Goal: Task Accomplishment & Management: Use online tool/utility

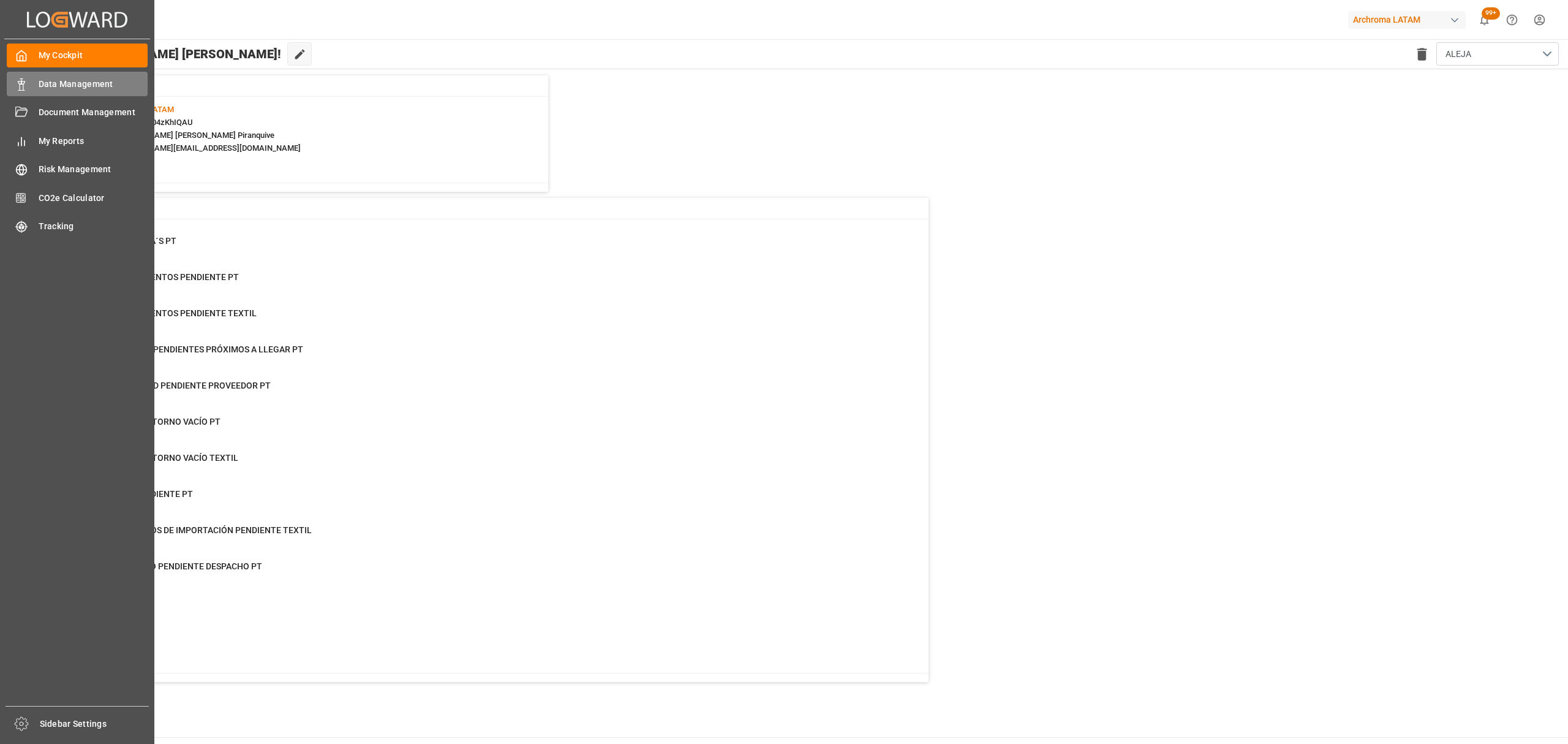
click at [35, 81] on div "Data Management Data Management" at bounding box center [77, 83] width 141 height 24
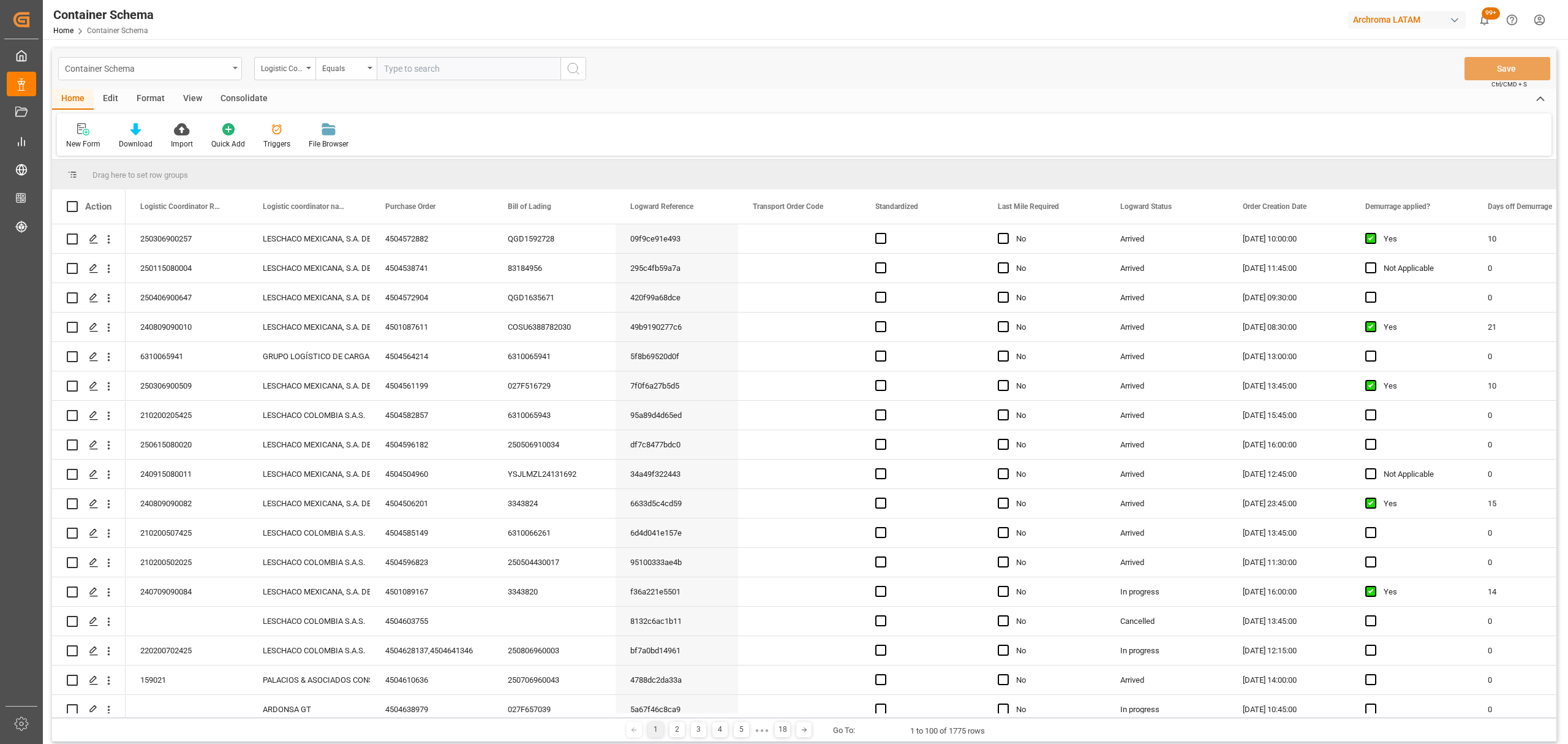
click at [206, 69] on div "Container Schema" at bounding box center [147, 68] width 164 height 15
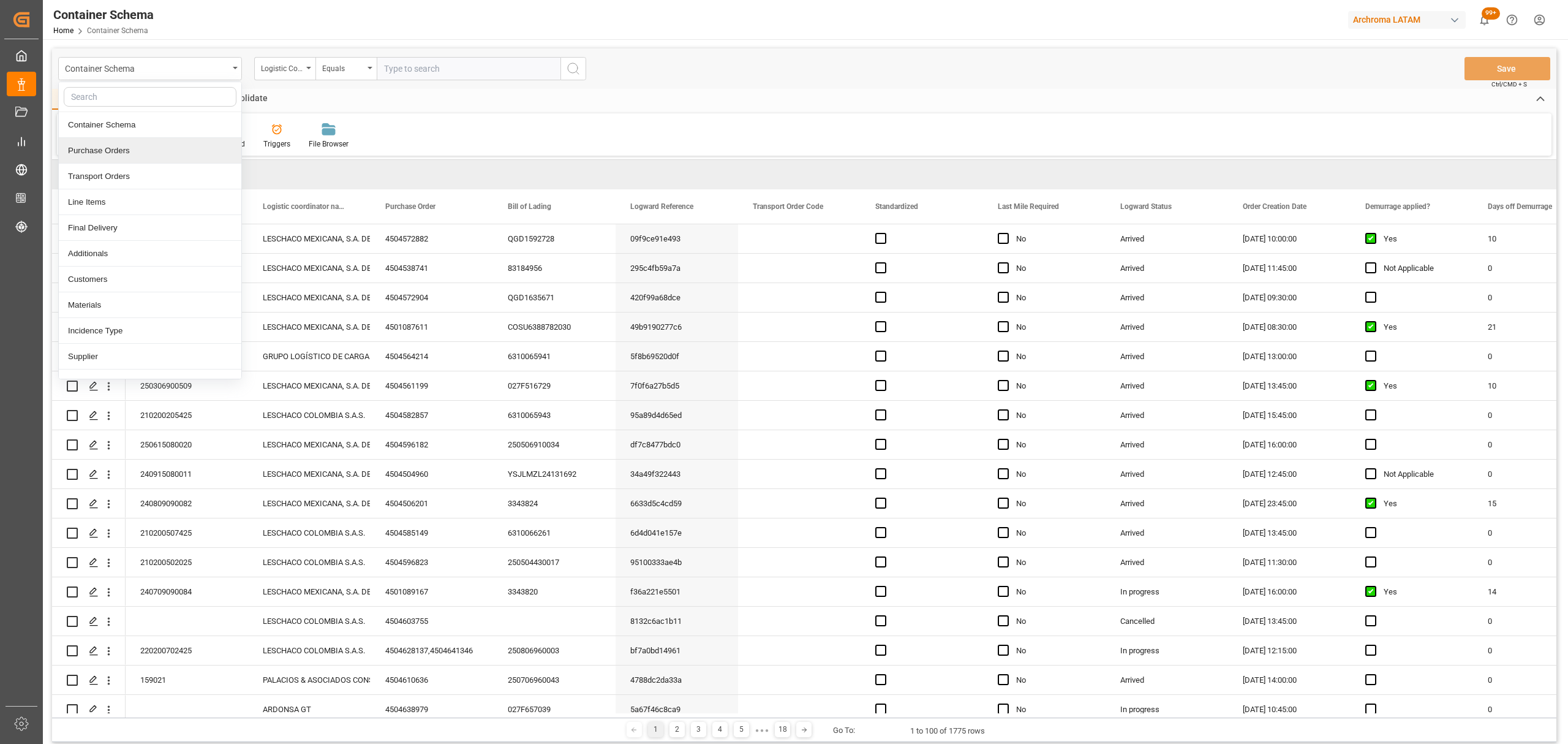
click at [132, 150] on div "Purchase Orders" at bounding box center [150, 150] width 182 height 26
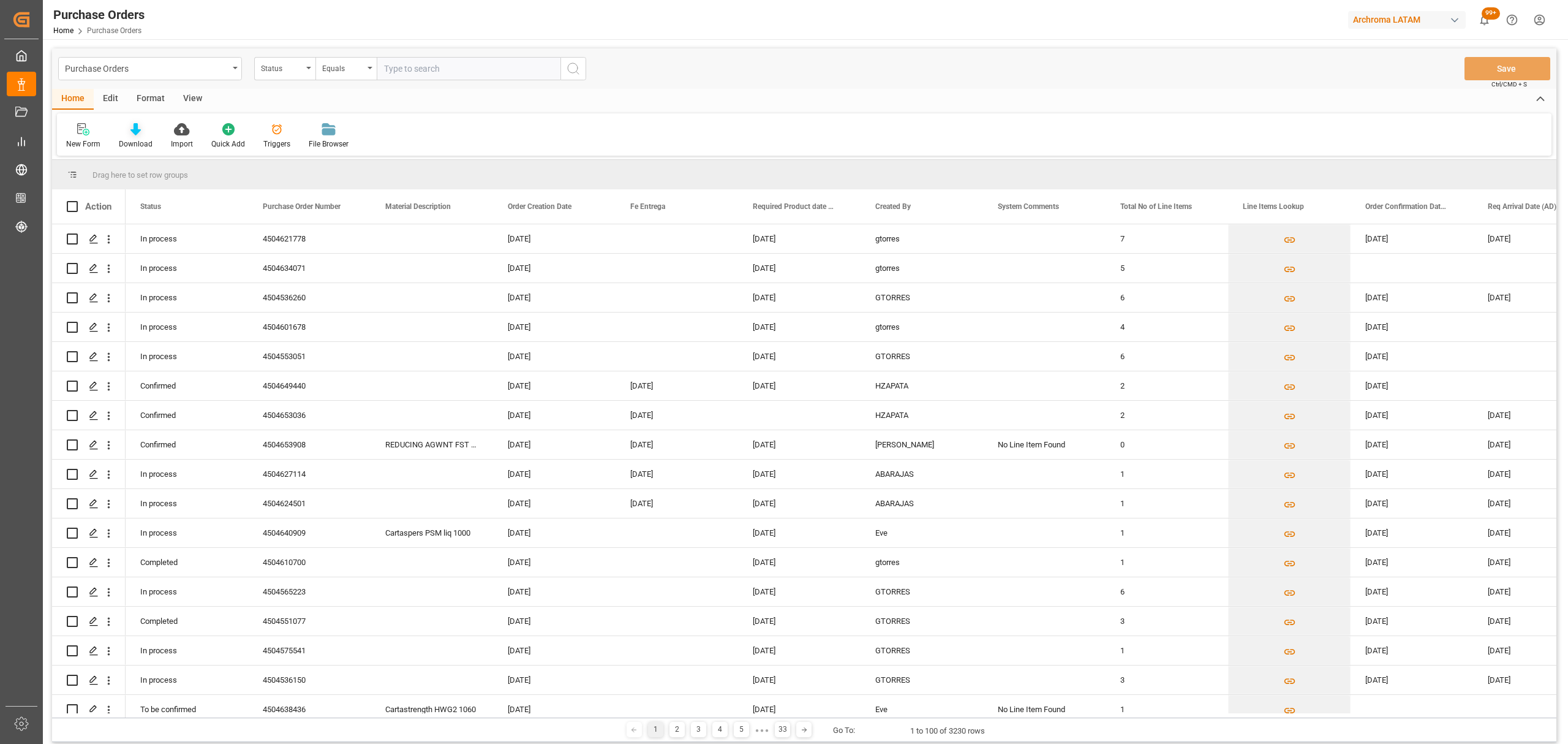
click at [139, 135] on div "Download" at bounding box center [135, 136] width 52 height 27
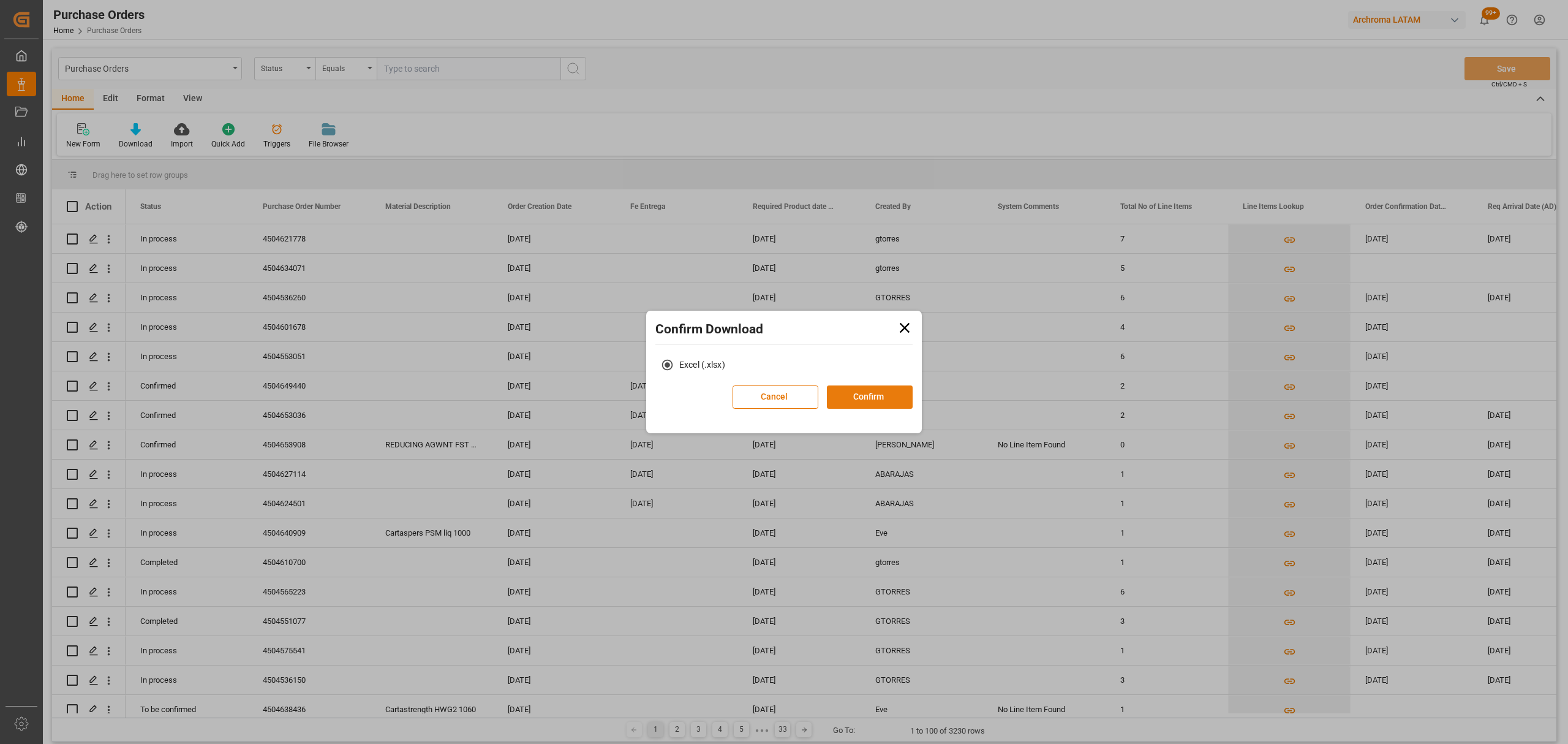
click at [878, 391] on button "Confirm" at bounding box center [870, 397] width 86 height 24
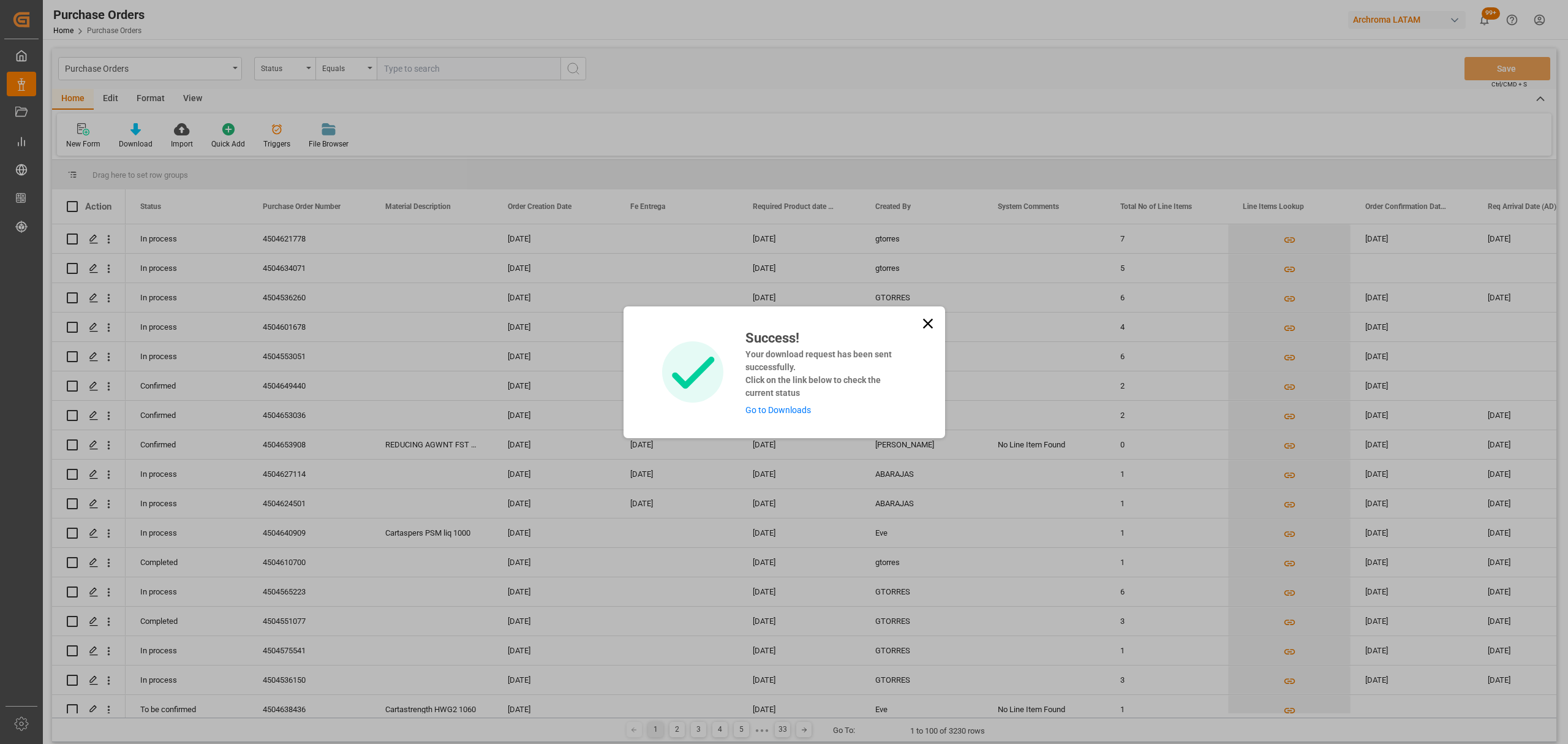
click at [768, 405] on link "Go to Downloads" at bounding box center [778, 410] width 66 height 10
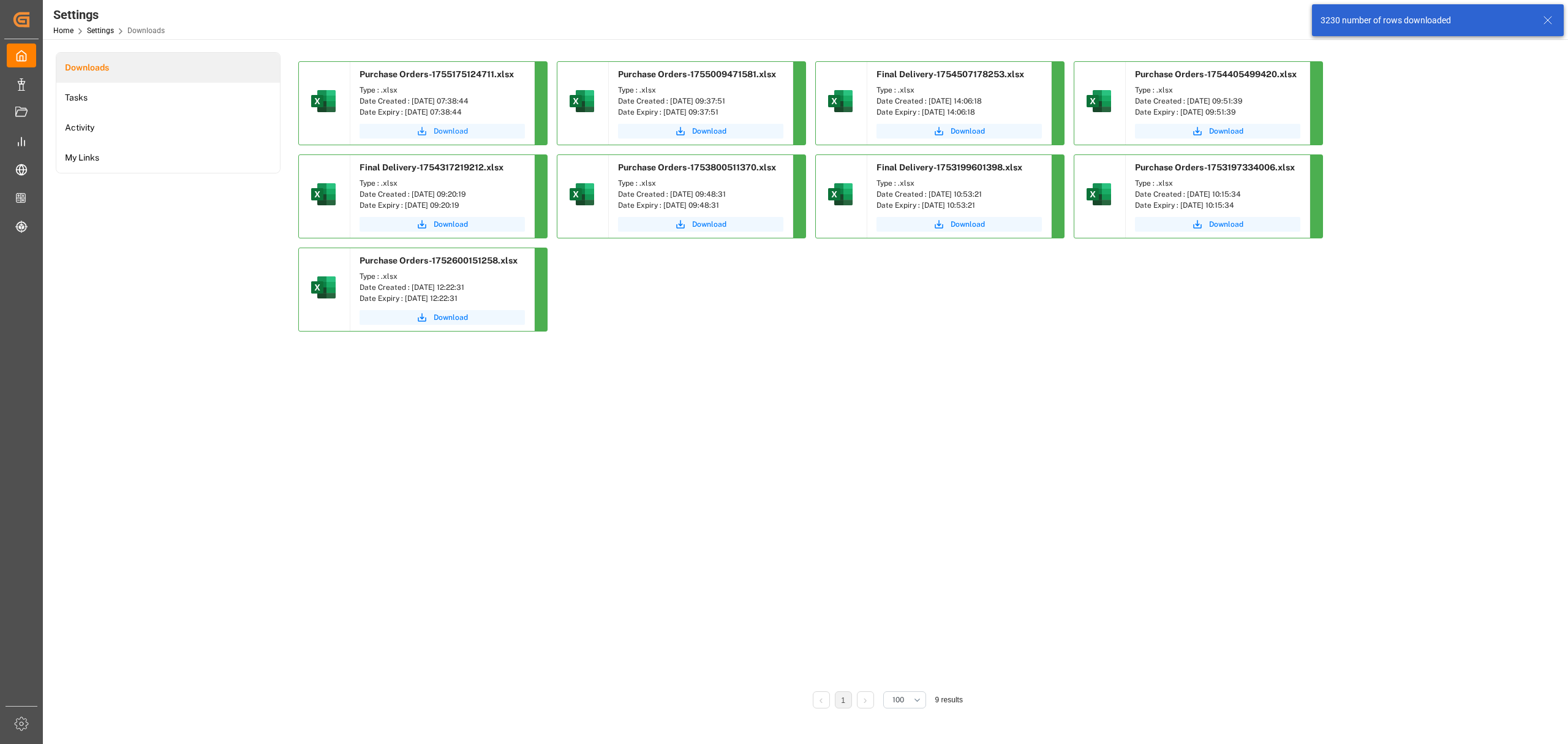
click at [447, 132] on span "Download" at bounding box center [451, 131] width 34 height 11
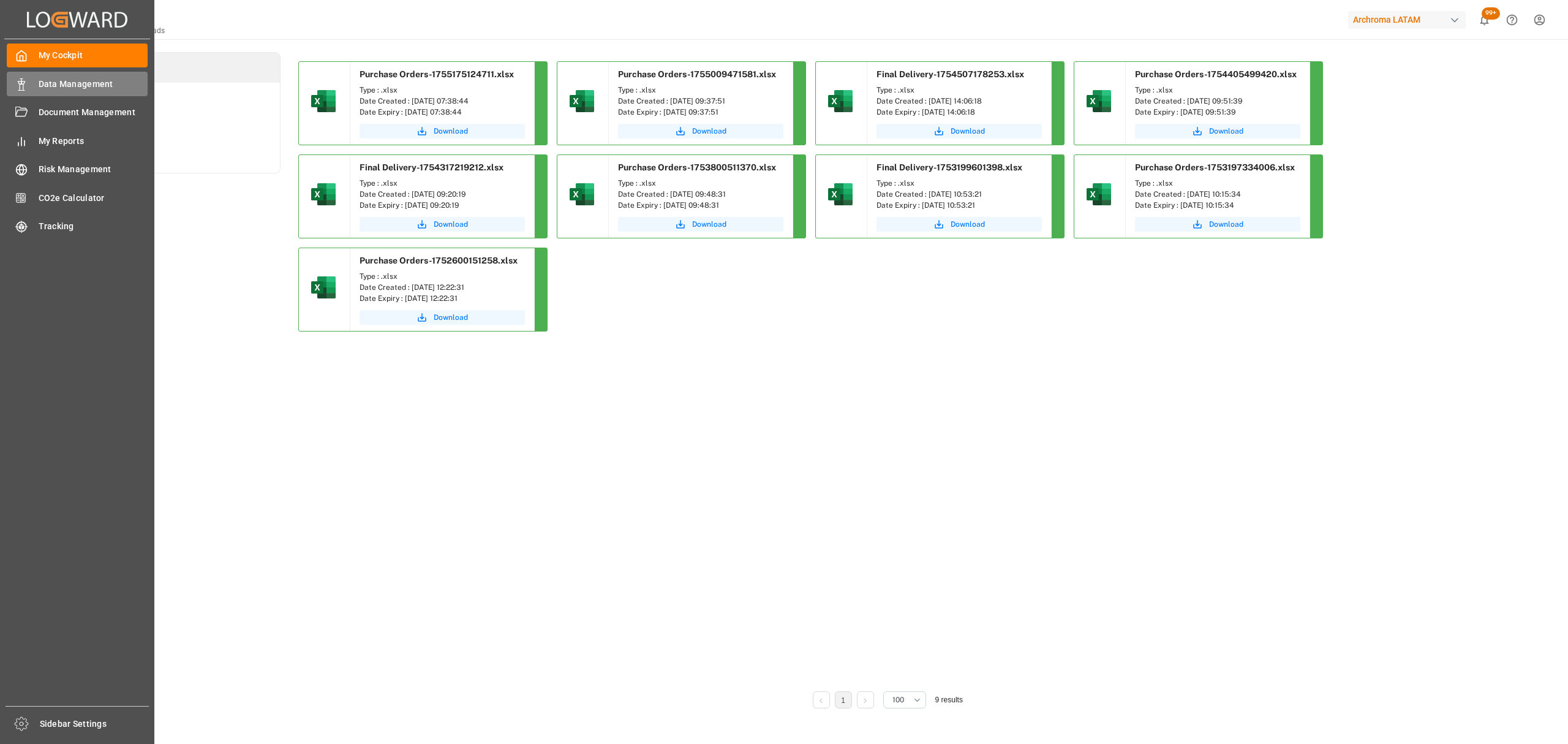
click at [25, 87] on icon at bounding box center [21, 85] width 12 height 12
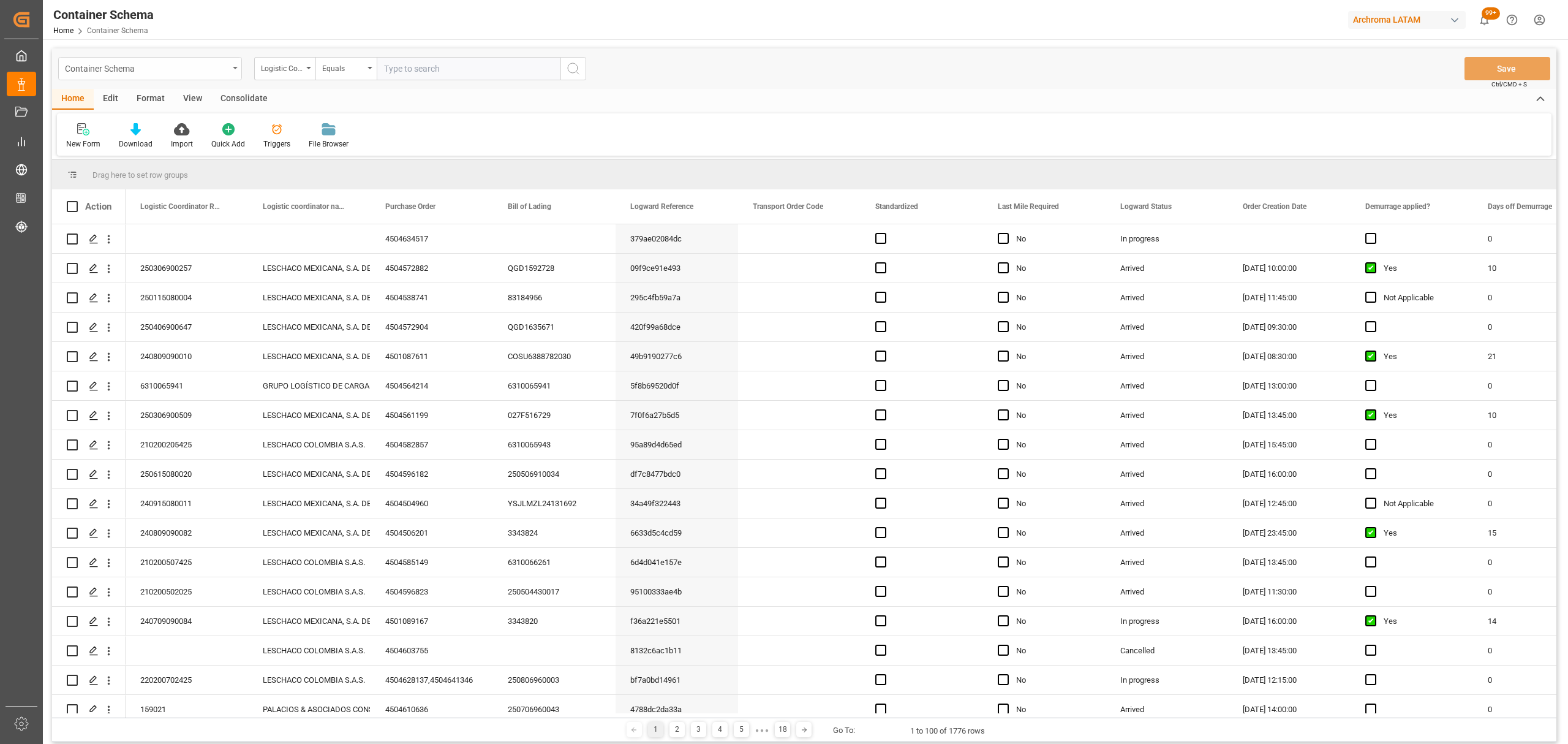
click at [195, 69] on div "Container Schema" at bounding box center [147, 68] width 164 height 15
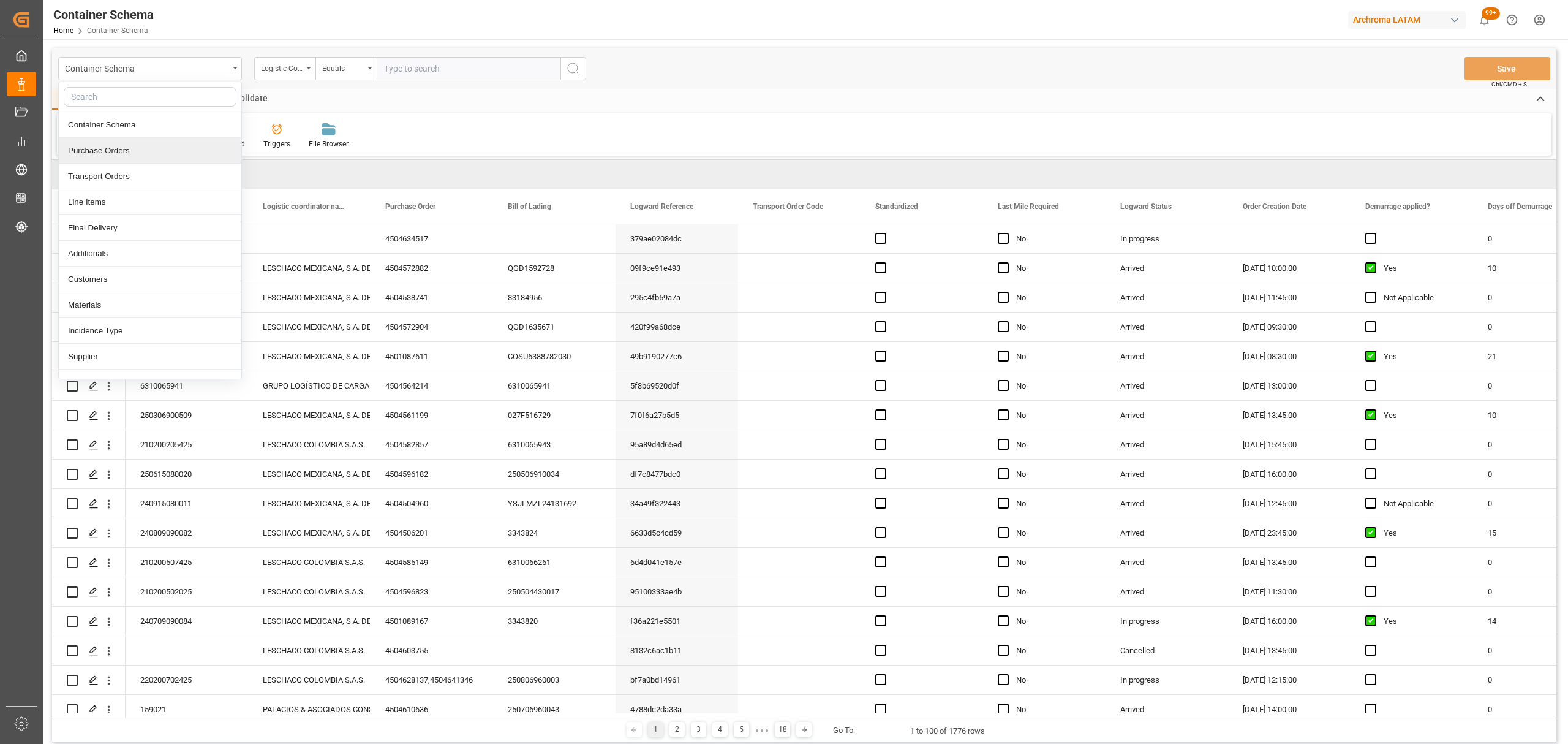
click at [126, 155] on div "Purchase Orders" at bounding box center [150, 150] width 182 height 26
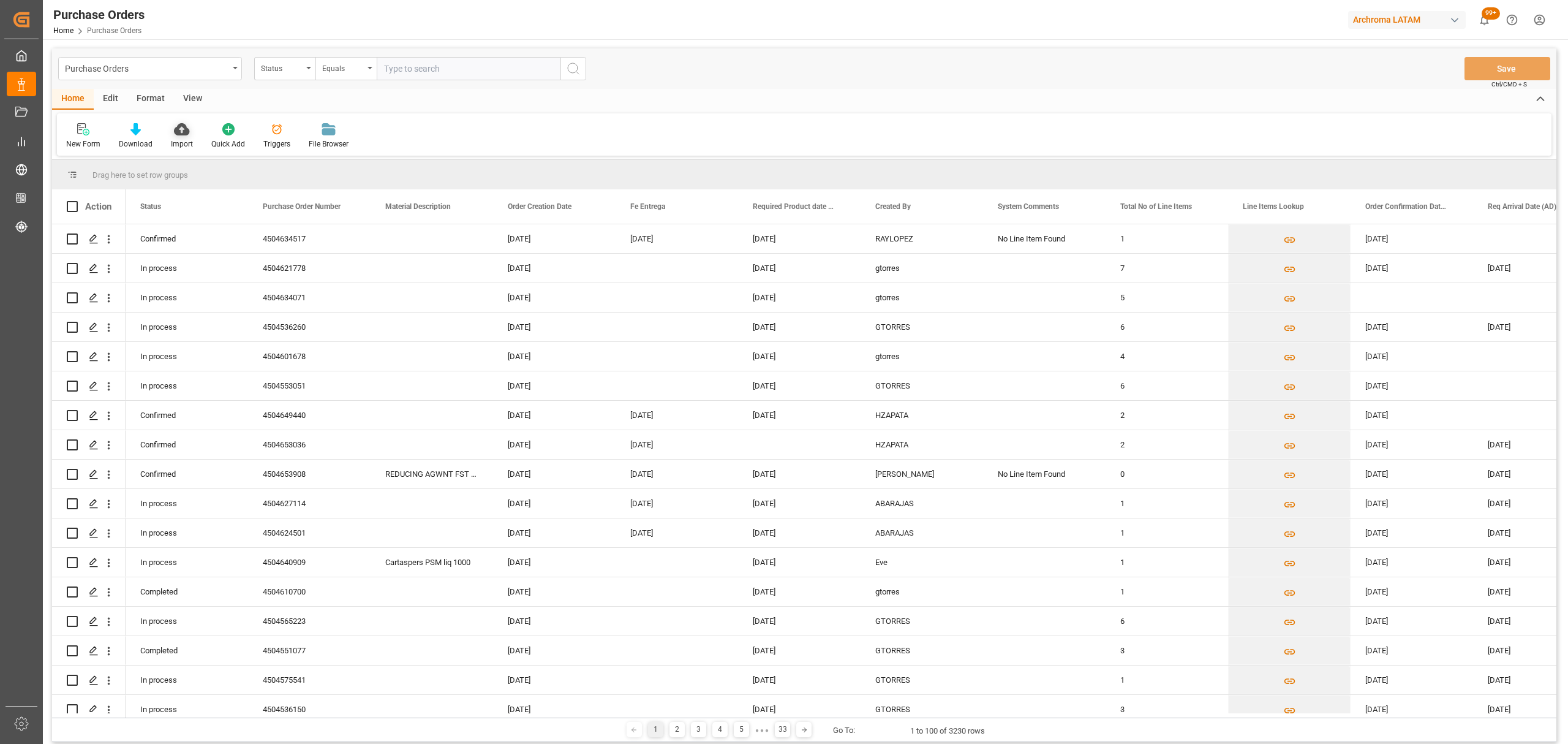
click at [182, 139] on div "Import" at bounding box center [182, 144] width 22 height 11
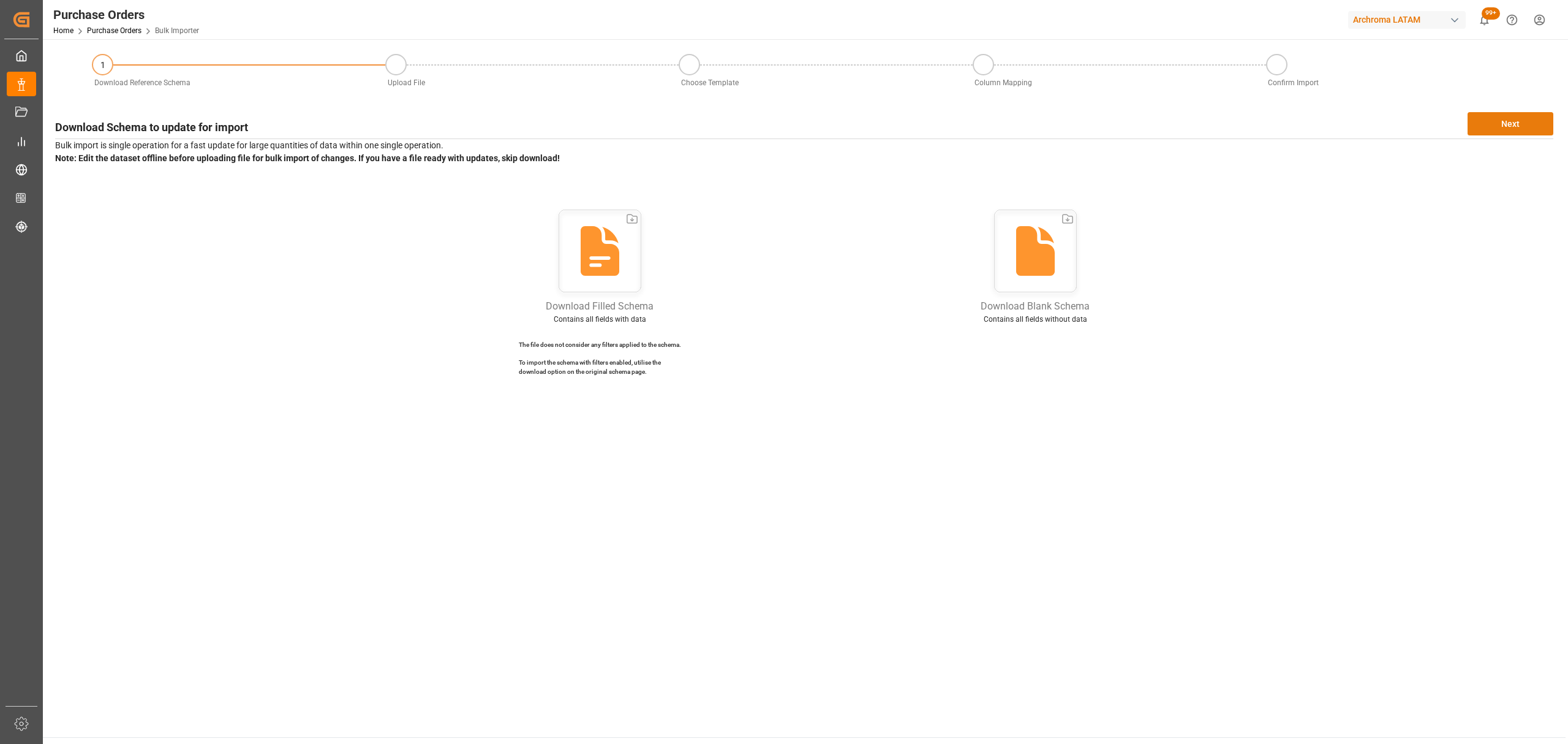
click at [1527, 118] on button "Next" at bounding box center [1510, 124] width 86 height 24
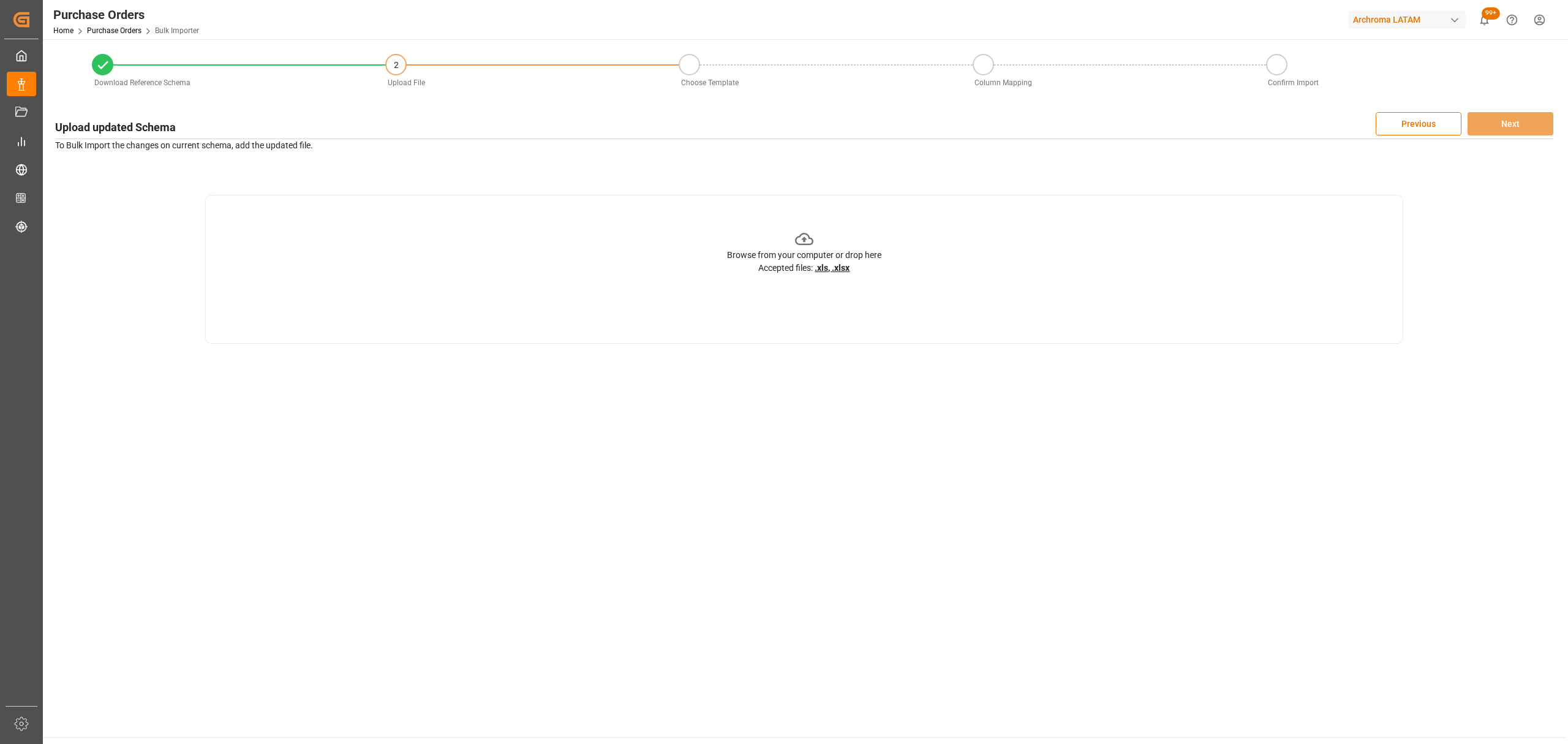
click at [835, 236] on div "Browse from your computer or drop here Accepted files: .xls, .xlsx" at bounding box center [804, 252] width 155 height 44
click at [555, 378] on icon "open menu" at bounding box center [559, 383] width 15 height 15
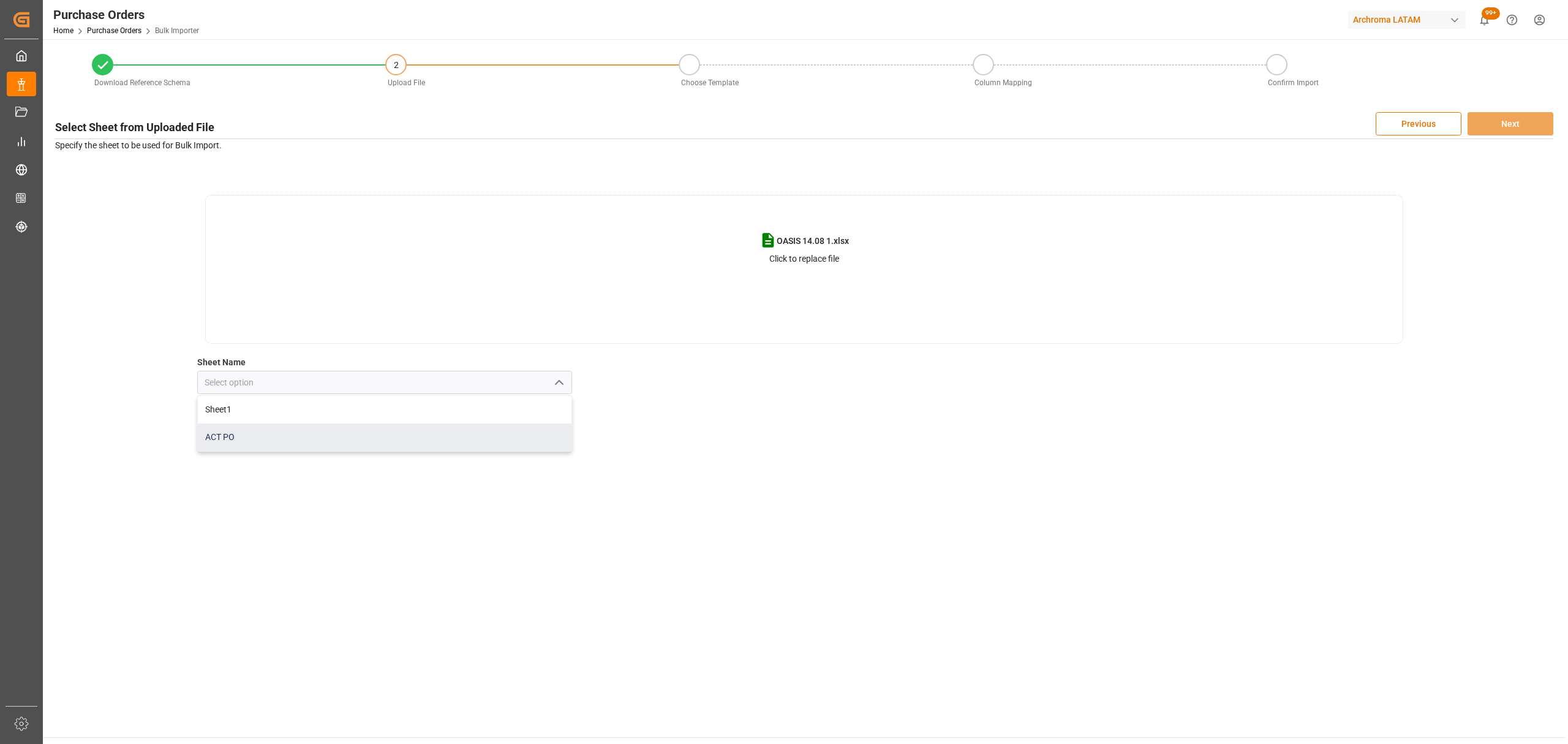
click at [358, 441] on div "ACT PO" at bounding box center [384, 438] width 374 height 28
type input "ACT PO"
click at [1478, 123] on button "Next" at bounding box center [1510, 124] width 86 height 24
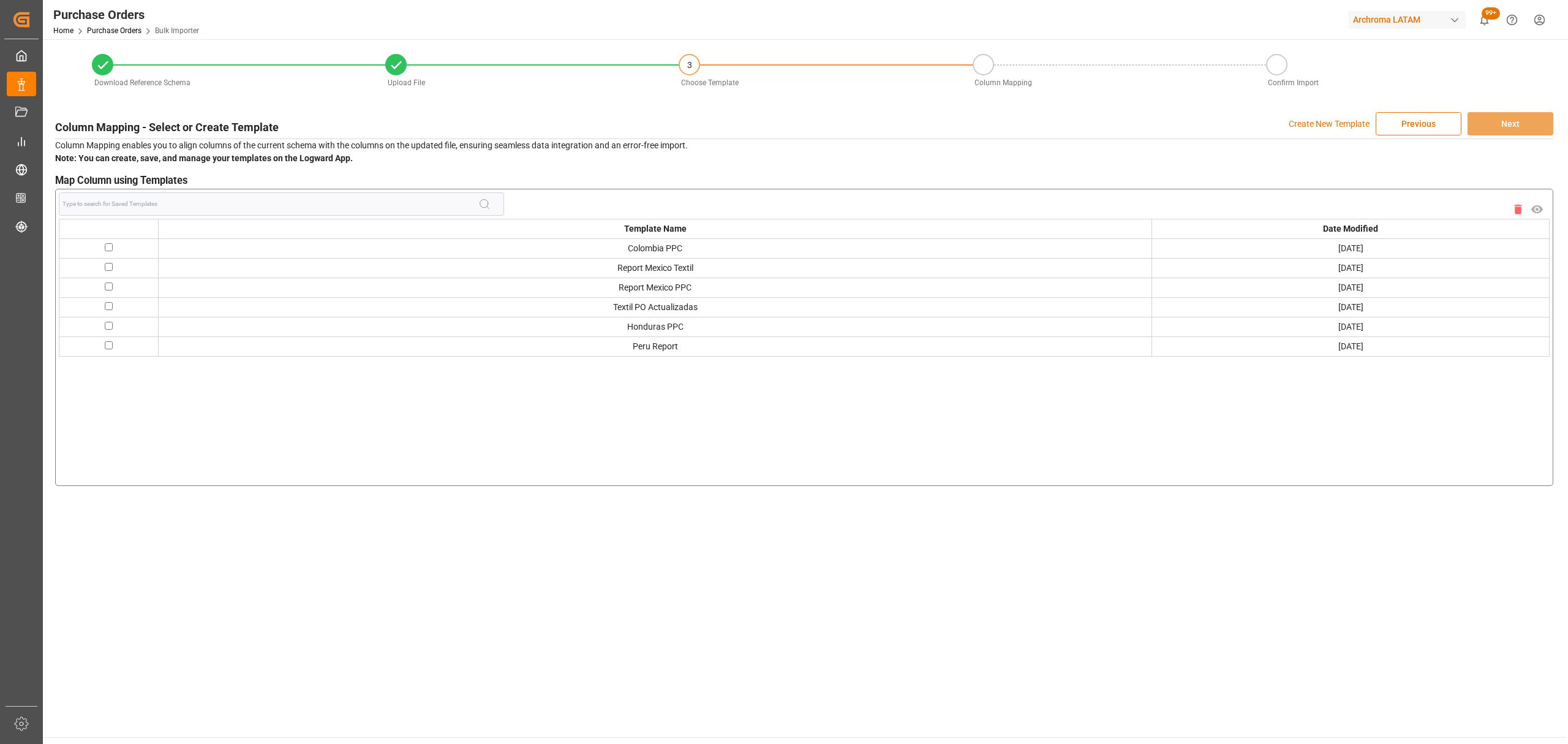
click at [1330, 121] on p "Create New Template" at bounding box center [1329, 124] width 81 height 24
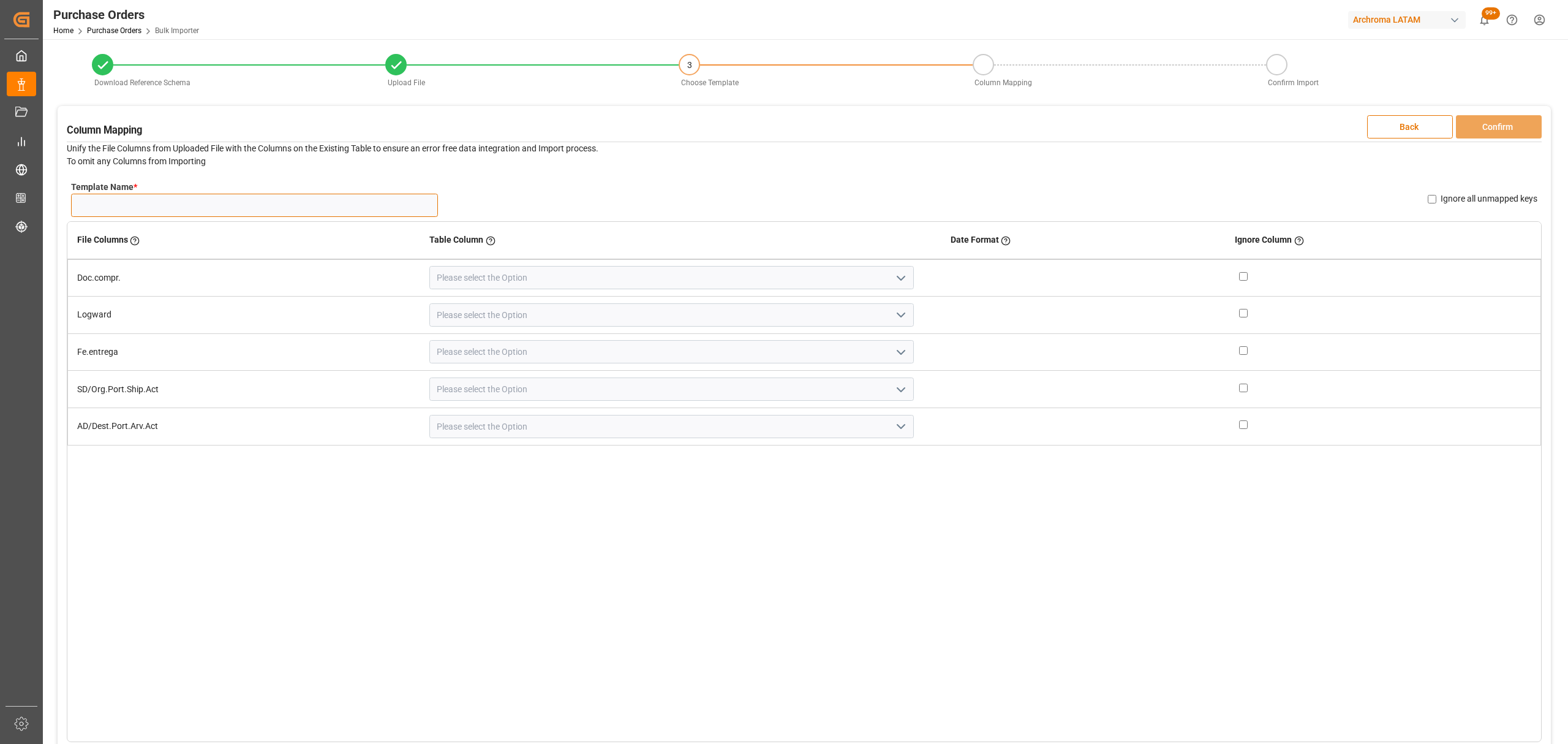
click at [255, 207] on input "Template Name *" at bounding box center [254, 205] width 367 height 24
type input "ACT PO OA"
click at [894, 281] on icon "open menu" at bounding box center [900, 278] width 15 height 15
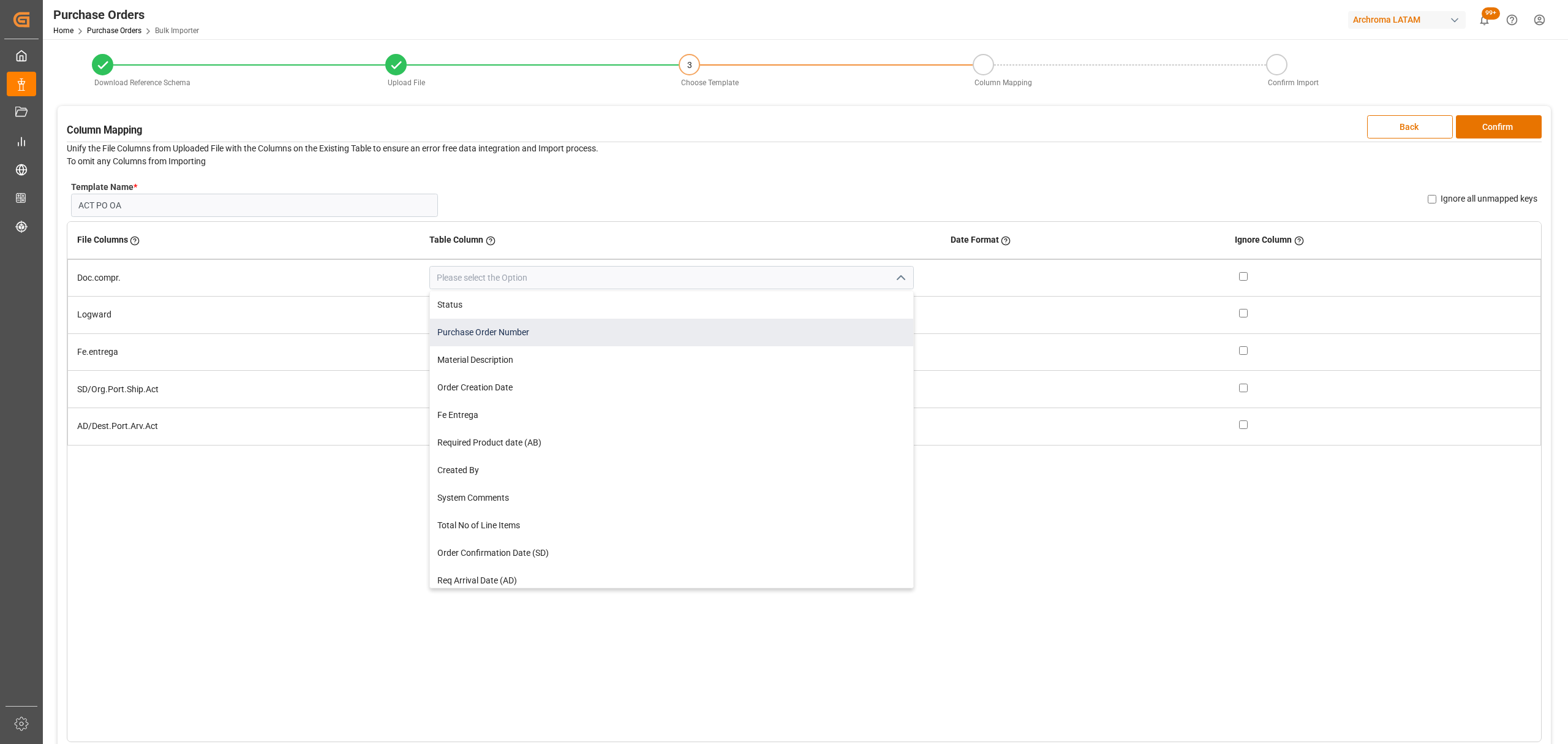
click at [588, 331] on div "Purchase Order Number" at bounding box center [671, 332] width 482 height 28
type input "Purchase Order Number"
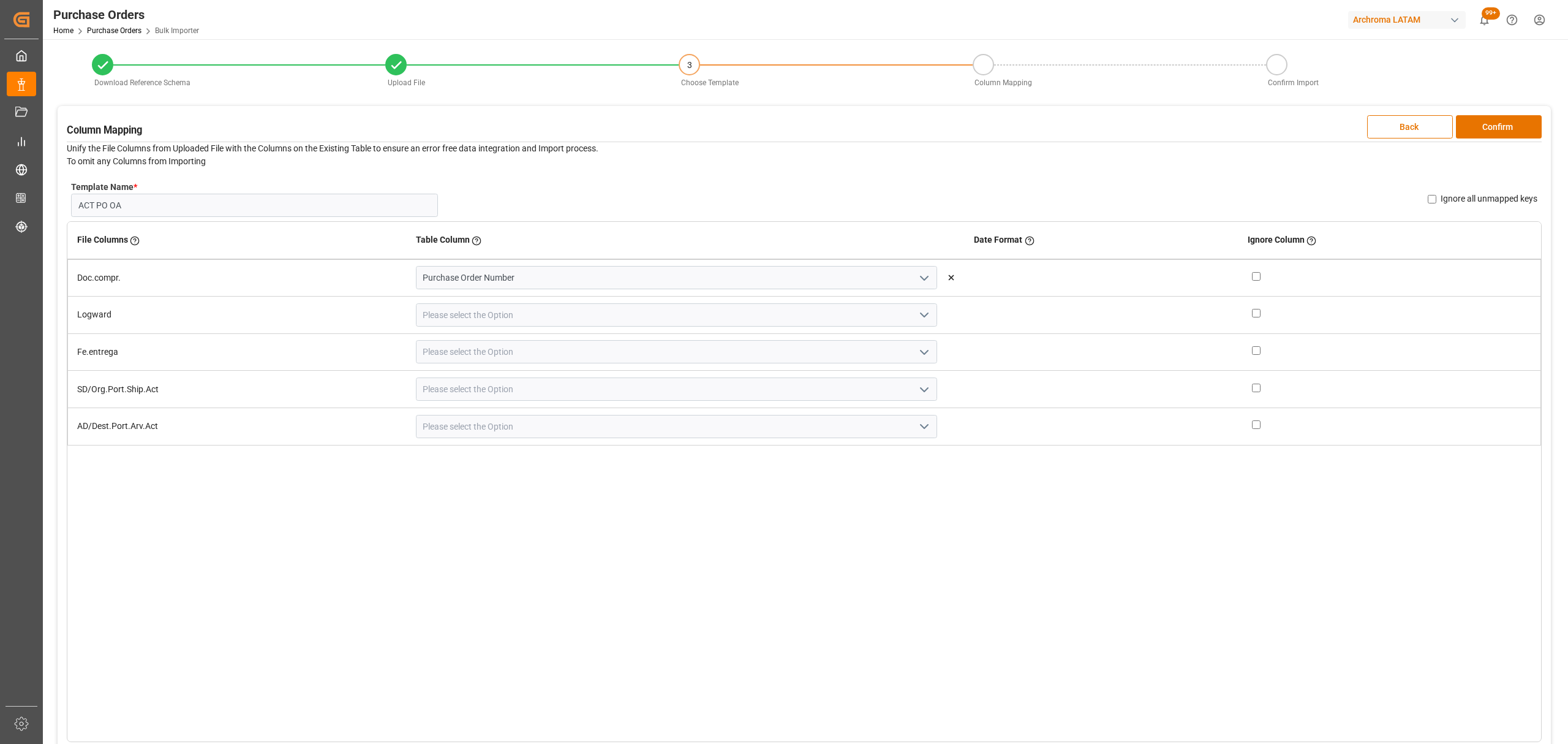
click at [917, 319] on icon "open menu" at bounding box center [924, 315] width 15 height 15
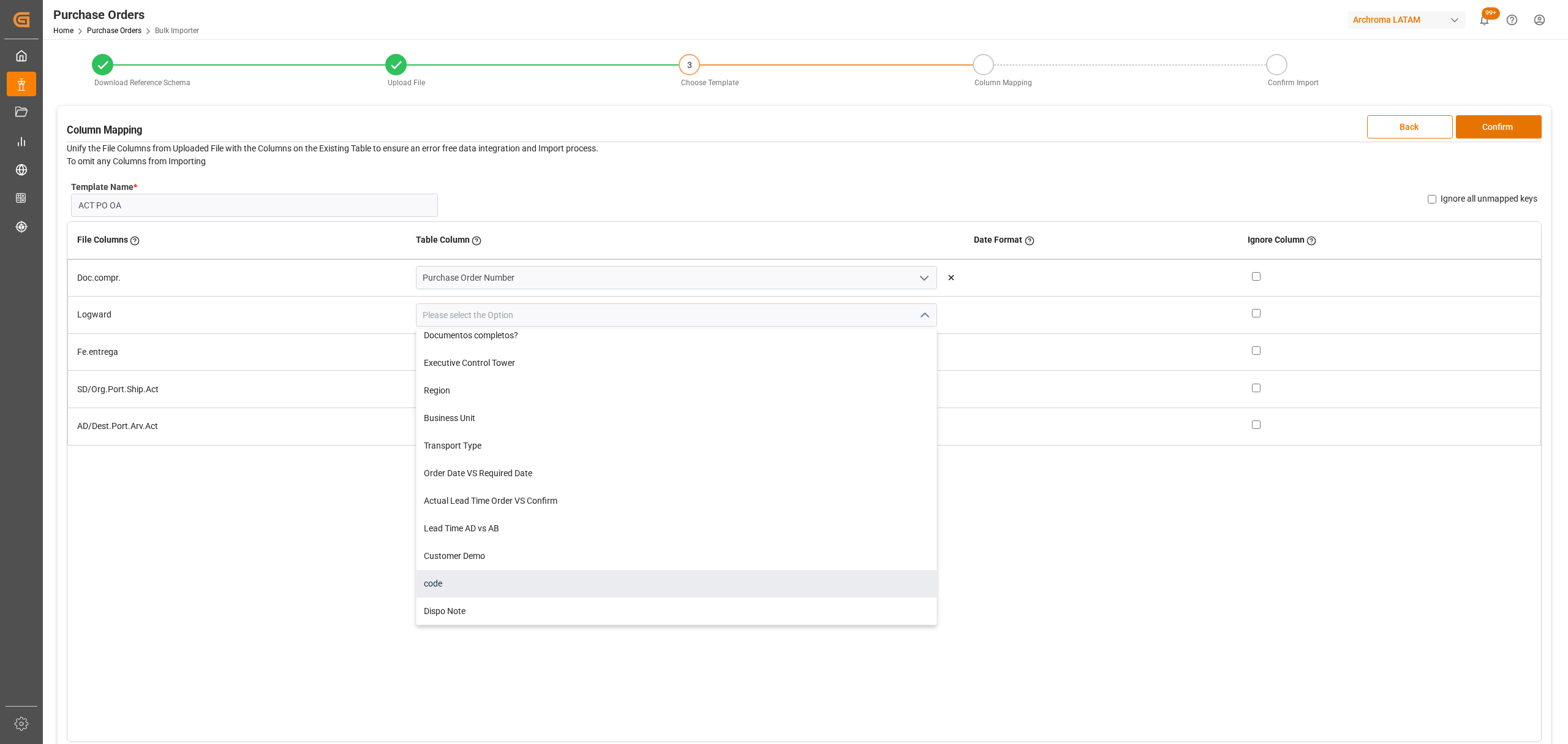
click at [503, 575] on div "code" at bounding box center [677, 584] width 521 height 28
type input "code"
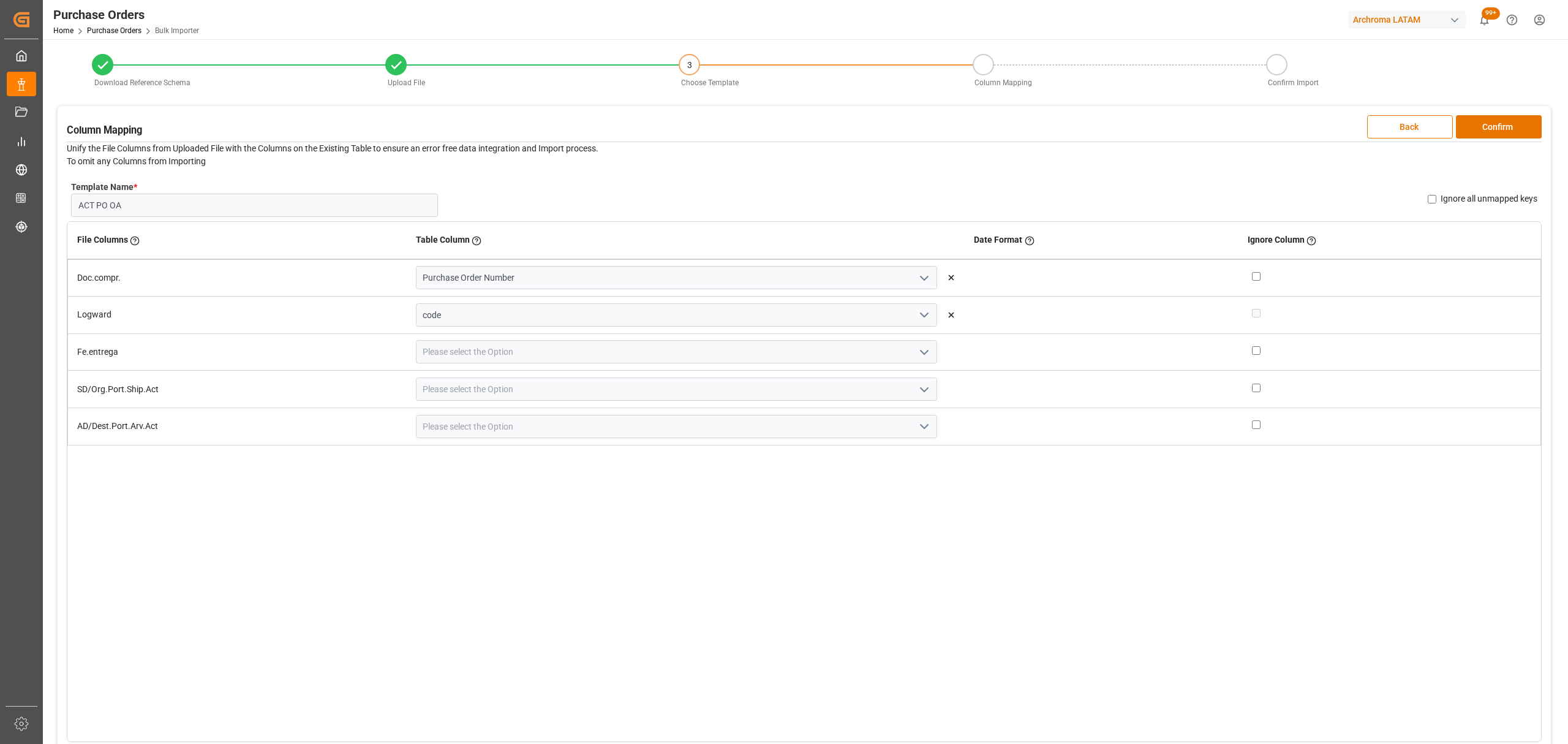
click at [917, 352] on icon "open menu" at bounding box center [924, 352] width 15 height 15
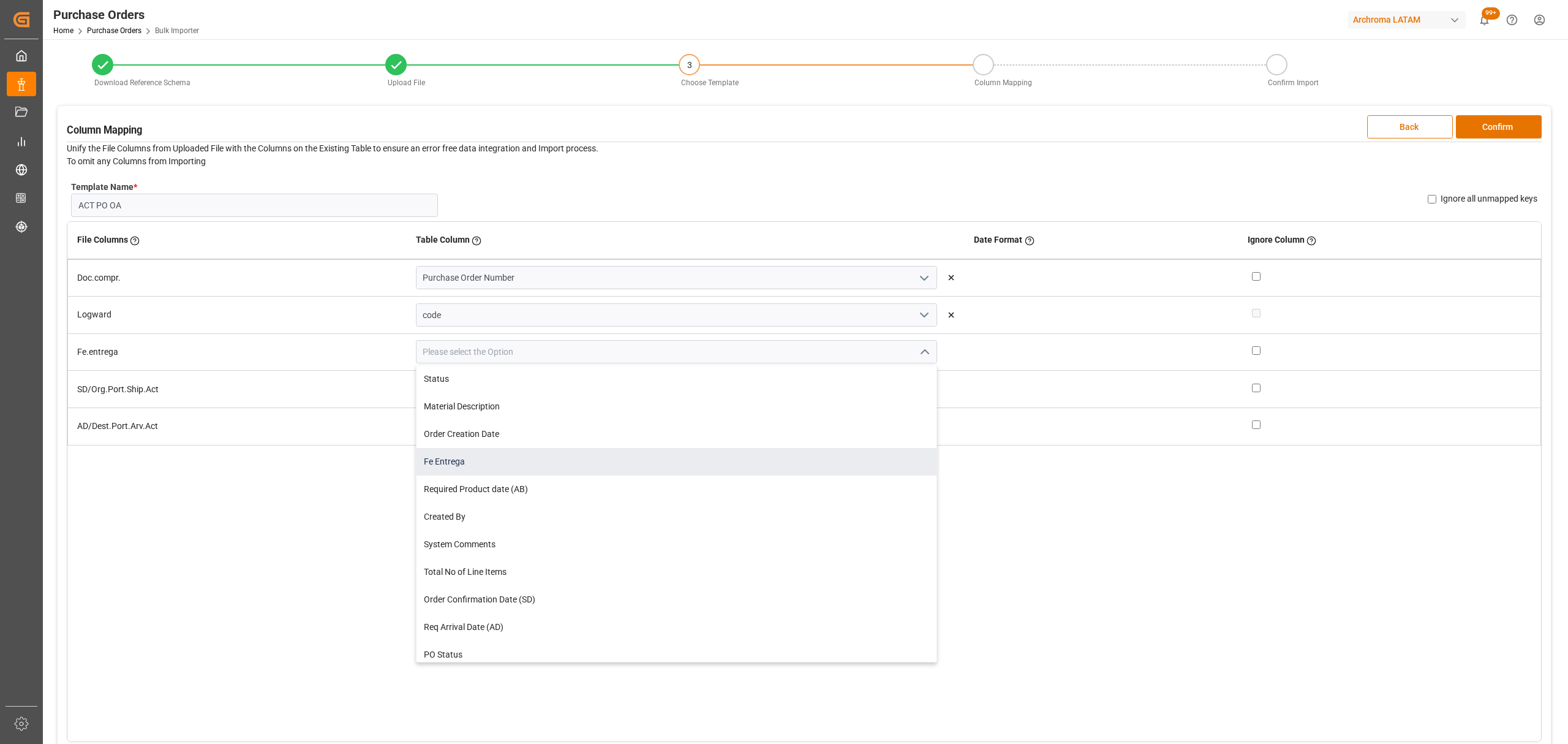
click at [503, 458] on div "Fe Entrega" at bounding box center [677, 462] width 521 height 28
type input "Fe Entrega"
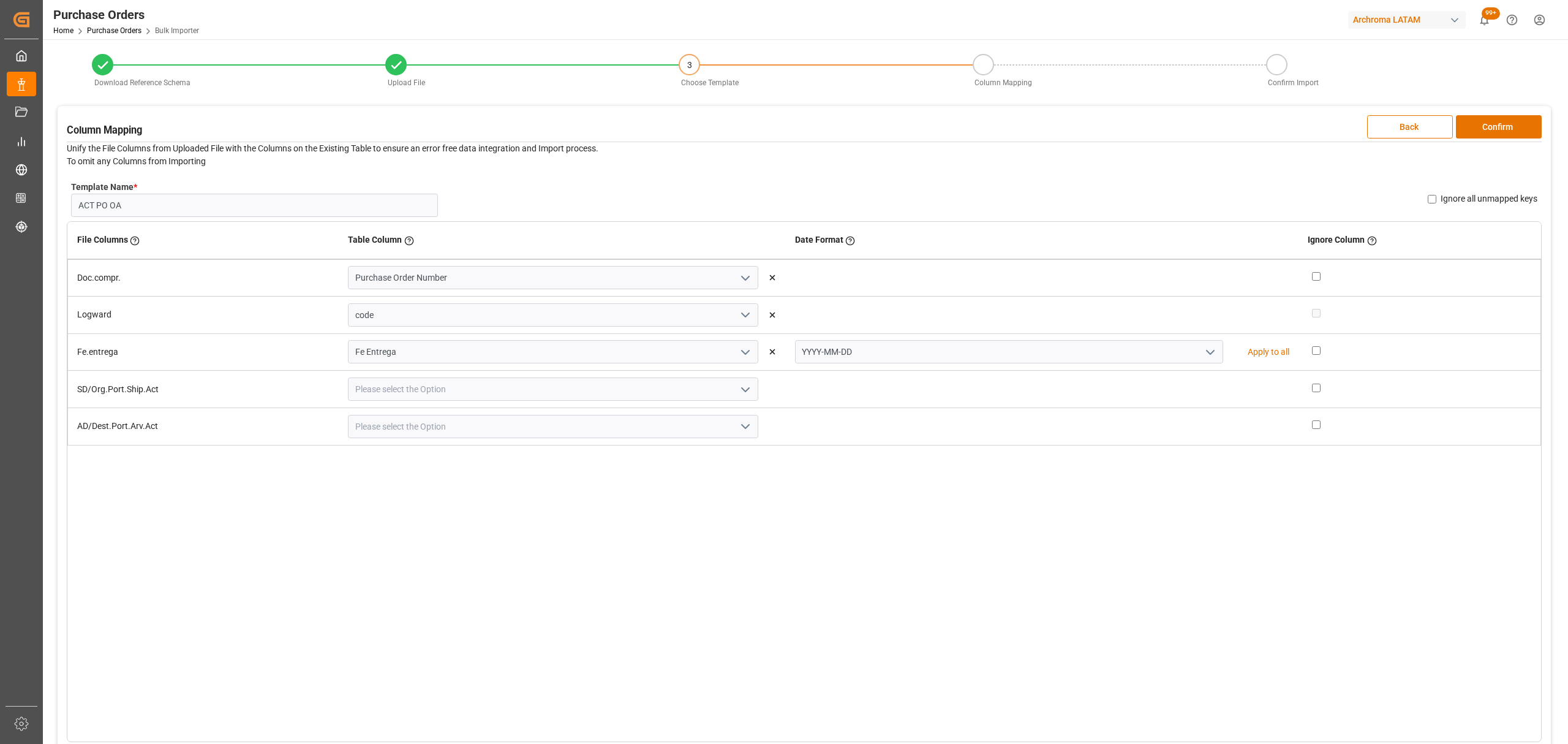
click at [1200, 350] on button "open menu" at bounding box center [1209, 352] width 19 height 19
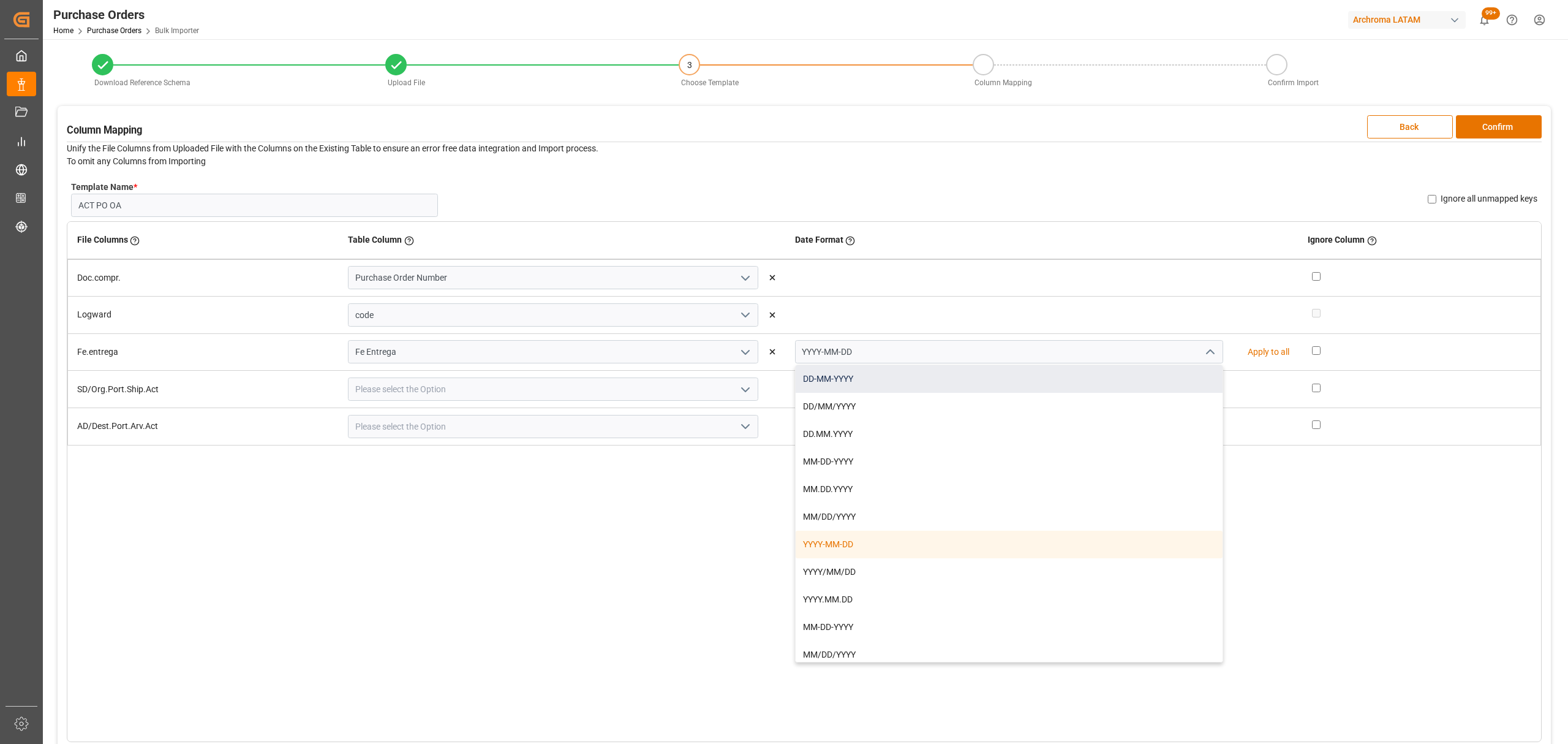
click at [864, 379] on div "DD-MM-YYYY" at bounding box center [1009, 379] width 427 height 28
type input "DD-MM-YYYY"
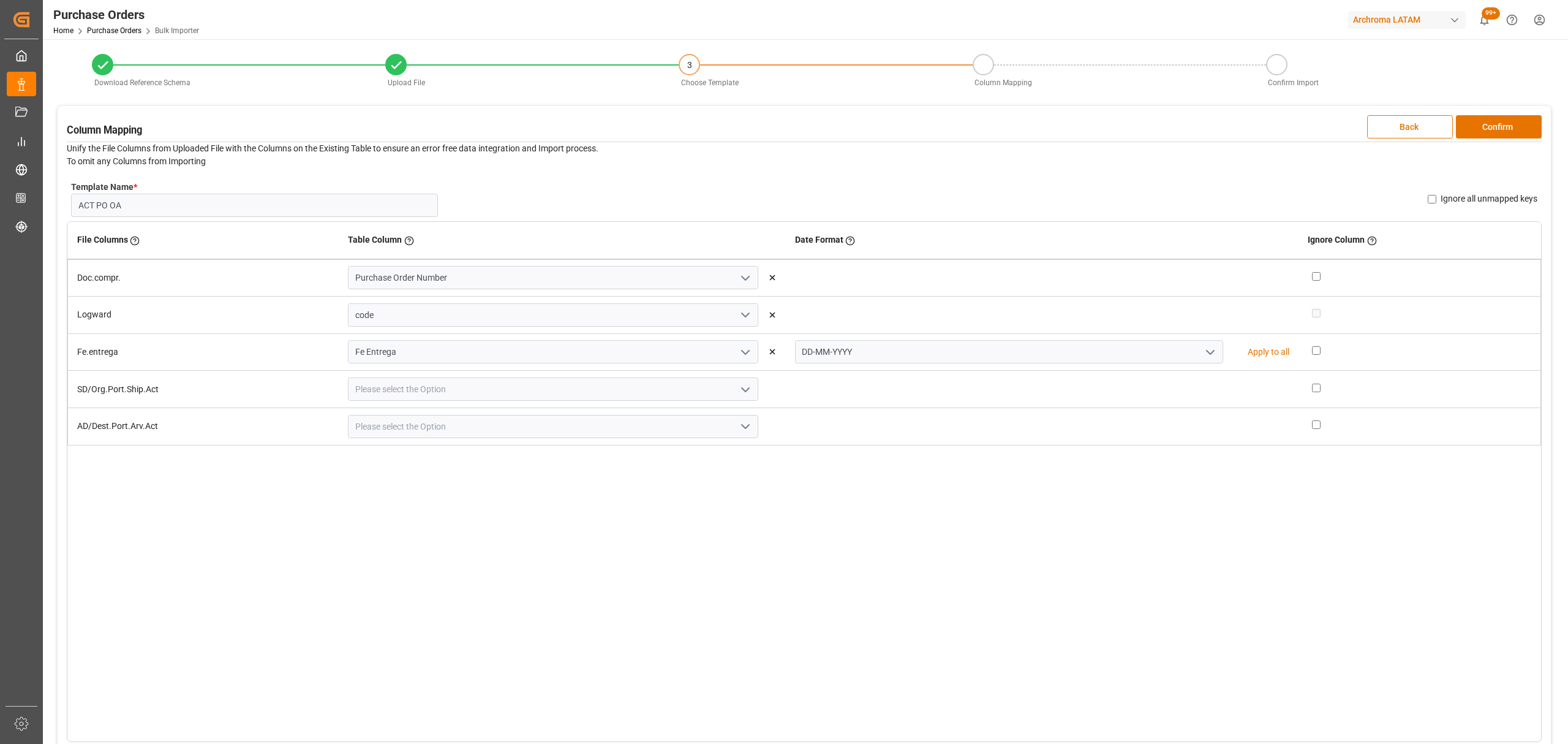
click at [743, 386] on icon "open menu" at bounding box center [745, 389] width 15 height 15
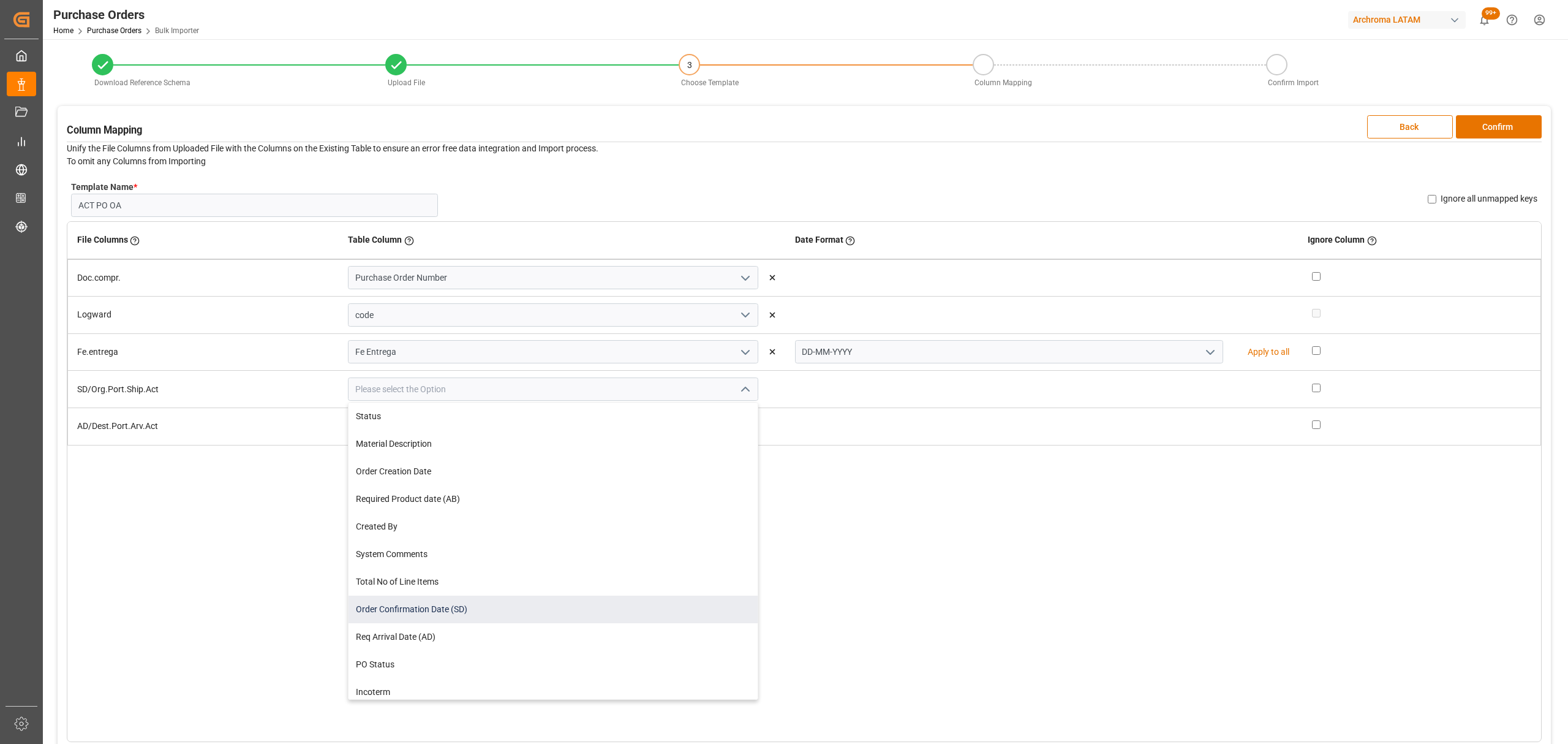
click at [469, 615] on div "Order Confirmation Date (SD)" at bounding box center [552, 609] width 408 height 28
type input "Order Confirmation Date (SD)"
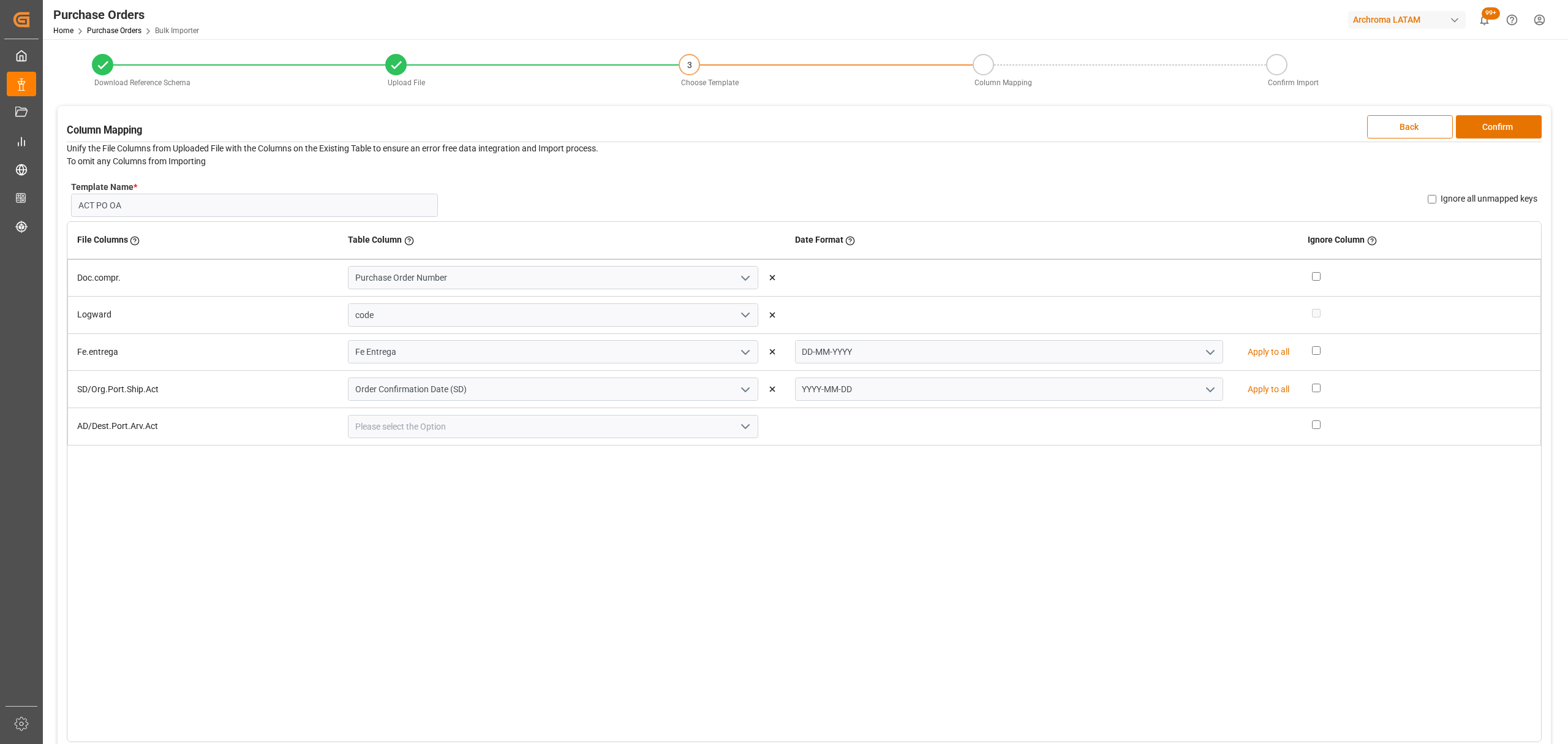
click at [1201, 387] on button "open menu" at bounding box center [1209, 389] width 19 height 19
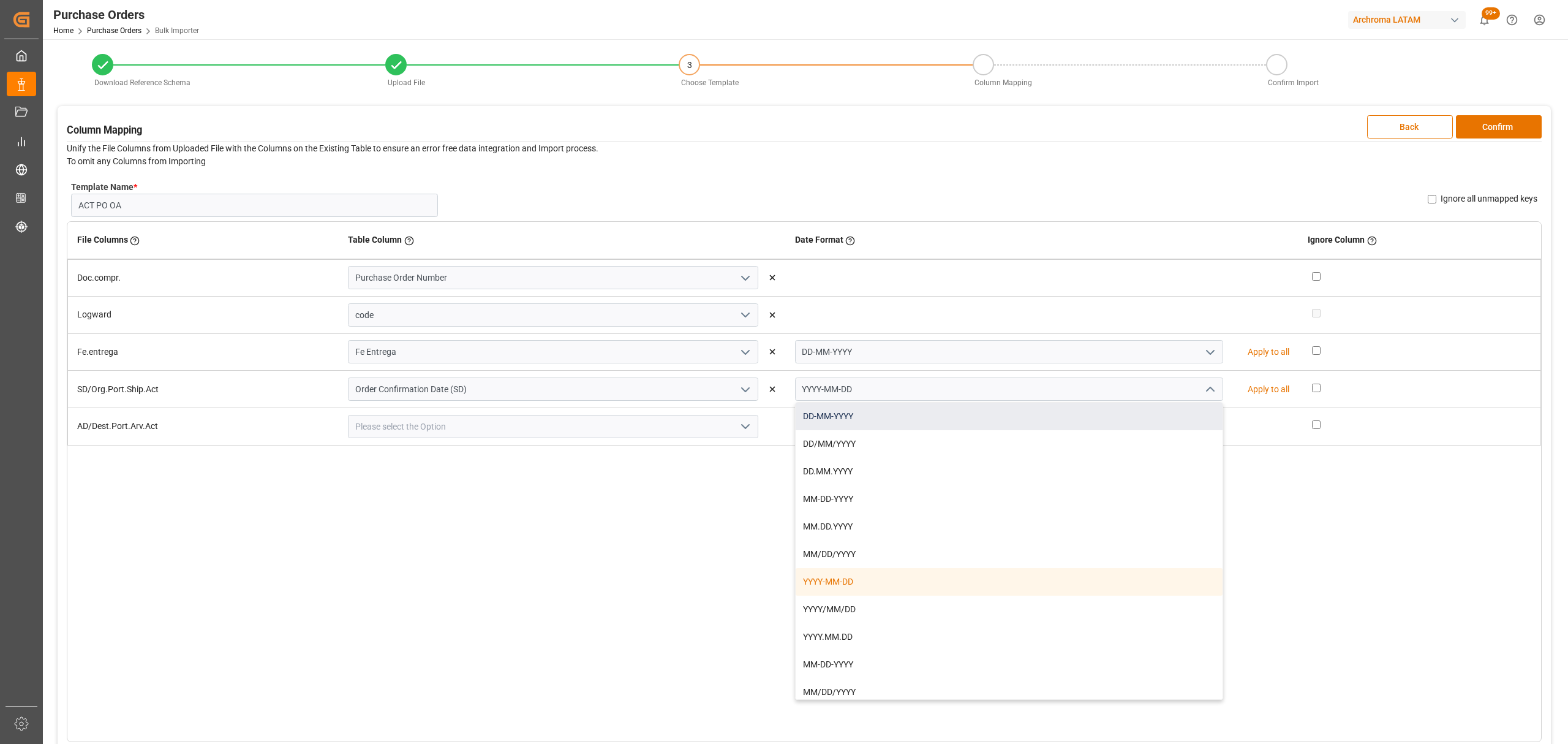
click at [891, 418] on div "DD-MM-YYYY" at bounding box center [1009, 416] width 427 height 28
type input "DD-MM-YYYY"
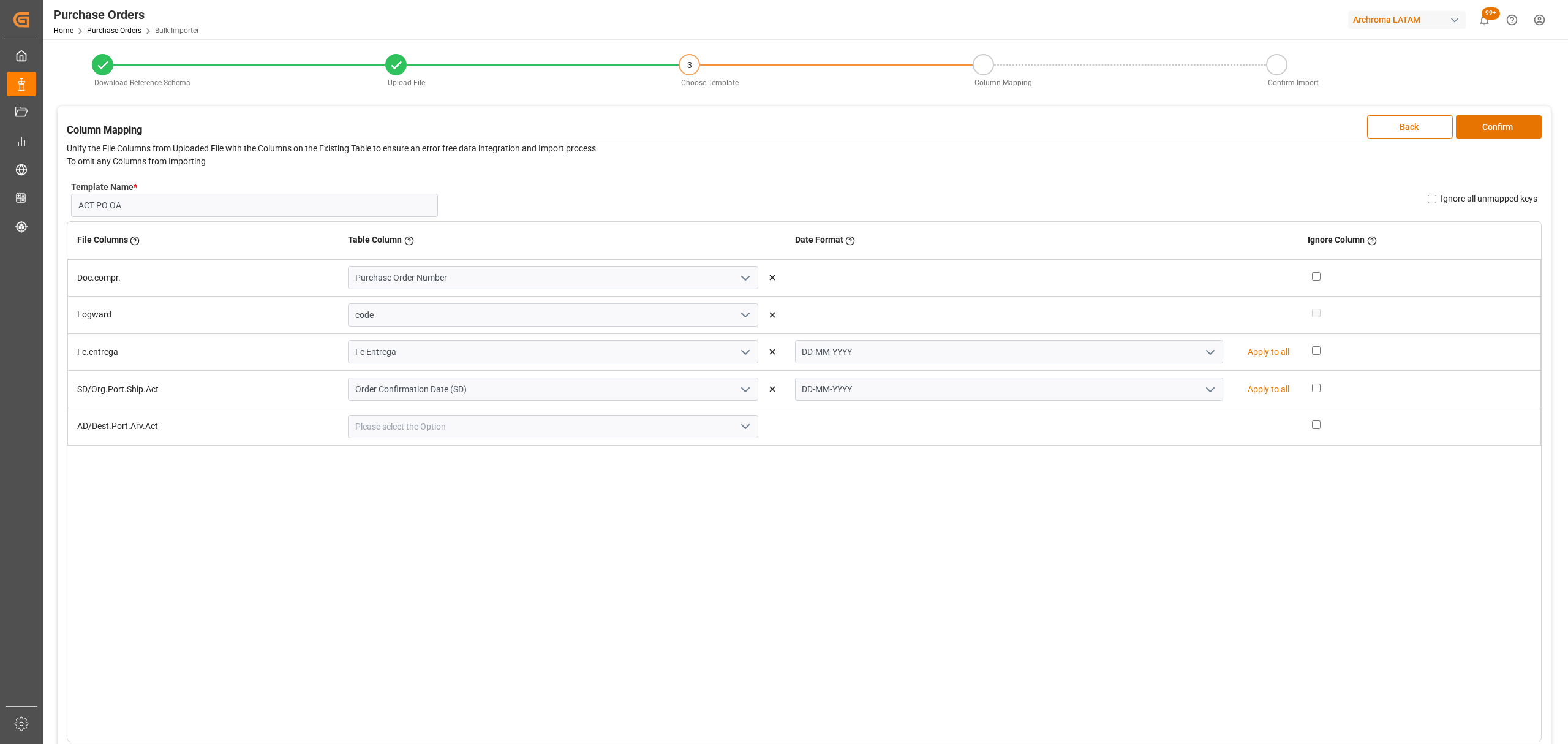
click at [742, 426] on polyline "open menu" at bounding box center [745, 426] width 8 height 3
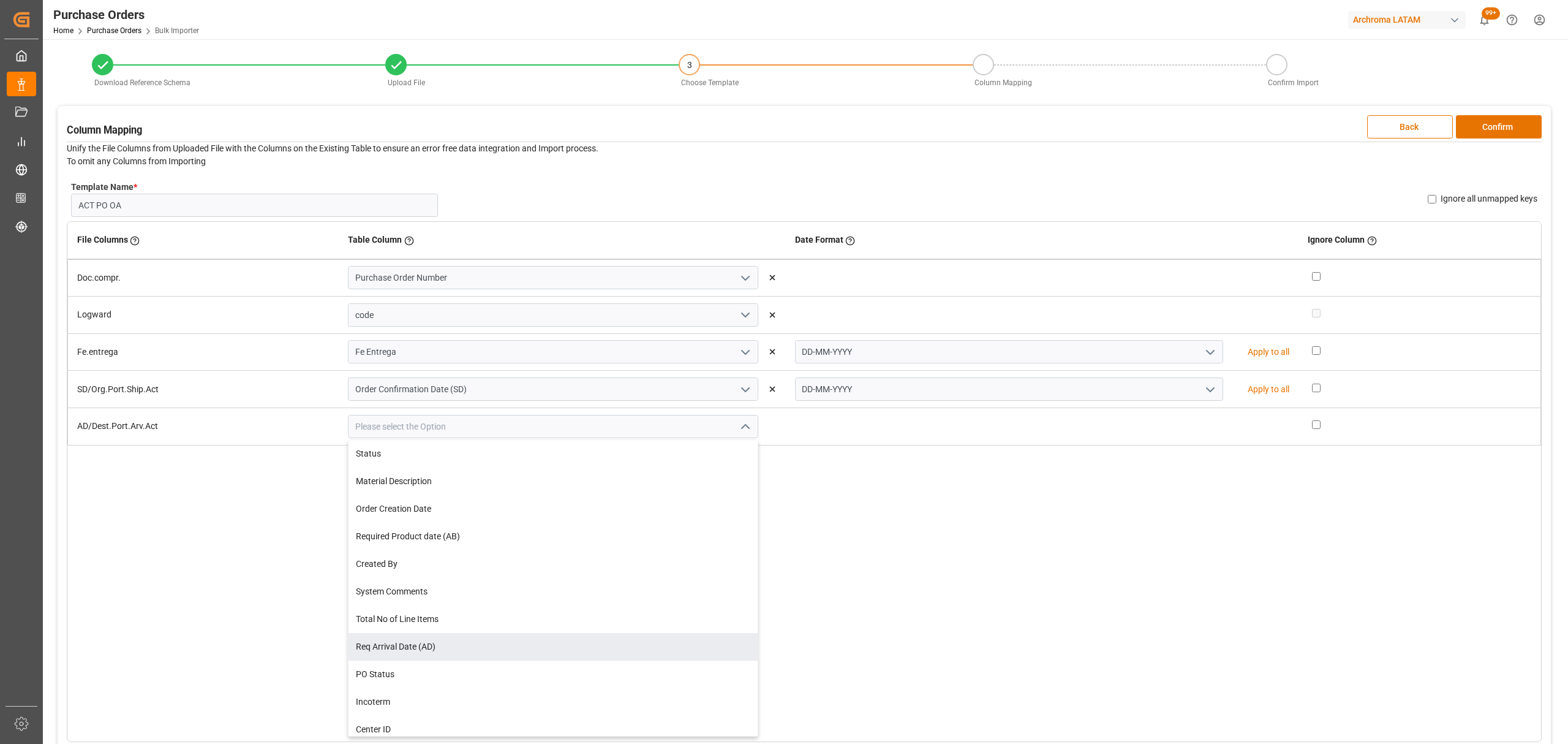
click at [464, 645] on div "Req Arrival Date (AD)" at bounding box center [552, 647] width 408 height 28
type input "Req Arrival Date (AD)"
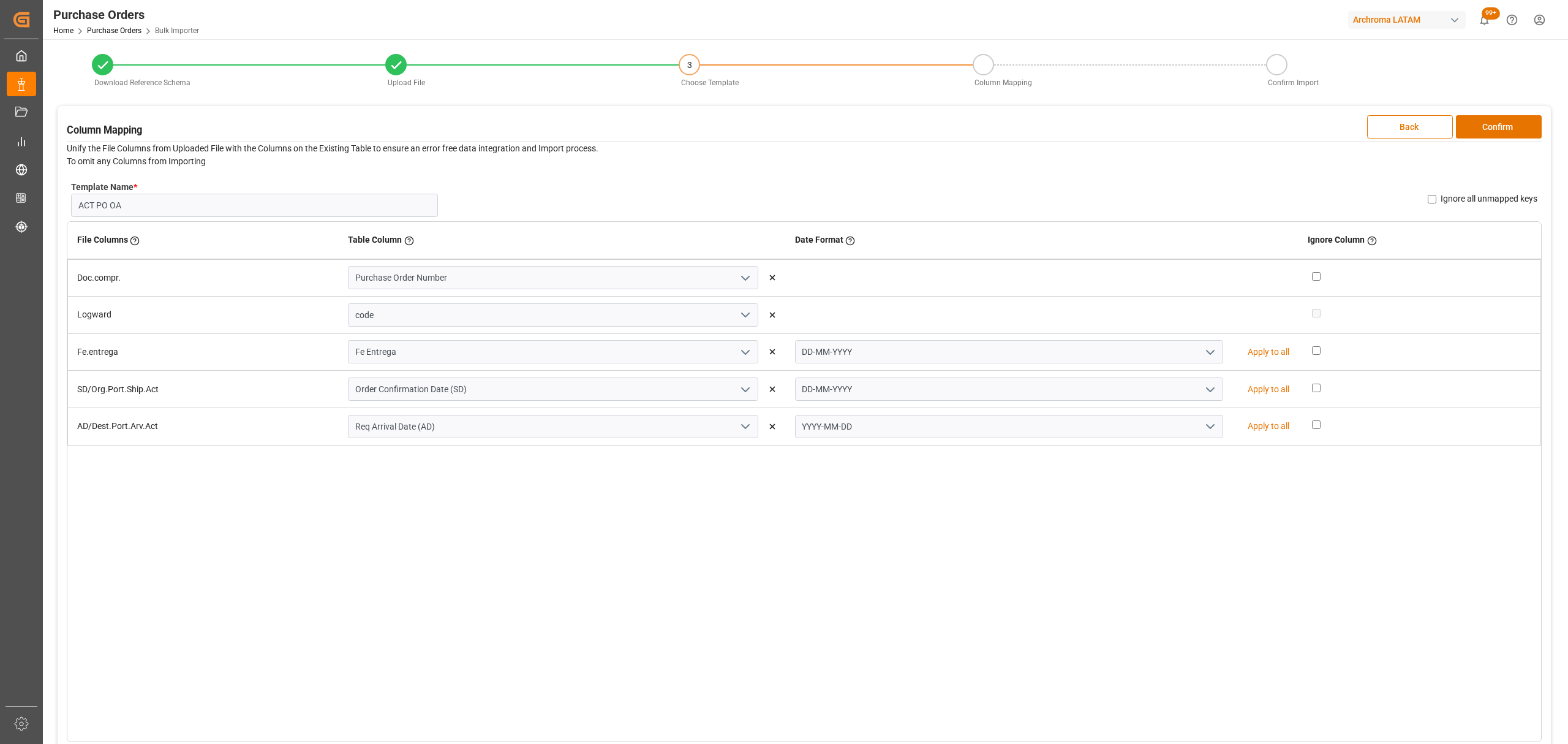
click at [1203, 422] on icon "open menu" at bounding box center [1210, 426] width 15 height 15
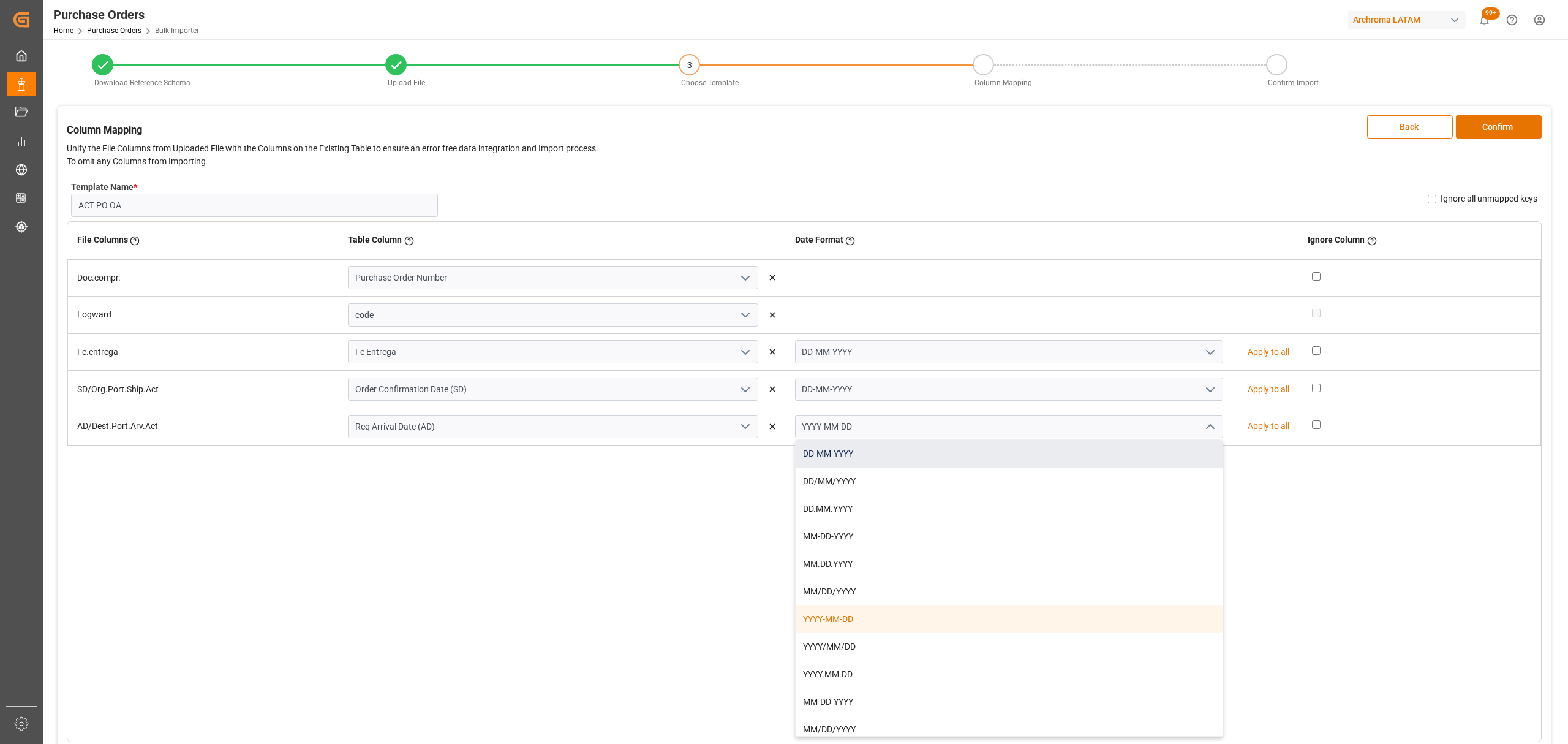
click at [876, 456] on div "DD-MM-YYYY" at bounding box center [1009, 453] width 427 height 28
type input "DD-MM-YYYY"
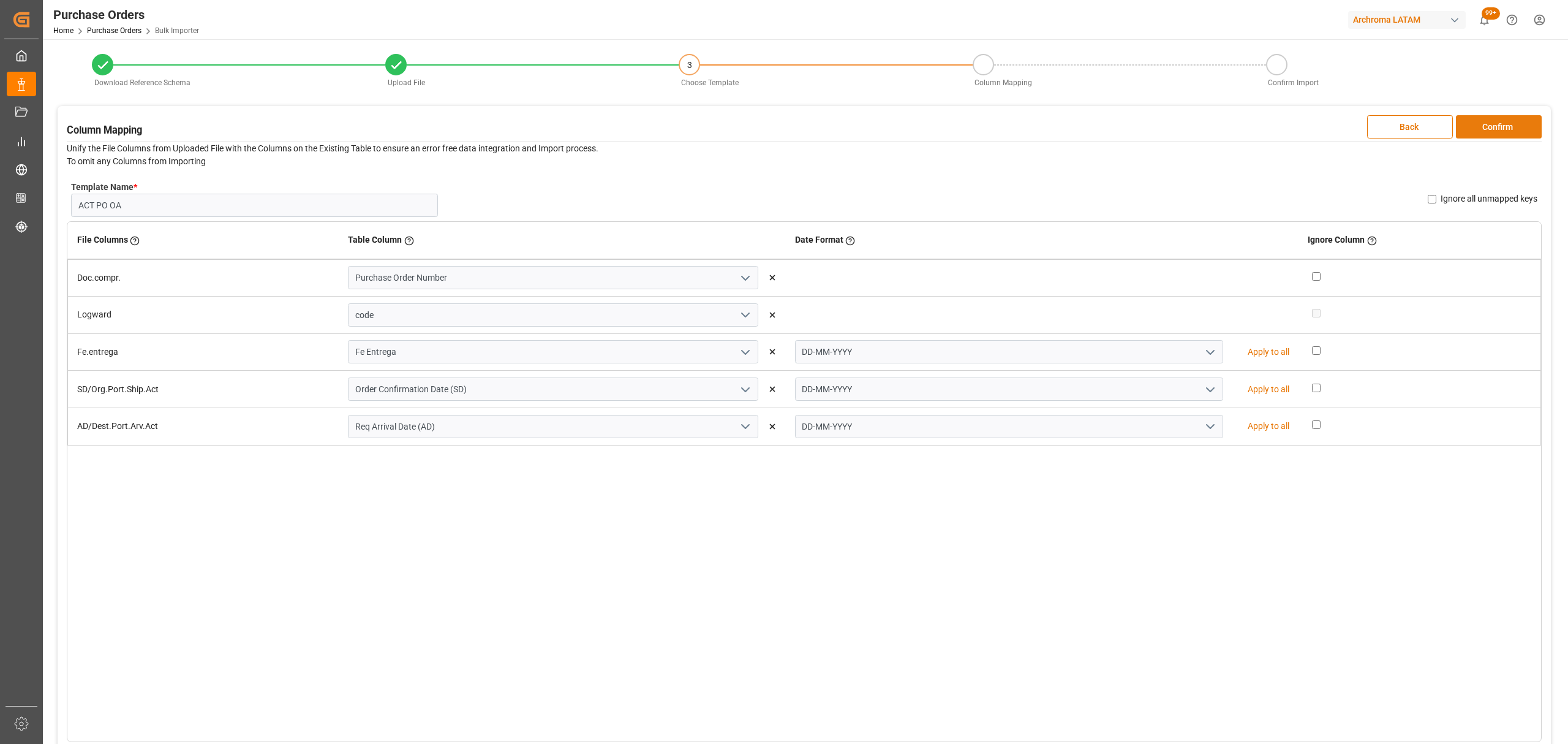
click at [1501, 123] on button "Confirm" at bounding box center [1499, 127] width 86 height 24
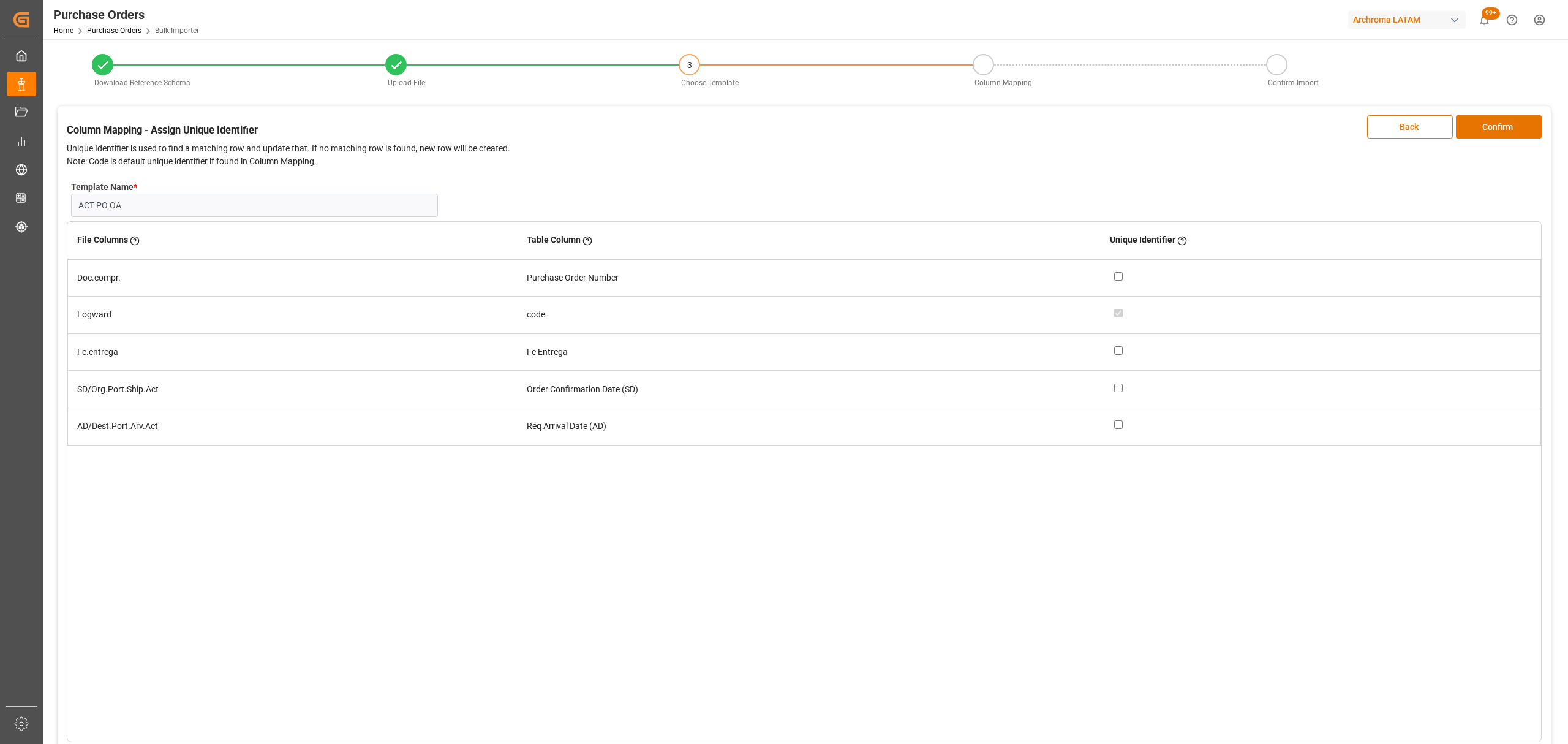
click at [1117, 276] on input "checkbox" at bounding box center [1118, 276] width 8 height 8
checkbox input "true"
click at [1488, 126] on button "Confirm" at bounding box center [1499, 127] width 86 height 24
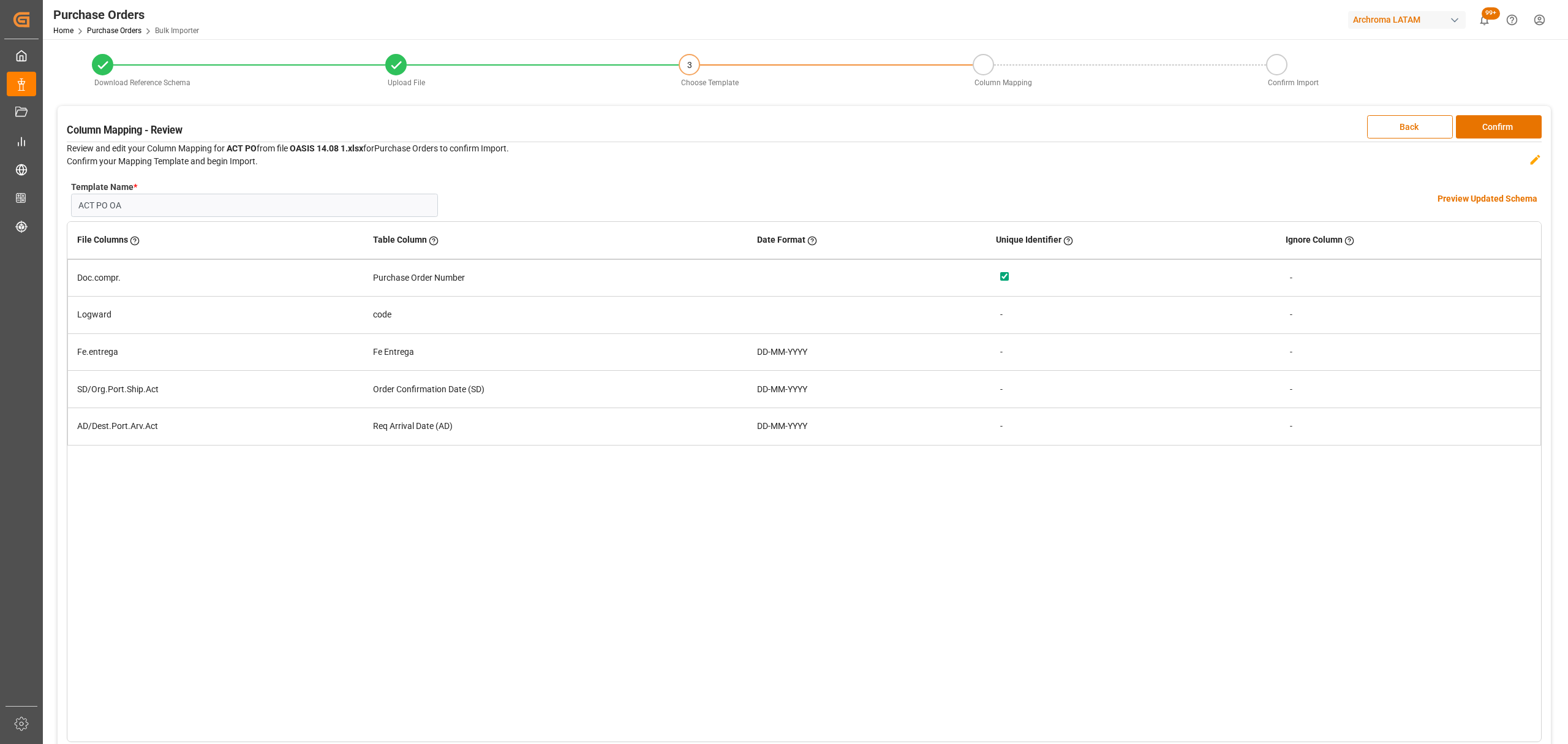
click at [1513, 189] on div "Template Name * ACT PO OA Name Already Exists Preview Updated Schema" at bounding box center [804, 198] width 1475 height 44
click at [1512, 192] on h4 "Preview Updated Schema" at bounding box center [1488, 198] width 100 height 13
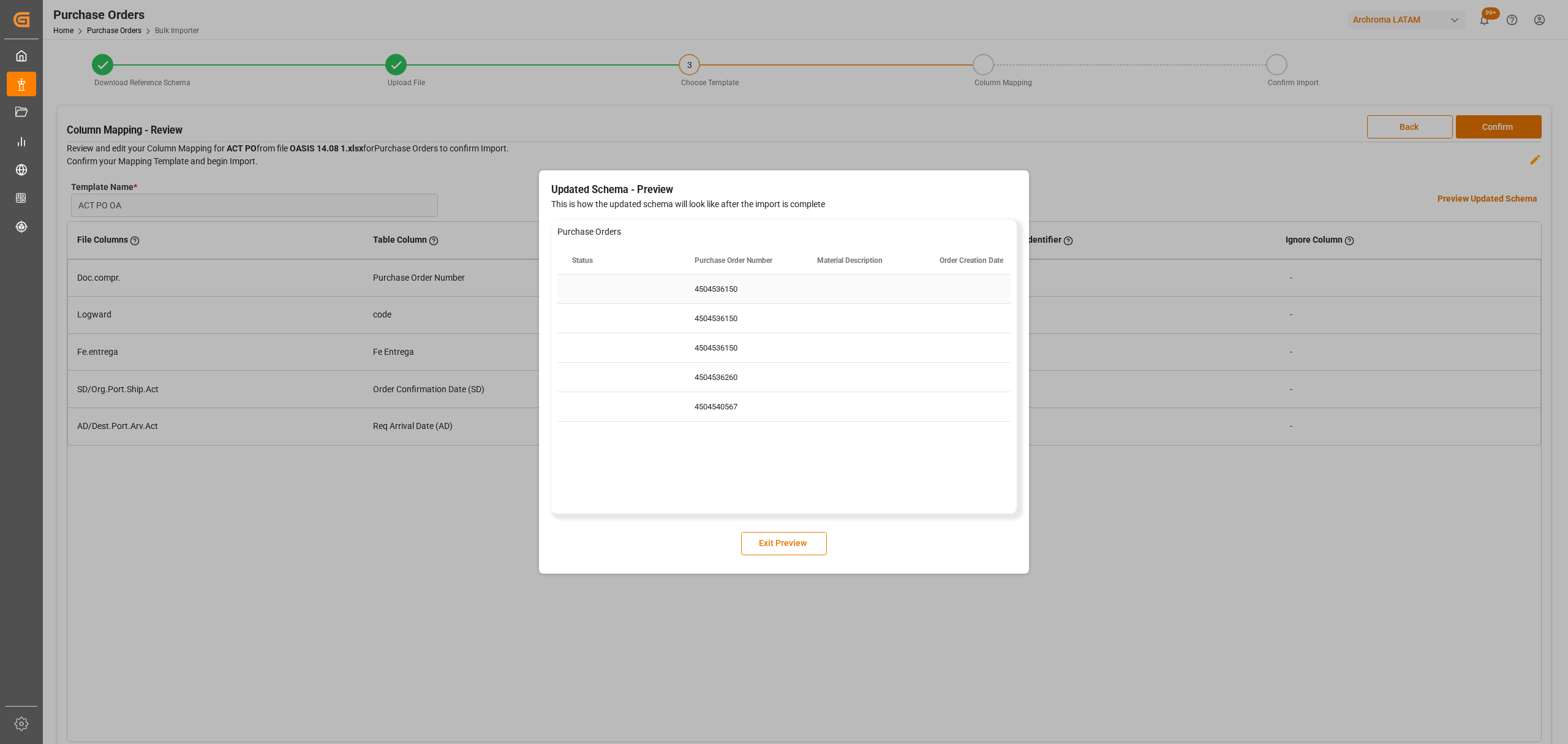
click at [735, 282] on div "4504536150" at bounding box center [741, 289] width 123 height 29
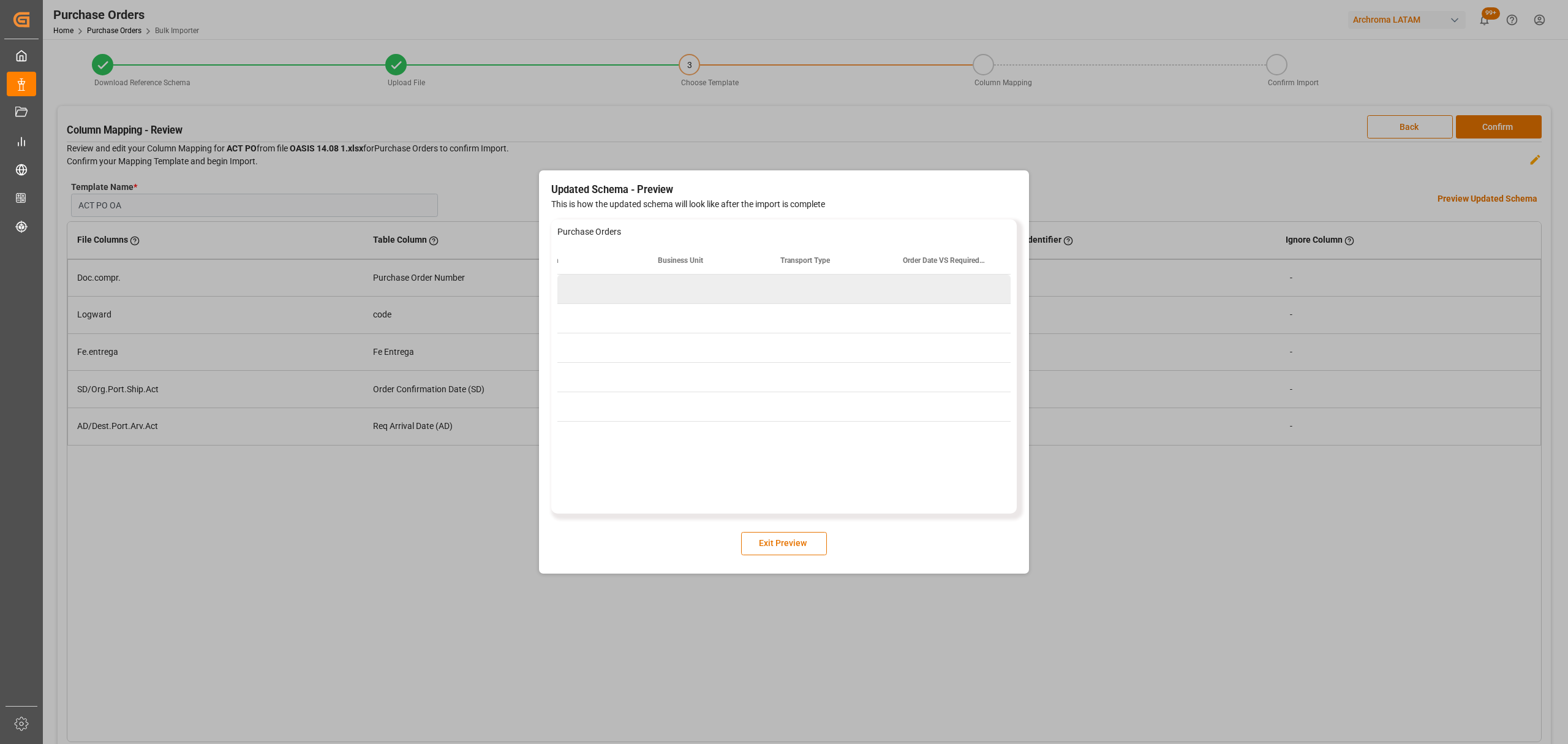
scroll to position [0, 3099]
click at [919, 286] on div "Press SPACE to deselect this row." at bounding box center [949, 289] width 123 height 29
click at [792, 539] on button "Exit Preview" at bounding box center [784, 544] width 86 height 24
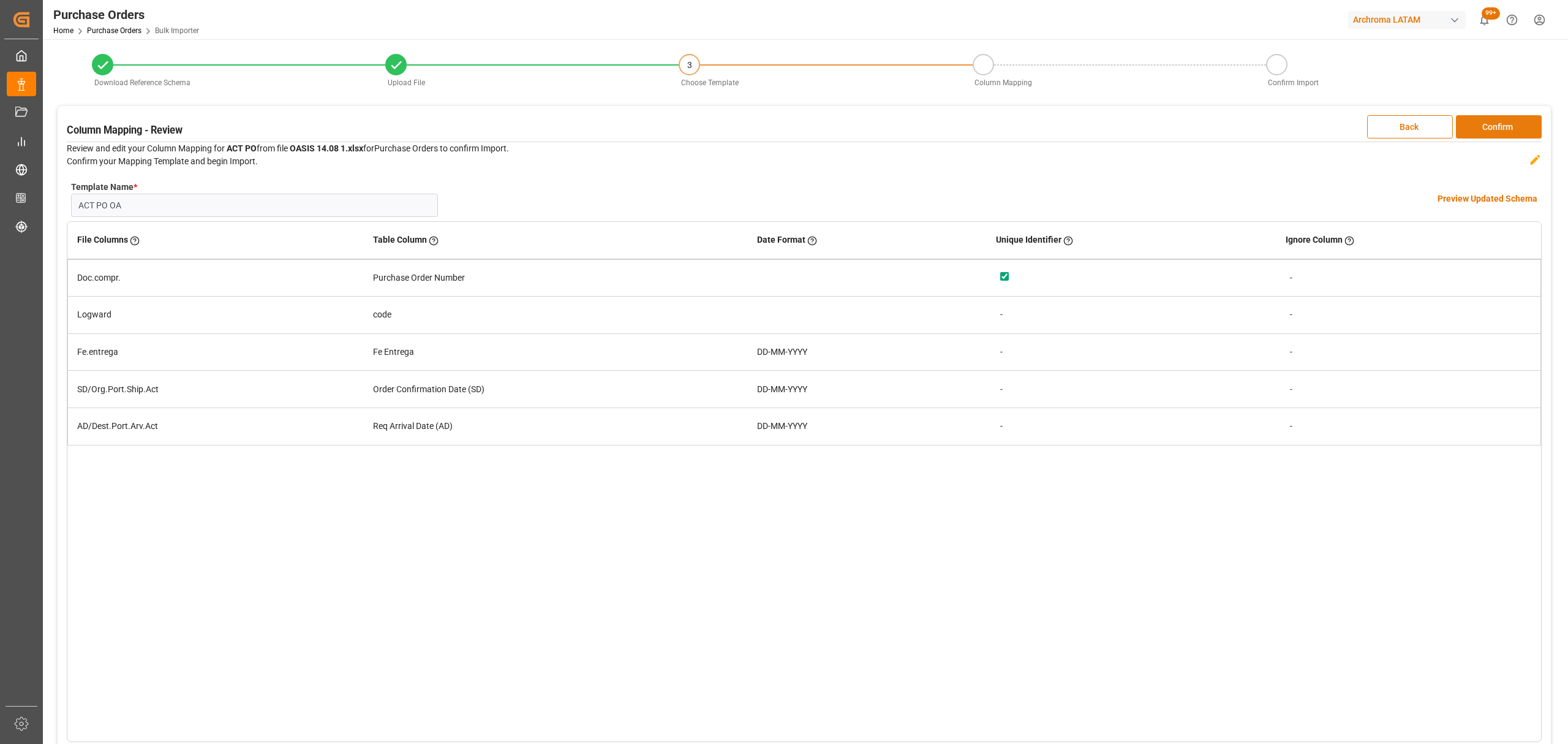
click at [1493, 130] on button "Confirm" at bounding box center [1499, 127] width 86 height 24
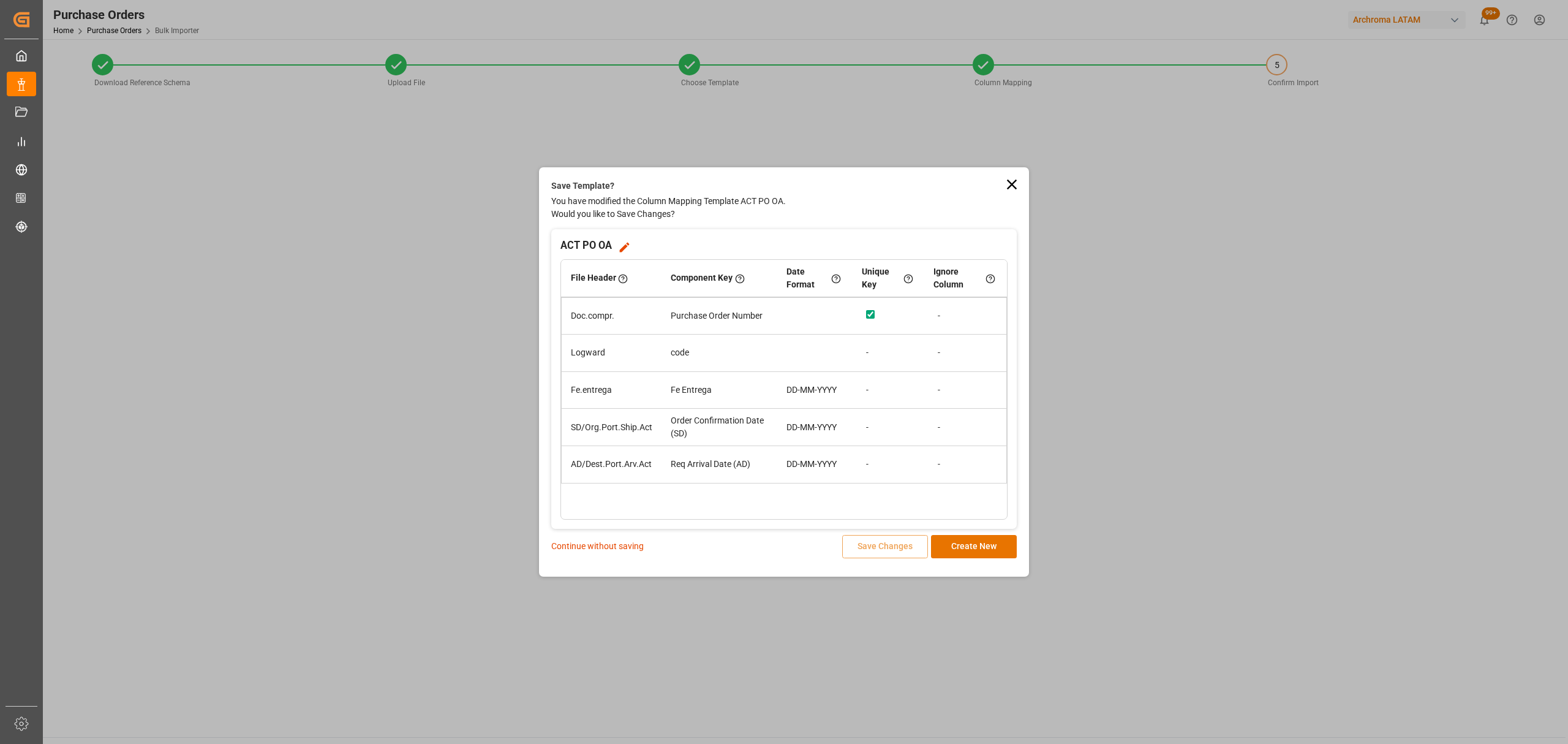
click at [598, 545] on p "Continue without saving" at bounding box center [597, 546] width 92 height 13
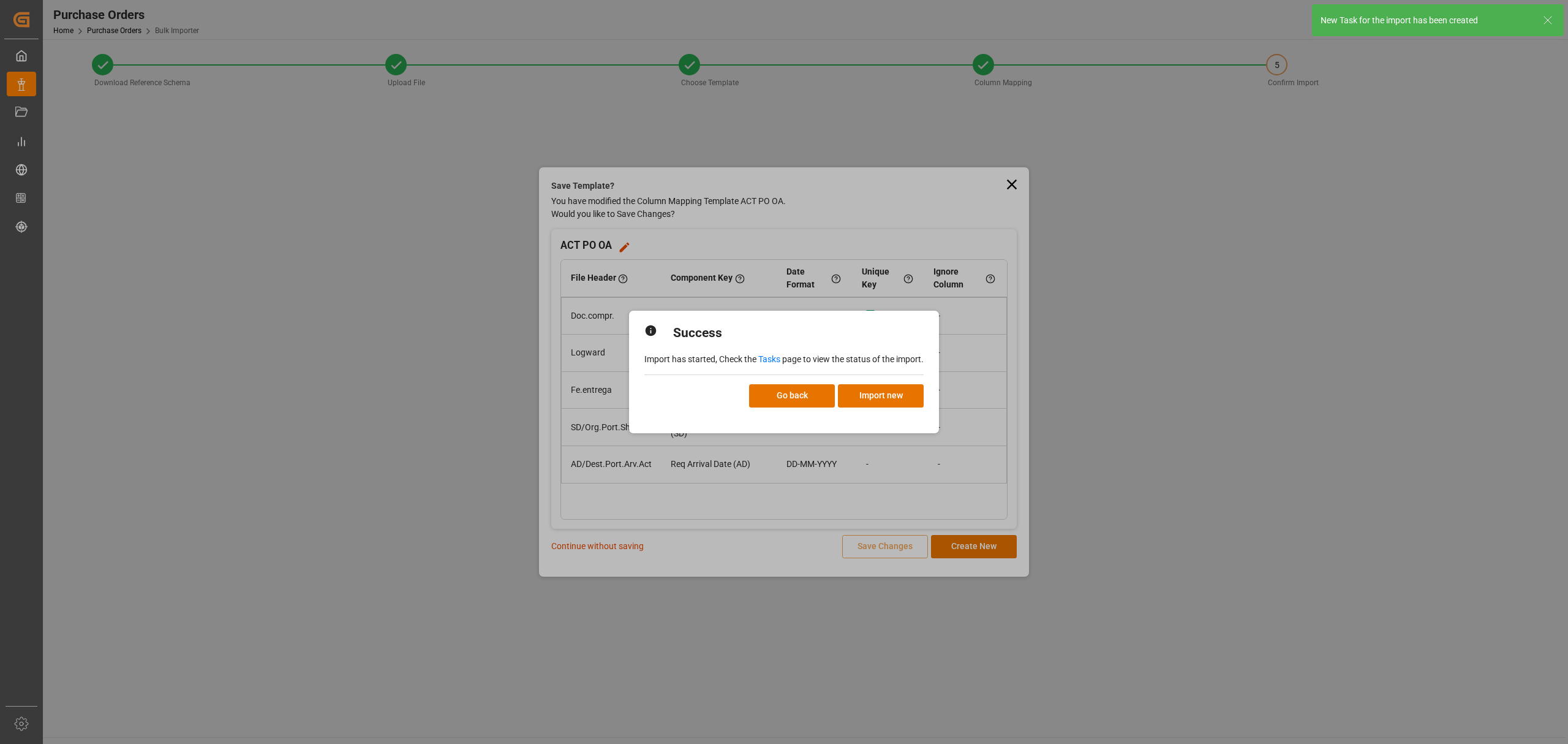
click at [763, 358] on link "Tasks" at bounding box center [769, 359] width 22 height 10
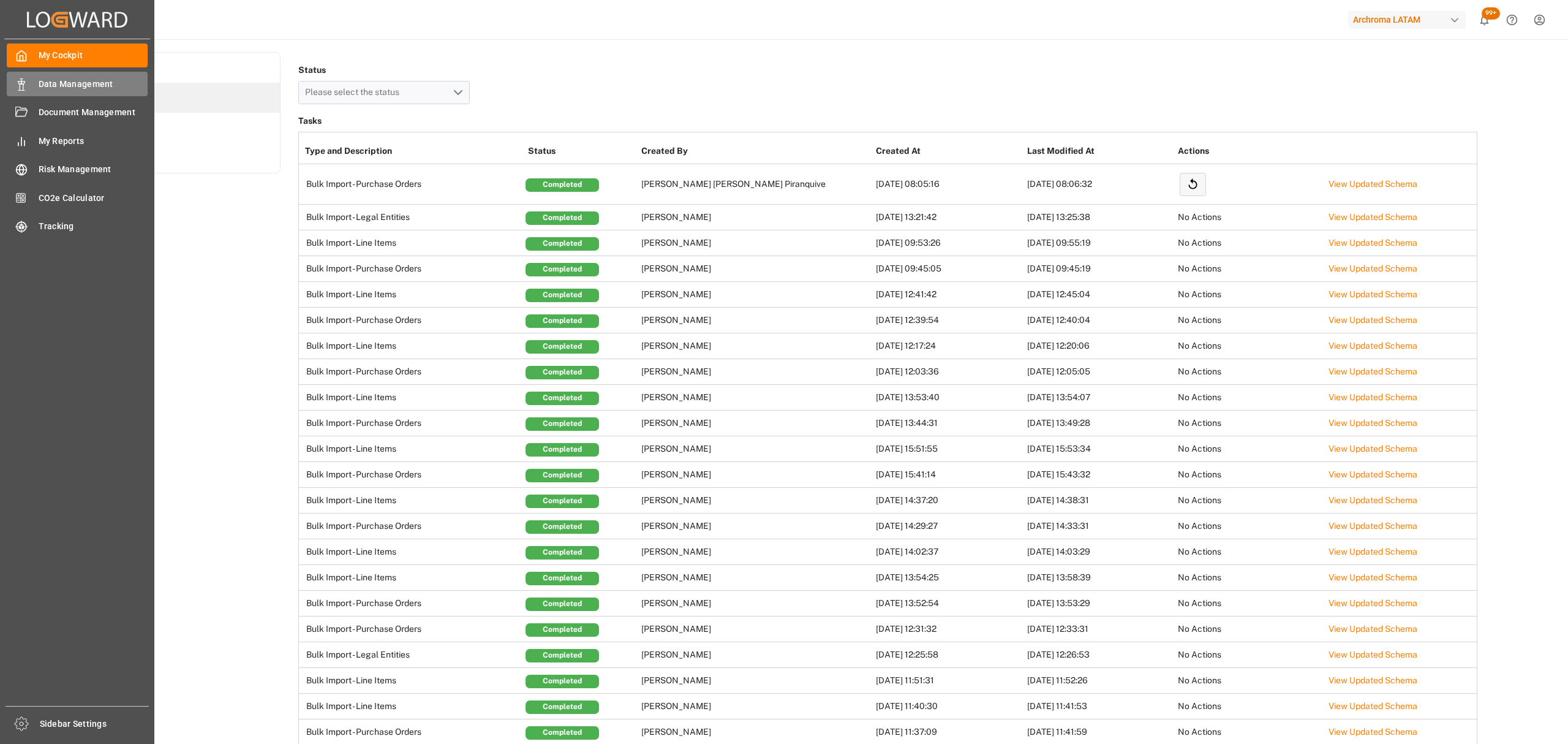
click at [34, 83] on div "Data Management Data Management" at bounding box center [77, 83] width 141 height 24
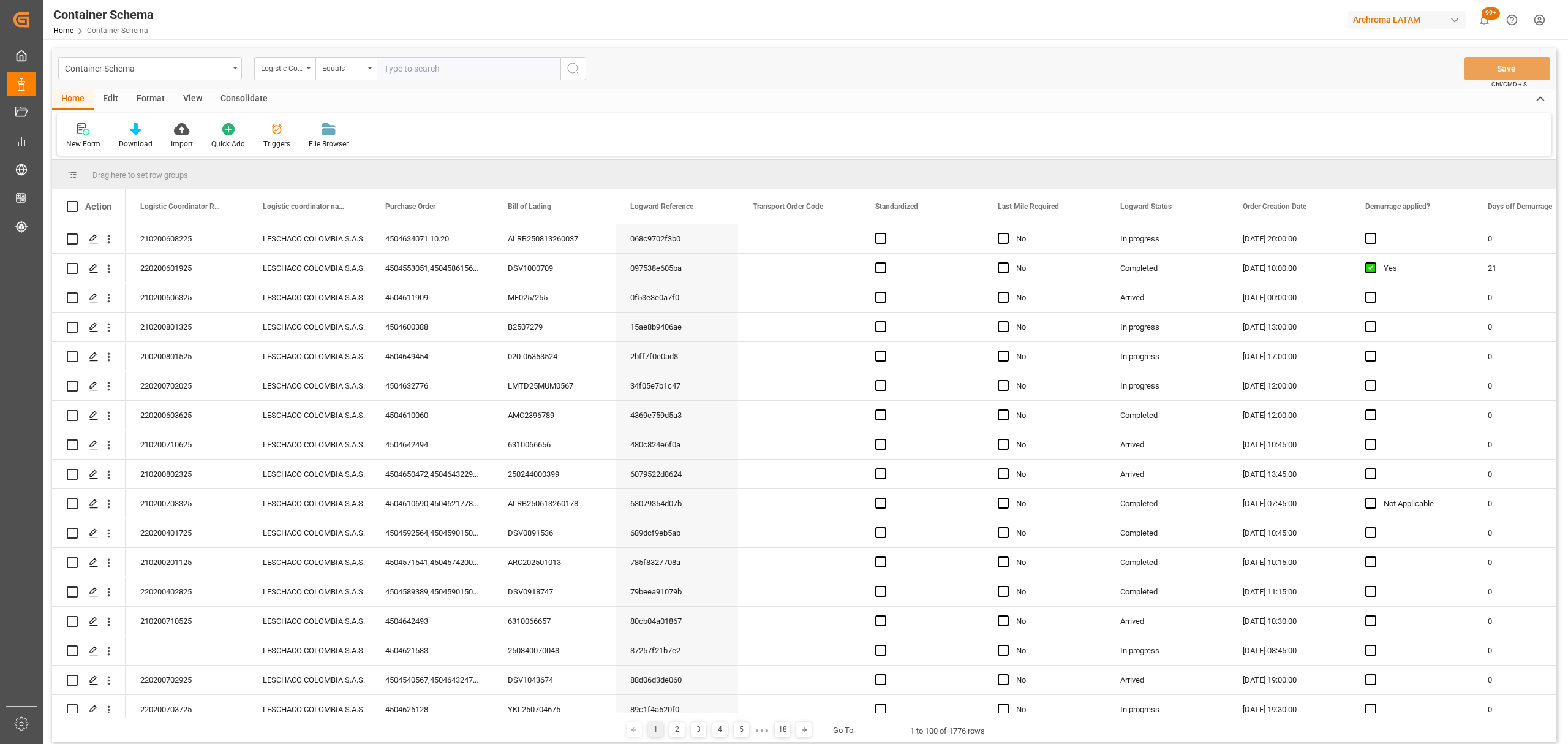
click at [189, 70] on div "Container Schema" at bounding box center [147, 68] width 164 height 15
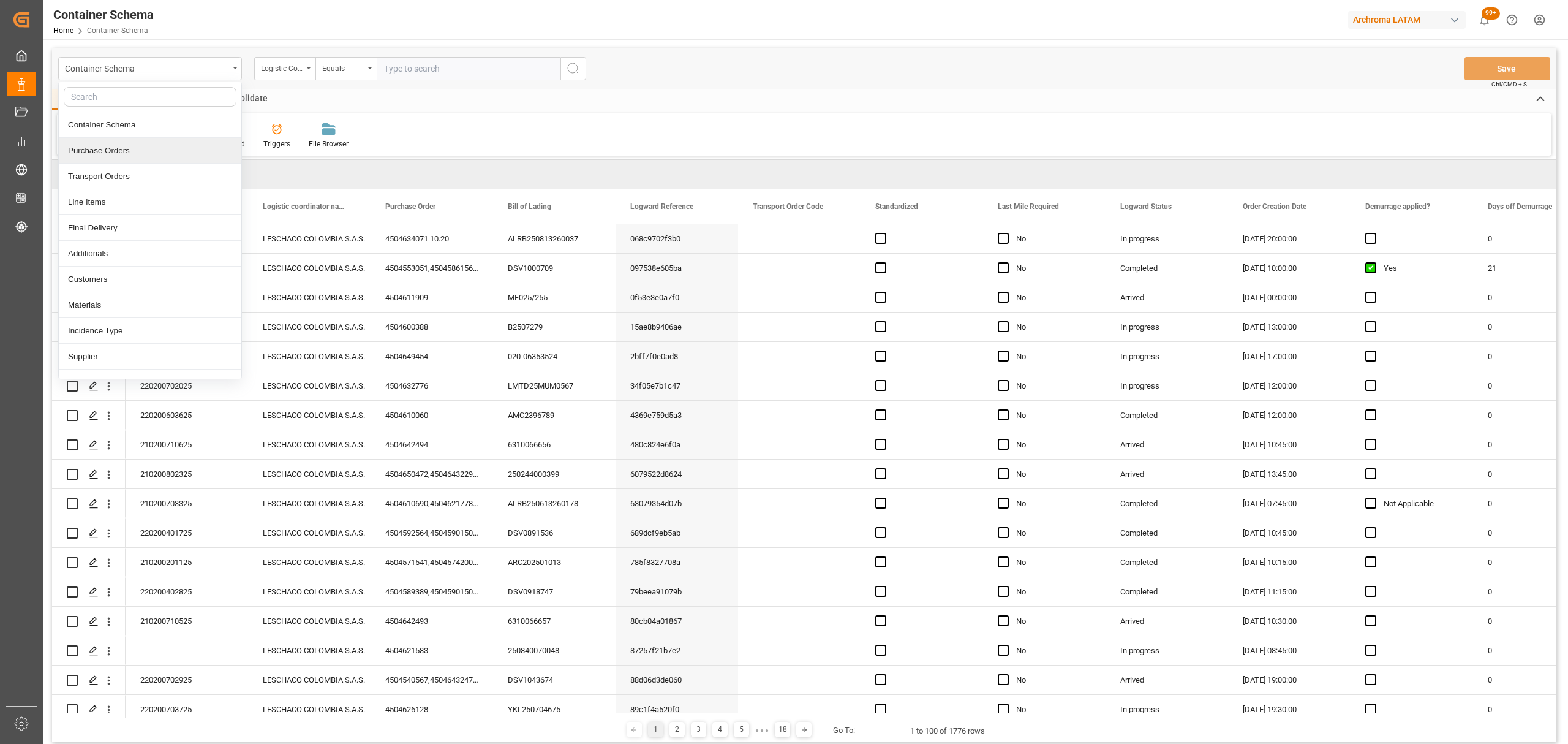
click at [114, 150] on div "Purchase Orders" at bounding box center [150, 150] width 182 height 26
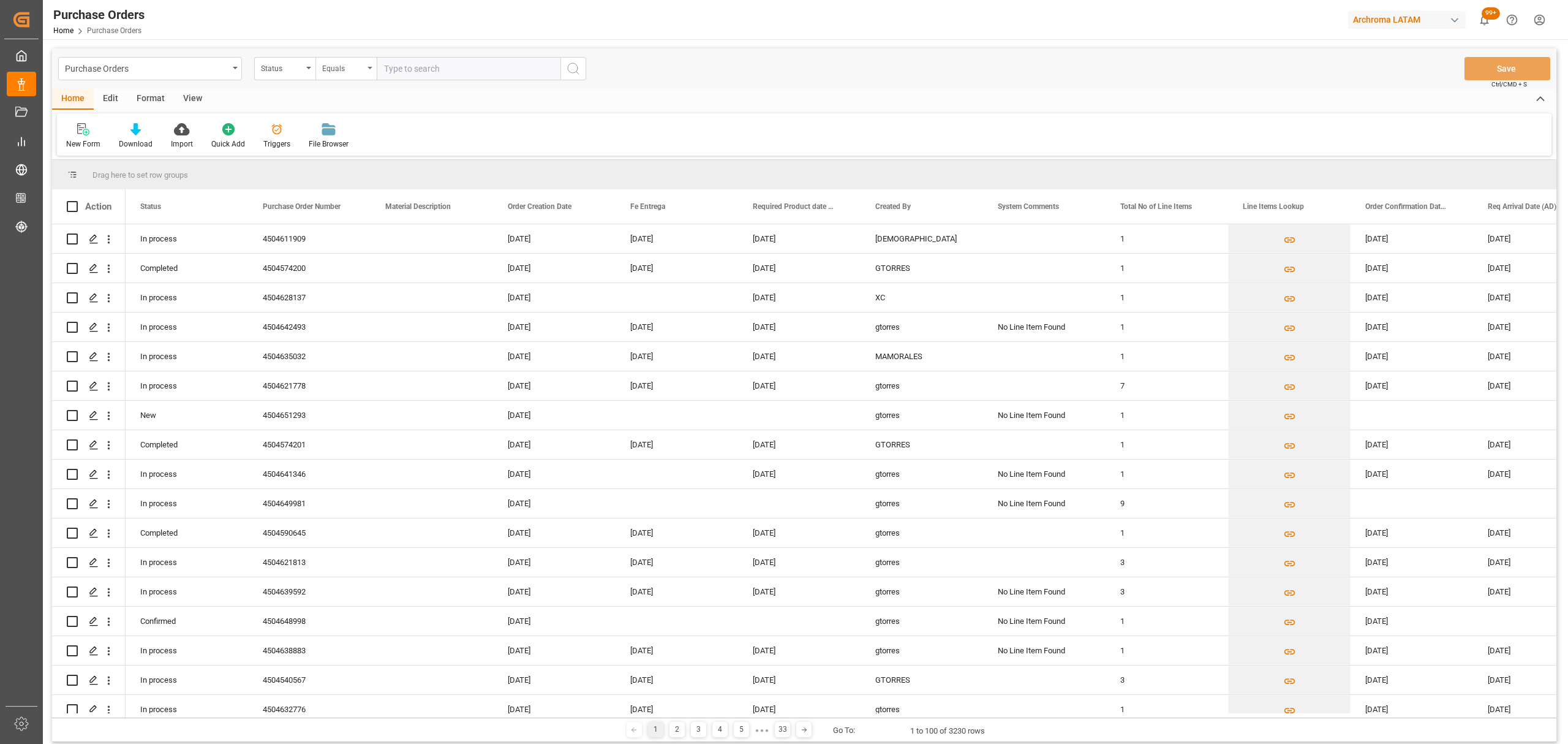
click at [324, 64] on div "Equals" at bounding box center [343, 67] width 42 height 14
click at [292, 69] on div "Status" at bounding box center [281, 67] width 42 height 14
click at [315, 153] on div "Purchase Order Number" at bounding box center [346, 150] width 182 height 26
click at [361, 62] on div "Equals" at bounding box center [346, 69] width 61 height 24
click at [376, 150] on div "Fuzzy search" at bounding box center [407, 150] width 182 height 26
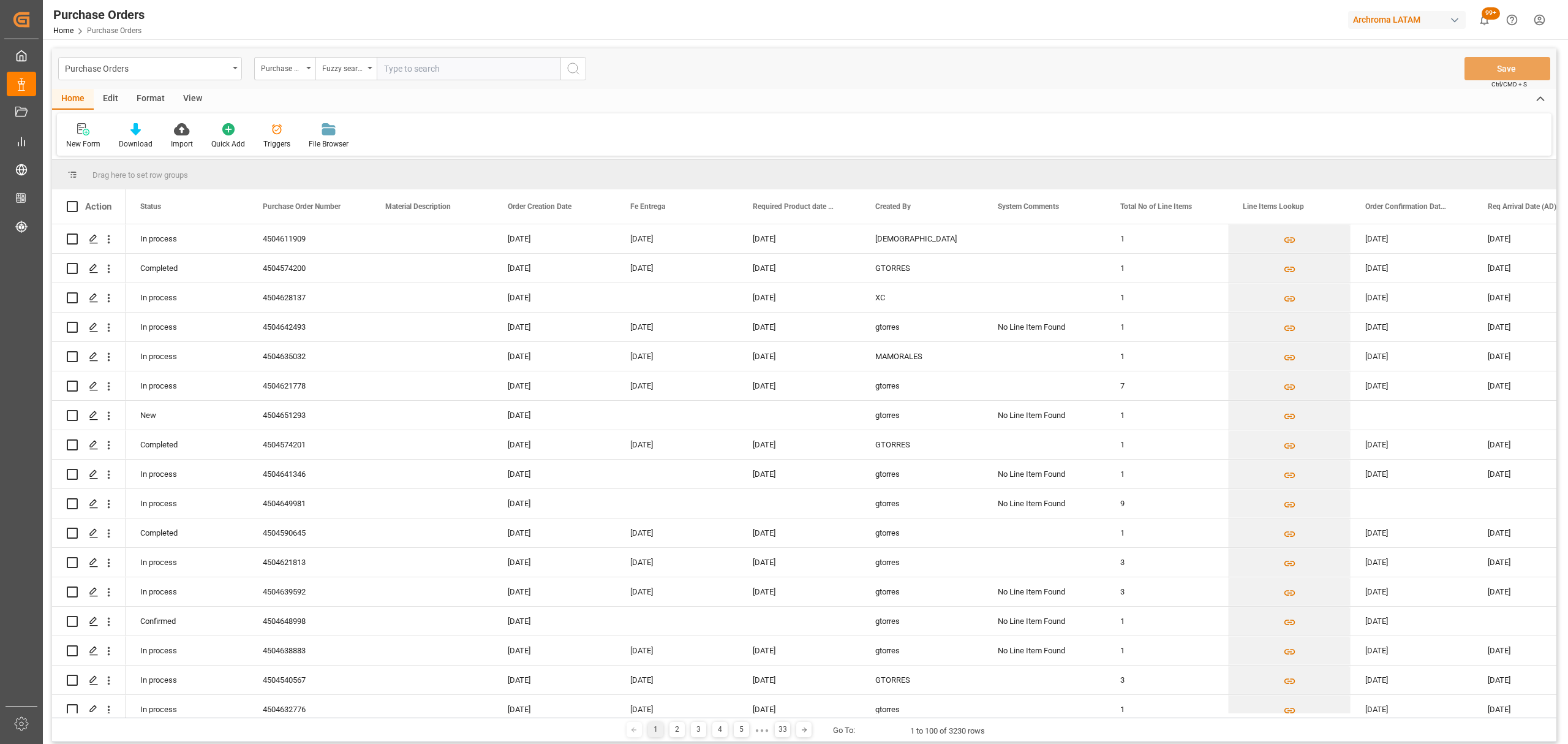
click at [420, 71] on input "text" at bounding box center [468, 69] width 184 height 24
paste input "4504536260"
type input "4504536260"
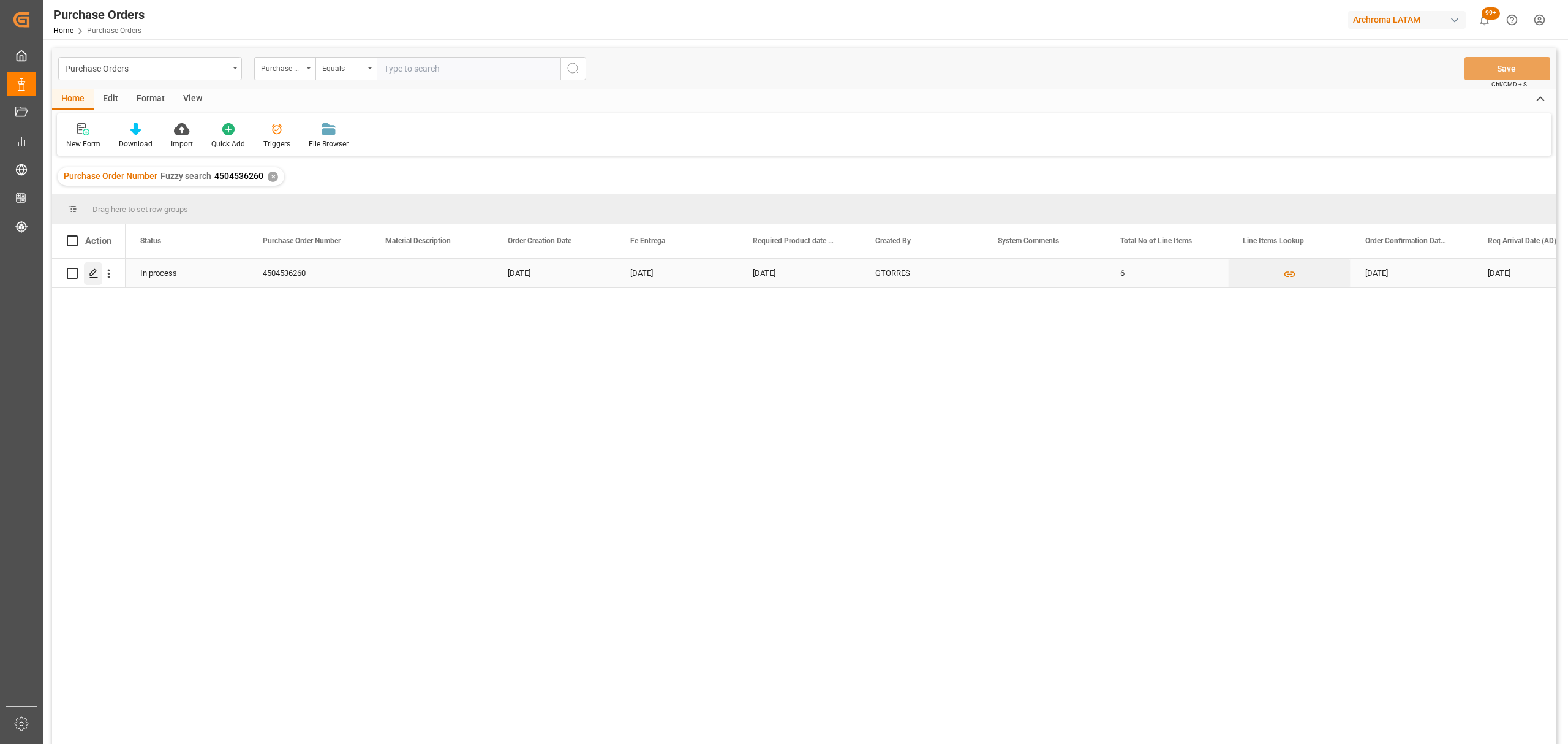
click at [89, 275] on icon "Press SPACE to select this row." at bounding box center [94, 273] width 10 height 10
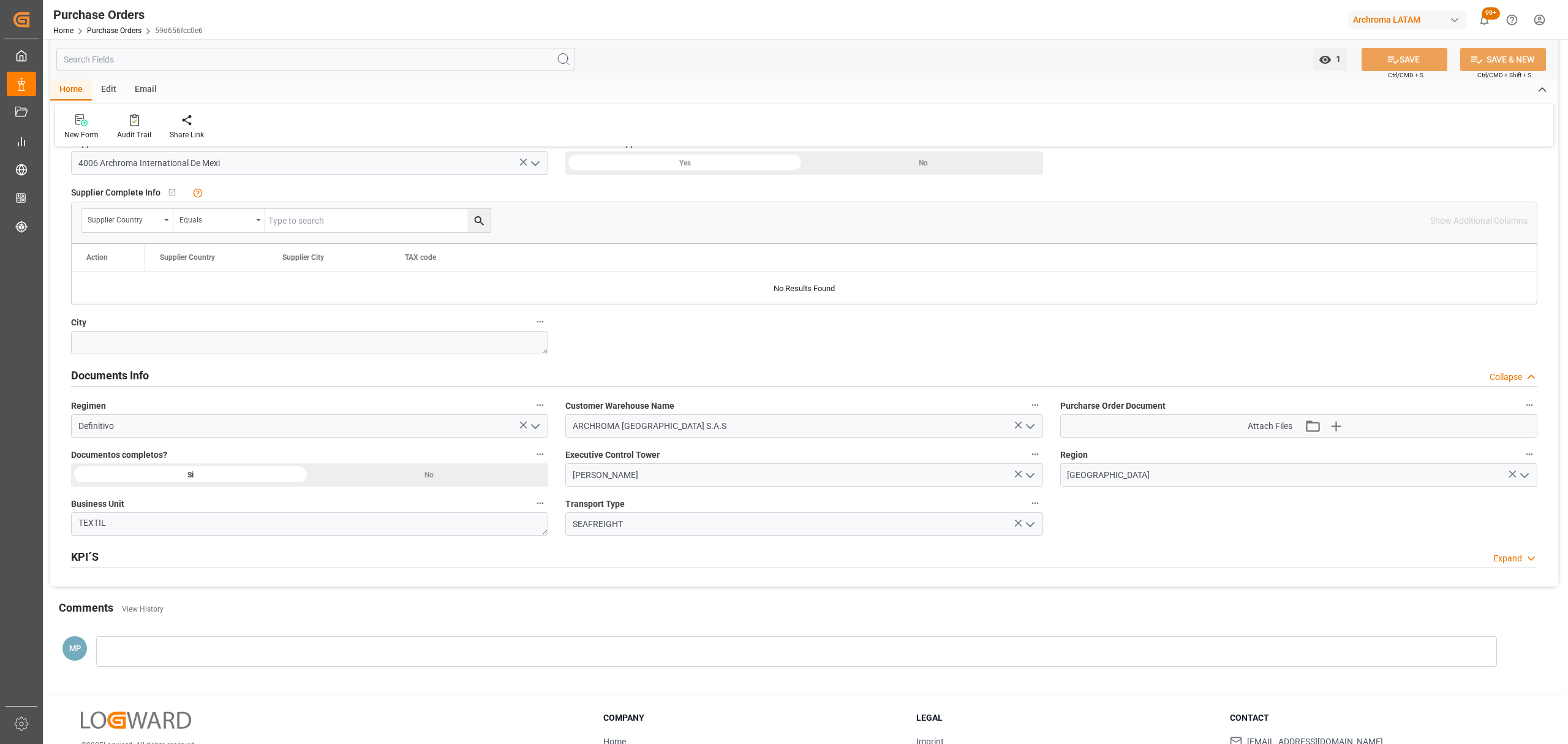
scroll to position [817, 0]
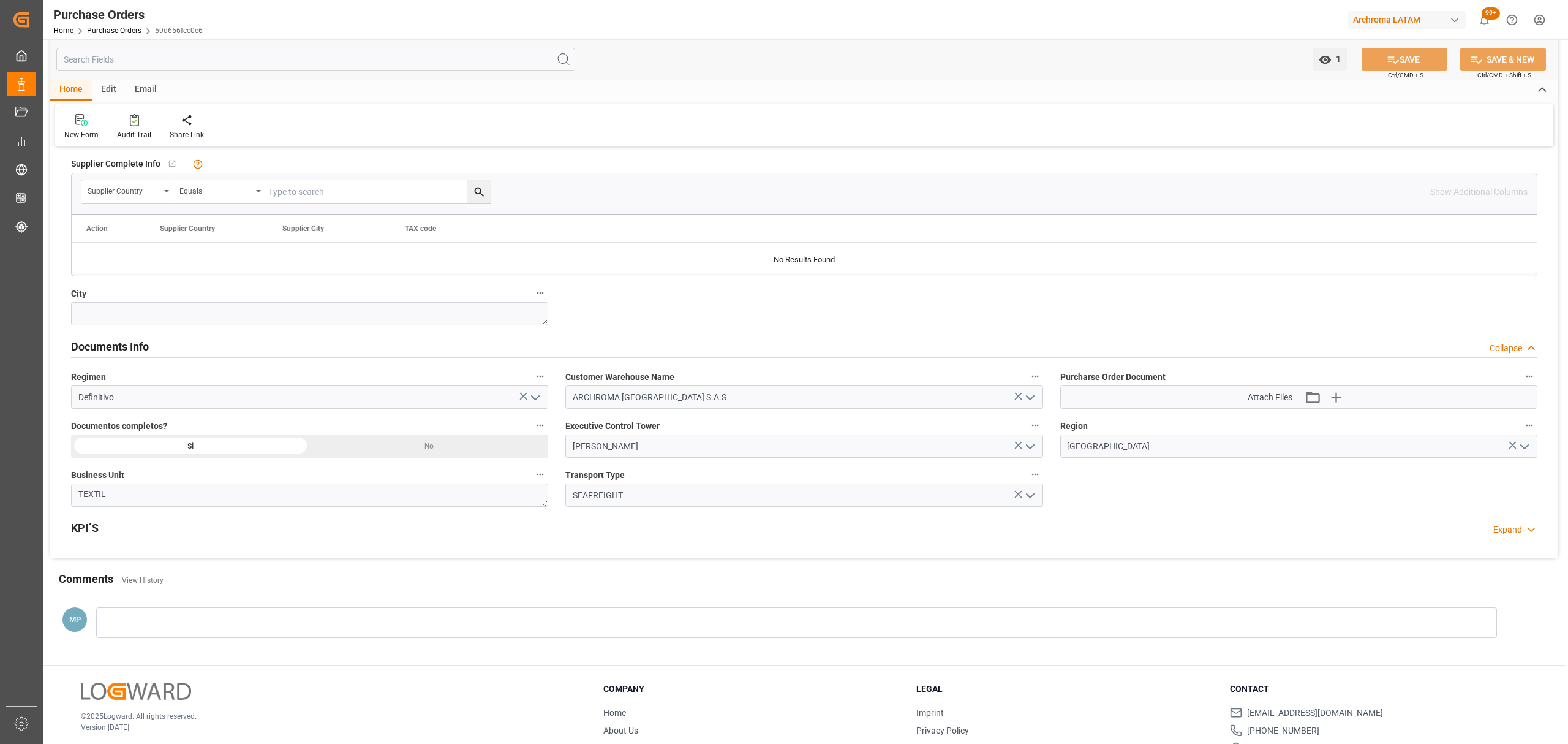
click at [121, 22] on div "Purchase Orders" at bounding box center [128, 15] width 150 height 19
click at [121, 30] on link "Purchase Orders" at bounding box center [114, 31] width 55 height 8
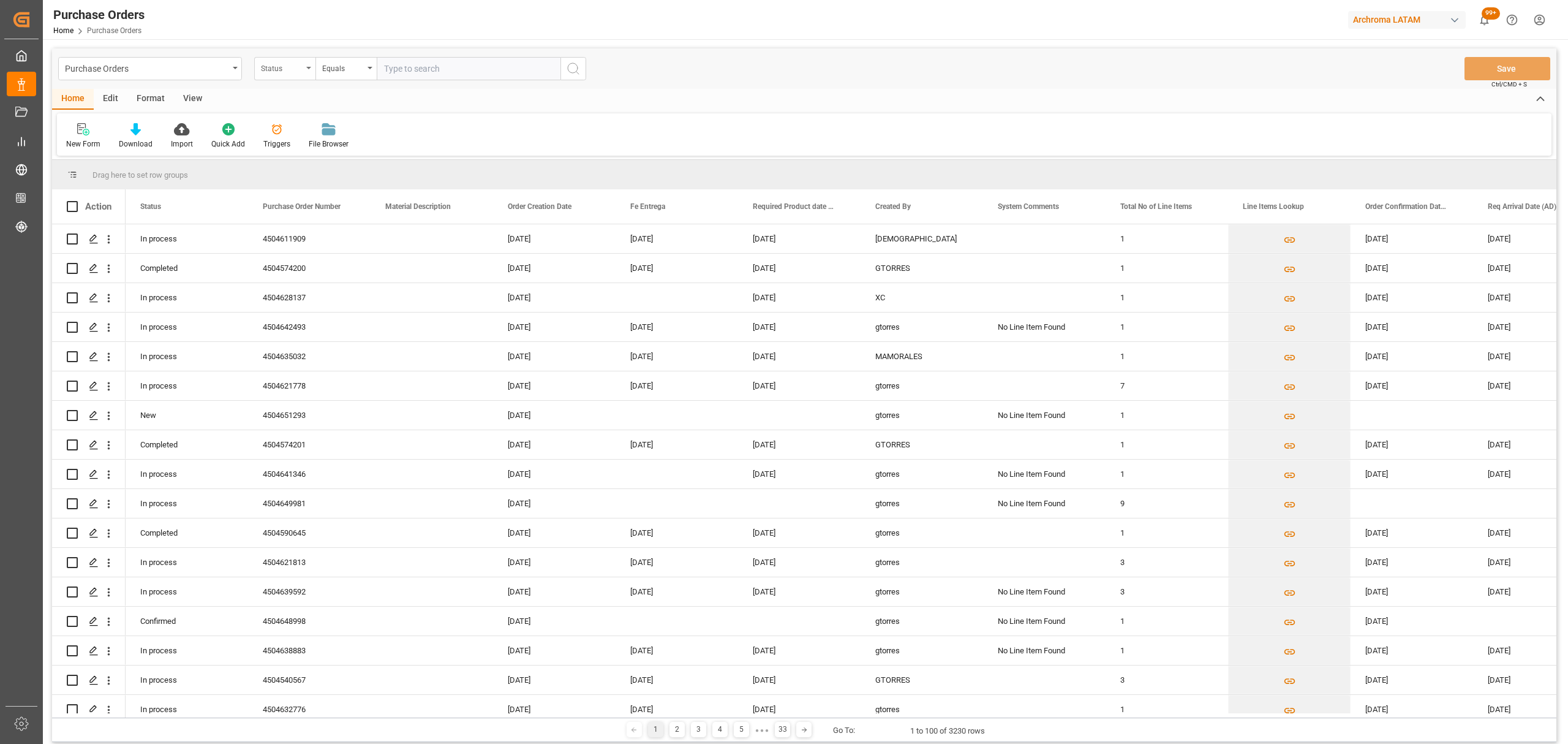
click at [281, 76] on div "Status" at bounding box center [285, 69] width 61 height 24
click at [317, 152] on div "Purchase Order Number" at bounding box center [346, 150] width 182 height 26
click at [367, 57] on div "Equals" at bounding box center [346, 69] width 61 height 24
click at [378, 155] on div "Fuzzy search" at bounding box center [407, 150] width 182 height 26
drag, startPoint x: 413, startPoint y: 81, endPoint x: 424, endPoint y: 70, distance: 15.6
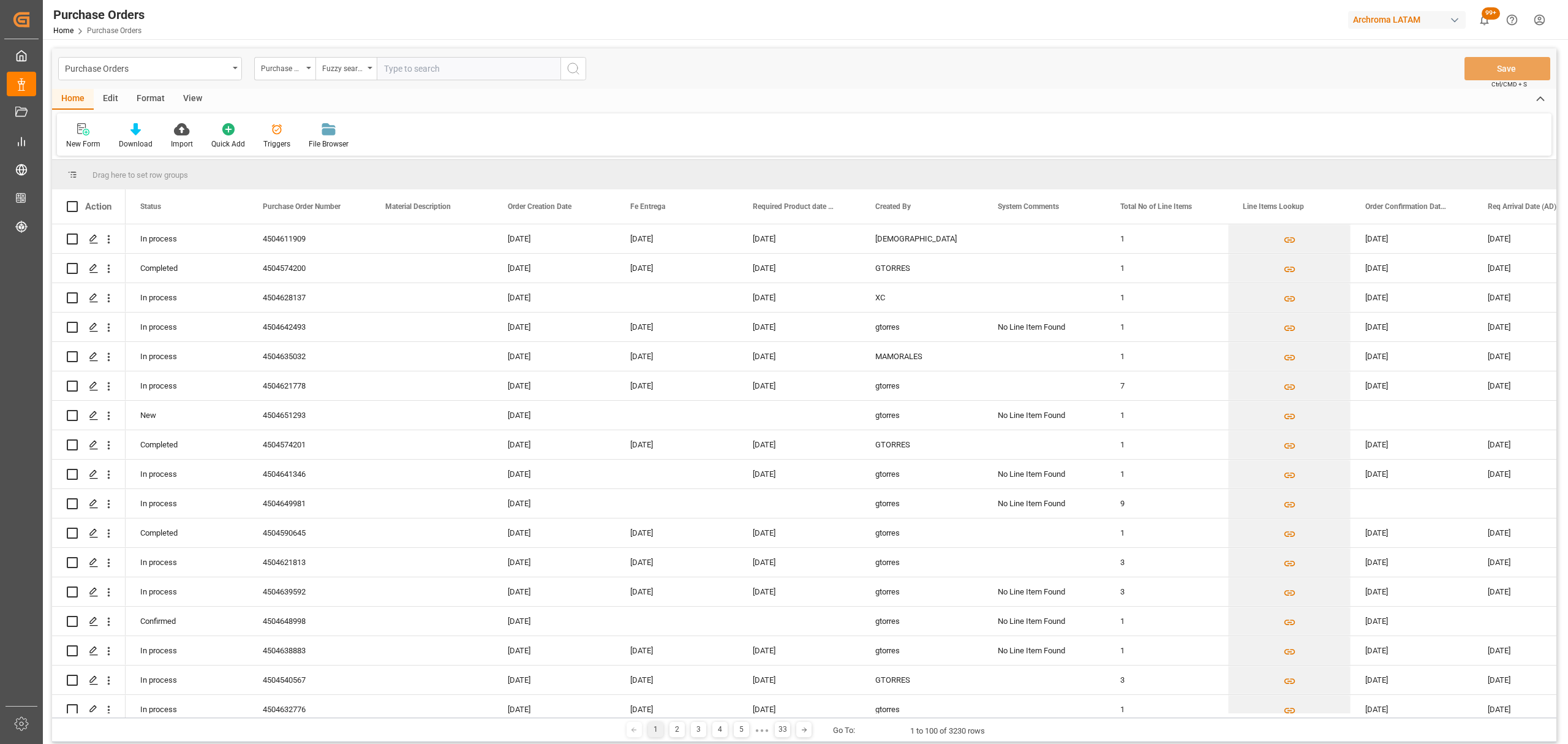
click at [414, 81] on div "Purchase Orders Purchase Order Number Fuzzy search Save Ctrl/CMD + S" at bounding box center [804, 69] width 1504 height 40
click at [425, 69] on input "text" at bounding box center [468, 69] width 184 height 24
paste input "4504640831"
type input "4504640831"
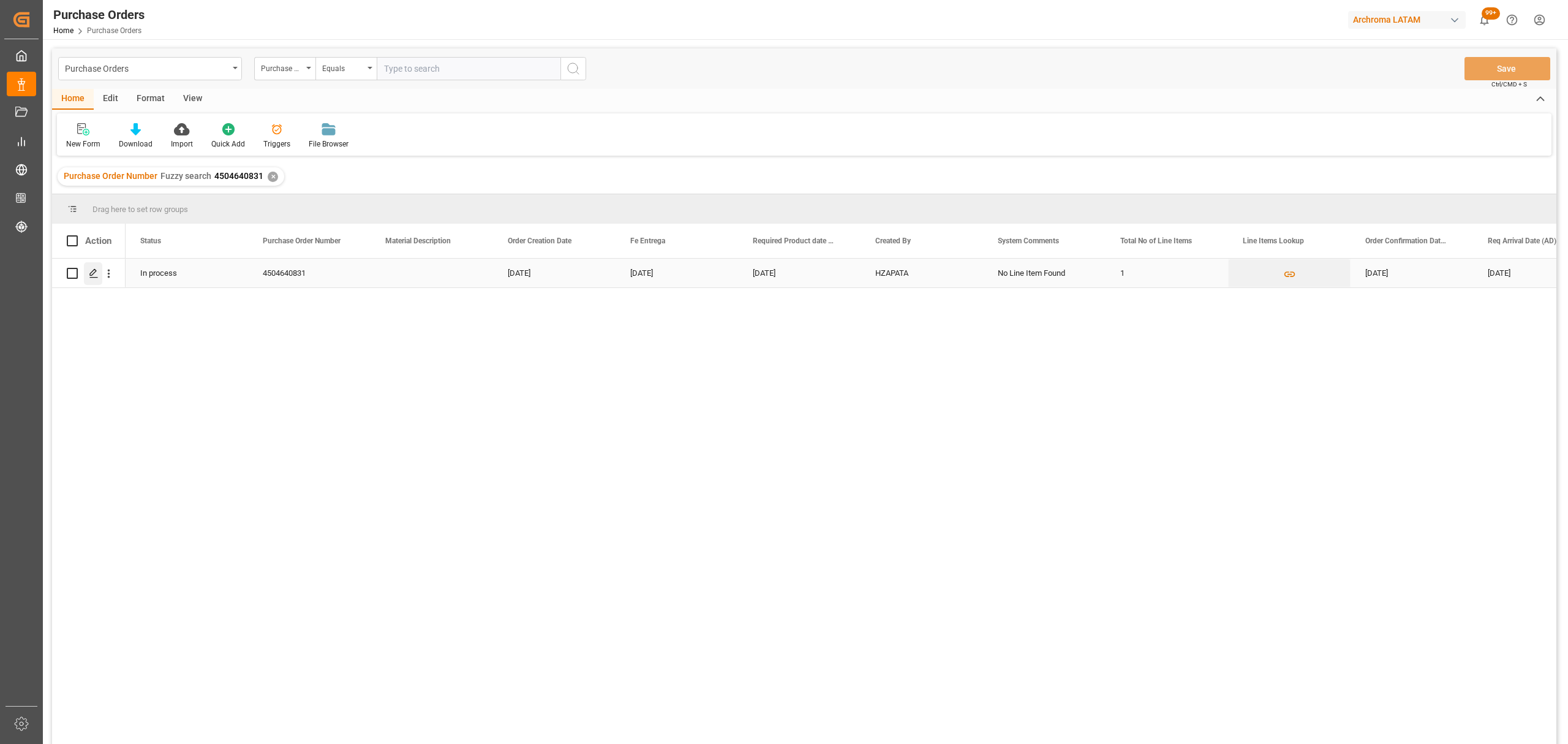
click at [96, 271] on polygon "Press SPACE to select this row." at bounding box center [93, 272] width 6 height 6
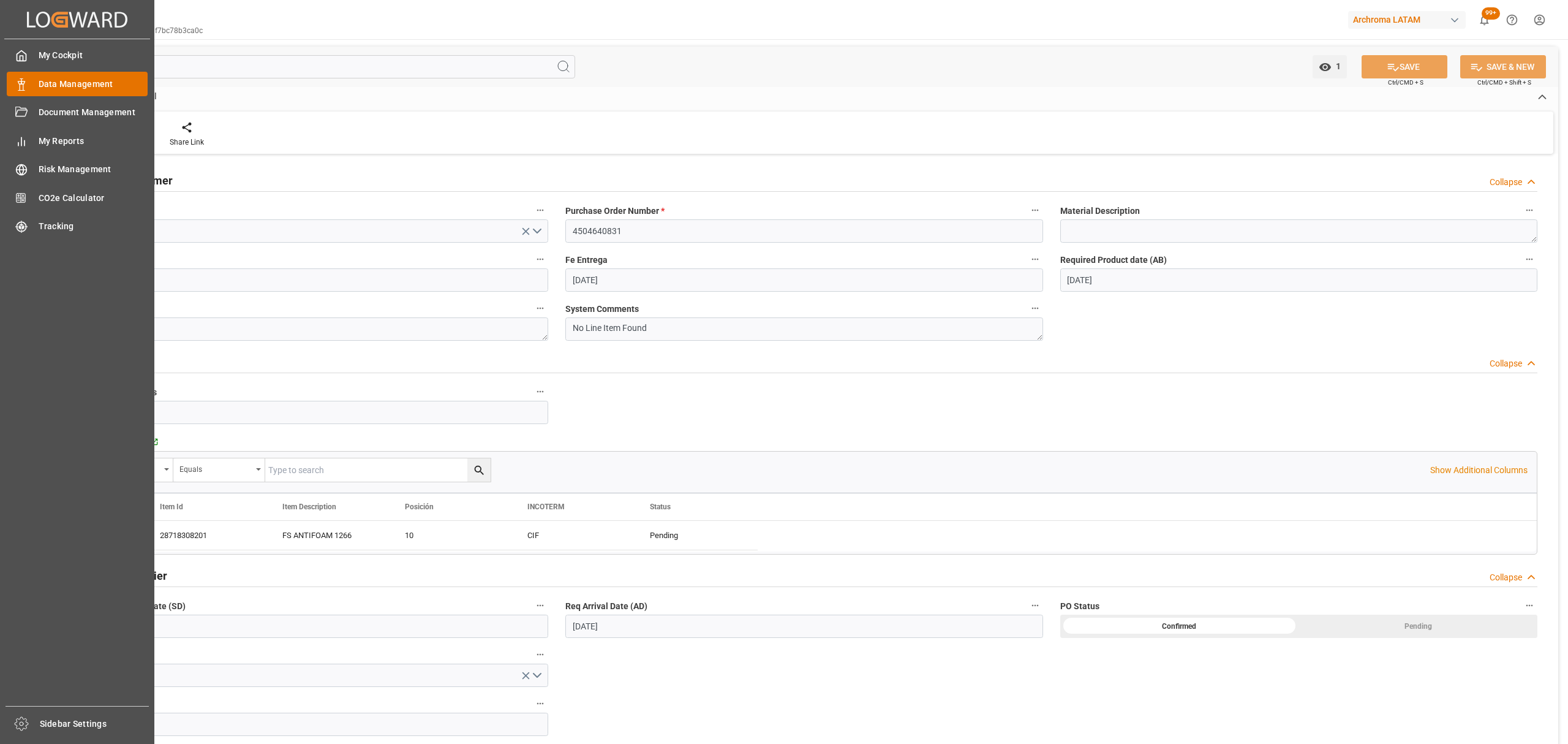
click at [78, 82] on span "Data Management" at bounding box center [94, 84] width 110 height 13
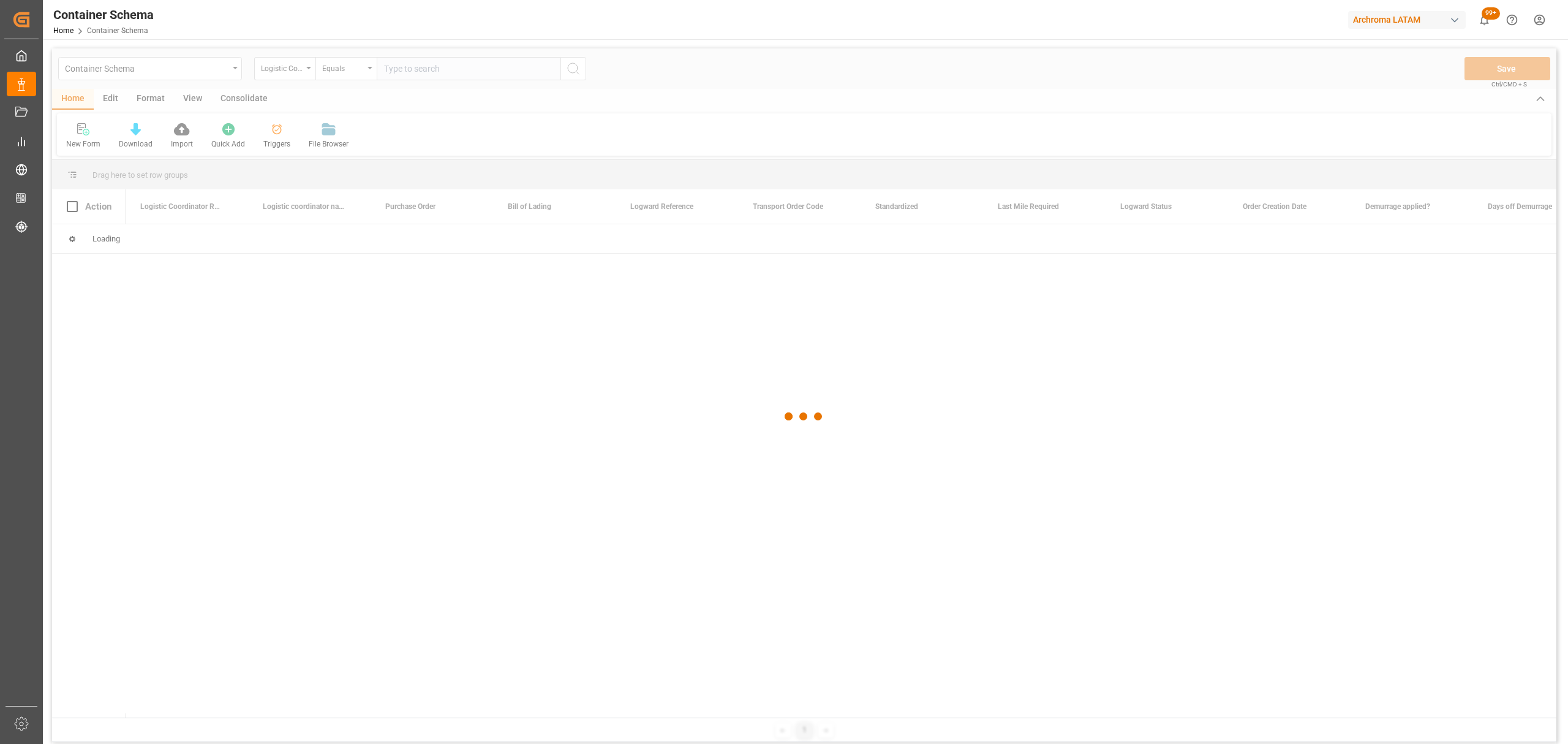
click at [125, 69] on div at bounding box center [804, 417] width 1504 height 736
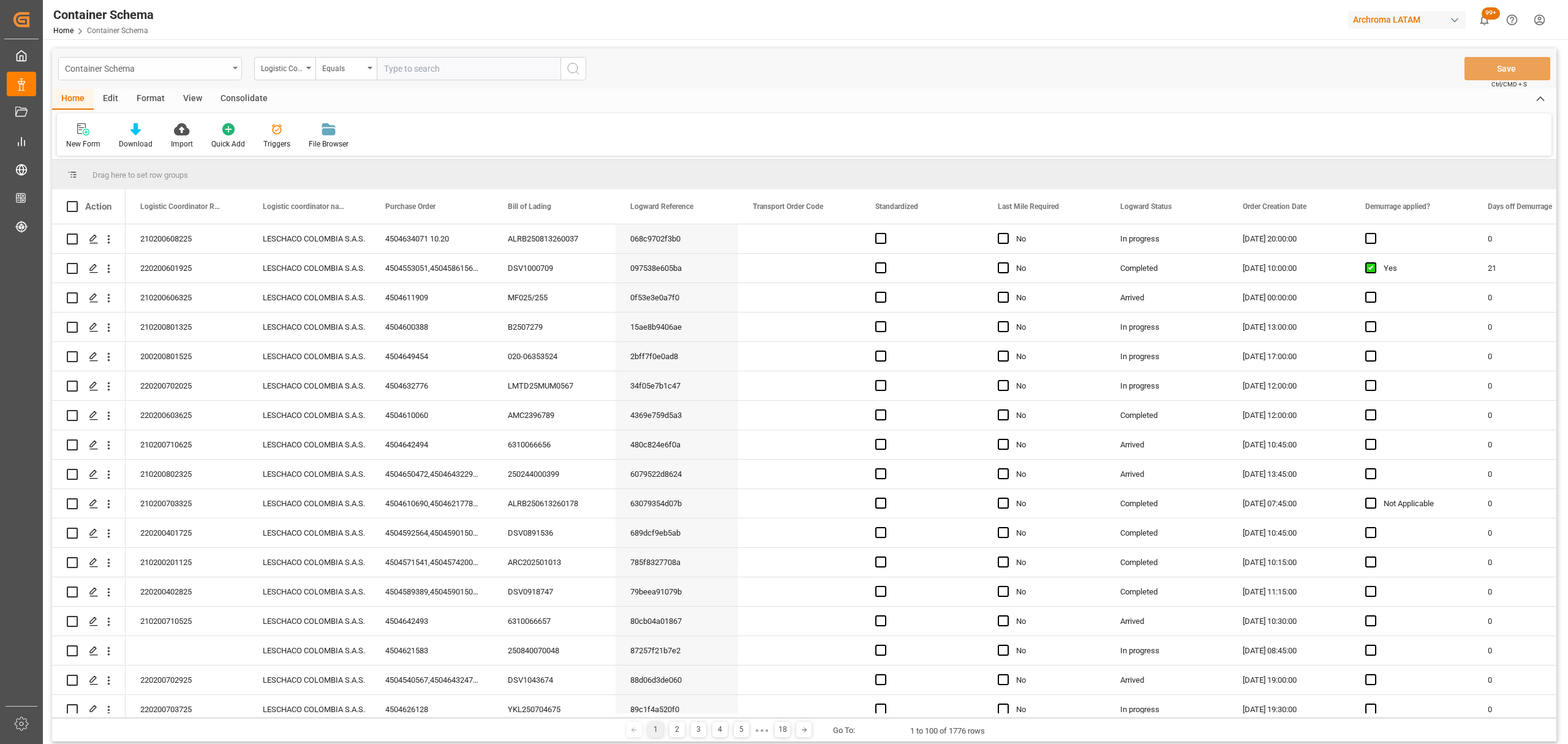
click at [214, 70] on div "Container Schema" at bounding box center [147, 68] width 164 height 15
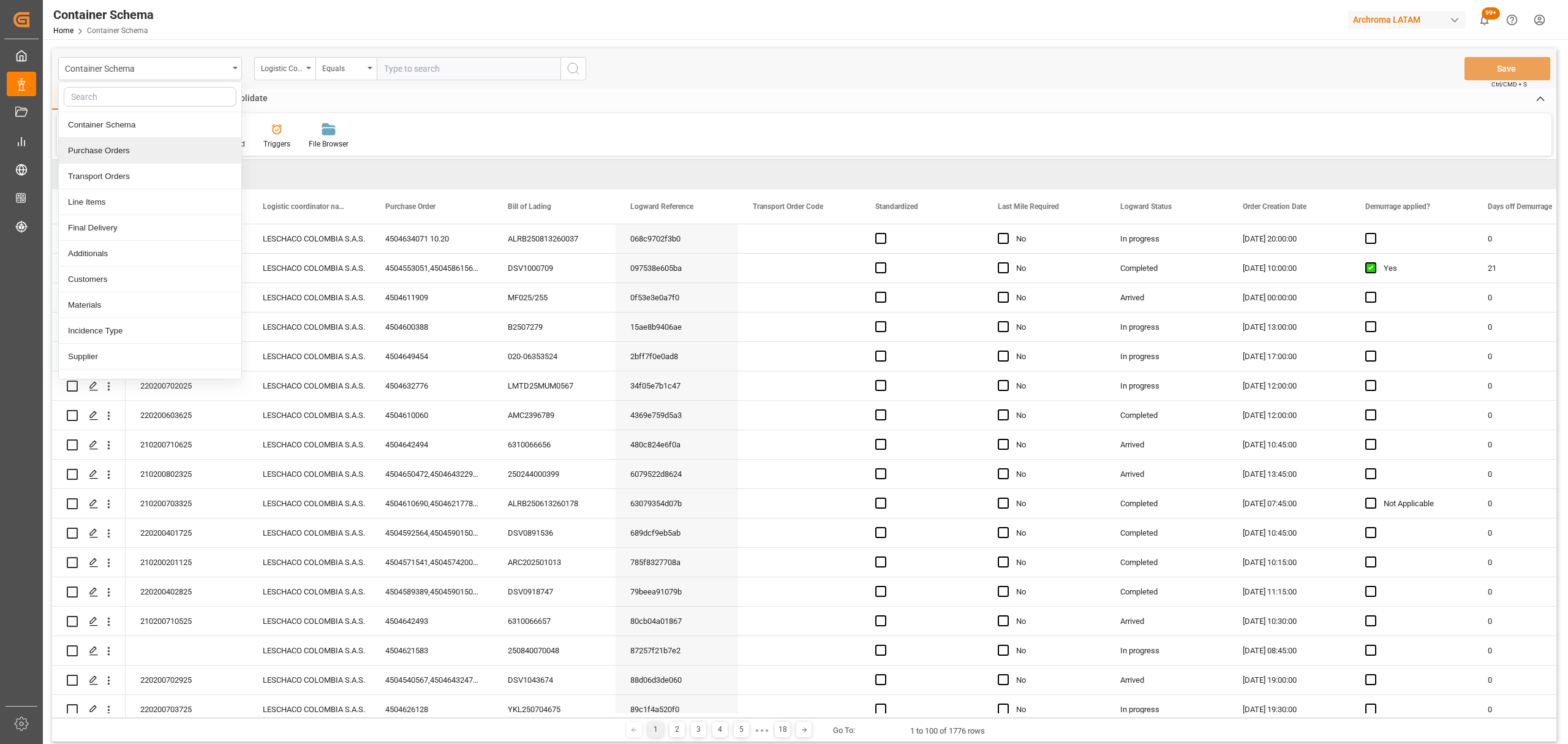
click at [116, 140] on div "Purchase Orders" at bounding box center [150, 150] width 182 height 26
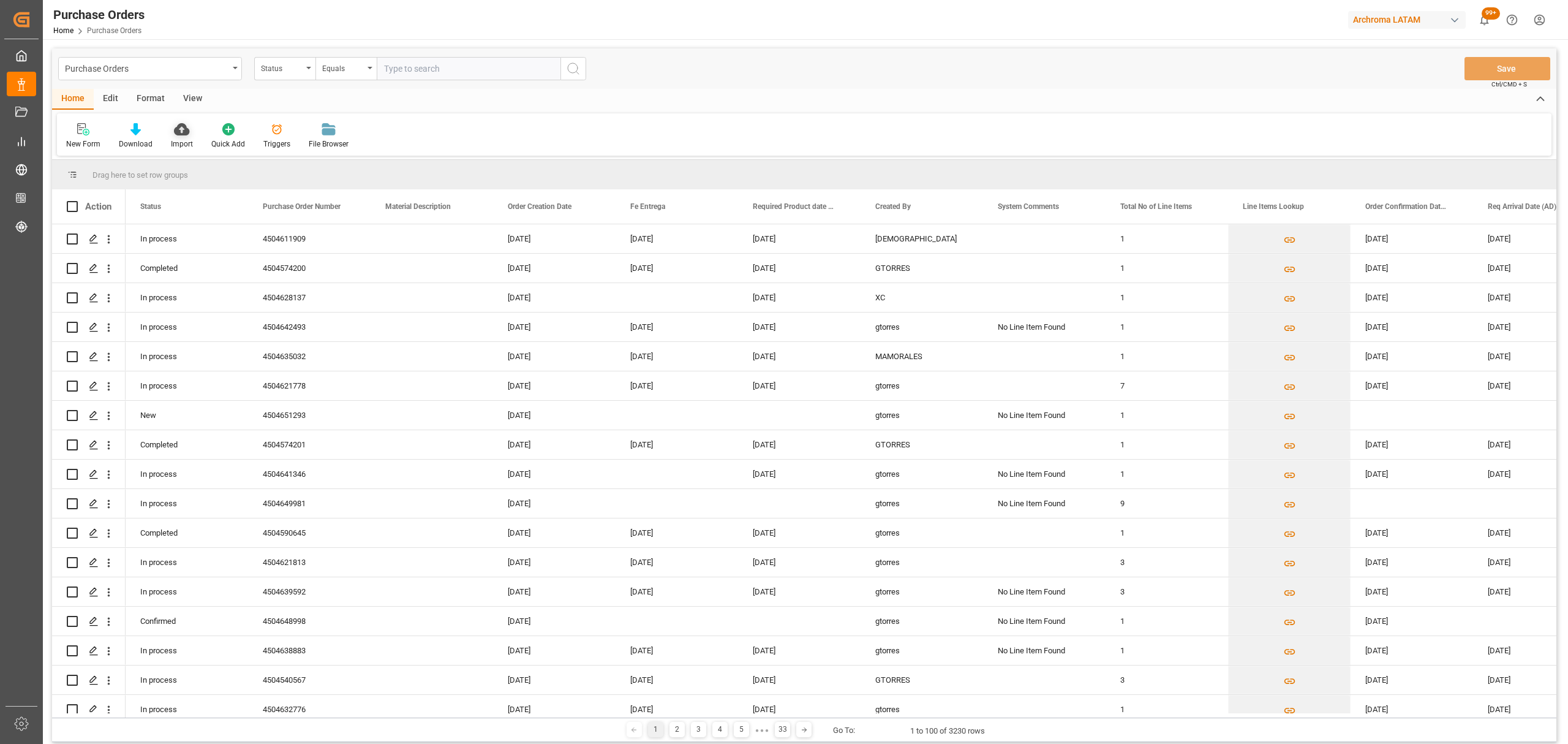
click at [184, 136] on div "Import" at bounding box center [182, 136] width 40 height 27
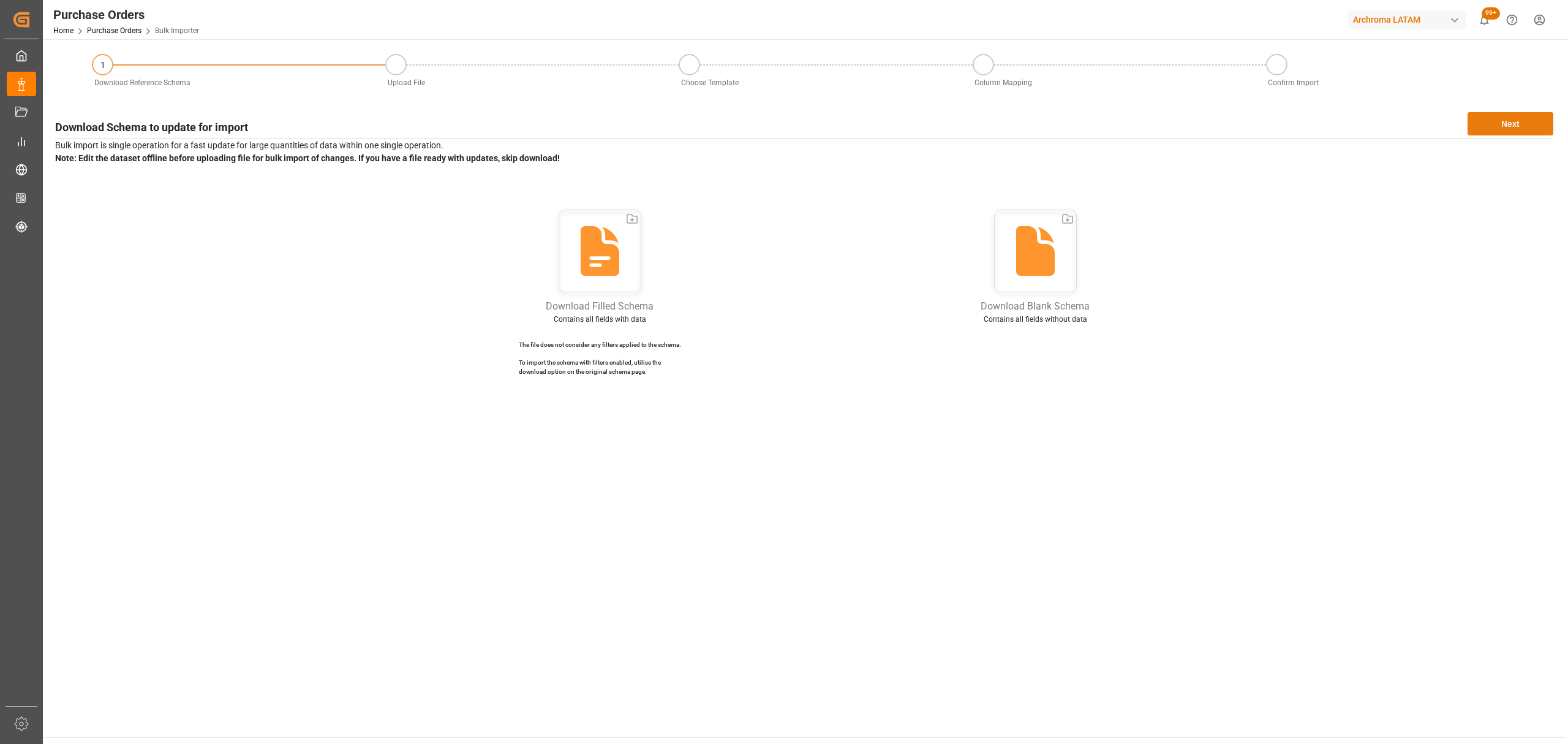
click at [1507, 120] on button "Next" at bounding box center [1510, 124] width 86 height 24
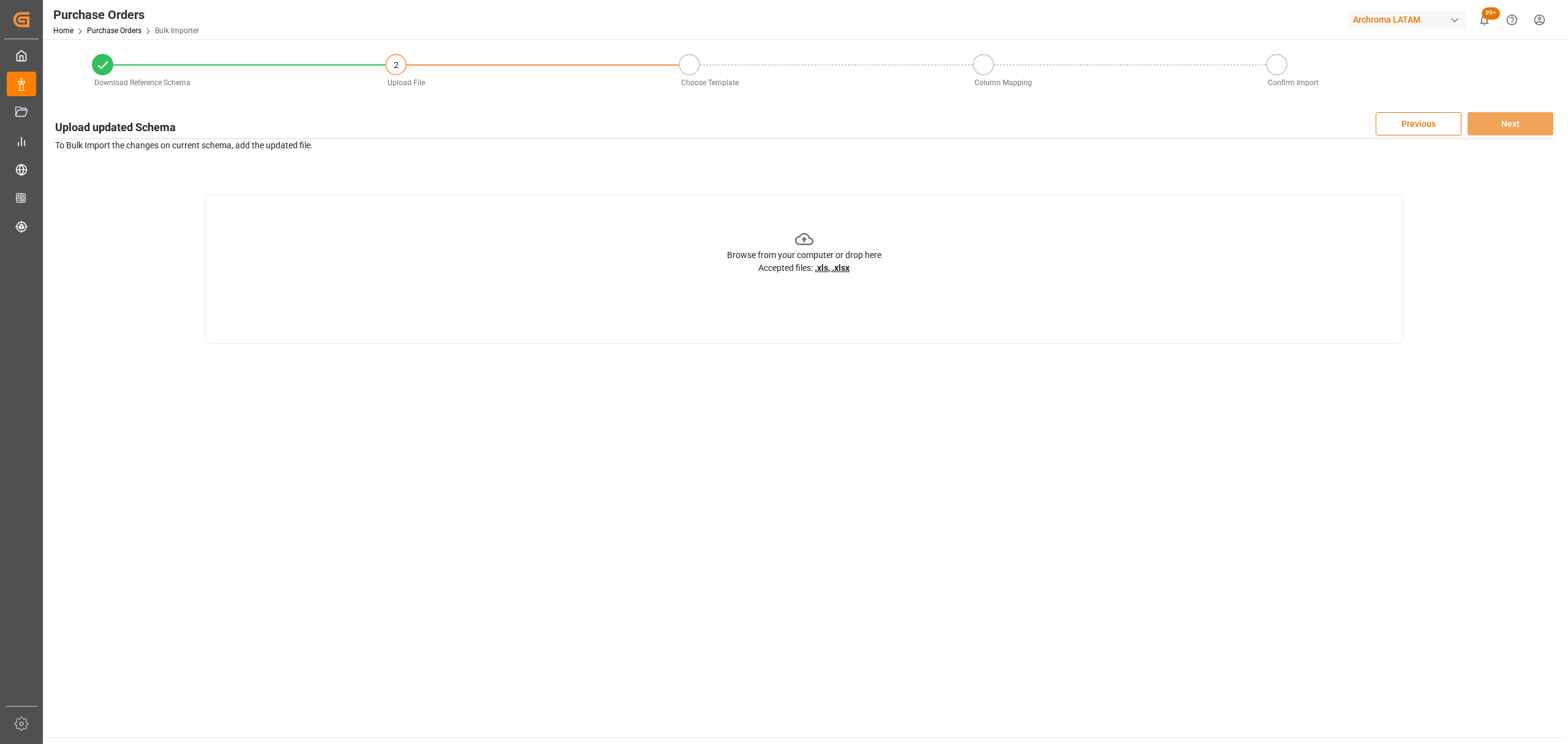
click at [812, 245] on icon at bounding box center [804, 239] width 19 height 19
click at [807, 231] on icon at bounding box center [804, 239] width 19 height 19
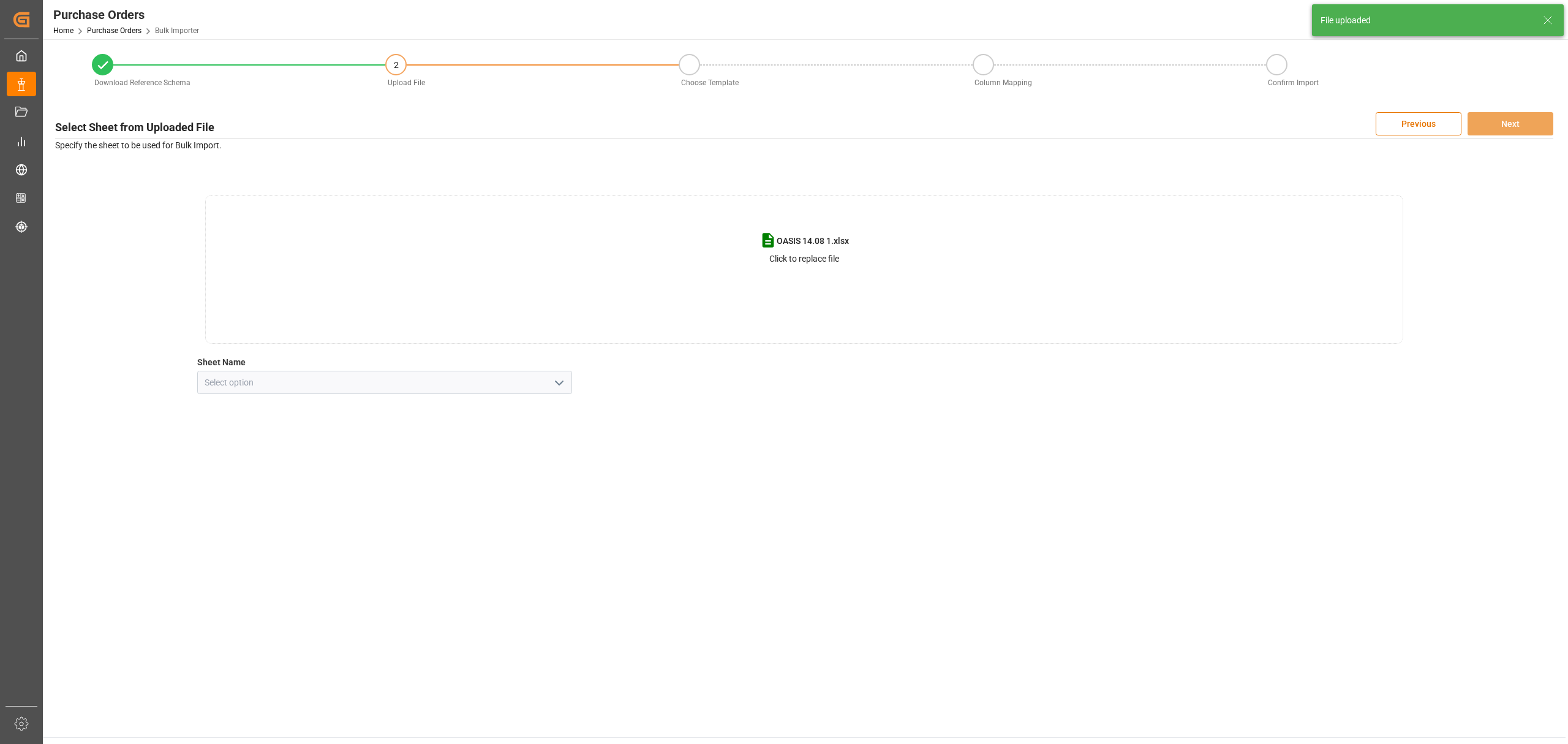
click at [552, 380] on icon "open menu" at bounding box center [559, 383] width 15 height 15
drag, startPoint x: 322, startPoint y: 464, endPoint x: 369, endPoint y: 447, distance: 50.0
click at [324, 462] on div "NUEVAS" at bounding box center [384, 465] width 374 height 28
type input "NUEVAS"
click at [1479, 123] on button "Next" at bounding box center [1510, 124] width 86 height 24
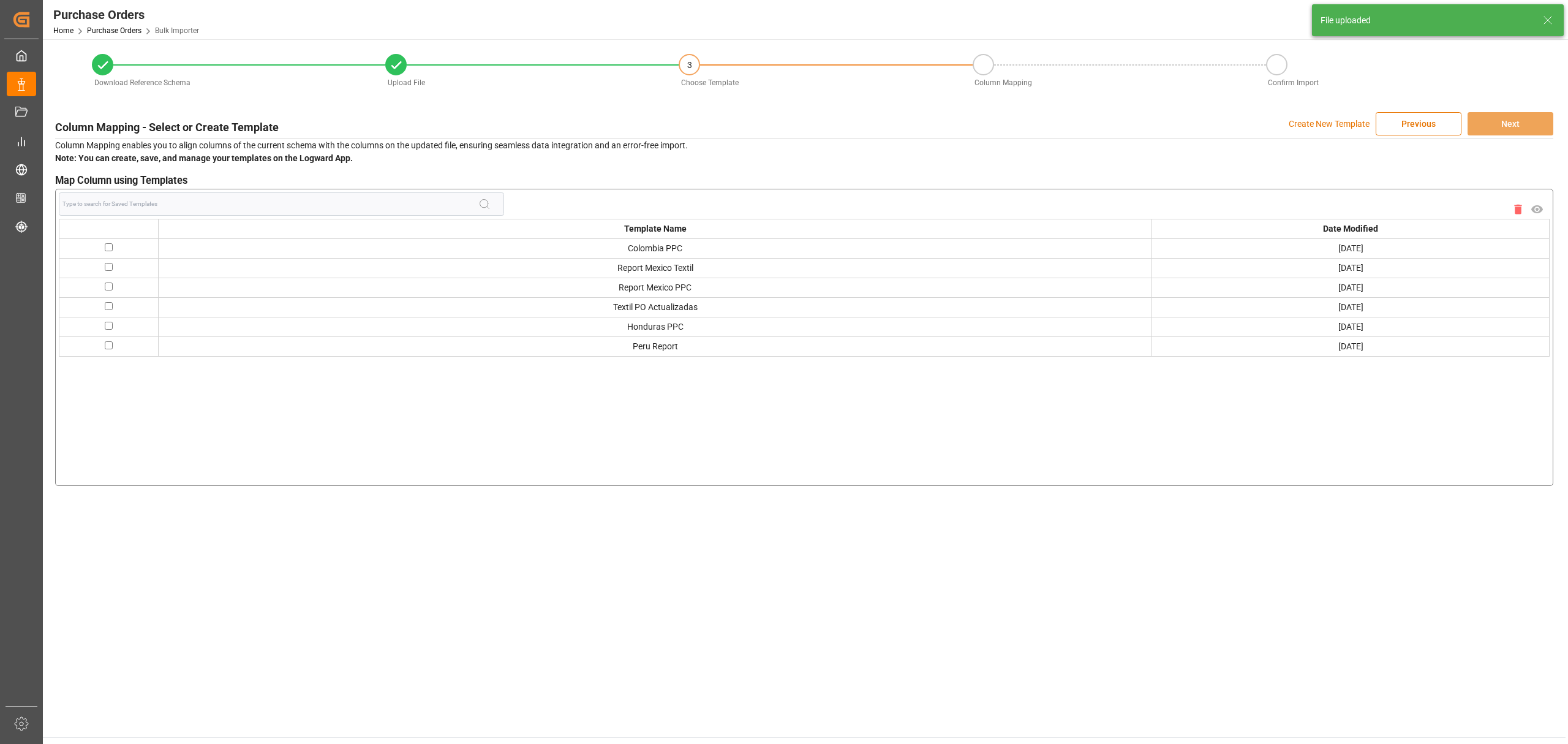
click at [1317, 125] on p "Create New Template" at bounding box center [1329, 124] width 81 height 24
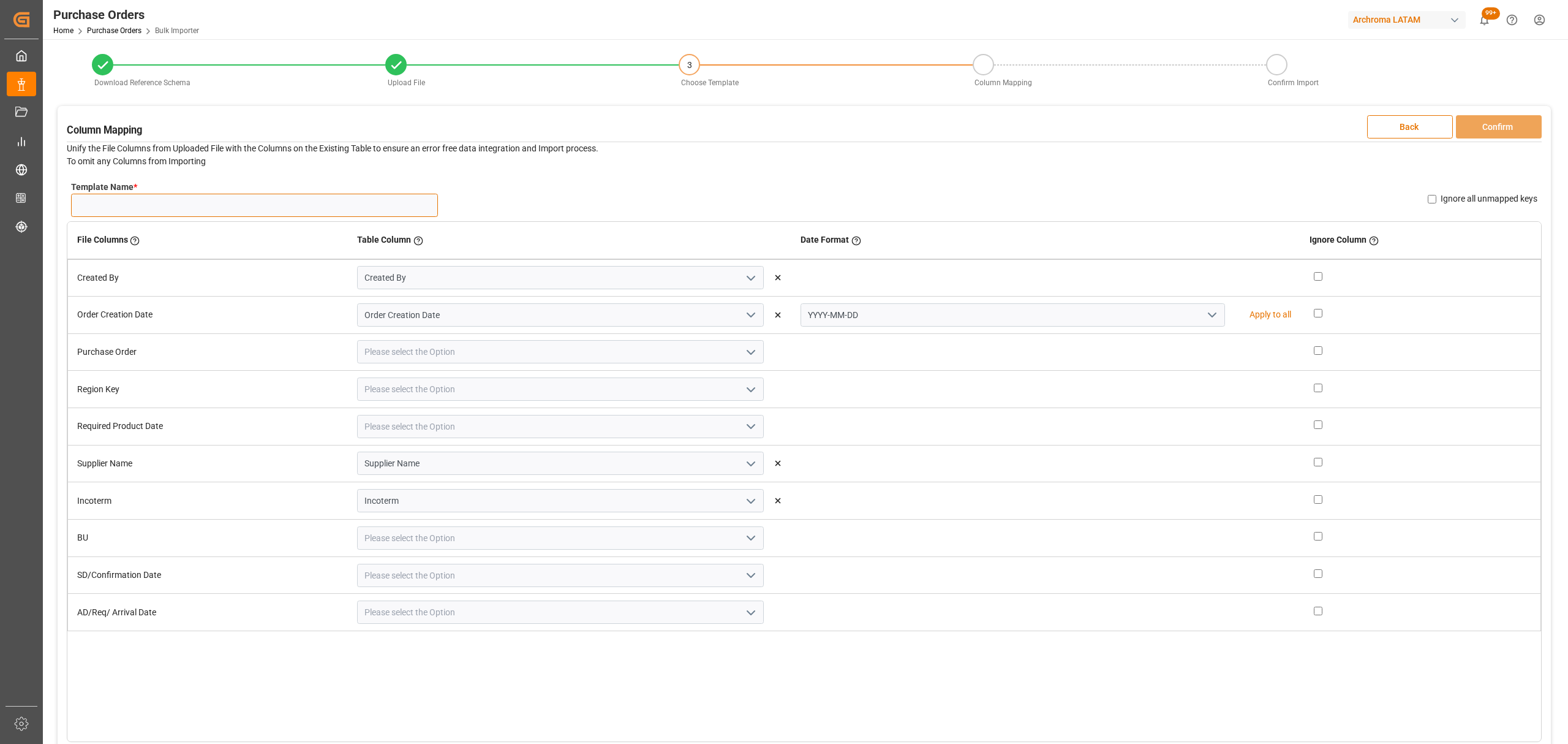
click at [162, 207] on input "Template Name *" at bounding box center [254, 205] width 367 height 24
type input "NUEVAS OA"
click at [1205, 313] on icon "open menu" at bounding box center [1212, 315] width 15 height 15
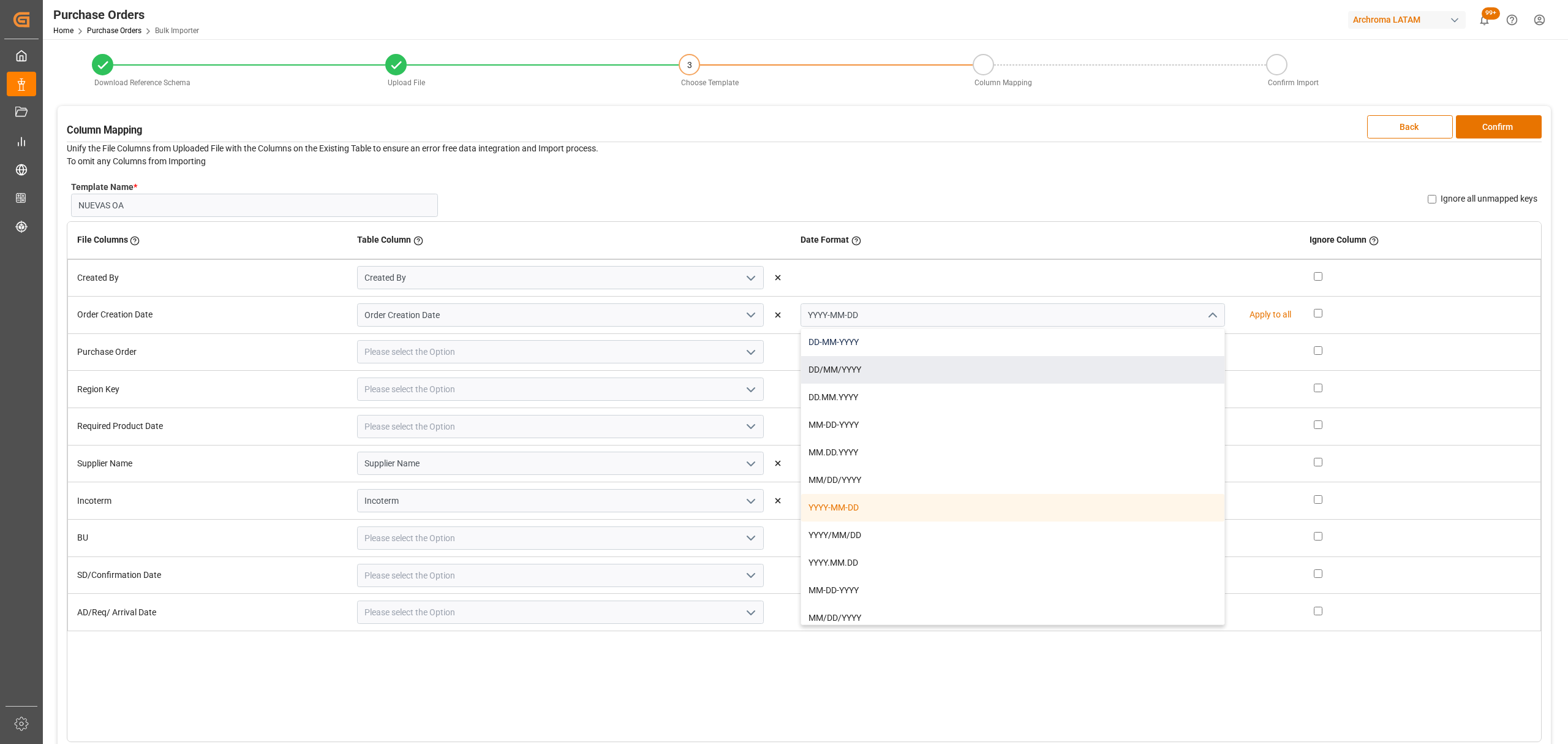
click at [955, 343] on div "DD-MM-YYYY" at bounding box center [1013, 343] width 424 height 28
type input "DD-MM-YYYY"
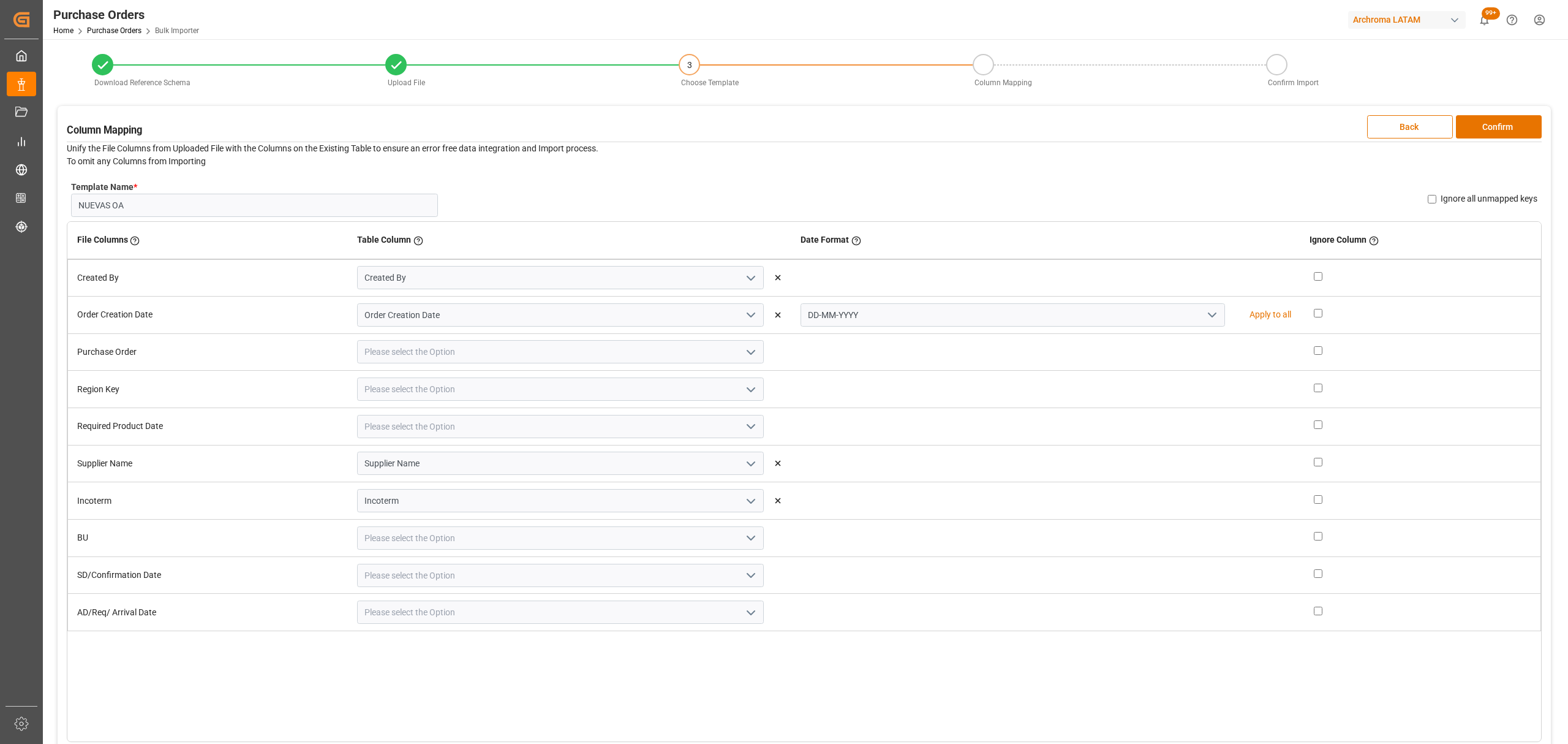
click at [744, 351] on icon "open menu" at bounding box center [751, 352] width 15 height 15
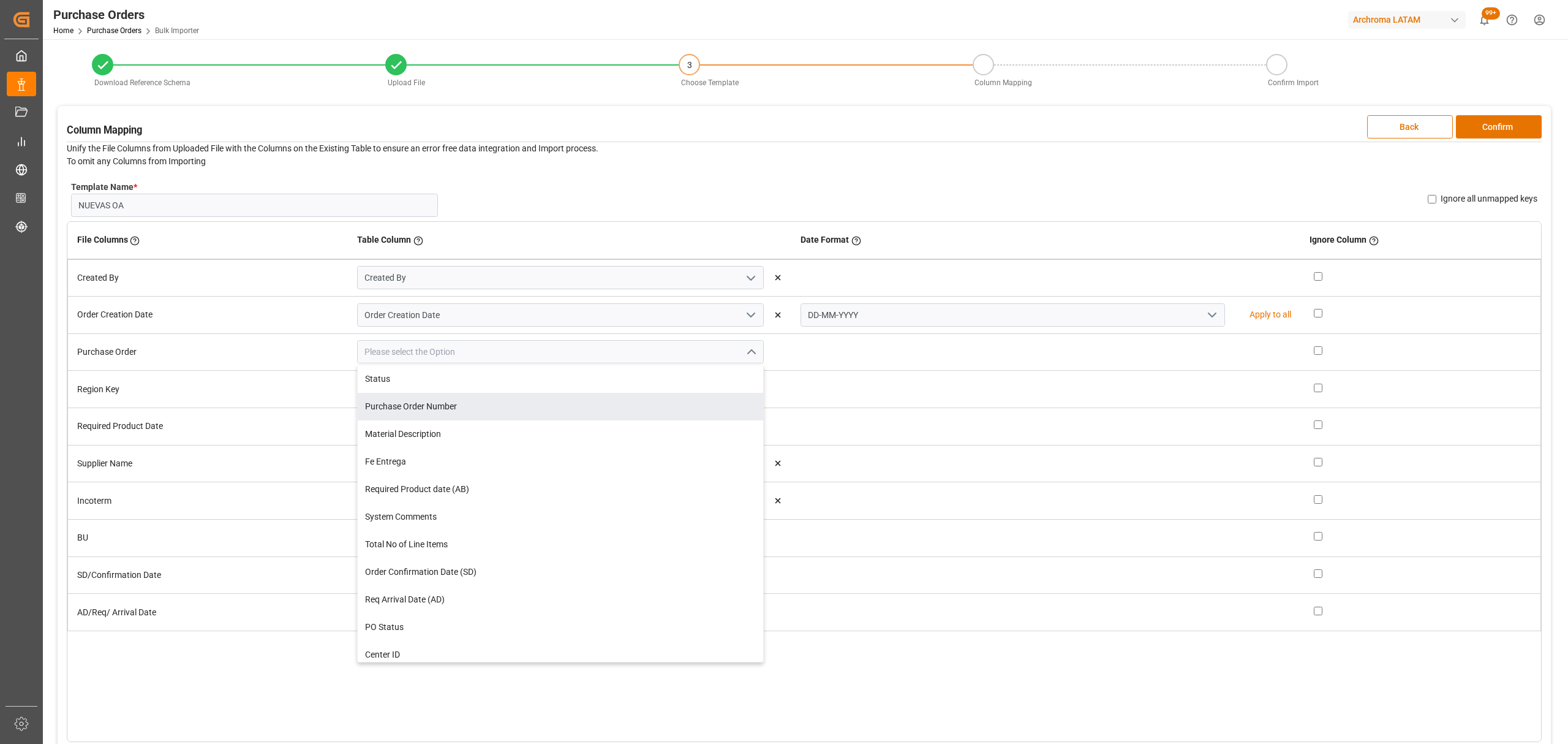
drag, startPoint x: 532, startPoint y: 404, endPoint x: 552, endPoint y: 400, distance: 20.4
click at [532, 404] on div "Purchase Order Number" at bounding box center [560, 406] width 406 height 28
type input "Purchase Order Number"
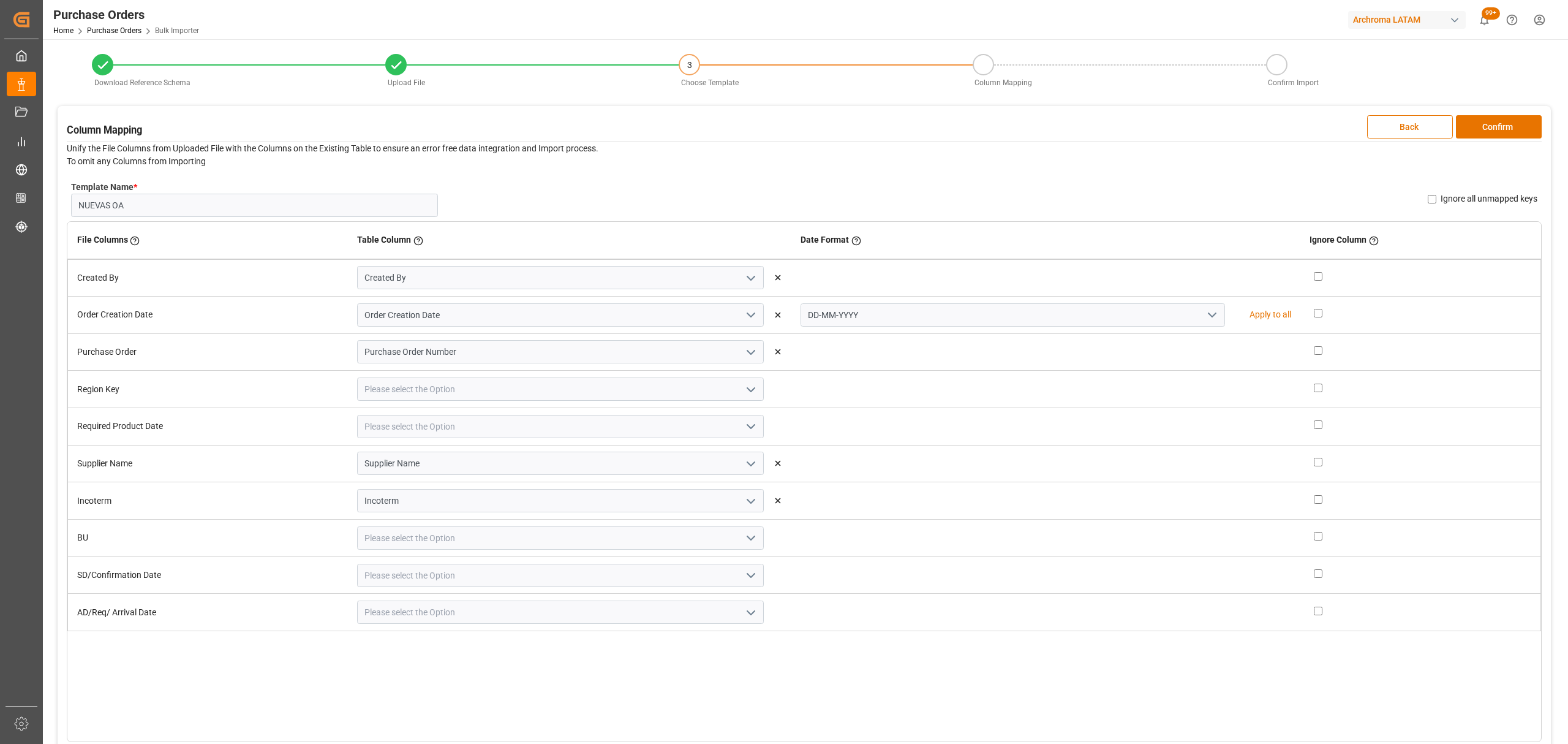
click at [744, 388] on icon "open menu" at bounding box center [751, 389] width 15 height 15
click at [431, 472] on div "Region" at bounding box center [560, 465] width 406 height 28
type input "Region"
click at [746, 424] on icon "open menu" at bounding box center [751, 426] width 15 height 15
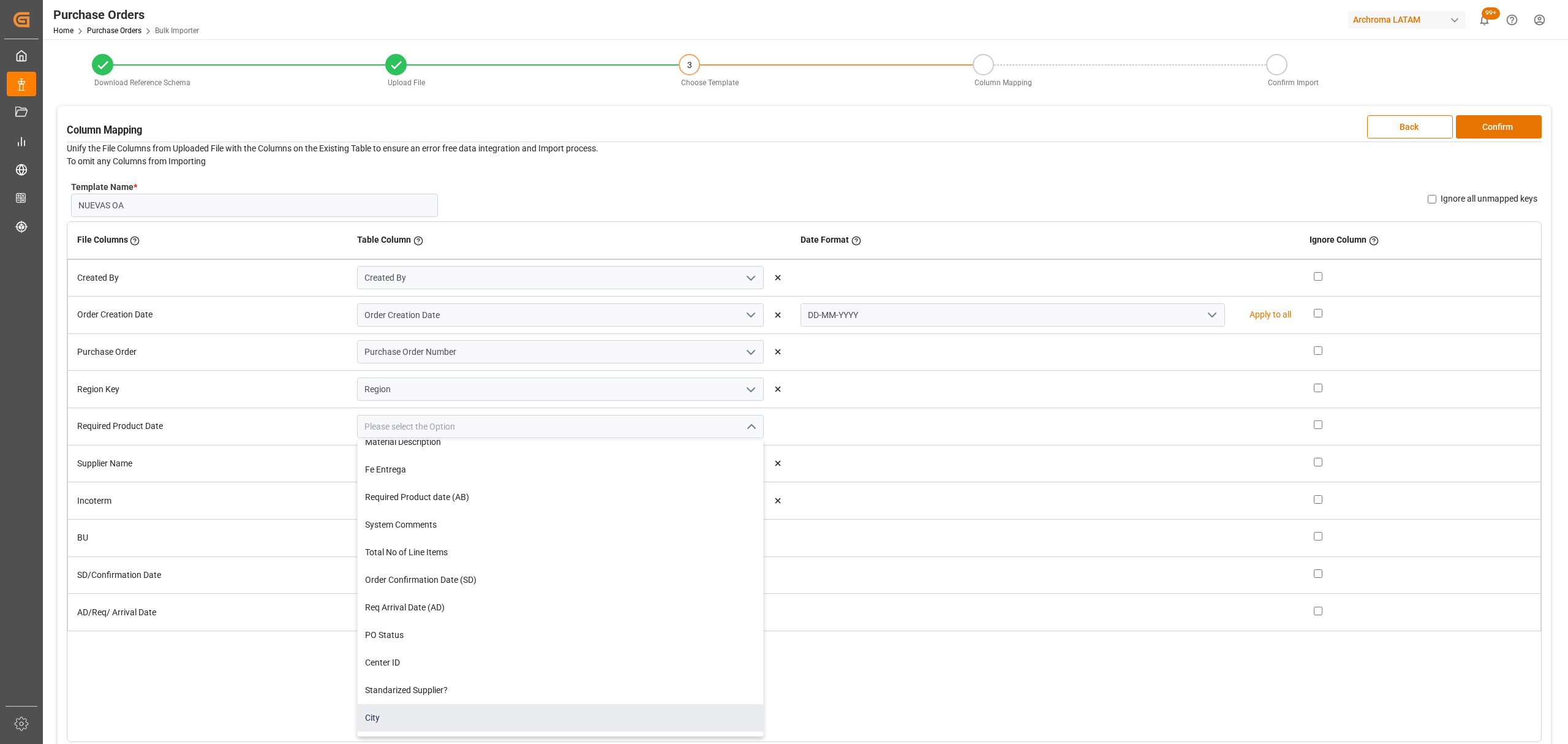
scroll to position [0, 0]
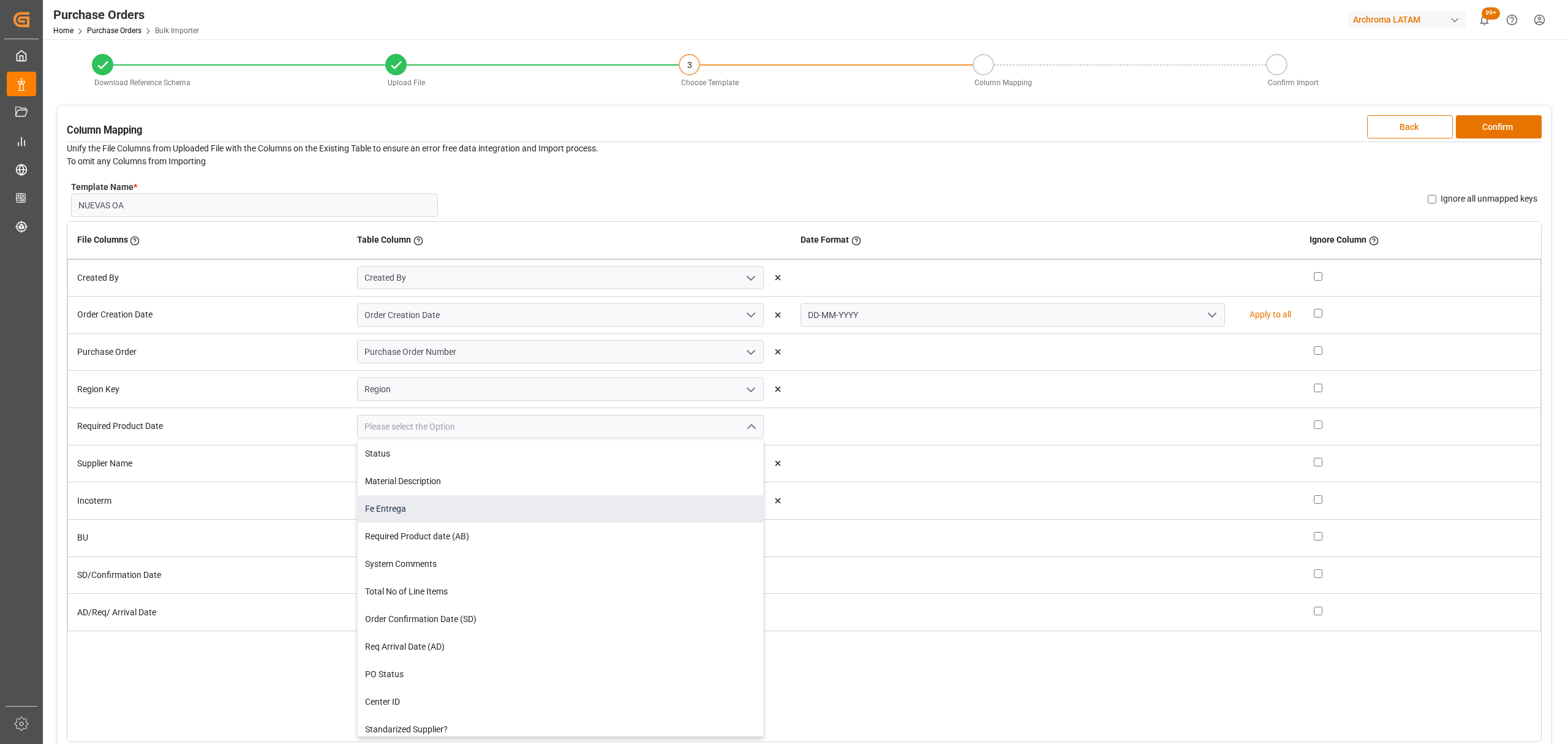
click at [505, 519] on div "Fe Entrega" at bounding box center [560, 509] width 406 height 28
type input "Fe Entrega"
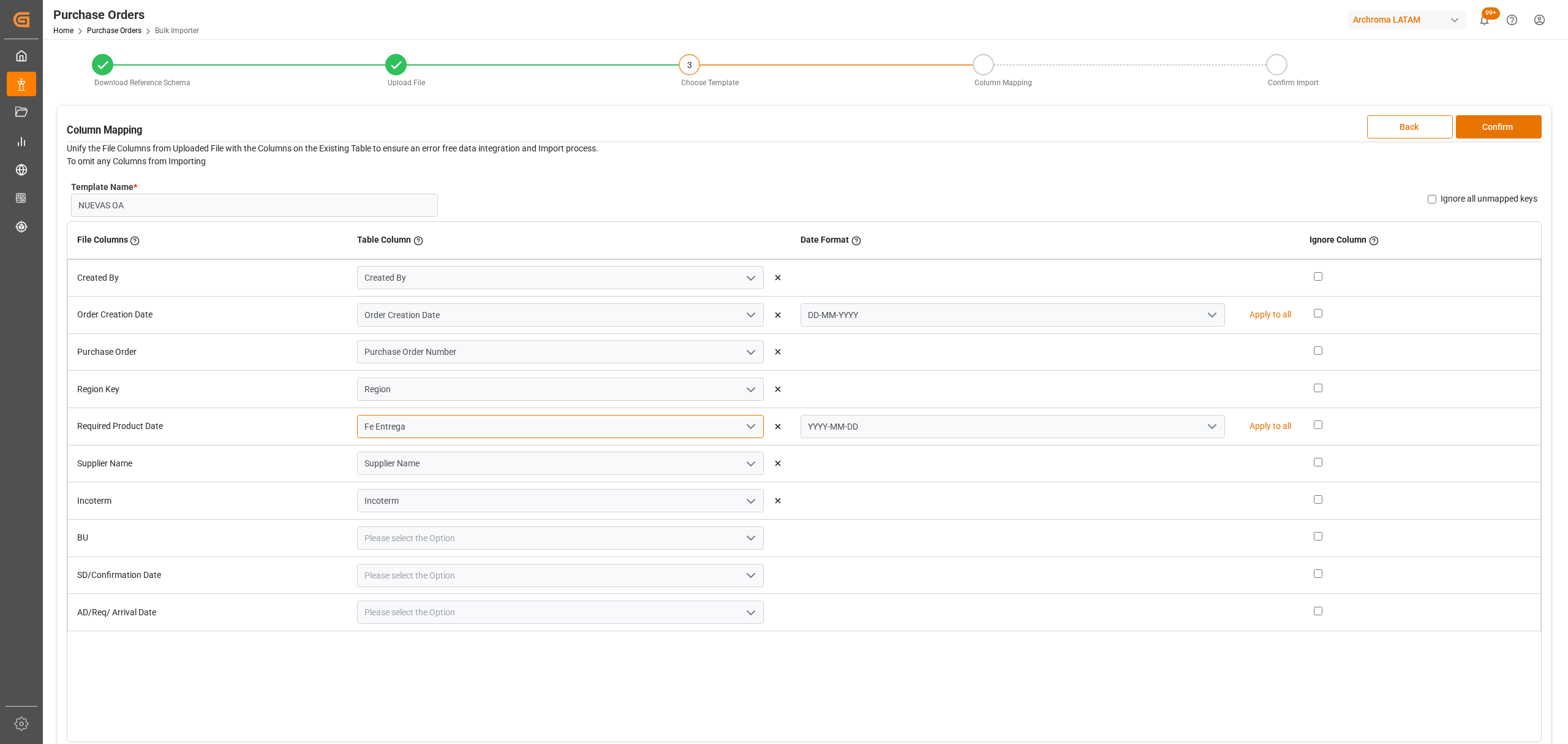
click at [566, 432] on input "Fe Entrega" at bounding box center [560, 426] width 407 height 24
drag, startPoint x: 923, startPoint y: 428, endPoint x: 1084, endPoint y: 428, distance: 161.0
click at [927, 428] on input "YYYY-MM-DD" at bounding box center [1013, 426] width 424 height 24
click at [1205, 428] on icon "open menu" at bounding box center [1212, 426] width 15 height 15
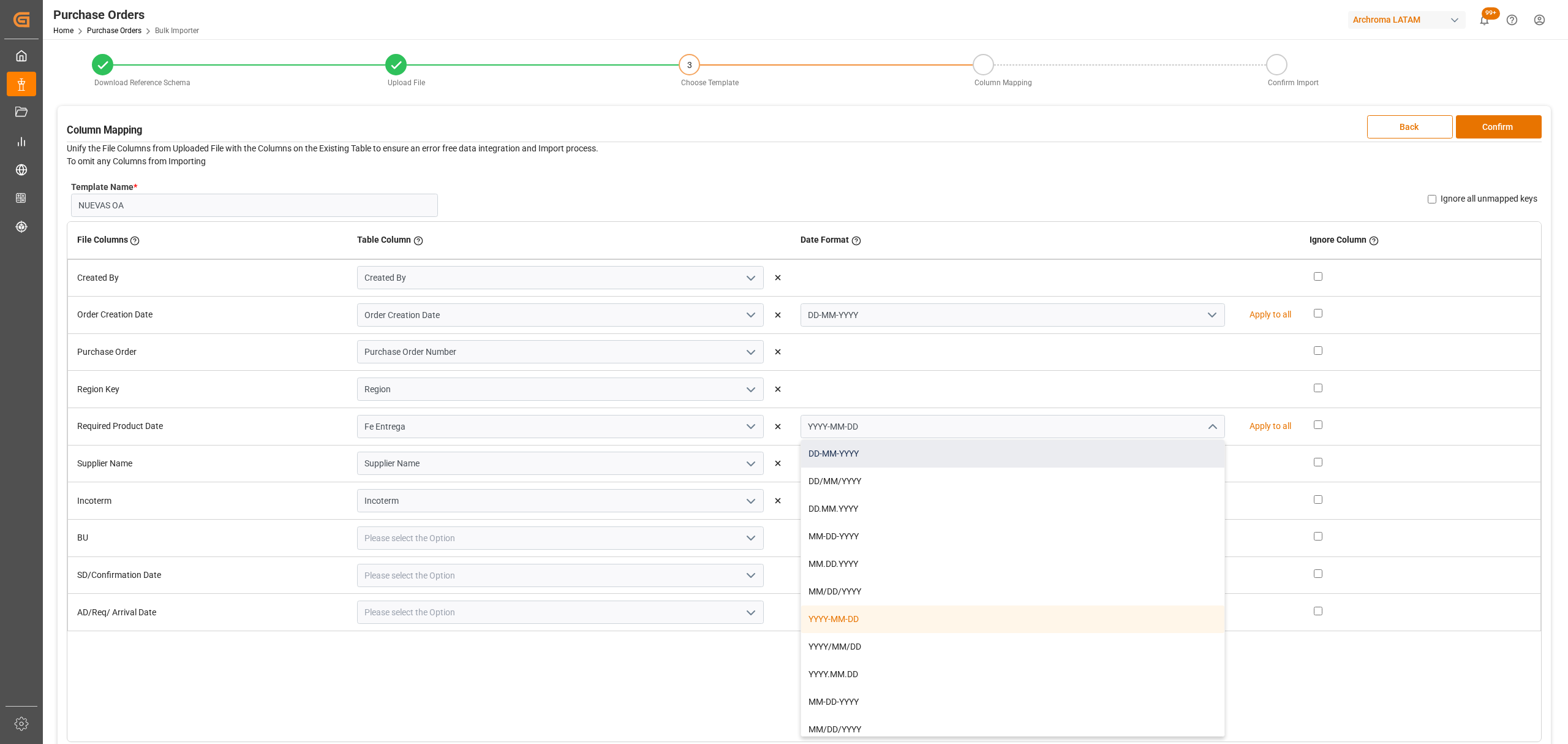
click at [904, 455] on div "DD-MM-YYYY" at bounding box center [1013, 453] width 424 height 28
type input "DD-MM-YYYY"
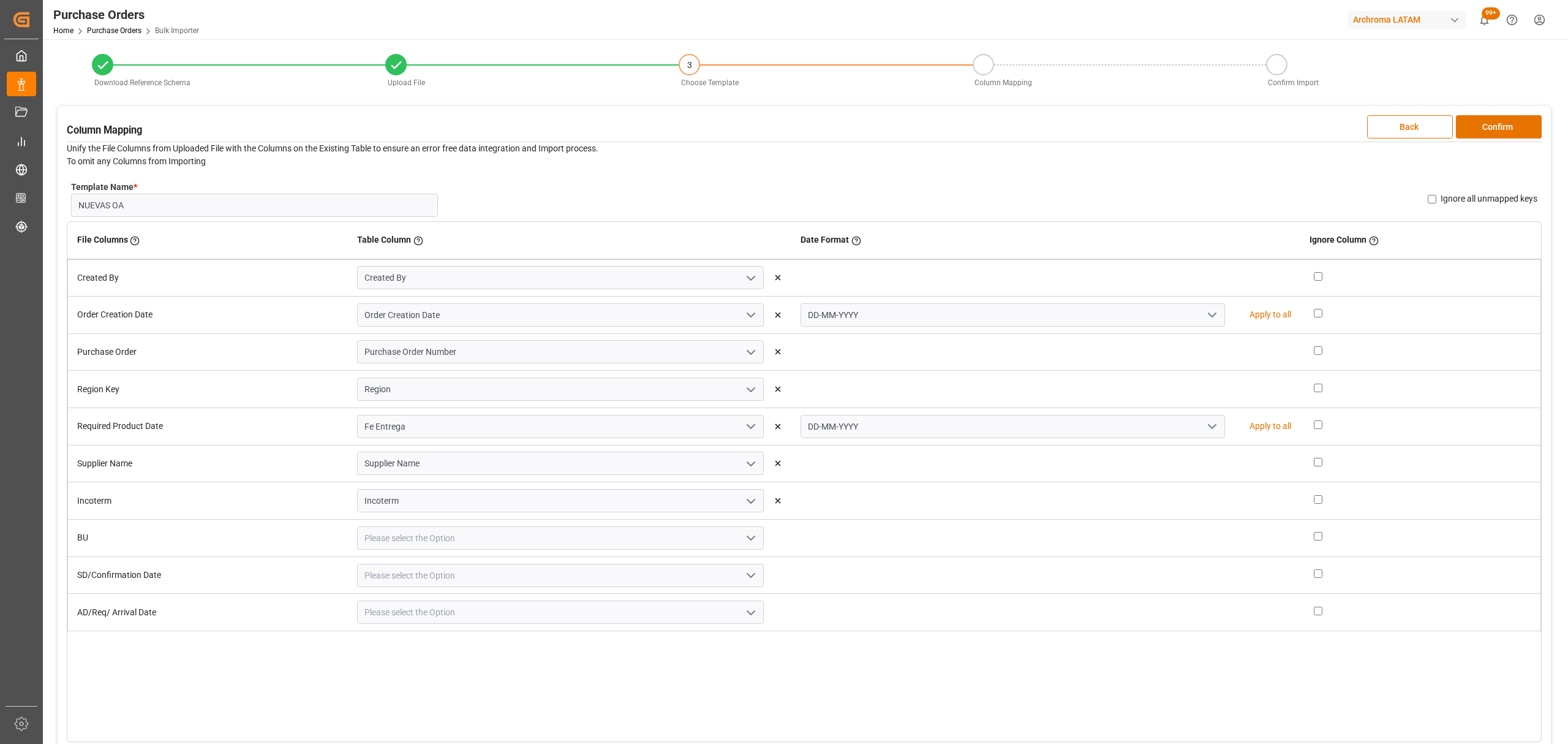
click at [749, 539] on icon "open menu" at bounding box center [751, 537] width 15 height 15
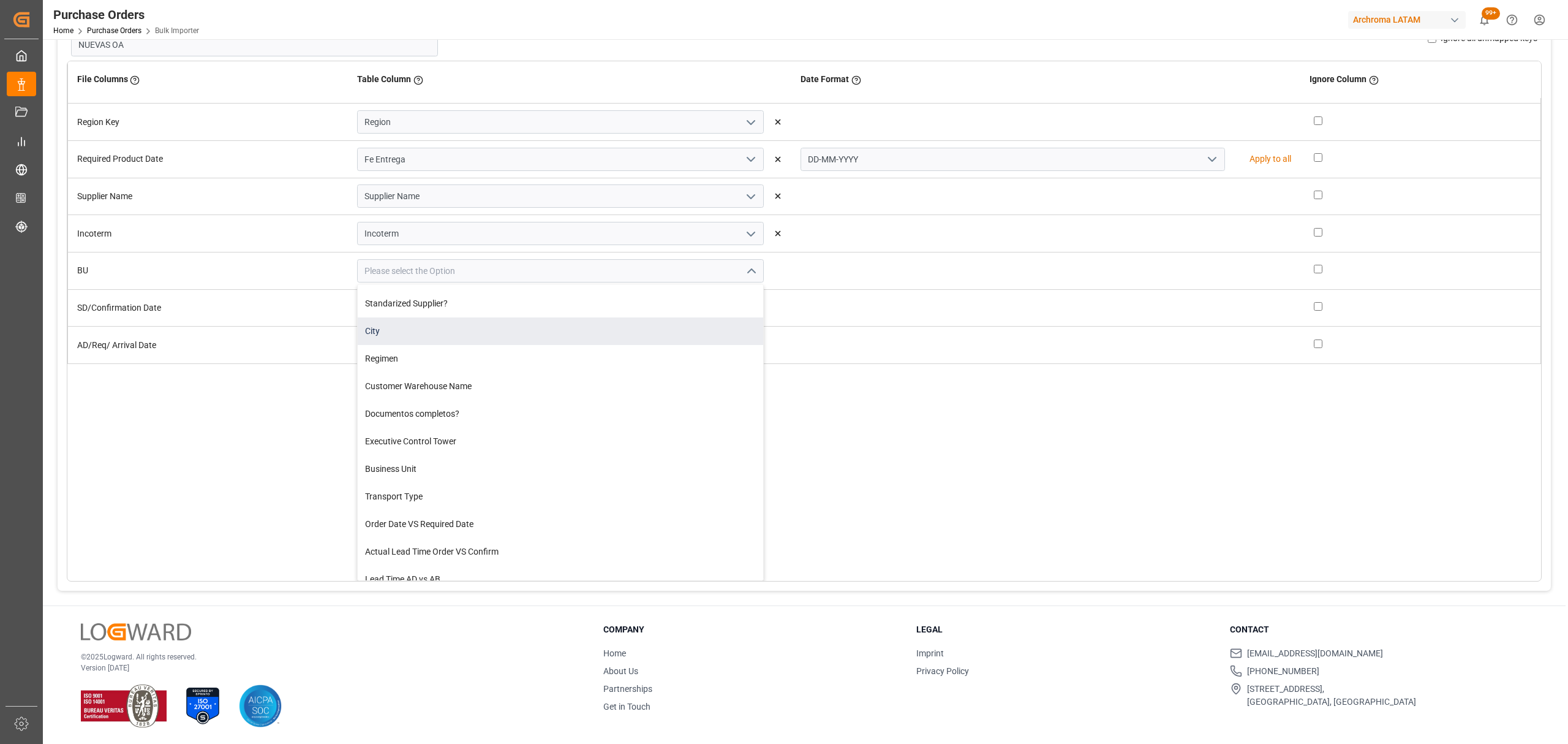
scroll to position [245, 0]
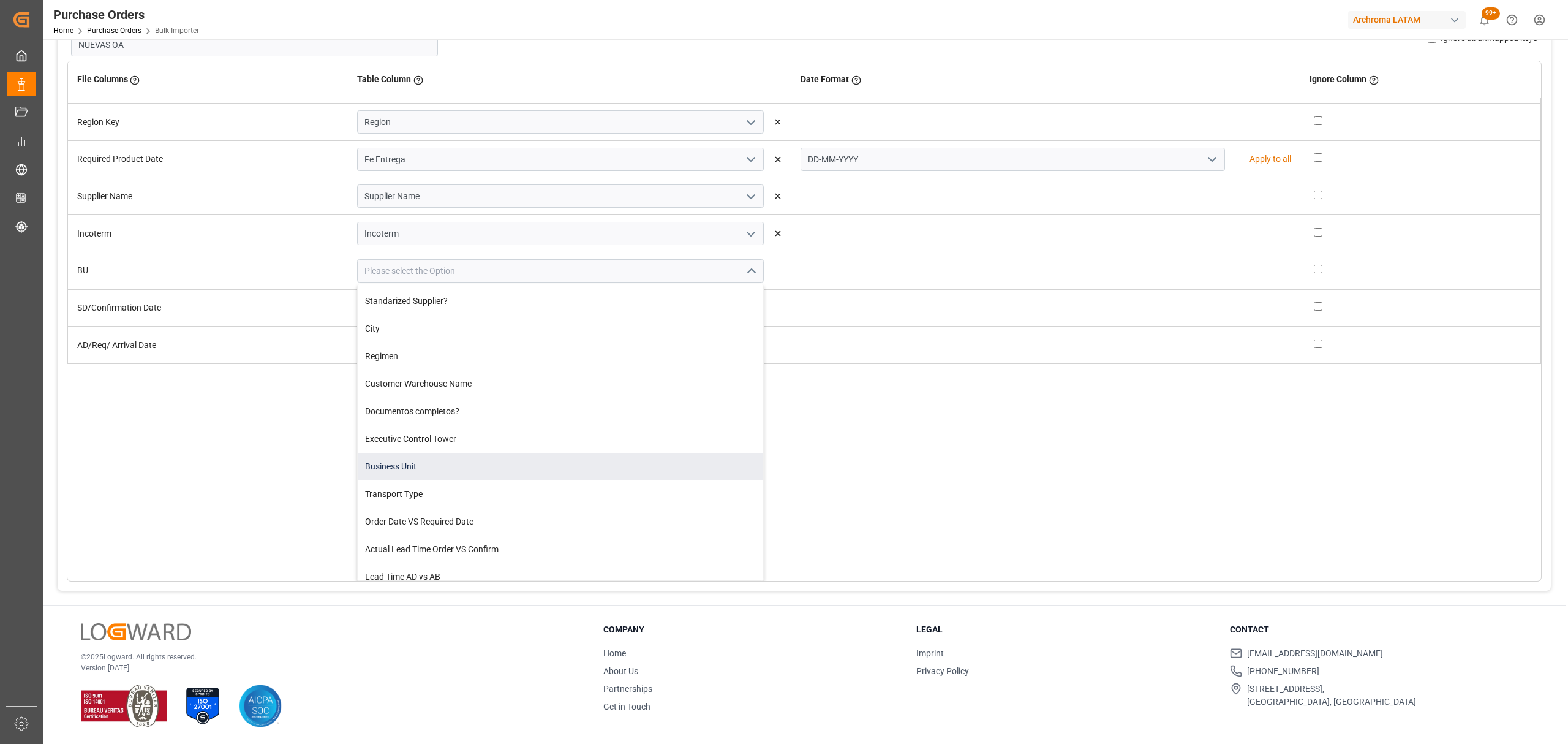
click at [452, 465] on div "Business Unit" at bounding box center [560, 467] width 406 height 28
type input "Business Unit"
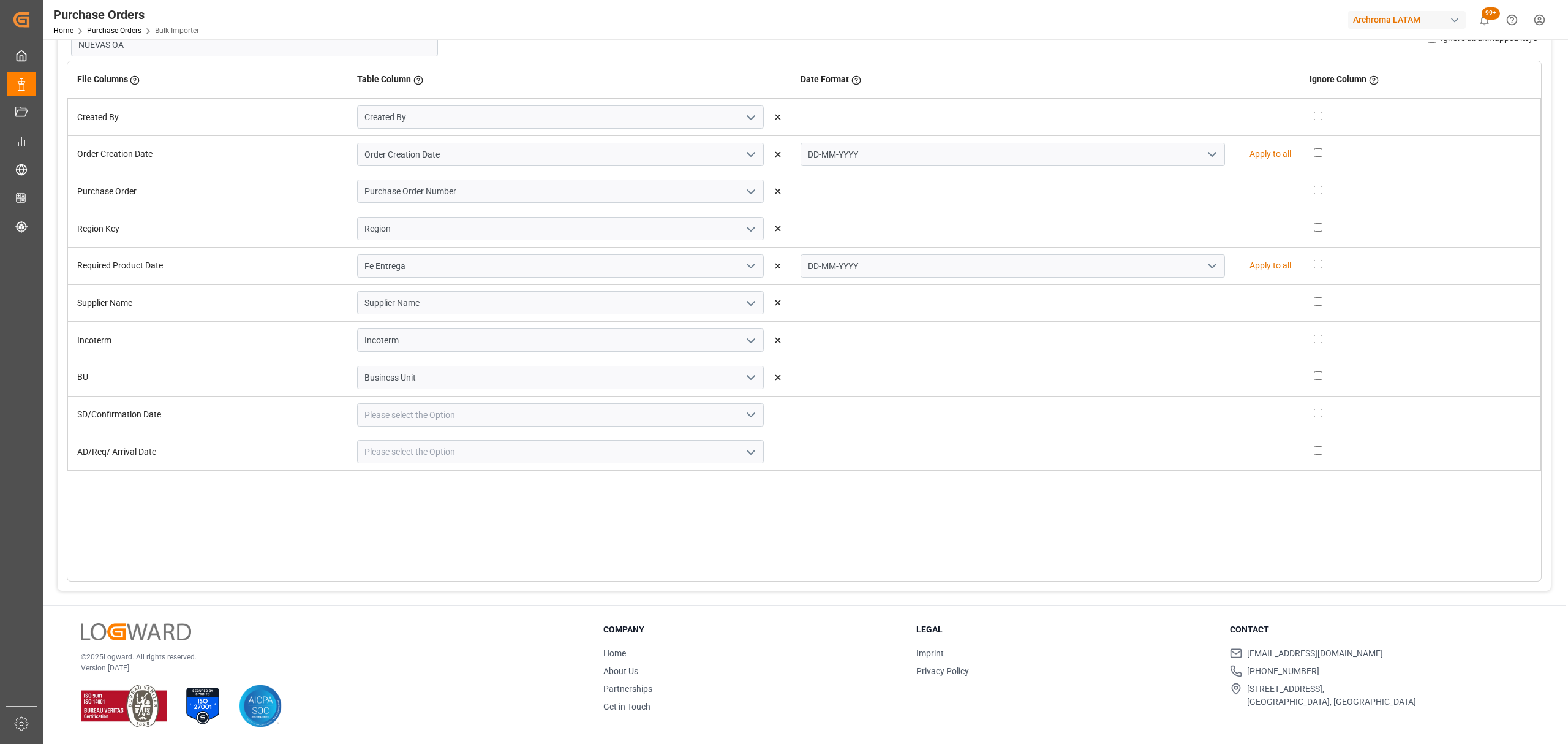
scroll to position [0, 0]
click at [748, 409] on icon "open menu" at bounding box center [751, 415] width 15 height 15
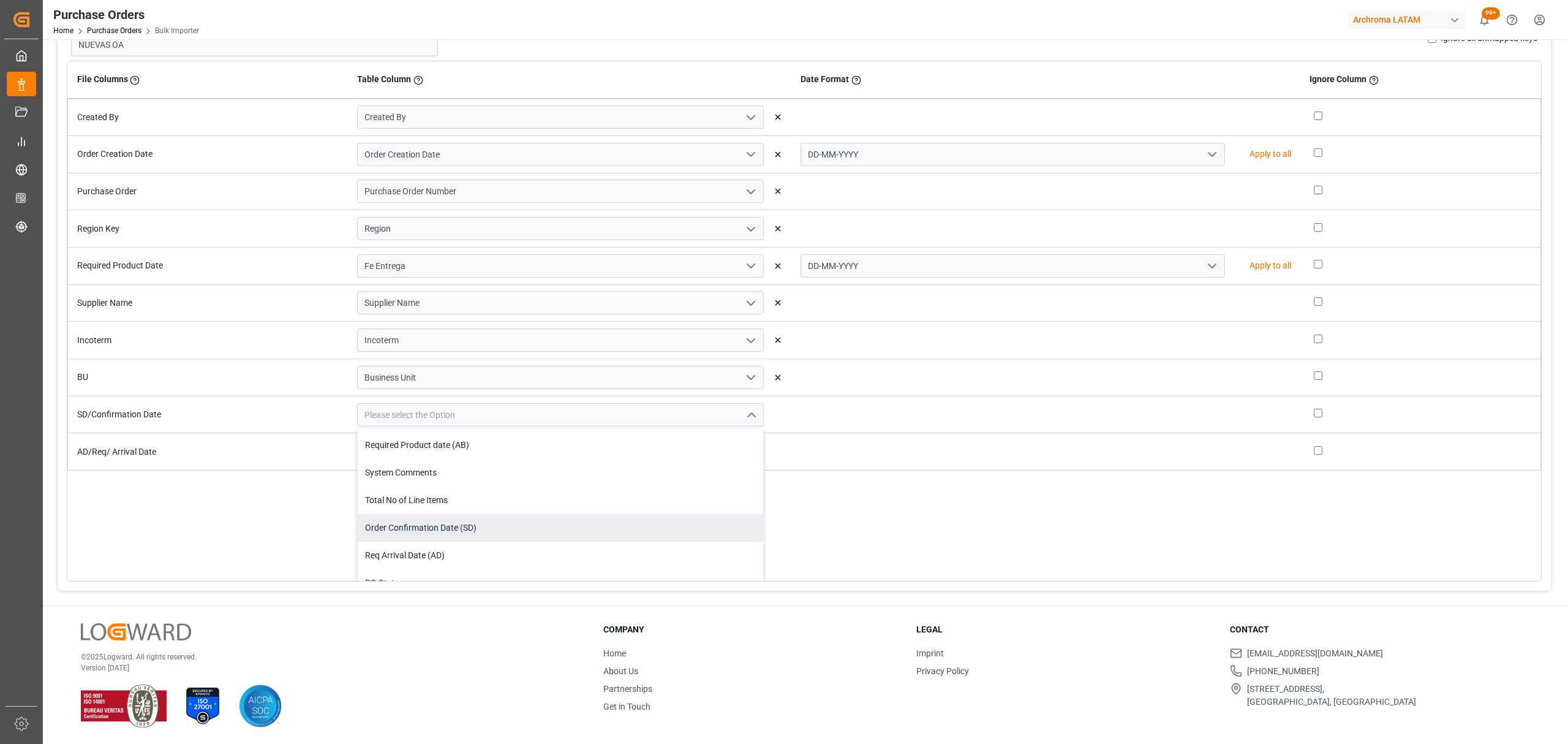
scroll to position [82, 0]
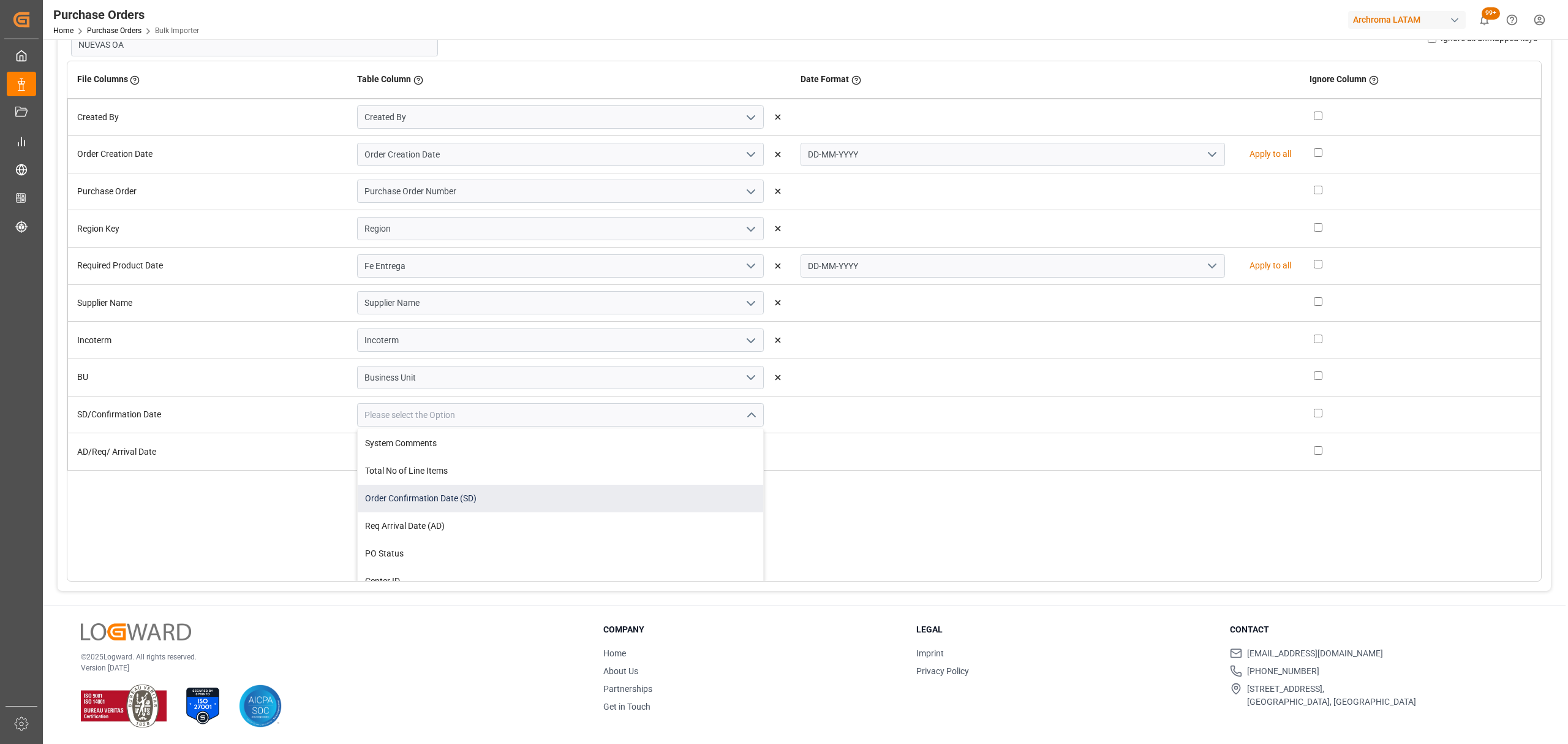
click at [497, 496] on div "Order Confirmation Date (SD)" at bounding box center [560, 499] width 406 height 28
type input "Order Confirmation Date (SD)"
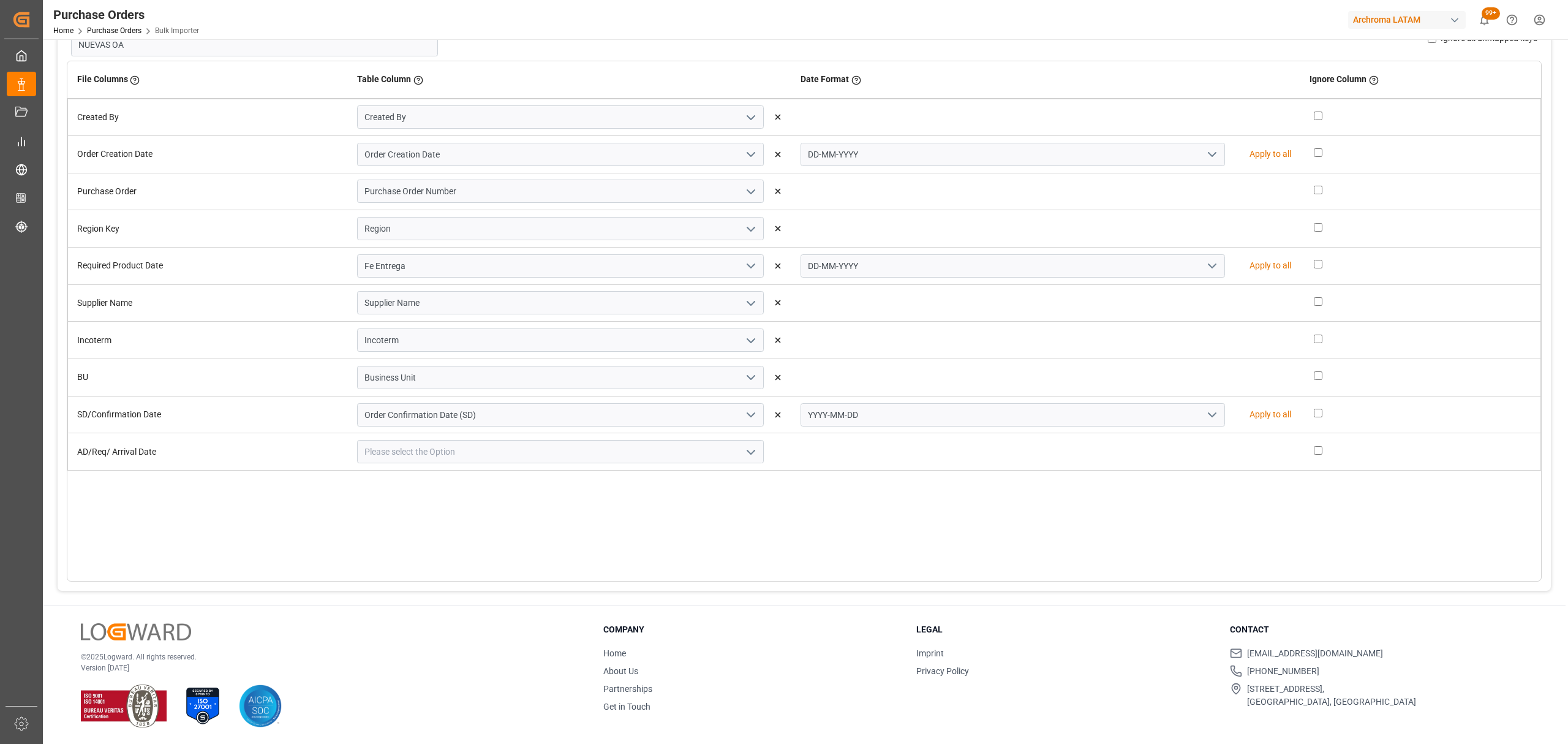
click at [1203, 415] on button "open menu" at bounding box center [1211, 415] width 19 height 19
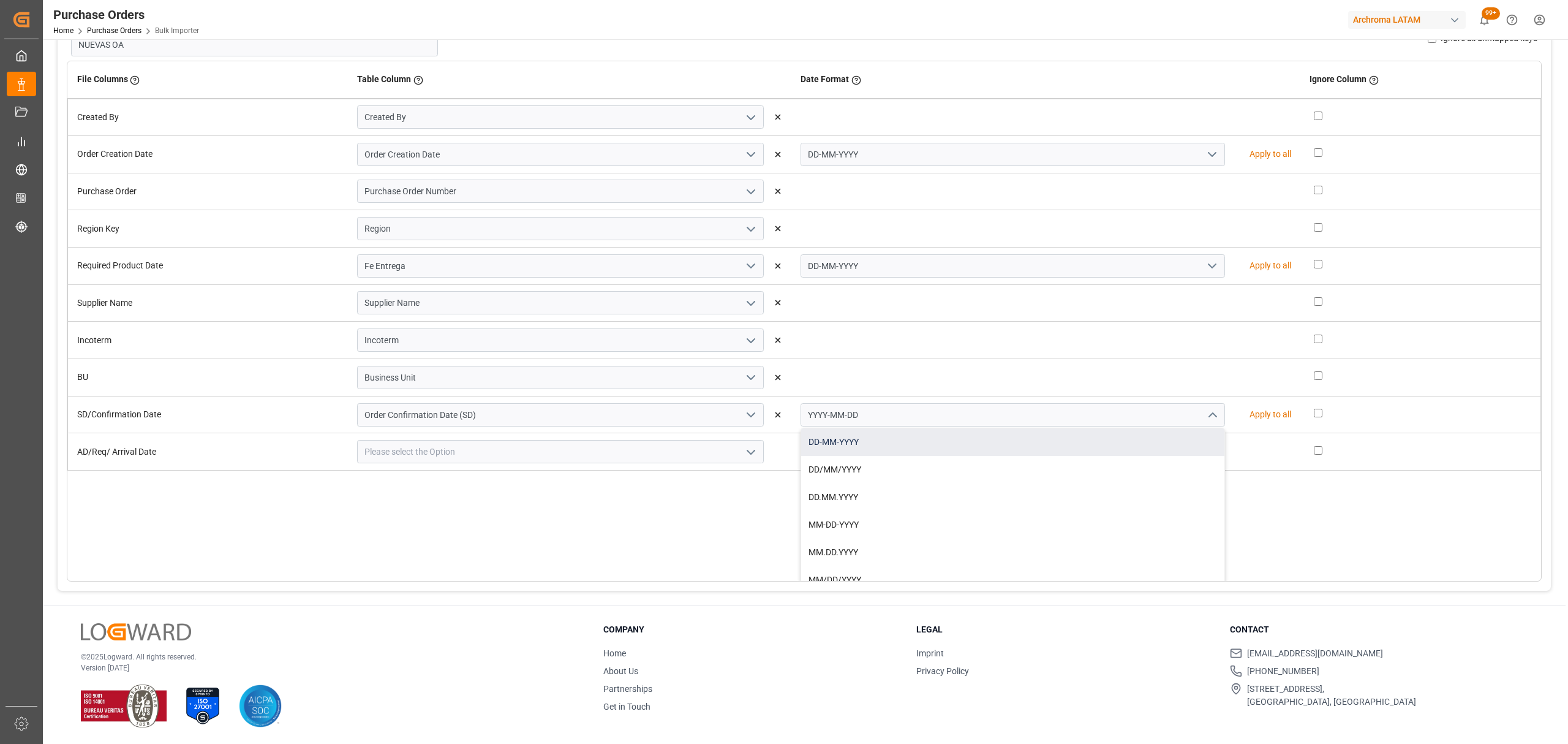
click at [850, 447] on div "DD-MM-YYYY" at bounding box center [1013, 442] width 424 height 28
type input "DD-MM-YYYY"
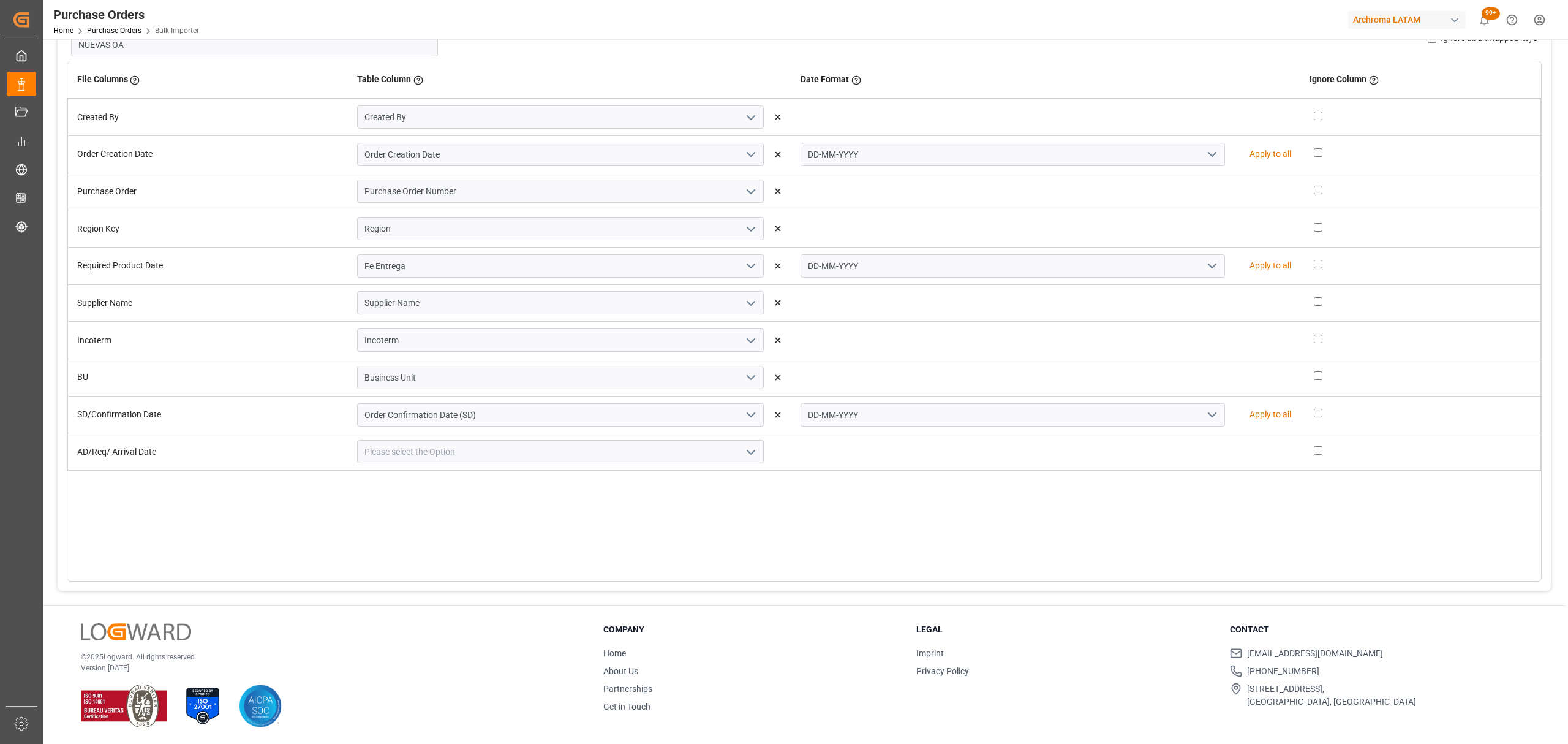
click at [741, 450] on button "open menu" at bounding box center [750, 451] width 19 height 19
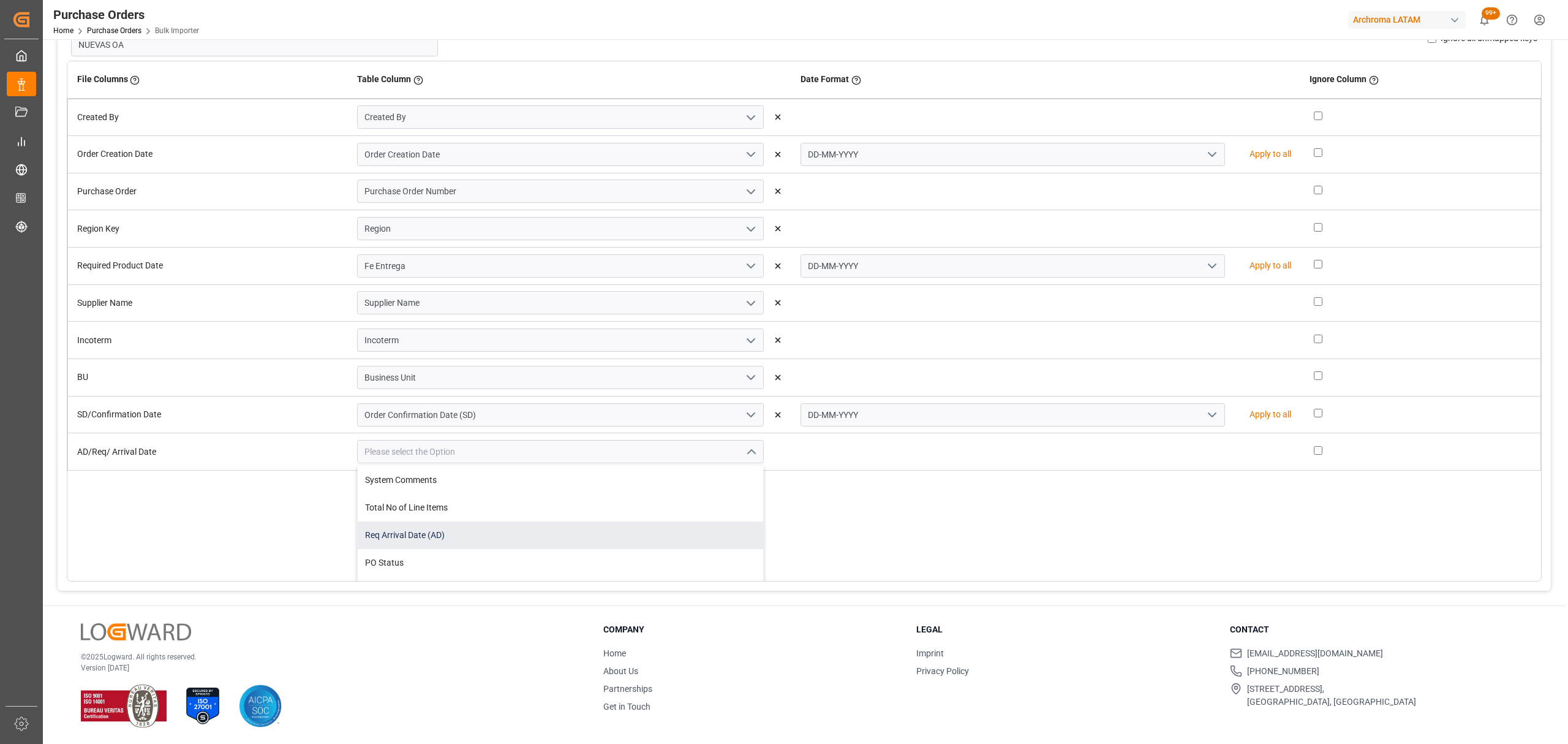
click at [505, 528] on div "Req Arrival Date (AD)" at bounding box center [560, 535] width 406 height 28
type input "Req Arrival Date (AD)"
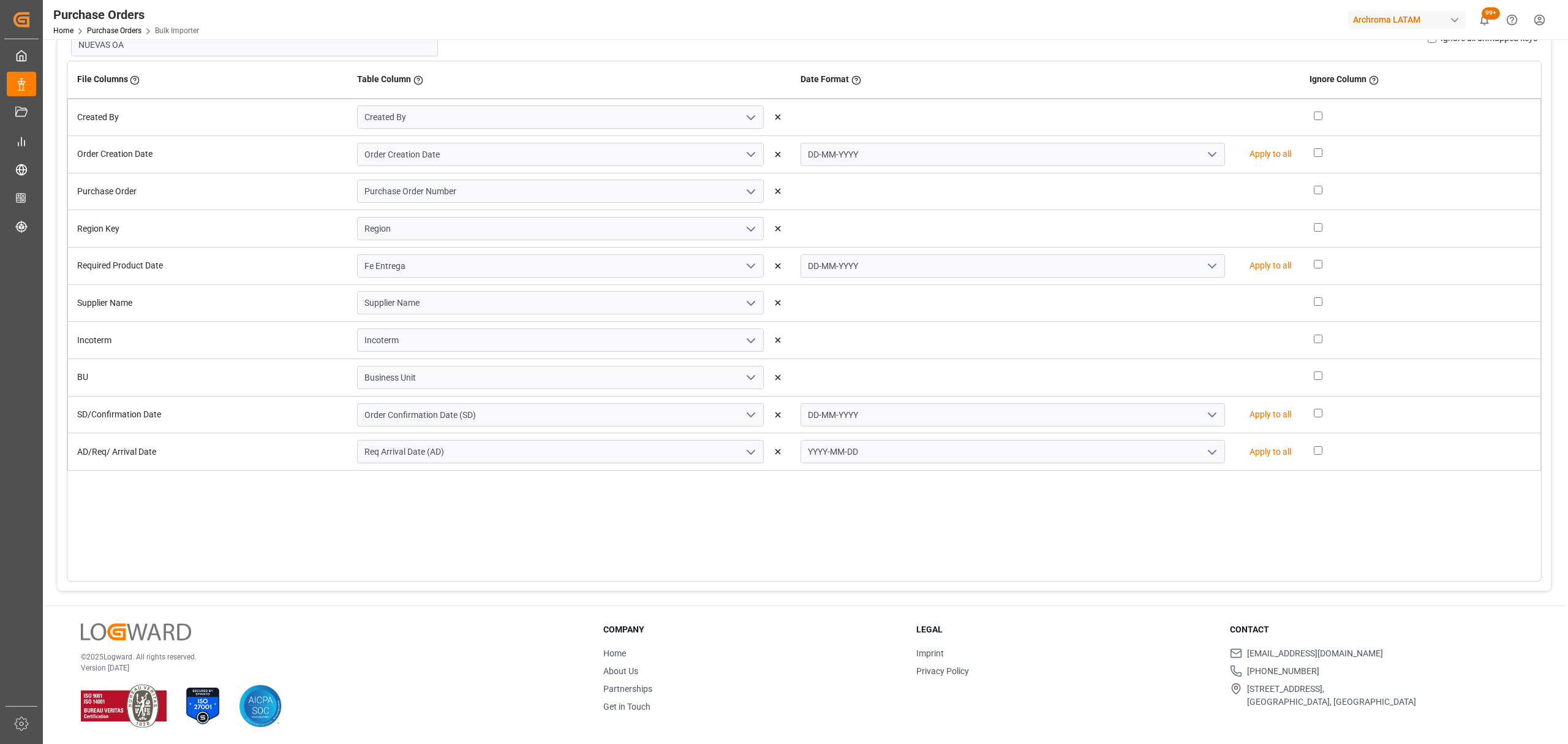
click at [1205, 449] on icon "open menu" at bounding box center [1212, 451] width 15 height 15
click at [930, 481] on div "DD-MM-YYYY" at bounding box center [1013, 479] width 424 height 28
type input "DD-MM-YYYY"
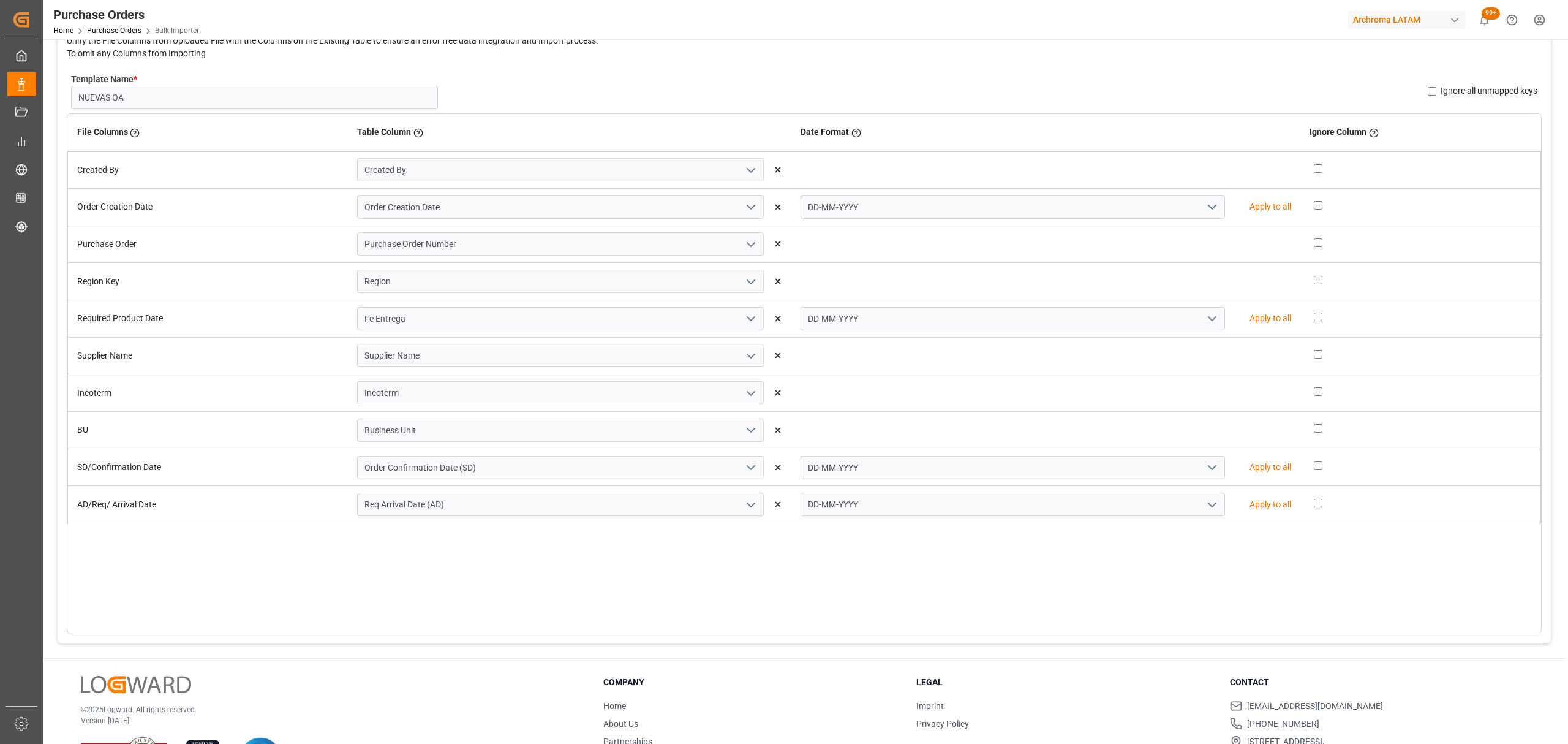
scroll to position [79, 0]
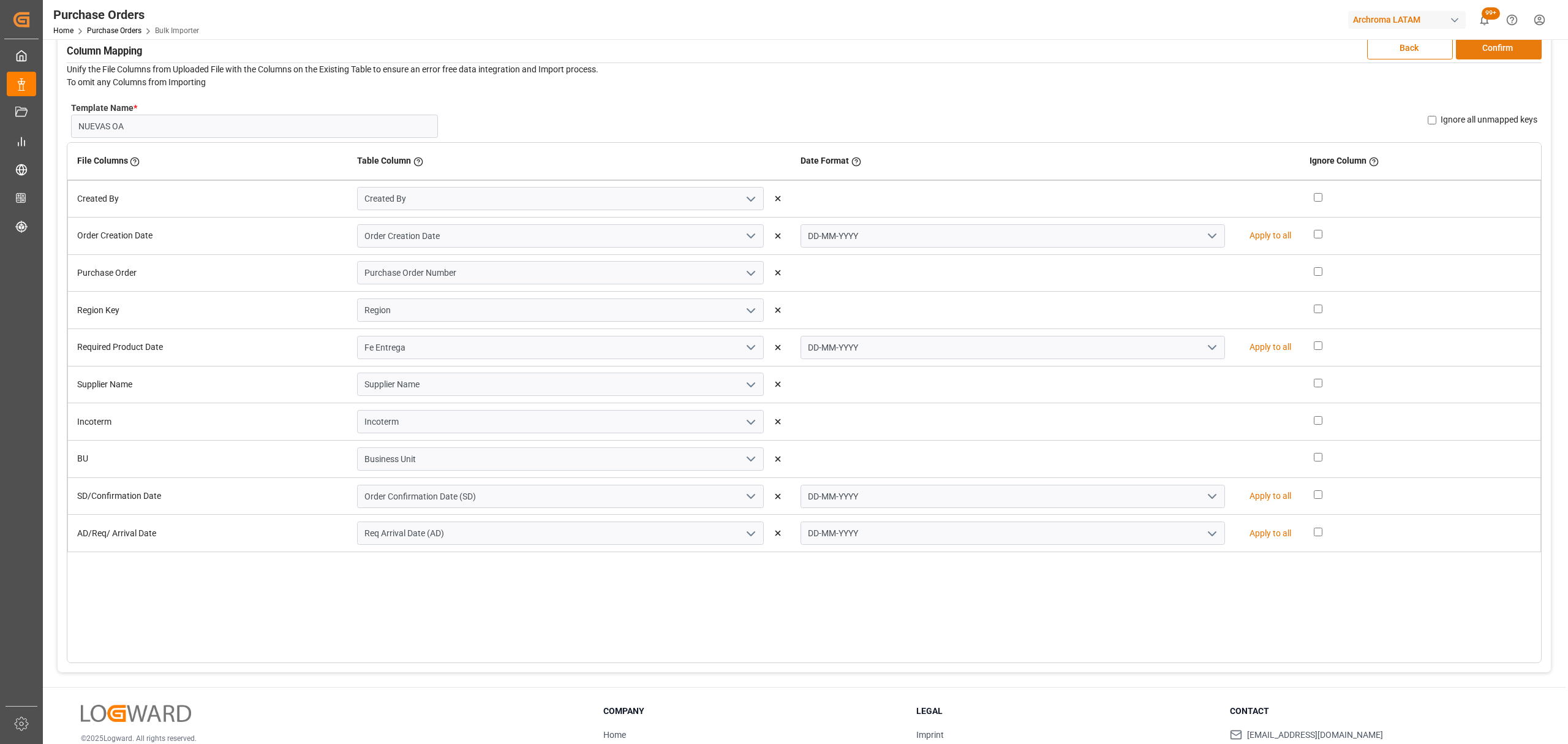
click at [1495, 48] on button "Confirm" at bounding box center [1499, 48] width 86 height 24
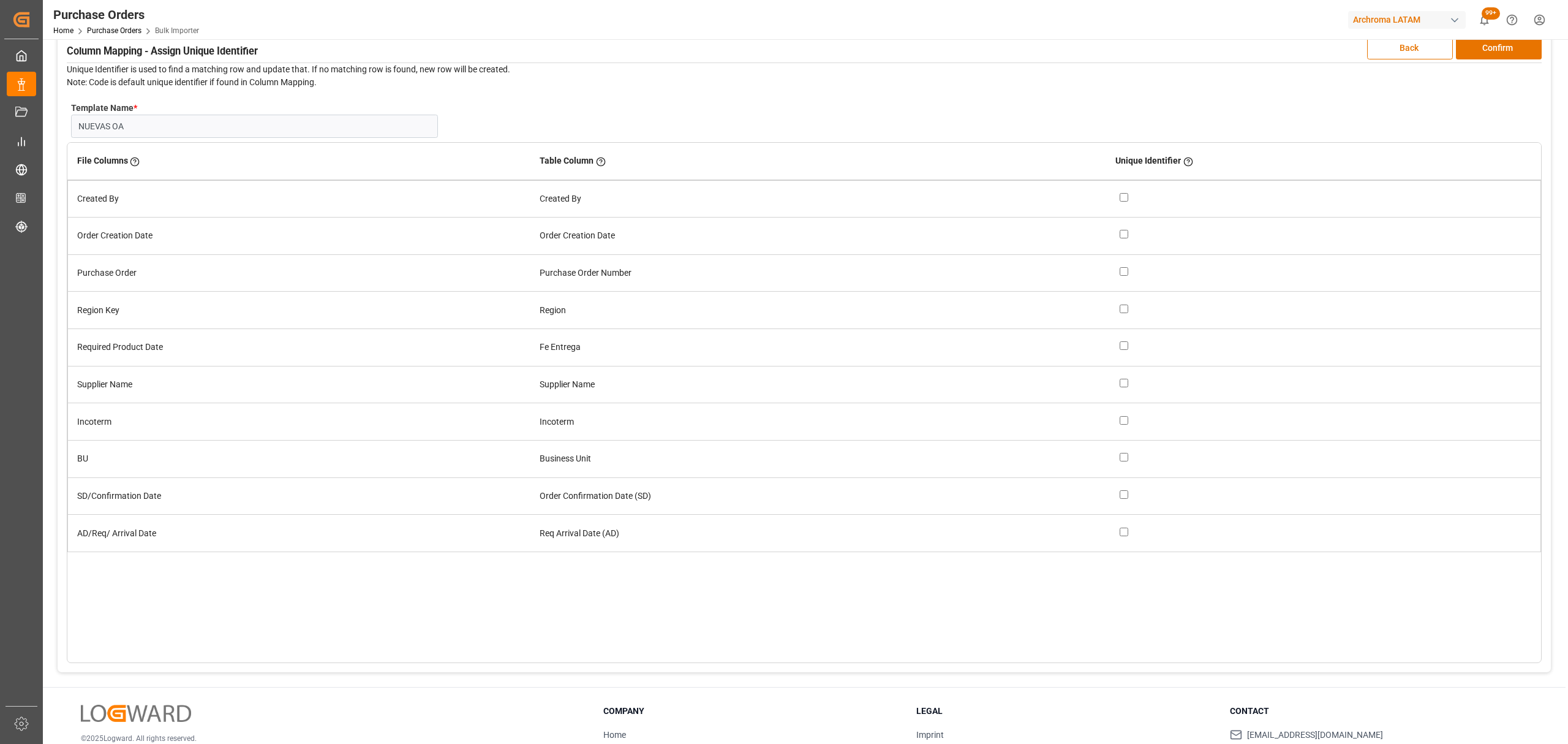
click at [1126, 268] on input "checkbox" at bounding box center [1124, 271] width 8 height 8
checkbox input "true"
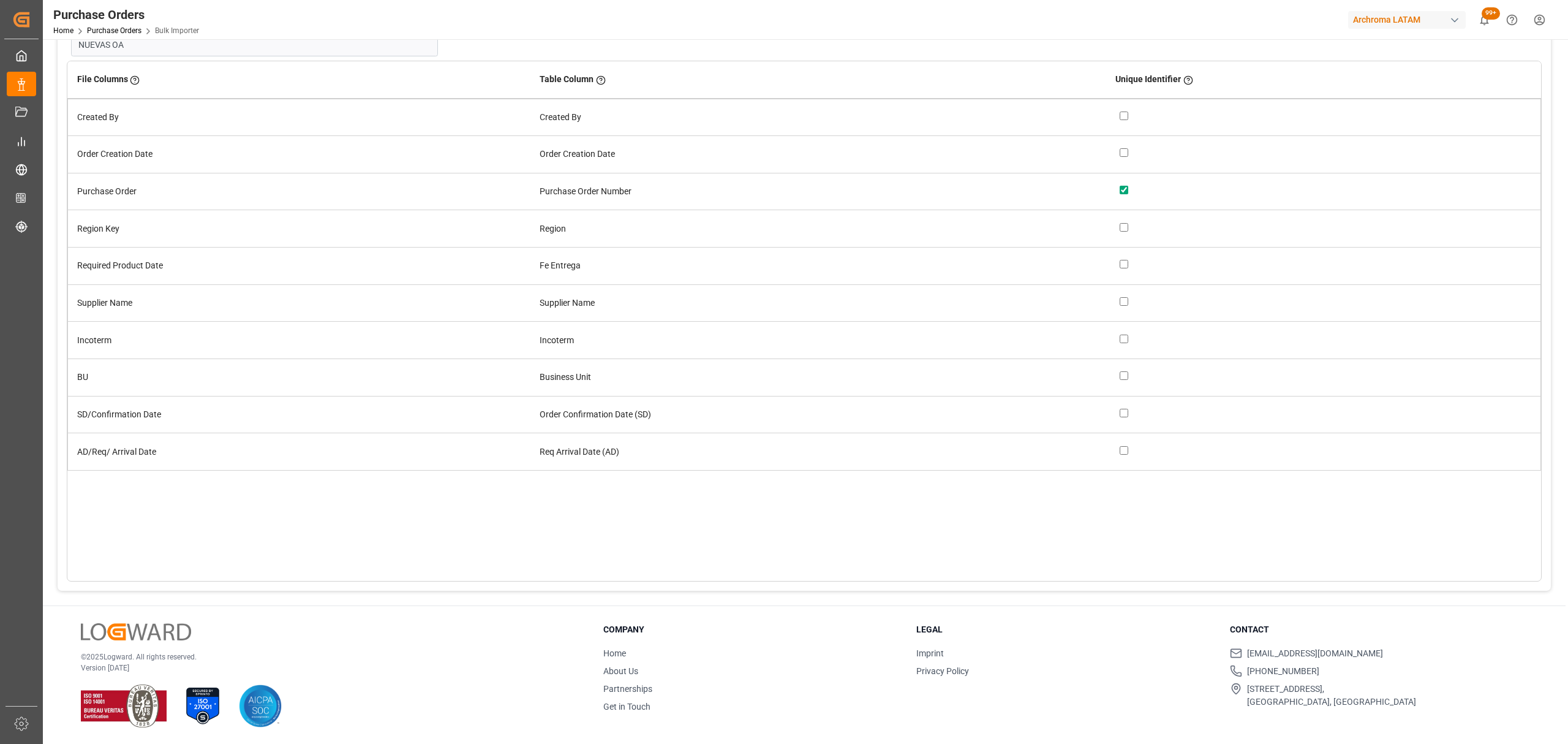
scroll to position [0, 0]
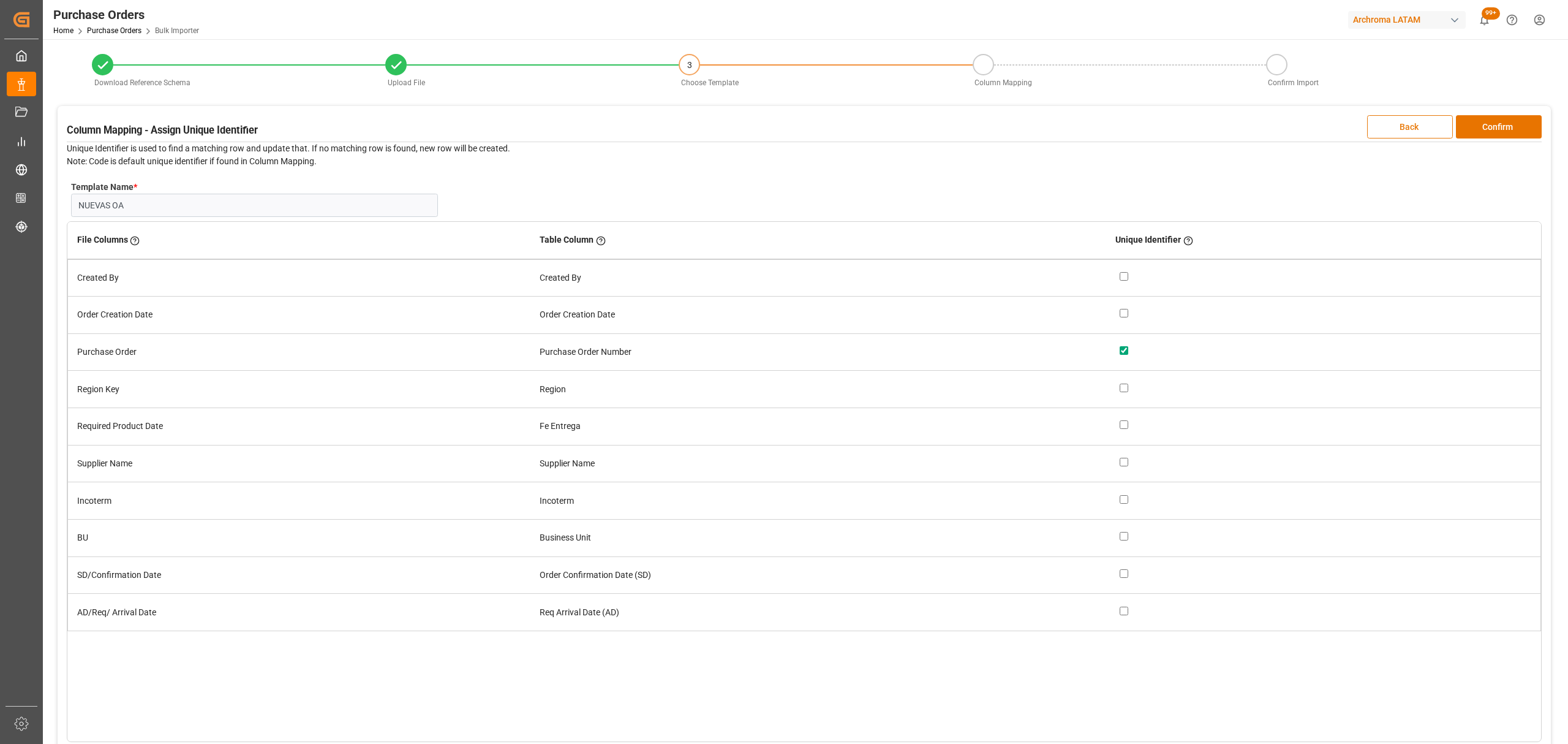
click at [1383, 121] on button "Back" at bounding box center [1410, 127] width 86 height 24
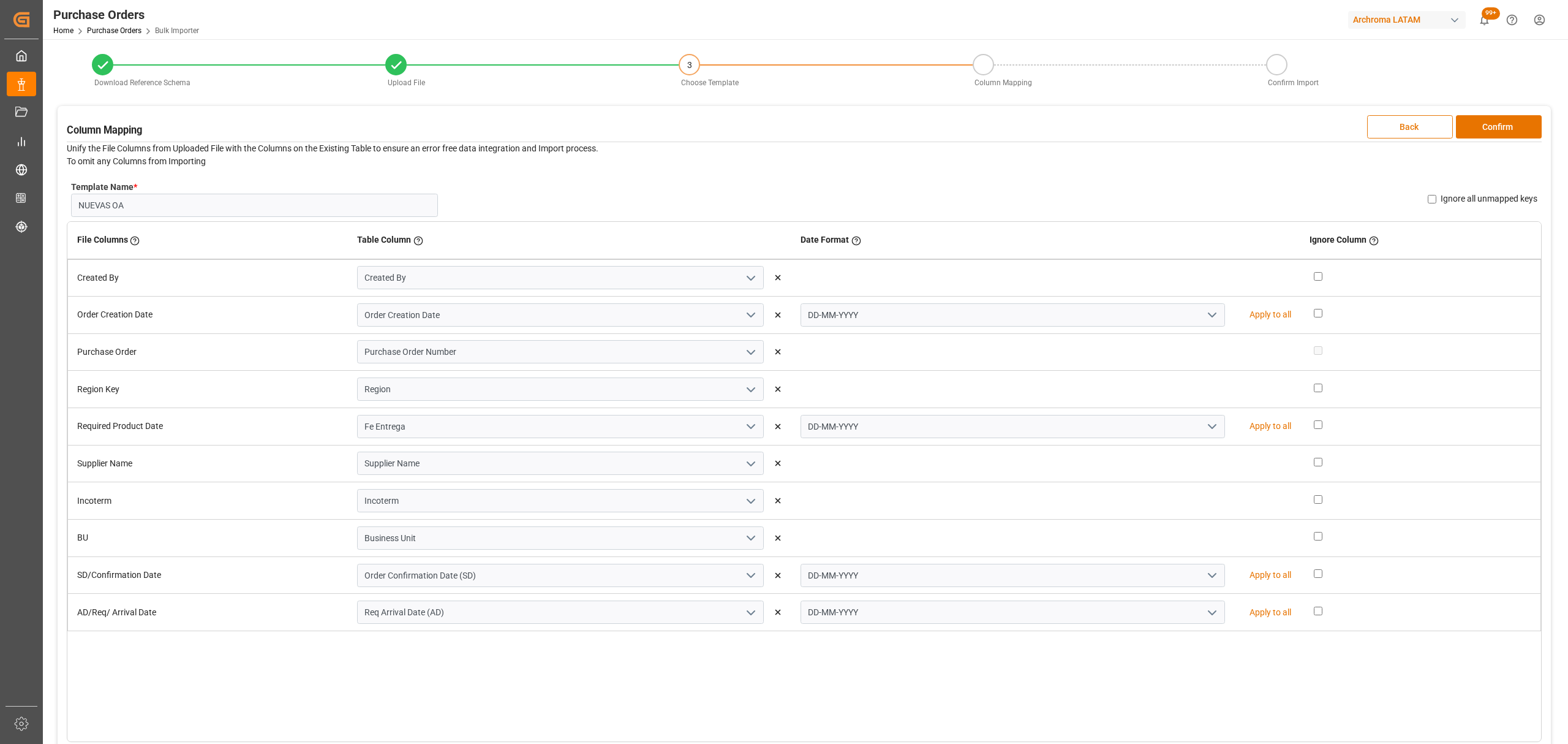
click at [1389, 121] on button "Back" at bounding box center [1410, 127] width 86 height 24
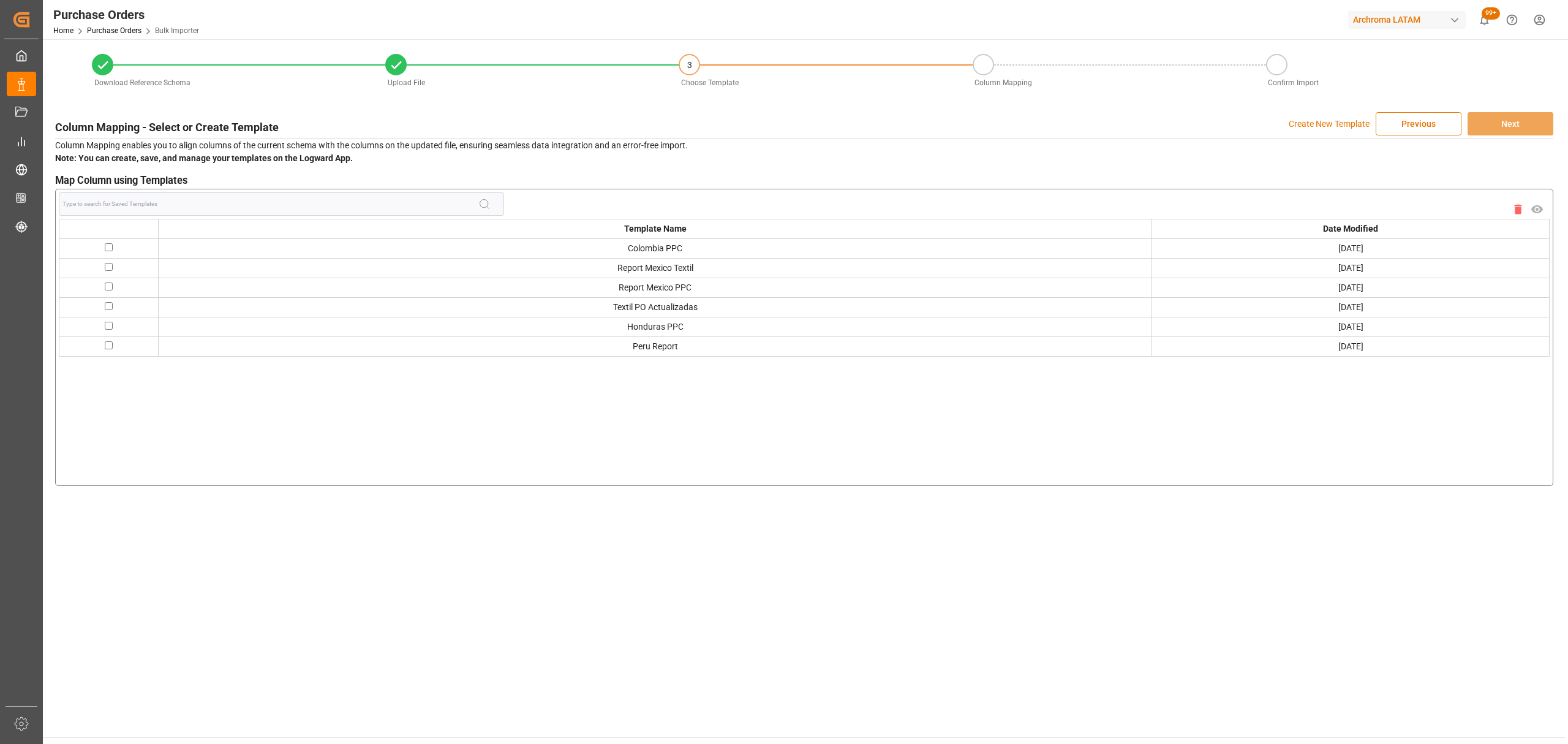
click at [1333, 126] on p "Create New Template" at bounding box center [1329, 124] width 81 height 24
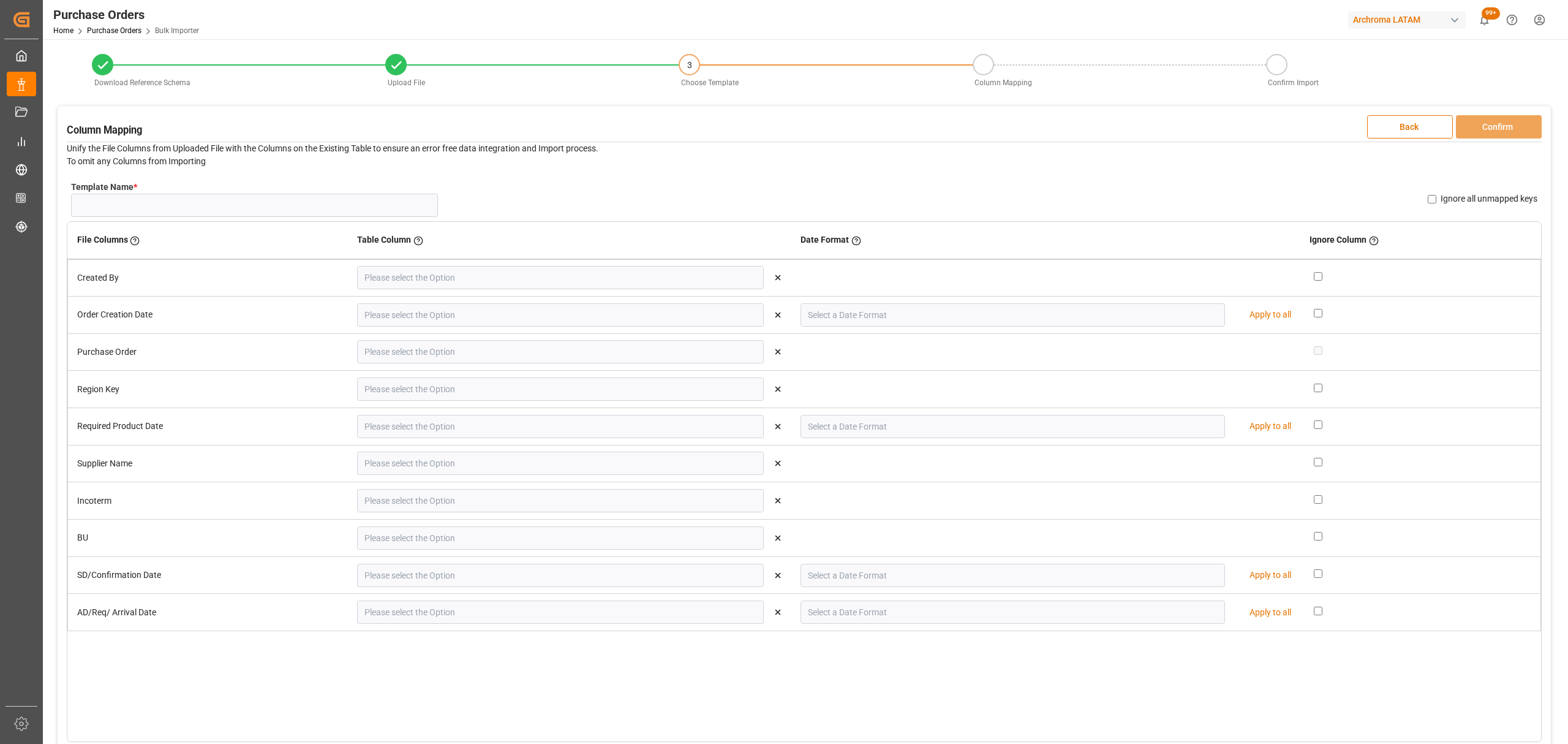
type input "Created By"
type input "Order Creation Date"
type input "DD-MM-YYYY"
type input "Purchase Order Number"
type input "Region"
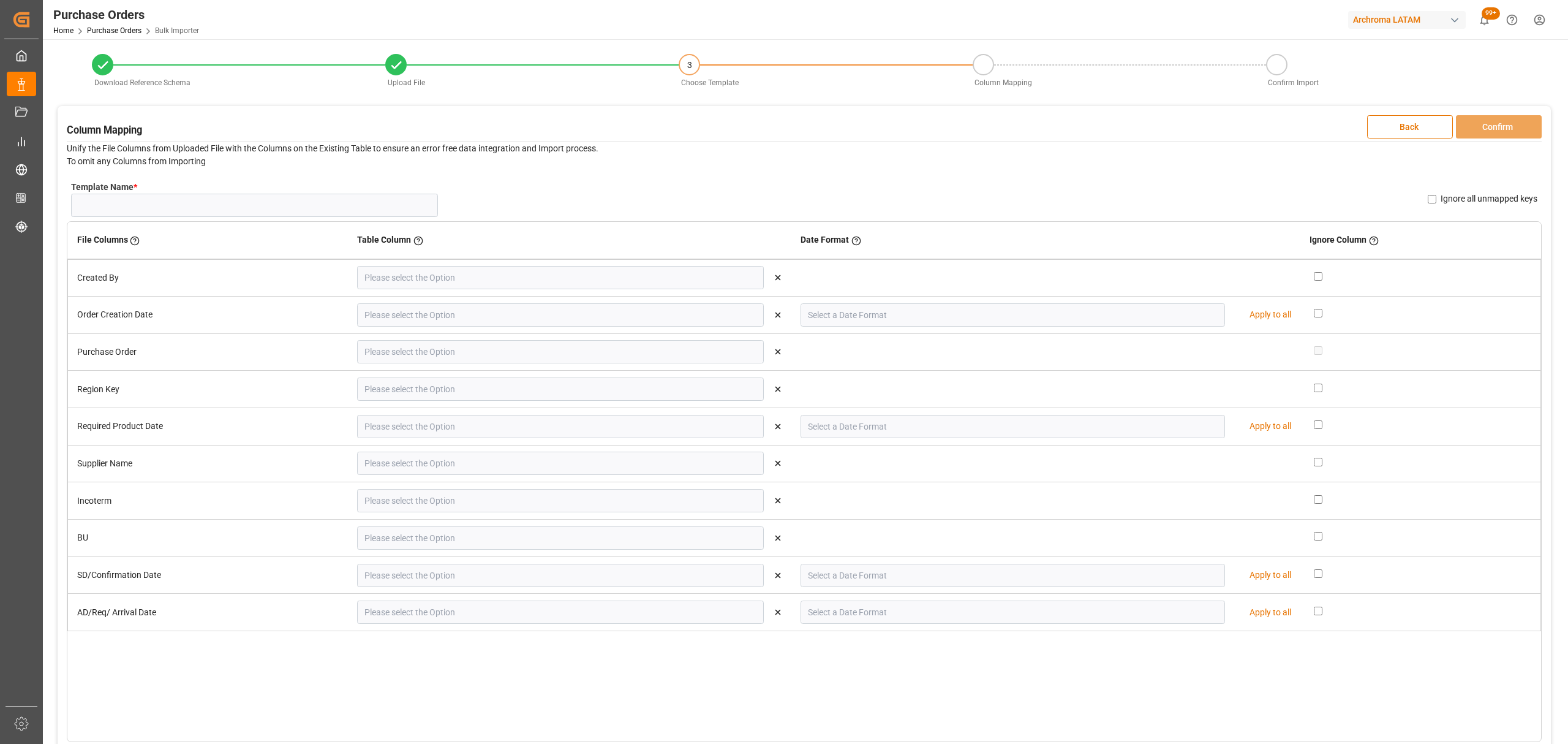
type input "Fe Entrega"
type input "DD-MM-YYYY"
type input "Supplier Name"
type input "Incoterm"
type input "Business Unit"
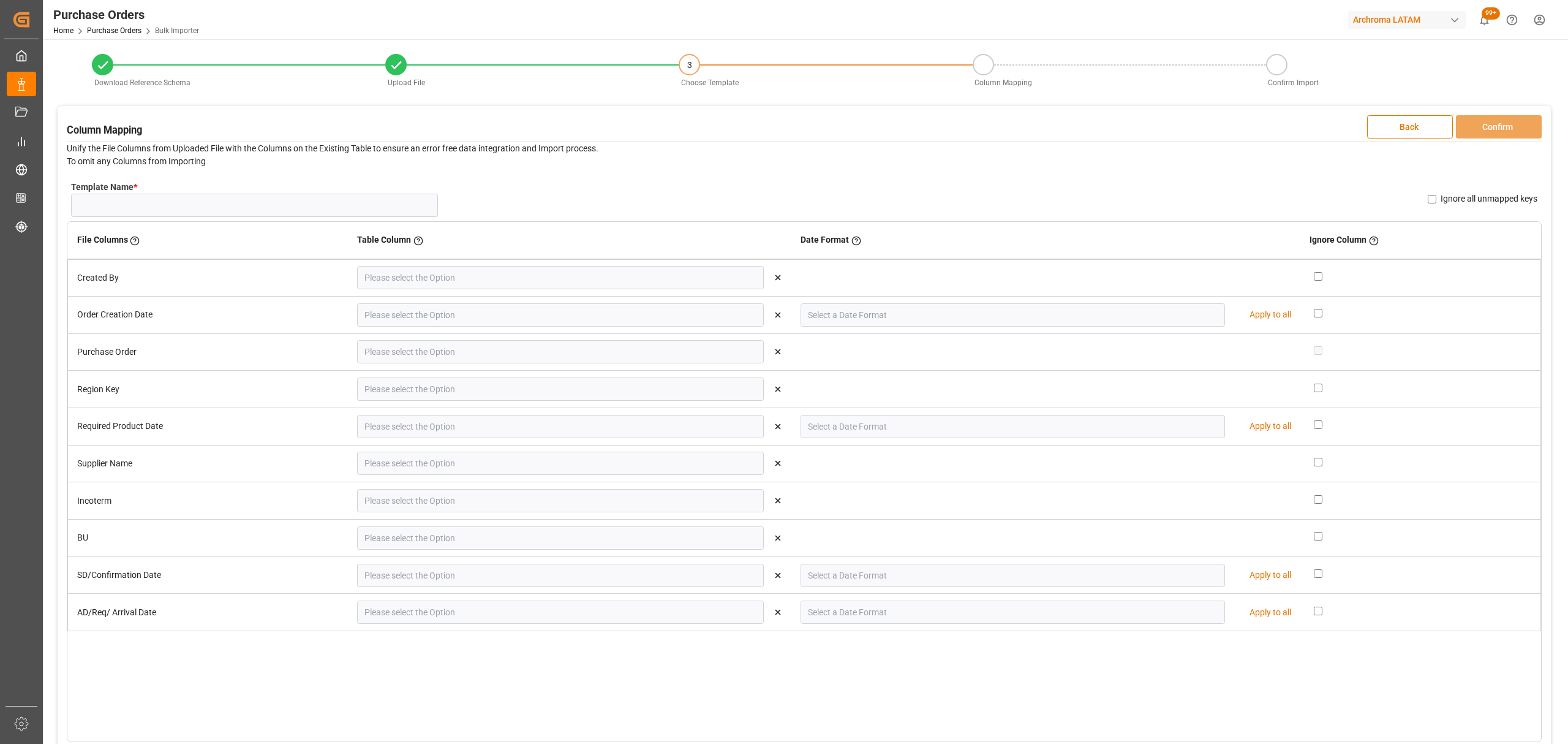
type input "Order Confirmation Date (SD)"
type input "DD-MM-YYYY"
type input "Req Arrival Date (AD)"
type input "DD-MM-YYYY"
click at [209, 211] on input "Template Name *" at bounding box center [254, 205] width 367 height 24
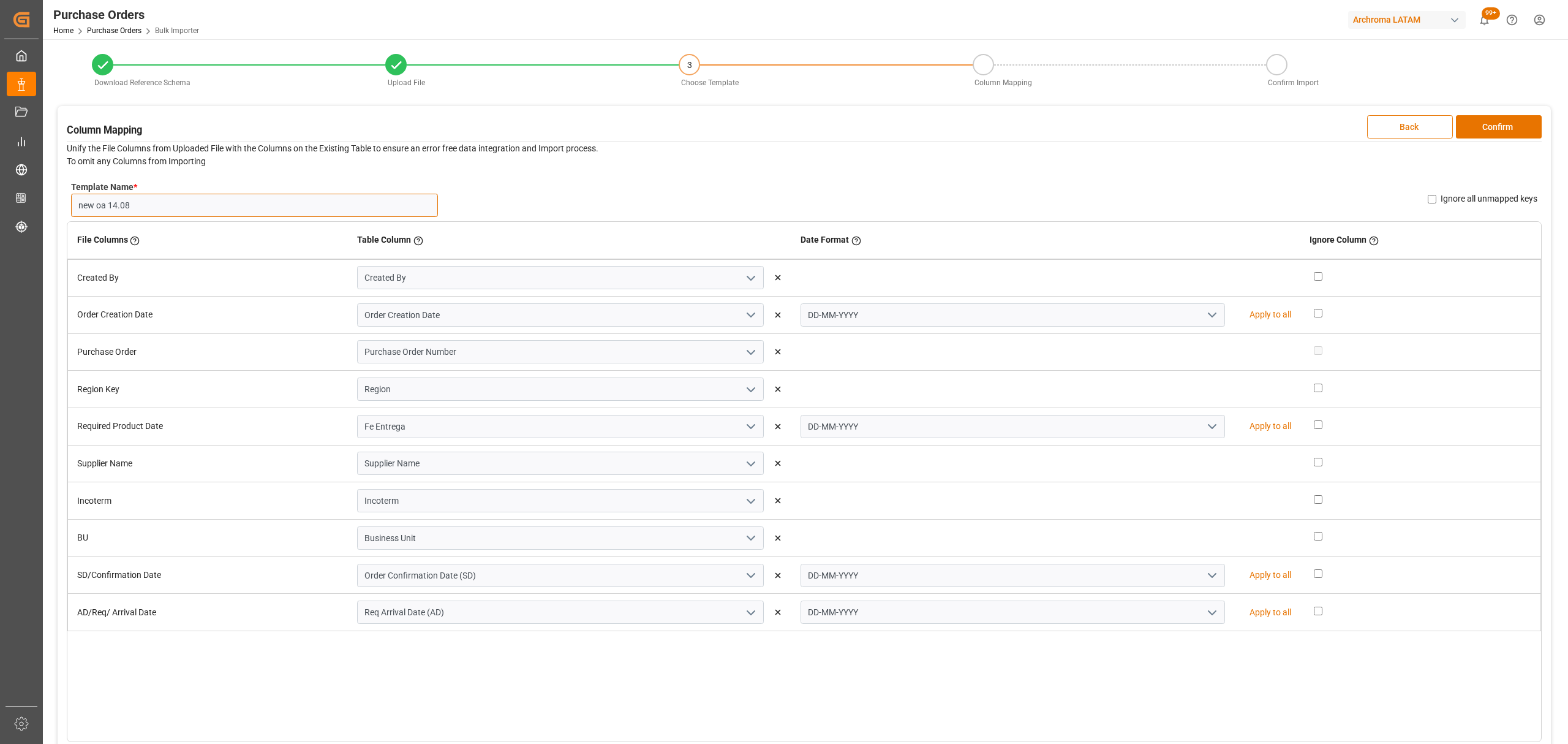
type input "new oa 14.08"
click at [1392, 121] on button "Back" at bounding box center [1410, 127] width 86 height 24
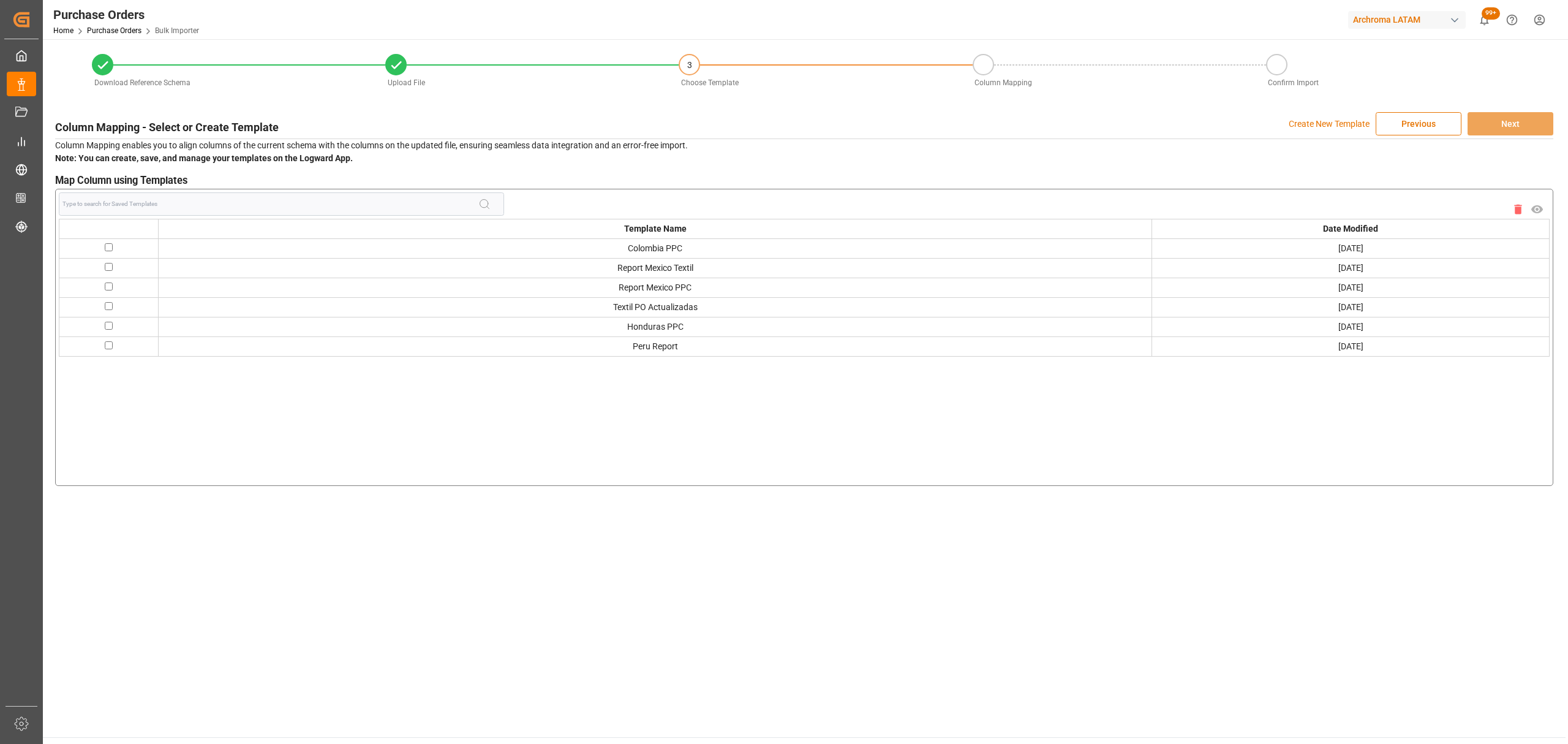
click at [226, 208] on span at bounding box center [281, 204] width 445 height 24
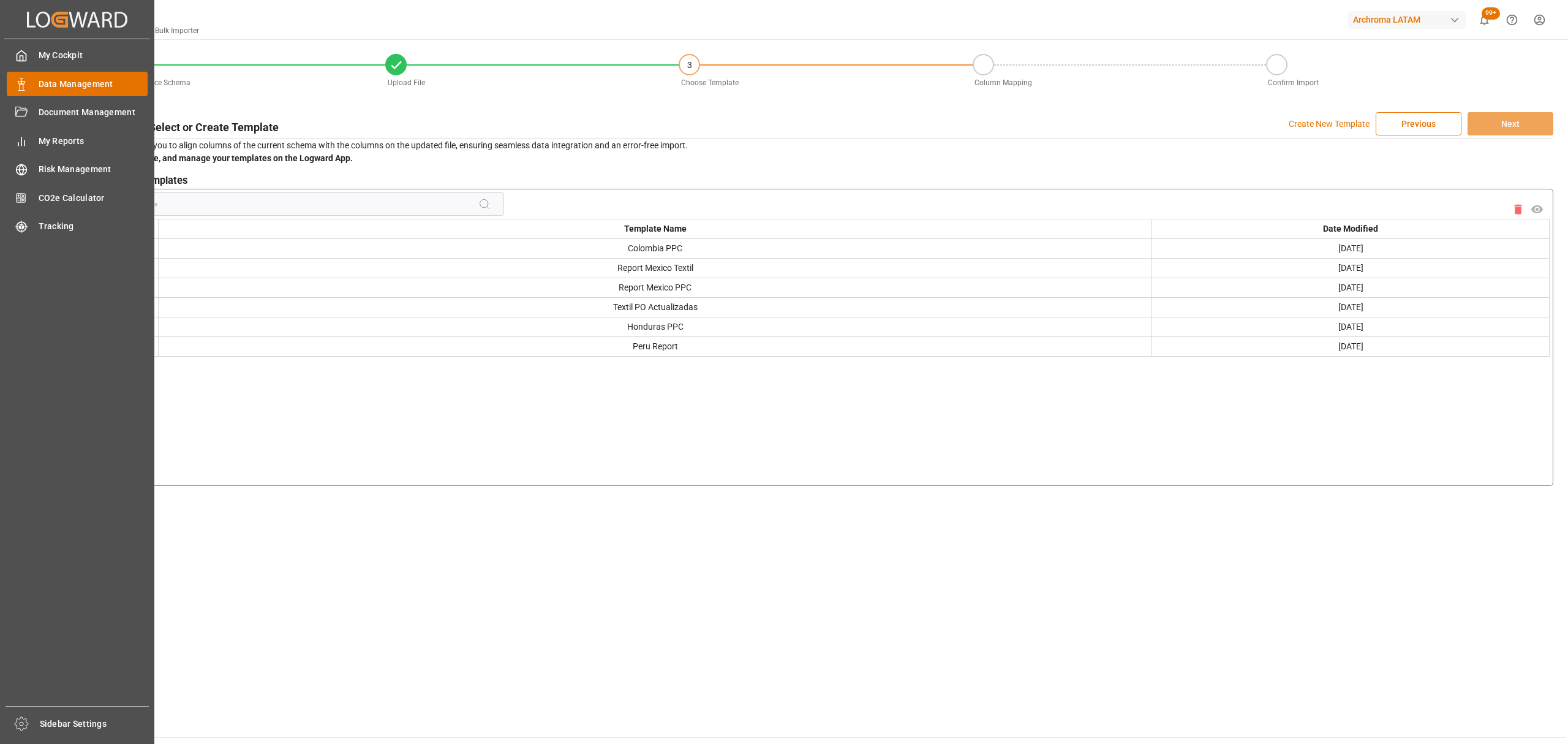
click at [26, 88] on icon at bounding box center [21, 85] width 12 height 12
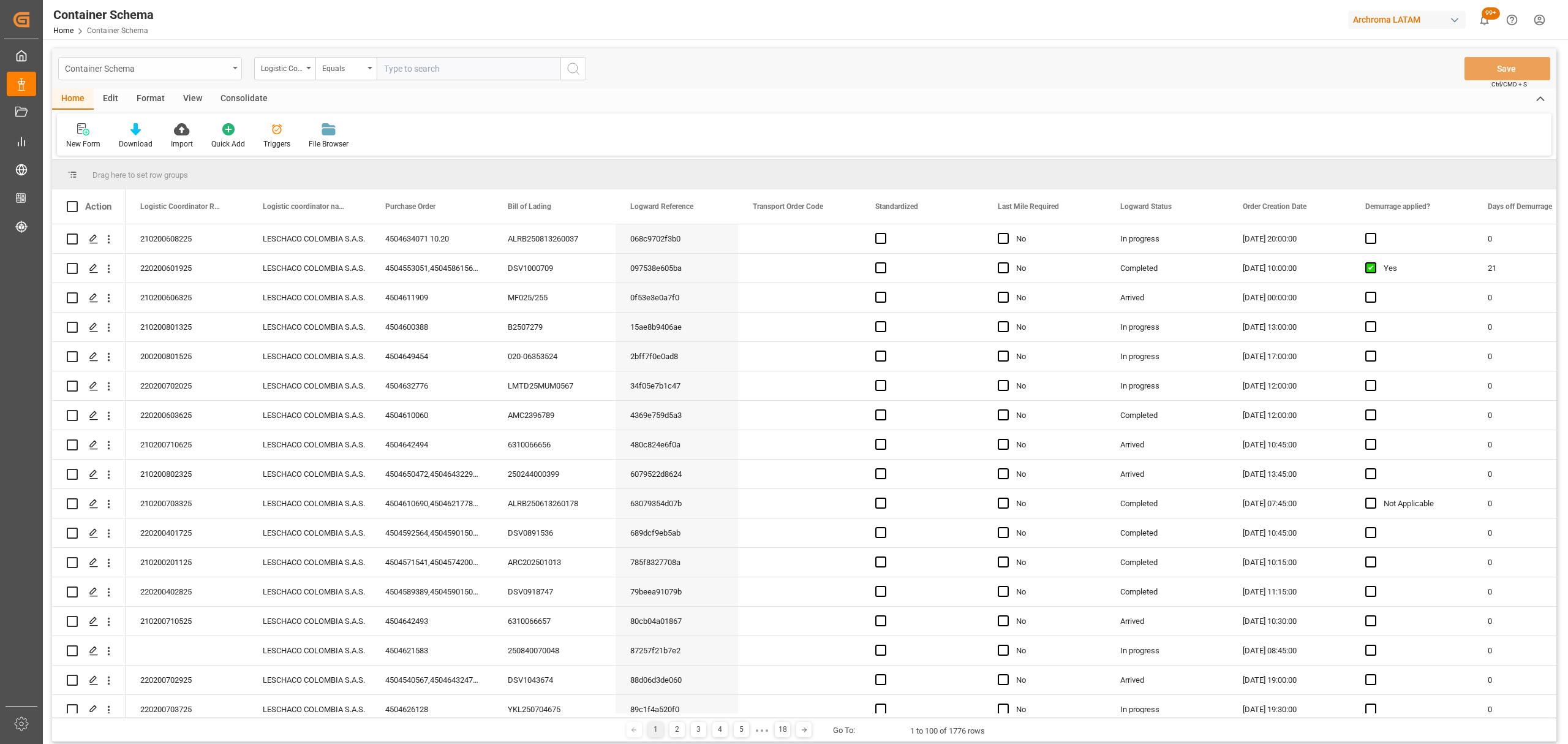
click at [225, 67] on div "Container Schema" at bounding box center [147, 68] width 164 height 15
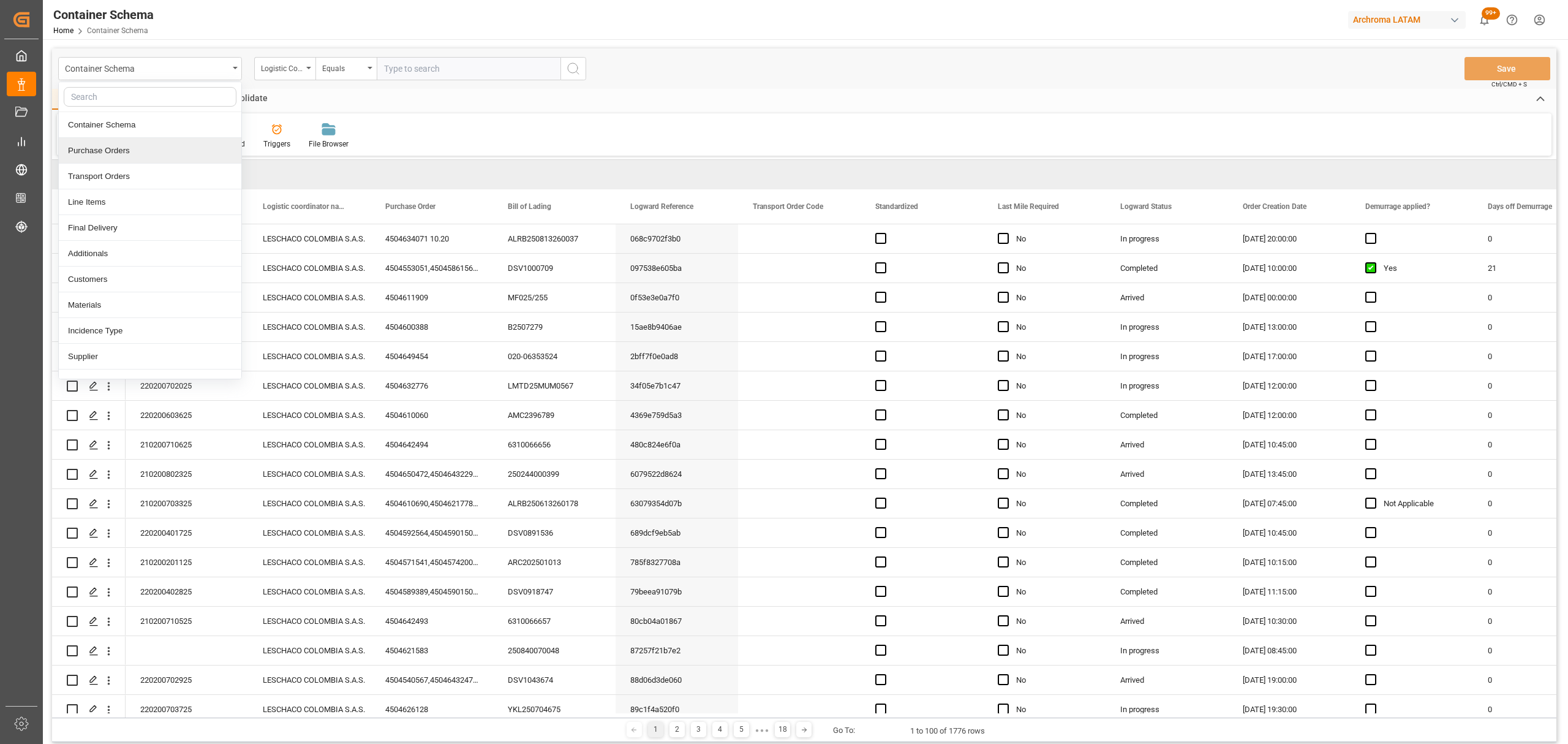
click at [121, 153] on div "Purchase Orders" at bounding box center [150, 150] width 182 height 26
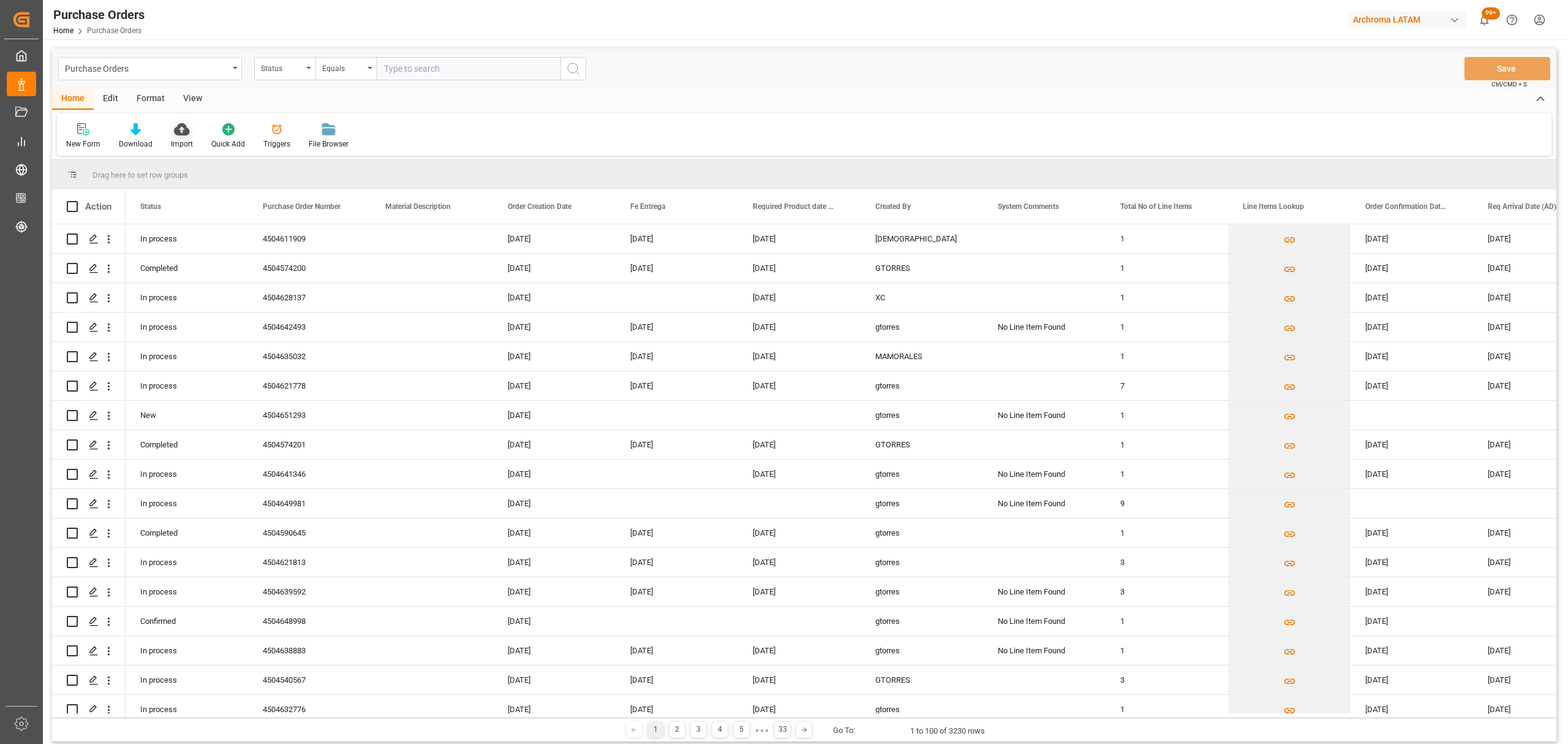
click at [195, 131] on div "Import" at bounding box center [182, 136] width 40 height 27
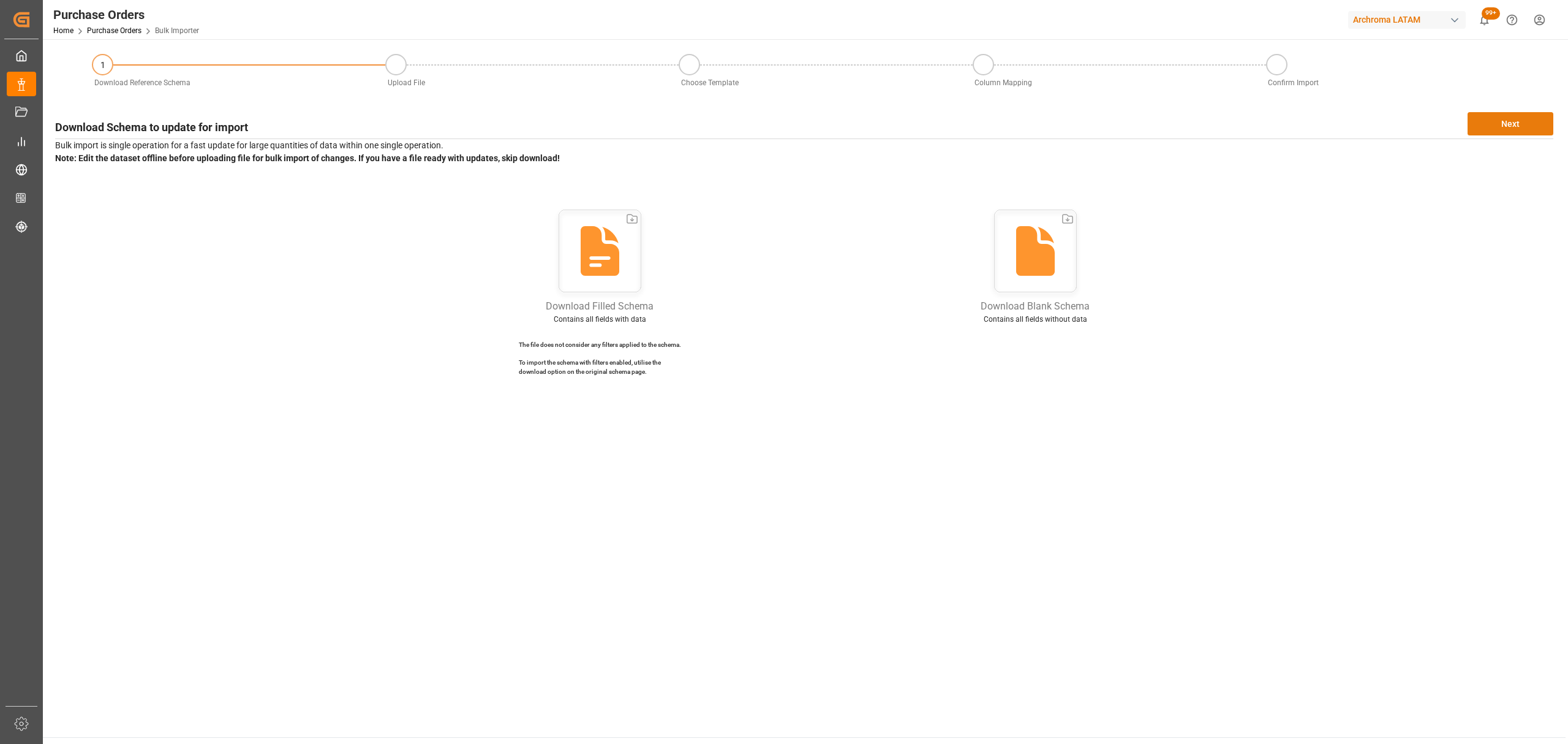
click at [1519, 126] on button "Next" at bounding box center [1510, 124] width 86 height 24
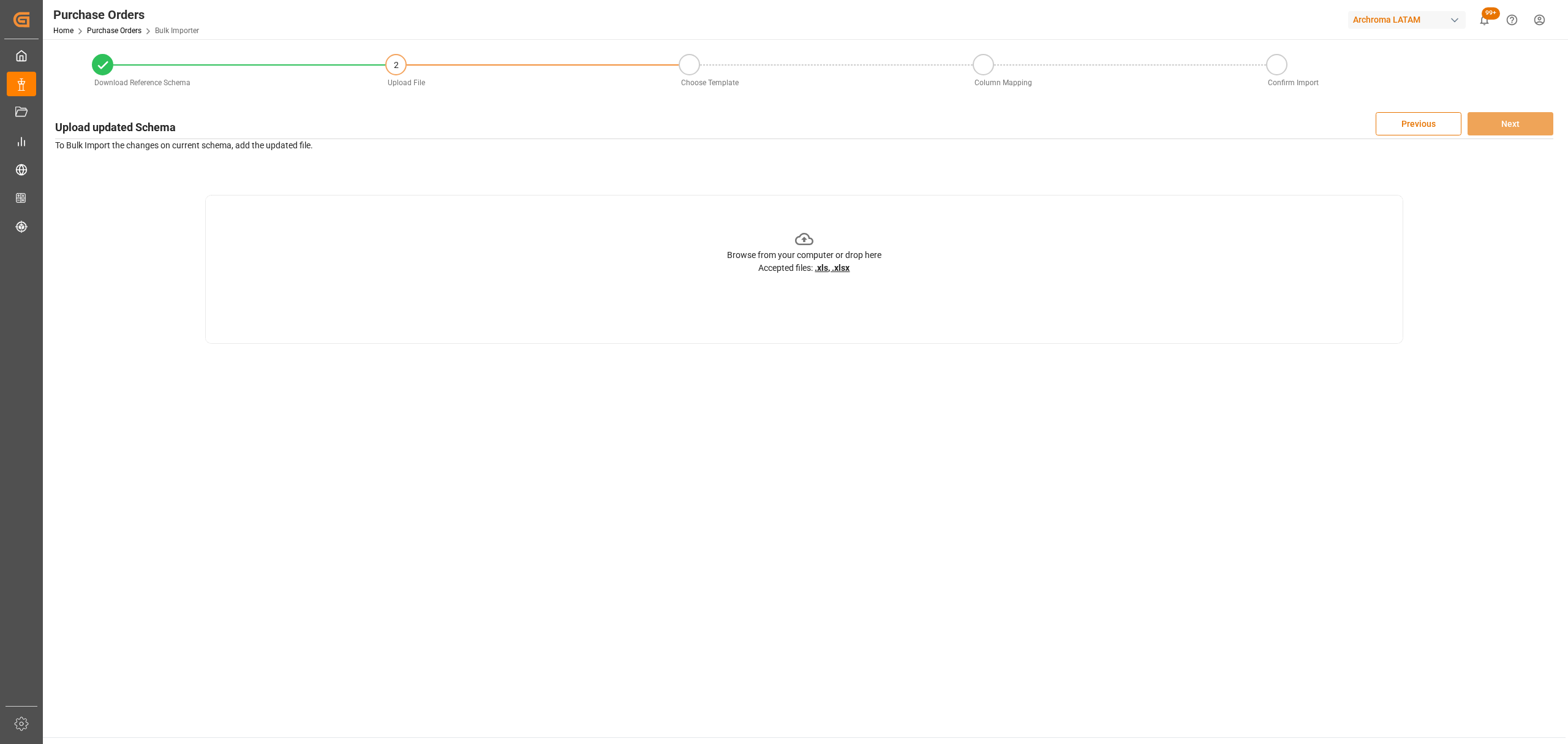
click at [792, 240] on div "Browse from your computer or drop here Accepted files: .xls, .xlsx" at bounding box center [804, 252] width 155 height 44
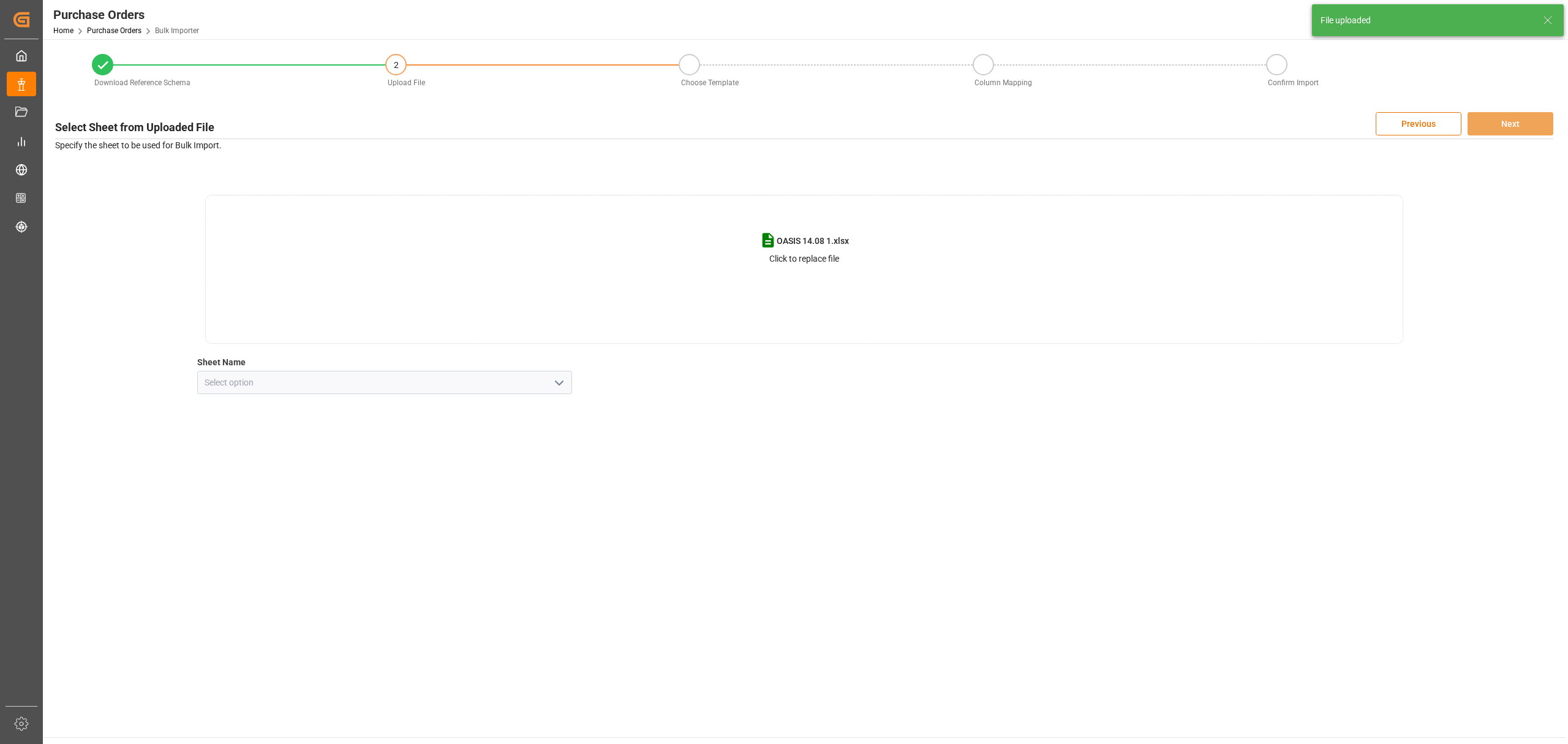
click at [556, 383] on icon "open menu" at bounding box center [559, 383] width 15 height 15
click at [385, 464] on div "NUEVAS" at bounding box center [384, 465] width 374 height 28
type input "NUEVAS"
click at [1524, 115] on button "Next" at bounding box center [1510, 124] width 86 height 24
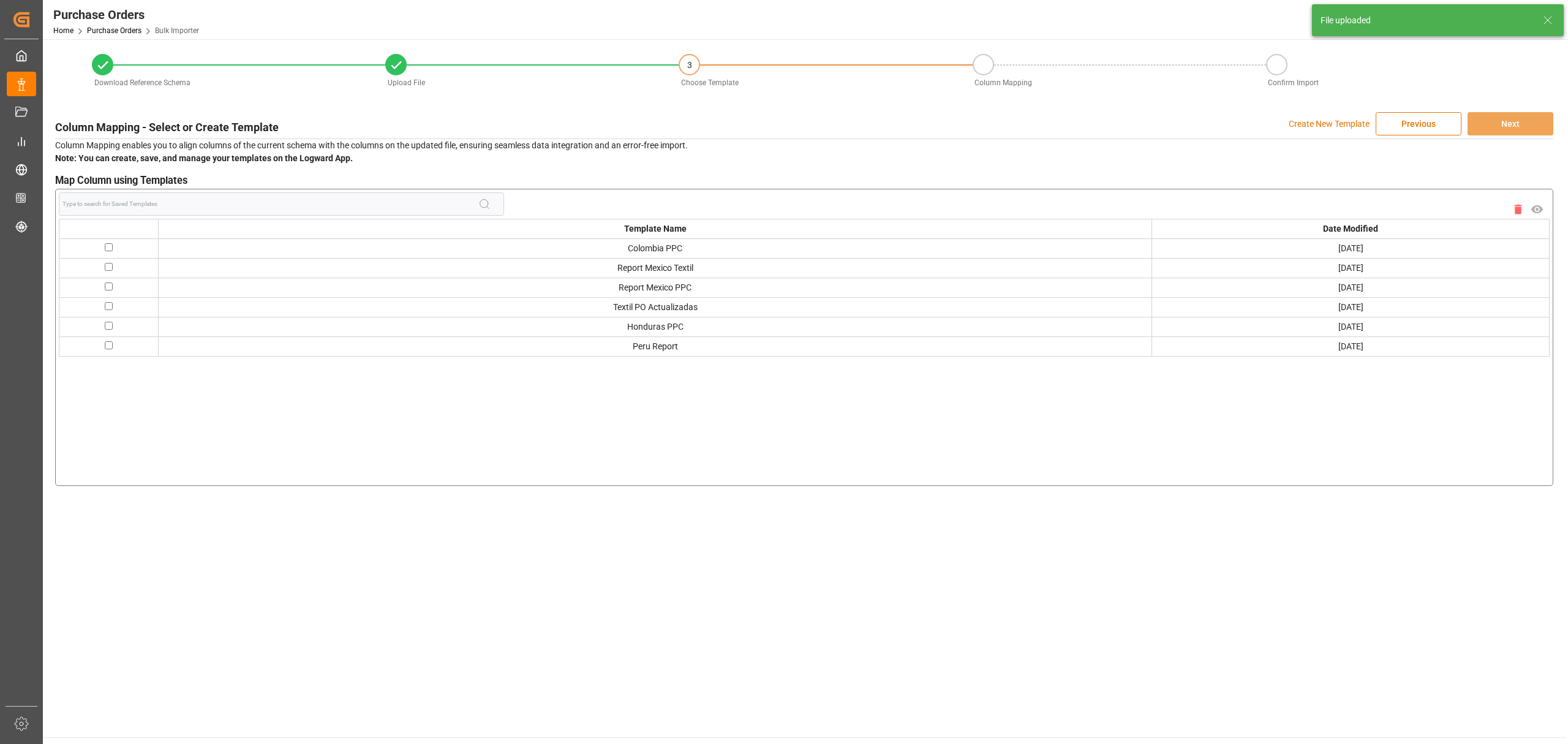
drag, startPoint x: 232, startPoint y: 195, endPoint x: 232, endPoint y: 202, distance: 7.0
click at [232, 198] on span at bounding box center [281, 204] width 445 height 24
click at [227, 207] on input at bounding box center [270, 204] width 416 height 24
click at [1308, 121] on p "Create New Template" at bounding box center [1329, 124] width 81 height 24
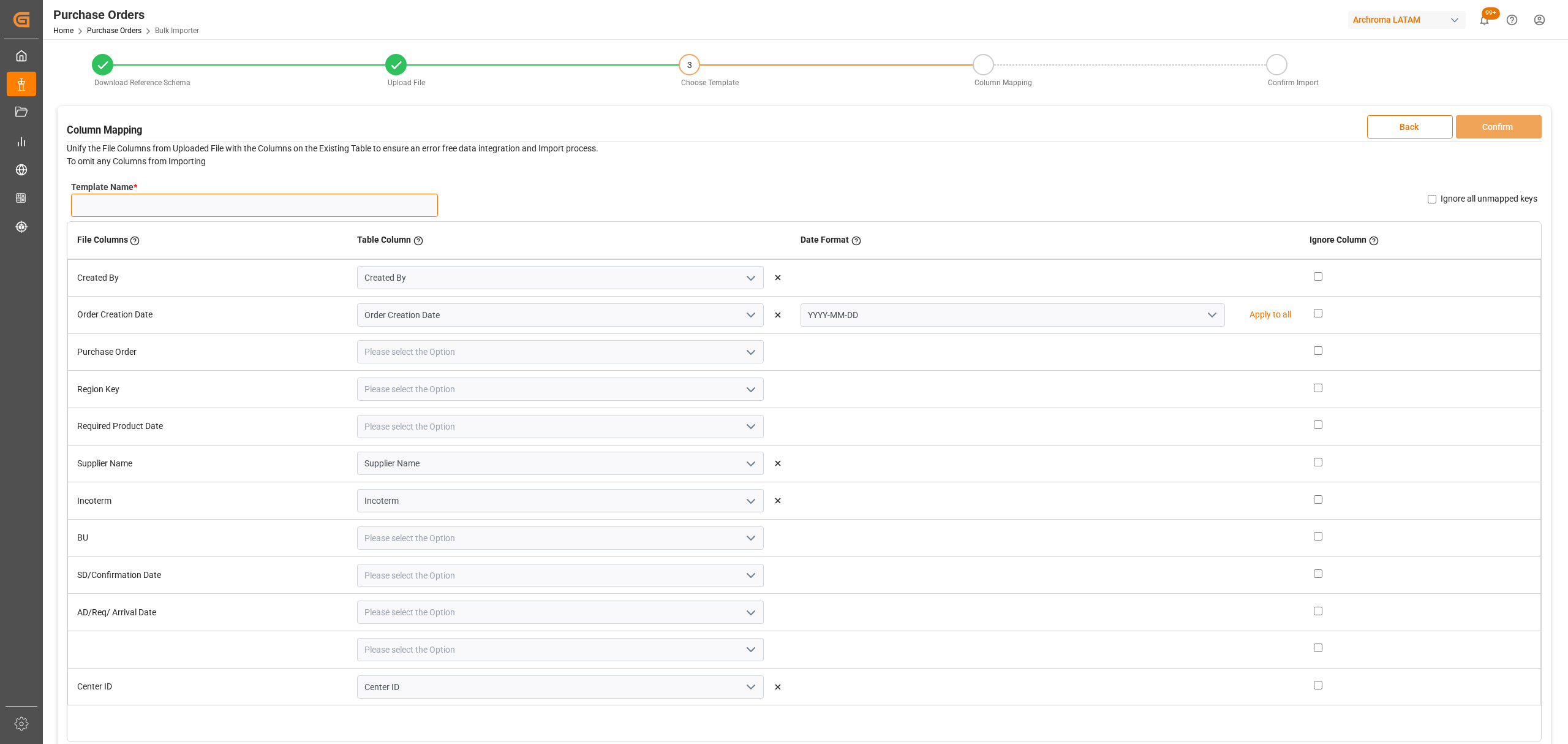
click at [295, 207] on input "Template Name *" at bounding box center [254, 205] width 367 height 24
type input "oa 14.08 nw"
click at [1205, 312] on icon "open menu" at bounding box center [1212, 315] width 15 height 15
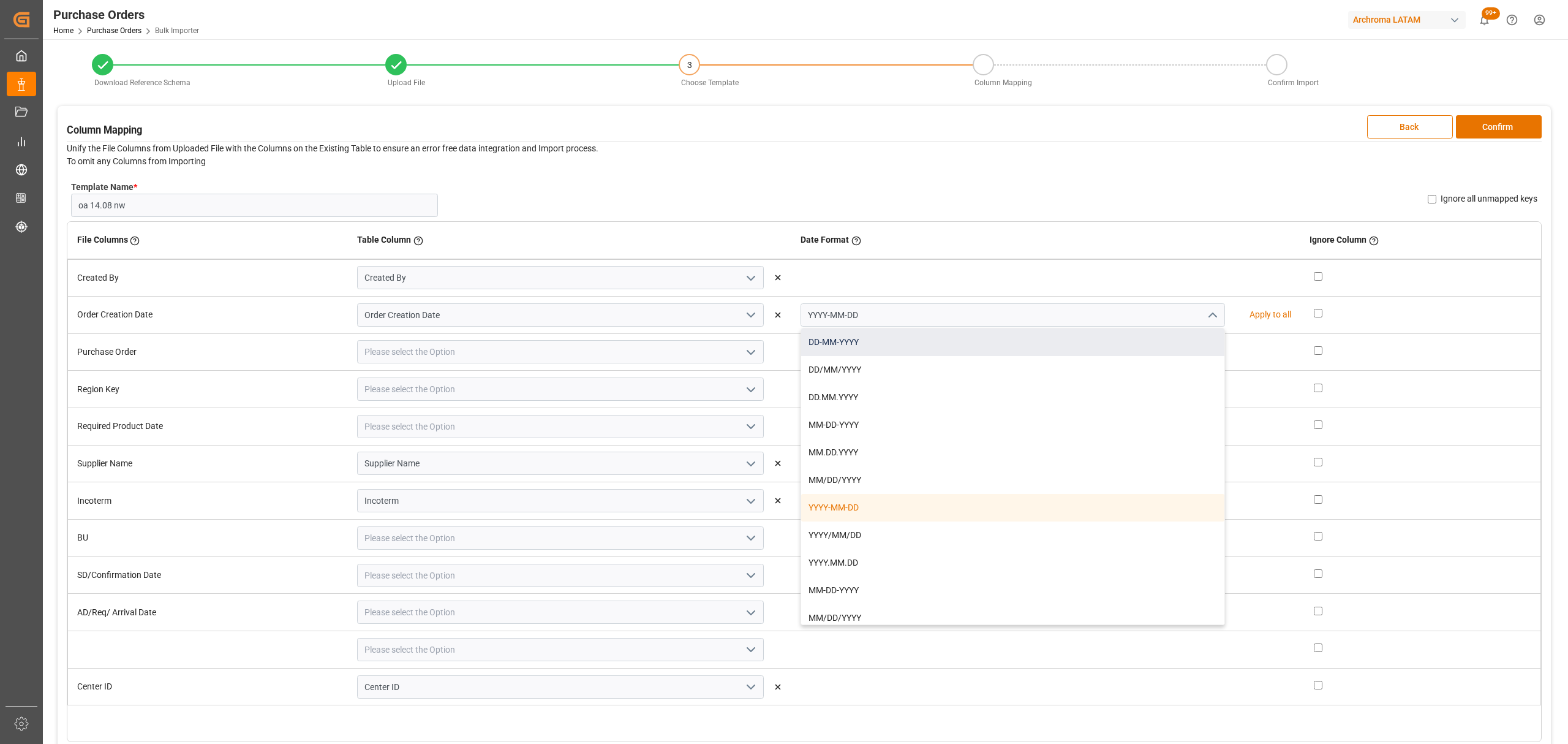
click at [910, 345] on div "DD-MM-YYYY" at bounding box center [1013, 343] width 424 height 28
type input "DD-MM-YYYY"
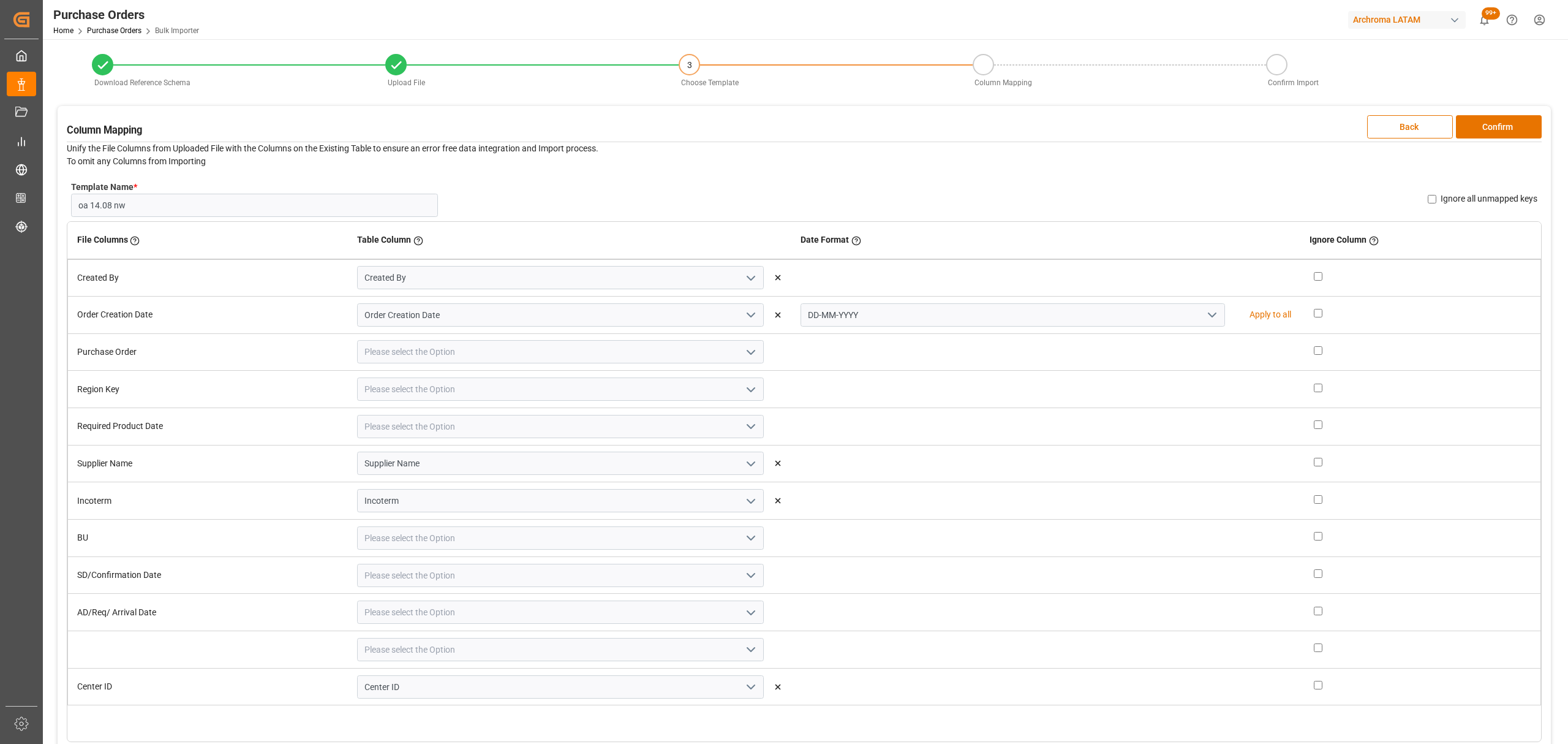
click at [744, 354] on icon "open menu" at bounding box center [751, 352] width 15 height 15
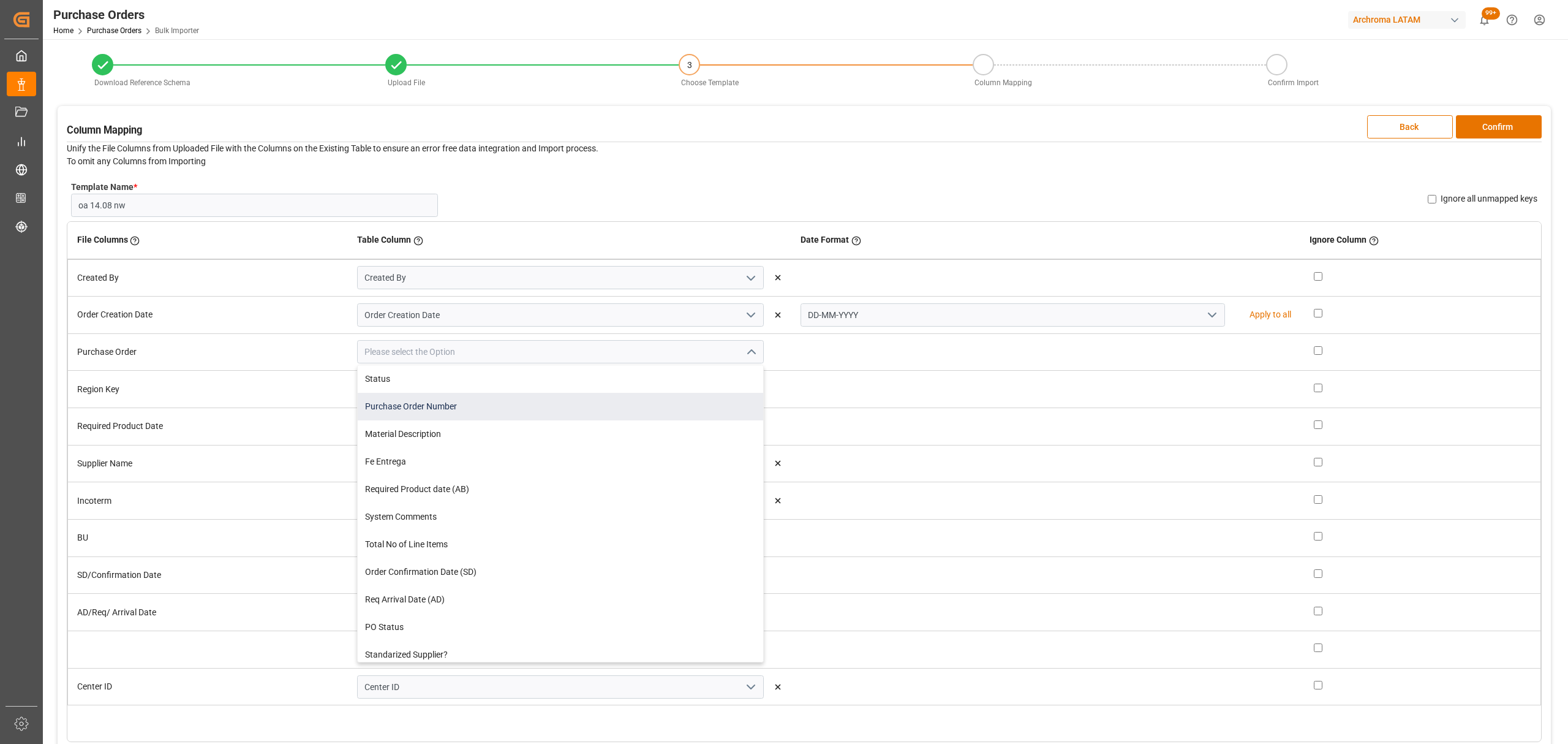
click at [545, 413] on div "Purchase Order Number" at bounding box center [560, 406] width 406 height 28
type input "Purchase Order Number"
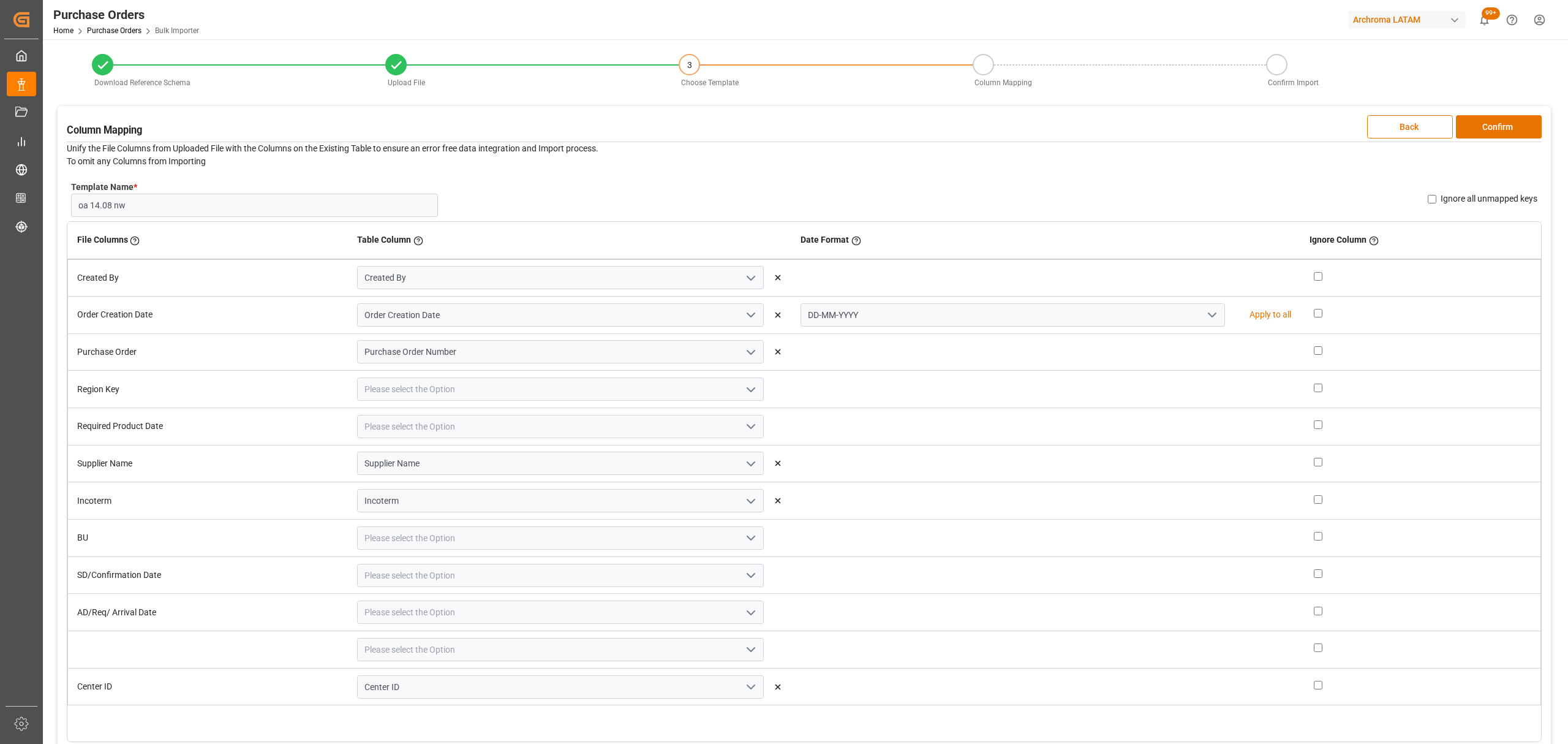
click at [744, 386] on icon "open menu" at bounding box center [751, 389] width 15 height 15
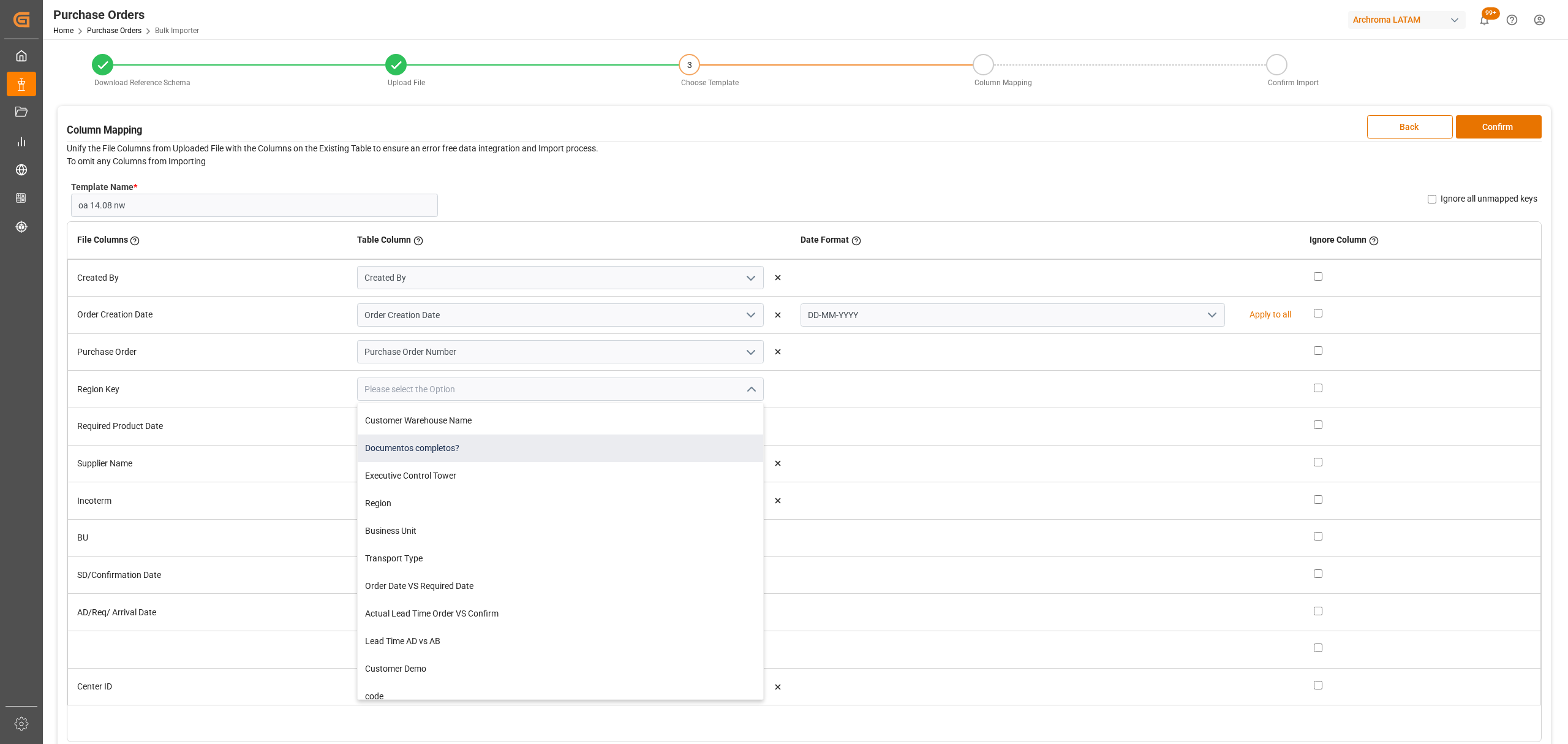
scroll to position [365, 0]
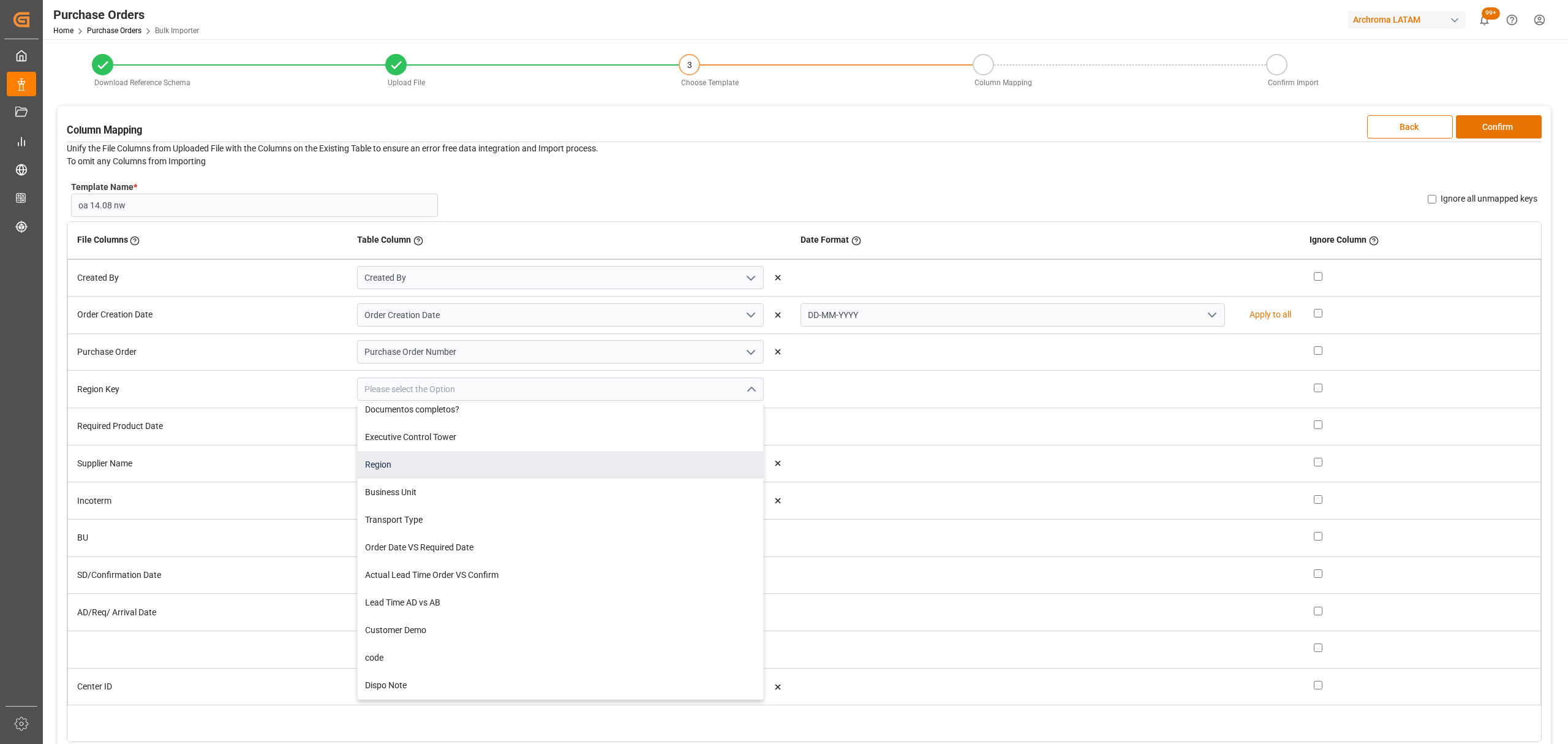
click at [464, 465] on div "Region" at bounding box center [560, 465] width 406 height 28
type input "Region"
click at [750, 430] on icon "open menu" at bounding box center [751, 426] width 15 height 15
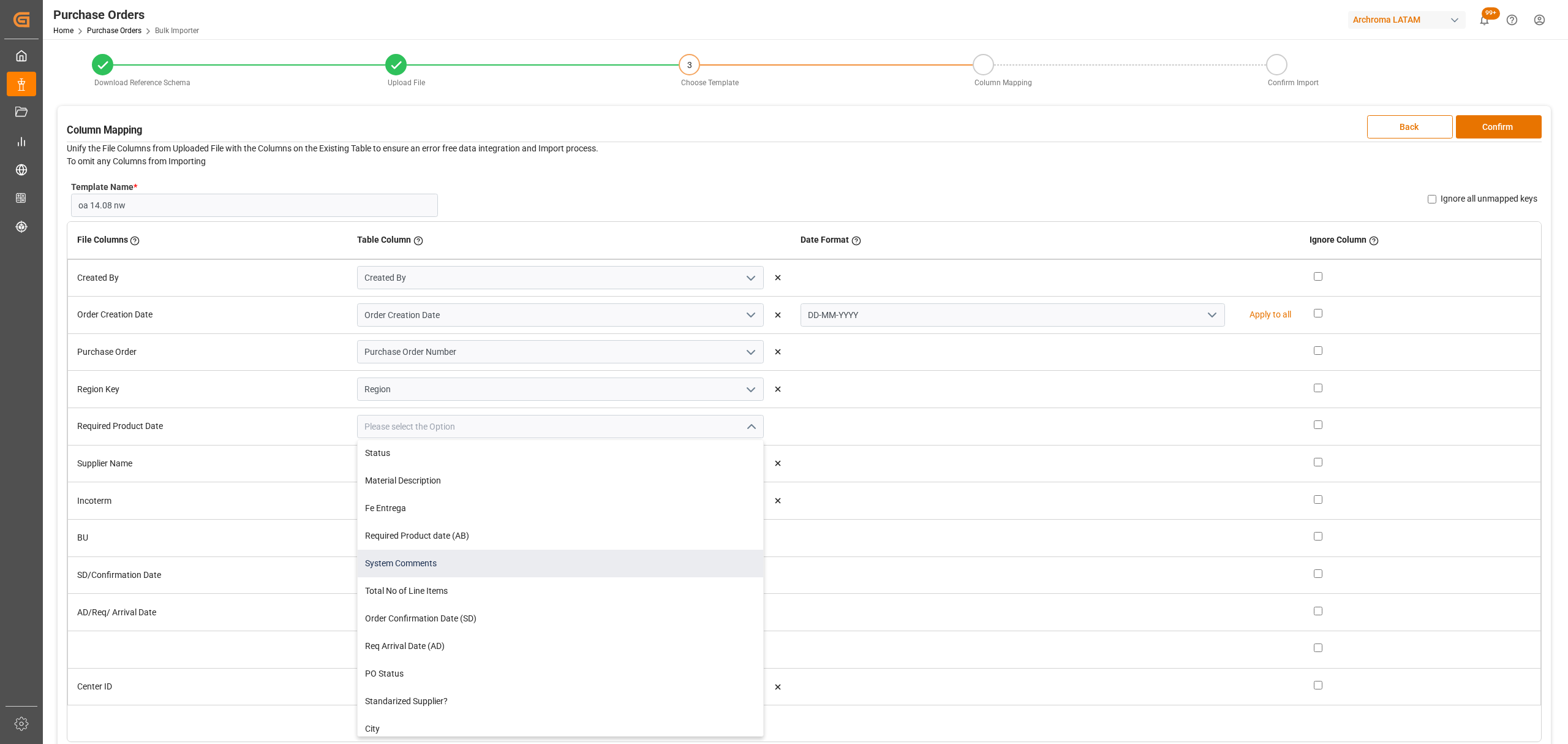
scroll to position [0, 0]
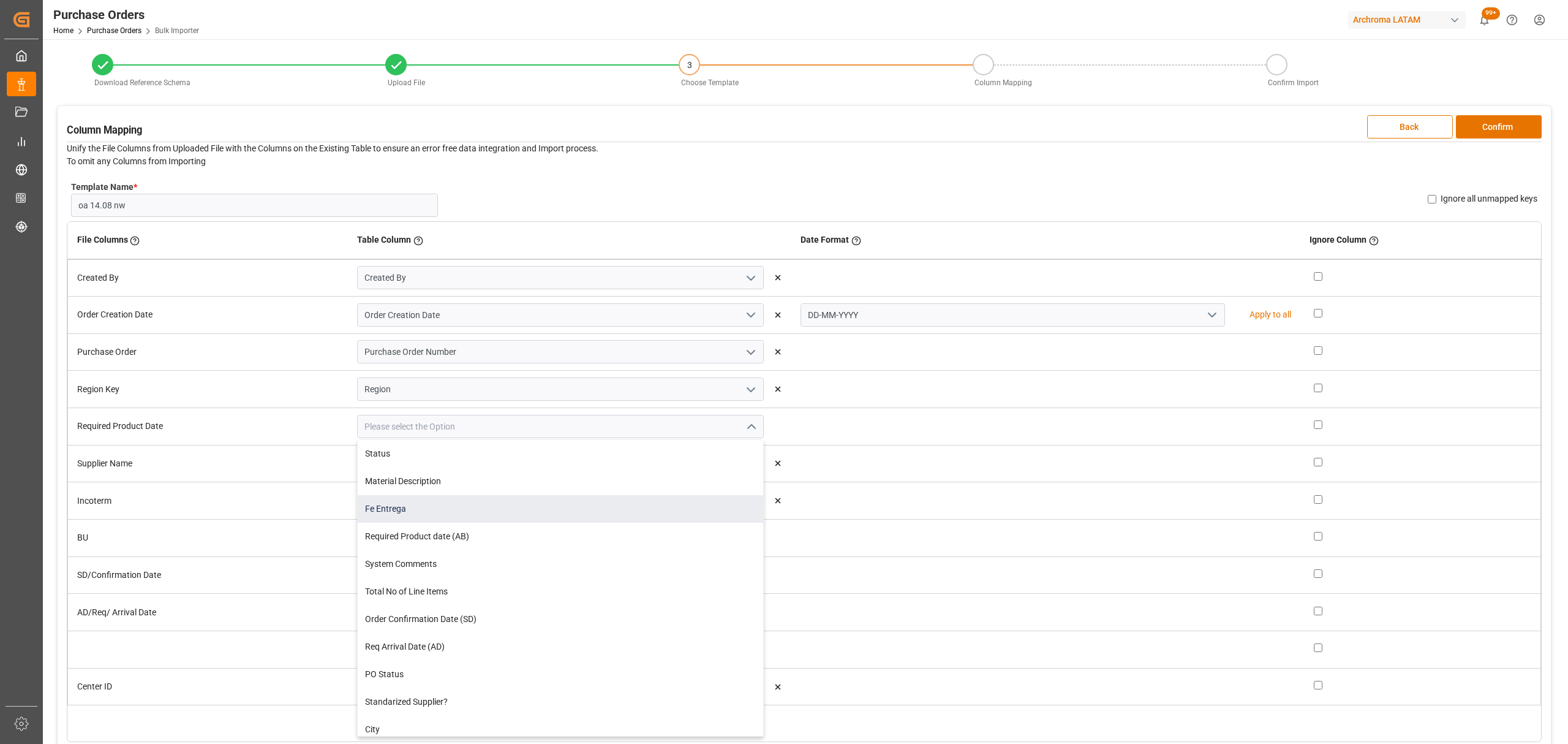
click at [482, 505] on div "Fe Entrega" at bounding box center [560, 509] width 406 height 28
type input "Fe Entrega"
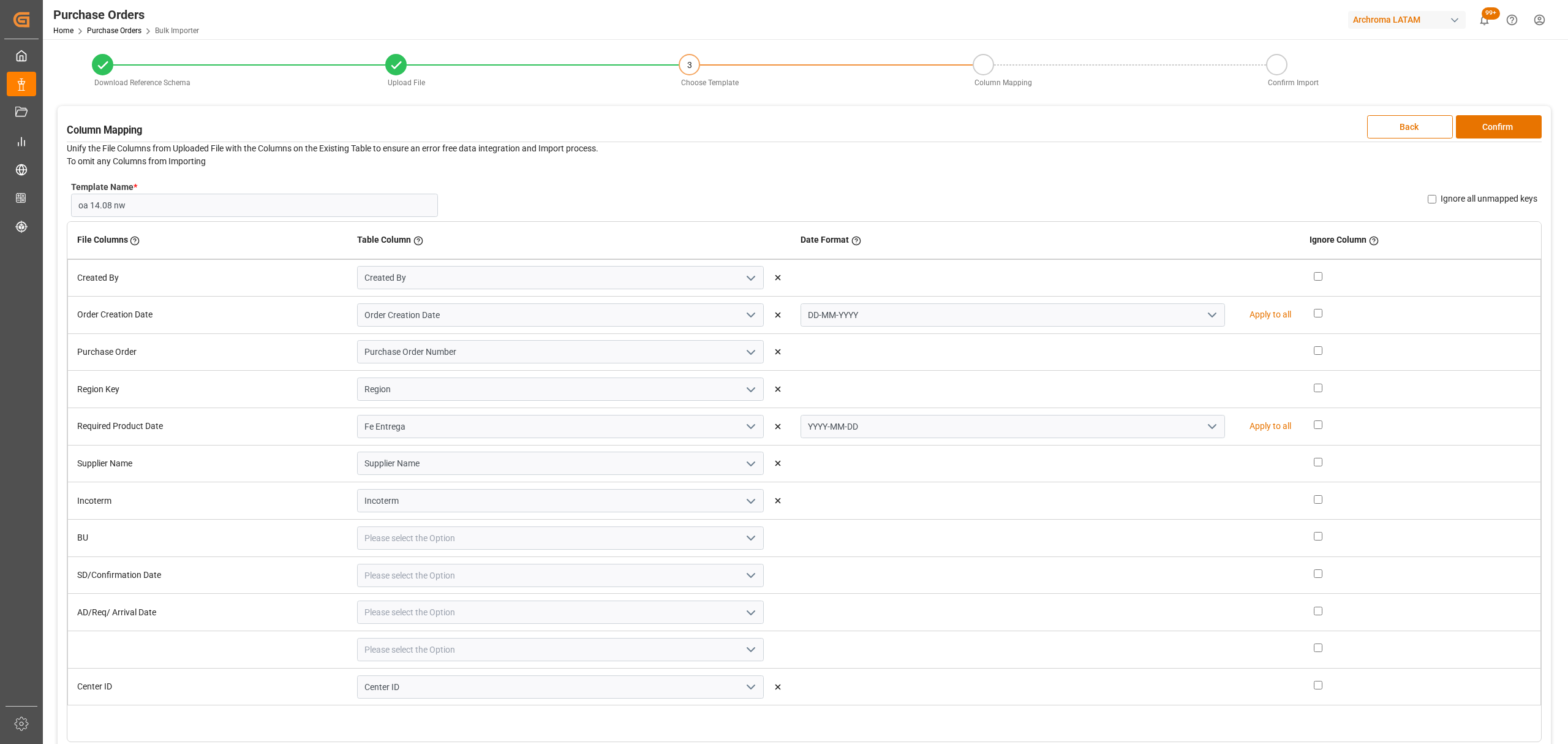
click at [1208, 426] on polyline "open menu" at bounding box center [1212, 426] width 8 height 3
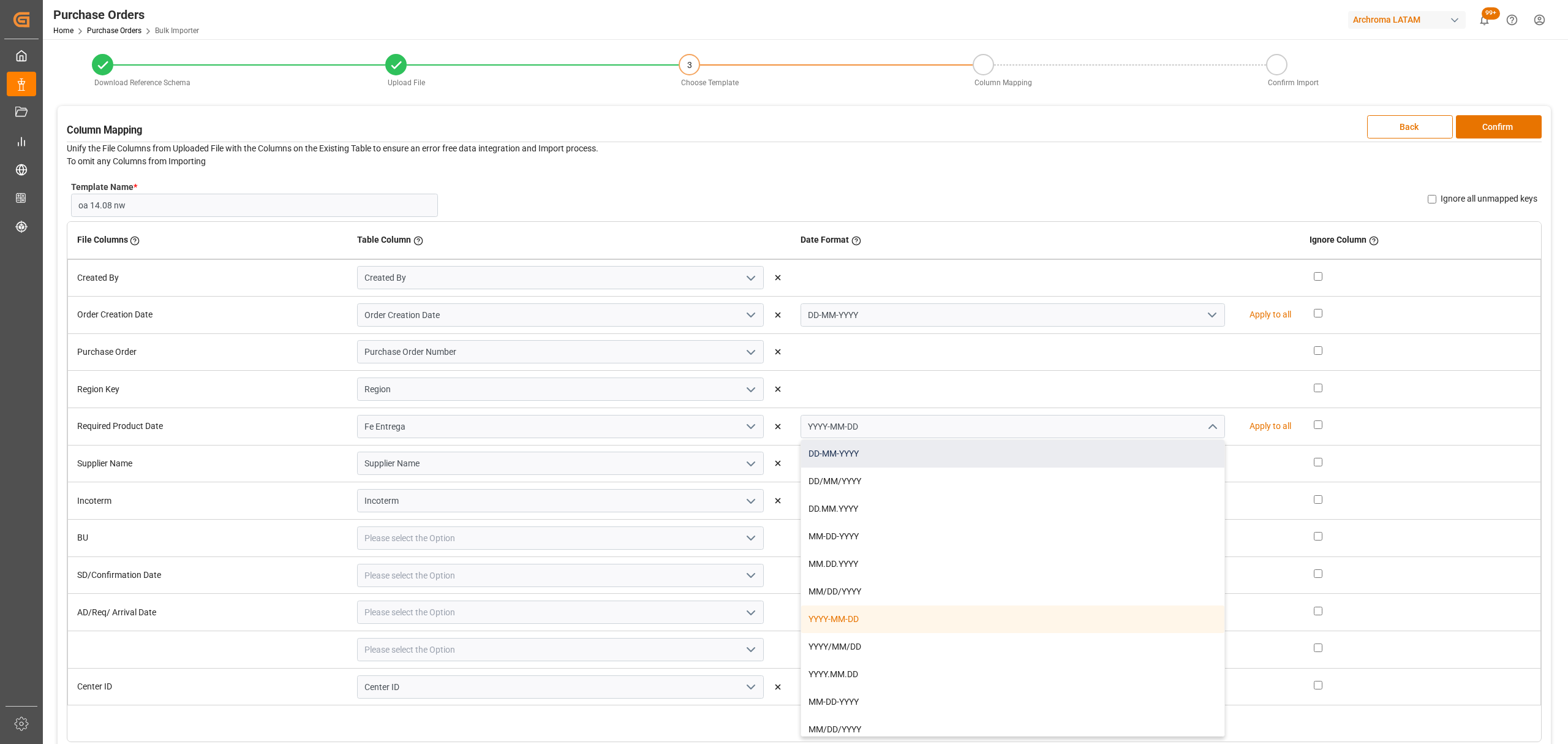
click at [909, 456] on div "DD-MM-YYYY" at bounding box center [1013, 453] width 424 height 28
type input "DD-MM-YYYY"
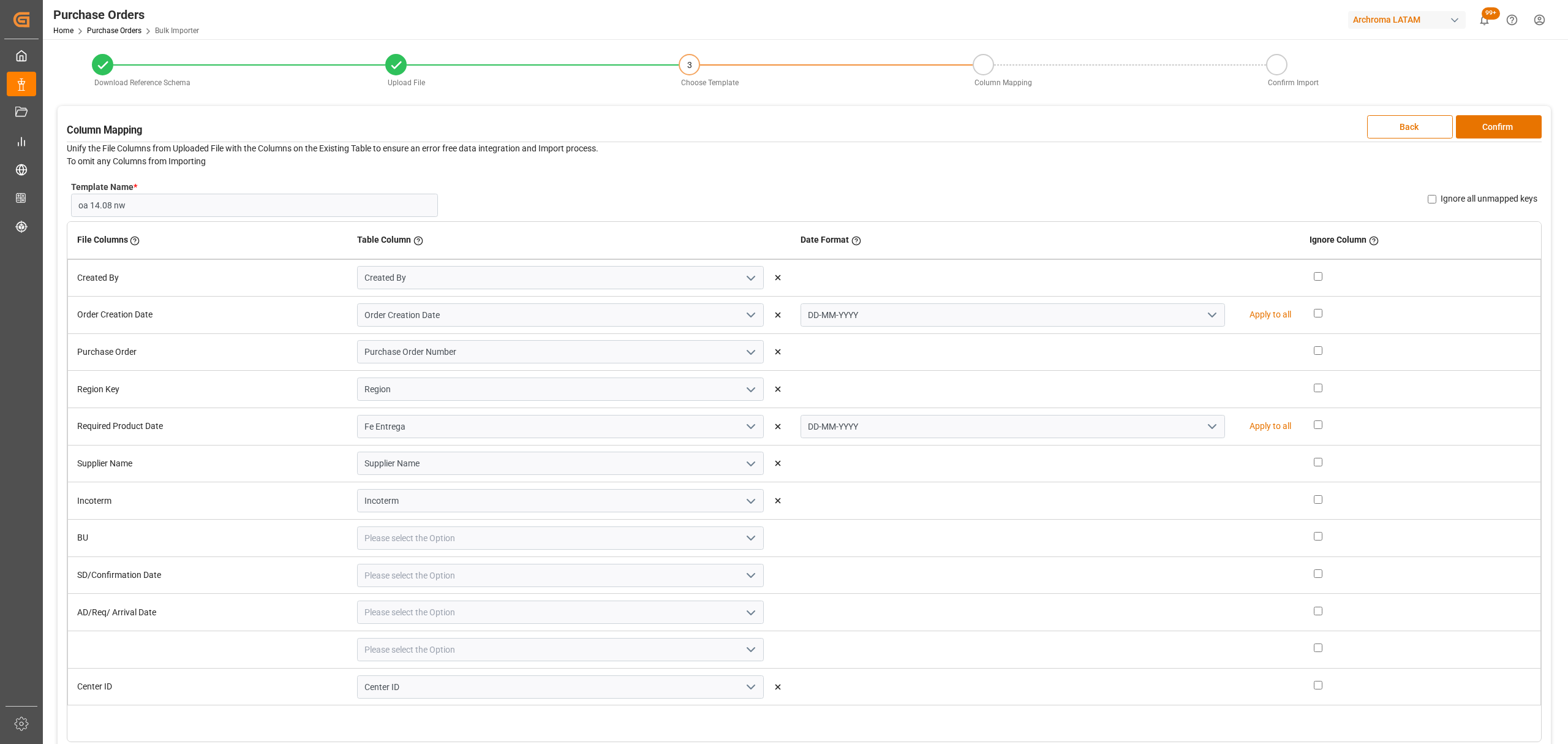
click at [745, 498] on icon "open menu" at bounding box center [751, 501] width 15 height 15
click at [745, 498] on icon "close menu" at bounding box center [751, 501] width 15 height 15
click at [744, 539] on icon "open menu" at bounding box center [751, 537] width 15 height 15
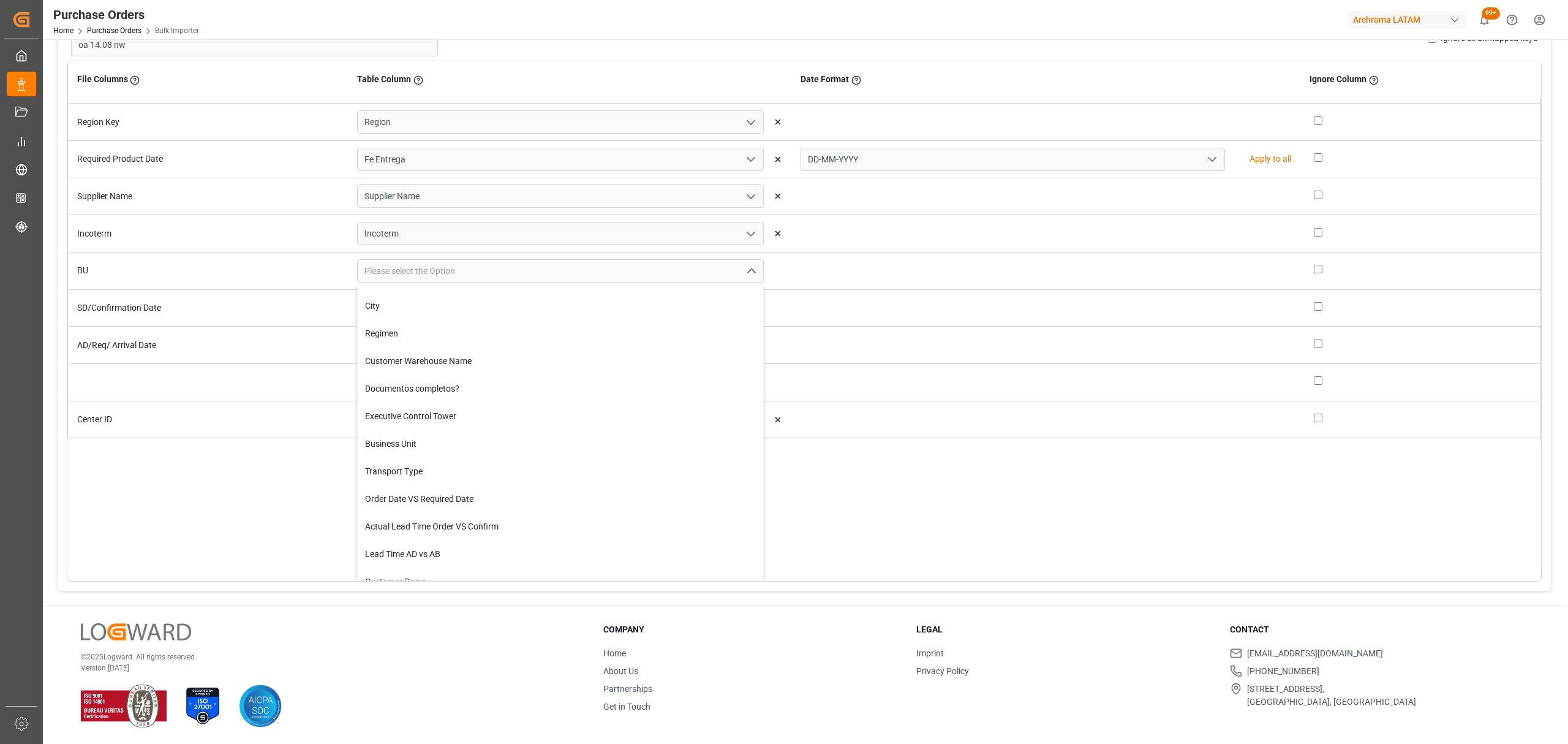
scroll to position [245, 0]
click at [473, 437] on div "Business Unit" at bounding box center [560, 439] width 406 height 28
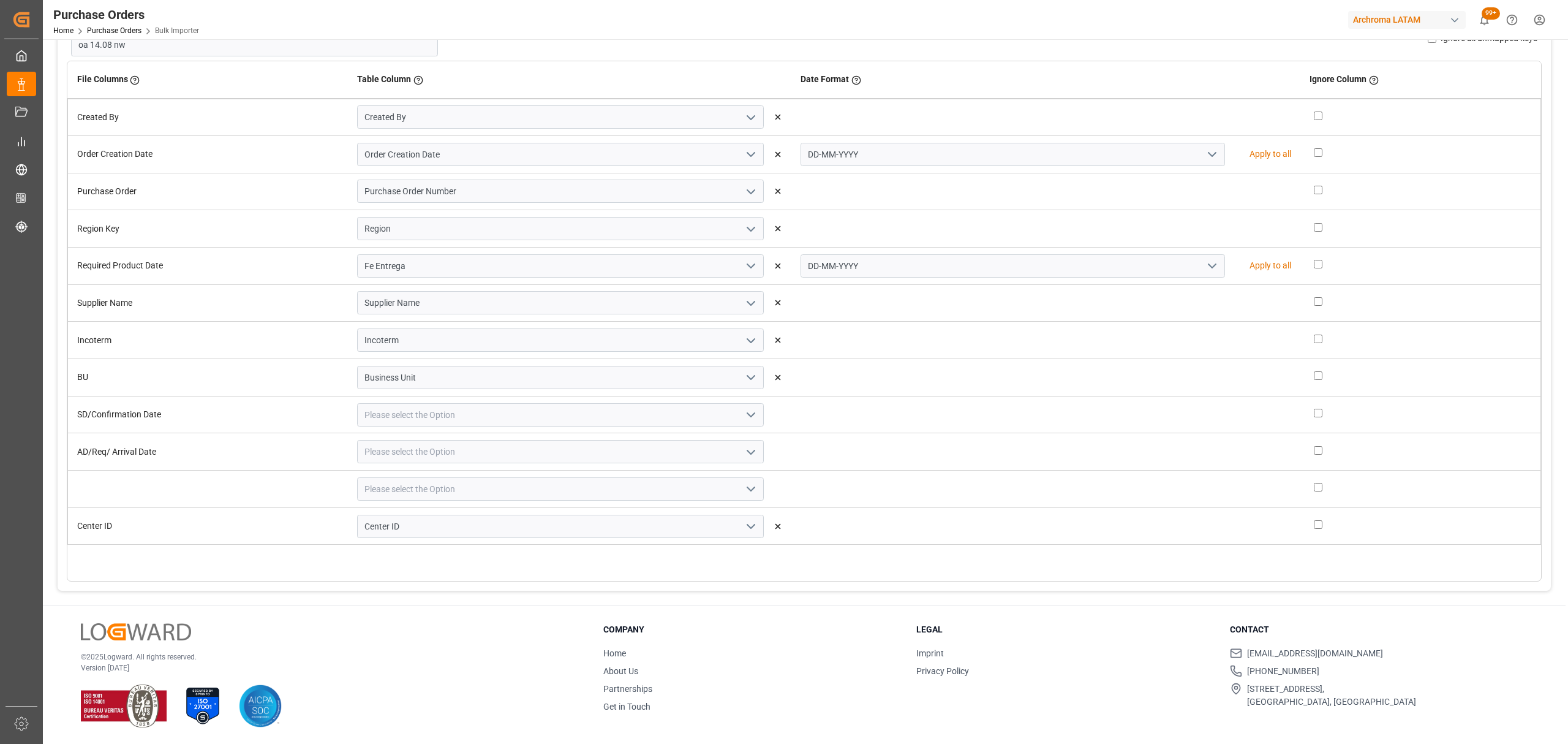
type input "Business Unit"
click at [747, 414] on polyline "open menu" at bounding box center [751, 415] width 8 height 3
click at [503, 489] on div "Order Confirmation Date (SD)" at bounding box center [560, 499] width 406 height 28
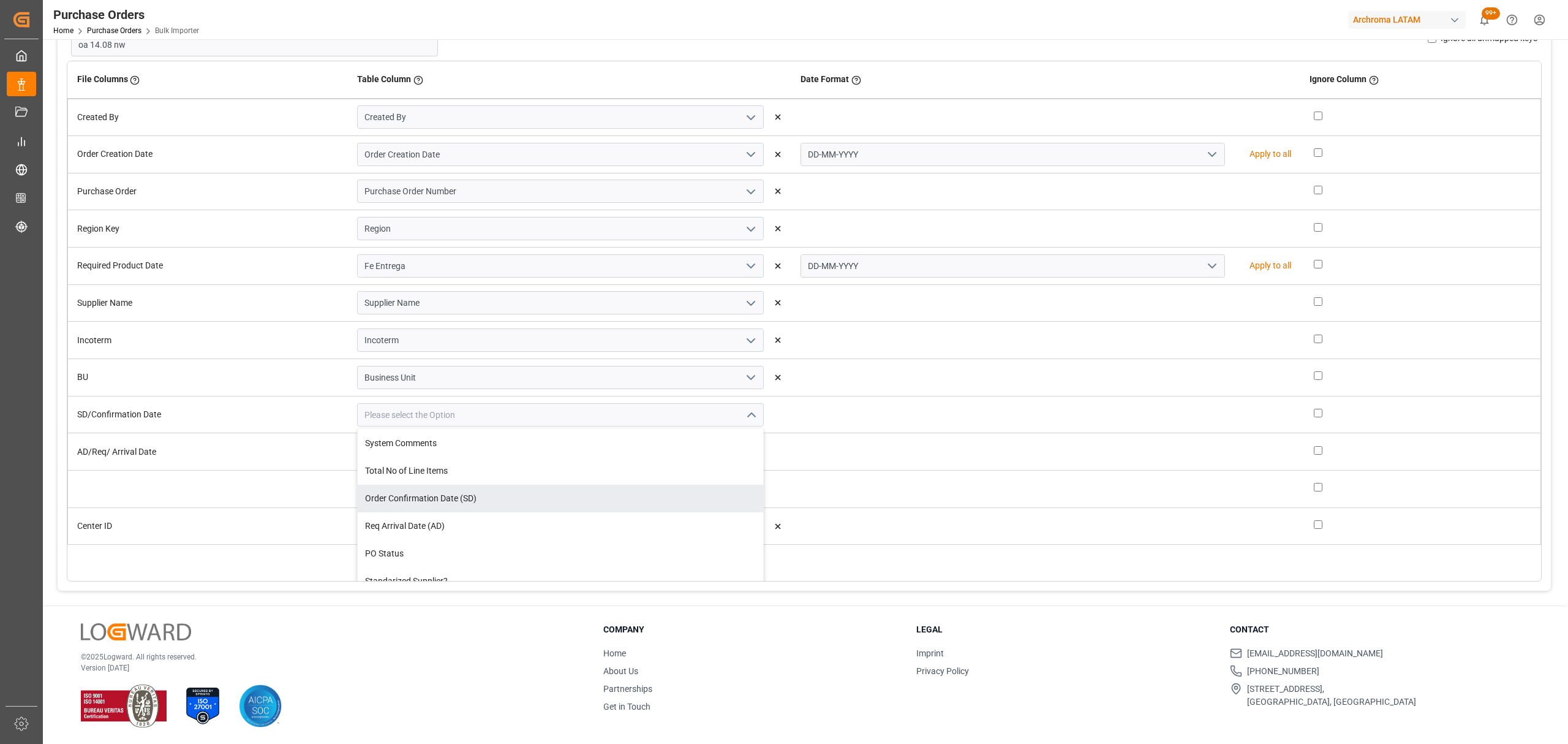
type input "Order Confirmation Date (SD)"
click at [1205, 413] on icon "open menu" at bounding box center [1212, 415] width 15 height 15
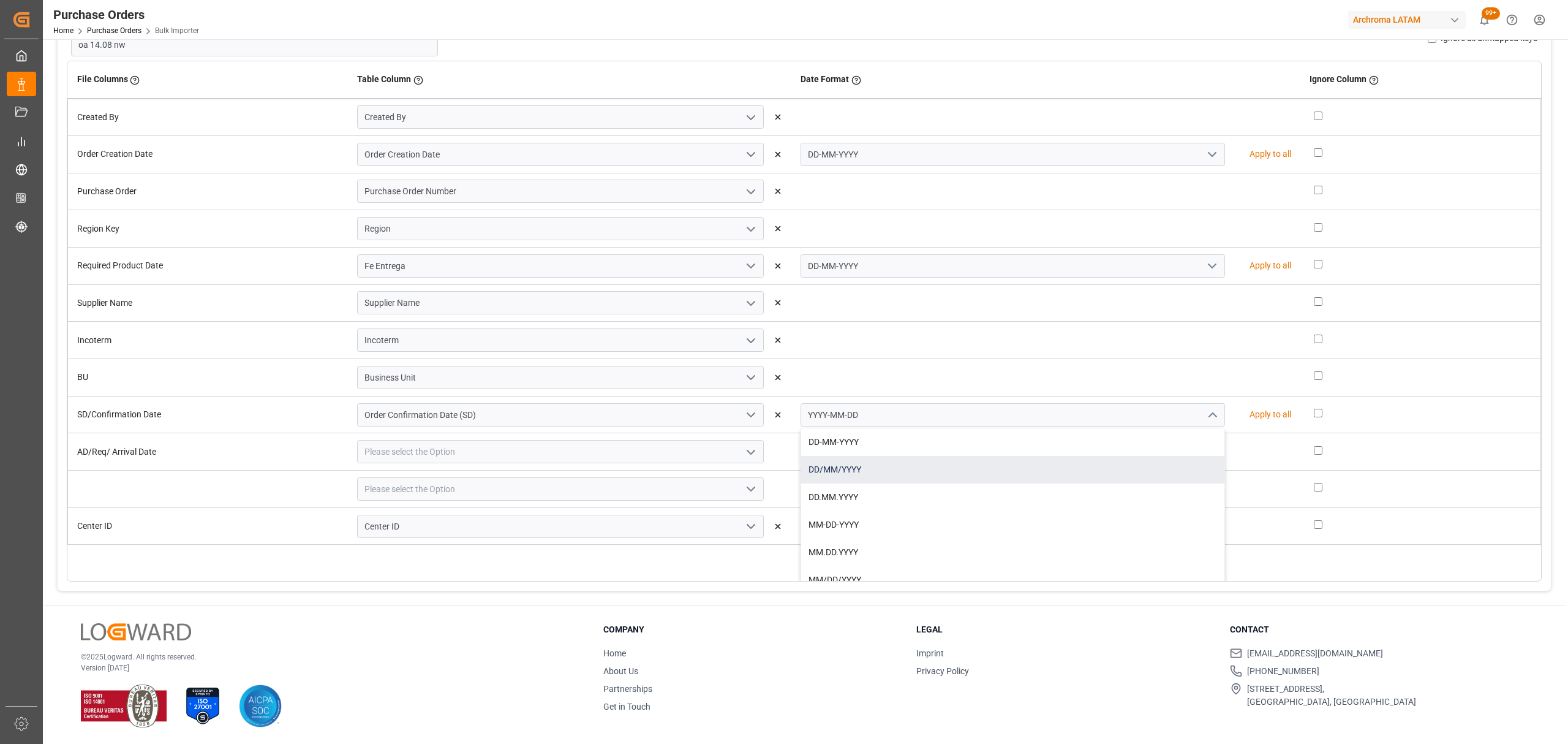
click at [946, 456] on div "DD/MM/YYYY" at bounding box center [1013, 469] width 424 height 28
type input "DD/MM/YYYY"
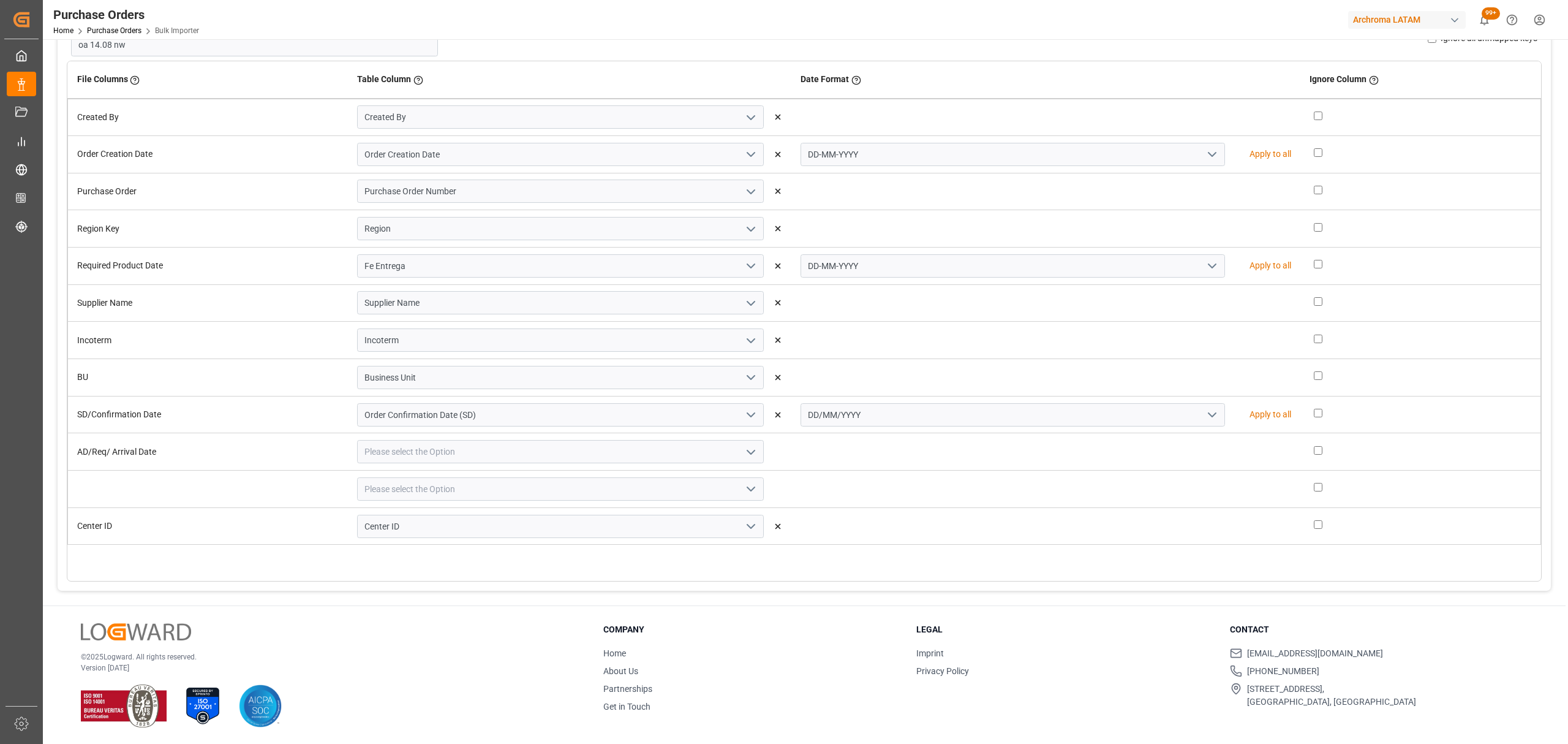
click at [753, 457] on icon "open menu" at bounding box center [751, 451] width 15 height 15
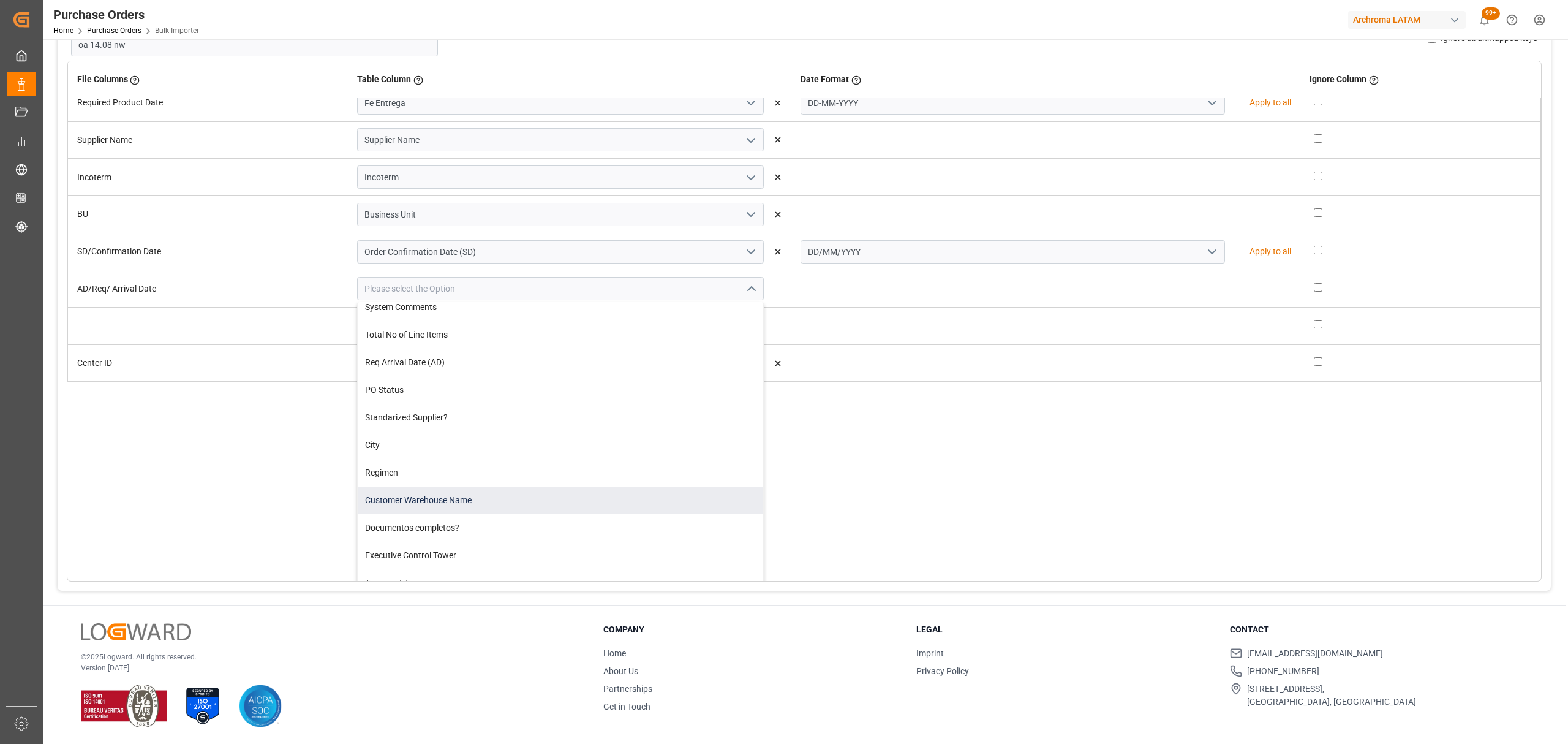
scroll to position [10, 0]
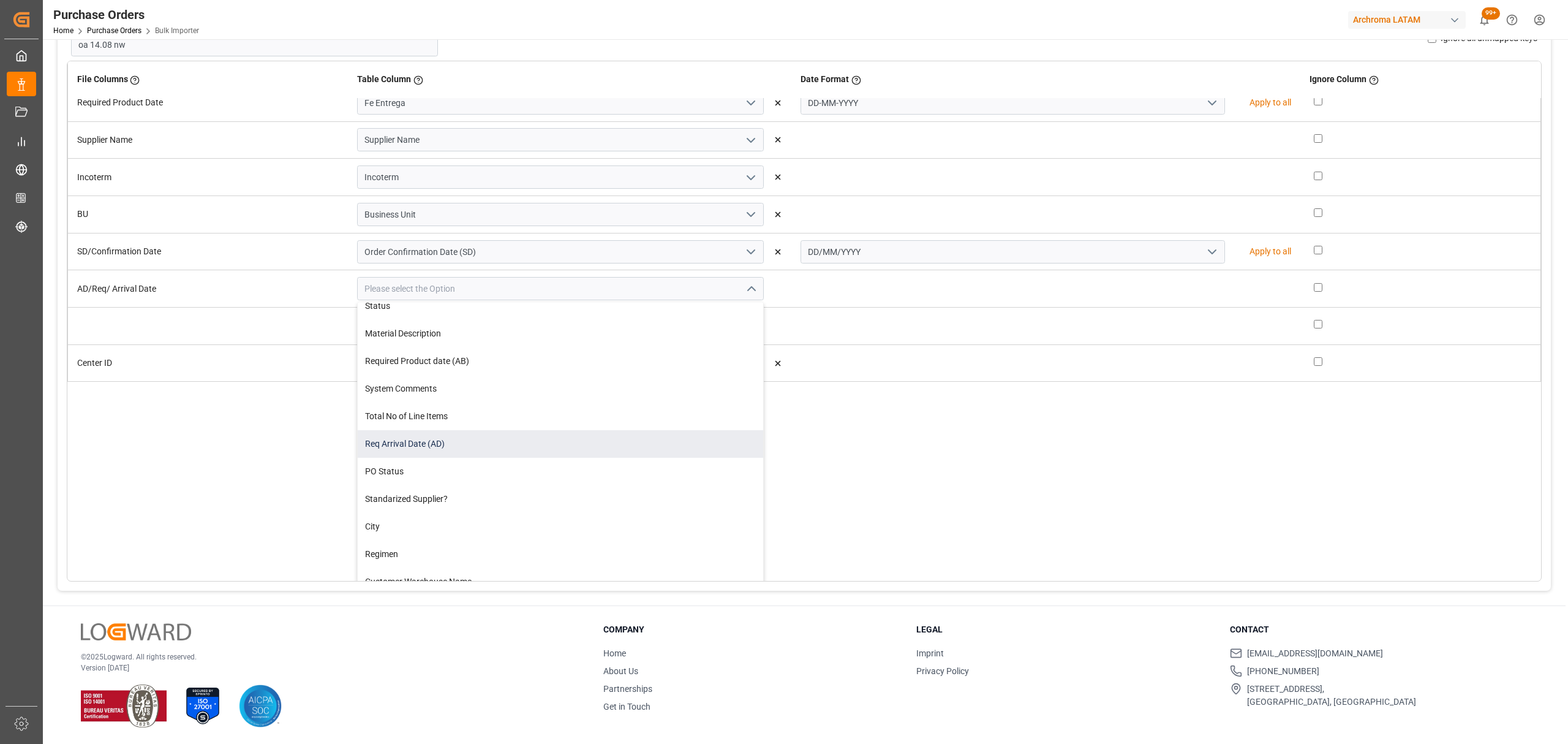
click at [476, 442] on div "Req Arrival Date (AD)" at bounding box center [560, 444] width 406 height 28
type input "Req Arrival Date (AD)"
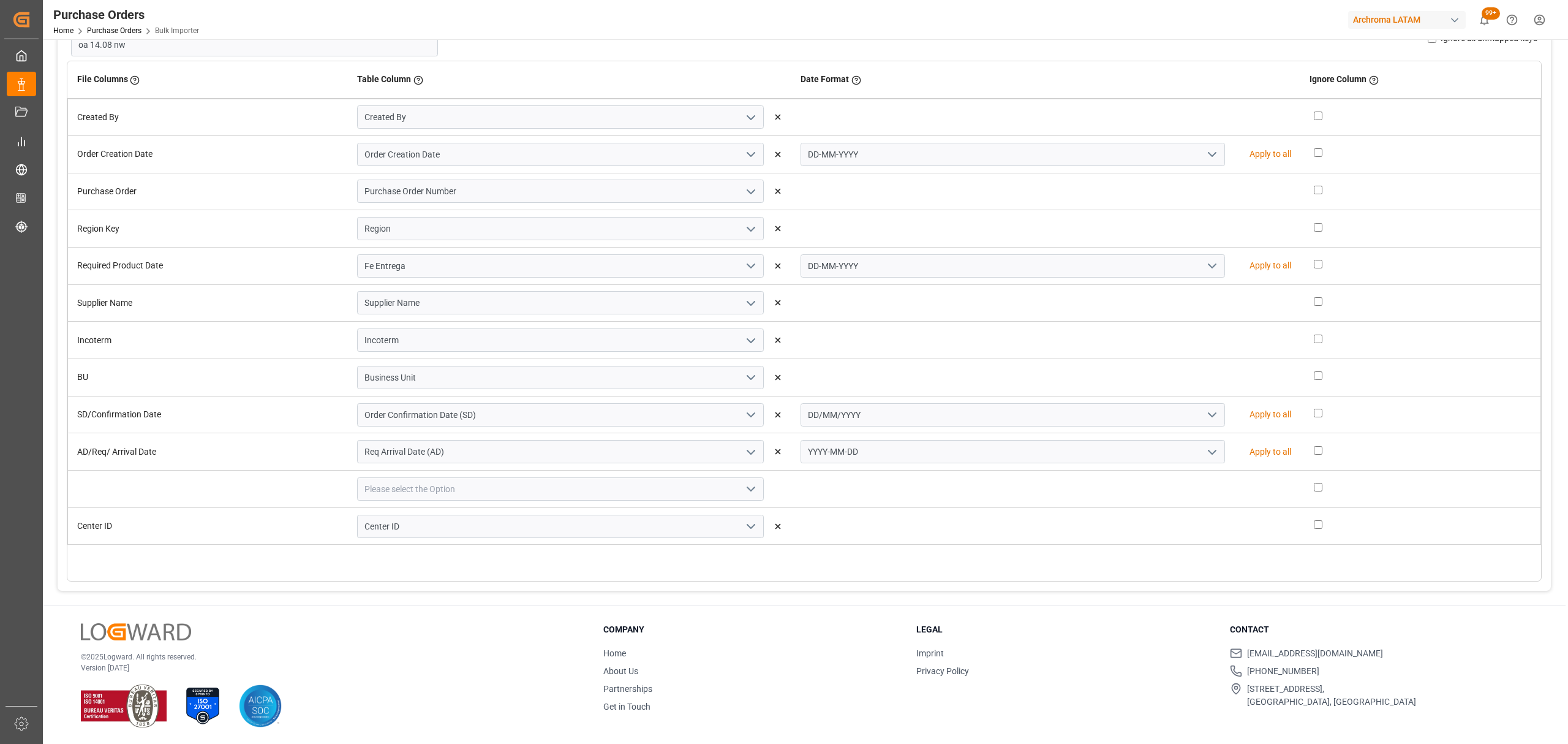
scroll to position [0, 0]
drag, startPoint x: 1196, startPoint y: 449, endPoint x: 1189, endPoint y: 450, distance: 7.1
click at [1205, 450] on icon "open menu" at bounding box center [1212, 451] width 15 height 15
click at [900, 476] on div "DD-MM-YYYY" at bounding box center [1013, 479] width 424 height 28
type input "DD-MM-YYYY"
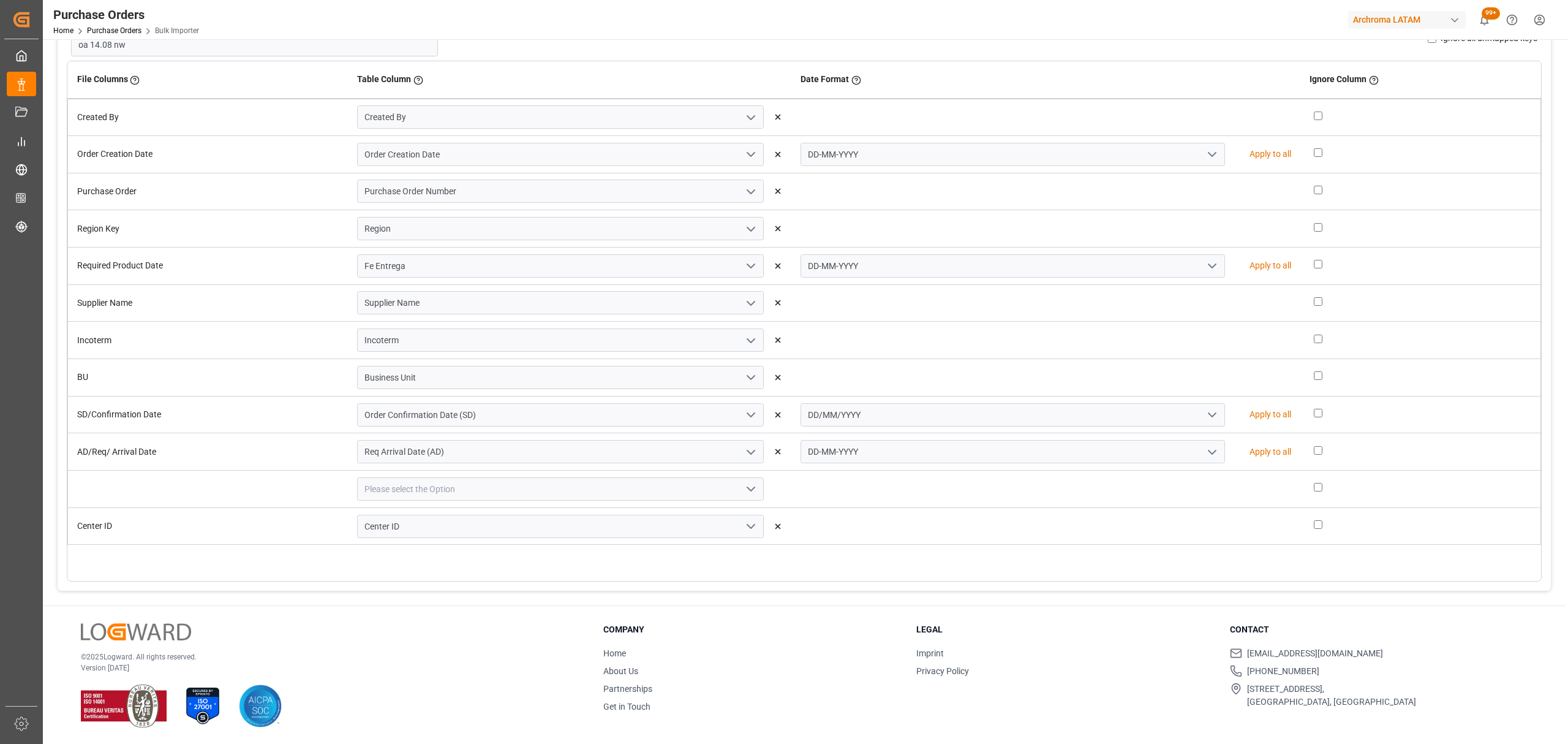
click at [749, 525] on icon "open menu" at bounding box center [751, 526] width 15 height 15
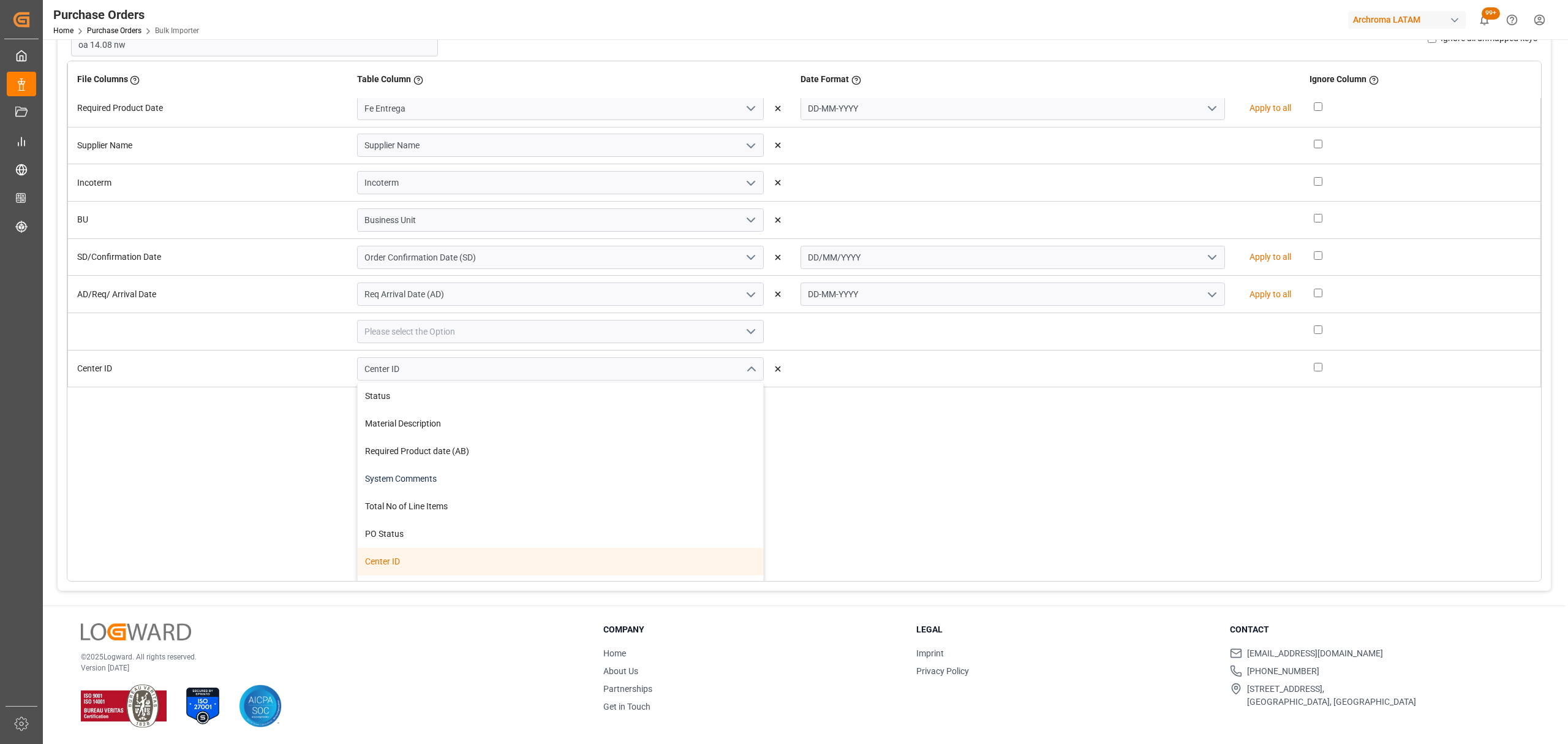
scroll to position [163, 0]
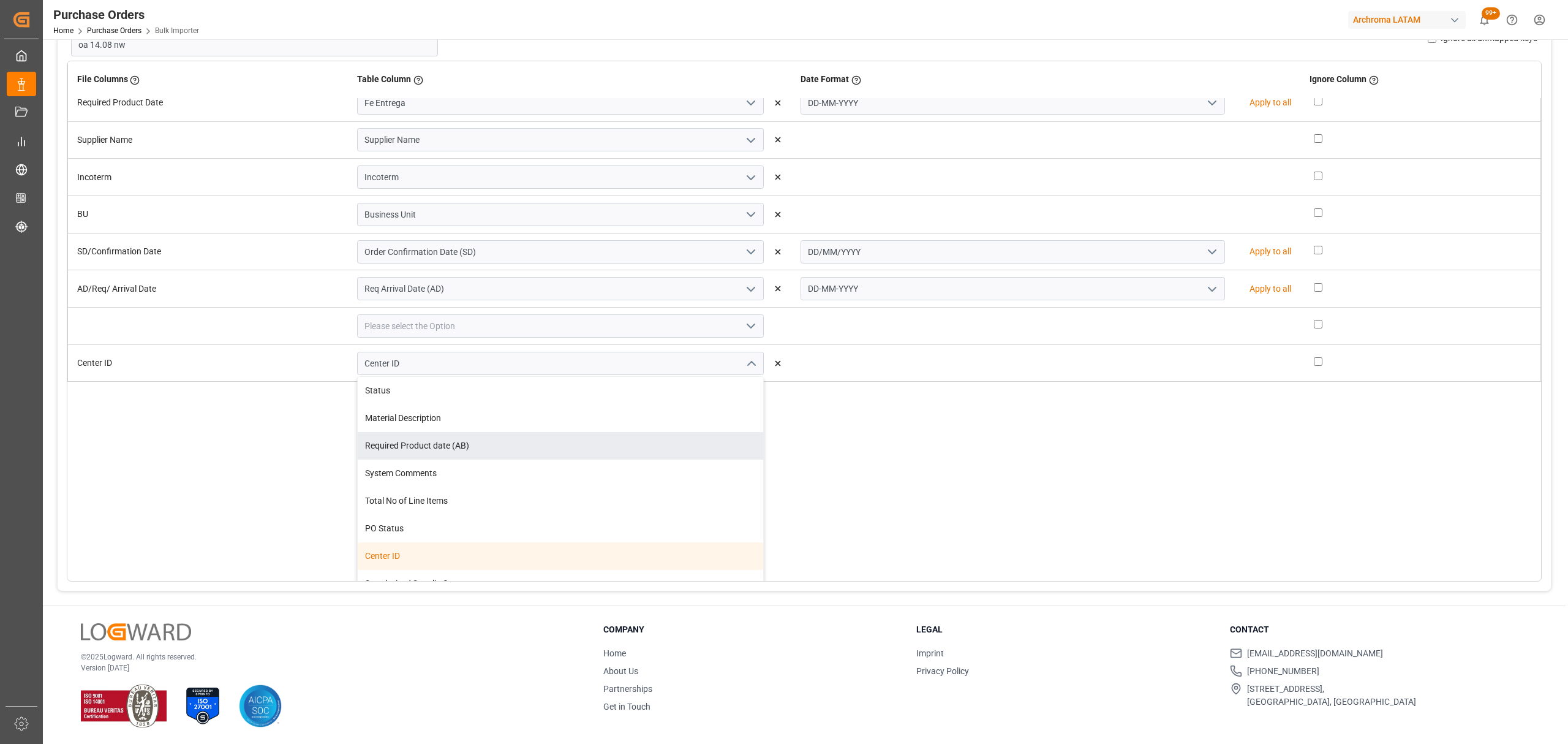
click at [982, 379] on td at bounding box center [1046, 363] width 509 height 37
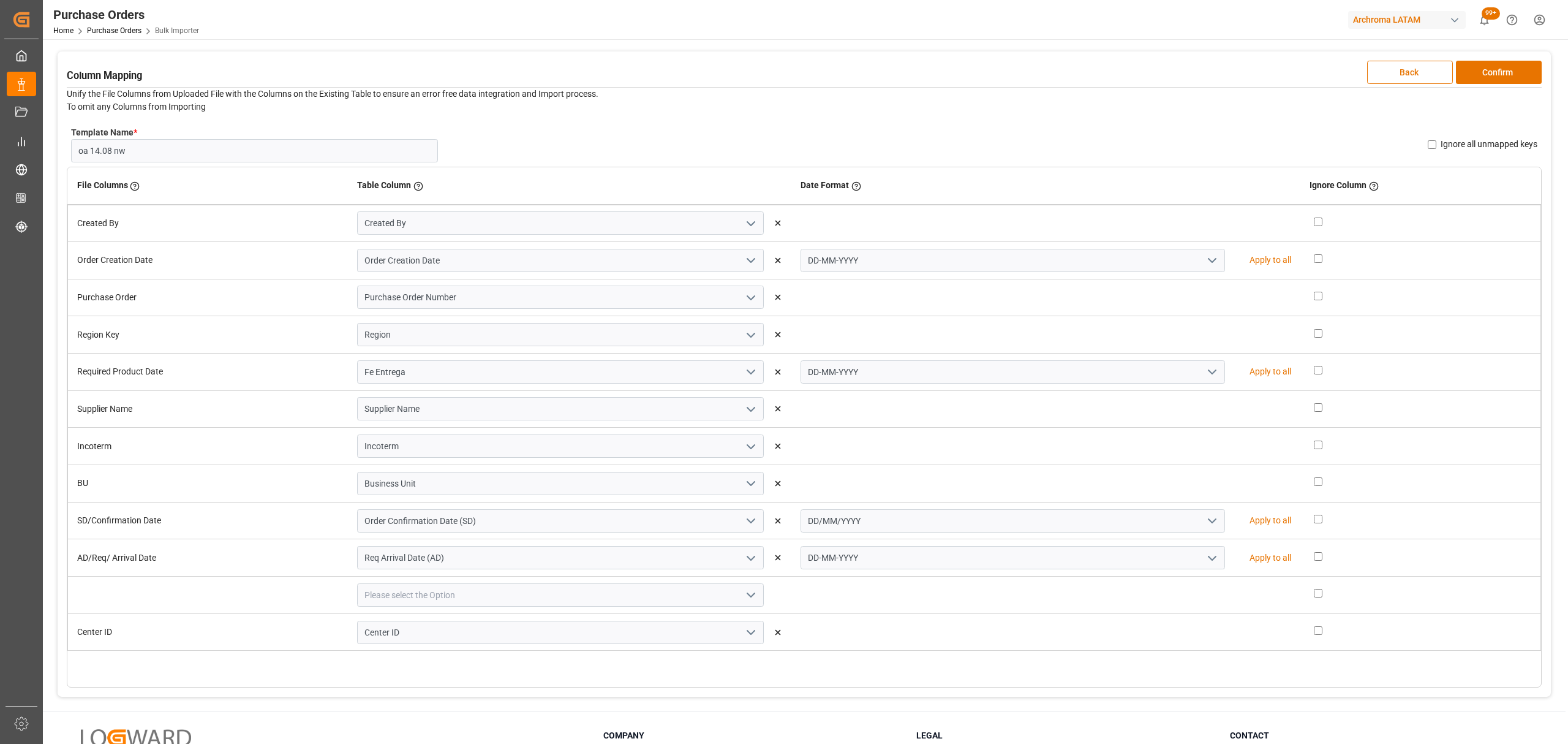
scroll to position [82, 0]
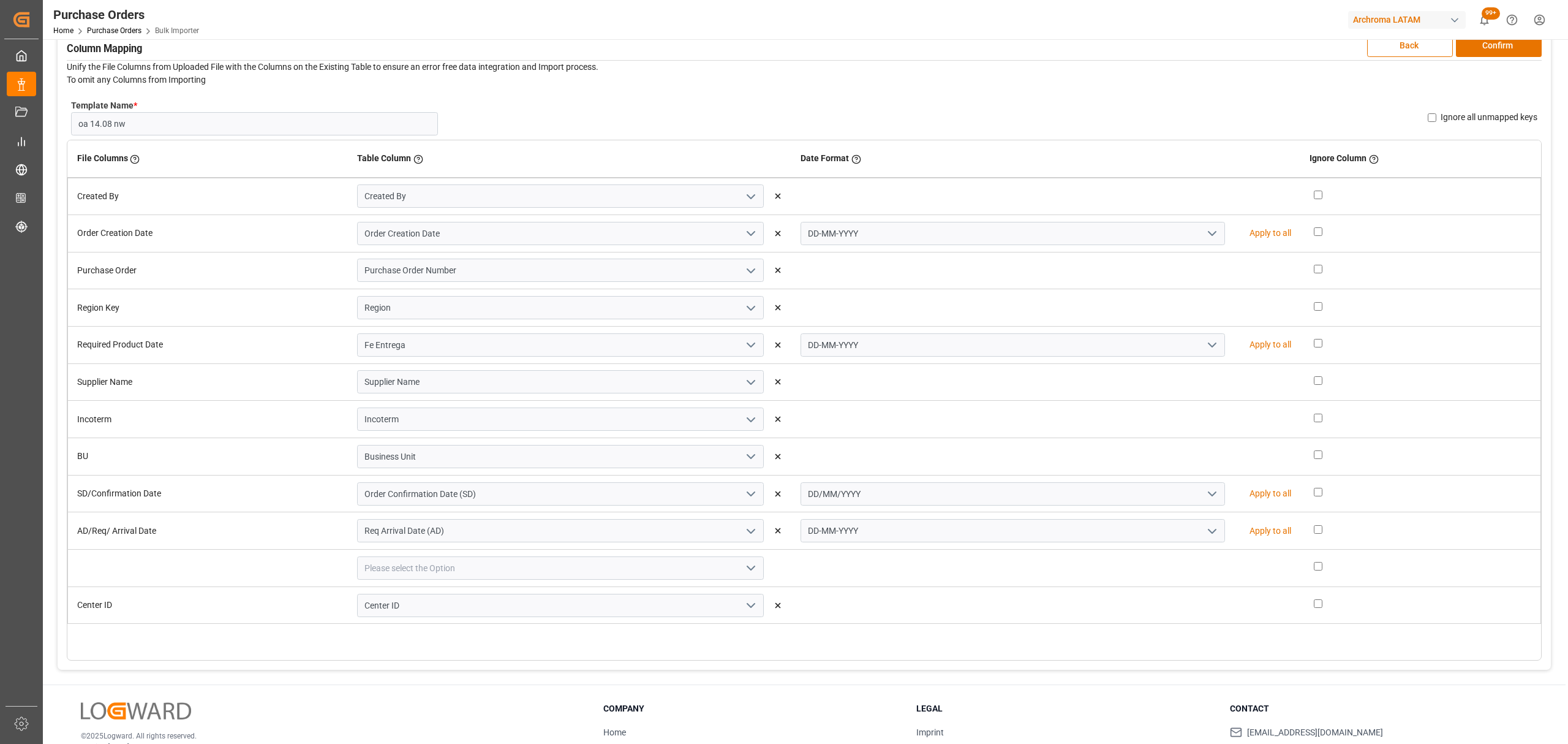
click at [1205, 530] on icon "open menu" at bounding box center [1212, 530] width 15 height 15
click at [1208, 530] on polyline "close menu" at bounding box center [1212, 530] width 8 height 3
click at [1498, 47] on button "Confirm" at bounding box center [1499, 46] width 86 height 24
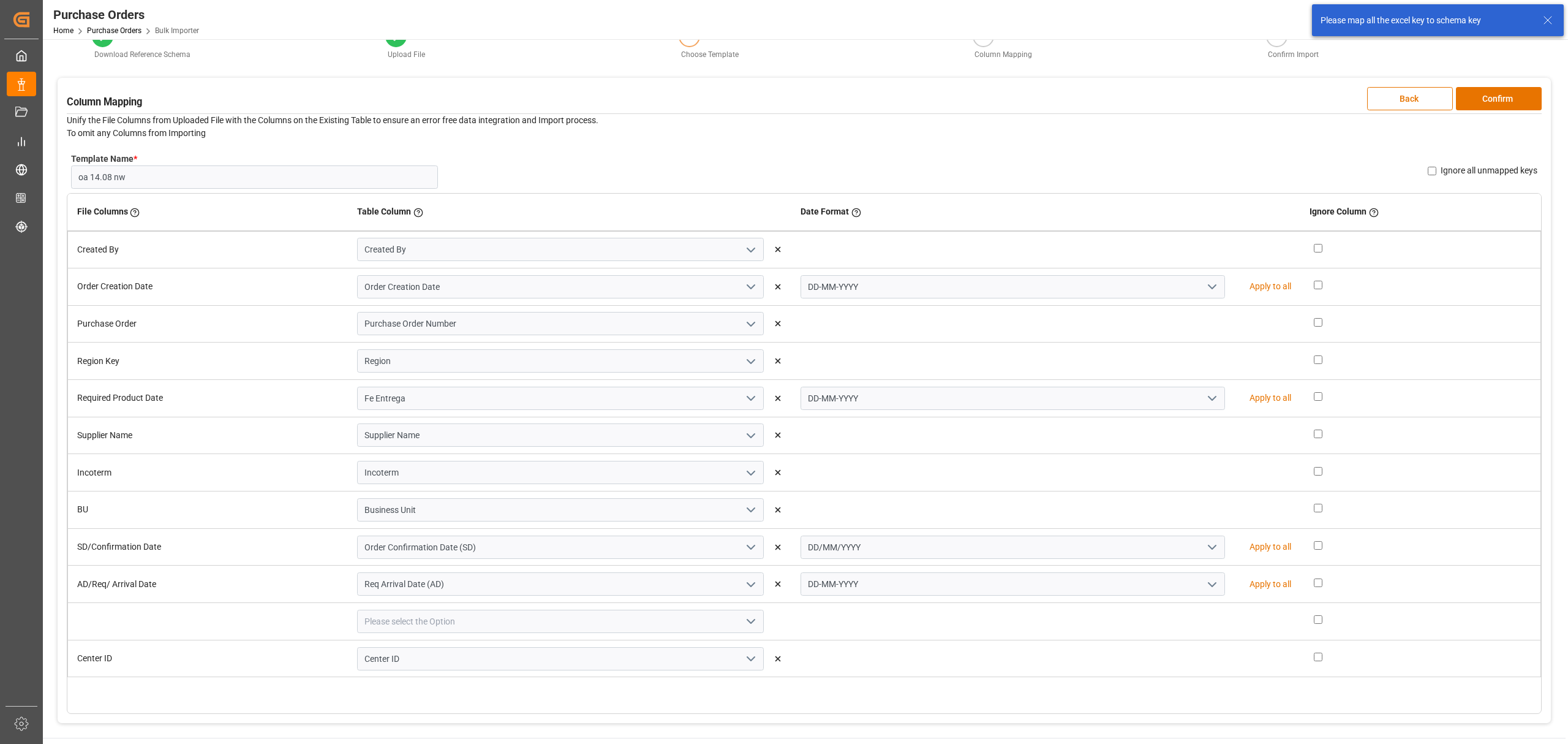
scroll to position [0, 0]
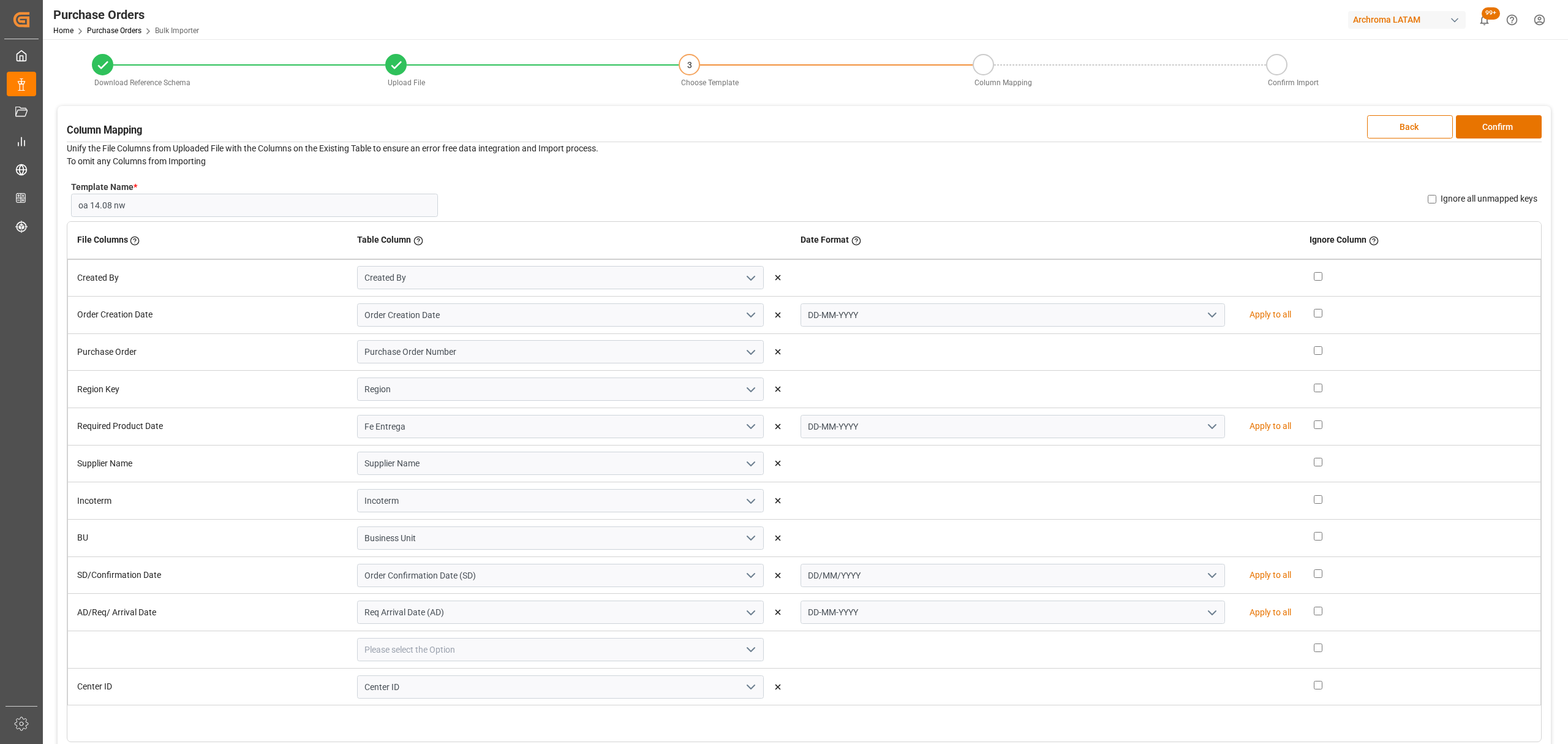
click at [1432, 195] on input "Ignore all unmapped keys" at bounding box center [1432, 199] width 8 height 8
checkbox input "true"
click at [1522, 135] on button "Confirm" at bounding box center [1499, 127] width 86 height 24
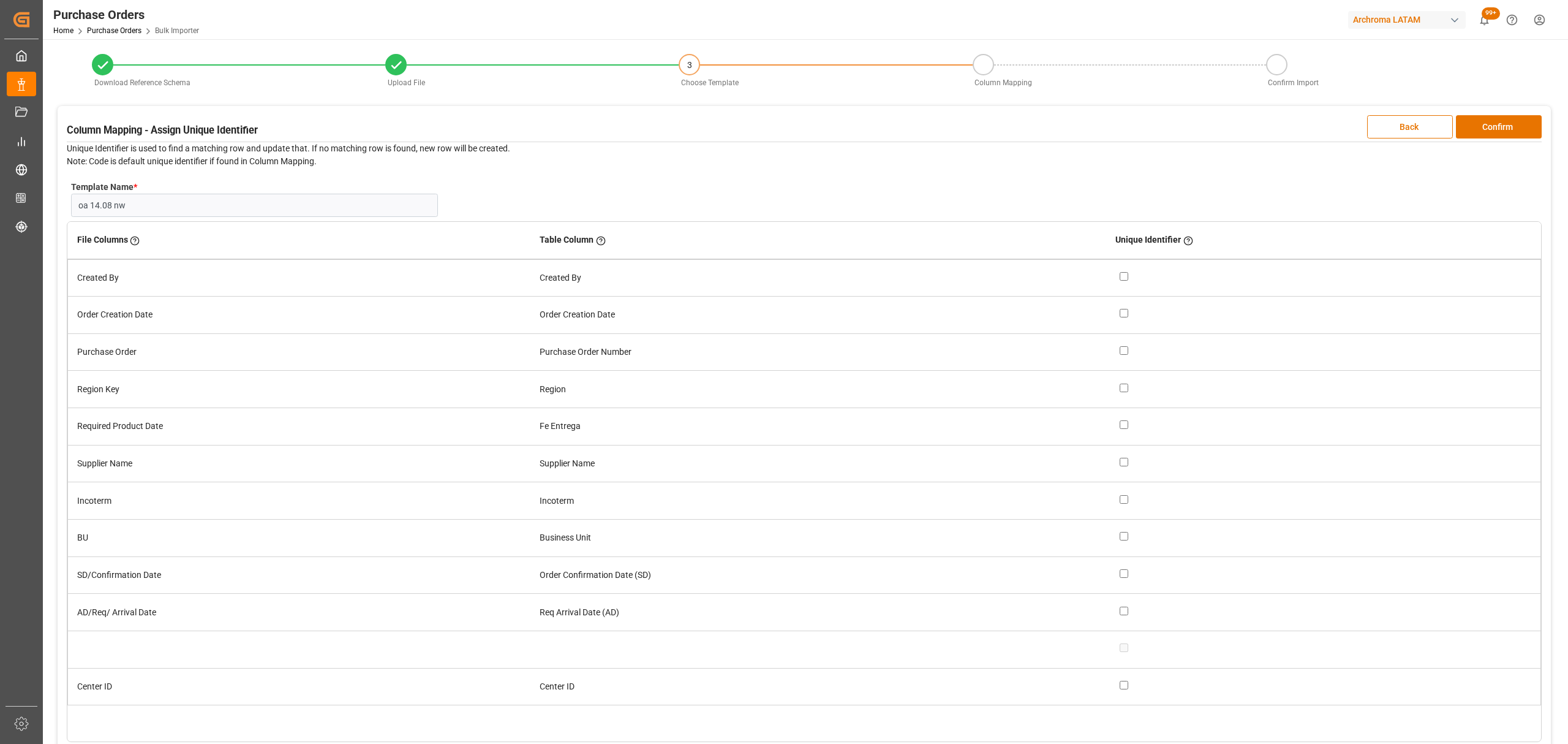
click at [1125, 348] on input "checkbox" at bounding box center [1124, 350] width 8 height 8
checkbox input "true"
click at [1493, 123] on button "Confirm" at bounding box center [1499, 127] width 86 height 24
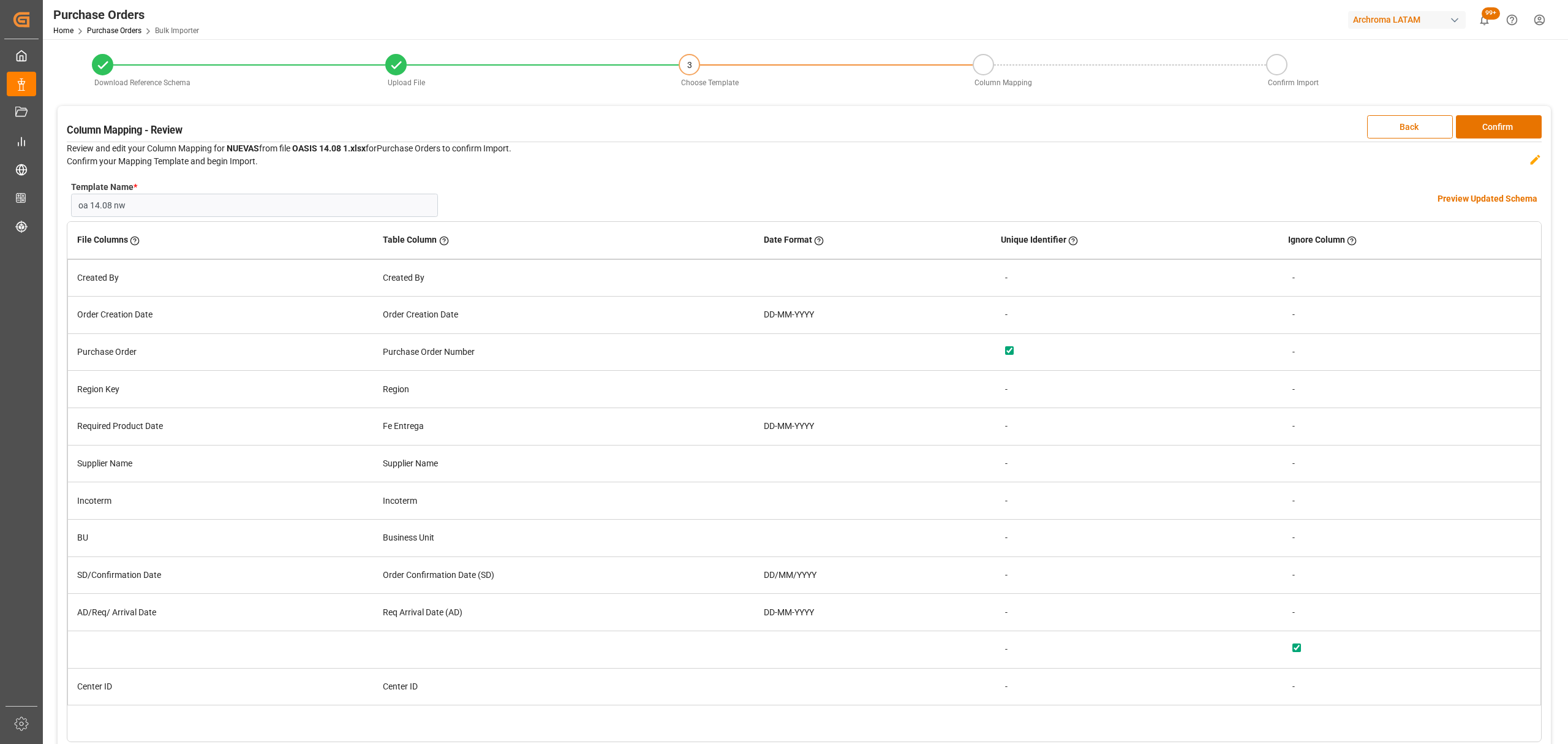
click at [1488, 195] on h4 "Preview Updated Schema" at bounding box center [1488, 198] width 100 height 13
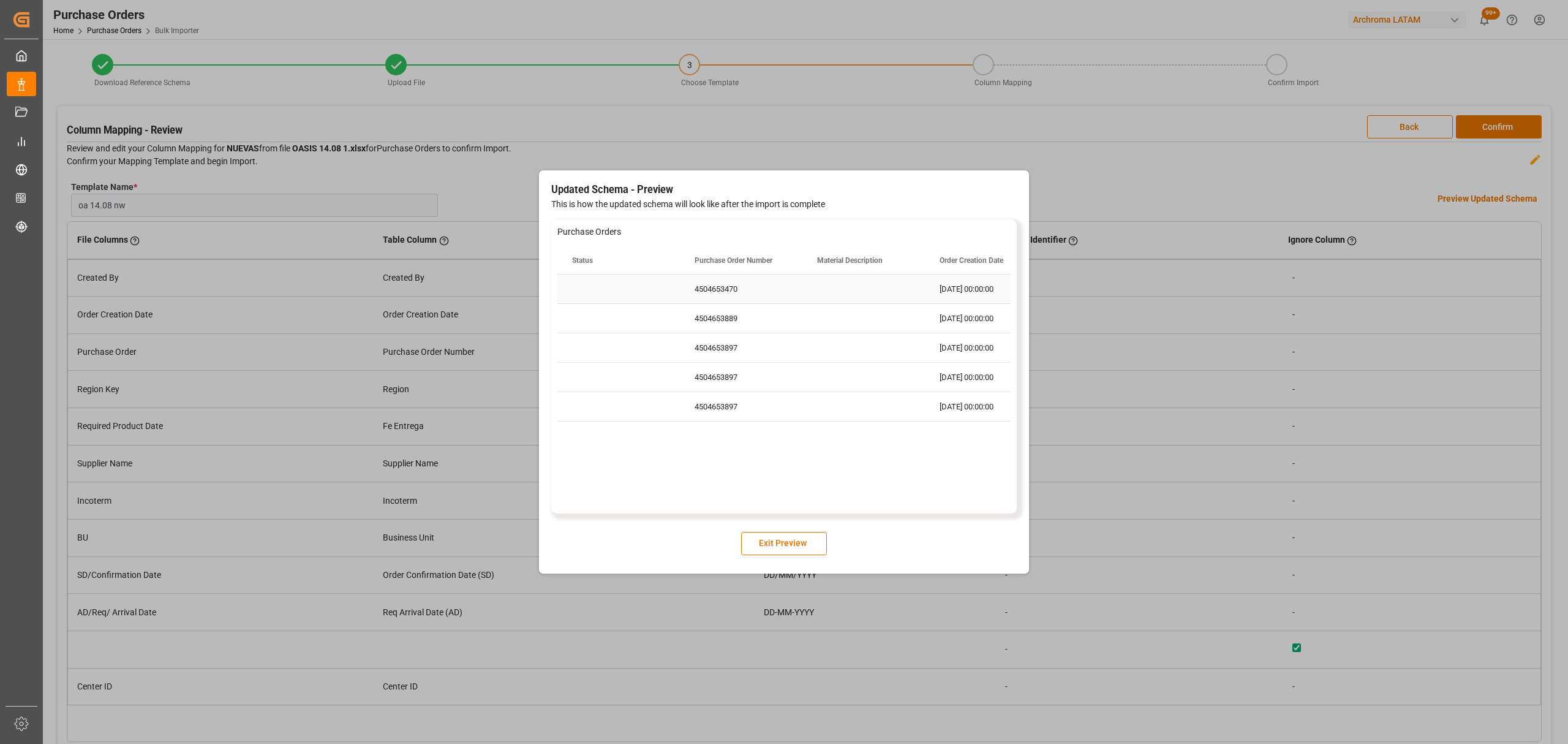
click at [745, 293] on div "4504653470" at bounding box center [741, 289] width 123 height 29
drag, startPoint x: 752, startPoint y: 524, endPoint x: 776, endPoint y: 542, distance: 30.0
click at [760, 535] on div "Updated Schema - Preview This is how the updated schema will look like after th…" at bounding box center [783, 368] width 465 height 372
click at [776, 542] on button "Exit Preview" at bounding box center [784, 544] width 86 height 24
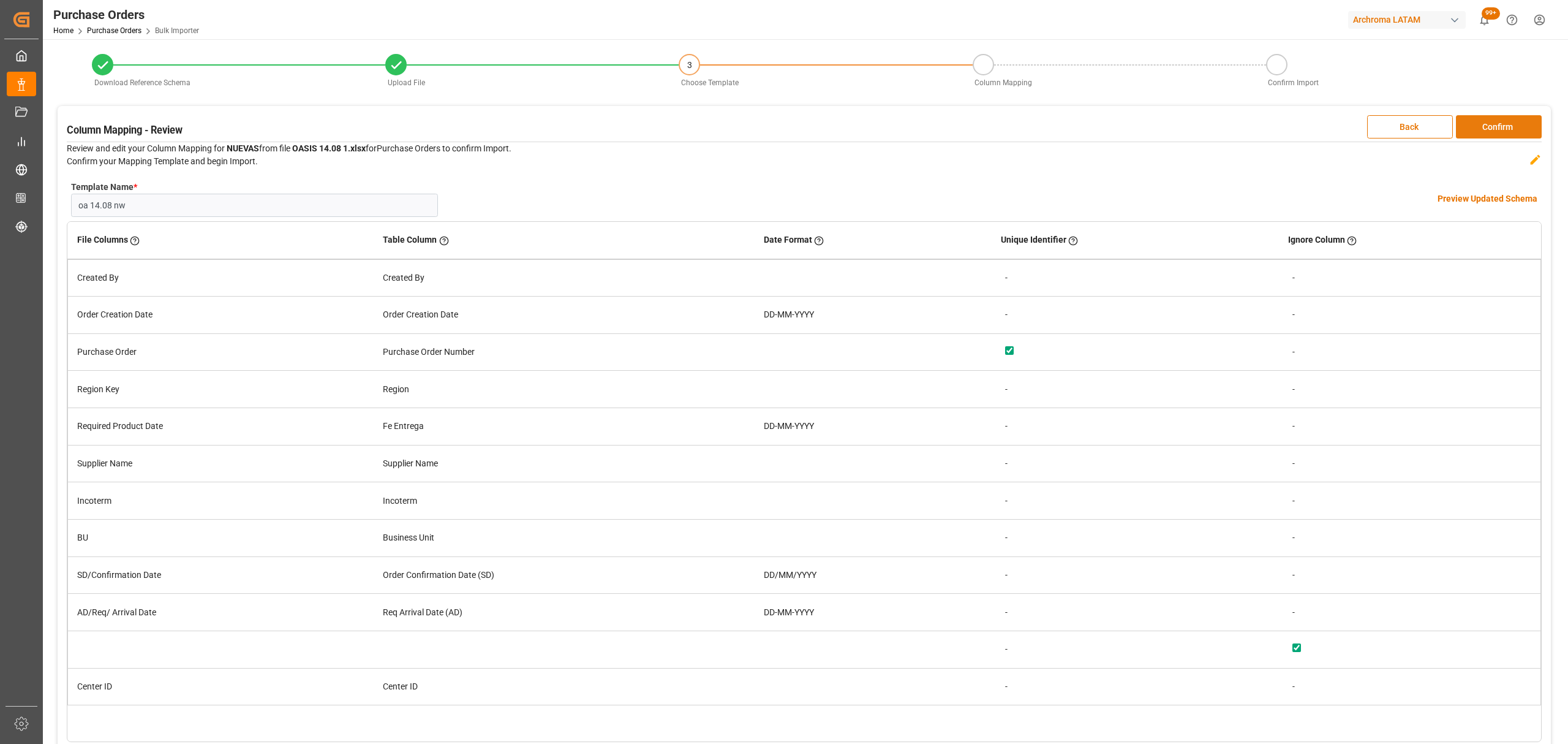
click at [1480, 132] on button "Confirm" at bounding box center [1499, 127] width 86 height 24
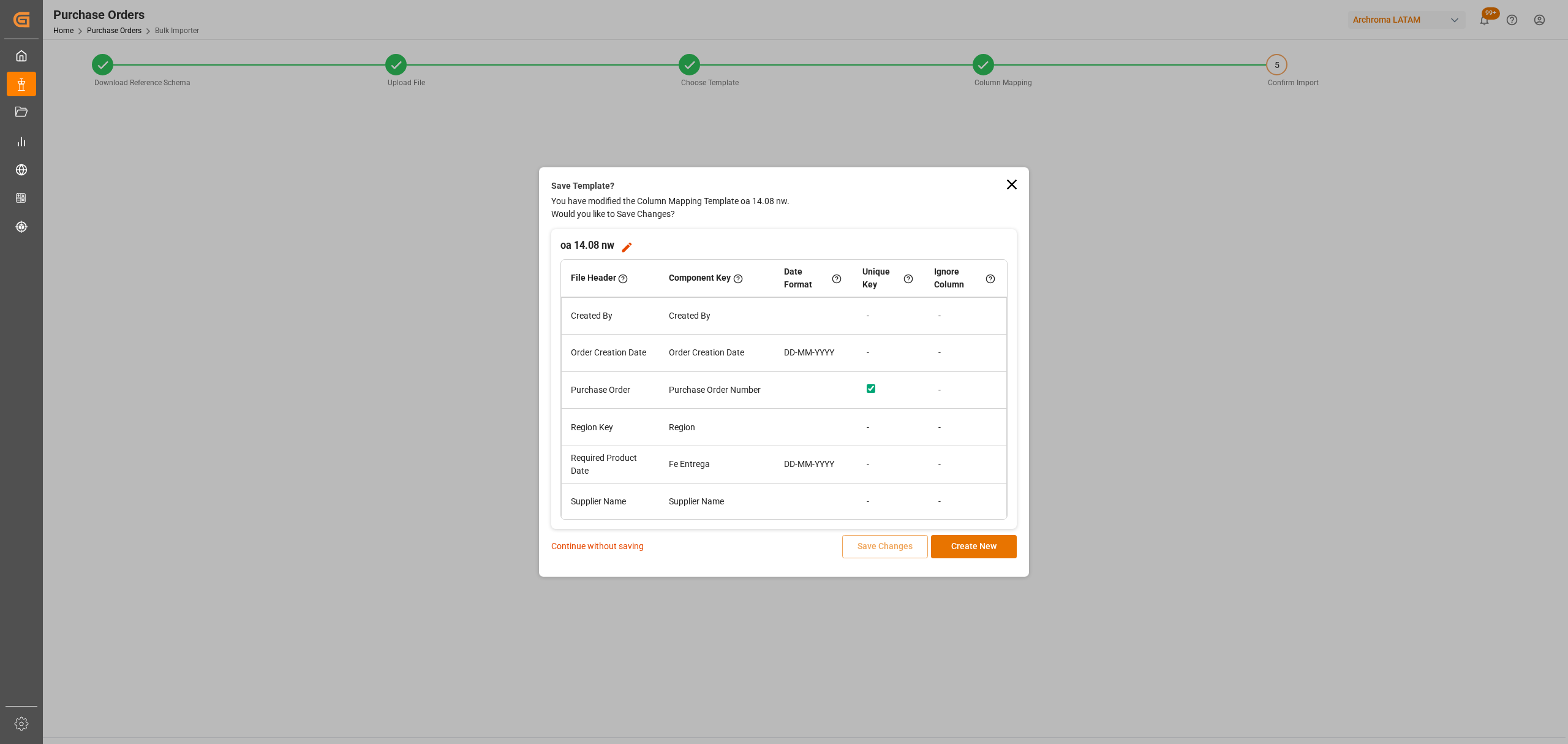
click at [623, 550] on p "Continue without saving" at bounding box center [597, 546] width 92 height 13
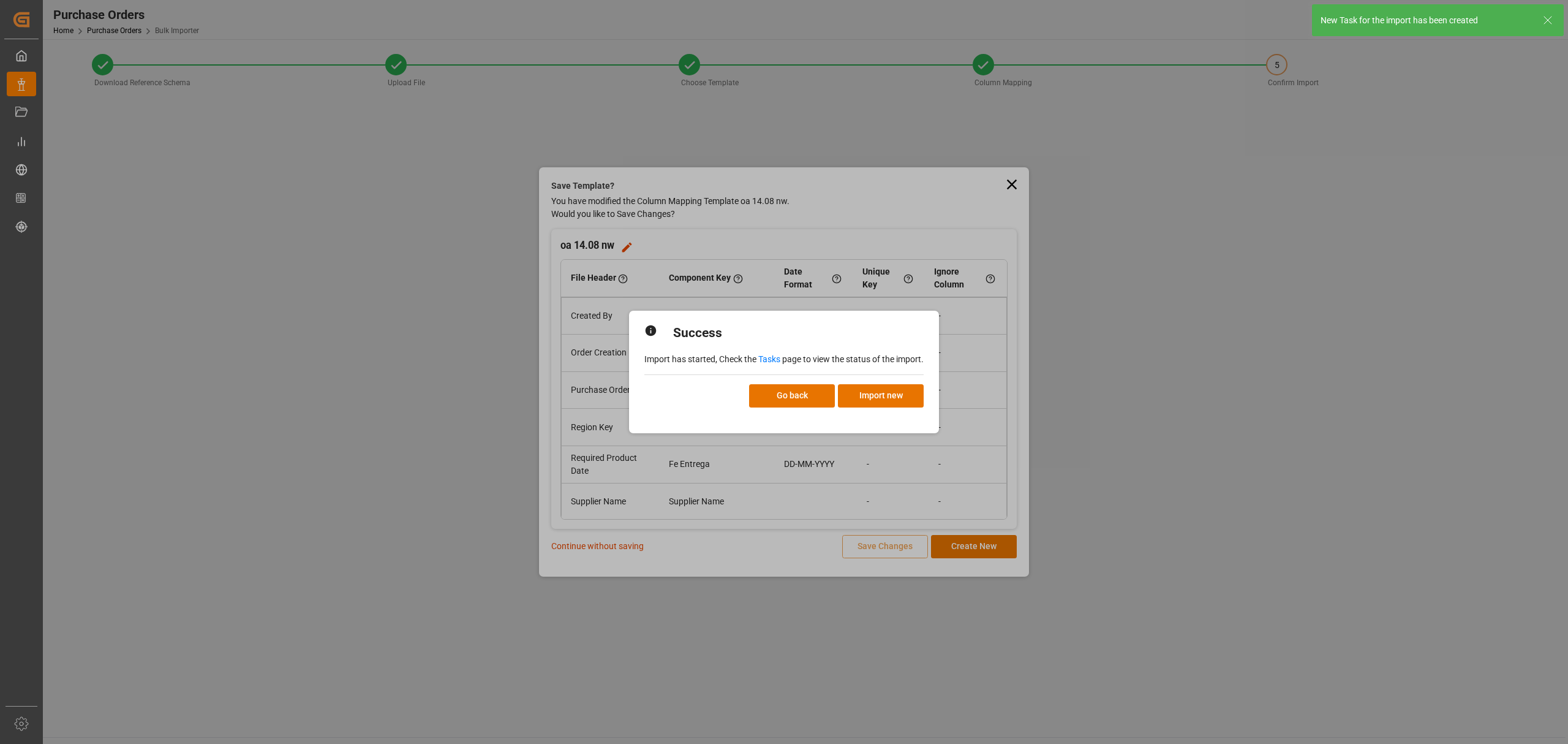
click at [773, 365] on p "Import has started, Check the Tasks page to view the status of the import." at bounding box center [783, 359] width 279 height 13
click at [772, 354] on link "Tasks" at bounding box center [769, 359] width 22 height 10
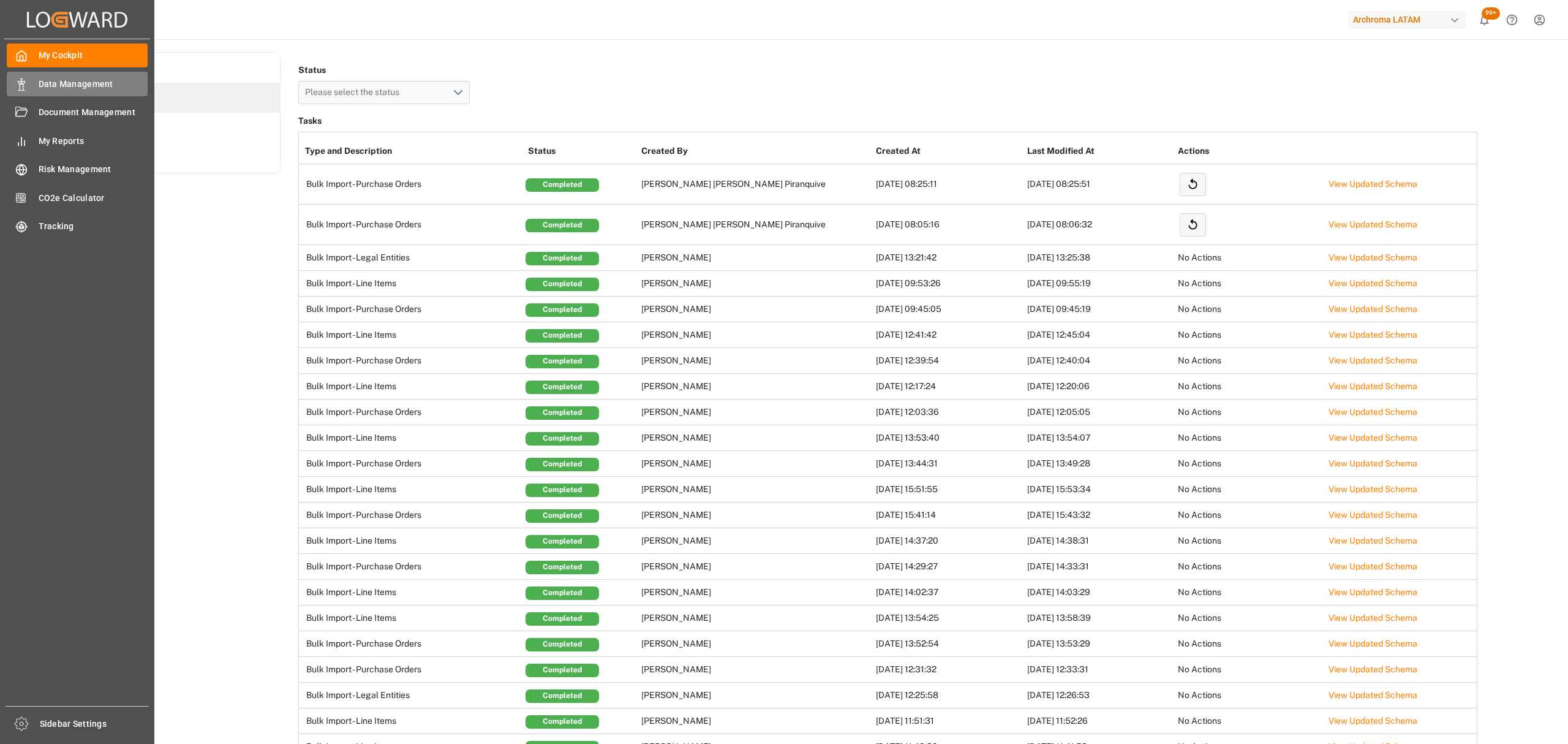
click at [39, 83] on span "Data Management" at bounding box center [94, 84] width 110 height 13
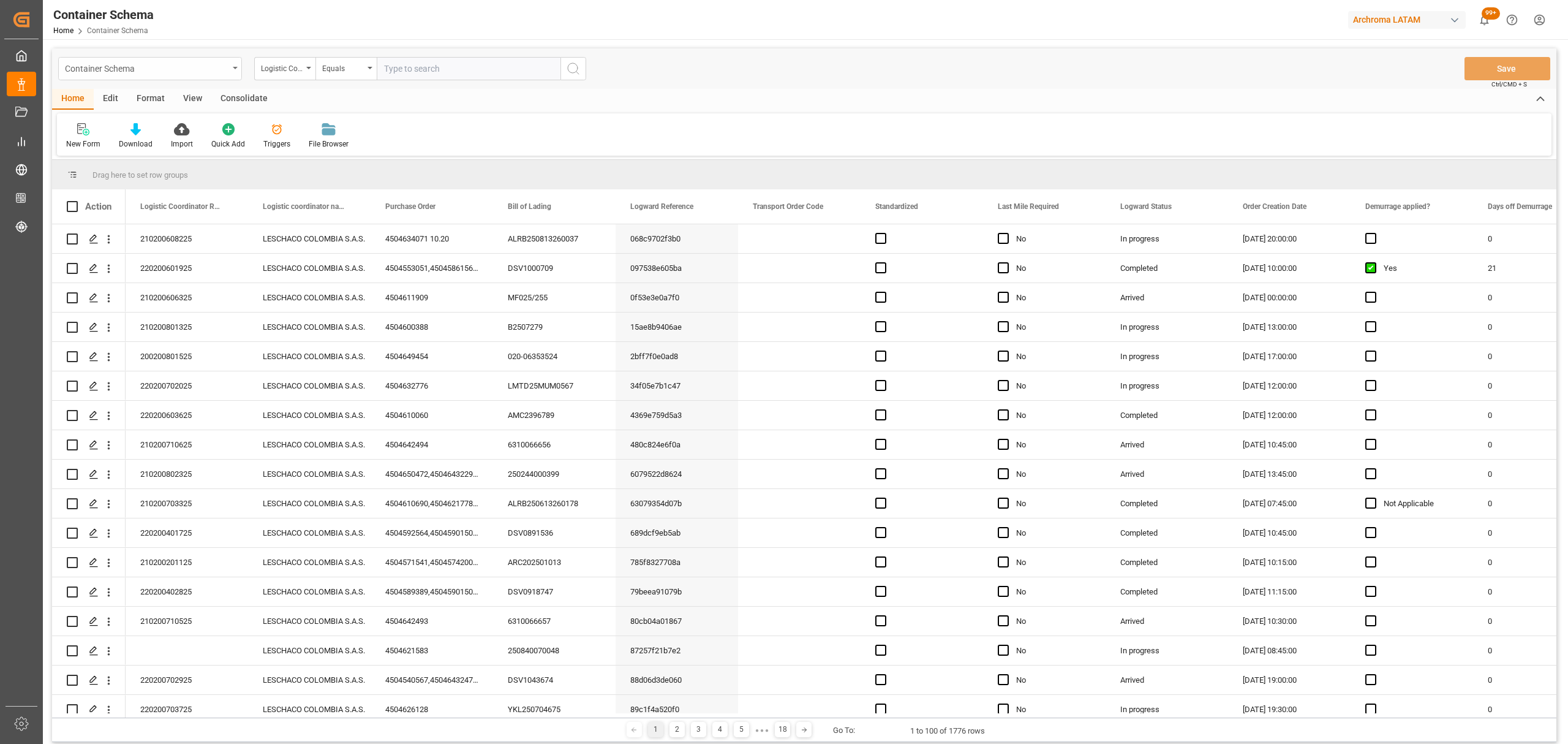
click at [204, 69] on div "Container Schema" at bounding box center [147, 68] width 164 height 15
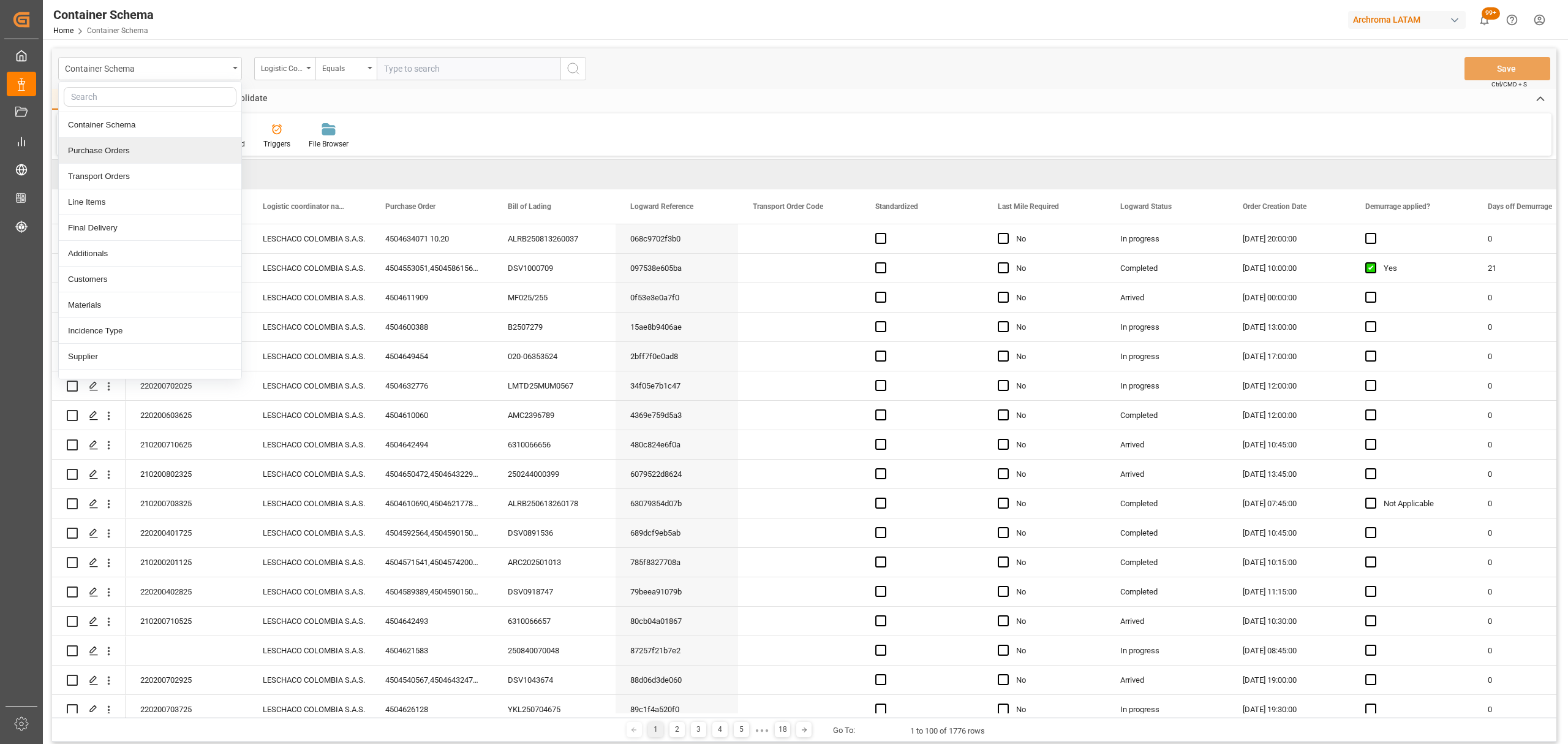
click at [132, 152] on div "Purchase Orders" at bounding box center [150, 150] width 182 height 26
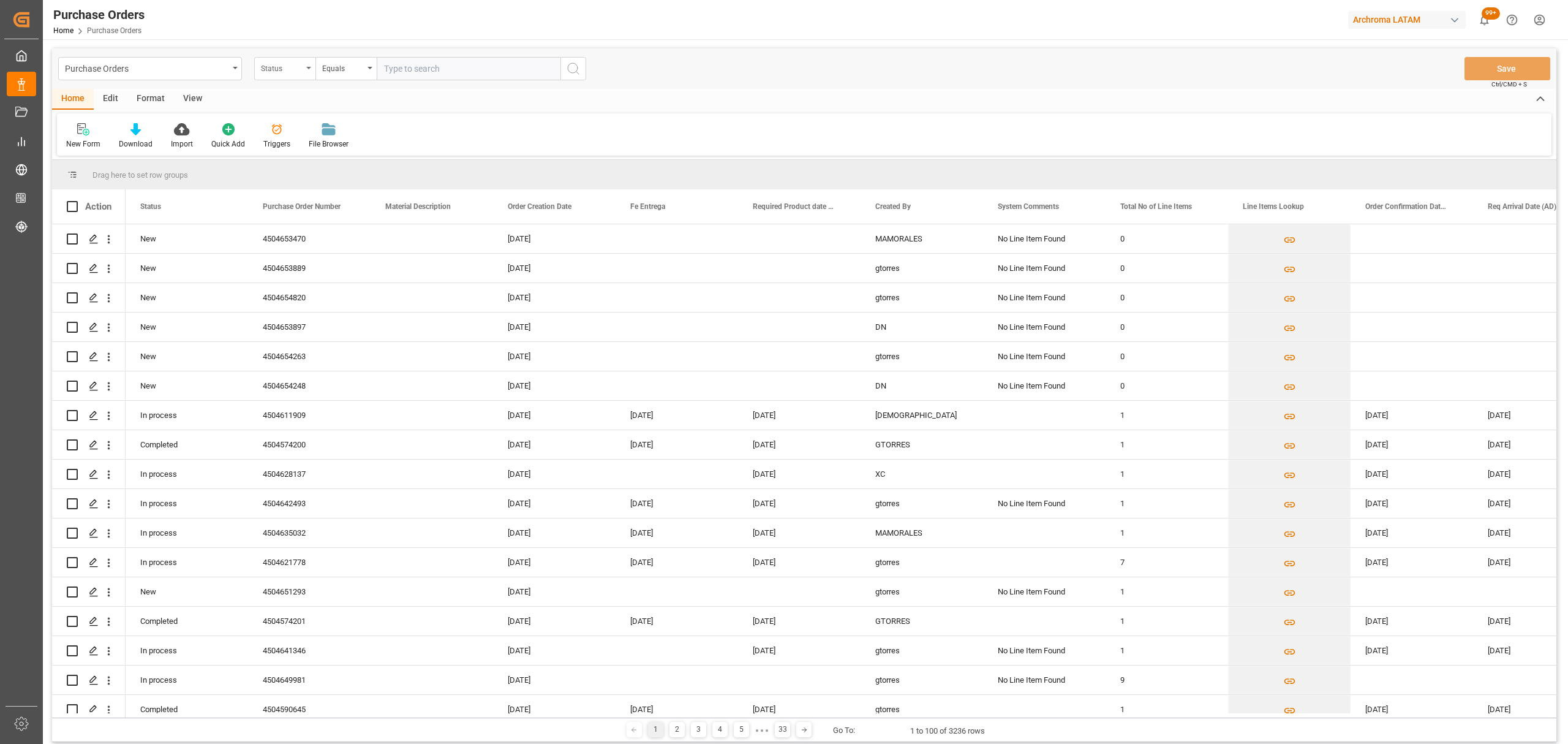
click at [275, 73] on div "Status" at bounding box center [281, 67] width 42 height 14
click at [306, 153] on div "Purchase Order Number" at bounding box center [346, 150] width 182 height 26
click at [340, 71] on div "Equals" at bounding box center [343, 67] width 42 height 14
click at [381, 144] on div "Fuzzy search" at bounding box center [407, 150] width 182 height 26
click at [435, 61] on input "text" at bounding box center [468, 69] width 184 height 24
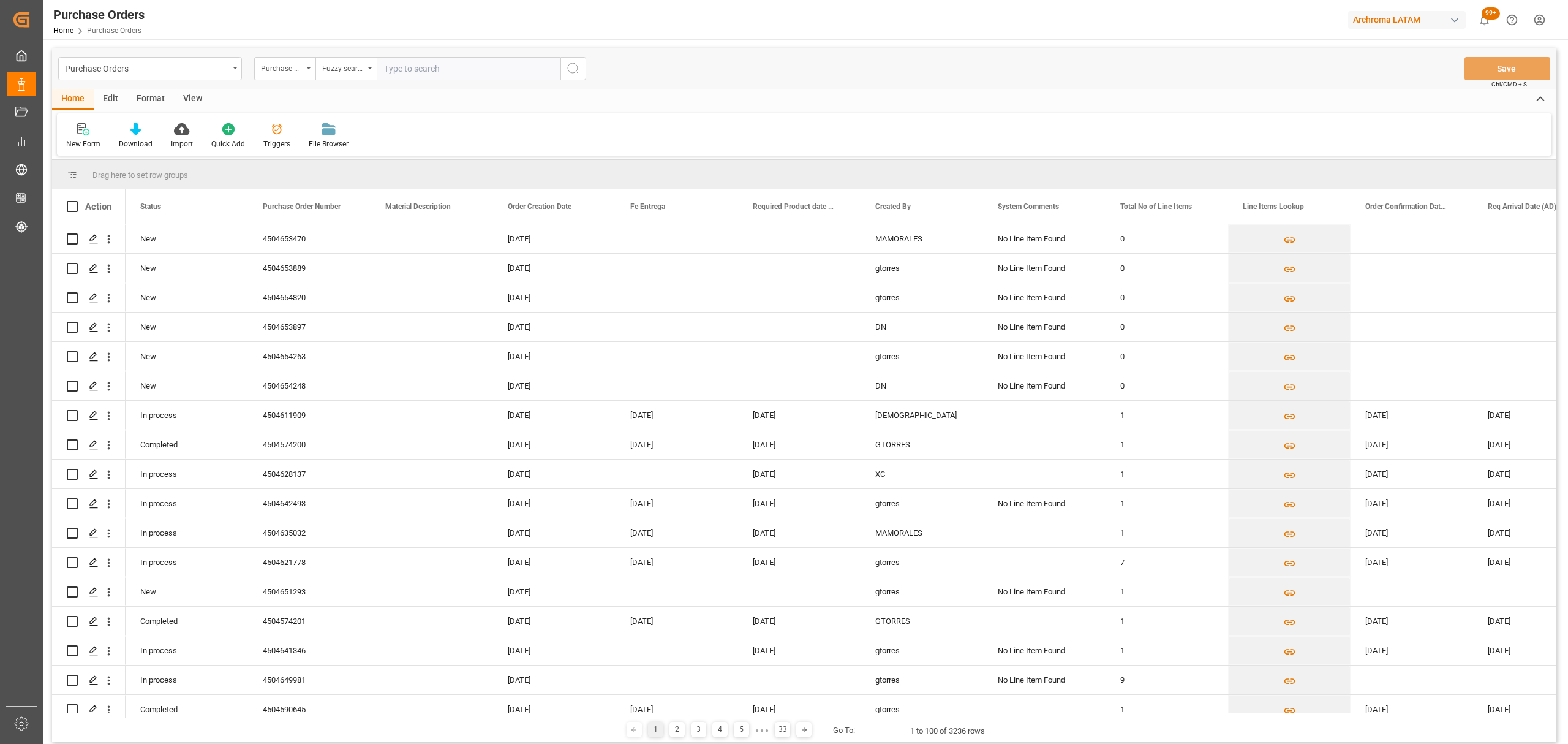
paste input "4504653470"
type input "4504653470"
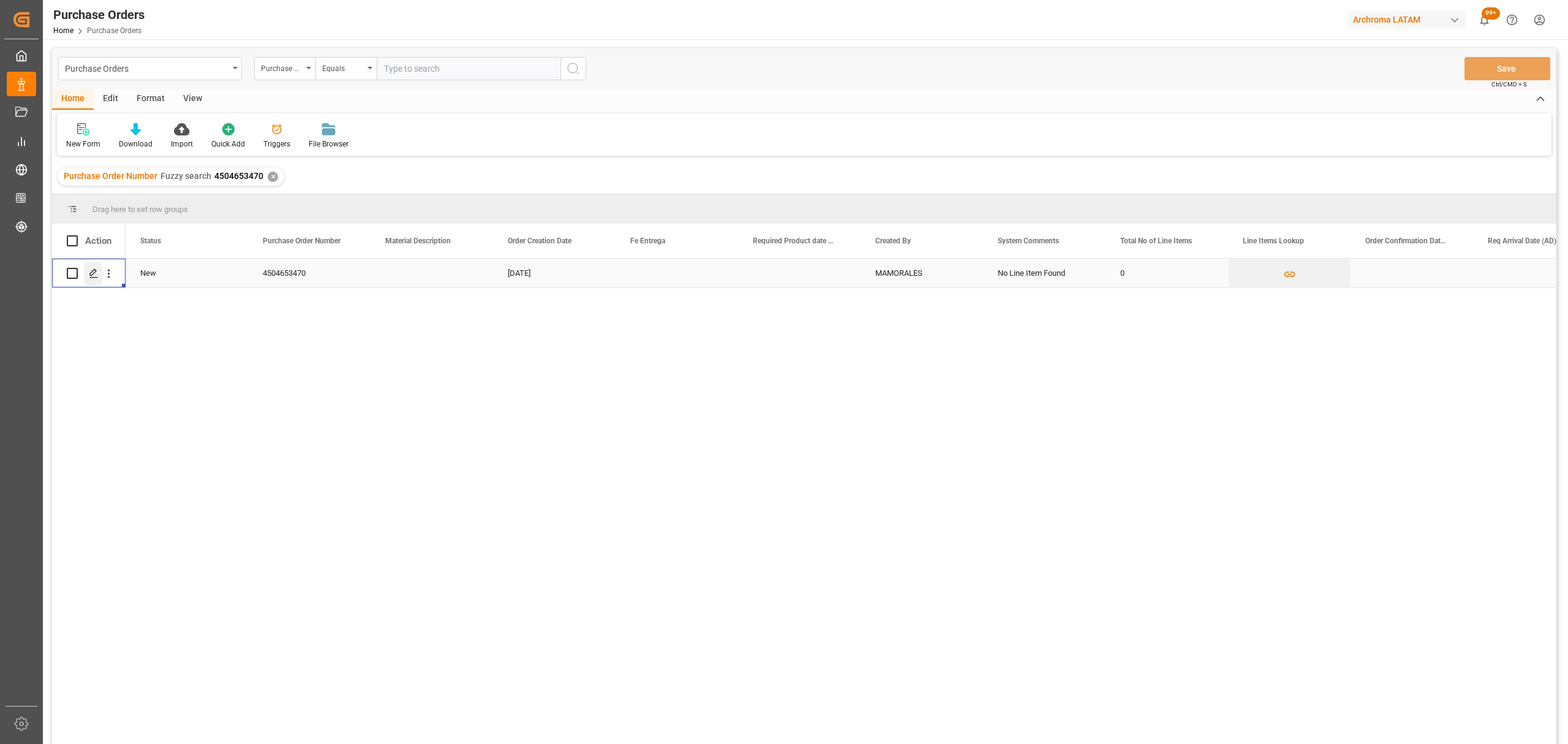
click at [91, 272] on icon "Press SPACE to select this row." at bounding box center [94, 273] width 10 height 10
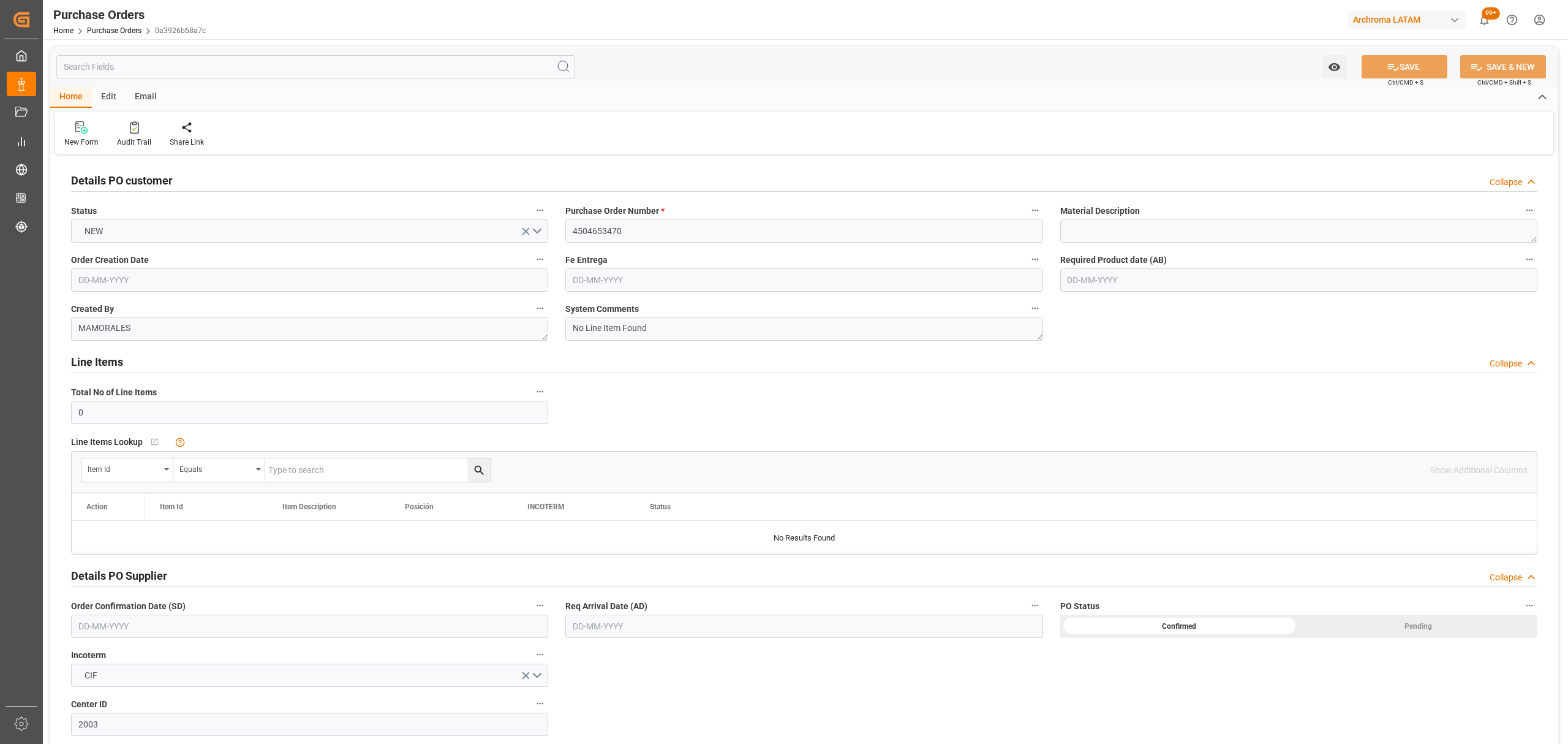
type input "08-08-2025"
click at [135, 32] on link "Purchase Orders" at bounding box center [114, 31] width 55 height 8
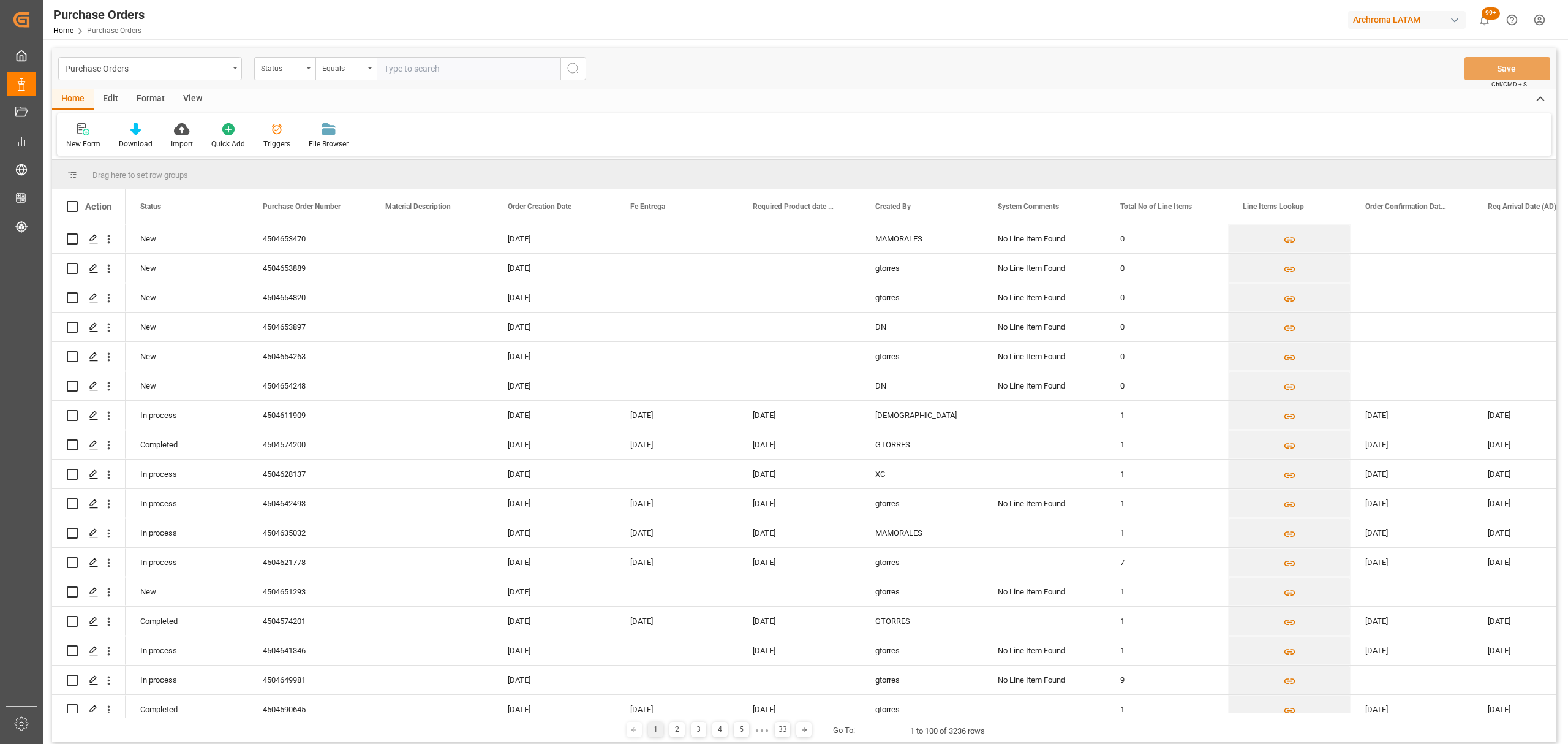
click at [281, 70] on div "Status" at bounding box center [281, 67] width 42 height 14
click at [313, 150] on div "Purchase Order Number" at bounding box center [346, 150] width 182 height 26
drag, startPoint x: 351, startPoint y: 67, endPoint x: 354, endPoint y: 75, distance: 8.5
click at [351, 67] on div "Equals" at bounding box center [343, 67] width 42 height 14
click at [358, 150] on div "Fuzzy search" at bounding box center [407, 150] width 182 height 26
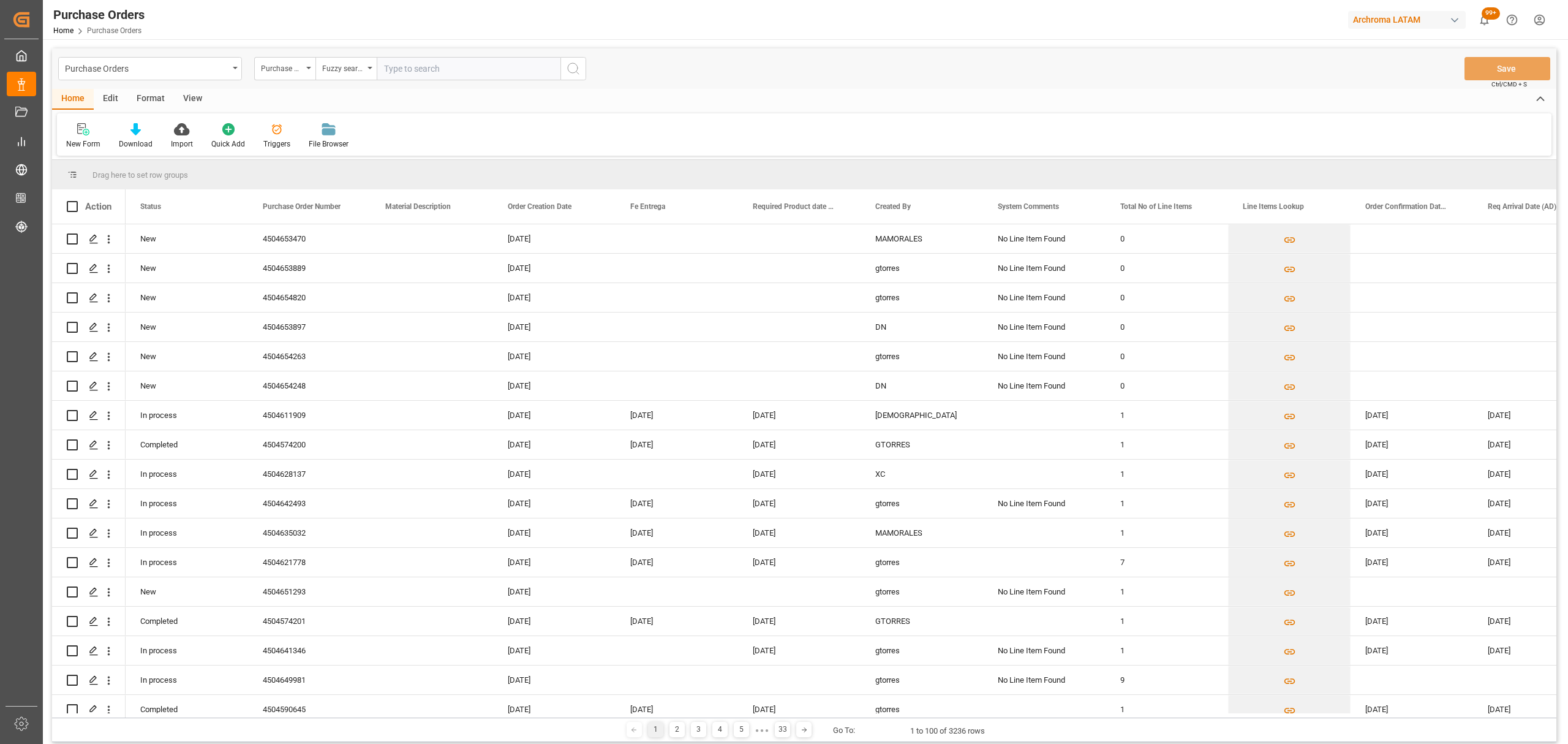
click at [413, 65] on input "text" at bounding box center [468, 69] width 184 height 24
paste input "4504653897"
type input "4504653897"
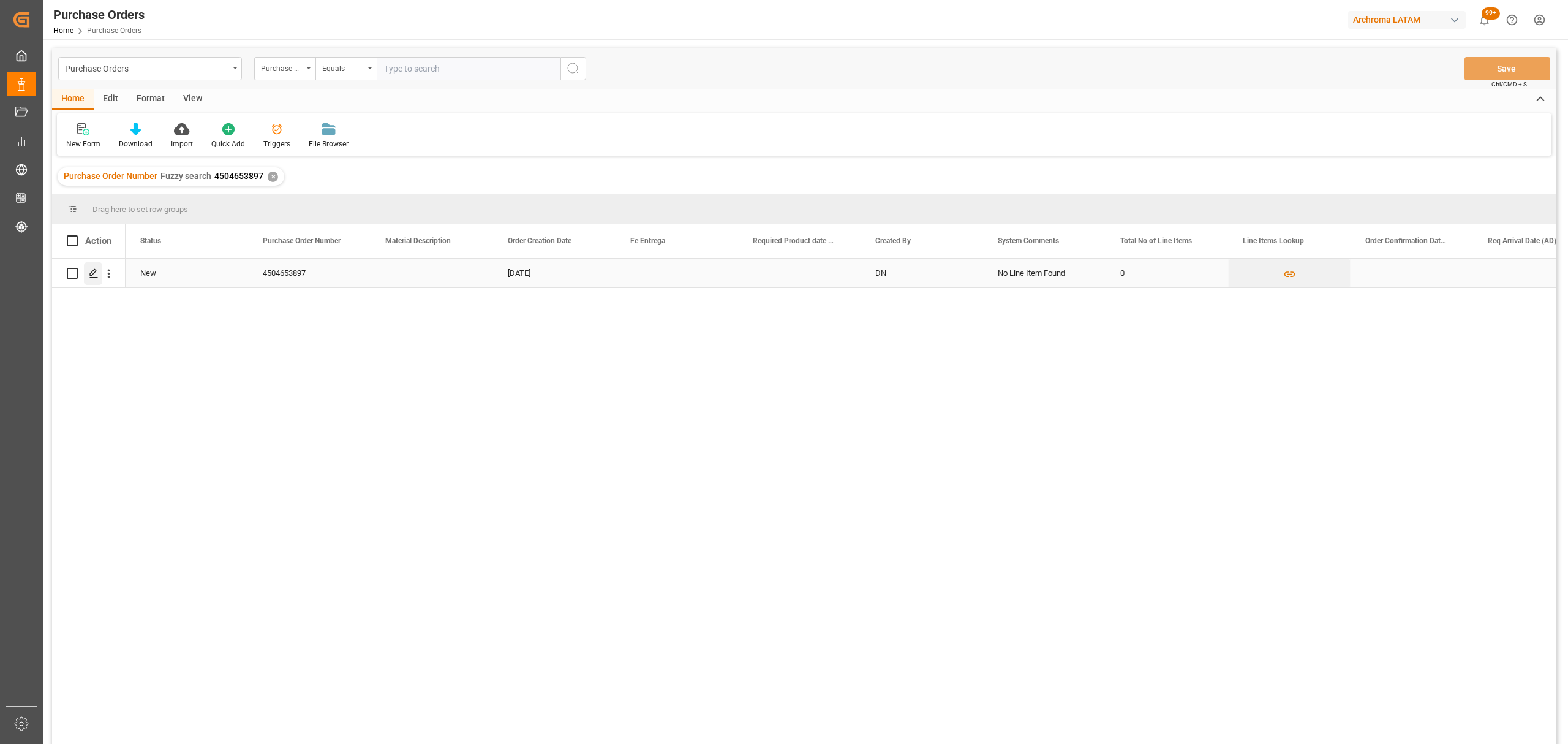
click at [96, 276] on icon "Press SPACE to select this row." at bounding box center [94, 273] width 10 height 10
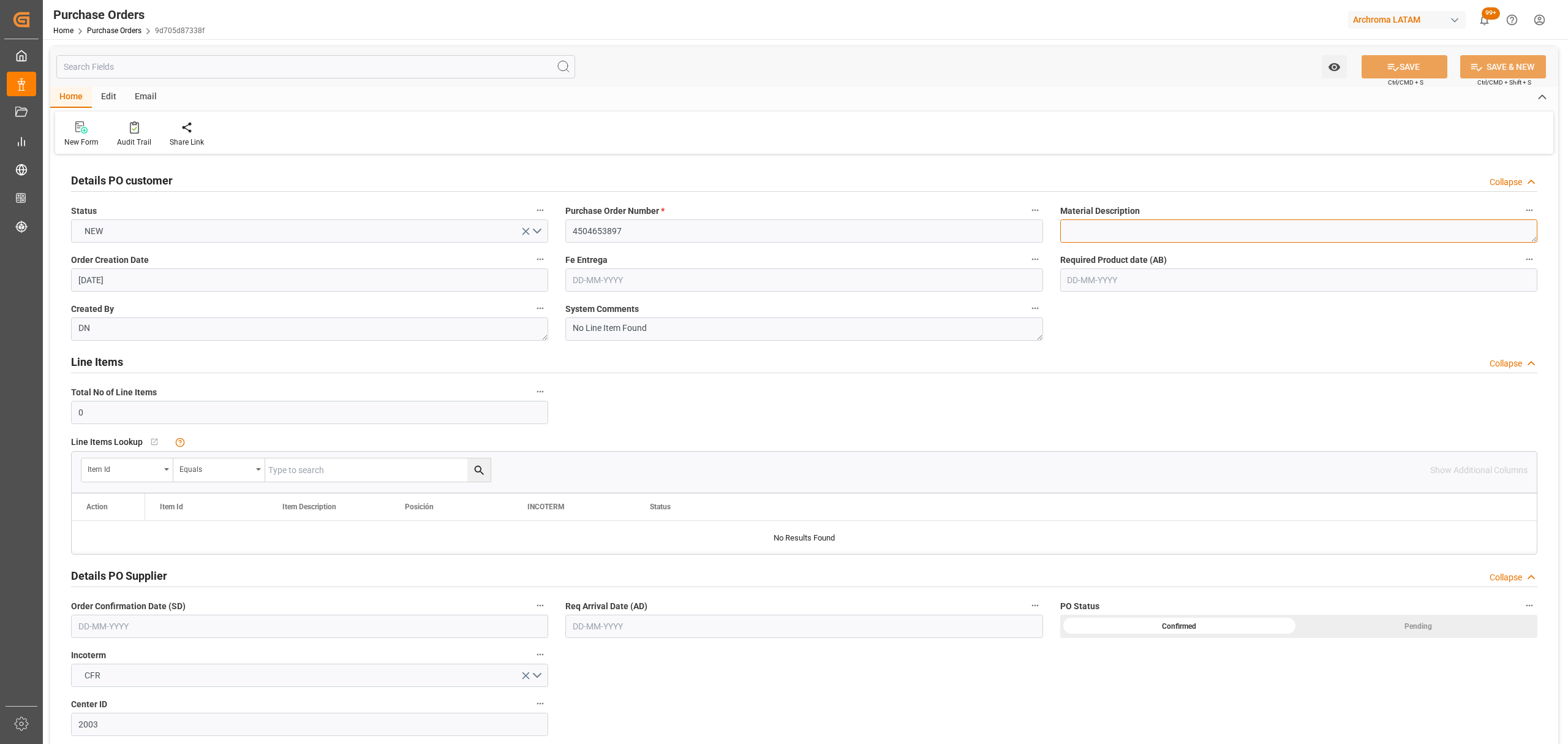
click at [1101, 239] on textarea at bounding box center [1298, 231] width 477 height 24
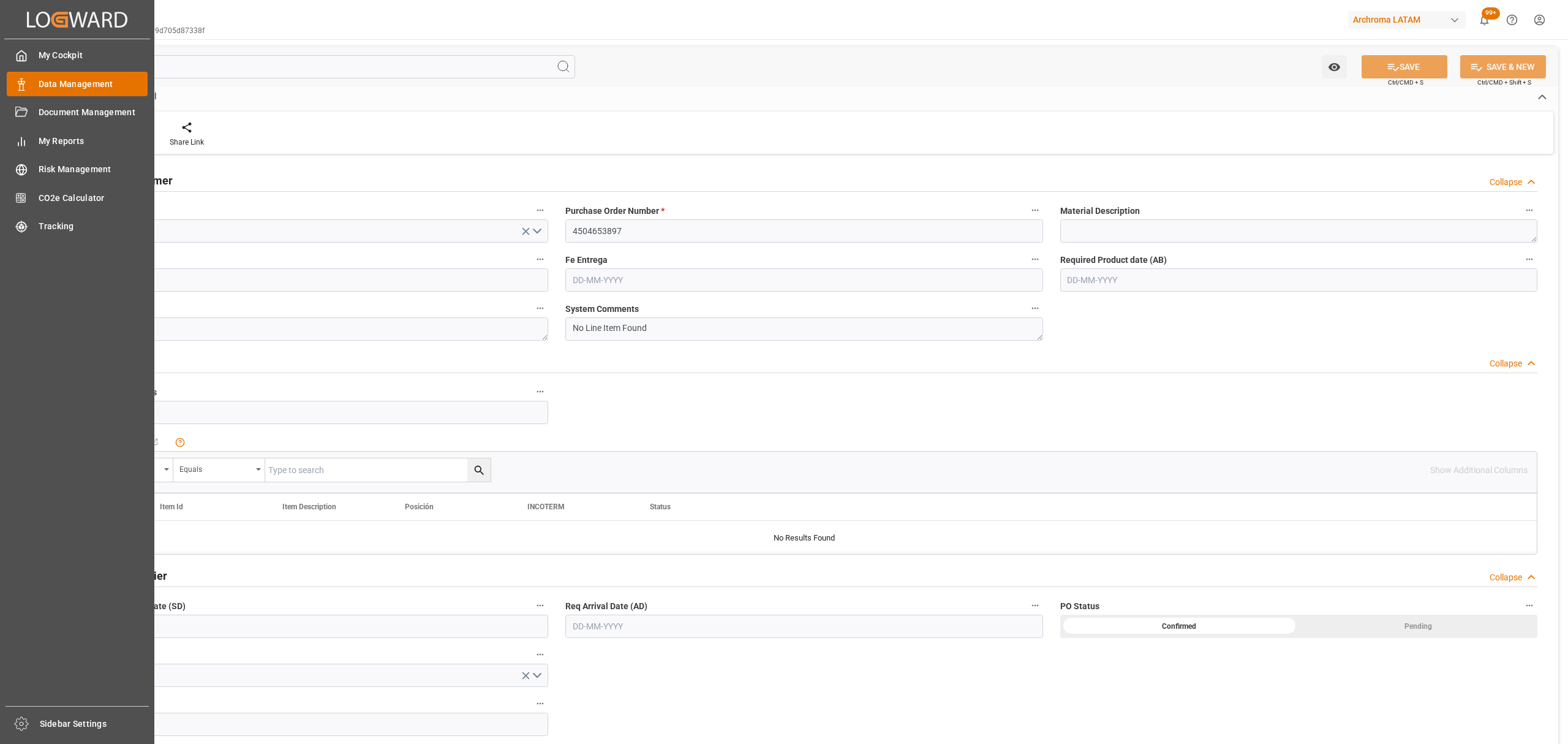
click at [79, 83] on span "Data Management" at bounding box center [94, 84] width 110 height 13
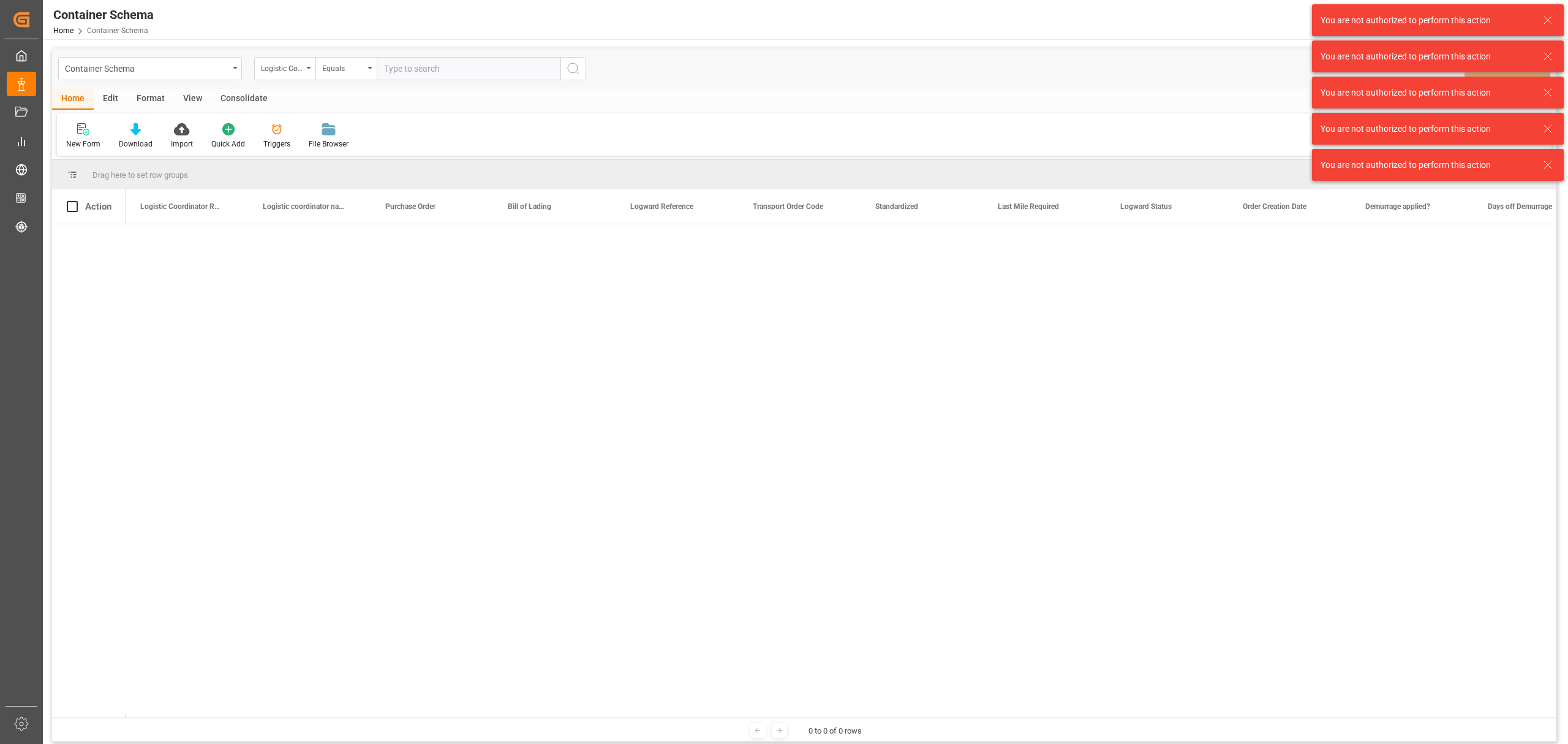
click at [1559, 15] on div "You are not authorized to perform this action" at bounding box center [1438, 20] width 252 height 32
click at [1554, 20] on icon at bounding box center [1547, 20] width 15 height 15
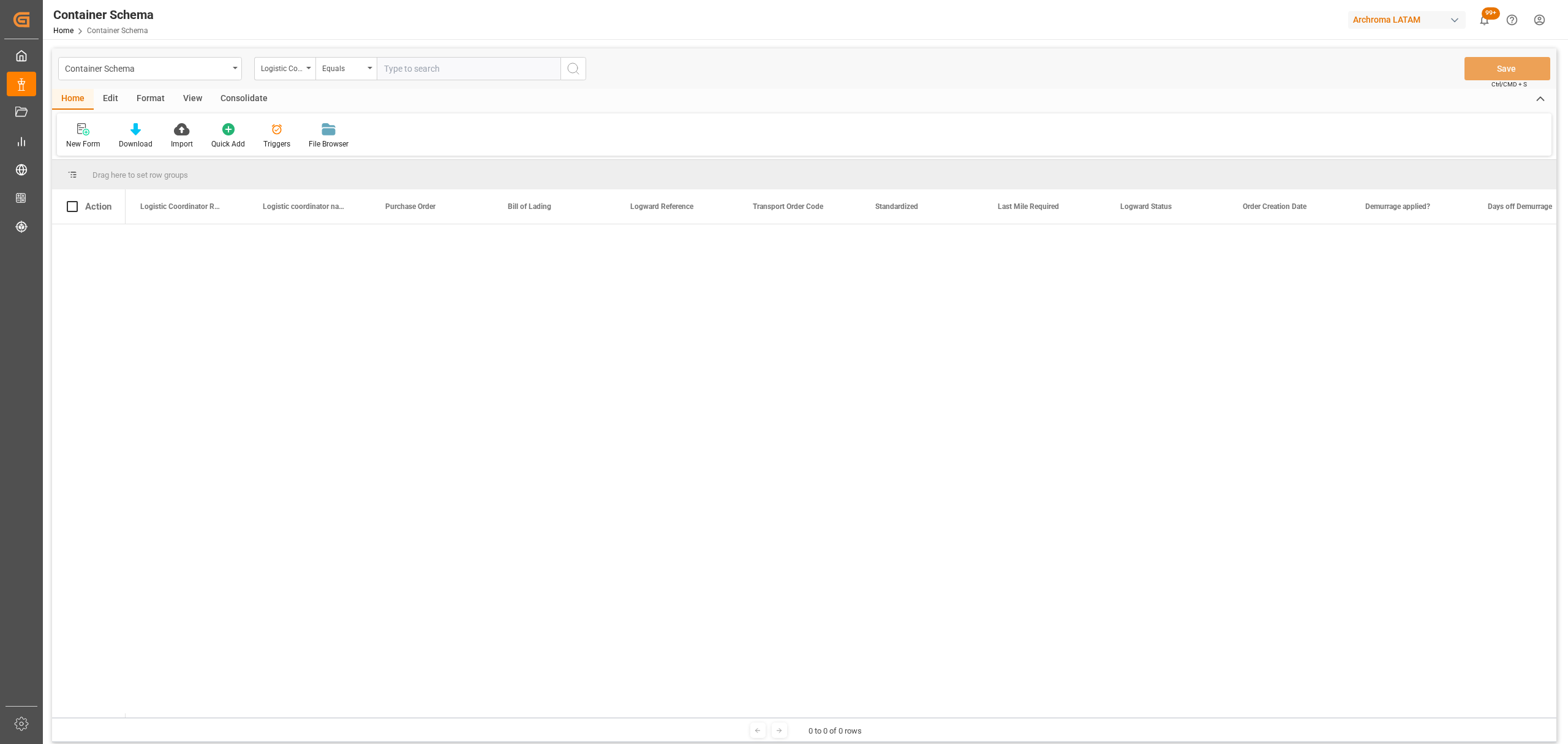
click at [1549, 17] on div "You are not authorized to perform this action" at bounding box center [1438, 20] width 261 height 40
click at [1544, 19] on html "Created by potrace 1.15, written by Peter Selinger 2001-2017 Created by potrace…" at bounding box center [784, 372] width 1568 height 744
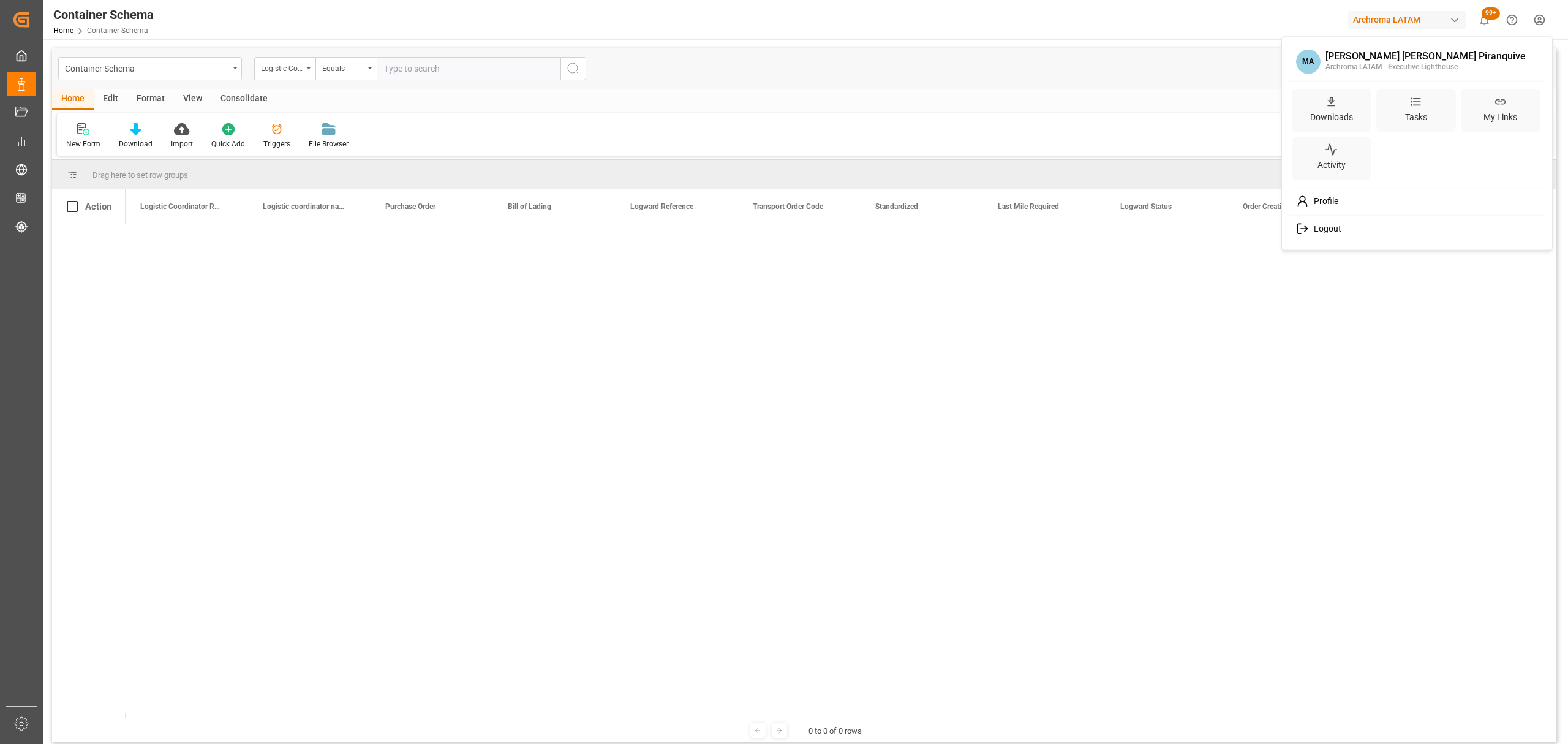
click at [1345, 232] on div "Logout" at bounding box center [1417, 229] width 251 height 23
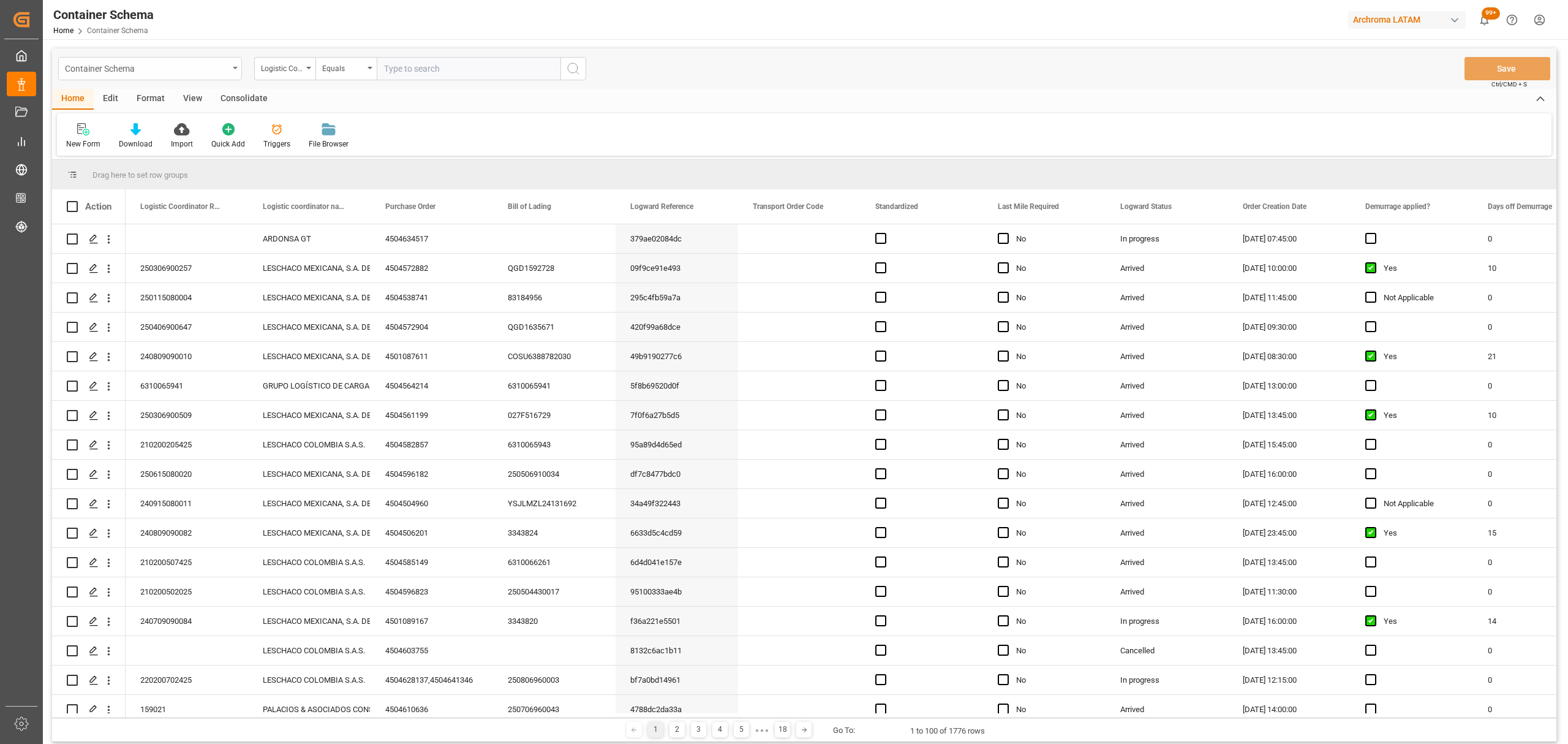
click at [228, 71] on div "Container Schema" at bounding box center [147, 68] width 164 height 15
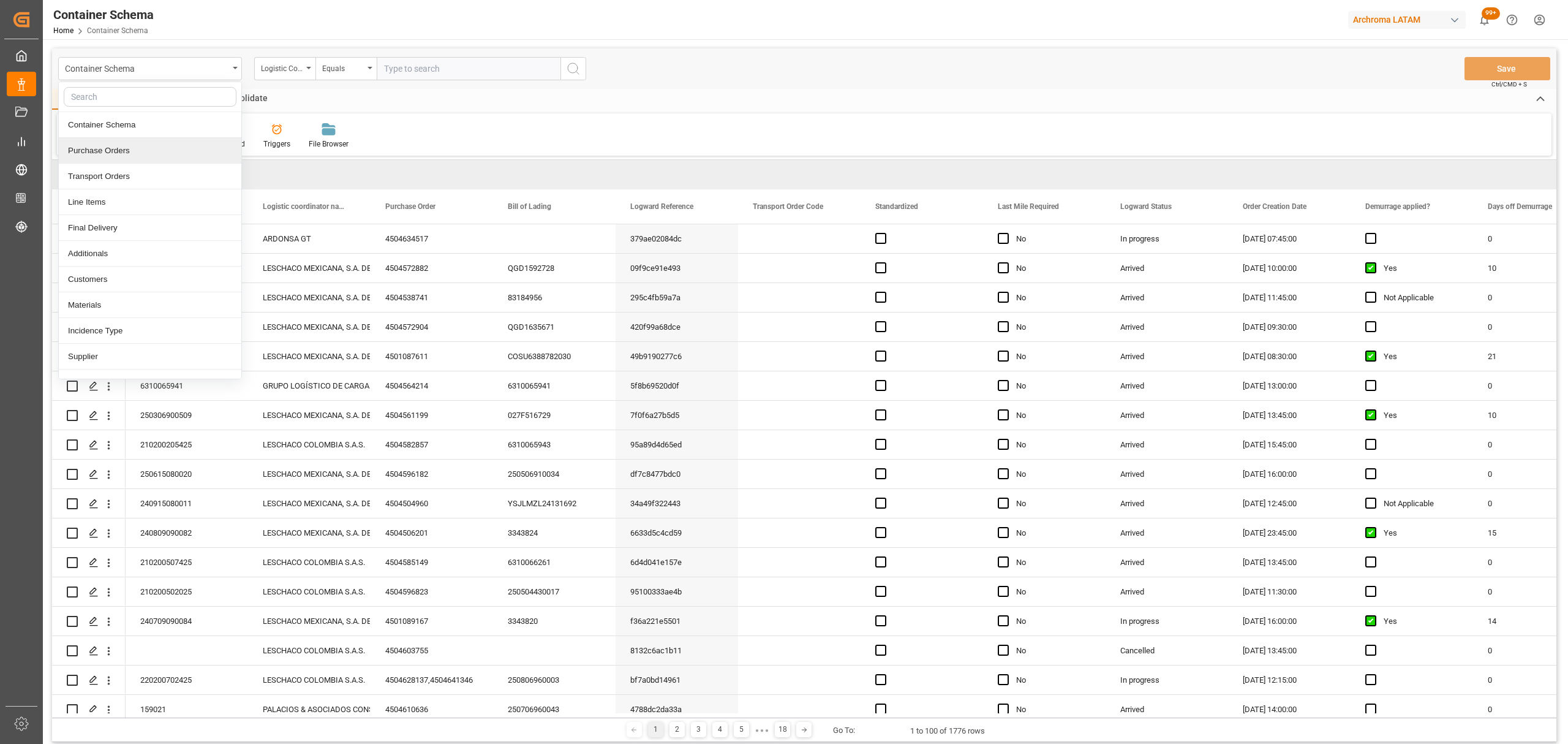
drag, startPoint x: 128, startPoint y: 159, endPoint x: 130, endPoint y: 153, distance: 6.3
click at [128, 157] on div "Purchase Orders" at bounding box center [150, 150] width 182 height 26
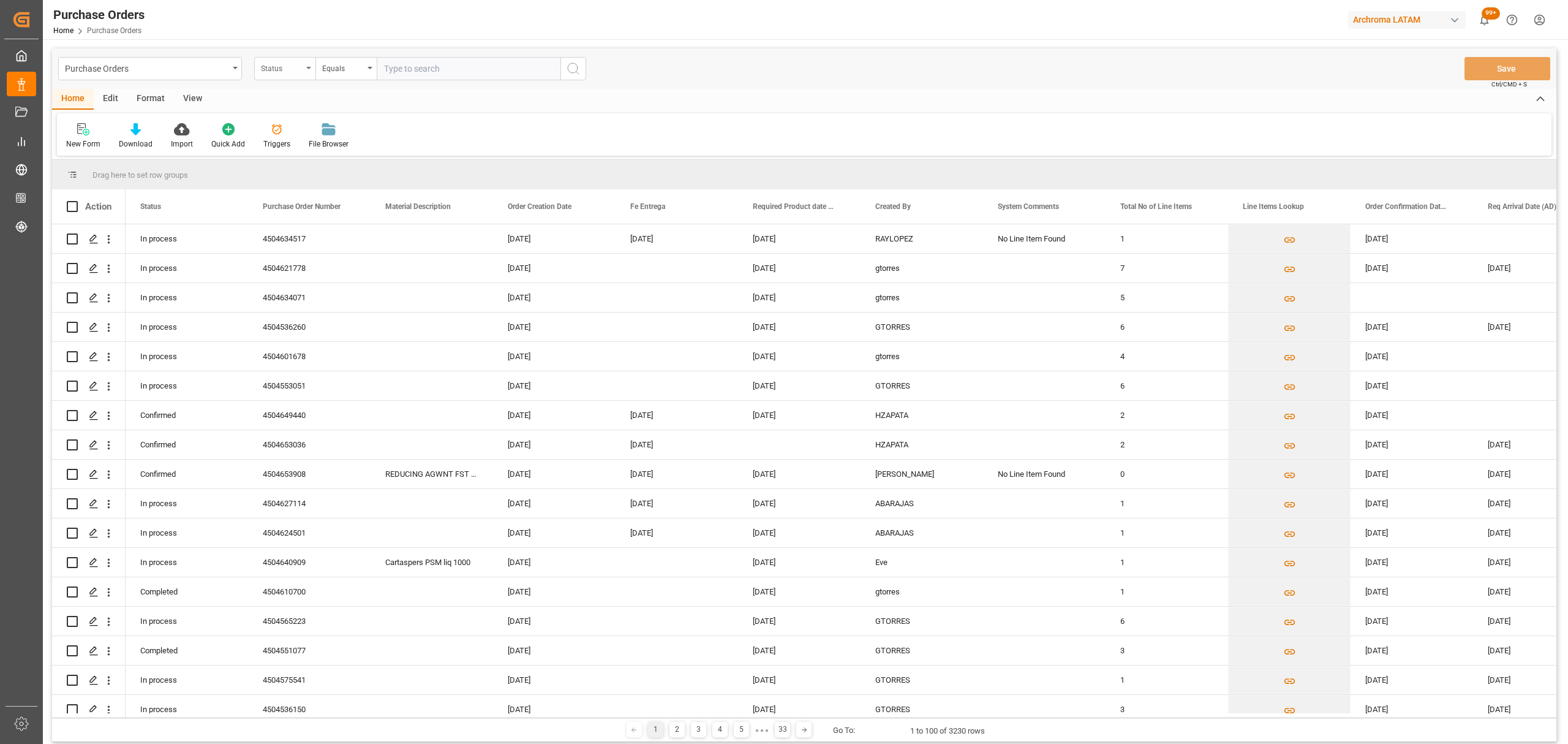
click at [284, 69] on div "Status" at bounding box center [281, 67] width 42 height 14
click at [322, 155] on div "Purchase Order Number" at bounding box center [346, 150] width 182 height 26
click at [431, 71] on input "text" at bounding box center [468, 69] width 184 height 24
paste input "4504536150"
type input "4504536150"
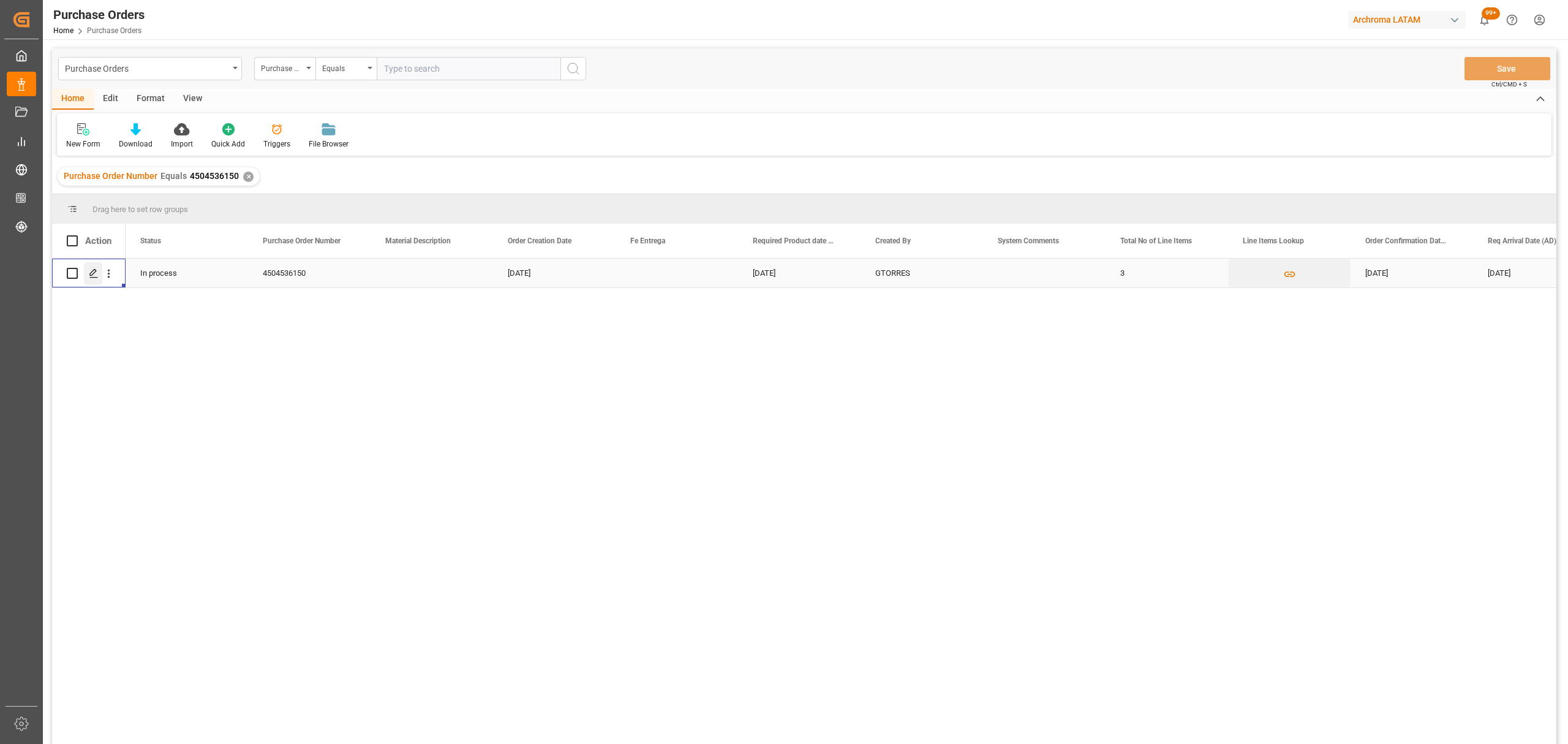
click at [89, 278] on div "Press SPACE to select this row." at bounding box center [93, 273] width 19 height 23
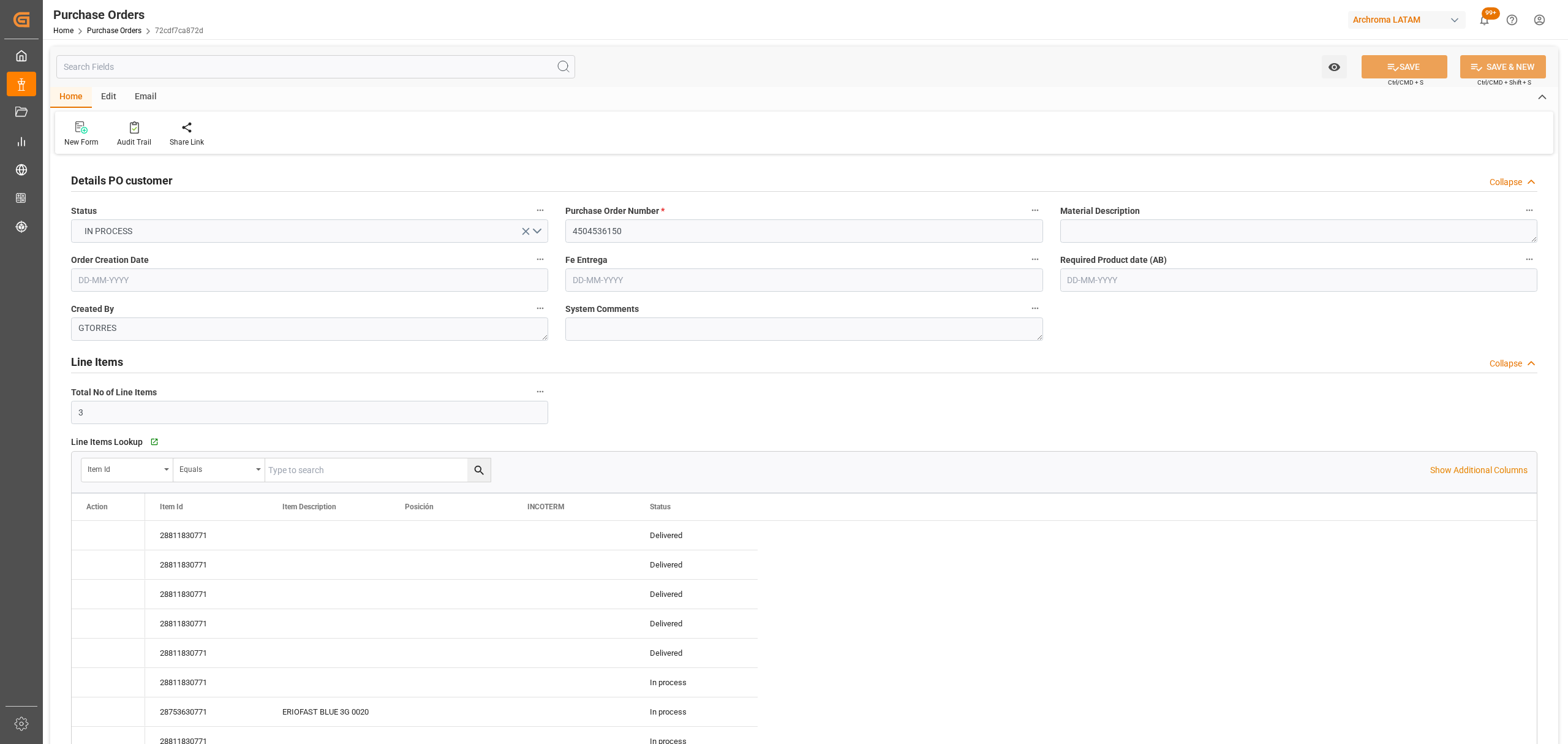
type input "18-10-2024"
type input "10-03-2025"
type input "20-02-2025"
type input "27-02-2025"
click at [591, 230] on input "4504536150" at bounding box center [804, 231] width 477 height 24
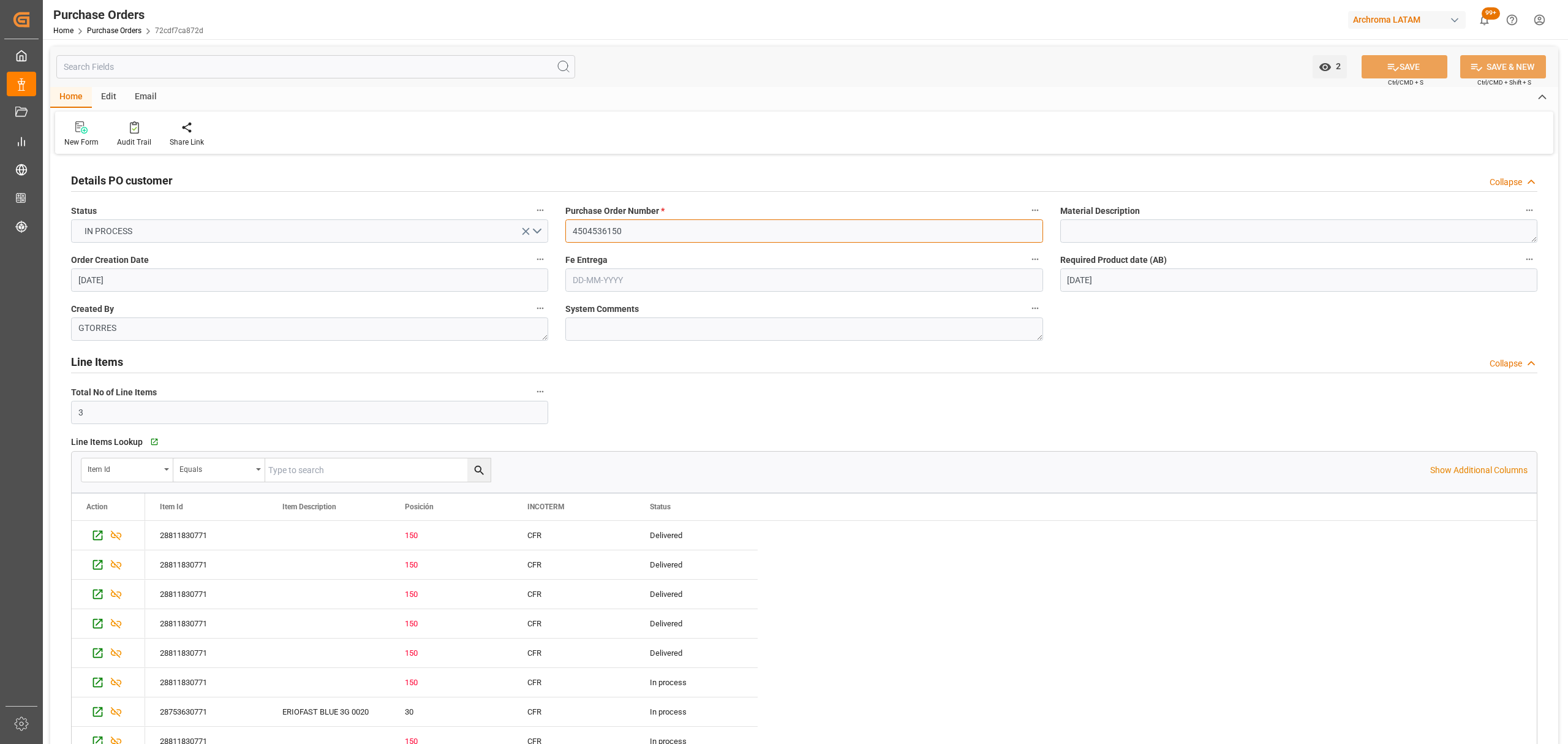
click at [591, 230] on input "4504536150" at bounding box center [804, 231] width 477 height 24
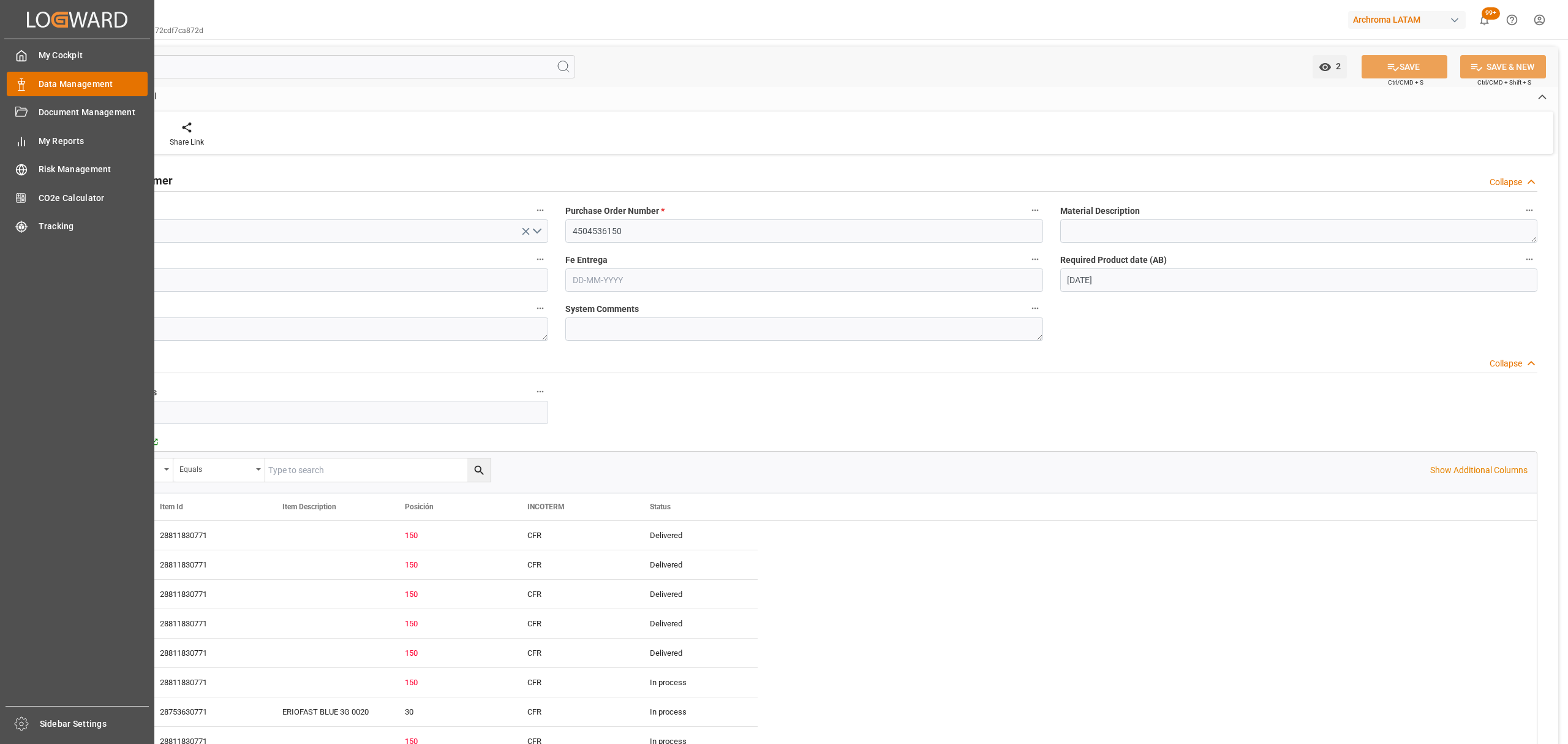
click at [32, 82] on div "Data Management Data Management" at bounding box center [77, 83] width 141 height 24
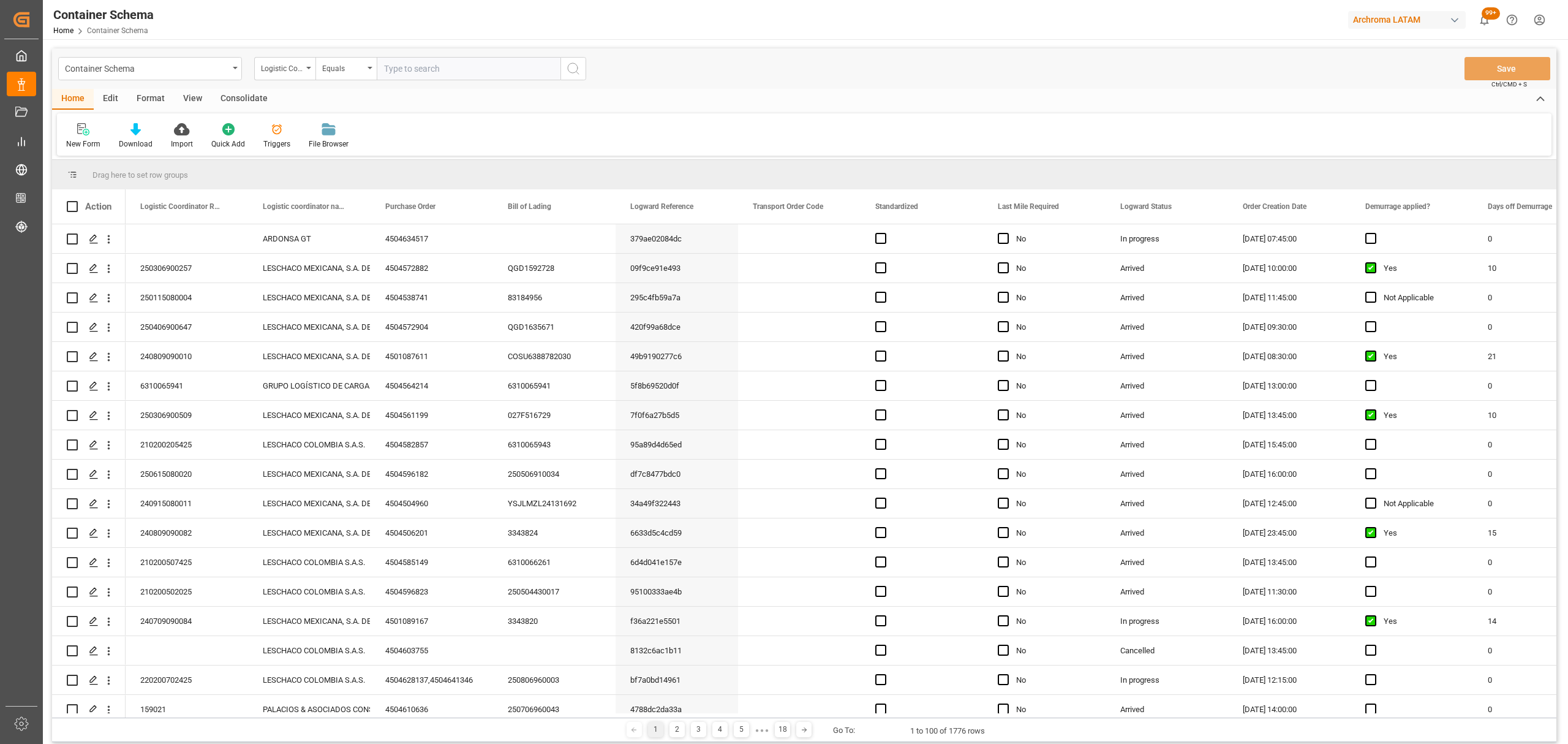
click at [179, 69] on div "Container Schema" at bounding box center [147, 68] width 164 height 15
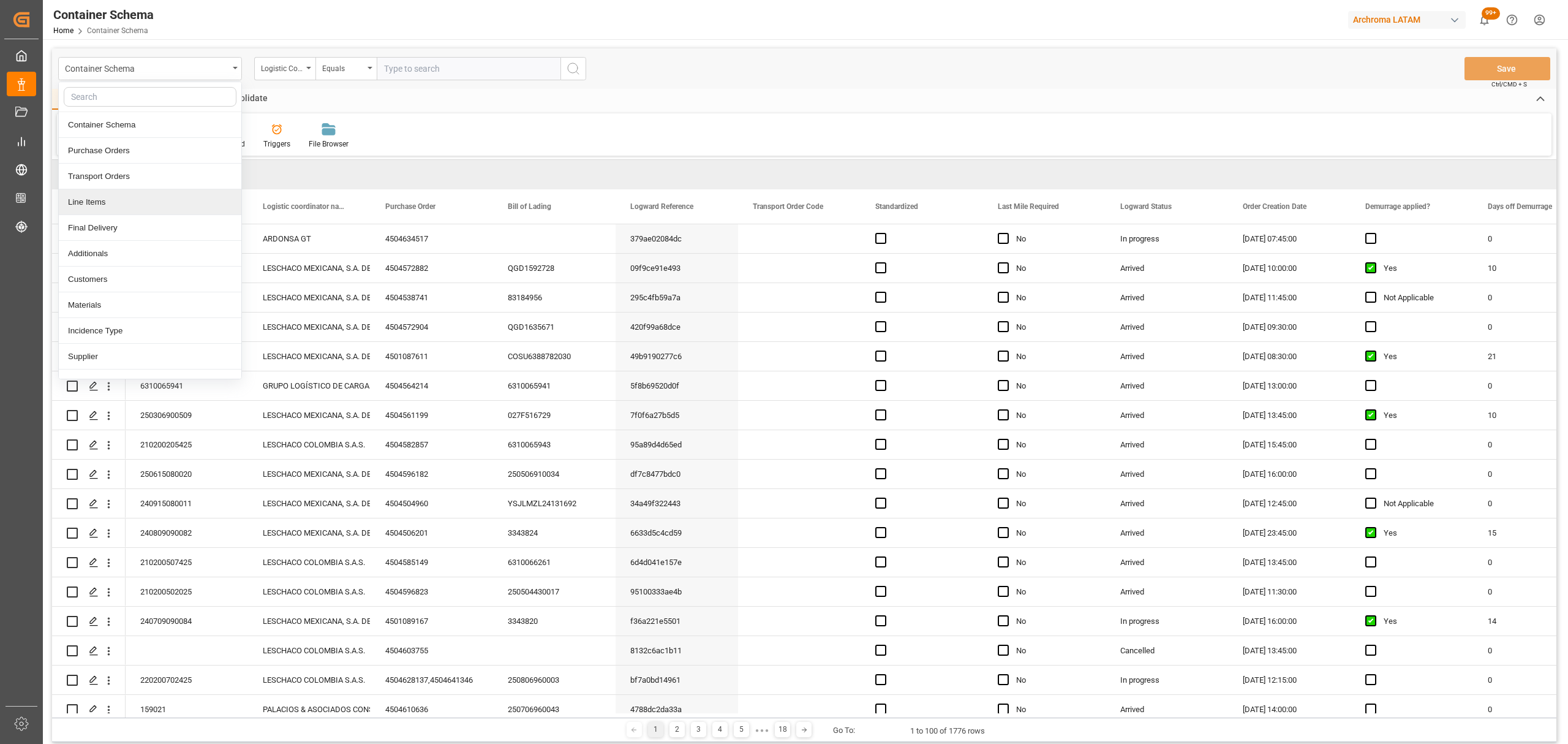
click at [115, 207] on div "Line Items" at bounding box center [150, 202] width 182 height 26
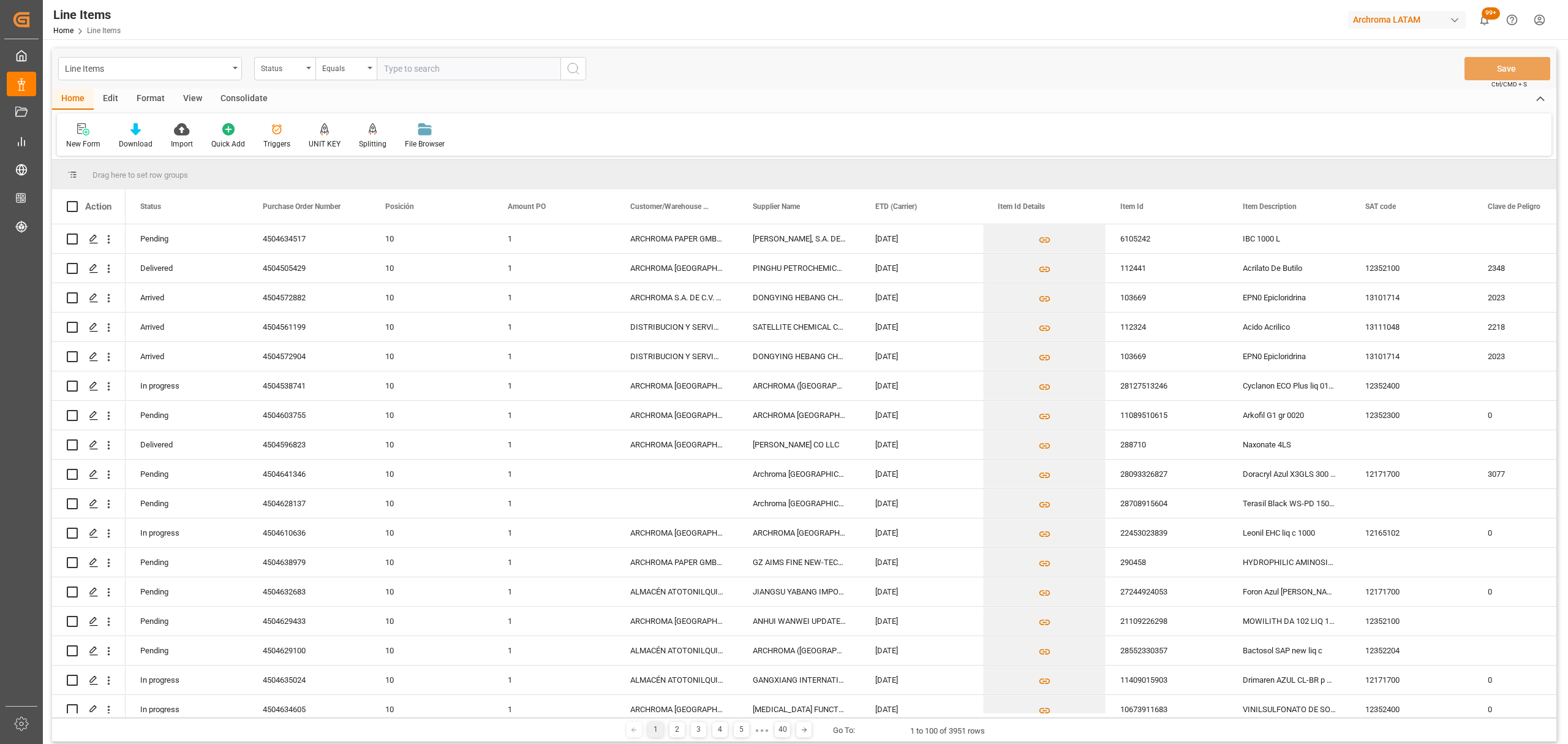
click at [292, 70] on div "Status" at bounding box center [281, 67] width 42 height 14
click at [312, 153] on div "Purchase Order Number" at bounding box center [346, 150] width 182 height 26
click at [367, 70] on div "Equals" at bounding box center [346, 69] width 61 height 24
click at [367, 150] on div "Fuzzy search" at bounding box center [407, 150] width 182 height 26
click at [429, 82] on div "Line Items Purchase Order Number Fuzzy search Save Ctrl/CMD + S" at bounding box center [804, 69] width 1504 height 40
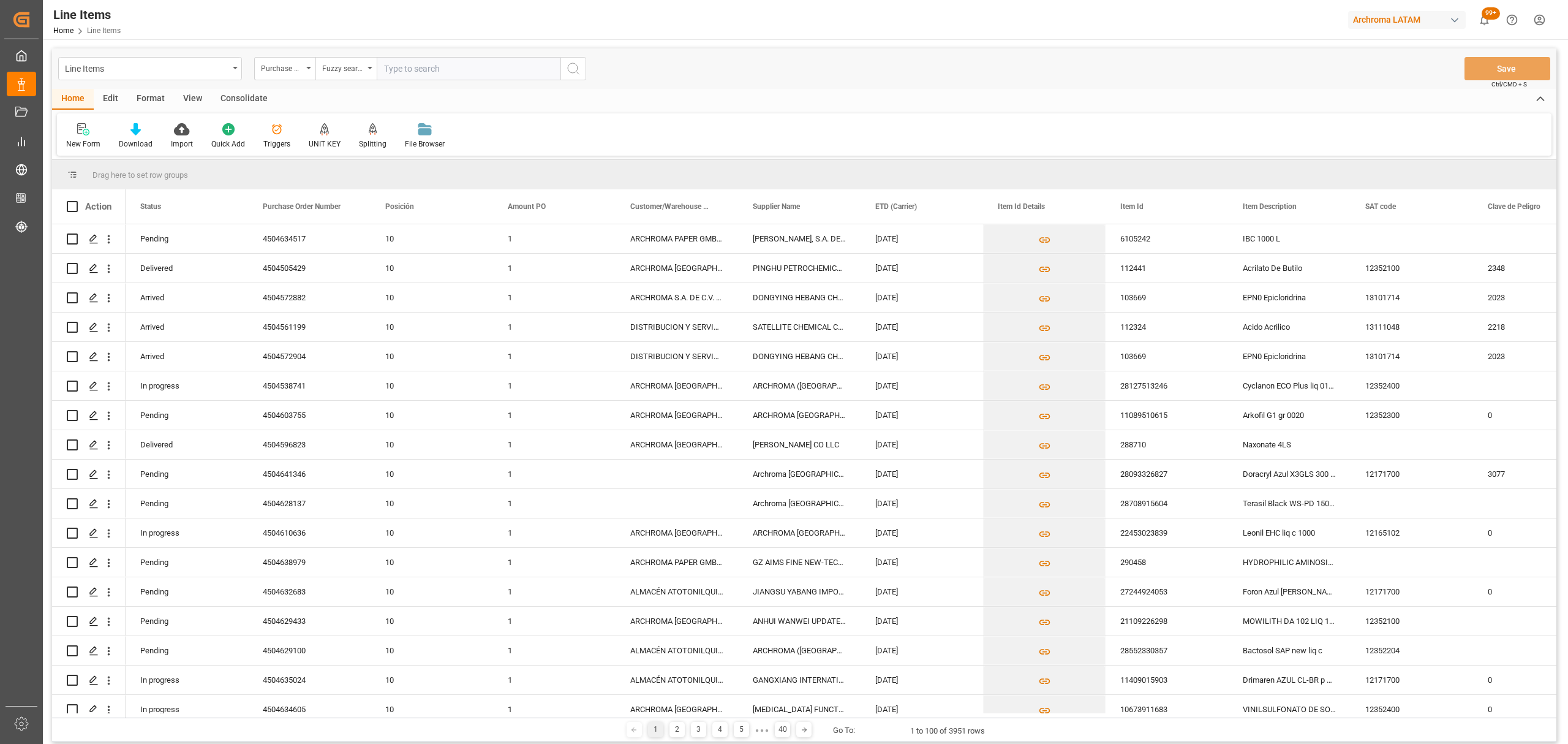
click at [449, 59] on input "text" at bounding box center [468, 69] width 184 height 24
paste input "4504536150"
type input "4504536150"
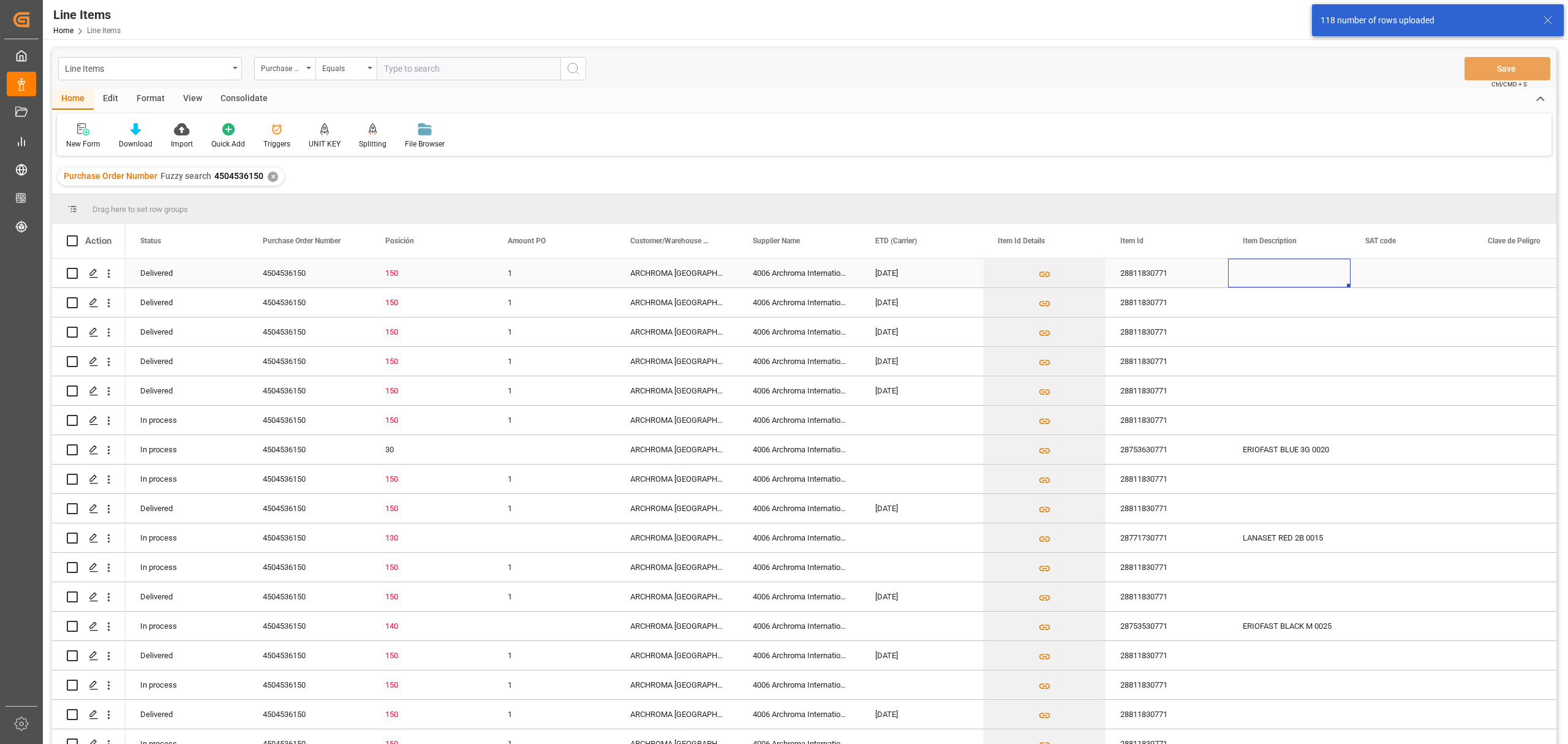
click at [1255, 272] on div "Press SPACE to select this row." at bounding box center [1289, 273] width 123 height 29
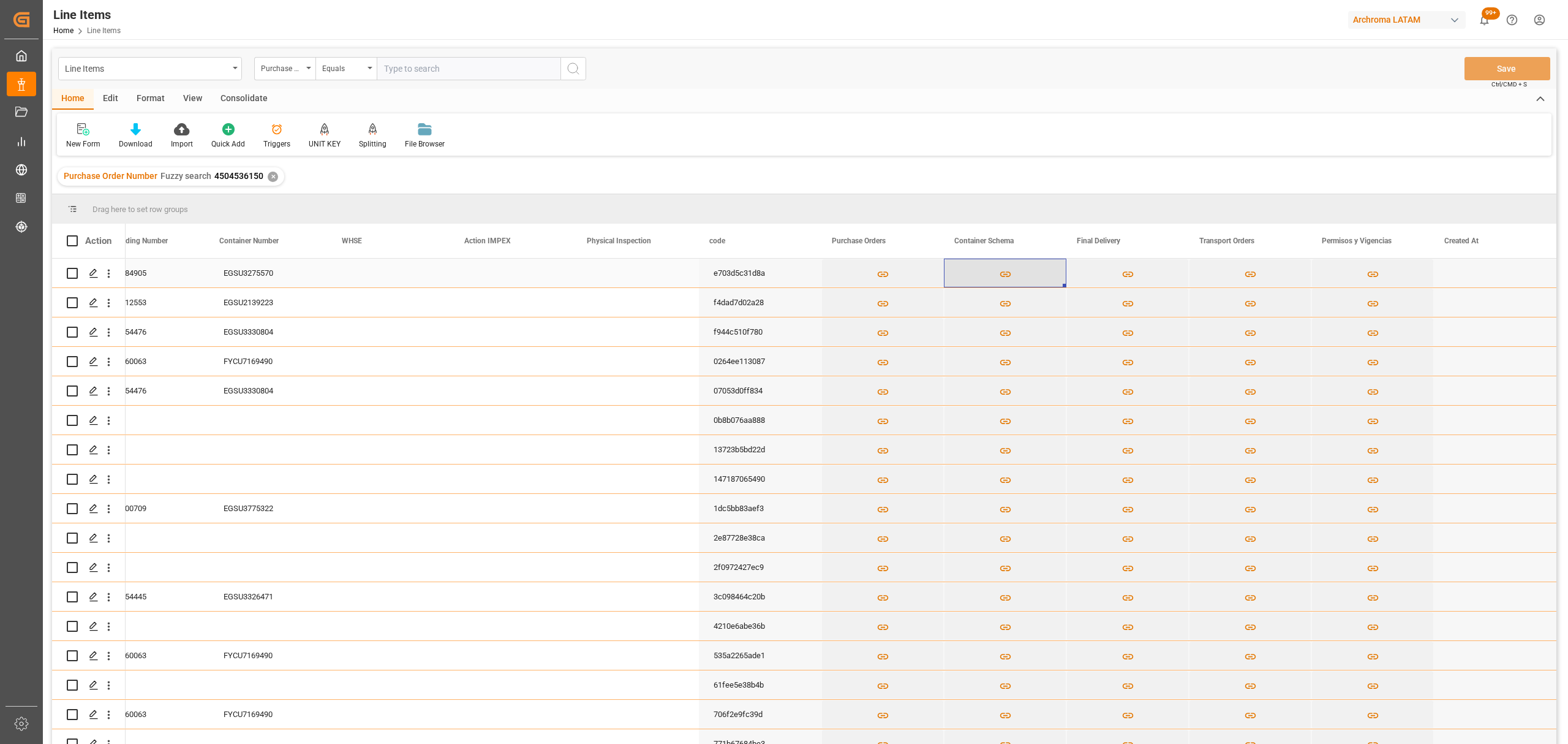
click at [993, 275] on button "Press SPACE to select this row." at bounding box center [1004, 273] width 121 height 28
click at [1004, 271] on body "Created by potrace 1.15, written by Peter Selinger 2001-2017 Created by potrace…" at bounding box center [784, 372] width 1568 height 744
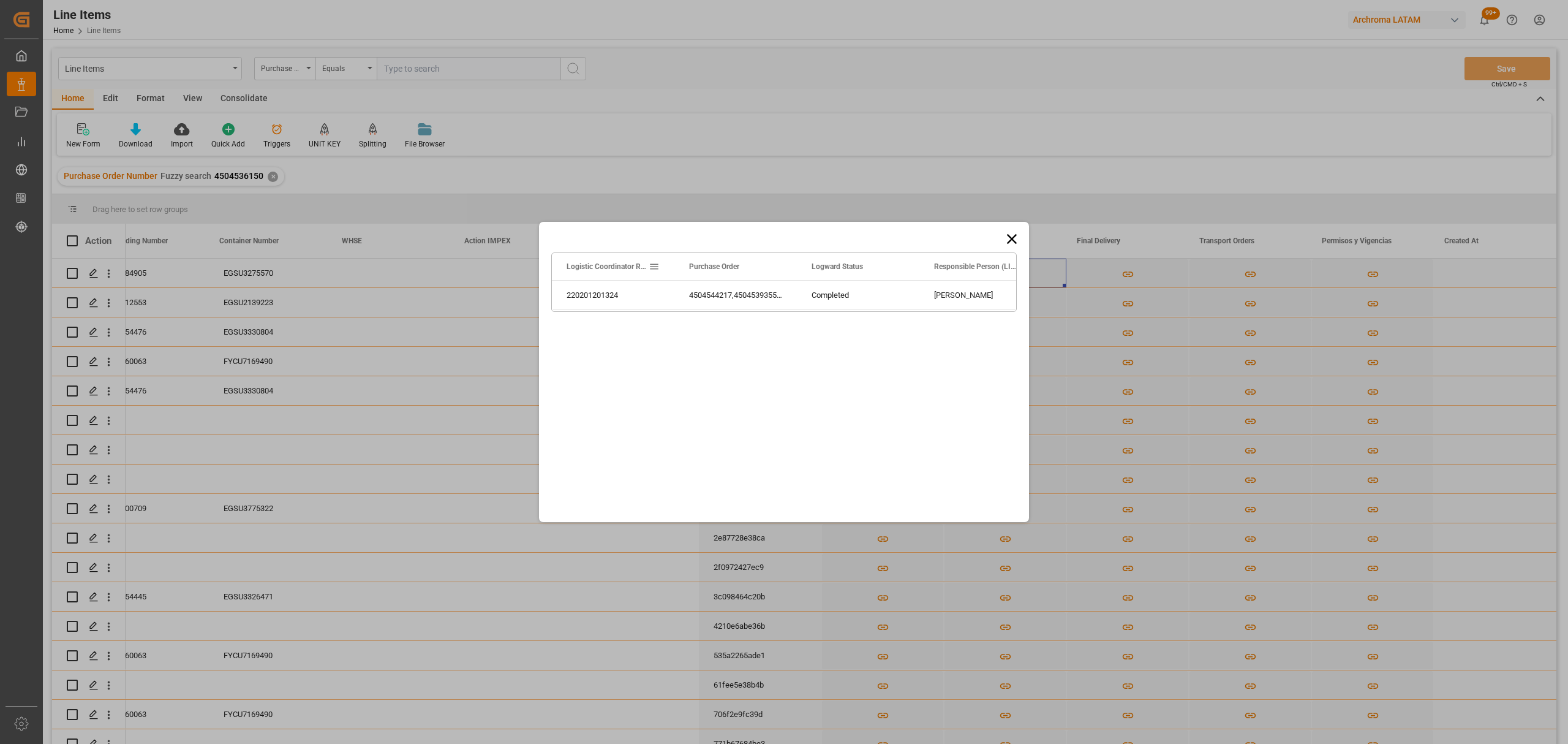
click at [1009, 236] on icon at bounding box center [1012, 239] width 10 height 10
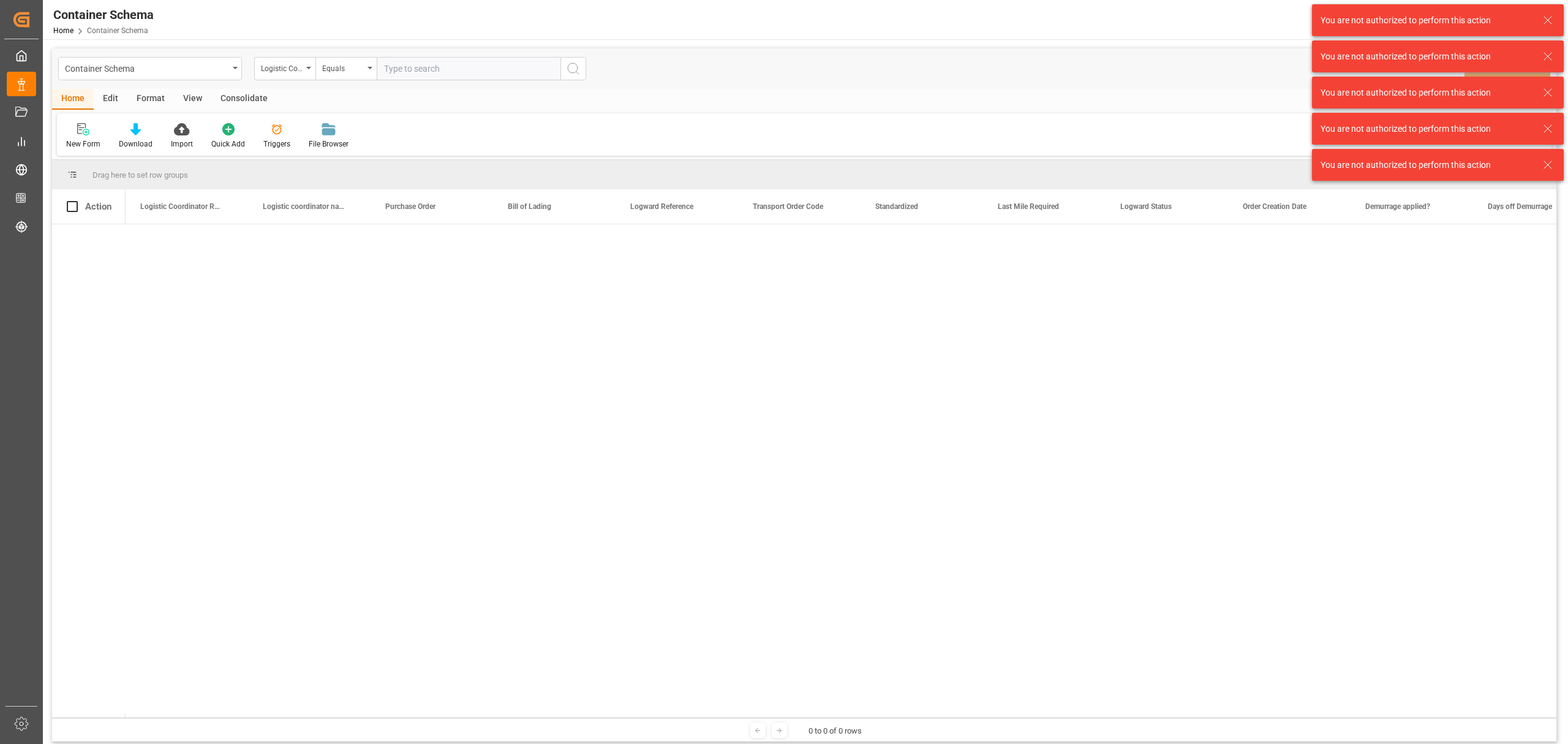
click at [1547, 20] on line at bounding box center [1547, 20] width 8 height 8
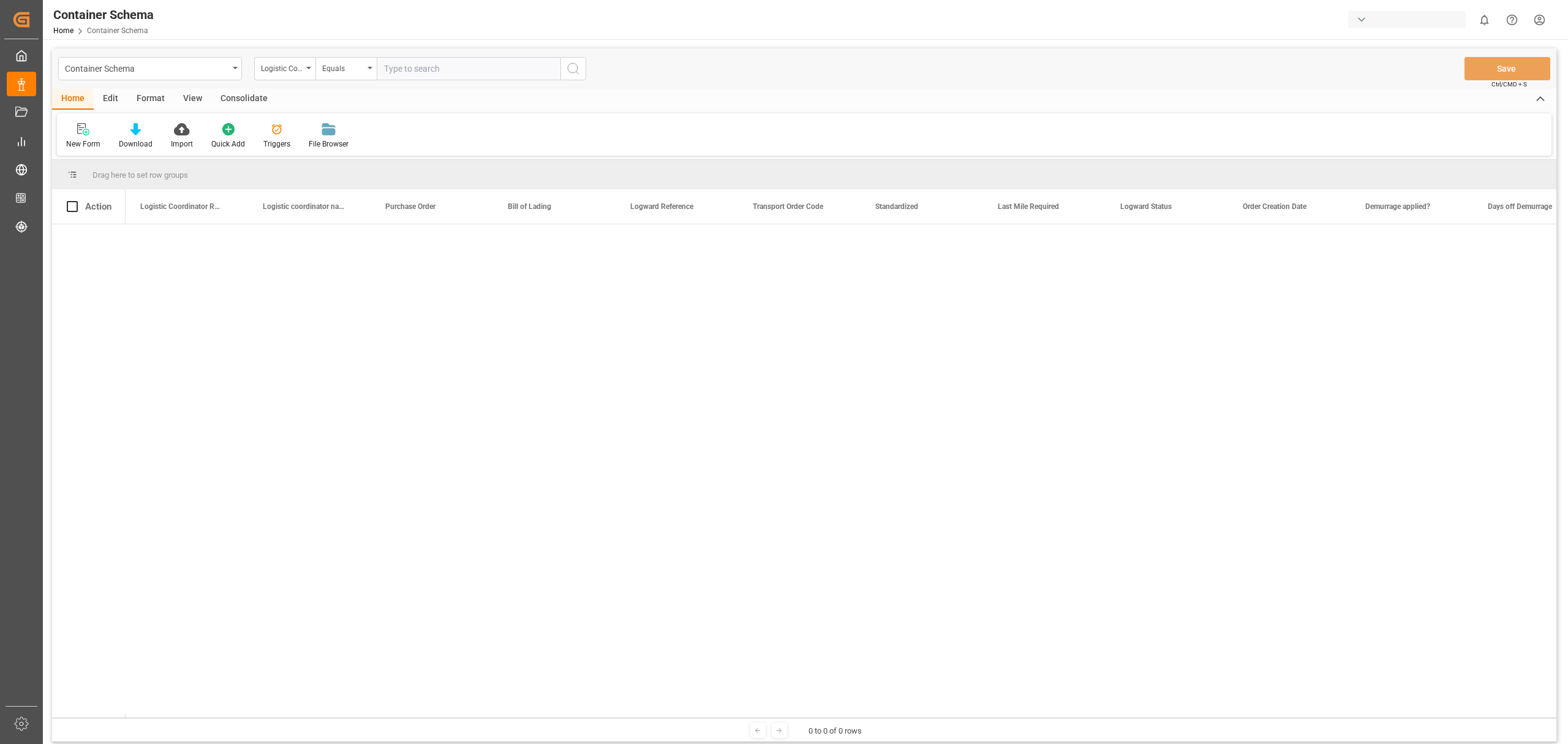
click at [1541, 24] on html "Created by potrace 1.15, written by [PERSON_NAME] [DATE]-[DATE] Created by potr…" at bounding box center [784, 372] width 1568 height 744
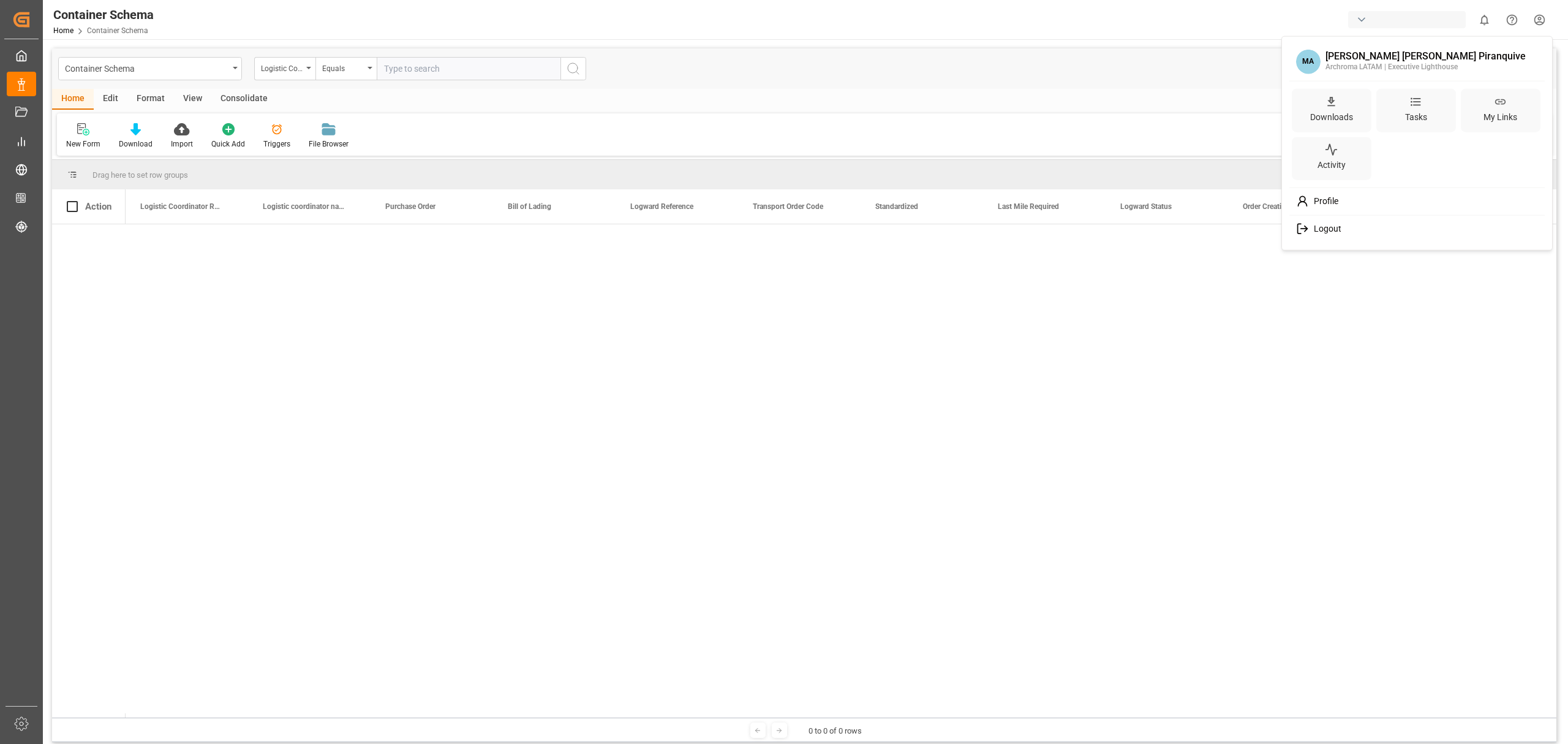
click at [1336, 226] on span "Logout" at bounding box center [1325, 229] width 33 height 11
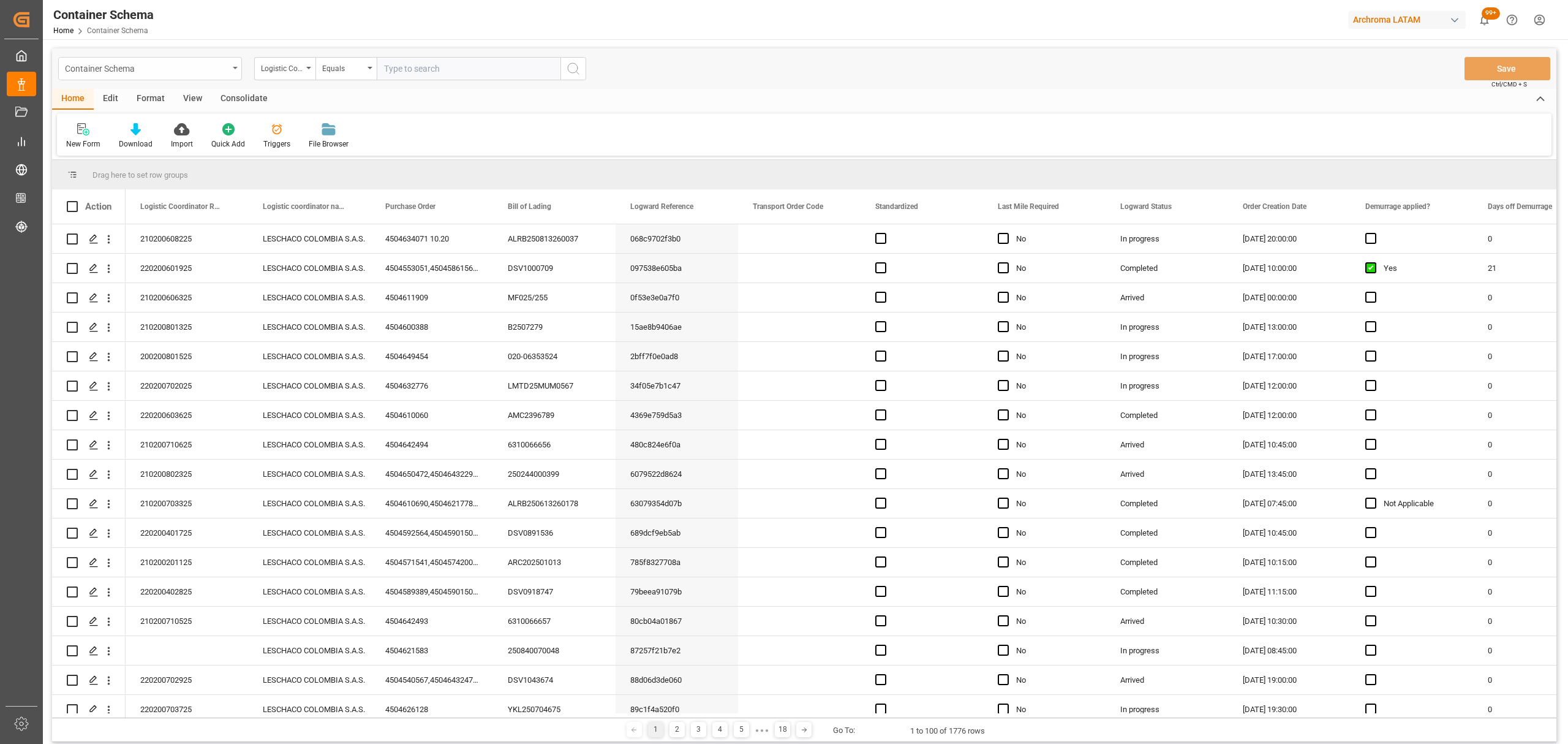
click at [233, 69] on icon "open menu" at bounding box center [235, 68] width 5 height 3
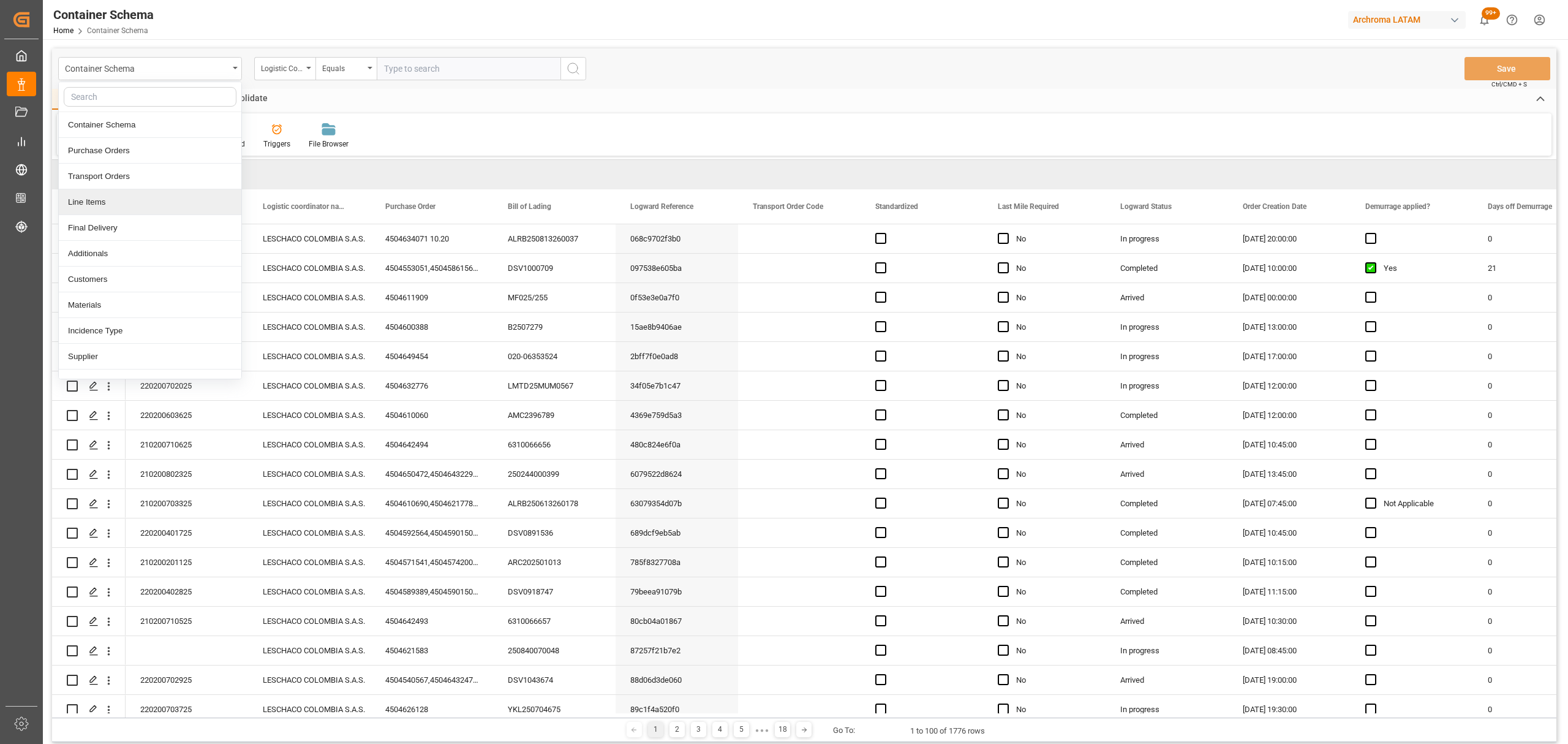
click at [114, 207] on div "Line Items" at bounding box center [150, 202] width 182 height 26
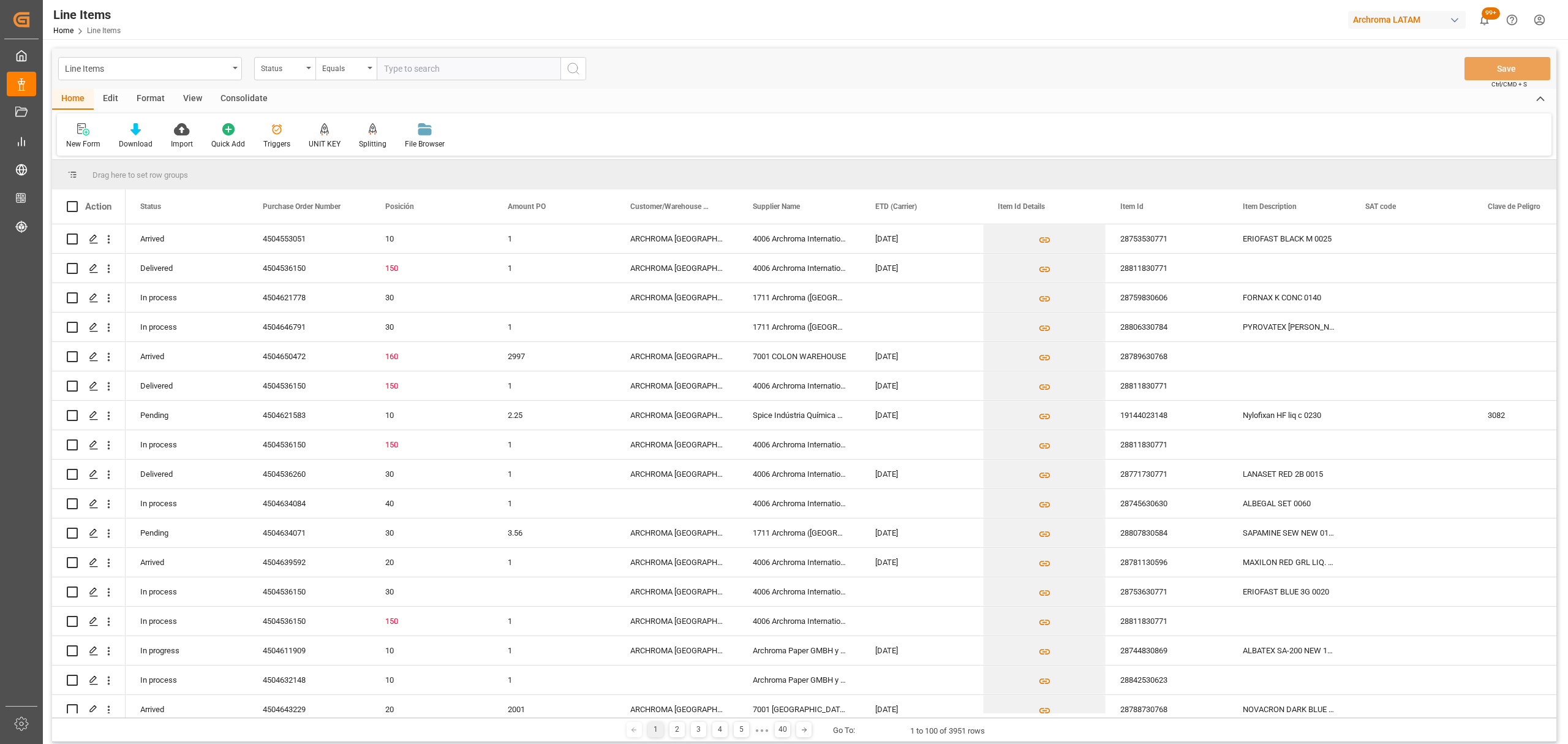
click at [294, 69] on div "Status" at bounding box center [281, 67] width 42 height 14
click at [300, 155] on div "Purchase Order Number" at bounding box center [346, 150] width 182 height 26
click at [202, 128] on div "Quick Add" at bounding box center [228, 136] width 52 height 27
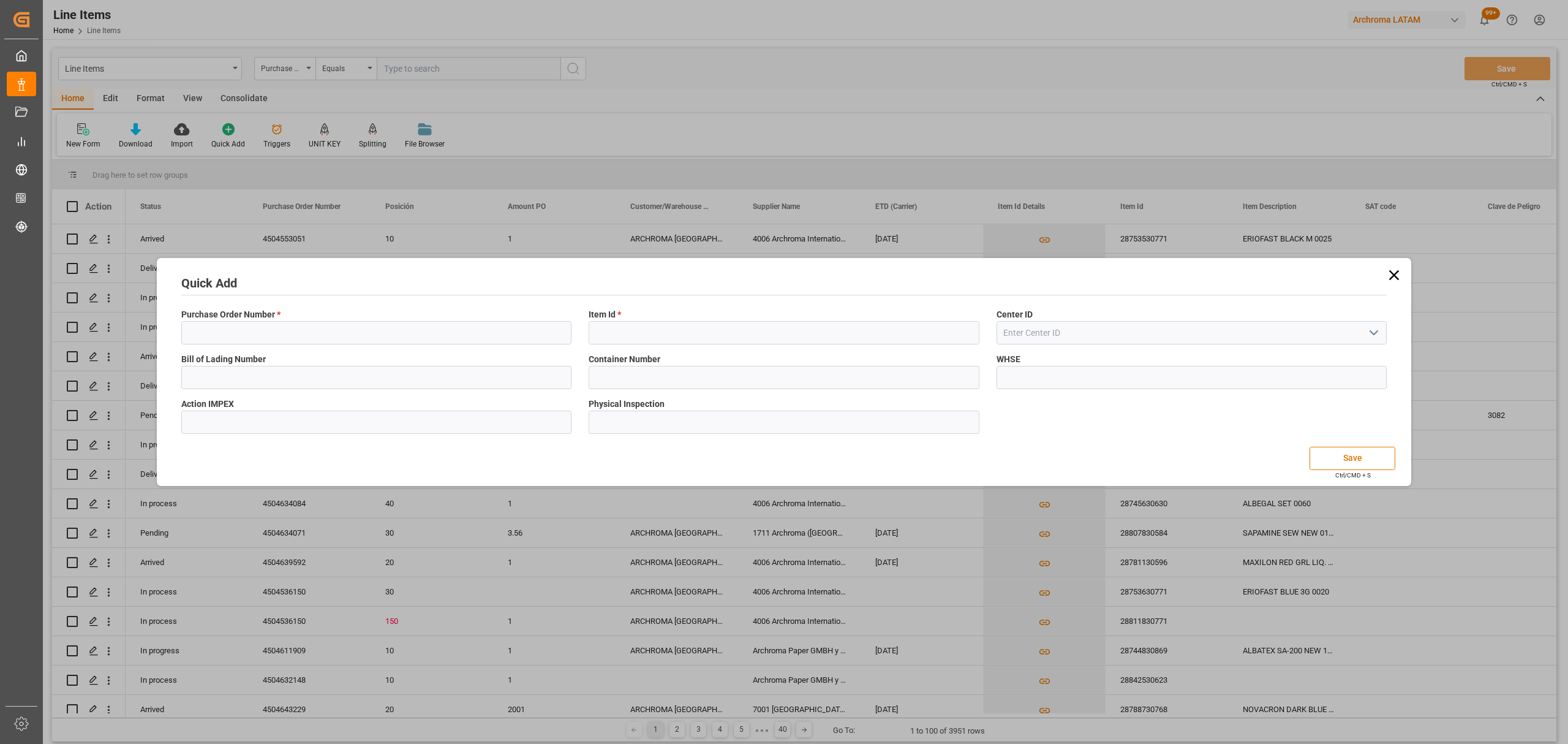
click at [1390, 278] on icon at bounding box center [1394, 275] width 10 height 10
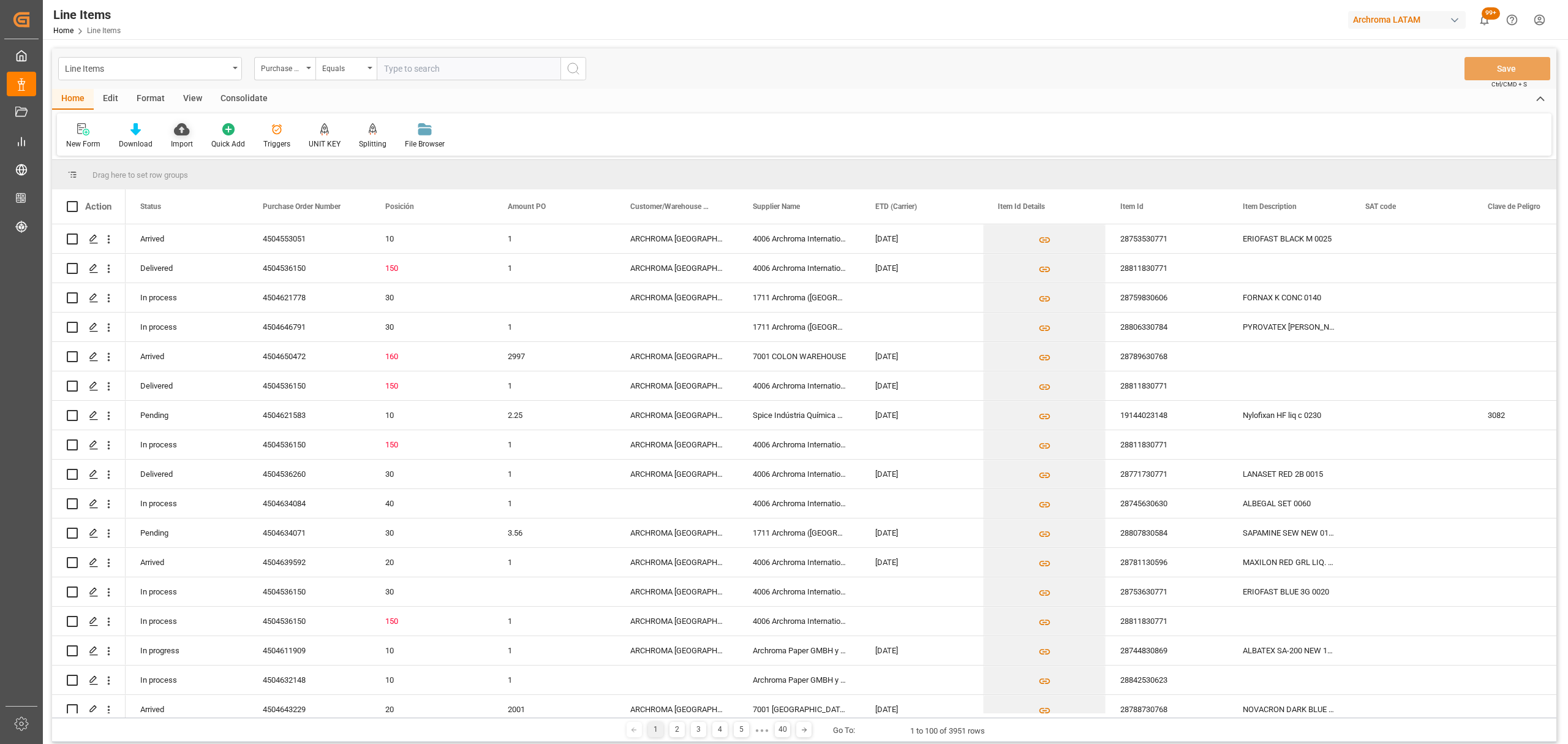
click at [174, 129] on icon at bounding box center [182, 130] width 15 height 12
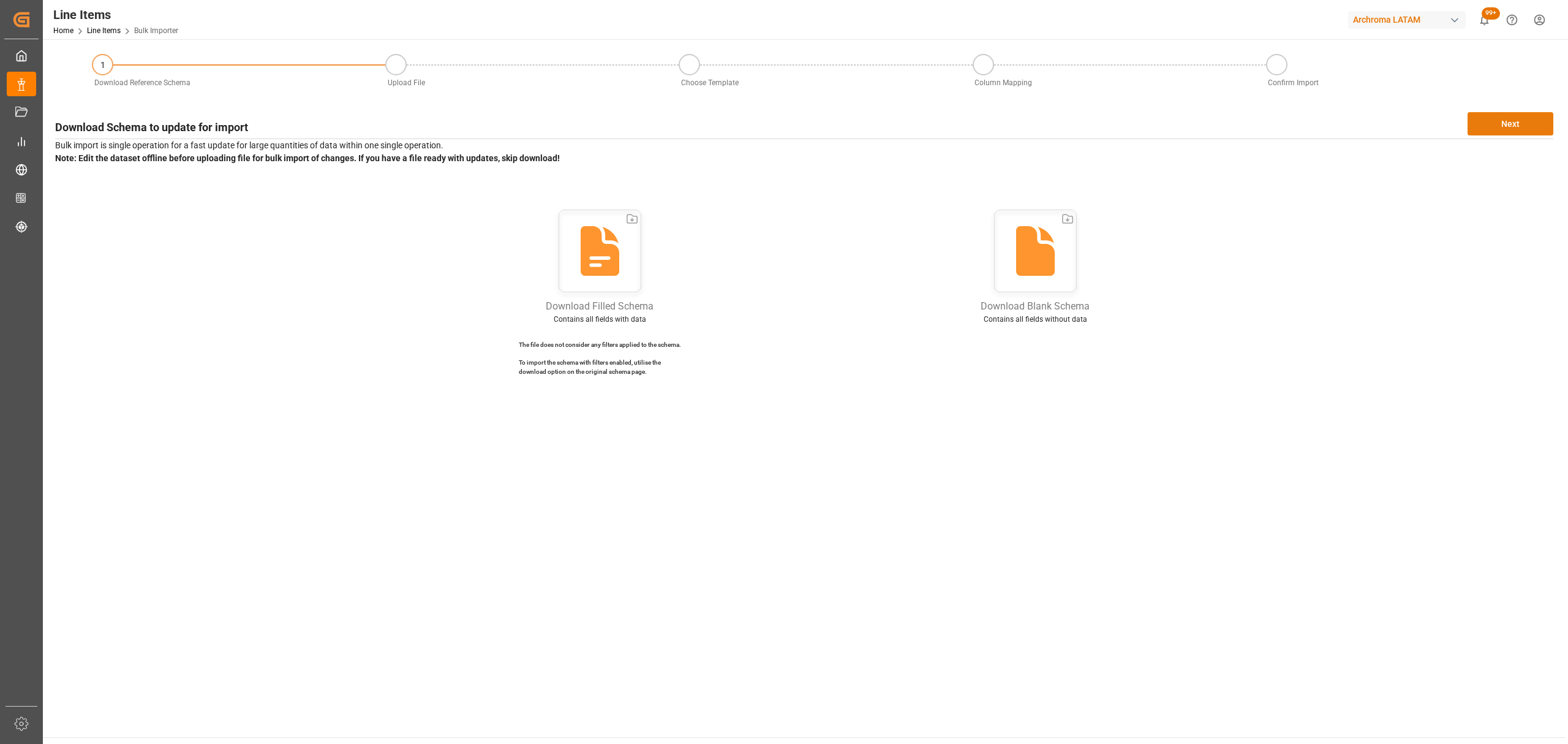
click at [1505, 126] on button "Next" at bounding box center [1510, 124] width 86 height 24
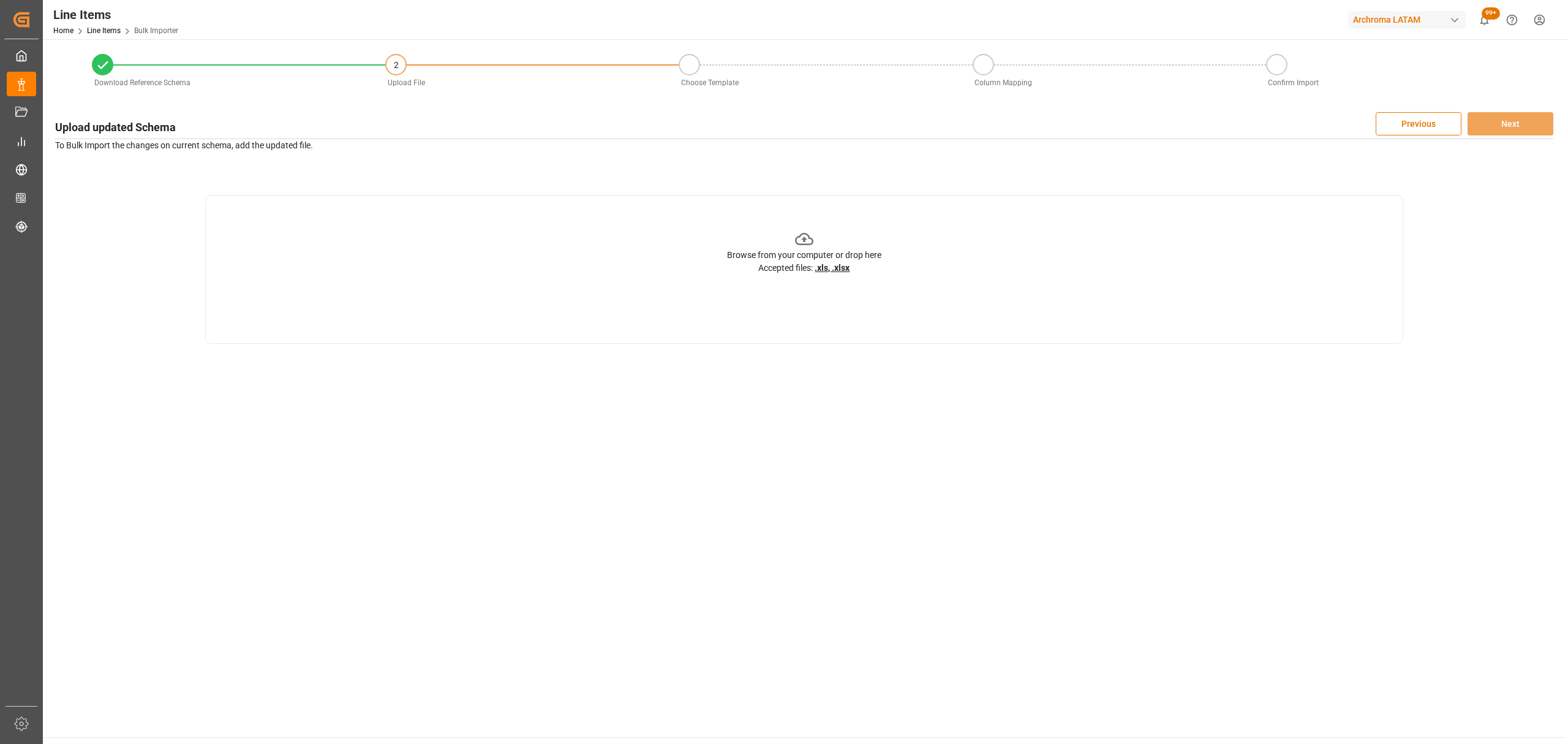
click at [831, 249] on div "Browse from your computer or drop here" at bounding box center [804, 255] width 155 height 13
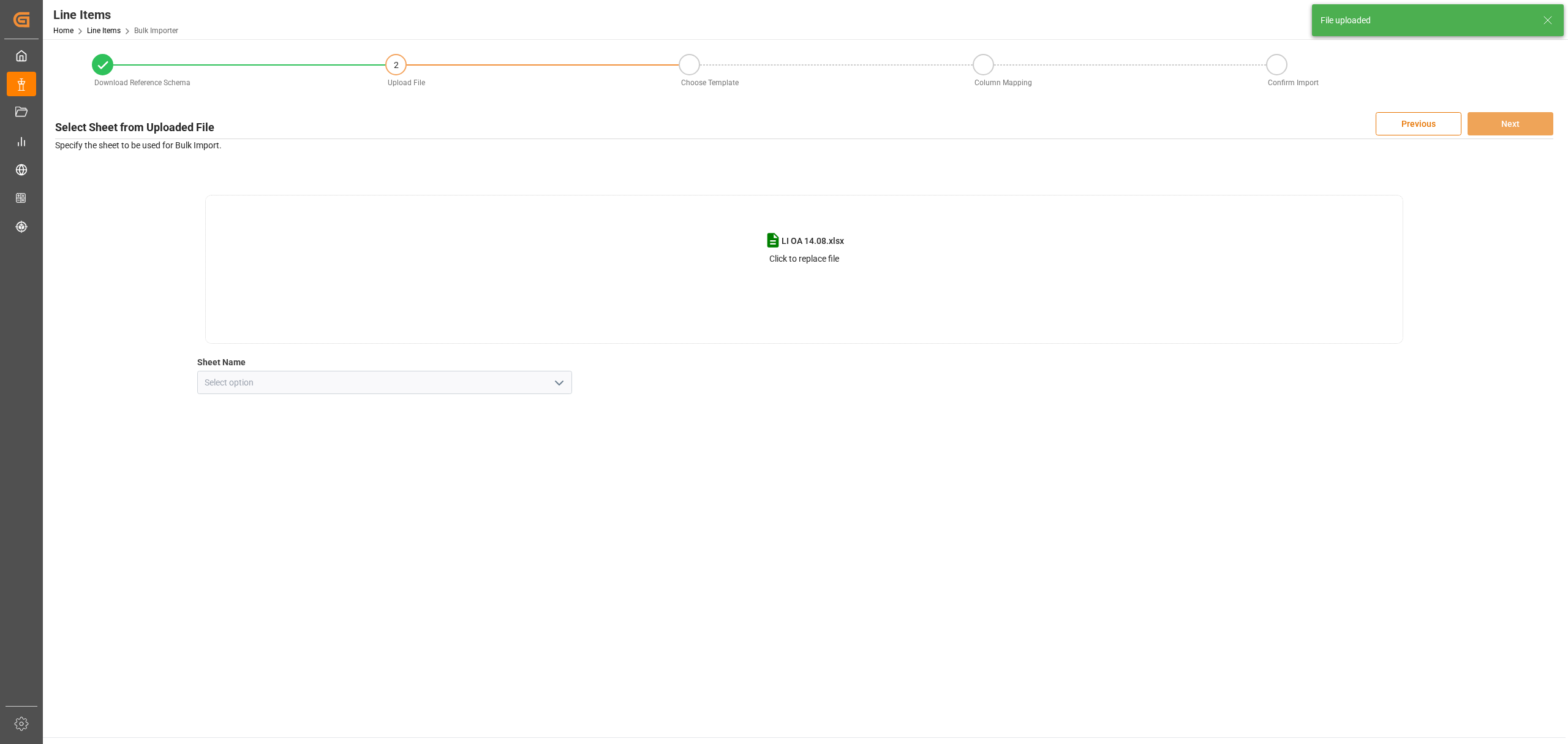
click at [561, 386] on icon "open menu" at bounding box center [559, 383] width 15 height 15
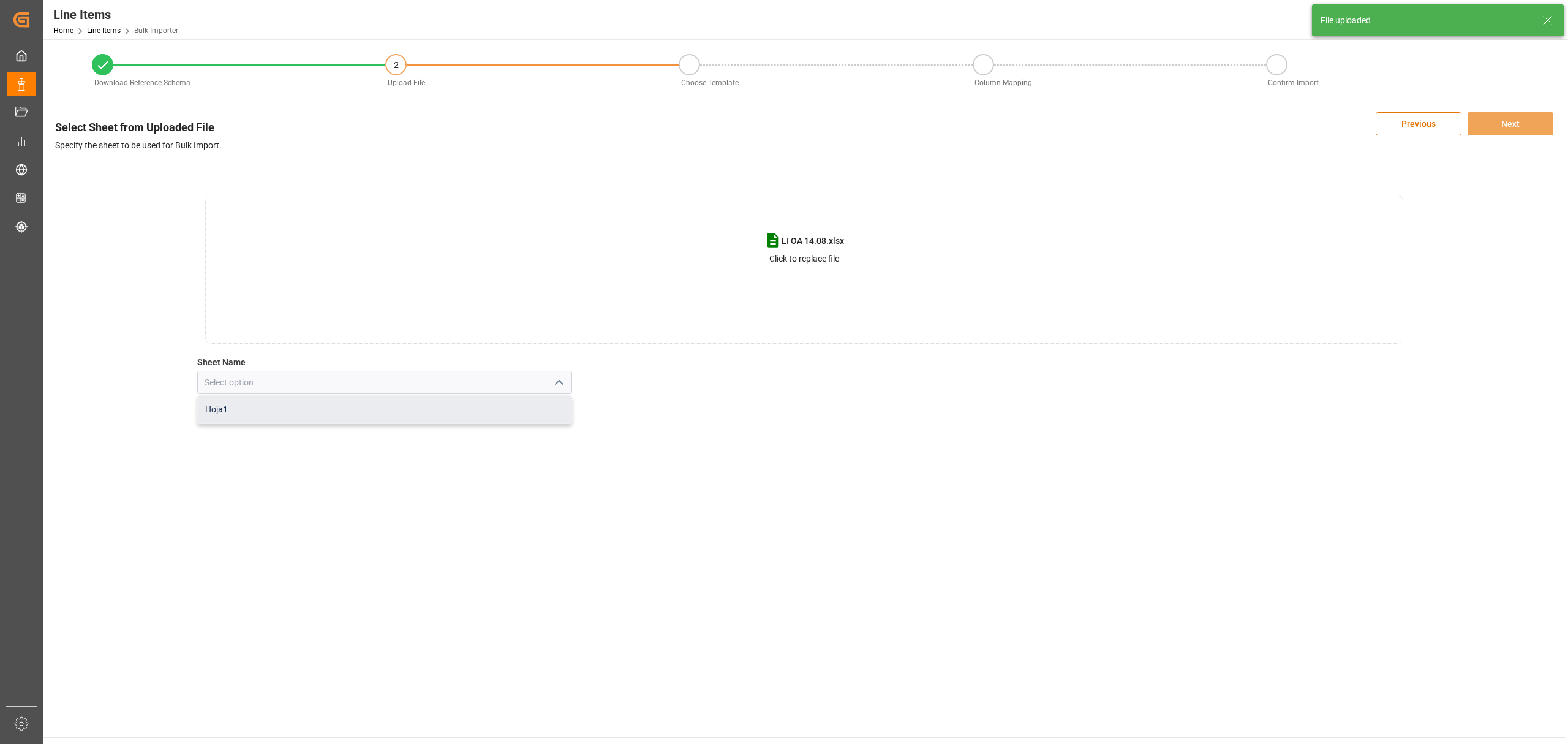
click at [383, 410] on div "Hoja1" at bounding box center [384, 410] width 374 height 28
type input "Hoja1"
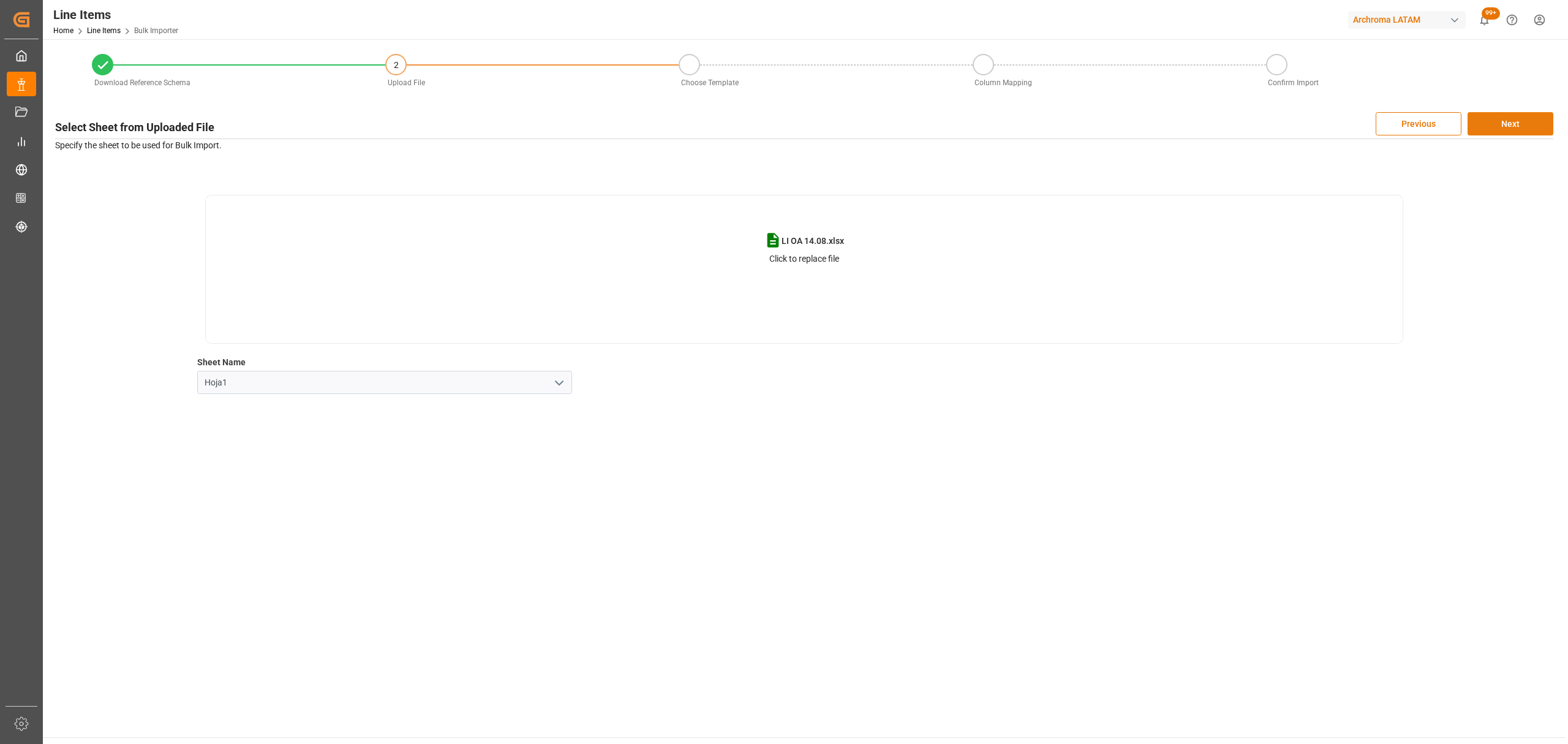
click at [1505, 129] on button "Next" at bounding box center [1510, 124] width 86 height 24
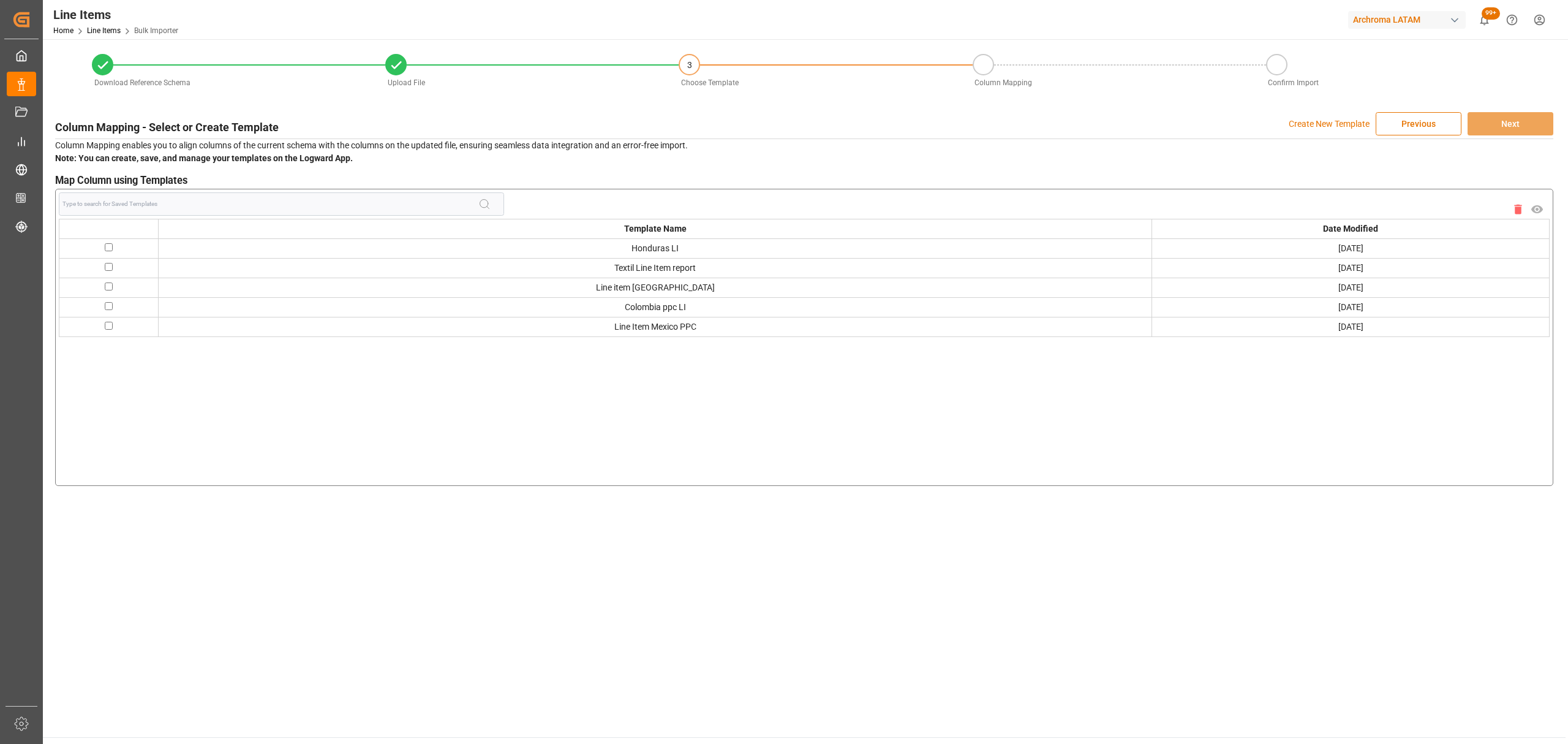
click at [1314, 125] on p "Create New Template" at bounding box center [1329, 124] width 81 height 24
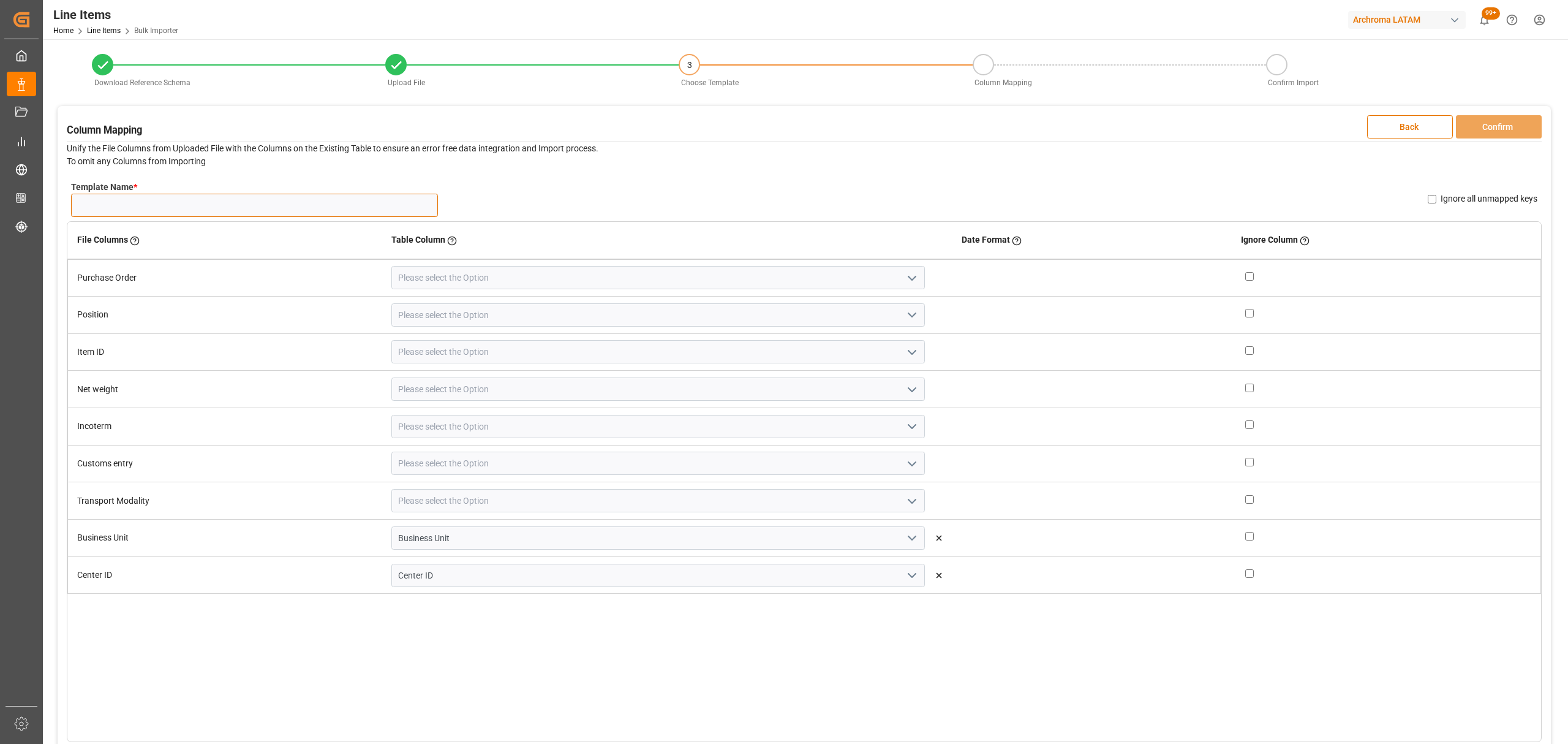
click at [172, 199] on input "Template Name *" at bounding box center [254, 205] width 367 height 24
type input "NEW LI ITEM 14.08"
click at [905, 277] on icon "open menu" at bounding box center [912, 278] width 15 height 15
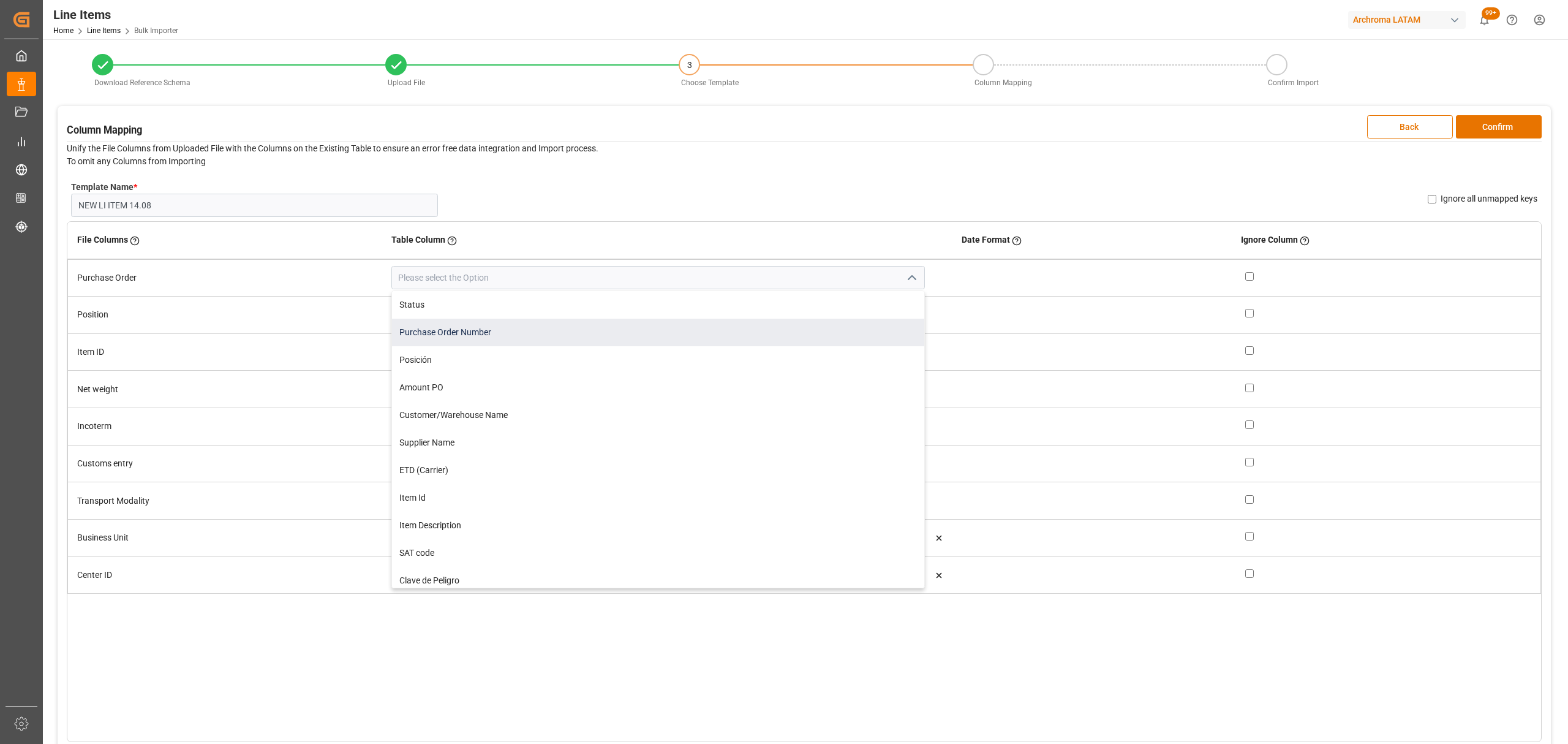
click at [600, 329] on div "Purchase Order Number" at bounding box center [658, 332] width 532 height 28
type input "Purchase Order Number"
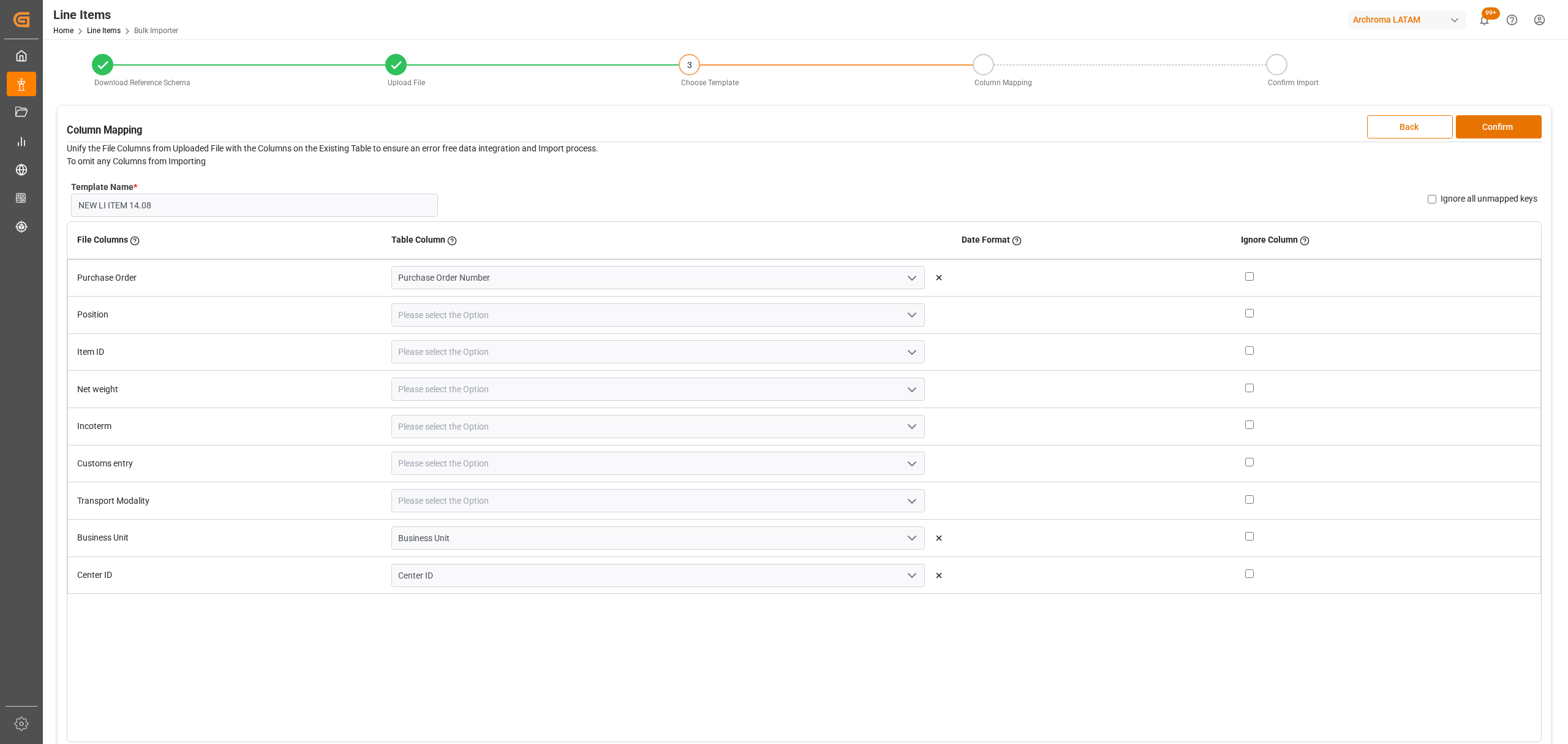
click at [905, 319] on icon "open menu" at bounding box center [912, 315] width 15 height 15
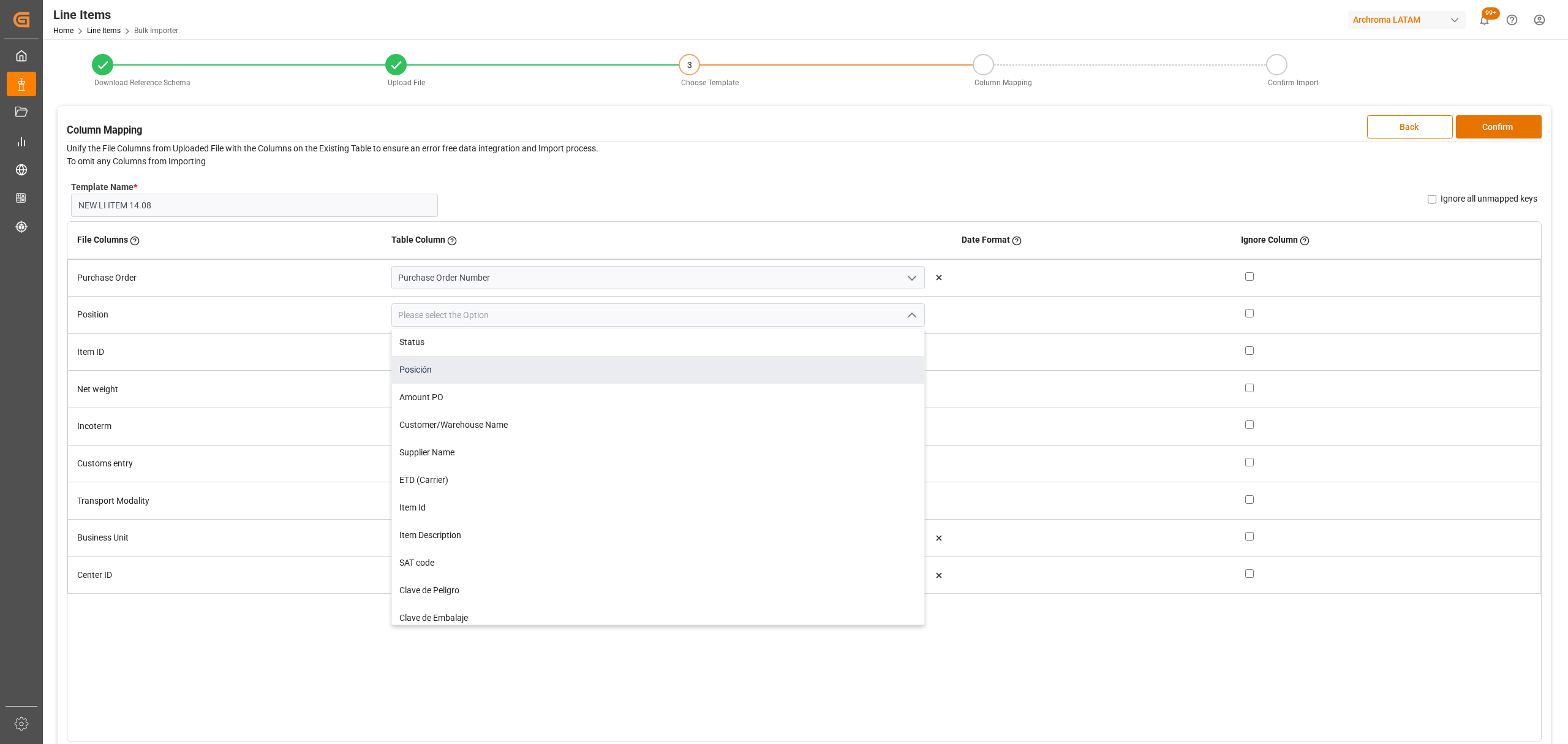
click at [603, 361] on div "Posición" at bounding box center [658, 370] width 532 height 28
type input "Posición"
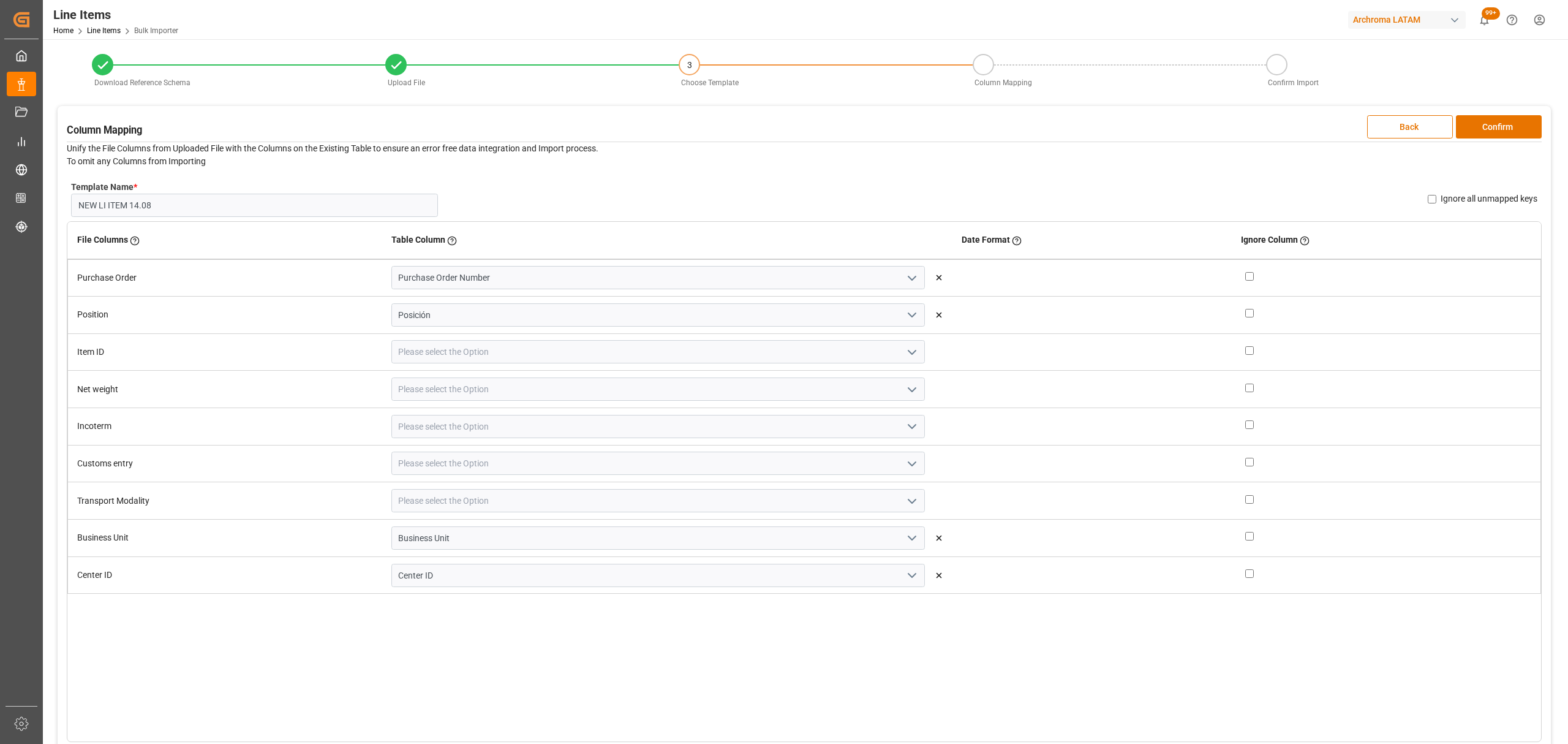
click at [905, 356] on icon "open menu" at bounding box center [912, 352] width 15 height 15
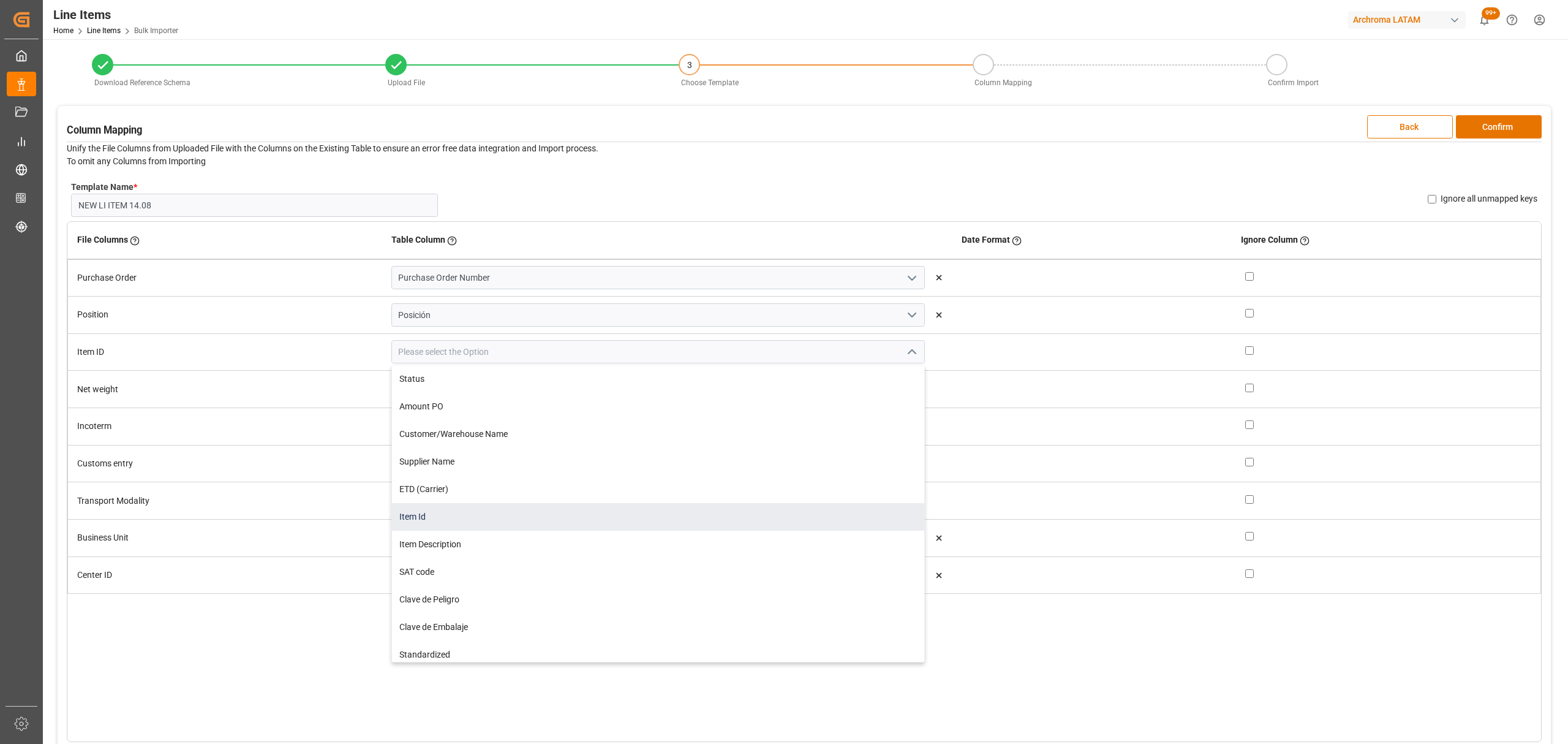
click at [451, 505] on div "Item Id" at bounding box center [658, 517] width 532 height 28
type input "Item Id"
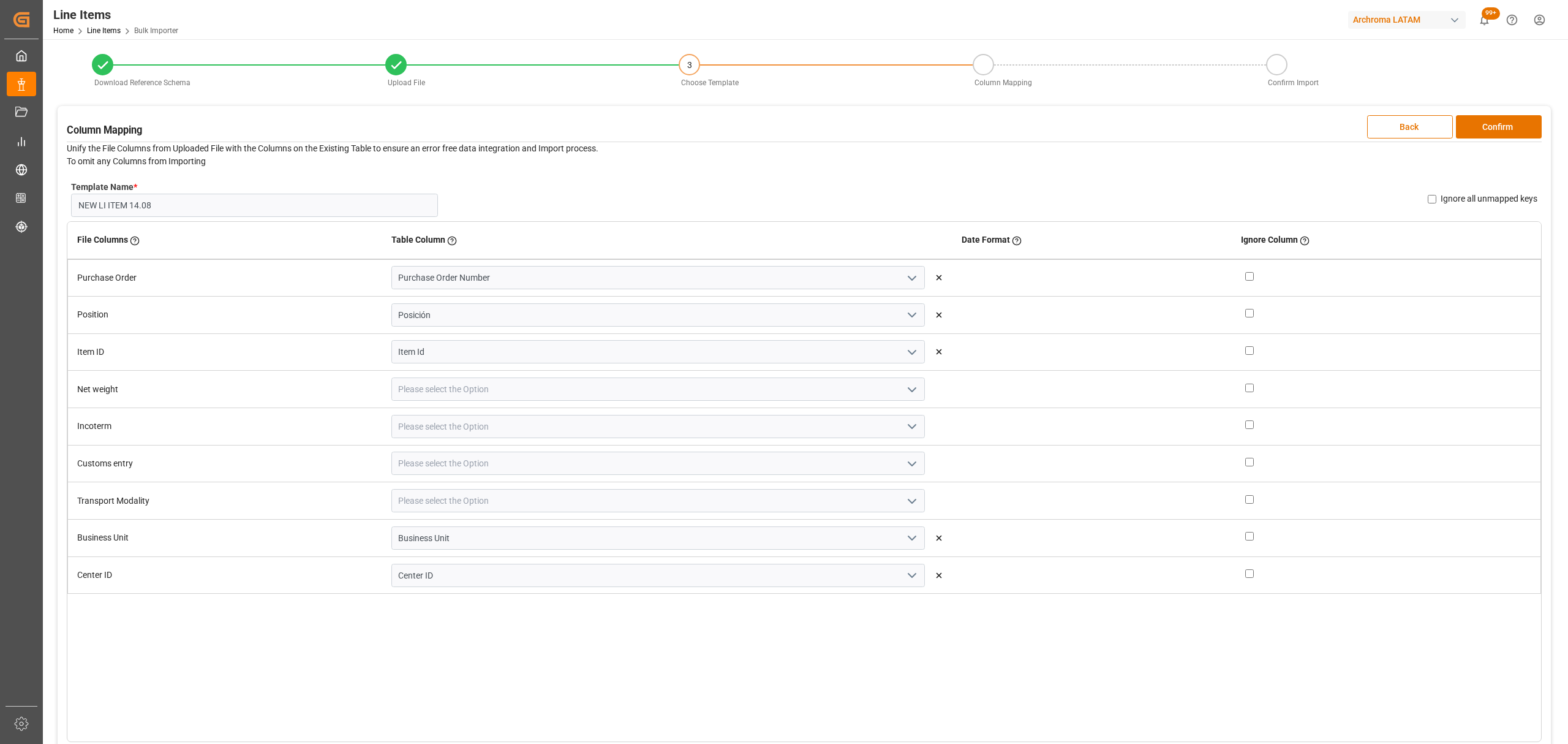
click at [905, 388] on icon "open menu" at bounding box center [912, 389] width 15 height 15
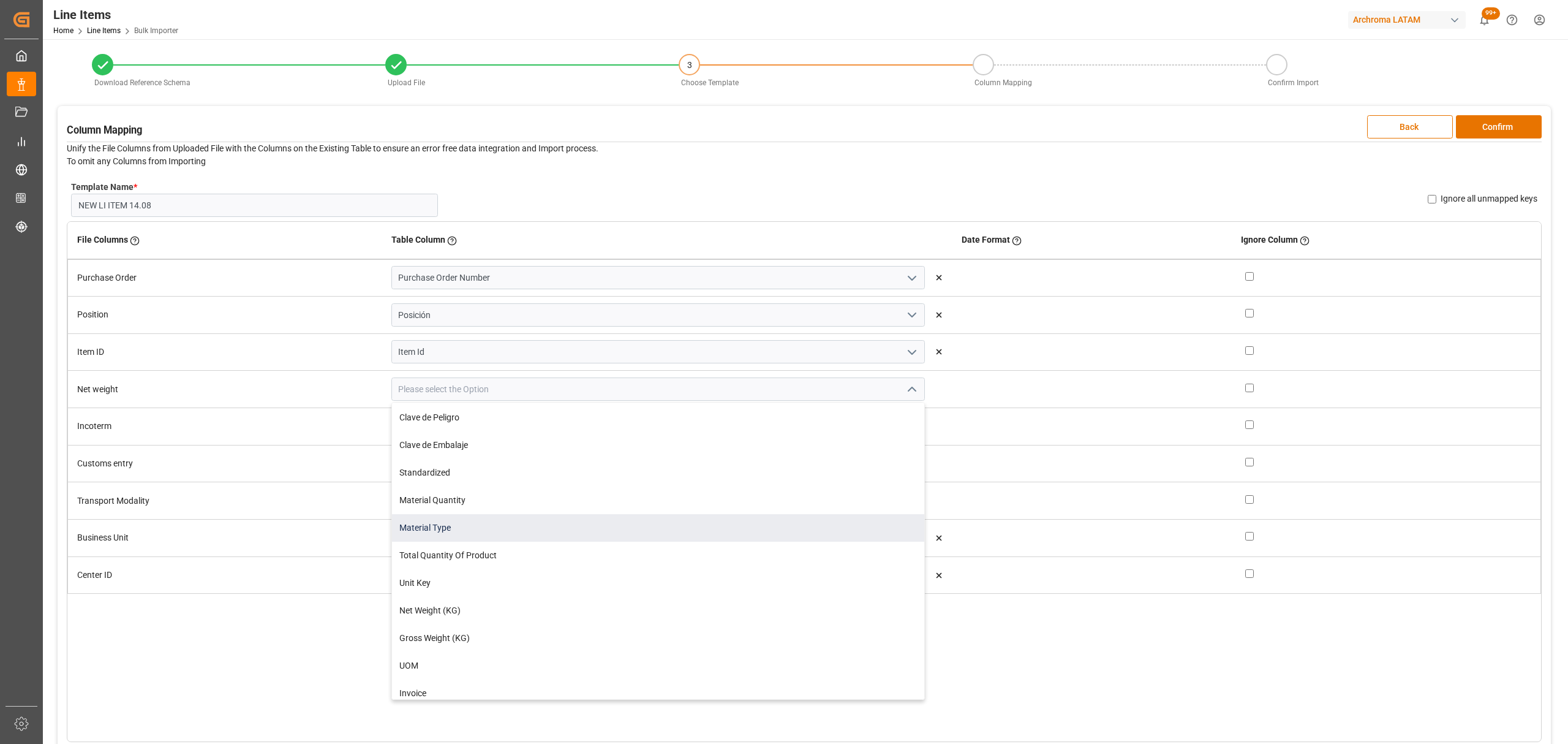
scroll to position [245, 0]
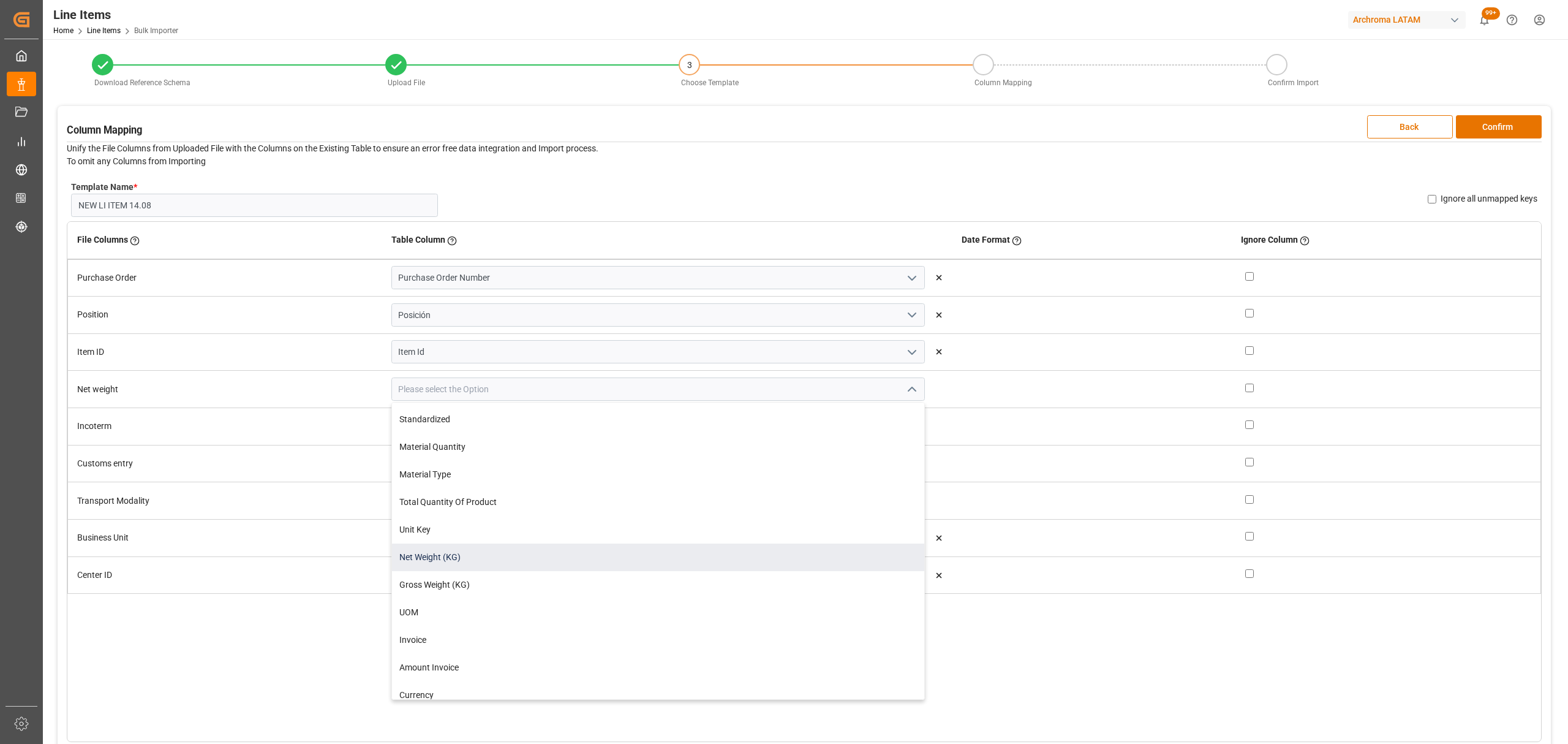
click at [454, 553] on div "Net Weight (KG)" at bounding box center [658, 557] width 532 height 28
type input "Net Weight (KG)"
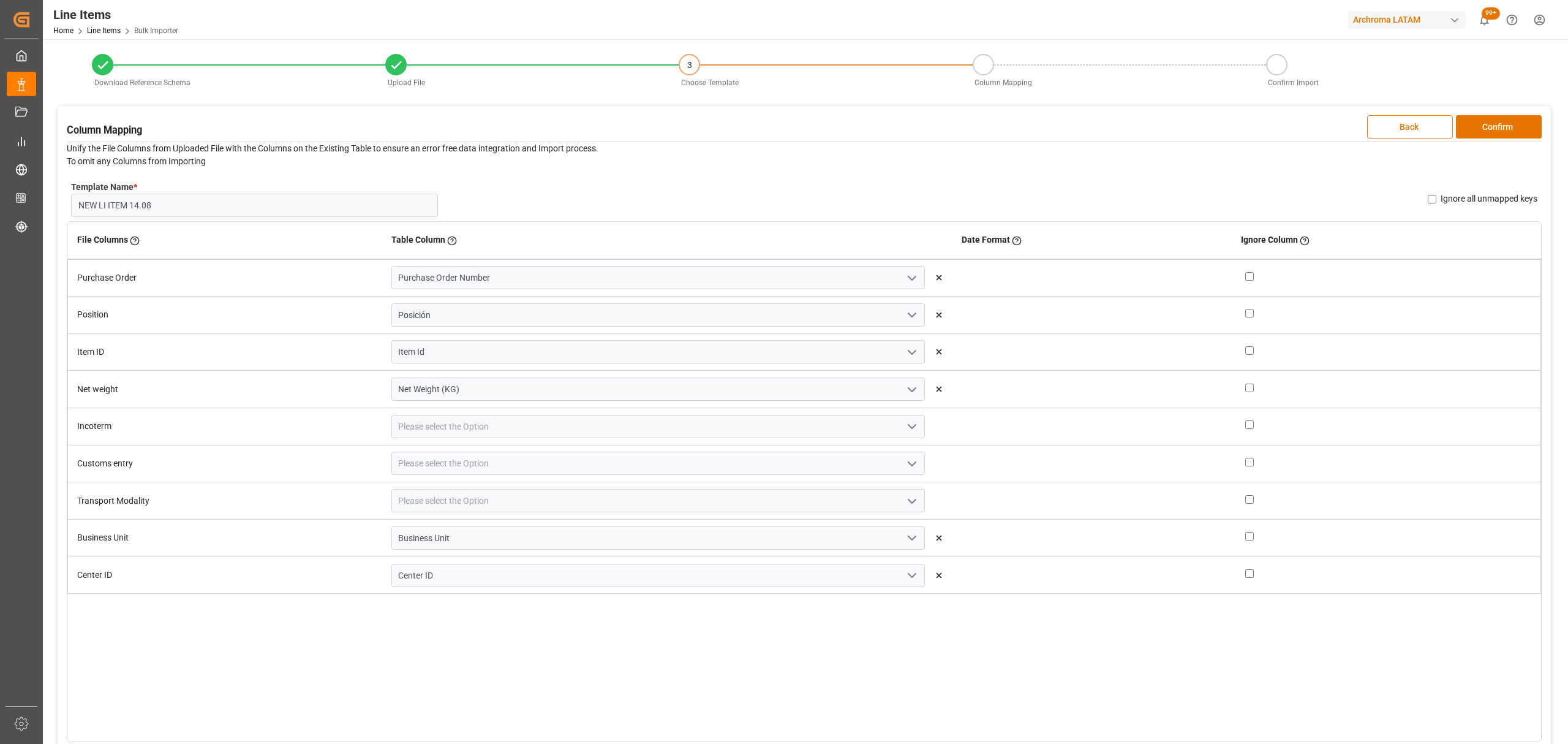
click at [908, 427] on polyline "open menu" at bounding box center [912, 426] width 8 height 3
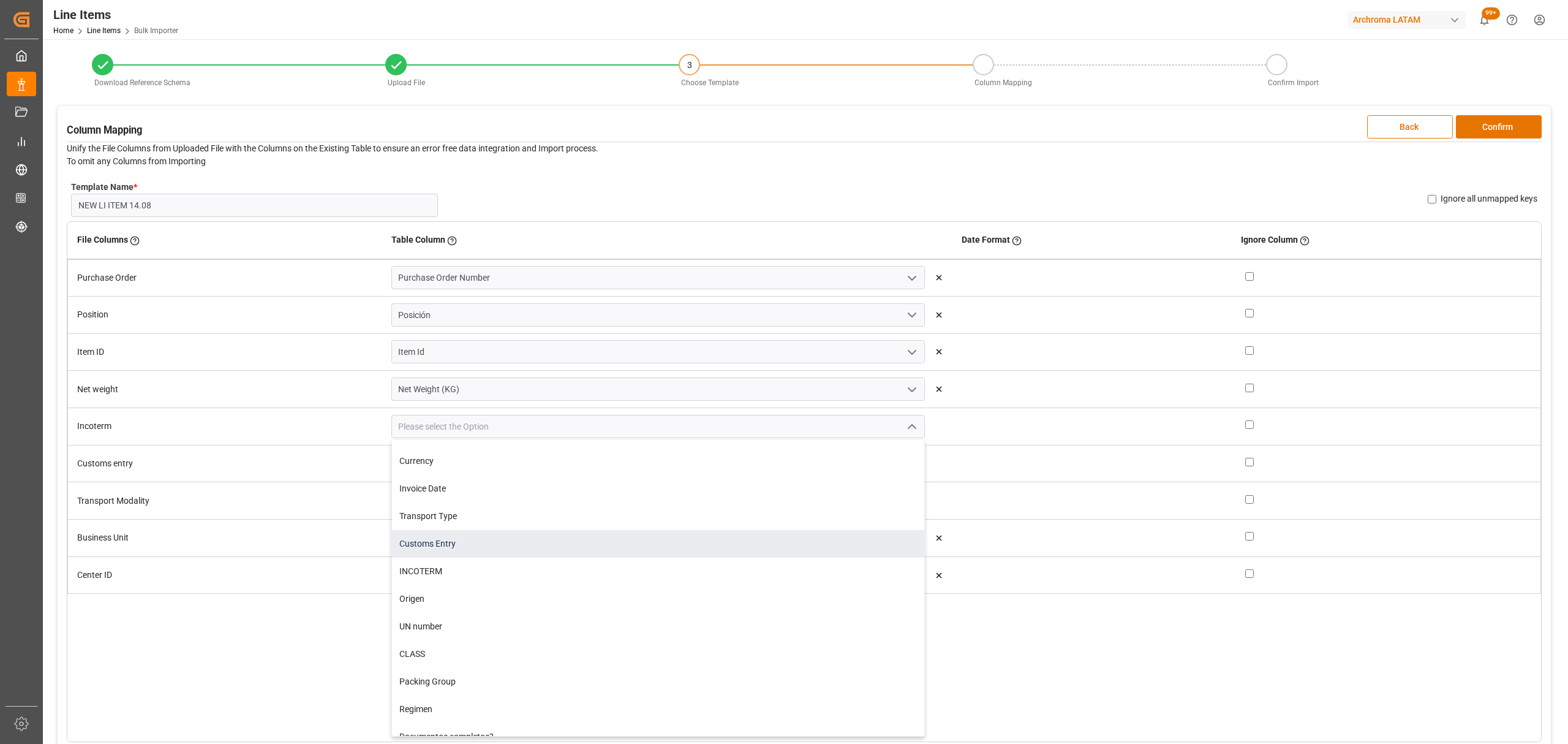
scroll to position [490, 0]
click at [481, 567] on div "INCOTERM" at bounding box center [658, 570] width 532 height 28
type input "INCOTERM"
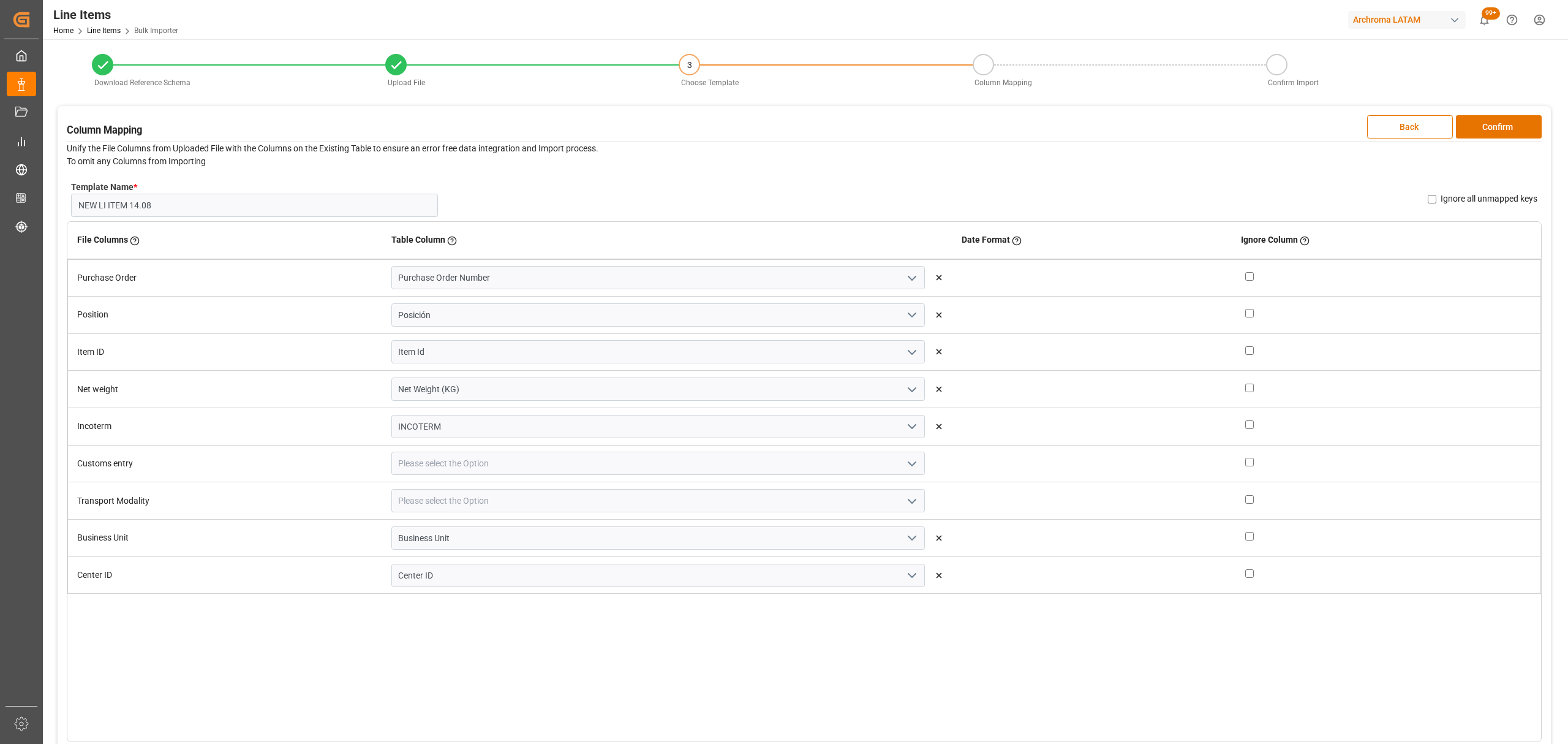
click at [905, 469] on icon "open menu" at bounding box center [912, 463] width 15 height 15
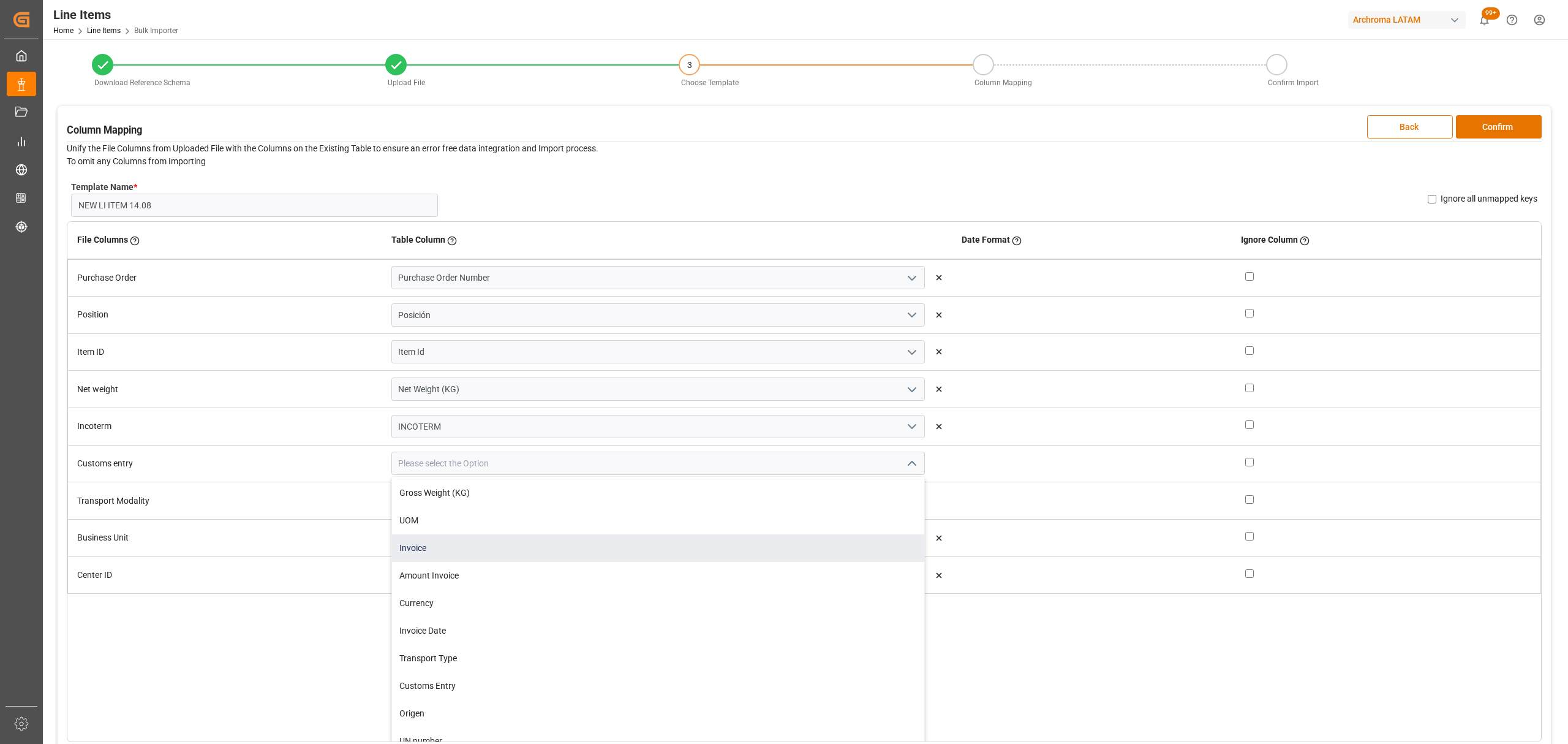
scroll to position [408, 0]
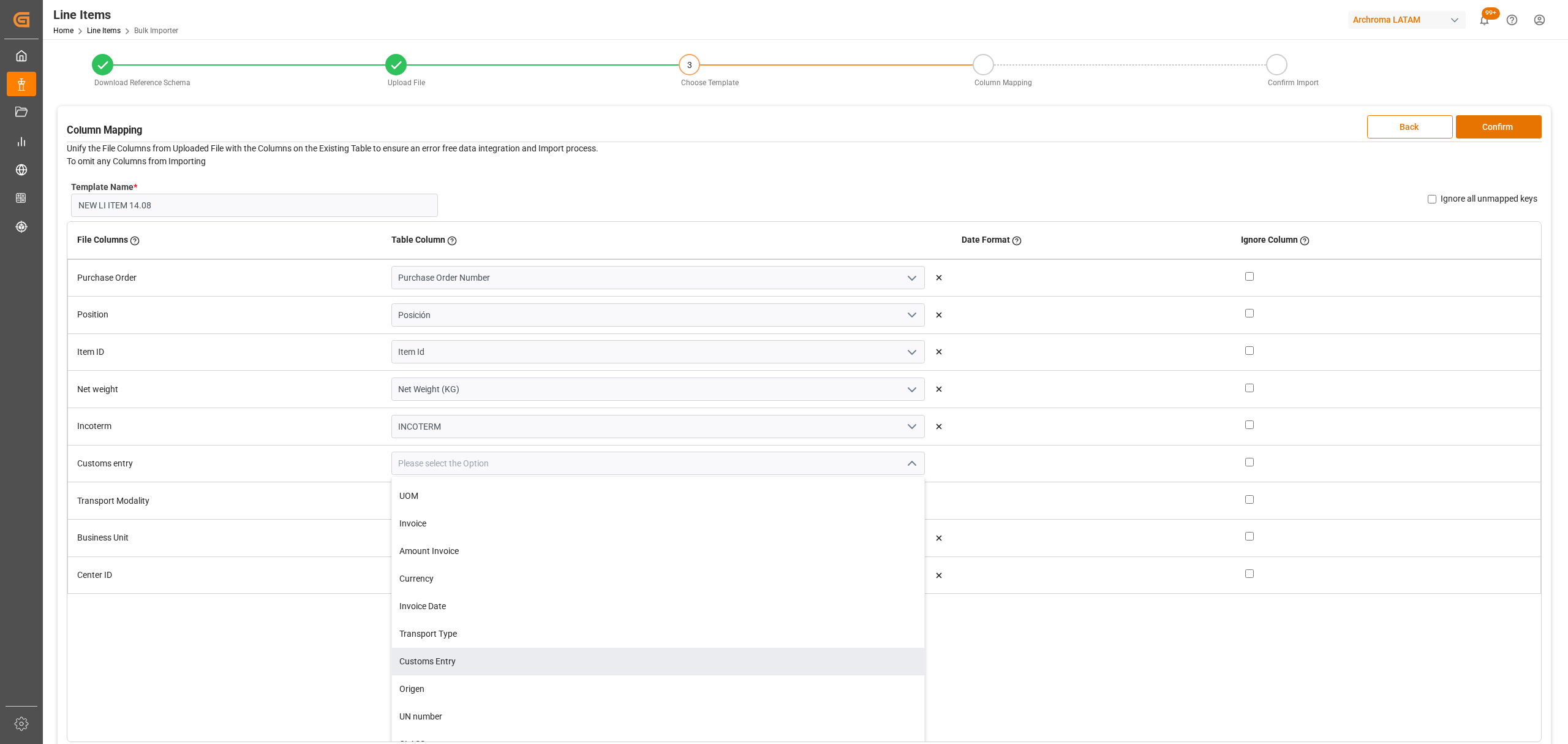
click at [485, 662] on div "Customs Entry" at bounding box center [658, 661] width 532 height 28
type input "Customs Entry"
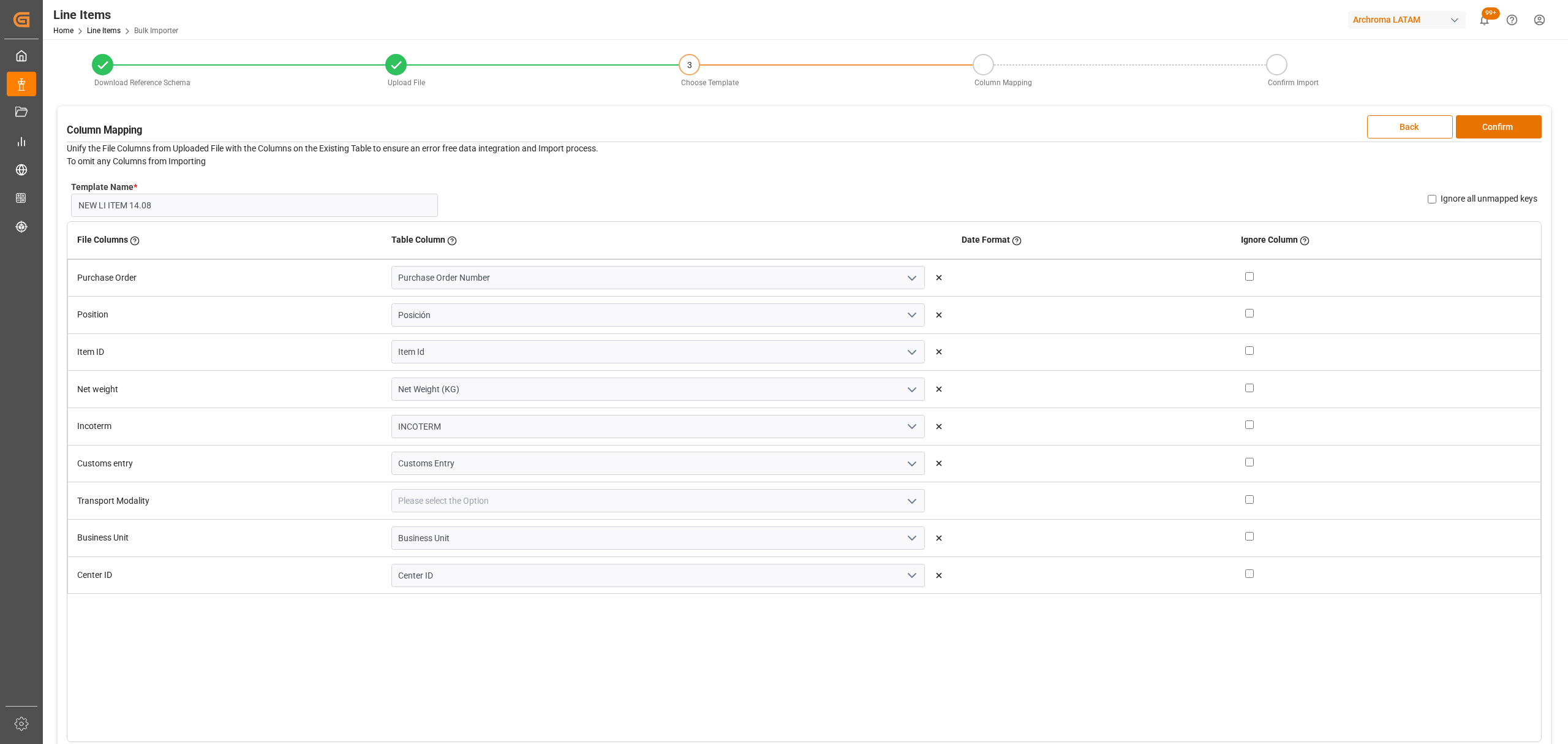
click at [905, 500] on icon "open menu" at bounding box center [912, 501] width 15 height 15
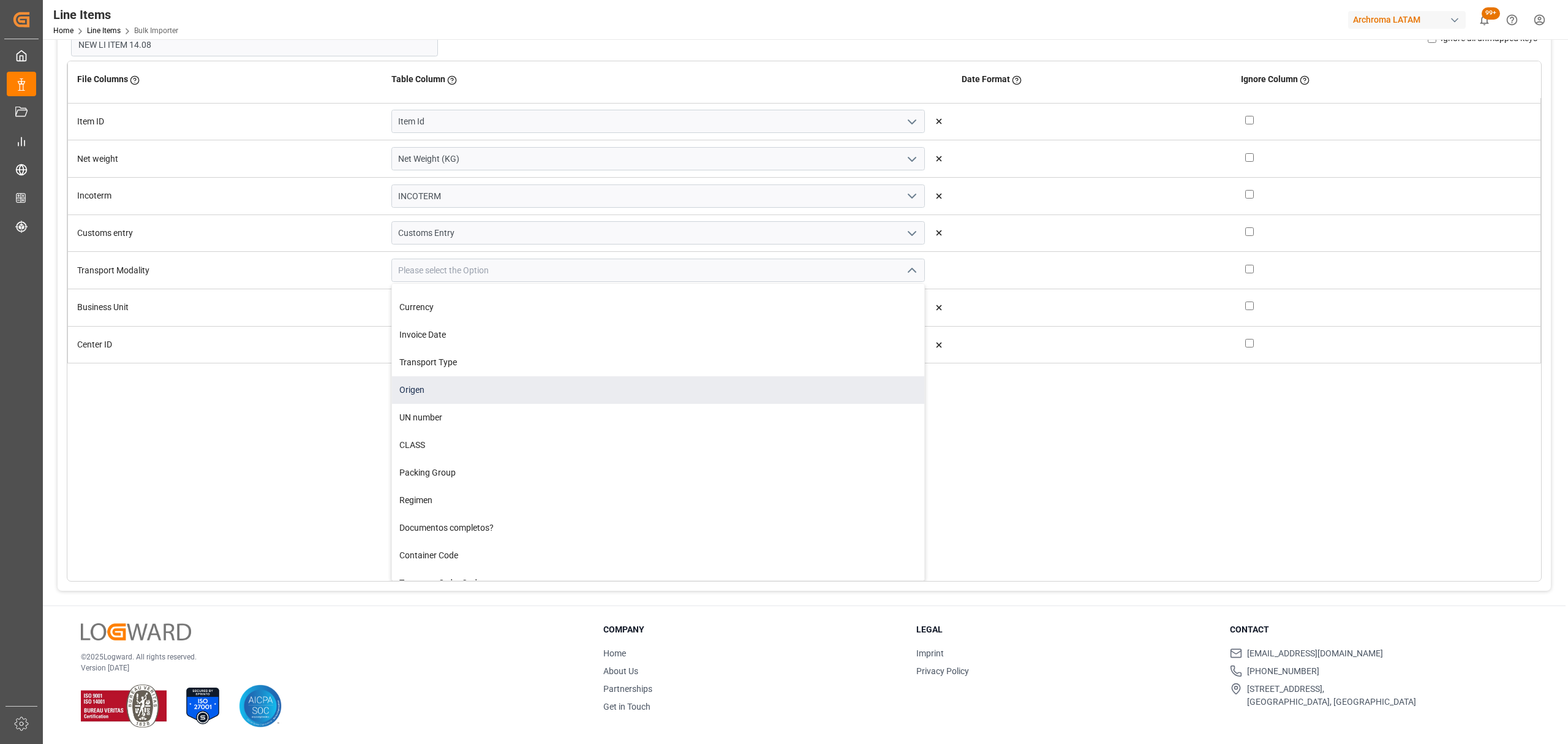
scroll to position [485, 0]
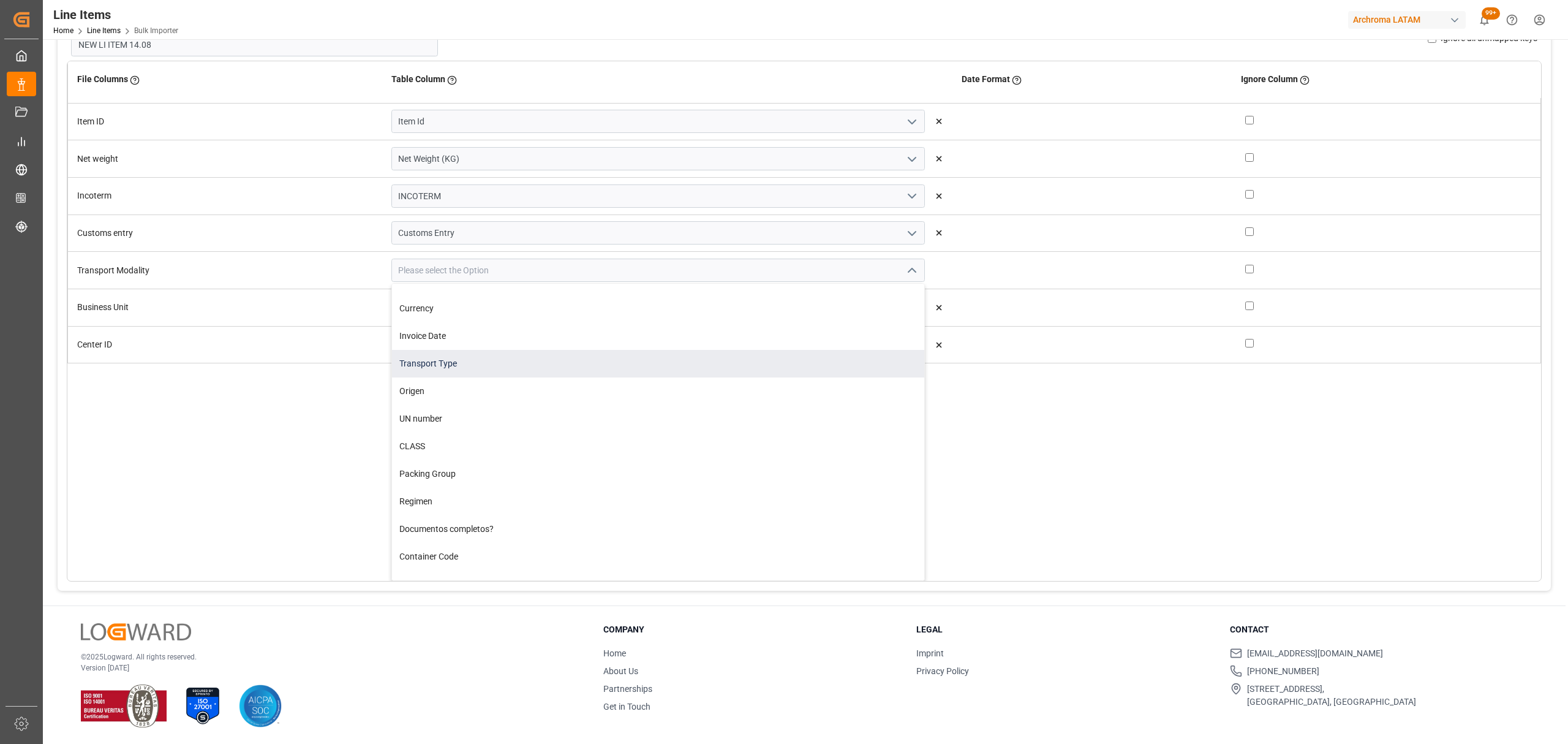
click at [487, 365] on div "Transport Type" at bounding box center [658, 363] width 532 height 28
type input "Transport Type"
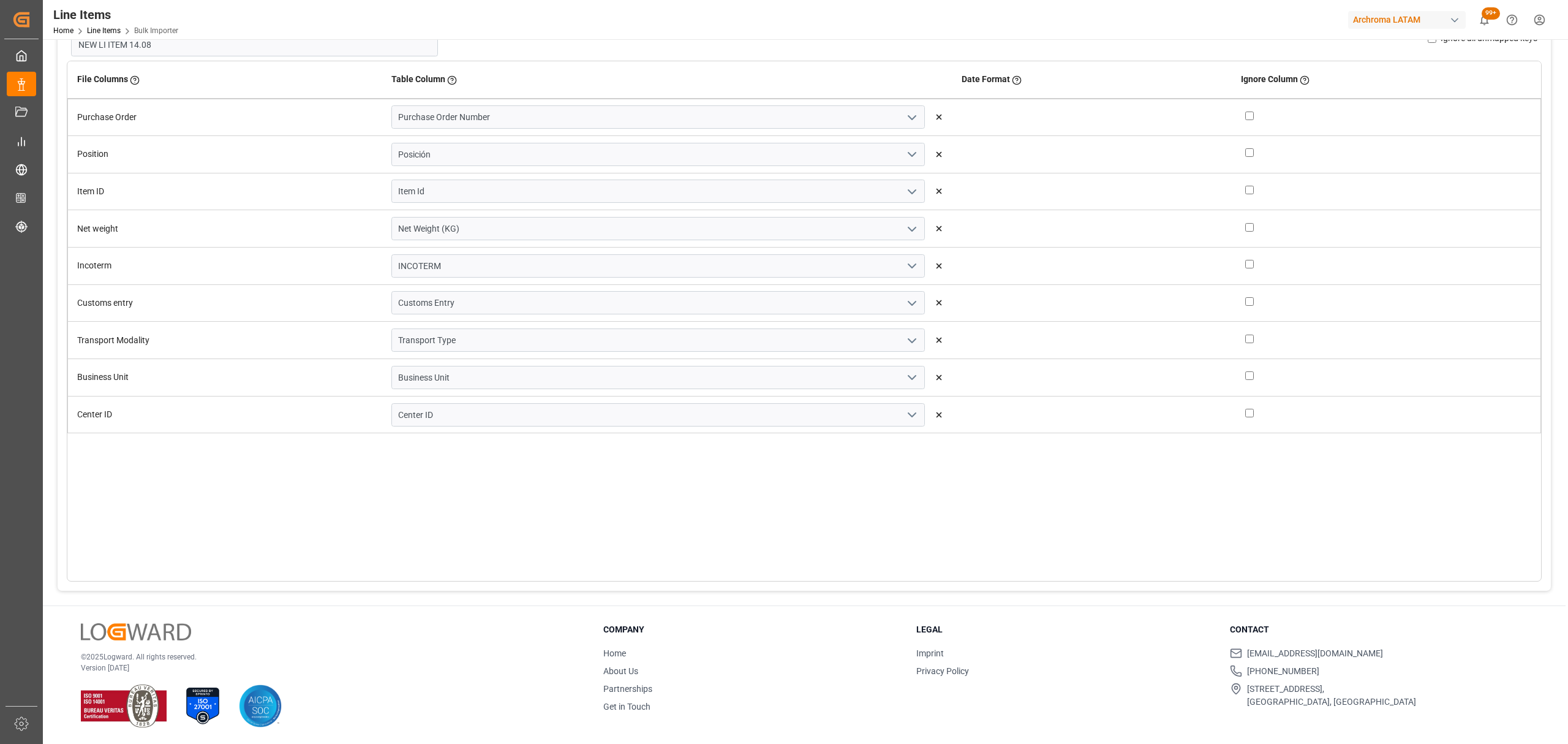
click at [905, 345] on icon "open menu" at bounding box center [912, 340] width 15 height 15
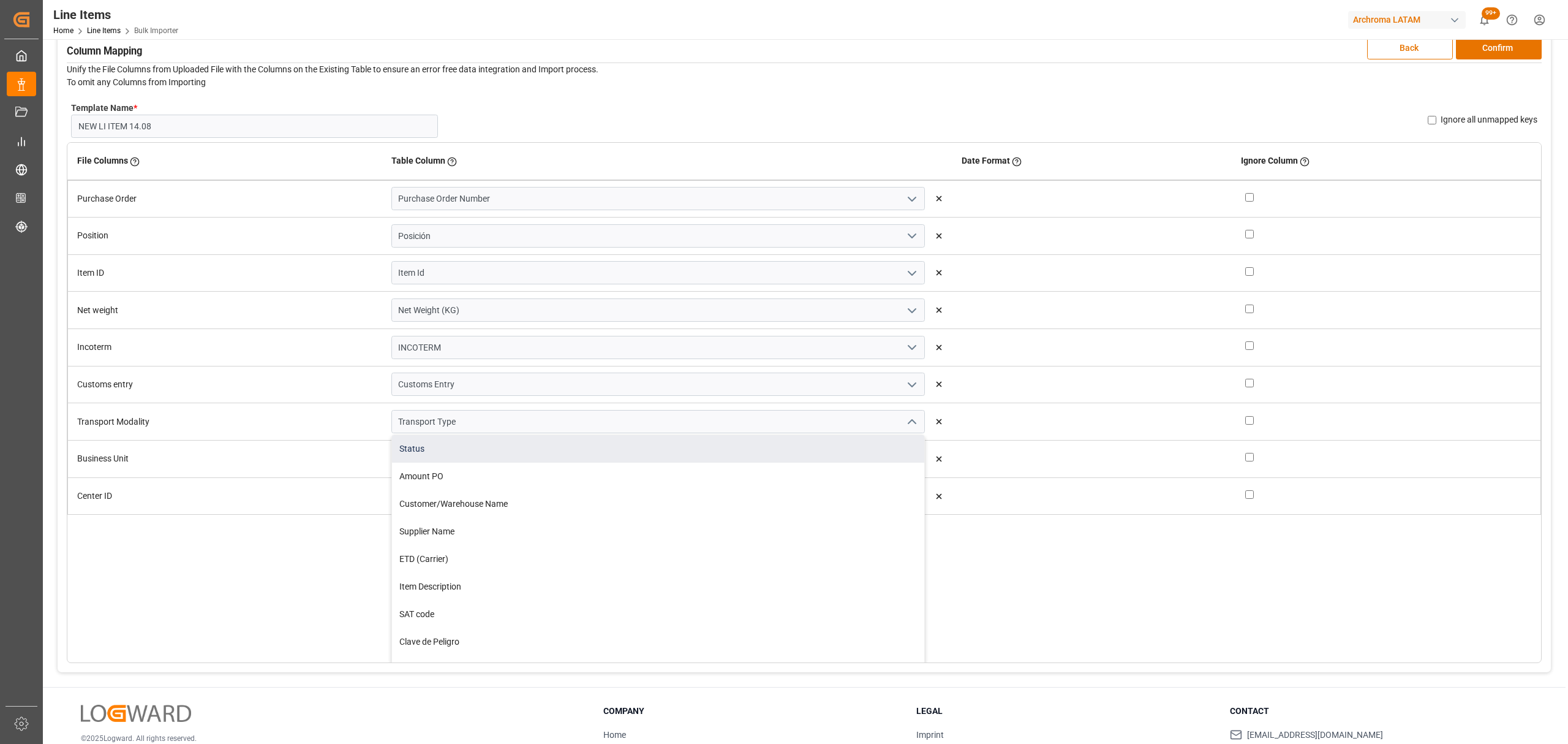
scroll to position [163, 0]
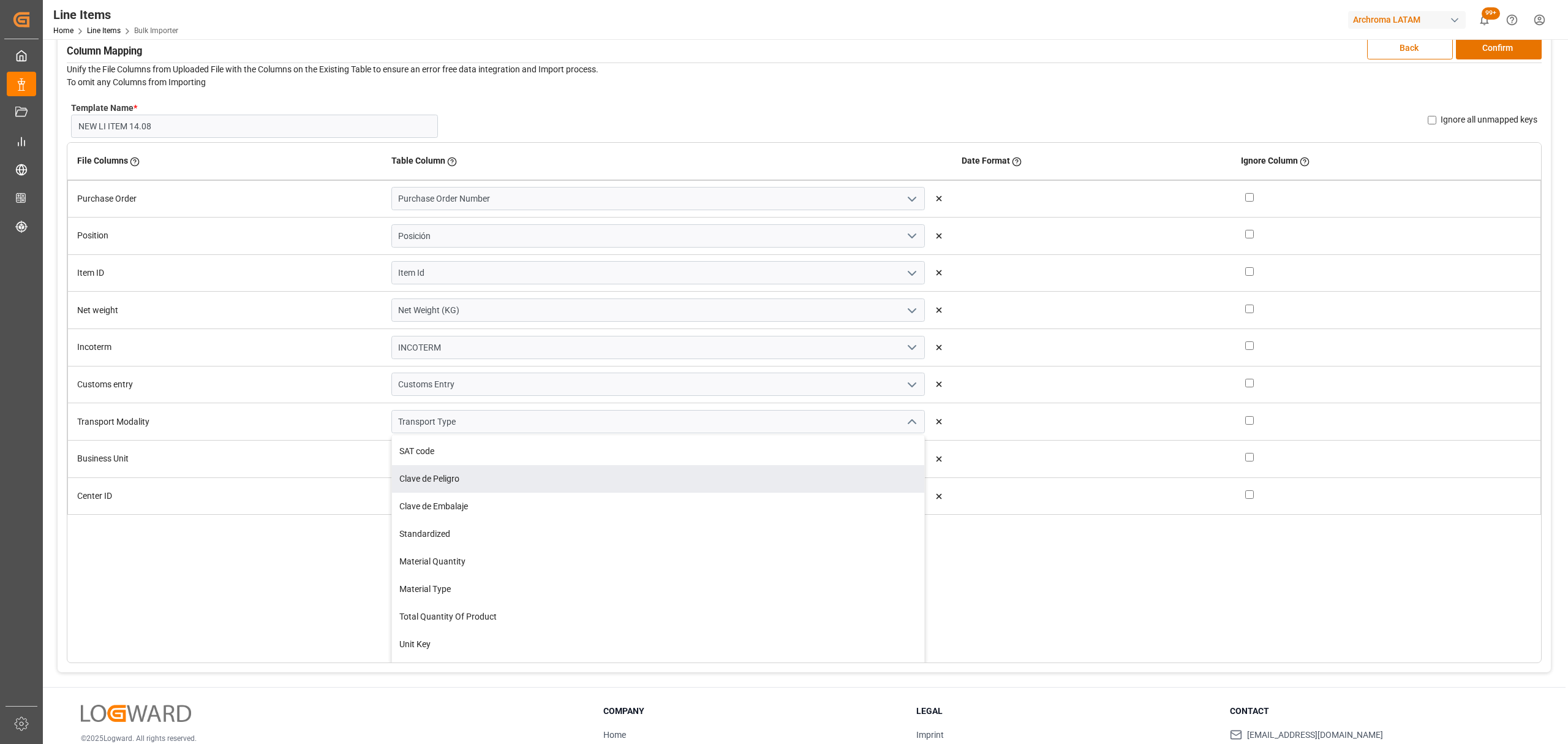
click at [297, 584] on div "File Columns Header of the column in the sheet that is uploaded Table Column Ke…" at bounding box center [804, 402] width 1475 height 521
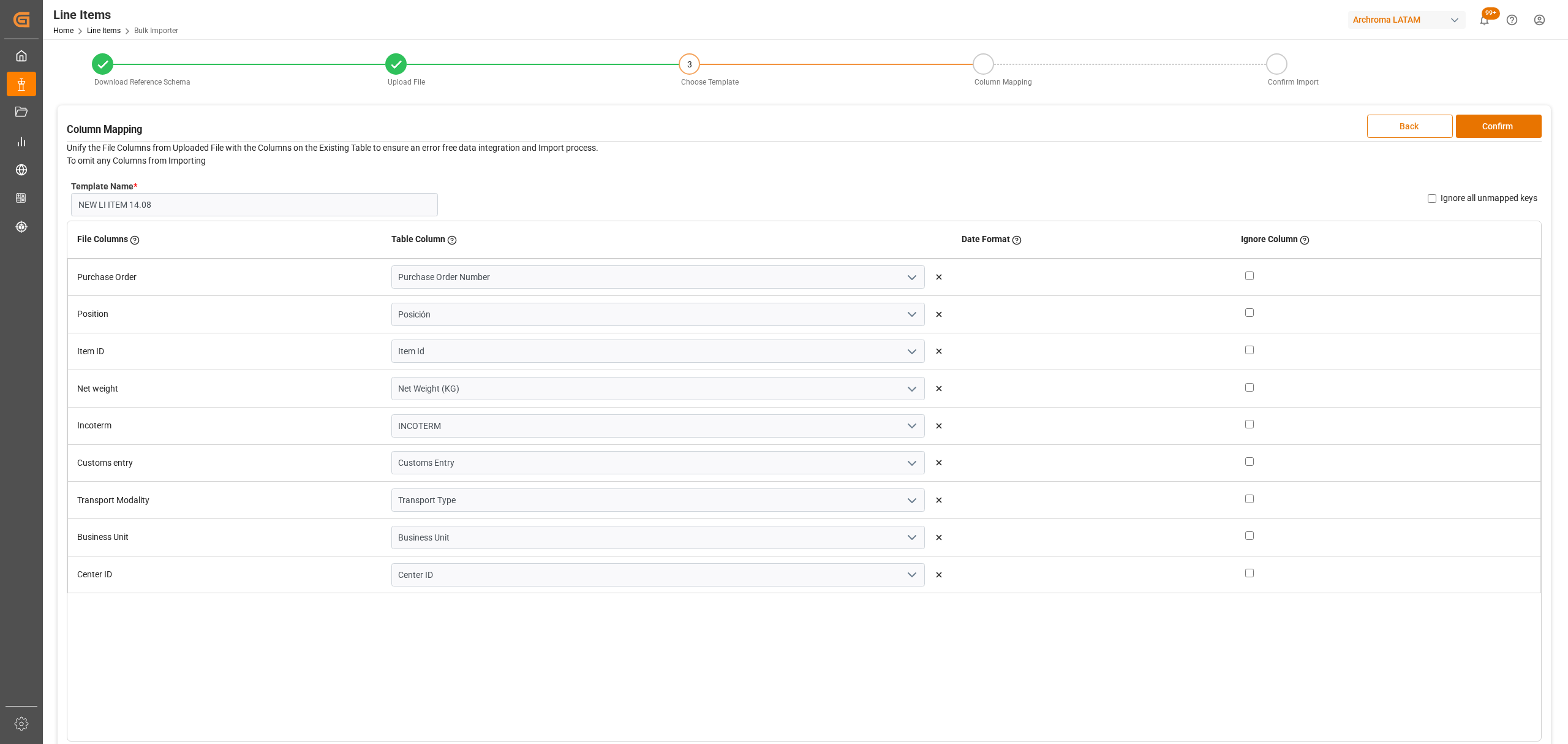
scroll to position [0, 0]
click at [1524, 123] on button "Confirm" at bounding box center [1499, 127] width 86 height 24
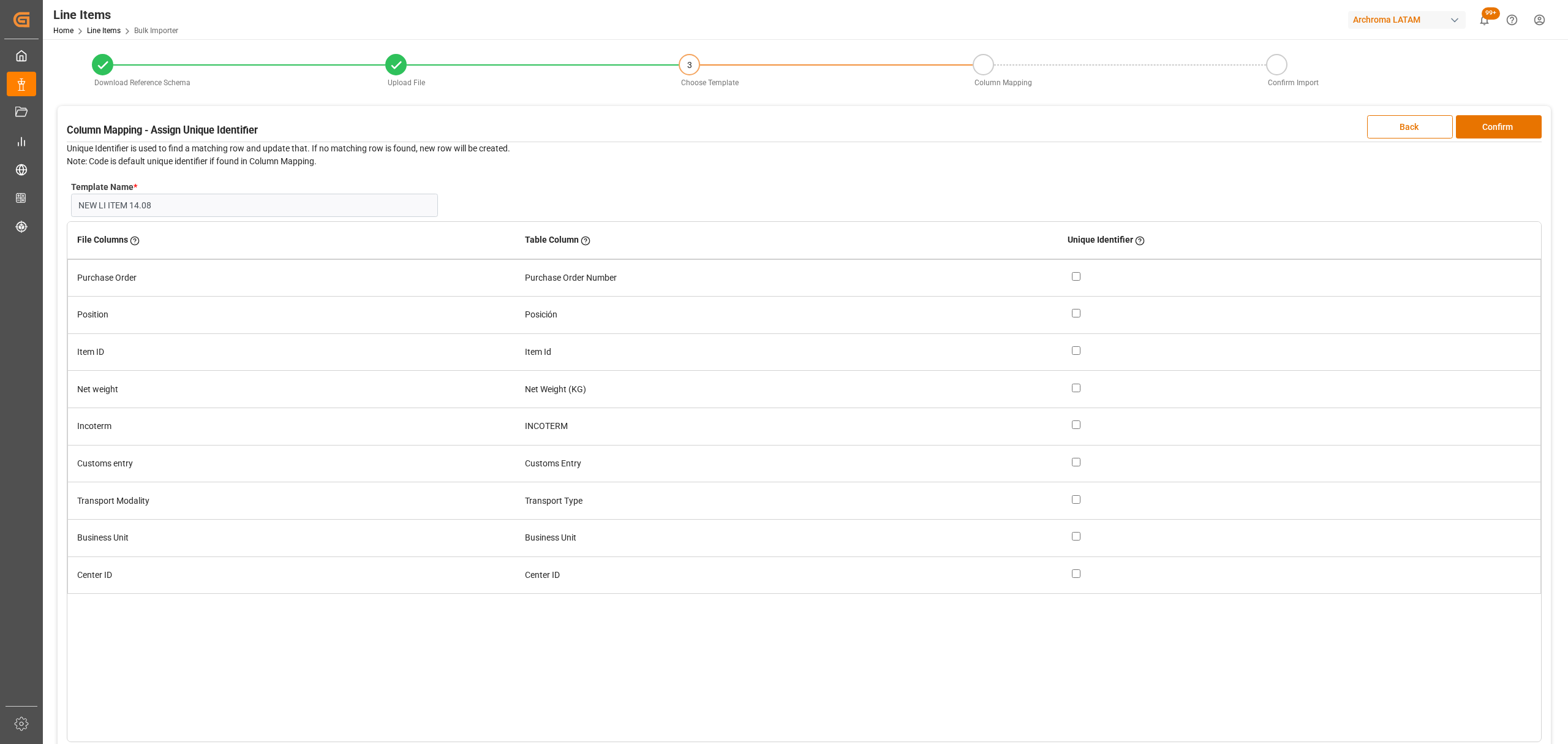
click at [1074, 275] on input "checkbox" at bounding box center [1076, 276] width 8 height 8
checkbox input "true"
click at [1079, 316] on input "checkbox" at bounding box center [1076, 313] width 8 height 8
checkbox input "true"
click at [1512, 121] on button "Confirm" at bounding box center [1499, 127] width 86 height 24
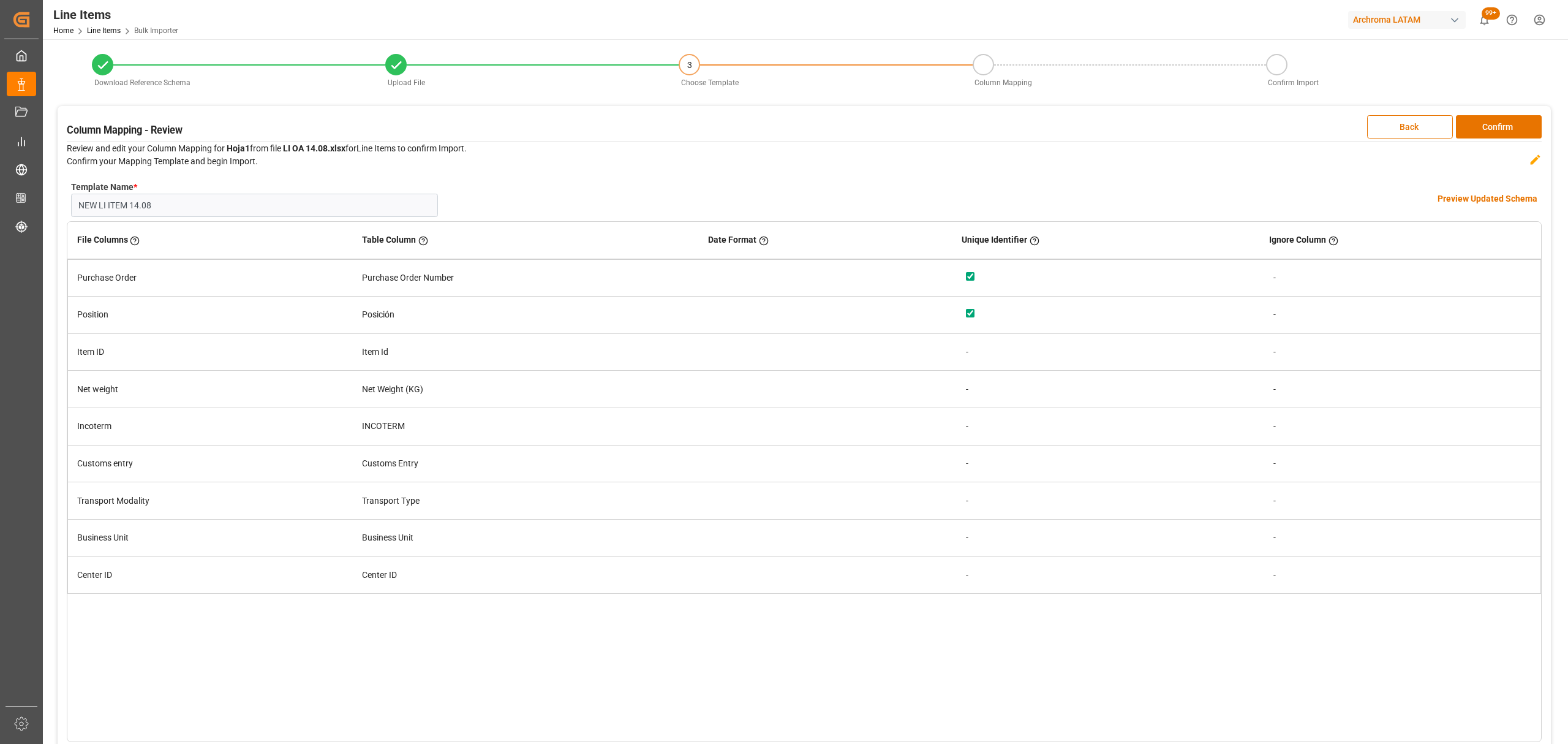
click at [1497, 192] on h4 "Preview Updated Schema" at bounding box center [1488, 198] width 100 height 13
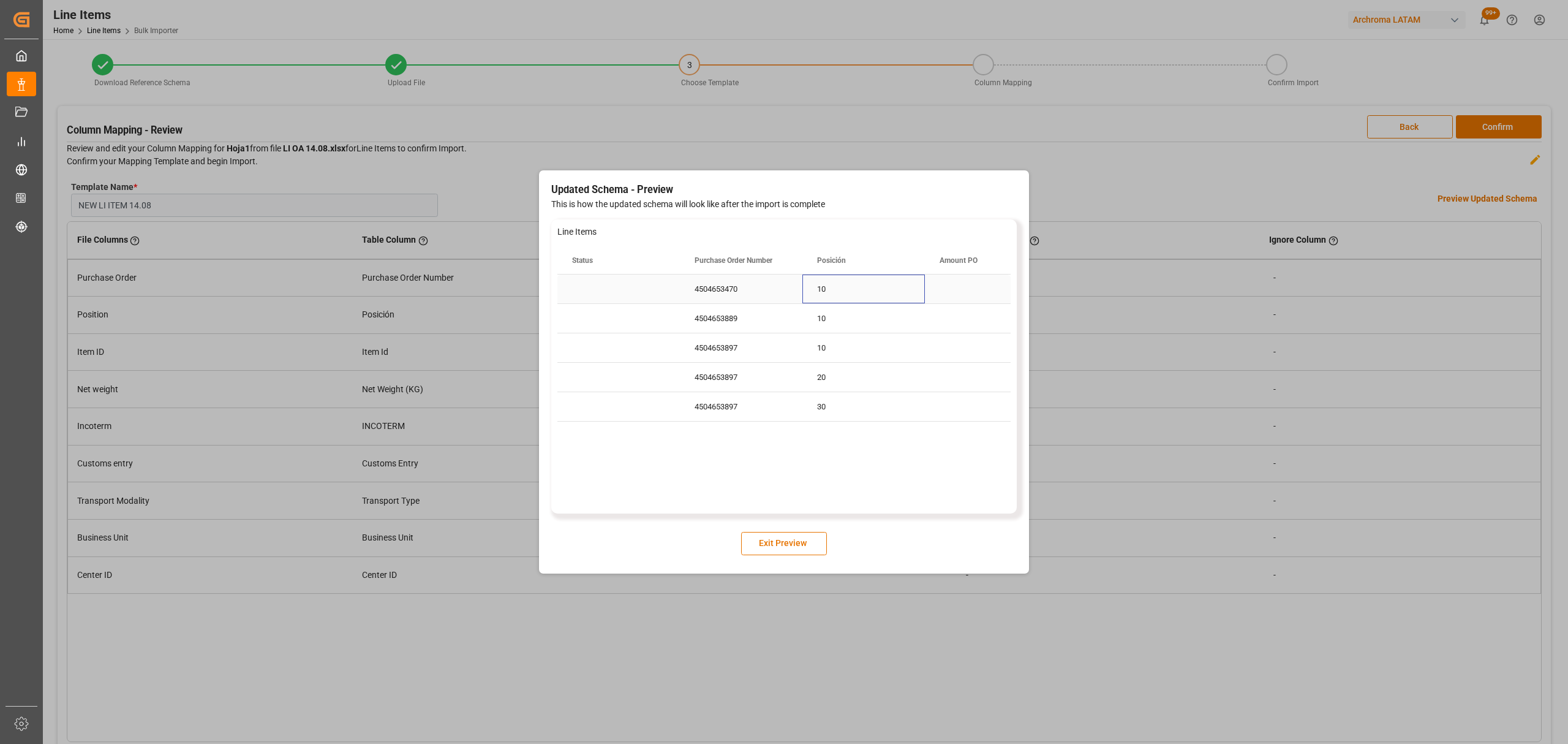
click at [855, 288] on div "10" at bounding box center [863, 289] width 123 height 29
click at [806, 537] on button "Exit Preview" at bounding box center [784, 544] width 86 height 24
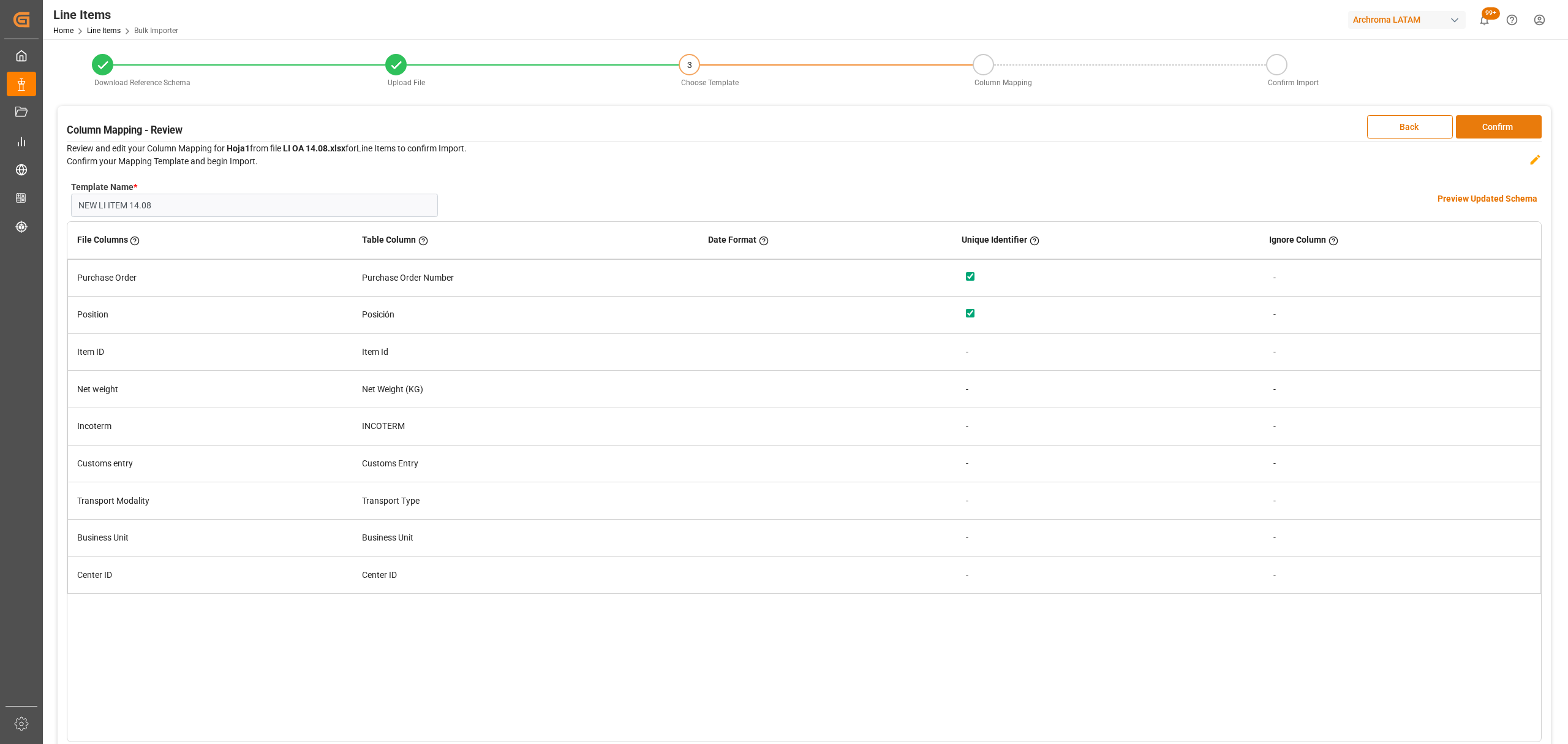
click at [1492, 130] on button "Confirm" at bounding box center [1499, 127] width 86 height 24
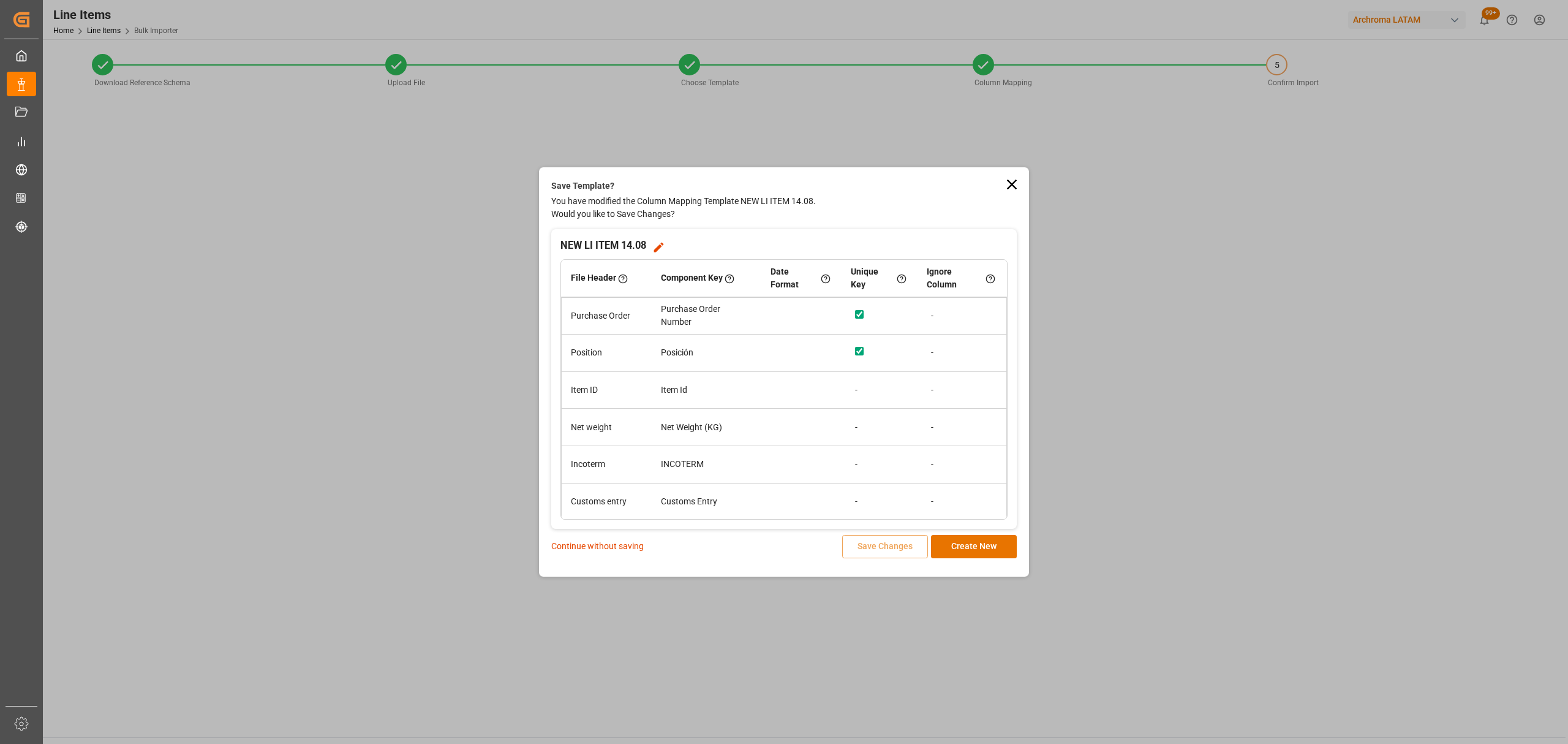
click at [618, 545] on p "Continue without saving" at bounding box center [597, 546] width 92 height 13
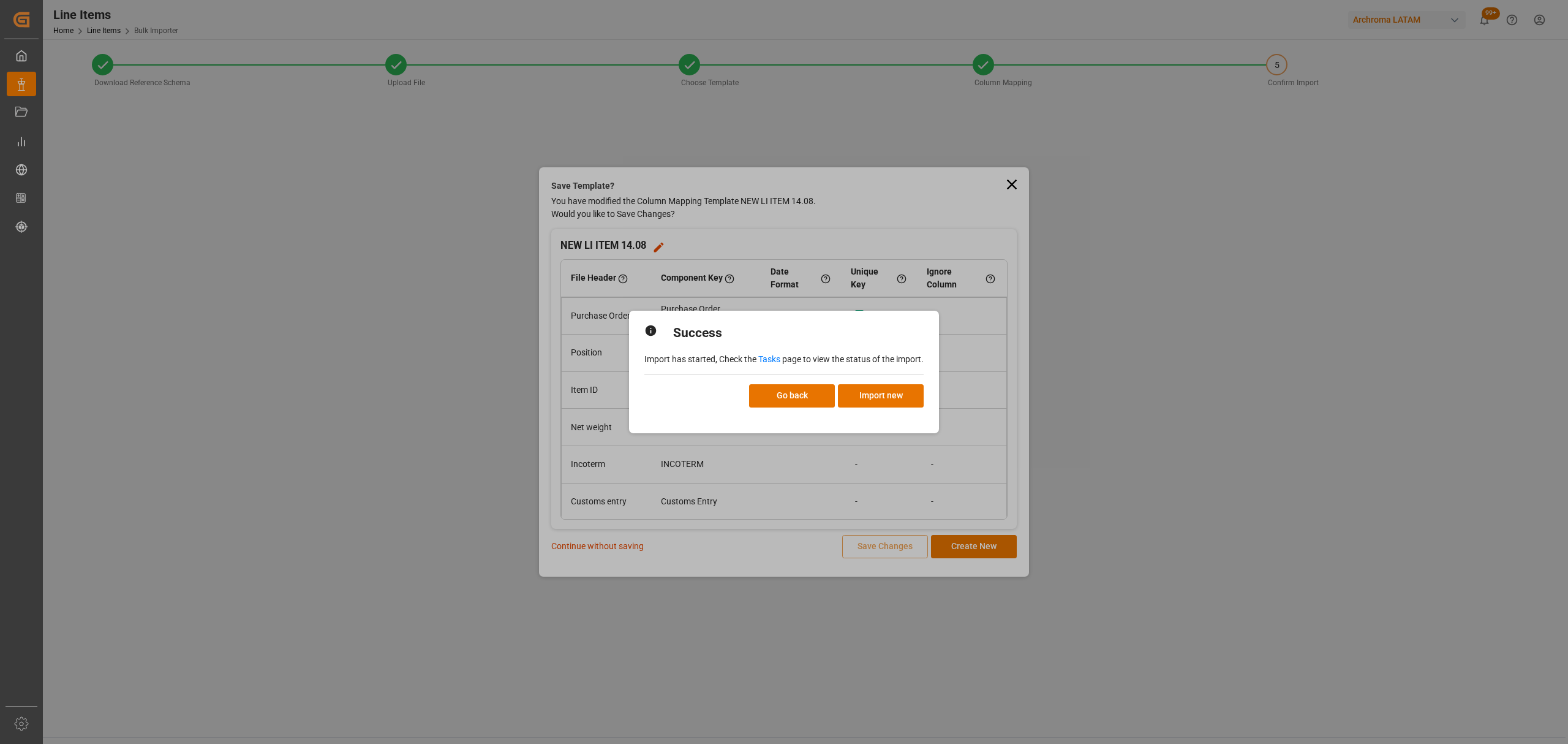
click at [772, 356] on link "Tasks" at bounding box center [769, 359] width 22 height 10
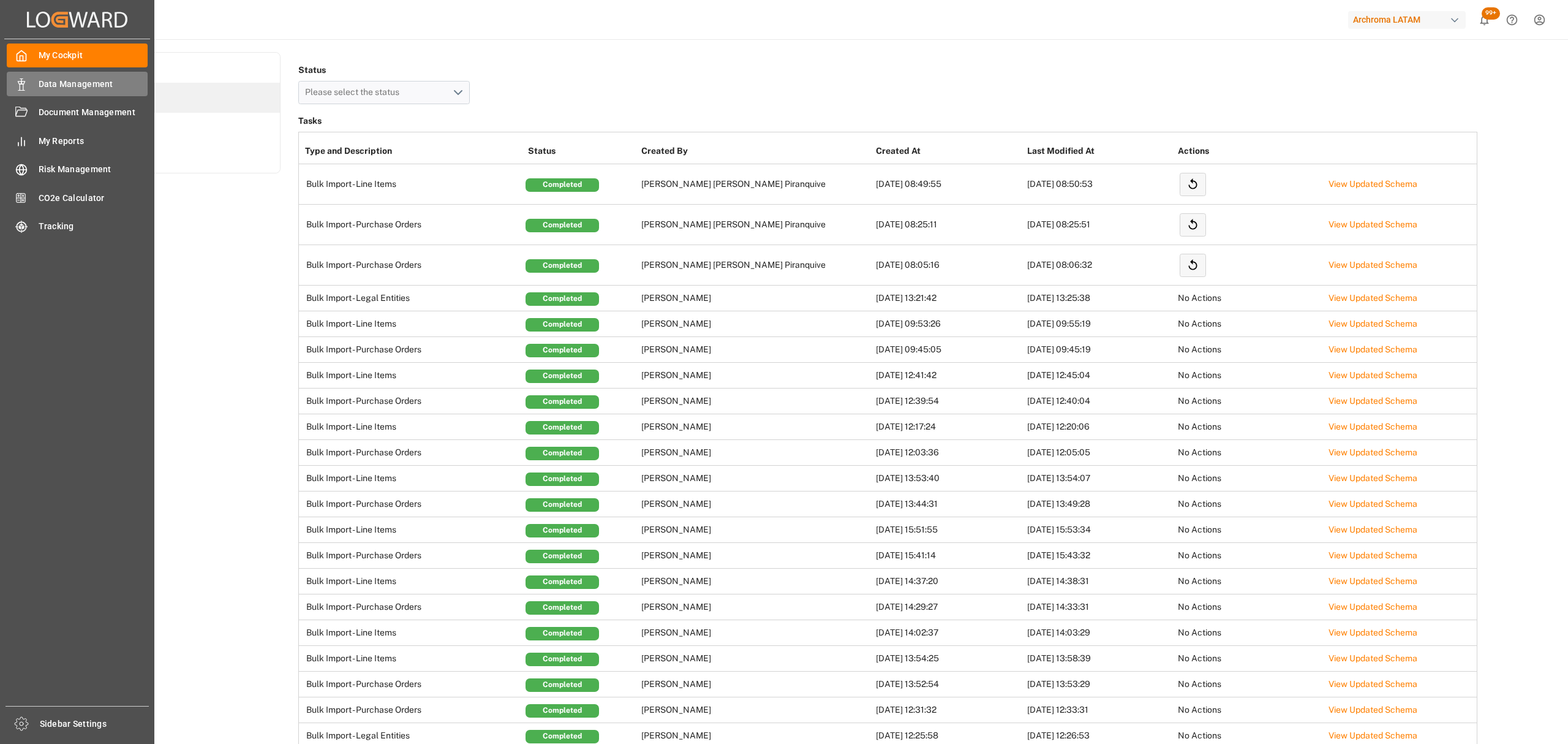
click at [24, 87] on icon at bounding box center [21, 85] width 12 height 12
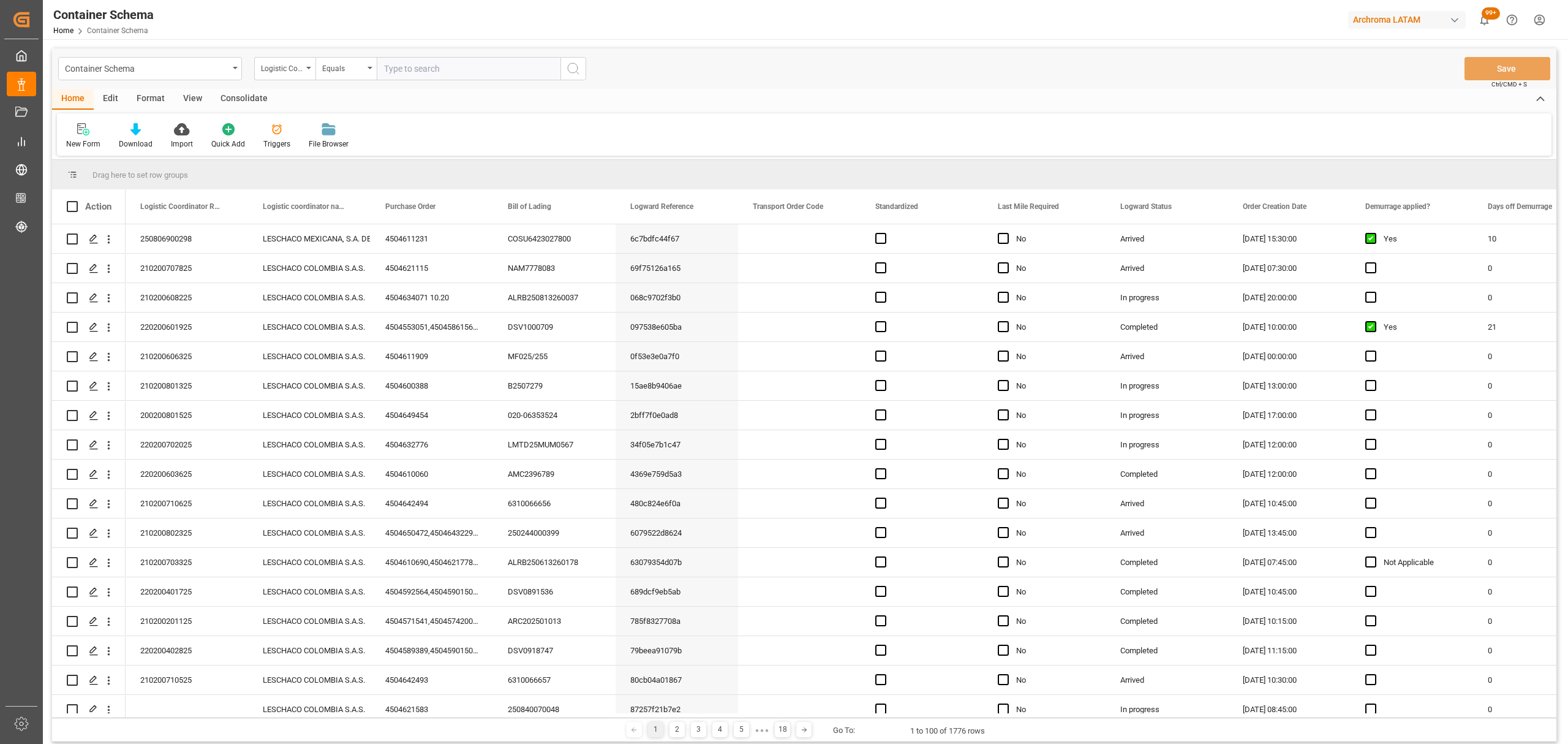
click at [196, 69] on div "Container Schema" at bounding box center [147, 68] width 164 height 15
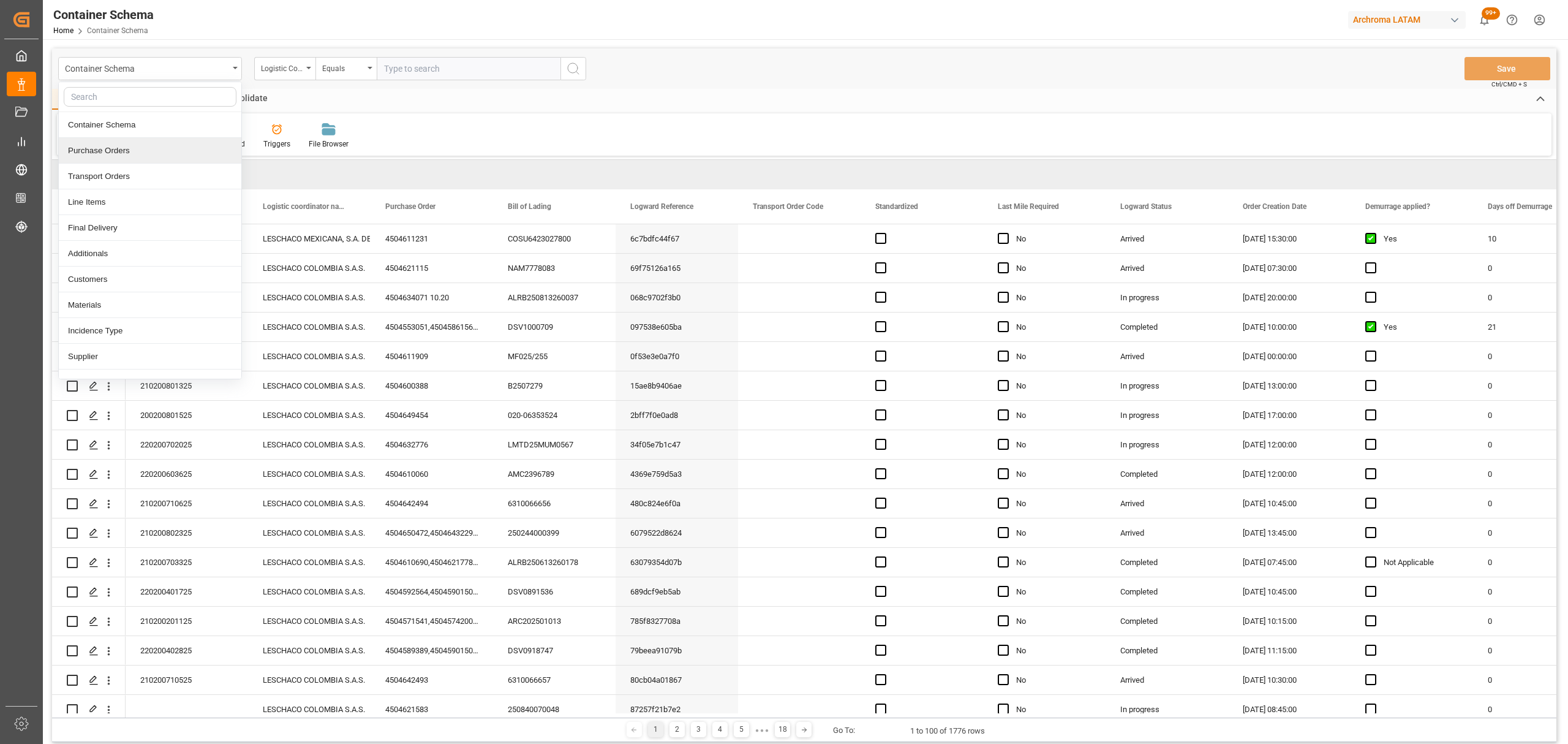
click at [120, 153] on div "Purchase Orders" at bounding box center [150, 150] width 182 height 26
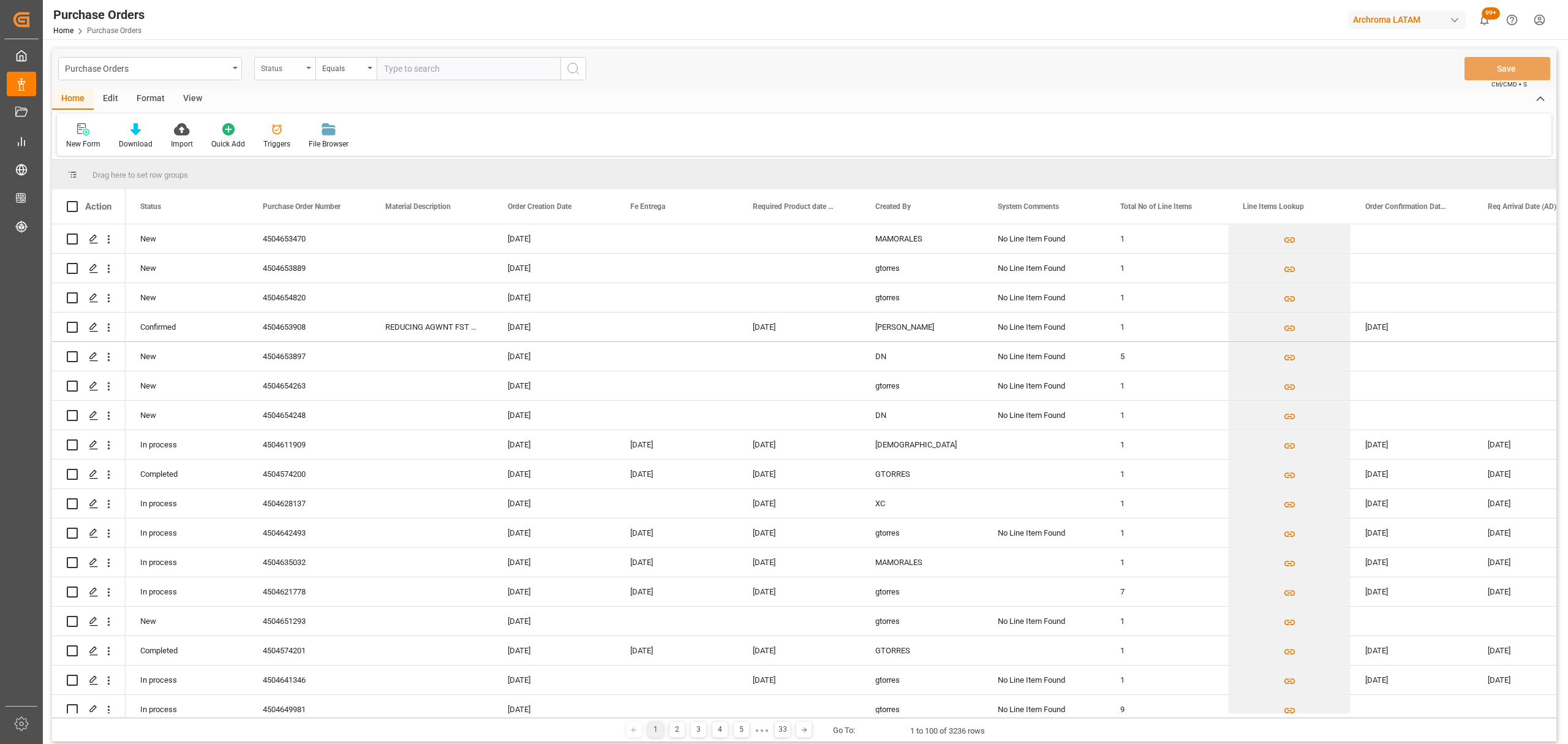
click at [288, 60] on div "Status" at bounding box center [281, 67] width 42 height 14
drag, startPoint x: 331, startPoint y: 155, endPoint x: 326, endPoint y: 98, distance: 57.2
click at [331, 155] on div "Purchase Order Number" at bounding box center [346, 150] width 182 height 26
click at [326, 81] on div "Purchase Orders Purchase Order Number Equals Save Ctrl/CMD + S" at bounding box center [804, 69] width 1504 height 40
click at [336, 72] on div "Equals" at bounding box center [343, 67] width 42 height 14
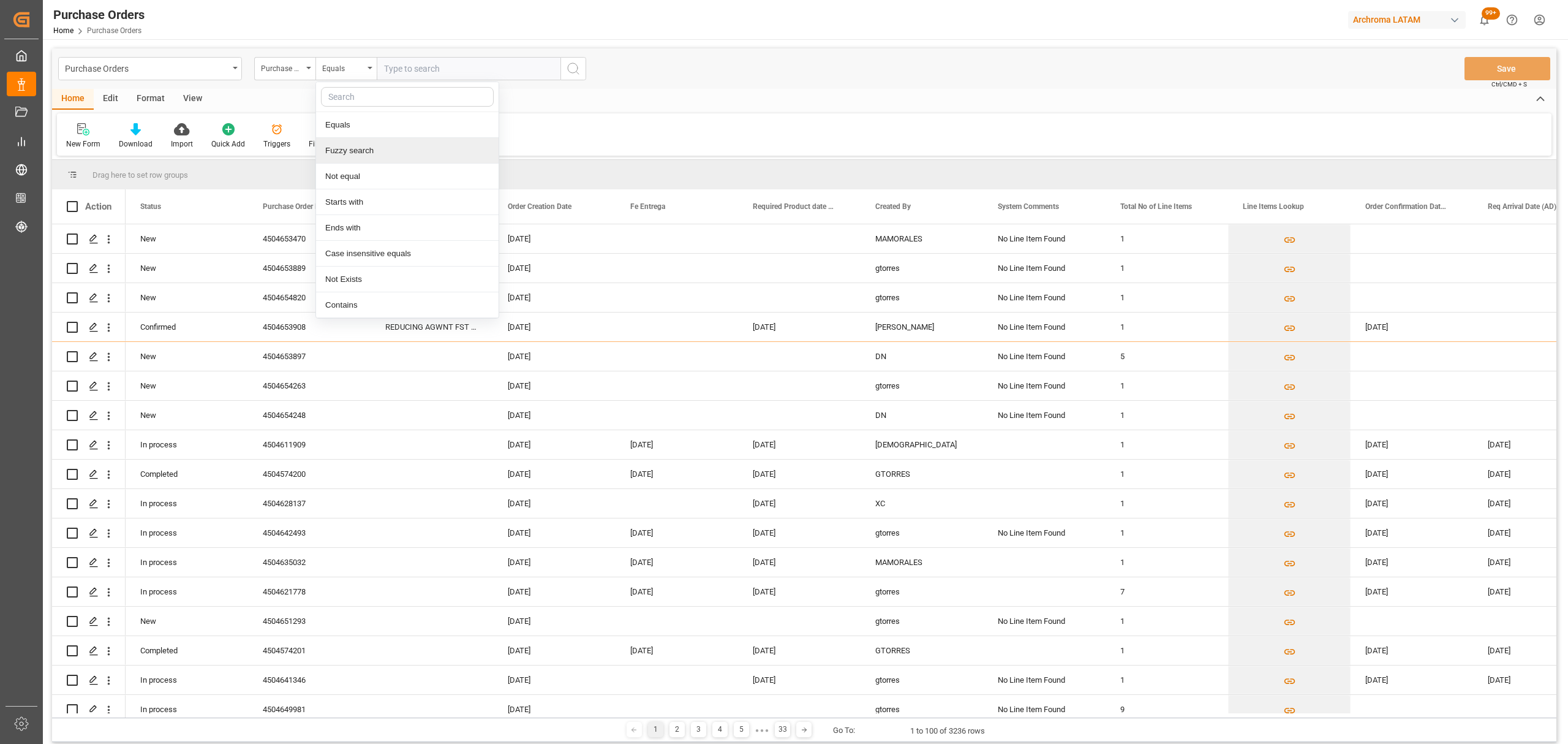
click at [345, 148] on div "Fuzzy search" at bounding box center [407, 150] width 182 height 26
click at [424, 57] on input "text" at bounding box center [468, 69] width 184 height 24
paste input "4504641377"
type input "4504641377"
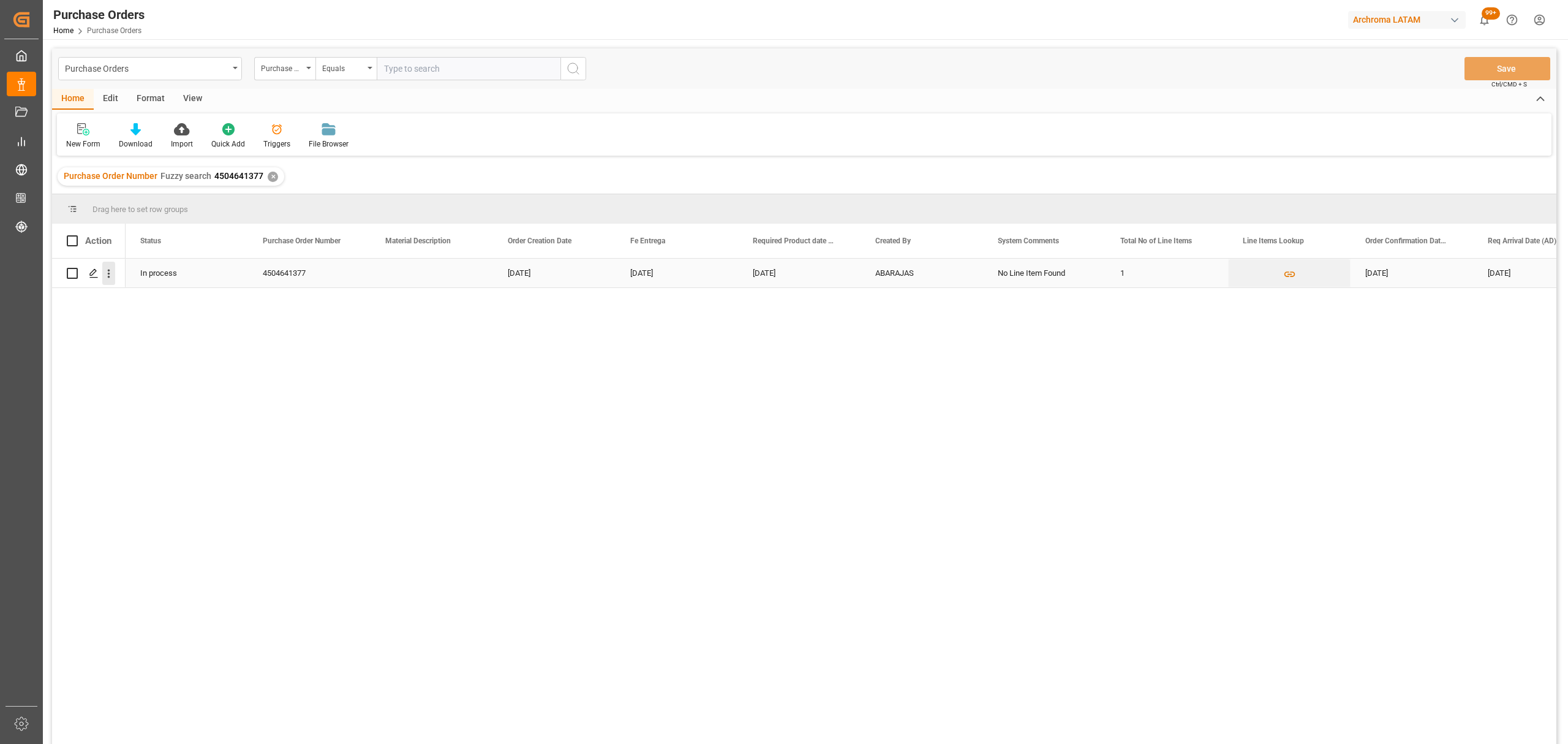
click at [106, 267] on icon "open menu" at bounding box center [109, 273] width 13 height 13
click at [94, 275] on icon "Press SPACE to select this row." at bounding box center [94, 273] width 10 height 10
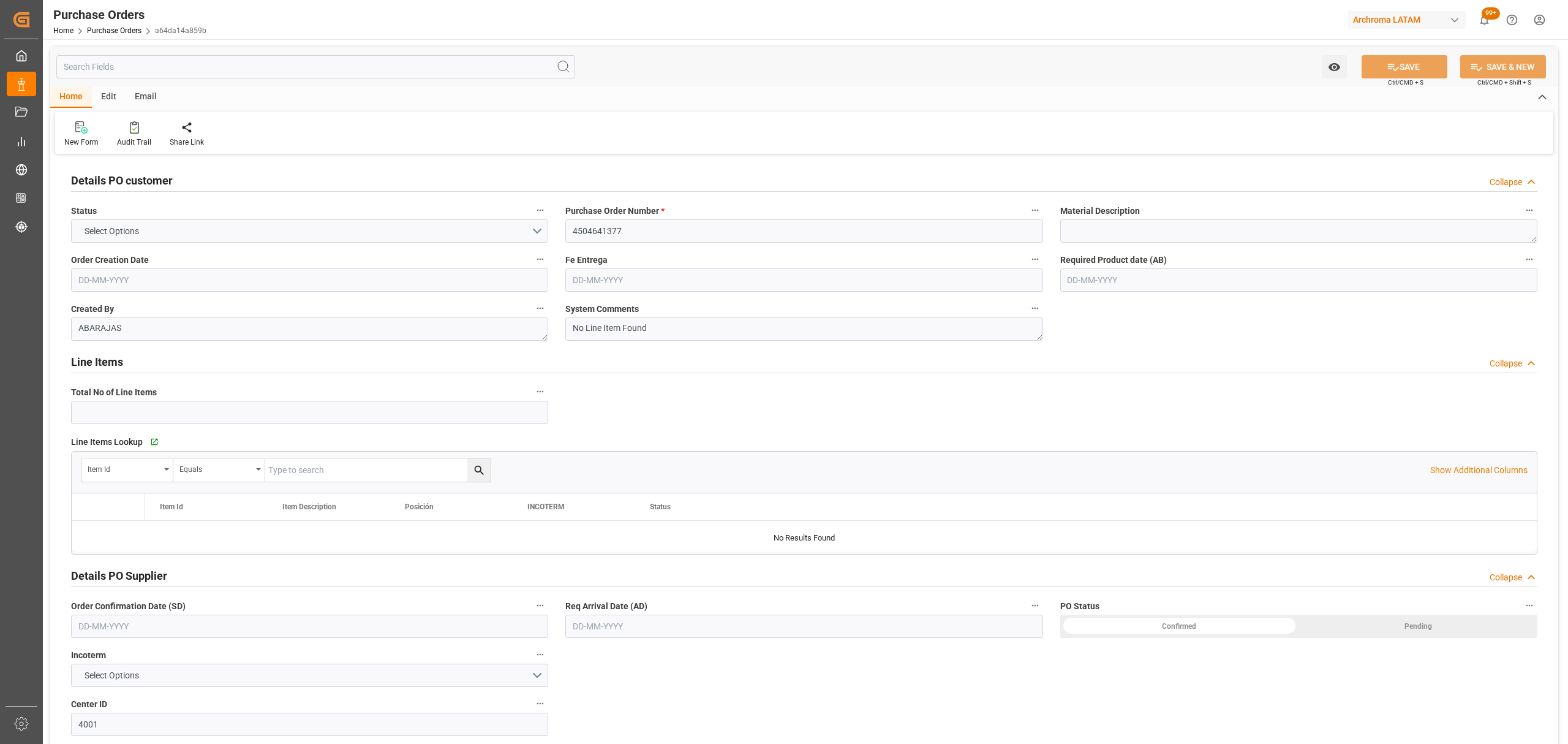
type input "1"
type input "[DATE]"
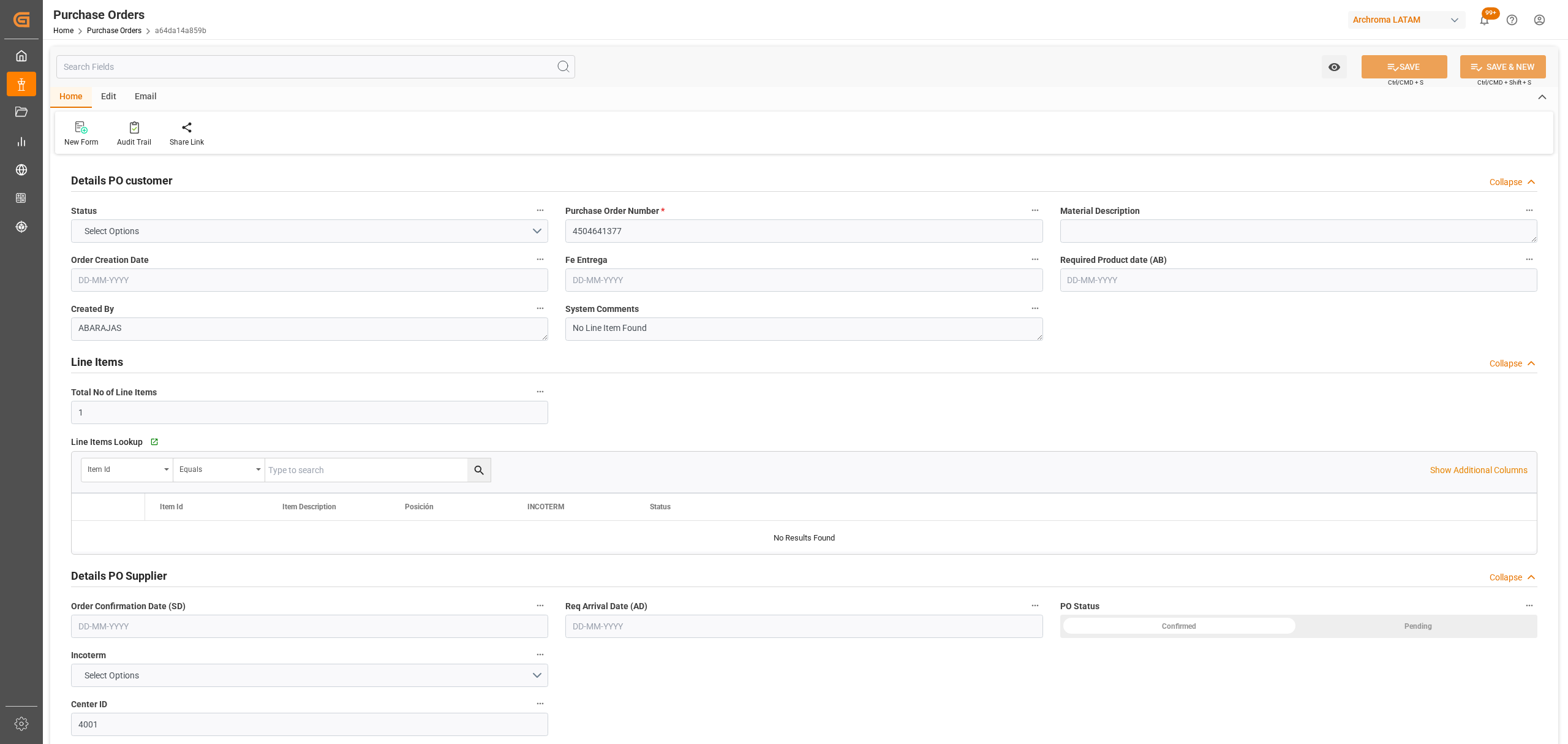
type input "[DATE]"
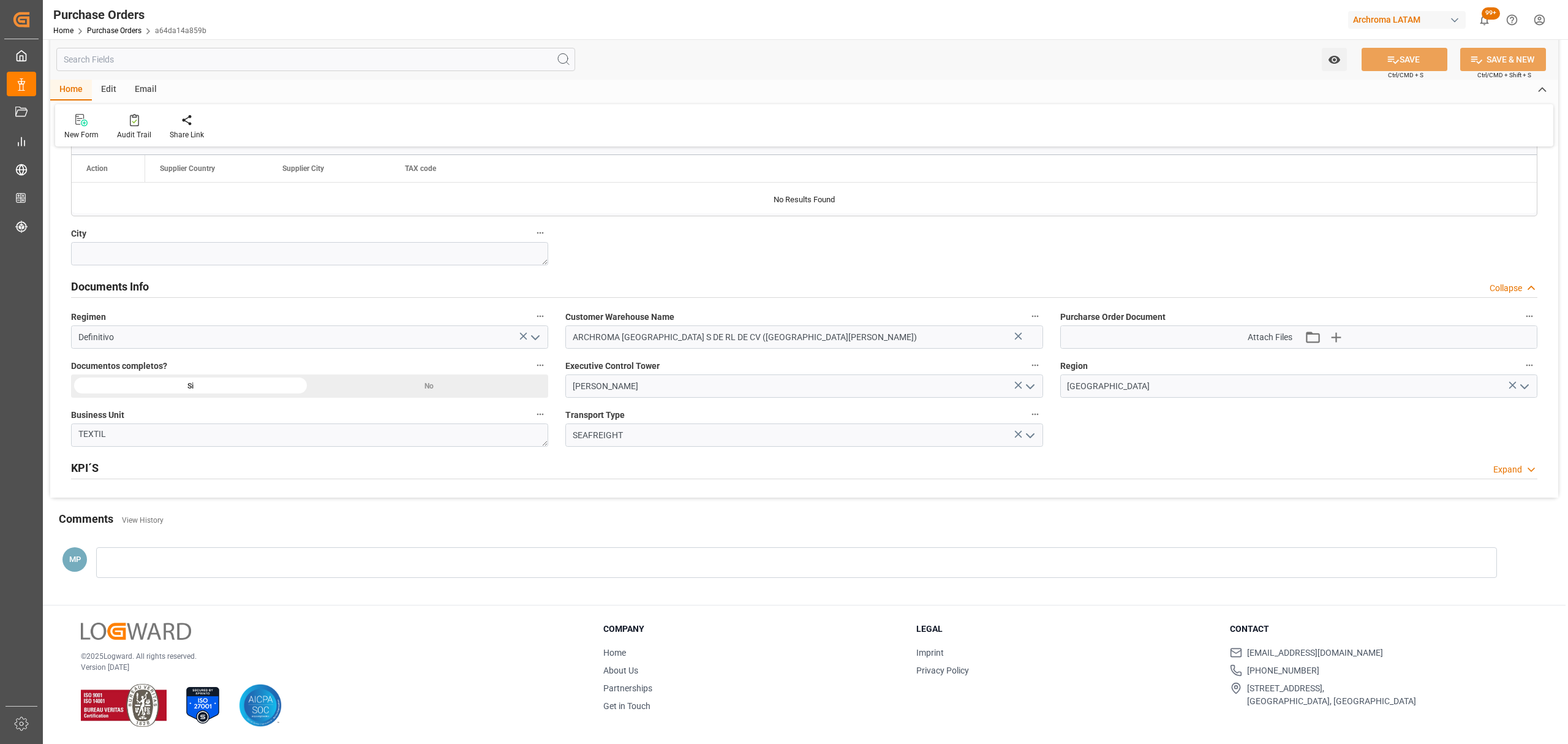
scroll to position [736, 0]
click at [108, 29] on link "Purchase Orders" at bounding box center [114, 31] width 55 height 8
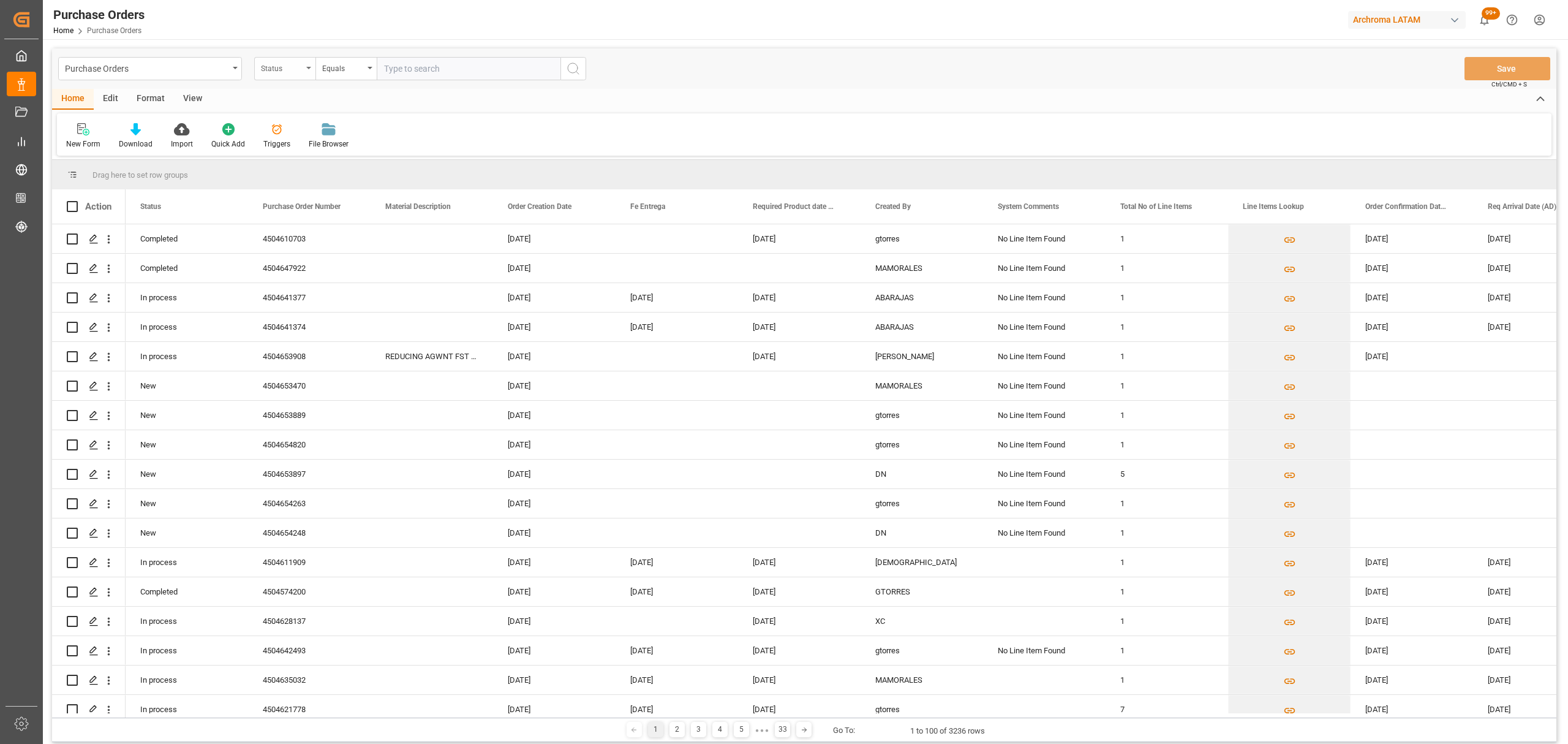
click at [304, 73] on div "Status" at bounding box center [285, 69] width 61 height 24
click at [334, 152] on div "Purchase Order Number" at bounding box center [346, 150] width 182 height 26
click at [345, 71] on div "Equals" at bounding box center [343, 67] width 42 height 14
drag, startPoint x: 383, startPoint y: 160, endPoint x: 392, endPoint y: 106, distance: 54.7
click at [383, 159] on div "Fuzzy search" at bounding box center [407, 150] width 182 height 26
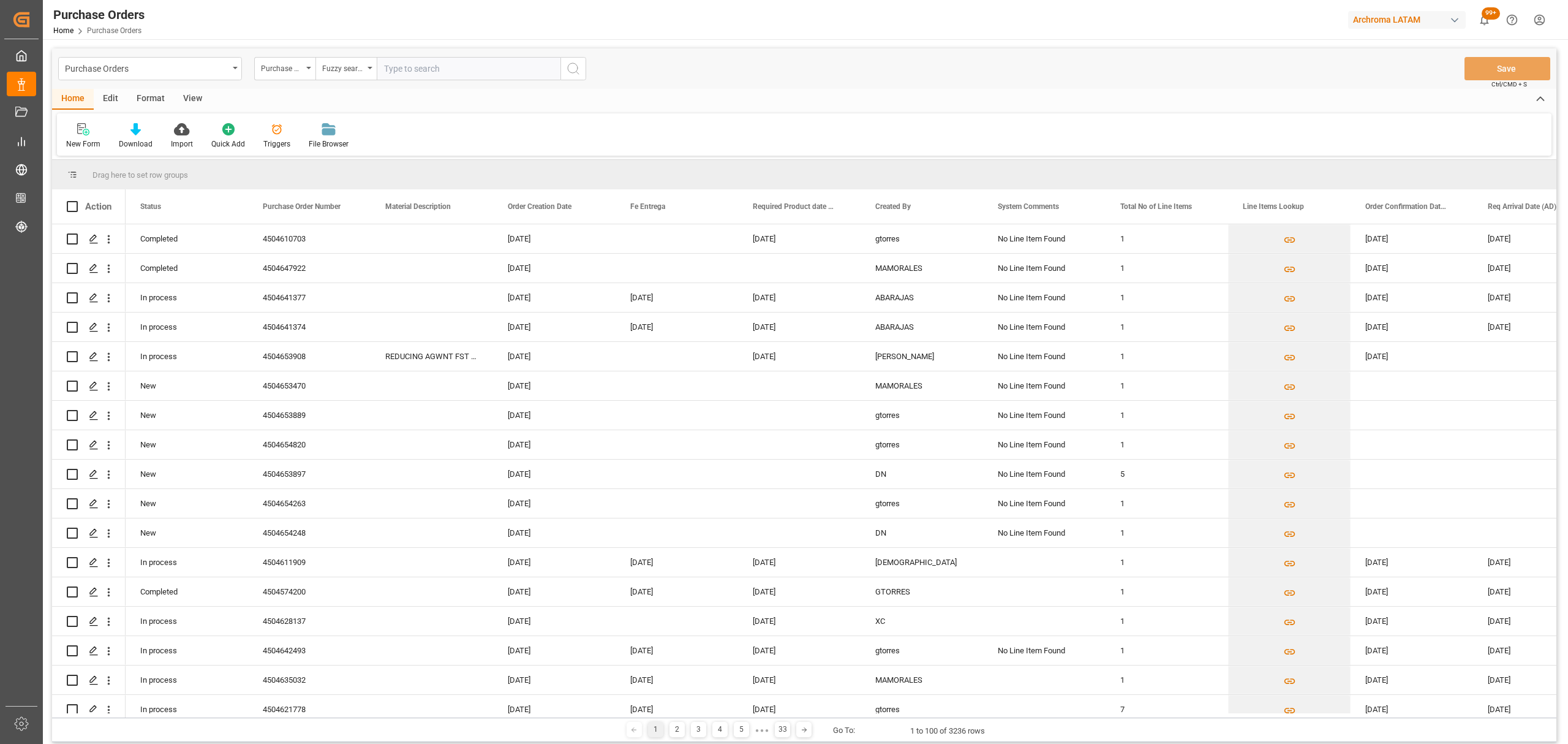
click at [398, 67] on input "text" at bounding box center [468, 69] width 184 height 24
paste input "4504627114"
type input "4504627114"
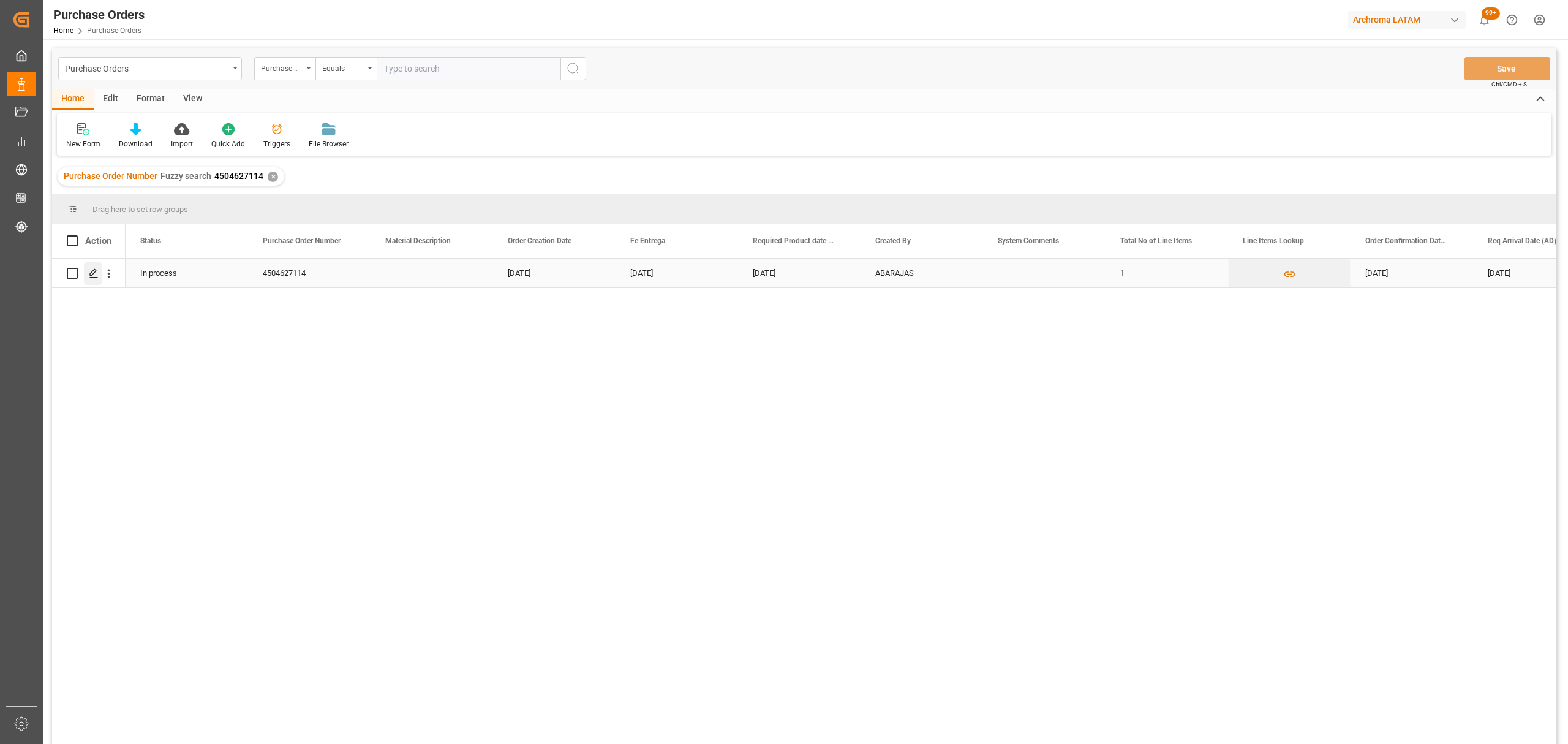
click at [89, 275] on icon "Press SPACE to select this row." at bounding box center [94, 273] width 10 height 10
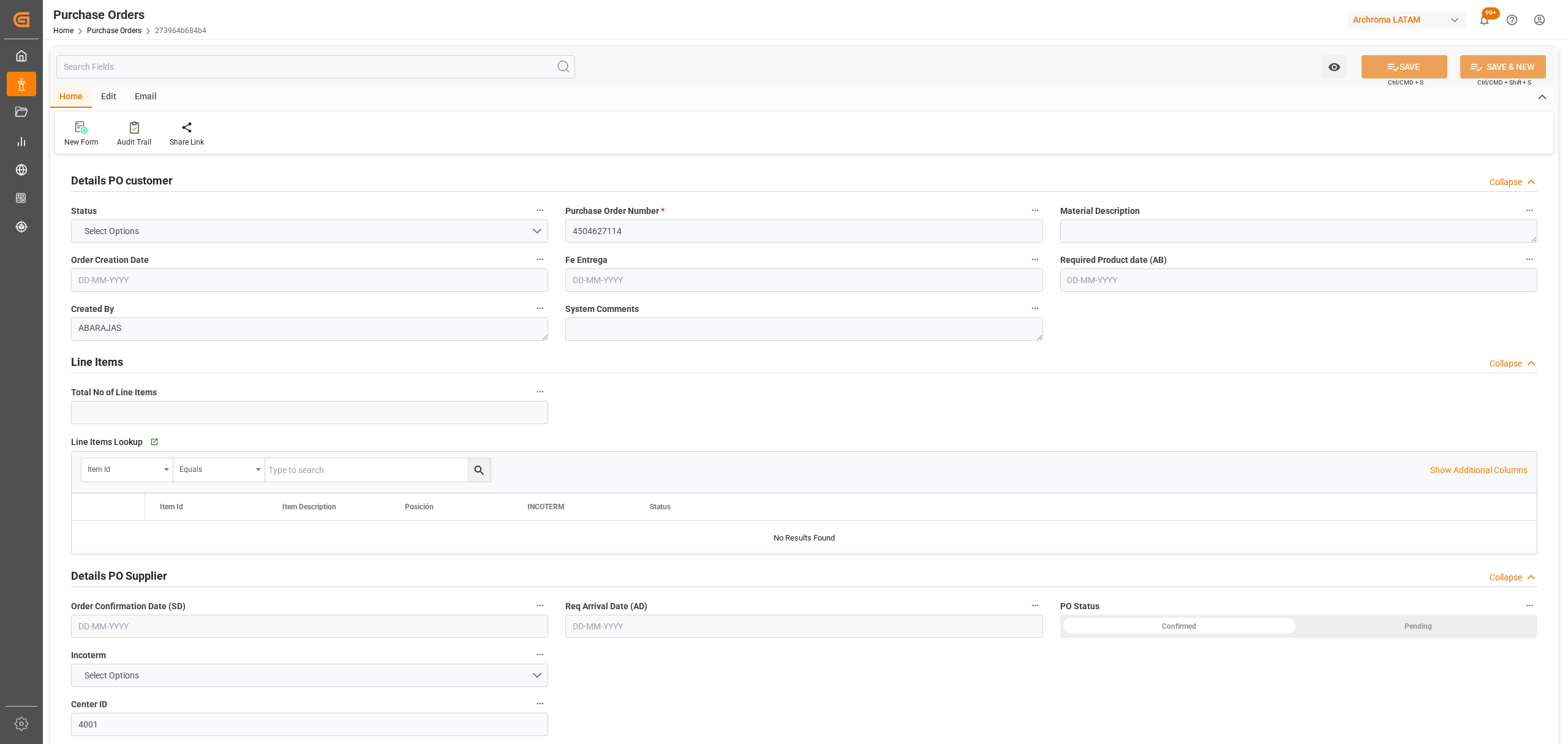
type input "1"
type input "[DATE]"
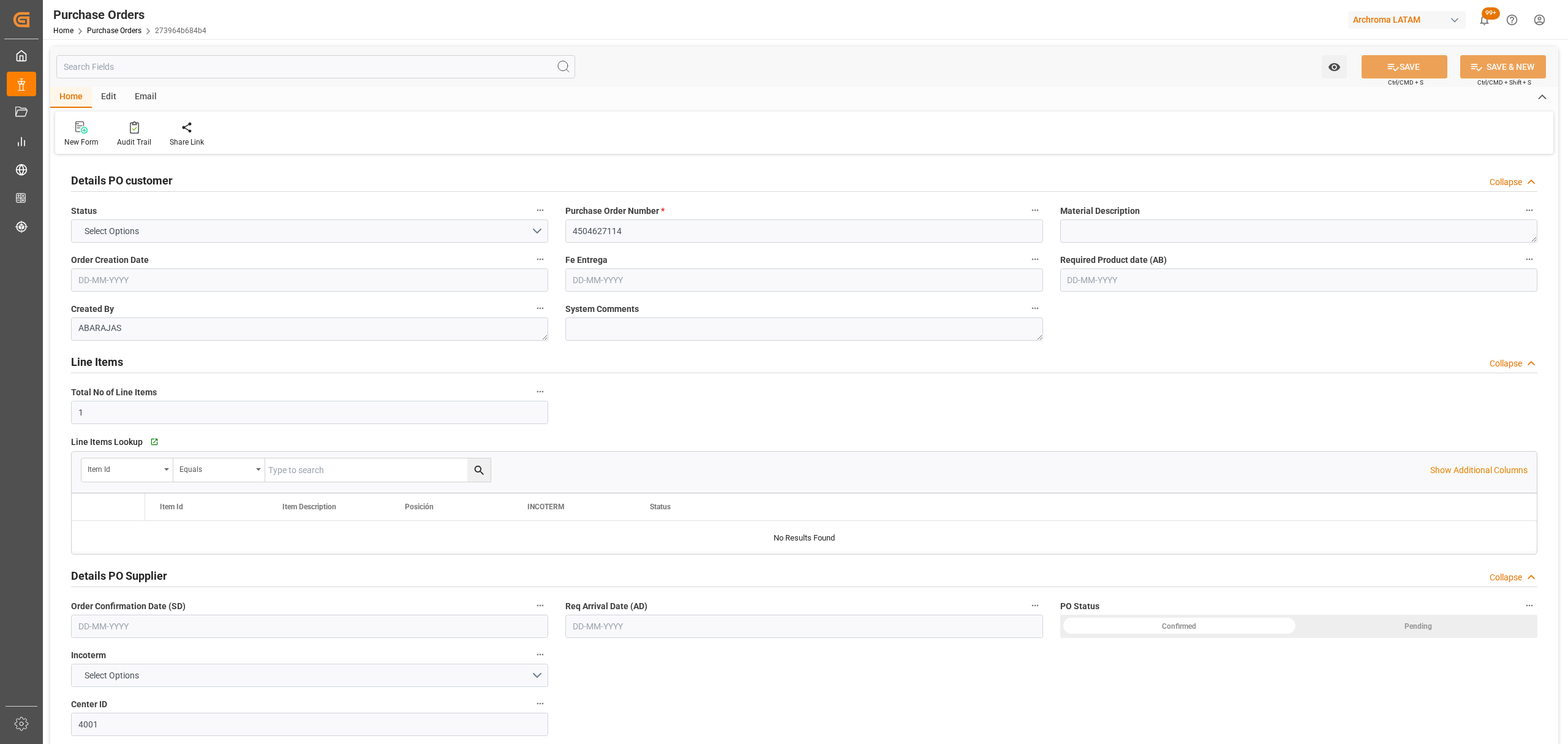
type input "[DATE]"
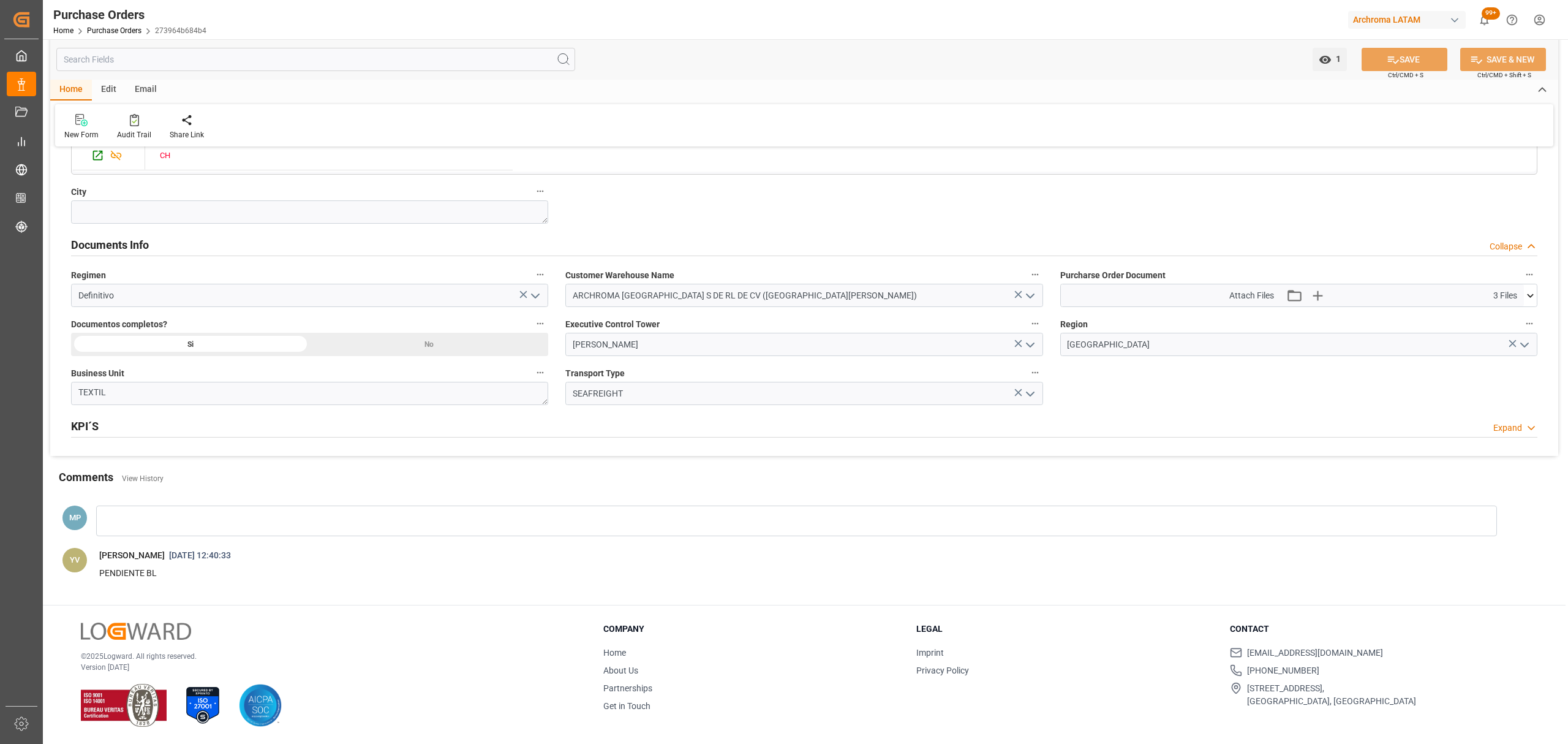
scroll to position [778, 0]
click at [128, 32] on link "Purchase Orders" at bounding box center [114, 31] width 55 height 8
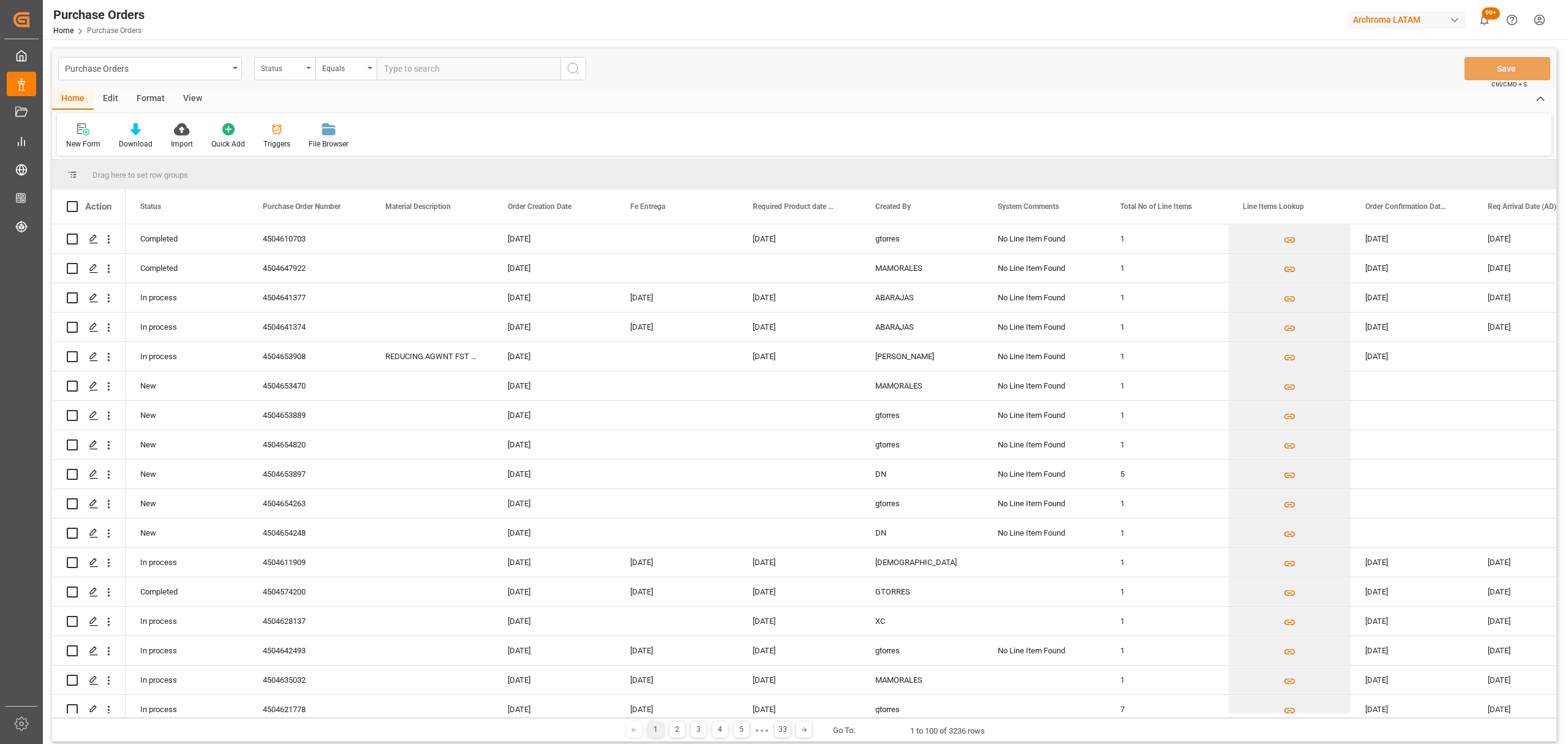
click at [292, 69] on div "Status" at bounding box center [281, 67] width 42 height 14
drag, startPoint x: 340, startPoint y: 146, endPoint x: 345, endPoint y: 101, distance: 45.3
click at [340, 147] on div "Purchase Order Number" at bounding box center [346, 150] width 182 height 26
click at [341, 71] on div "Equals" at bounding box center [343, 67] width 42 height 14
click at [386, 150] on div "Fuzzy search" at bounding box center [407, 150] width 182 height 26
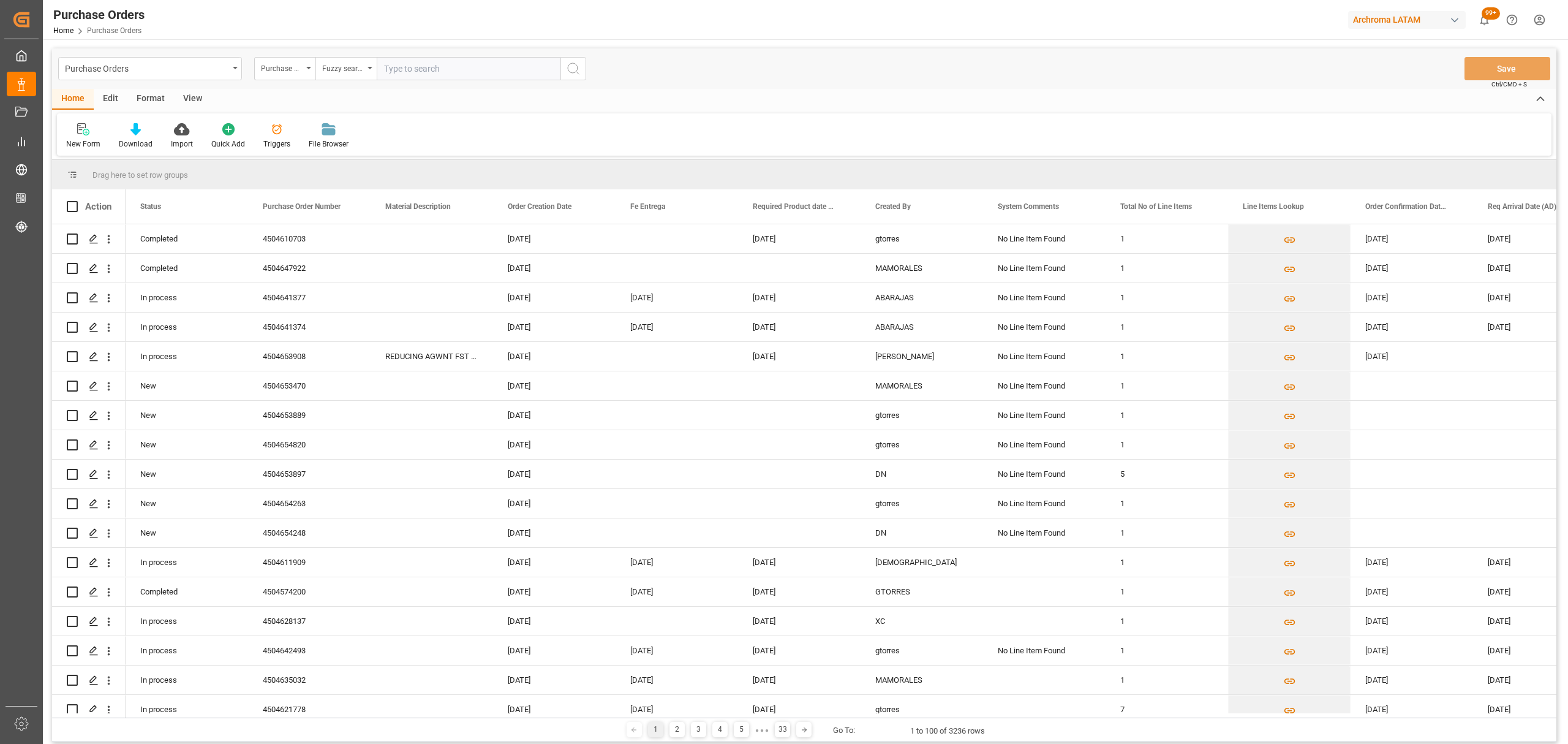
click at [435, 65] on input "text" at bounding box center [468, 69] width 184 height 24
paste input "4504624501"
type input "4504624501"
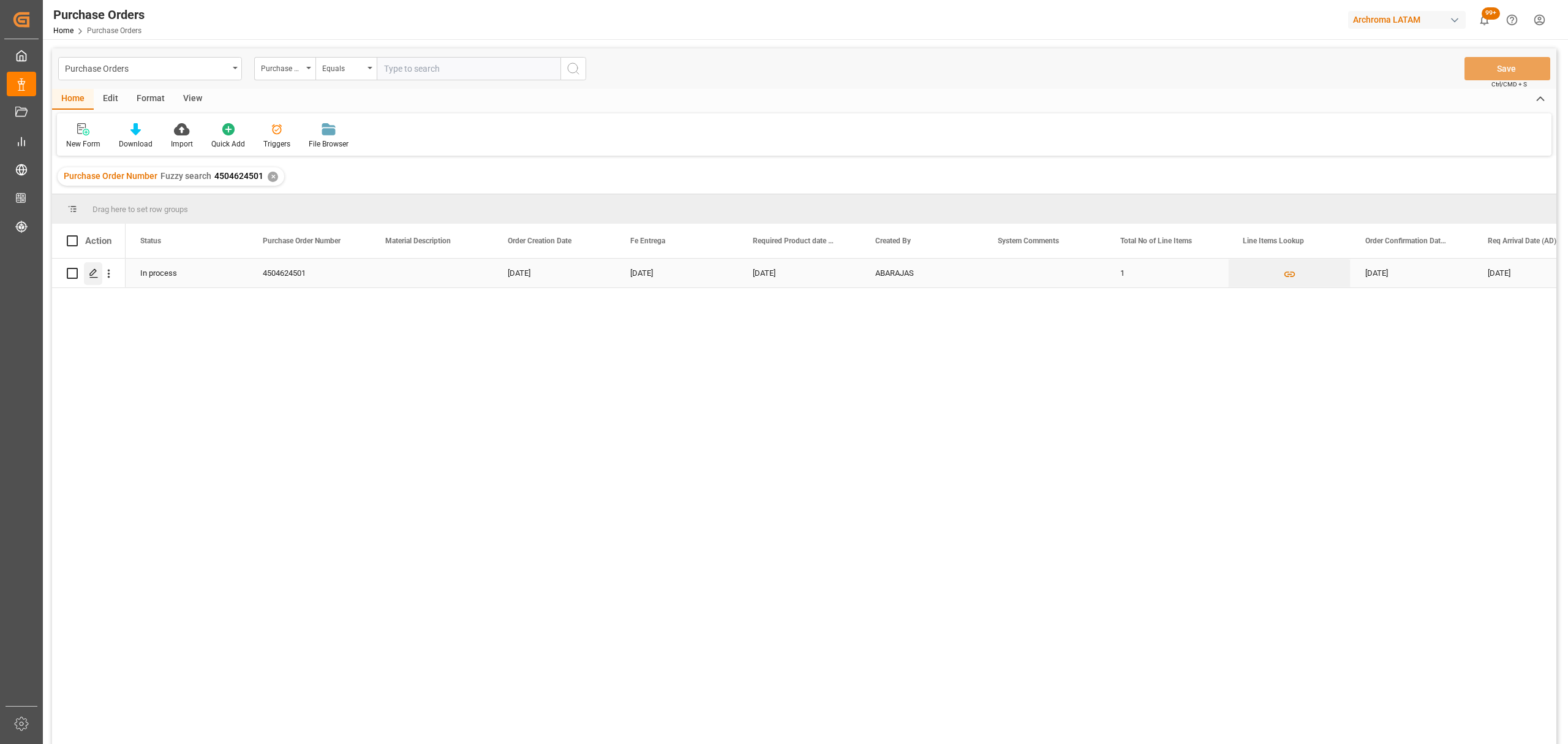
click at [98, 282] on div "Press SPACE to select this row." at bounding box center [93, 273] width 19 height 23
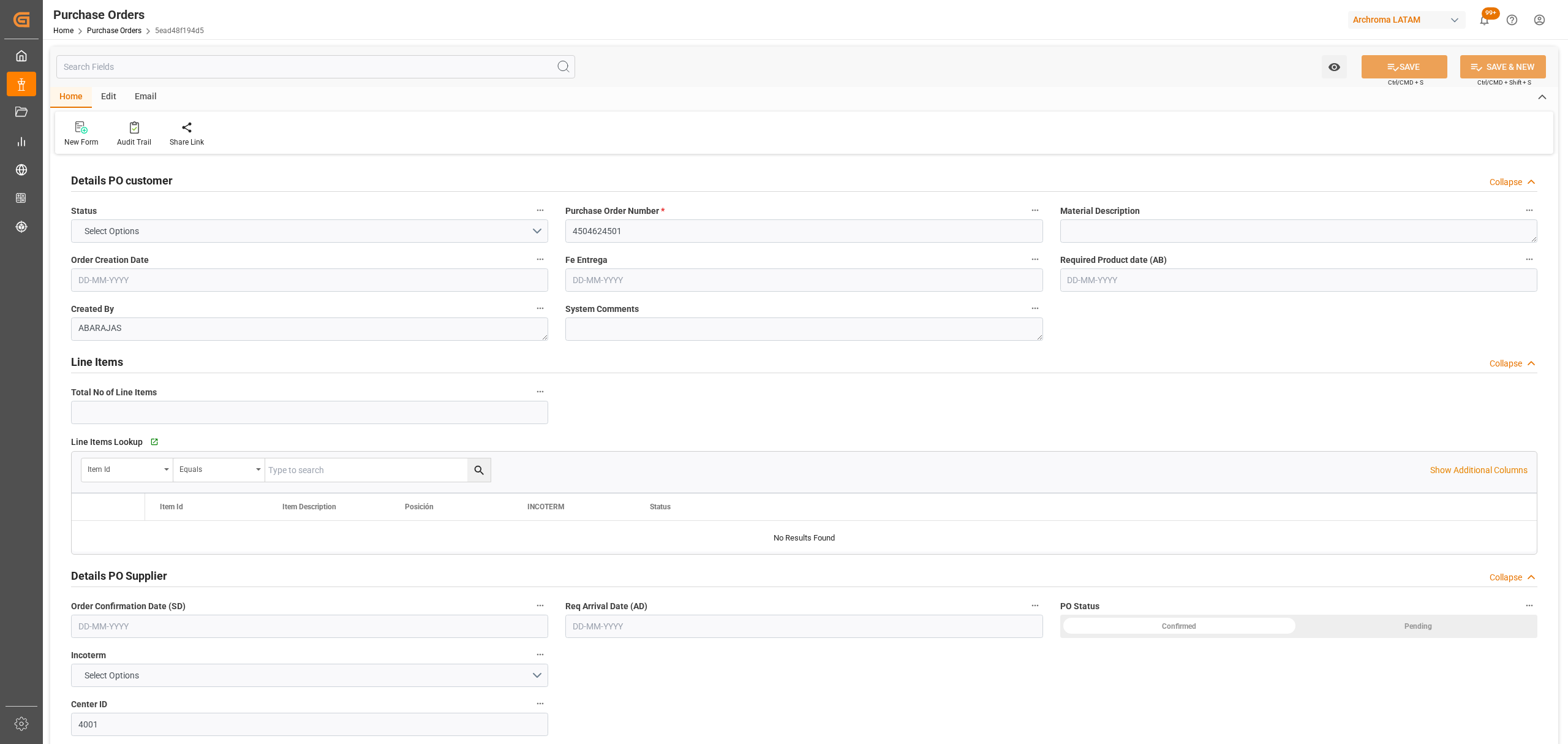
type input "1"
type input "[DATE]"
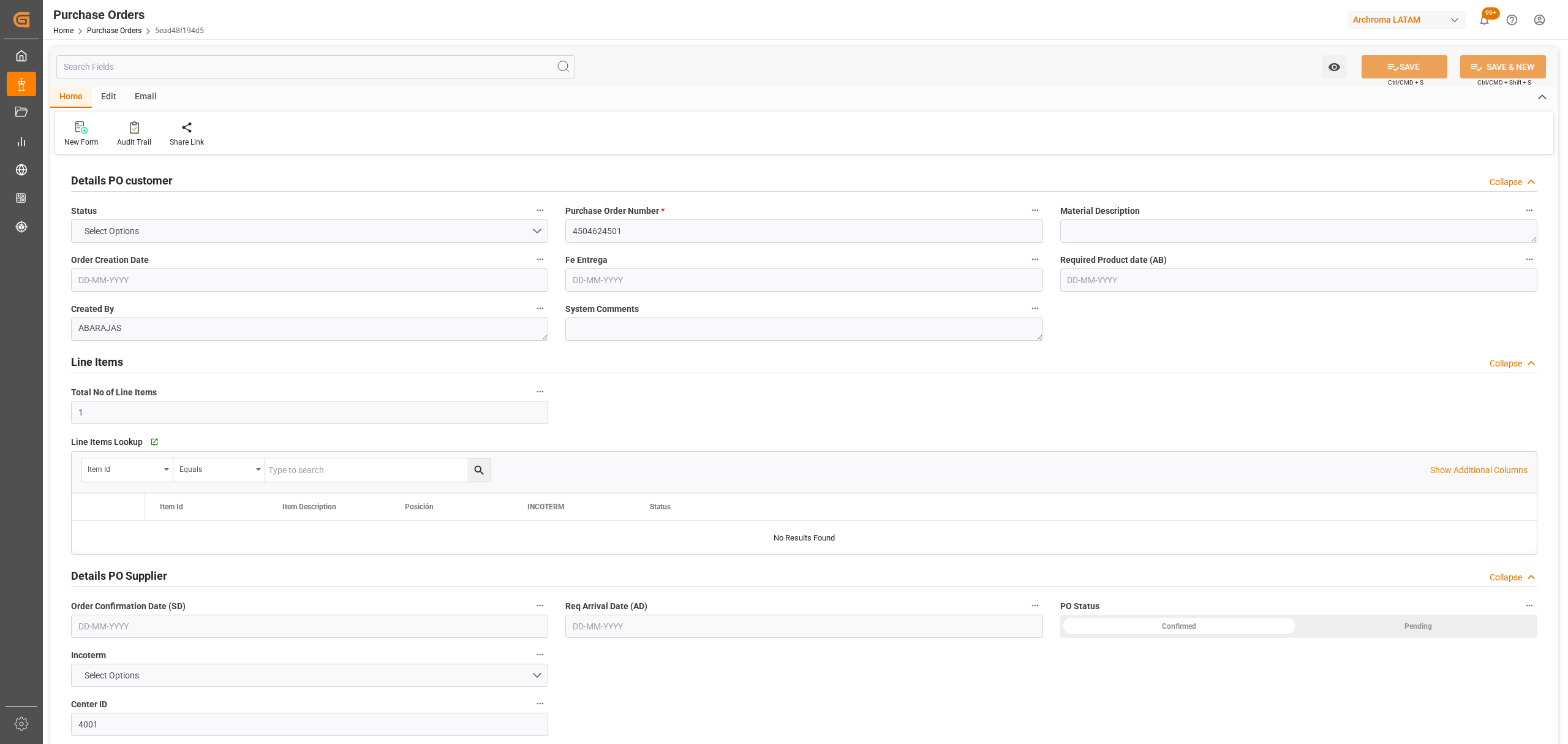
type input "[DATE]"
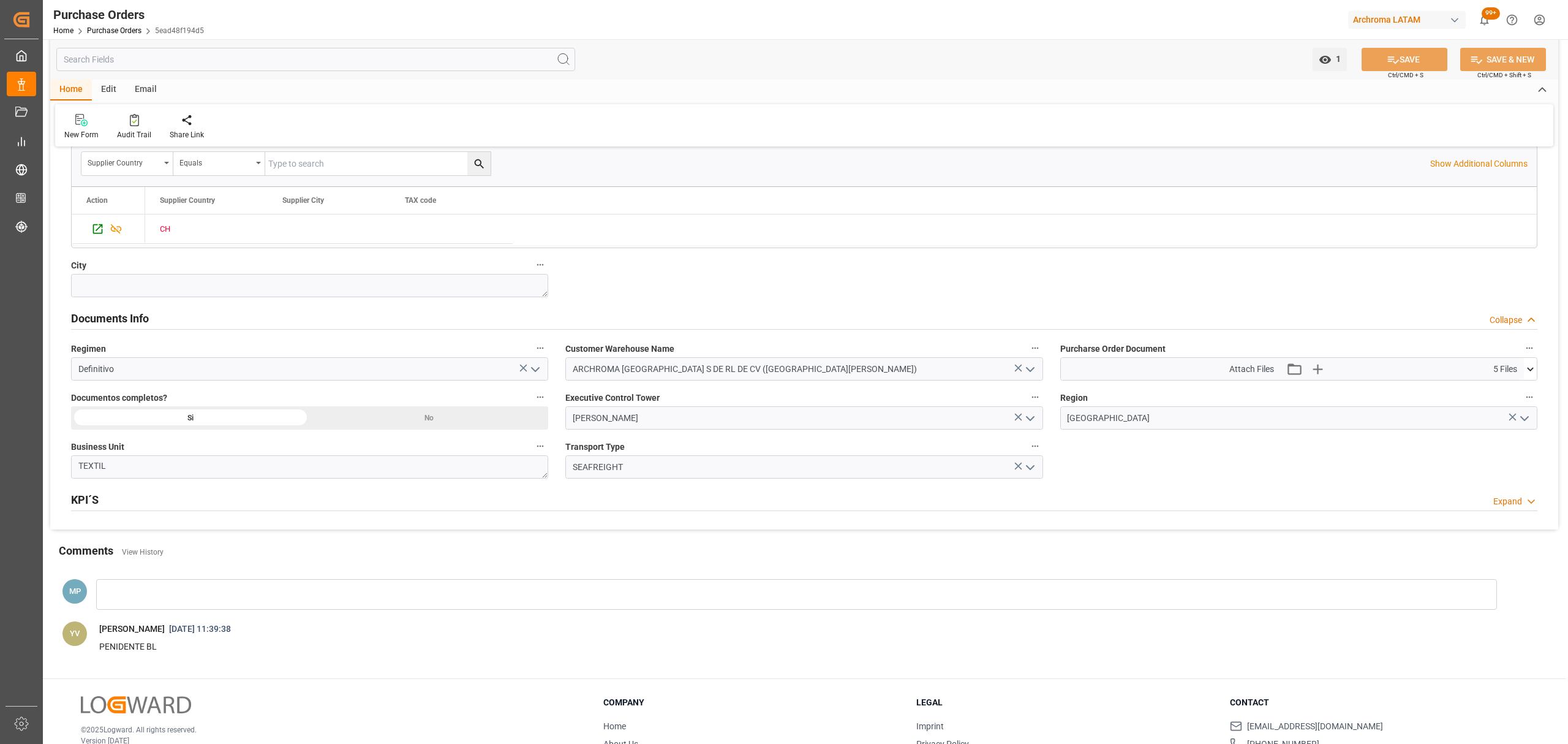
scroll to position [615, 0]
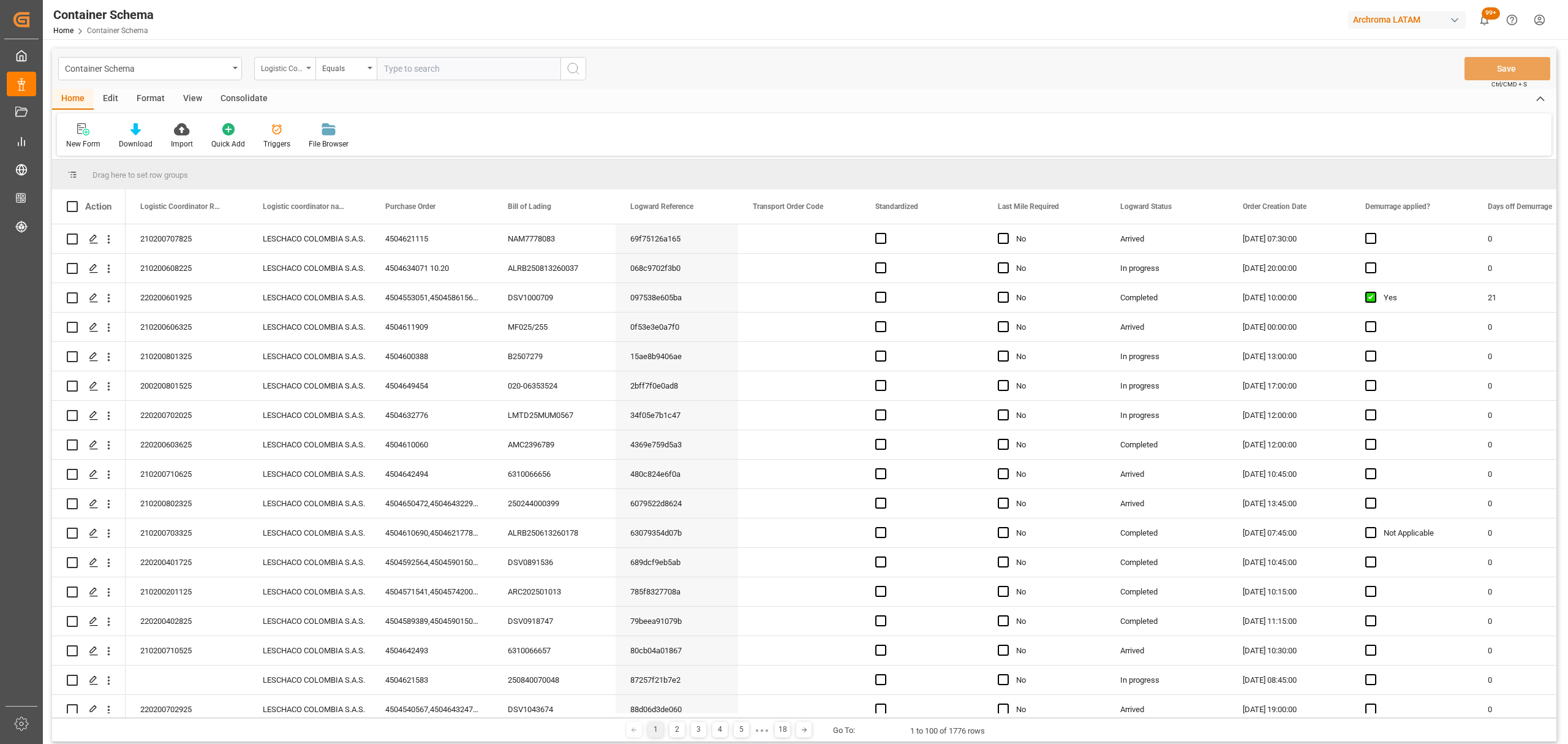
click at [309, 60] on div "Logistic Coordinator Reference Number" at bounding box center [285, 69] width 61 height 24
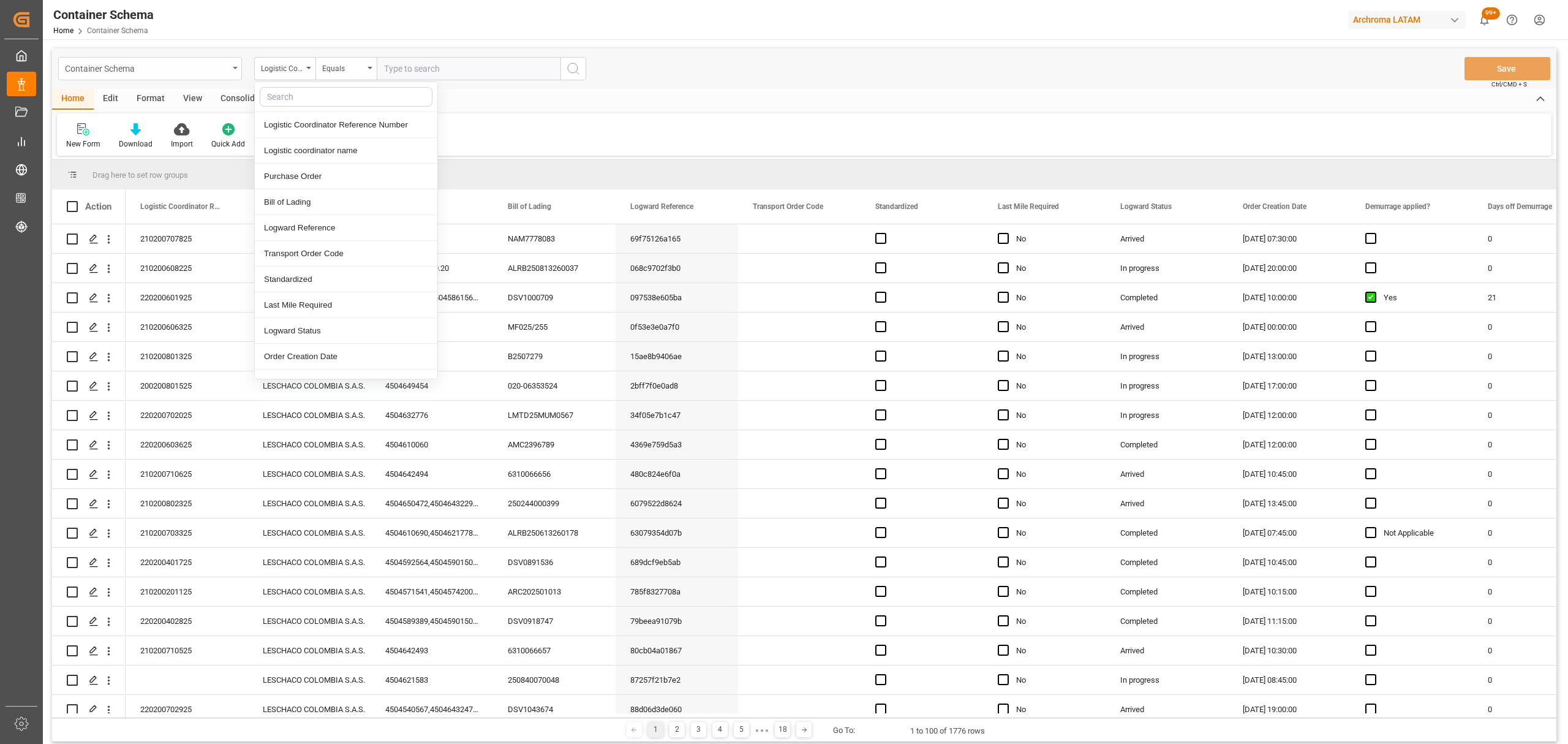
click at [234, 70] on div "Container Schema" at bounding box center [150, 69] width 184 height 24
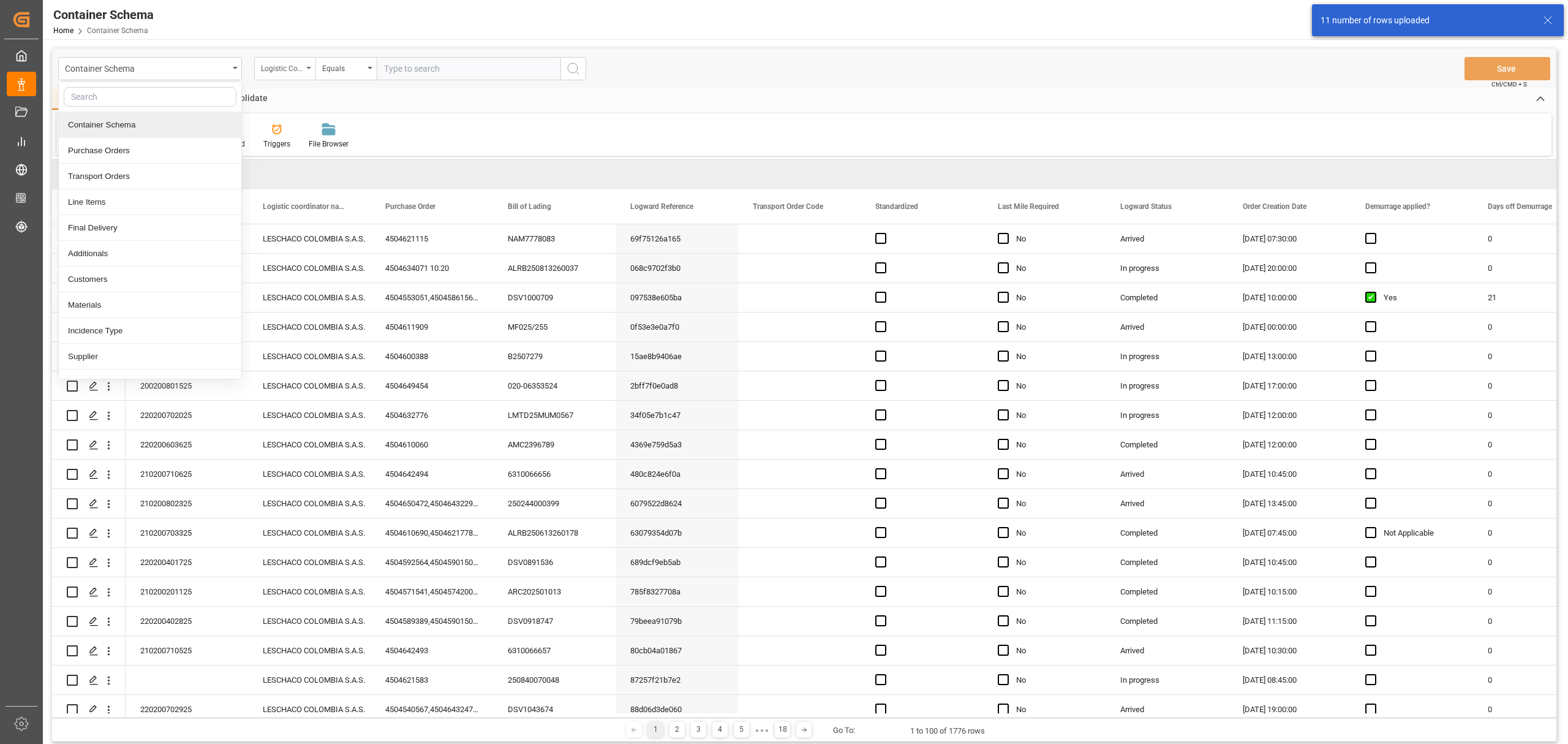
click at [267, 82] on div "Container Schema Container Schema Purchase Orders Transport Orders Line Items F…" at bounding box center [804, 69] width 1504 height 40
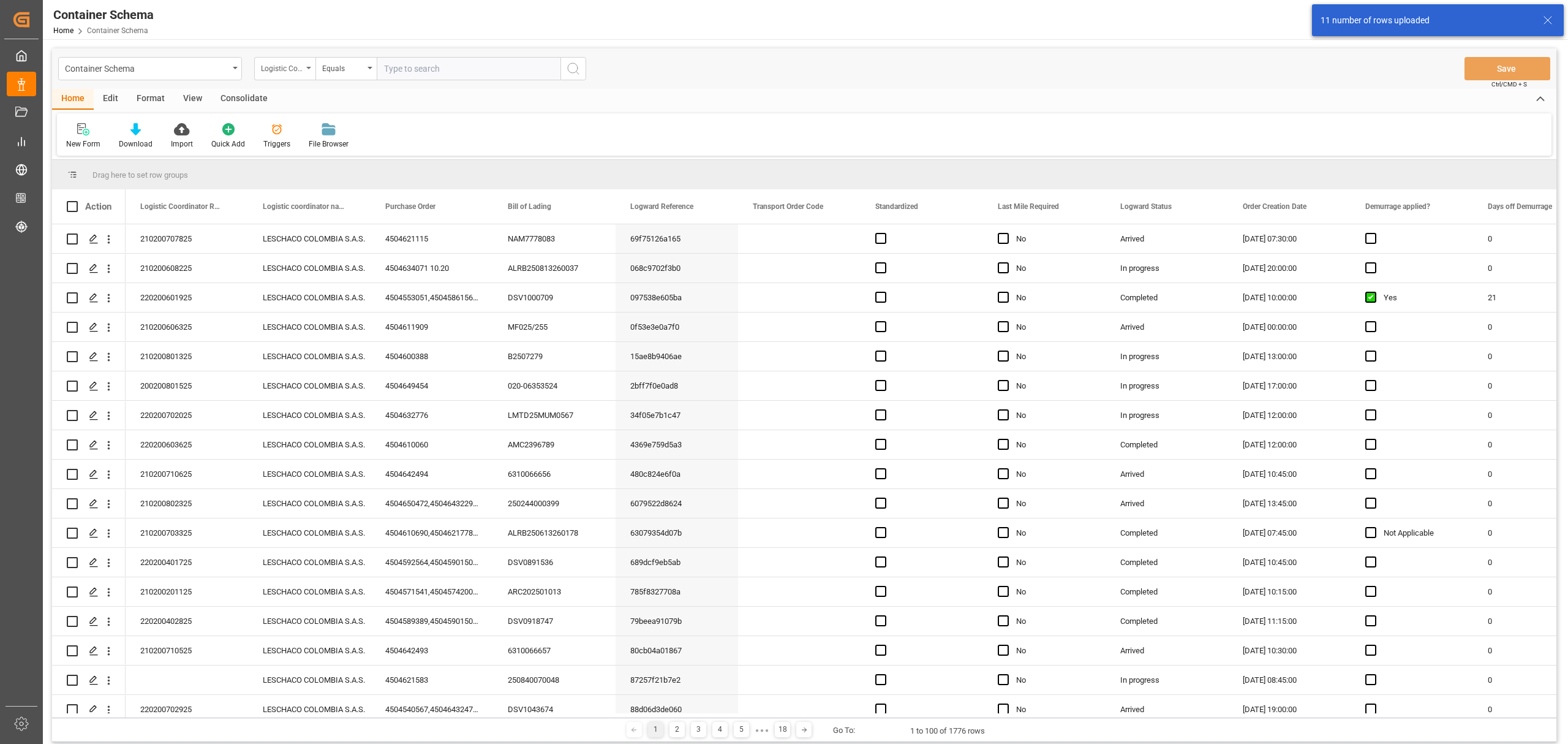
click at [276, 71] on div "Logistic Coordinator Reference Number" at bounding box center [281, 67] width 42 height 14
click at [302, 175] on div "Purchase Order" at bounding box center [346, 176] width 182 height 26
click at [334, 71] on div "Equals" at bounding box center [343, 67] width 42 height 14
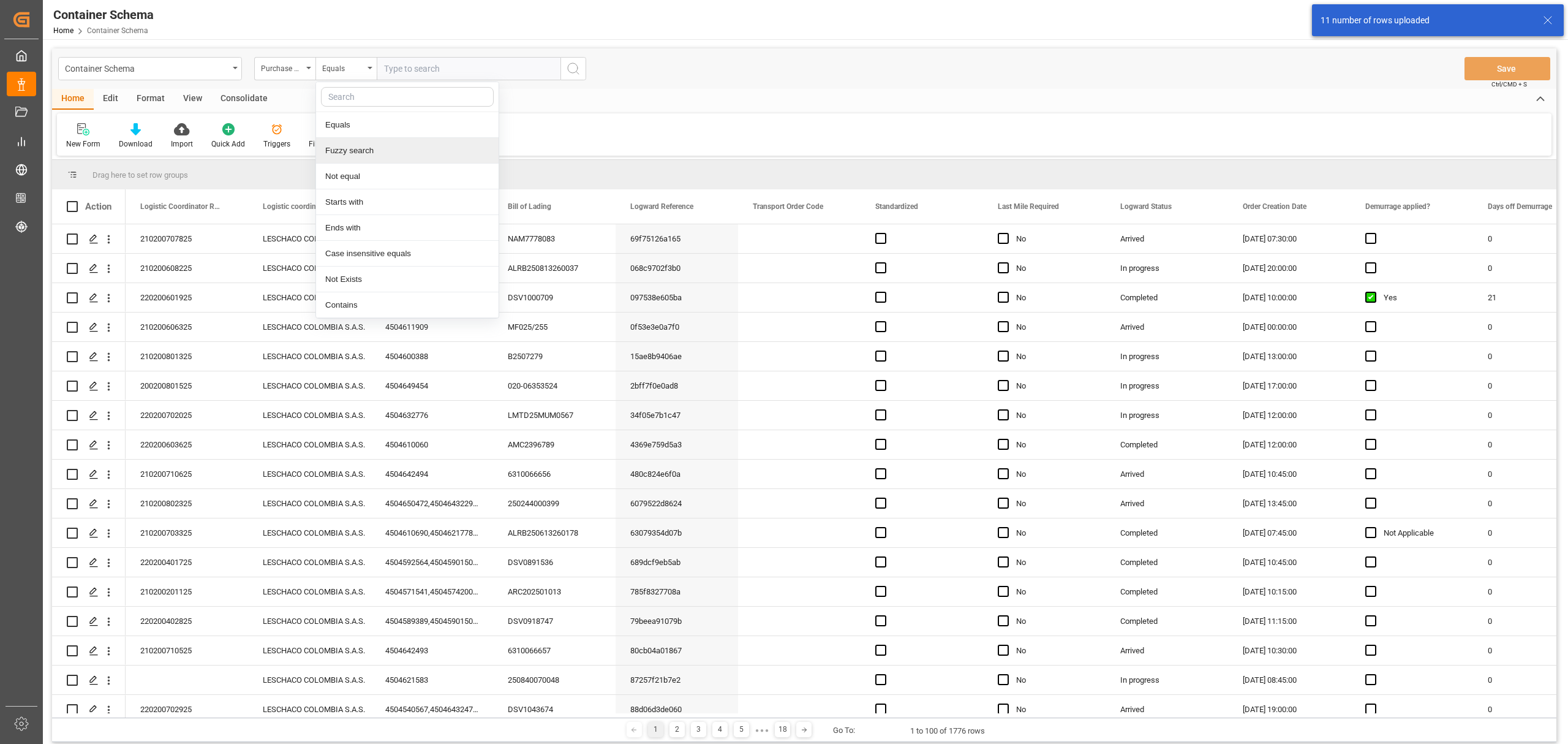
drag, startPoint x: 356, startPoint y: 150, endPoint x: 387, endPoint y: 105, distance: 54.6
click at [356, 150] on div "Fuzzy search" at bounding box center [407, 150] width 182 height 26
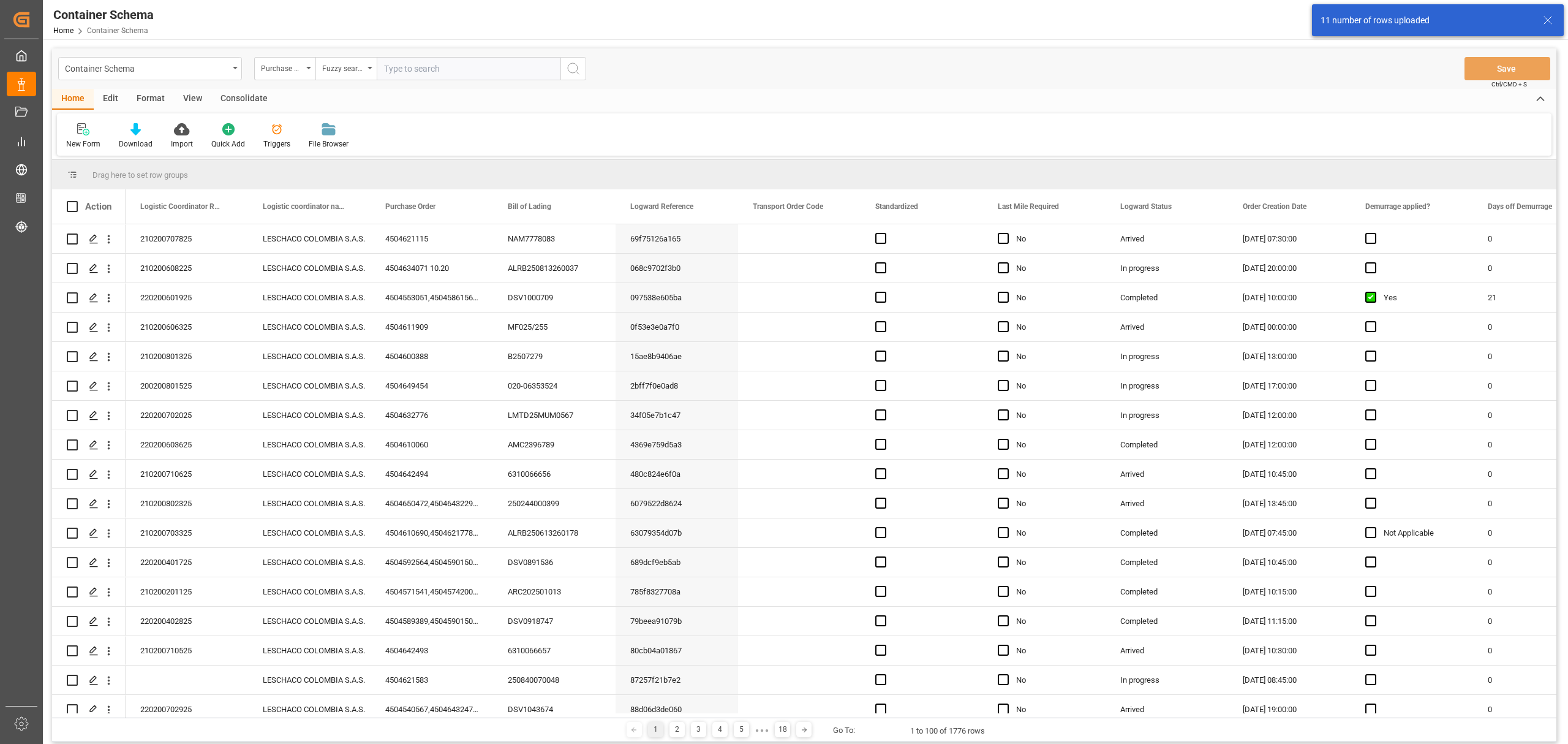
click at [418, 67] on input "text" at bounding box center [468, 69] width 184 height 24
paste input "4504590150"
type input "4504590150"
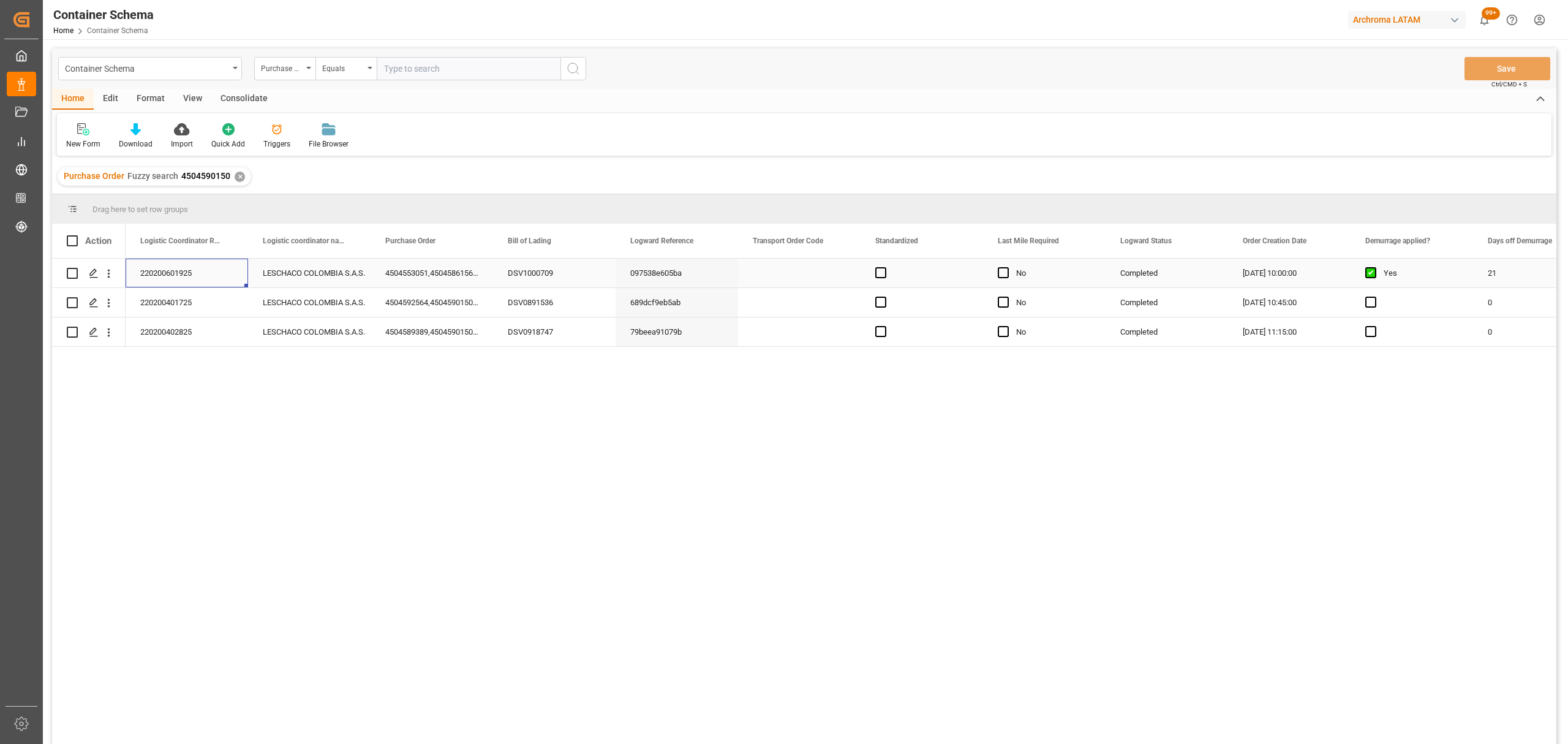
click at [182, 277] on div "220200601925" at bounding box center [186, 273] width 123 height 29
click at [182, 277] on input "220200601925" at bounding box center [186, 280] width 103 height 24
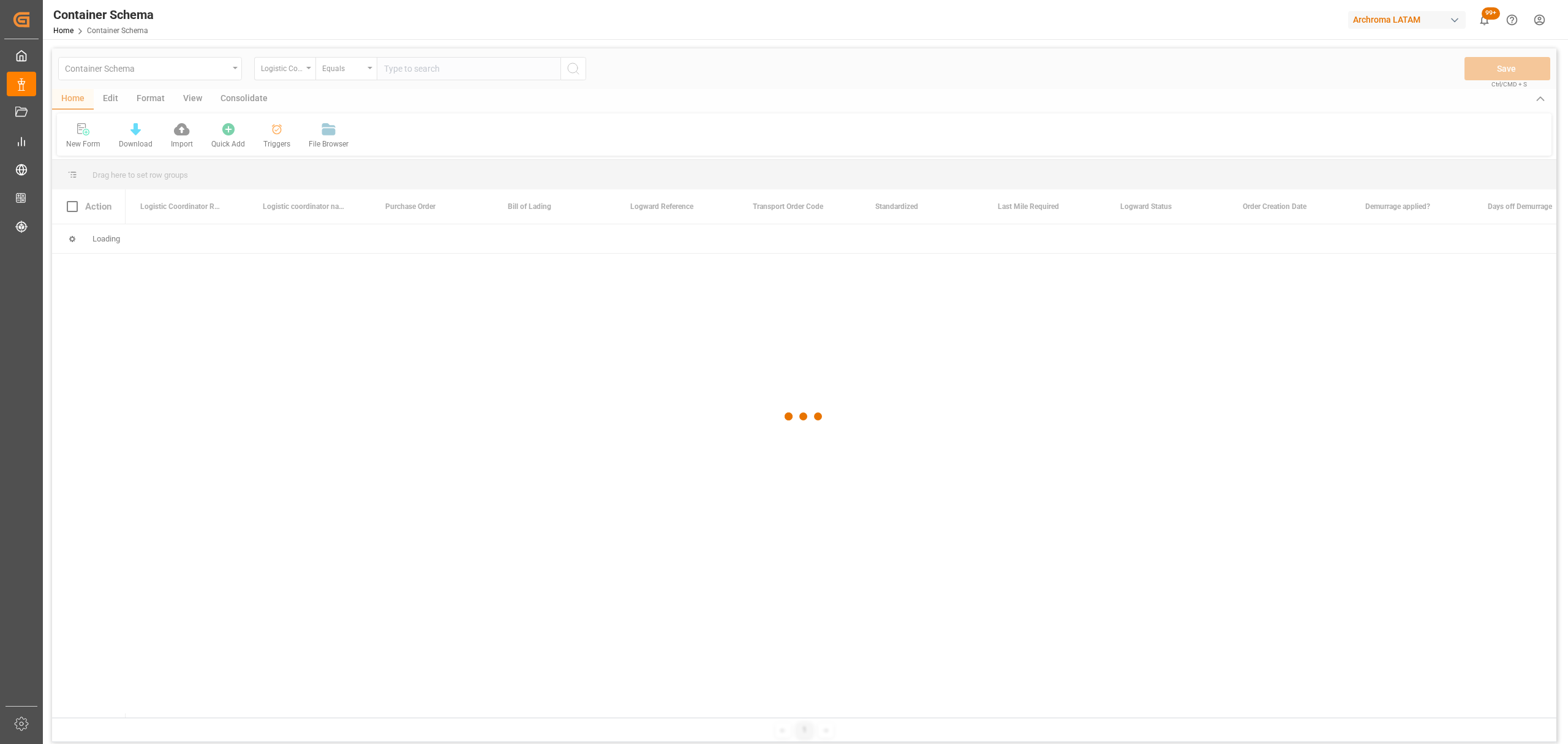
click at [223, 73] on div at bounding box center [804, 417] width 1504 height 736
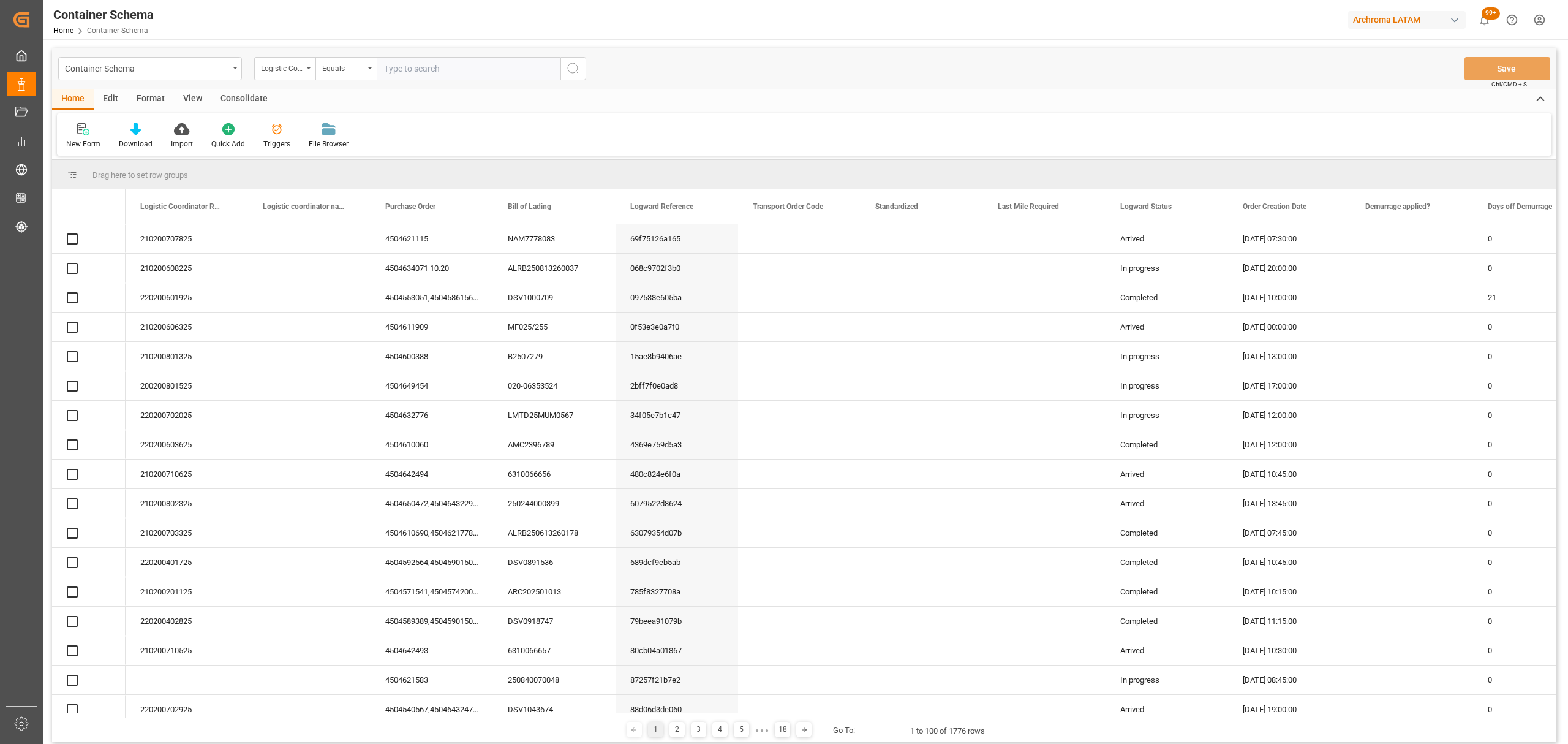
click at [222, 72] on div "Container Schema" at bounding box center [147, 68] width 164 height 15
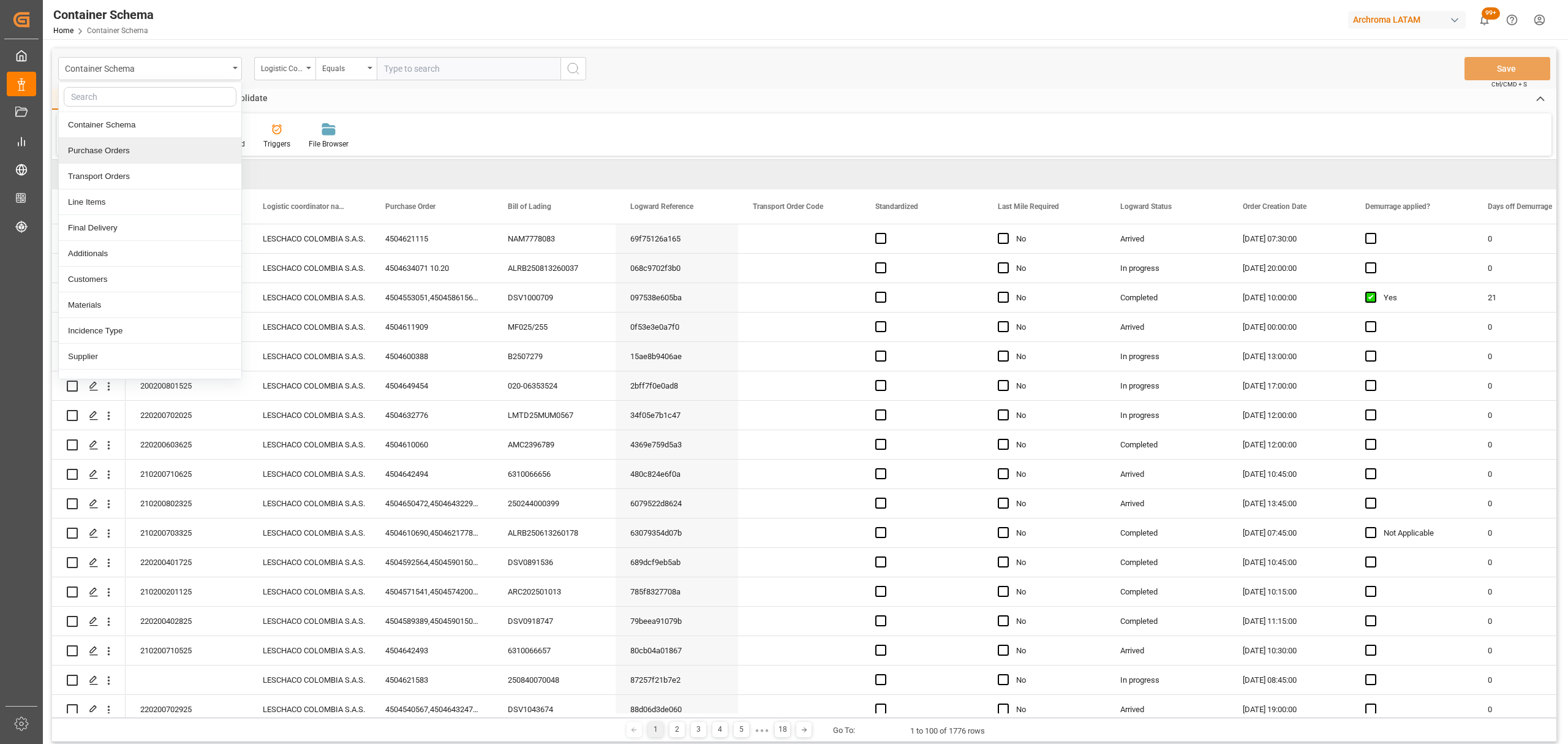
drag, startPoint x: 148, startPoint y: 152, endPoint x: 203, endPoint y: 113, distance: 67.4
click at [148, 152] on div "Purchase Orders" at bounding box center [150, 150] width 182 height 26
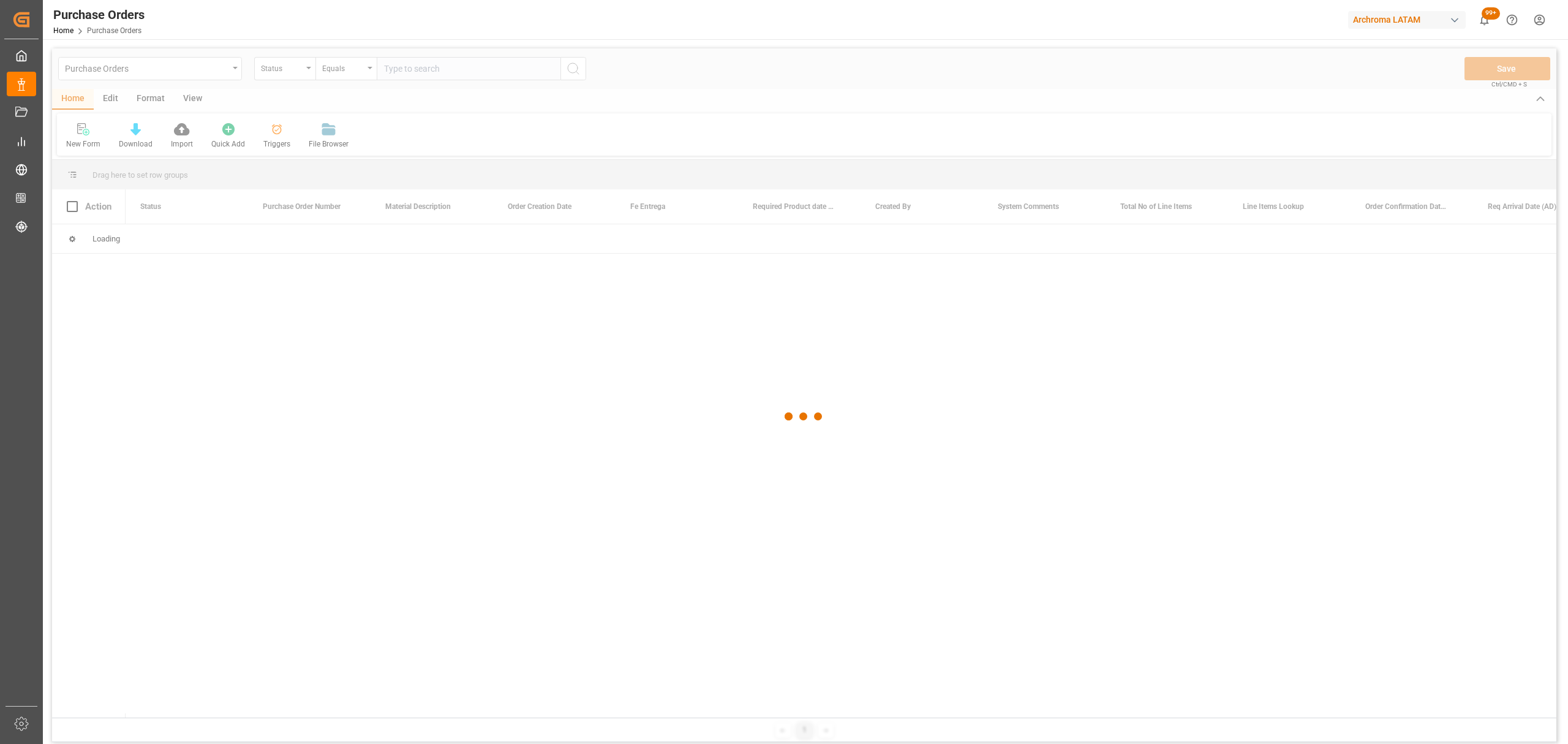
click at [314, 61] on div at bounding box center [804, 417] width 1504 height 736
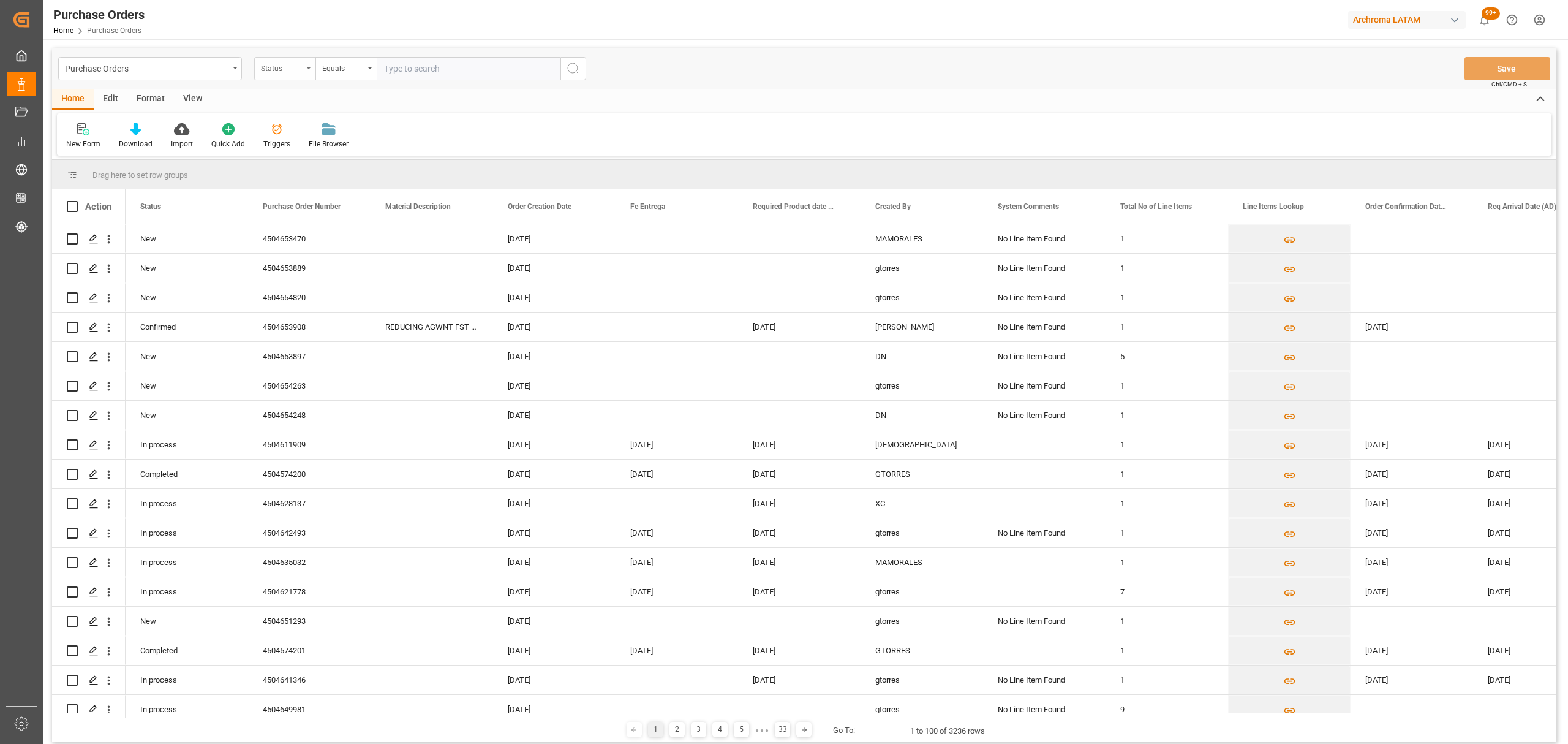
click at [289, 74] on div "Status" at bounding box center [285, 69] width 61 height 24
drag, startPoint x: 309, startPoint y: 153, endPoint x: 350, endPoint y: 92, distance: 73.5
click at [310, 153] on div "Purchase Order Number" at bounding box center [346, 150] width 182 height 26
click at [360, 67] on div "Equals" at bounding box center [343, 67] width 42 height 14
drag, startPoint x: 358, startPoint y: 147, endPoint x: 403, endPoint y: 79, distance: 81.5
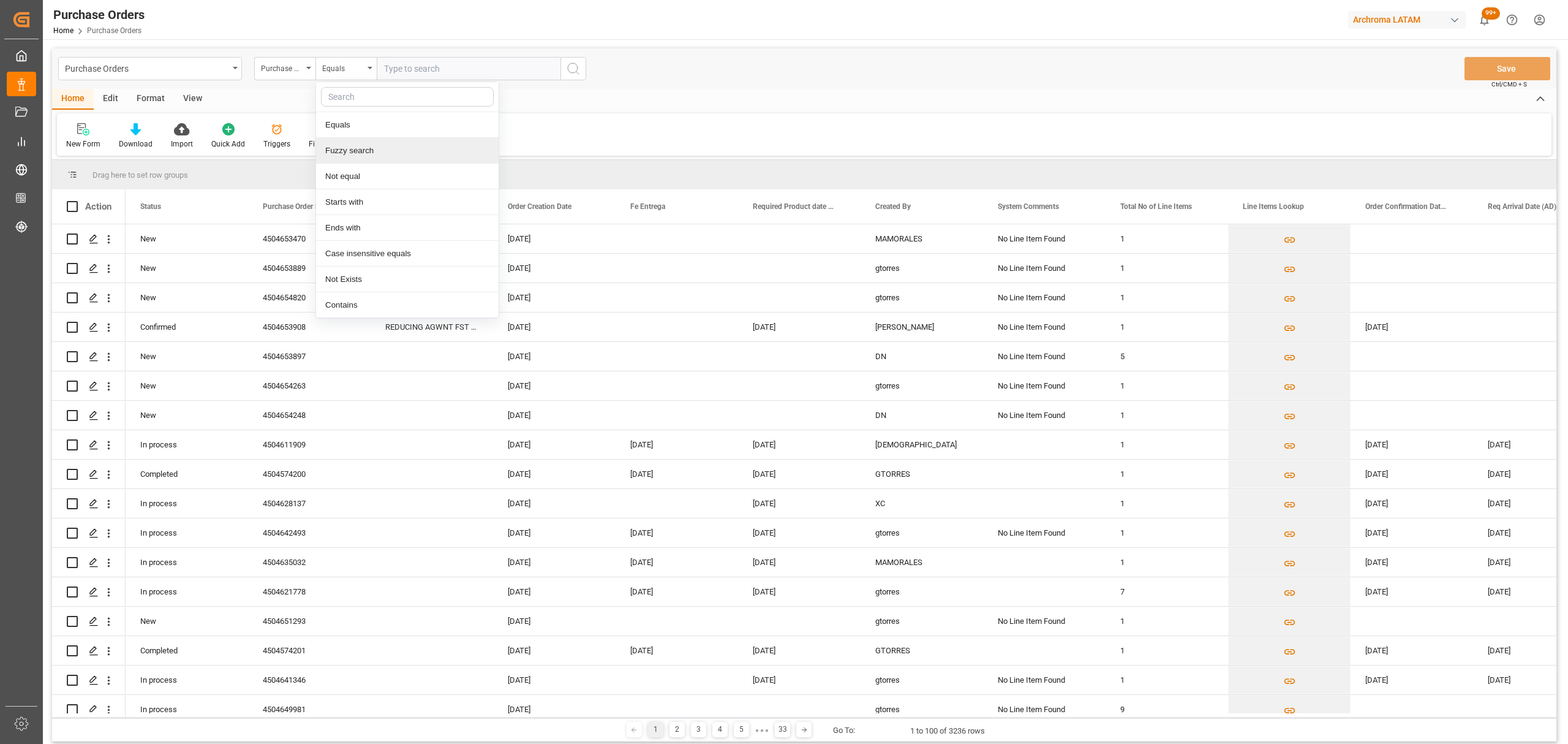
click at [358, 148] on div "Fuzzy search" at bounding box center [407, 150] width 182 height 26
click at [412, 64] on input "text" at bounding box center [468, 69] width 184 height 24
paste input "220200601925"
drag, startPoint x: 412, startPoint y: 66, endPoint x: 324, endPoint y: 67, distance: 88.0
click at [324, 67] on div "Purchase Order Number Fuzzy search 220200601925" at bounding box center [420, 69] width 332 height 24
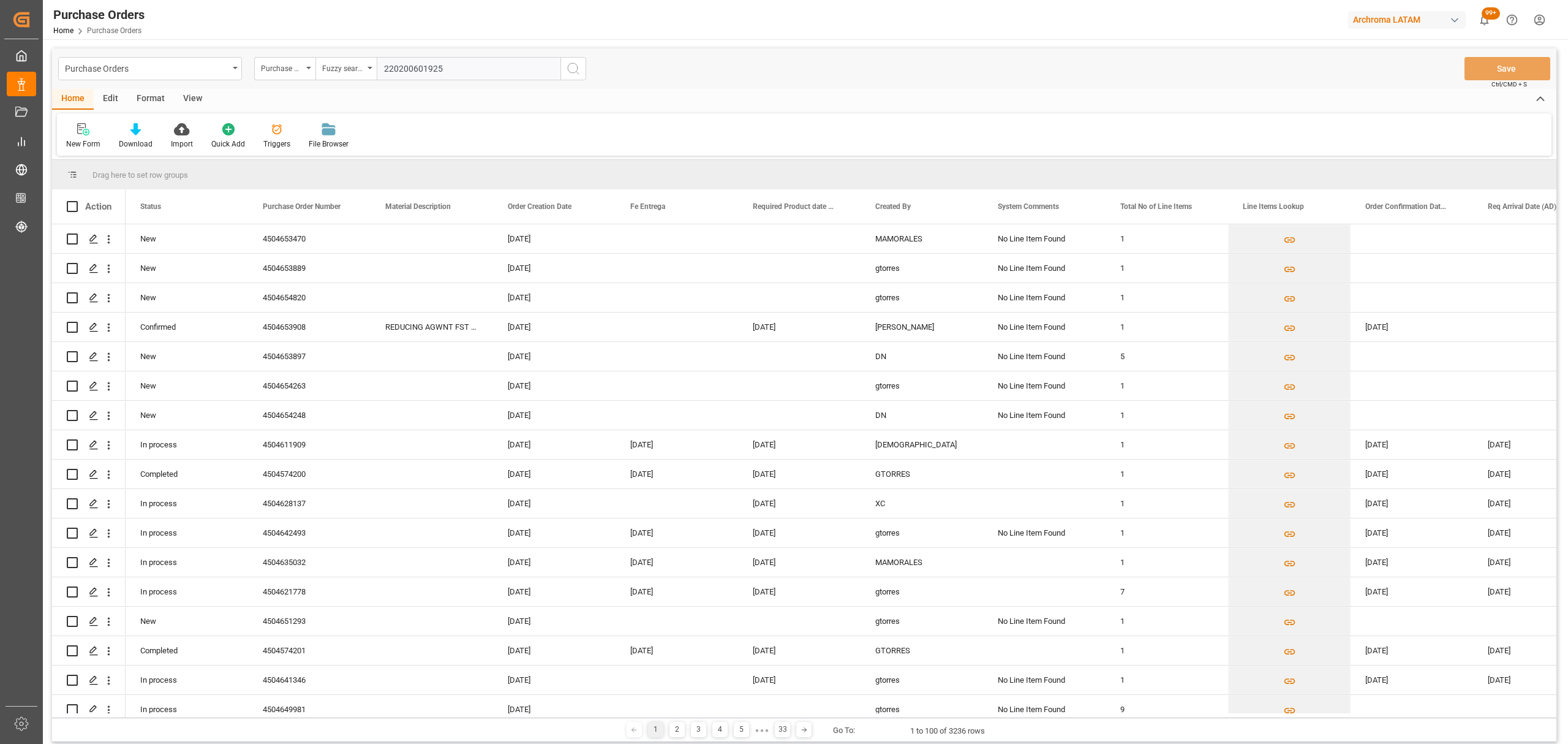
paste input "4504590150"
type input "4504590150"
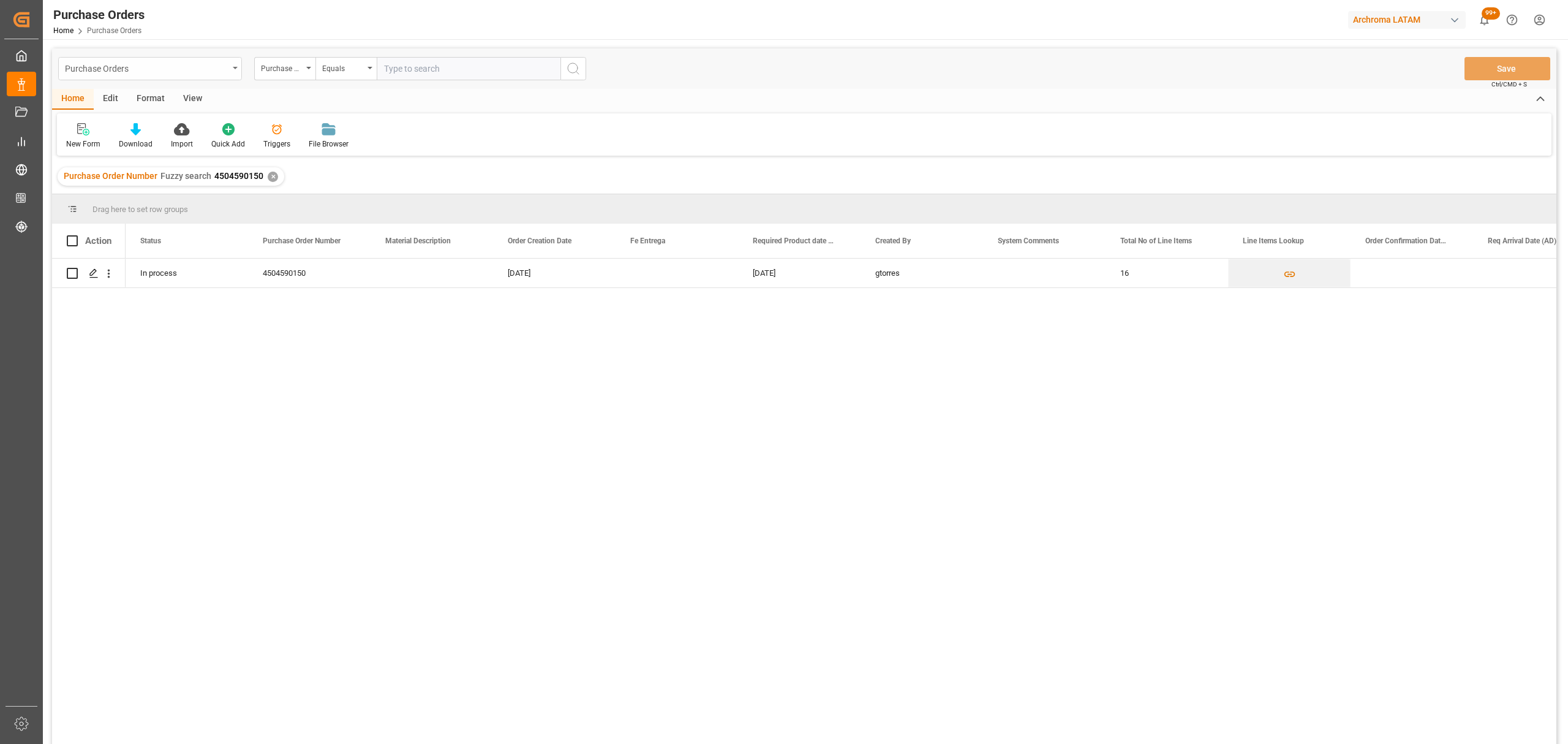
click at [194, 74] on div "Purchase Orders" at bounding box center [147, 68] width 164 height 15
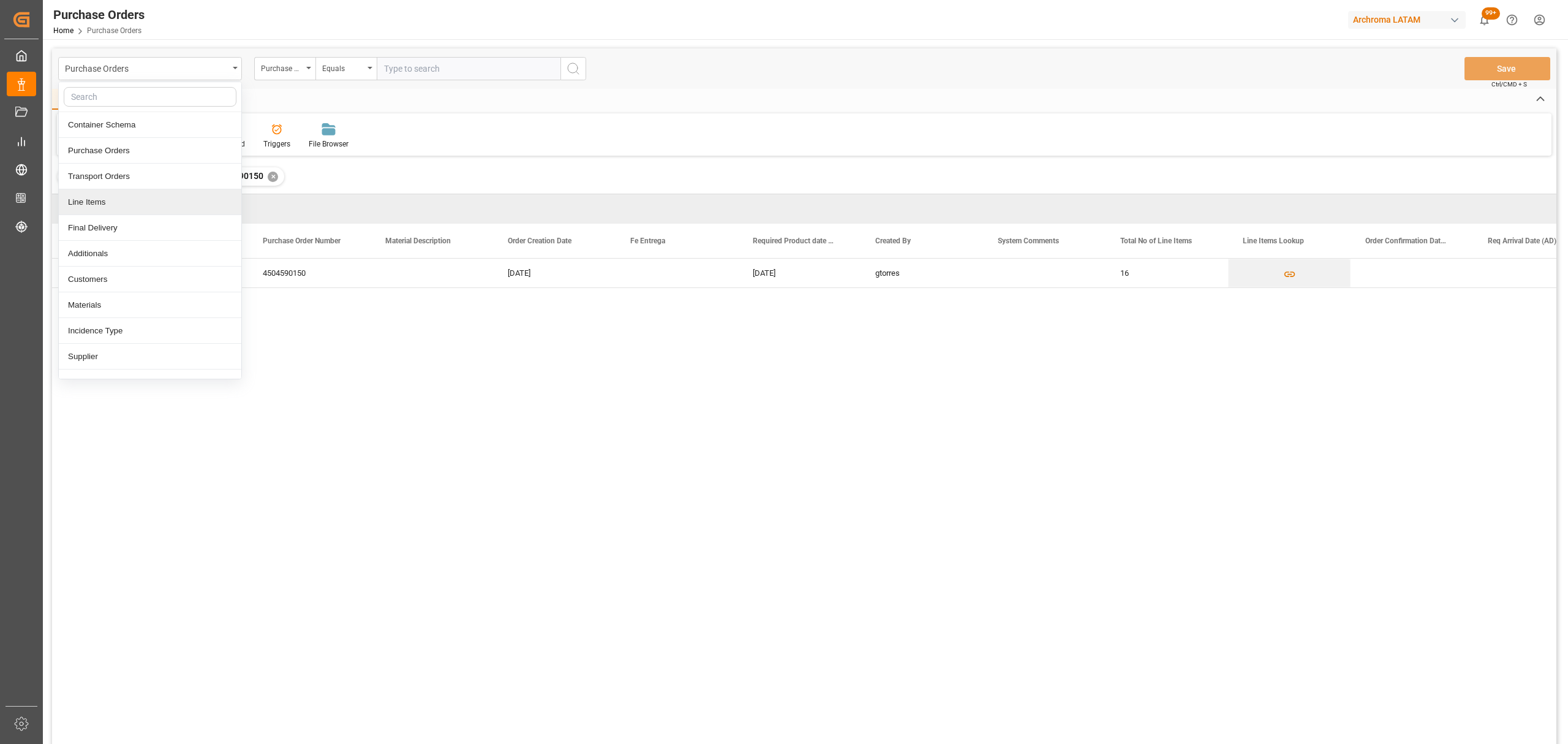
click at [114, 206] on div "Line Items" at bounding box center [150, 202] width 182 height 26
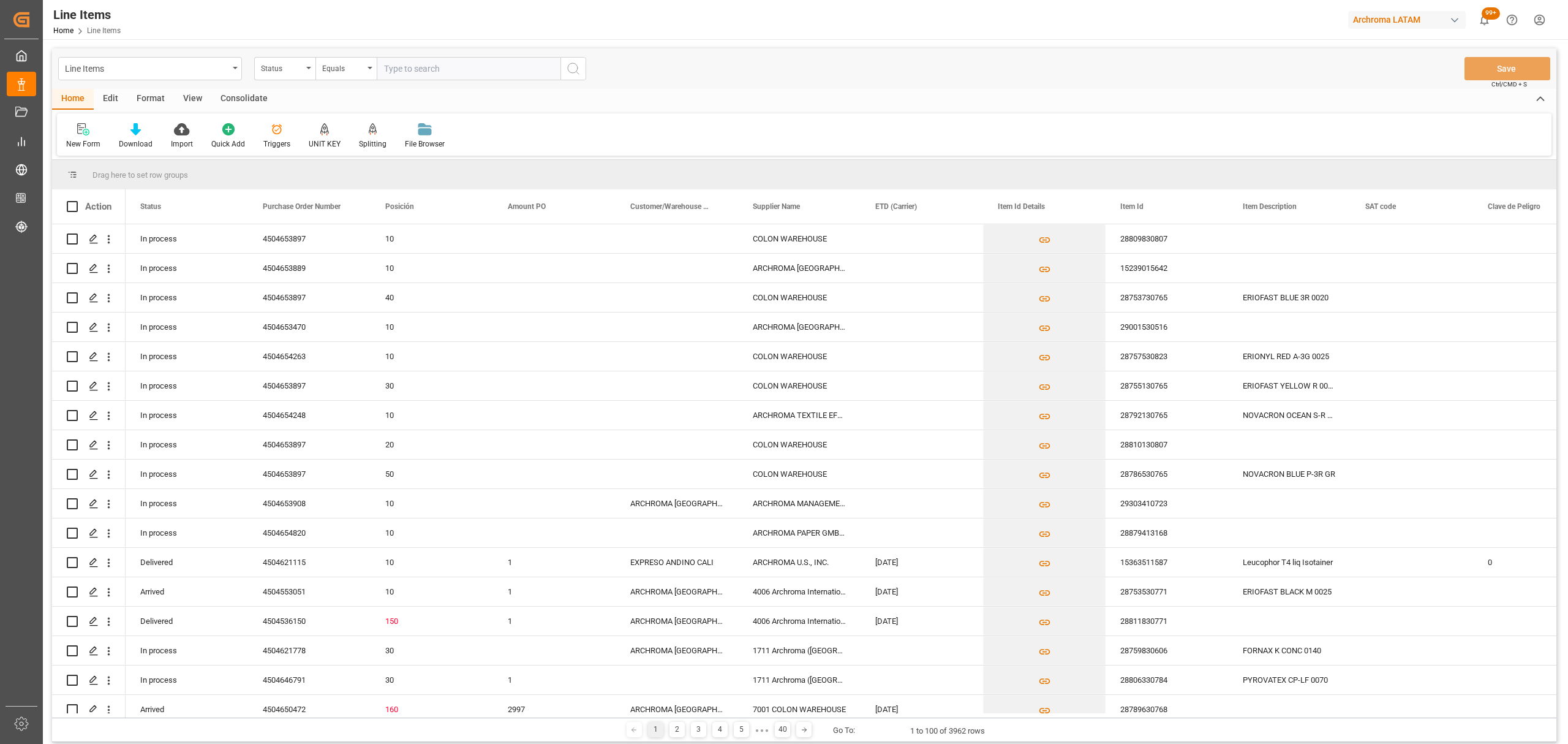
click at [290, 72] on div "Status" at bounding box center [281, 67] width 42 height 14
click at [302, 155] on div "Purchase Order Number" at bounding box center [346, 150] width 182 height 26
click at [369, 64] on div "Equals" at bounding box center [346, 69] width 61 height 24
drag, startPoint x: 363, startPoint y: 157, endPoint x: 392, endPoint y: 105, distance: 59.5
click at [365, 153] on div "Fuzzy search" at bounding box center [407, 150] width 182 height 26
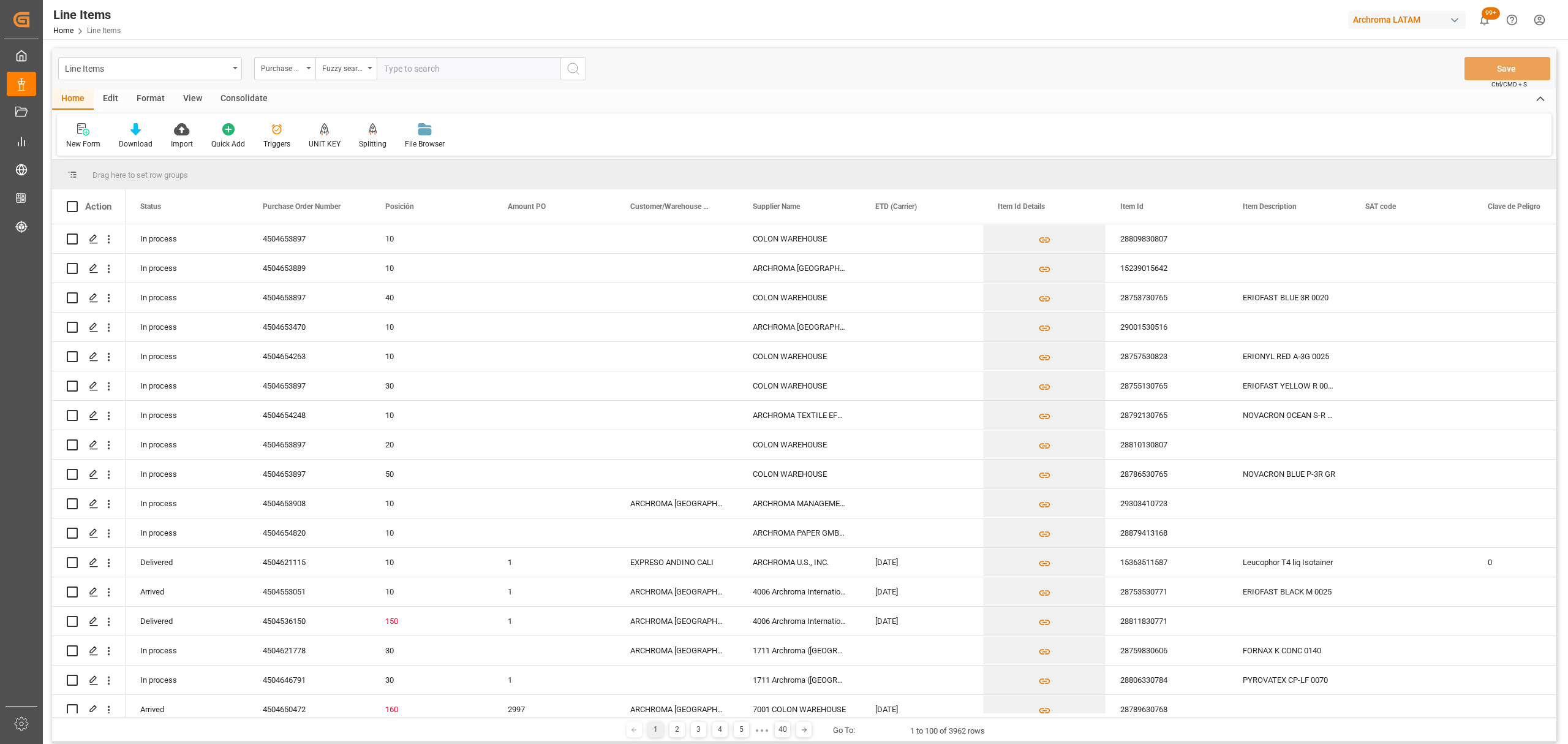
click at [424, 67] on input "text" at bounding box center [468, 69] width 184 height 24
paste input "4504536150"
type input "4504536150"
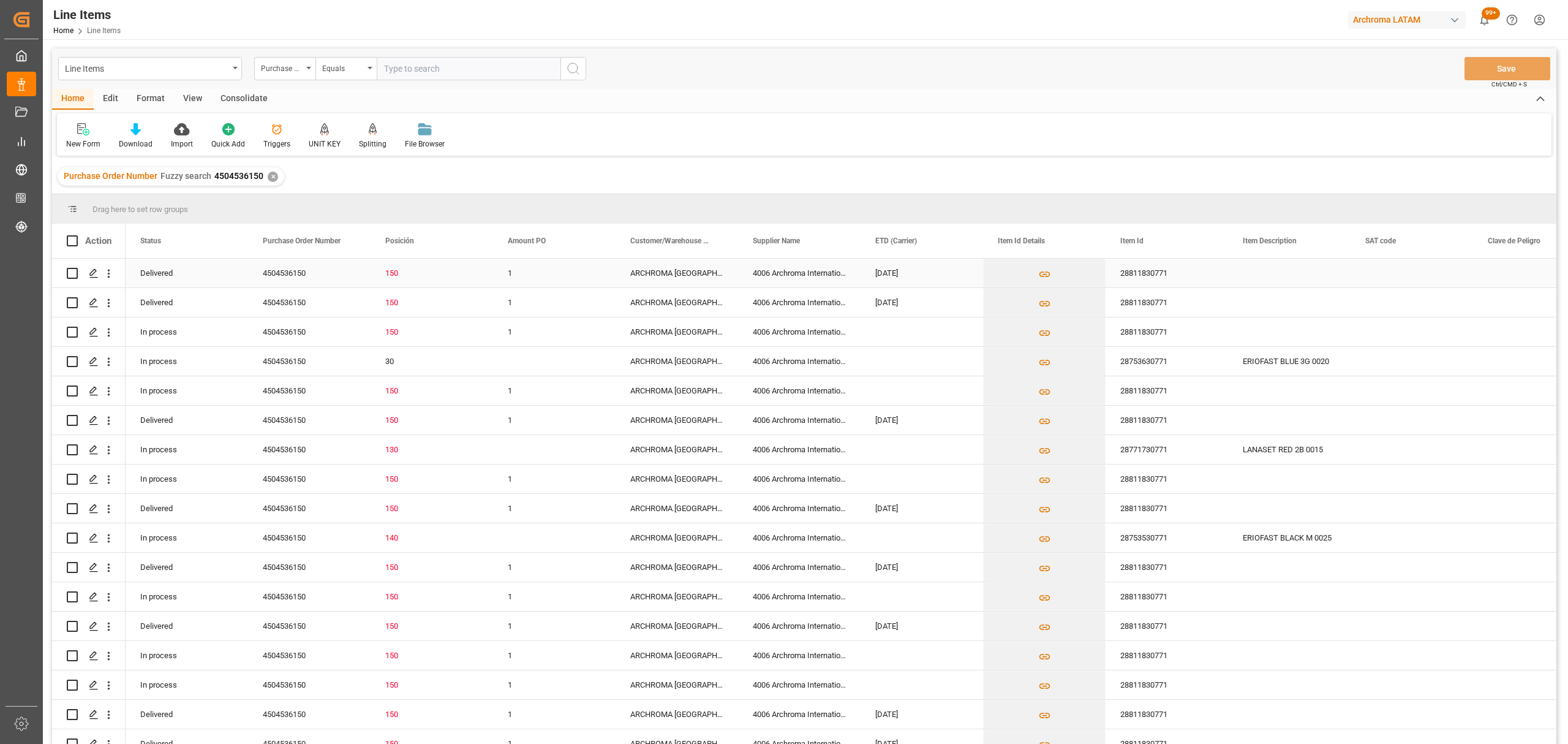
click at [1324, 272] on div "Press SPACE to select this row." at bounding box center [1289, 273] width 123 height 29
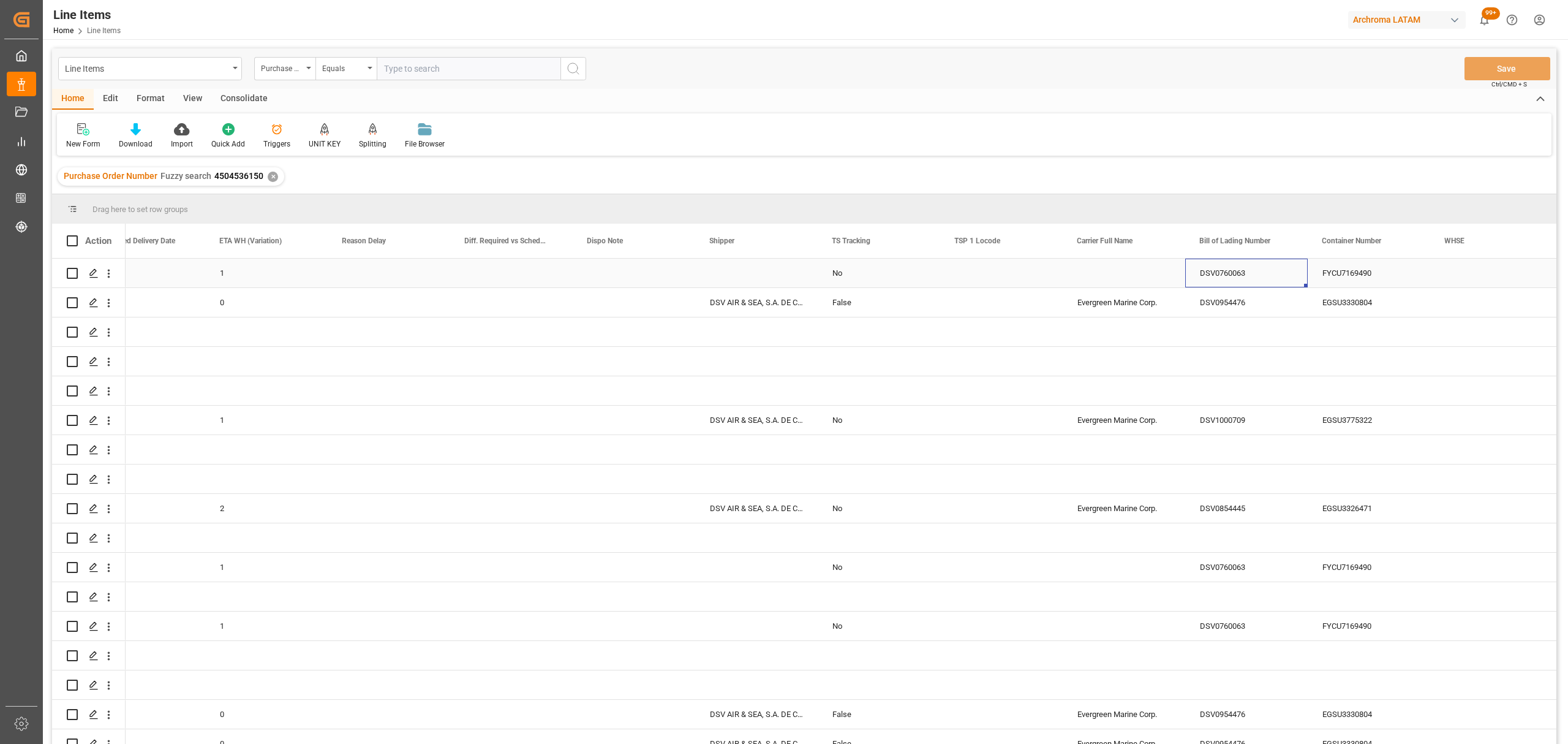
click at [1228, 276] on div "DSV0760063" at bounding box center [1246, 273] width 123 height 29
click at [1228, 275] on div "DSV0760063" at bounding box center [1246, 273] width 123 height 29
click at [147, 72] on div "Line Items" at bounding box center [147, 68] width 164 height 15
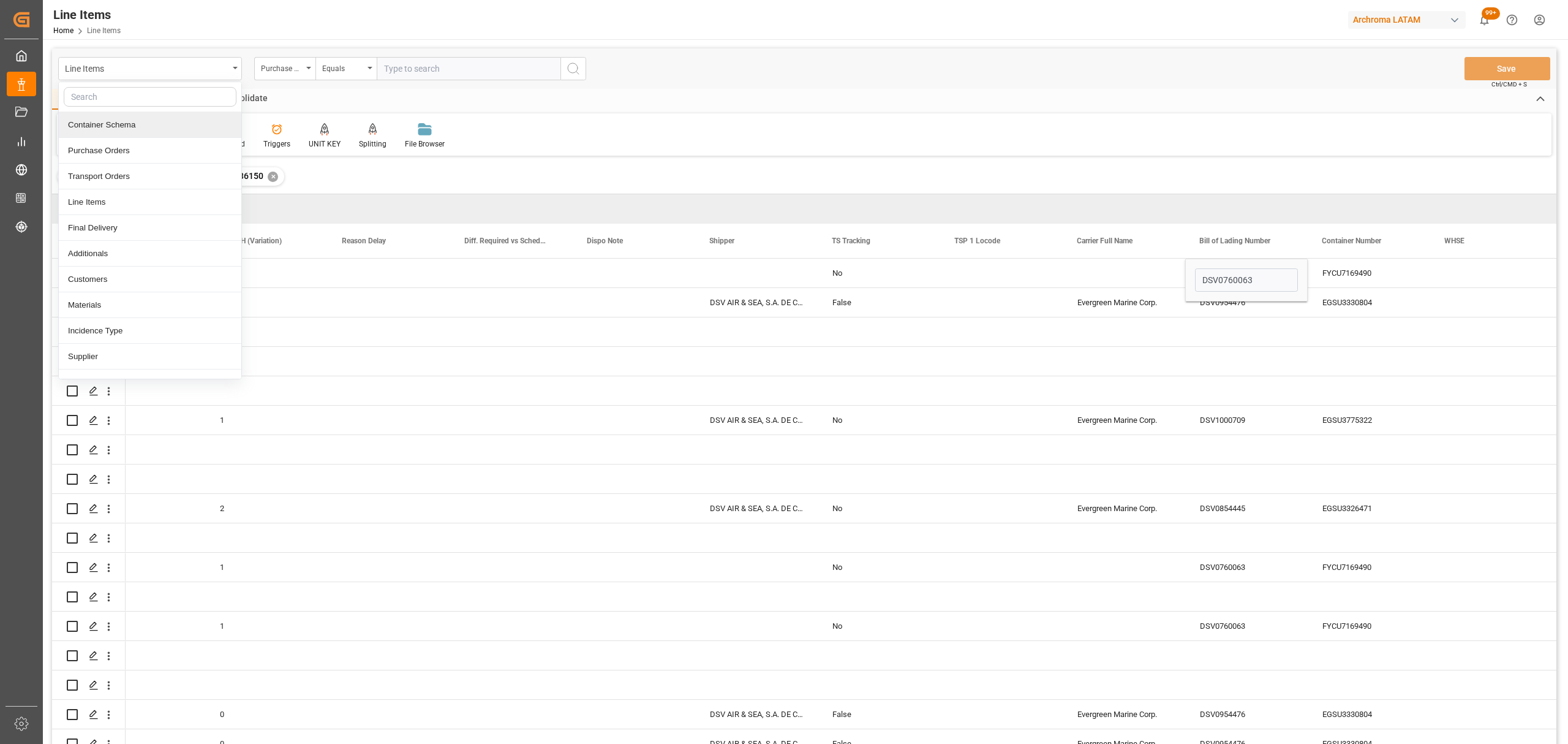
click at [0, 0] on span "Data Management" at bounding box center [0, 0] width 0 height 0
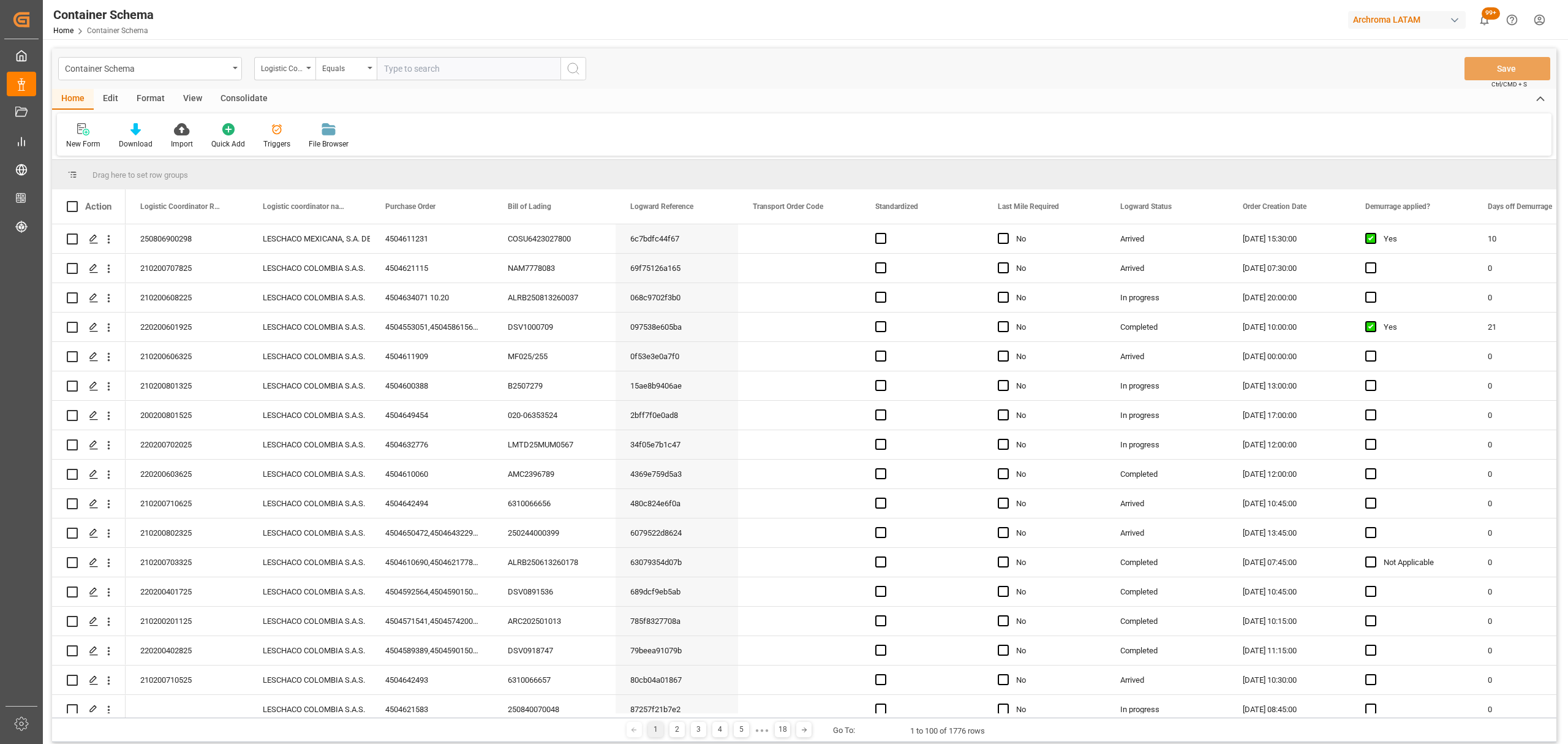
click at [182, 73] on div "Container Schema" at bounding box center [147, 68] width 164 height 15
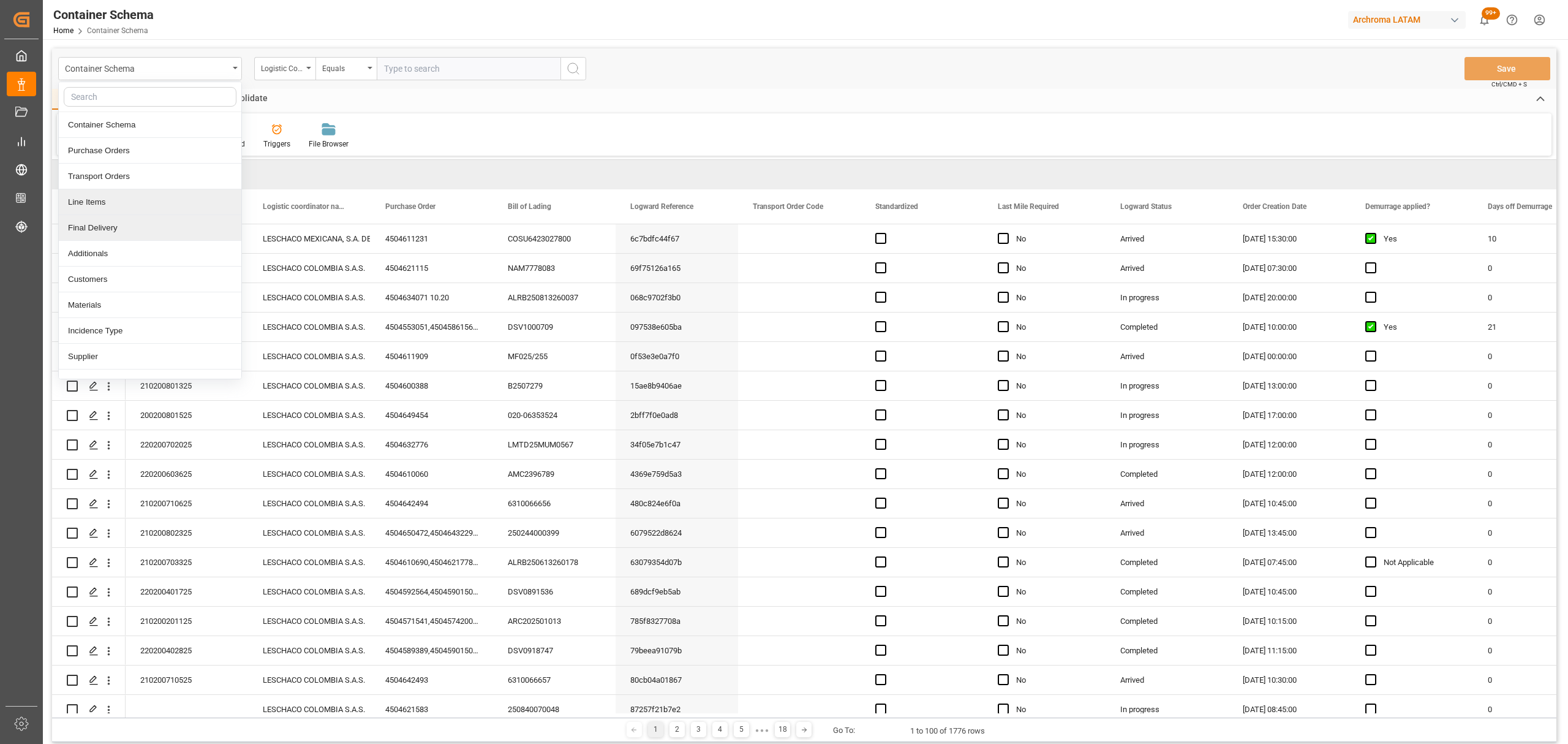
click at [104, 206] on div "Line Items" at bounding box center [150, 202] width 182 height 26
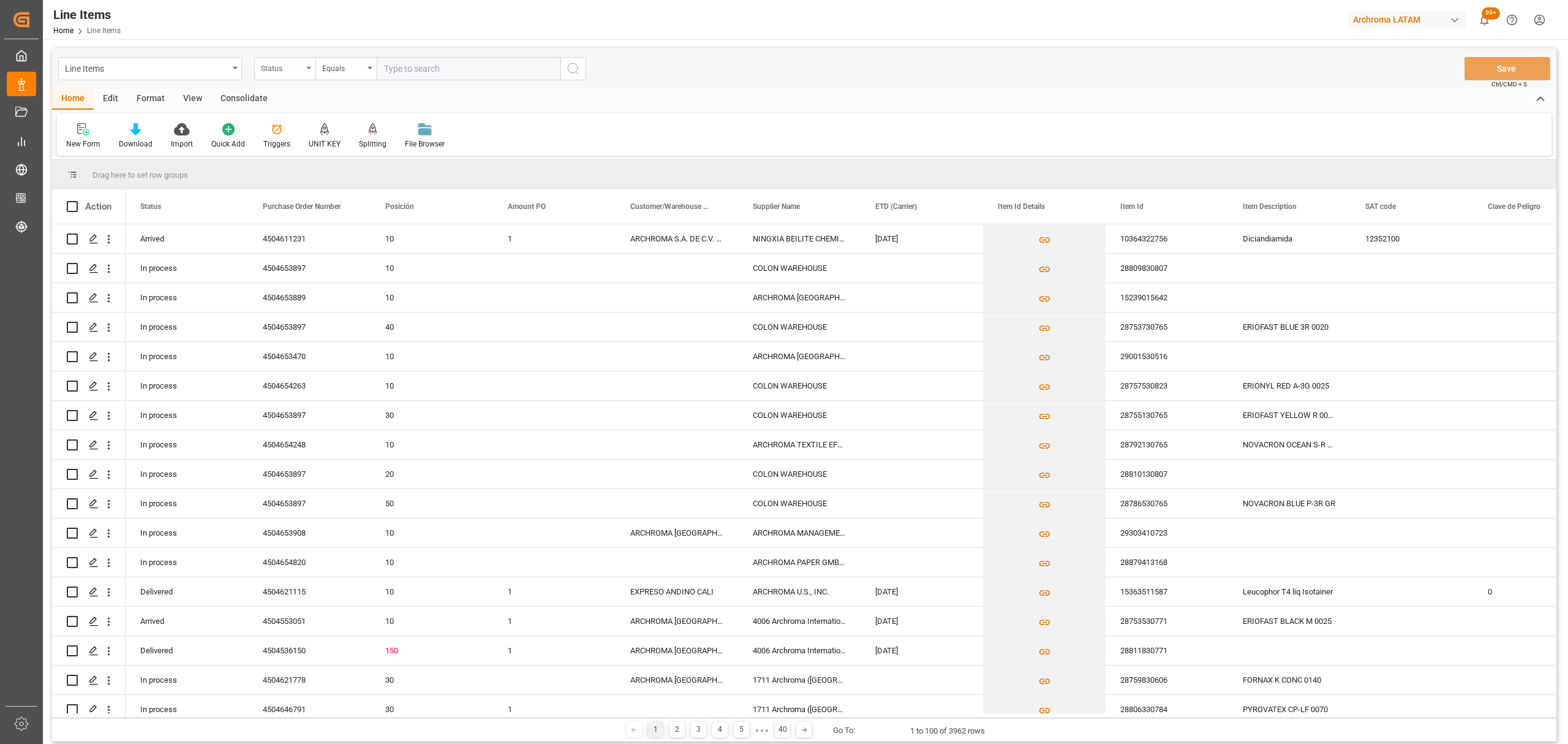
click at [283, 64] on div "Status" at bounding box center [281, 67] width 42 height 14
click at [311, 153] on div "Purchase Order Number" at bounding box center [346, 150] width 182 height 26
click at [327, 64] on div "Equals" at bounding box center [343, 67] width 42 height 14
click at [349, 164] on div "Not equal" at bounding box center [407, 176] width 182 height 26
click at [348, 64] on div "Not equal" at bounding box center [343, 67] width 42 height 14
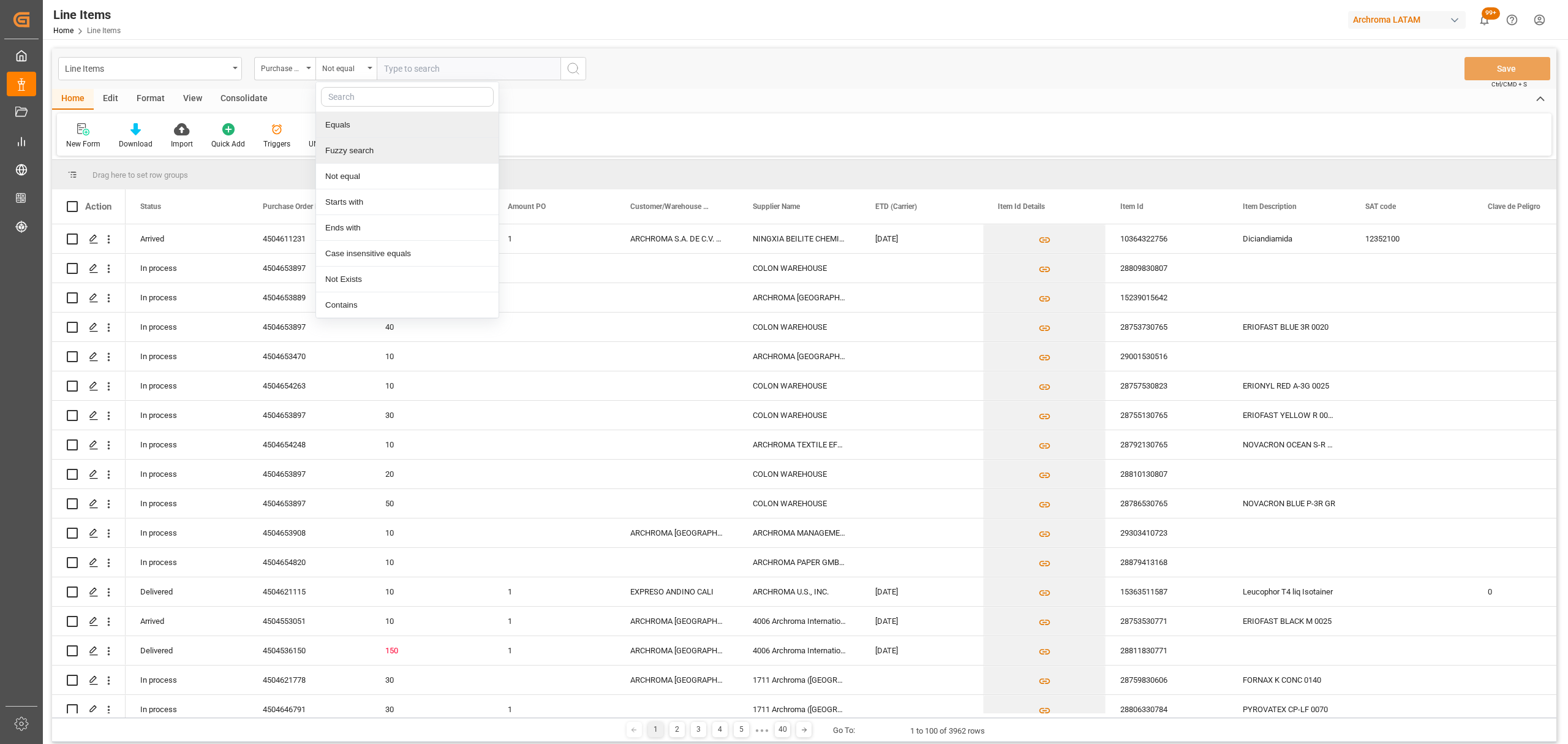
click at [365, 138] on div "Equals Fuzzy search Not equal Starts with Ends with Case insensitive equals Not…" at bounding box center [407, 200] width 184 height 237
drag, startPoint x: 354, startPoint y: 160, endPoint x: 360, endPoint y: 140, distance: 20.9
click at [354, 157] on div "Fuzzy search" at bounding box center [407, 150] width 182 height 26
click at [439, 72] on input "text" at bounding box center [468, 69] width 184 height 24
paste input "4504653897"
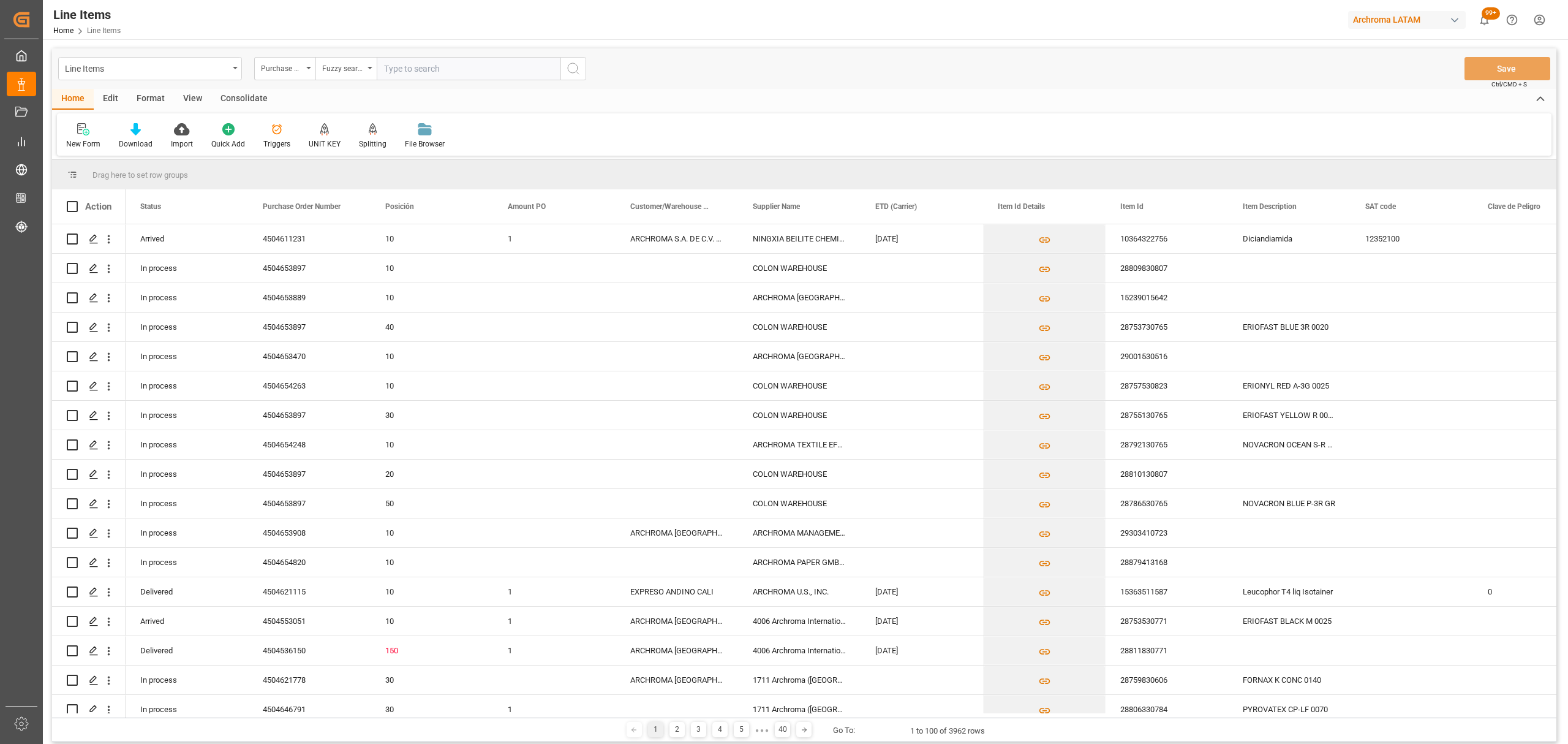
type input "4504653897"
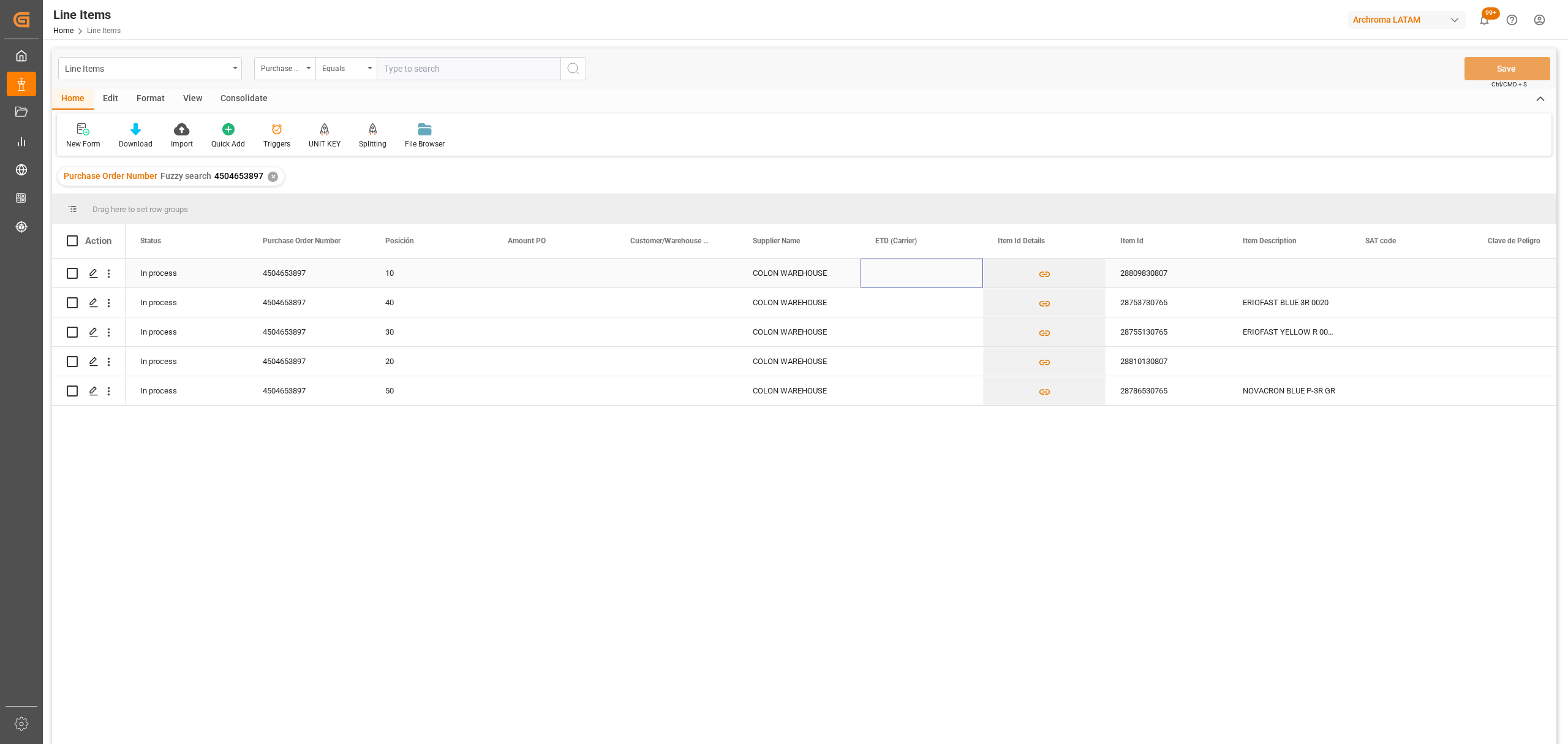
click at [915, 272] on div "Press SPACE to select this row." at bounding box center [921, 273] width 123 height 29
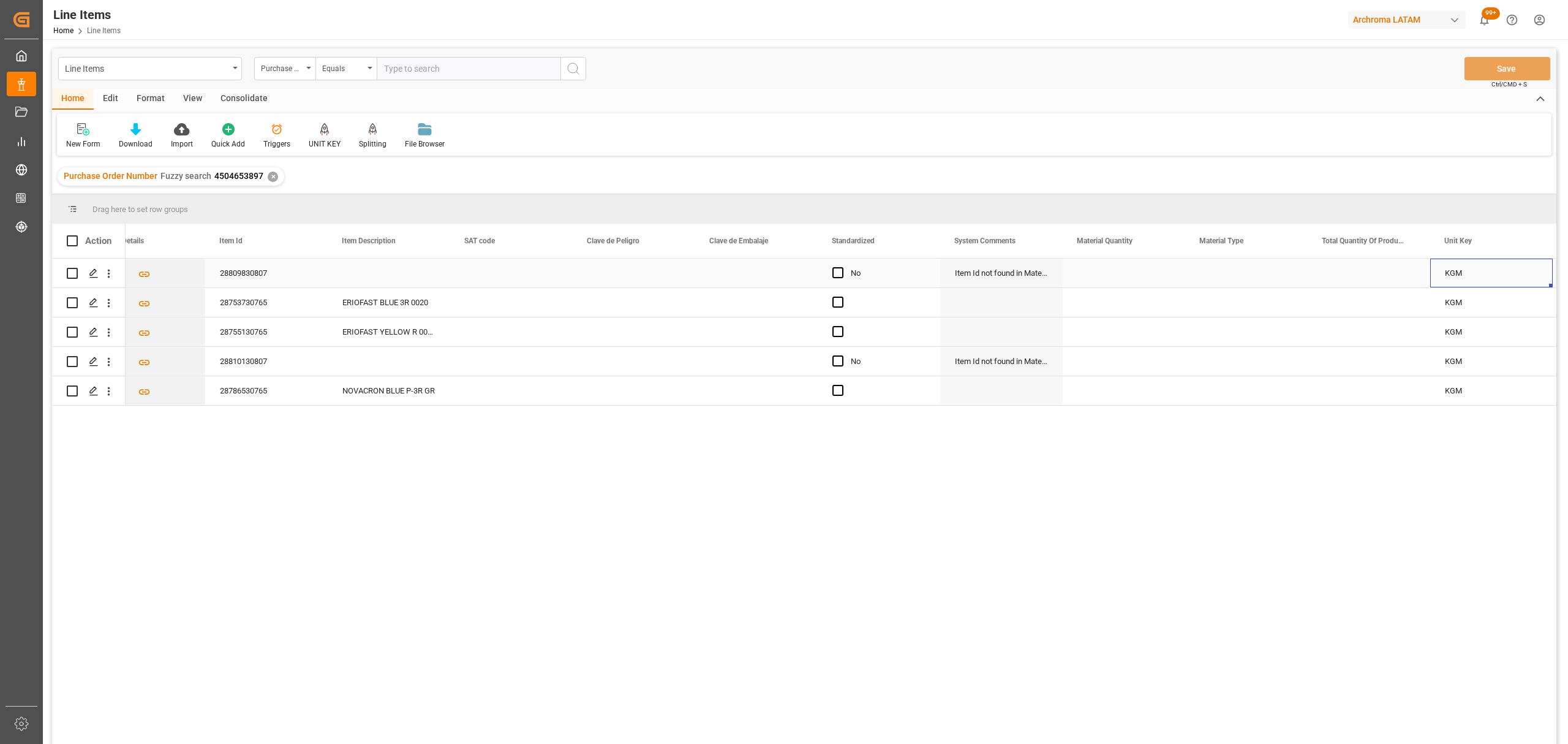
scroll to position [0, 1023]
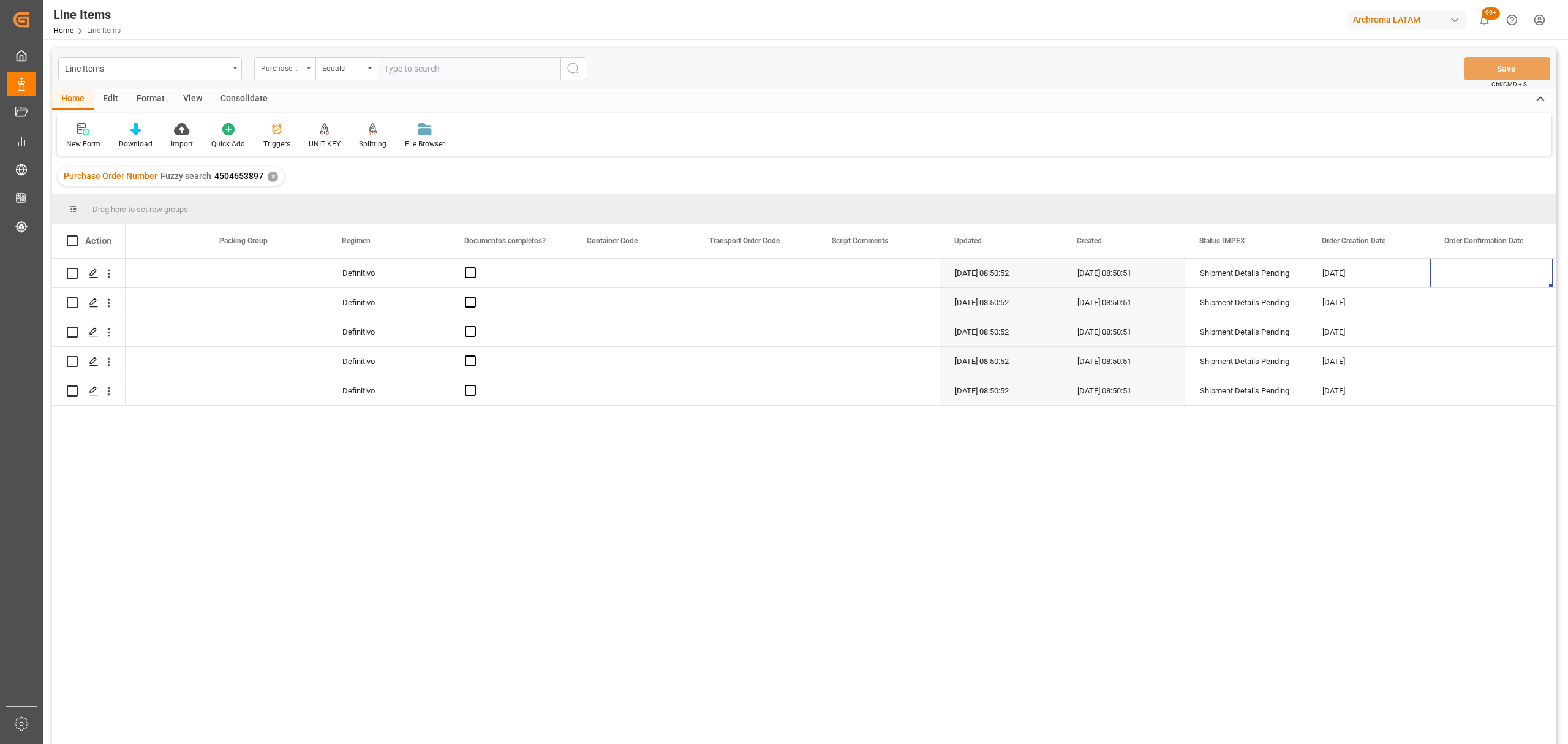
click at [302, 69] on div "Purchase Order Number" at bounding box center [281, 67] width 42 height 14
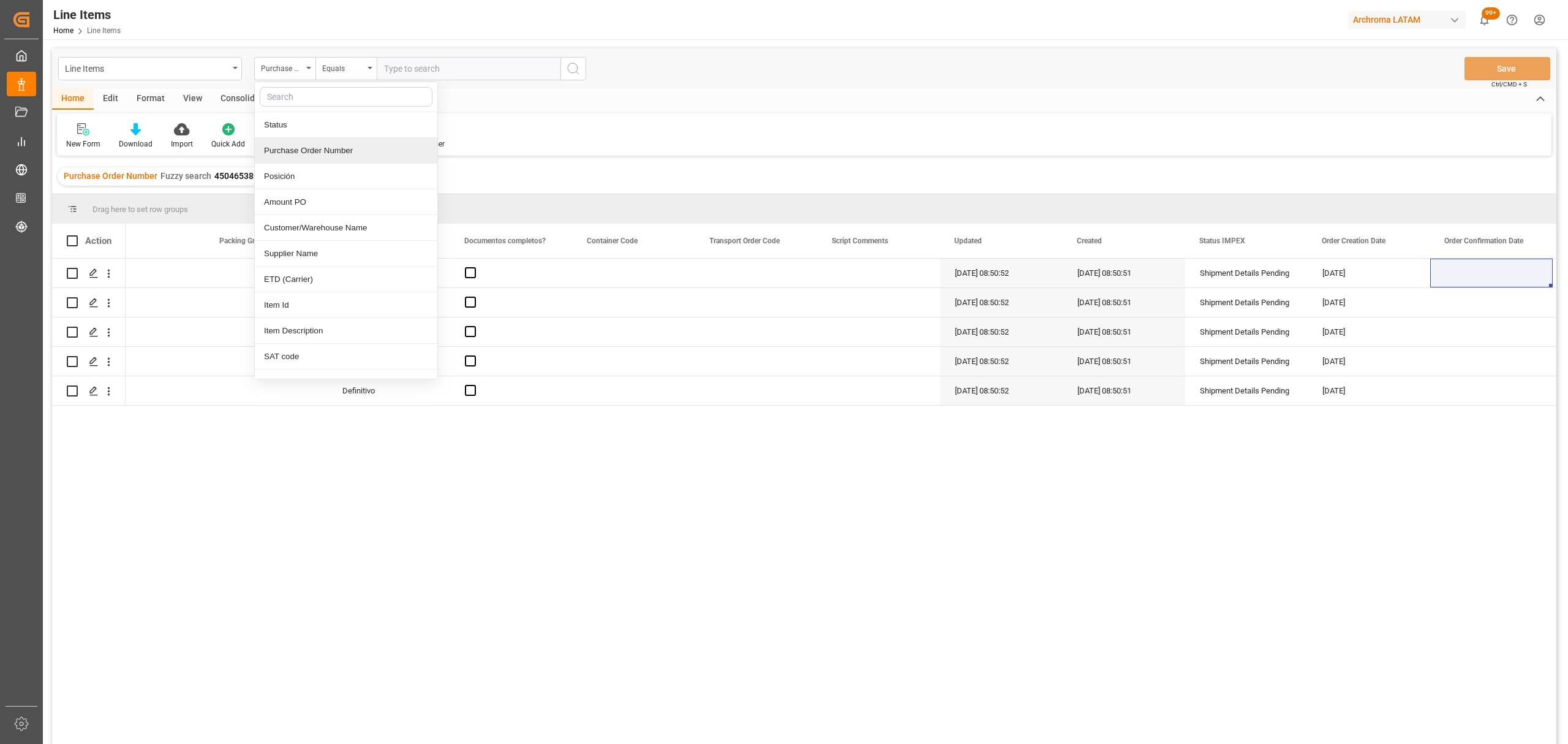
click at [302, 148] on div "Purchase Order Number" at bounding box center [346, 150] width 182 height 26
click at [337, 67] on div "Equals" at bounding box center [343, 67] width 42 height 14
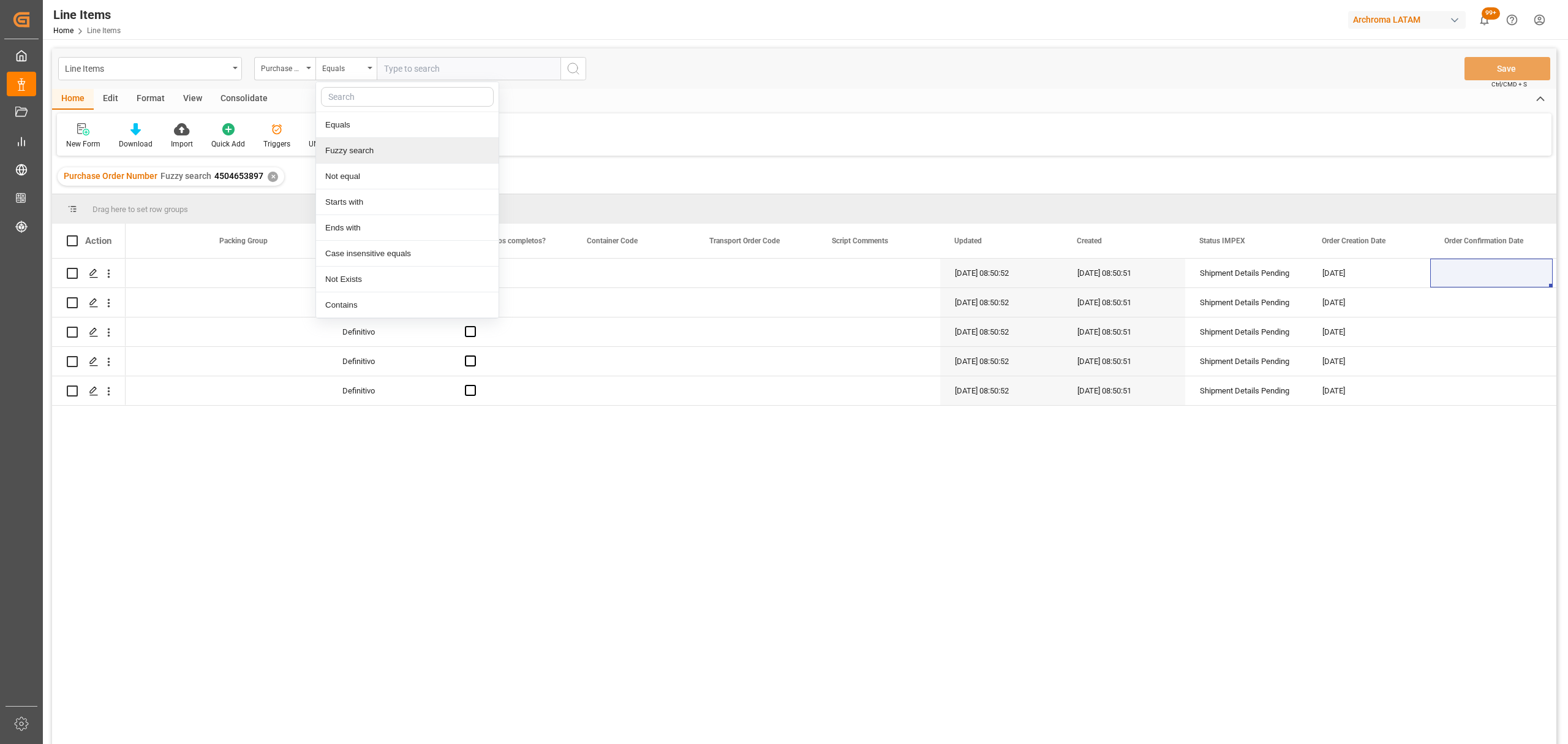
click at [372, 150] on div "Fuzzy search" at bounding box center [407, 150] width 182 height 26
click at [436, 64] on input "text" at bounding box center [468, 69] width 184 height 24
paste input "4504653908"
type input "4504653908"
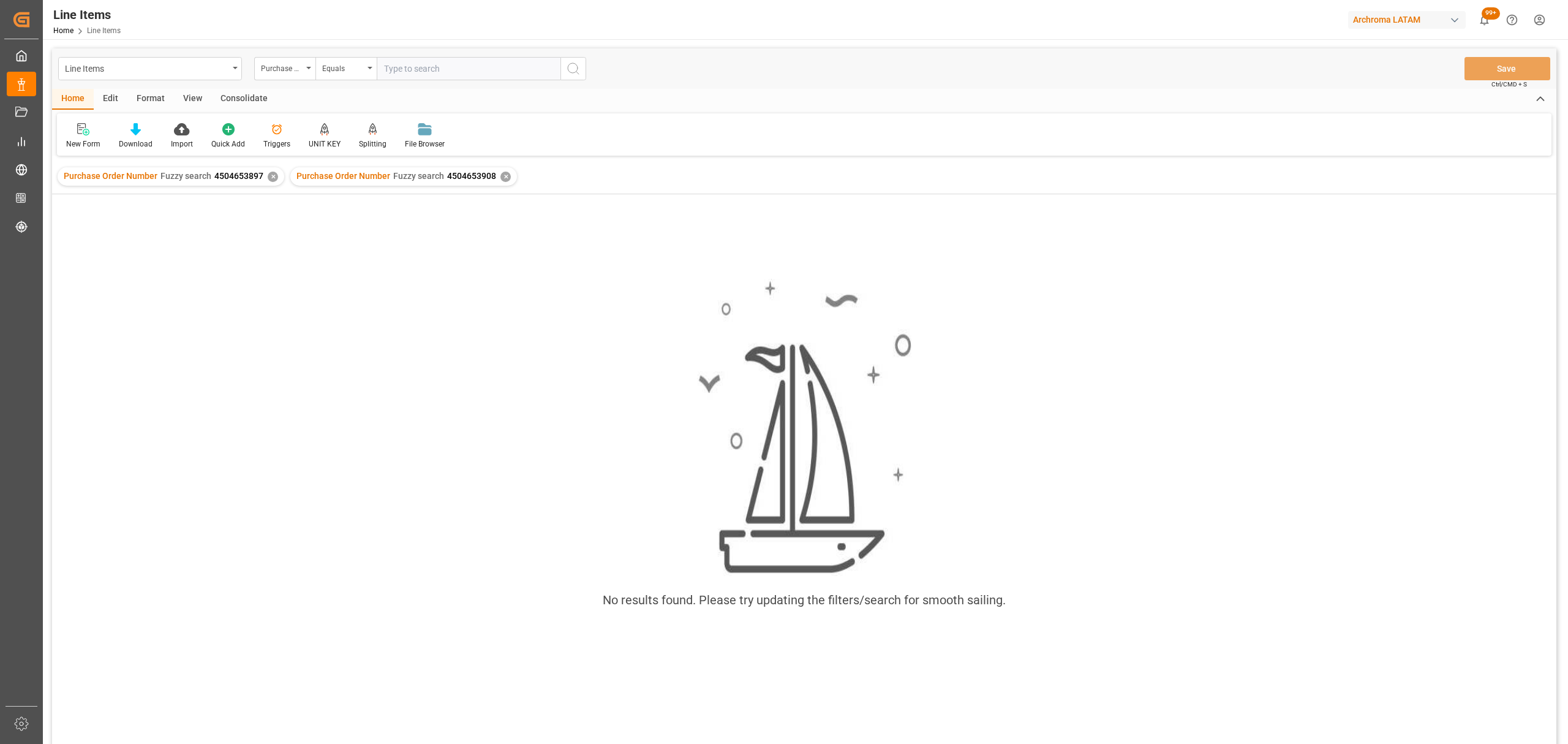
click at [271, 180] on div "✕" at bounding box center [272, 176] width 10 height 10
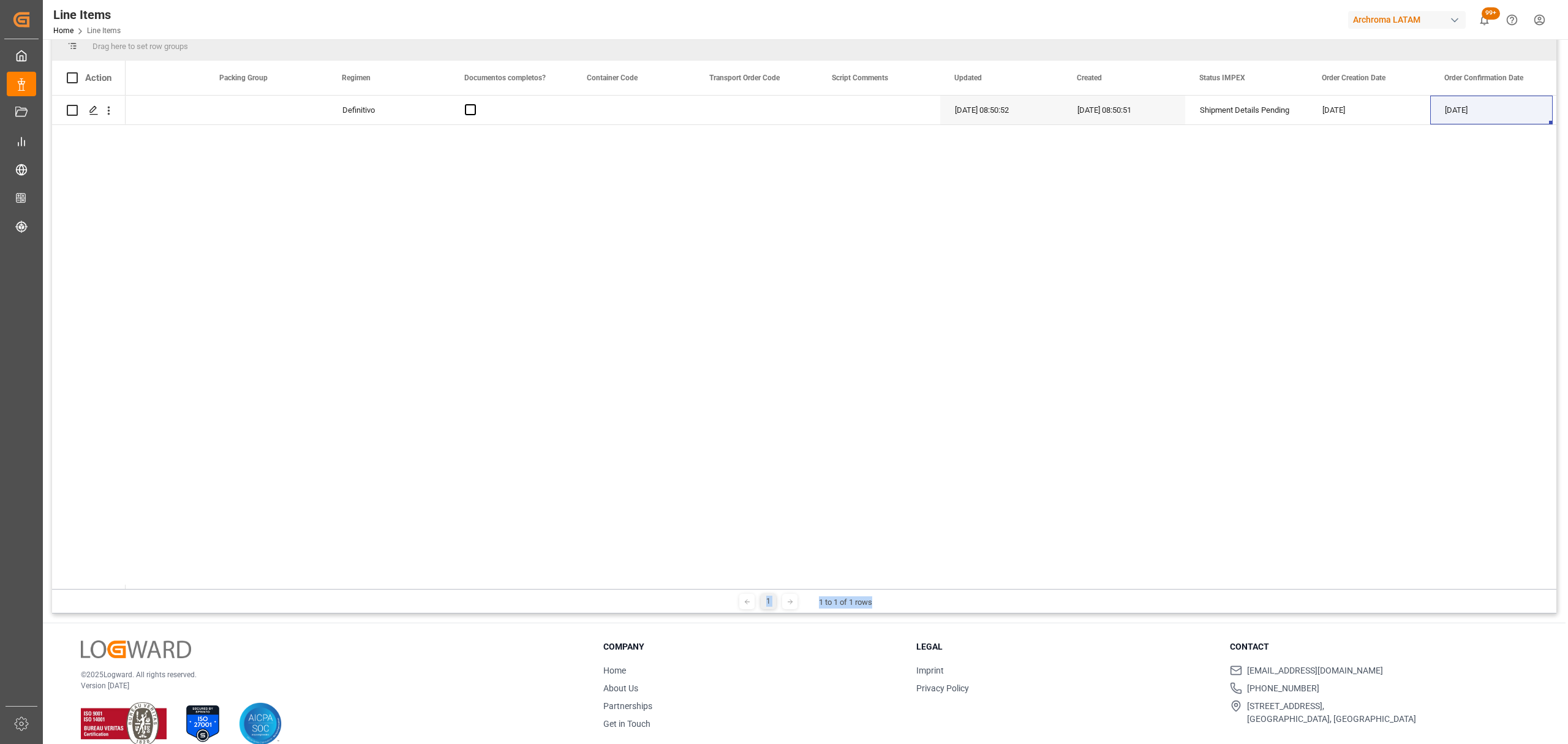
drag, startPoint x: 965, startPoint y: 588, endPoint x: 823, endPoint y: 585, distance: 142.0
click at [822, 586] on div "Drag here to set row groups Drag here to set column labels Action UN number CLA…" at bounding box center [804, 322] width 1504 height 582
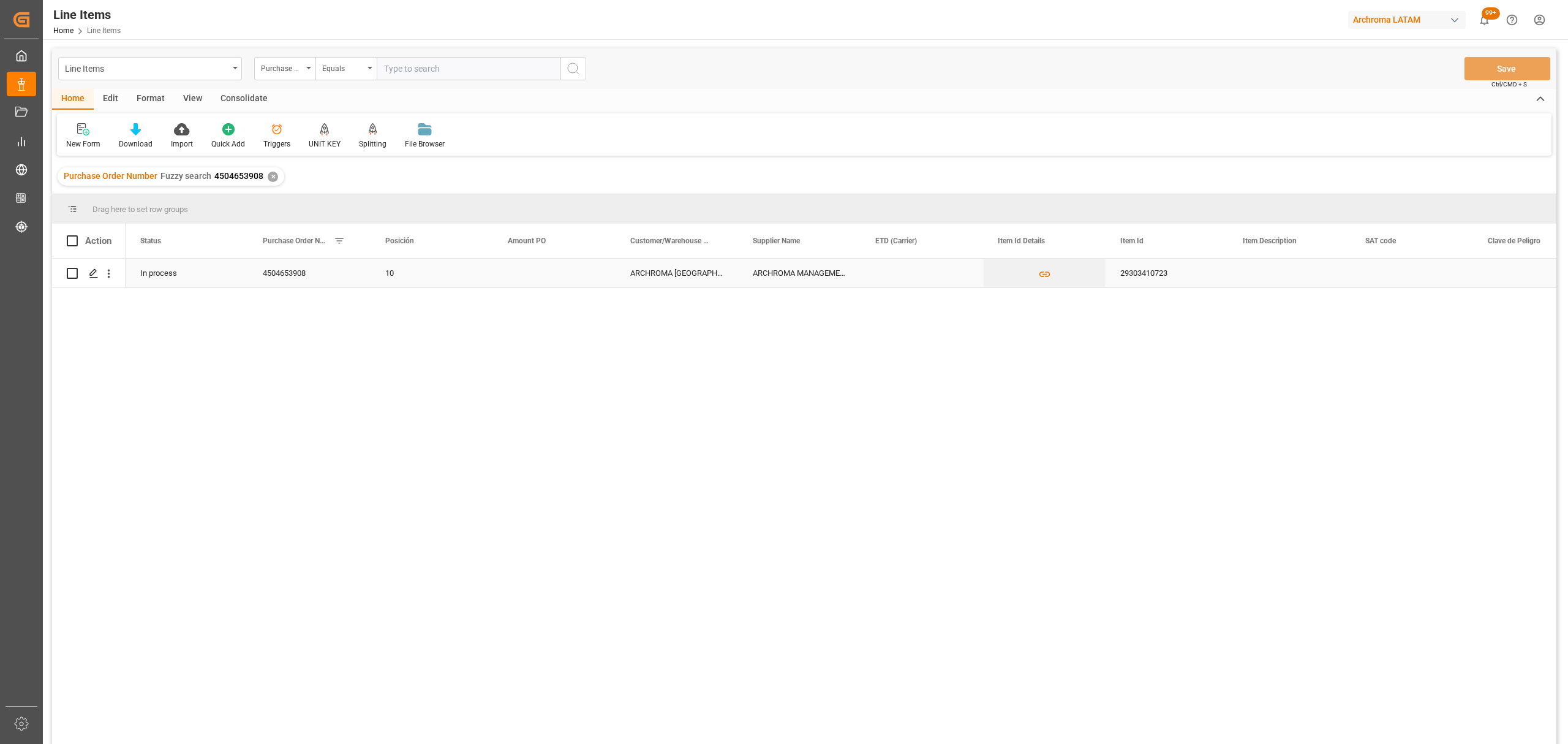
click at [934, 265] on div "Press SPACE to select this row." at bounding box center [921, 273] width 123 height 29
click at [958, 431] on span "21" at bounding box center [957, 431] width 8 height 8
type input "[DATE]"
click at [1202, 313] on div "21-08-2025 29303410723 21-08-2025 ARCHROMA MANAGEMENT GMBH ARCHROMA COLOMBIA S.…" at bounding box center [841, 505] width 1431 height 493
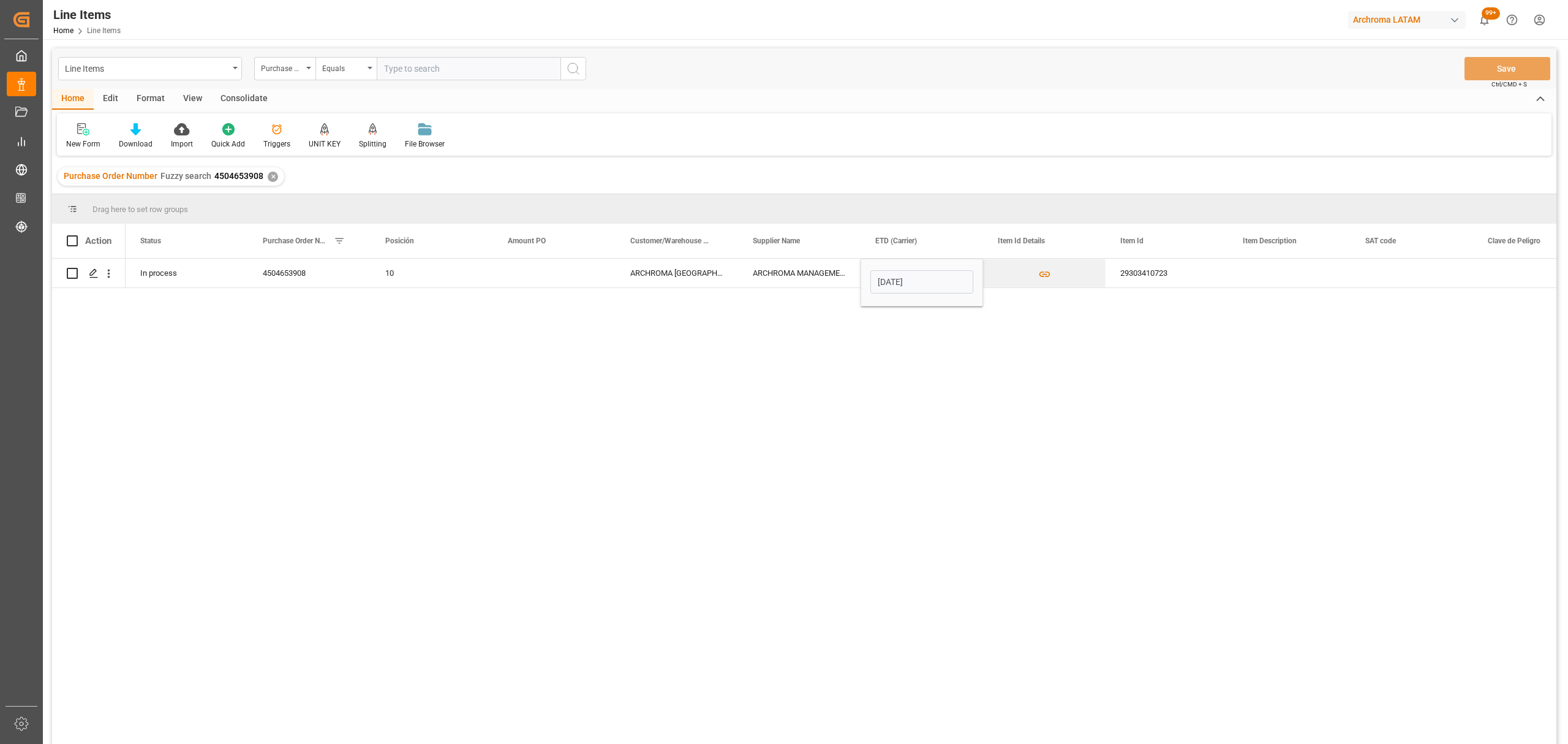
click at [1233, 367] on div "21-08-2025 29303410723 21-08-2025 ARCHROMA MANAGEMENT GMBH ARCHROMA COLOMBIA S.…" at bounding box center [841, 505] width 1431 height 493
click at [1232, 265] on div "Press SPACE to select this row." at bounding box center [1289, 273] width 123 height 29
click at [1440, 277] on div "Press SPACE to select this row." at bounding box center [1411, 273] width 123 height 29
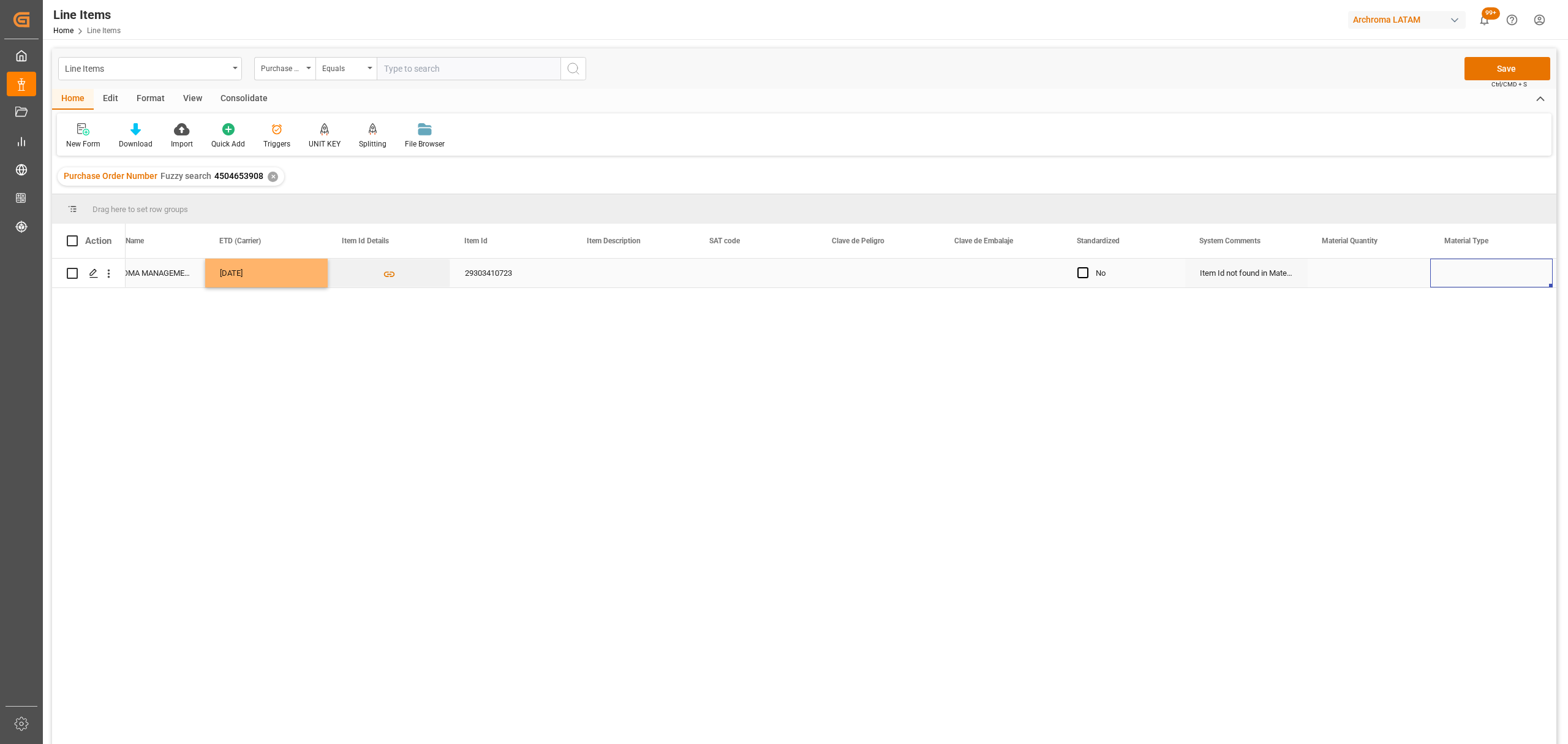
scroll to position [0, 778]
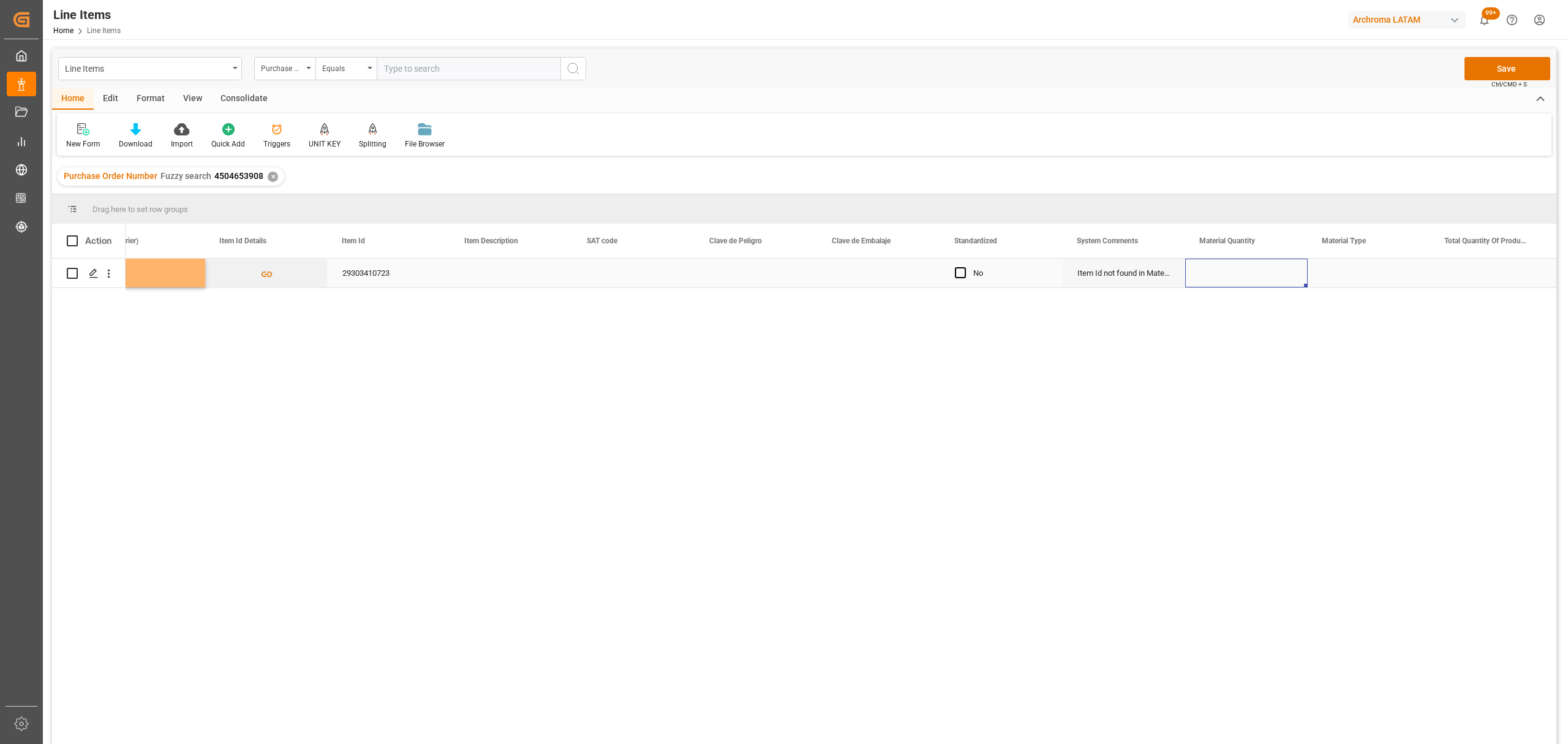
click at [1208, 270] on div "Press SPACE to select this row." at bounding box center [1246, 273] width 123 height 29
click at [1209, 272] on input "Press SPACE to select this row." at bounding box center [1246, 280] width 103 height 24
type input "10"
click at [1353, 278] on div "Press SPACE to select this row." at bounding box center [1368, 273] width 123 height 29
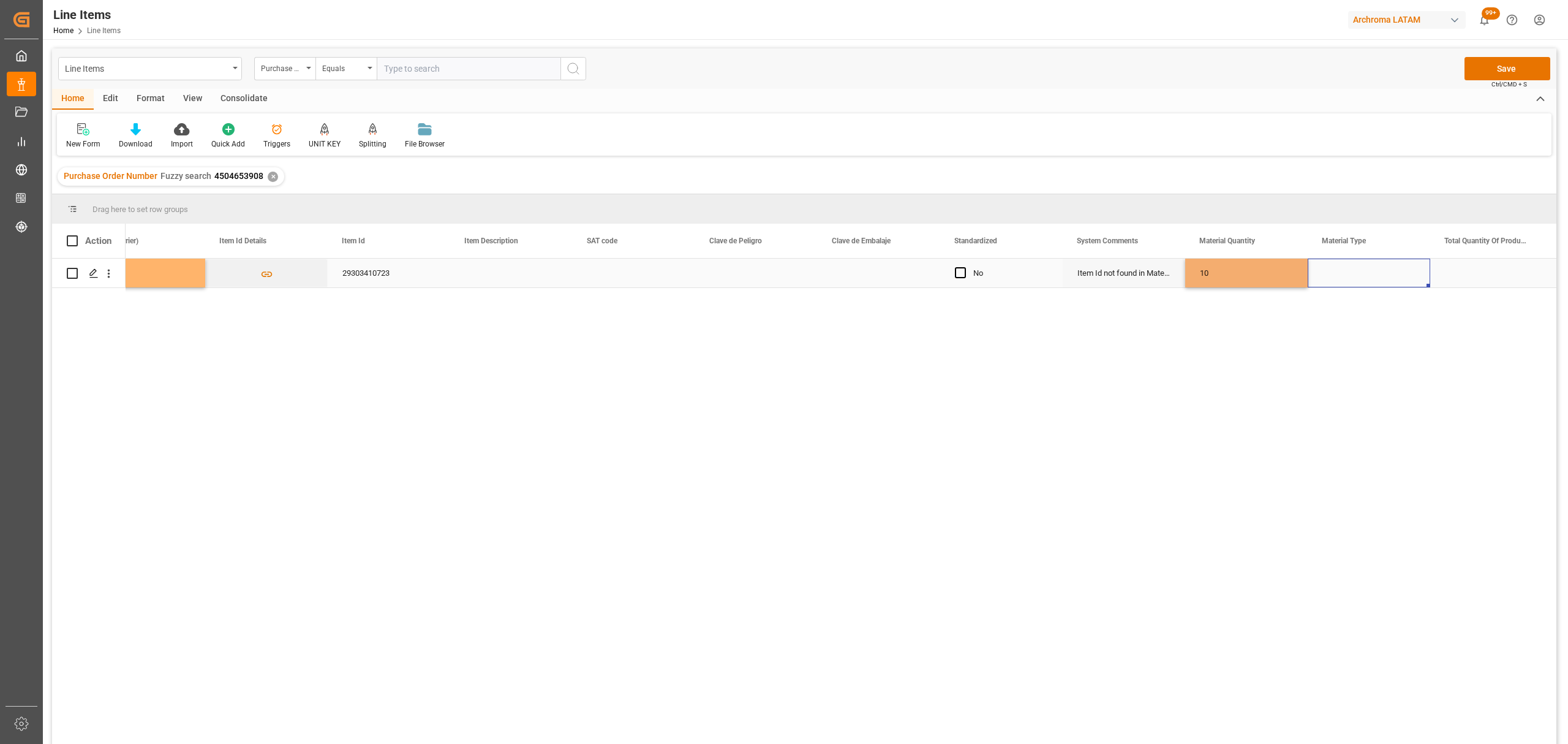
click at [1353, 278] on div "Press SPACE to select this row." at bounding box center [1368, 273] width 123 height 29
click at [1402, 276] on icon "open menu" at bounding box center [1407, 280] width 15 height 15
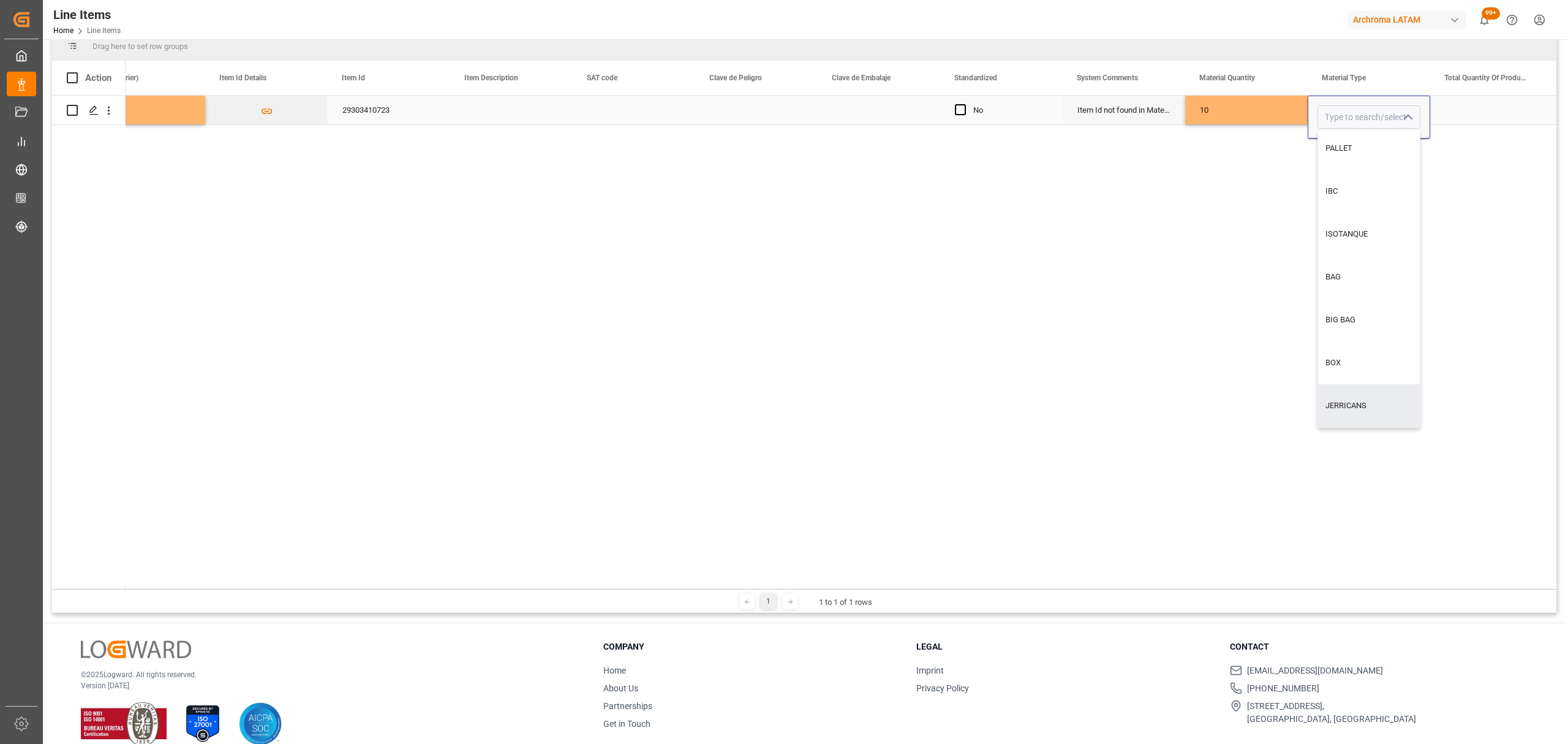
drag, startPoint x: 1359, startPoint y: 395, endPoint x: 1391, endPoint y: 351, distance: 54.4
click at [1359, 395] on div "JERRICANS" at bounding box center [1368, 406] width 102 height 43
type input "JERRICANS"
click at [1497, 97] on div "Press SPACE to select this row." at bounding box center [1491, 110] width 123 height 29
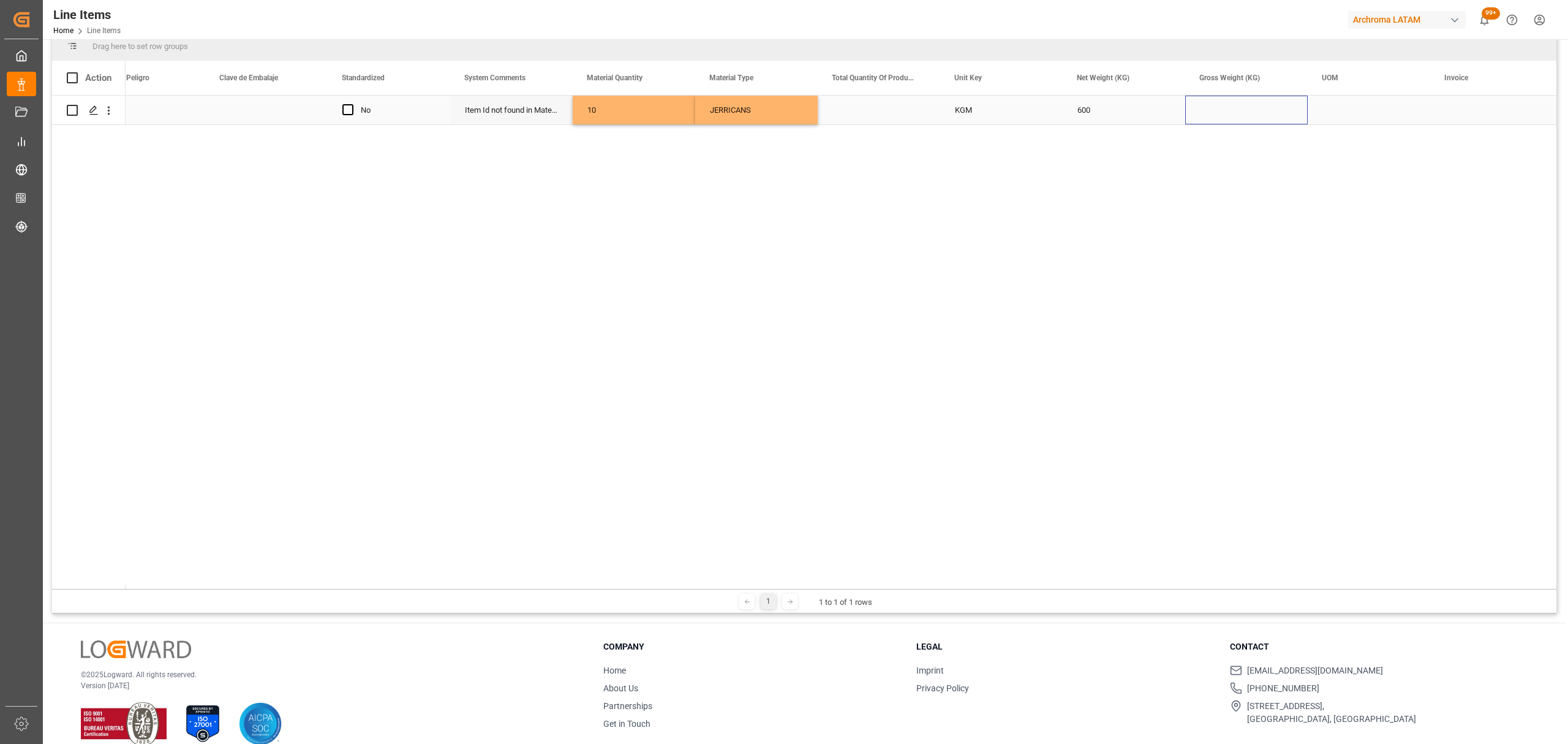
click at [1242, 111] on div "Press SPACE to select this row." at bounding box center [1246, 110] width 123 height 29
click at [1242, 111] on input "Press SPACE to select this row." at bounding box center [1246, 117] width 103 height 24
type input "677.950"
drag, startPoint x: 1106, startPoint y: 123, endPoint x: 1106, endPoint y: 115, distance: 8.0
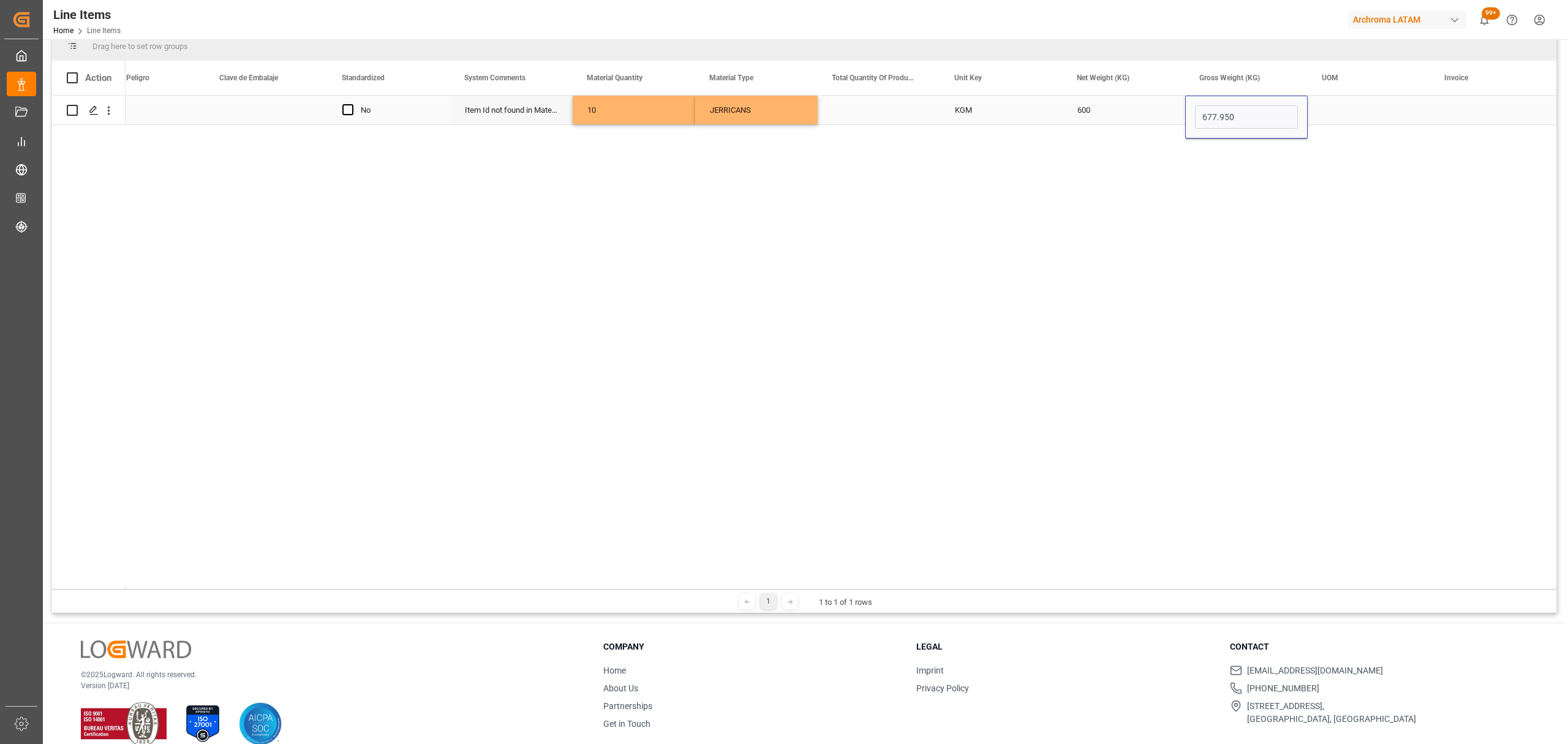
click at [1106, 119] on div "600" at bounding box center [1124, 110] width 123 height 29
click at [1354, 106] on div "Press SPACE to select this row." at bounding box center [1368, 110] width 123 height 29
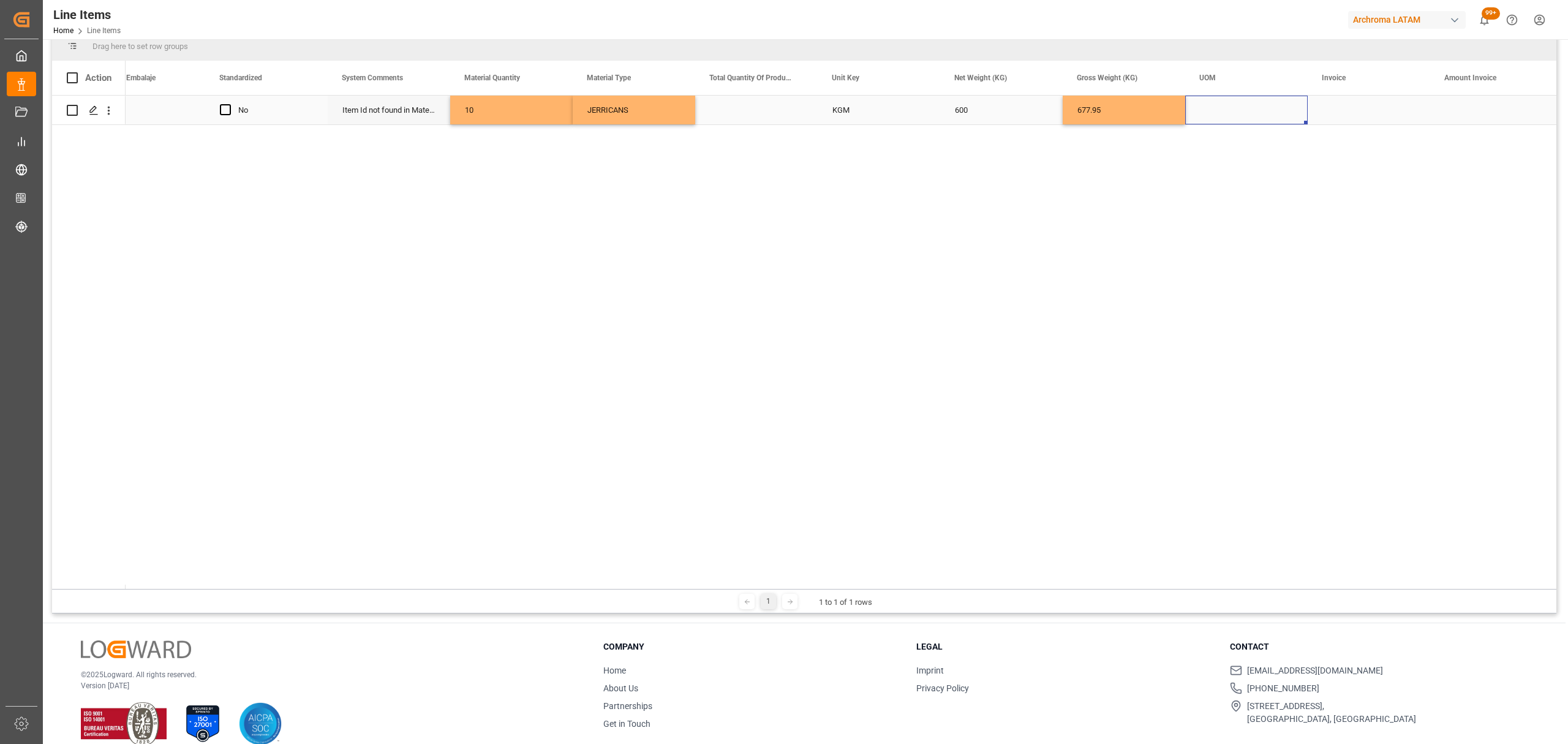
drag, startPoint x: 1295, startPoint y: 113, endPoint x: 1341, endPoint y: 113, distance: 46.0
click at [1295, 114] on div "Press SPACE to select this row." at bounding box center [1246, 110] width 123 height 29
click at [1353, 110] on div "Press SPACE to select this row." at bounding box center [1368, 110] width 123 height 29
click at [1353, 110] on input "Press SPACE to select this row." at bounding box center [1368, 117] width 103 height 24
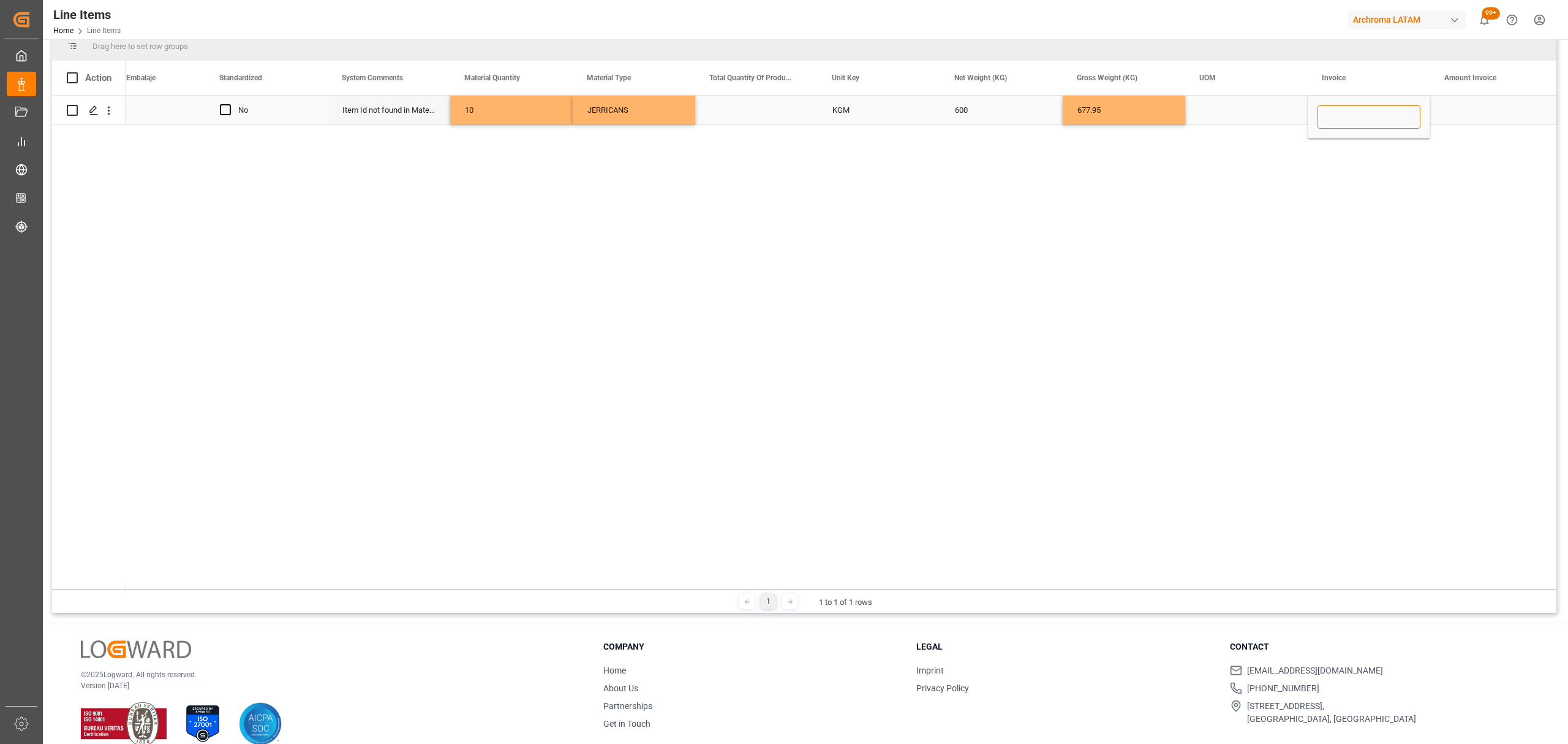
click at [1341, 116] on input "Press SPACE to select this row." at bounding box center [1368, 117] width 103 height 24
paste input "9539102479"
type input "9539102479"
click at [1477, 111] on div "Press SPACE to select this row." at bounding box center [1491, 110] width 123 height 29
click at [1476, 108] on div "Press SPACE to select this row." at bounding box center [1491, 110] width 123 height 29
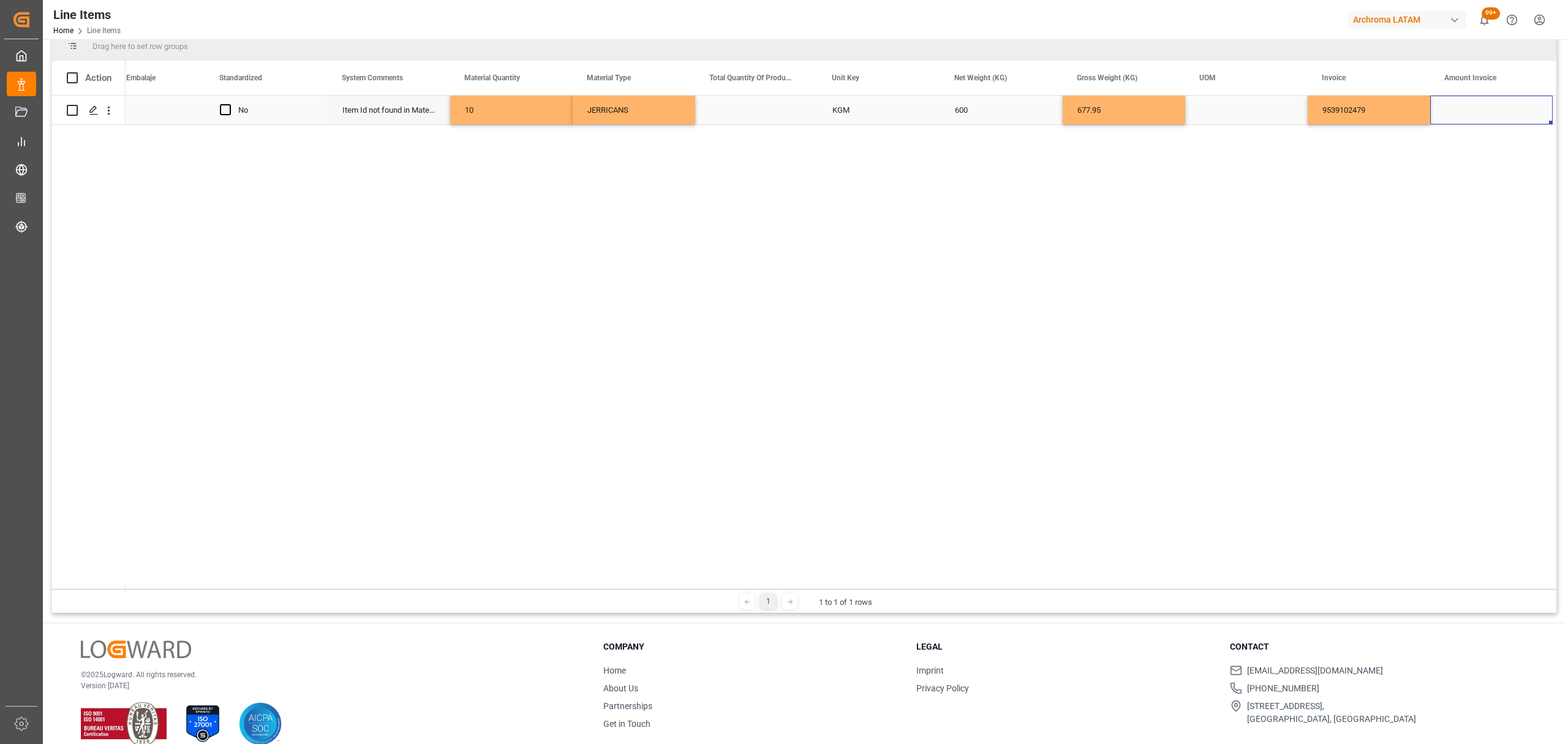
click at [1476, 108] on div "Press SPACE to select this row." at bounding box center [1491, 110] width 123 height 29
click at [1476, 108] on input "Press SPACE to select this row." at bounding box center [1491, 117] width 103 height 24
type input "5.23"
click at [1390, 106] on div "9539102479" at bounding box center [1368, 110] width 123 height 29
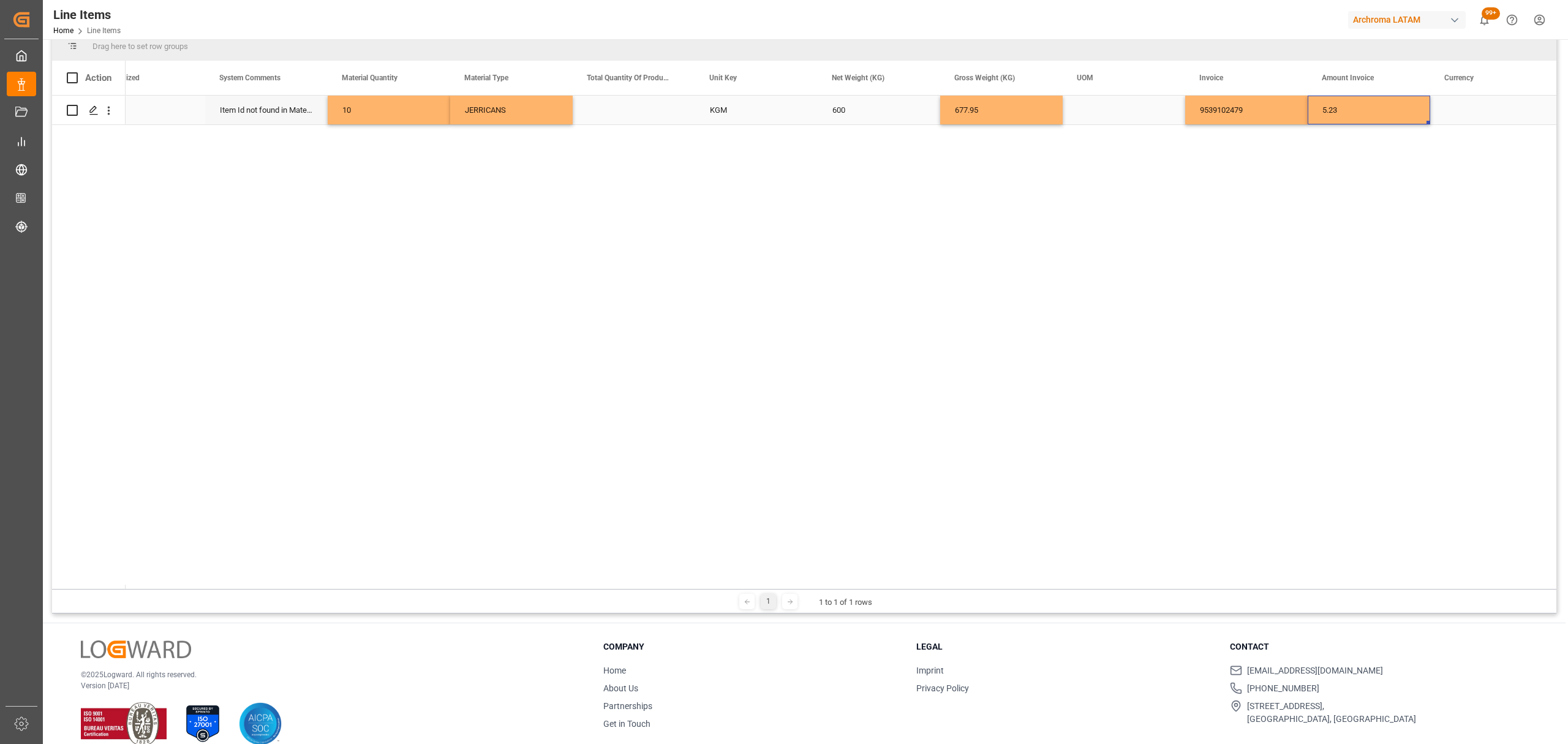
click at [1348, 109] on div "5.23" at bounding box center [1368, 110] width 123 height 29
click at [1348, 109] on input "5.23" at bounding box center [1368, 117] width 103 height 24
type input "3399.50"
click at [285, 116] on div "Item Id not found in Materials" at bounding box center [266, 110] width 123 height 29
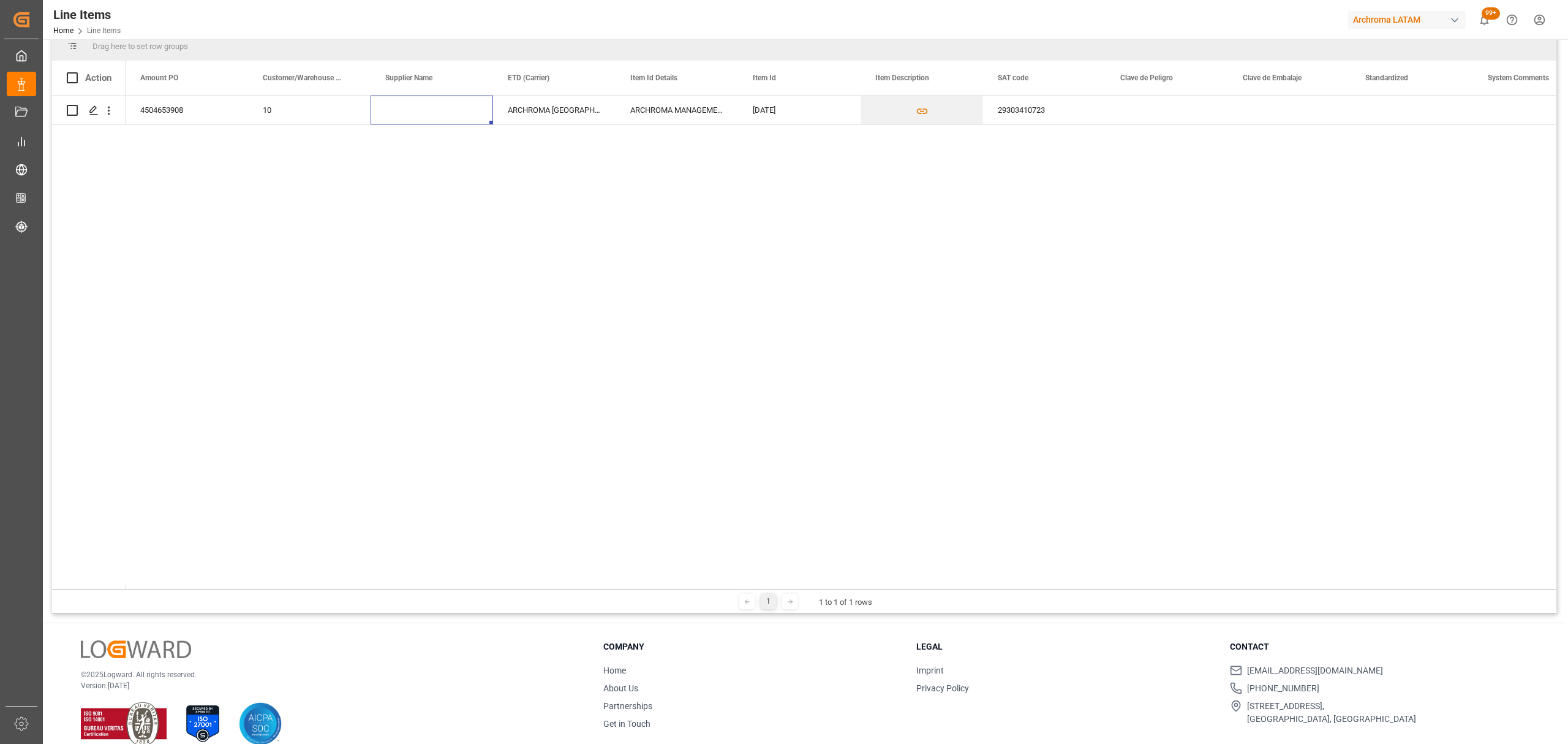
scroll to position [0, 0]
click at [469, 111] on div "10" at bounding box center [432, 110] width 93 height 28
click at [517, 105] on div "Press SPACE to select this row." at bounding box center [554, 110] width 123 height 29
click at [520, 114] on input "Press SPACE to select this row." at bounding box center [554, 117] width 103 height 24
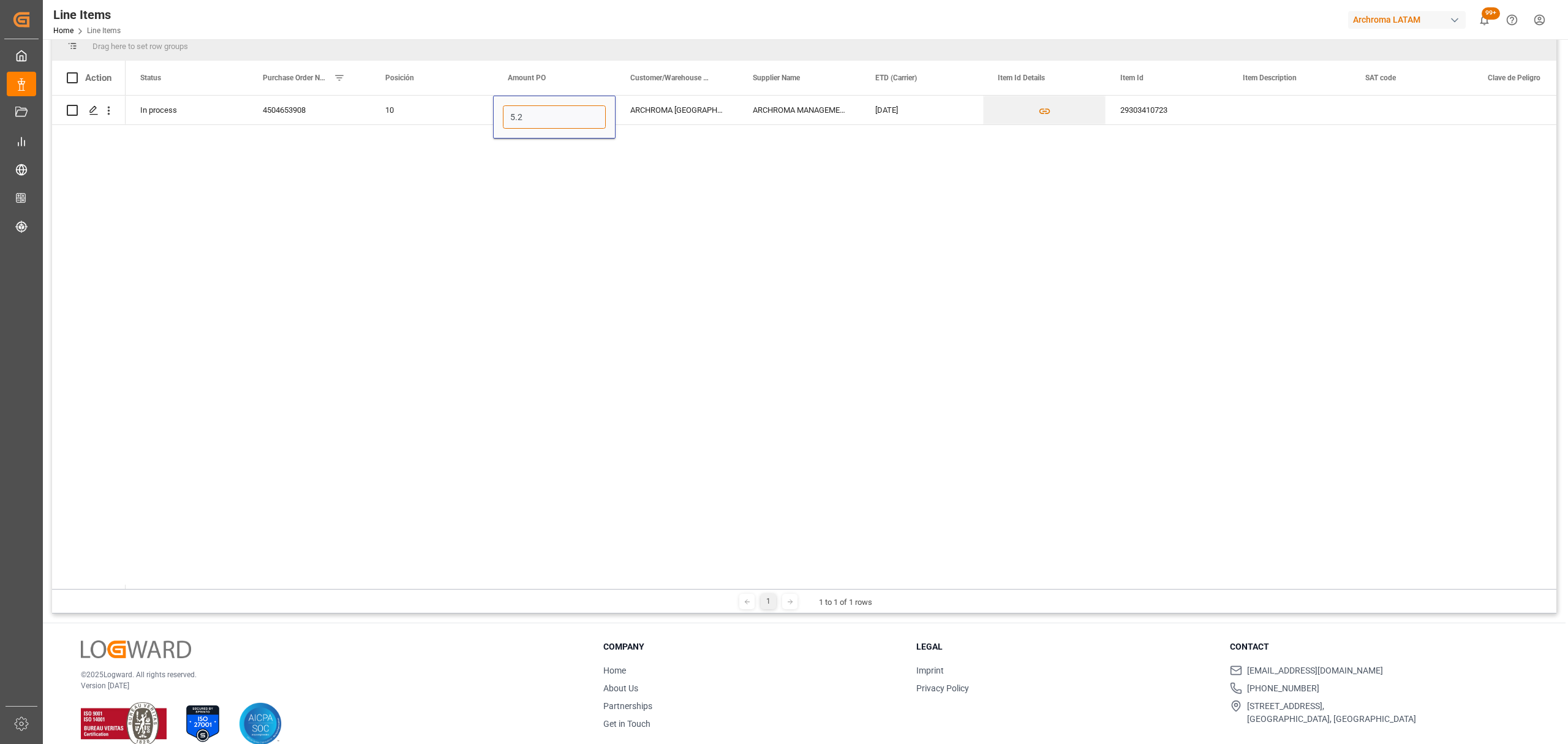
type input "5.23"
click at [677, 113] on div "ARCHROMA [GEOGRAPHIC_DATA] S.A.S" at bounding box center [677, 110] width 123 height 29
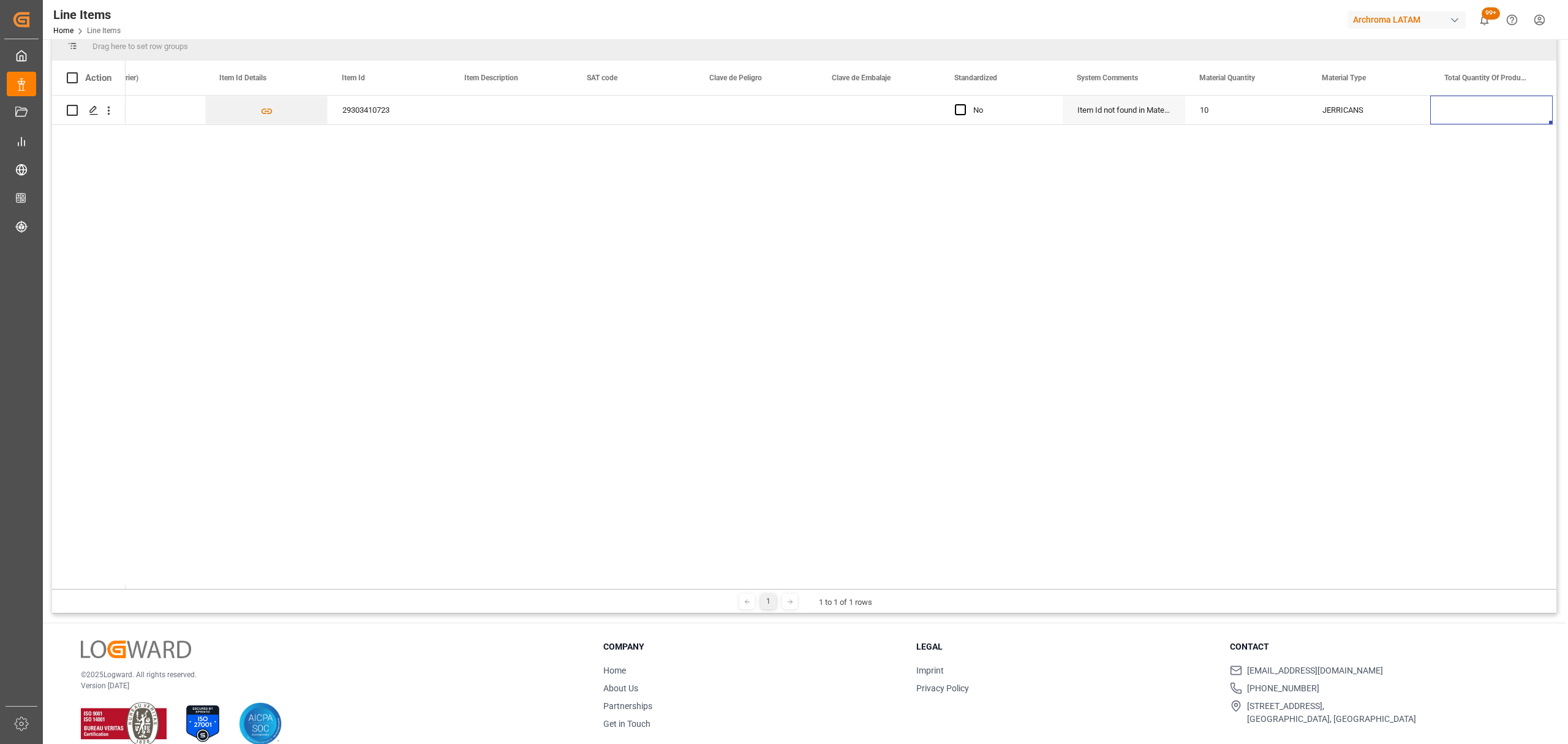
scroll to position [0, 900]
click at [1329, 107] on div "Press SPACE to select this row." at bounding box center [1368, 110] width 123 height 29
click at [1330, 107] on div "Press SPACE to select this row." at bounding box center [1368, 110] width 123 height 29
click at [1411, 115] on icon "open menu" at bounding box center [1407, 117] width 15 height 15
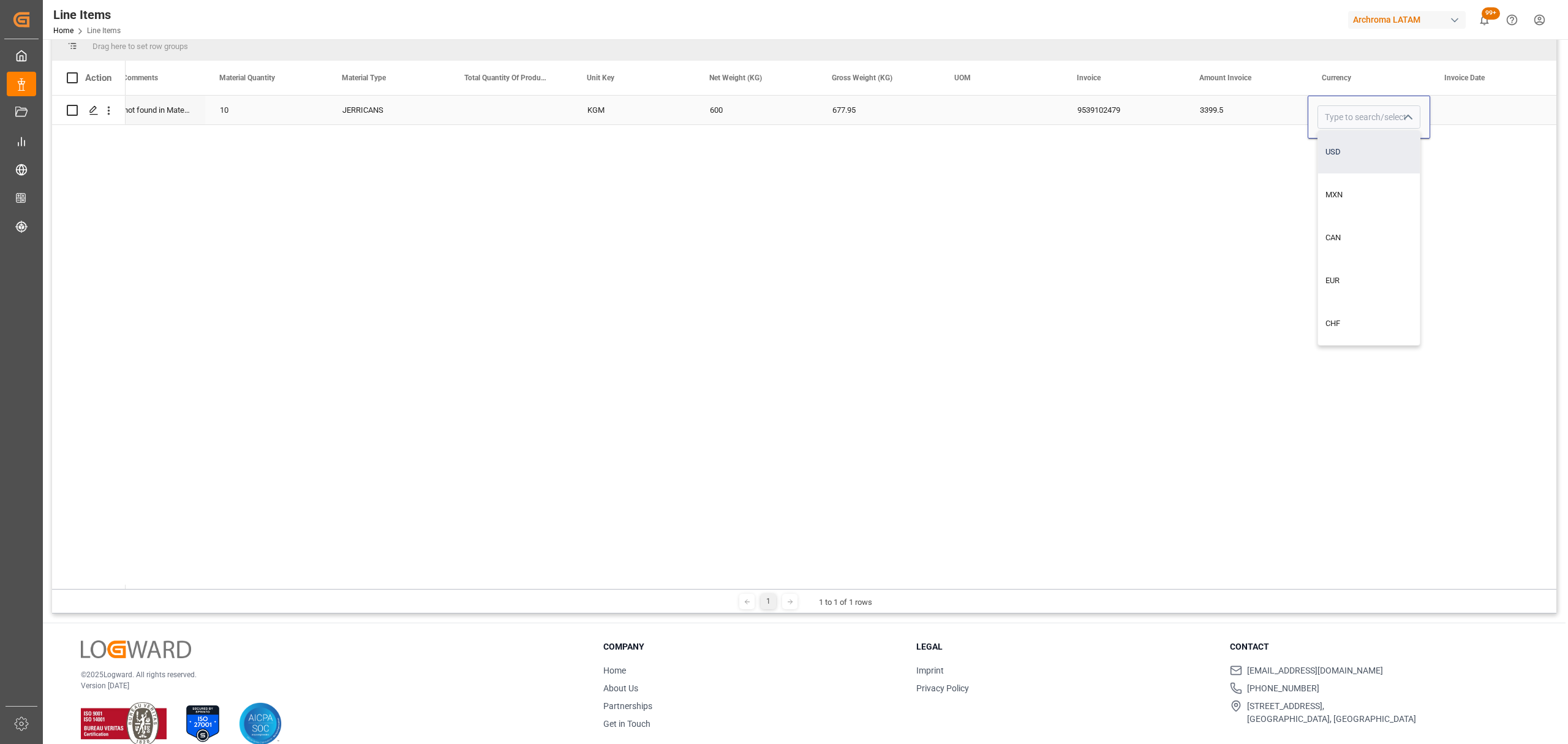
click at [1362, 147] on div "USD" at bounding box center [1368, 152] width 102 height 43
type input "USD"
click at [1481, 106] on div "Press SPACE to select this row." at bounding box center [1491, 110] width 123 height 29
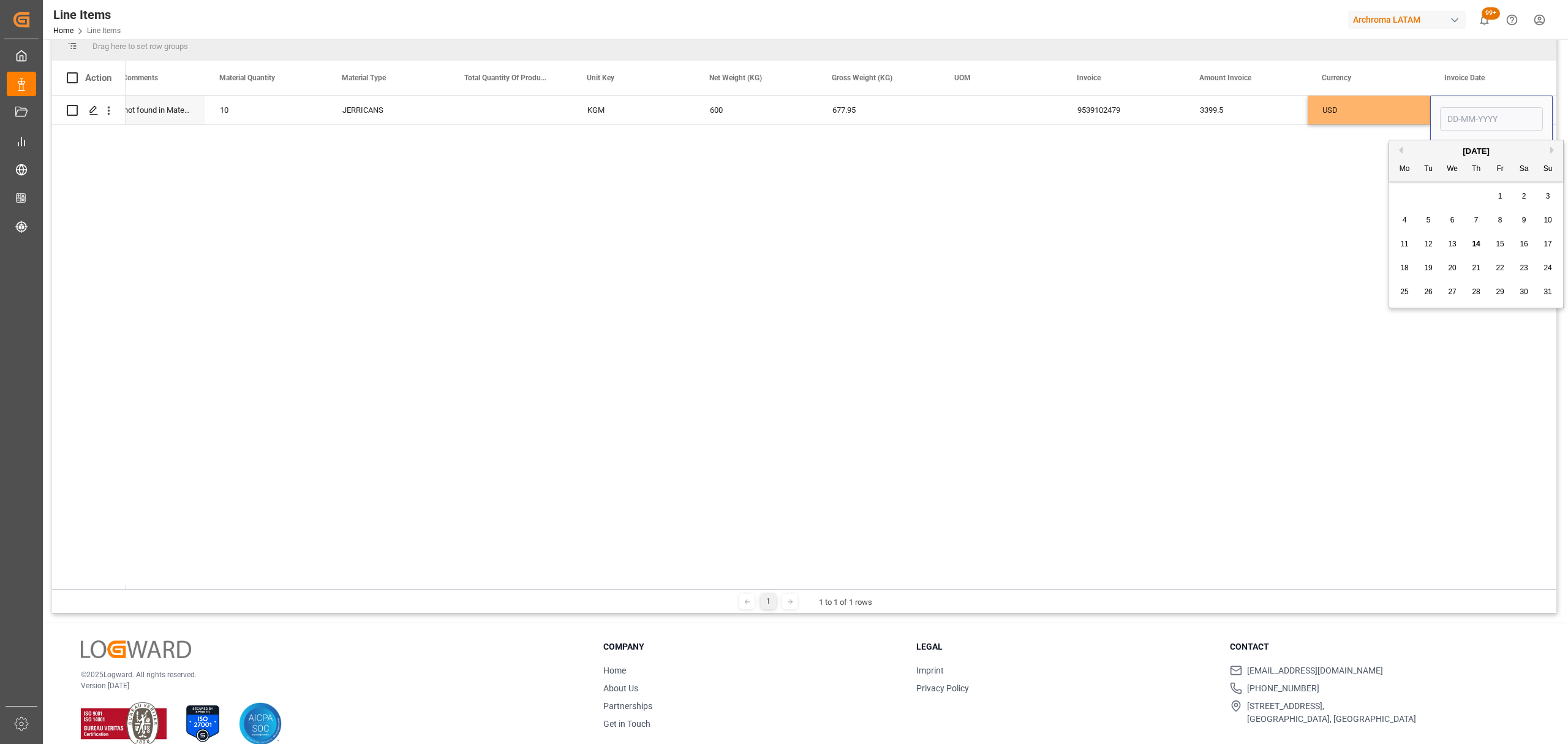
click at [1404, 290] on span "25" at bounding box center [1404, 291] width 8 height 8
type input "25-08-2025"
click at [1214, 104] on div "3399.5" at bounding box center [1246, 110] width 123 height 29
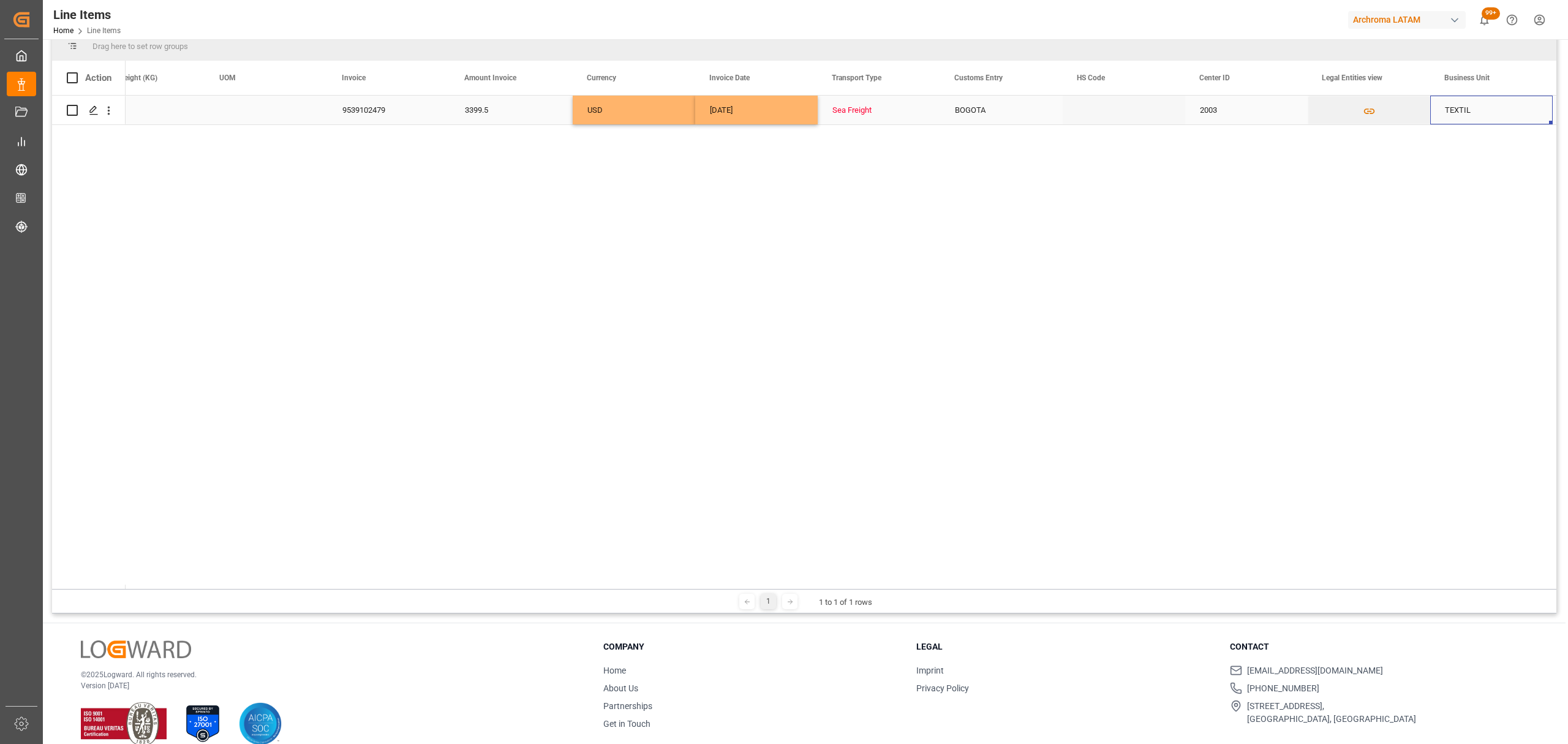
click at [905, 105] on div "Sea Freight" at bounding box center [879, 110] width 93 height 28
click at [923, 116] on icon "open menu" at bounding box center [917, 117] width 15 height 15
click at [873, 195] on div "AIRFREIGHT" at bounding box center [879, 195] width 102 height 43
type input "AIRFREIGHT"
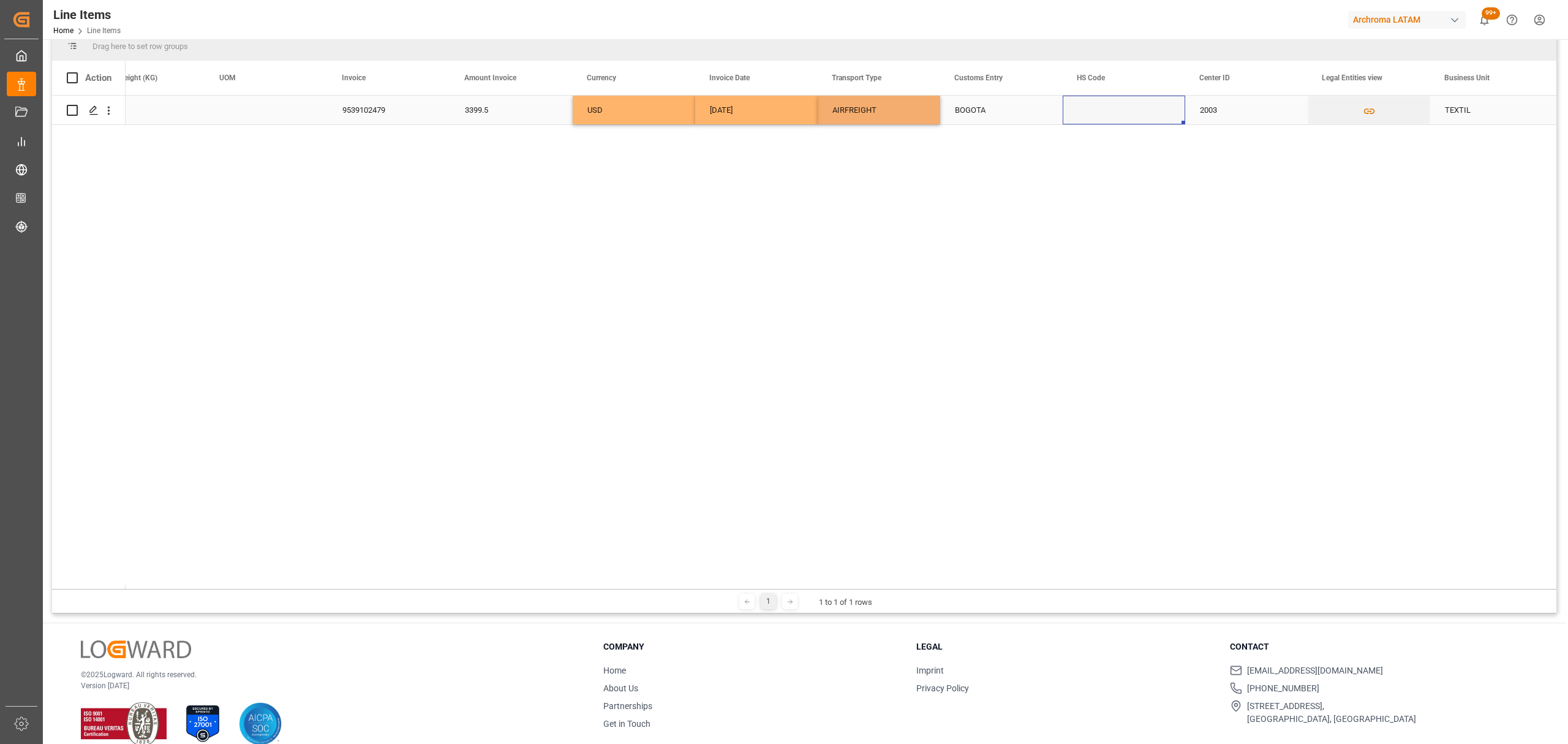
click at [1101, 109] on div "Press SPACE to select this row." at bounding box center [1124, 110] width 123 height 29
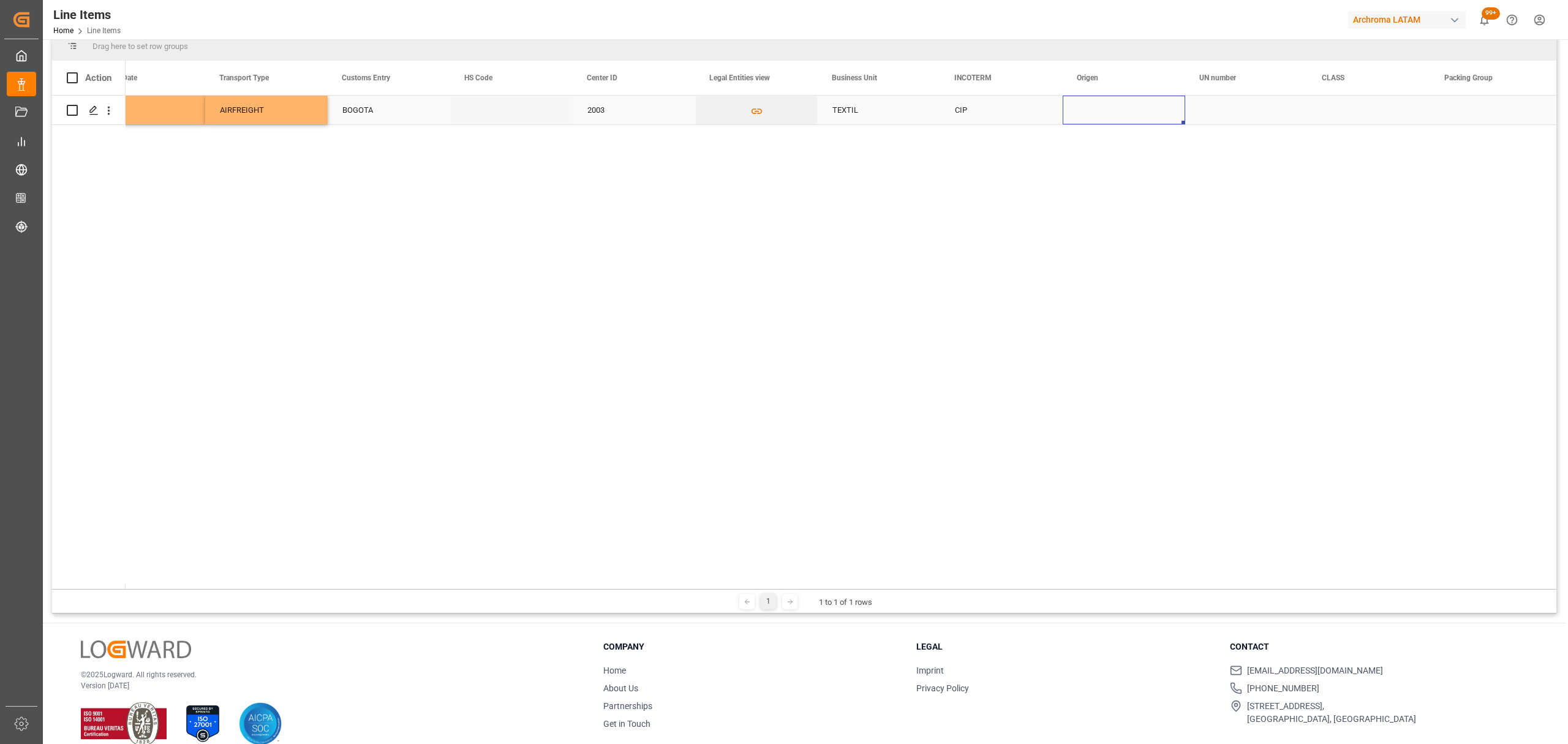
click at [1097, 113] on div "Press SPACE to select this row." at bounding box center [1124, 110] width 123 height 29
click at [1165, 110] on icon "open menu" at bounding box center [1162, 117] width 15 height 15
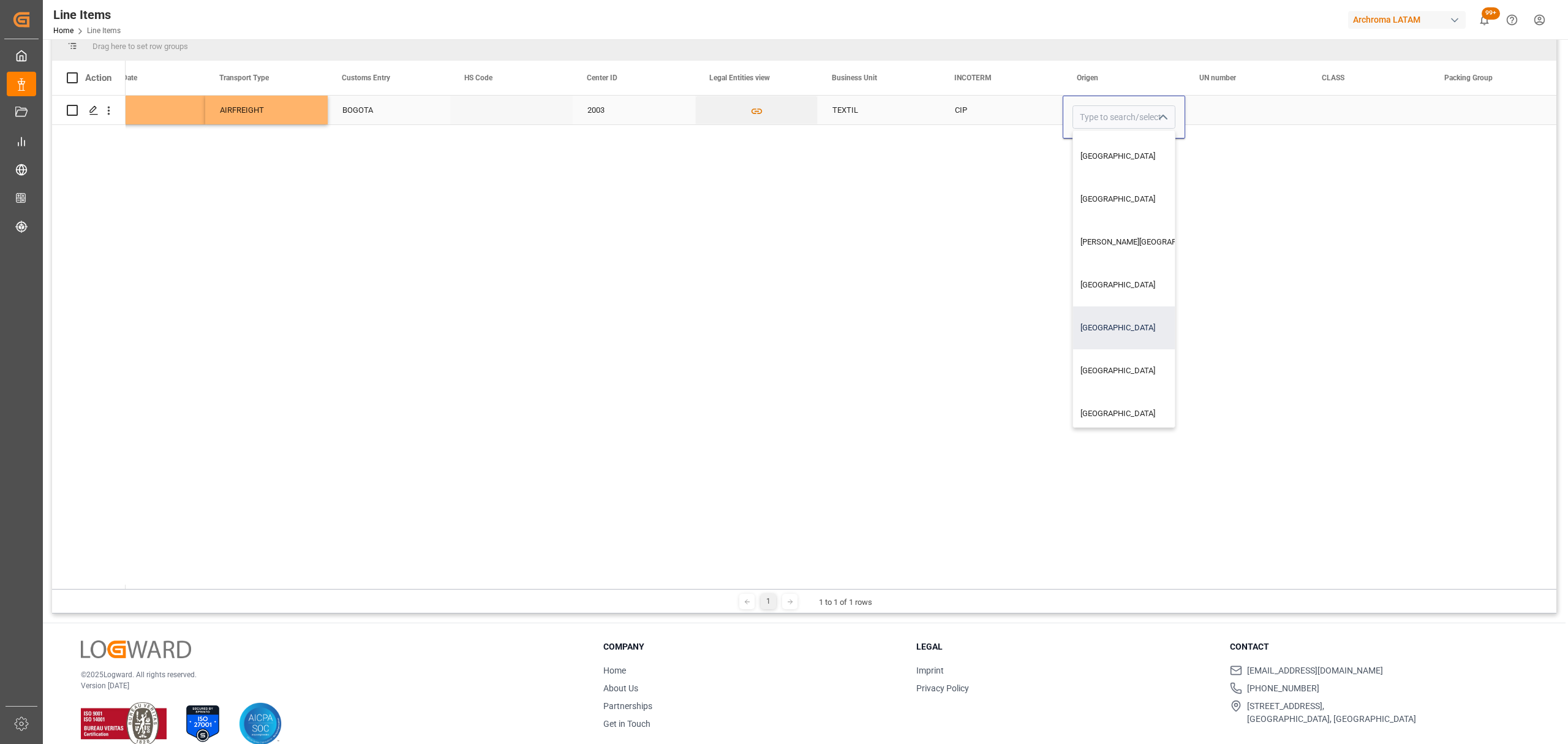
click at [1107, 326] on div "ESPAÑA" at bounding box center [1147, 328] width 148 height 43
type input "ESPAÑA"
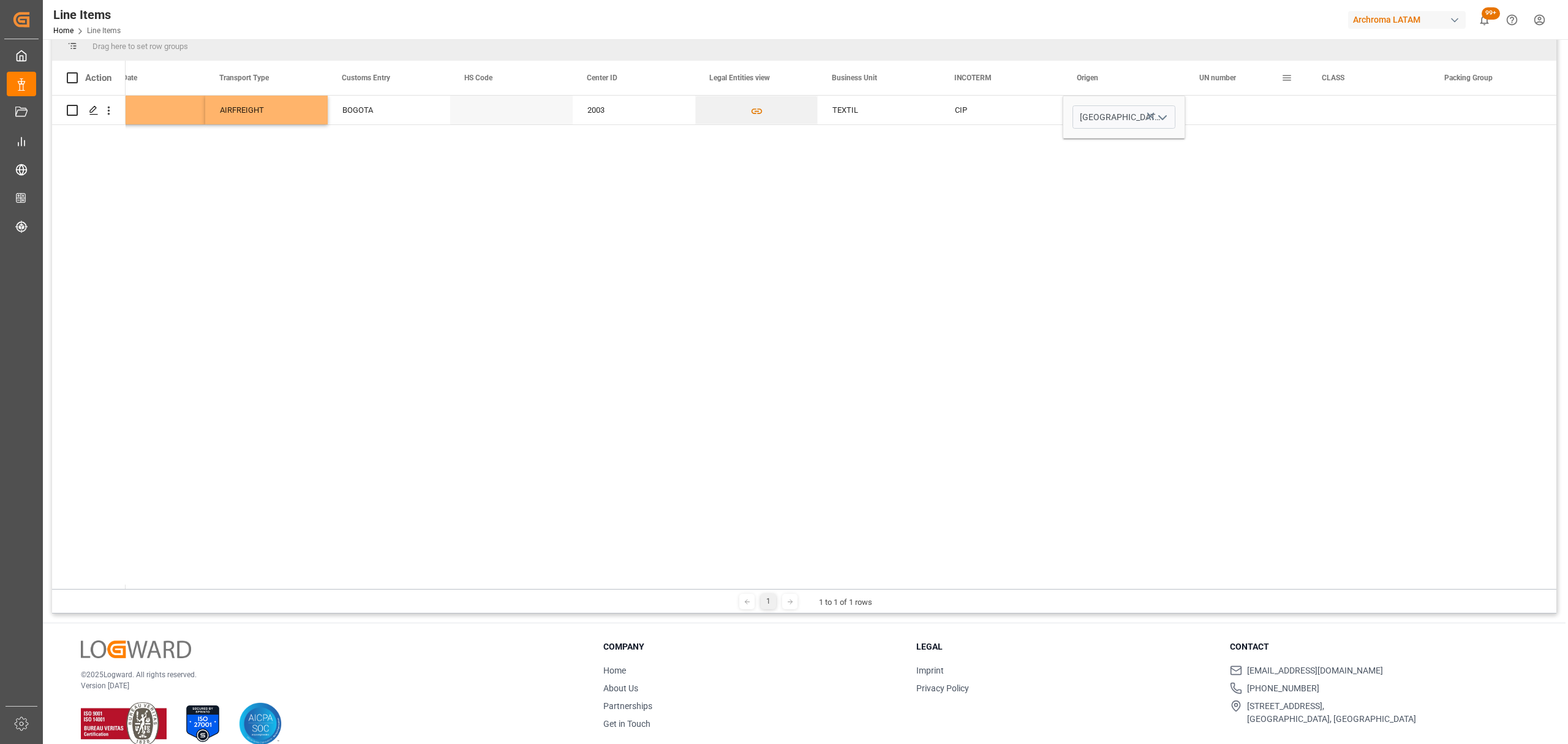
click at [1238, 93] on div "UN number" at bounding box center [1240, 77] width 82 height 34
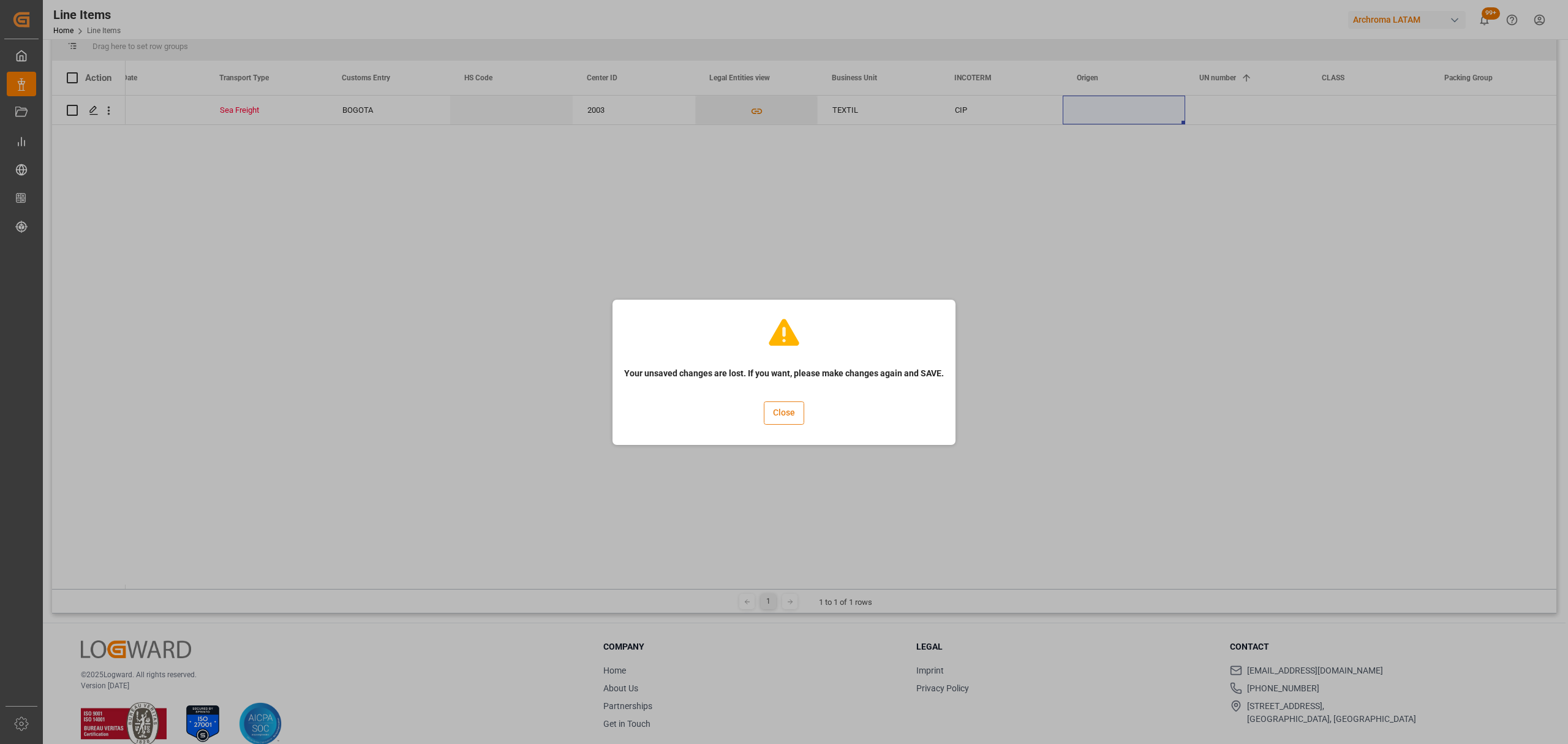
click at [765, 404] on button "Close" at bounding box center [784, 413] width 40 height 24
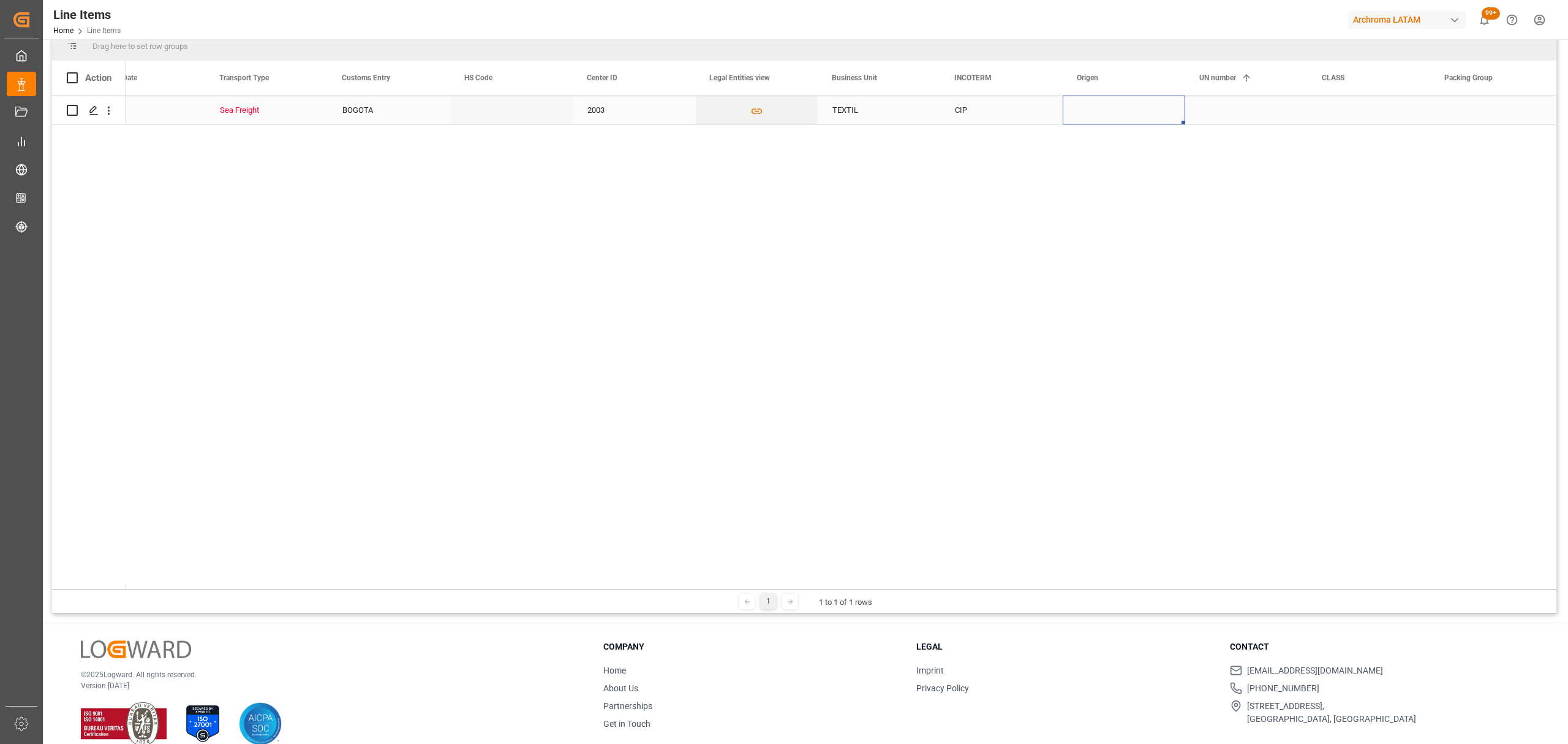
click at [1135, 112] on div "Press SPACE to select this row." at bounding box center [1124, 110] width 123 height 29
click at [1167, 116] on icon "open menu" at bounding box center [1162, 117] width 15 height 15
drag, startPoint x: 1106, startPoint y: 398, endPoint x: 1116, endPoint y: 387, distance: 14.9
click at [1106, 399] on div "ESPAÑA" at bounding box center [1147, 409] width 148 height 43
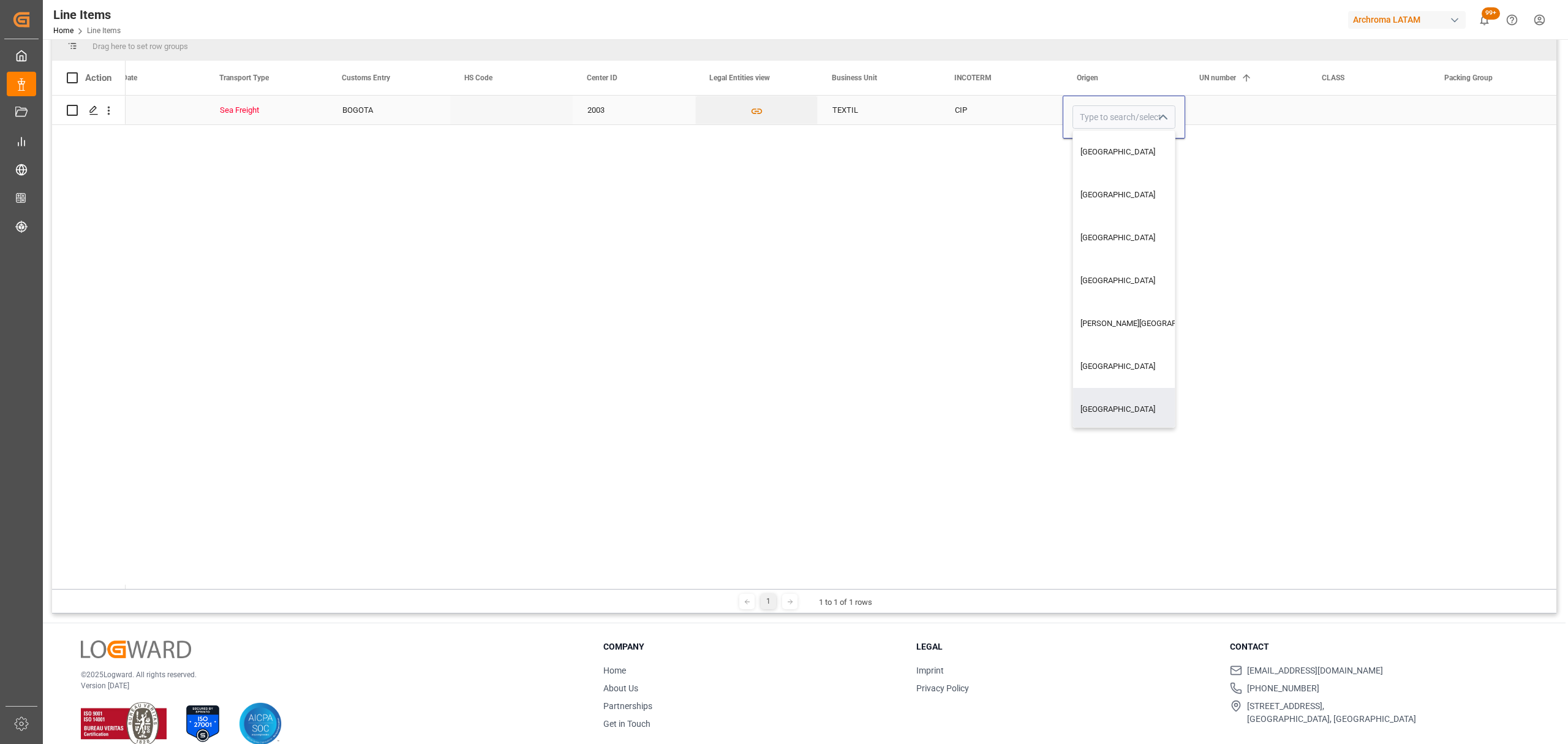
type input "ESPAÑA"
click at [1475, 103] on div "Press SPACE to select this row." at bounding box center [1491, 110] width 123 height 29
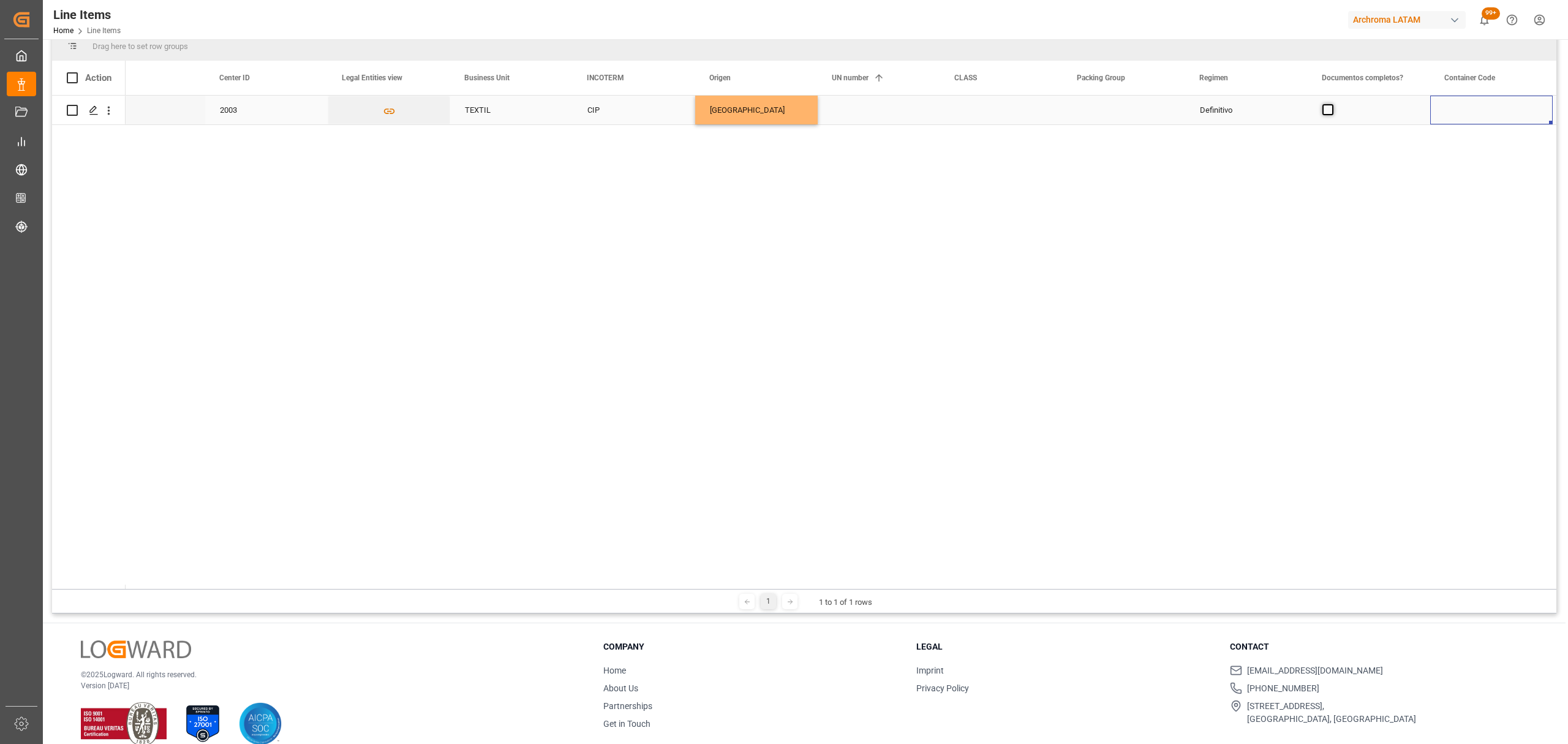
click at [1325, 110] on span "Press SPACE to select this row." at bounding box center [1328, 110] width 11 height 11
click at [1332, 104] on input "Press SPACE to select this row." at bounding box center [1332, 104] width 0 height 0
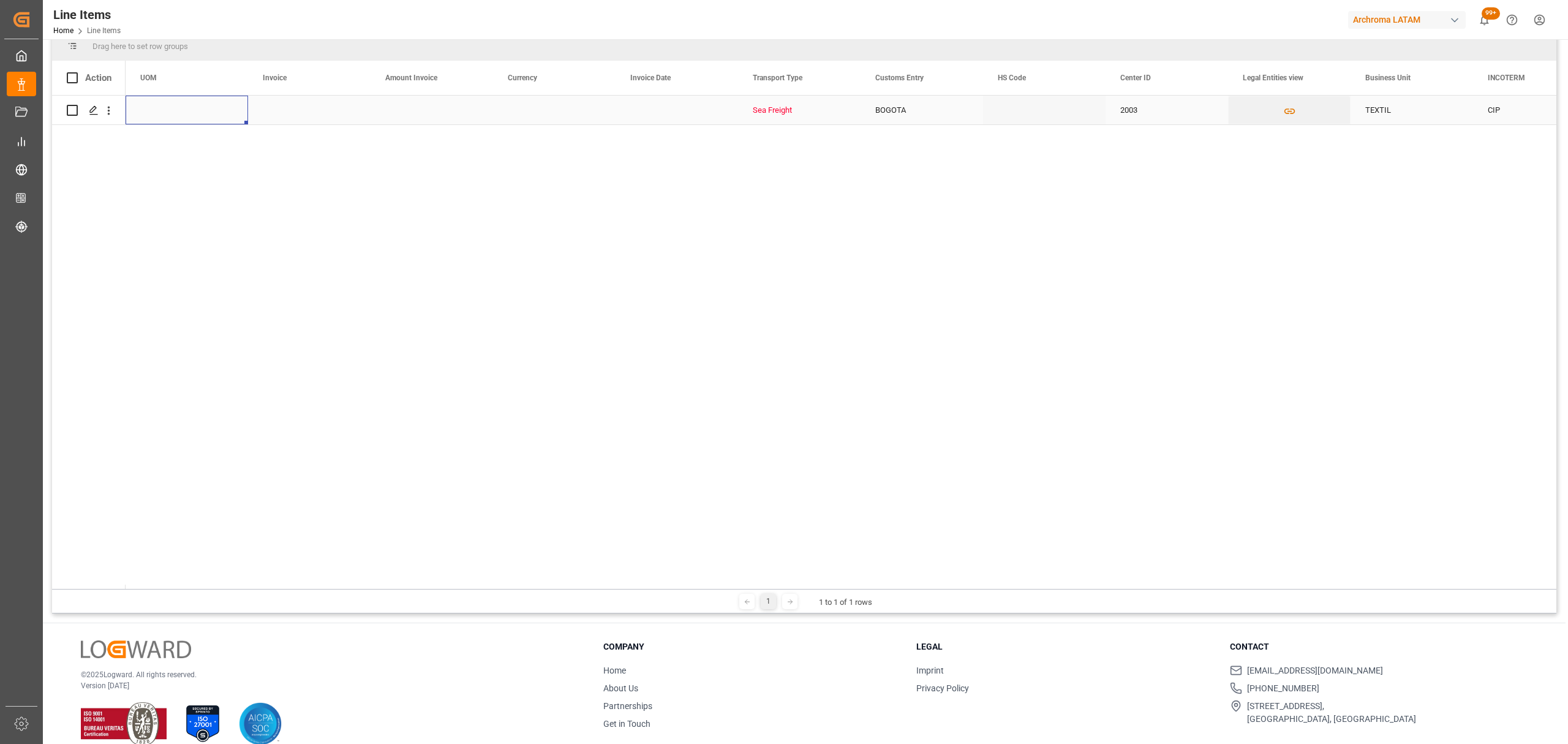
click at [802, 116] on div "Sea Freight" at bounding box center [799, 110] width 93 height 28
click at [838, 116] on icon "open menu" at bounding box center [837, 117] width 15 height 15
click at [781, 200] on div "AIRFREIGHT" at bounding box center [799, 195] width 102 height 43
type input "AIRFREIGHT"
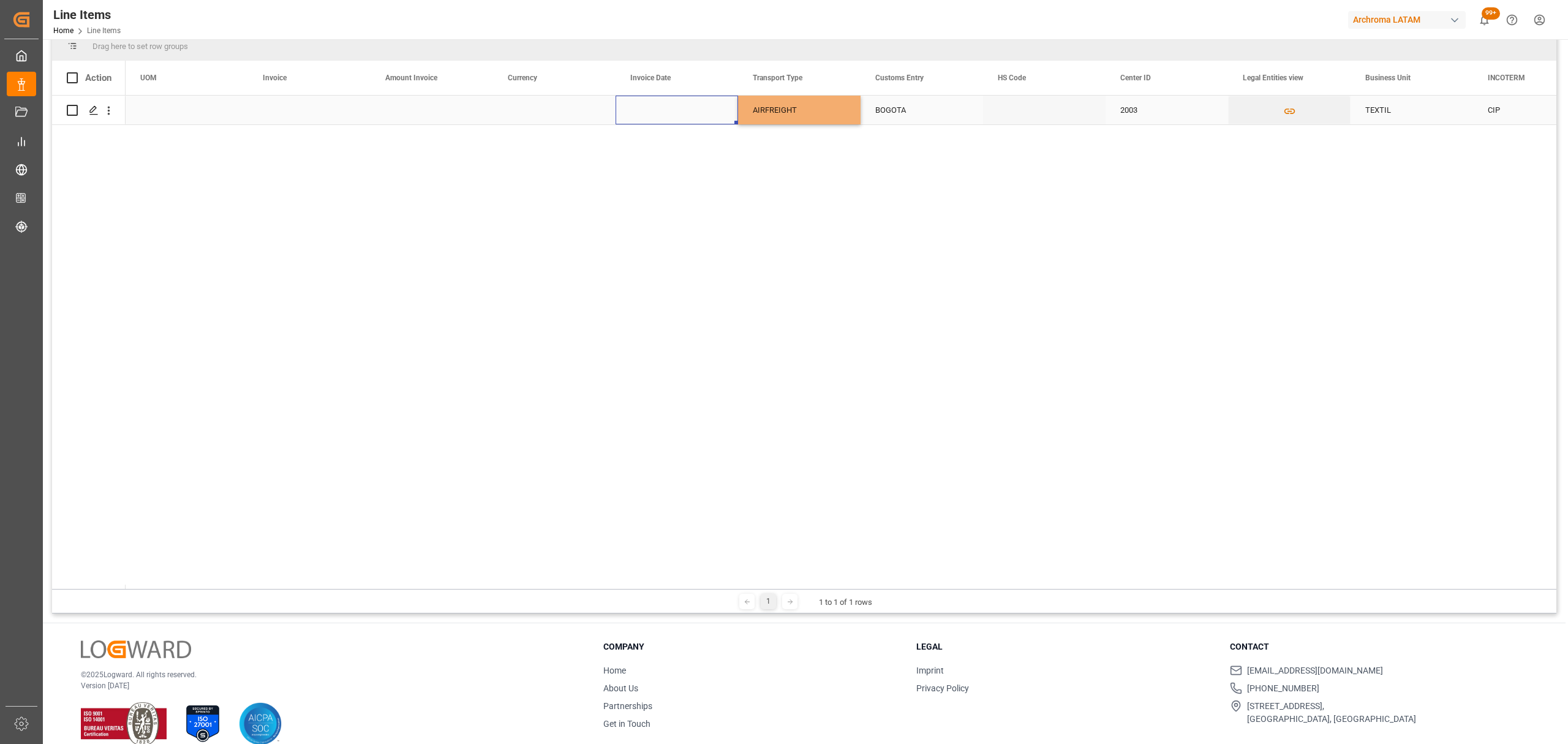
click at [634, 101] on div "Press SPACE to select this row." at bounding box center [677, 110] width 123 height 29
click at [634, 101] on div "Press SPACE to select this row." at bounding box center [677, 110] width 123 height 29
click at [641, 295] on span "25" at bounding box center [641, 291] width 8 height 8
type input "25-08-2025"
click at [557, 116] on div "Press SPACE to select this row." at bounding box center [554, 110] width 123 height 29
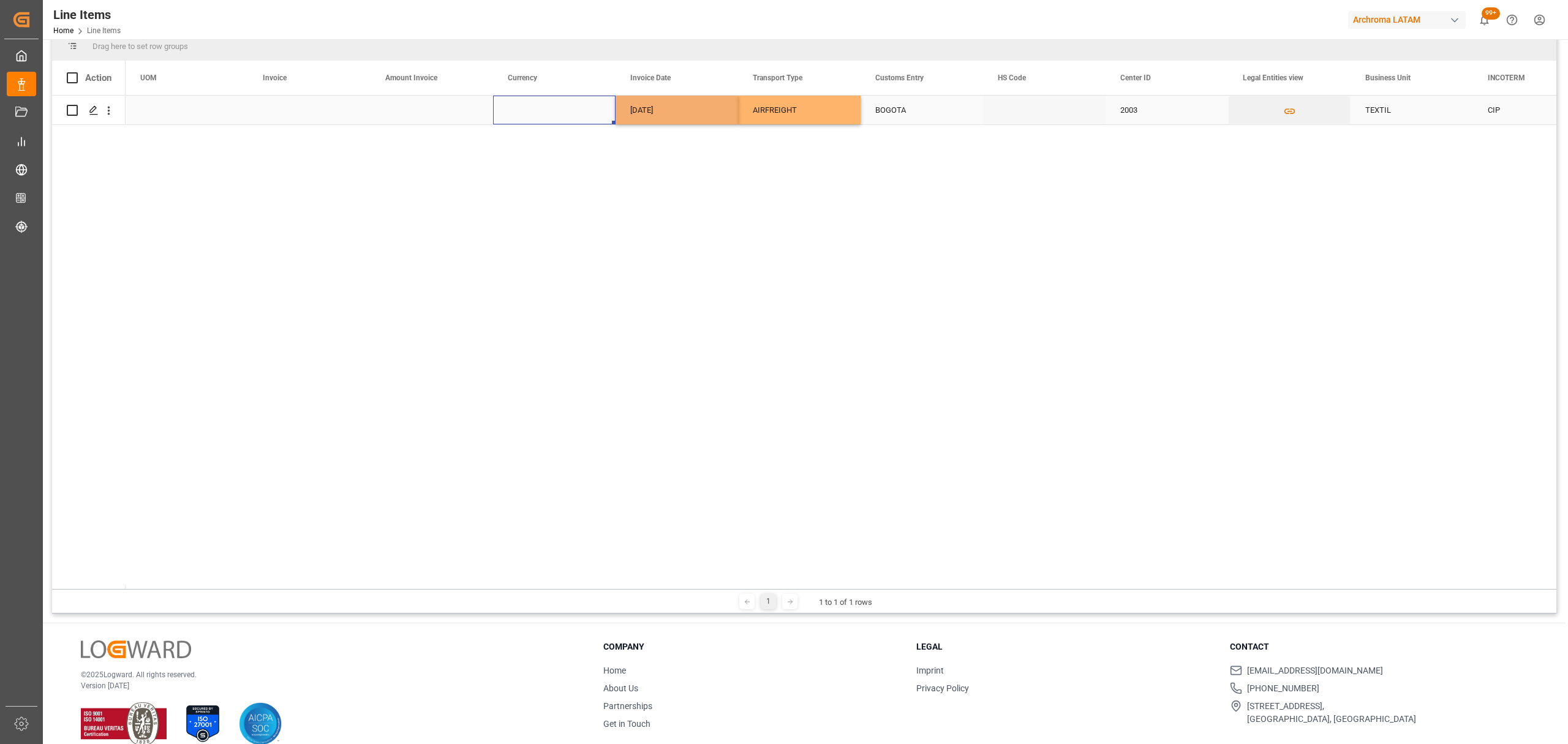
click at [557, 116] on div "Press SPACE to select this row." at bounding box center [554, 110] width 123 height 29
click at [586, 116] on icon "open menu" at bounding box center [593, 117] width 15 height 15
click at [530, 163] on div "USD" at bounding box center [554, 152] width 102 height 43
type input "USD"
click at [407, 94] on div "Amount Invoice" at bounding box center [426, 77] width 82 height 34
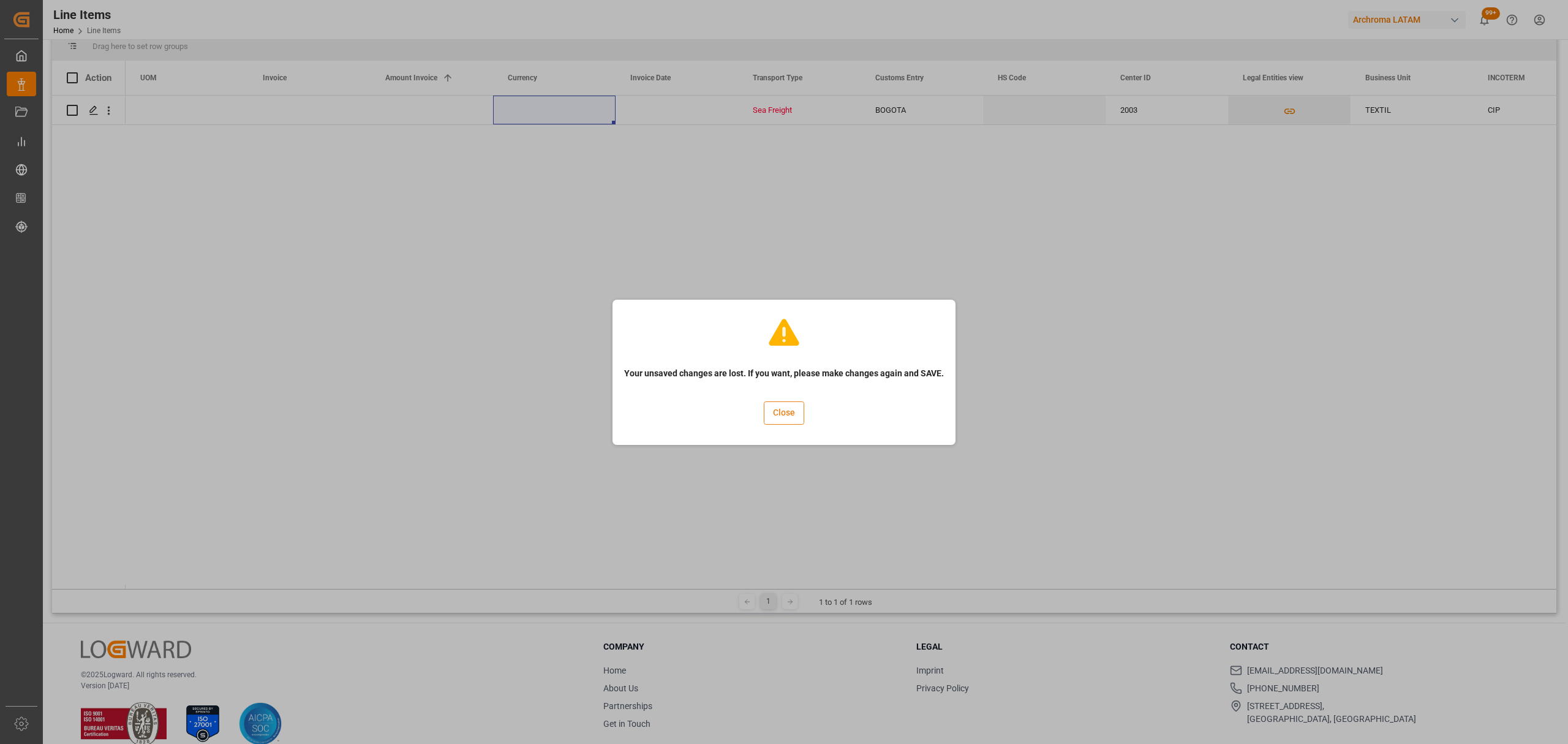
click at [770, 410] on button "Close" at bounding box center [784, 413] width 40 height 24
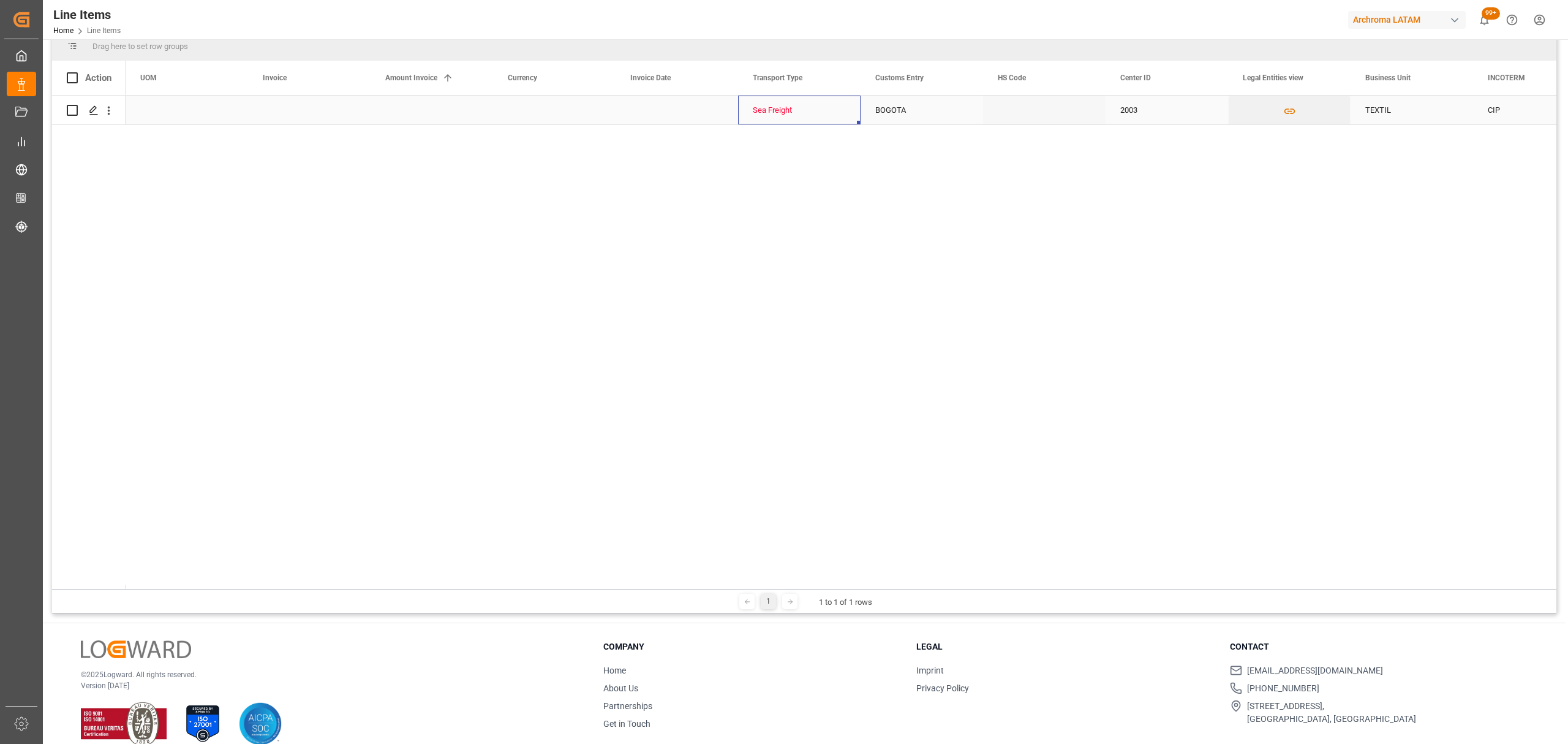
click at [833, 107] on div "Sea Freight" at bounding box center [799, 110] width 93 height 28
click at [834, 112] on icon "open menu" at bounding box center [837, 117] width 15 height 15
click at [795, 195] on div "AIRFREIGHT" at bounding box center [799, 195] width 102 height 43
type input "AIRFREIGHT"
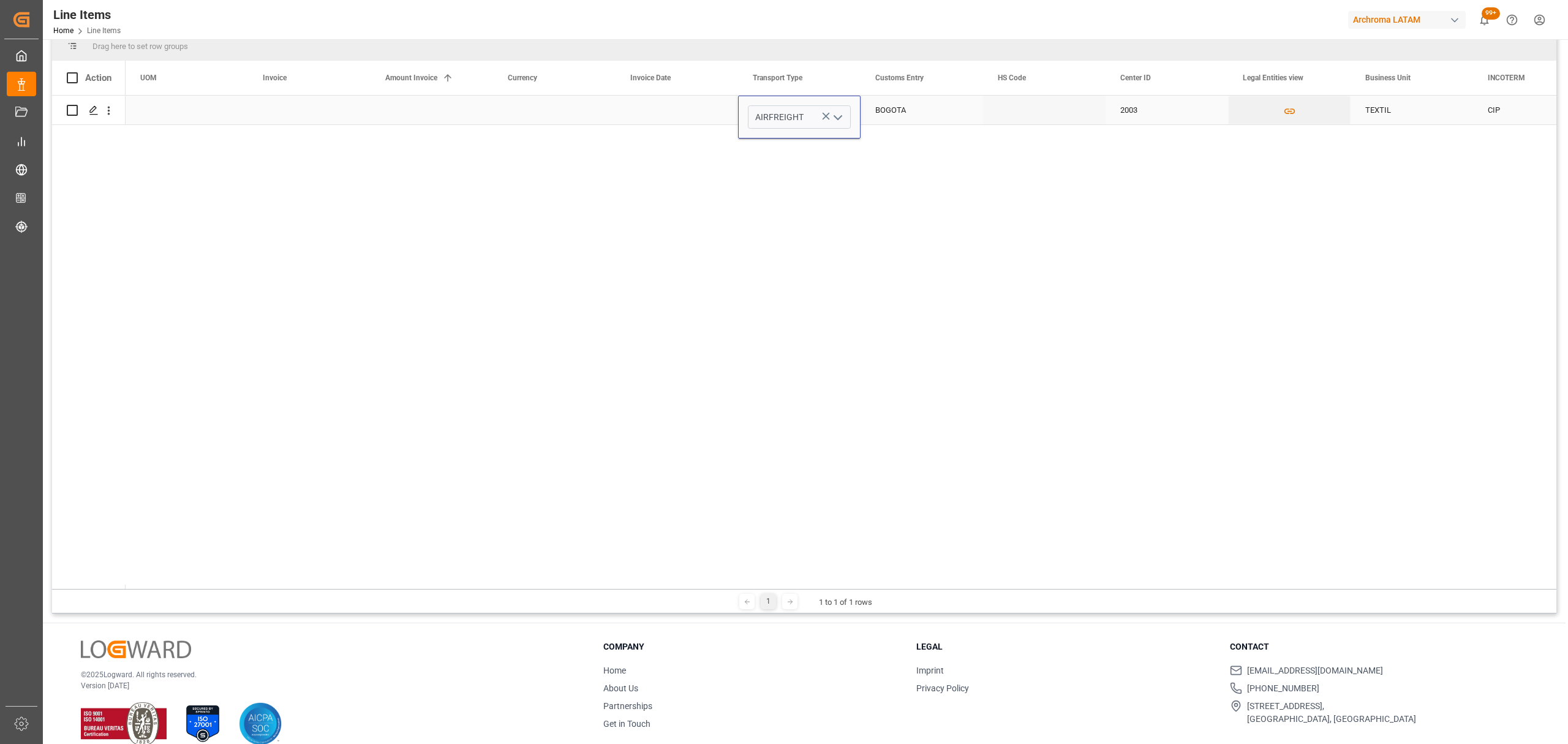
click at [672, 102] on div "Press SPACE to select this row." at bounding box center [677, 110] width 123 height 29
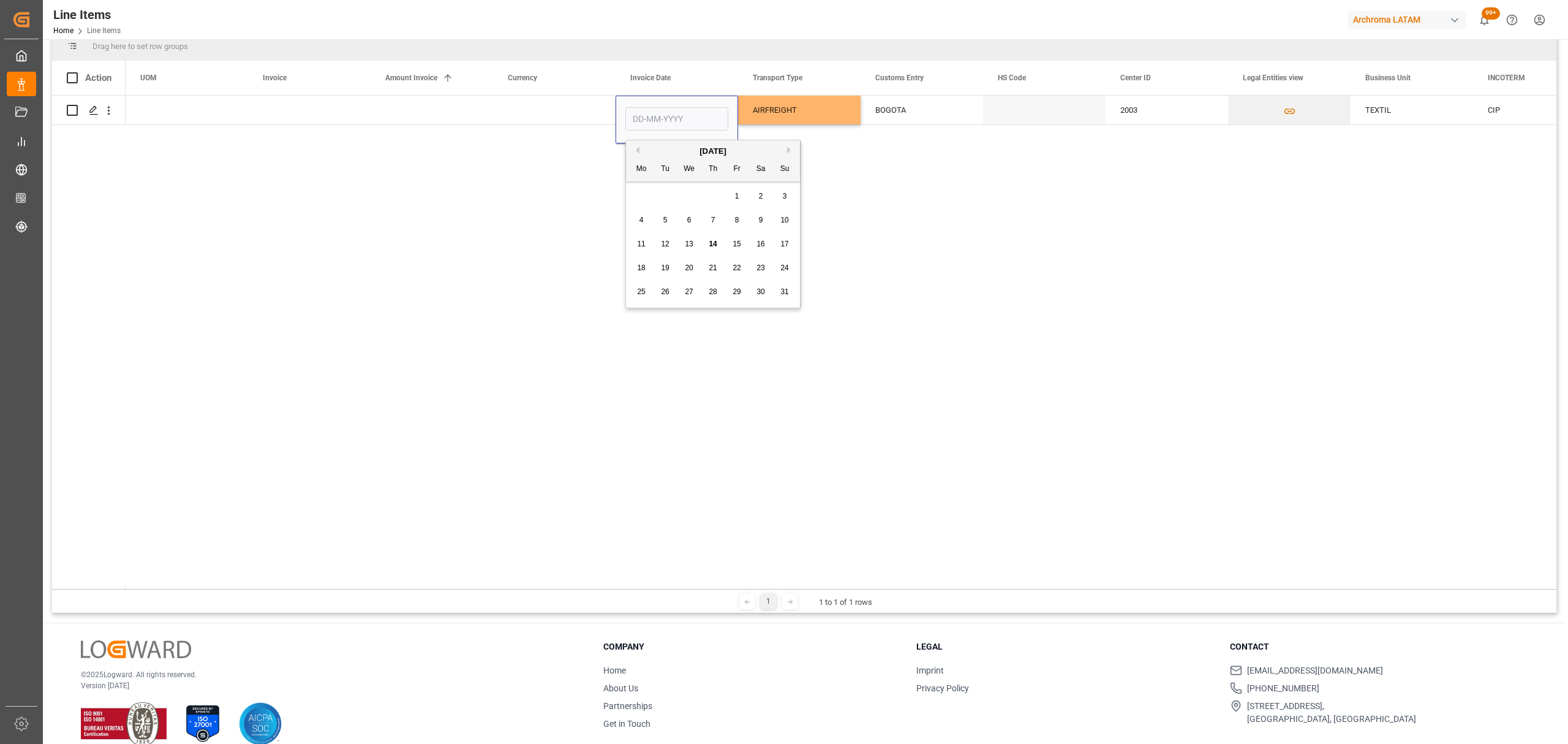
drag, startPoint x: 641, startPoint y: 291, endPoint x: 684, endPoint y: 271, distance: 47.4
click at [642, 292] on span "25" at bounding box center [641, 291] width 8 height 8
type input "25-08-2025"
click at [1009, 106] on div "Press SPACE to select this row." at bounding box center [1044, 110] width 123 height 29
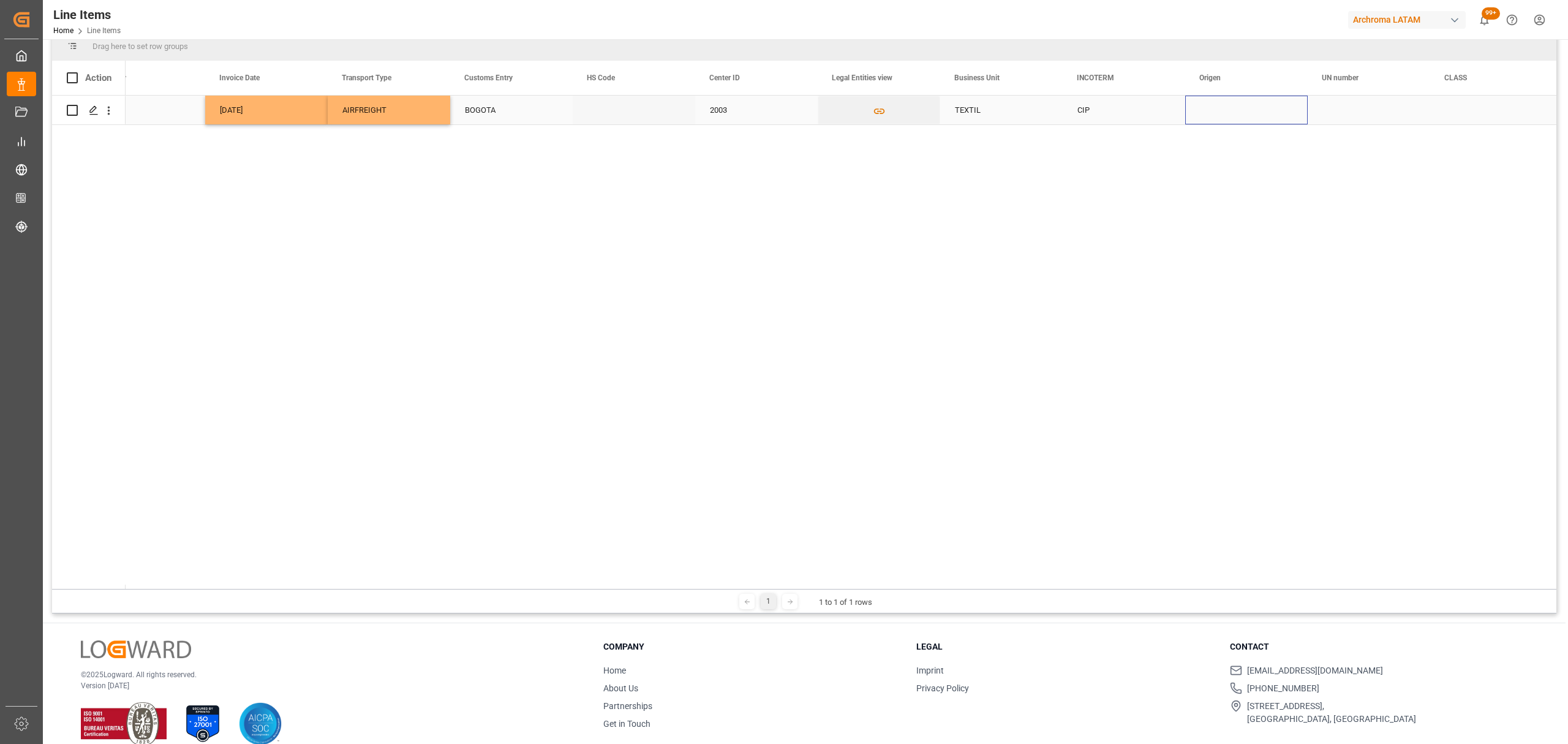
click at [1225, 106] on div "Press SPACE to select this row." at bounding box center [1246, 110] width 123 height 29
click at [1290, 113] on icon "open menu" at bounding box center [1284, 117] width 15 height 15
click at [1223, 150] on div "ESPAÑA" at bounding box center [1270, 164] width 148 height 43
type input "ESPAÑA"
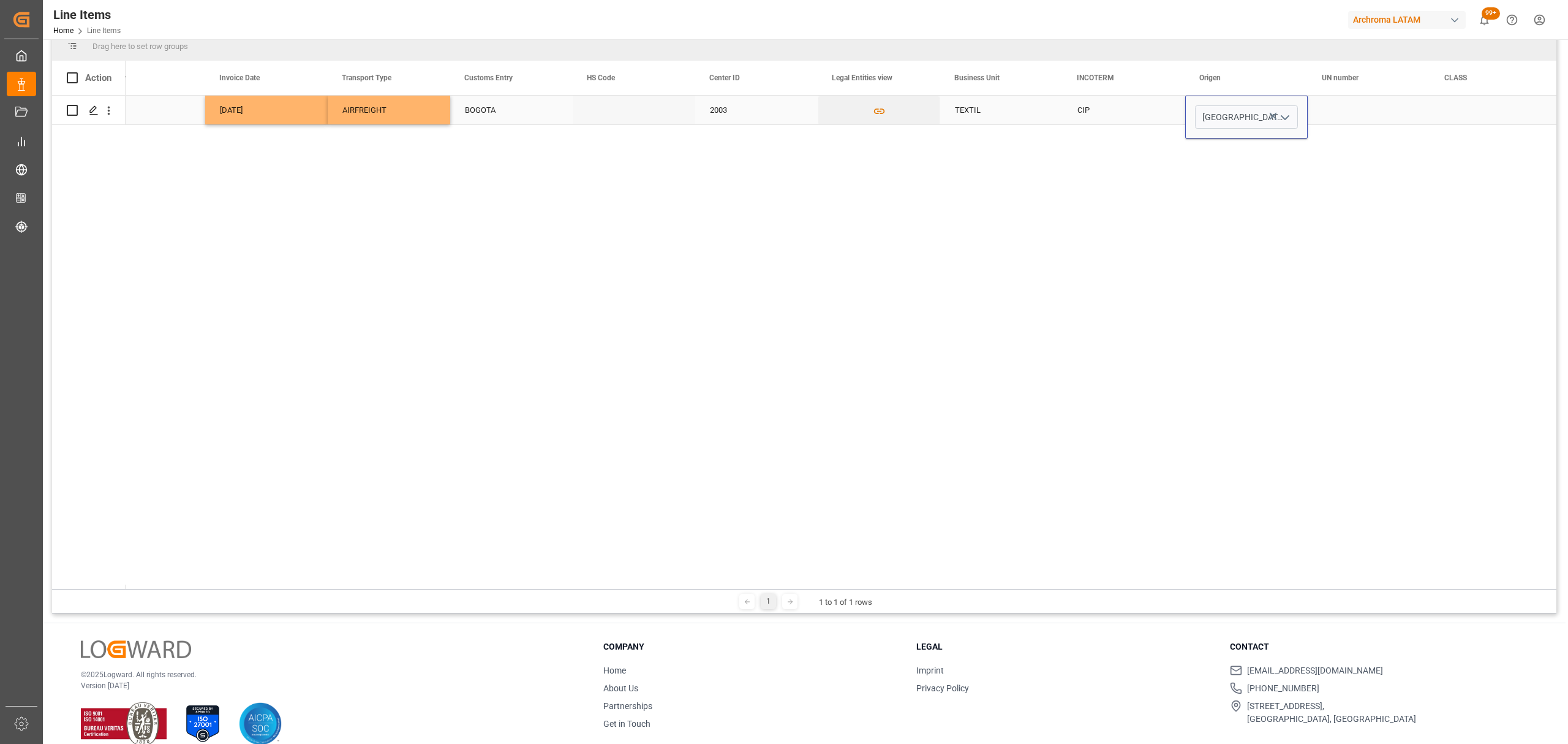
click at [1375, 106] on div "Press SPACE to select this row." at bounding box center [1368, 110] width 123 height 29
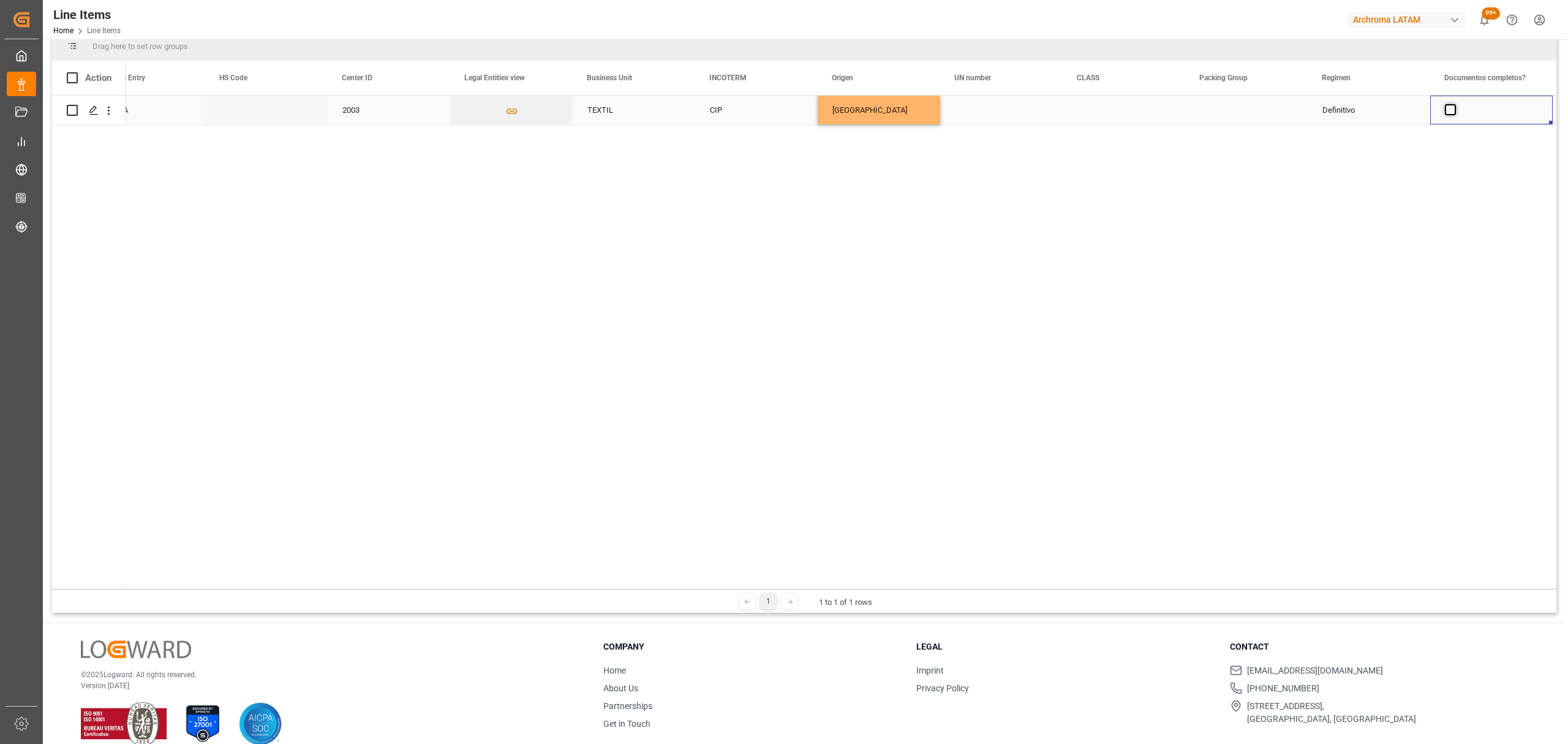
click at [1452, 114] on span "Press SPACE to select this row." at bounding box center [1450, 110] width 11 height 11
click at [1454, 104] on input "Press SPACE to select this row." at bounding box center [1454, 104] width 0 height 0
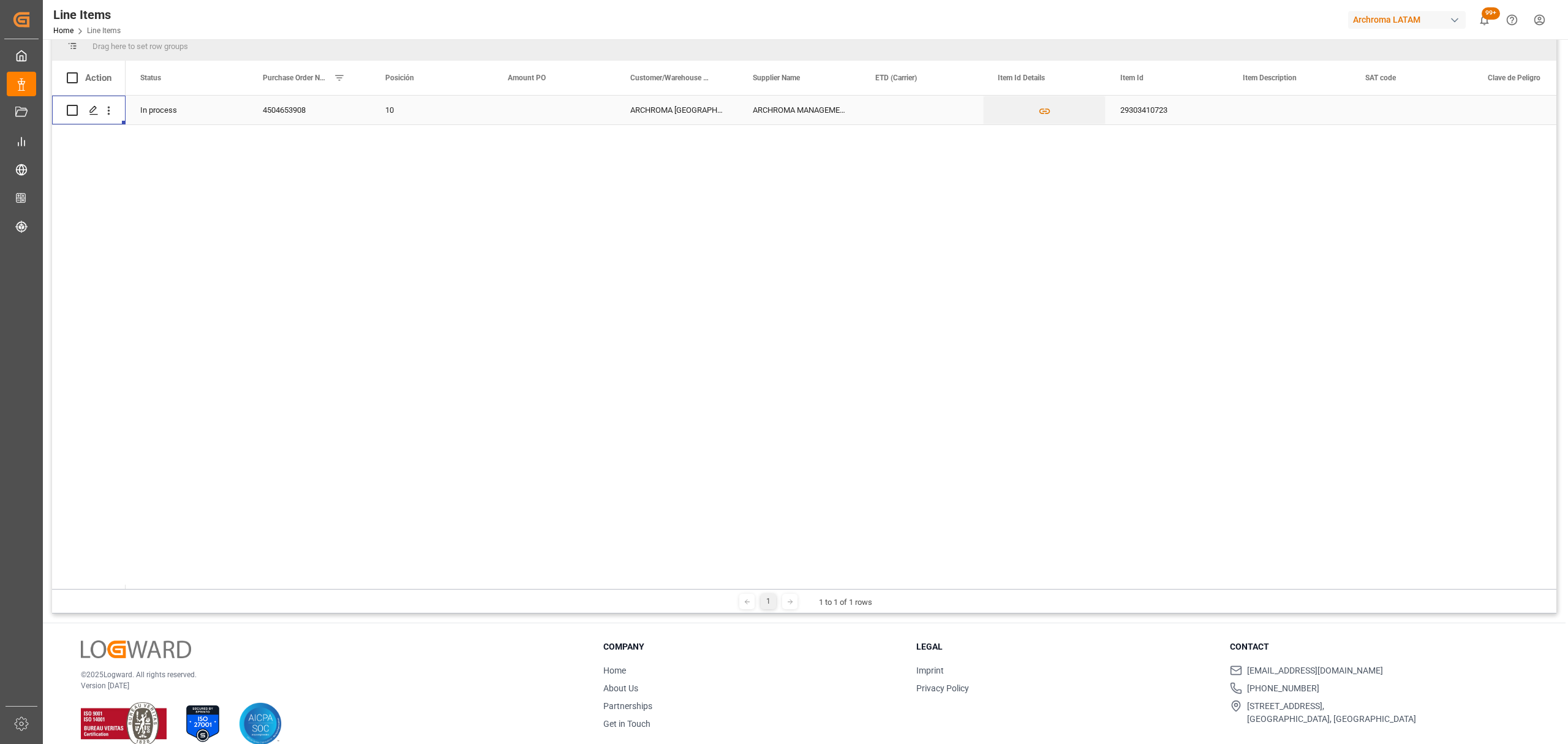
click at [525, 118] on div "Press SPACE to select this row." at bounding box center [554, 110] width 123 height 29
click at [525, 118] on input "Press SPACE to select this row." at bounding box center [554, 117] width 103 height 24
type input "5.23"
click at [679, 102] on div "ARCHROMA COLOMBIA S.A.S" at bounding box center [677, 110] width 123 height 29
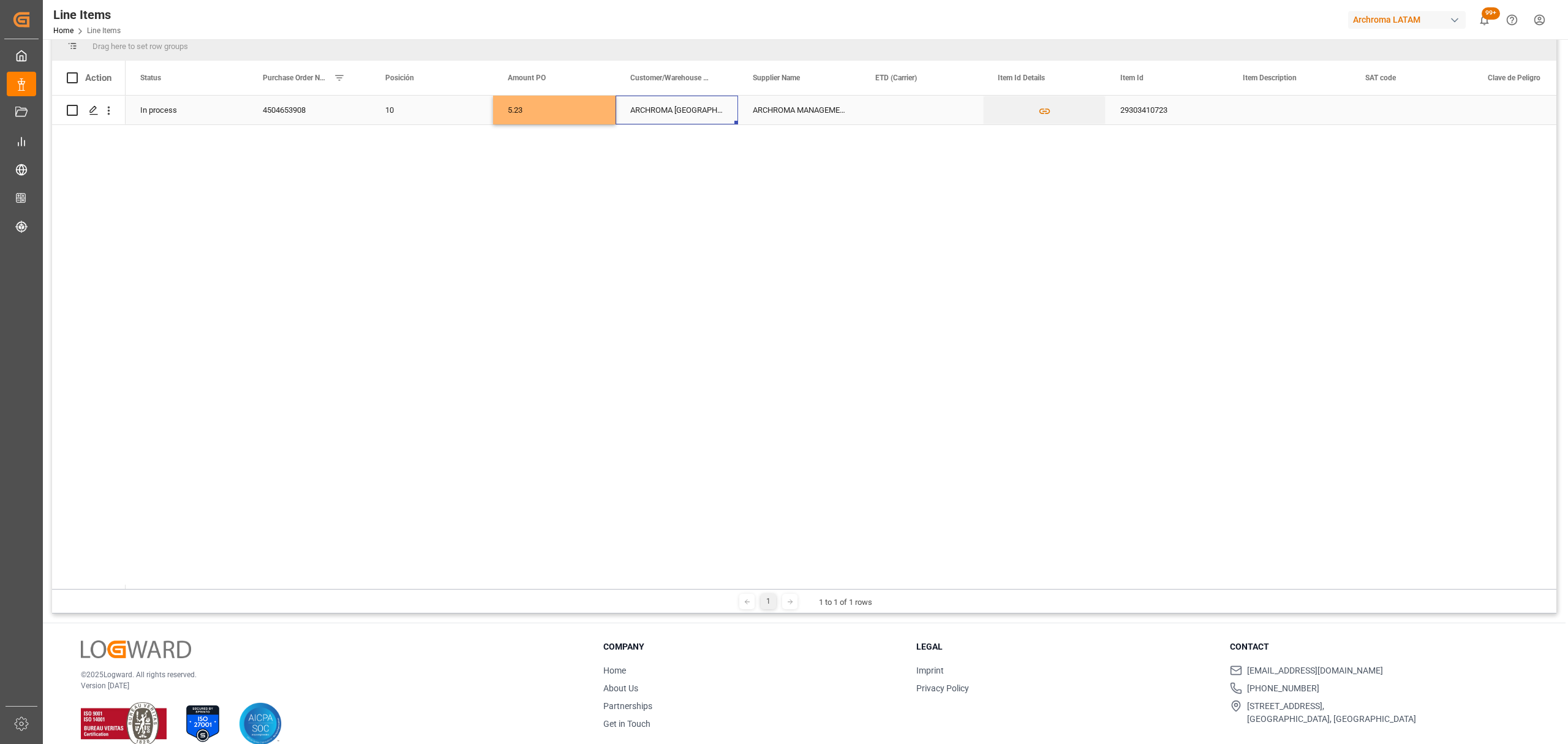
click at [876, 120] on div "Press SPACE to select this row." at bounding box center [921, 110] width 123 height 29
click at [950, 268] on div "21" at bounding box center [958, 268] width 15 height 15
type input "21-08-2025"
click at [1223, 110] on div "29303410723" at bounding box center [1167, 110] width 123 height 29
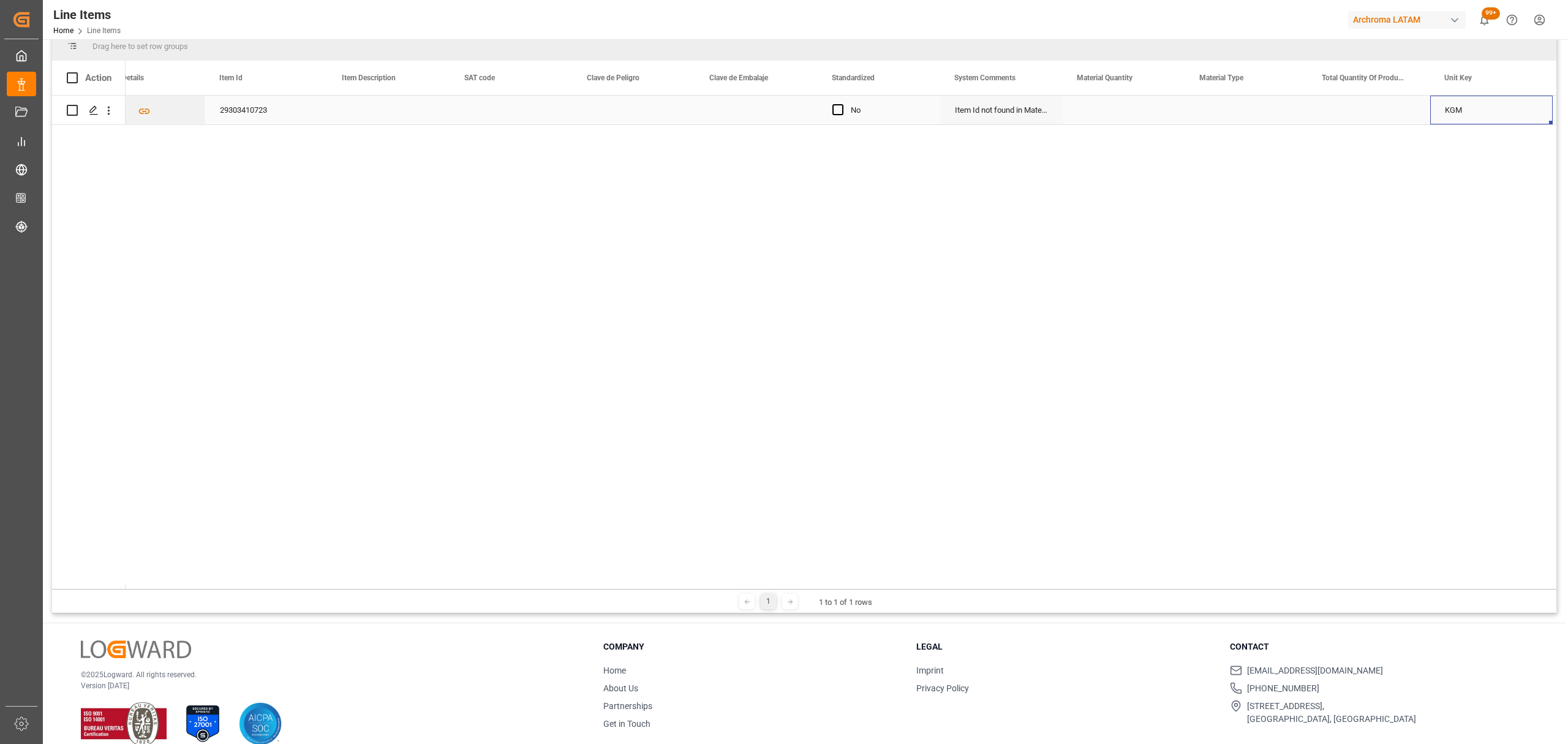
click at [1081, 103] on div "Press SPACE to select this row." at bounding box center [1124, 110] width 123 height 29
click at [1106, 115] on input "Press SPACE to select this row." at bounding box center [1124, 117] width 103 height 24
type input "10"
click at [1219, 119] on div "Press SPACE to select this row." at bounding box center [1246, 110] width 123 height 29
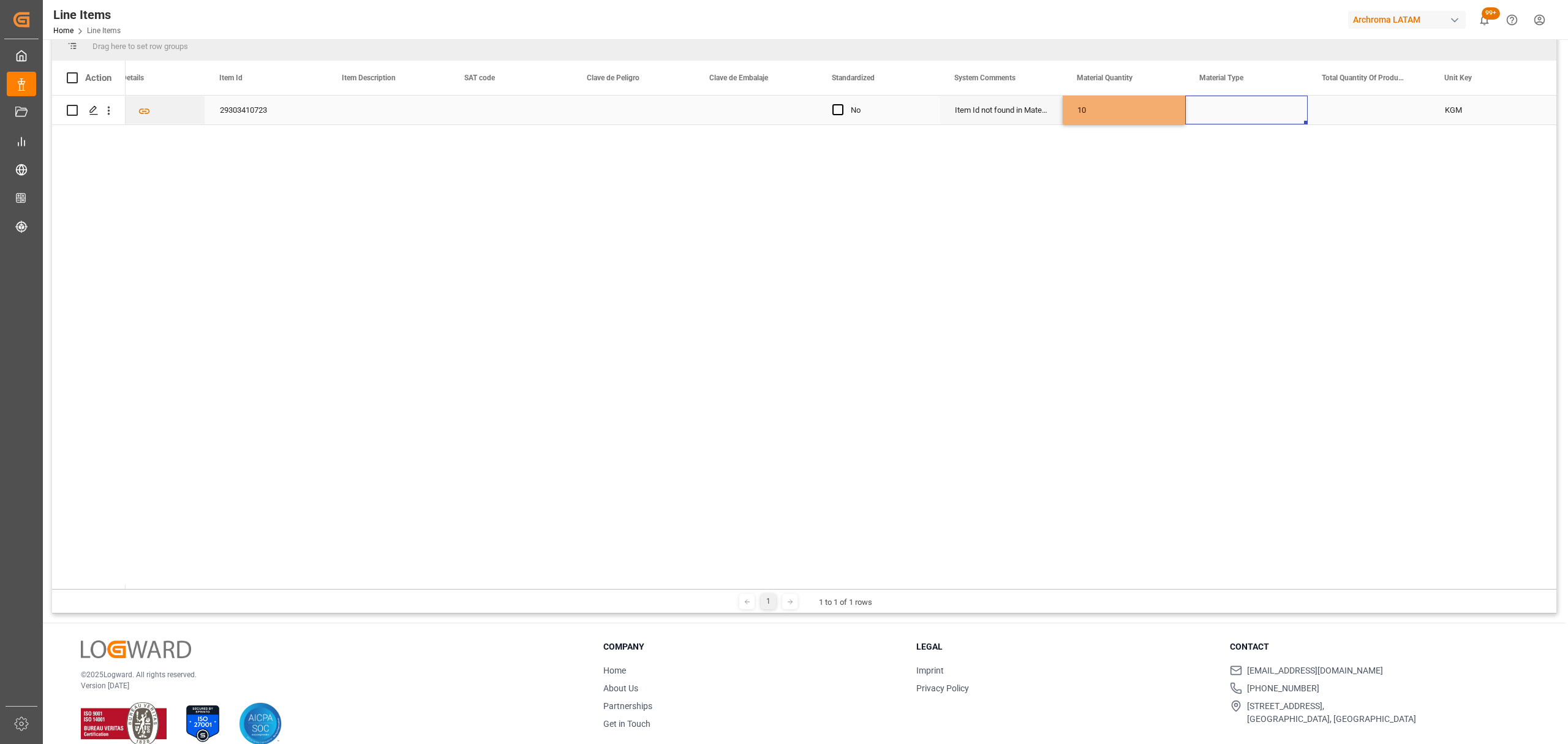
click at [1219, 119] on div "Press SPACE to select this row." at bounding box center [1246, 110] width 123 height 29
click at [1285, 121] on icon "open menu" at bounding box center [1284, 117] width 15 height 15
click at [1223, 400] on div "JERRICANS" at bounding box center [1246, 406] width 102 height 43
type input "JERRICANS"
click at [1357, 96] on div "Press SPACE to select this row." at bounding box center [1368, 110] width 123 height 29
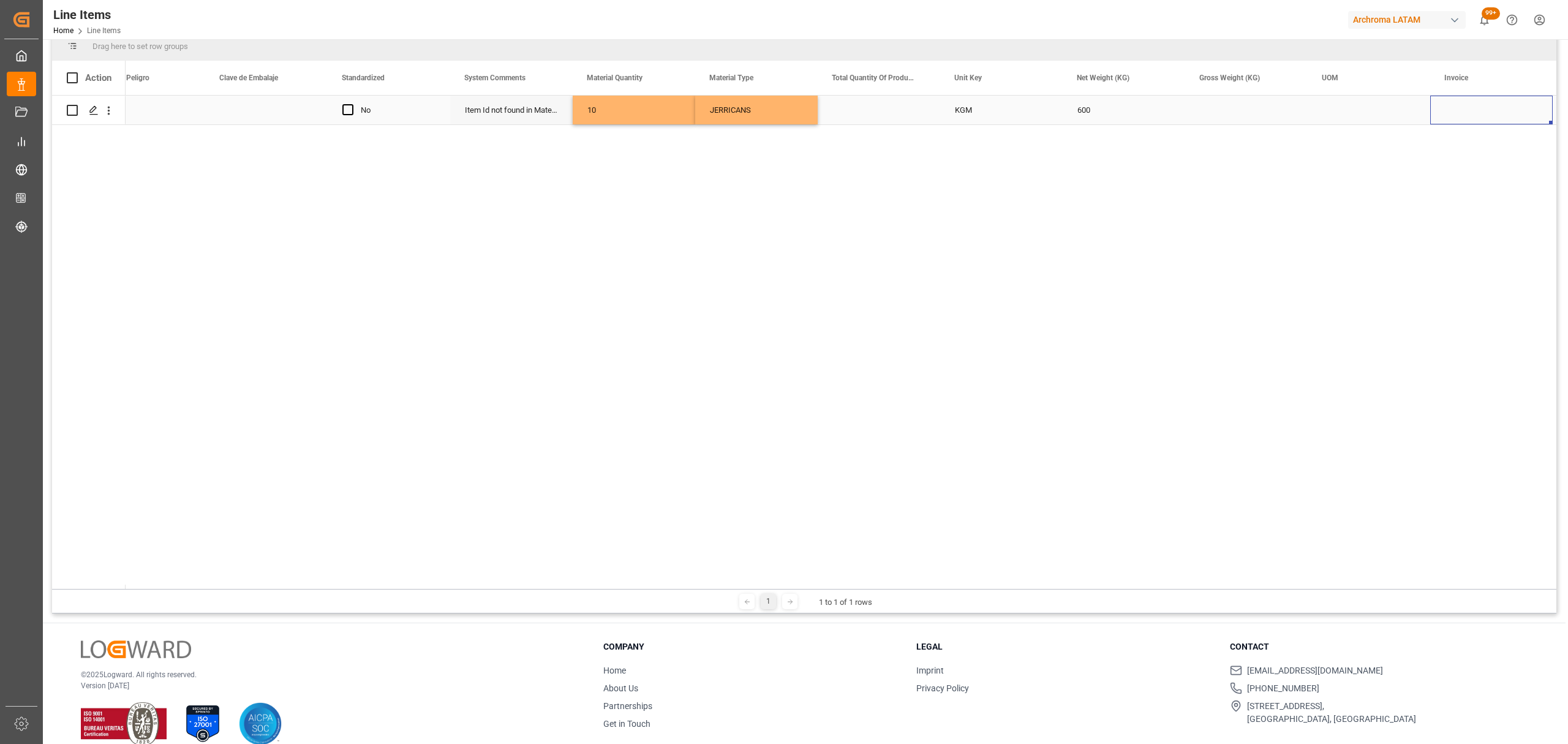
click at [1236, 114] on div "Press SPACE to select this row." at bounding box center [1246, 110] width 123 height 29
type input "677.950"
click at [1449, 109] on div "Press SPACE to select this row." at bounding box center [1491, 110] width 123 height 29
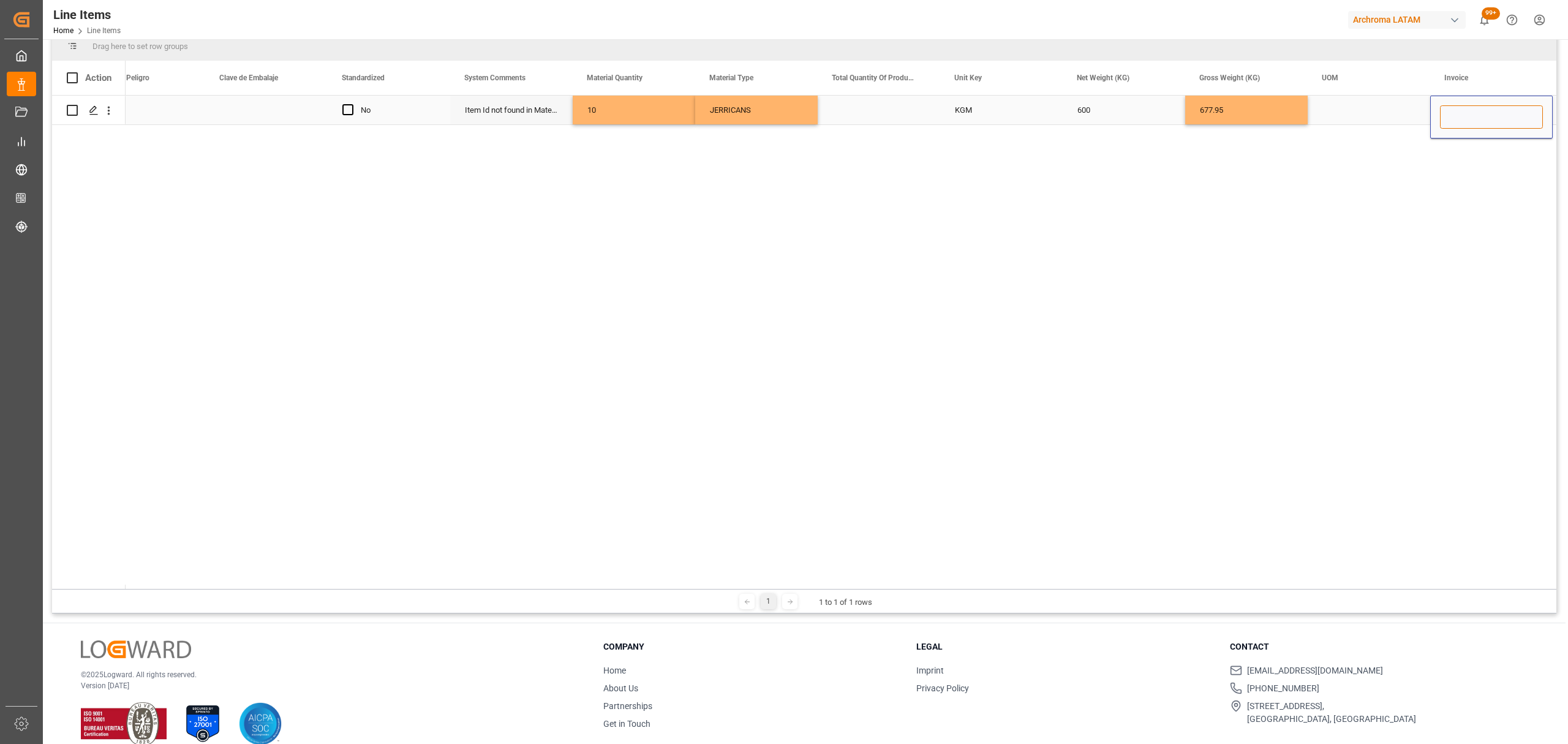
click at [1458, 116] on input "Press SPACE to select this row." at bounding box center [1491, 117] width 103 height 24
click at [1488, 119] on input "Press SPACE to select this row." at bounding box center [1491, 117] width 103 height 24
paste input "9539102479"
type input "9539102479"
click at [1394, 121] on div "Press SPACE to select this row." at bounding box center [1368, 110] width 123 height 29
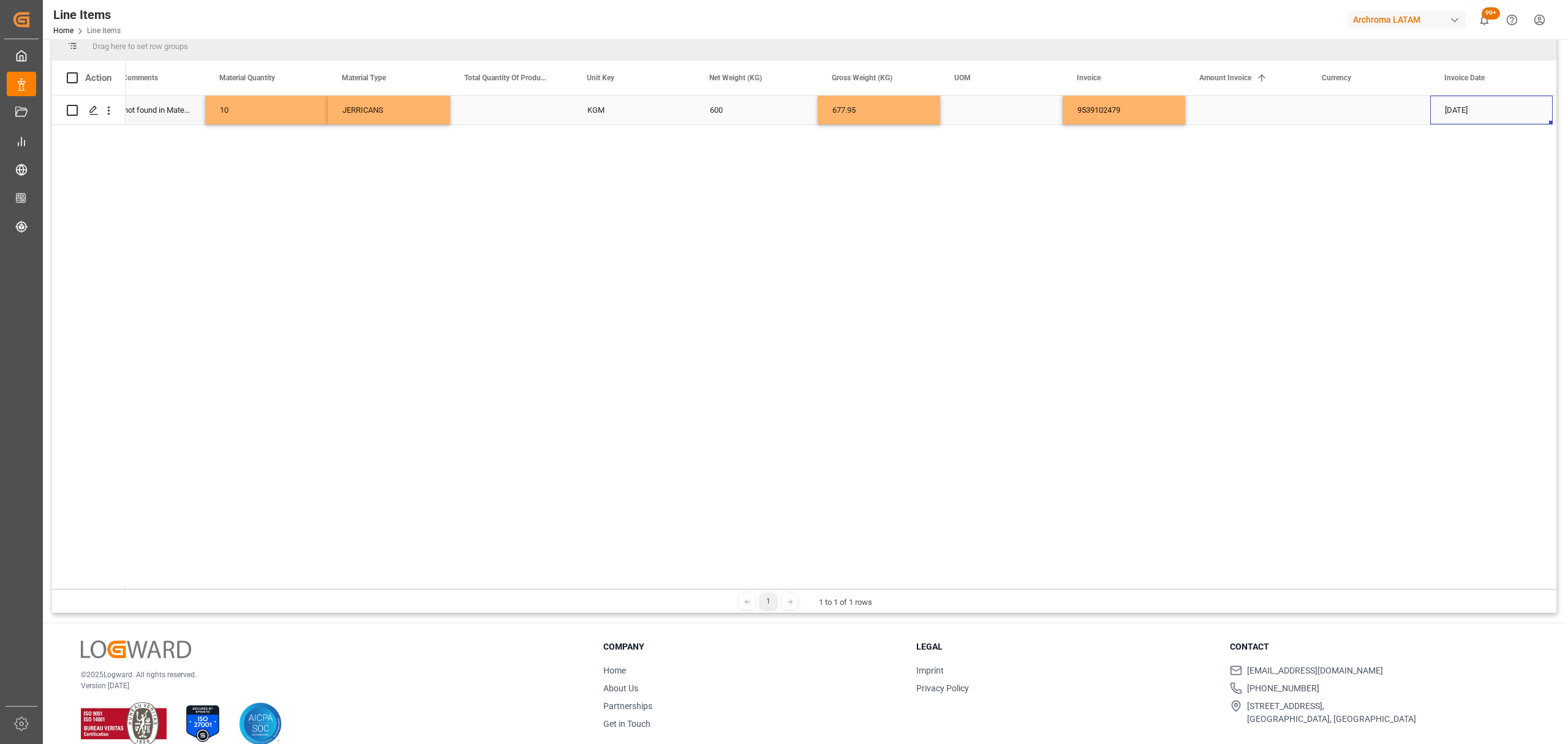
click at [1230, 103] on div "Press SPACE to select this row." at bounding box center [1246, 110] width 123 height 29
click at [1230, 103] on div "Press SPACE to select this row." at bounding box center [1246, 110] width 123 height 29
click at [1233, 111] on input "Press SPACE to select this row." at bounding box center [1246, 117] width 103 height 24
type input "3399.50"
click at [1366, 110] on div "Press SPACE to select this row." at bounding box center [1368, 110] width 123 height 29
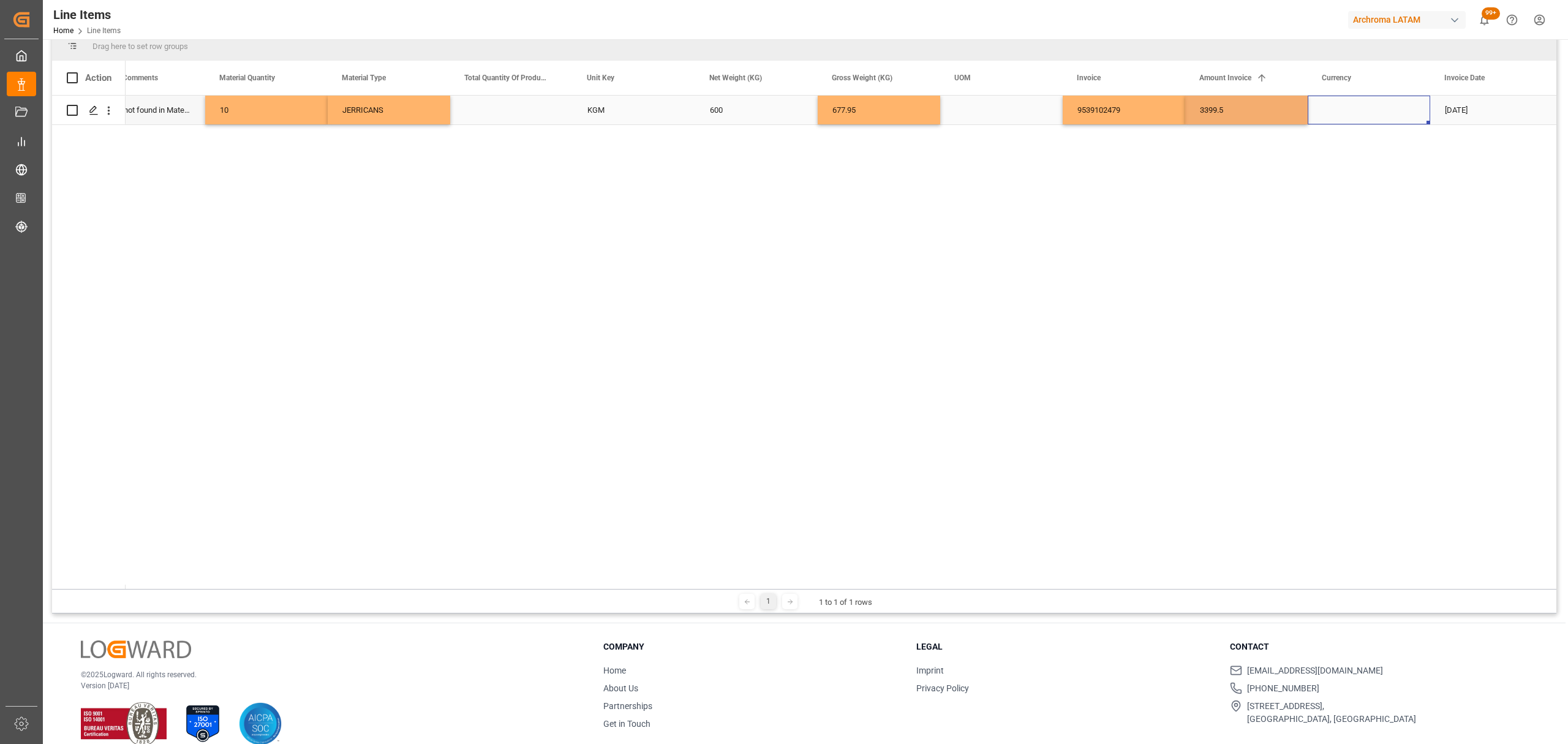
click at [1366, 110] on div "Press SPACE to select this row." at bounding box center [1368, 110] width 123 height 29
click at [1409, 119] on icon "open menu" at bounding box center [1407, 117] width 15 height 15
click at [1358, 150] on div "USD" at bounding box center [1368, 152] width 102 height 43
type input "USD"
click at [1481, 111] on div "25-08-2025" at bounding box center [1491, 110] width 123 height 29
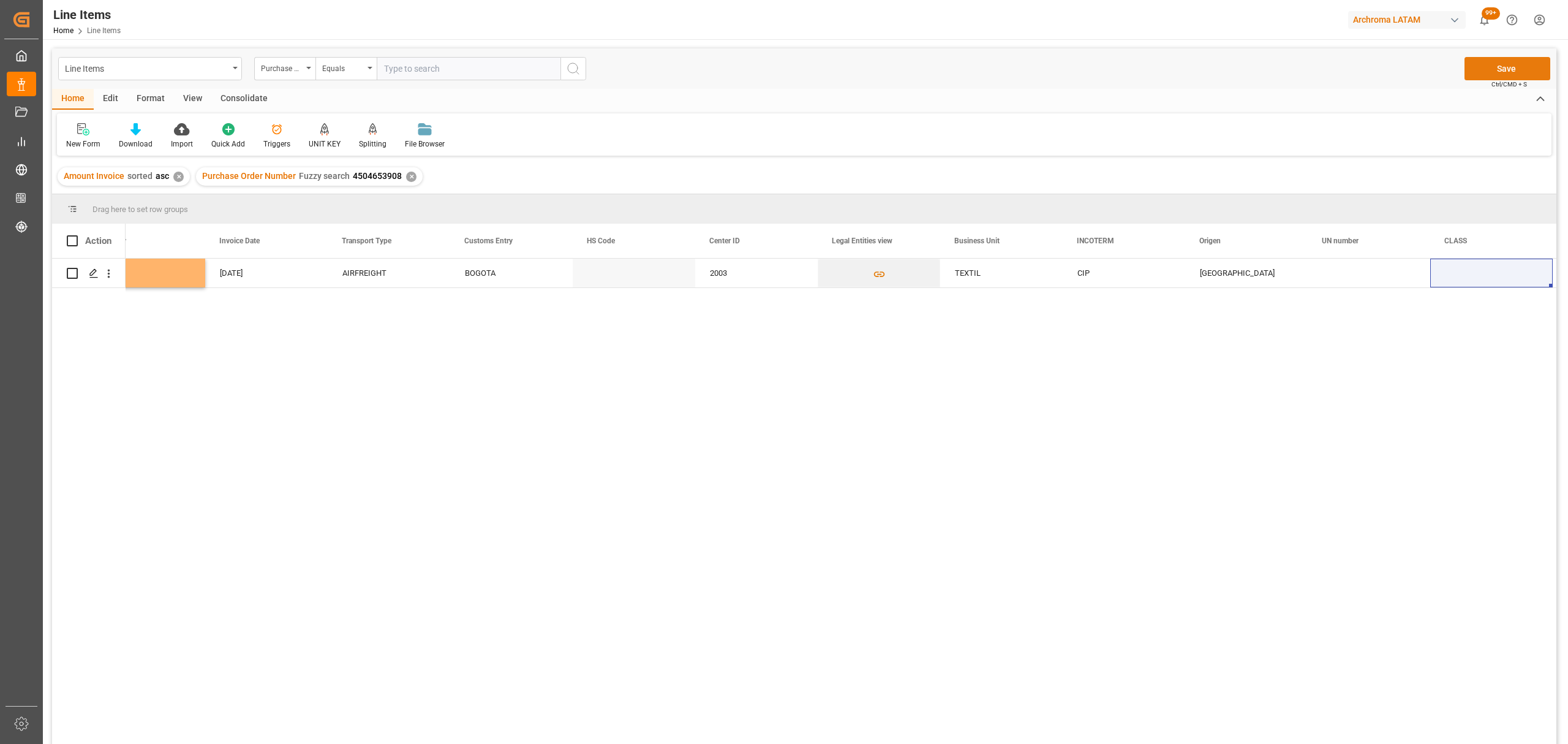
click at [1514, 58] on button "Save" at bounding box center [1508, 69] width 86 height 24
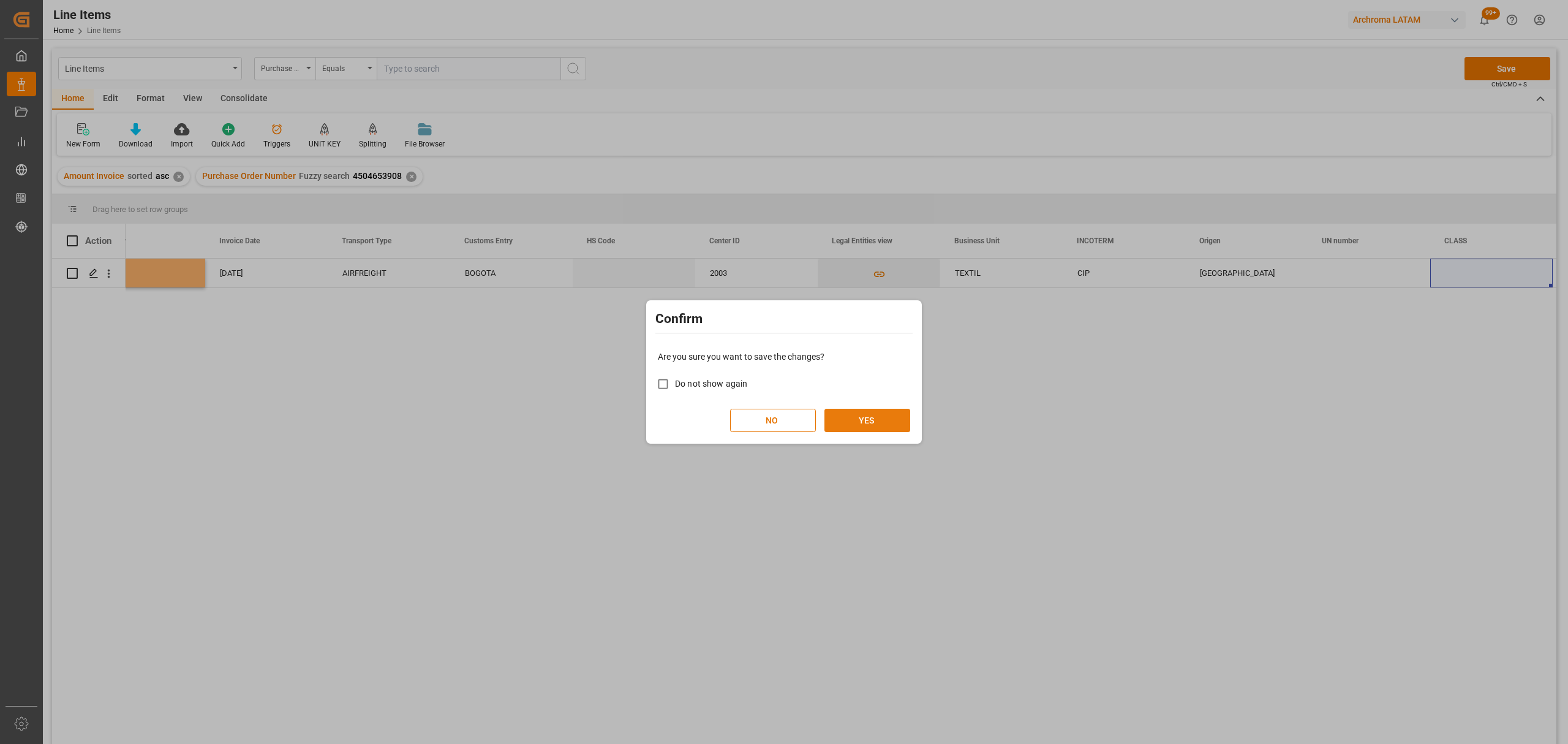
click at [862, 422] on button "YES" at bounding box center [867, 420] width 86 height 24
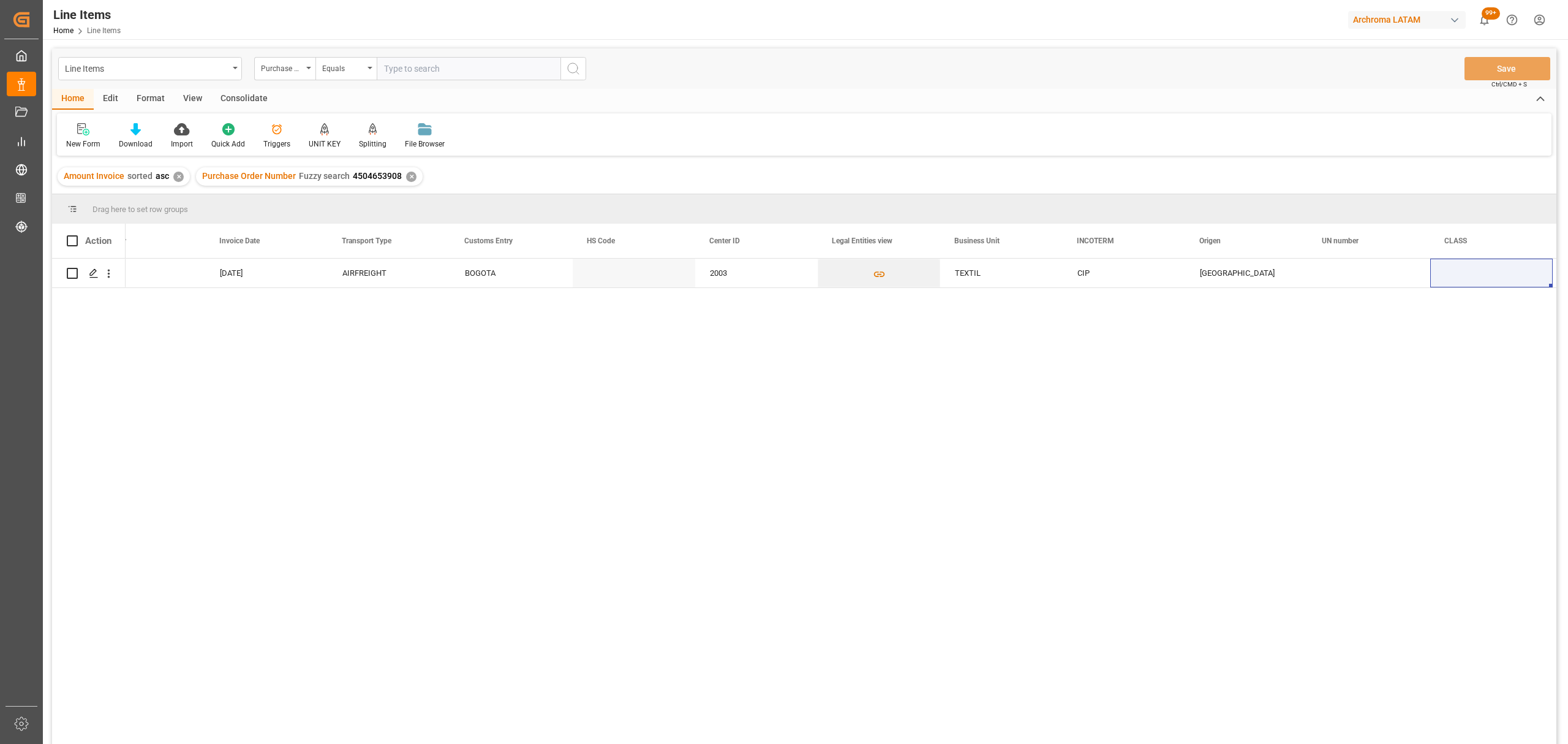
click at [171, 171] on div "Amount Invoice sorted asc ✕" at bounding box center [123, 176] width 132 height 19
click at [180, 174] on div "✕" at bounding box center [178, 176] width 10 height 10
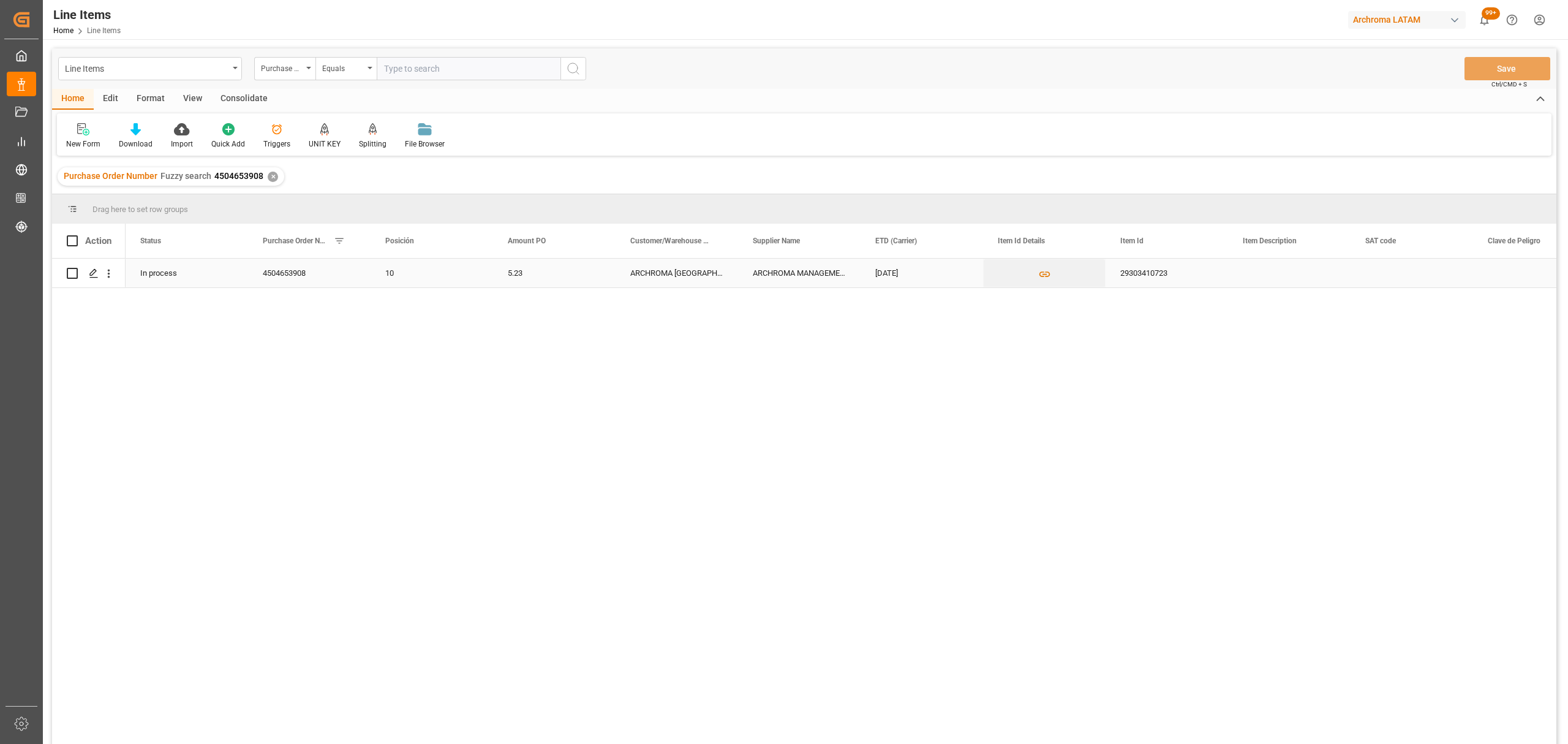
click at [74, 275] on input "Press Space to toggle row selection (unchecked)" at bounding box center [72, 273] width 11 height 11
checkbox input "true"
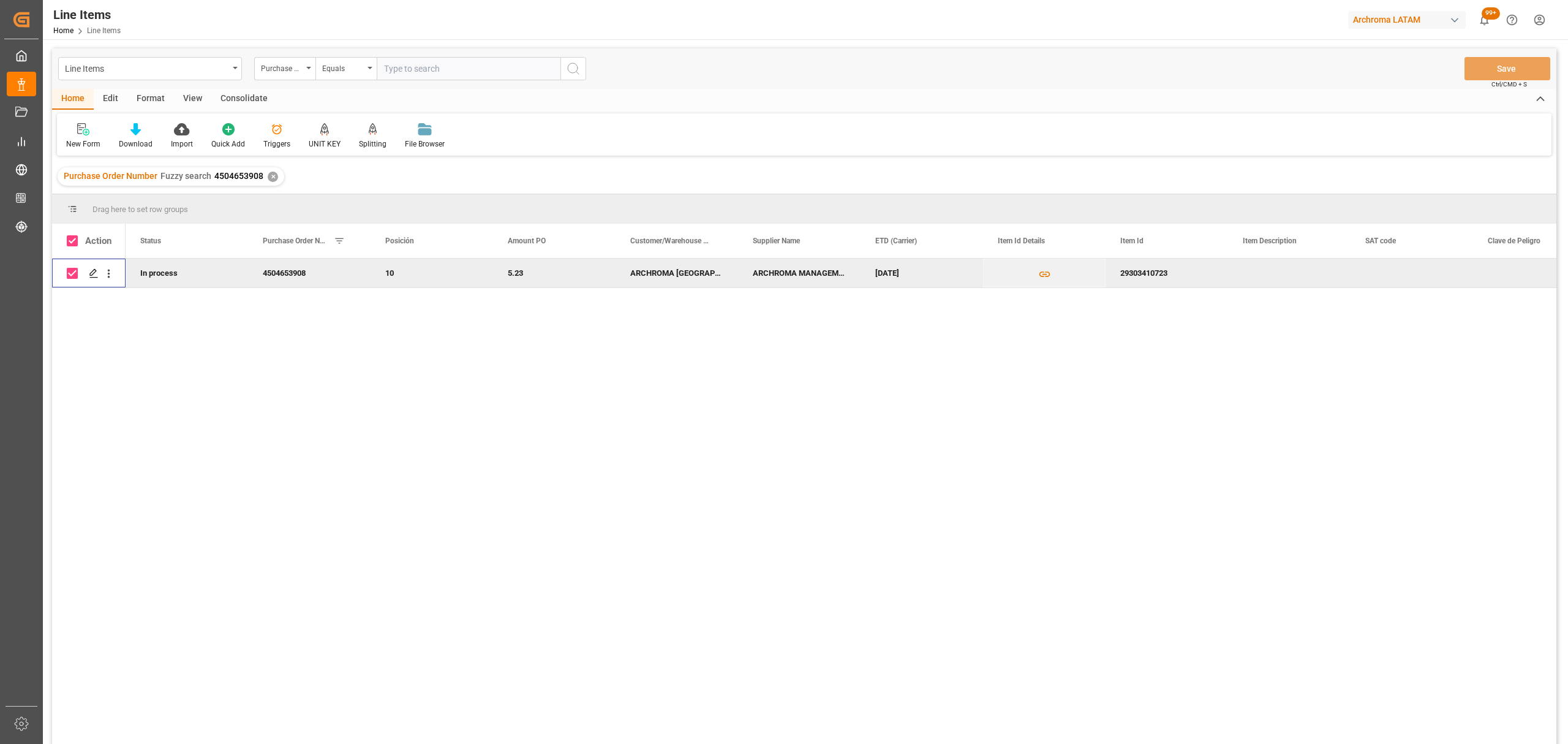
click at [233, 101] on div "Consolidate" at bounding box center [244, 99] width 66 height 21
click at [75, 143] on div "Consolidation List" at bounding box center [96, 144] width 60 height 11
click at [134, 162] on div "Line Items Purchase Order Number Equals Save Ctrl/CMD + S Home Edit Format View…" at bounding box center [804, 413] width 1504 height 728
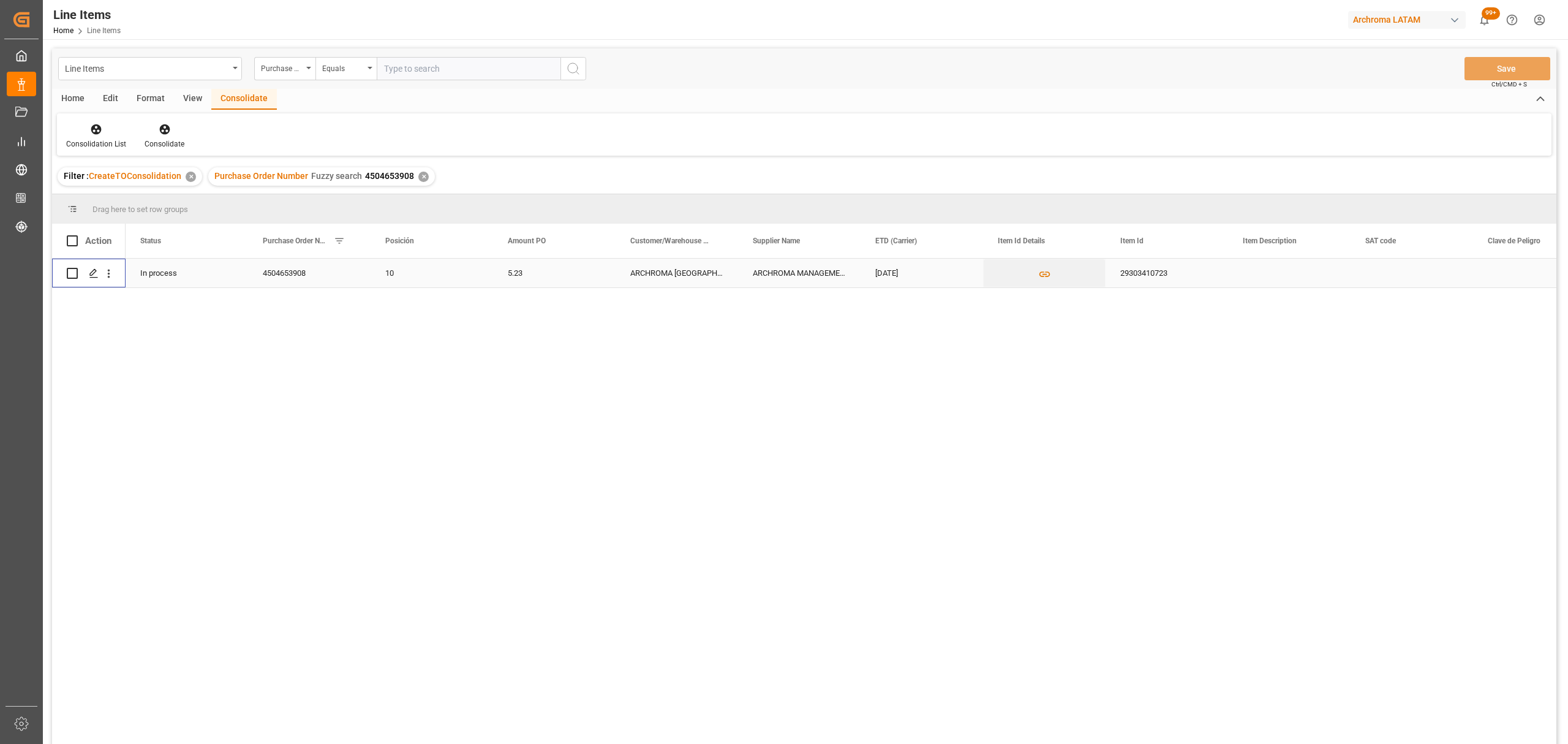
click at [74, 271] on input "Press Space to toggle row selection (unchecked)" at bounding box center [72, 273] width 11 height 11
checkbox input "true"
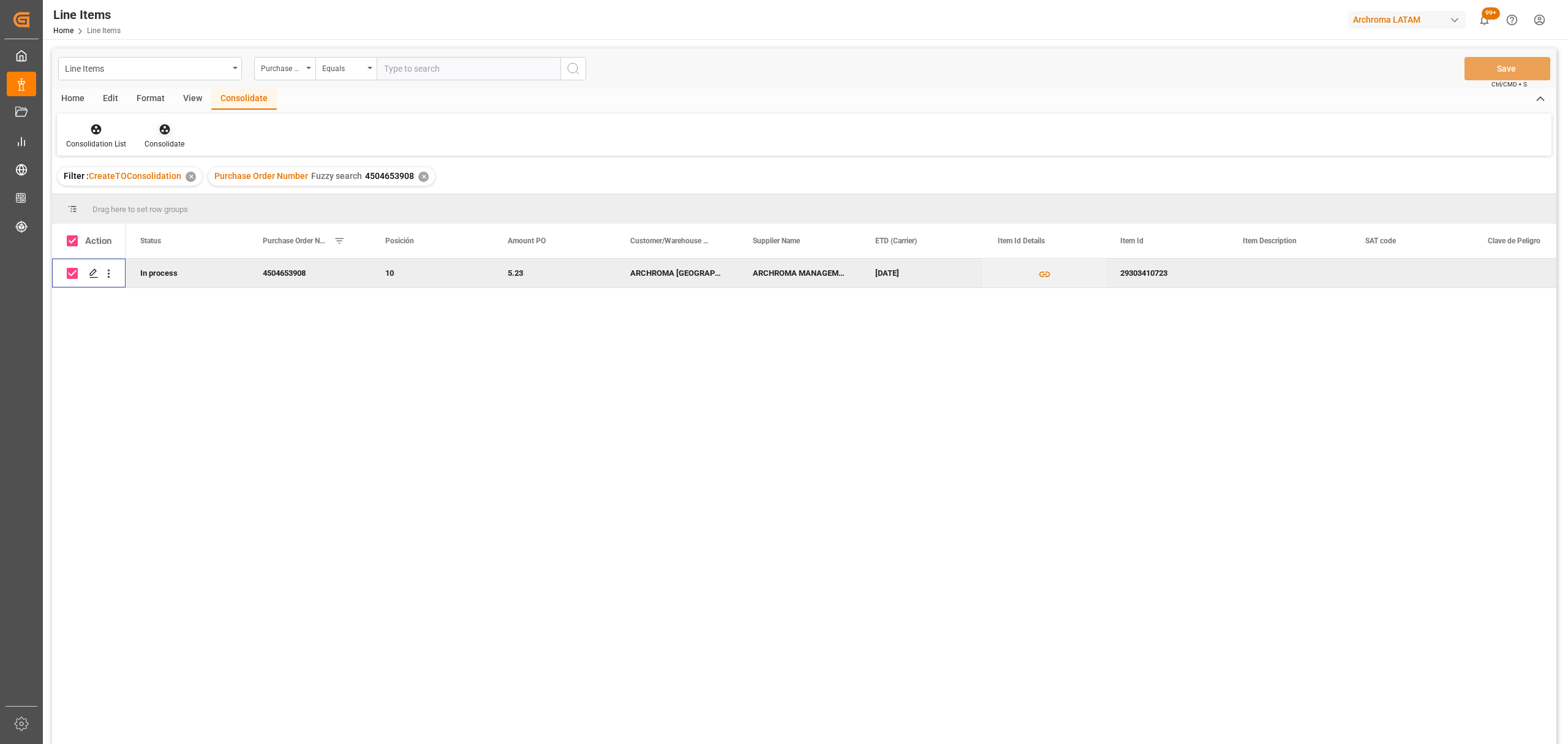
click at [171, 141] on div "Consolidate" at bounding box center [164, 144] width 40 height 11
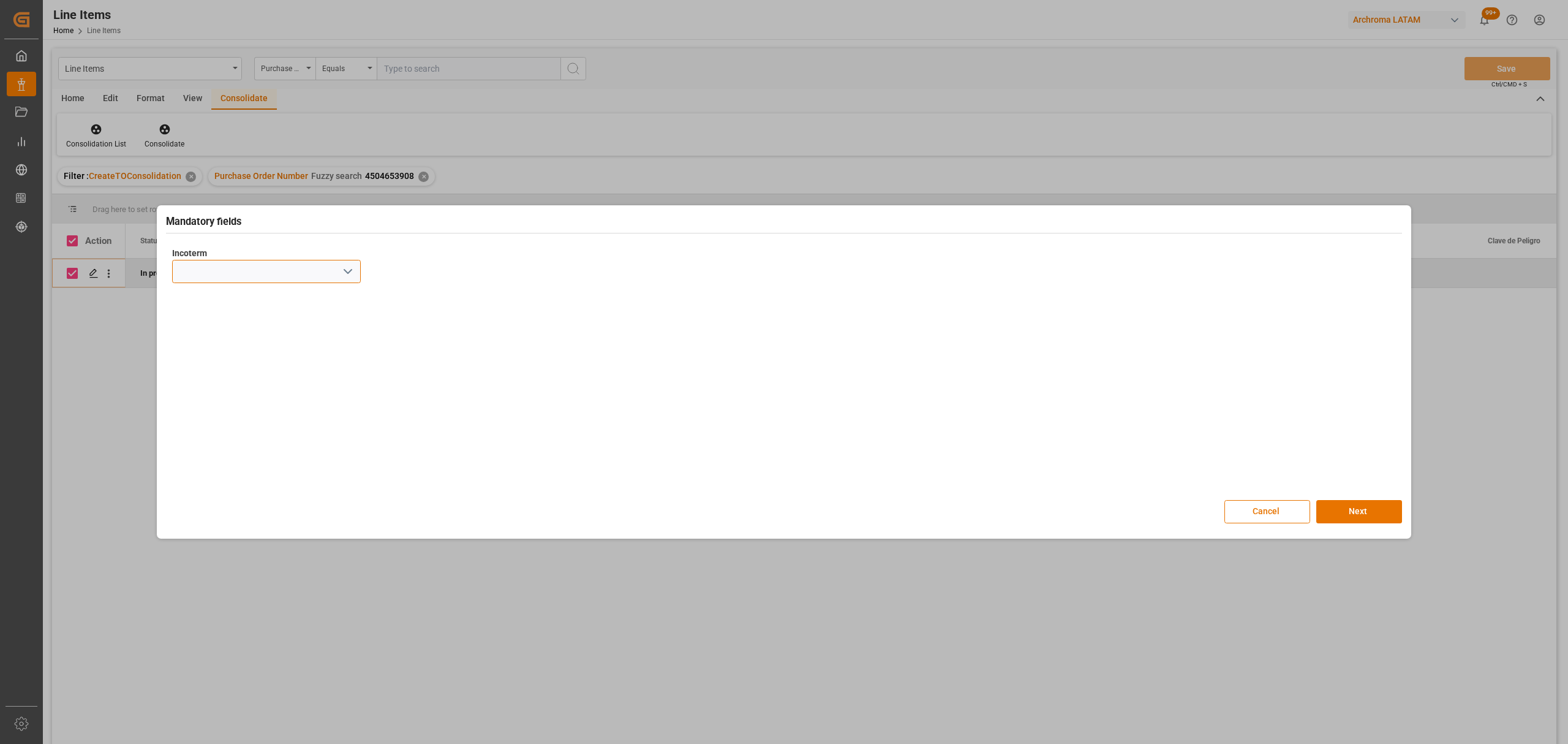
drag, startPoint x: 336, startPoint y: 276, endPoint x: 354, endPoint y: 273, distance: 18.2
click at [342, 276] on div at bounding box center [266, 272] width 189 height 24
click at [354, 273] on icon "open menu" at bounding box center [347, 271] width 15 height 15
click at [241, 488] on div "CIP" at bounding box center [266, 492] width 187 height 28
type input "CIP"
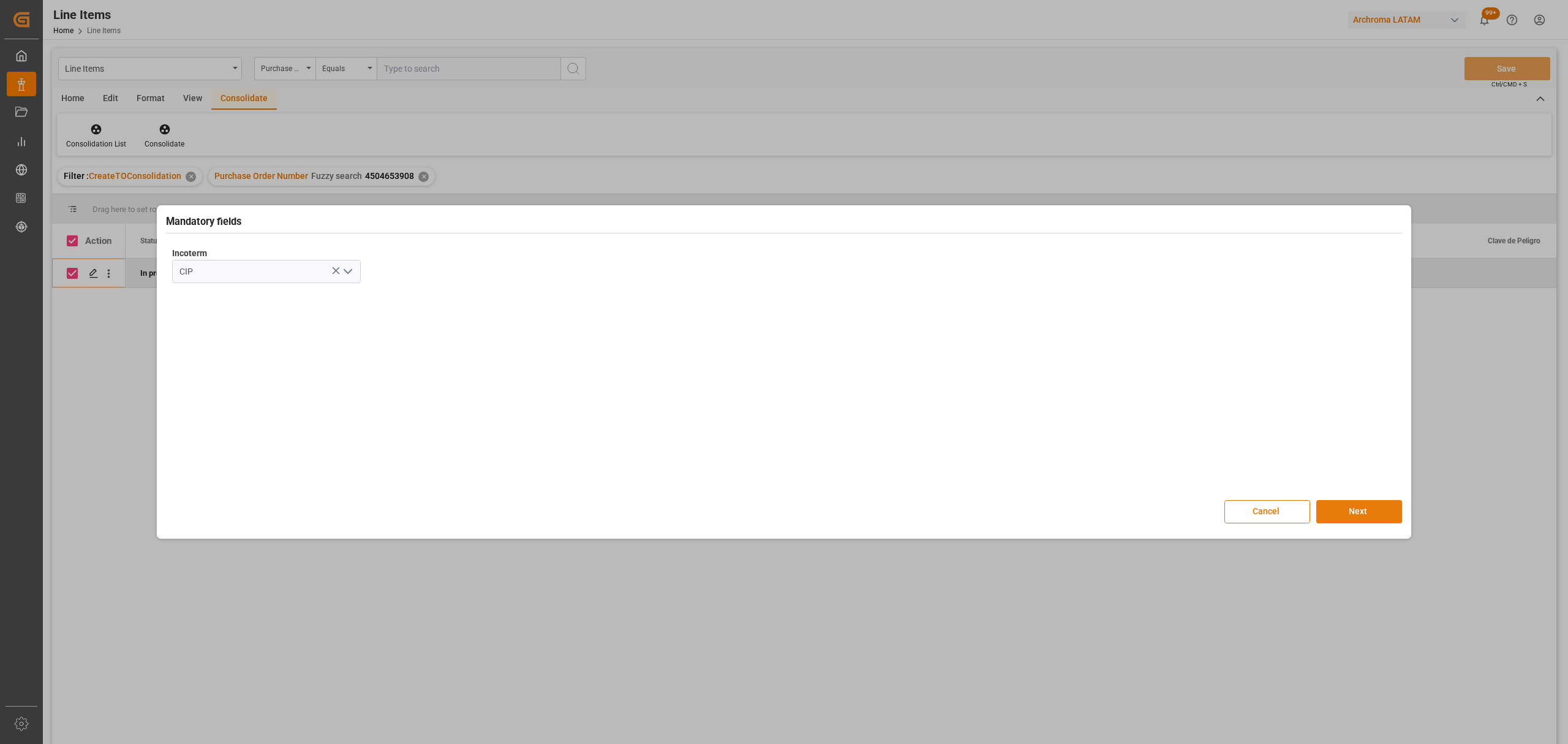
click at [1362, 513] on button "Next" at bounding box center [1359, 512] width 86 height 24
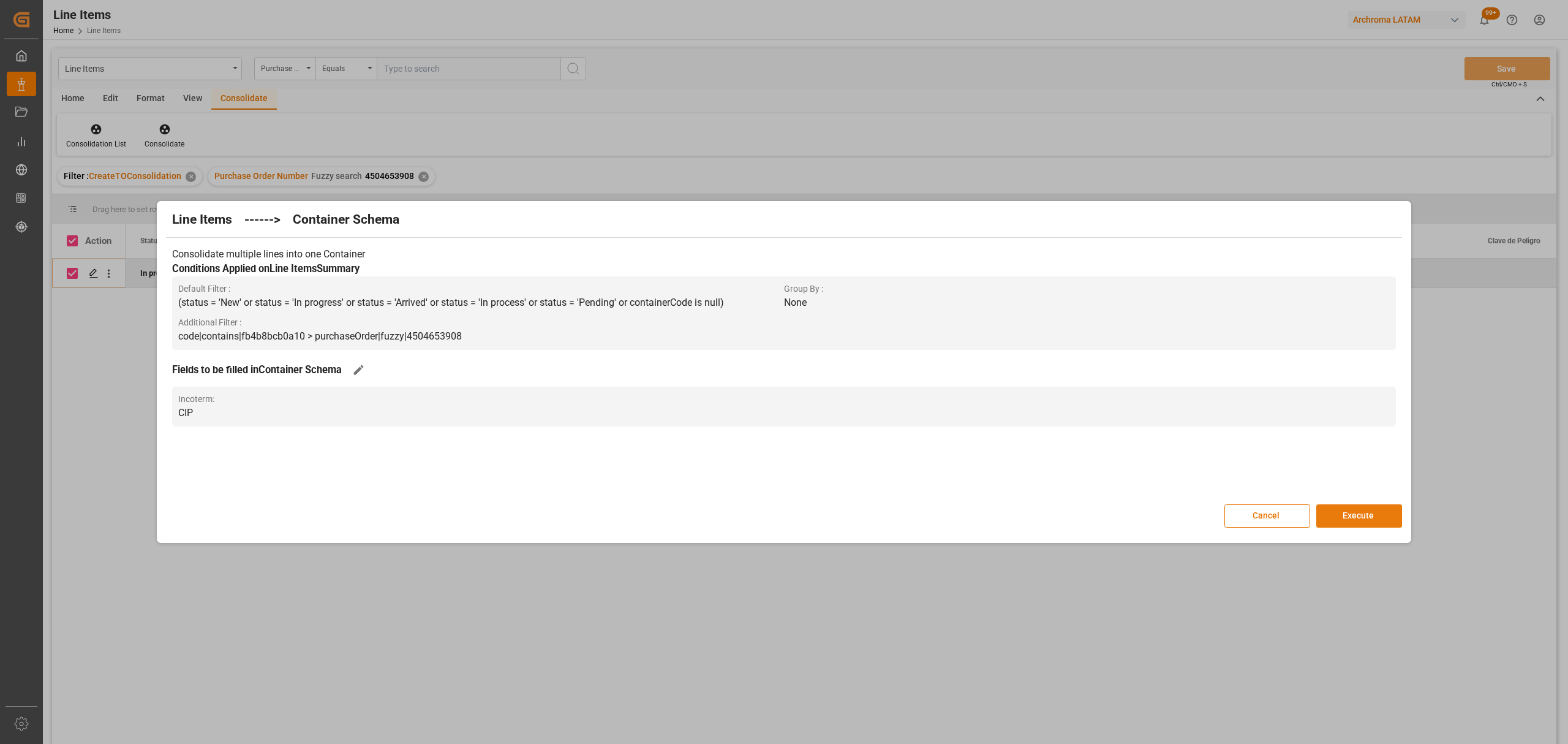
click at [1362, 512] on button "Execute" at bounding box center [1359, 516] width 86 height 24
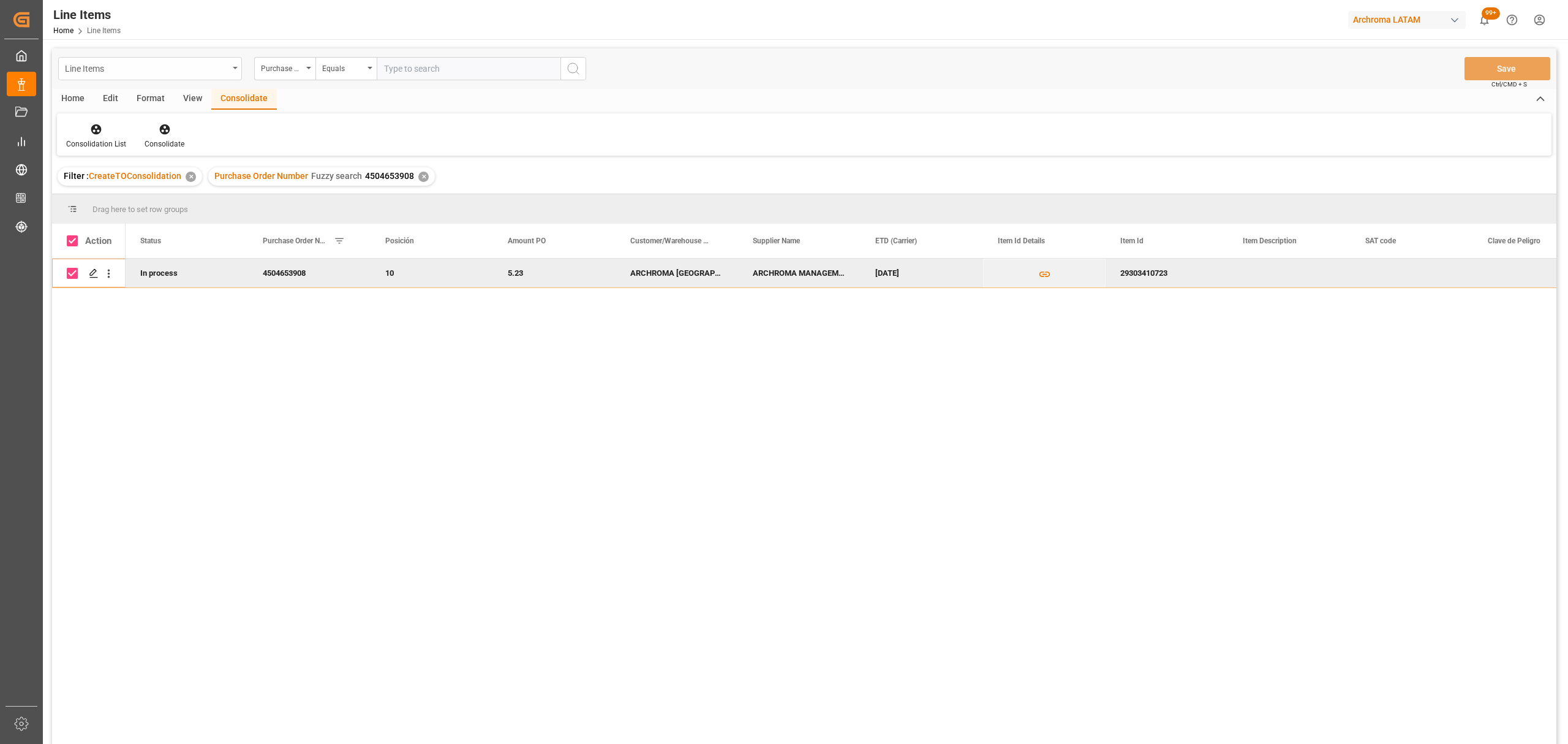
click at [150, 69] on div "Line Items" at bounding box center [147, 68] width 164 height 15
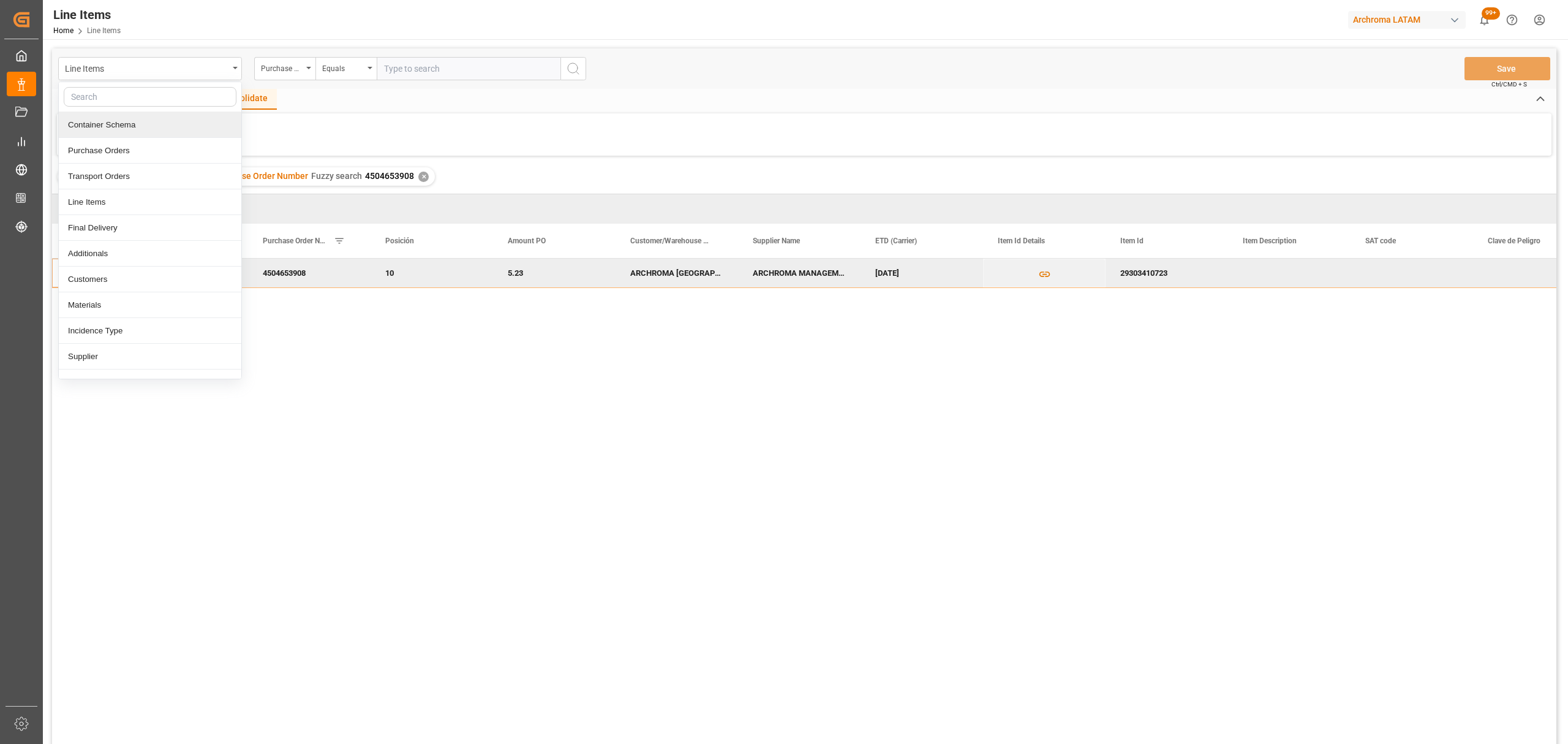
click at [126, 123] on div "Container Schema" at bounding box center [150, 125] width 182 height 26
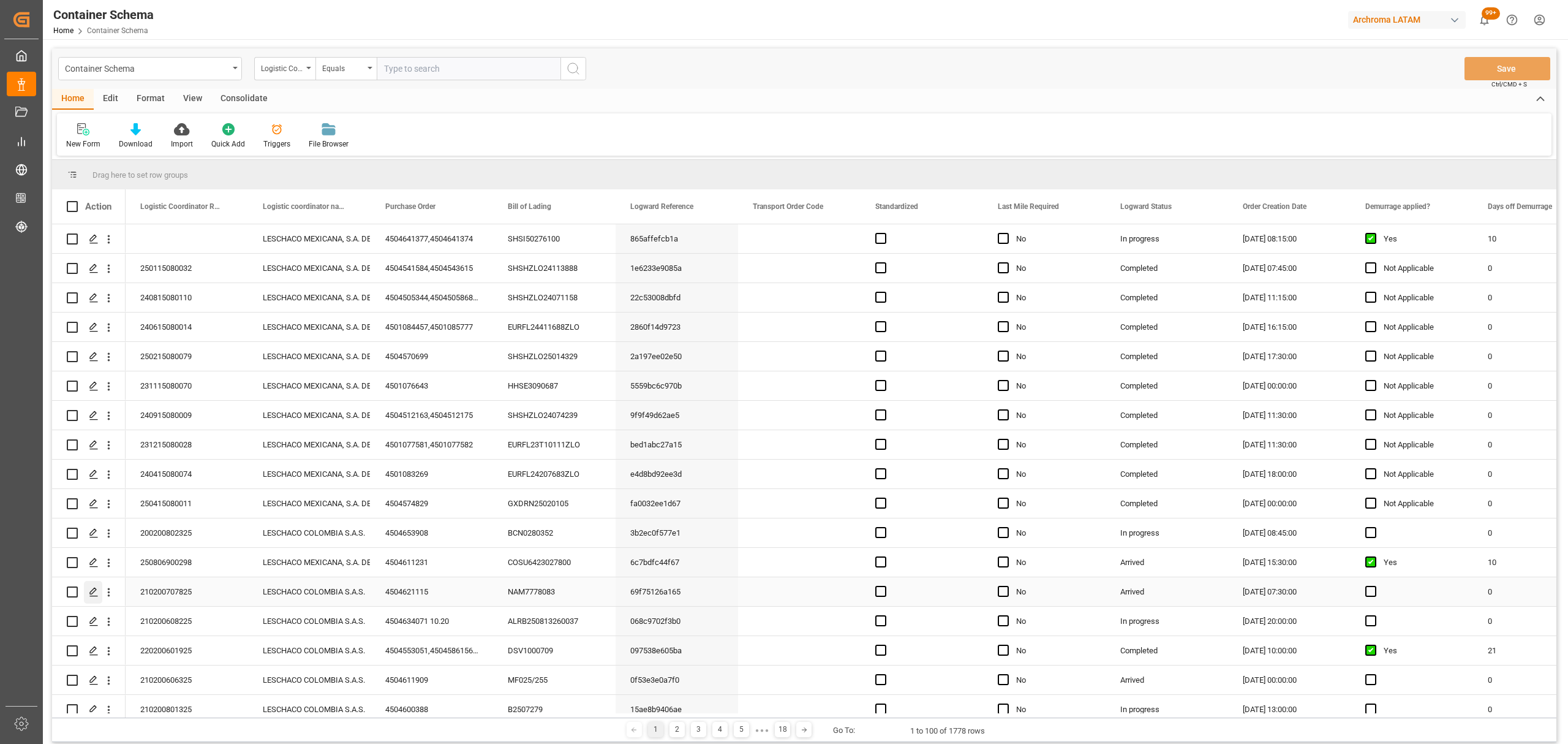
click at [93, 599] on div "Press SPACE to select this row." at bounding box center [93, 592] width 19 height 23
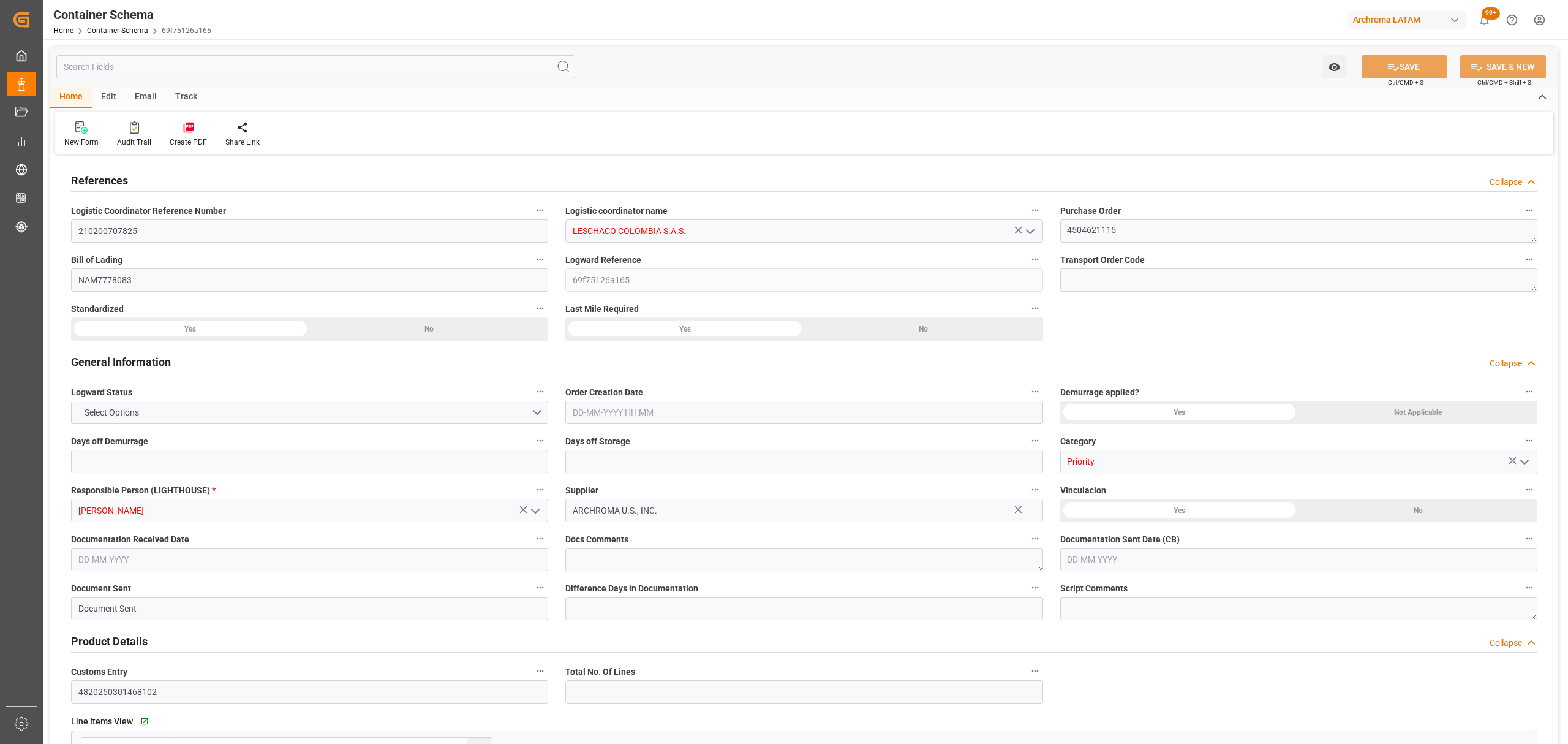
type input "0"
type input "3"
type input "1"
type input "25000"
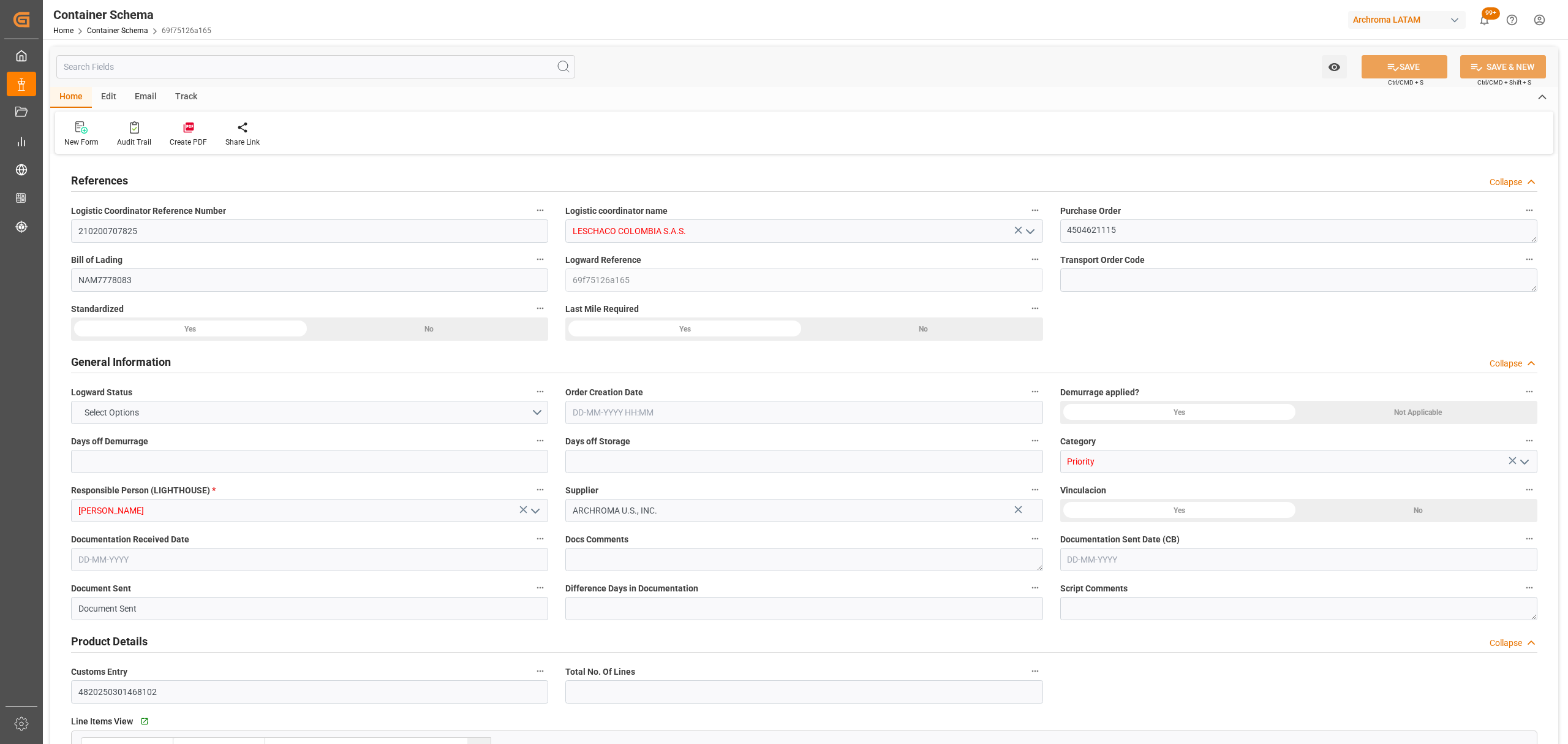
type input "24830"
type input "CMACGM"
type input "CMA CGM Group"
type input "USCHS"
type input "COCTG"
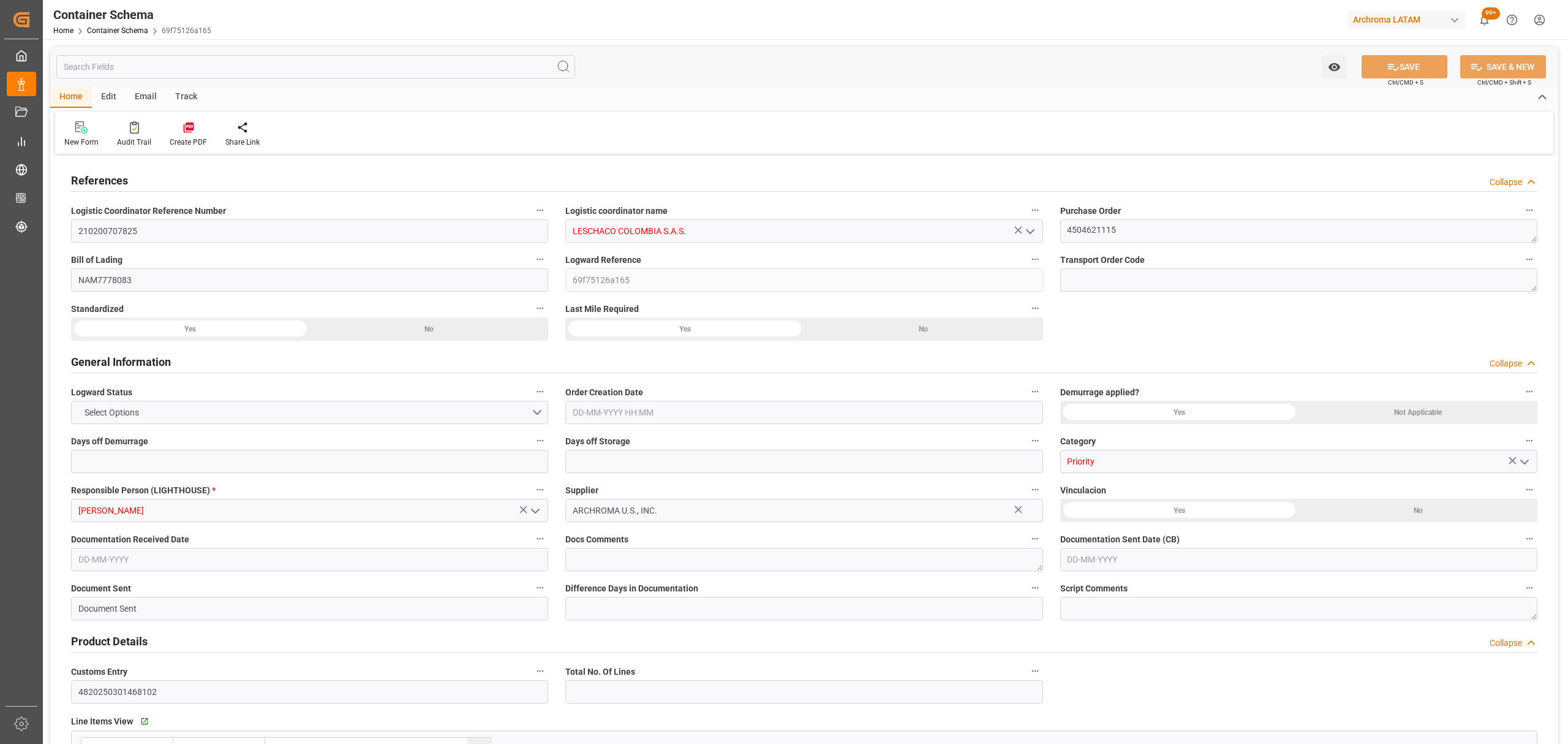
type input "COCTG"
type input "9439498"
type input "18-07-2025 07:30"
type input "17-07-2025"
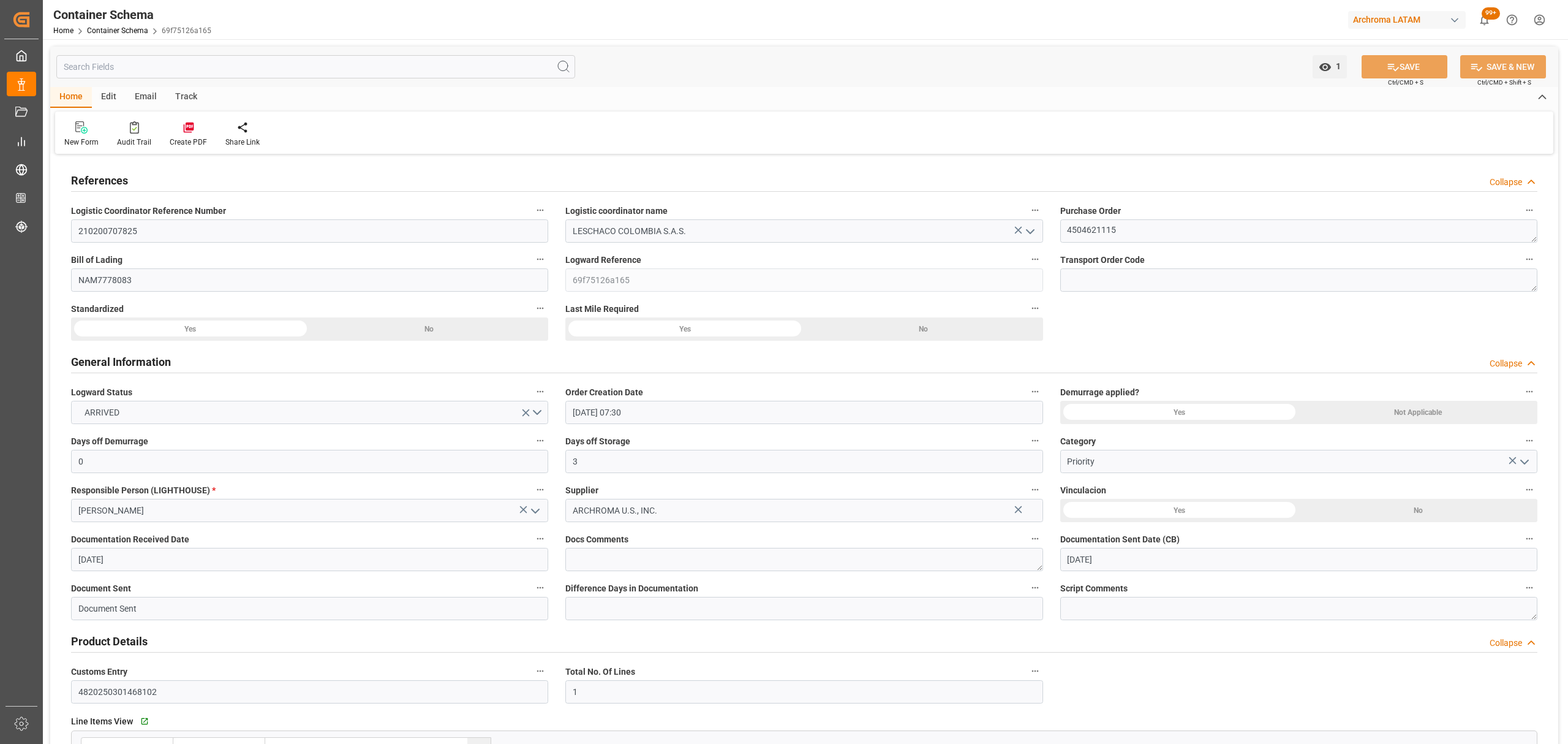
type input "17-07-2025"
type input "[DATE]"
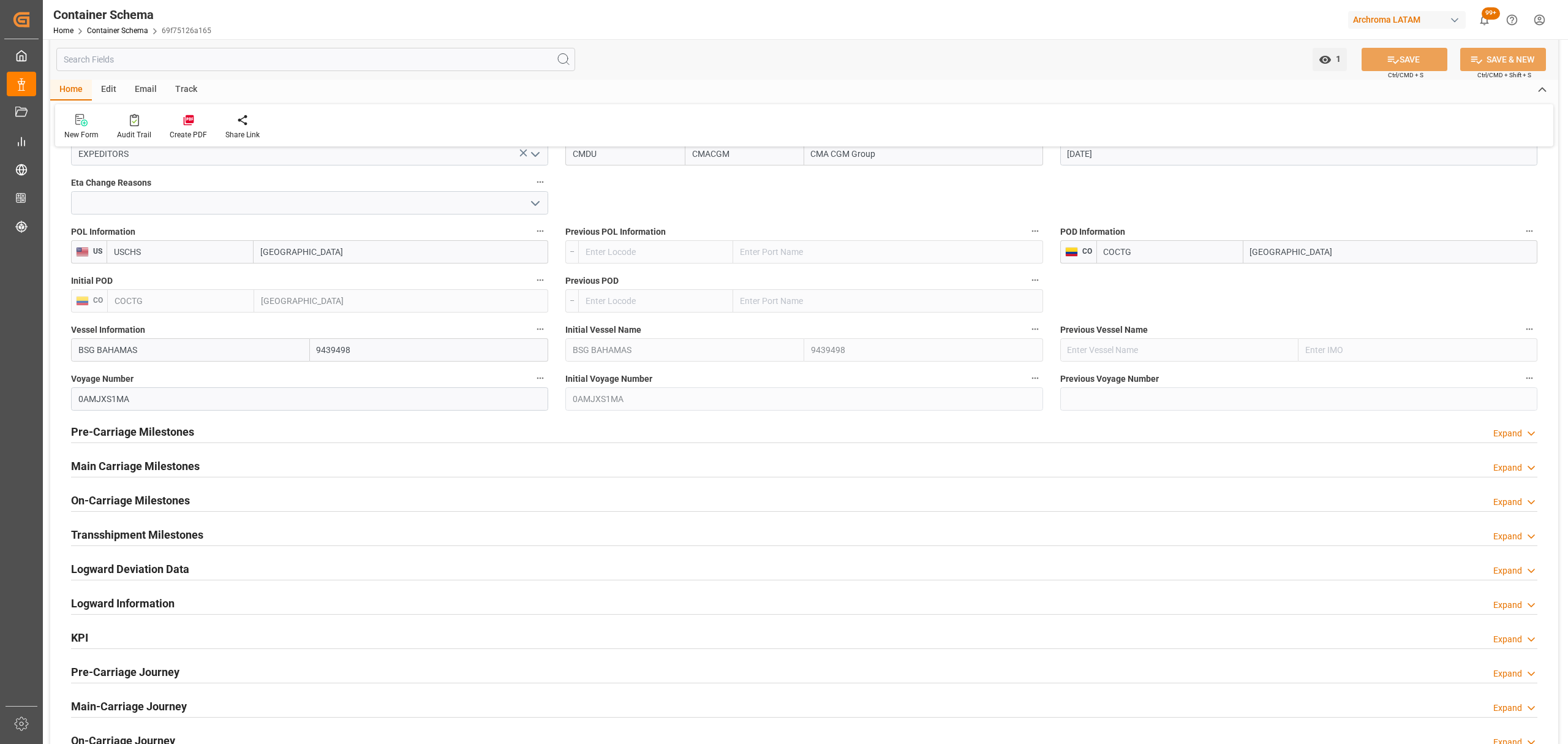
scroll to position [1307, 0]
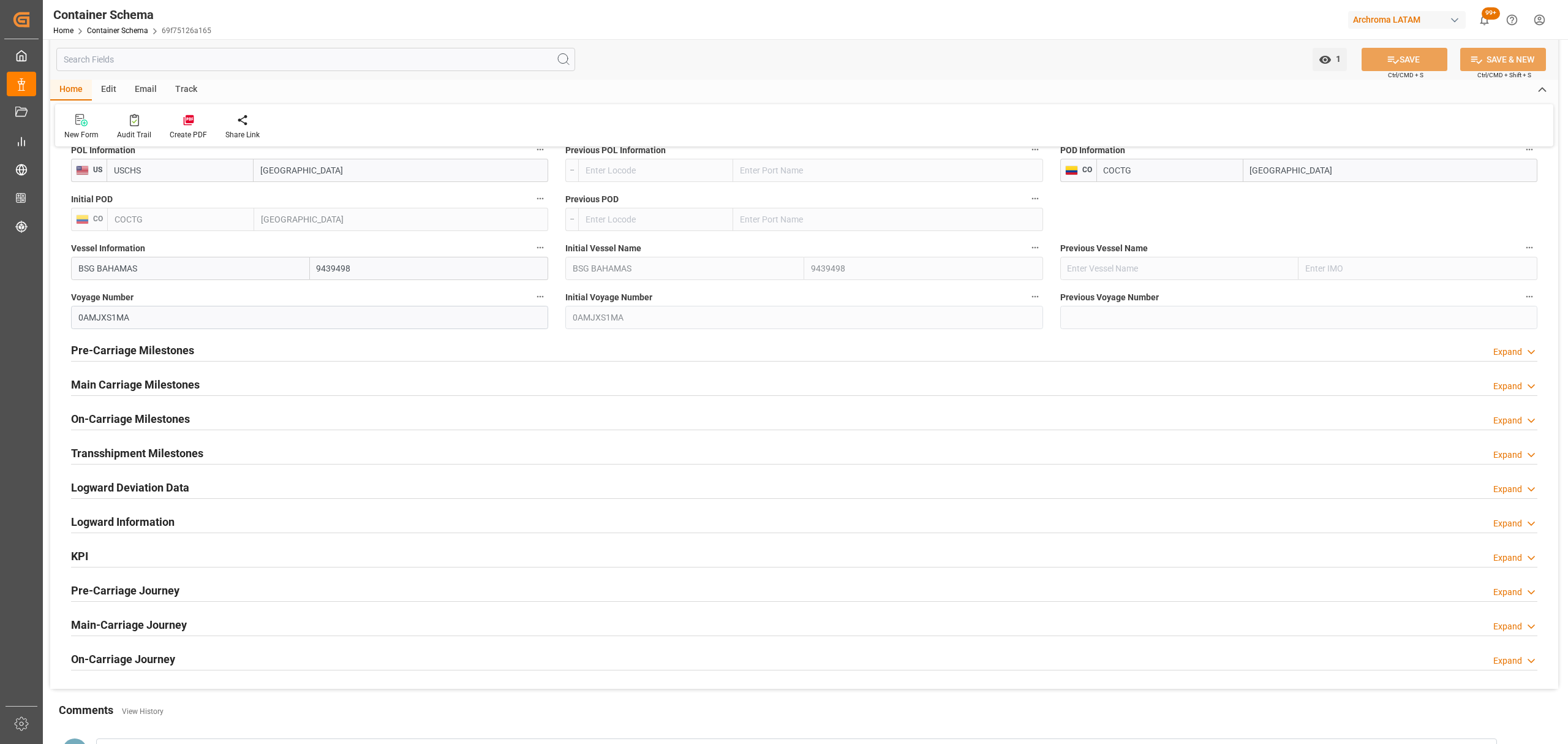
click at [299, 358] on div "Pre-Carriage Milestones Expand" at bounding box center [803, 349] width 1466 height 24
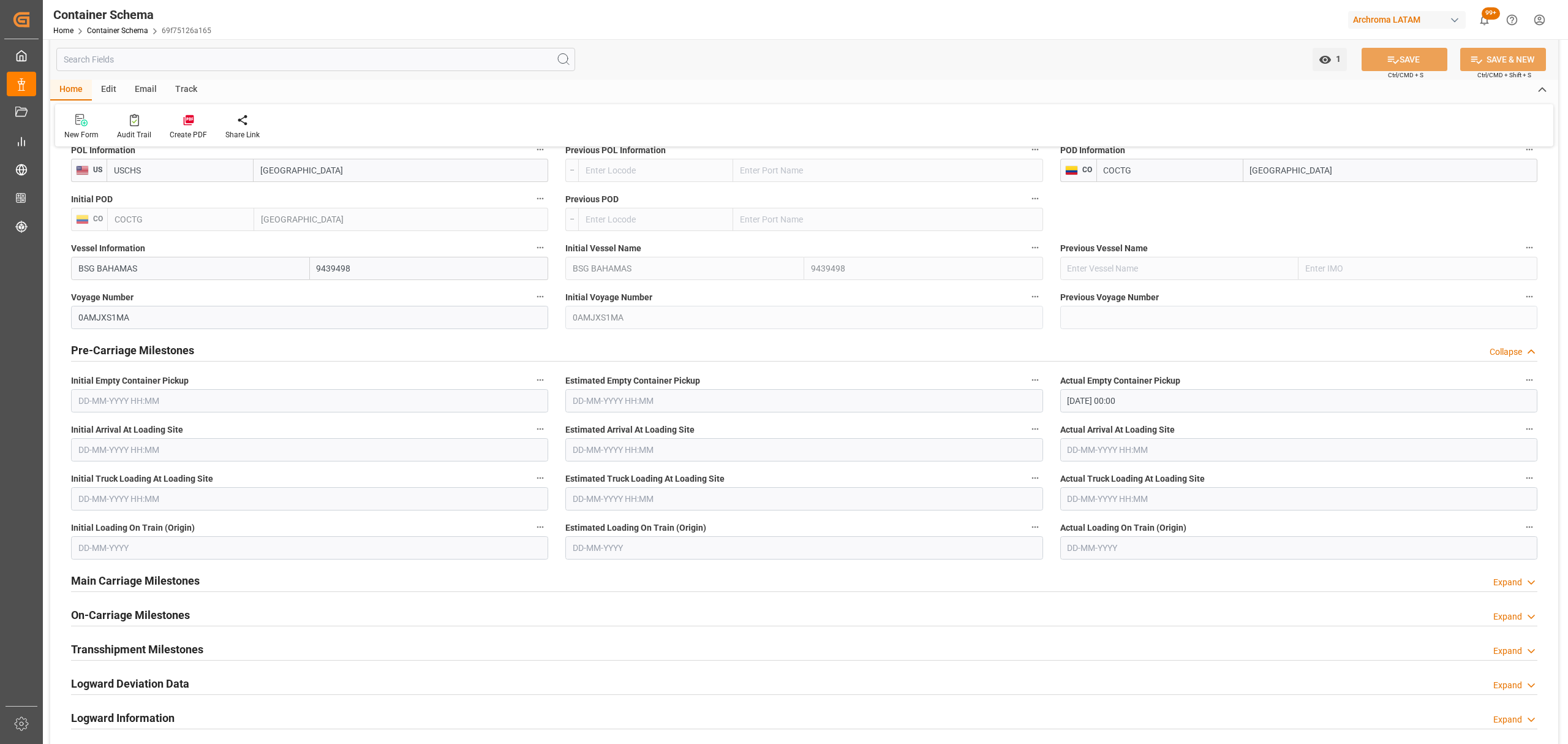
click at [299, 358] on div "Pre-Carriage Milestones Collapse" at bounding box center [803, 349] width 1466 height 24
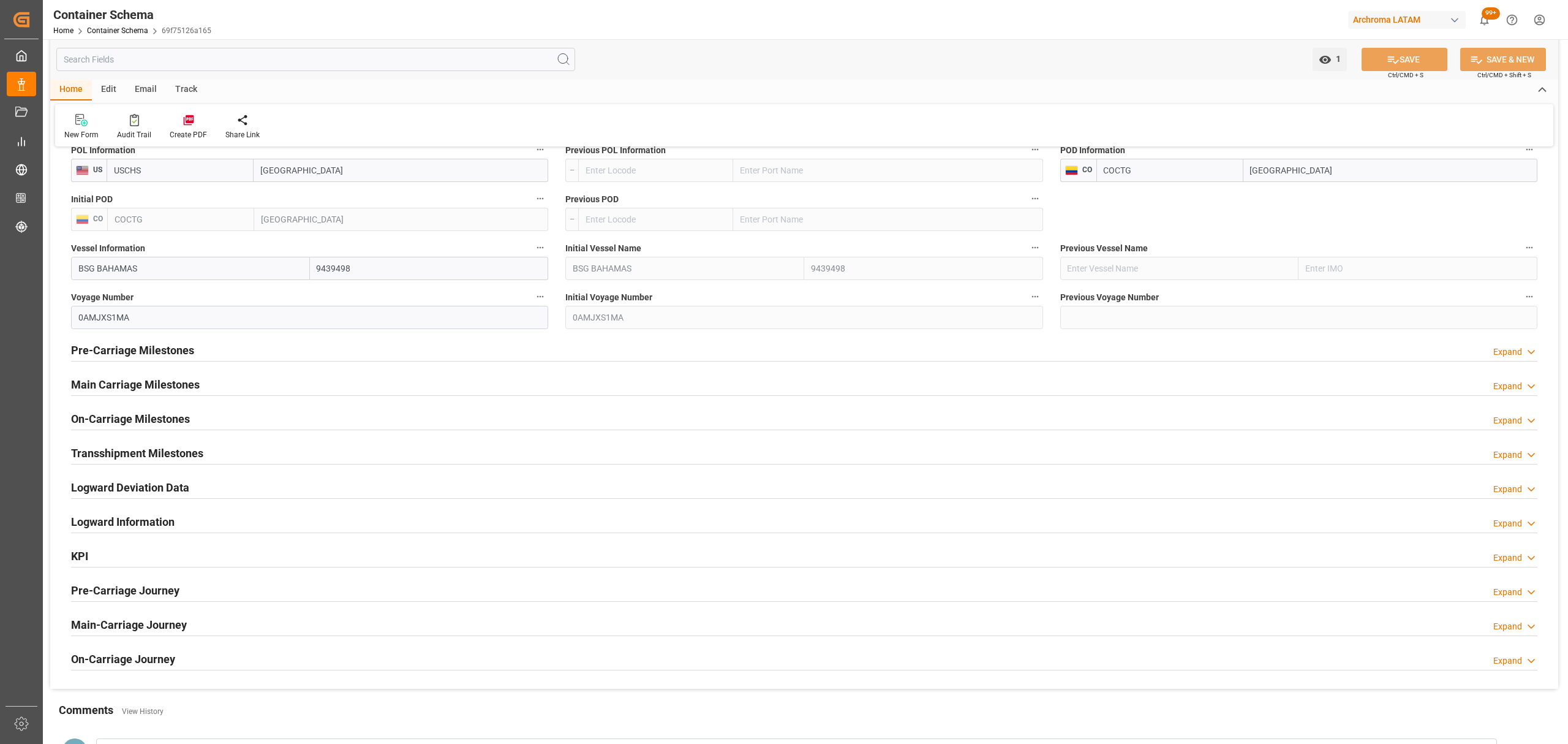
click at [277, 387] on div "Main Carriage Milestones Expand" at bounding box center [803, 383] width 1466 height 24
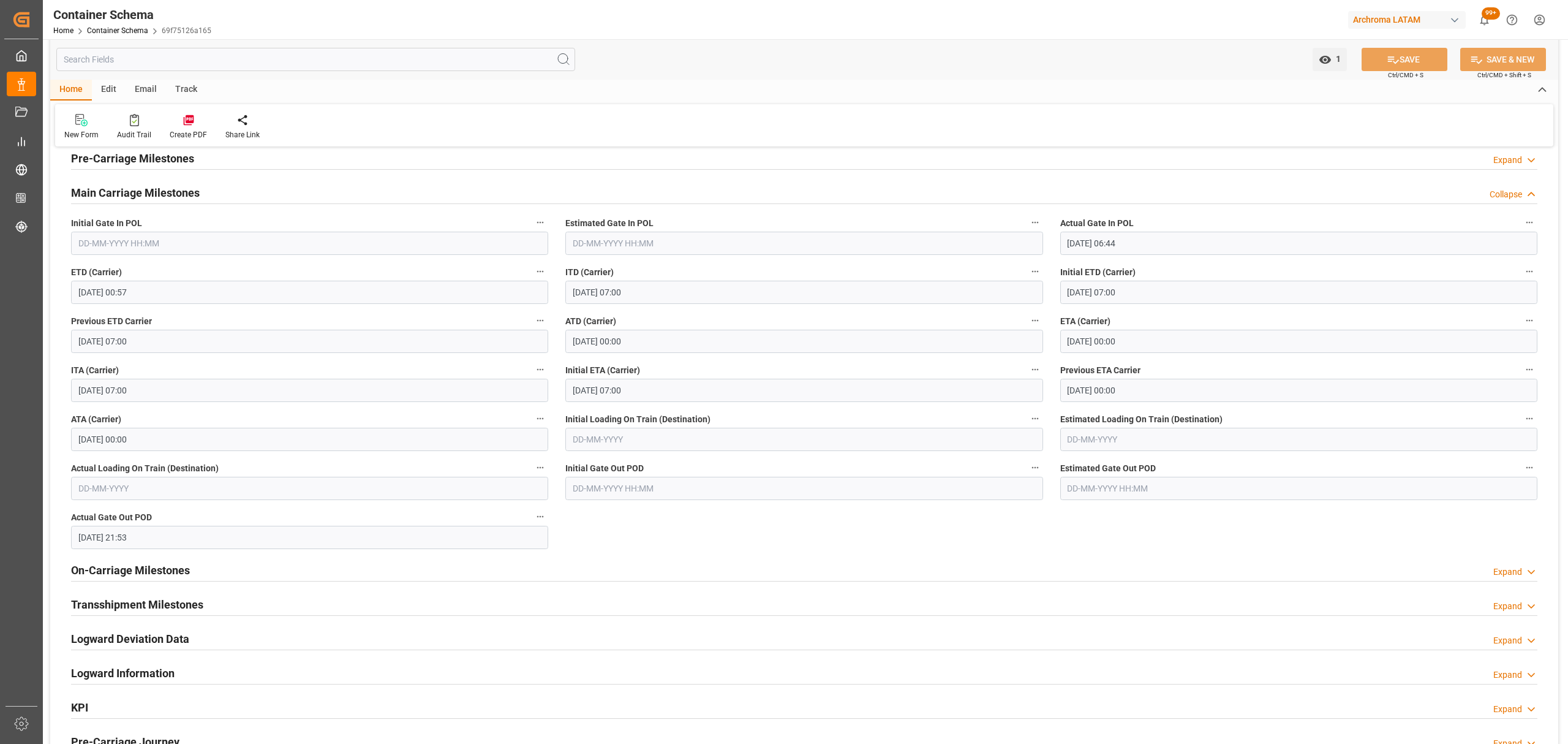
scroll to position [1388, 0]
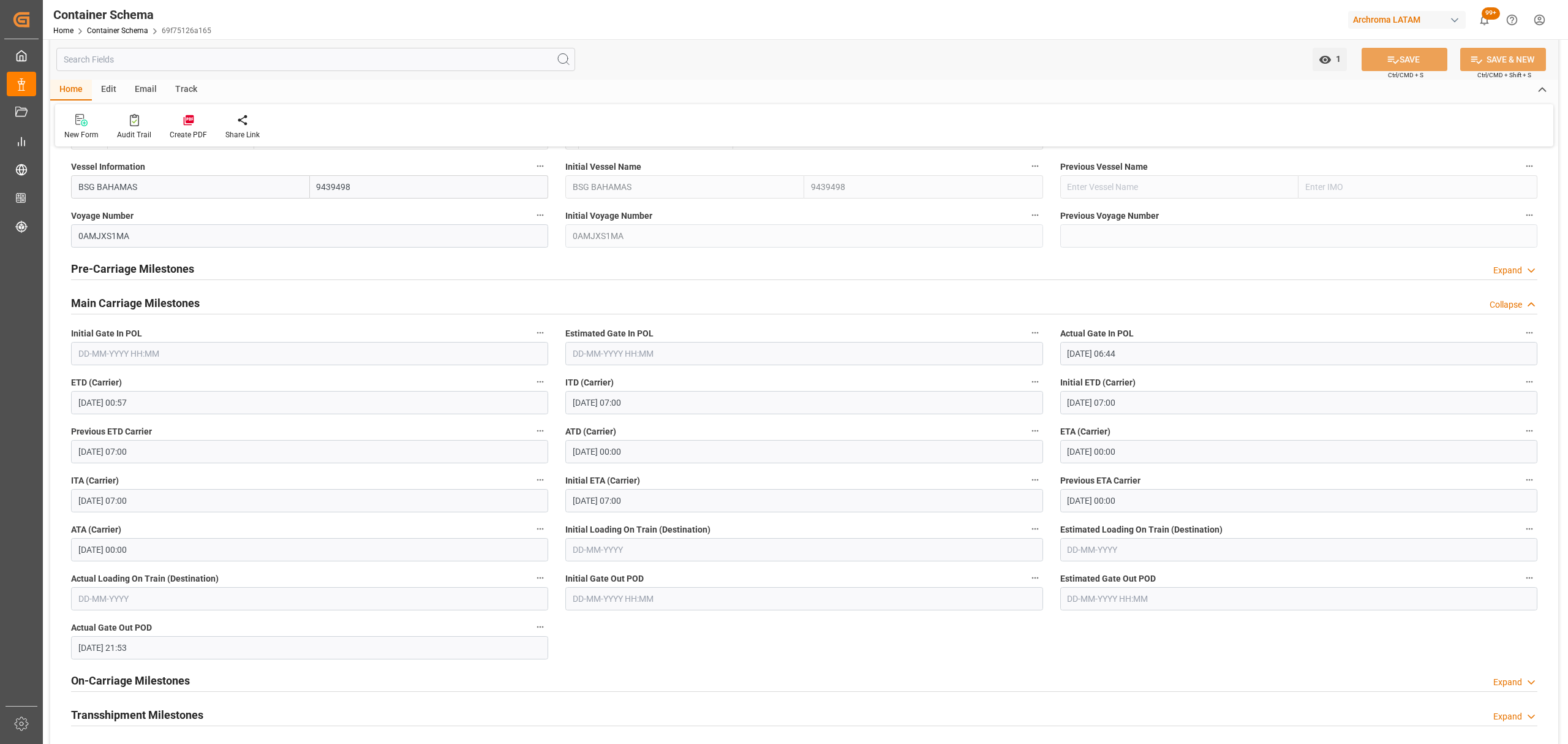
click at [212, 308] on div "Main Carriage Milestones Collapse" at bounding box center [803, 302] width 1466 height 24
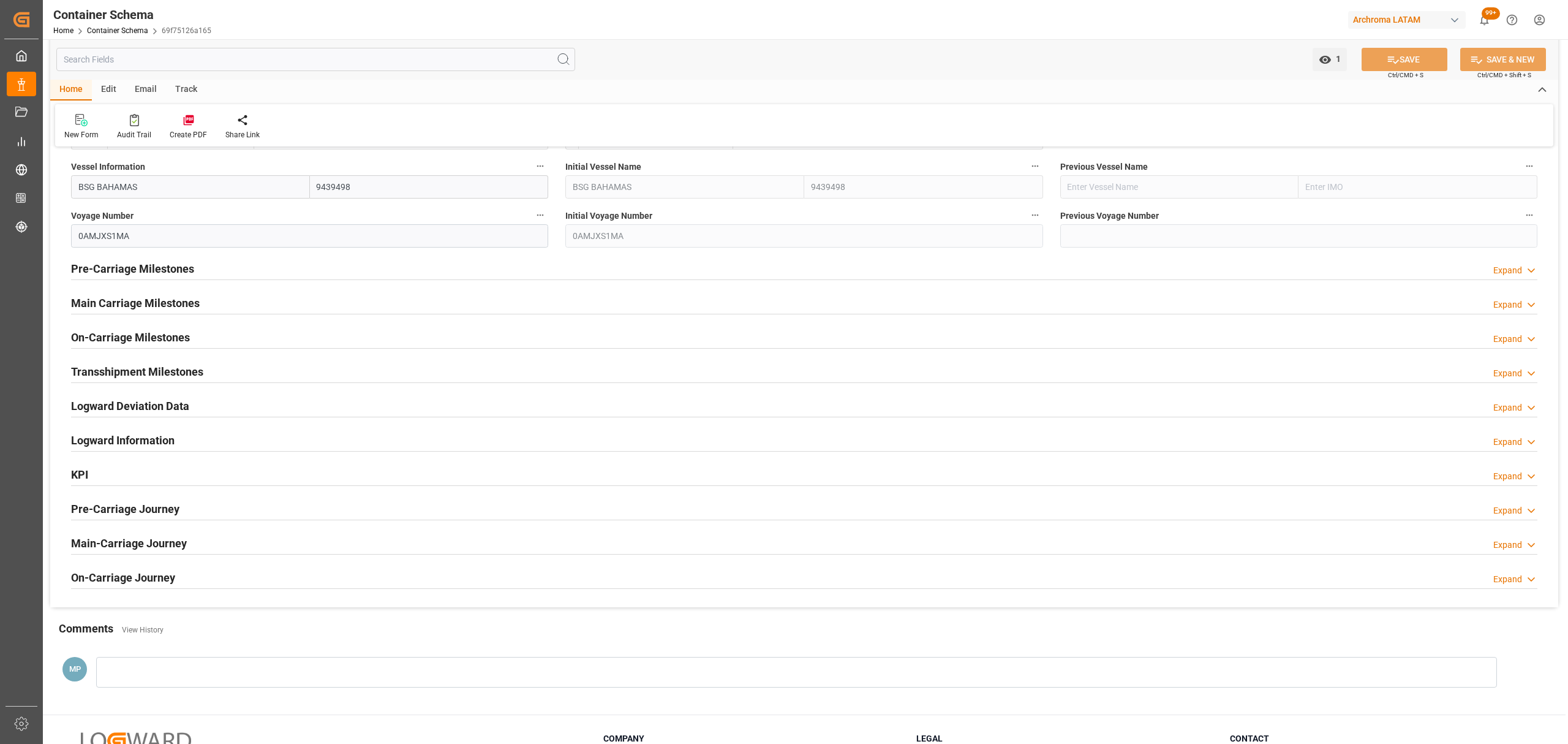
click at [155, 334] on h2 "On-Carriage Milestones" at bounding box center [130, 337] width 119 height 17
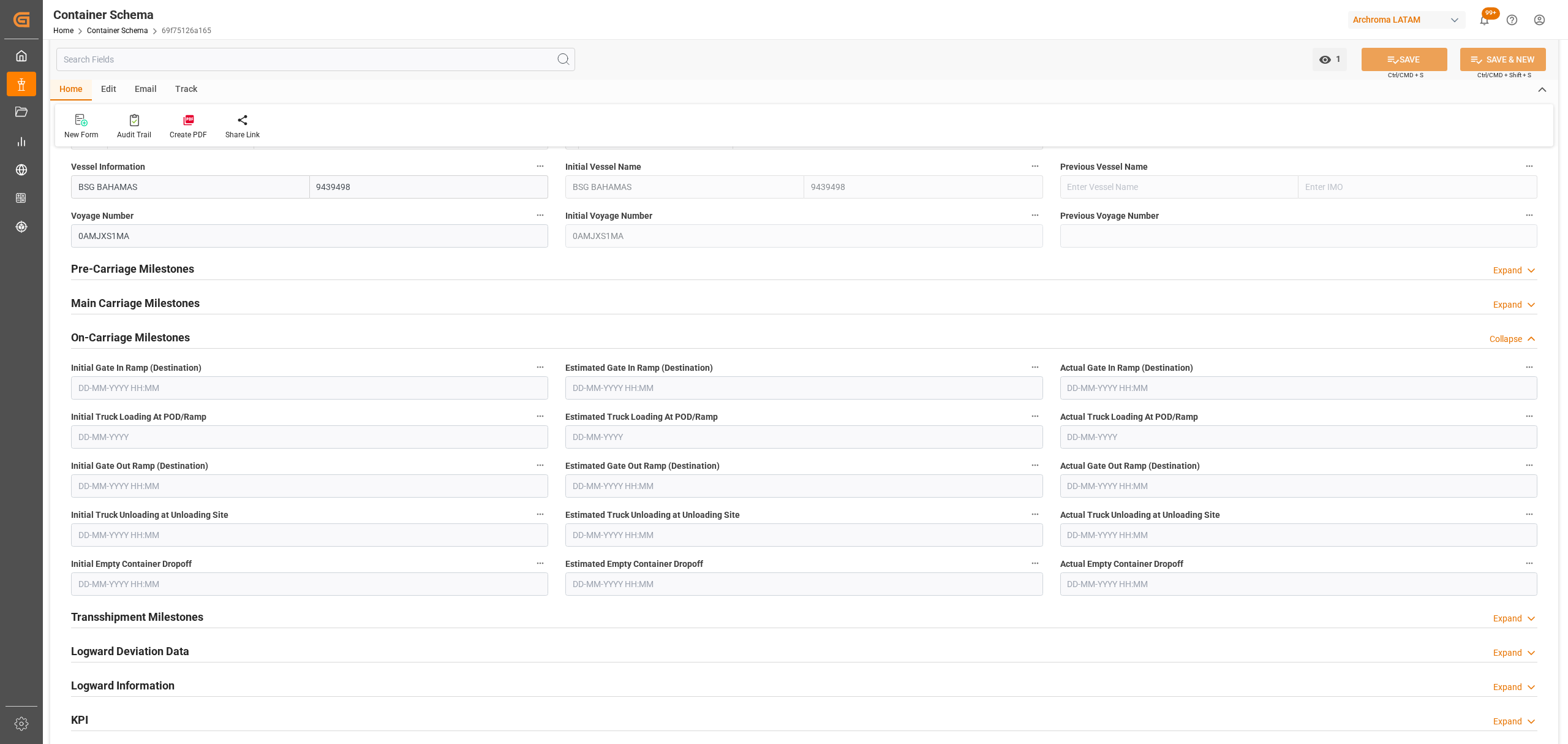
click at [247, 342] on div "On-Carriage Milestones Collapse" at bounding box center [803, 336] width 1466 height 24
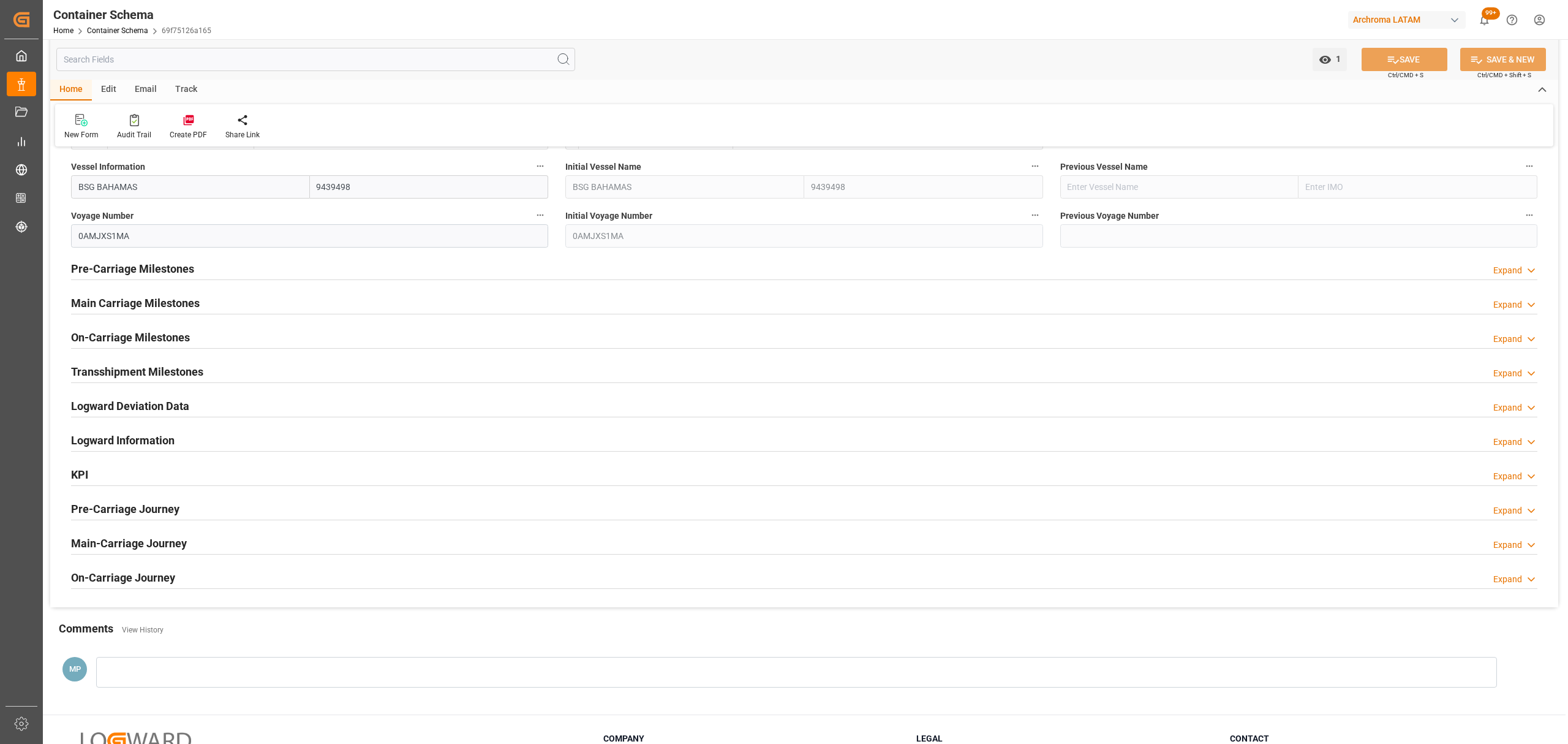
click at [180, 367] on h2 "Transshipment Milestones" at bounding box center [137, 372] width 132 height 17
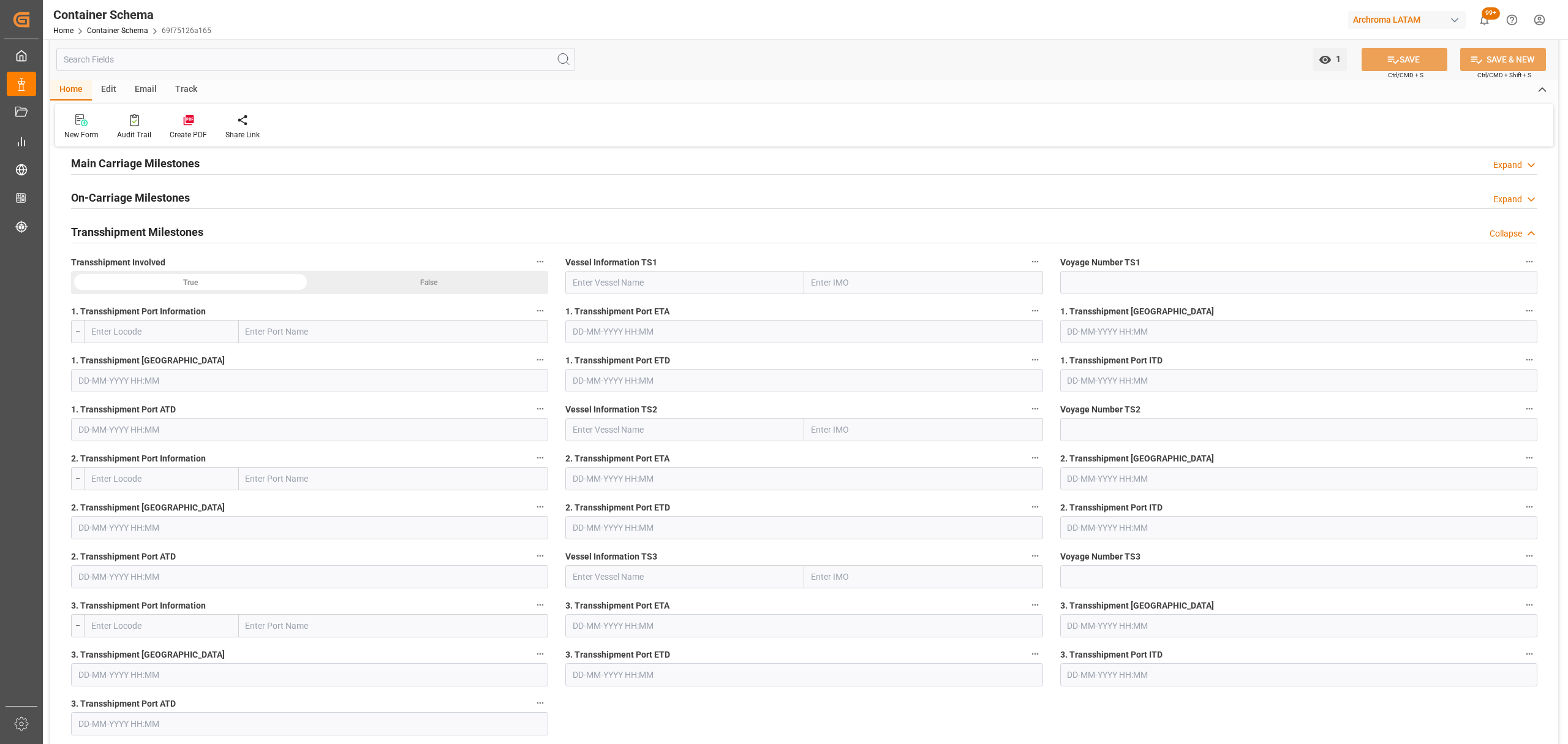
scroll to position [1470, 0]
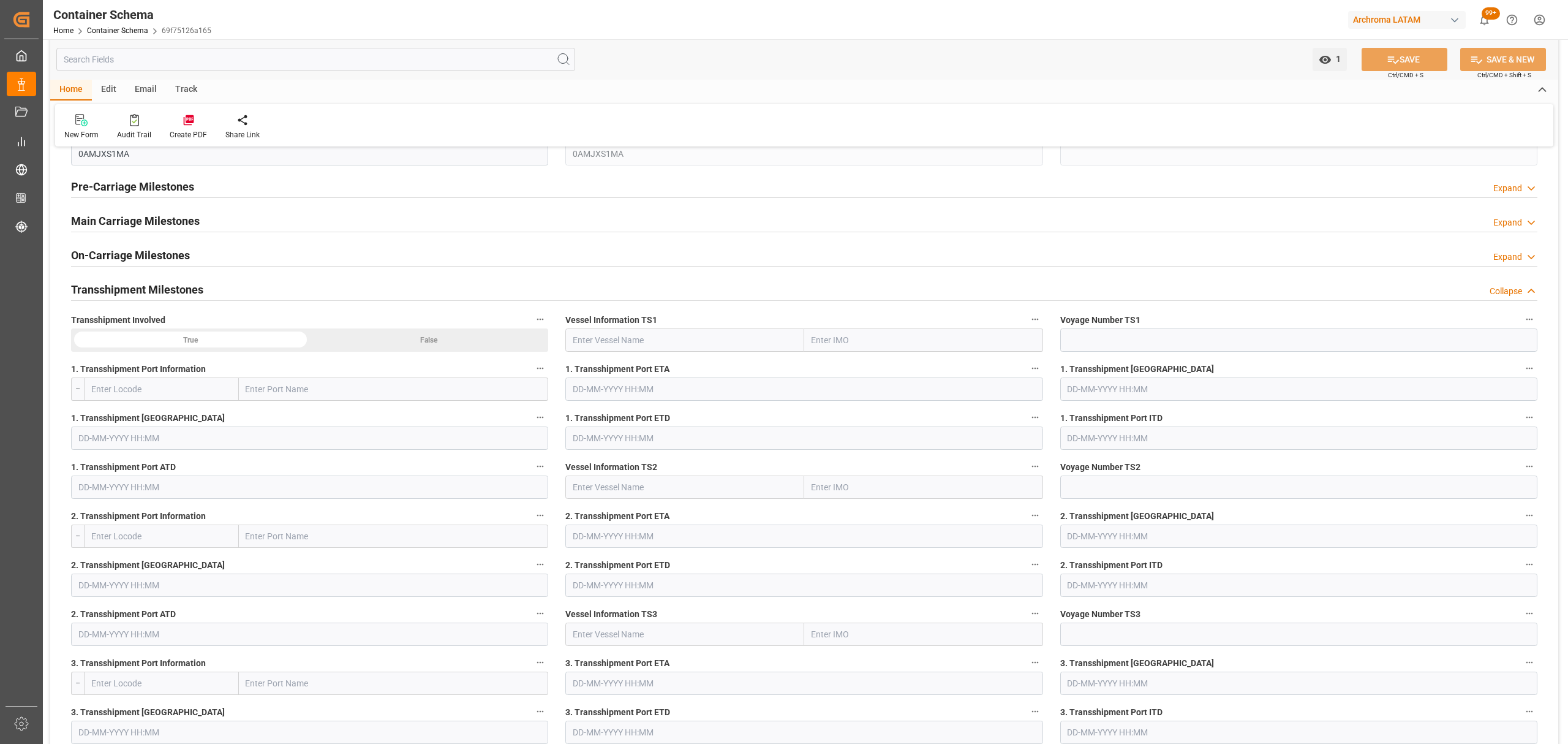
click at [153, 293] on h2 "Transshipment Milestones" at bounding box center [137, 290] width 132 height 17
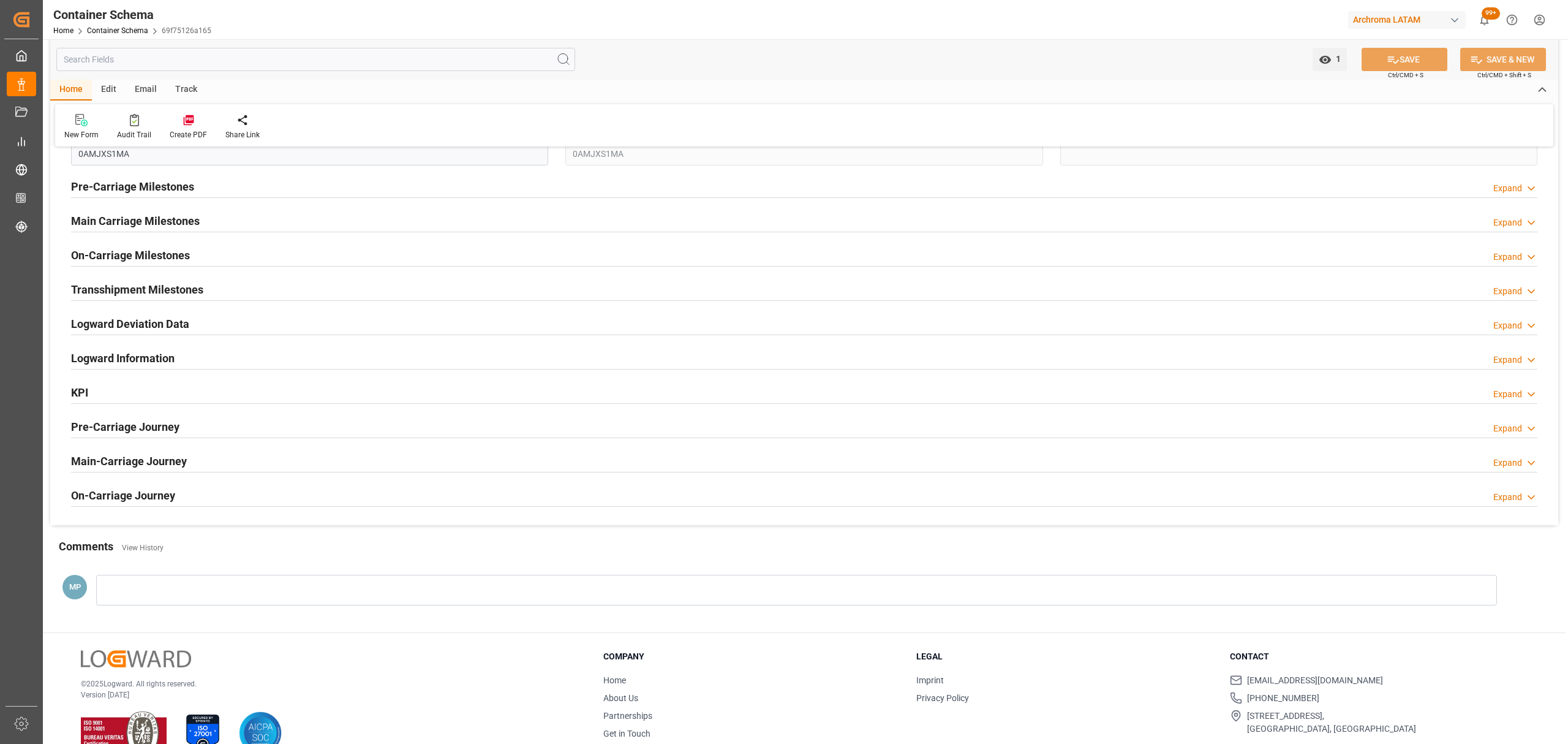
click at [157, 318] on div "Logward Deviation Data" at bounding box center [130, 323] width 119 height 24
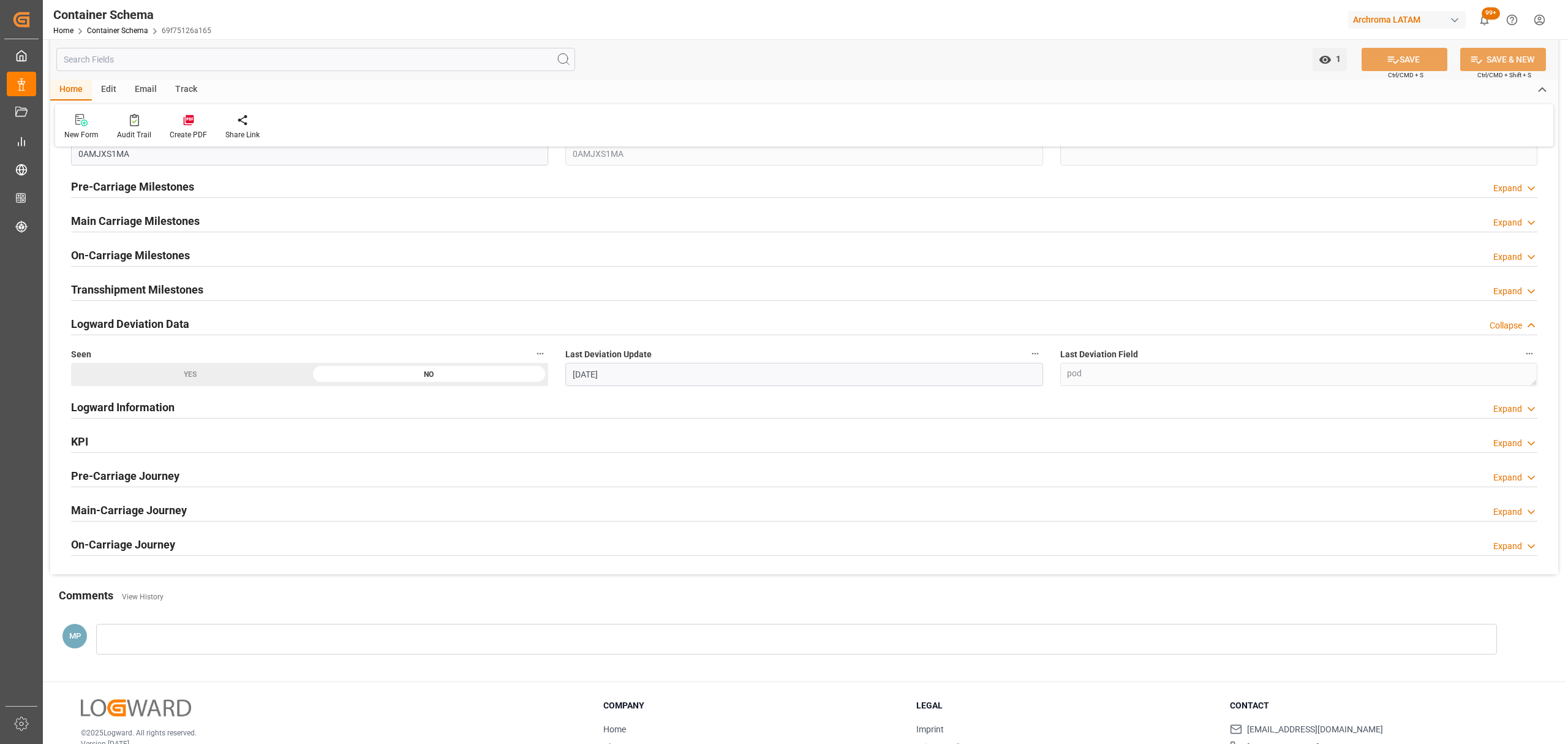
click at [197, 327] on div "Logward Deviation Data Collapse" at bounding box center [803, 323] width 1466 height 24
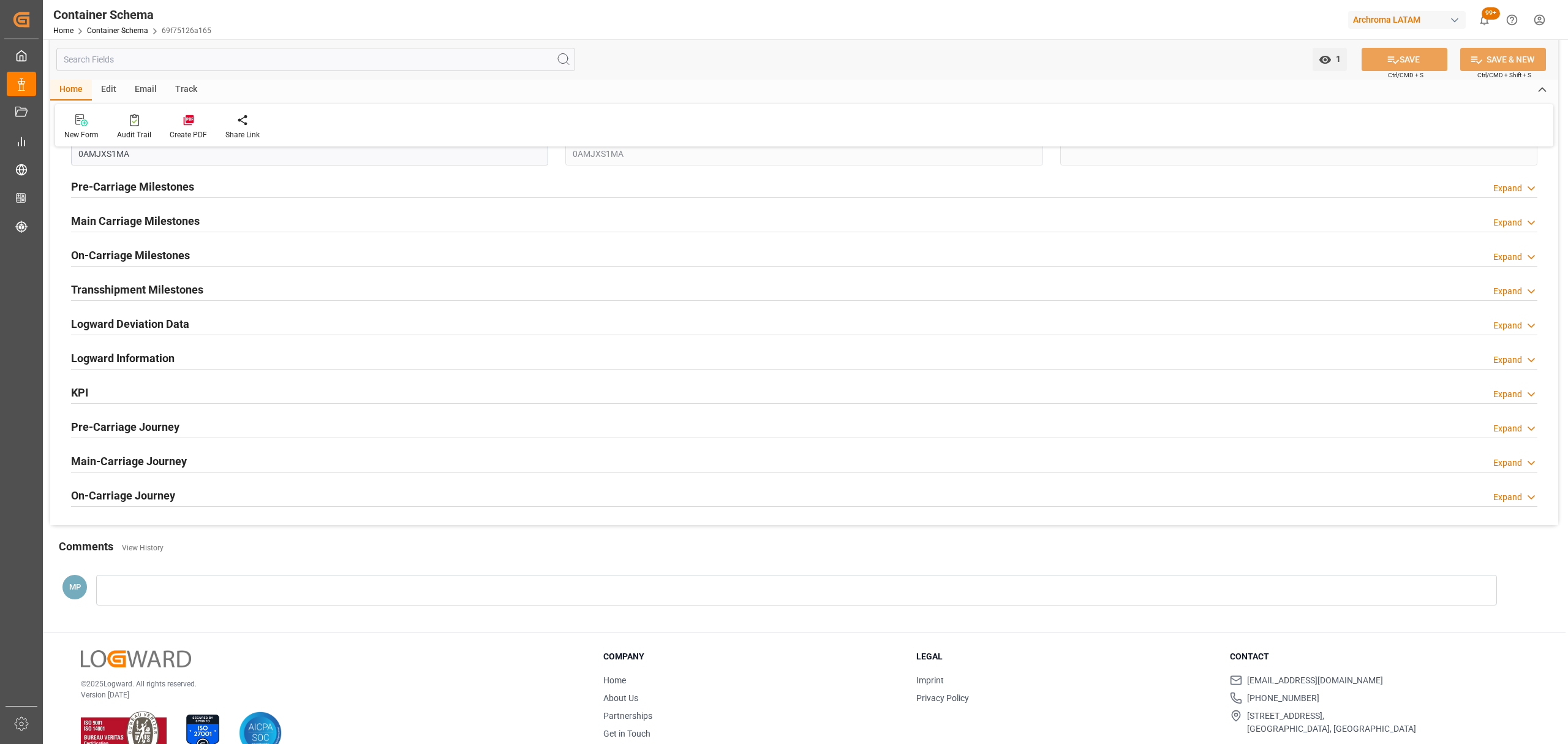
click at [155, 361] on h2 "Logward Information" at bounding box center [122, 358] width 103 height 17
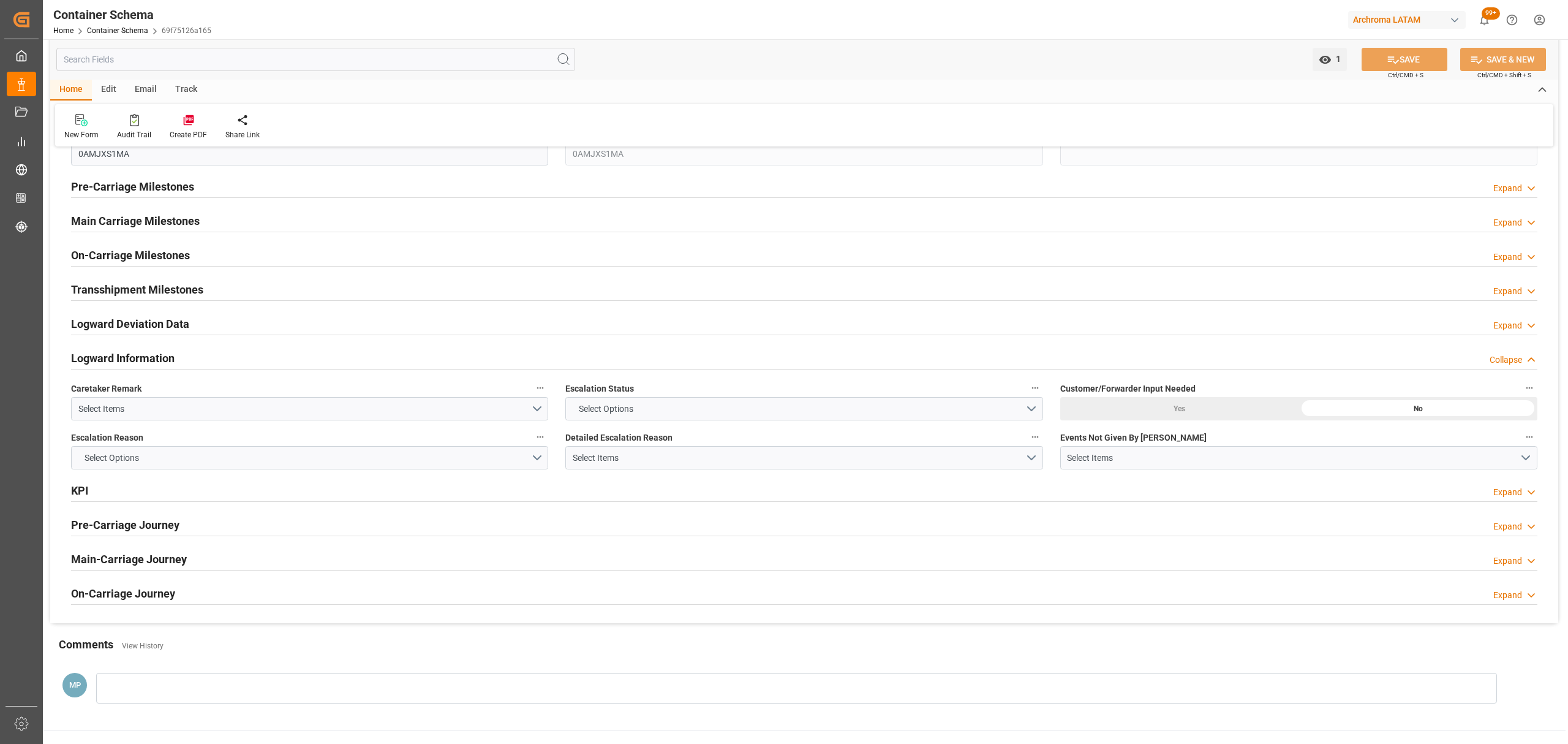
click at [155, 363] on h2 "Logward Information" at bounding box center [122, 358] width 103 height 17
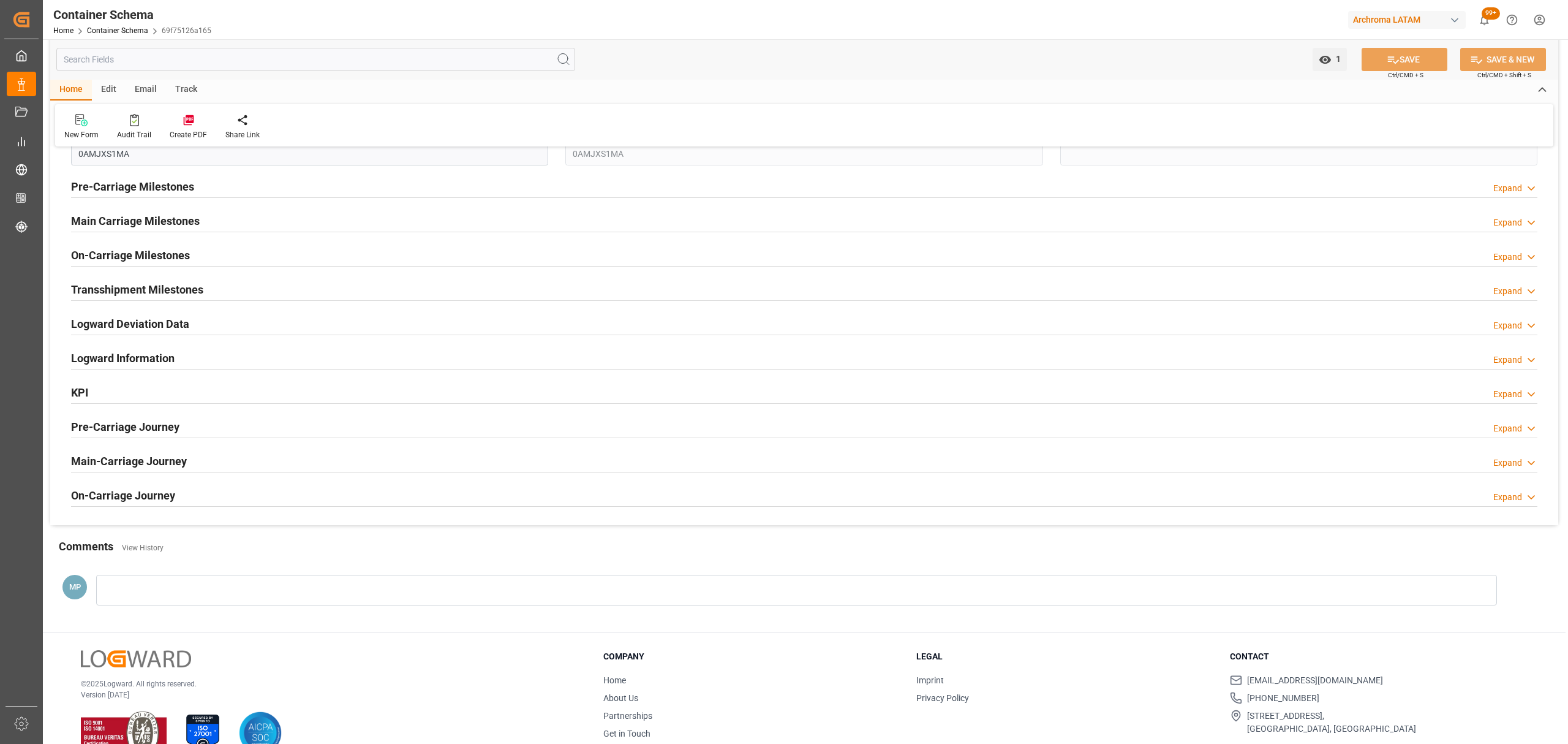
click at [160, 427] on h2 "Pre-Carriage Journey" at bounding box center [125, 426] width 108 height 17
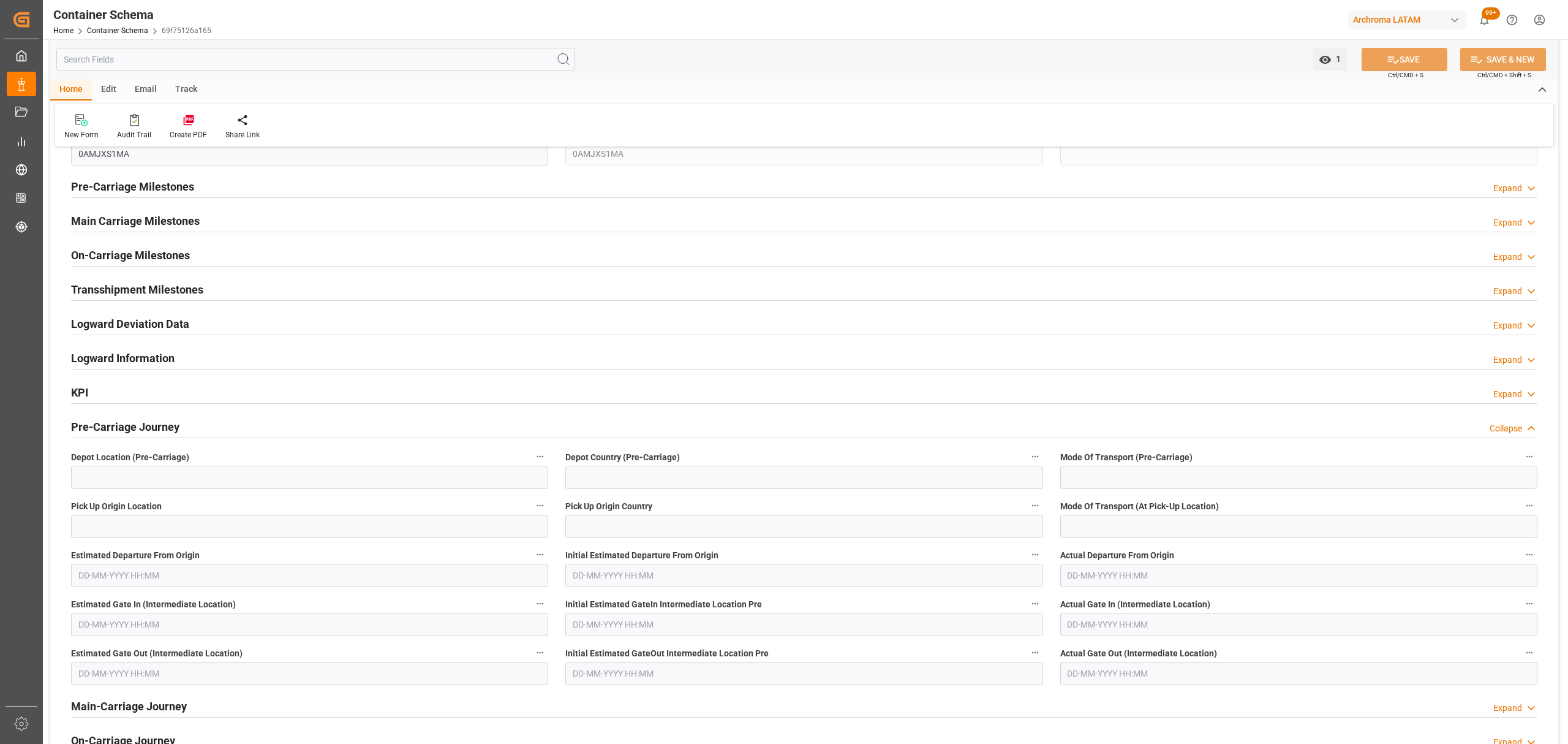
click at [129, 390] on div "KPI Expand" at bounding box center [803, 392] width 1466 height 24
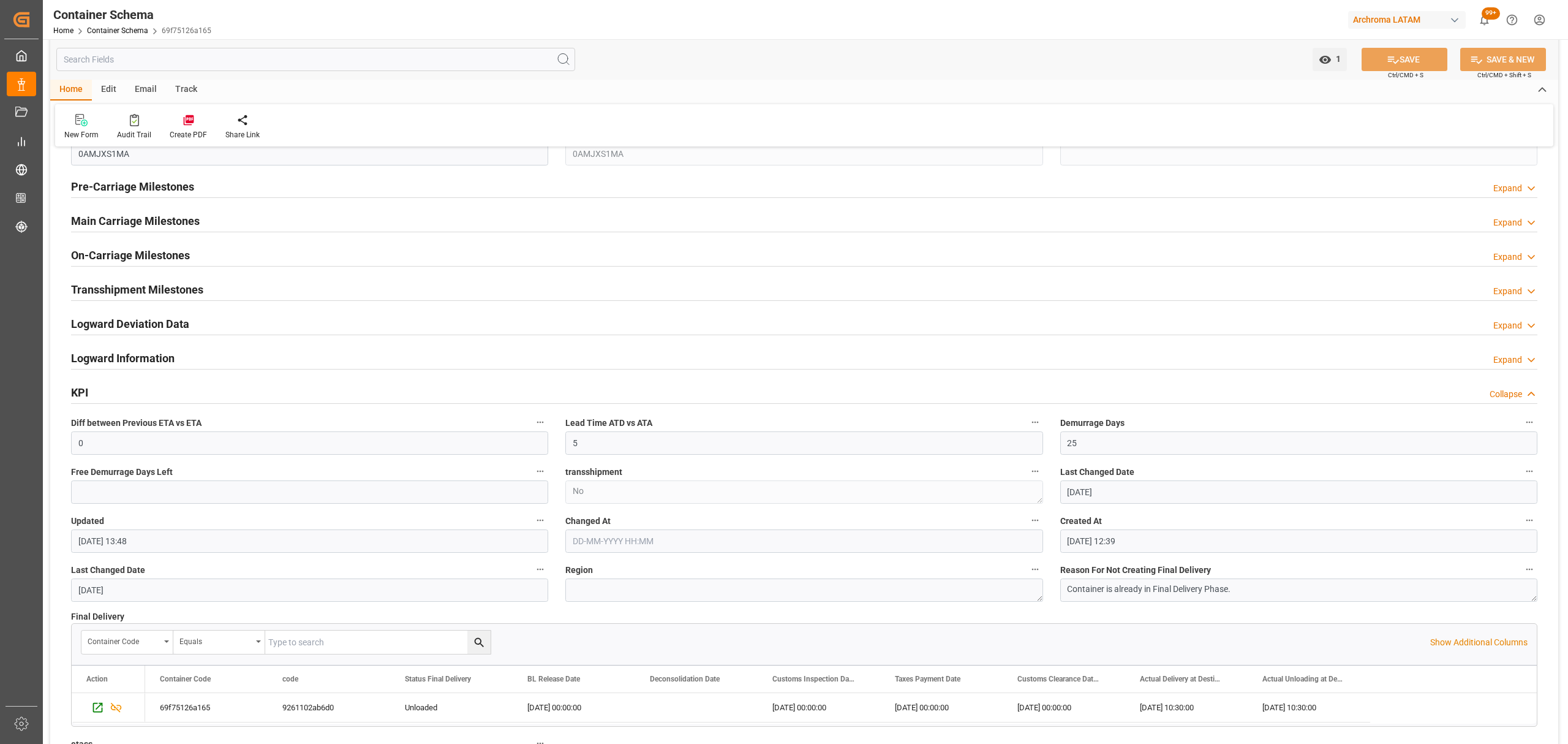
click at [129, 390] on div "KPI Collapse" at bounding box center [803, 392] width 1466 height 24
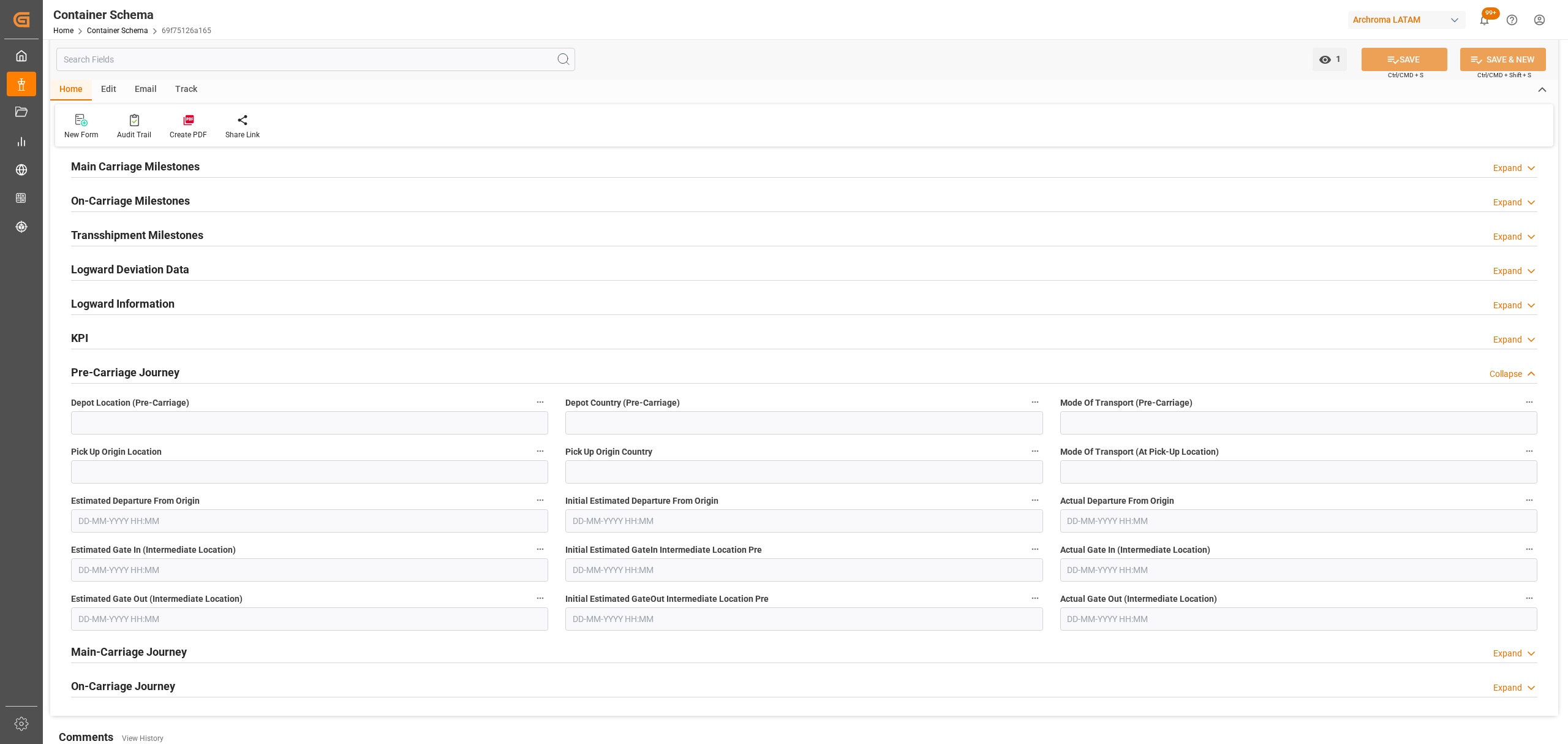
scroll to position [1552, 0]
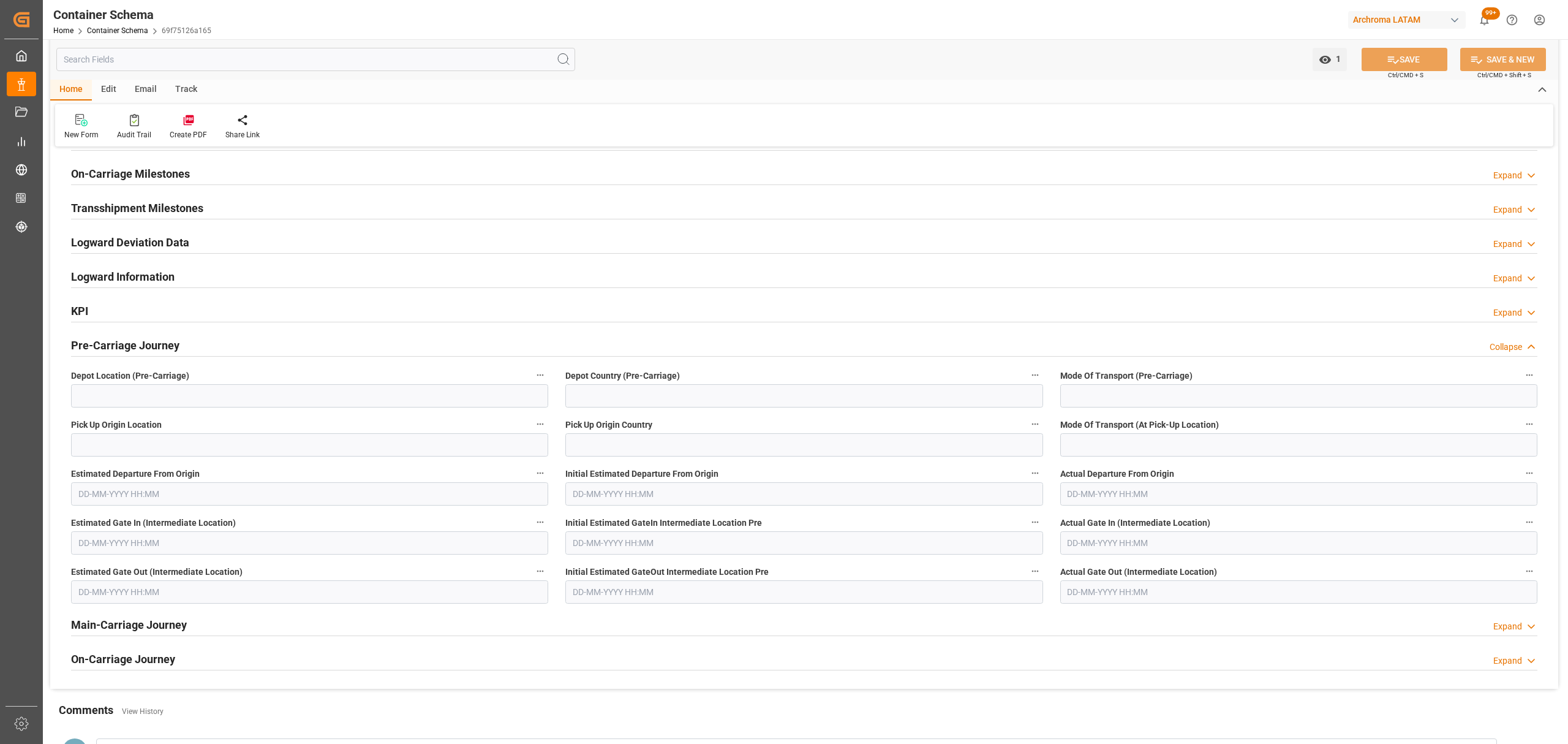
click at [155, 353] on h2 "Pre-Carriage Journey" at bounding box center [125, 345] width 108 height 17
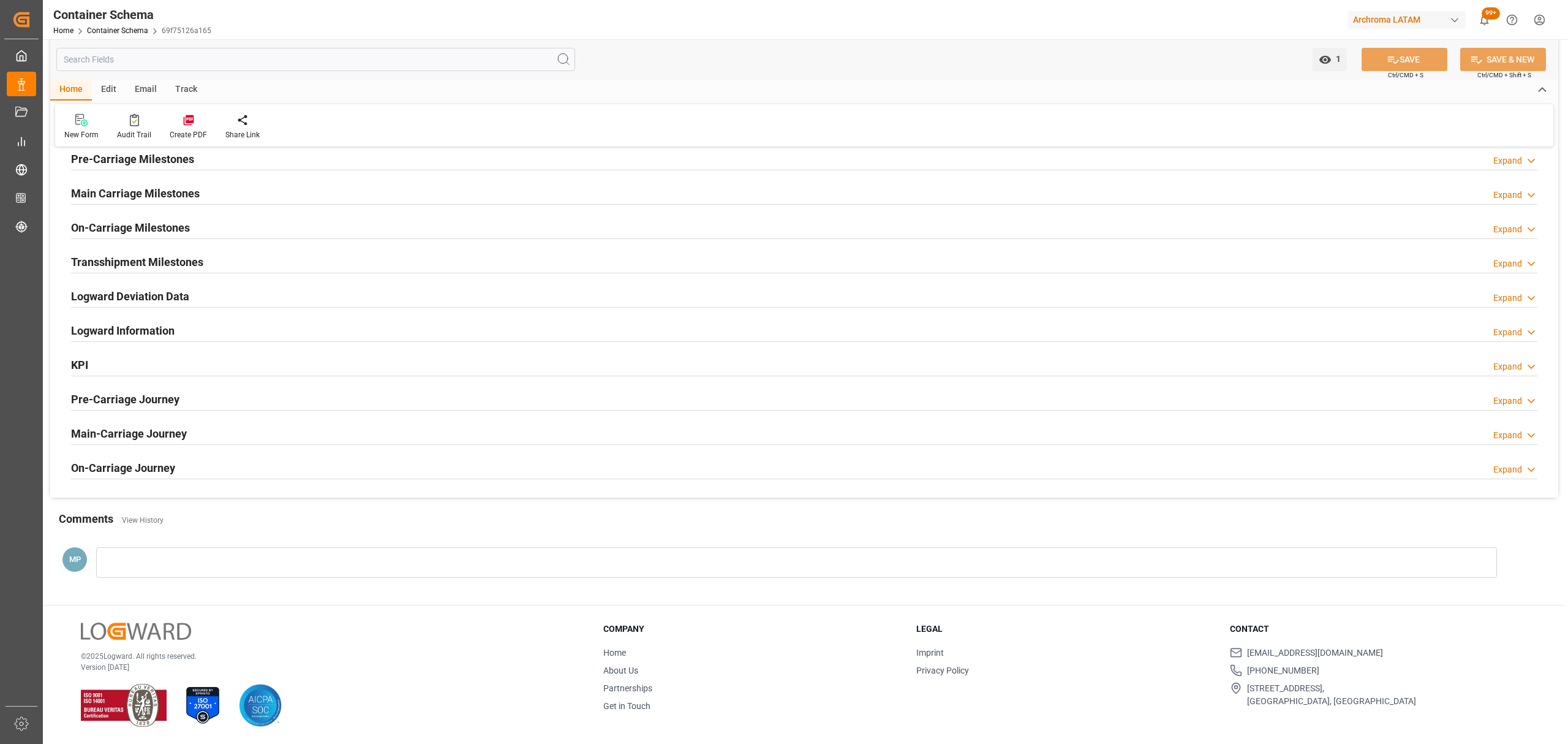
scroll to position [1502, 0]
click at [162, 434] on h2 "Main-Carriage Journey" at bounding box center [128, 433] width 116 height 17
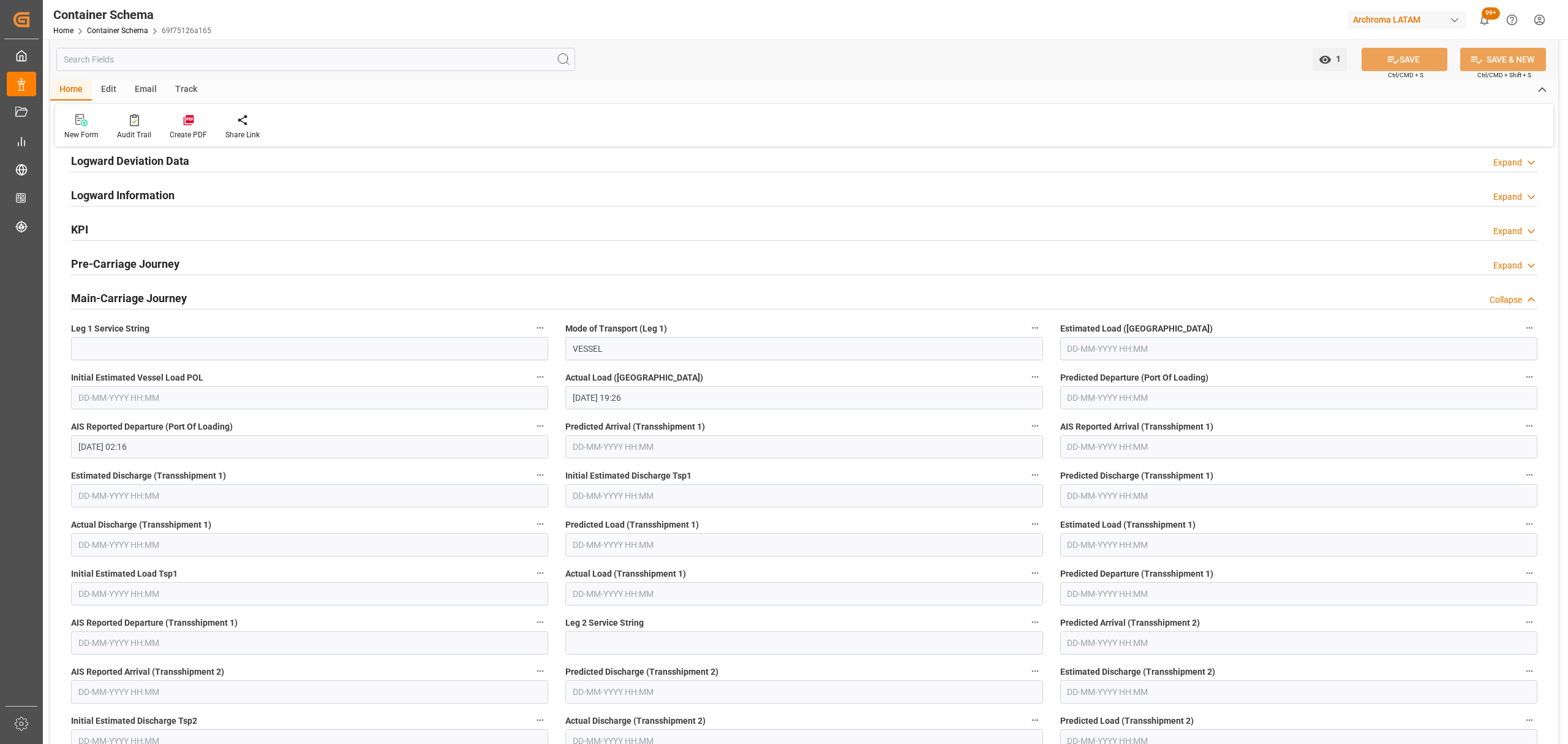
click at [155, 300] on h2 "Main-Carriage Journey" at bounding box center [128, 298] width 116 height 17
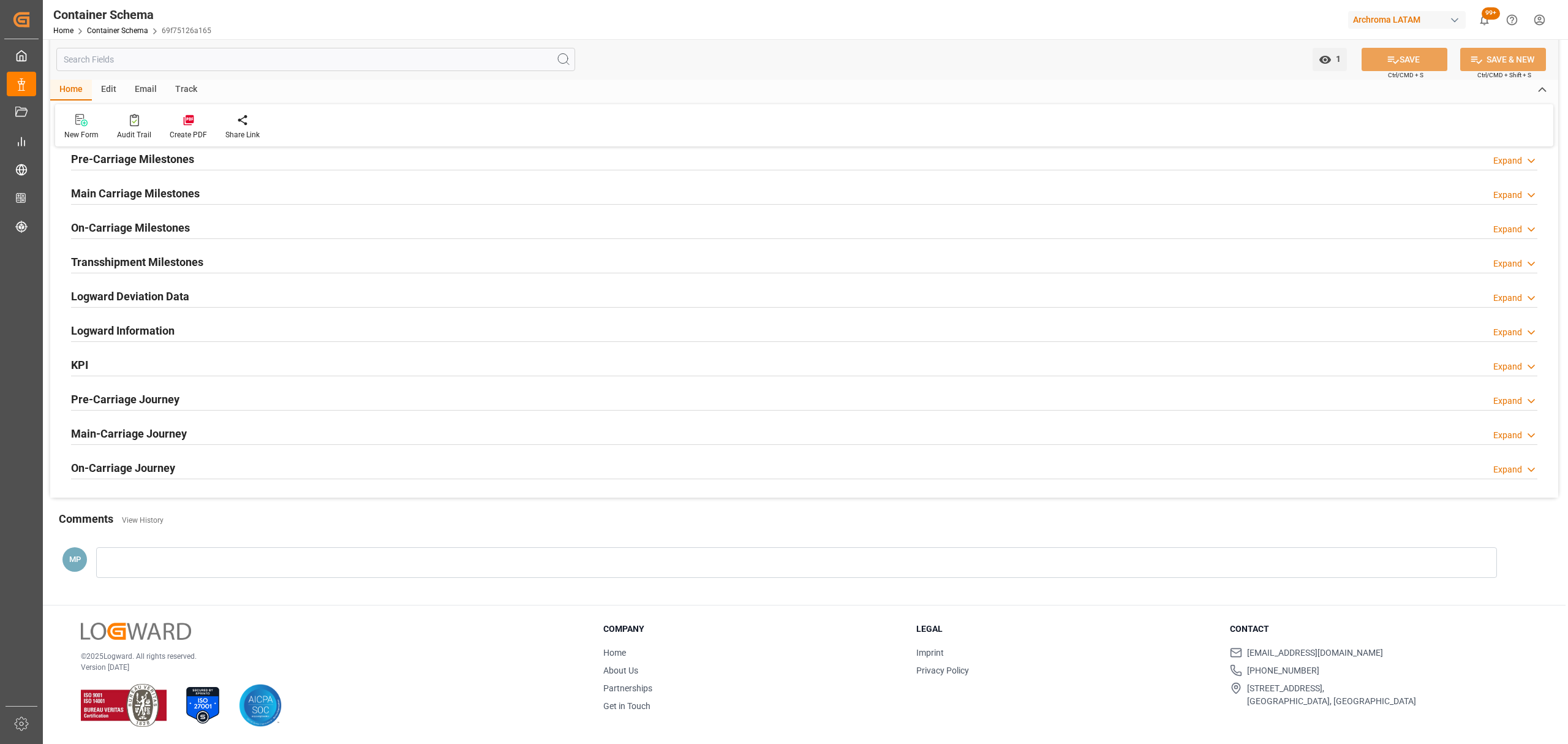
click at [153, 462] on h2 "On-Carriage Journey" at bounding box center [123, 468] width 104 height 17
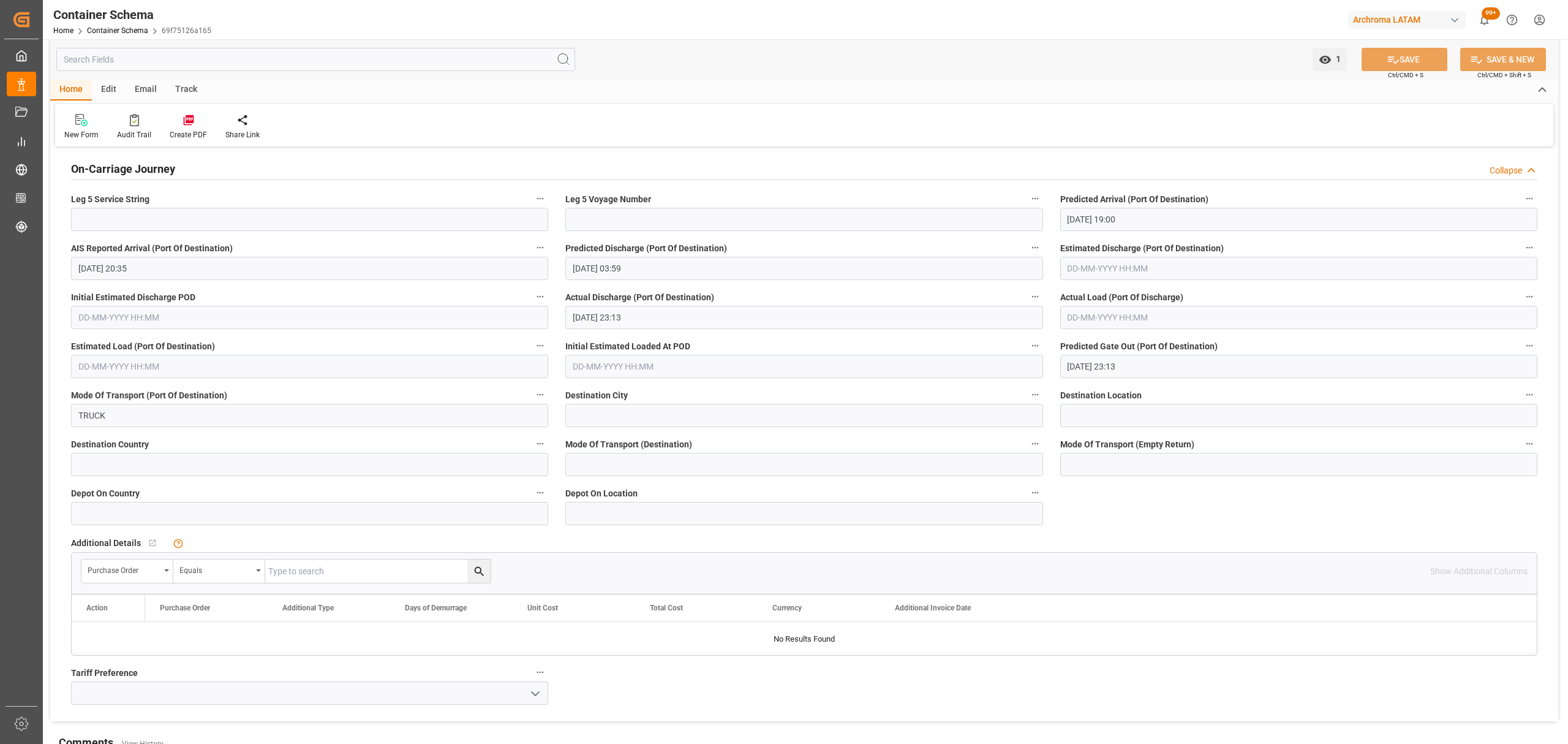
scroll to position [2025, 0]
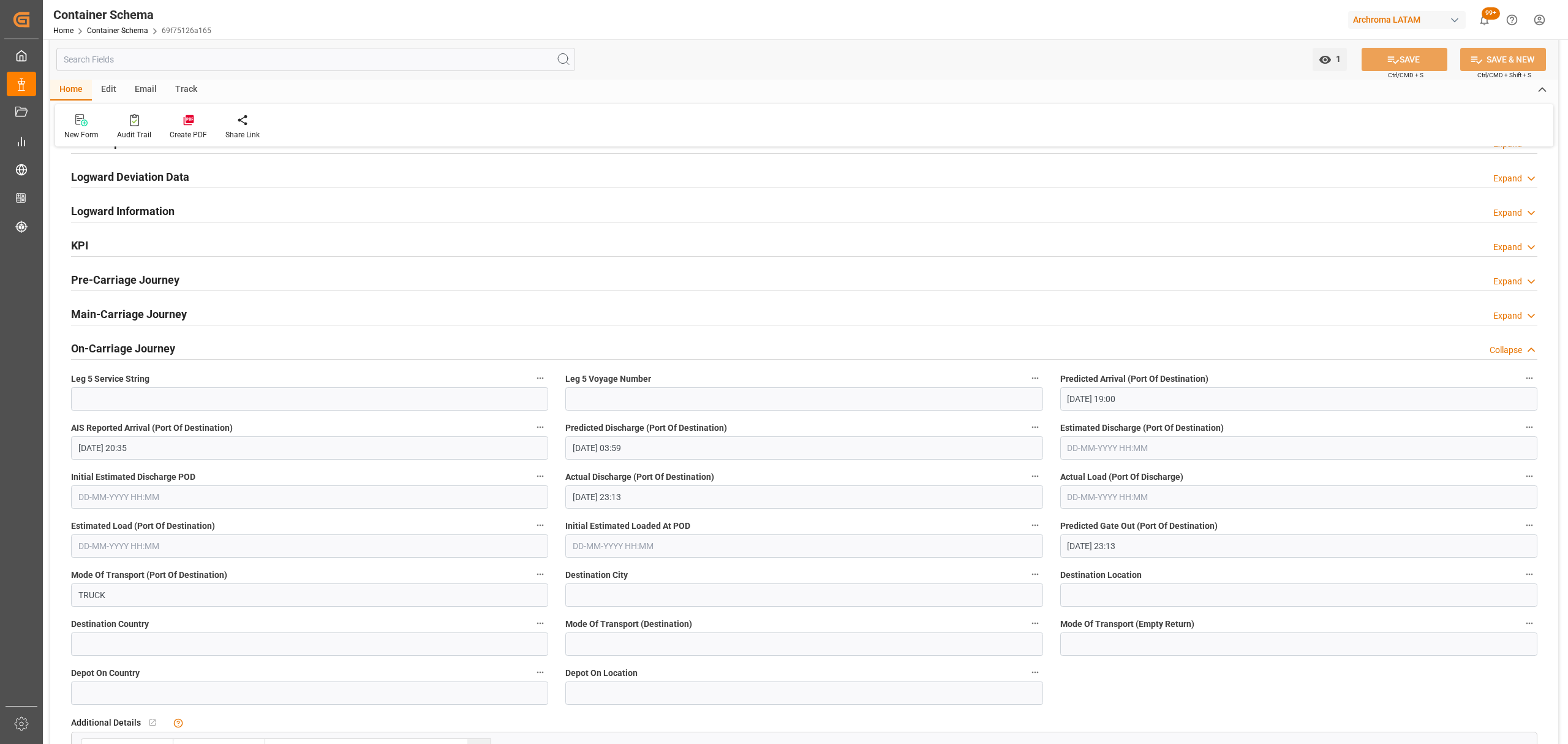
click at [167, 356] on h2 "On-Carriage Journey" at bounding box center [123, 348] width 104 height 17
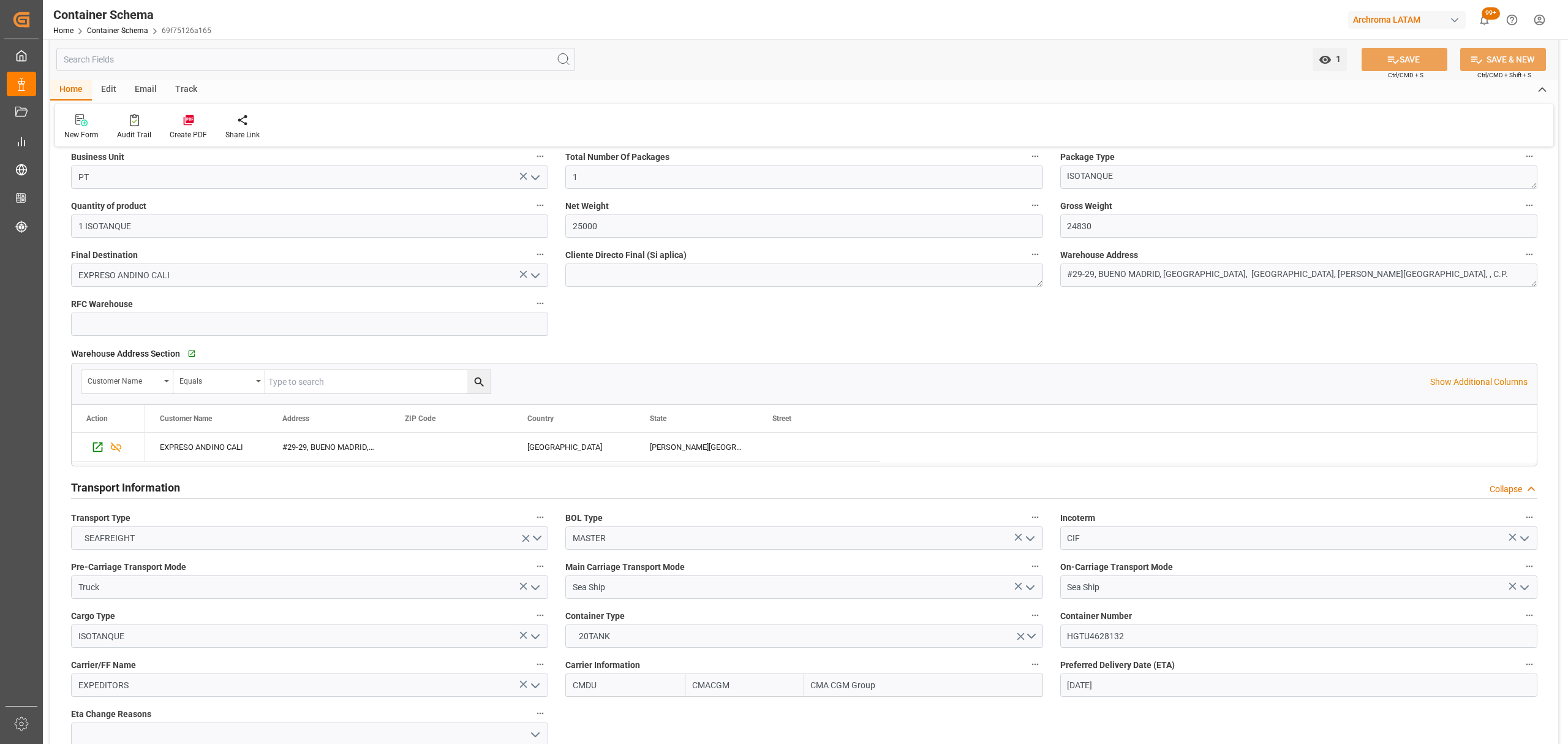
scroll to position [817, 0]
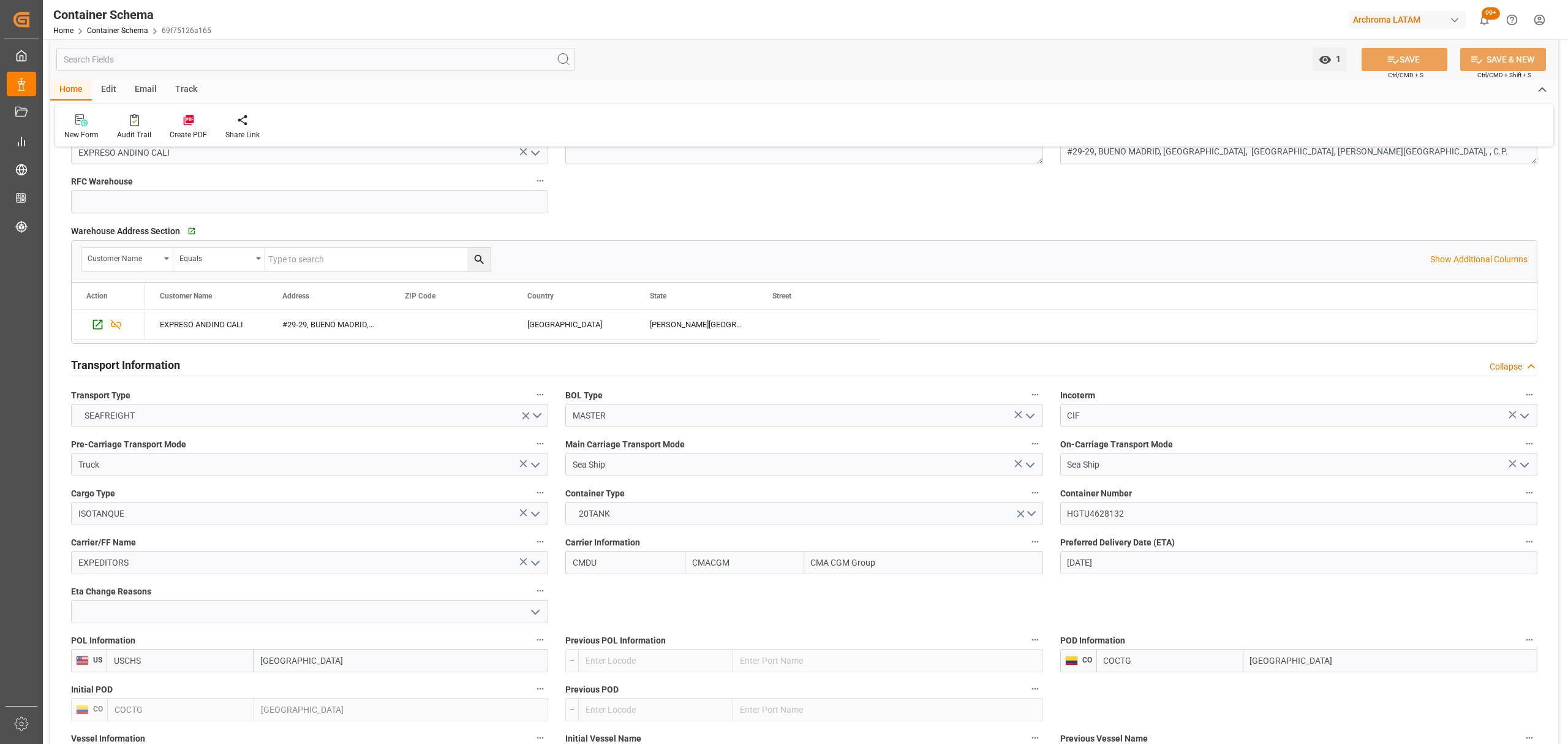
click at [262, 370] on div "Transport Information Collapse" at bounding box center [803, 364] width 1466 height 24
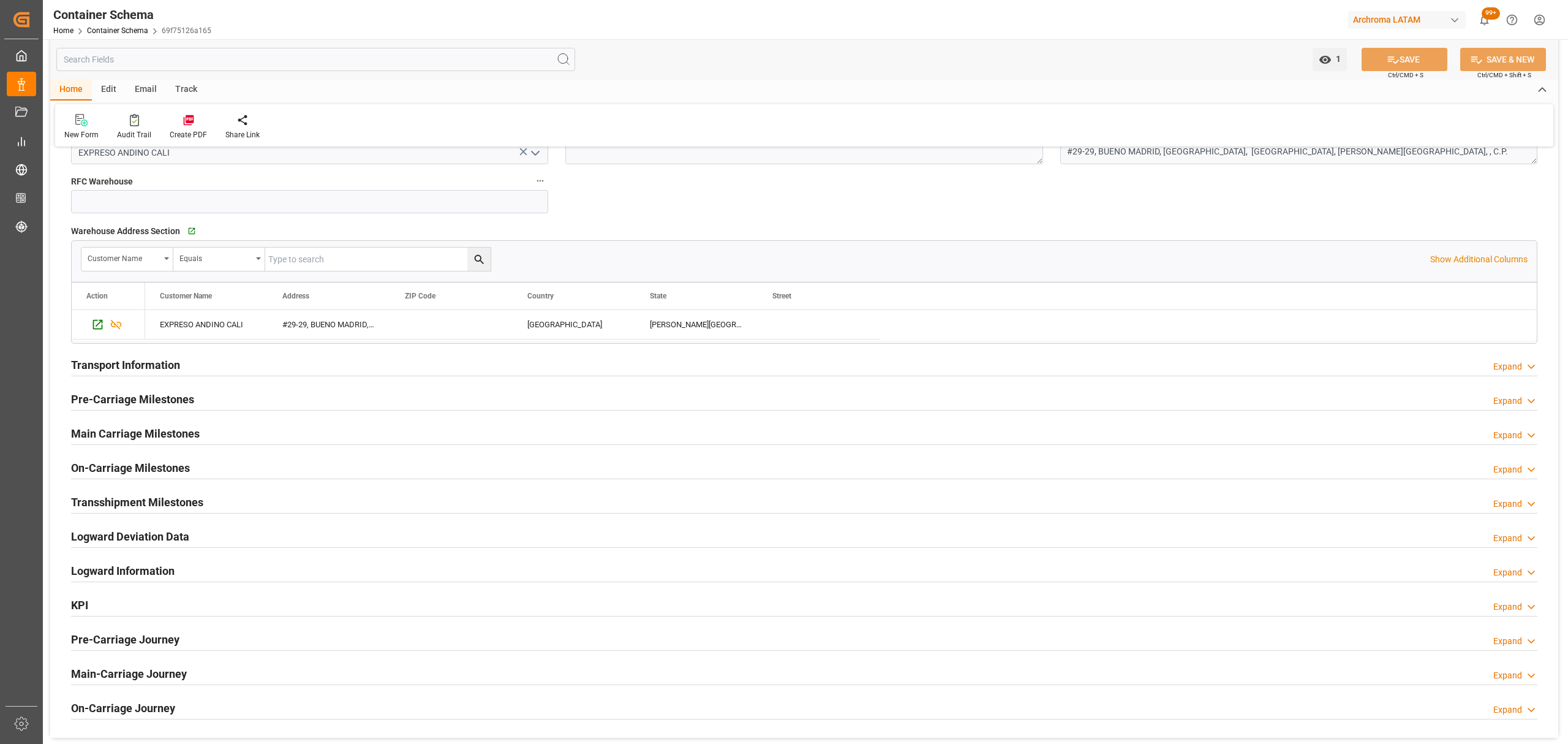
click at [262, 370] on div "Transport Information Expand" at bounding box center [803, 364] width 1466 height 24
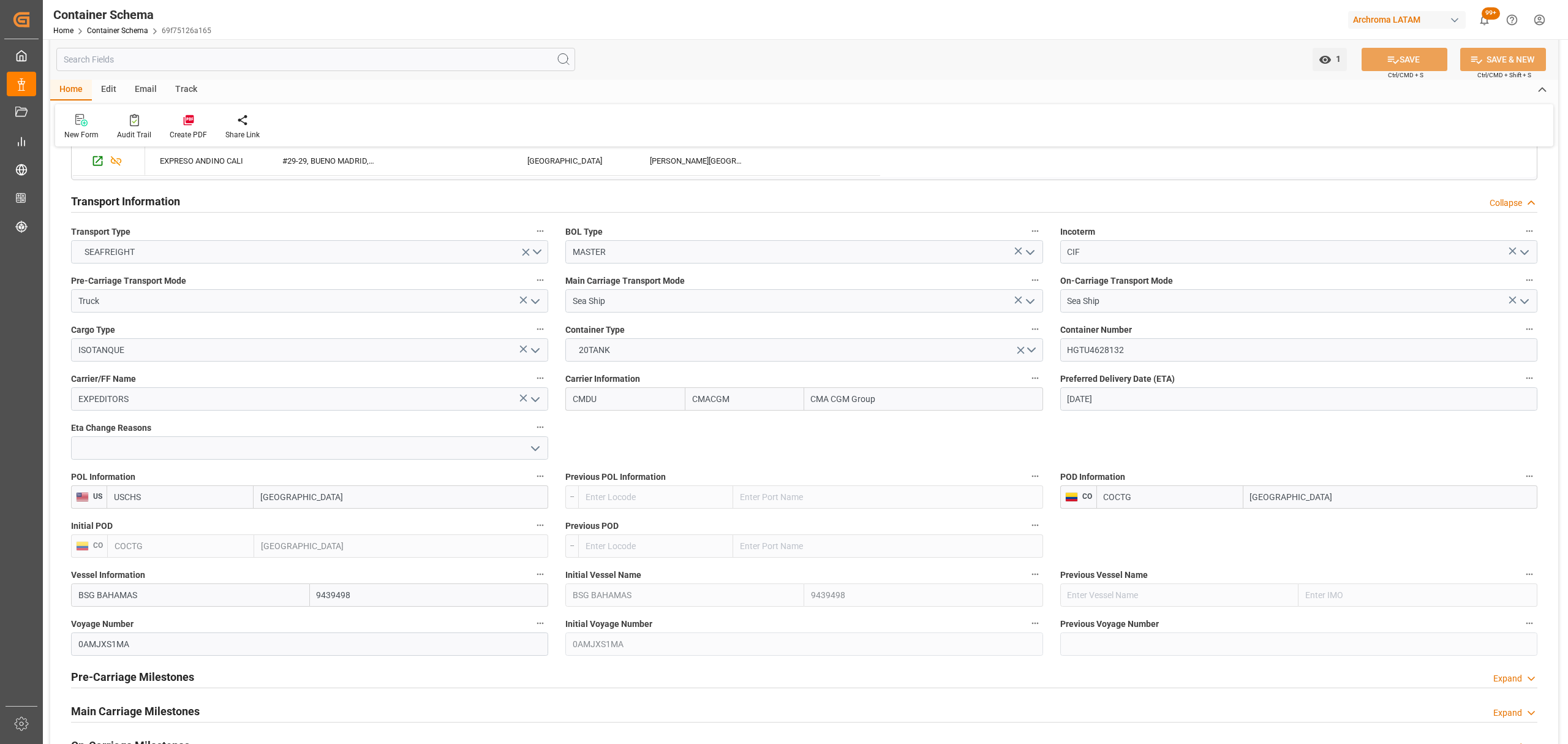
scroll to position [1143, 0]
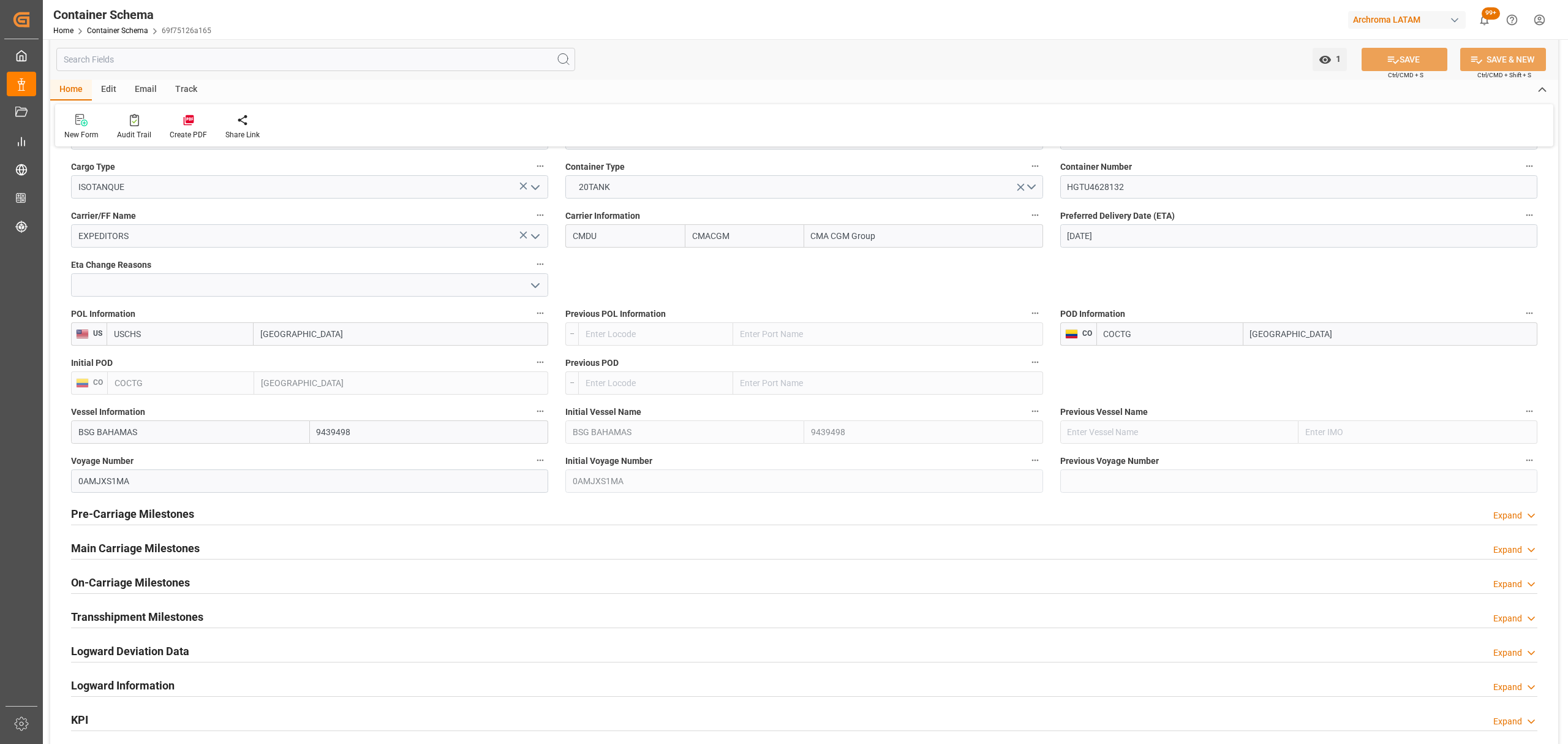
drag, startPoint x: 164, startPoint y: 514, endPoint x: 157, endPoint y: 512, distance: 7.3
click at [164, 515] on h2 "Pre-Carriage Milestones" at bounding box center [132, 514] width 123 height 17
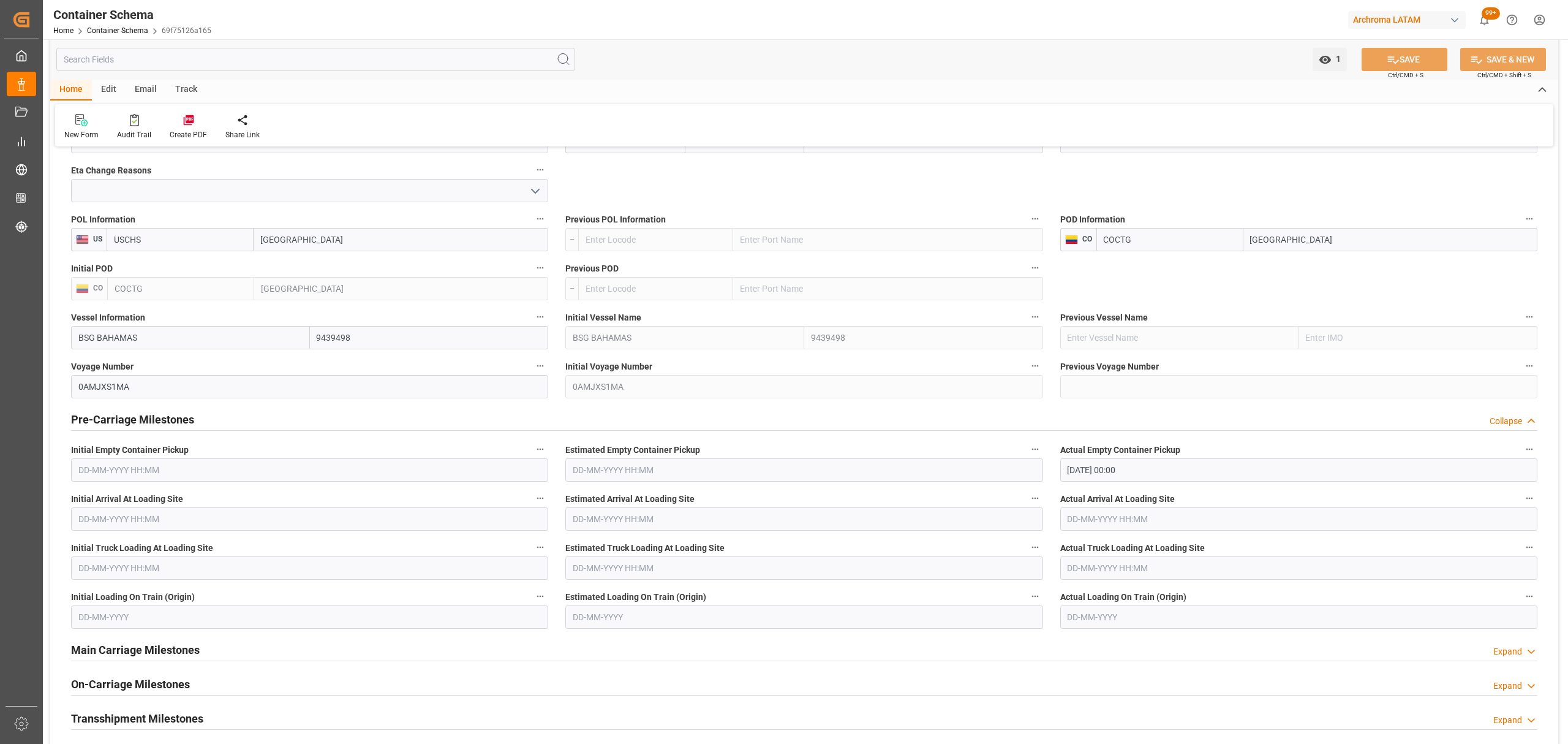
scroll to position [1307, 0]
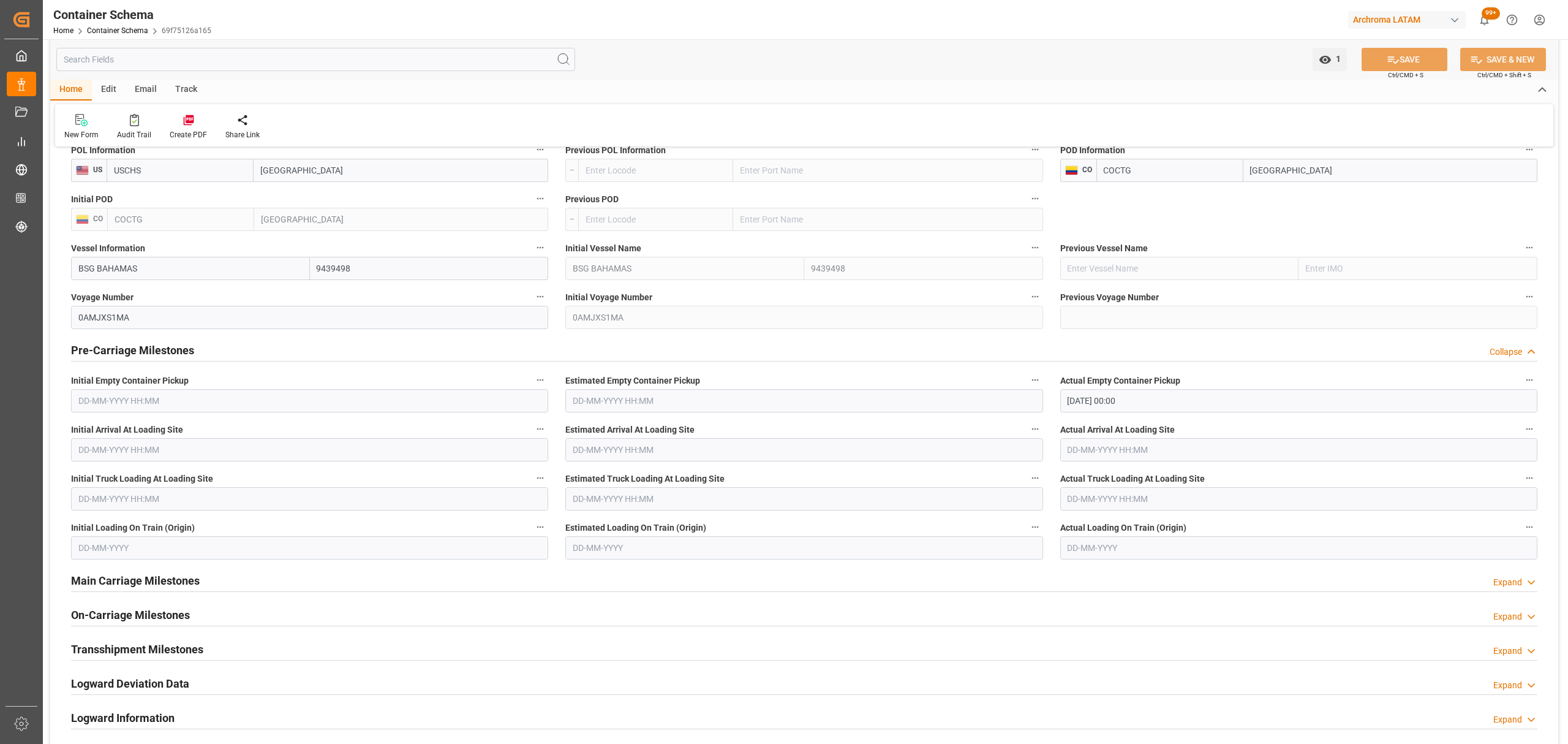
click at [130, 354] on h2 "Pre-Carriage Milestones" at bounding box center [132, 350] width 123 height 17
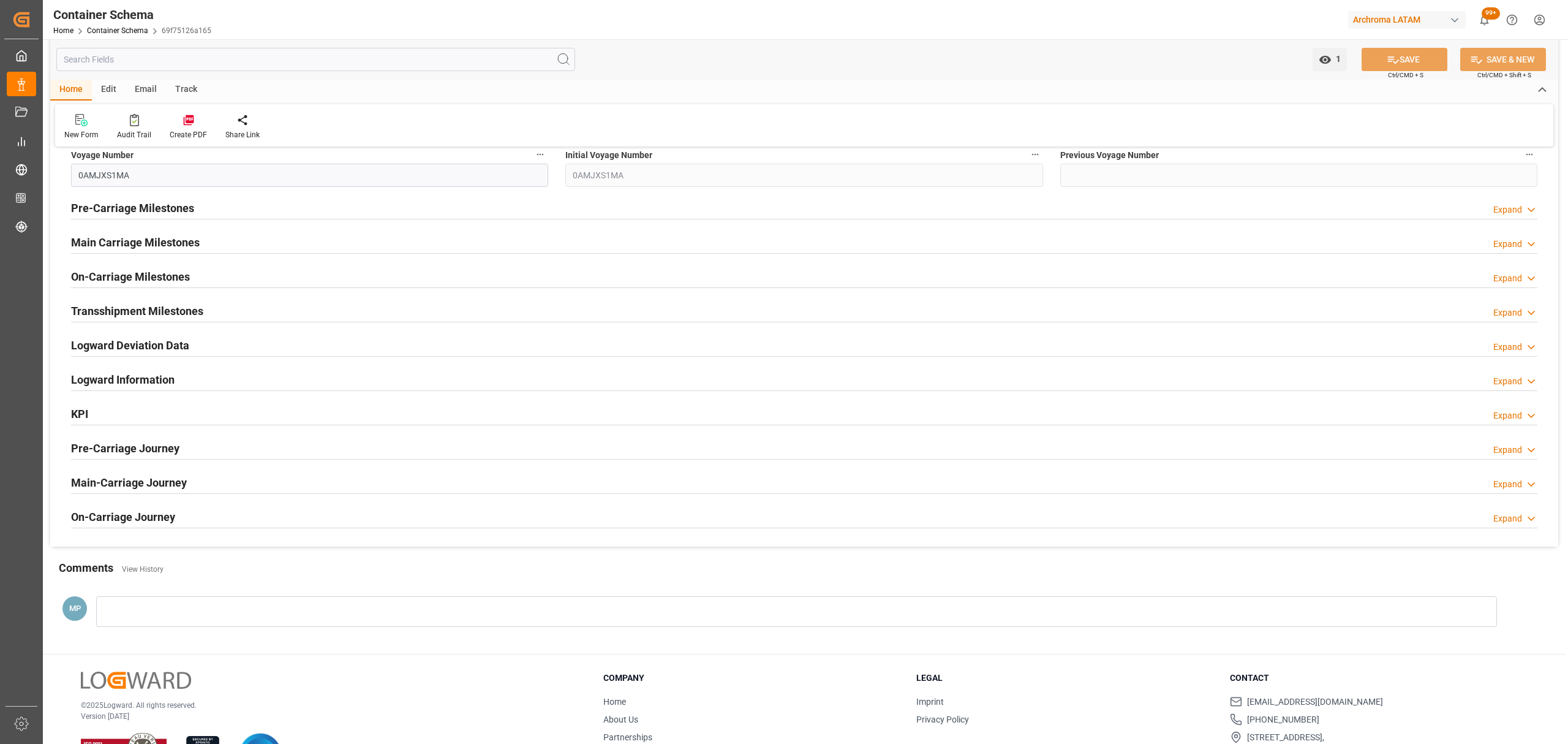
scroll to position [1502, 0]
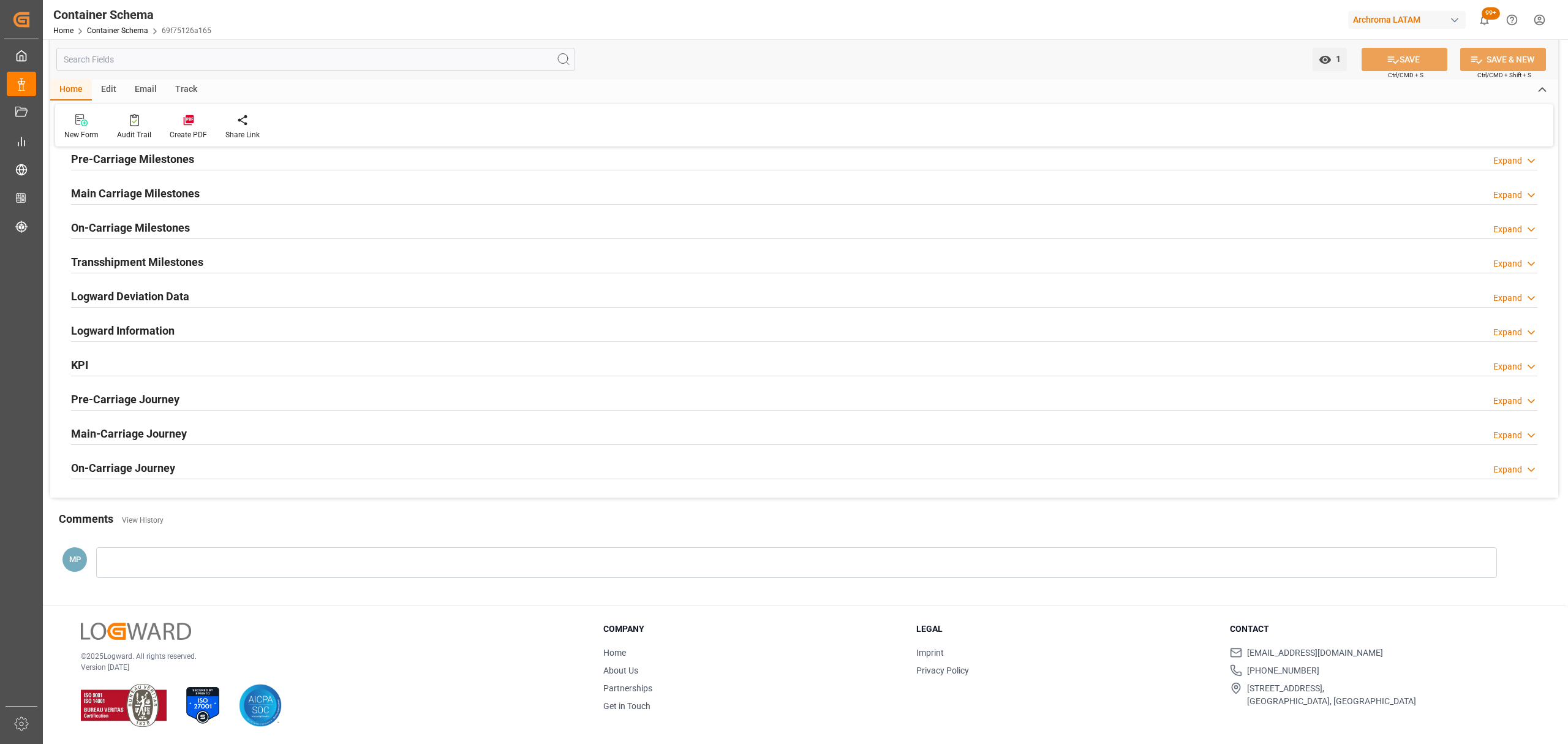
click at [162, 468] on h2 "On-Carriage Journey" at bounding box center [123, 468] width 104 height 17
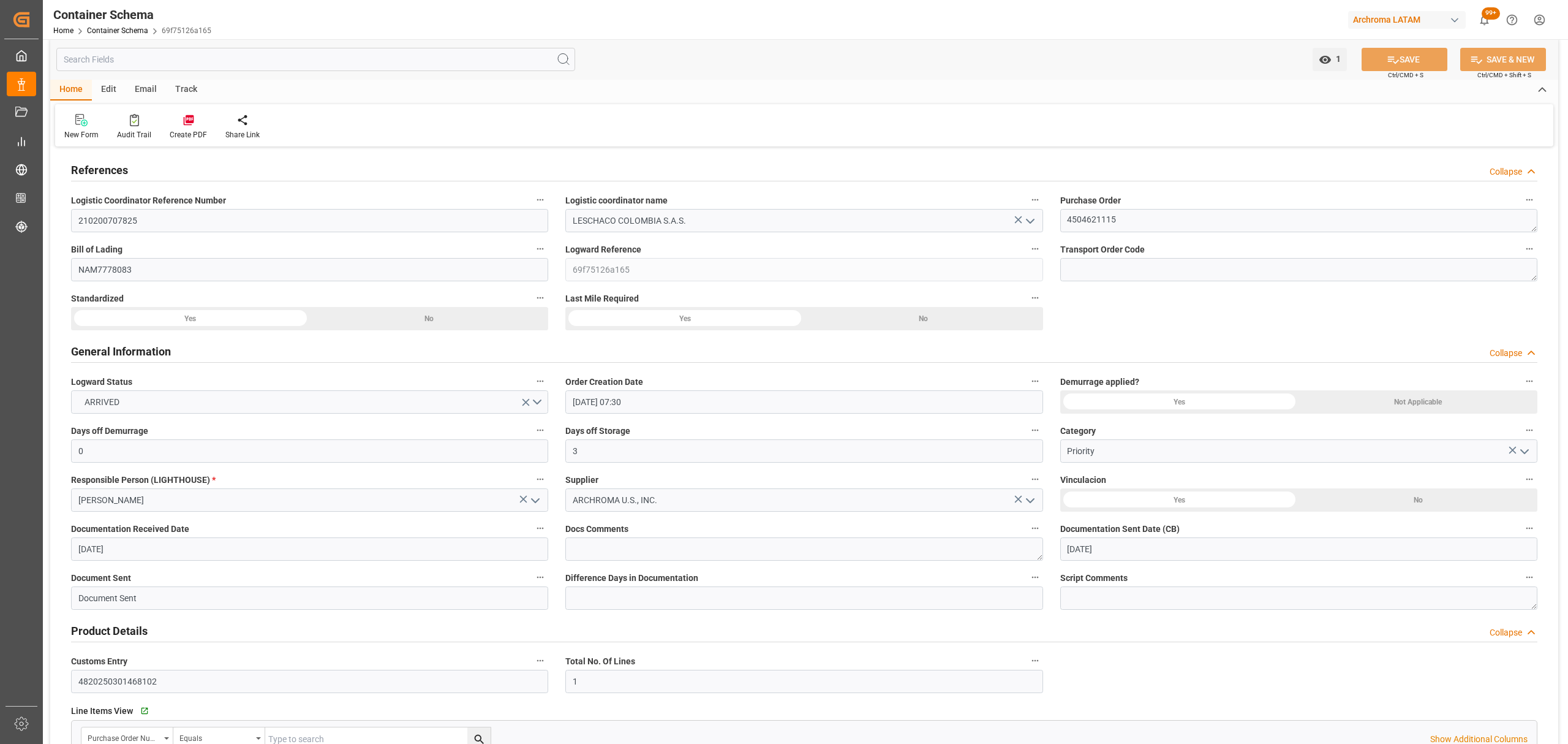
scroll to position [0, 0]
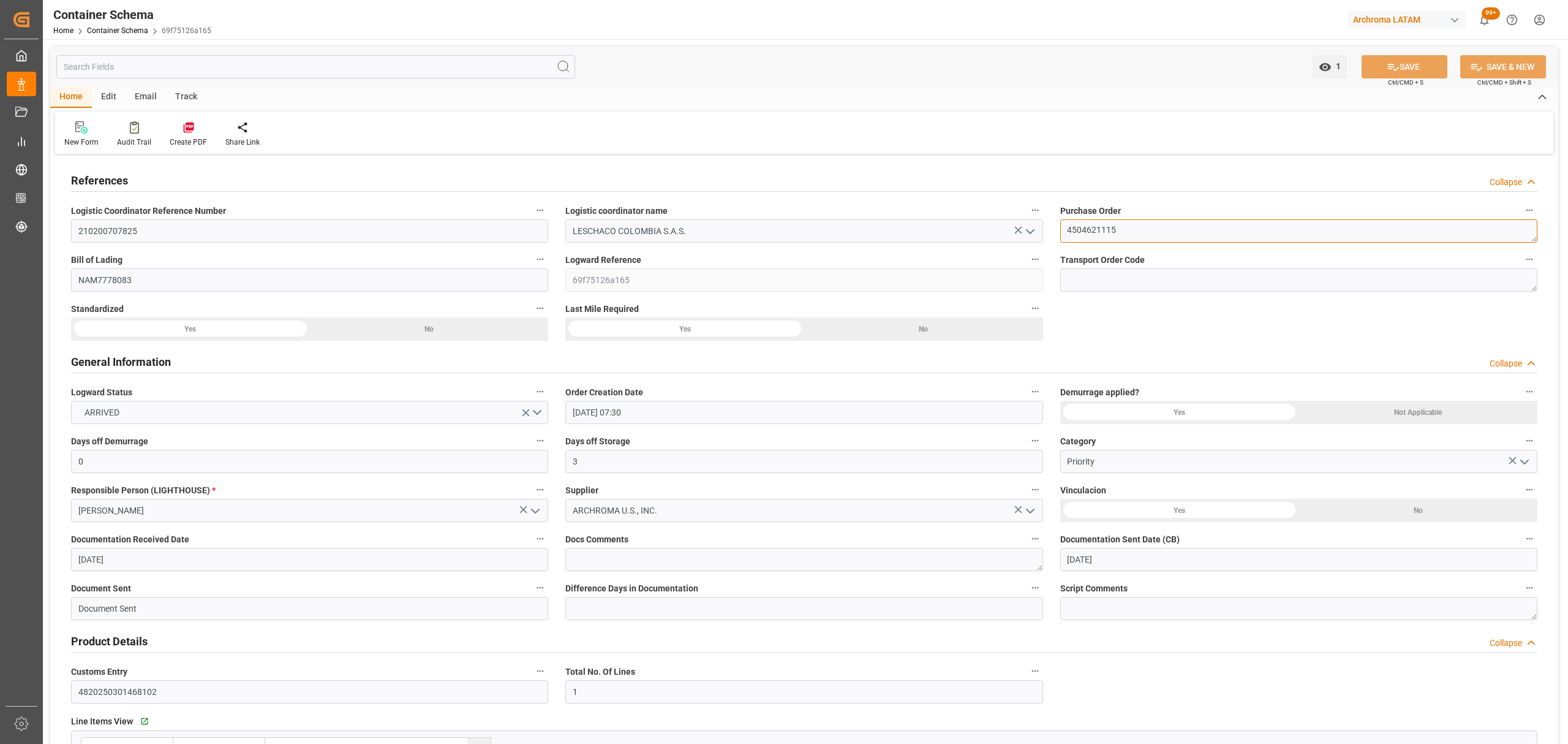
click at [1081, 226] on textarea "4504621115" at bounding box center [1298, 231] width 477 height 24
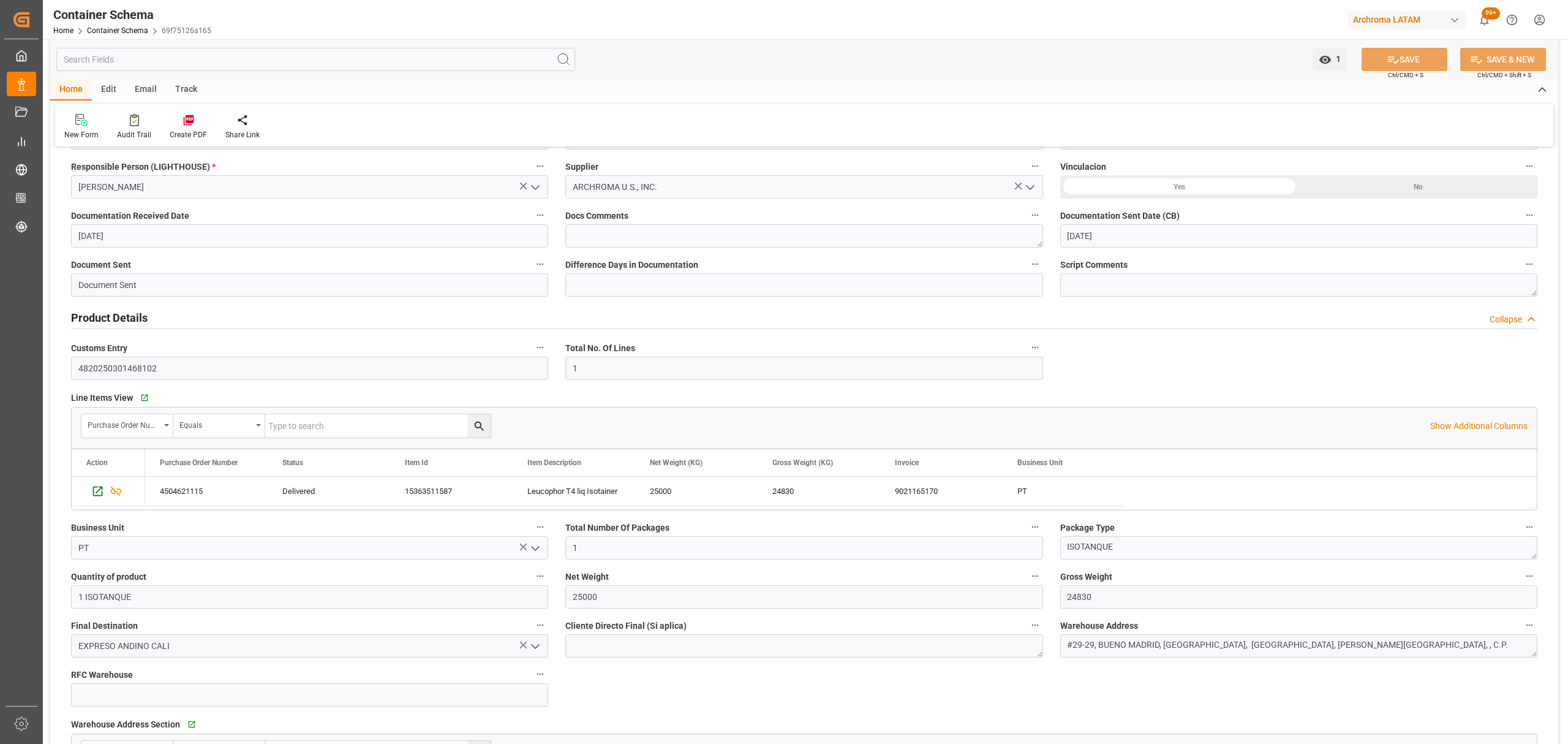
scroll to position [245, 0]
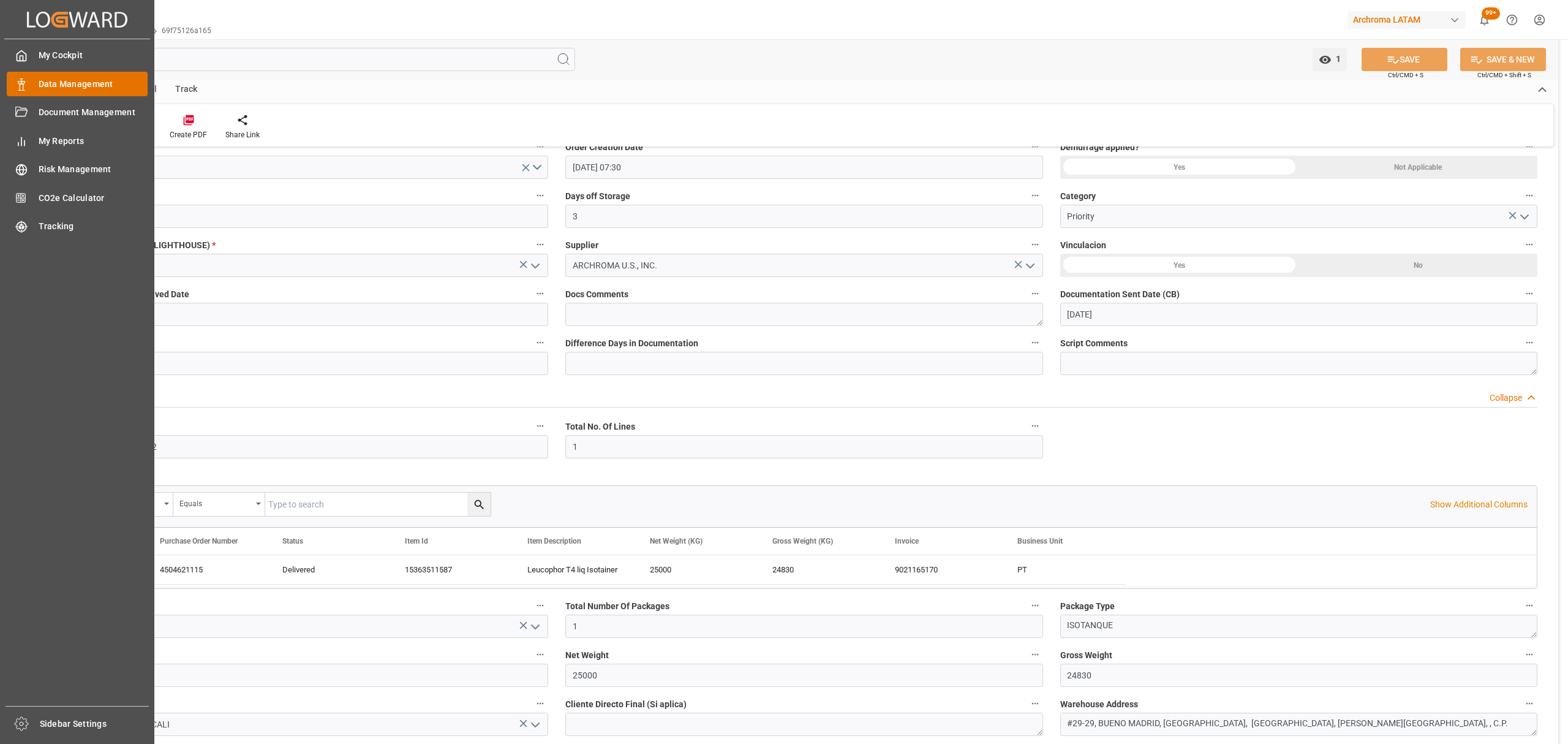
click at [43, 82] on span "Data Management" at bounding box center [94, 84] width 110 height 13
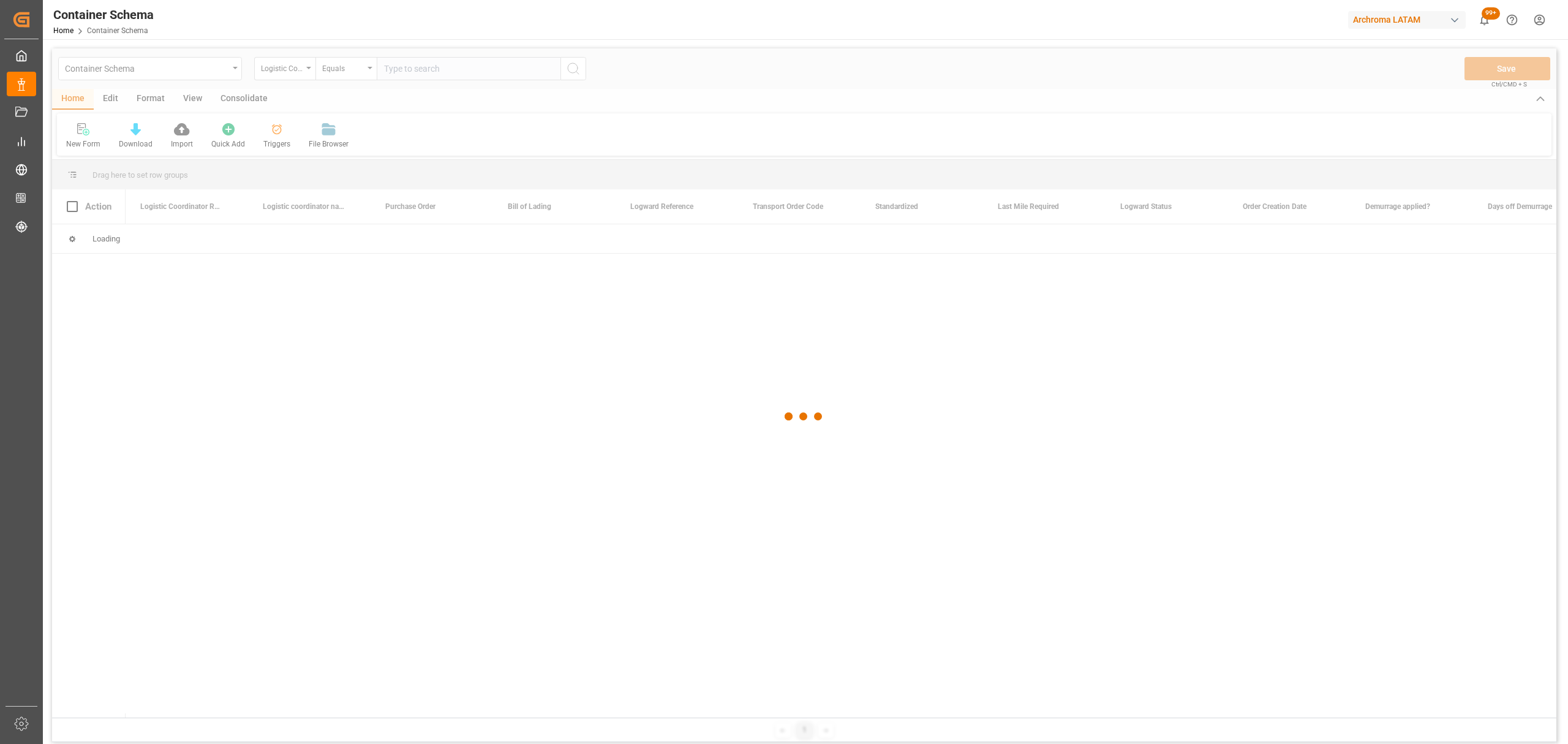
click at [114, 72] on div at bounding box center [804, 417] width 1504 height 736
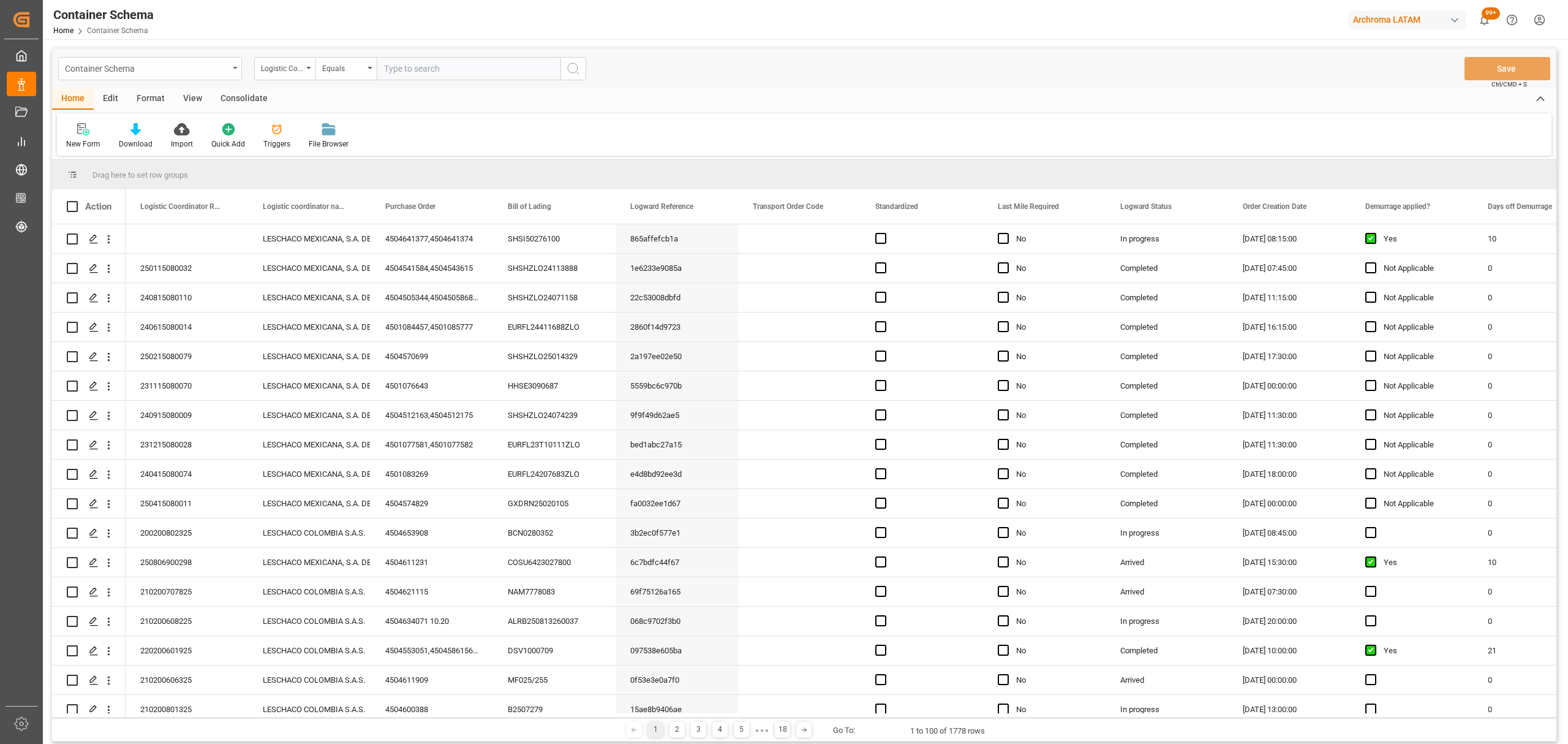
click at [214, 71] on div "Container Schema" at bounding box center [147, 68] width 164 height 15
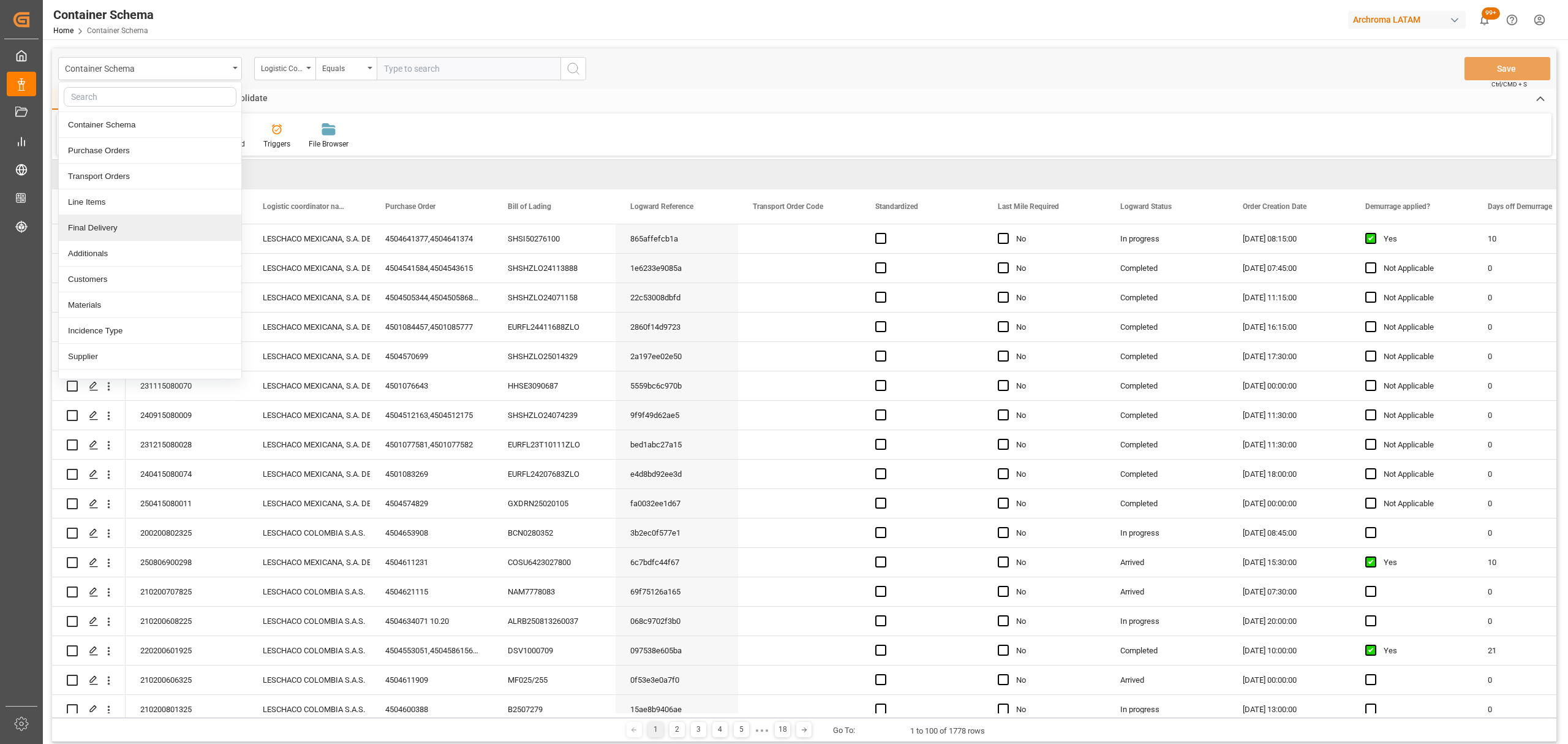
click at [150, 229] on div "Final Delivery" at bounding box center [150, 227] width 182 height 26
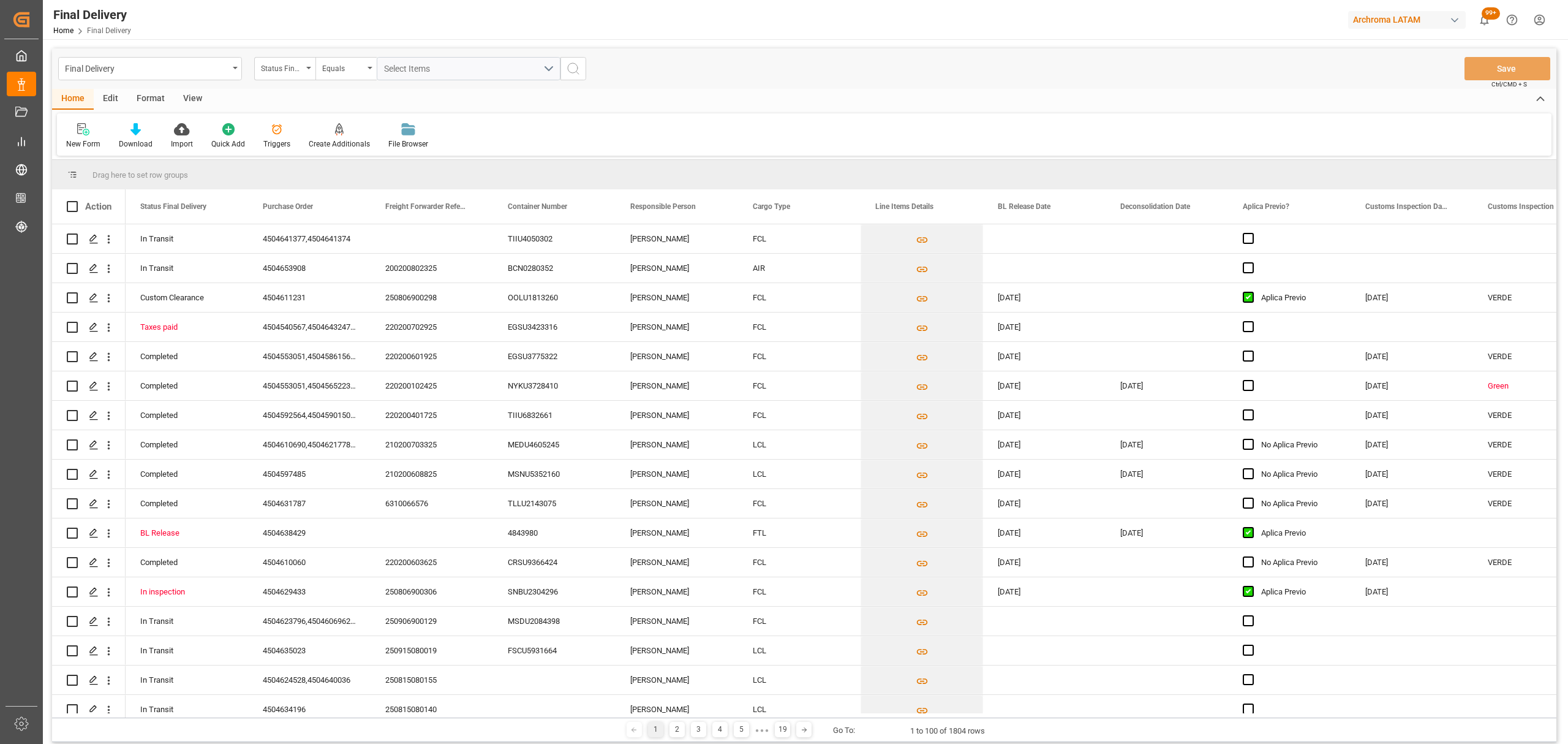
click at [294, 73] on div "Status Final Delivery" at bounding box center [281, 67] width 42 height 14
click at [297, 155] on div "Purchase Order" at bounding box center [346, 150] width 182 height 26
click at [336, 67] on div "Equals" at bounding box center [343, 67] width 42 height 14
drag, startPoint x: 365, startPoint y: 162, endPoint x: 371, endPoint y: 114, distance: 48.4
click at [366, 159] on div "Fuzzy search" at bounding box center [407, 150] width 182 height 26
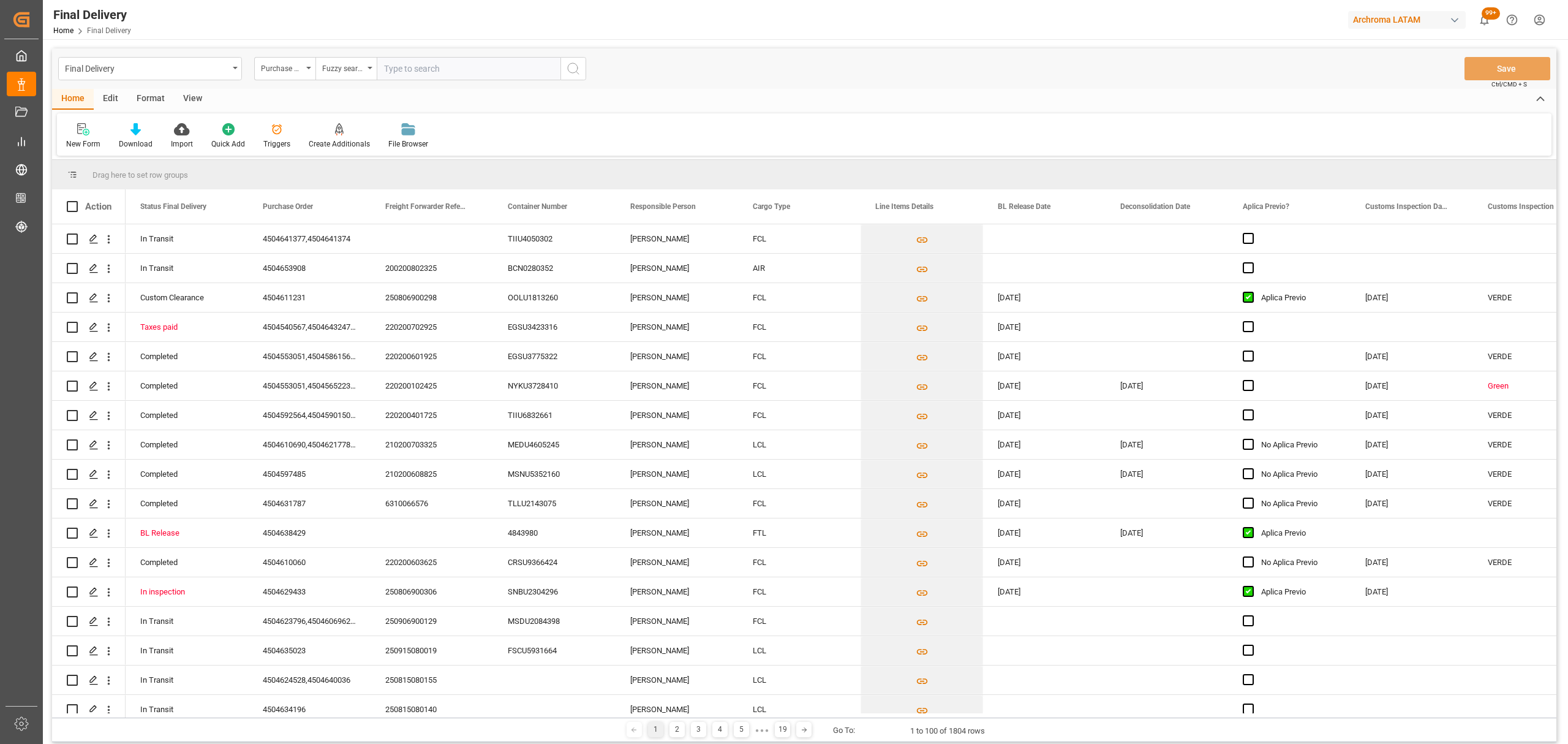
click at [437, 60] on input "text" at bounding box center [468, 69] width 184 height 24
click at [435, 69] on input "text" at bounding box center [468, 69] width 184 height 24
paste input "4504621115"
type input "4504621115"
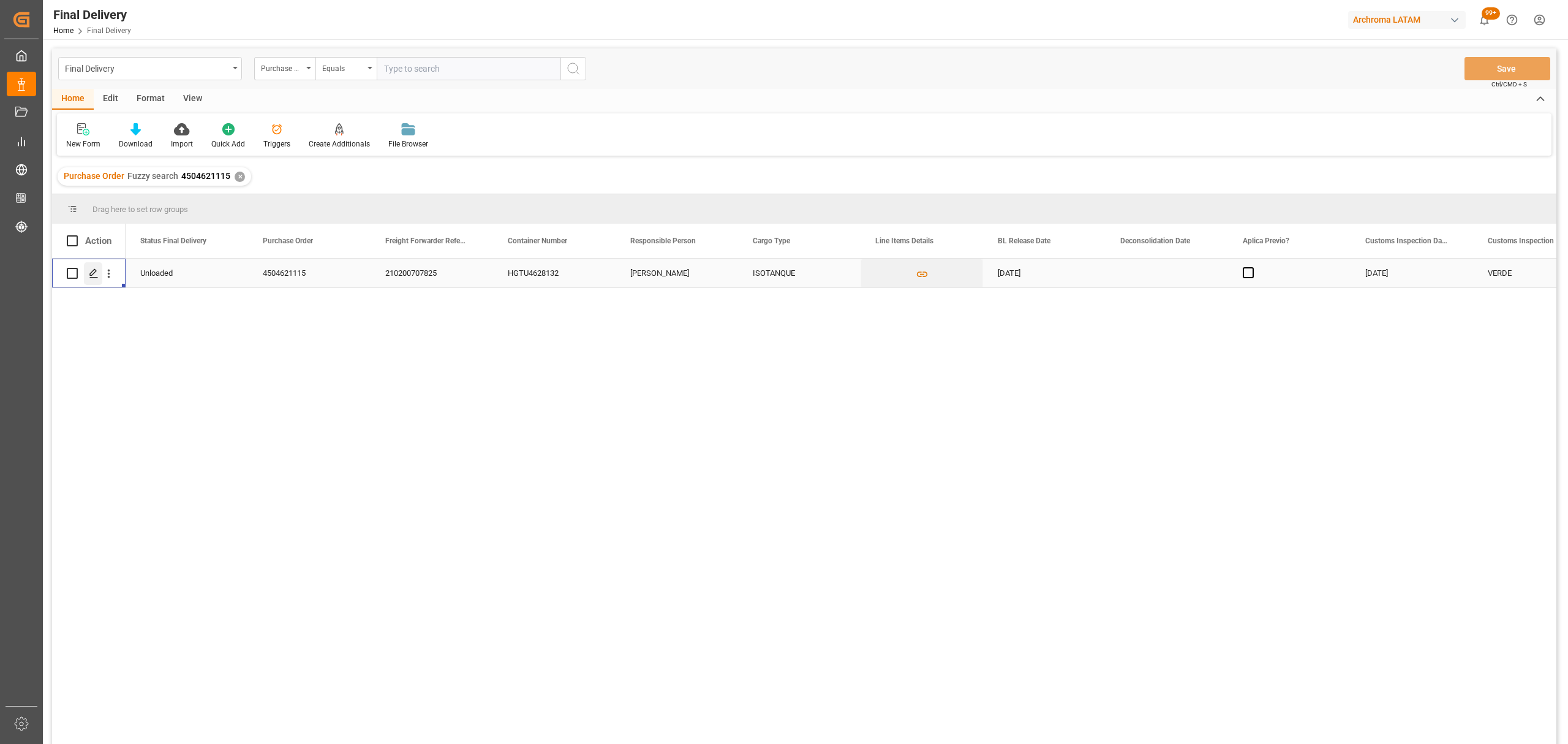
click at [98, 279] on div "Press SPACE to select this row." at bounding box center [93, 273] width 19 height 23
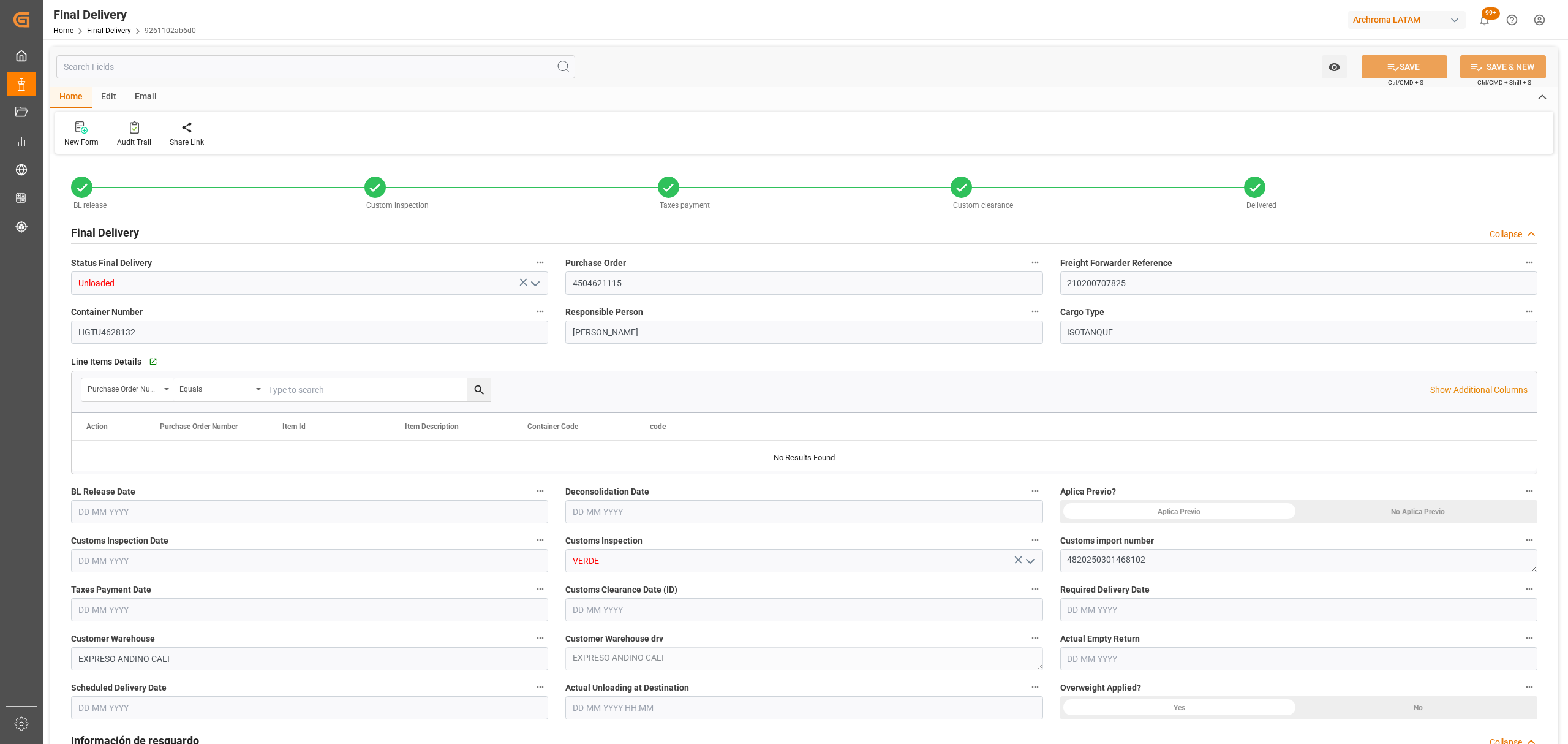
type input "3"
type input "[DATE]"
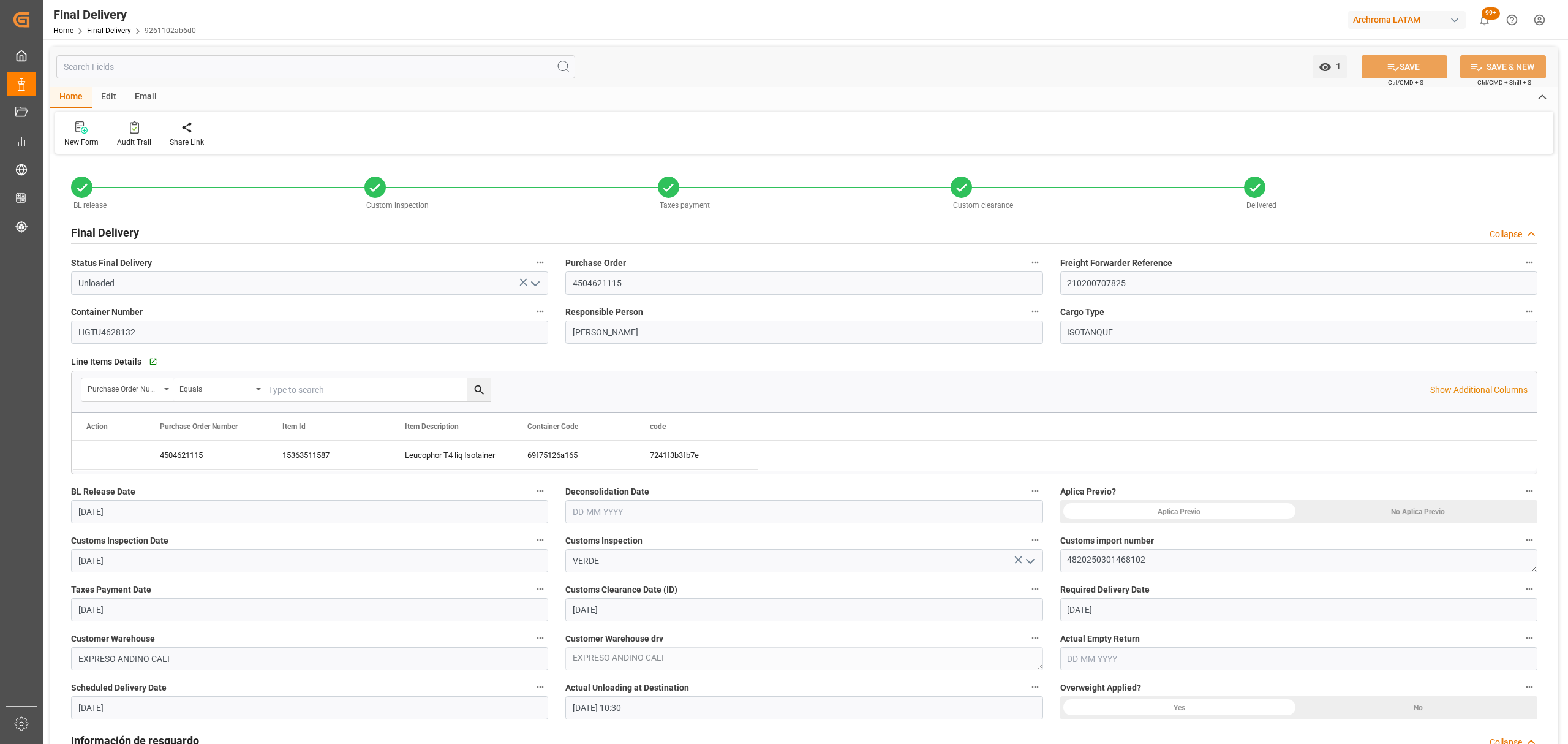
type input "[DATE]"
type input "[DATE] 10:30"
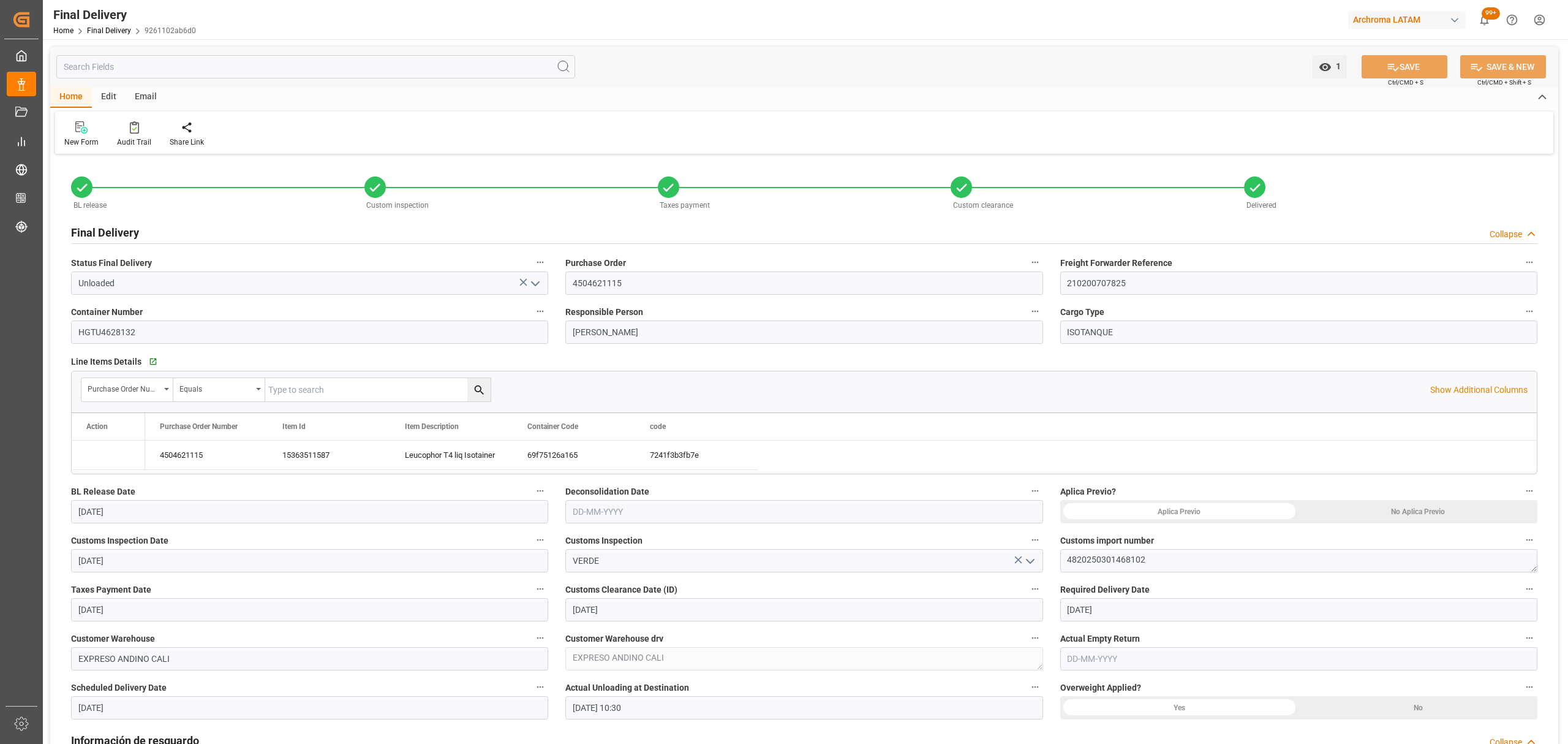
type input "[DATE]"
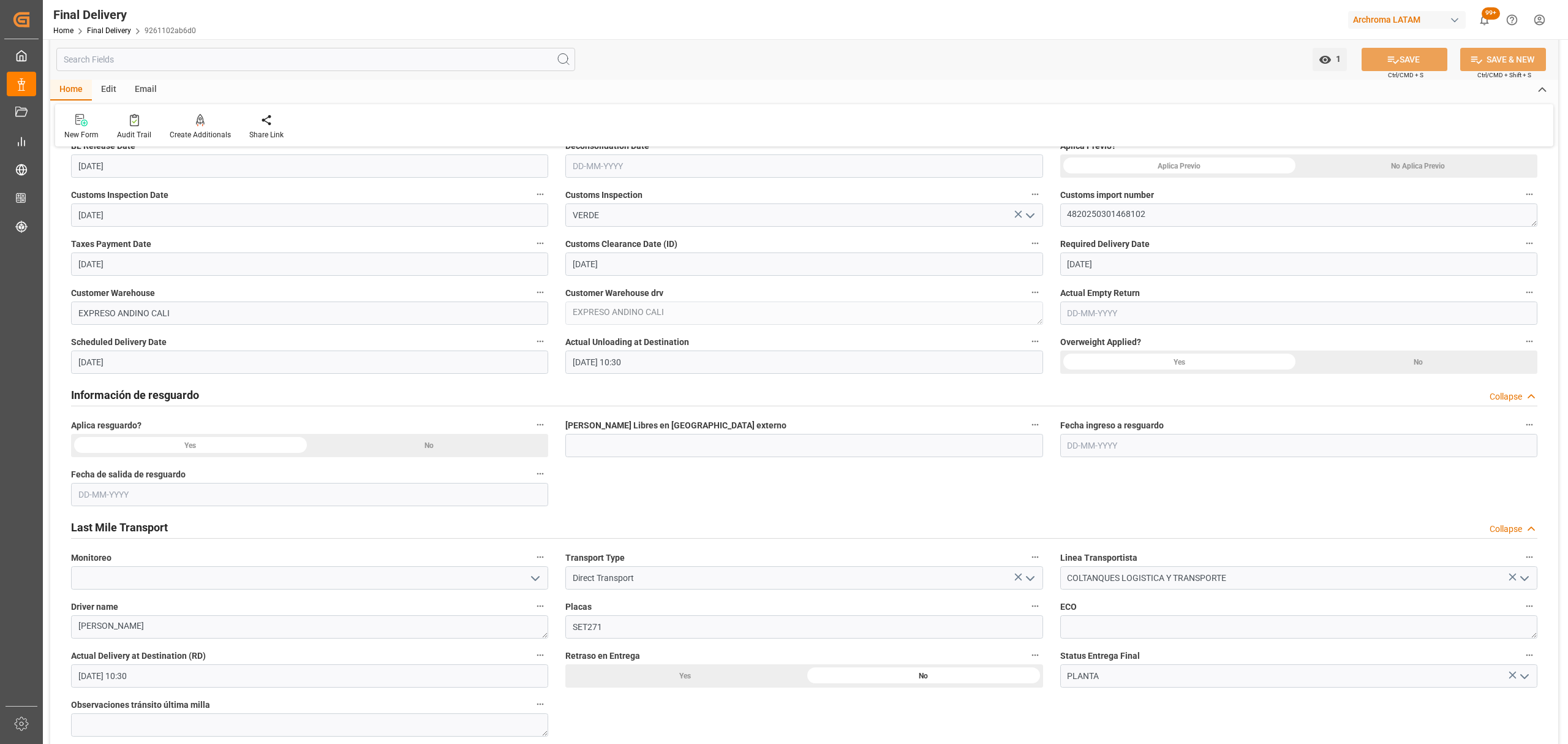
scroll to position [382, 0]
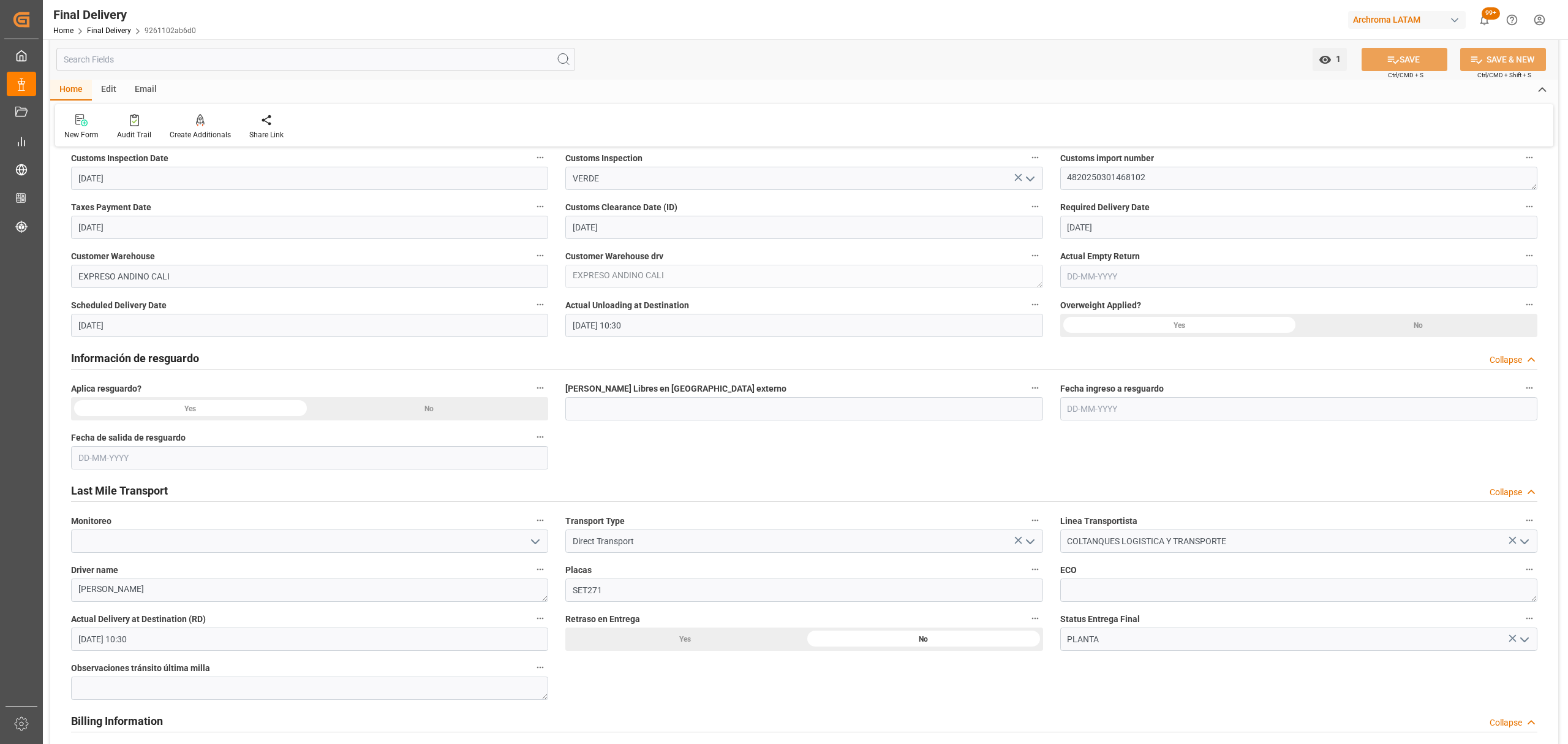
click at [1298, 141] on div "No" at bounding box center [1418, 130] width 239 height 24
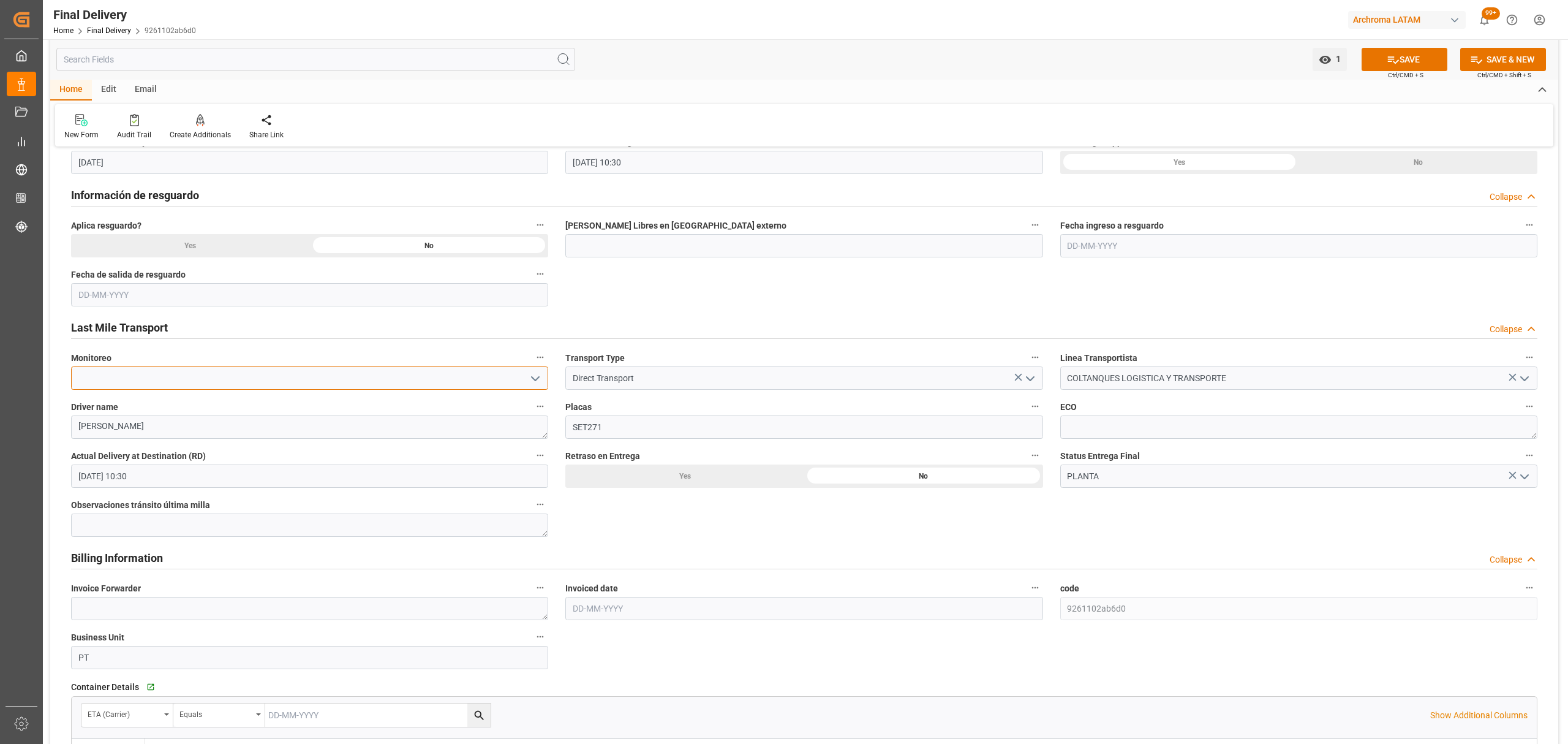
click at [519, 380] on input at bounding box center [309, 378] width 477 height 24
click at [532, 381] on icon "open menu" at bounding box center [535, 378] width 15 height 15
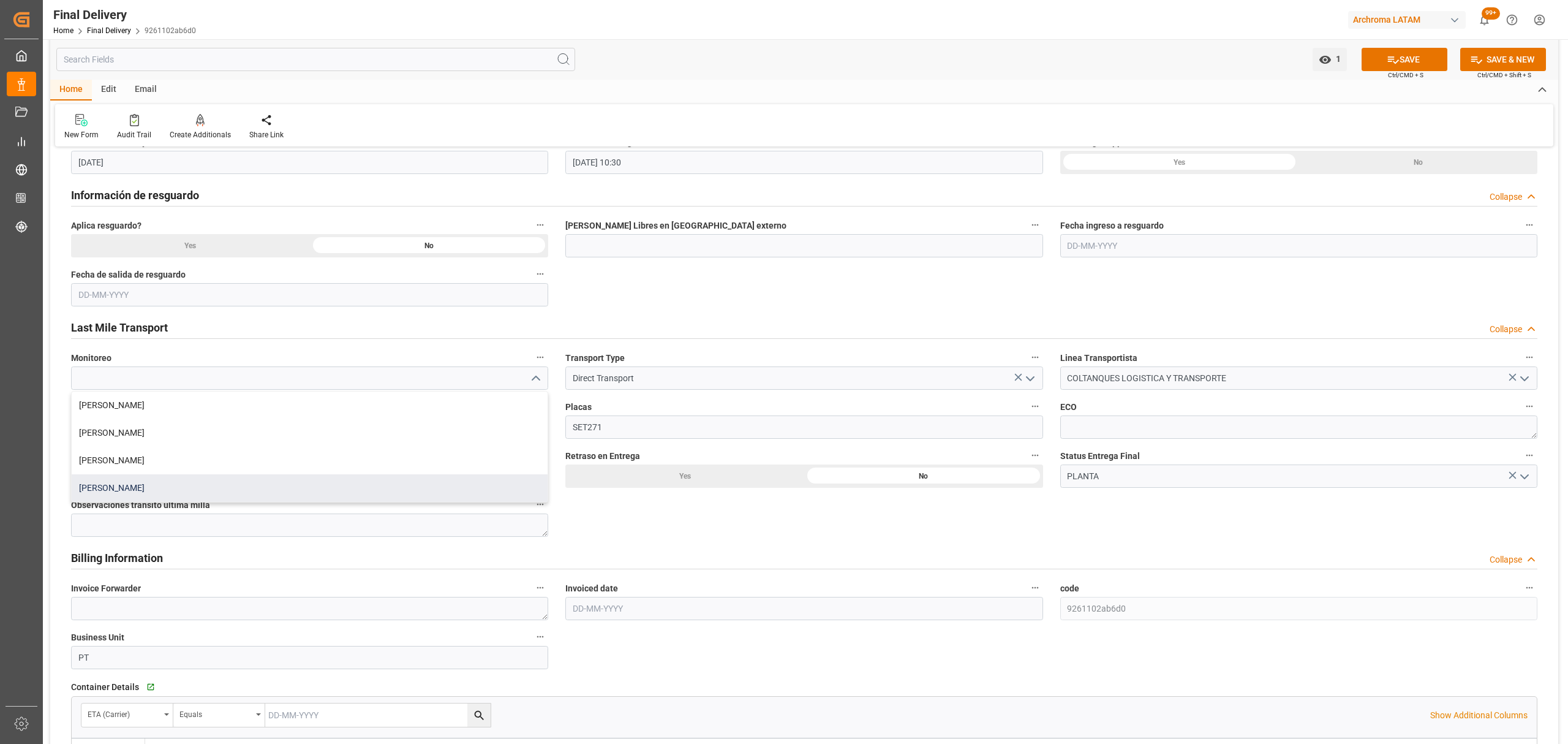
click at [302, 487] on div "[PERSON_NAME]" at bounding box center [309, 488] width 476 height 28
type input "[PERSON_NAME]"
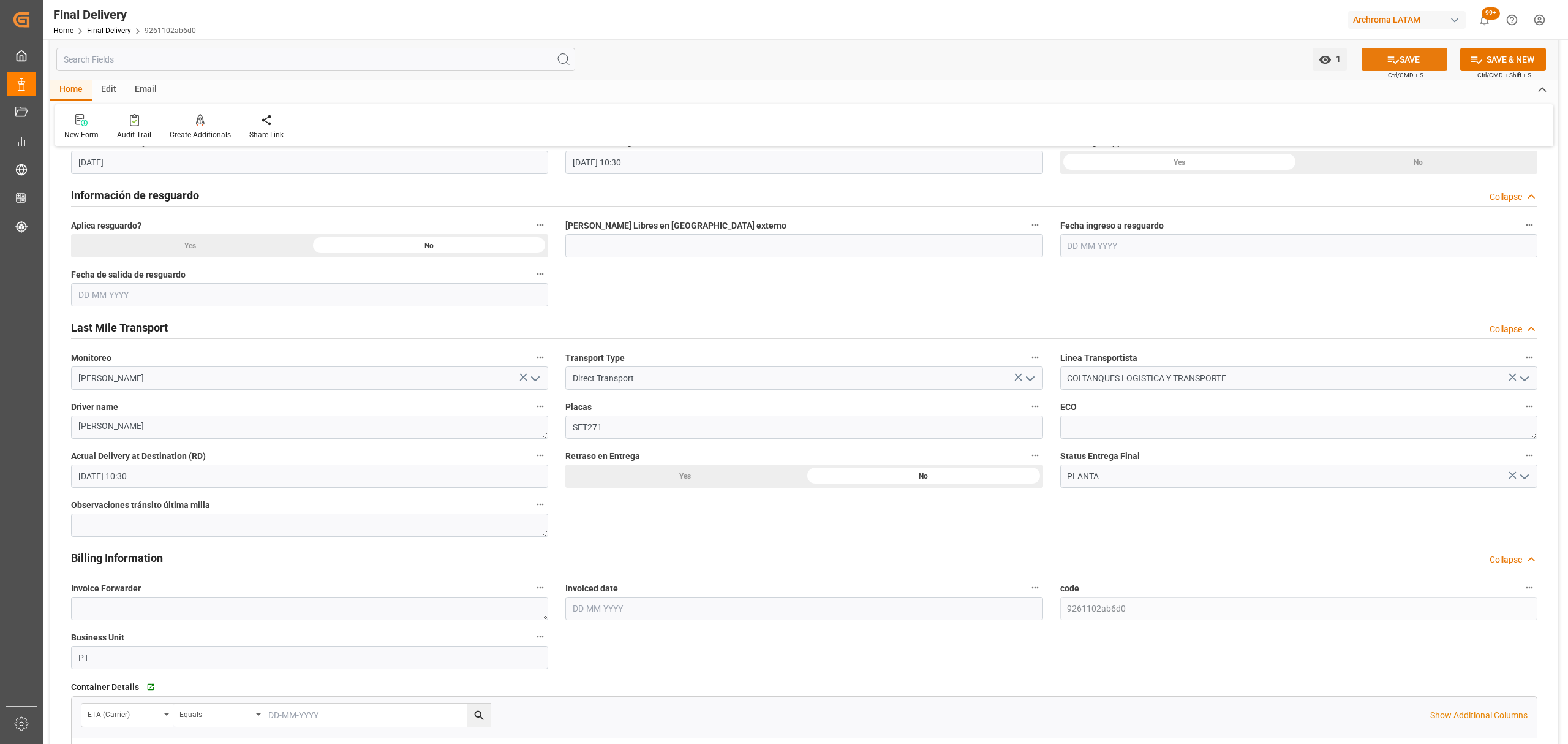
click at [1396, 64] on button "SAVE" at bounding box center [1404, 60] width 86 height 24
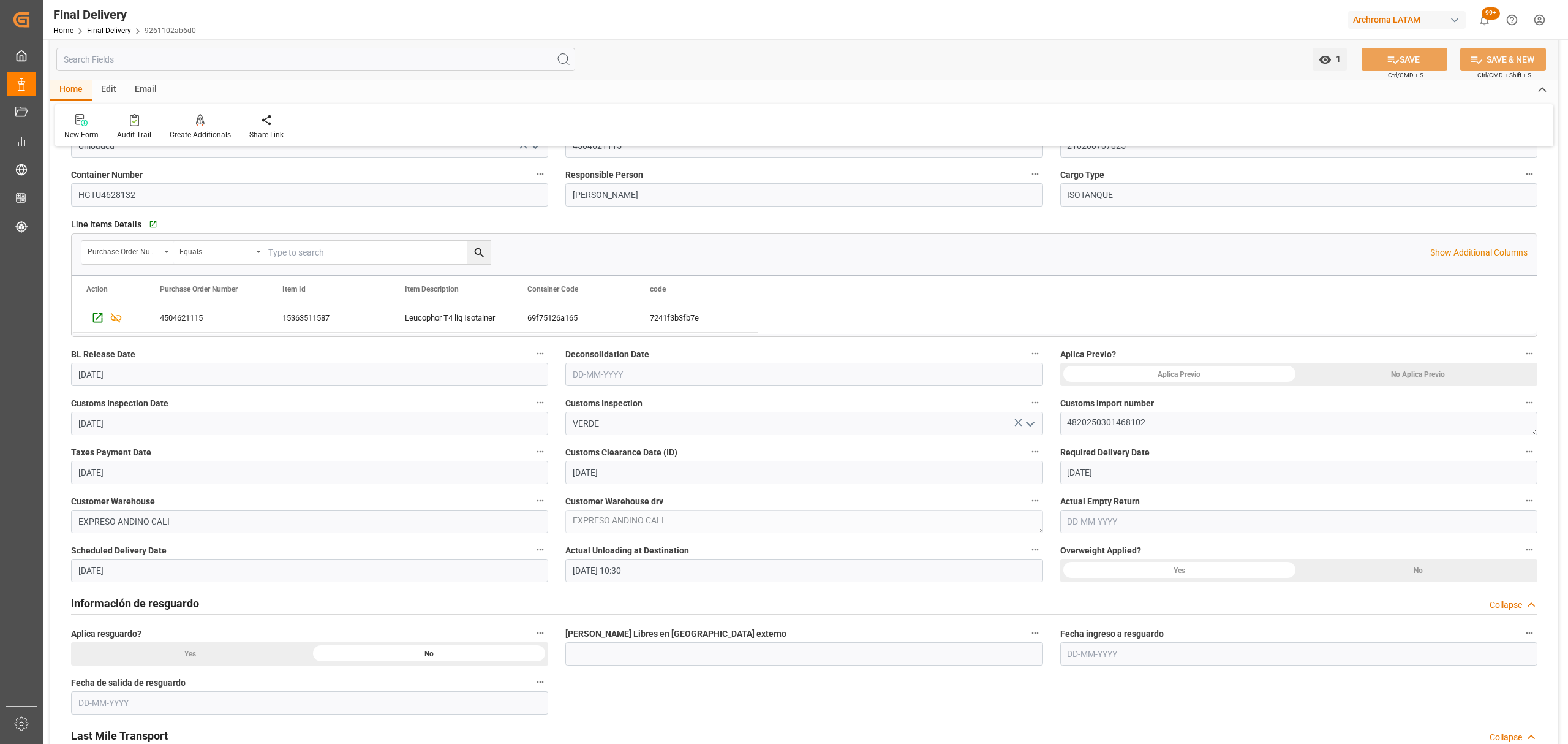
scroll to position [55, 0]
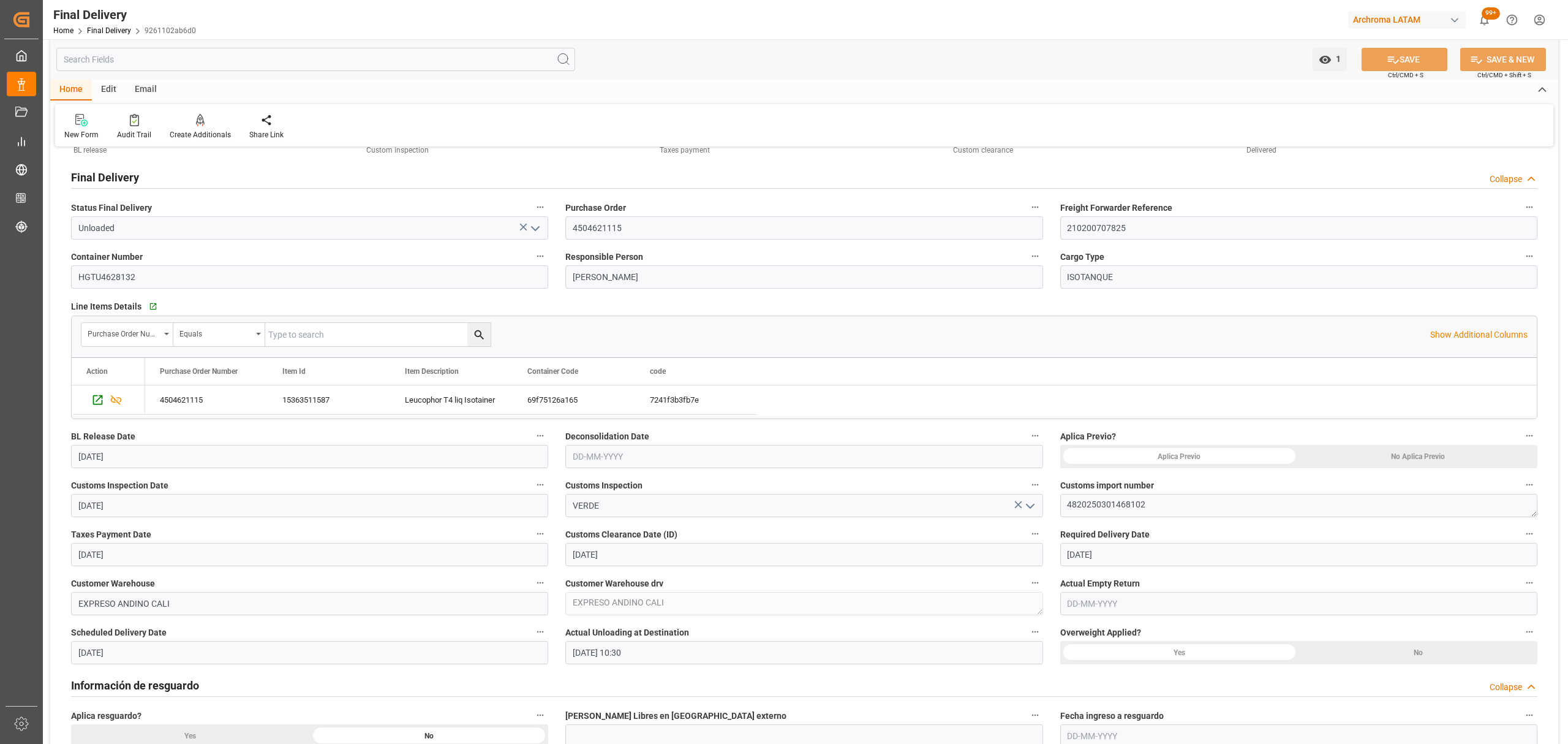
click at [1027, 504] on polyline "open menu" at bounding box center [1030, 505] width 8 height 3
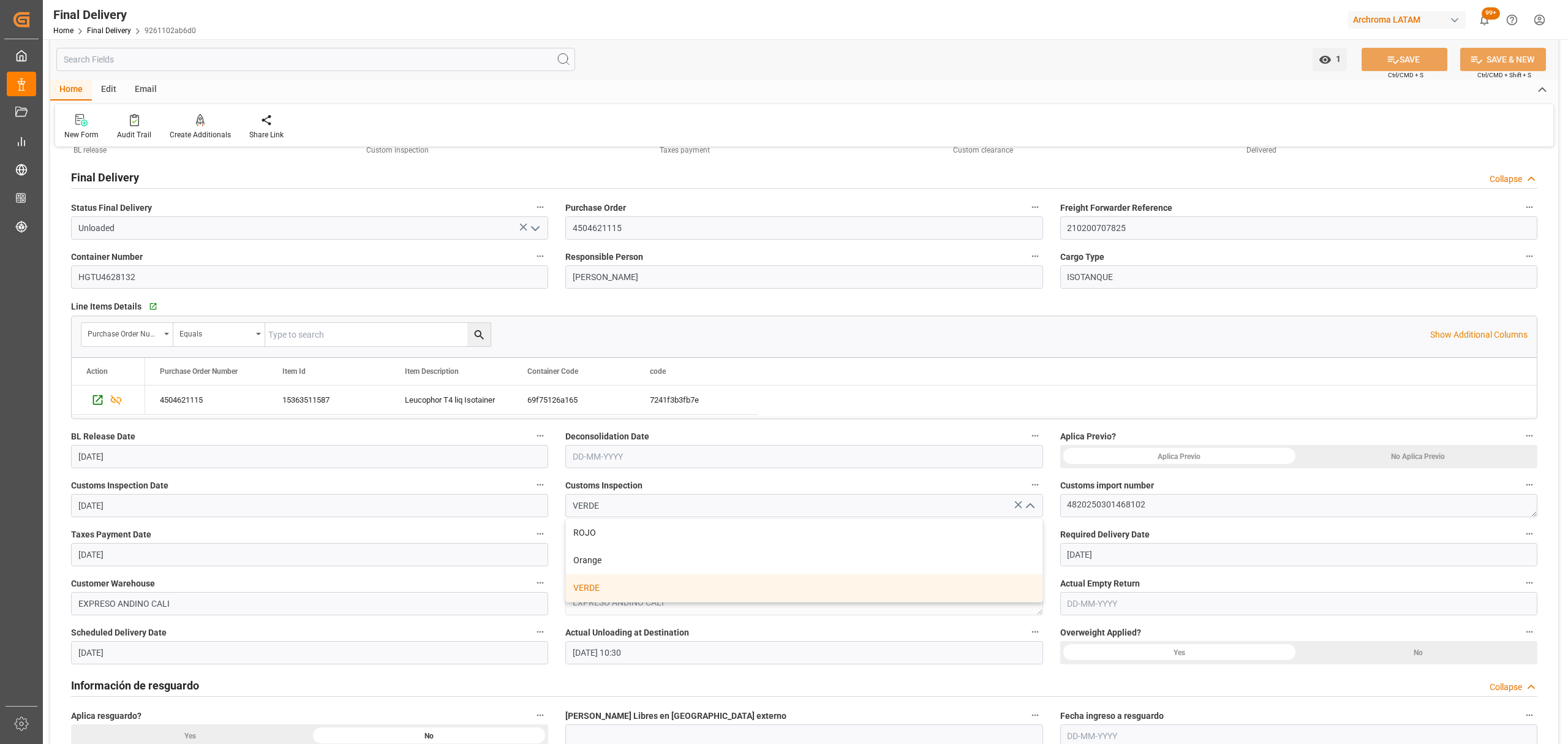
click at [1027, 503] on icon "close menu" at bounding box center [1030, 505] width 15 height 15
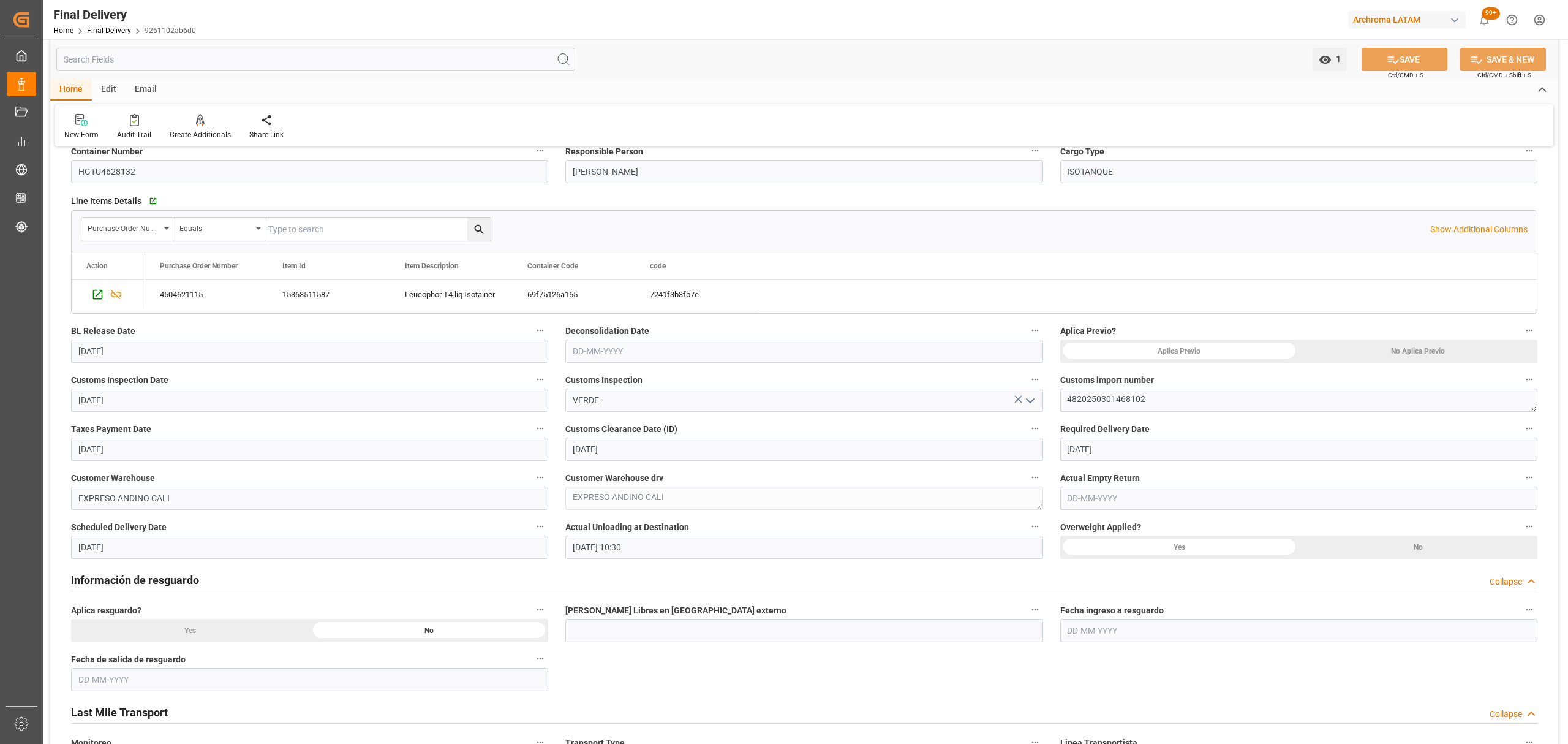
scroll to position [82, 0]
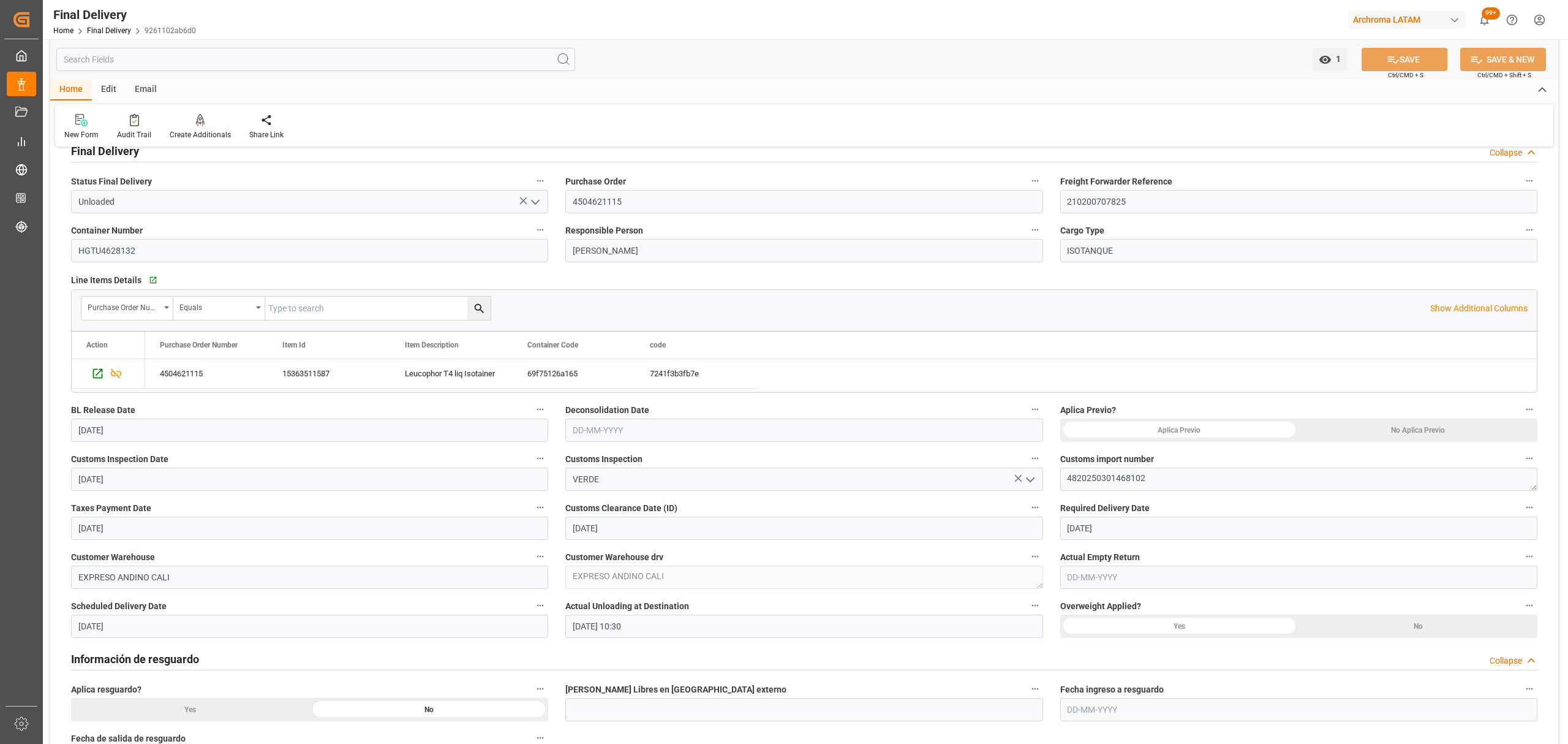
click at [1417, 431] on div "No Aplica Previo" at bounding box center [1418, 430] width 239 height 24
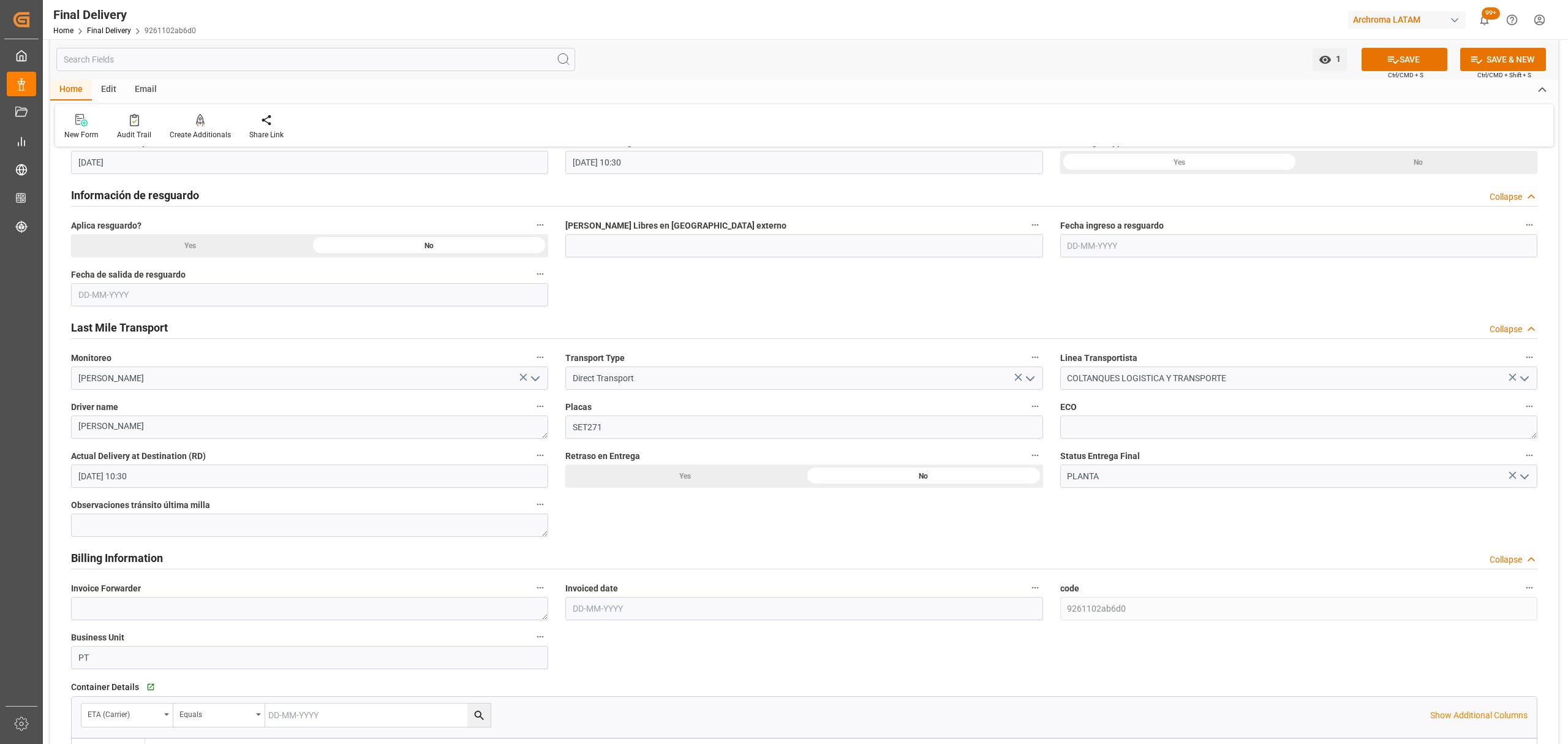
scroll to position [571, 0]
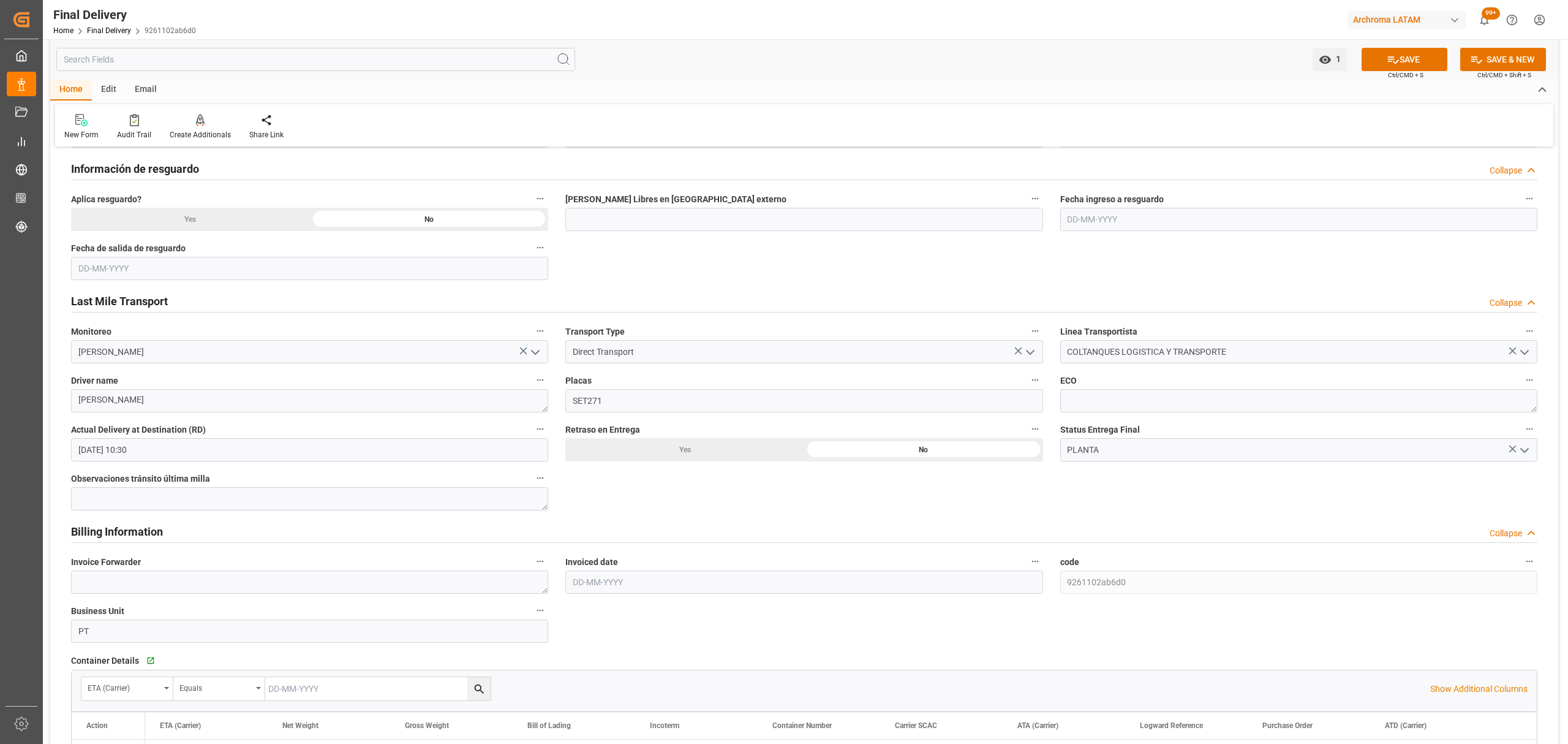
click at [1380, 66] on button "SAVE" at bounding box center [1404, 60] width 86 height 24
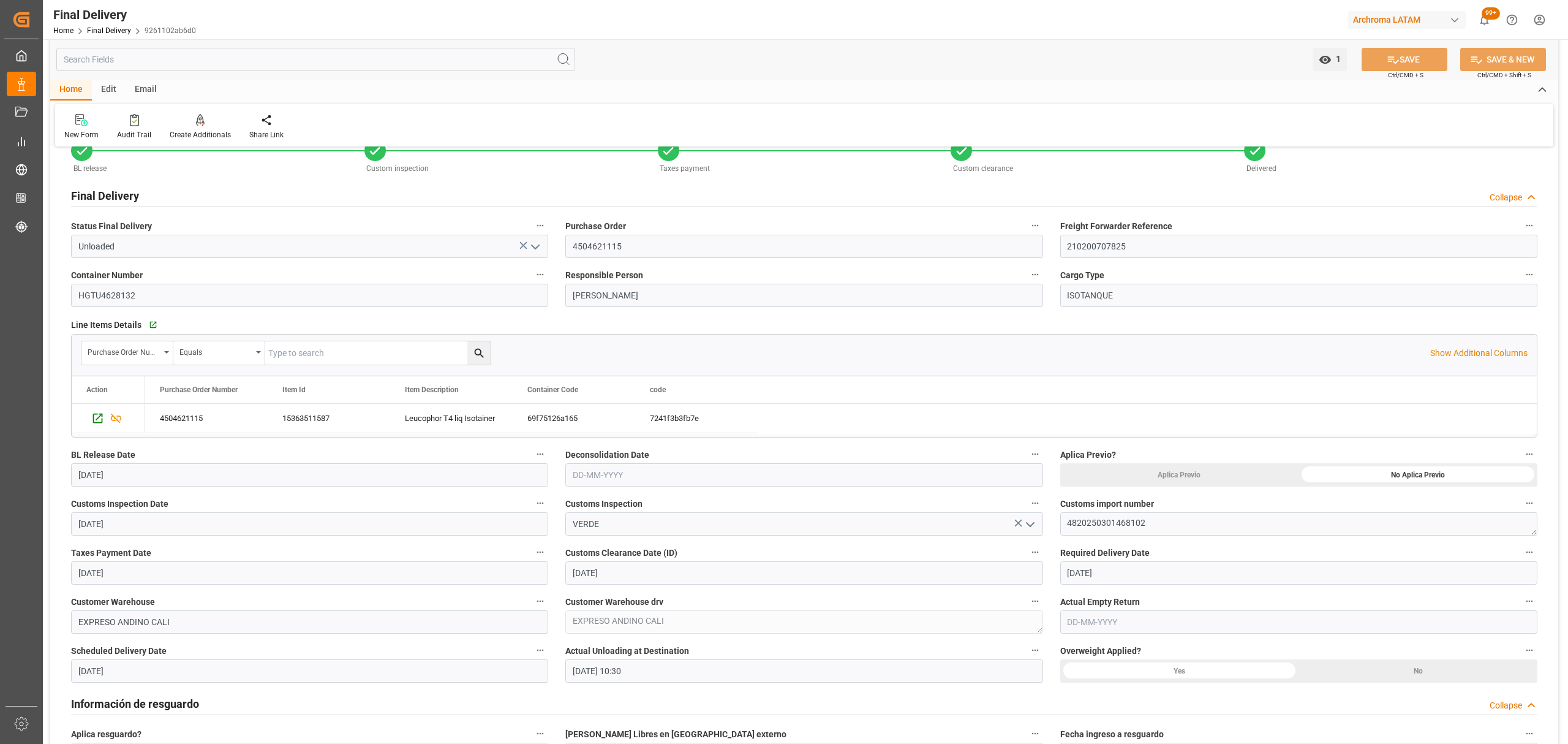
scroll to position [0, 0]
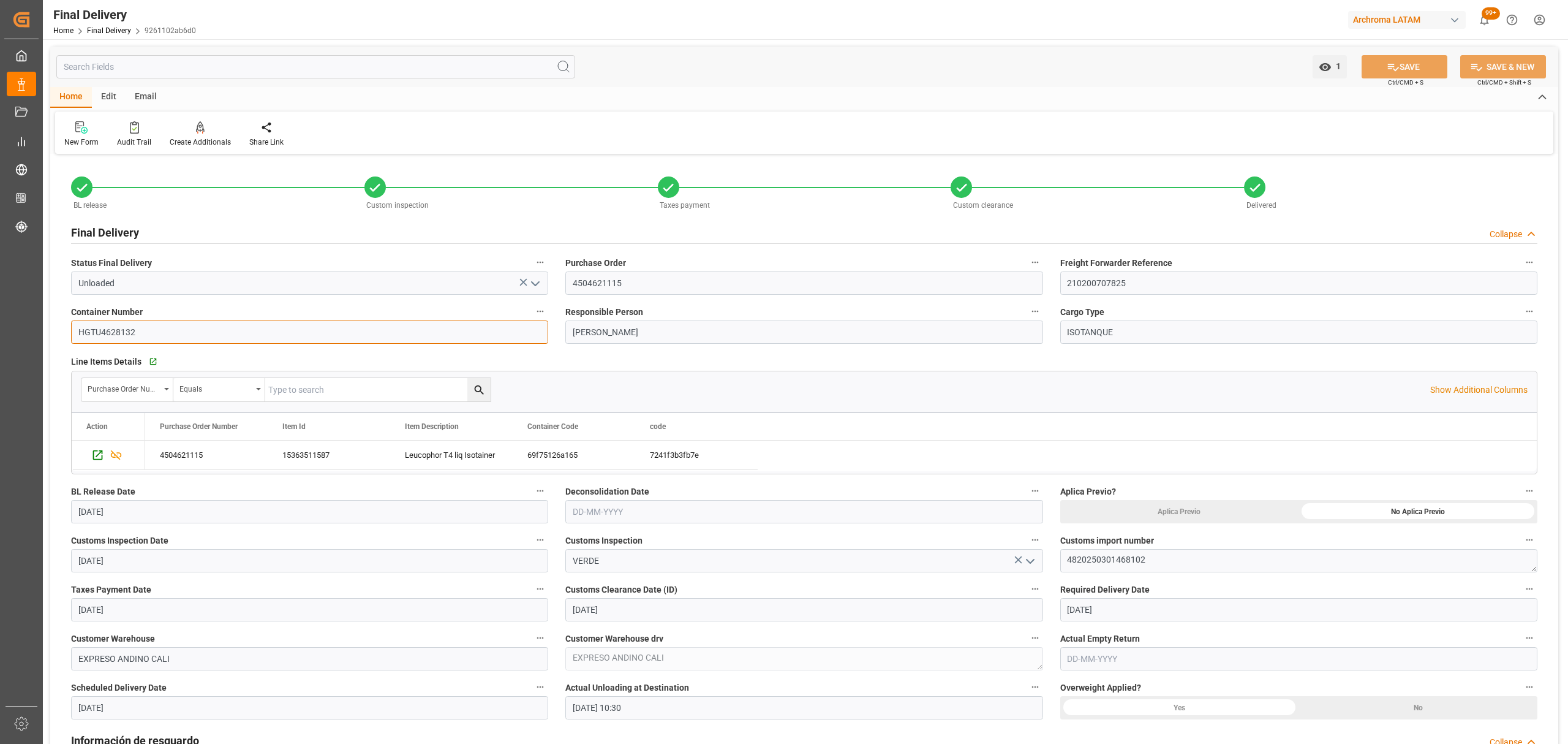
click at [125, 337] on input "HGTU4628132" at bounding box center [309, 332] width 477 height 24
click at [123, 336] on input "HGTU4628132" at bounding box center [309, 332] width 477 height 24
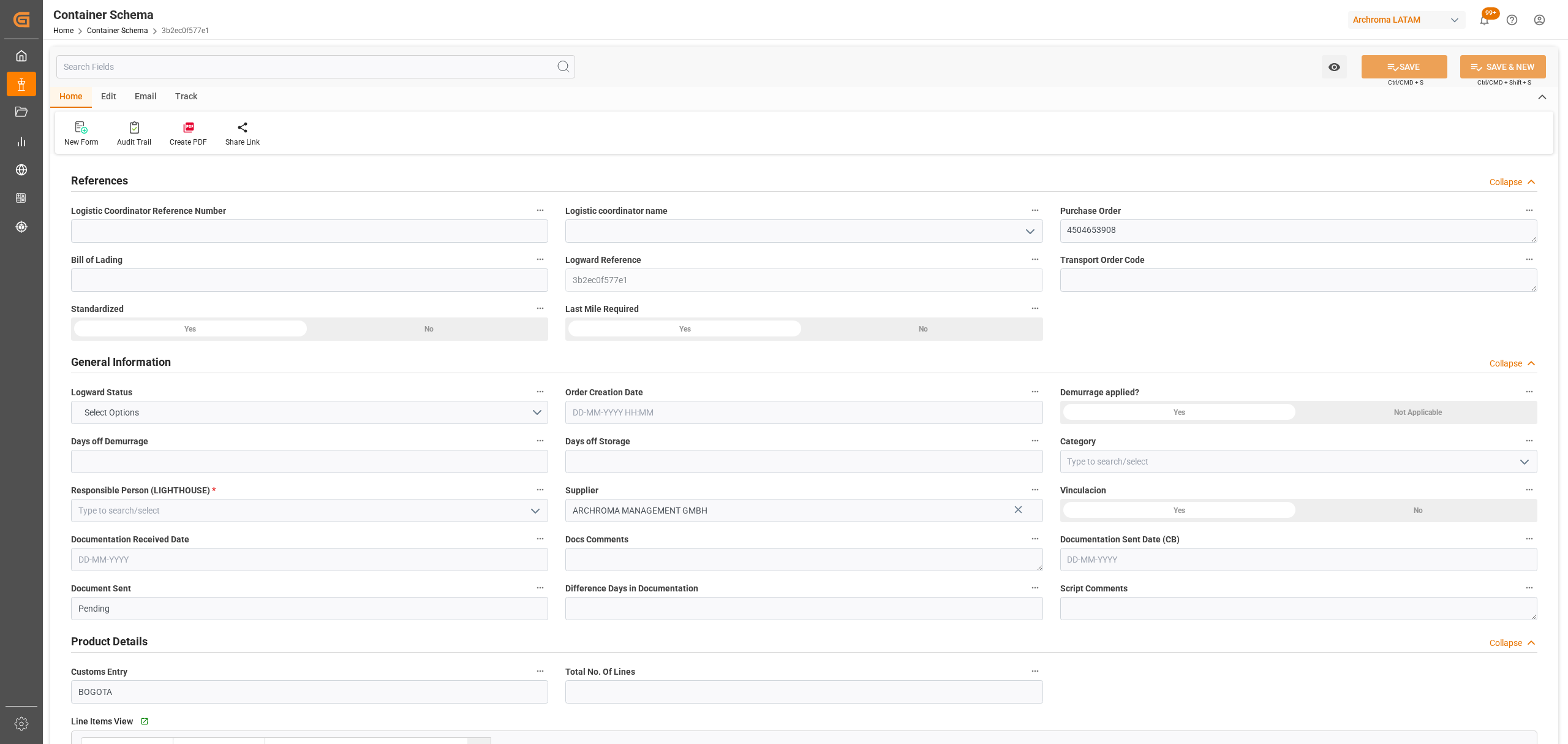
type input "0"
type input "1"
type input "10"
type input "600"
type input "677.95"
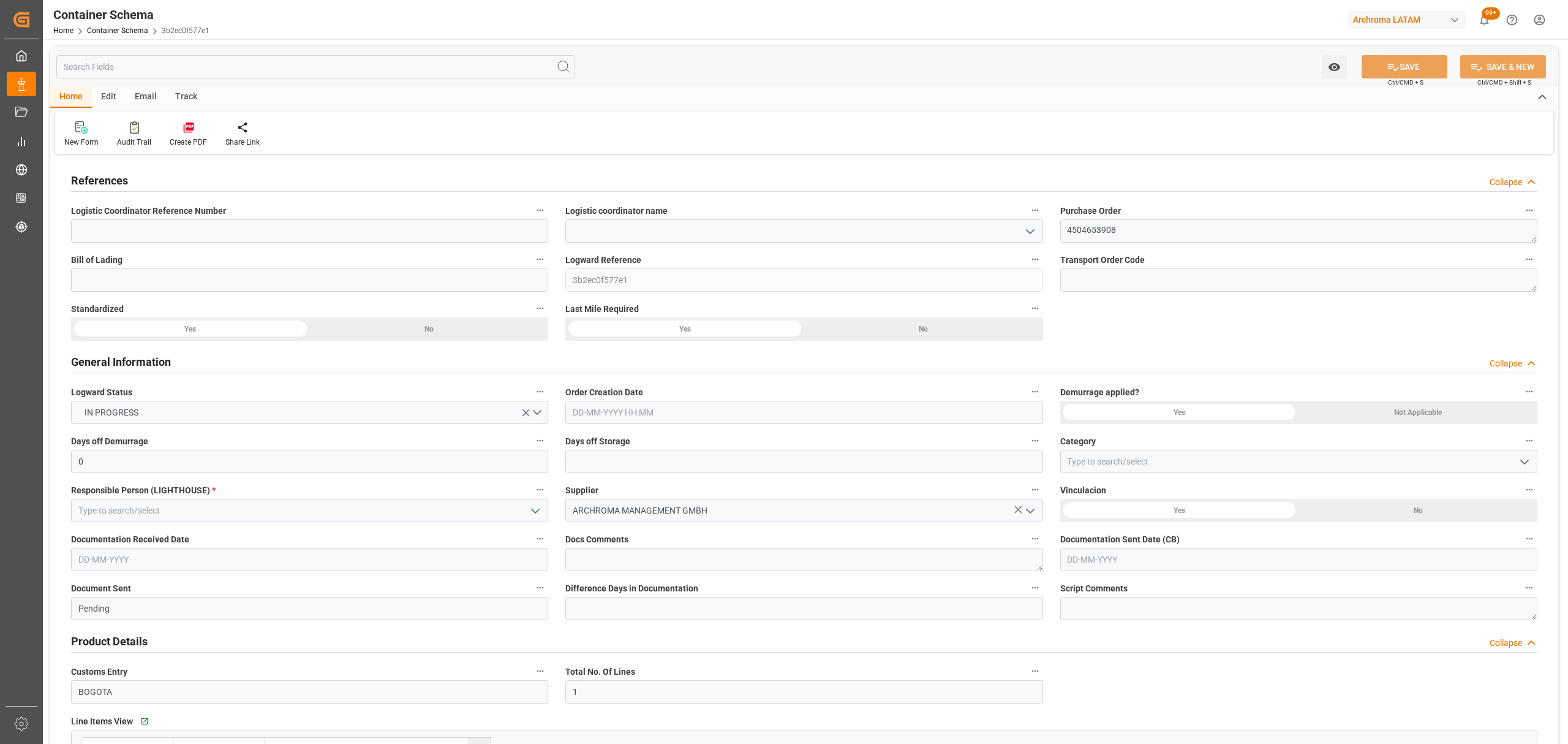
click at [1029, 228] on icon "open menu" at bounding box center [1030, 231] width 15 height 15
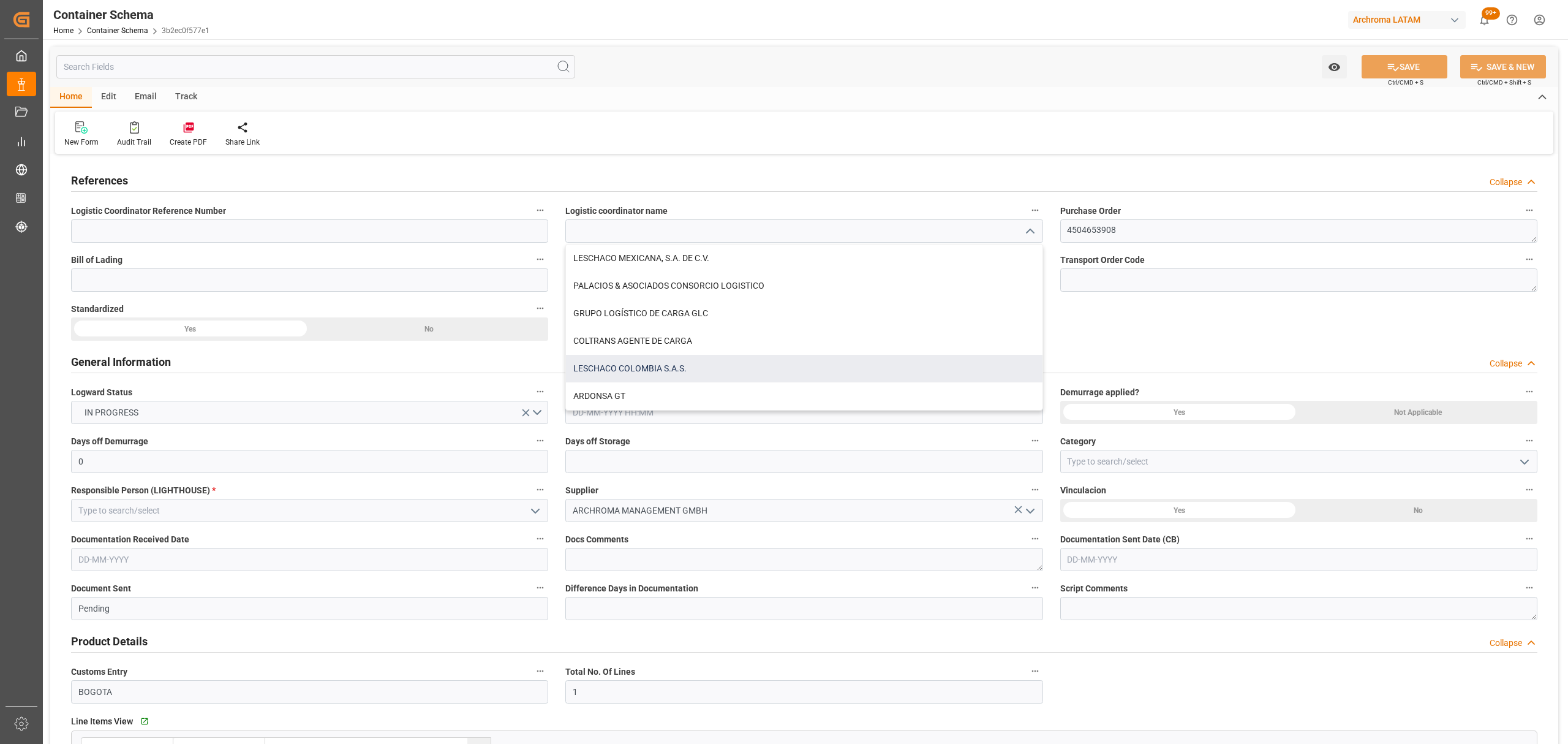
click at [638, 372] on div "LESCHACO COLOMBIA S.A.S." at bounding box center [803, 369] width 476 height 28
type input "LESCHACO COLOMBIA S.A.S."
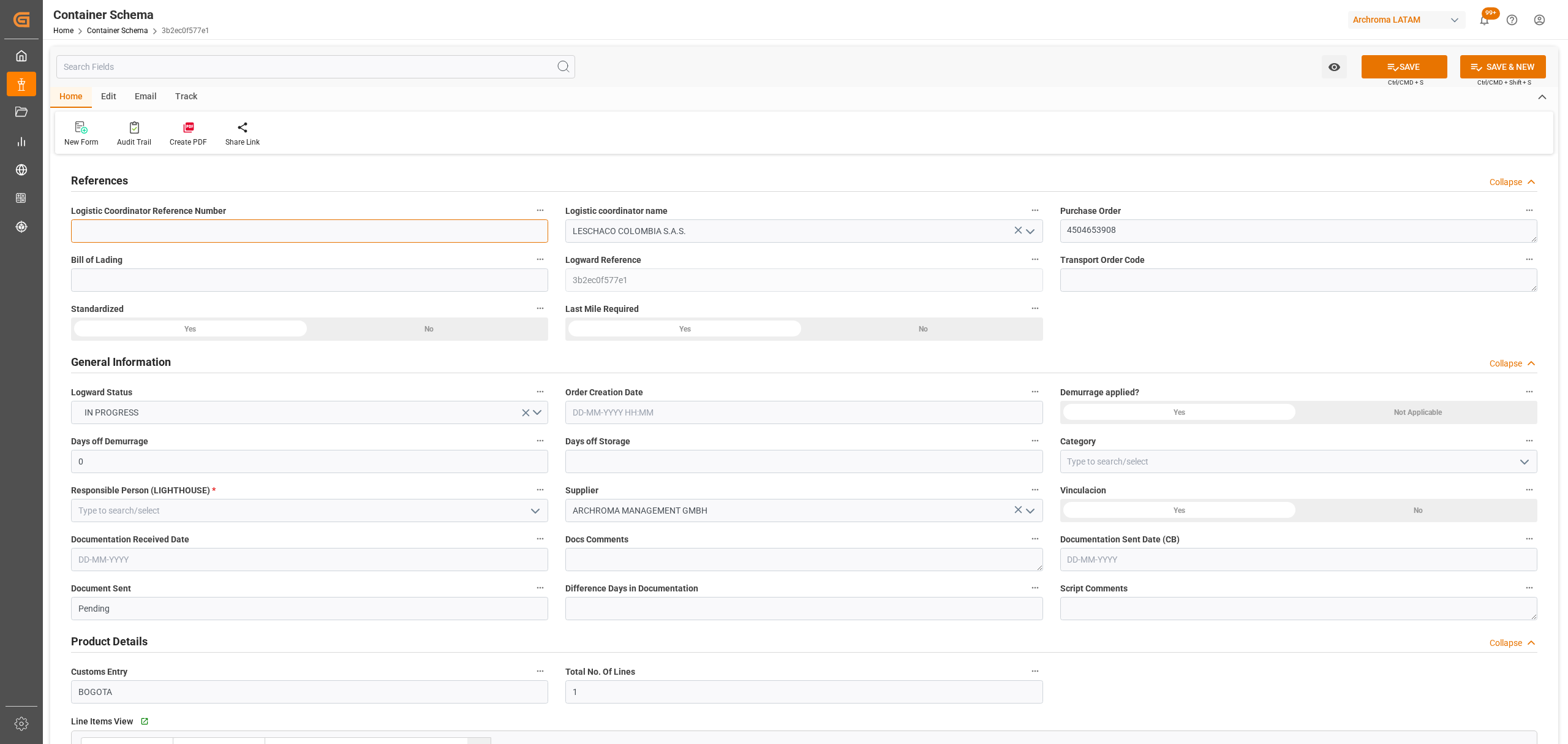
drag, startPoint x: 426, startPoint y: 234, endPoint x: 432, endPoint y: 244, distance: 11.7
click at [426, 234] on input at bounding box center [309, 231] width 477 height 24
paste input "200200802325"
type input "200200802325"
click at [254, 275] on input at bounding box center [309, 280] width 477 height 24
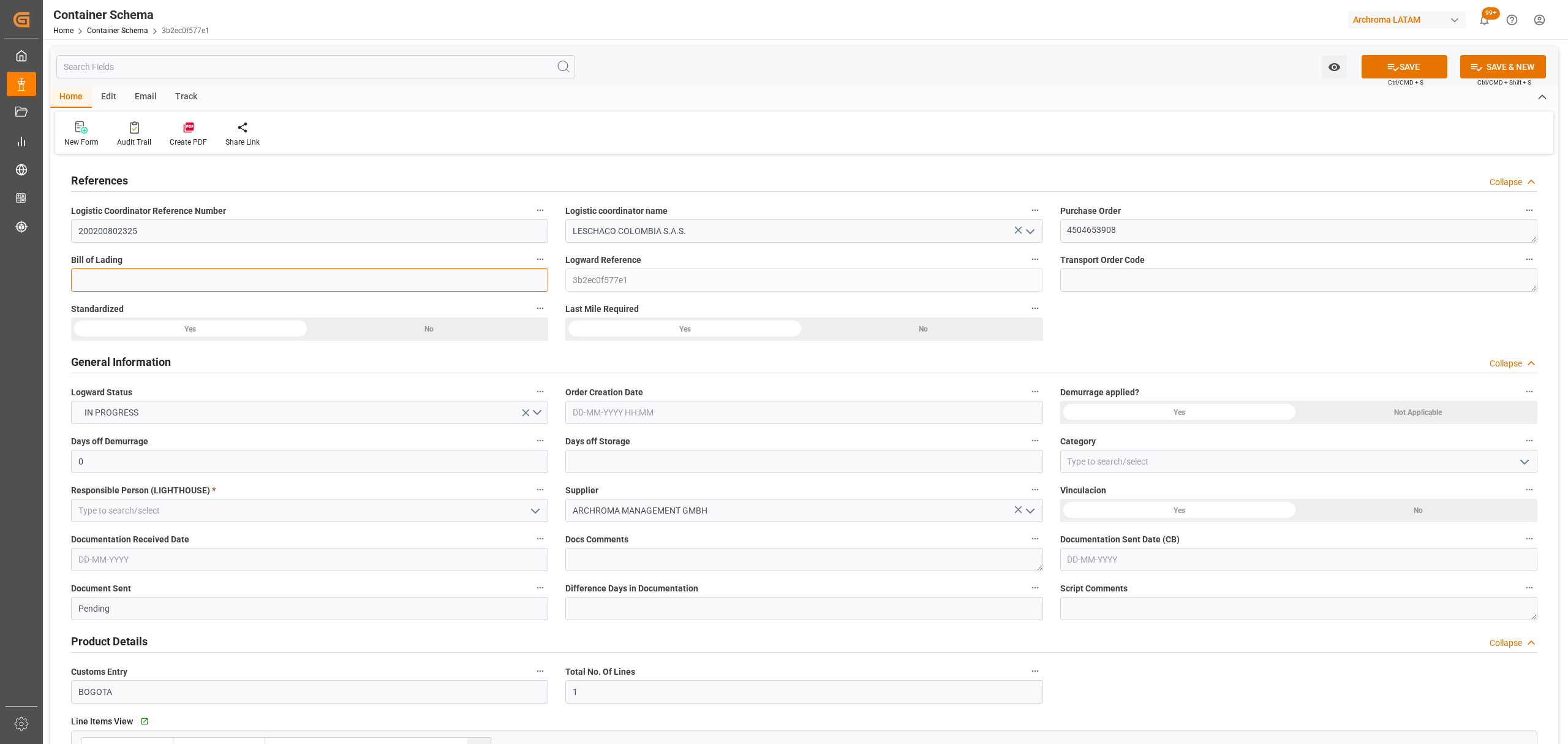
paste input "BCN0280352"
type input "BCN0280352"
click at [648, 413] on input "text" at bounding box center [804, 413] width 477 height 24
click at [609, 478] on div "28 29 30 31 1 2 3" at bounding box center [653, 487] width 167 height 24
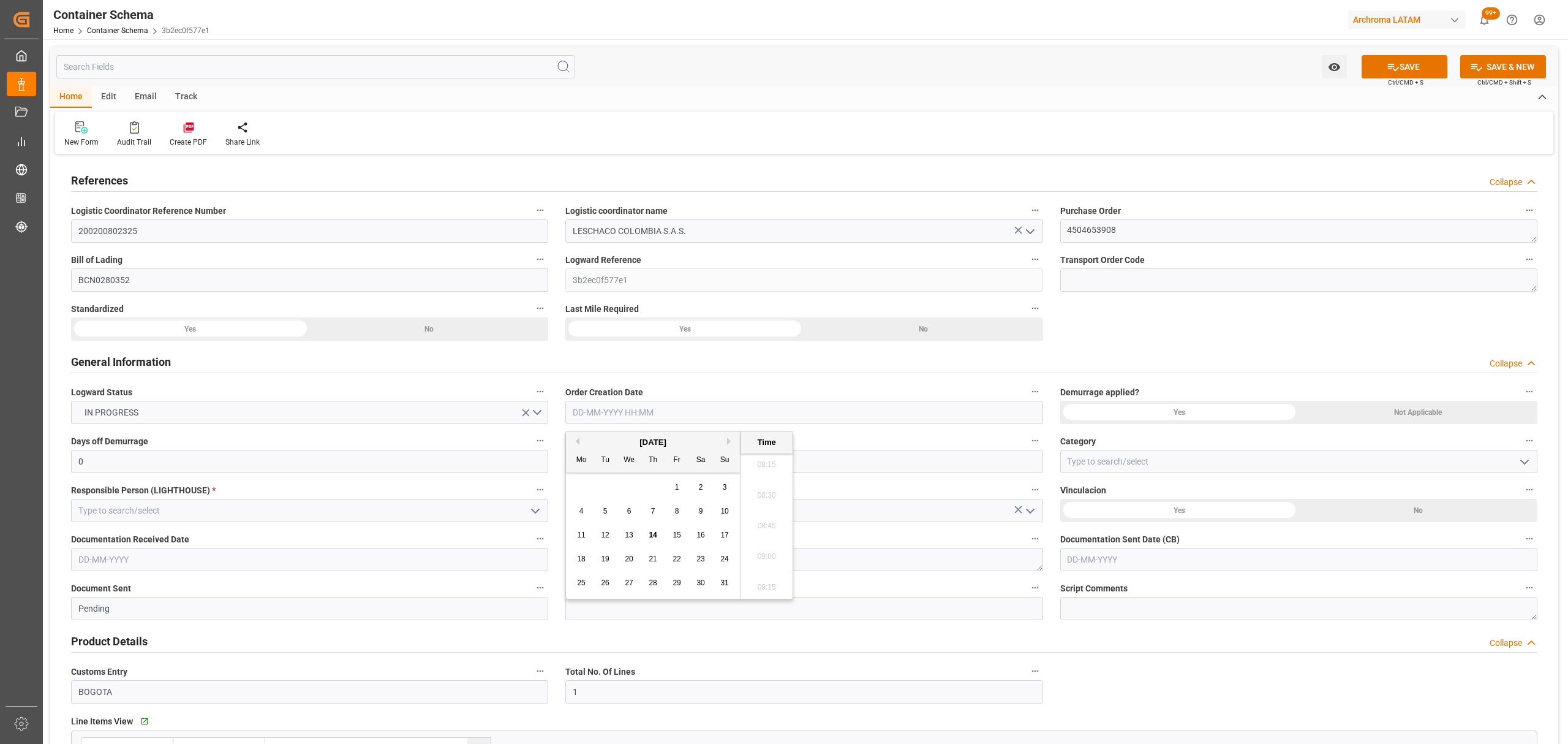
click at [655, 535] on span "14" at bounding box center [652, 535] width 8 height 8
click at [763, 529] on li "08:45" at bounding box center [766, 526] width 52 height 31
type input "[DATE] 08:45"
click at [1529, 459] on icon "open menu" at bounding box center [1524, 462] width 15 height 15
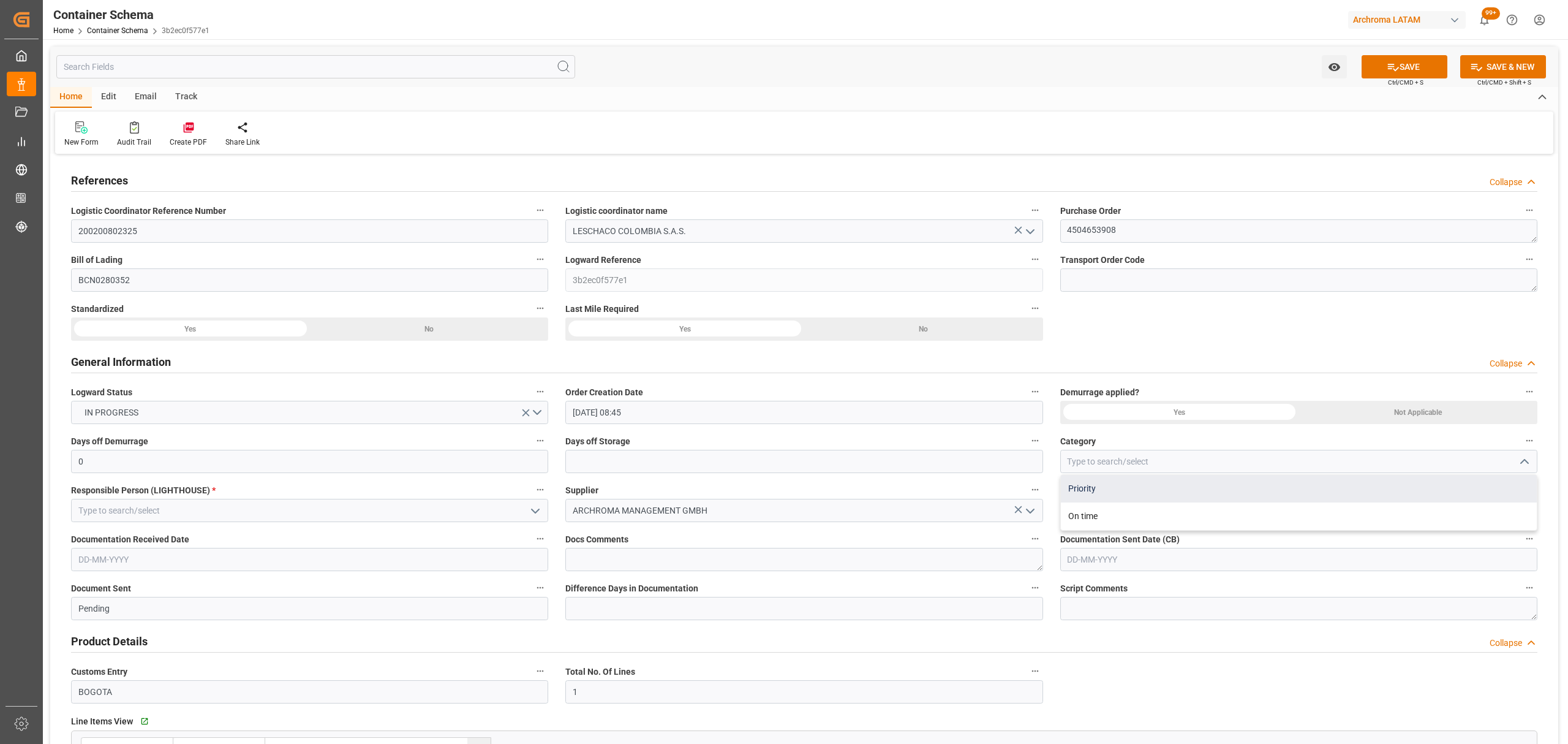
click at [1205, 492] on div "Priority" at bounding box center [1298, 489] width 476 height 28
type input "Priority"
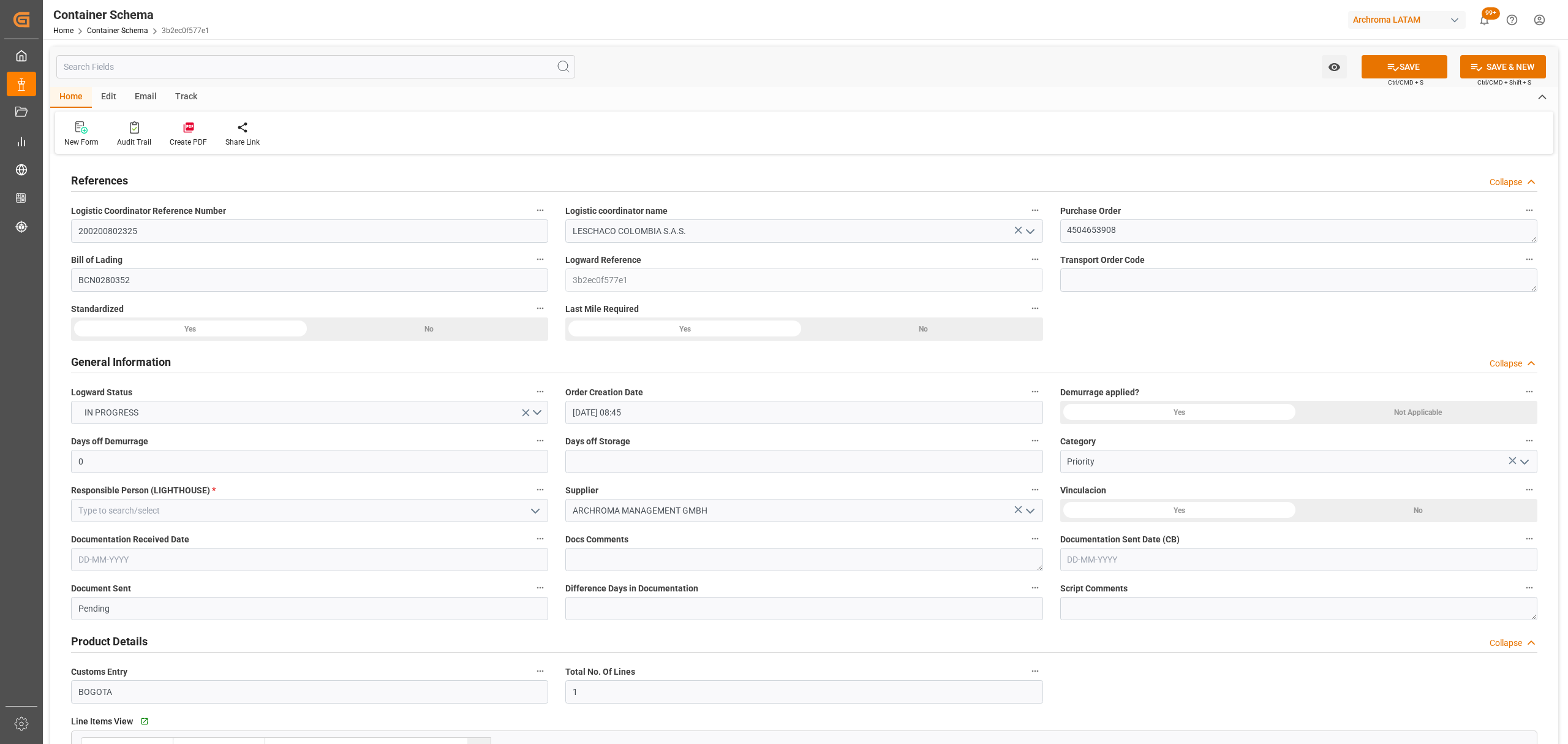
click at [753, 474] on div "Days off Storage" at bounding box center [803, 453] width 494 height 49
click at [765, 462] on input "text" at bounding box center [804, 462] width 477 height 24
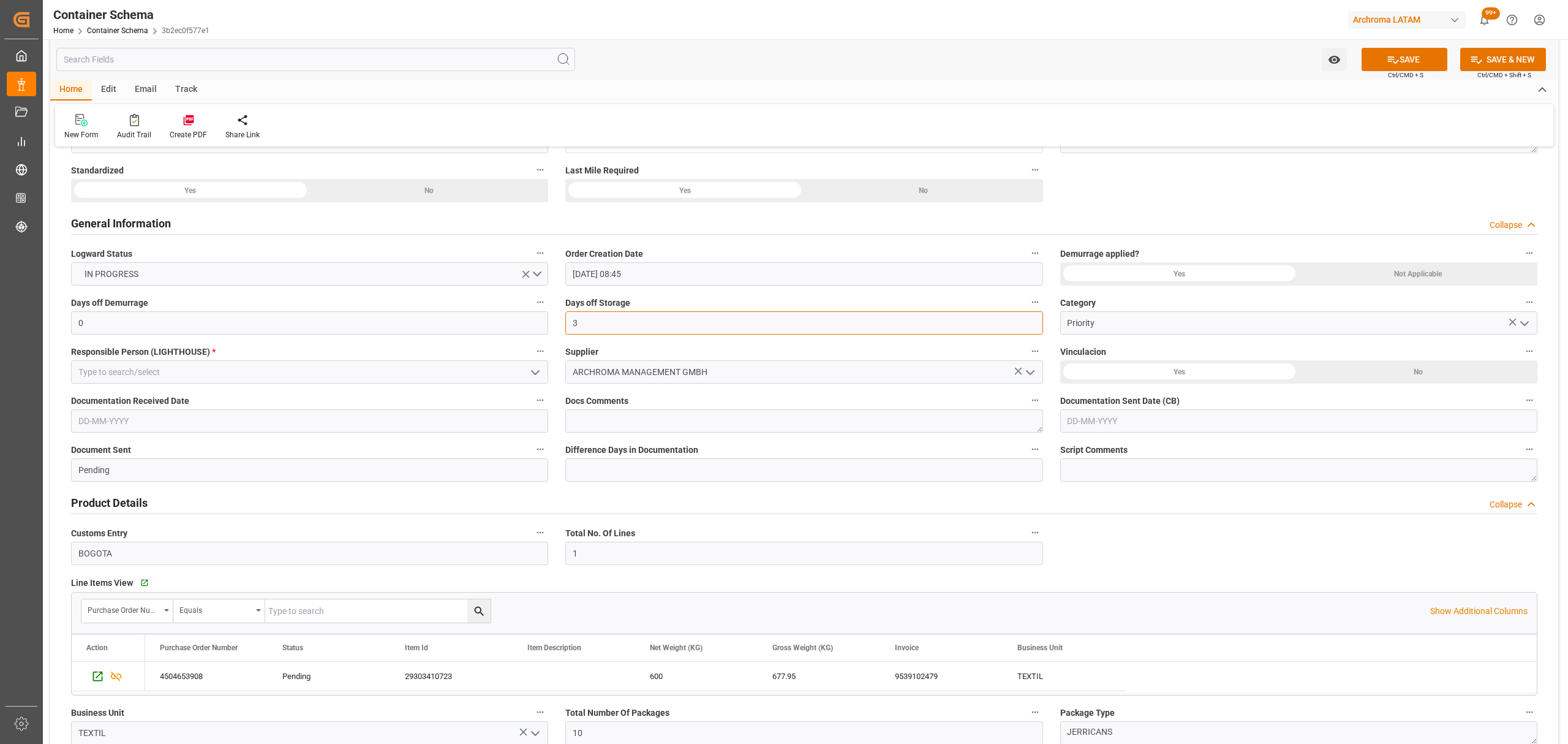
scroll to position [163, 0]
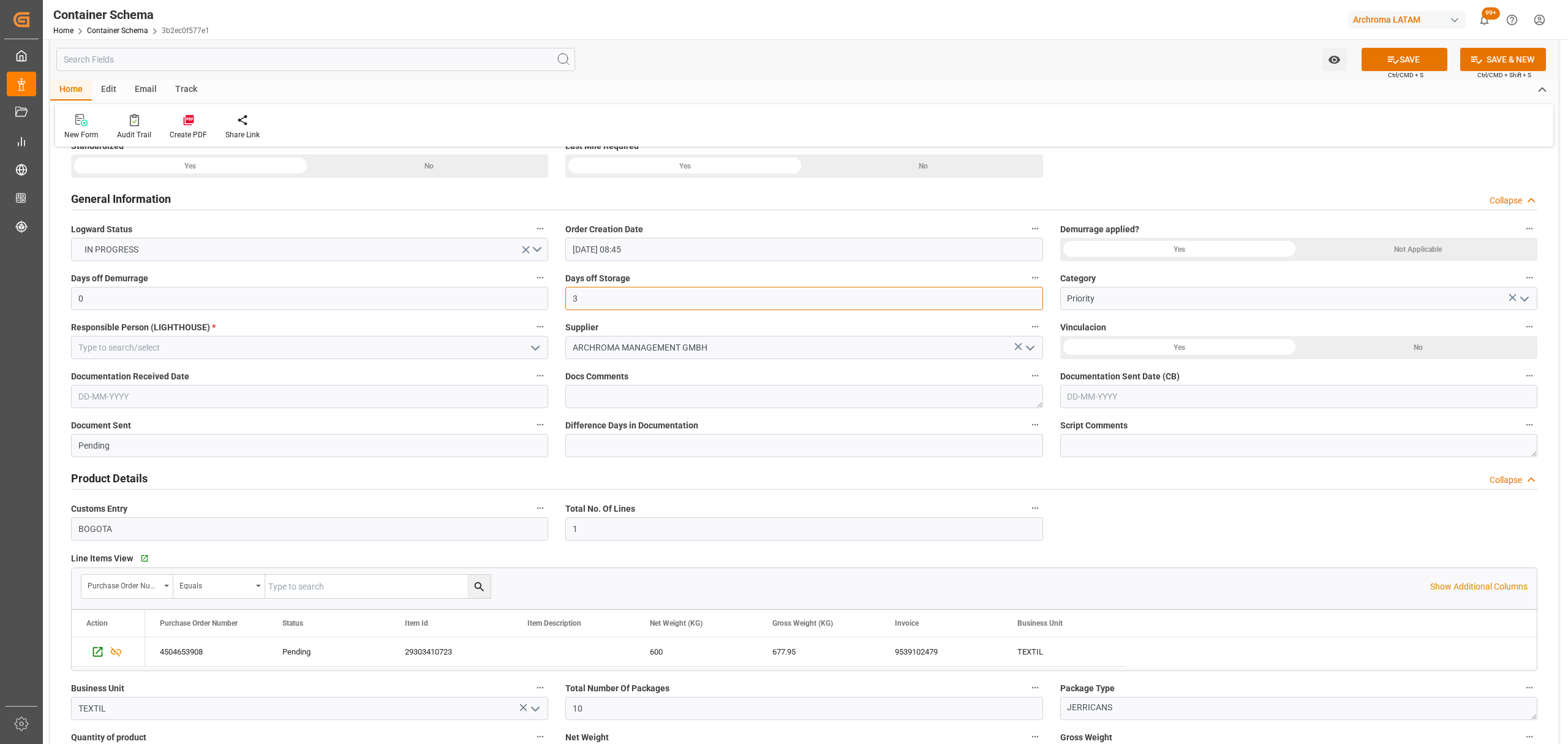
type input "3"
click at [1110, 397] on input "text" at bounding box center [1298, 397] width 477 height 24
click at [1086, 460] on div "28 29 30 31 1 2 3" at bounding box center [1148, 471] width 167 height 24
click at [1123, 524] on div "13" at bounding box center [1124, 519] width 15 height 15
type input "[DATE]"
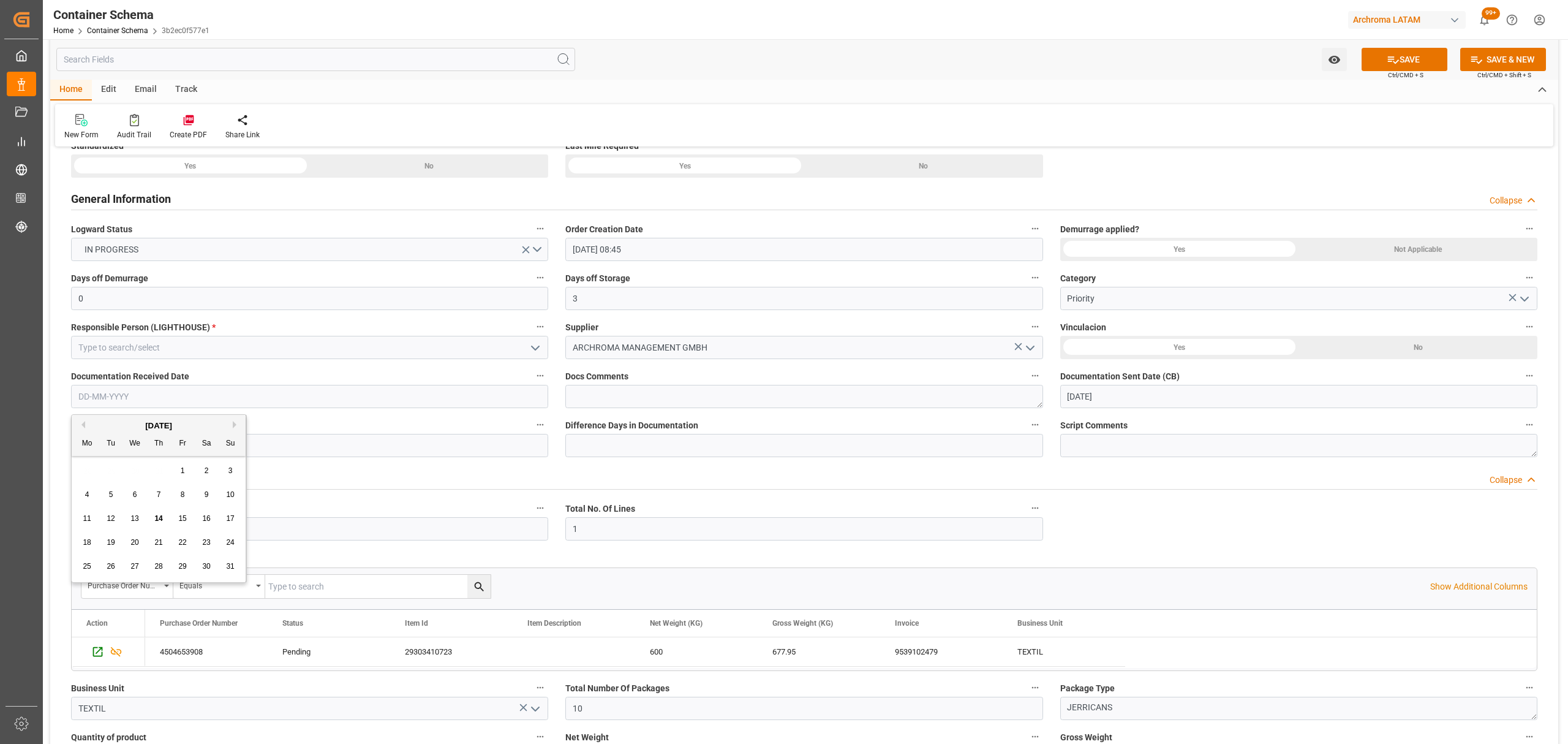
click at [136, 399] on input "text" at bounding box center [309, 397] width 477 height 24
click at [123, 455] on div "Mo Tu We Th Fr Sa Su" at bounding box center [158, 444] width 174 height 24
click at [133, 518] on span "13" at bounding box center [134, 518] width 8 height 8
type input "[DATE]"
click at [532, 342] on icon "open menu" at bounding box center [535, 347] width 15 height 15
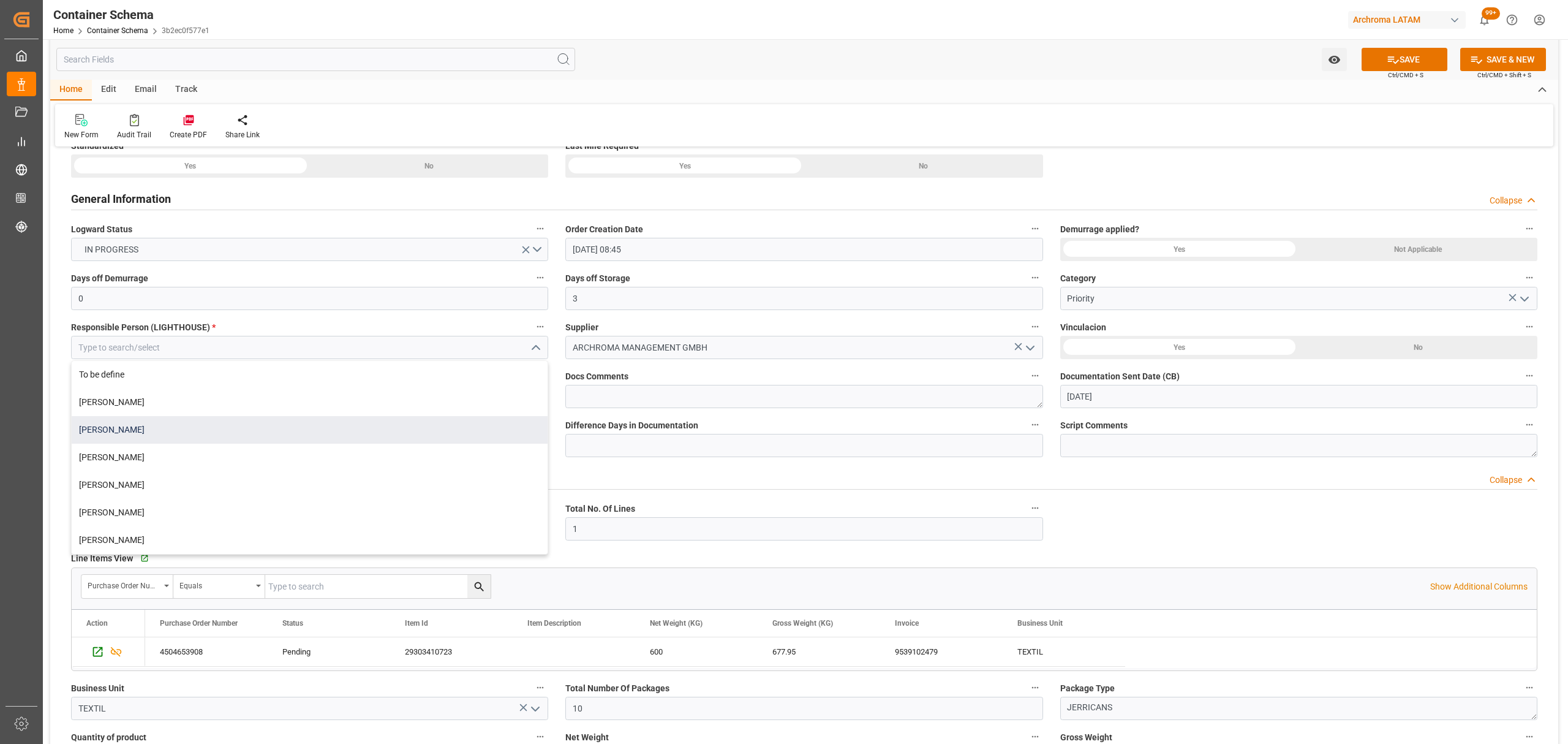
click at [155, 427] on div "[PERSON_NAME]" at bounding box center [309, 430] width 476 height 28
type input "[PERSON_NAME]"
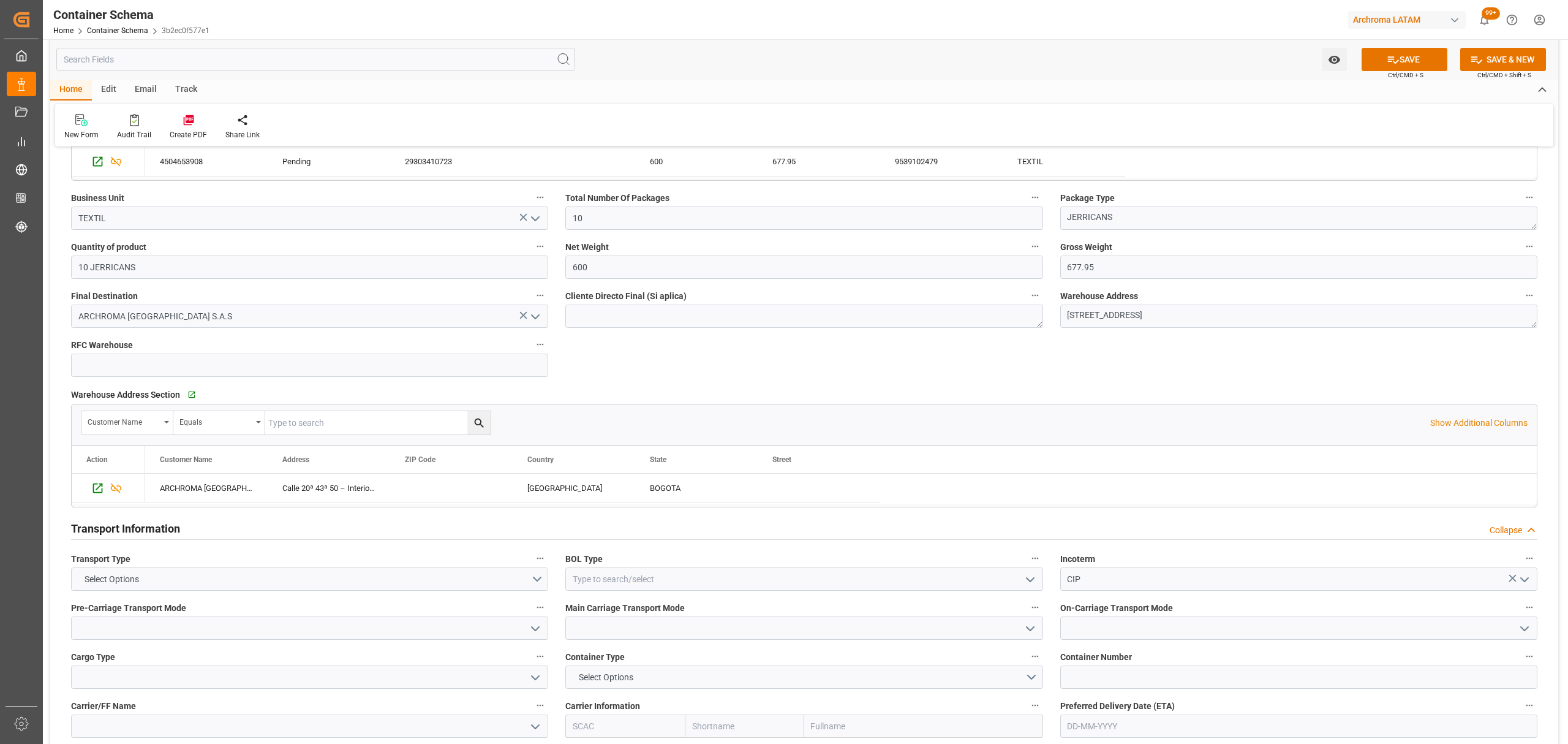
scroll to position [735, 0]
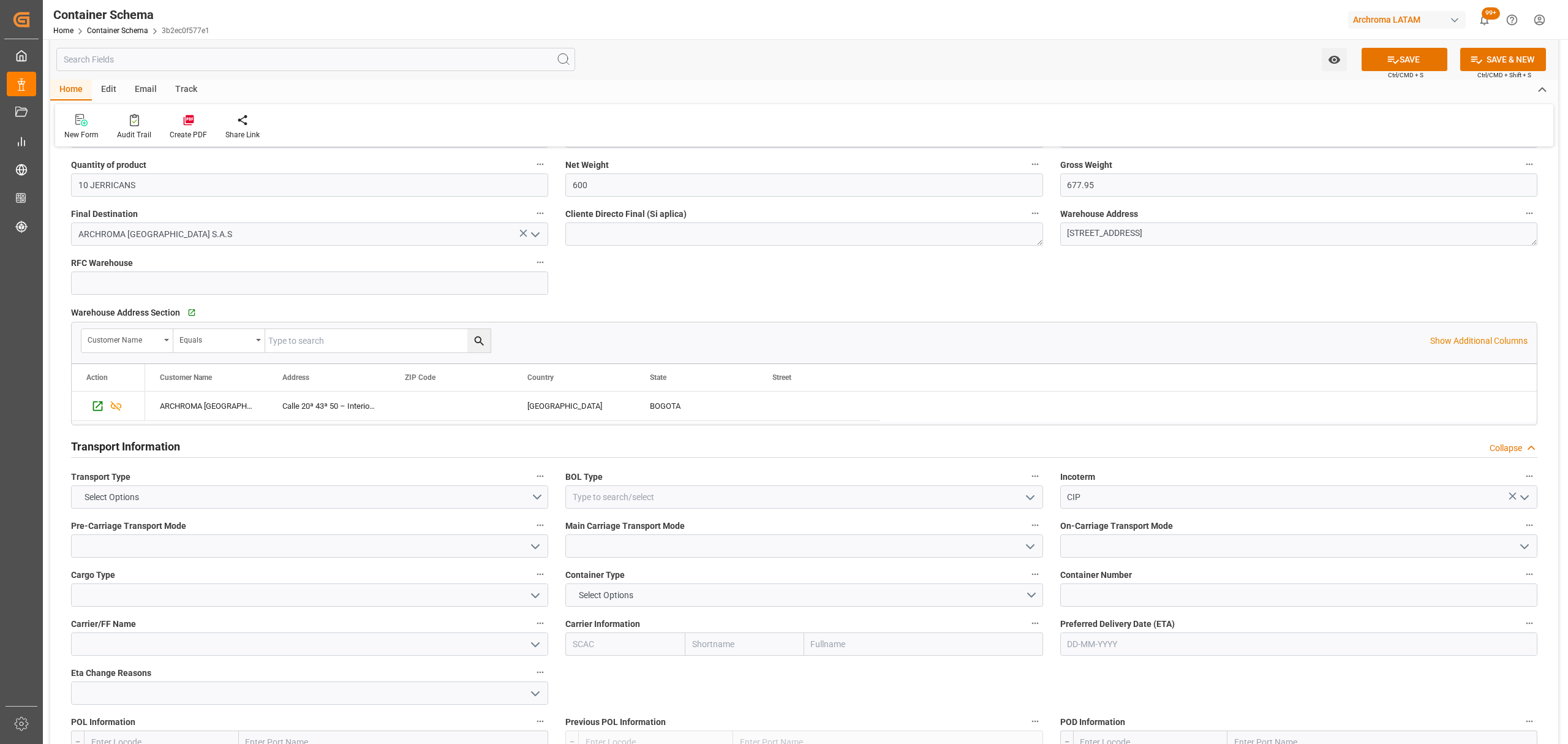
click at [1031, 499] on polyline "open menu" at bounding box center [1030, 497] width 8 height 3
click at [613, 579] on div "AIRWAY" at bounding box center [803, 580] width 476 height 28
type input "AIRWAY"
click at [540, 552] on icon "open menu" at bounding box center [535, 546] width 15 height 15
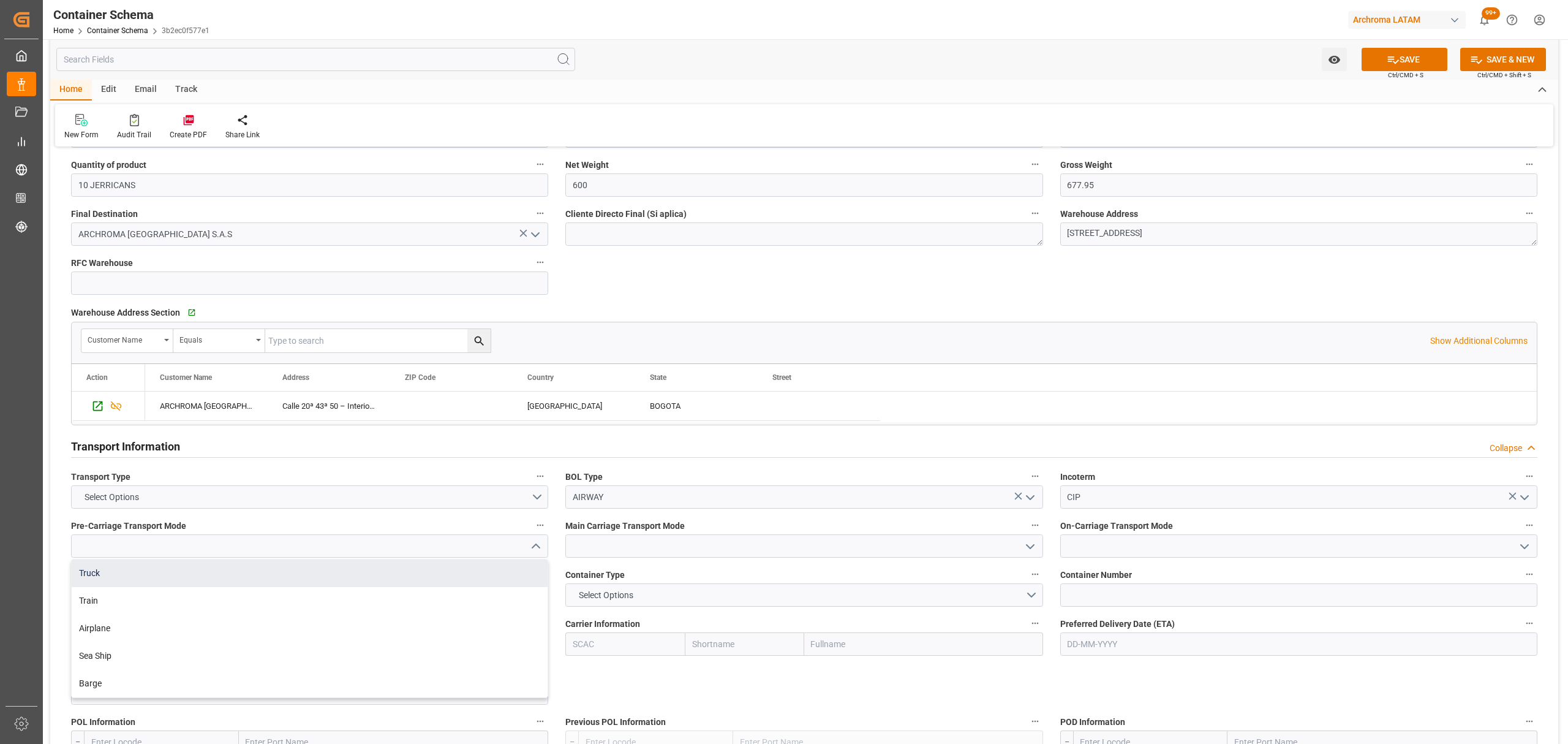
click at [233, 571] on div "Truck" at bounding box center [309, 573] width 476 height 28
type input "Truck"
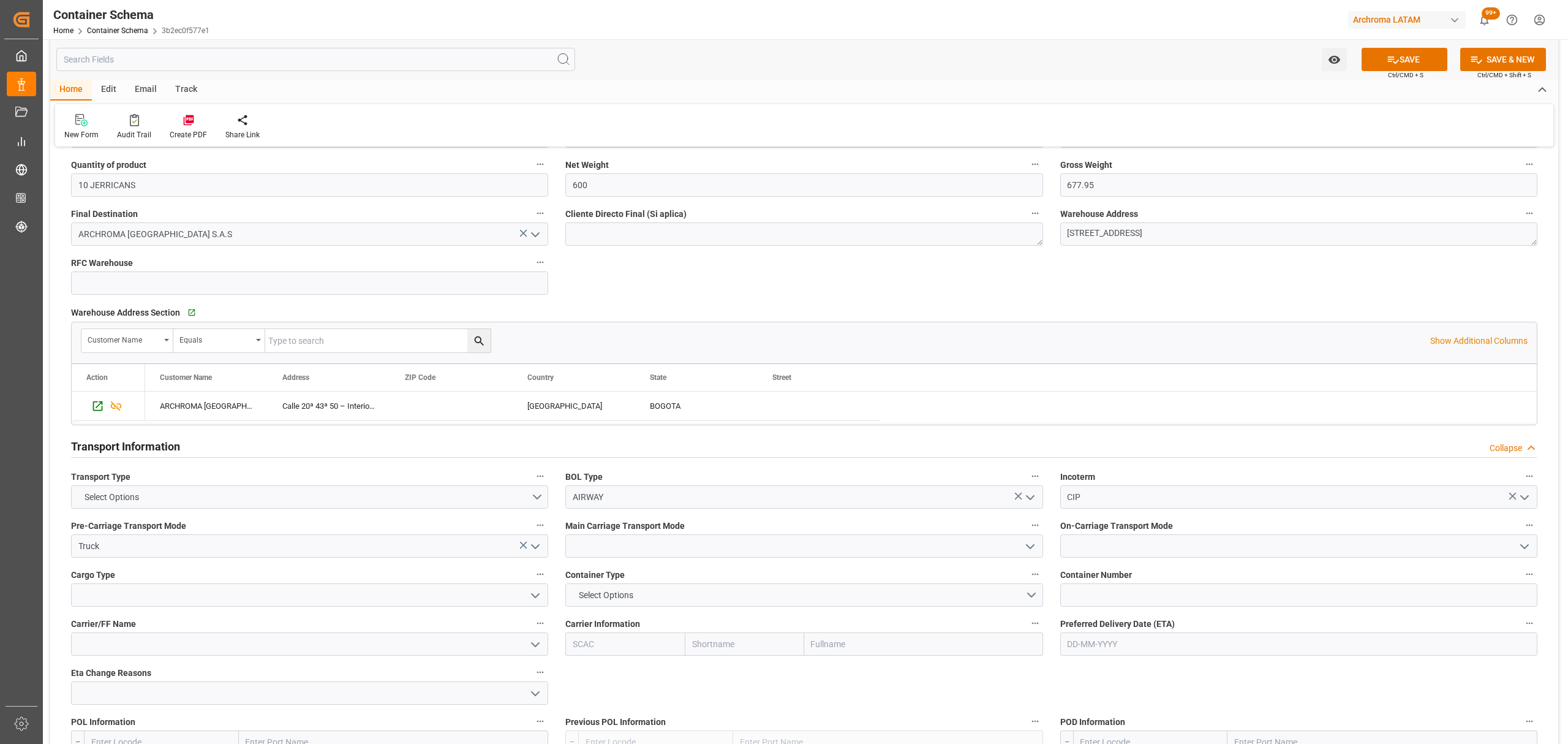
click at [1033, 554] on icon "open menu" at bounding box center [1030, 546] width 15 height 15
click at [630, 634] on div "Airplane" at bounding box center [803, 628] width 476 height 28
type input "Airplane"
click at [1517, 546] on icon "open menu" at bounding box center [1524, 546] width 15 height 15
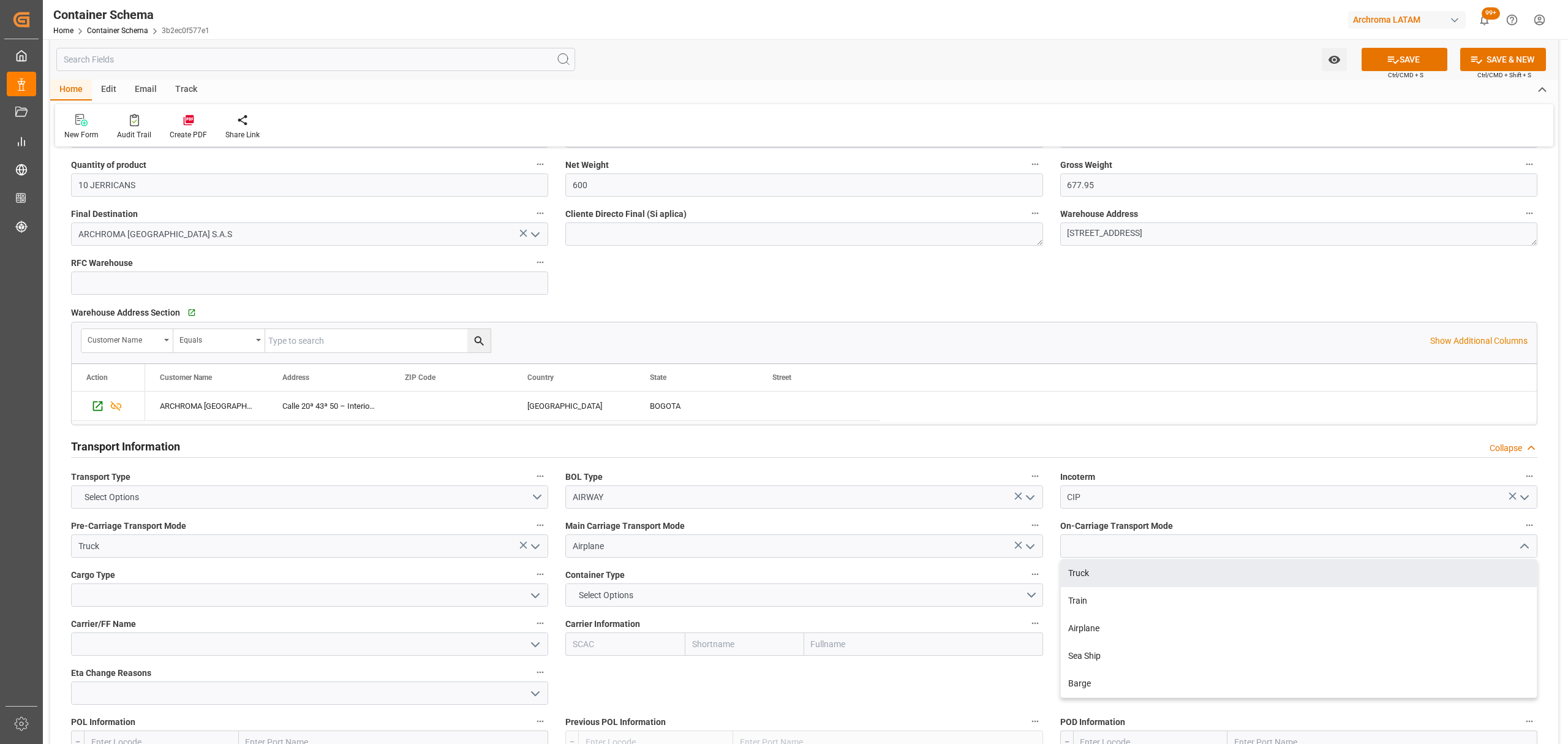
drag, startPoint x: 1137, startPoint y: 579, endPoint x: 1116, endPoint y: 575, distance: 21.4
click at [1137, 578] on div "Truck" at bounding box center [1298, 573] width 476 height 28
type input "Truck"
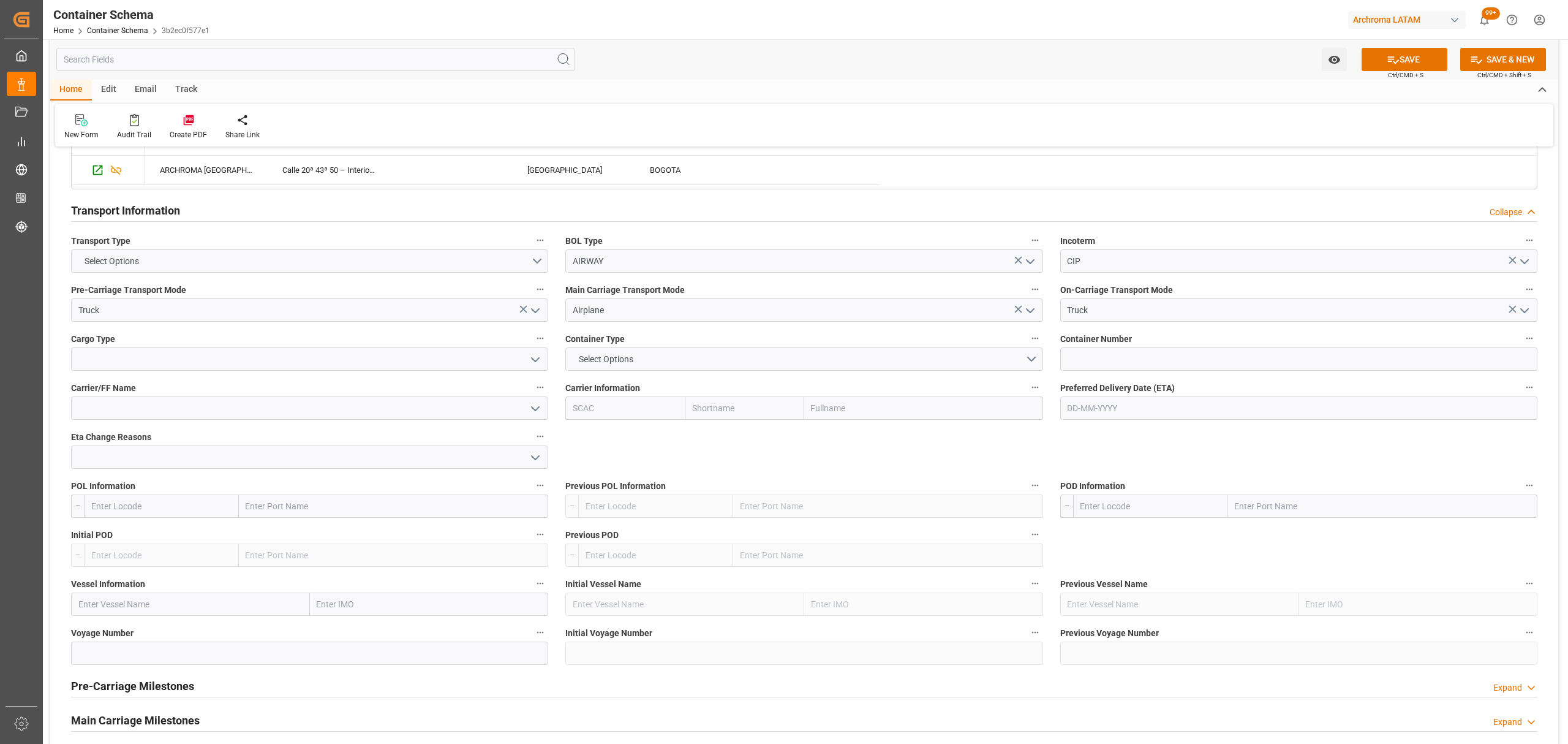
scroll to position [980, 0]
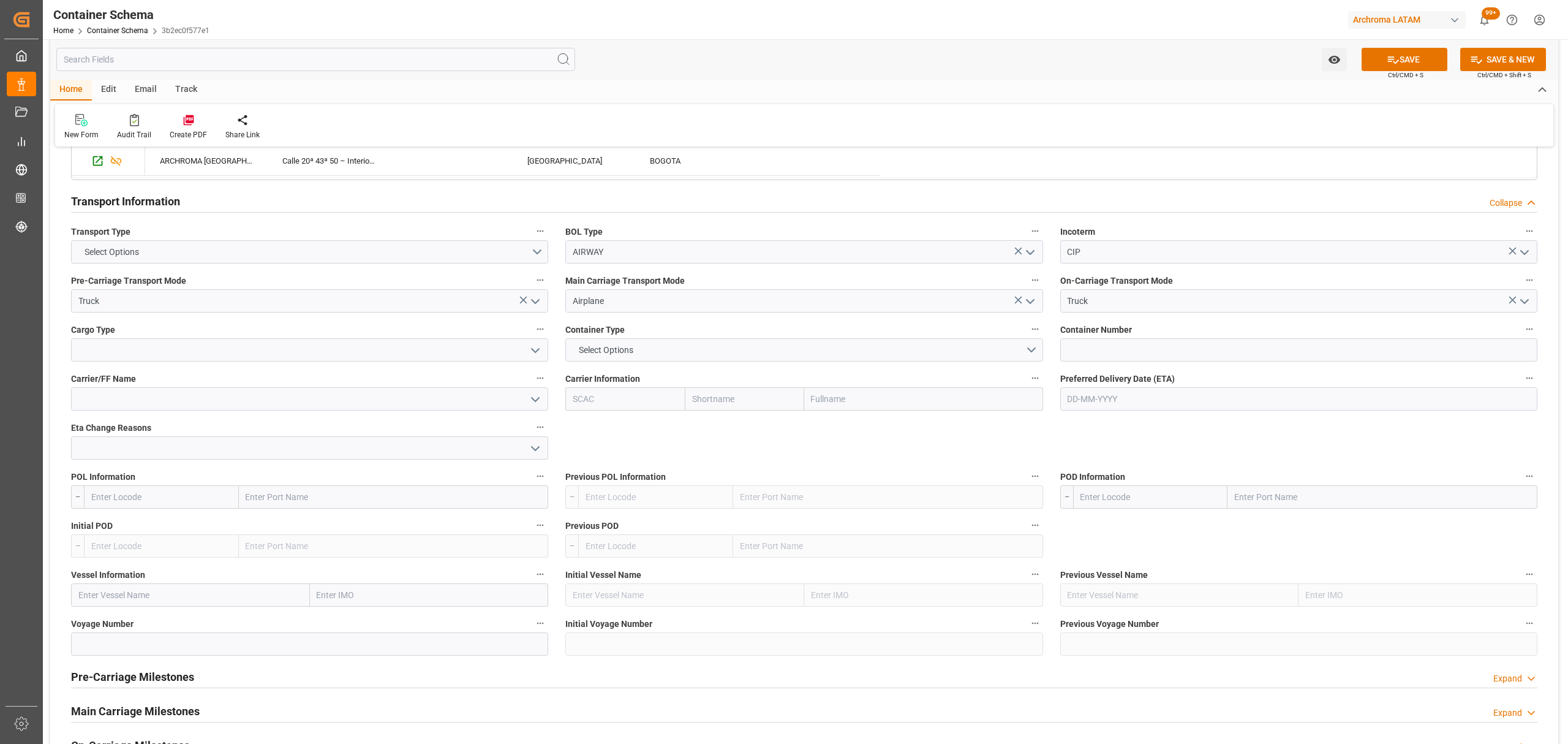
click at [534, 358] on icon "open menu" at bounding box center [535, 350] width 15 height 15
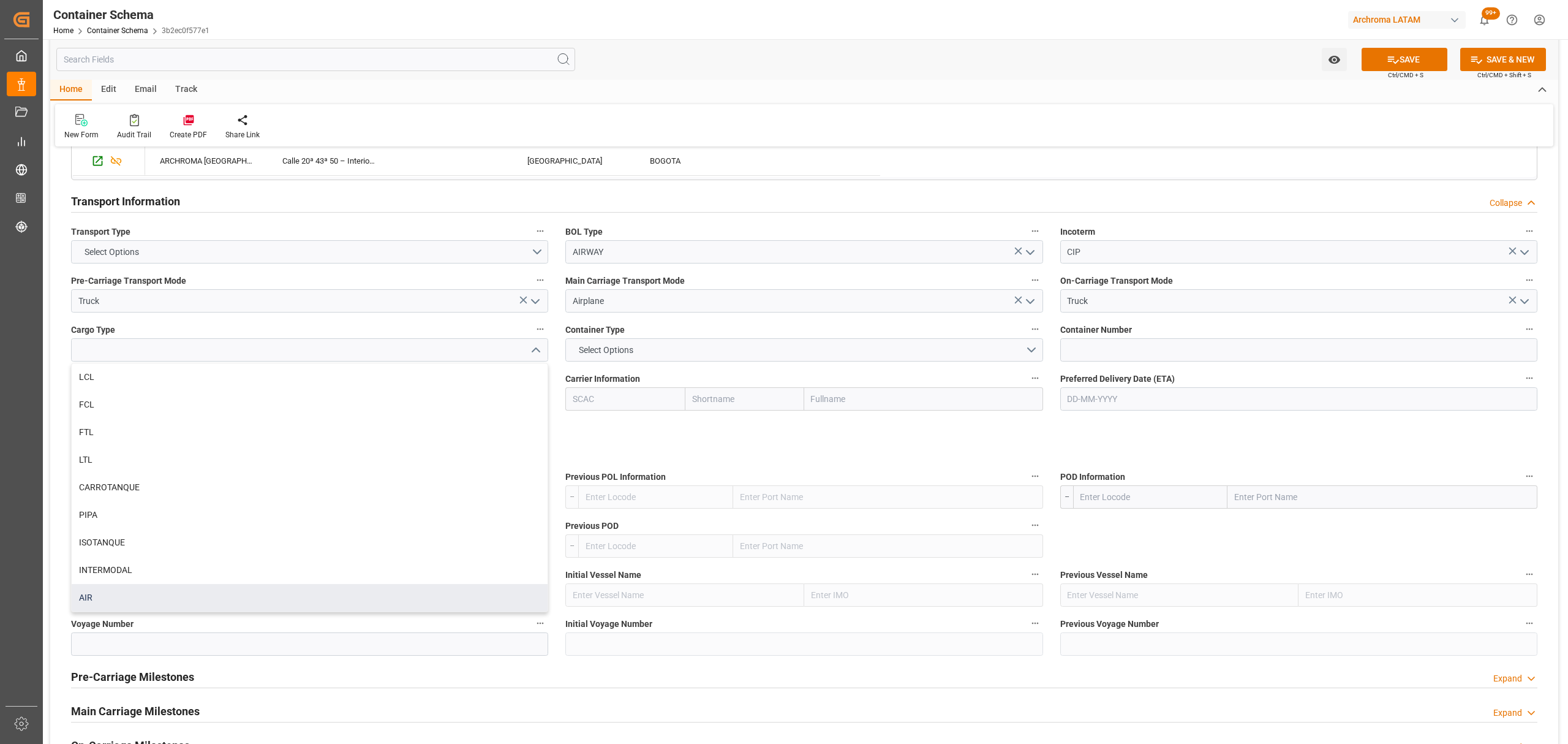
click at [116, 596] on div "AIR" at bounding box center [309, 598] width 476 height 28
type input "AIR"
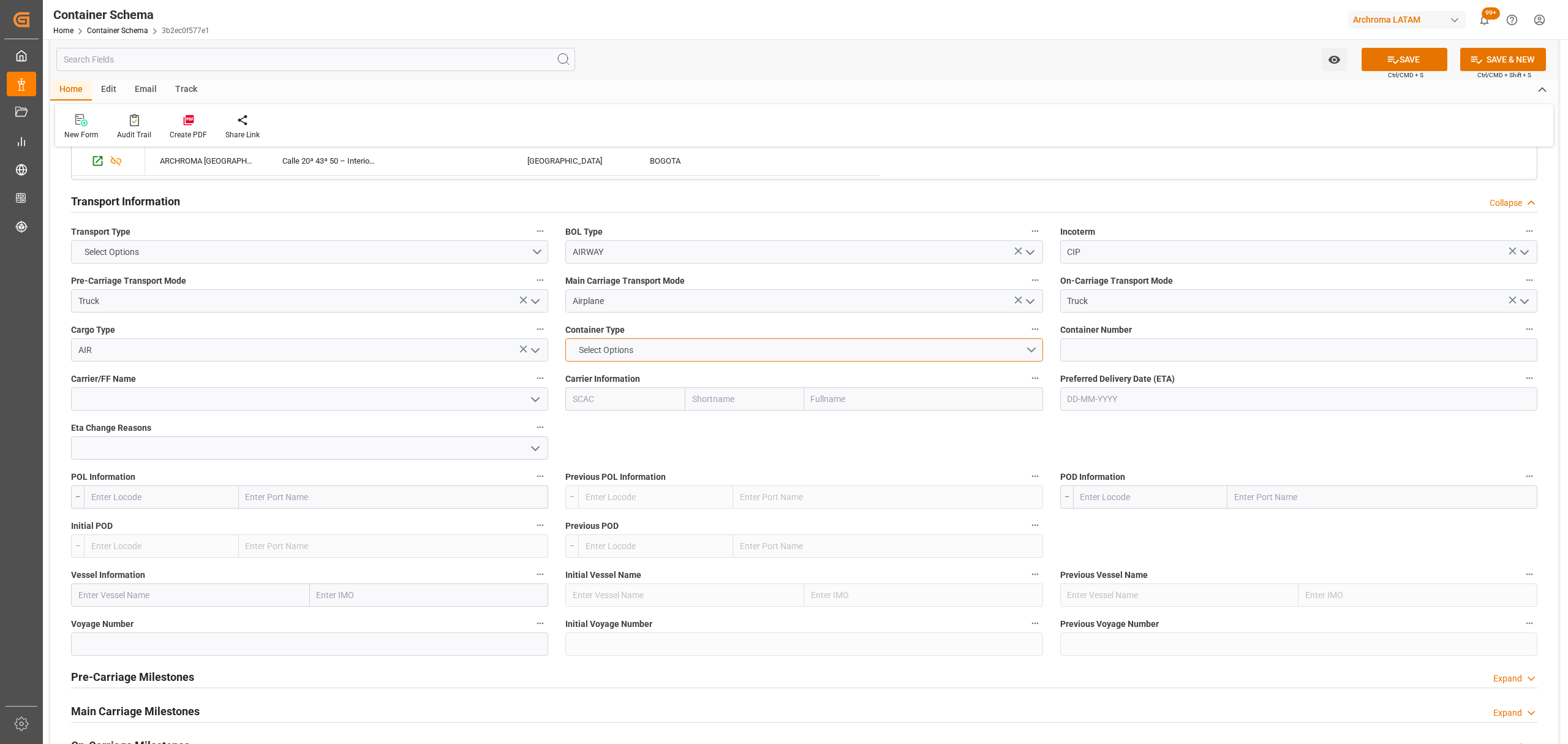
click at [775, 350] on button "Select Options" at bounding box center [804, 350] width 477 height 24
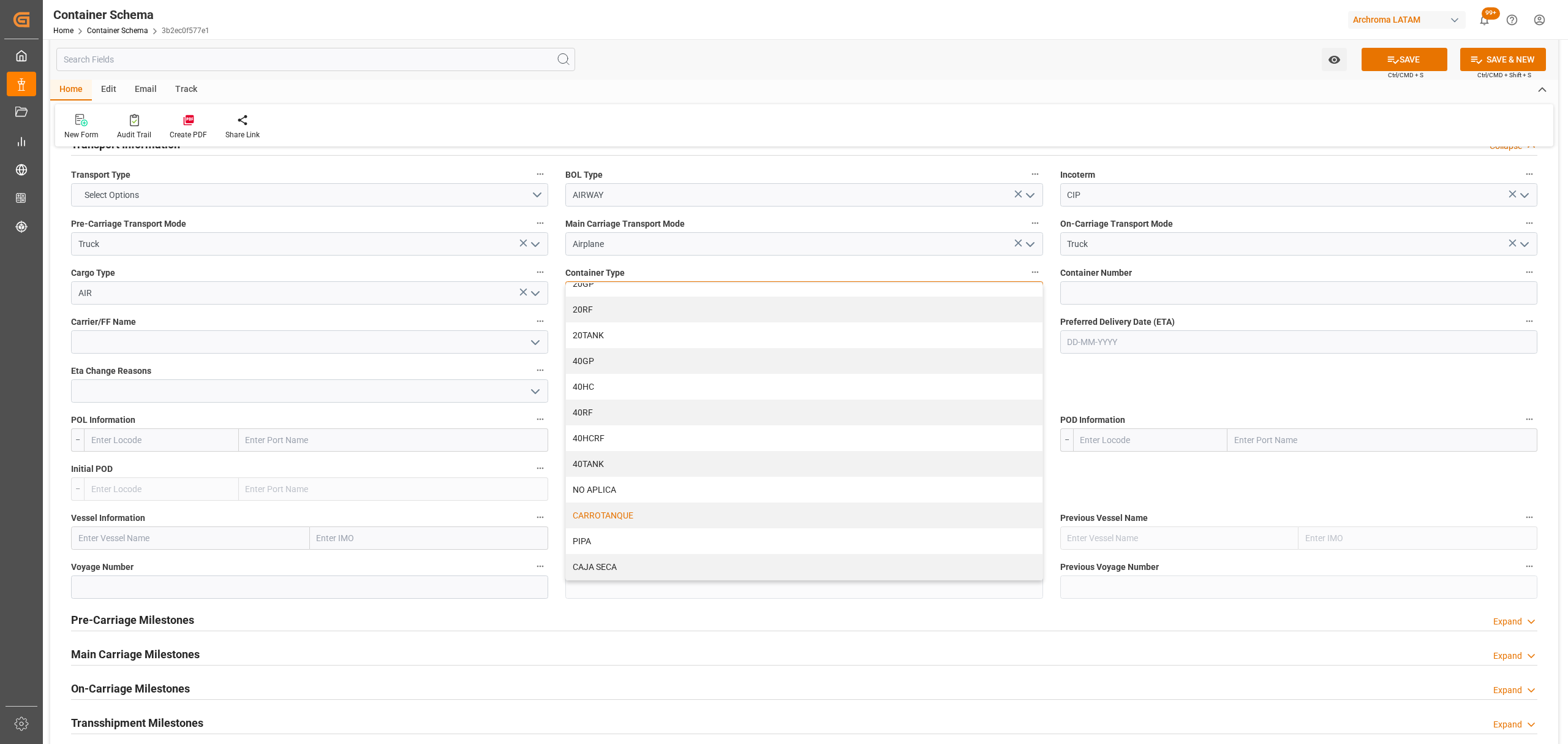
scroll to position [1062, 0]
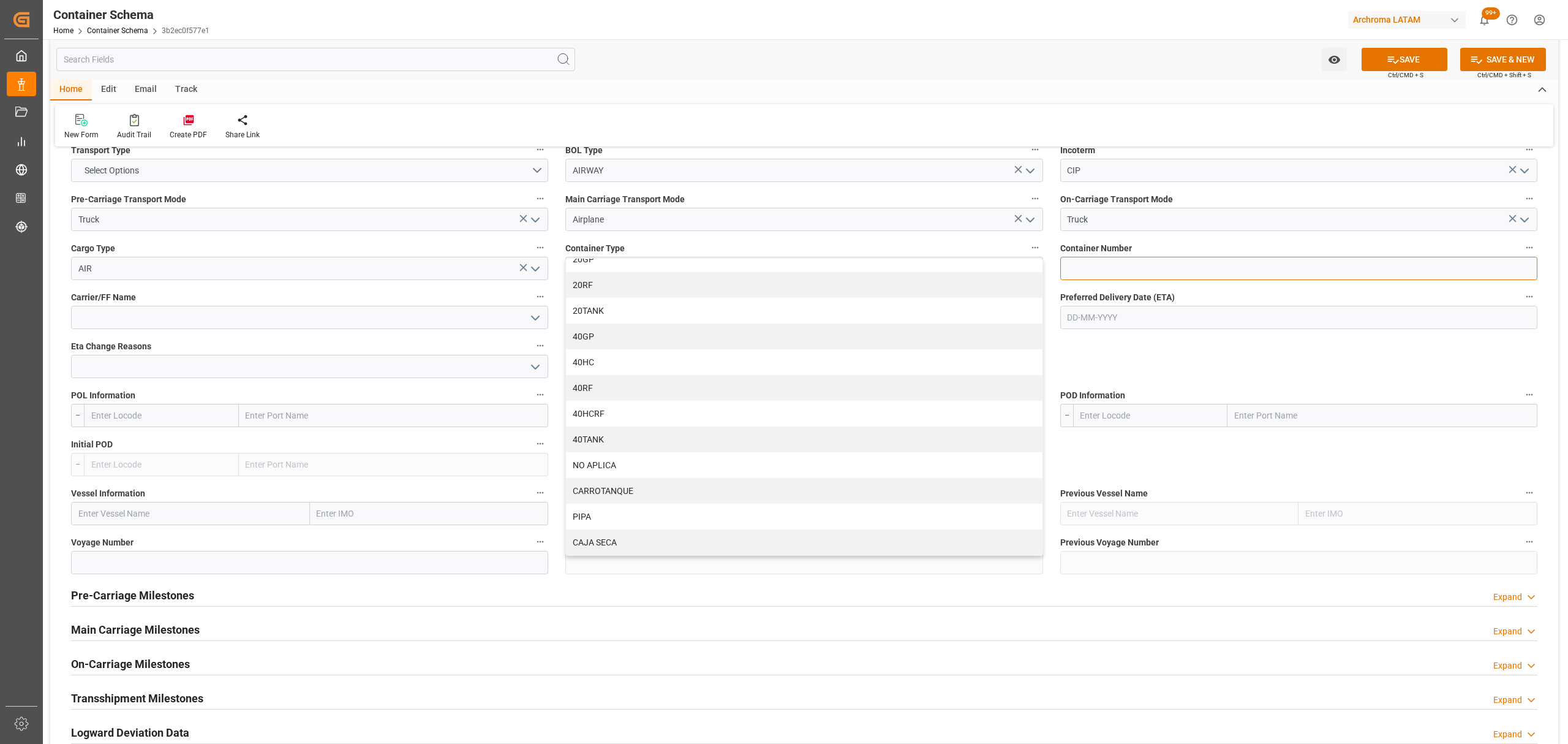
click at [1139, 268] on input at bounding box center [1298, 268] width 477 height 24
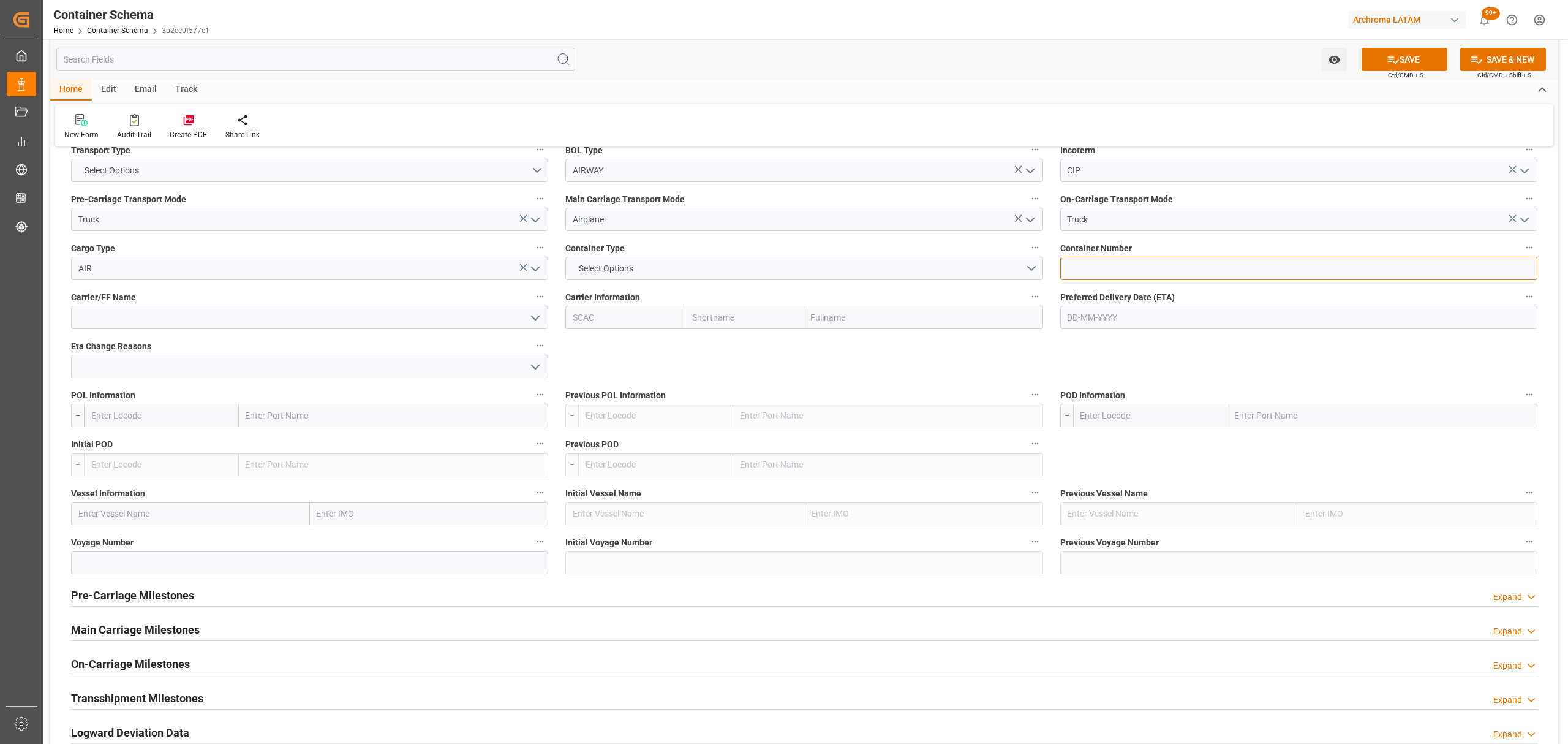
paste input "BCN0280352"
type input "BCN0280352"
click at [1137, 321] on input "text" at bounding box center [1298, 318] width 477 height 24
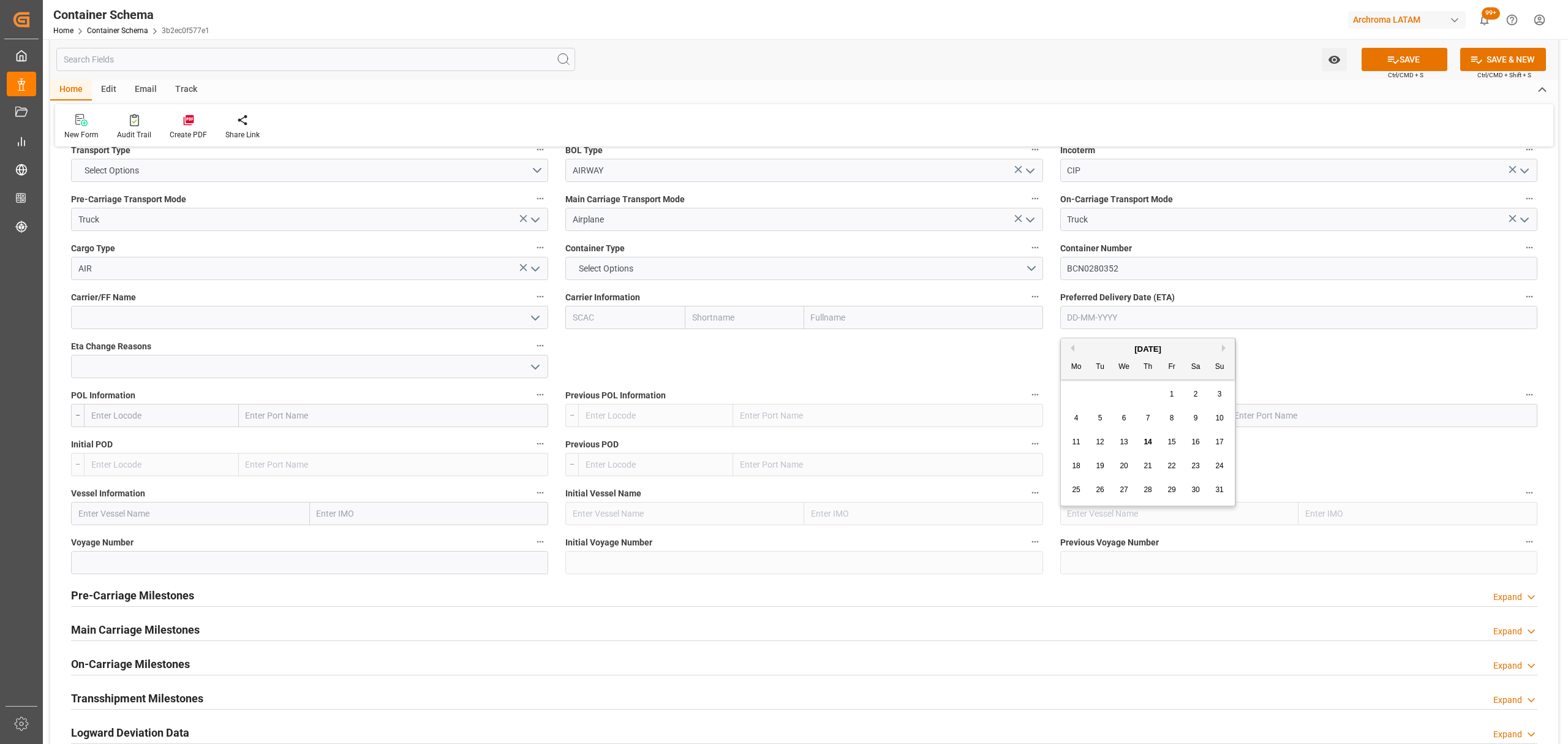
click at [1089, 377] on div "Mo Tu We Th Fr Sa Su" at bounding box center [1147, 367] width 174 height 24
click at [1149, 471] on div "21" at bounding box center [1148, 466] width 15 height 15
type input "[DATE]"
click at [463, 322] on input at bounding box center [309, 318] width 477 height 24
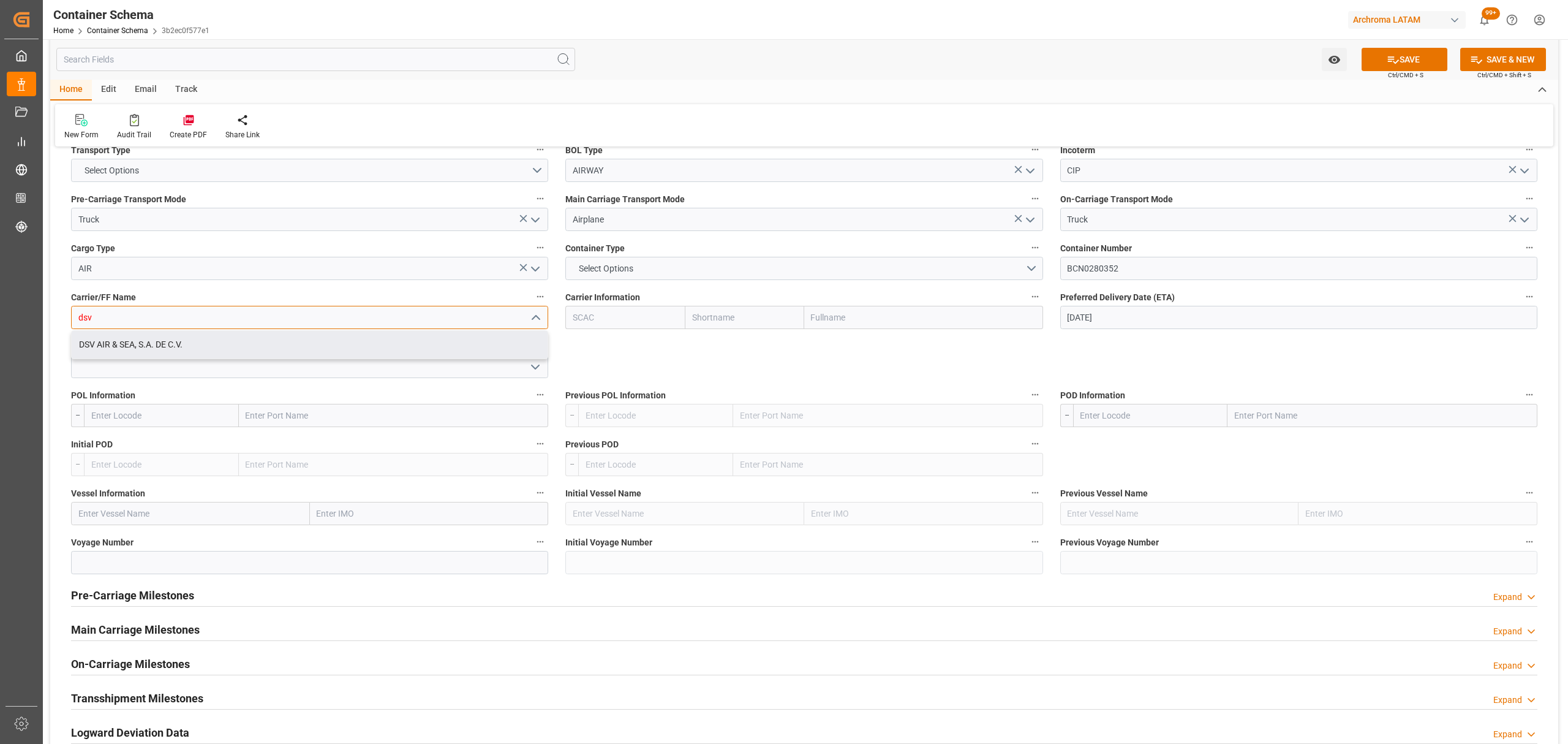
click at [211, 349] on div "DSV AIR & SEA, S.A. DE C.V." at bounding box center [309, 345] width 476 height 28
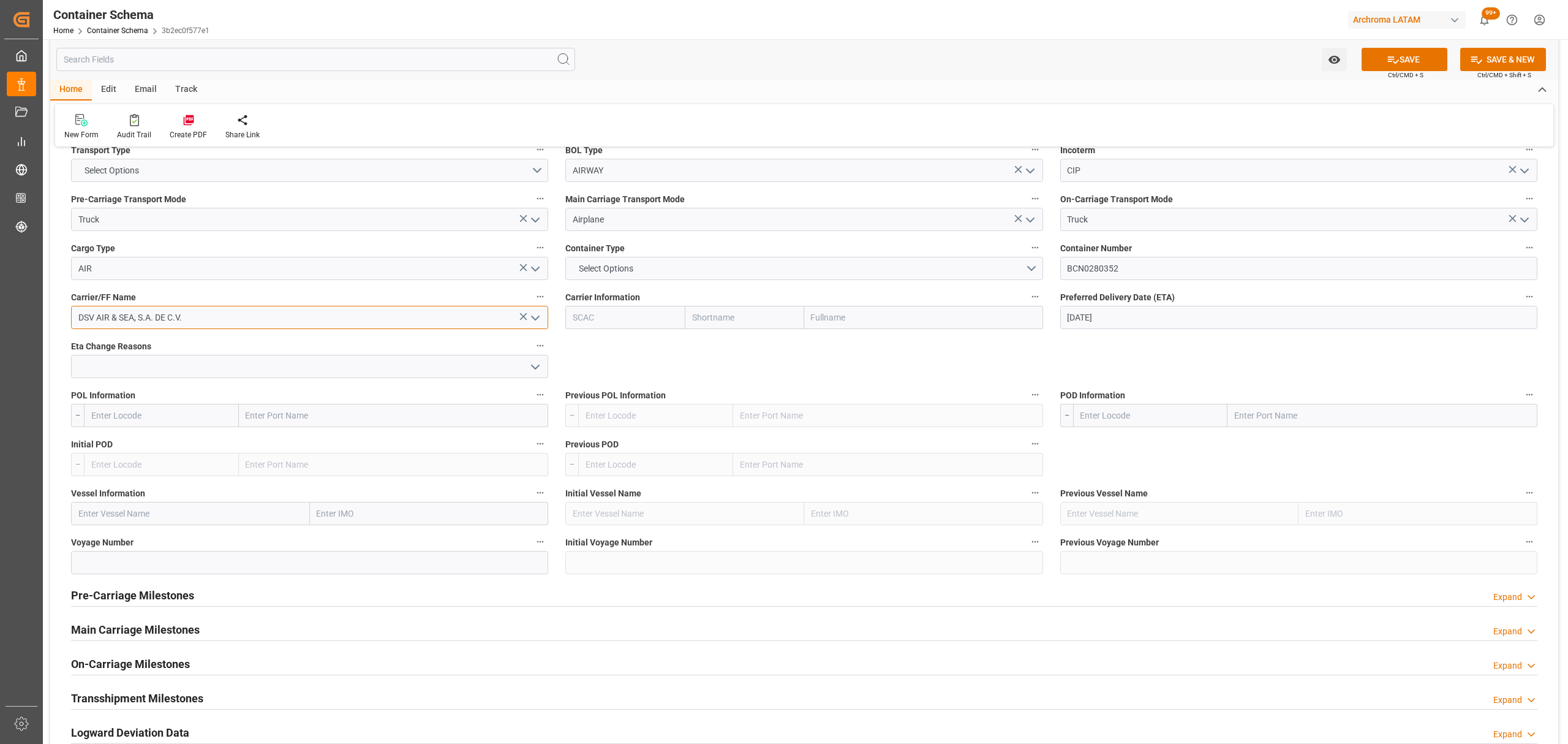
type input "DSV AIR & SEA, S.A. DE C.V."
click at [213, 593] on div "Pre-Carriage Milestones Expand" at bounding box center [803, 594] width 1466 height 24
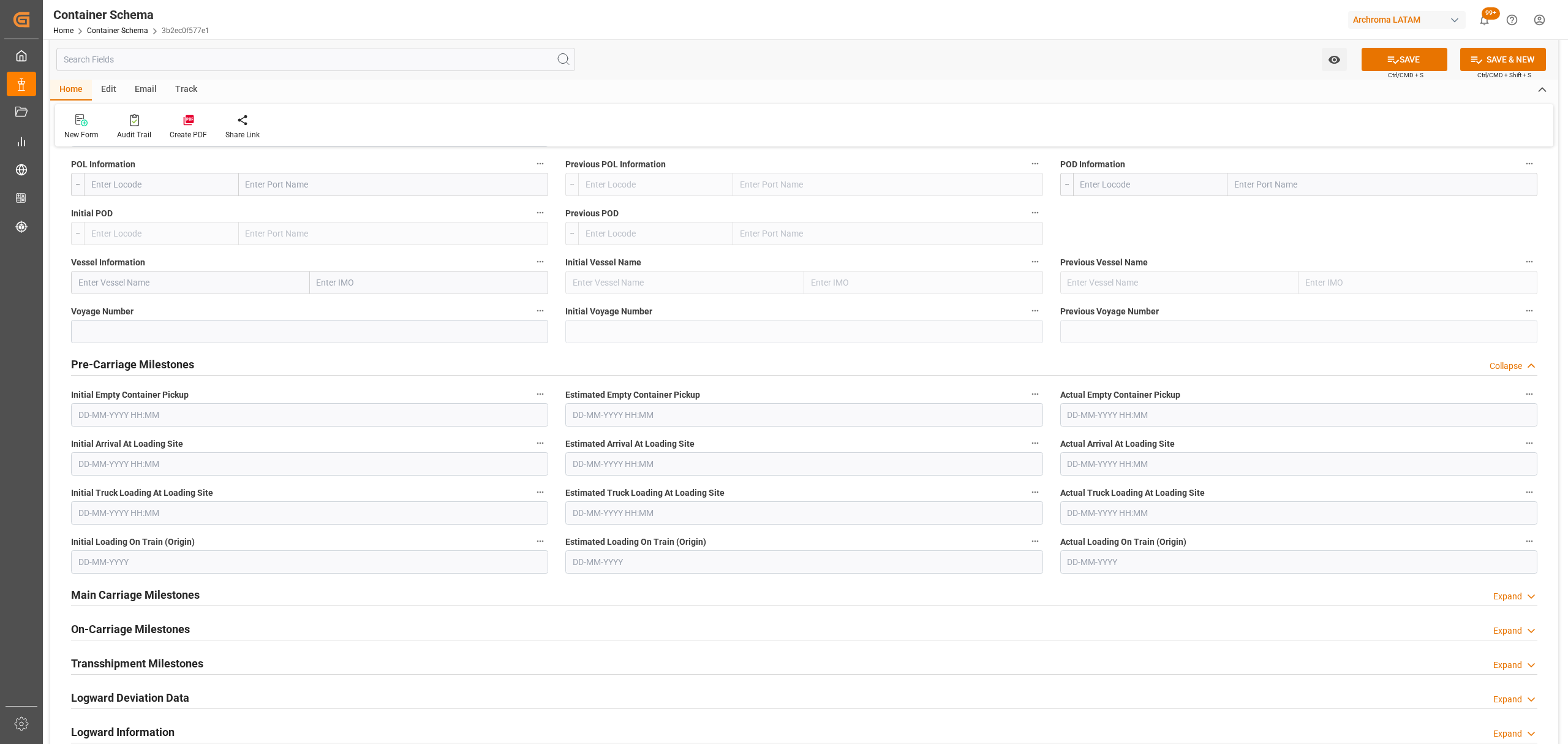
scroll to position [1307, 0]
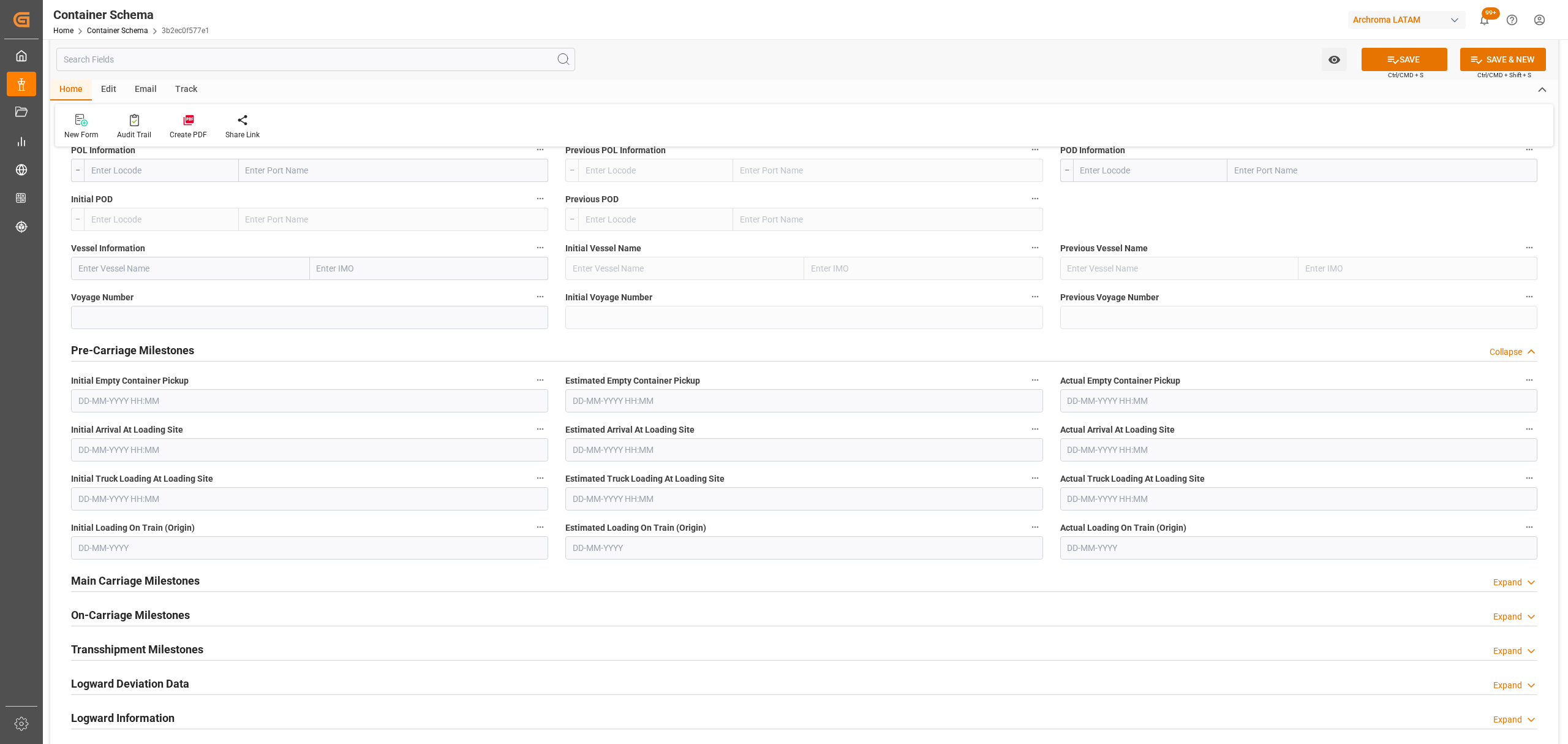
click at [209, 358] on div "Pre-Carriage Milestones Collapse" at bounding box center [803, 349] width 1466 height 24
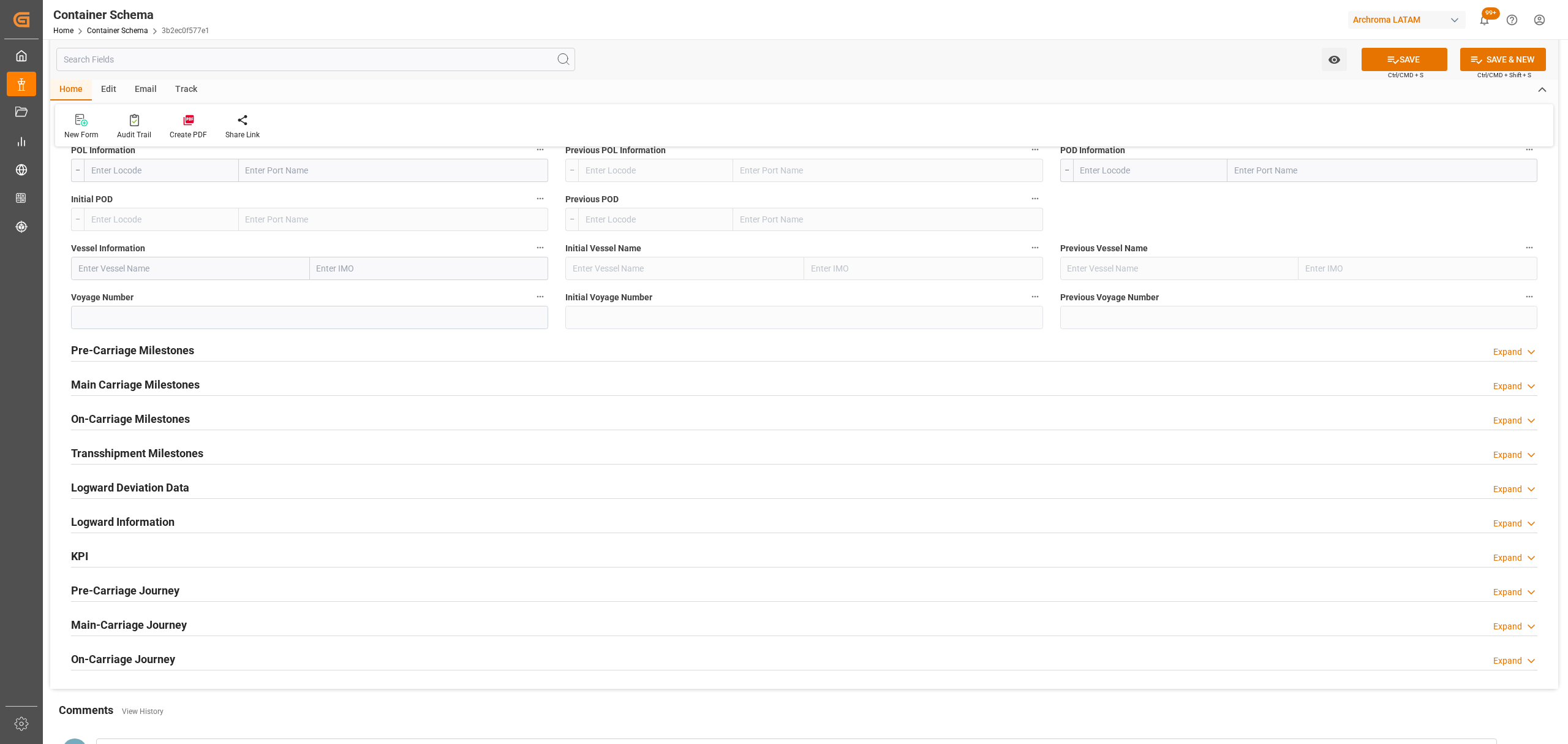
click at [175, 388] on h2 "Main Carriage Milestones" at bounding box center [135, 384] width 129 height 17
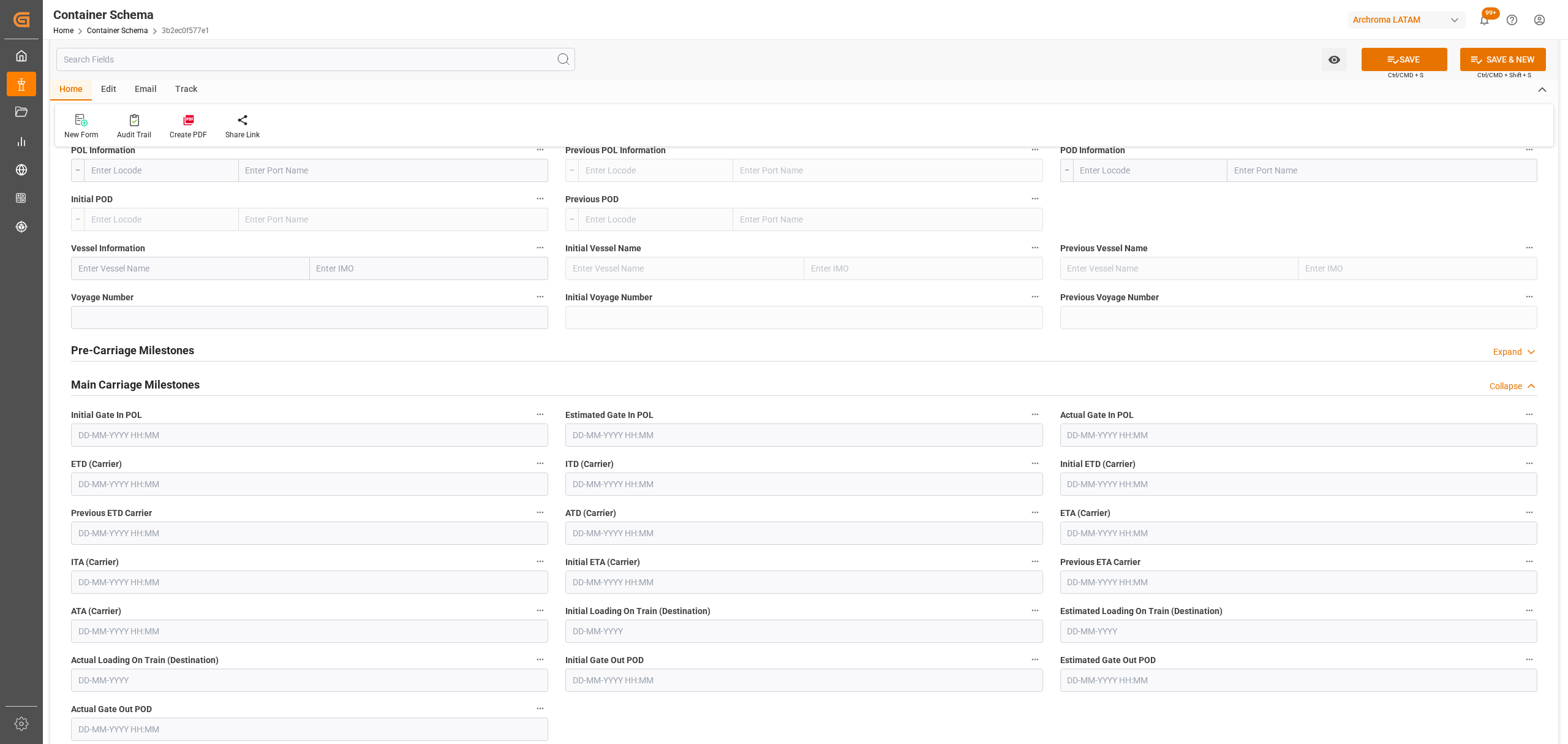
click at [168, 489] on input "text" at bounding box center [309, 484] width 477 height 24
click at [112, 553] on div "28 29 30 31 1 2 3" at bounding box center [159, 561] width 167 height 24
click at [152, 635] on div "21" at bounding box center [159, 632] width 15 height 15
type input "[DATE] 00:00"
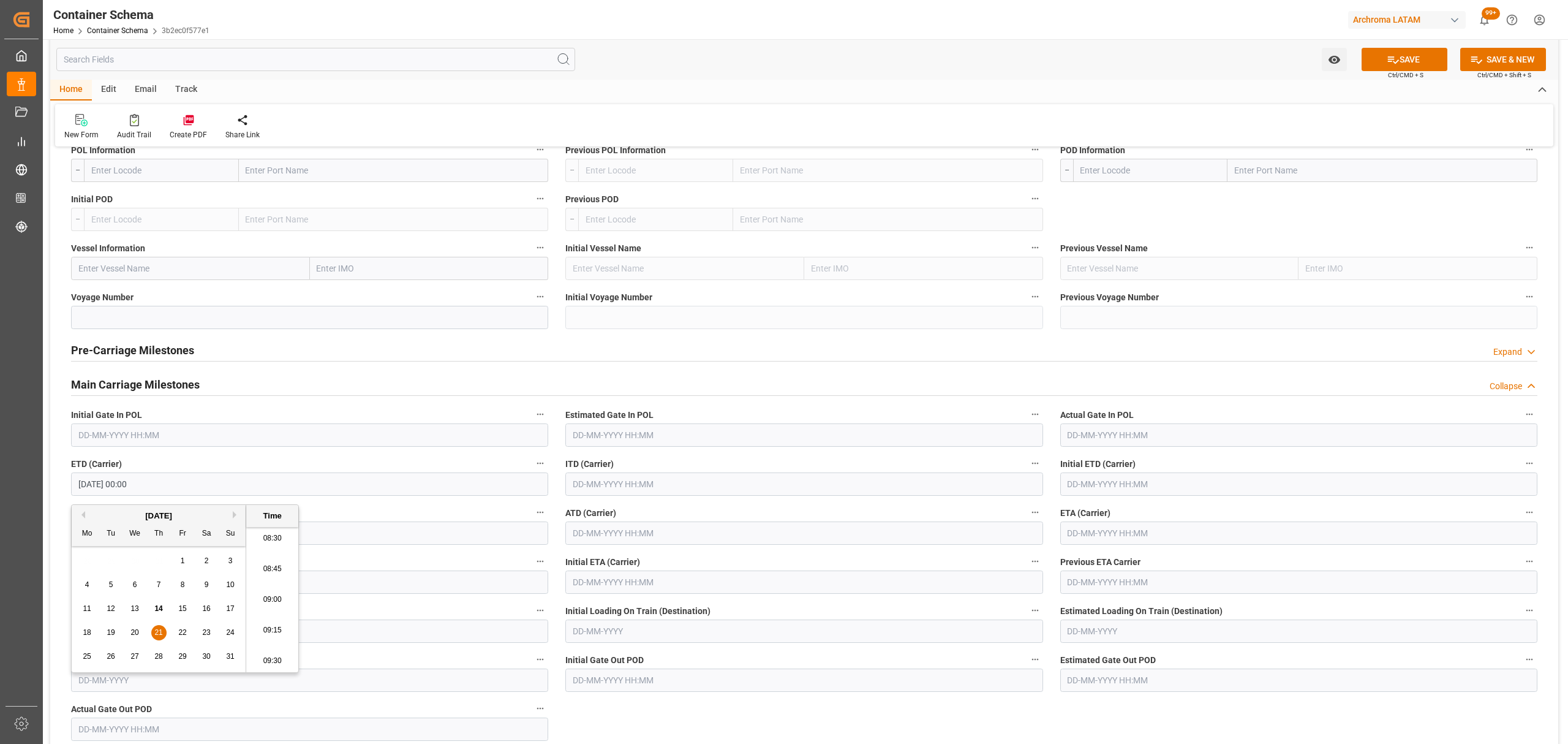
click at [1149, 539] on input "text" at bounding box center [1298, 533] width 477 height 24
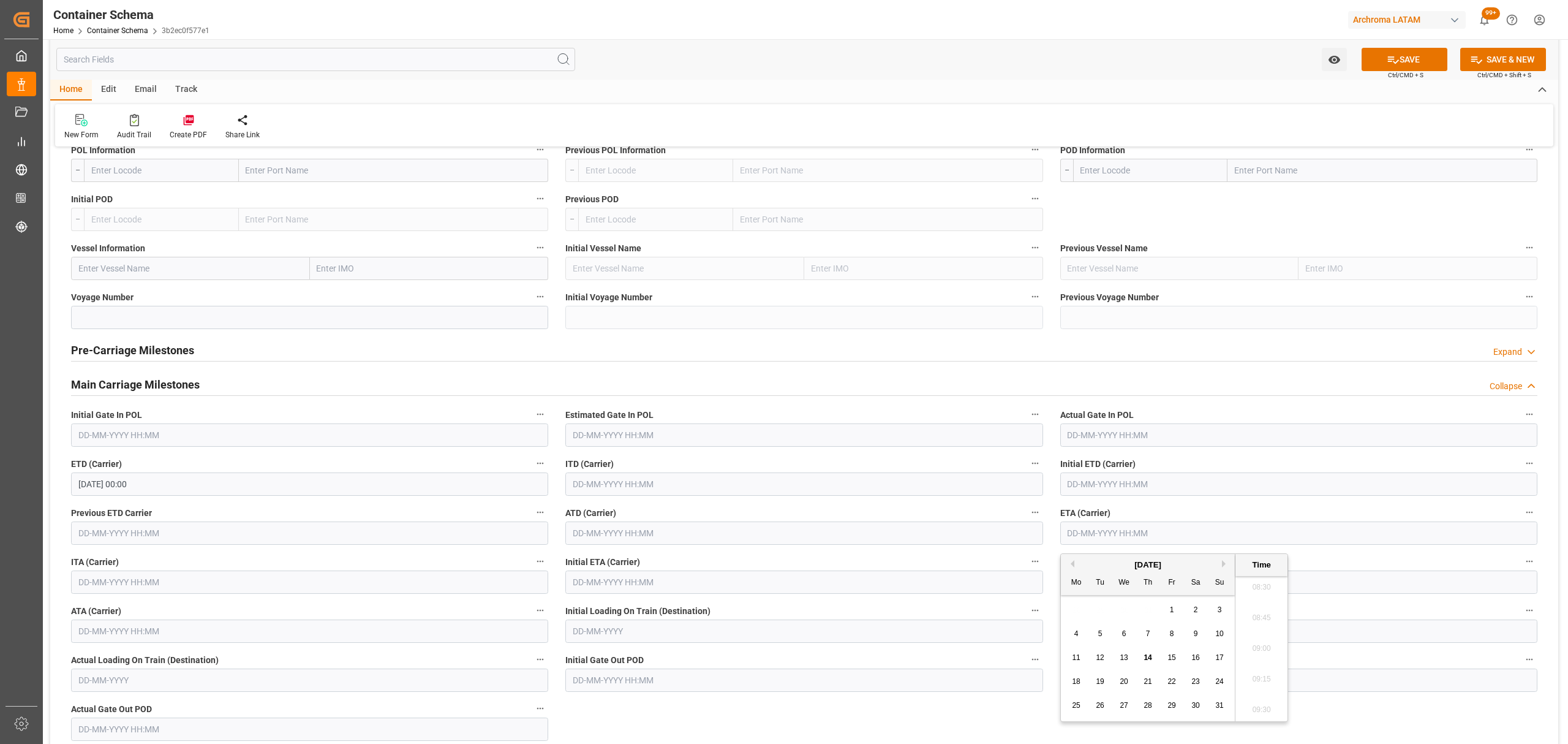
click at [1151, 684] on span "21" at bounding box center [1147, 681] width 8 height 8
type input "[DATE] 00:00"
click at [1396, 62] on button "SAVE" at bounding box center [1404, 60] width 86 height 24
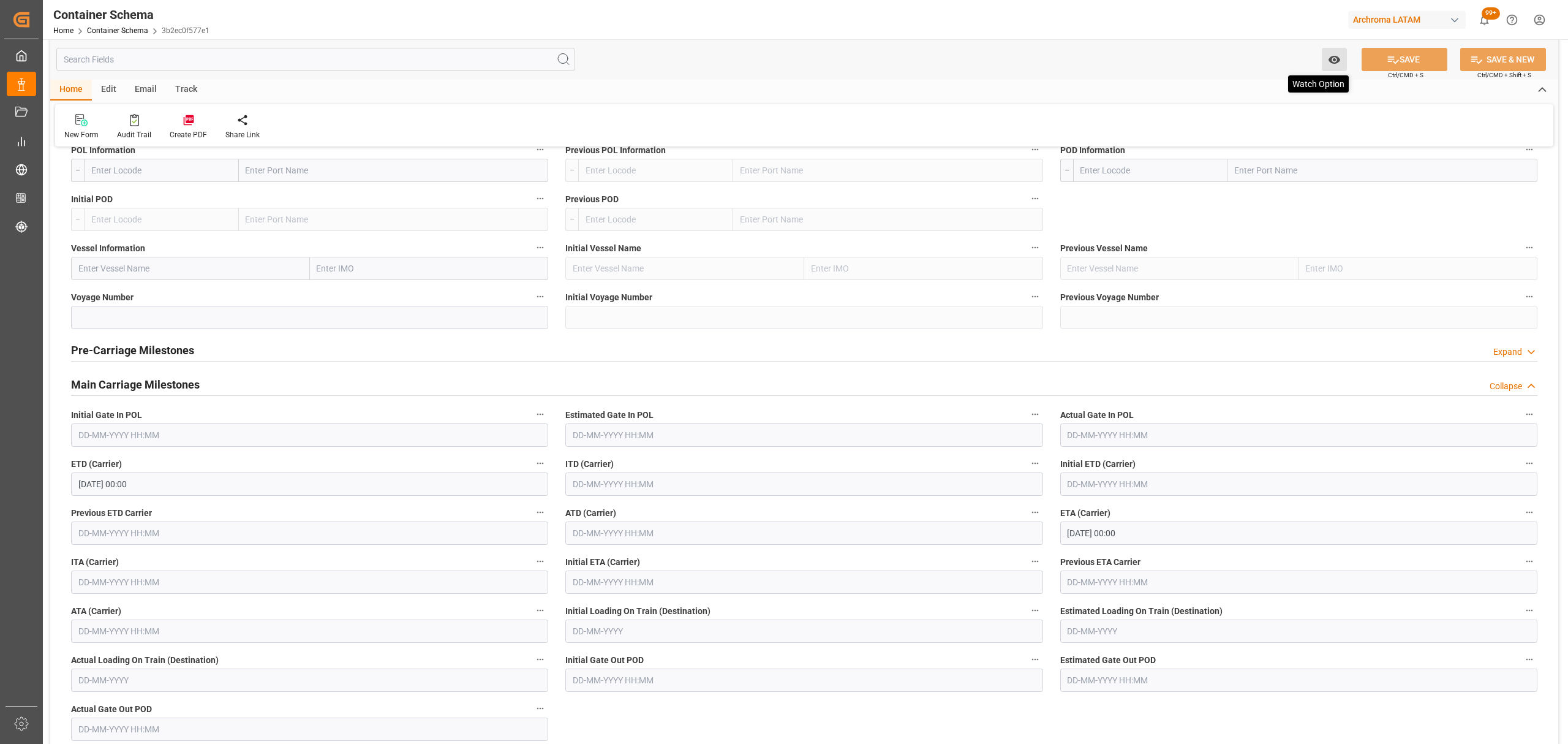
click at [1331, 55] on icon "open menu" at bounding box center [1334, 60] width 13 height 13
click at [1267, 83] on span "Start Watching" at bounding box center [1283, 87] width 112 height 13
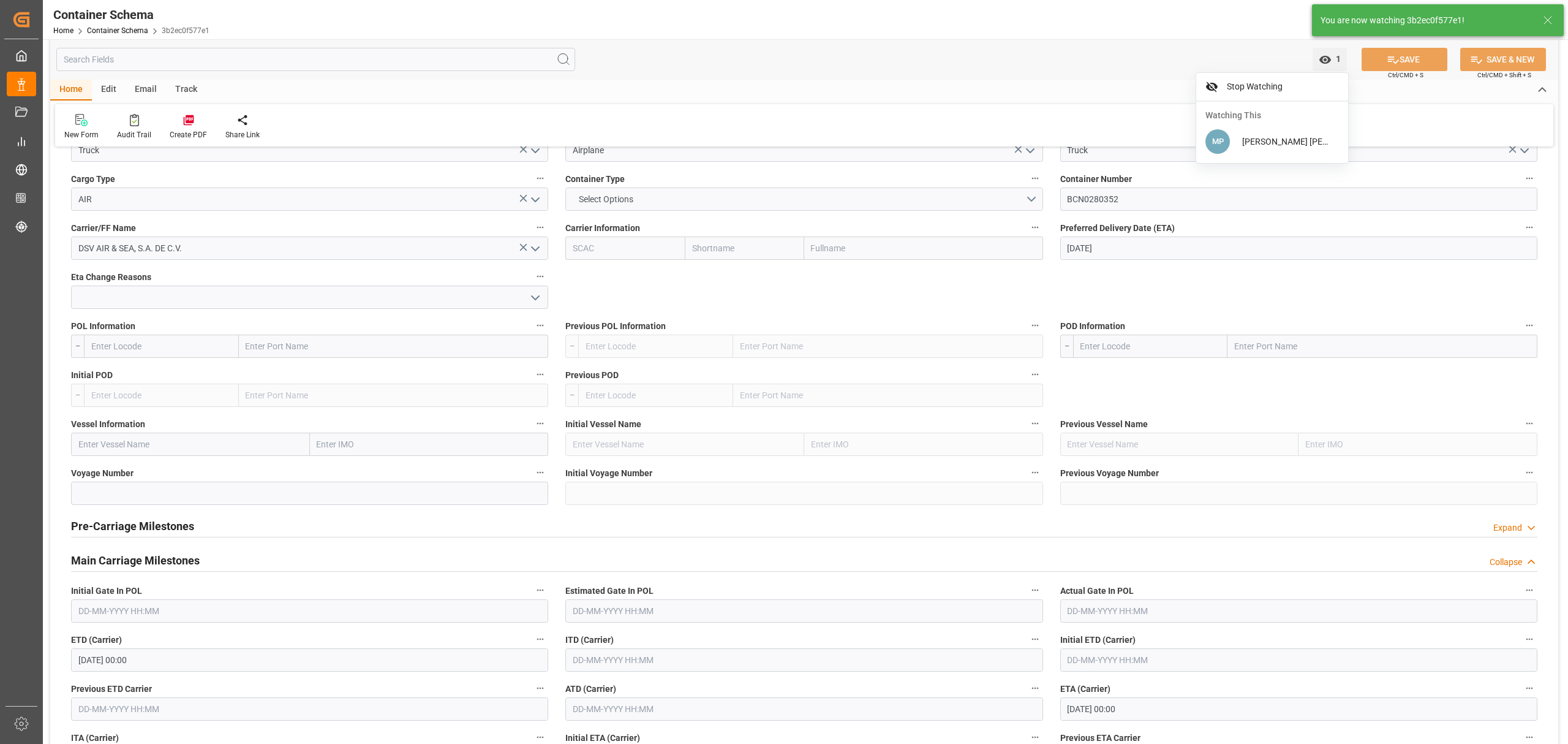
scroll to position [980, 0]
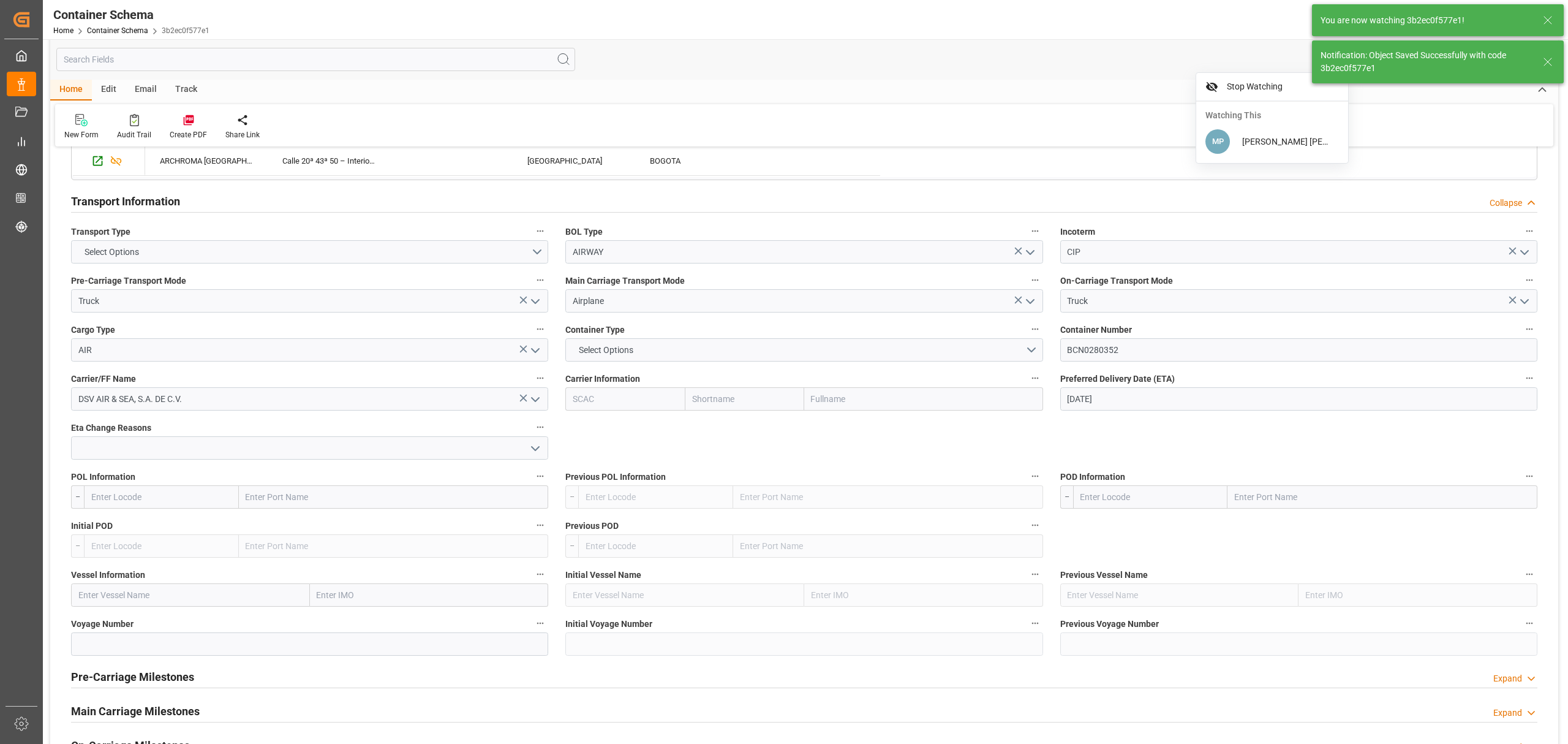
type input "Document Sent"
type input "BCN0280352"
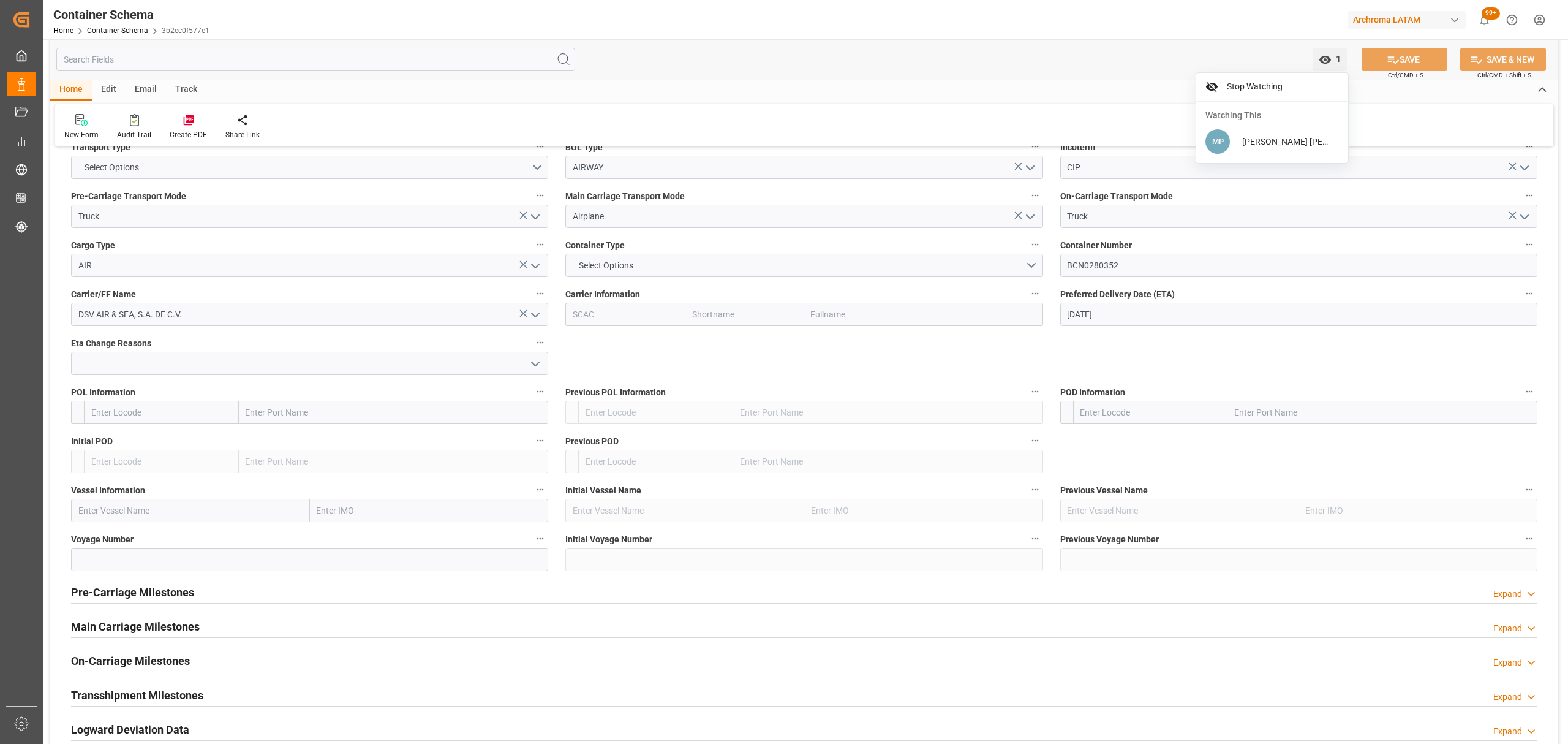
scroll to position [1143, 0]
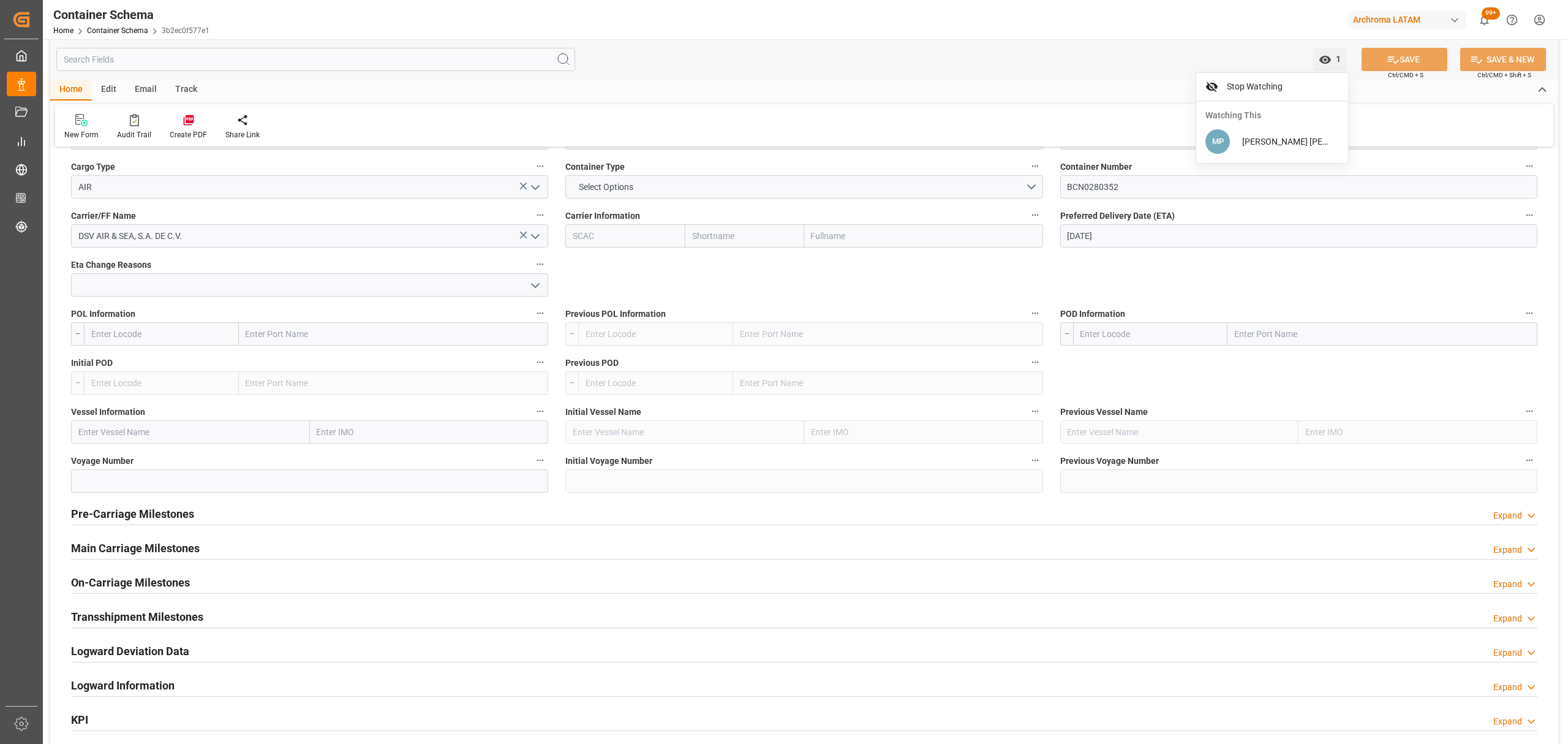
click at [1138, 342] on input "text" at bounding box center [1151, 334] width 155 height 24
type input "n"
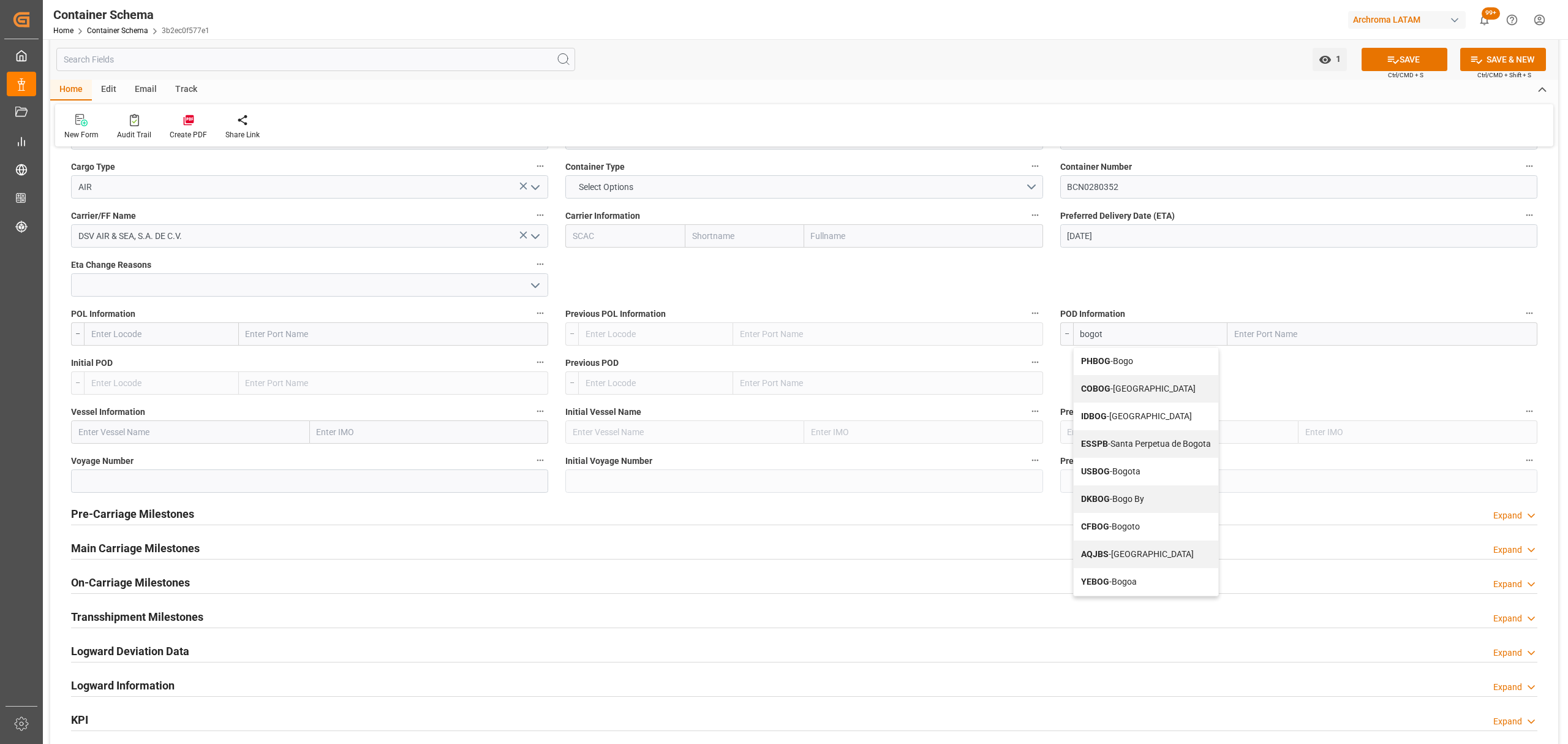
click at [1133, 388] on span "COBOG - [GEOGRAPHIC_DATA]" at bounding box center [1138, 388] width 114 height 10
type input "COBOG"
type input "[GEOGRAPHIC_DATA]"
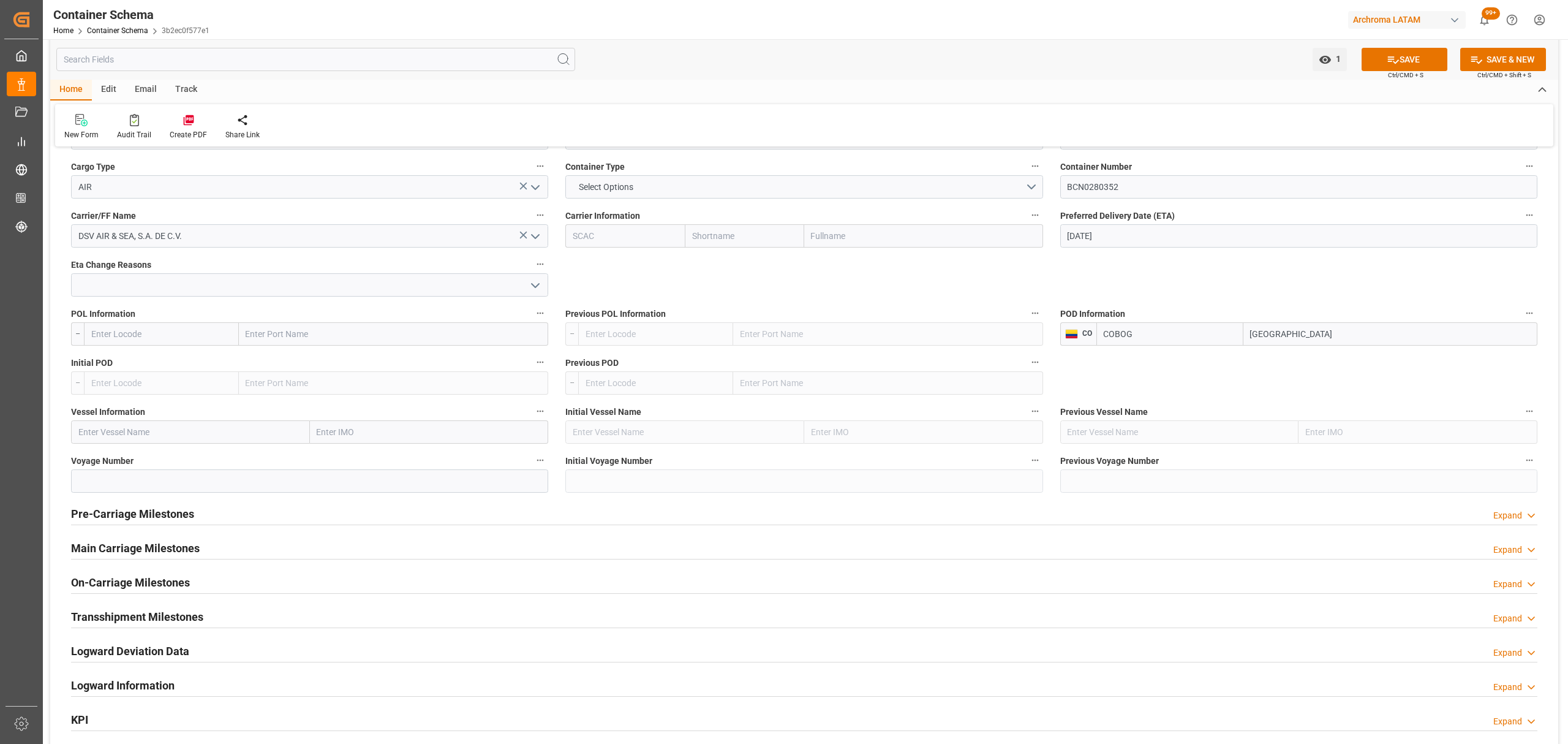
type input "COBOG"
click at [160, 332] on input "text" at bounding box center [162, 334] width 155 height 24
click at [112, 371] on div "NOEPA - Espa" at bounding box center [116, 361] width 64 height 28
type input "NOEPA"
type input "Espa"
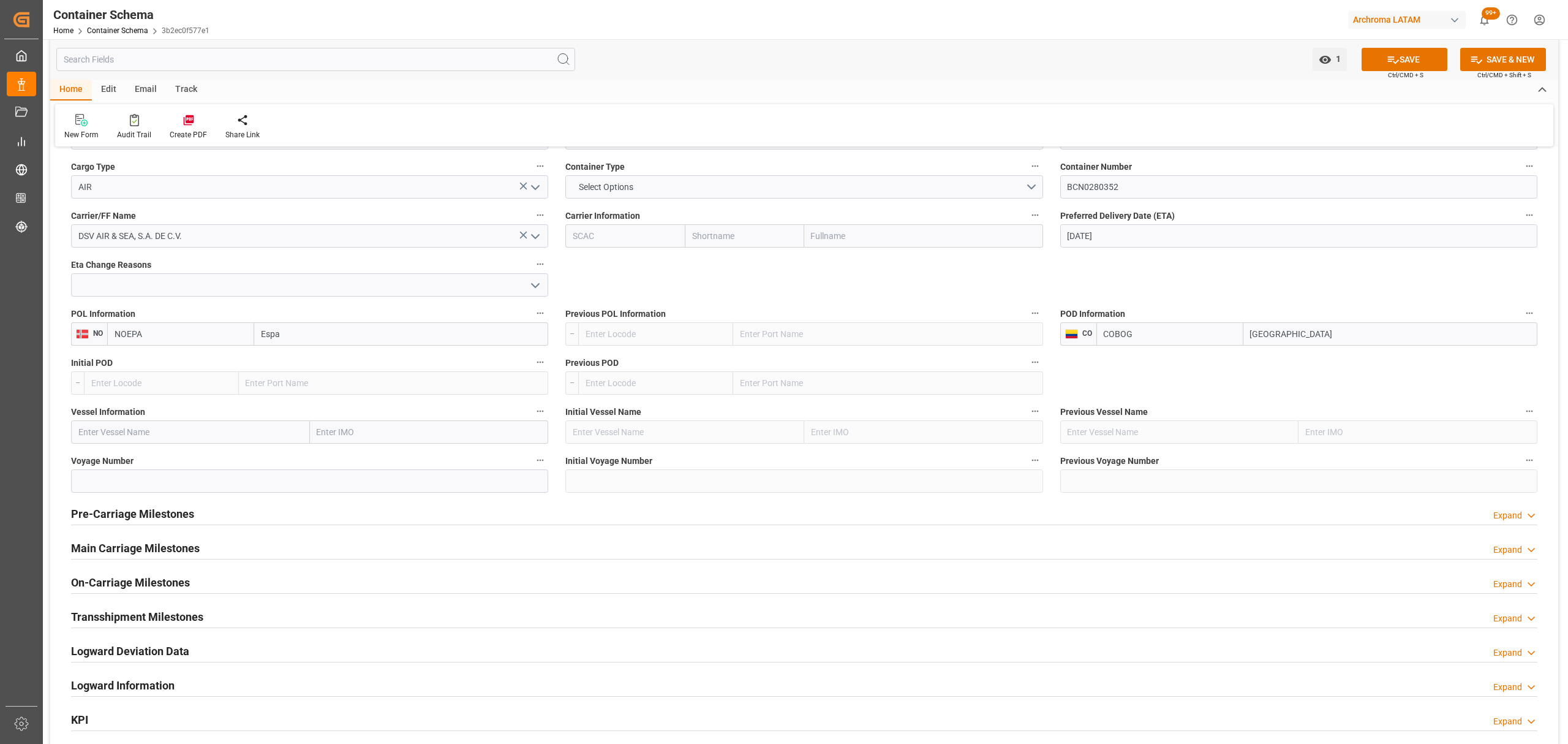
drag, startPoint x: 175, startPoint y: 334, endPoint x: 51, endPoint y: 334, distance: 124.0
type input "españa"
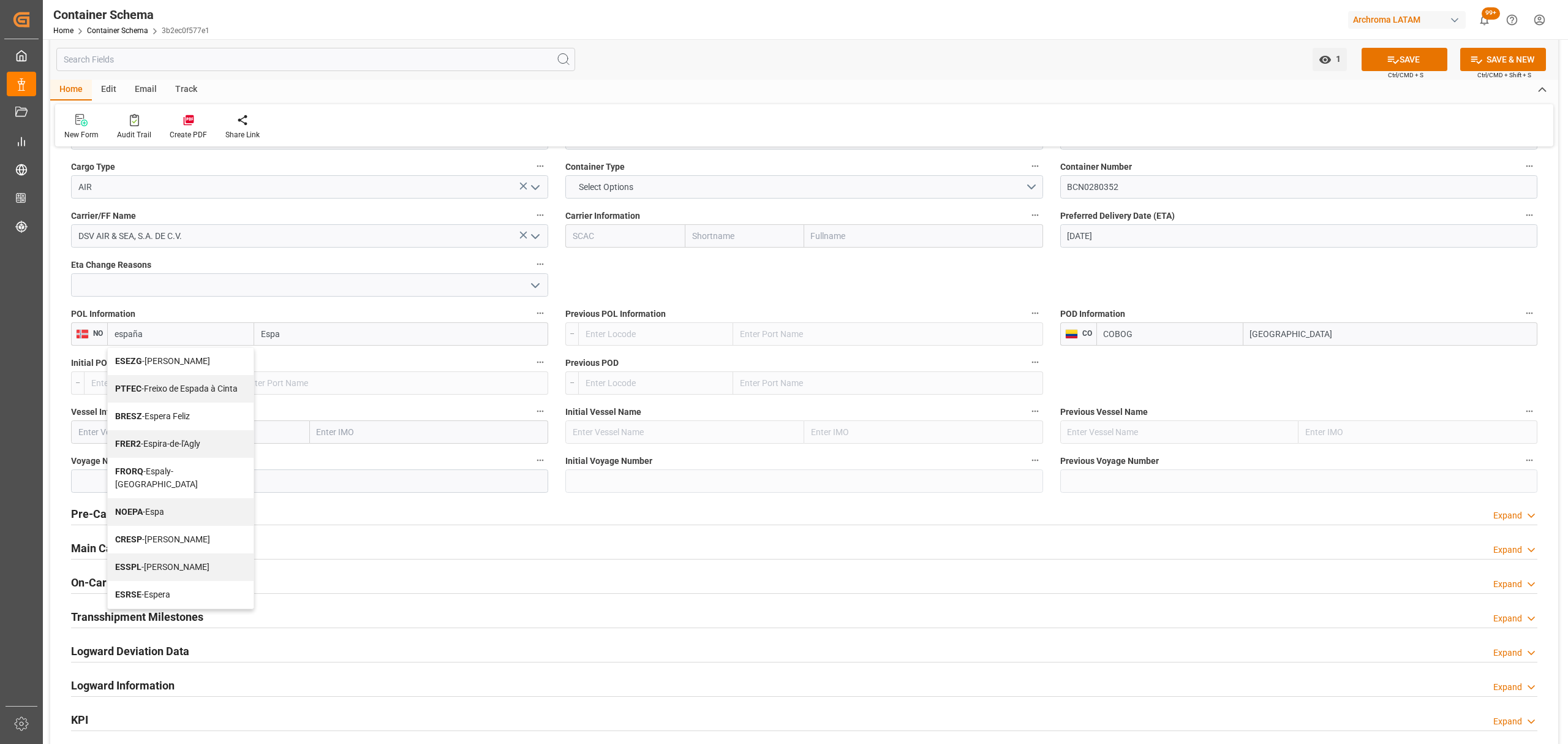
drag, startPoint x: 111, startPoint y: 331, endPoint x: 26, endPoint y: 327, distance: 85.1
click at [26, 327] on div "Created by potrace 1.15, written by [PERSON_NAME] [DATE]-[DATE] Created by potr…" at bounding box center [784, 372] width 1568 height 744
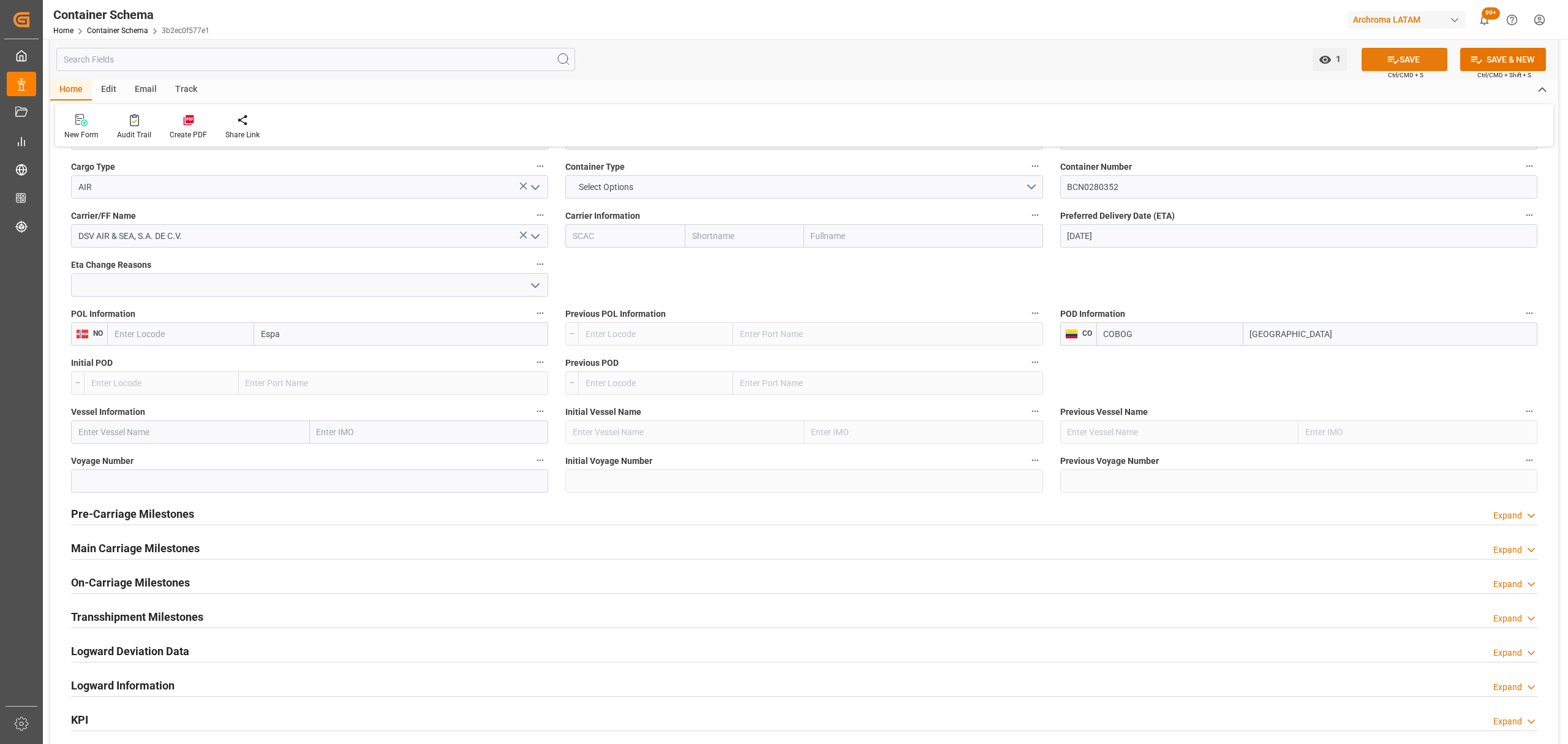
click at [1397, 50] on button "SAVE" at bounding box center [1404, 60] width 86 height 24
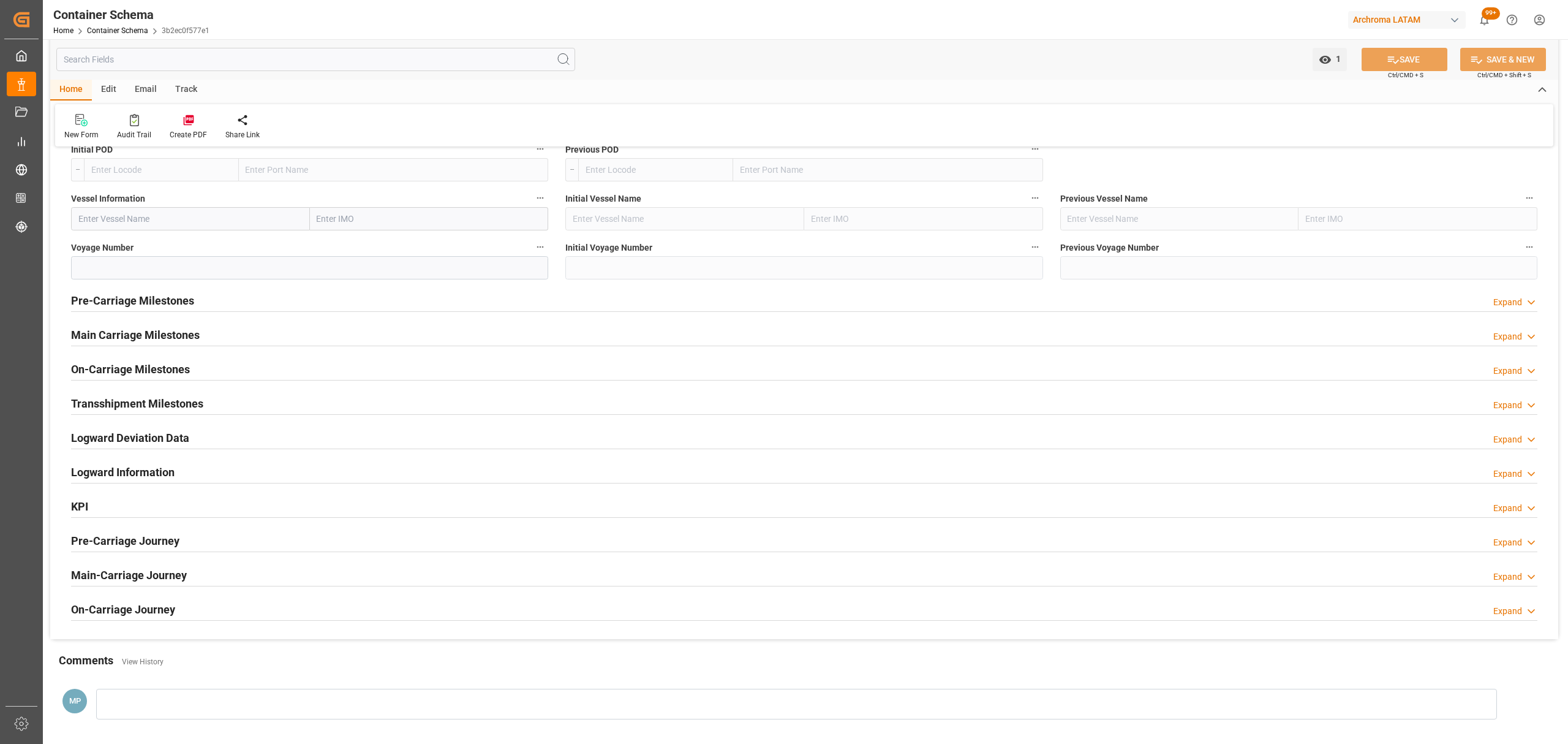
scroll to position [1502, 0]
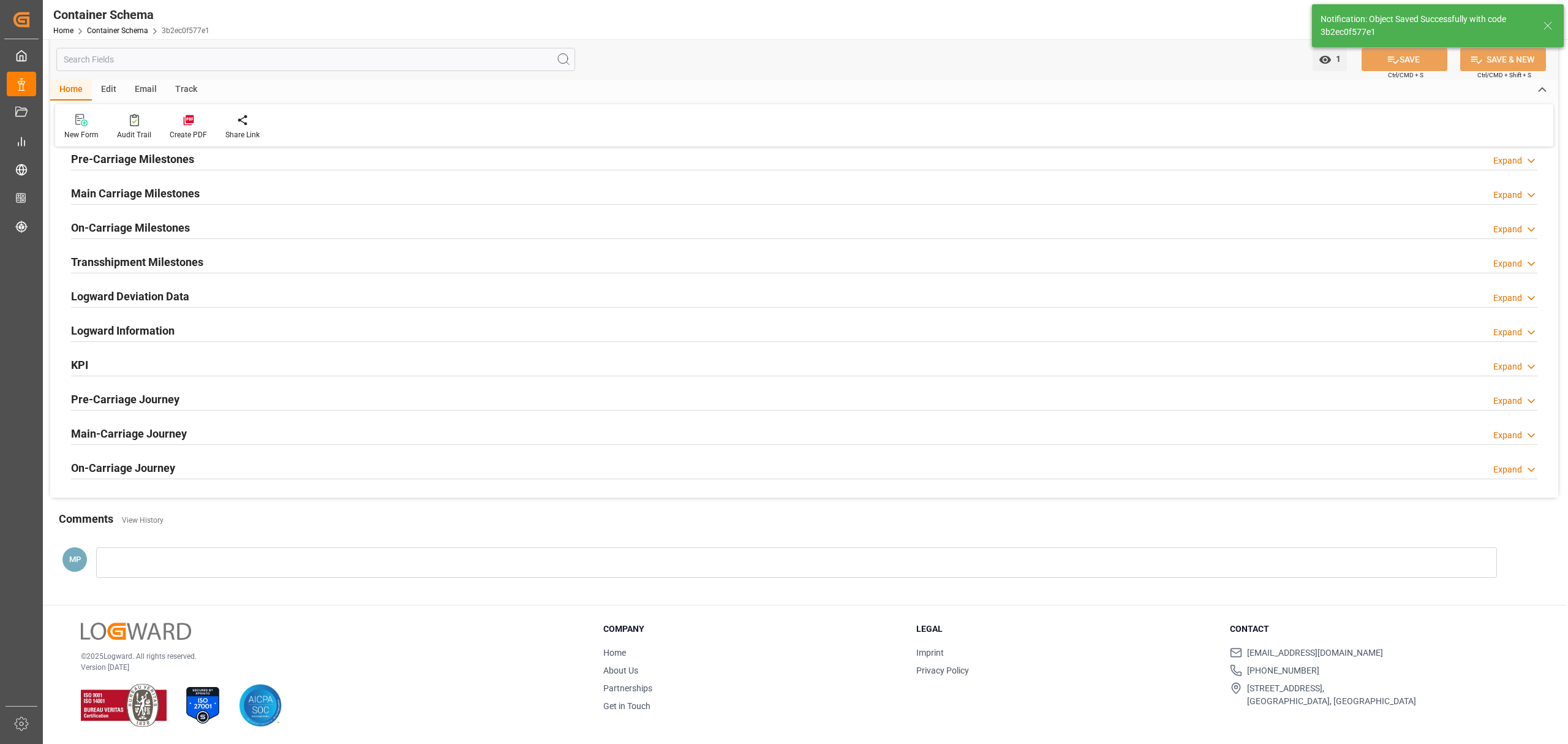
type input "NOEPA"
type input "COBOG"
type input "[GEOGRAPHIC_DATA]"
click at [128, 471] on h2 "On-Carriage Journey" at bounding box center [123, 468] width 104 height 17
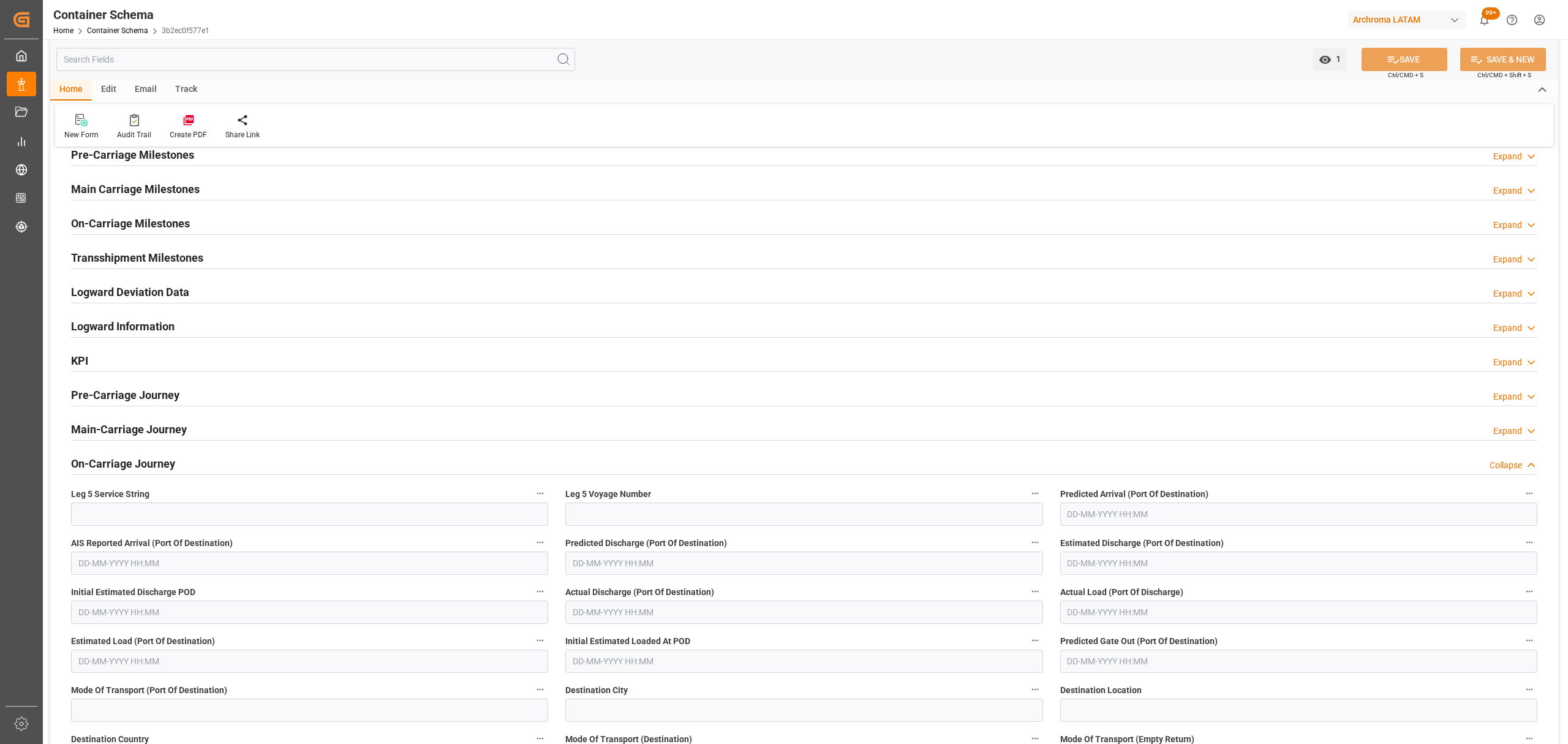
click at [128, 469] on h2 "On-Carriage Journey" at bounding box center [123, 463] width 104 height 17
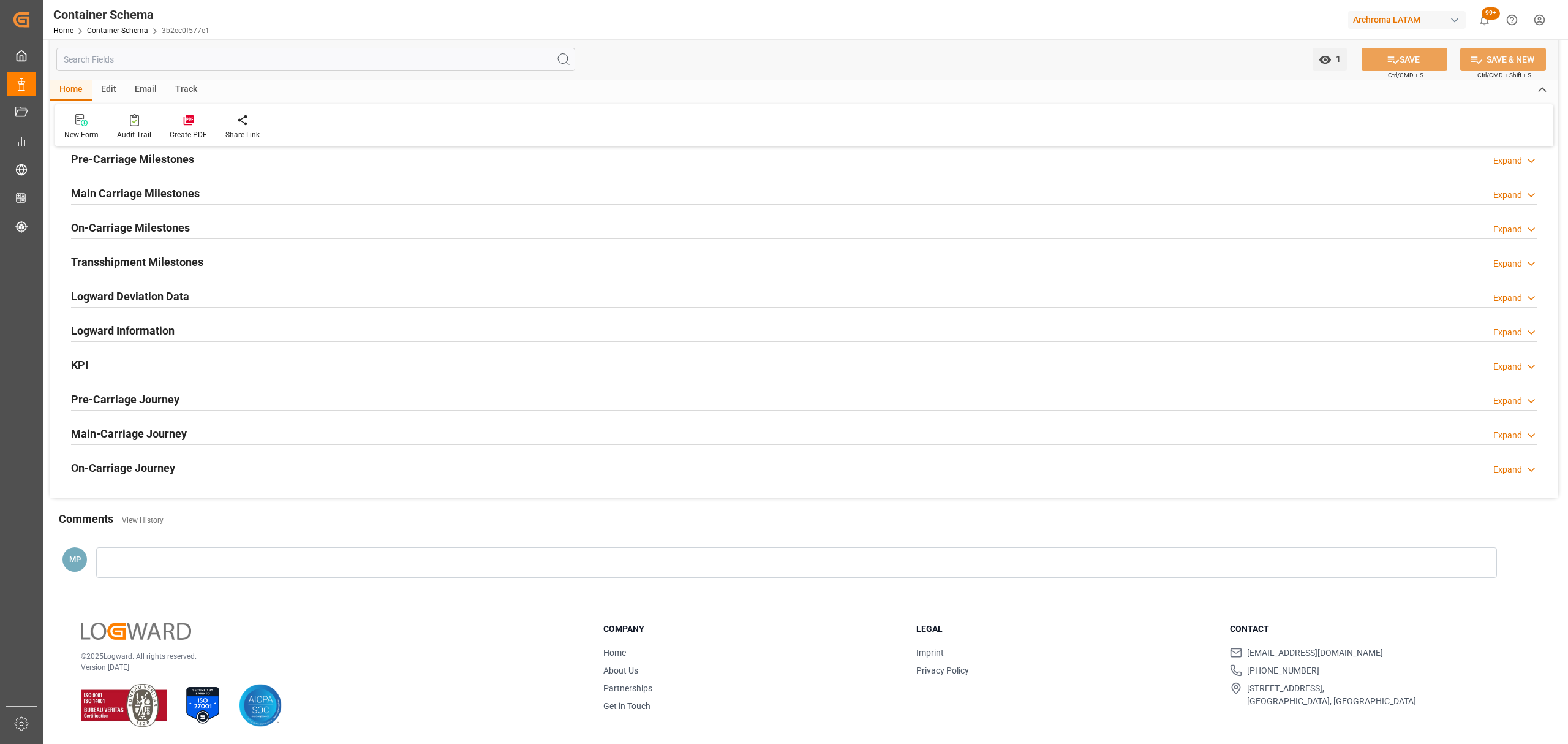
click at [130, 434] on h2 "Main-Carriage Journey" at bounding box center [128, 433] width 116 height 17
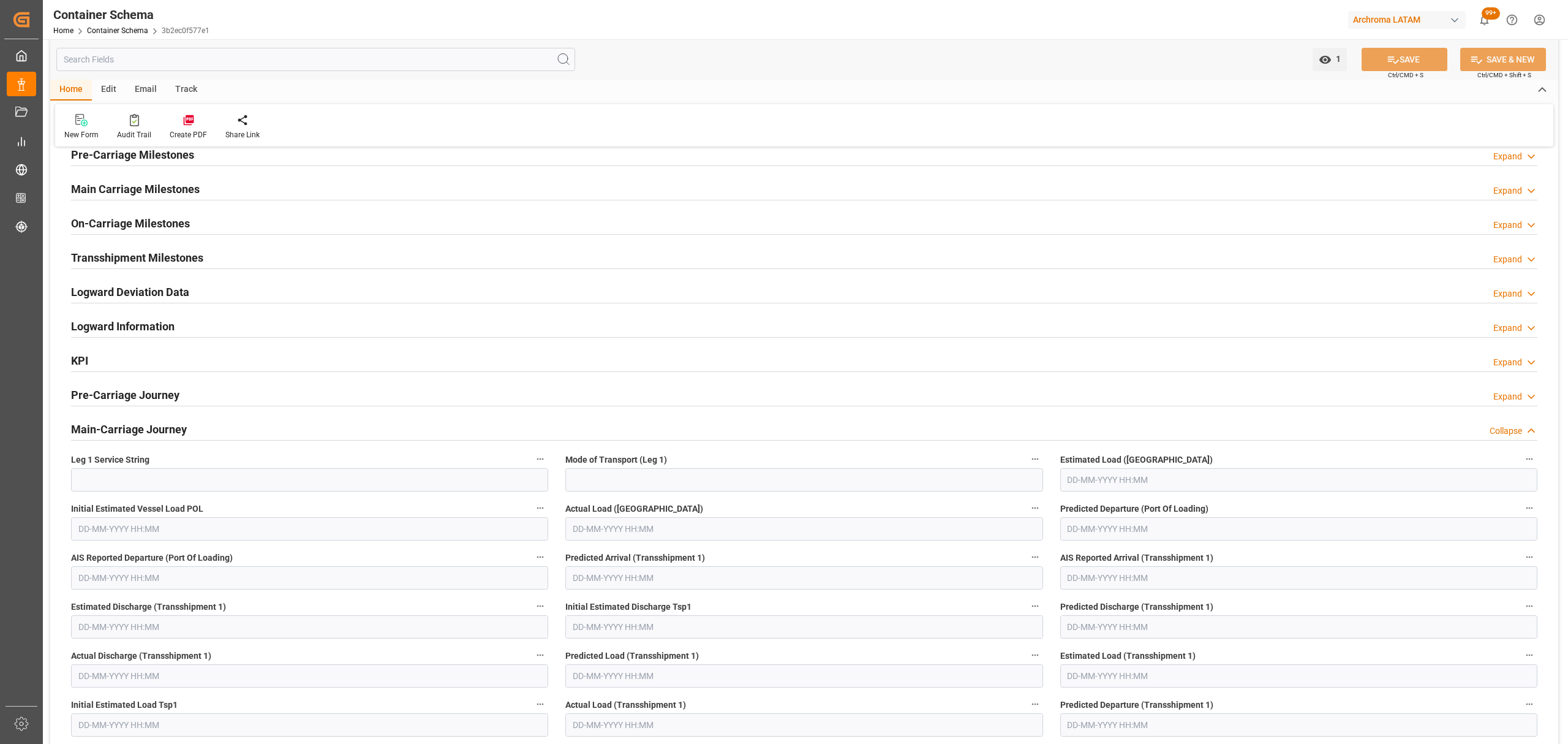
click at [130, 433] on h2 "Main-Carriage Journey" at bounding box center [128, 429] width 116 height 17
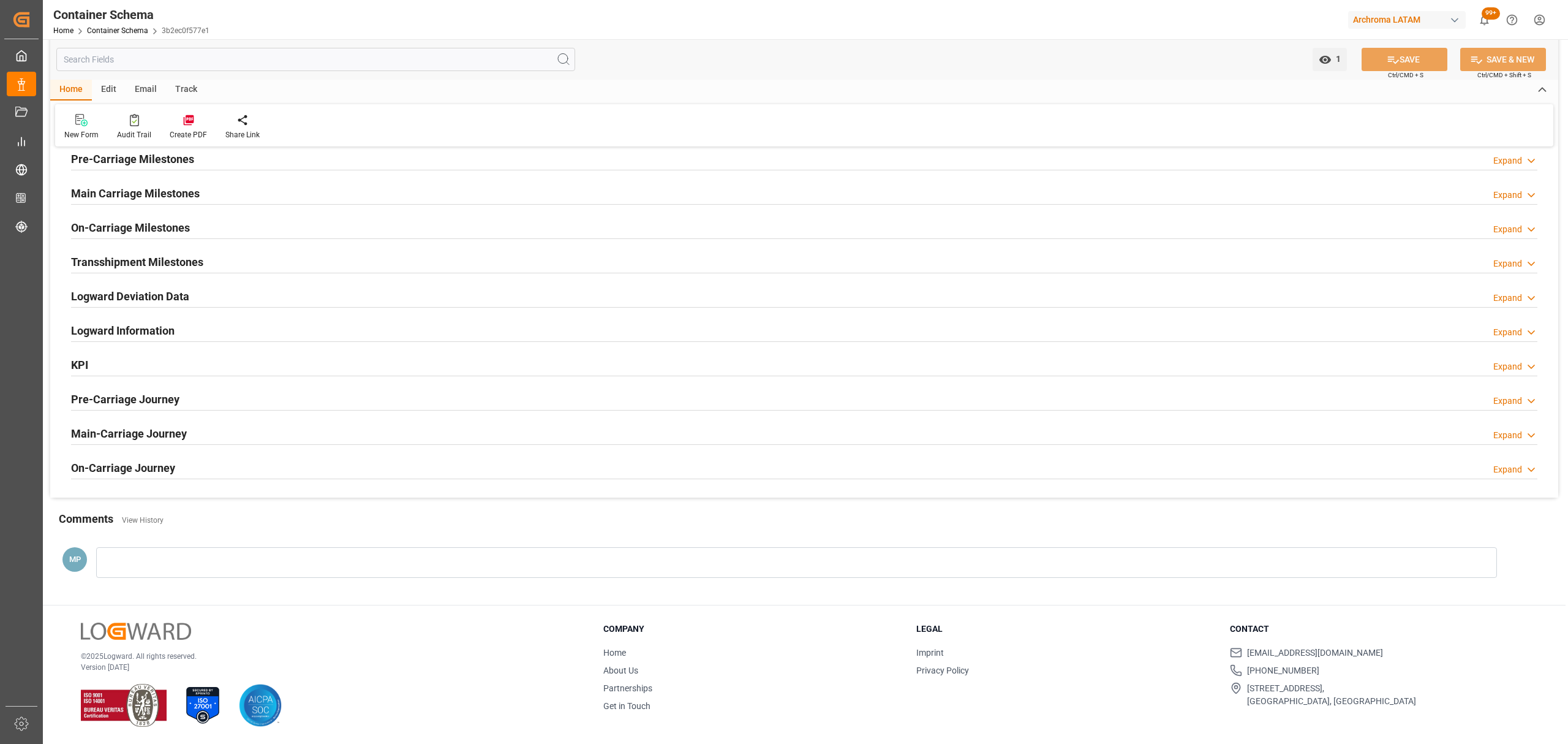
click at [147, 322] on h2 "Logward Information" at bounding box center [122, 331] width 103 height 17
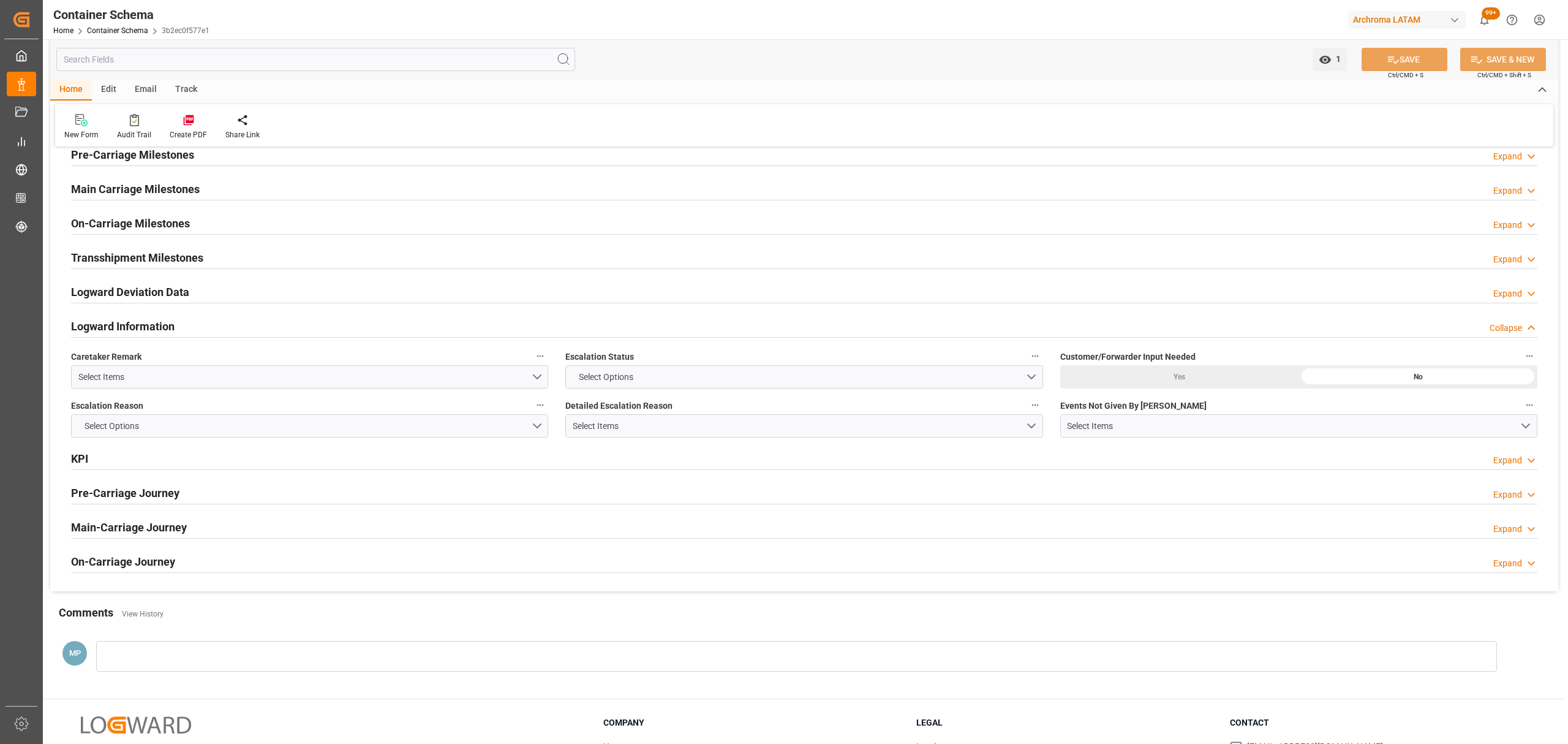
click at [147, 321] on h2 "Logward Information" at bounding box center [122, 327] width 103 height 17
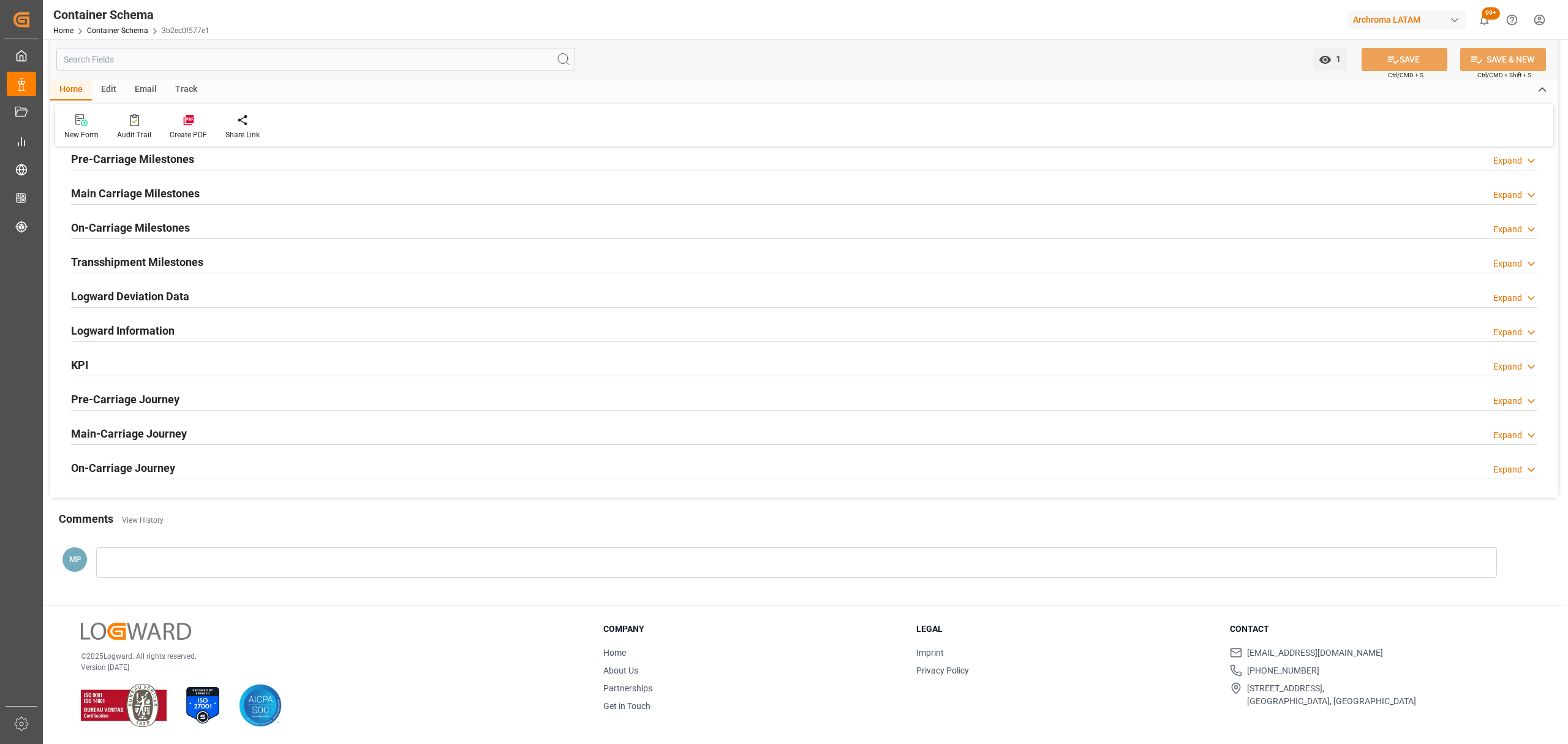
click at [155, 297] on h2 "Logward Deviation Data" at bounding box center [130, 296] width 119 height 17
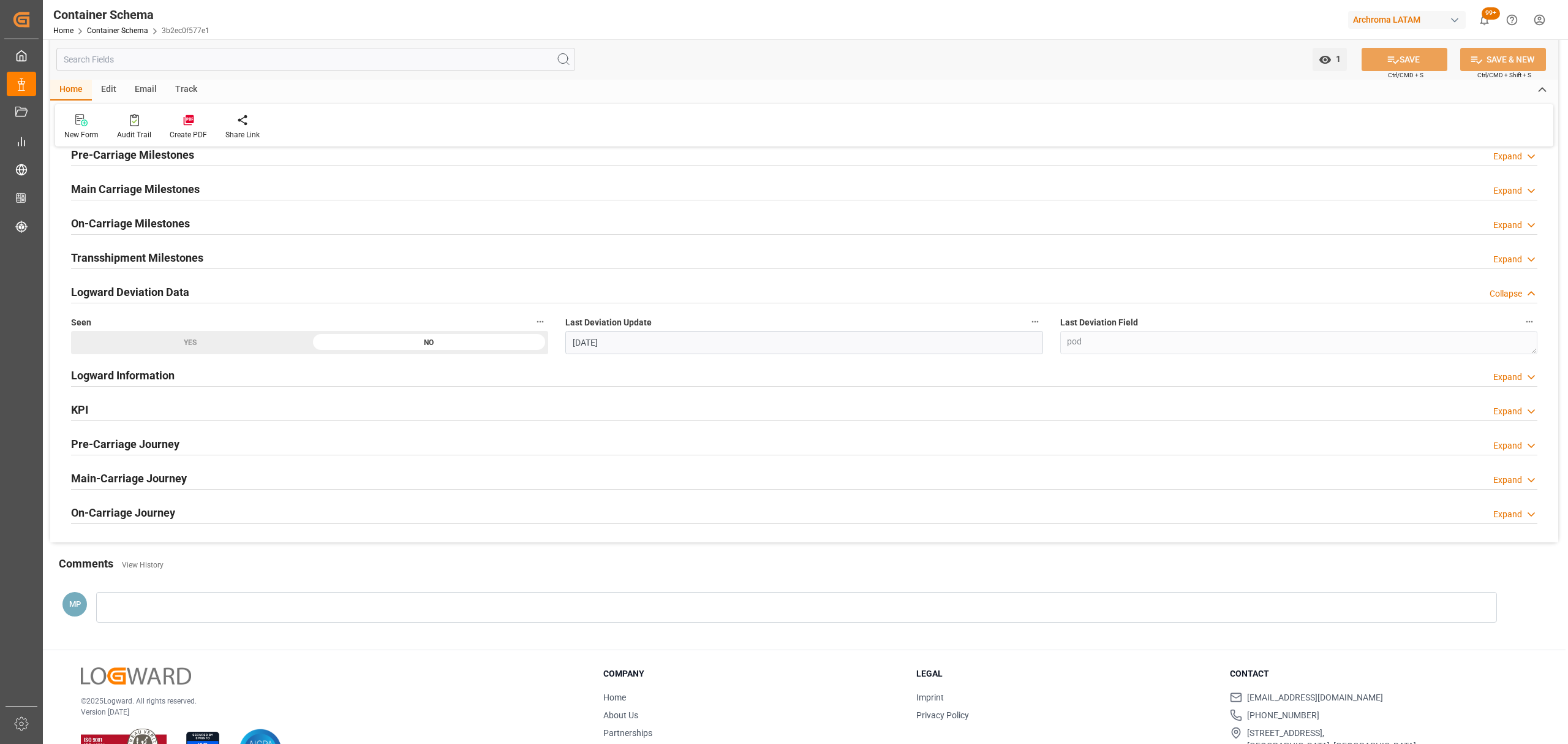
click at [155, 295] on h2 "Logward Deviation Data" at bounding box center [130, 292] width 119 height 17
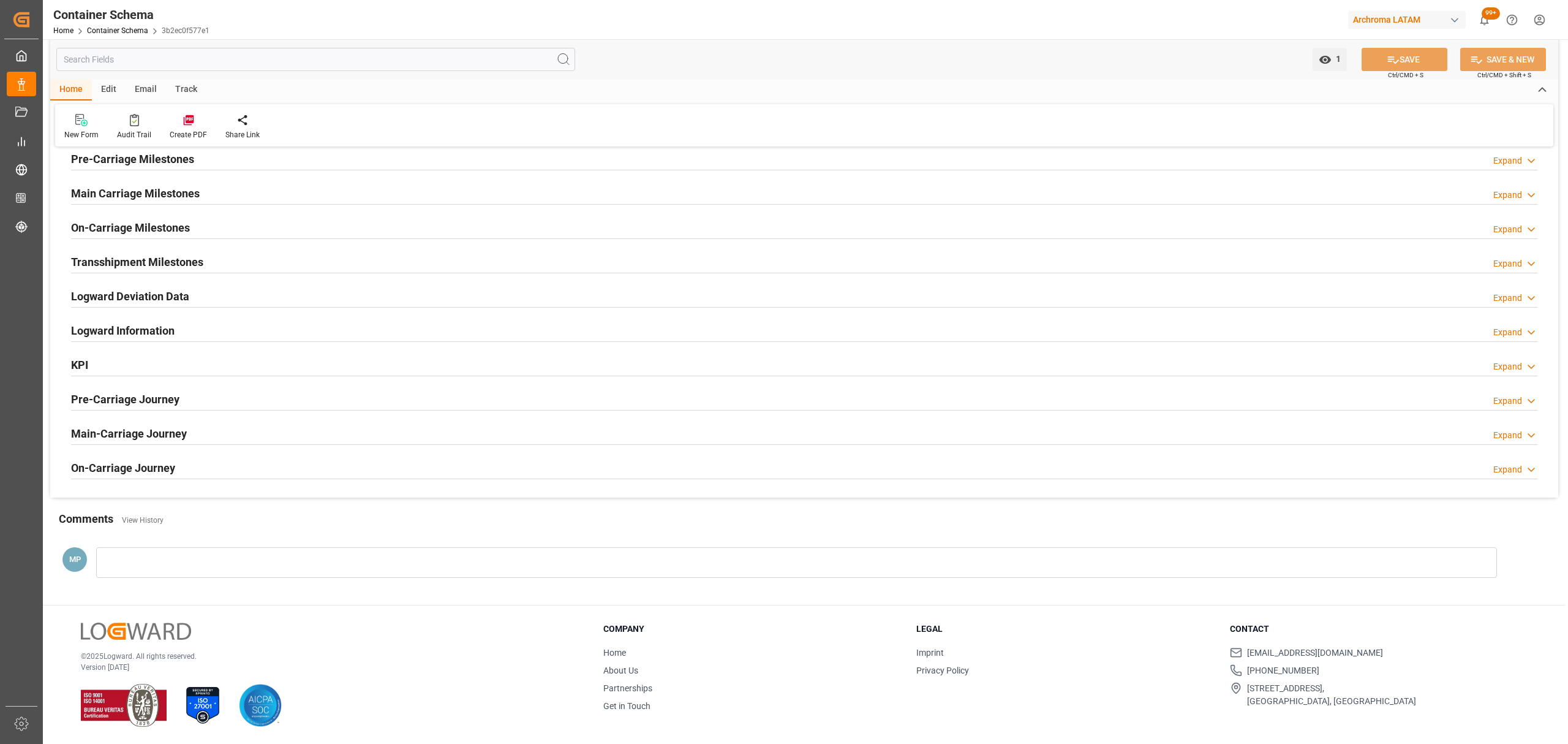
click at [160, 259] on h2 "Transshipment Milestones" at bounding box center [137, 262] width 132 height 17
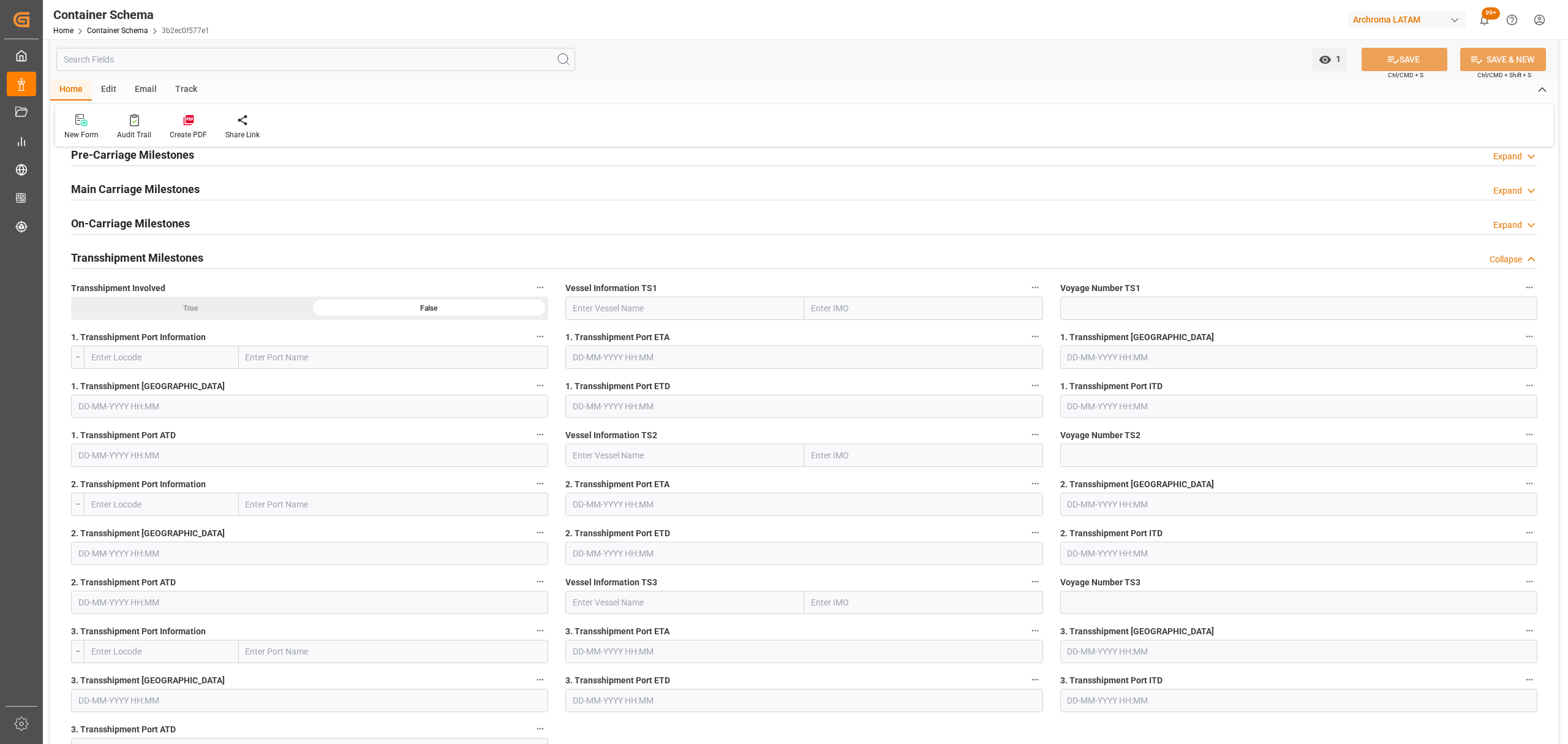
click at [160, 259] on h2 "Transshipment Milestones" at bounding box center [137, 258] width 132 height 17
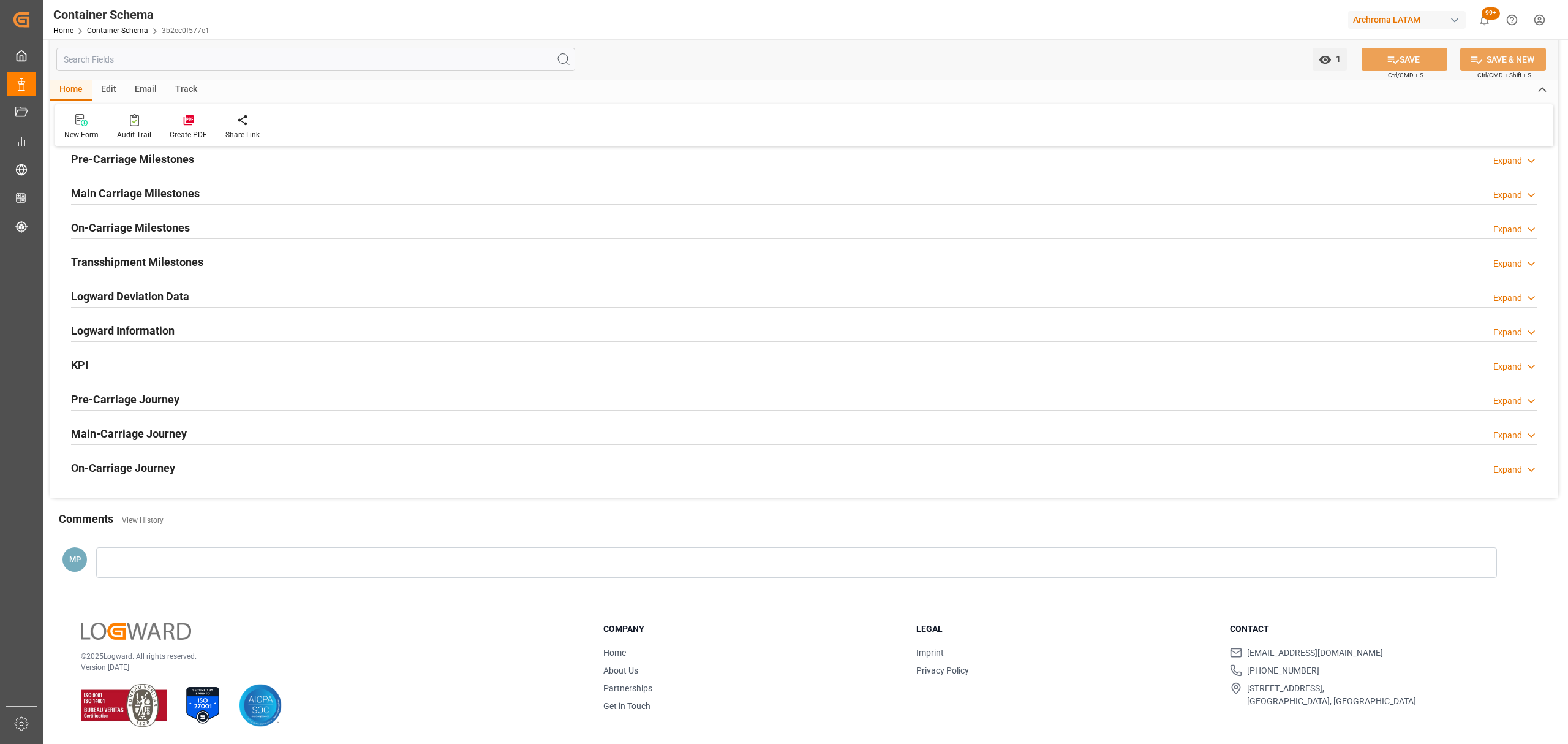
drag, startPoint x: 168, startPoint y: 220, endPoint x: 177, endPoint y: 218, distance: 9.2
click at [169, 220] on h2 "On-Carriage Milestones" at bounding box center [130, 227] width 119 height 17
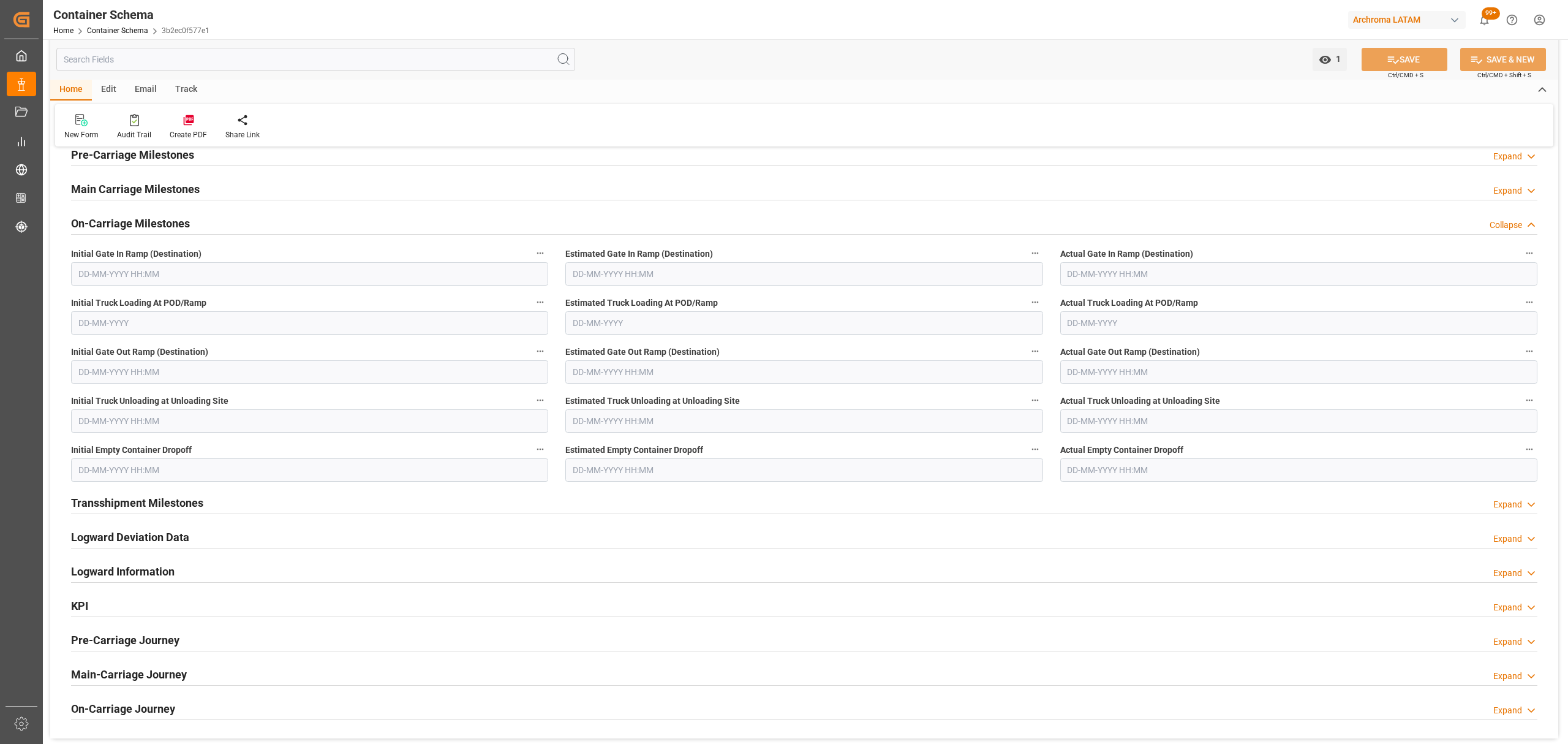
click at [162, 222] on h2 "On-Carriage Milestones" at bounding box center [130, 223] width 119 height 17
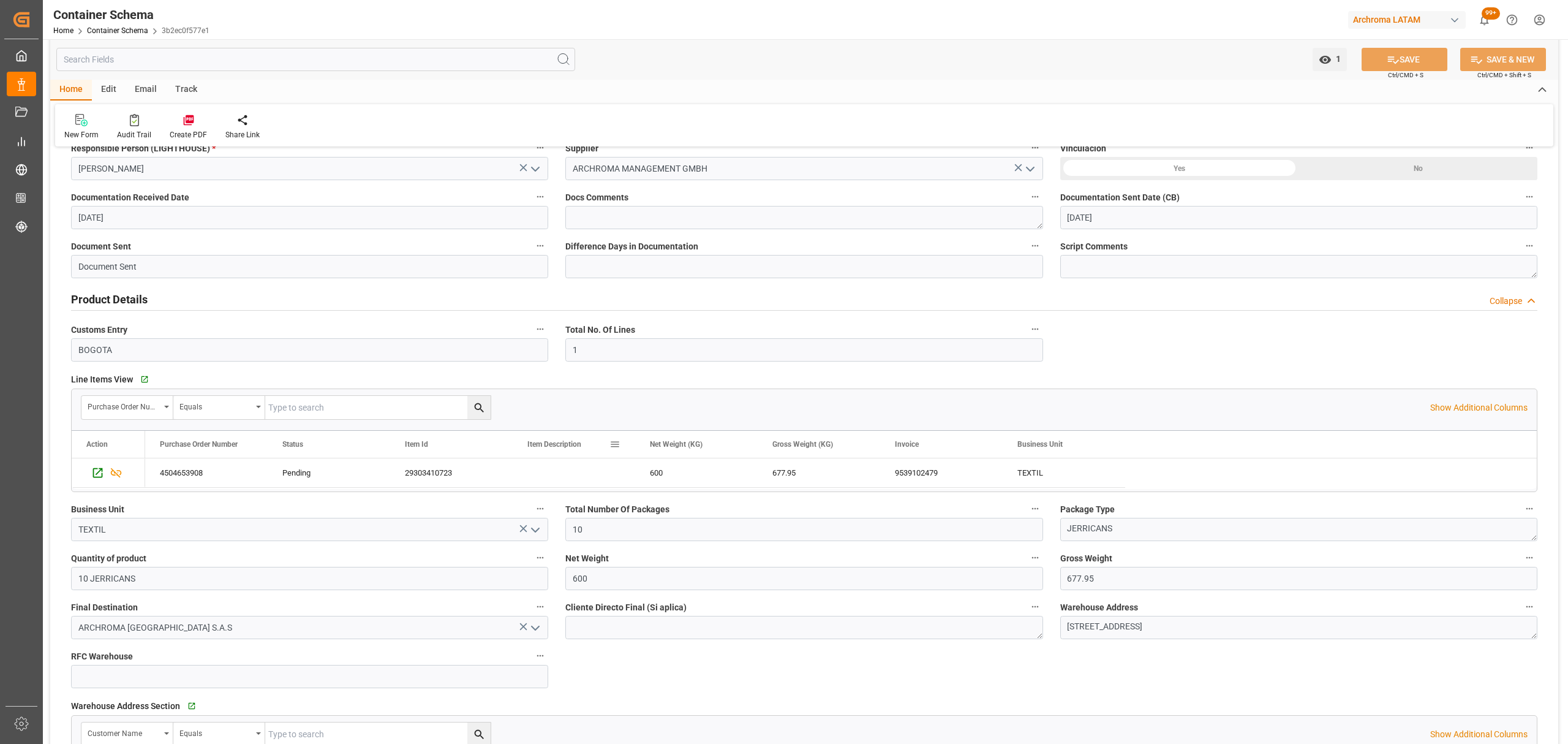
scroll to position [0, 0]
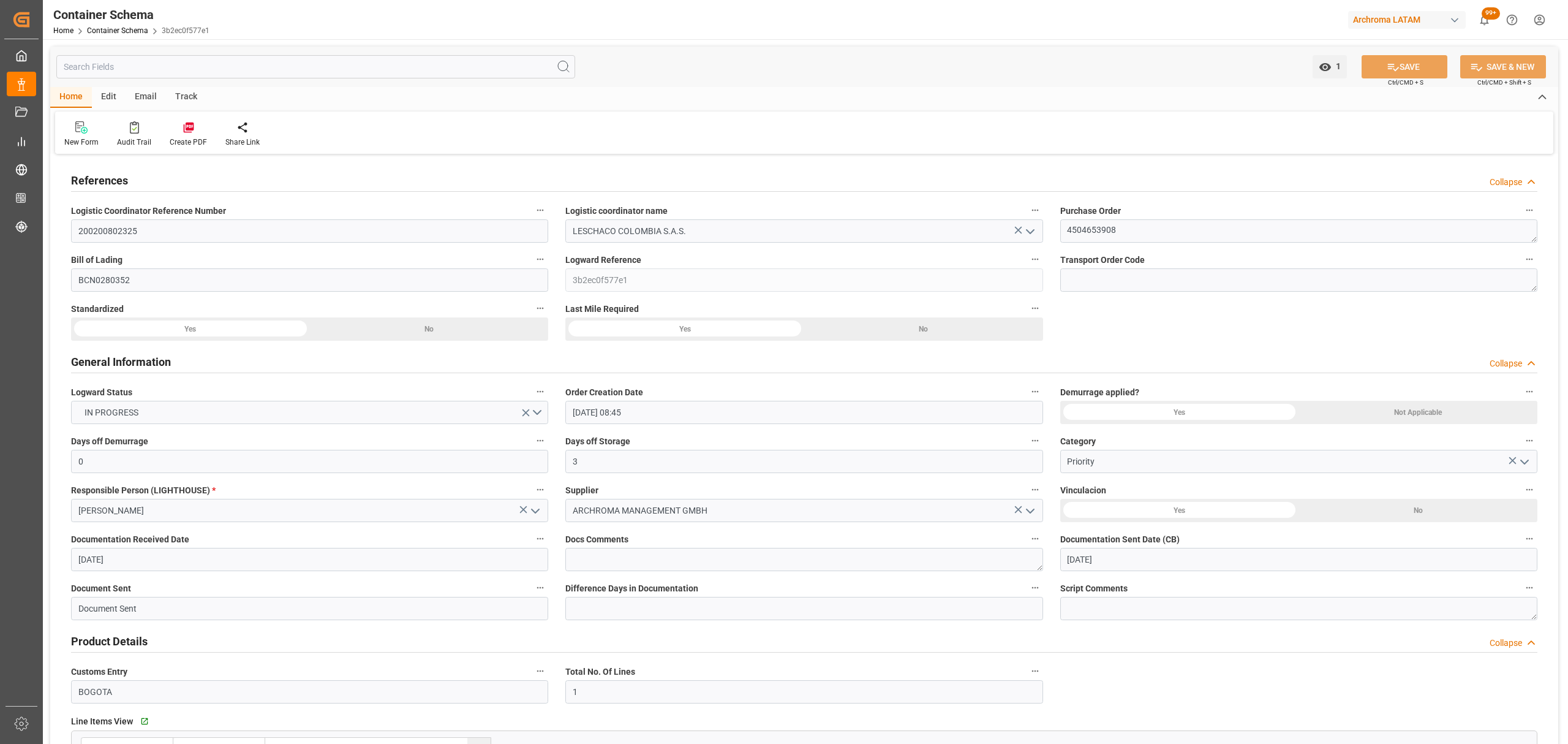
click at [192, 98] on div "Track" at bounding box center [186, 97] width 40 height 21
click at [82, 135] on div "Tracking" at bounding box center [79, 134] width 47 height 27
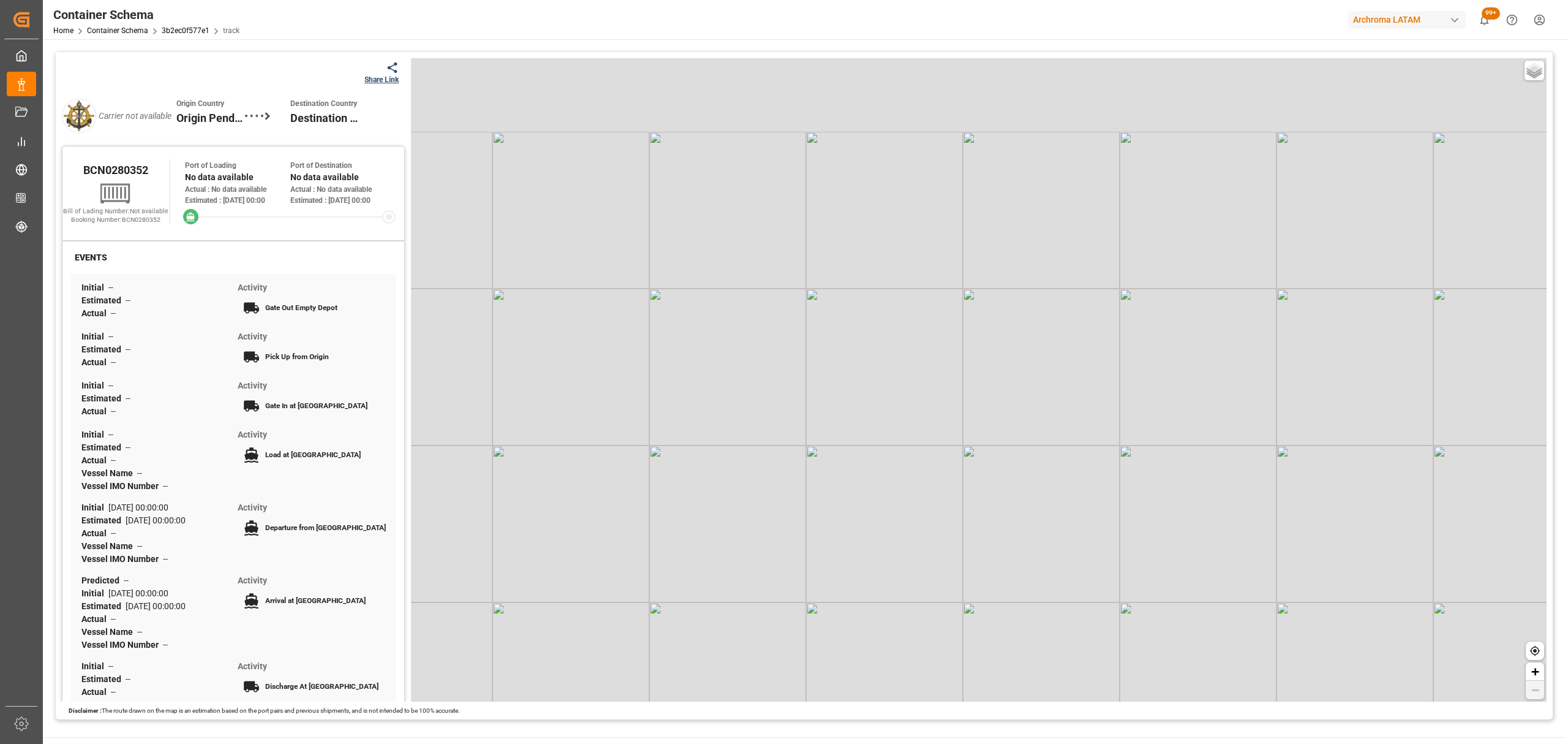
click at [387, 76] on div "Share Link" at bounding box center [381, 80] width 34 height 11
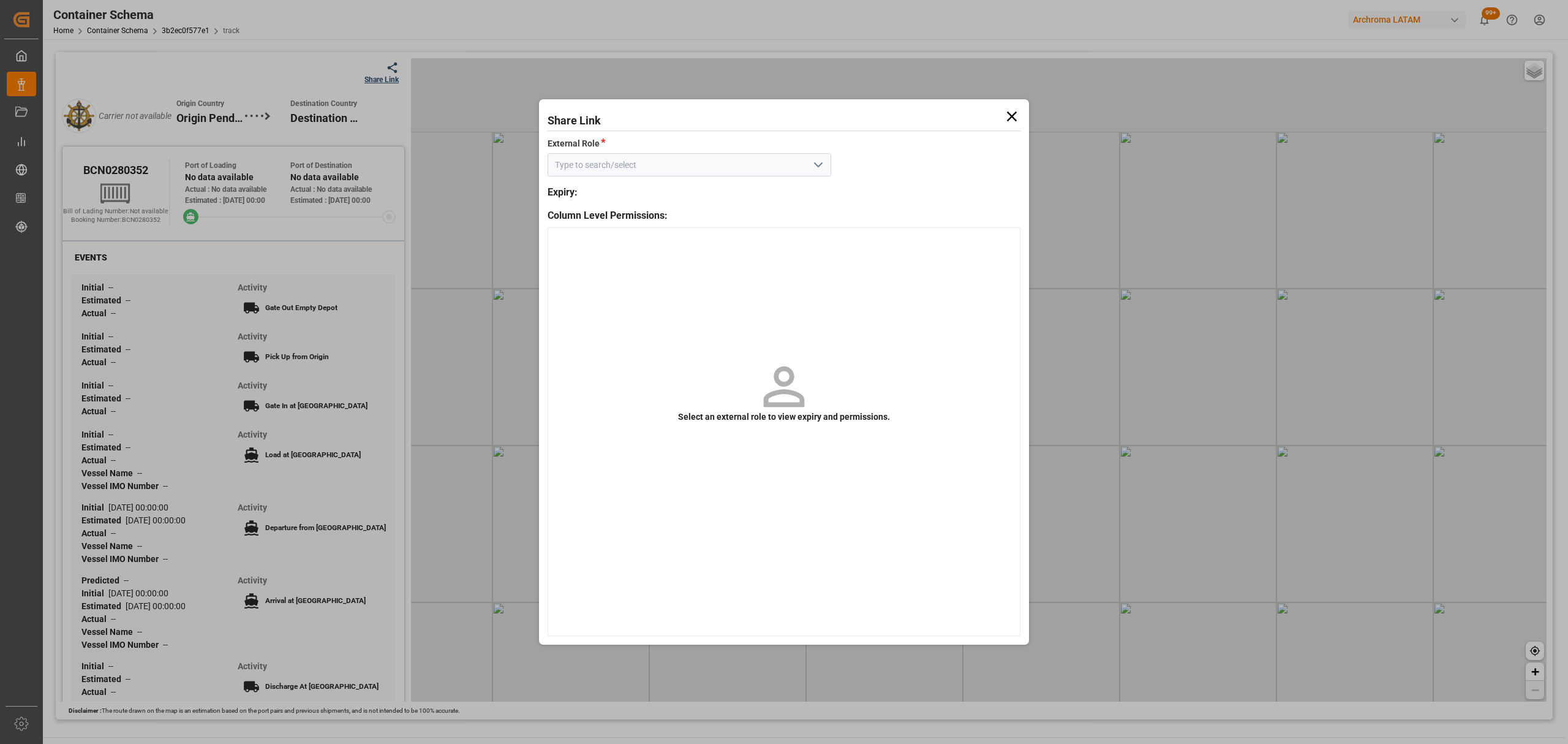
click at [826, 167] on input at bounding box center [689, 165] width 284 height 24
click at [819, 164] on icon "open menu" at bounding box center [818, 164] width 15 height 15
click at [708, 192] on div "Customer" at bounding box center [689, 192] width 282 height 28
type input "Customer"
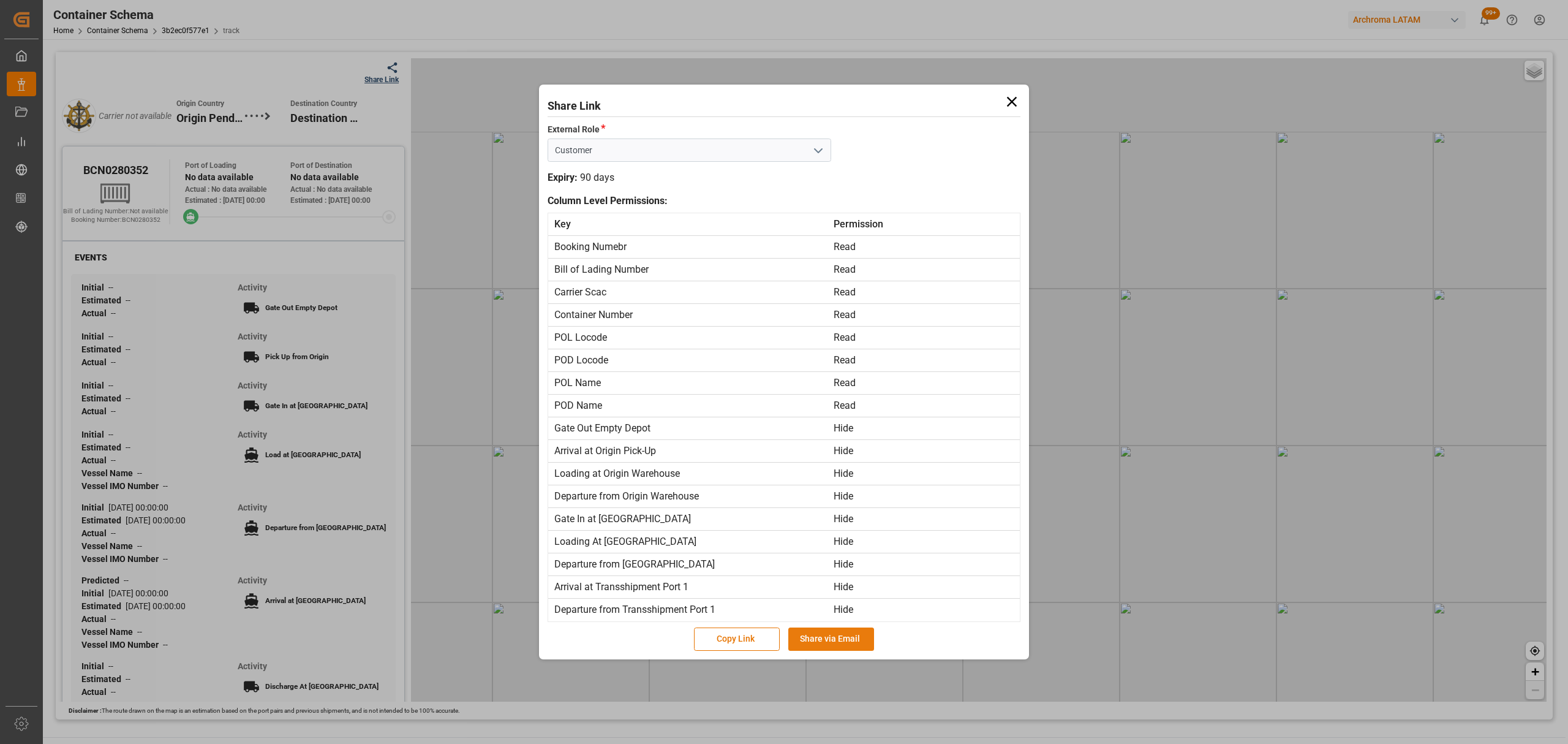
click at [824, 644] on button "Share via Email" at bounding box center [831, 639] width 86 height 24
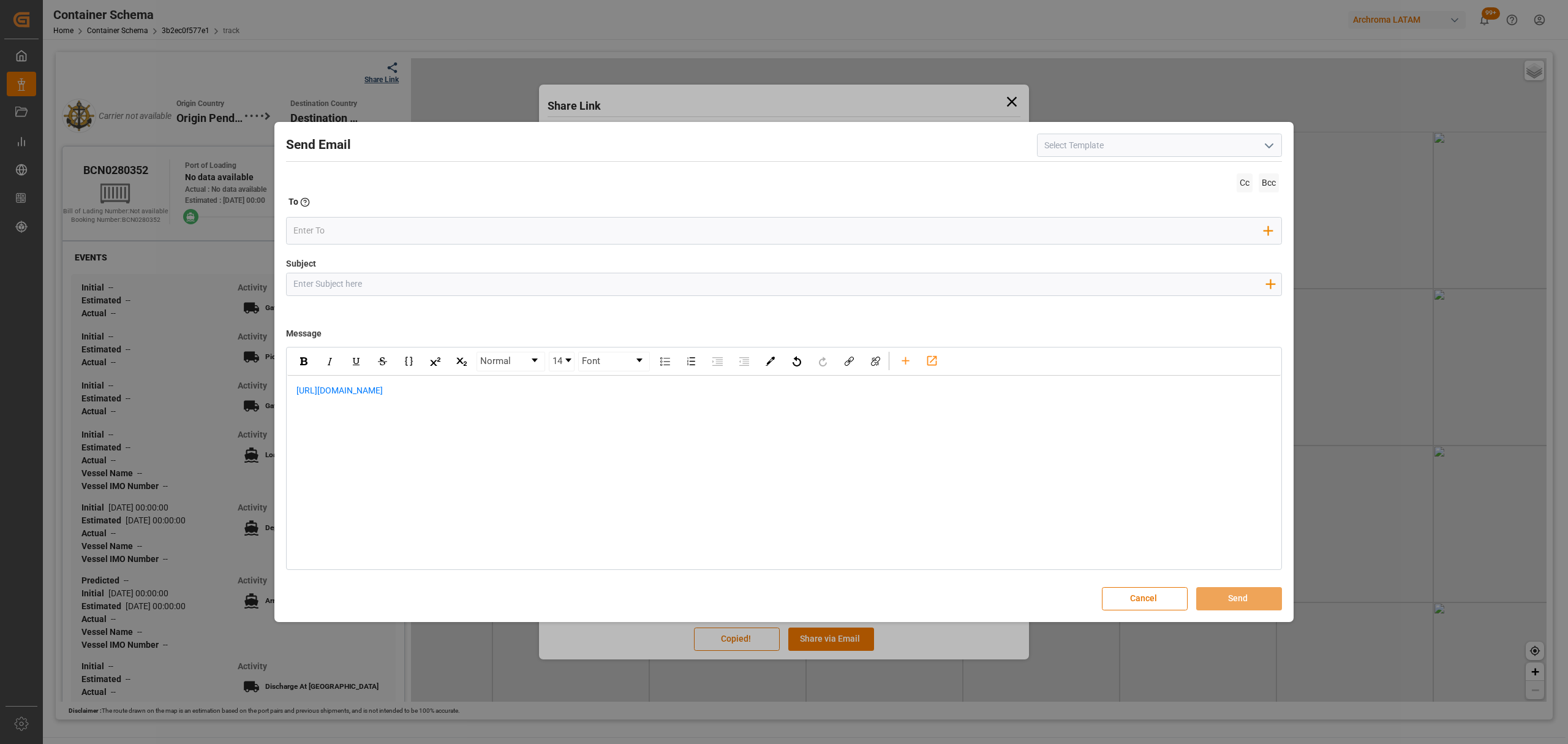
click at [476, 282] on input "Subject" at bounding box center [778, 284] width 985 height 21
paste input "PO 4504653908 //TE//AIR//DOCUMENTOS//ARCHROMA MANAGEMENT GMBH//ARCHROMA COLOMBI…"
drag, startPoint x: 455, startPoint y: 282, endPoint x: 397, endPoint y: 280, distance: 58.0
click at [397, 280] on input "PO 4504653908 //TE//AIR//DOCUMENTOS//ARCHROMA MANAGEMENT GMBH//ARCHROMA COLOMBI…" at bounding box center [778, 284] width 985 height 21
type input "PO 4504653908 //TE//AIR//LOGWARD STATUS//ARCHROMA MANAGEMENT GMBH//ARCHROMA COL…"
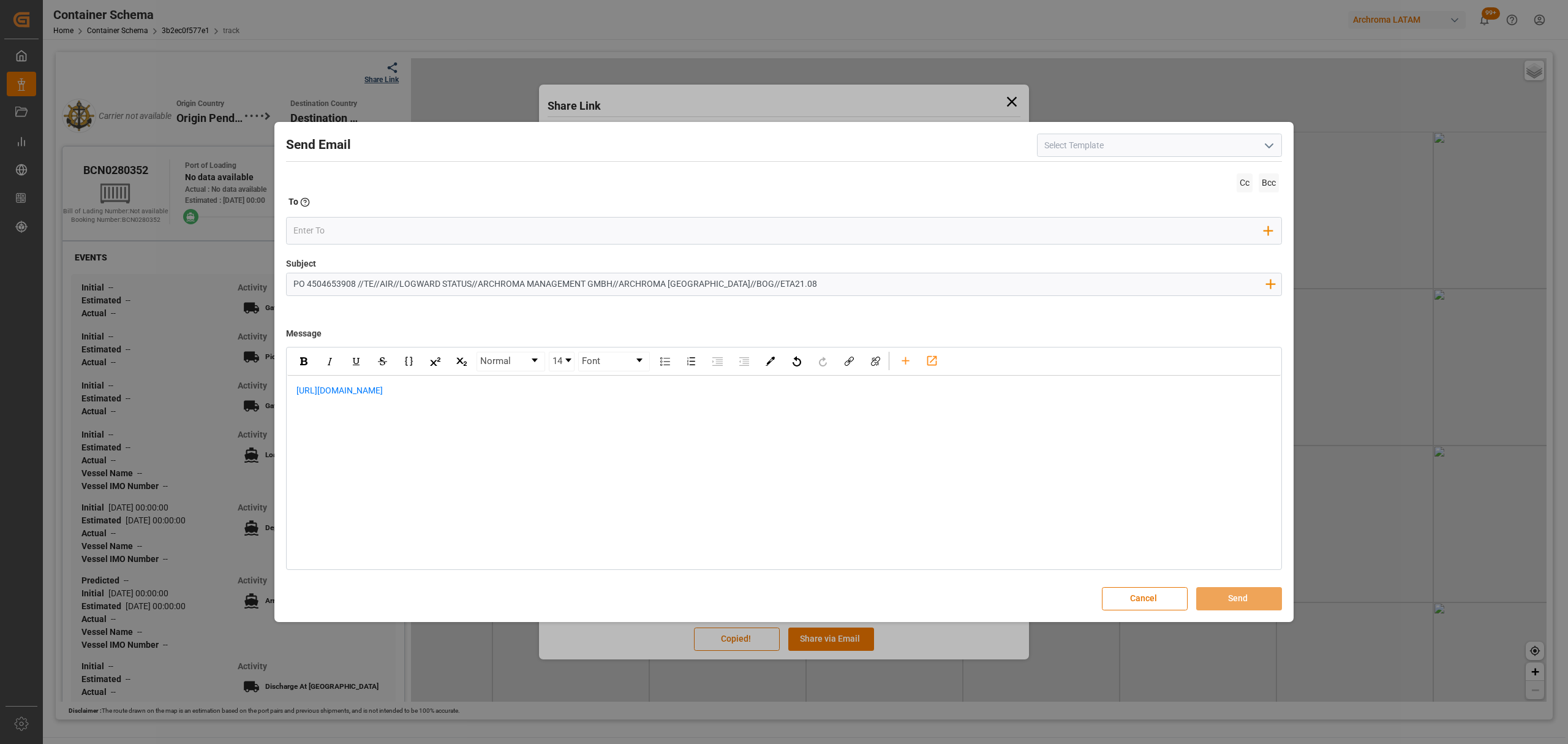
click at [293, 397] on div "https://app.logward.com/share/756d34e0bc93" at bounding box center [783, 397] width 993 height 43
click at [409, 398] on div "rdw-editor" at bounding box center [784, 404] width 975 height 13
click at [334, 383] on div "https://app.logward.com/share/756d34e0bc93" at bounding box center [783, 417] width 993 height 82
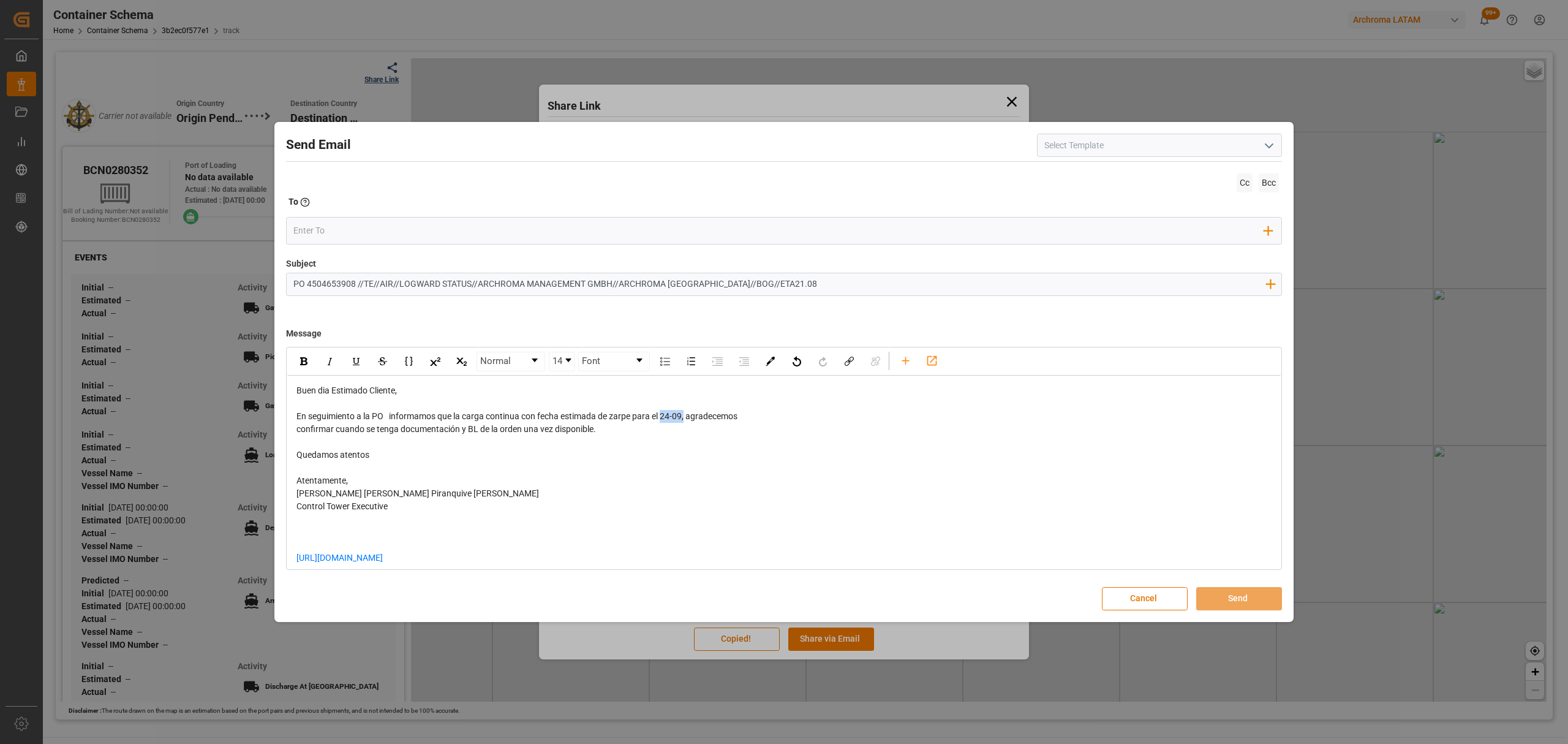
drag, startPoint x: 686, startPoint y: 417, endPoint x: 664, endPoint y: 419, distance: 22.1
click at [664, 419] on span "En seguimiento a la PO informamos que la carga continua con fecha estimada de z…" at bounding box center [517, 416] width 441 height 10
drag, startPoint x: 613, startPoint y: 438, endPoint x: 688, endPoint y: 417, distance: 77.9
click at [688, 417] on div "Buen dia Estimado Cliente, En seguimiento a la PO informamos que la carga conti…" at bounding box center [784, 481] width 975 height 193
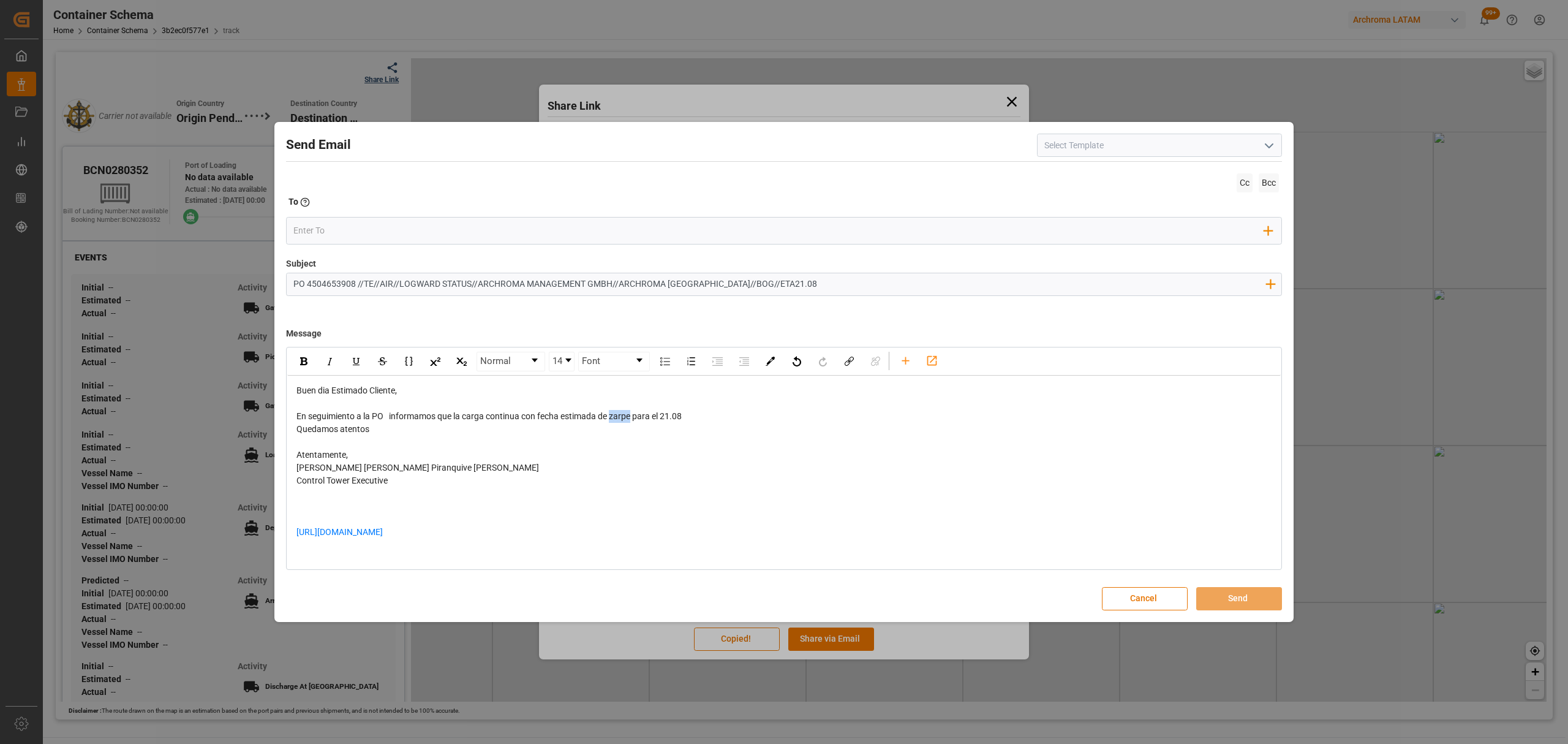
drag, startPoint x: 632, startPoint y: 418, endPoint x: 613, endPoint y: 418, distance: 19.0
click at [613, 418] on span "En seguimiento a la PO informamos que la carga continua con fecha estimada de z…" at bounding box center [489, 416] width 385 height 10
click at [747, 419] on div "En seguimiento a la PO informamos que la carga continua con fecha estimada de s…" at bounding box center [784, 416] width 975 height 13
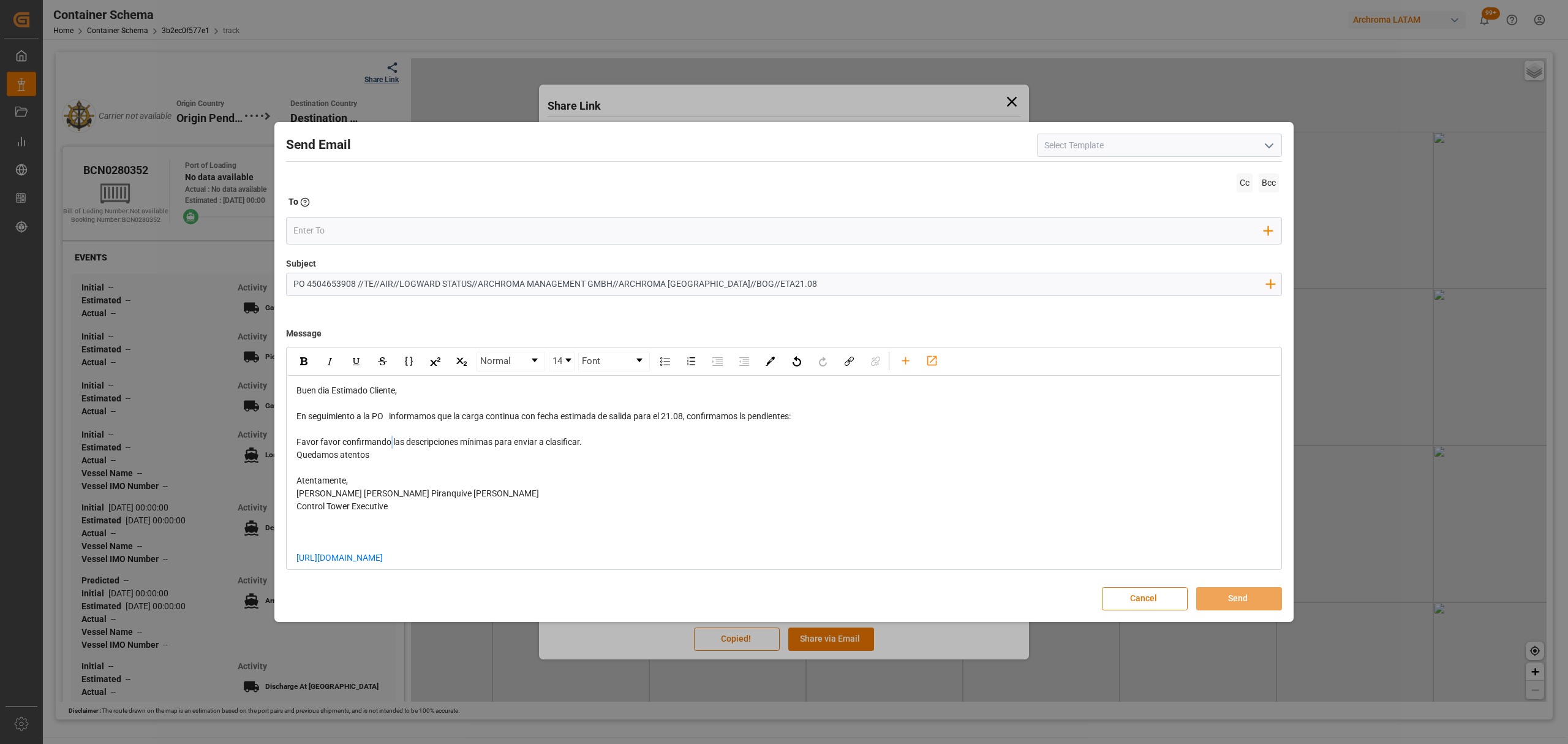
click at [391, 446] on span "Favor favor confirmando las descripciones mínimas para enviar a clasificar." at bounding box center [439, 442] width 286 height 10
click at [341, 441] on span "Favor favor confirmarlas descripciones mínimas para enviar a clasificar." at bounding box center [433, 442] width 272 height 10
click at [368, 446] on span "Favor confirmarlas descripciones mínimas para enviar a clasificar." at bounding box center [421, 442] width 250 height 10
click at [560, 442] on div "Favor confirmar descripciones mínimas para enviar a clasificar." at bounding box center [784, 442] width 975 height 13
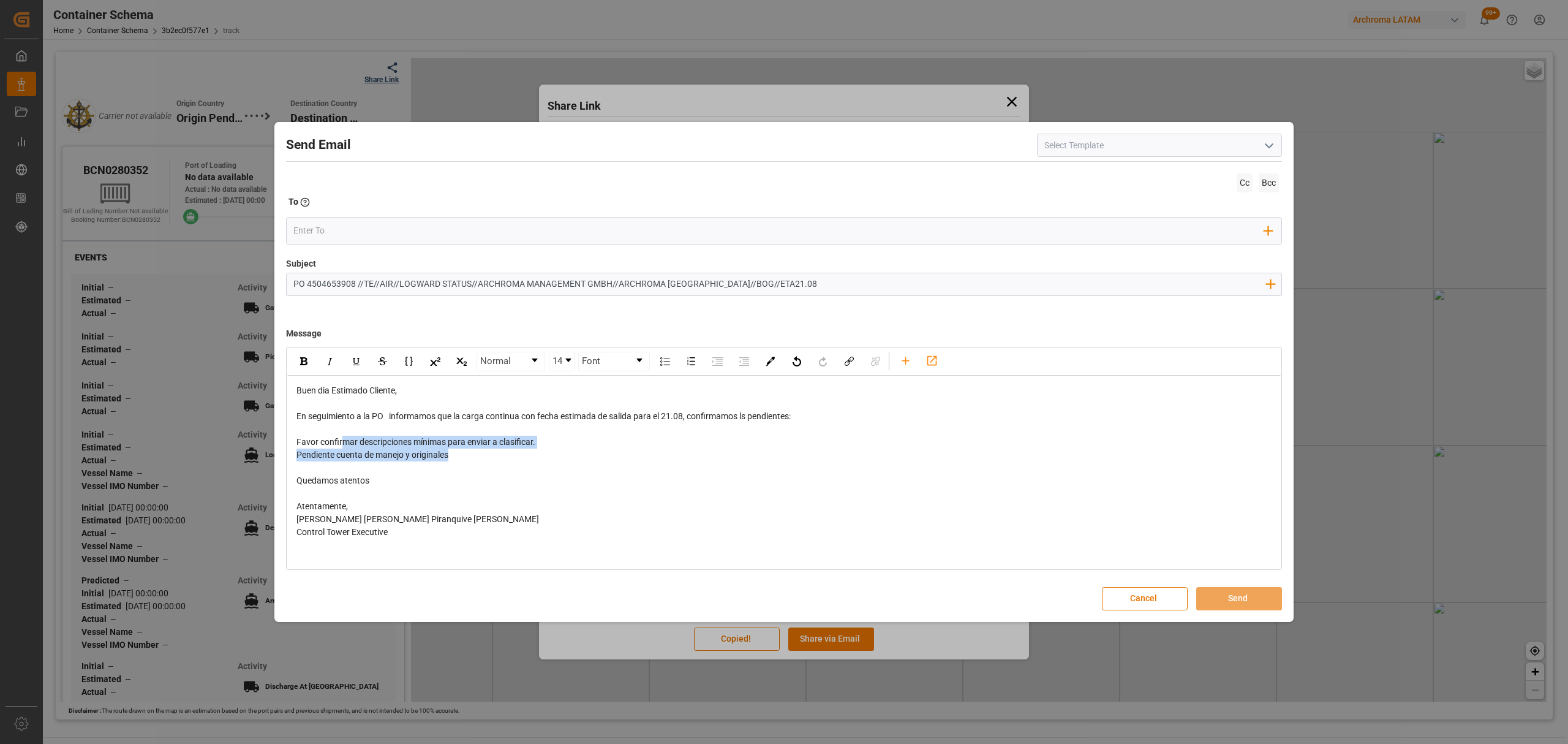
drag, startPoint x: 469, startPoint y: 456, endPoint x: 345, endPoint y: 440, distance: 125.0
click at [345, 440] on div "Buen dia Estimado Cliente, En seguimiento a la PO informamos que la carga conti…" at bounding box center [784, 493] width 975 height 218
click at [401, 459] on span "Pendiente cuenta de manejo y originales" at bounding box center [372, 455] width 152 height 10
click at [407, 457] on span "Pendiente cuenta de manejo y originales" at bounding box center [372, 455] width 152 height 10
drag, startPoint x: 690, startPoint y: 418, endPoint x: 663, endPoint y: 419, distance: 27.0
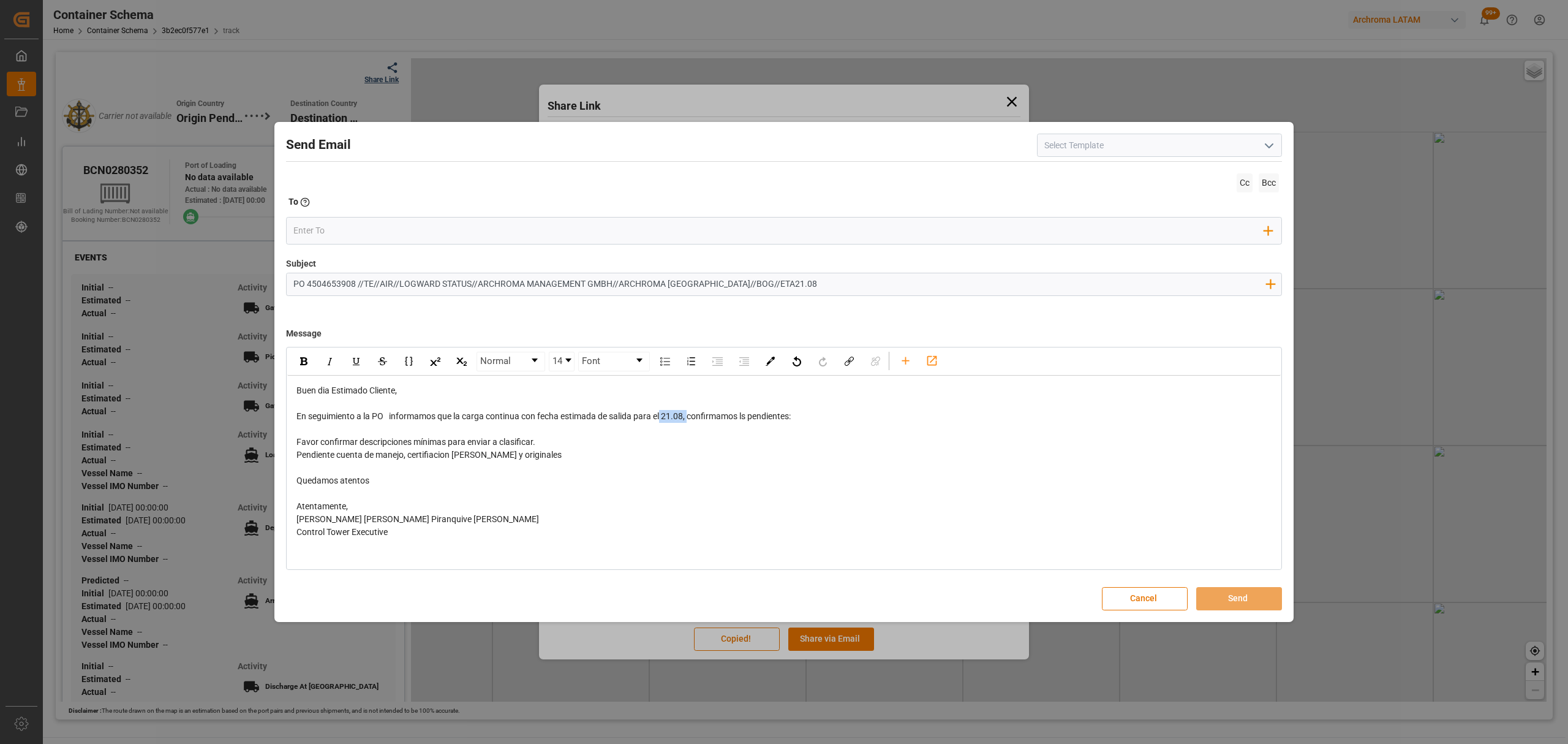
click at [663, 419] on span "En seguimiento a la PO informamos que la carga continua con fecha estimada de s…" at bounding box center [543, 416] width 494 height 10
click at [302, 361] on img "rdw-inline-control" at bounding box center [304, 361] width 8 height 8
click at [586, 494] on div "rdw-editor" at bounding box center [784, 493] width 975 height 13
drag, startPoint x: 550, startPoint y: 461, endPoint x: 278, endPoint y: 444, distance: 272.5
click at [278, 444] on div "Send Email Cc Bcc To Enter the TO Email address Add Field to To Subject PO 4504…" at bounding box center [783, 372] width 1013 height 494
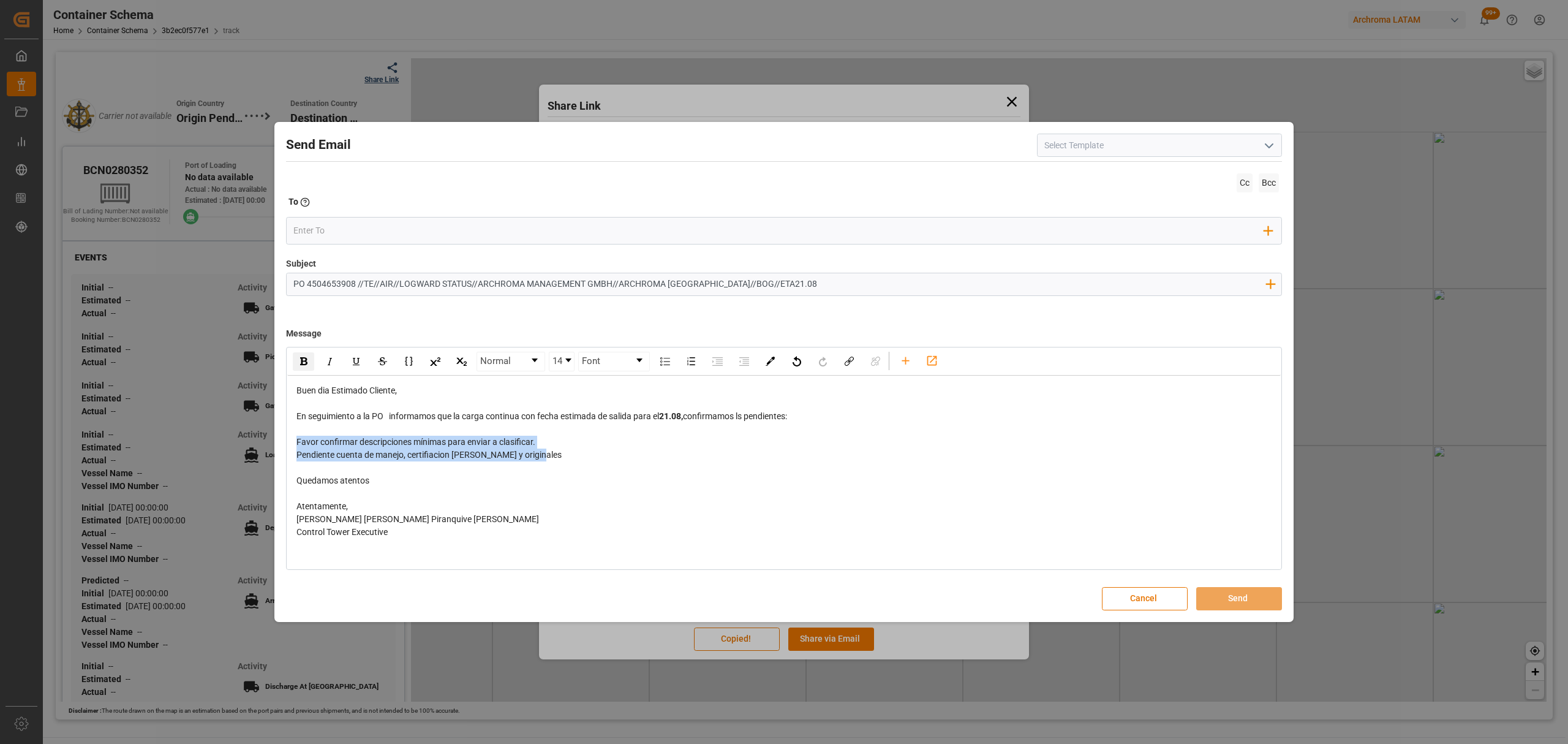
click at [297, 361] on div "rdw-inline-control" at bounding box center [303, 361] width 21 height 19
click at [591, 456] on div "Pendiente cuenta de manejo, certifiacion de fletes y originales" at bounding box center [784, 455] width 975 height 13
click at [363, 227] on input "email" at bounding box center [778, 231] width 971 height 19
click at [796, 481] on div "Quedamos atentos" at bounding box center [784, 481] width 975 height 13
click at [376, 230] on input "email" at bounding box center [778, 231] width 971 height 19
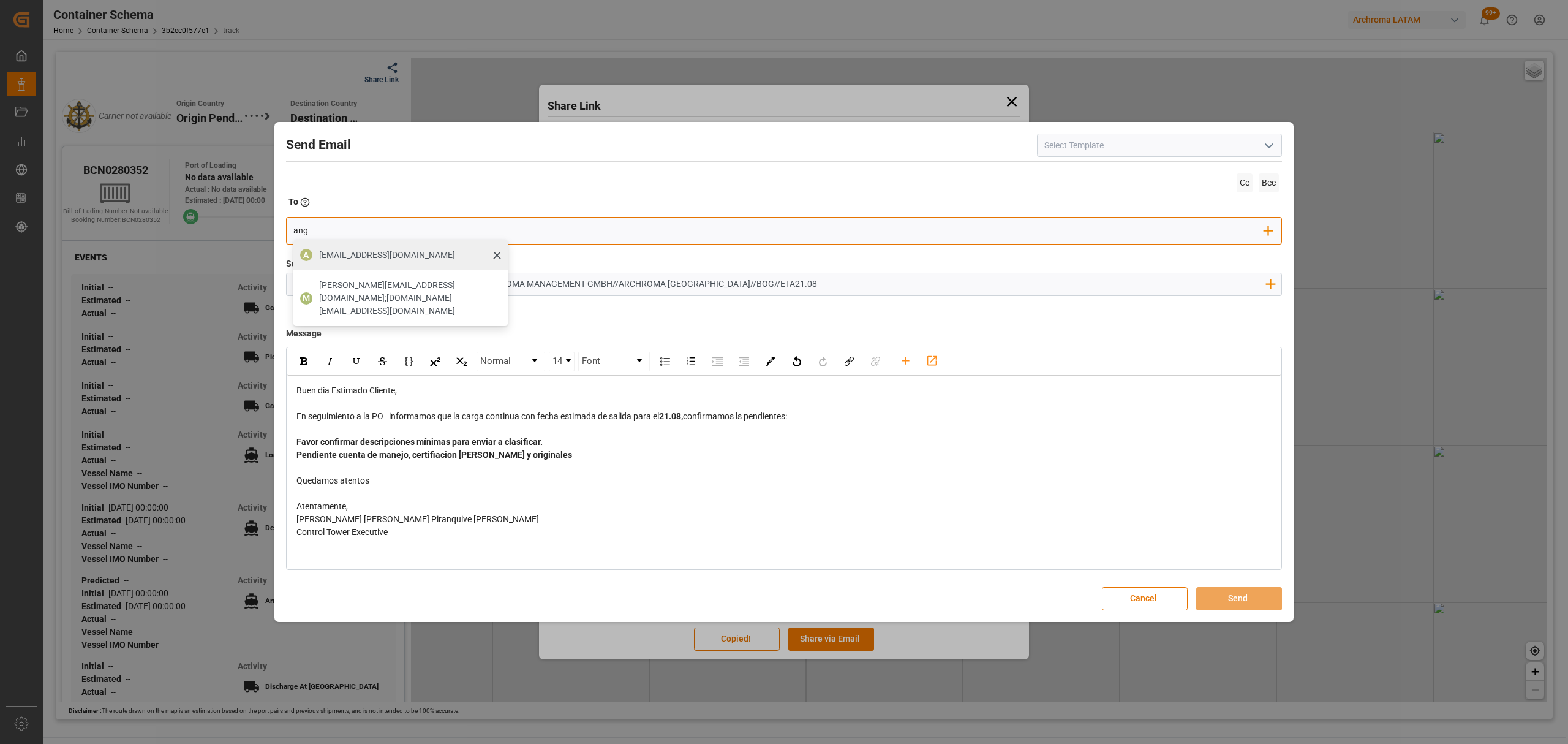
type input "ang"
click at [338, 255] on span "angiee.lamilla@archroma.com" at bounding box center [387, 255] width 136 height 13
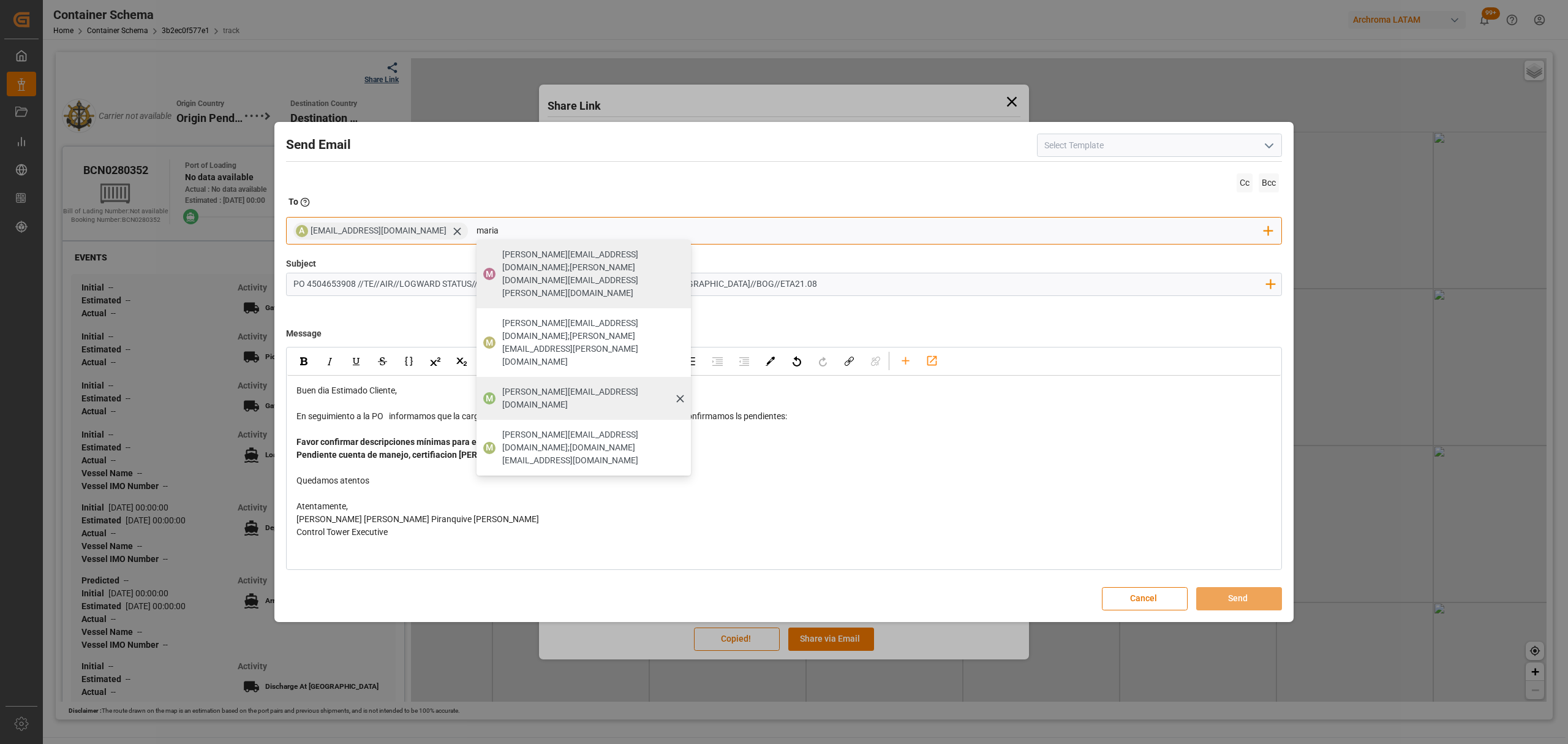
type input "maria"
click at [530, 386] on span "maria.piranquive@leschaco.com" at bounding box center [593, 398] width 180 height 26
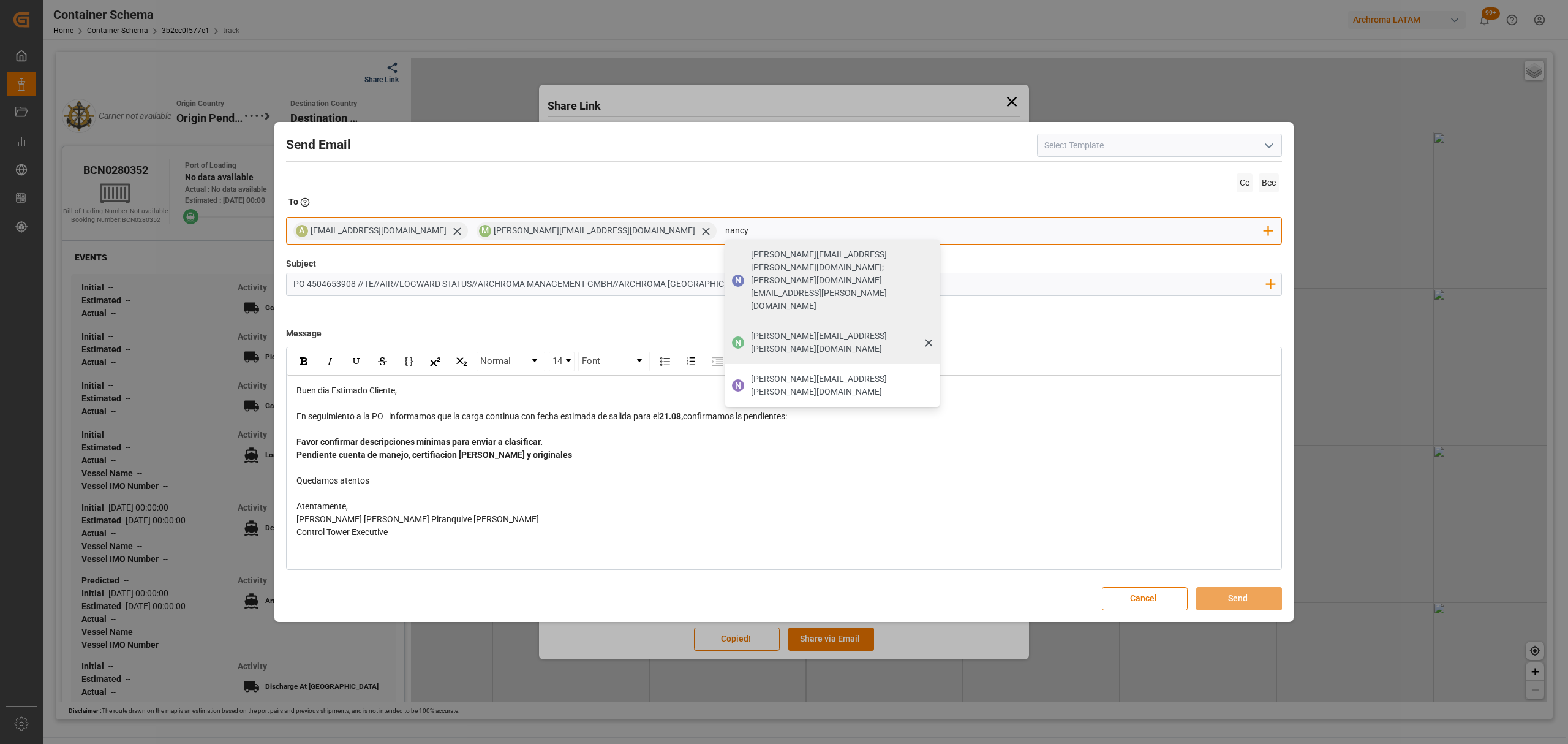
type input "nancy"
click at [751, 329] on span "nancy.castellanos@archroma.com" at bounding box center [841, 342] width 180 height 26
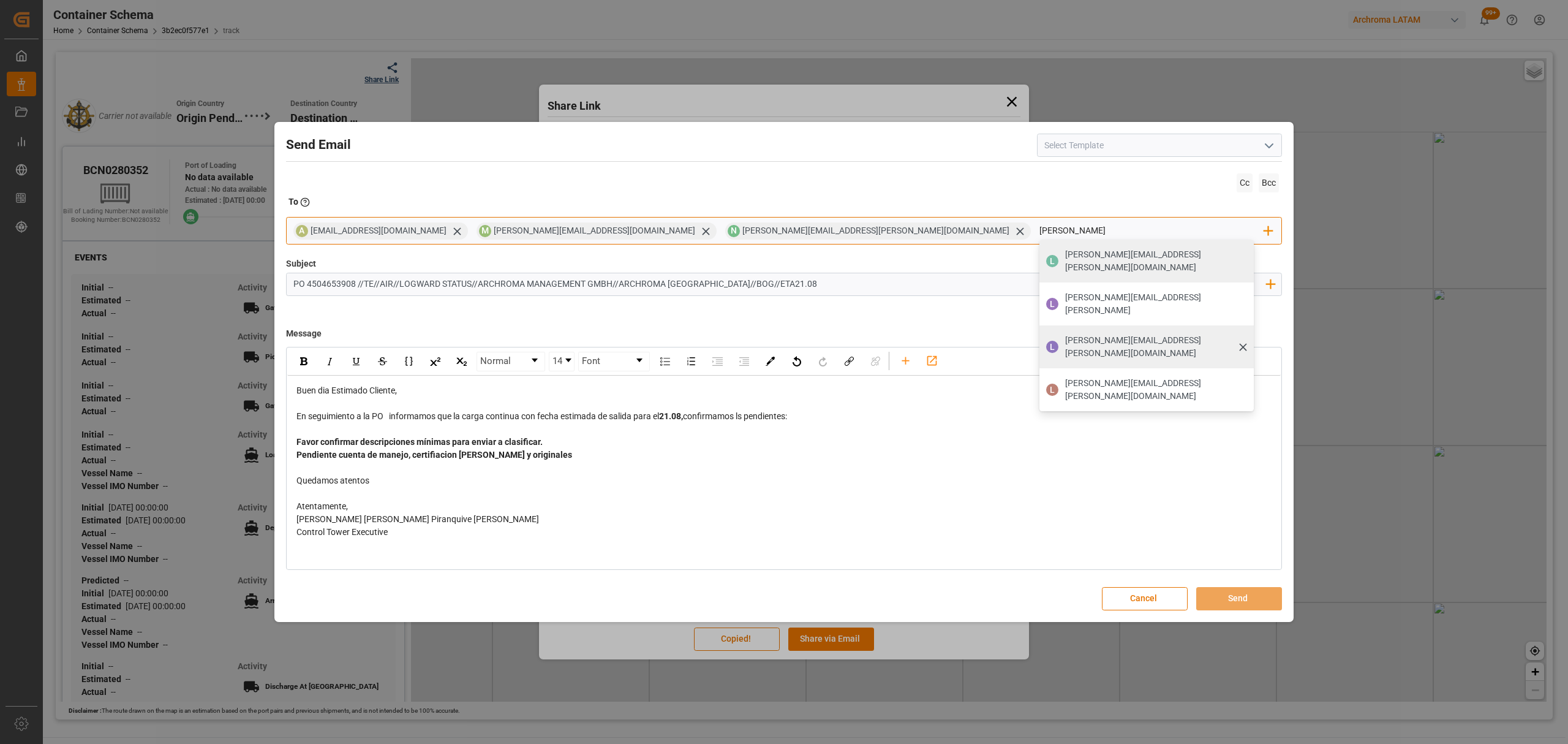
type input "luis"
click at [1061, 329] on div "luis.montoya@leschaco.com" at bounding box center [1155, 346] width 189 height 34
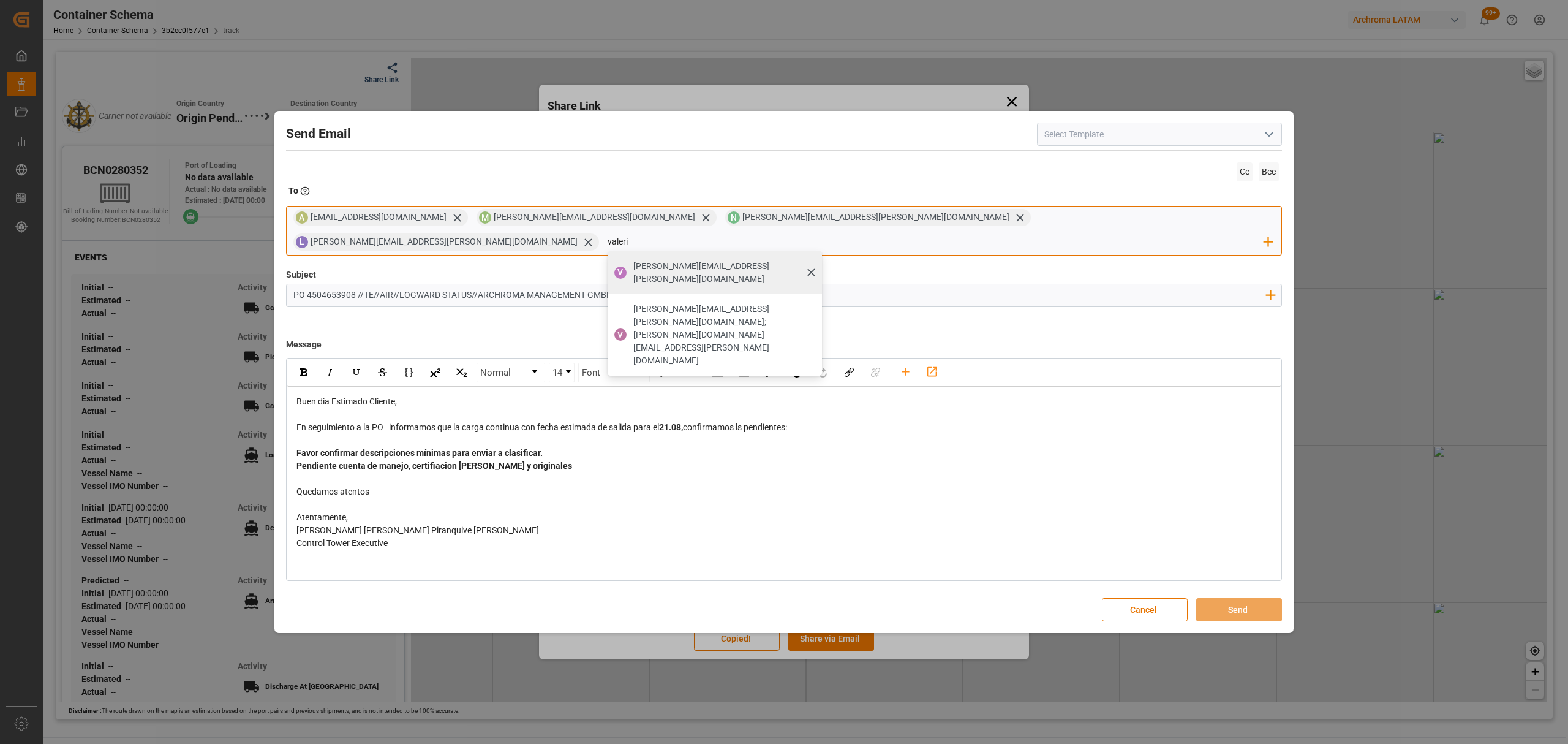
type input "valeri"
click at [813, 260] on span "valeria.hurtado@leschaco.com" at bounding box center [724, 272] width 180 height 26
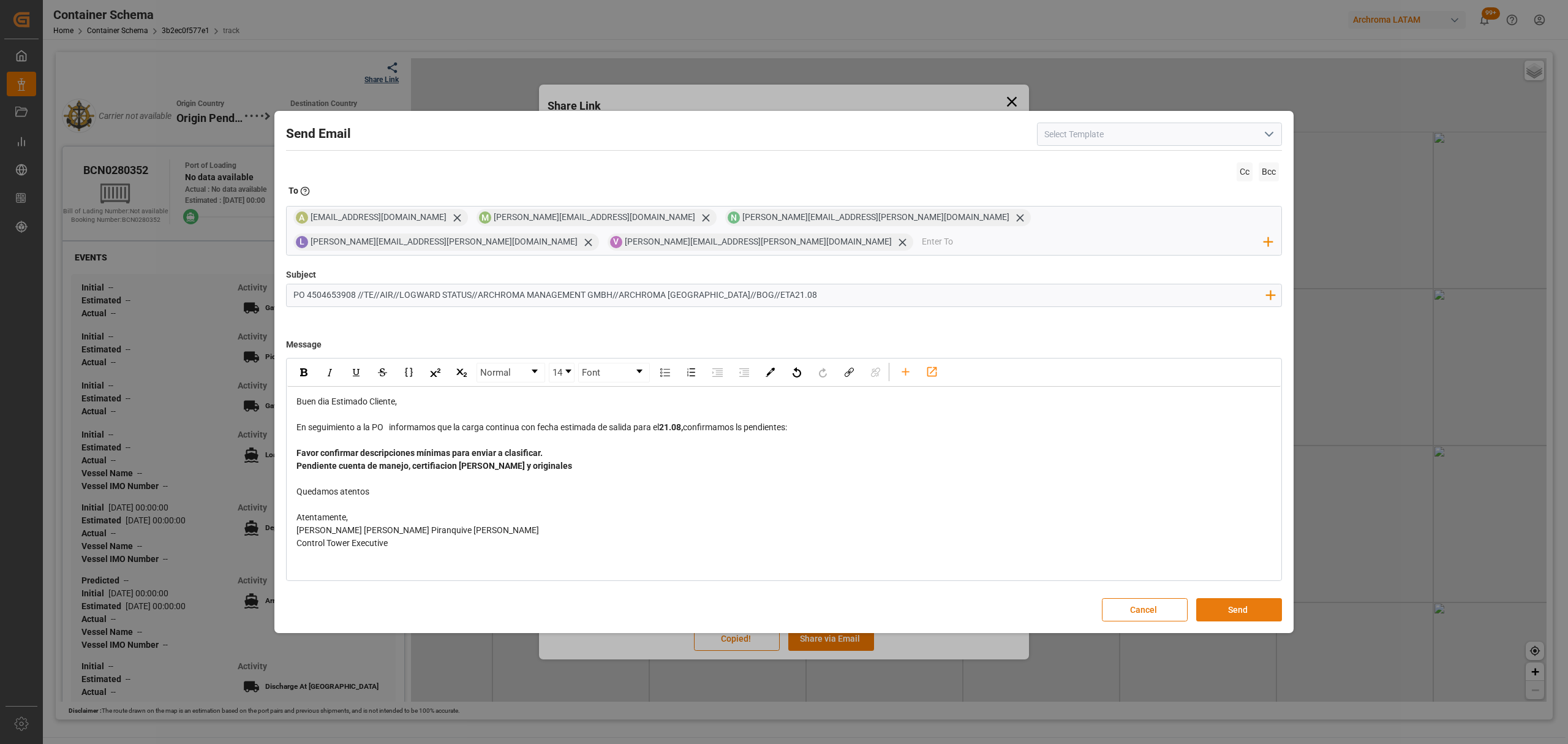
click at [1240, 603] on button "Send" at bounding box center [1239, 609] width 86 height 24
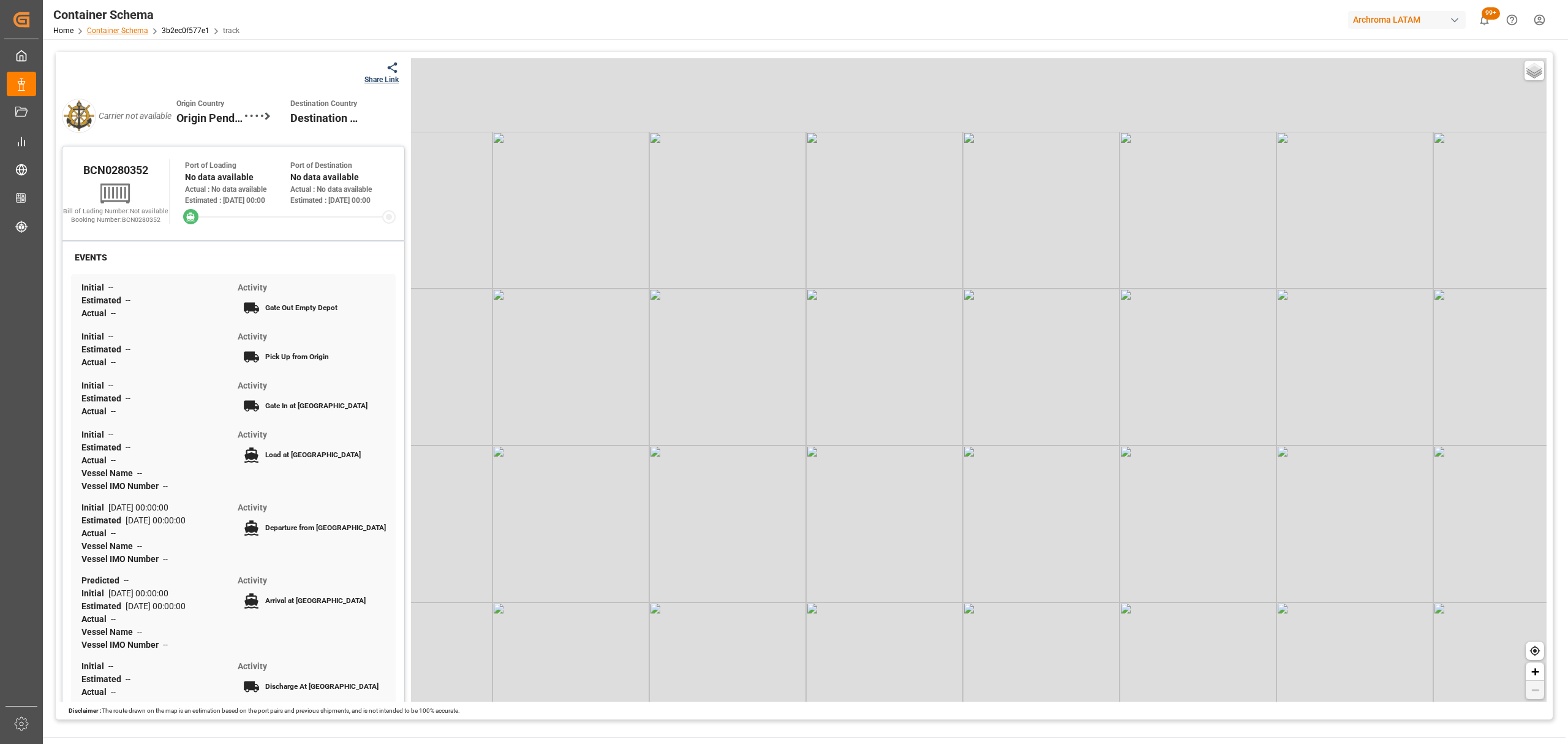
click at [104, 26] on link "Container Schema" at bounding box center [117, 31] width 61 height 8
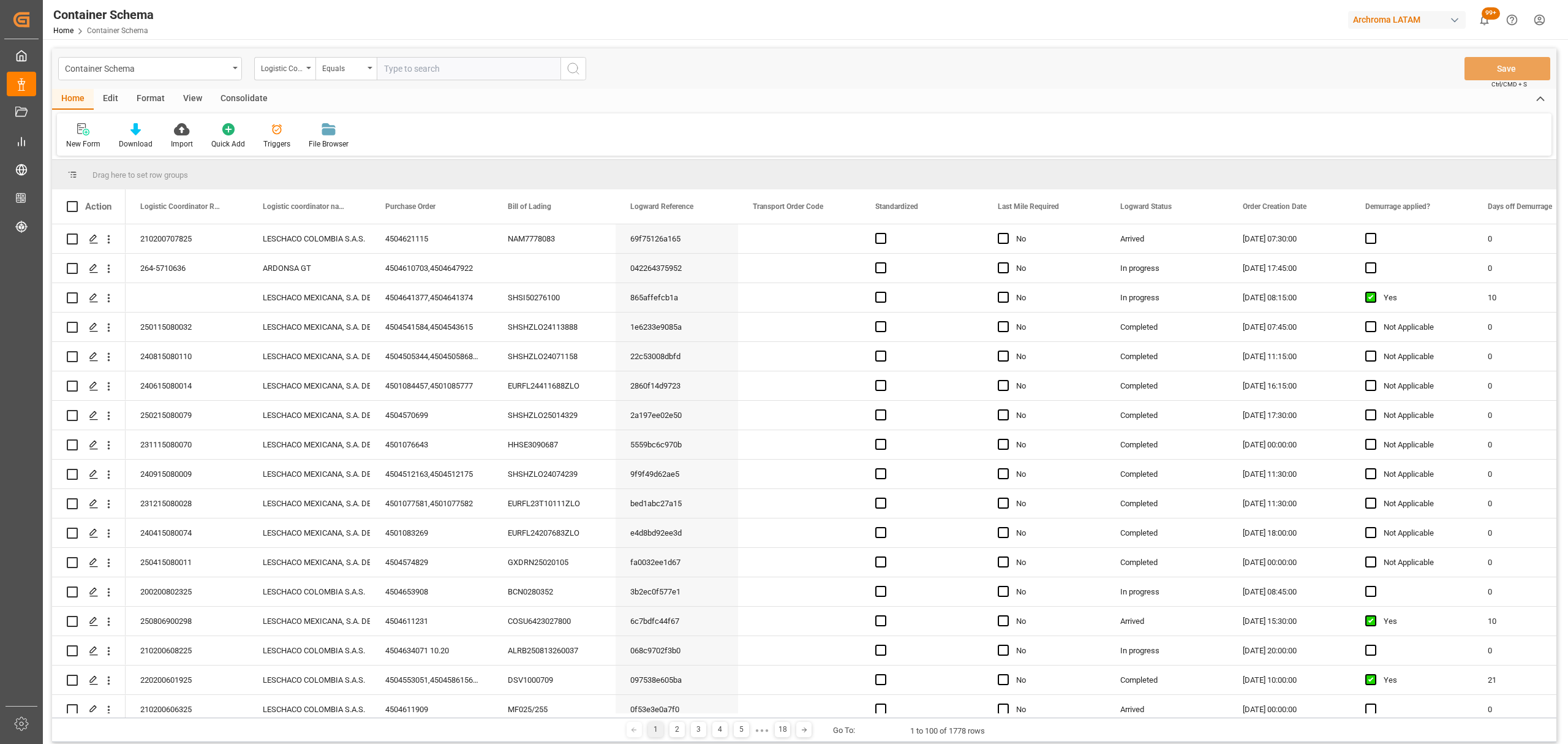
click at [292, 70] on div "Logistic Coordinator Reference Number" at bounding box center [281, 67] width 42 height 14
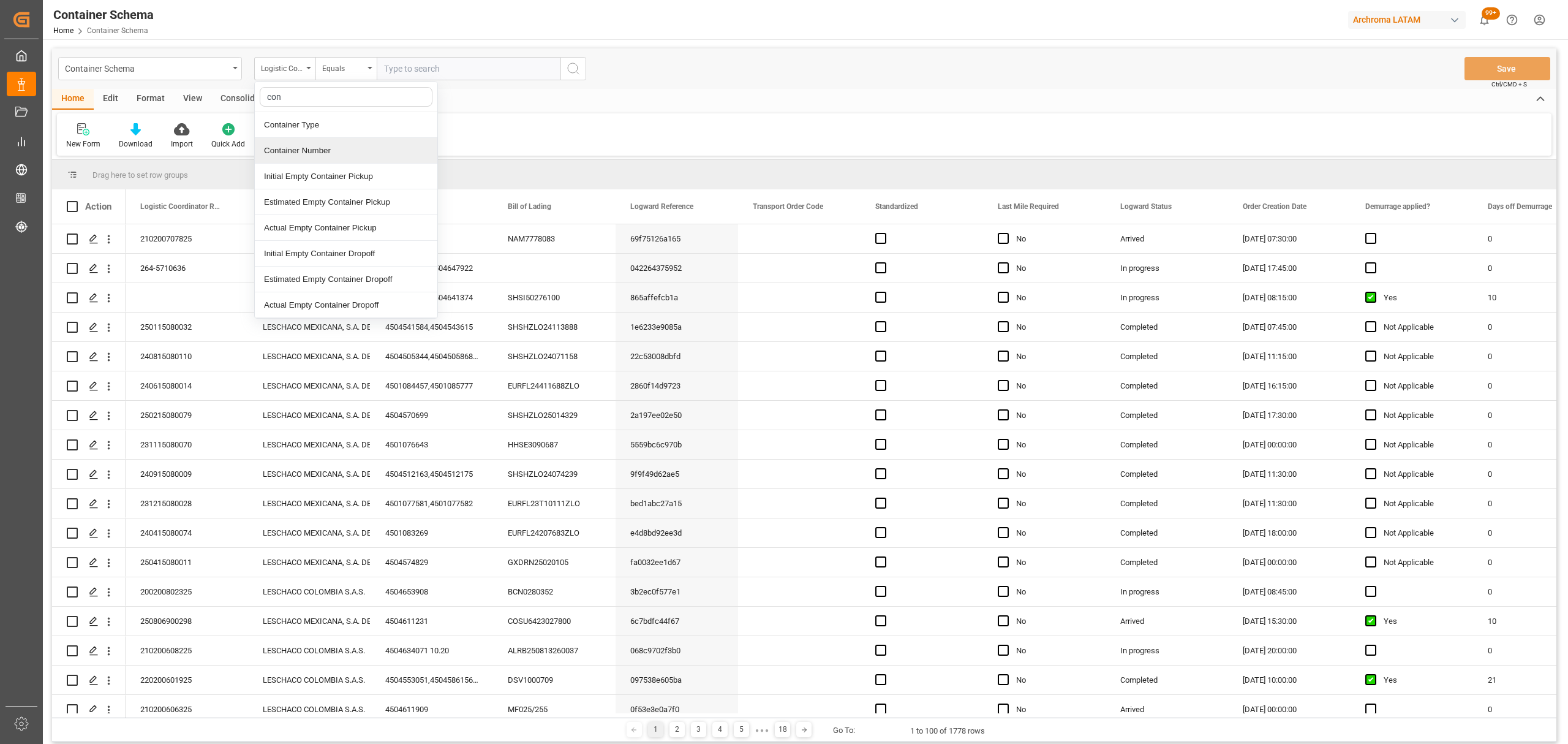
type input "cont"
click at [329, 146] on div "Container Number" at bounding box center [346, 150] width 182 height 26
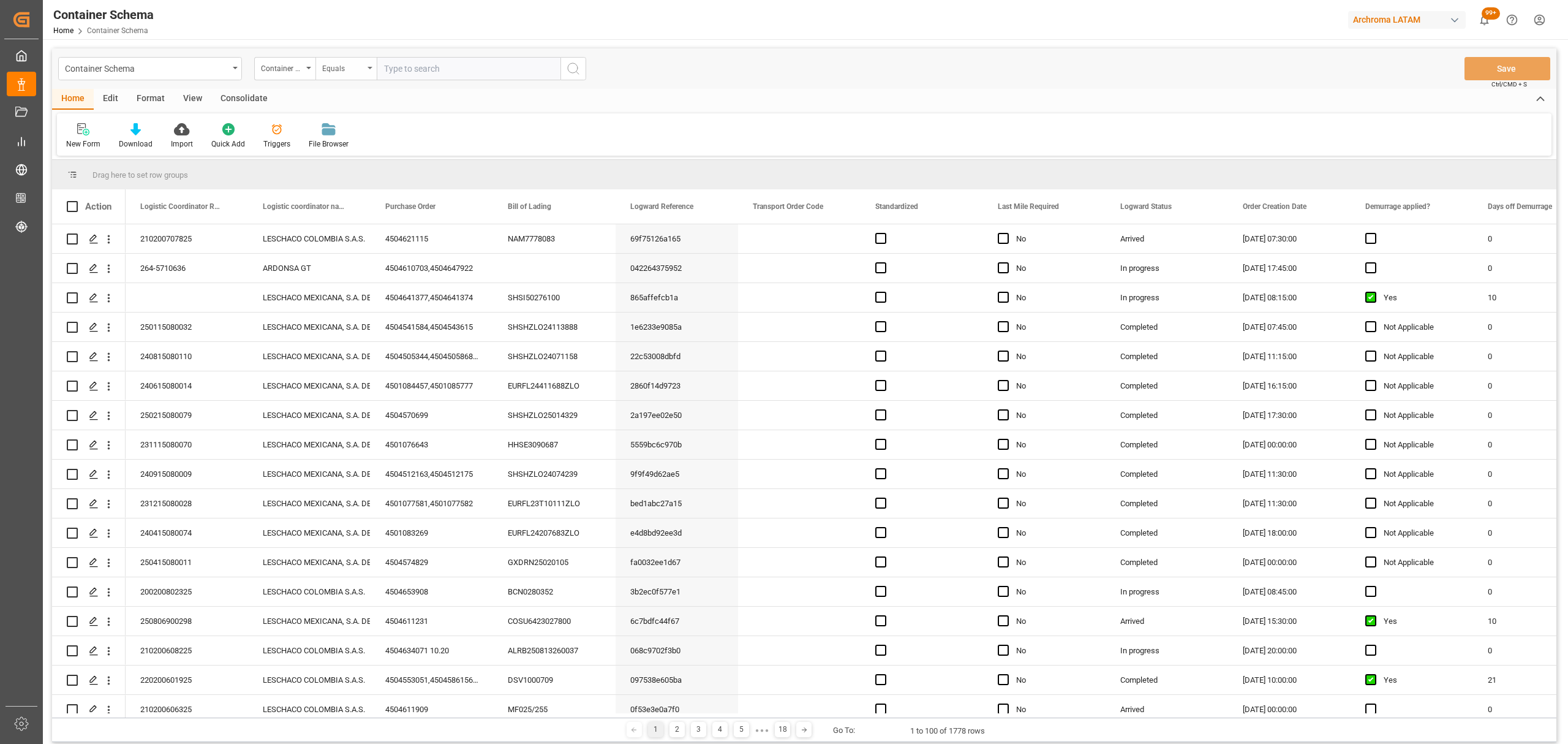
click at [348, 69] on div "Equals" at bounding box center [343, 67] width 42 height 14
click at [385, 153] on div "Fuzzy search" at bounding box center [407, 150] width 182 height 26
click at [429, 64] on input "text" at bounding box center [468, 69] width 184 height 24
paste input "HGTU4628132"
type input "HGTU4628132"
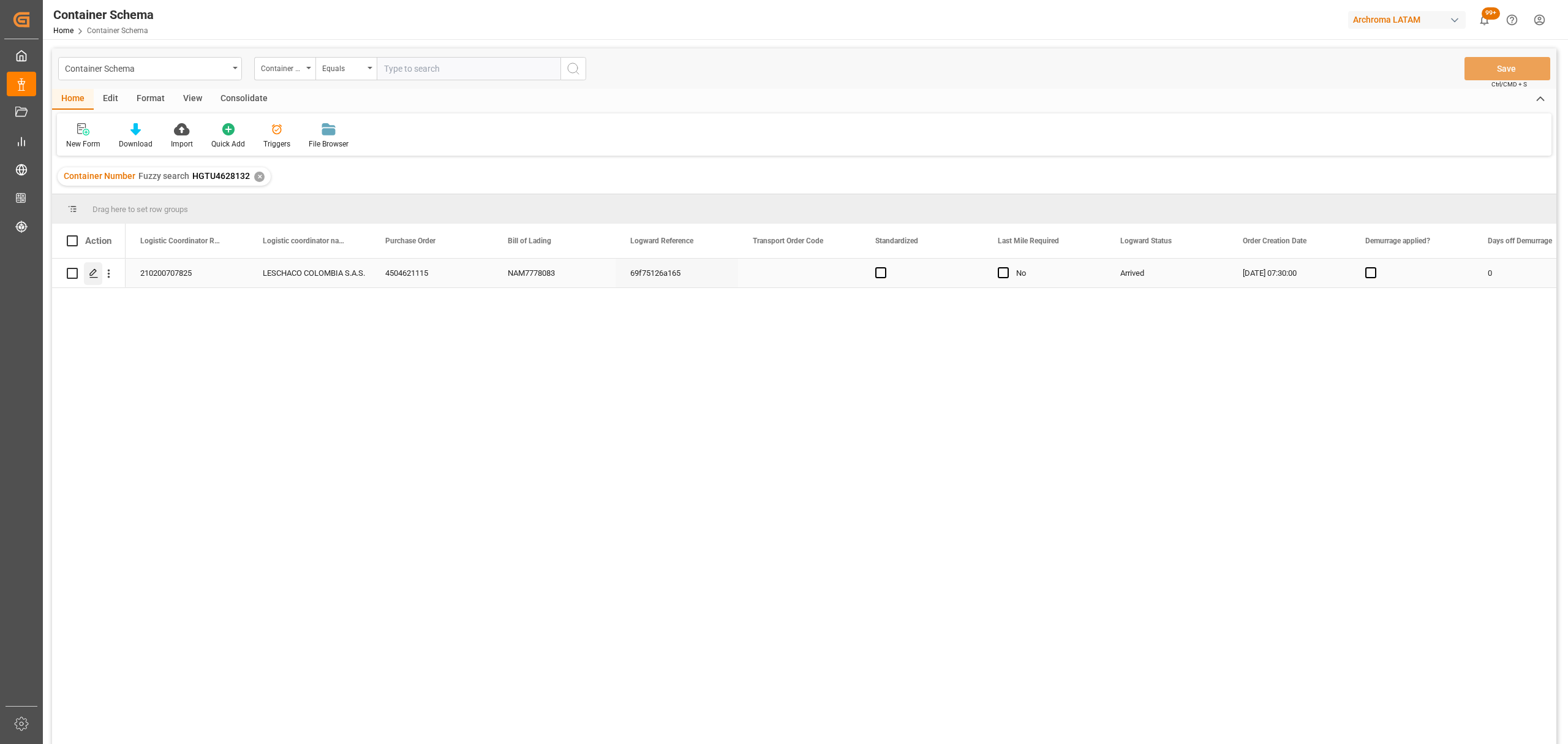
click at [93, 280] on div "Press SPACE to select this row." at bounding box center [93, 273] width 19 height 23
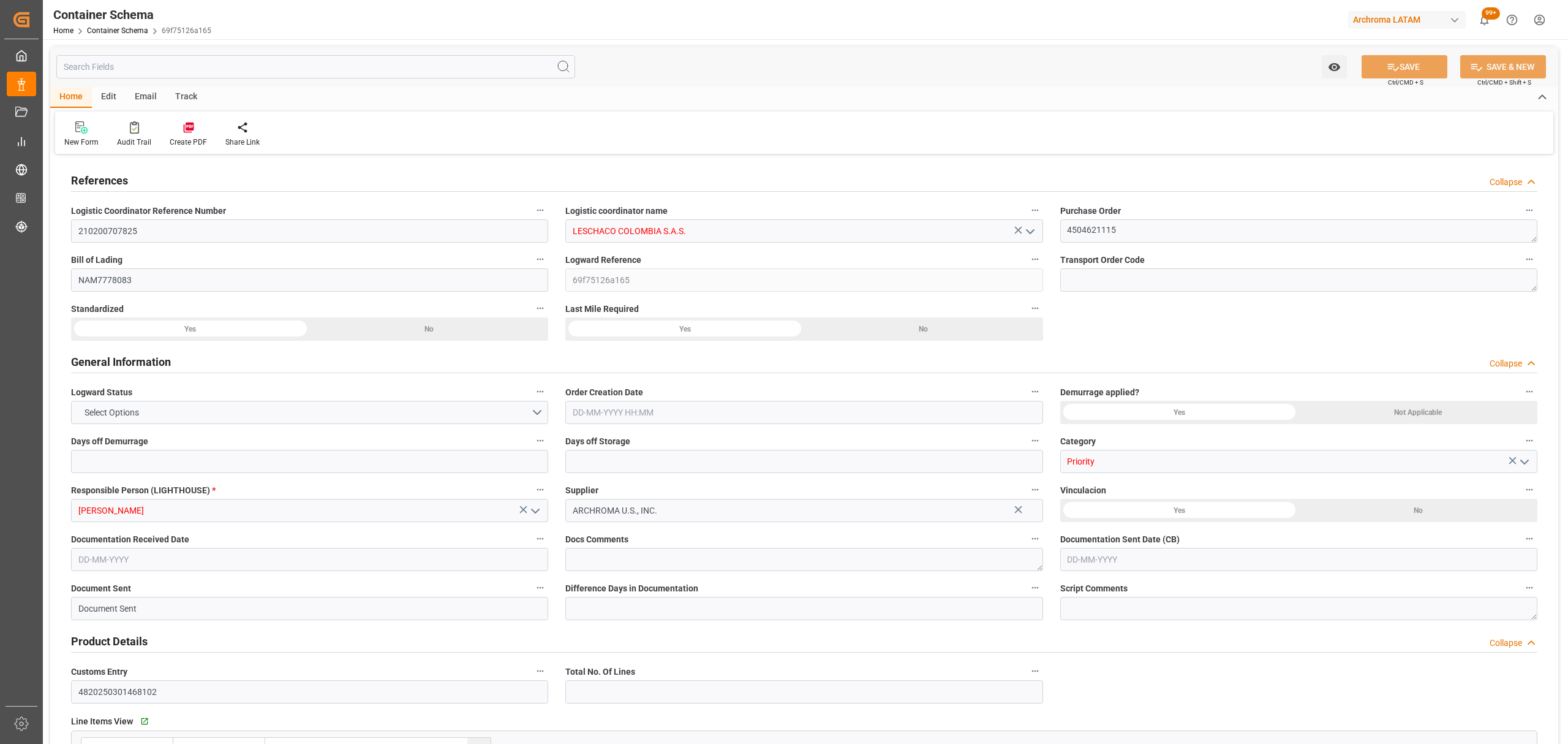
type input "210200707825"
type input "LESCHACO COLOMBIA S.A.S."
type textarea "4504621115"
type input "NAM7778083"
type input "69f75126a165"
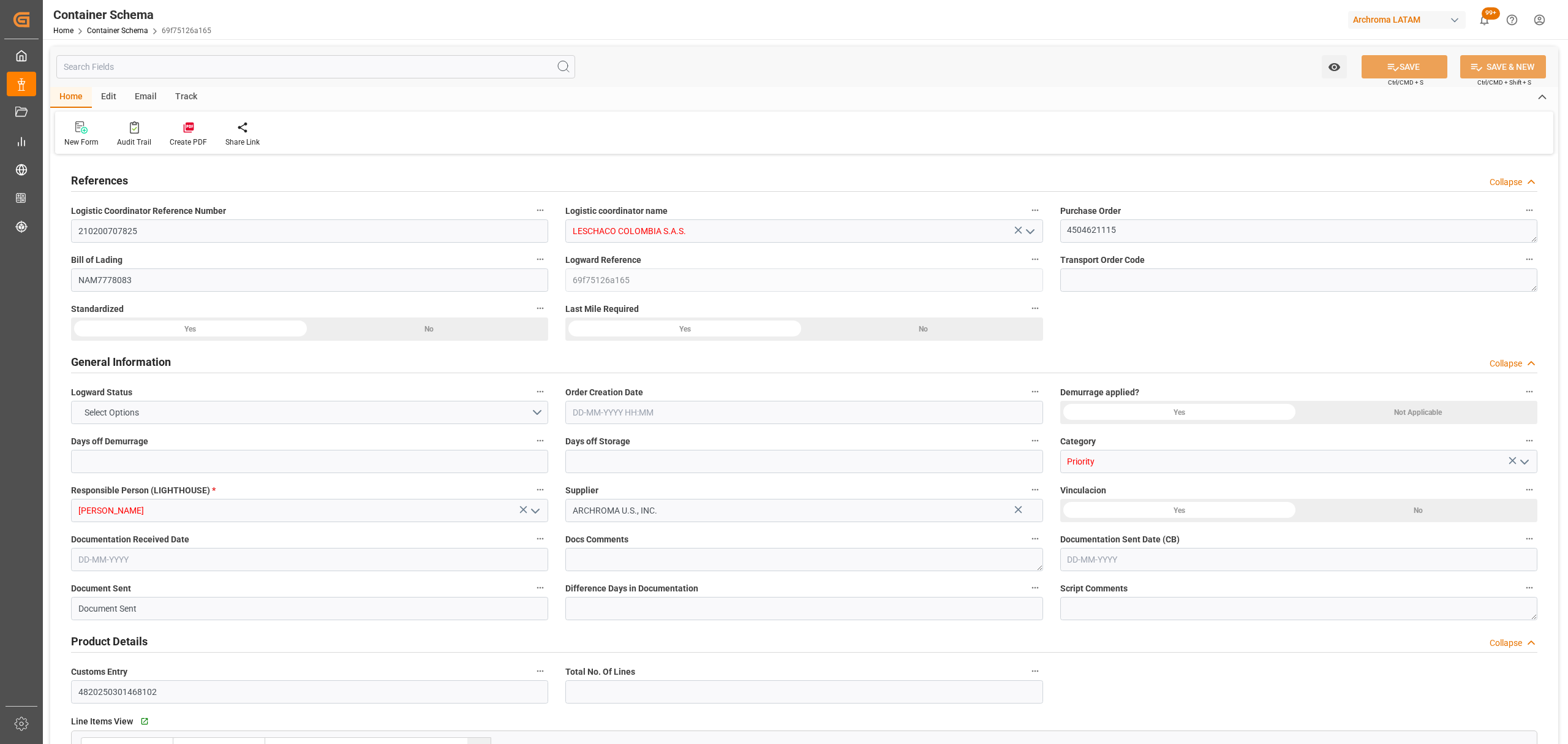
type input "Priority"
type input "[PERSON_NAME]"
type input "ARCHROMA U.S., INC."
type input "Document Sent"
type input "4820250301468102"
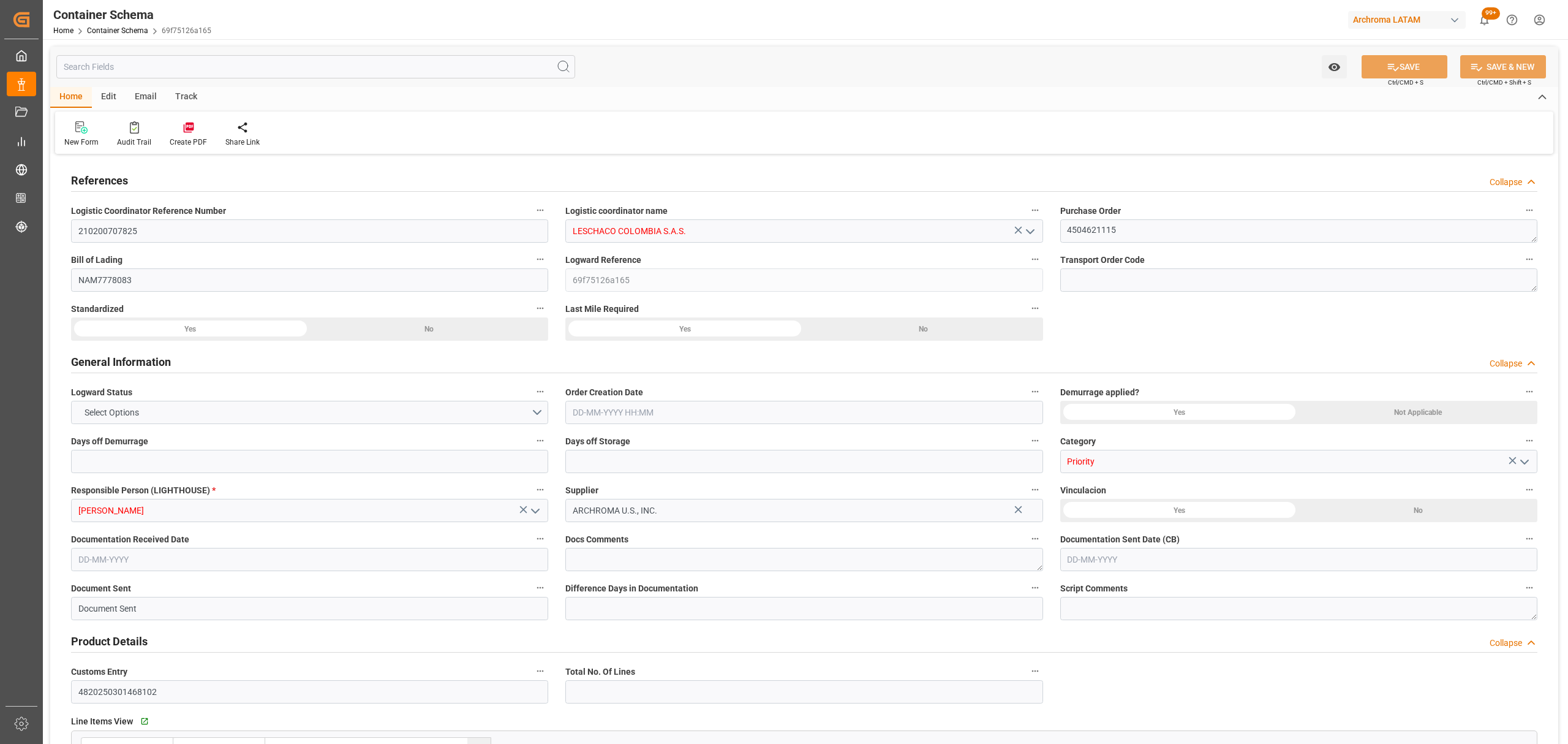
type input "PT"
type textarea "ISOTANQUE"
type input "1 ISOTANQUE"
type input "EXPRESO ANDINO CALI"
type textarea "#29-29, BUENO MADRID, CALI, COLOMBIA, VALLE DEL CAUCA, , C.P."
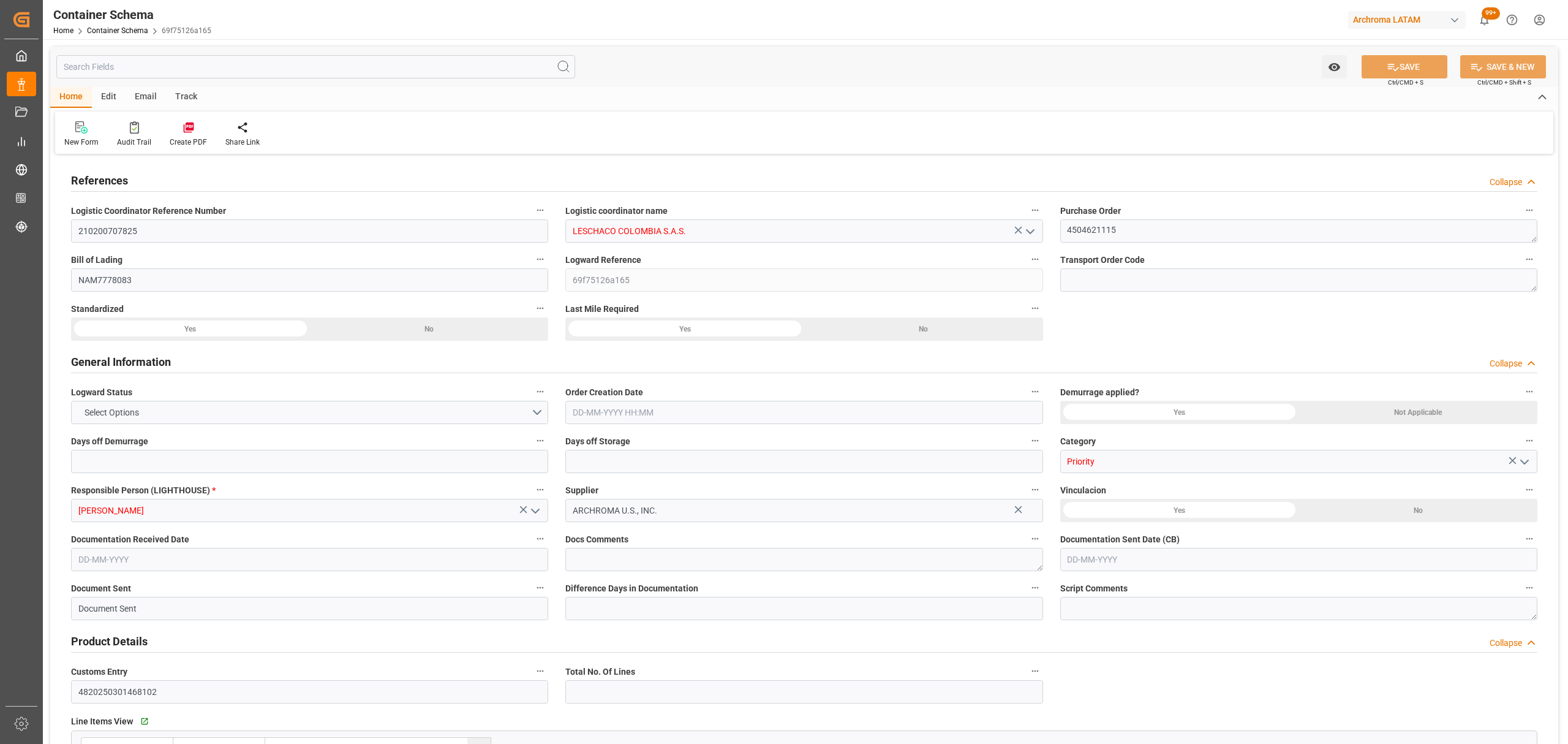
type input "MASTER"
type input "CIF"
type input "Truck"
type input "Sea Ship"
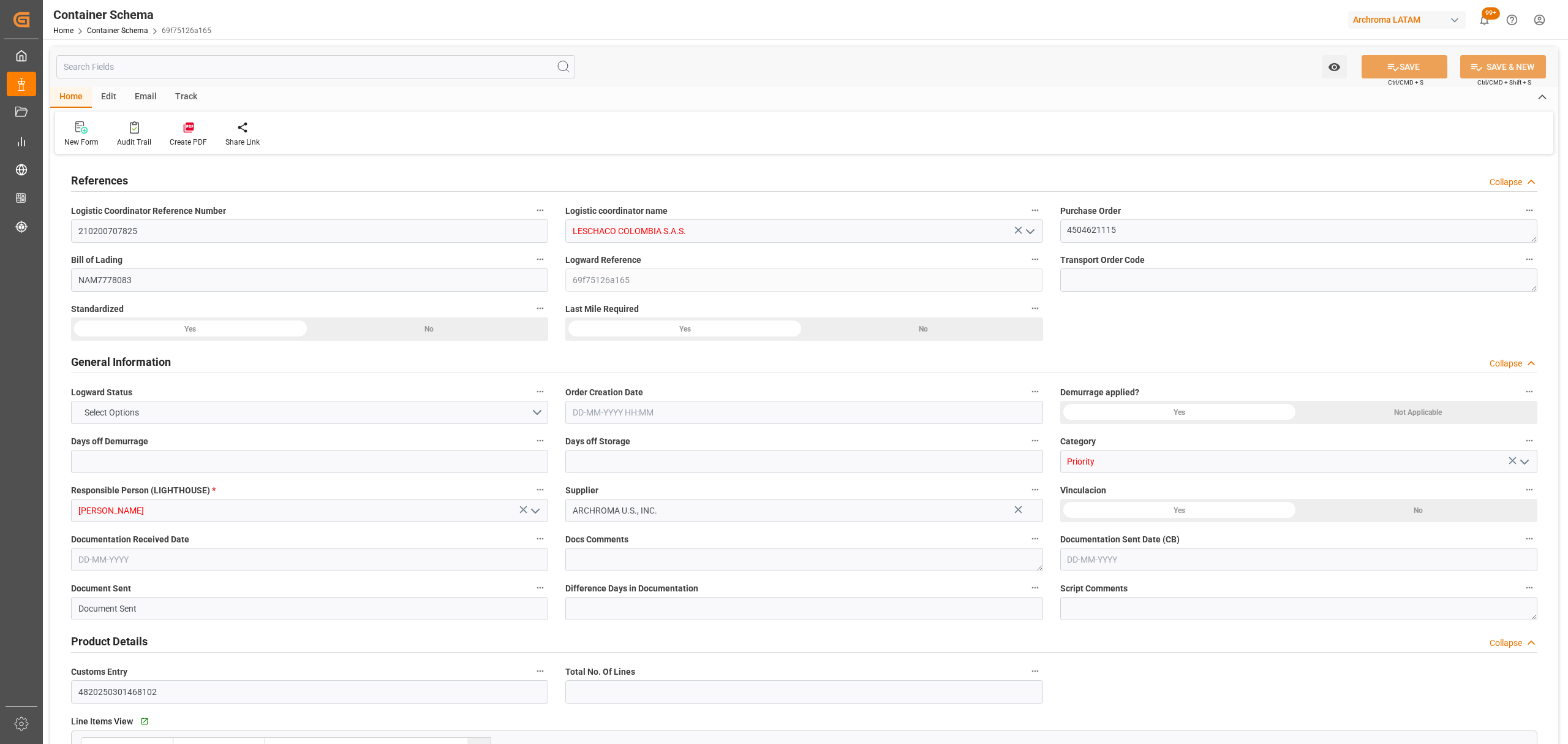
type input "ISOTANQUE"
type input "HGTU4628132"
type input "EXPEDITORS"
type input "CMDU"
type input "Charleston"
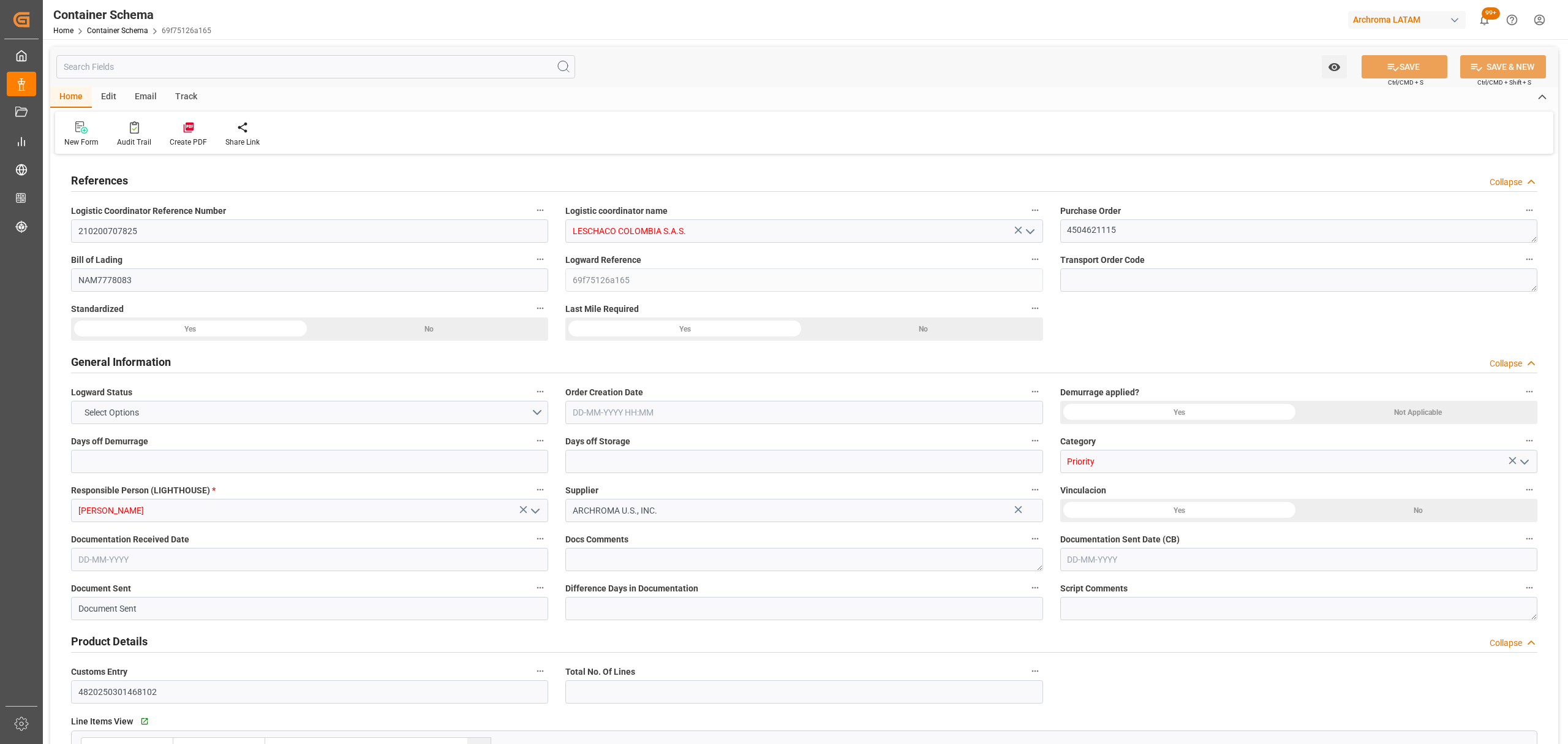
type input "Cartagena"
type input "BSG BAHAMAS"
type input "0AMJXS1MA"
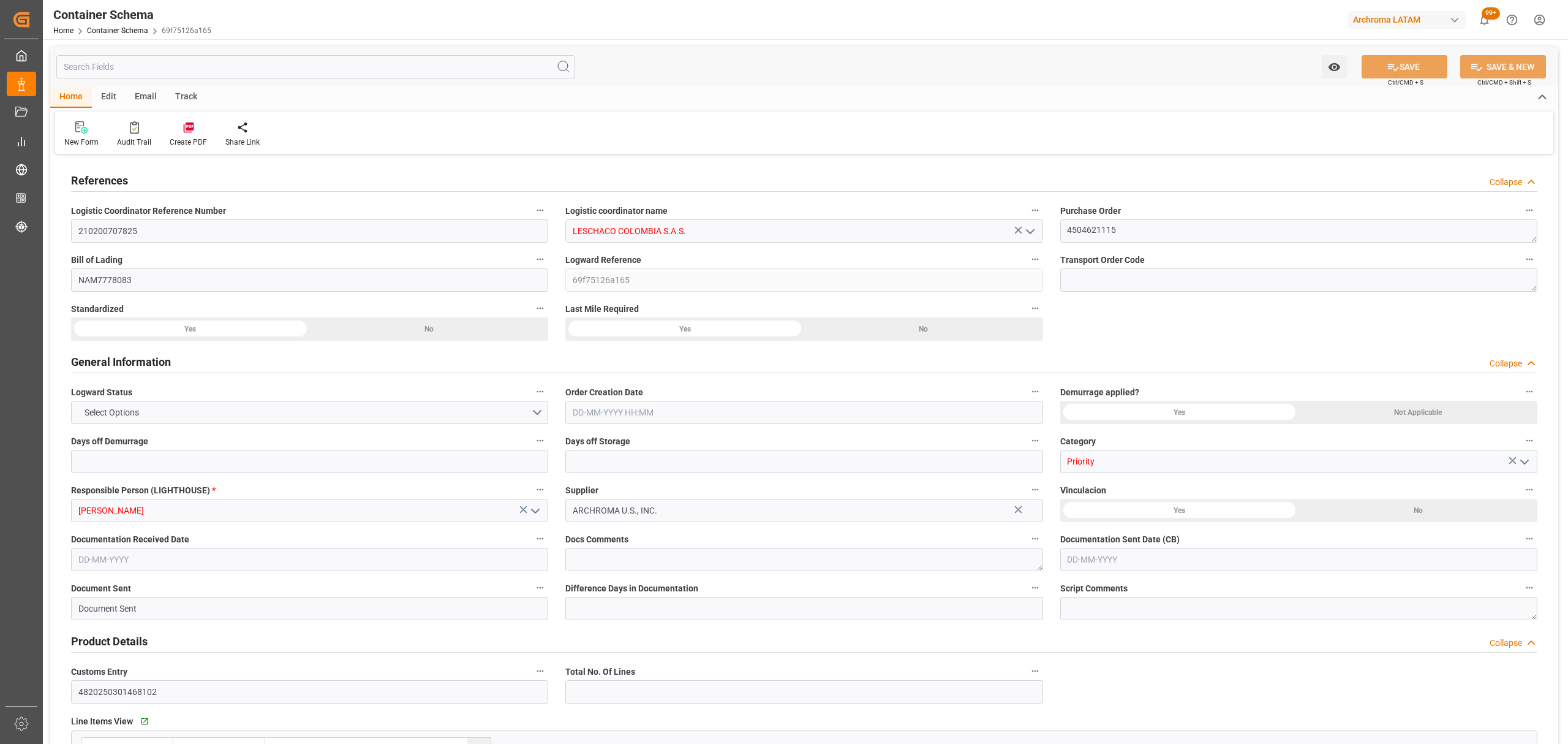
type input "0AMJXS1MA"
type input "0"
type input "3"
type input "1"
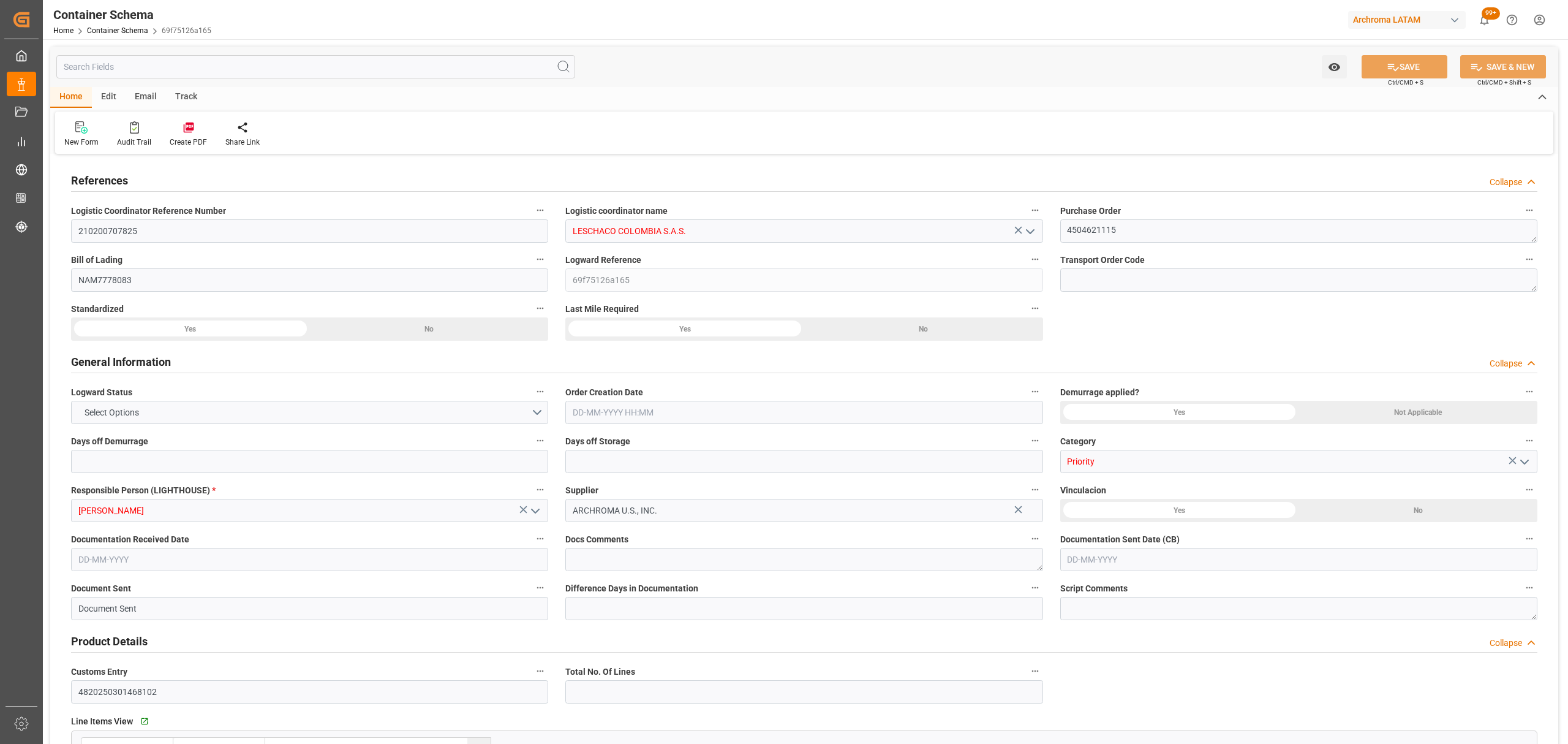
type input "25000"
type input "24830"
type input "CMACGM"
type input "CMA CGM Group"
type input "USCHS"
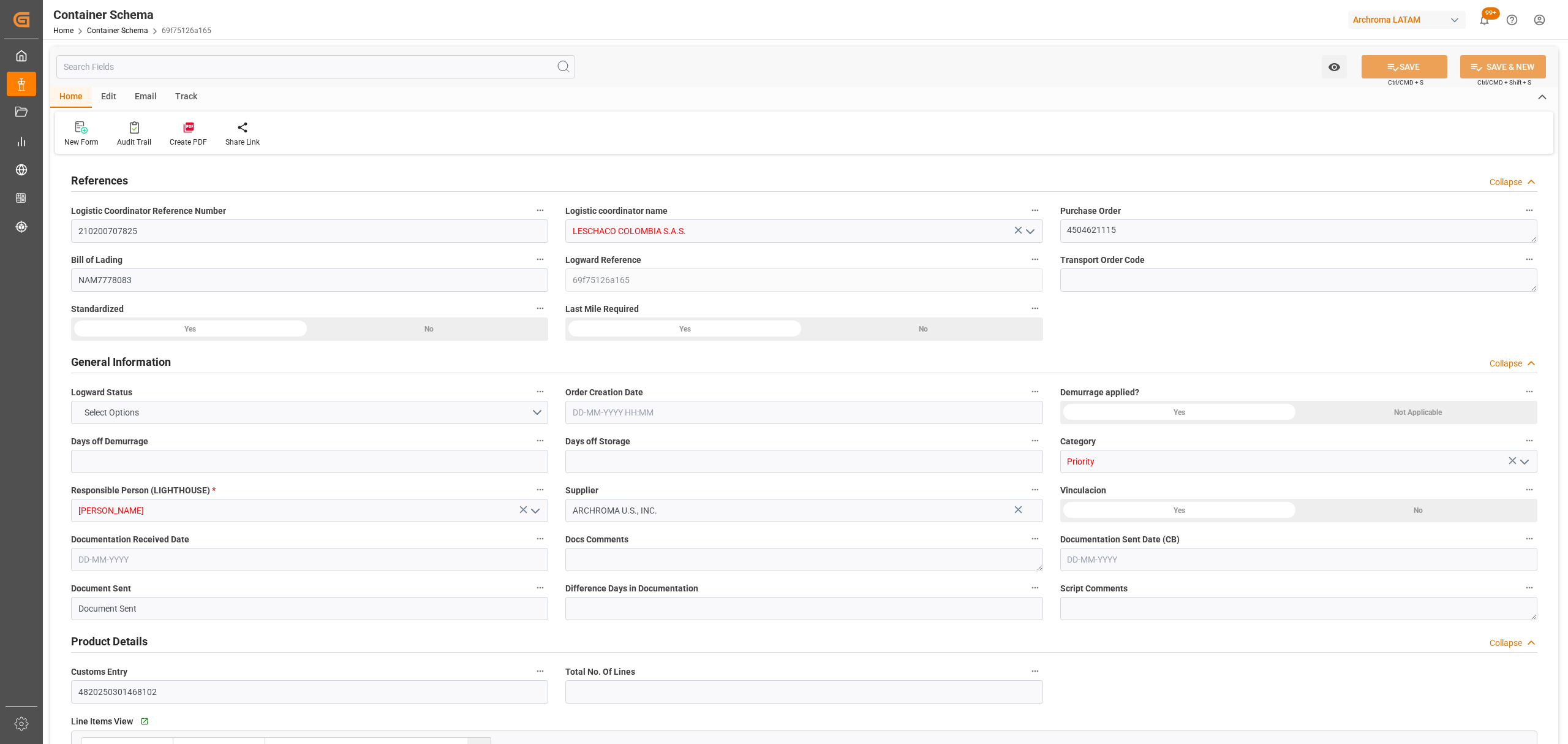
type input "COCTG"
type input "9439498"
type input "18-07-2025 07:30"
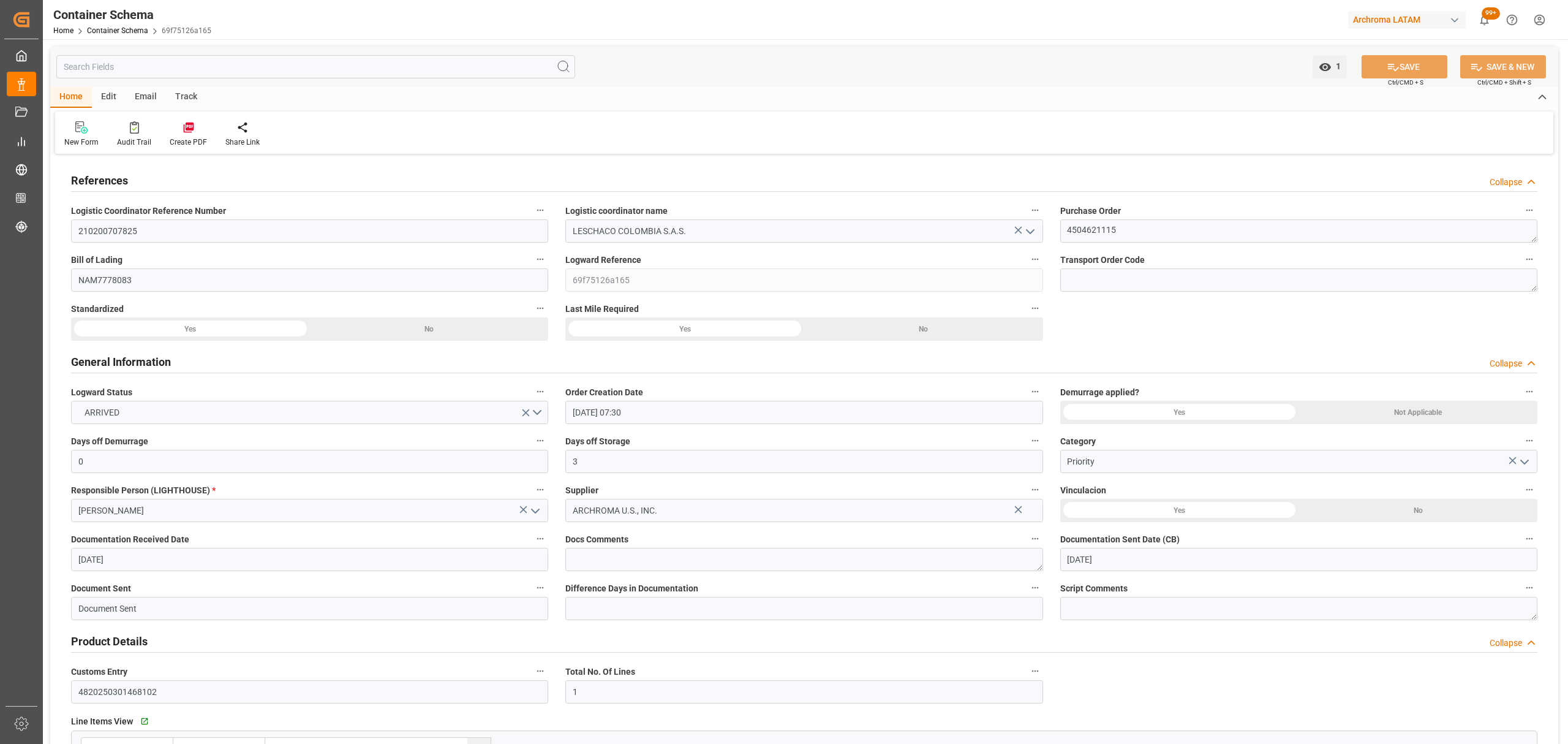
type input "17-07-2025"
type input "[DATE]"
click at [134, 469] on input "0" at bounding box center [309, 462] width 477 height 24
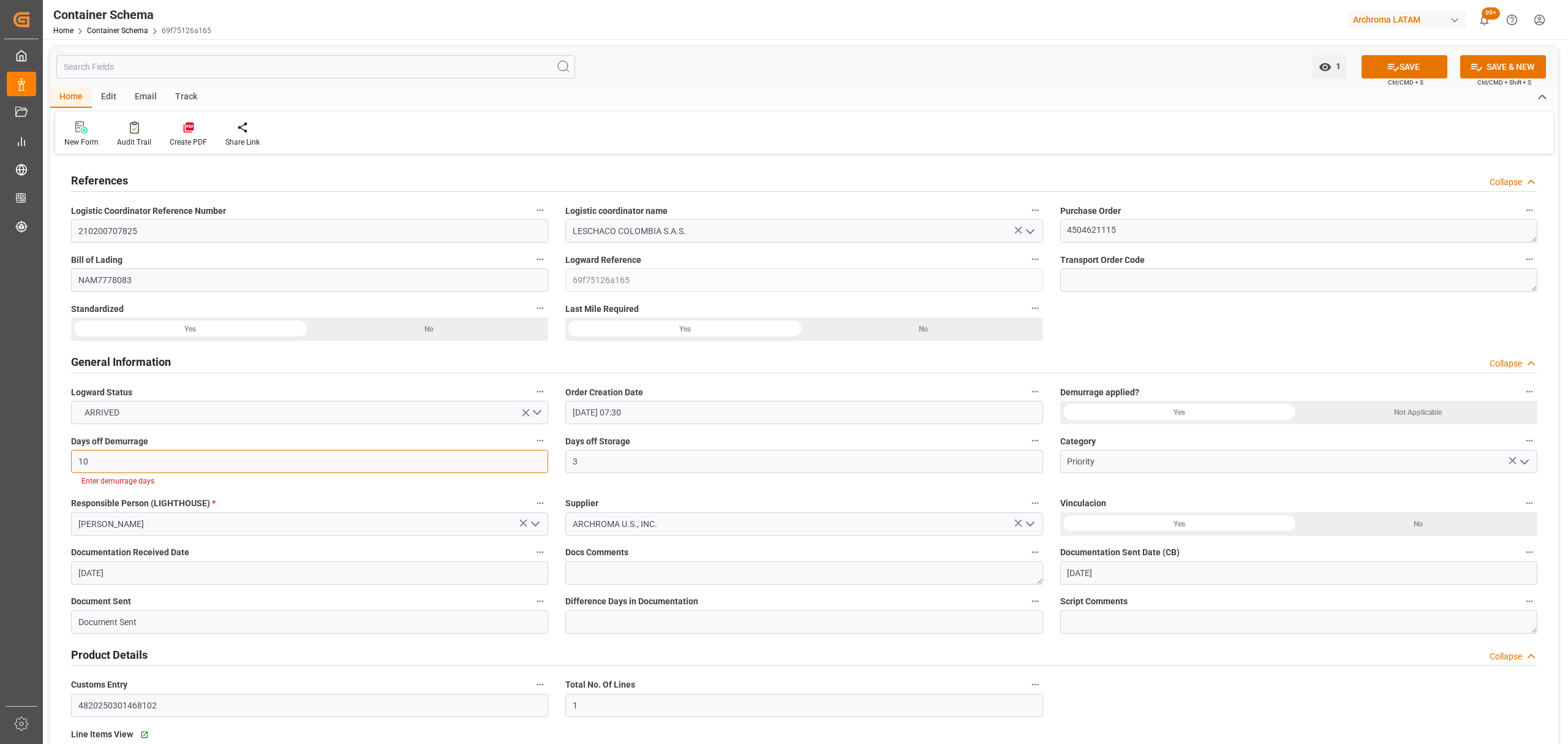
type input "10"
click at [310, 340] on div "Yes" at bounding box center [190, 329] width 239 height 24
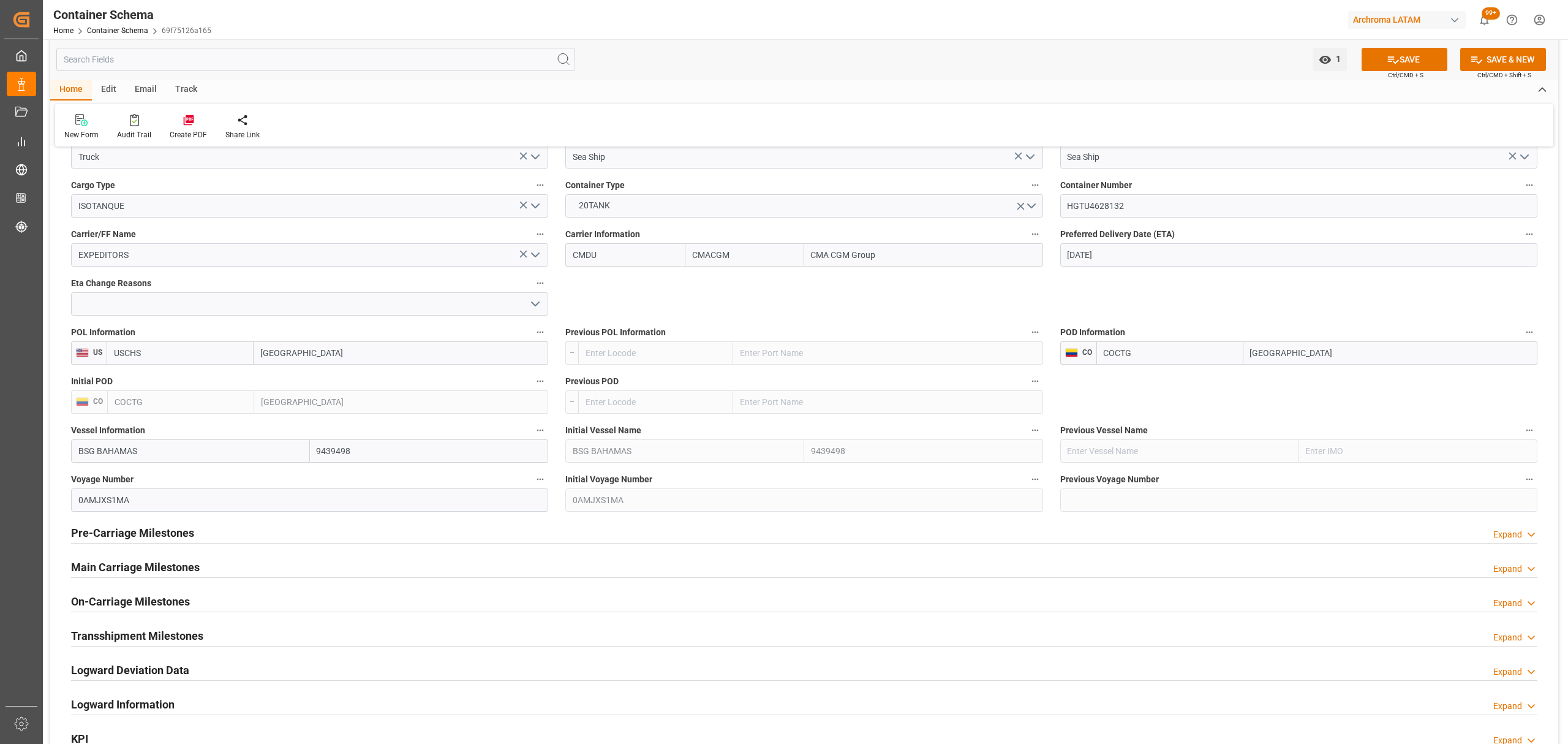
scroll to position [1143, 0]
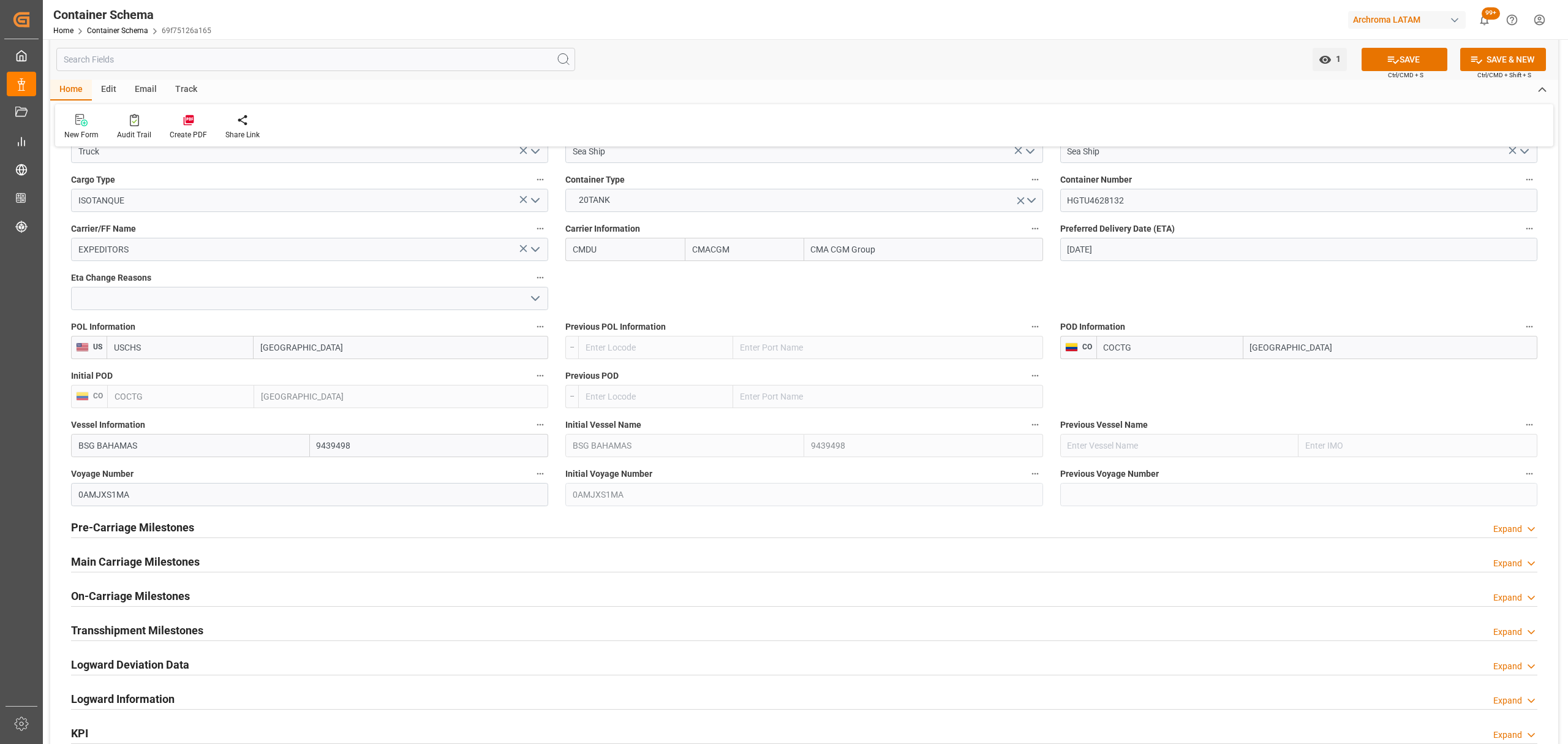
click at [150, 560] on h2 "Main Carriage Milestones" at bounding box center [135, 562] width 129 height 17
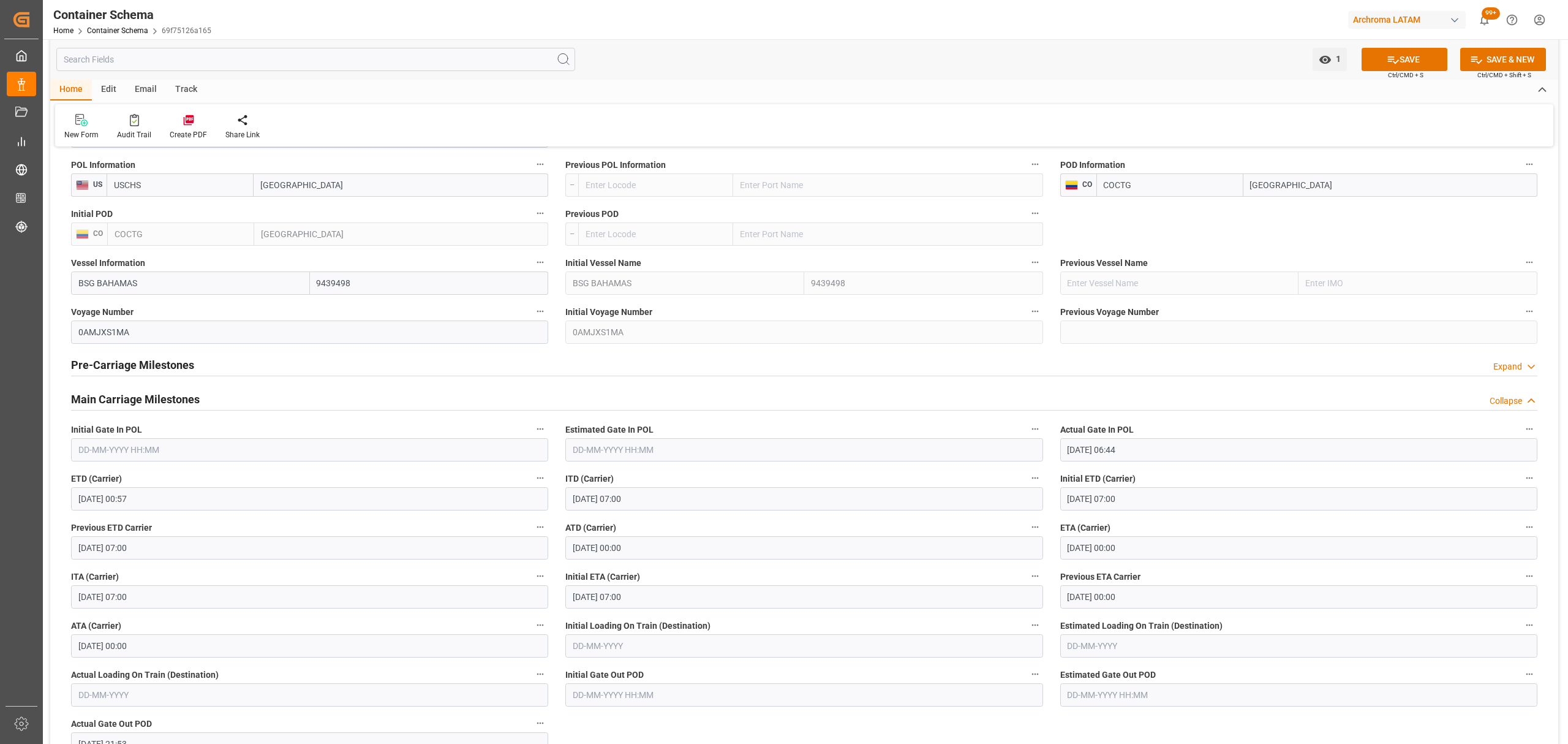
scroll to position [1294, 0]
click at [160, 400] on h2 "Main Carriage Milestones" at bounding box center [135, 397] width 129 height 17
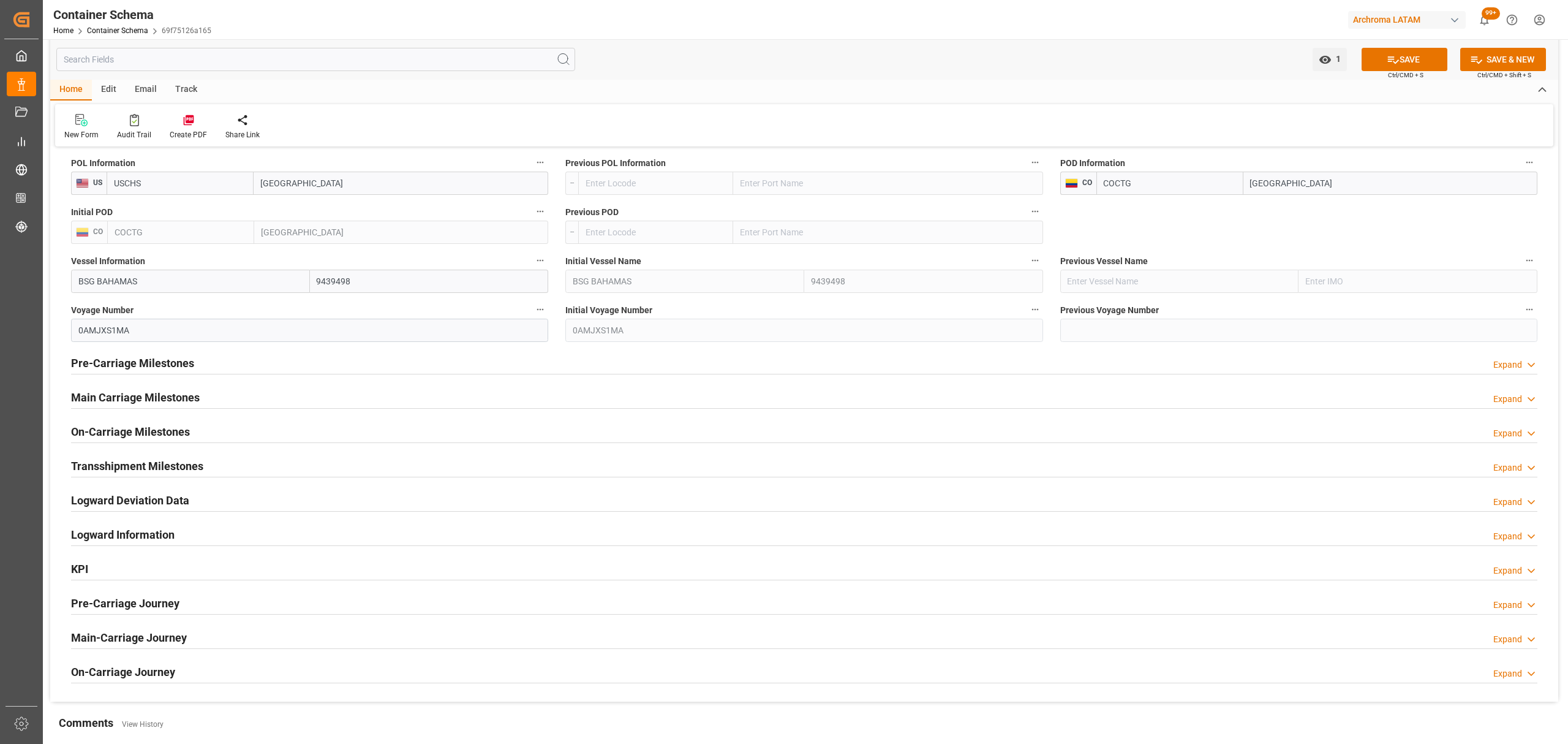
click at [164, 431] on h2 "On-Carriage Milestones" at bounding box center [130, 432] width 119 height 17
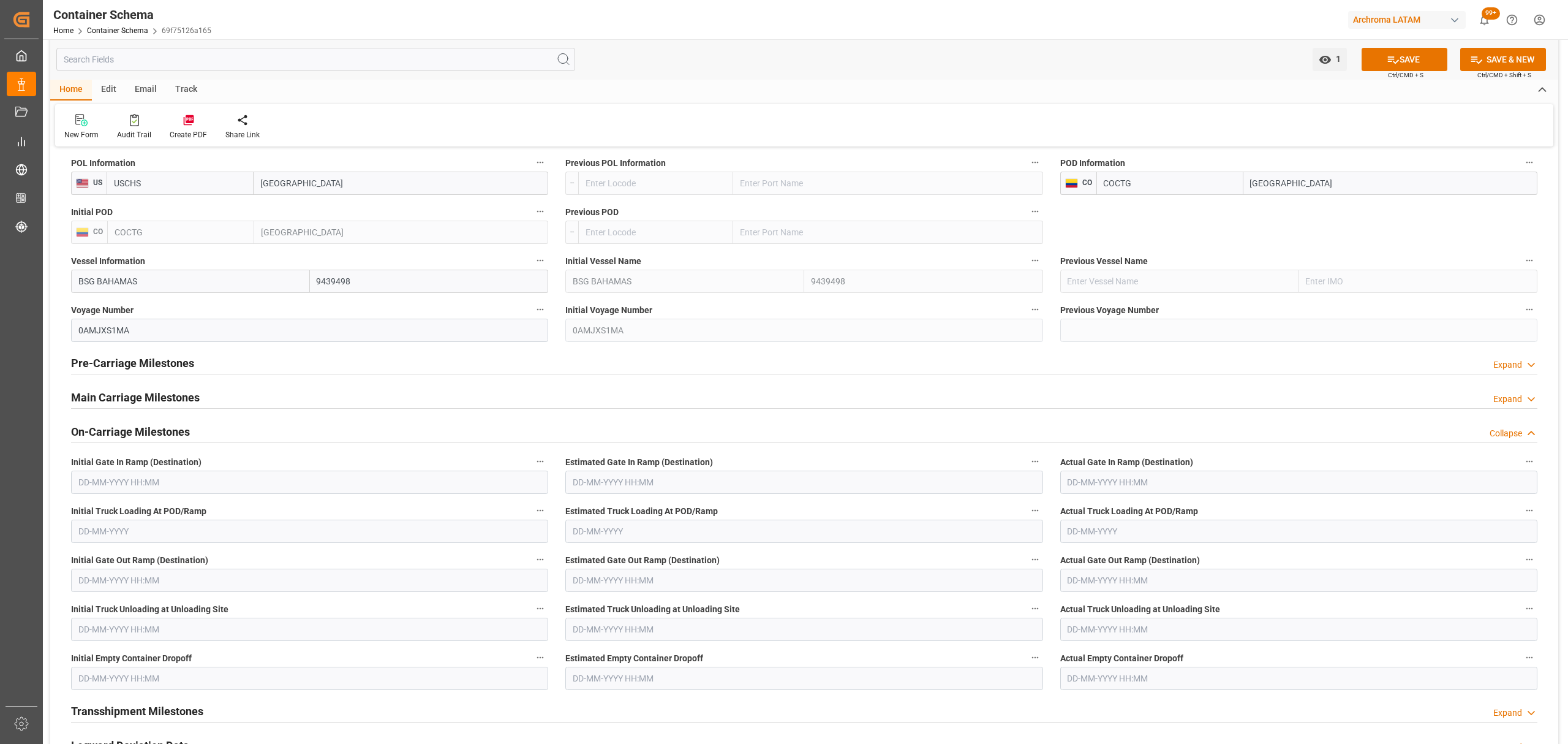
click at [1102, 677] on input "text" at bounding box center [1298, 678] width 477 height 24
click at [1066, 505] on div "August 2025" at bounding box center [1147, 503] width 174 height 12
click at [1070, 499] on button "Previous Month" at bounding box center [1070, 501] width 8 height 8
click at [1145, 646] on span "31" at bounding box center [1147, 643] width 8 height 8
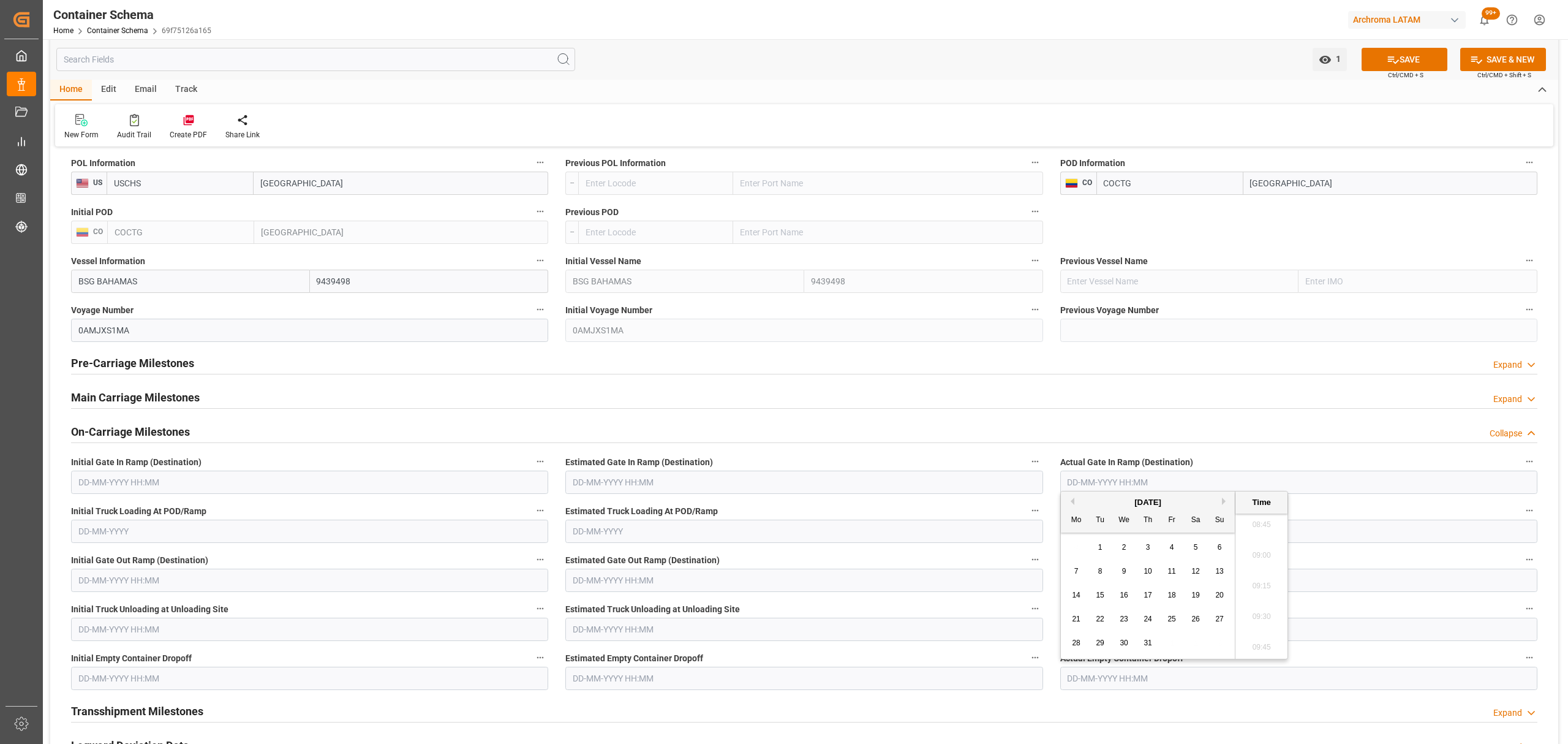
type input "31-07-2025 00:00"
click at [694, 682] on input "text" at bounding box center [804, 678] width 477 height 24
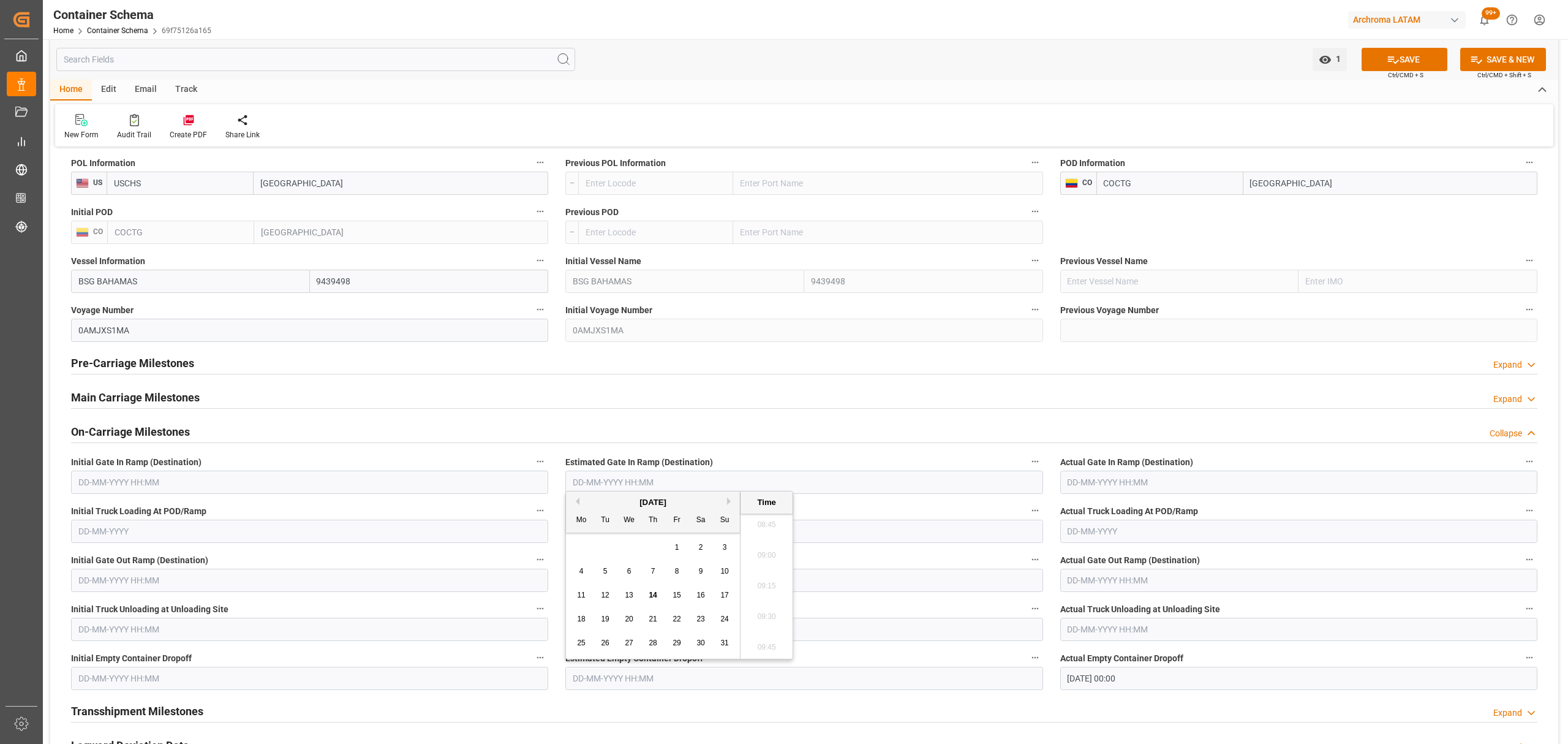
click at [578, 505] on div "August 2025" at bounding box center [652, 503] width 174 height 12
click at [574, 500] on button "Previous Month" at bounding box center [575, 501] width 8 height 8
click at [655, 643] on span "31" at bounding box center [652, 643] width 8 height 8
type input "31-07-2025 00:00"
click at [251, 682] on input "text" at bounding box center [309, 678] width 477 height 24
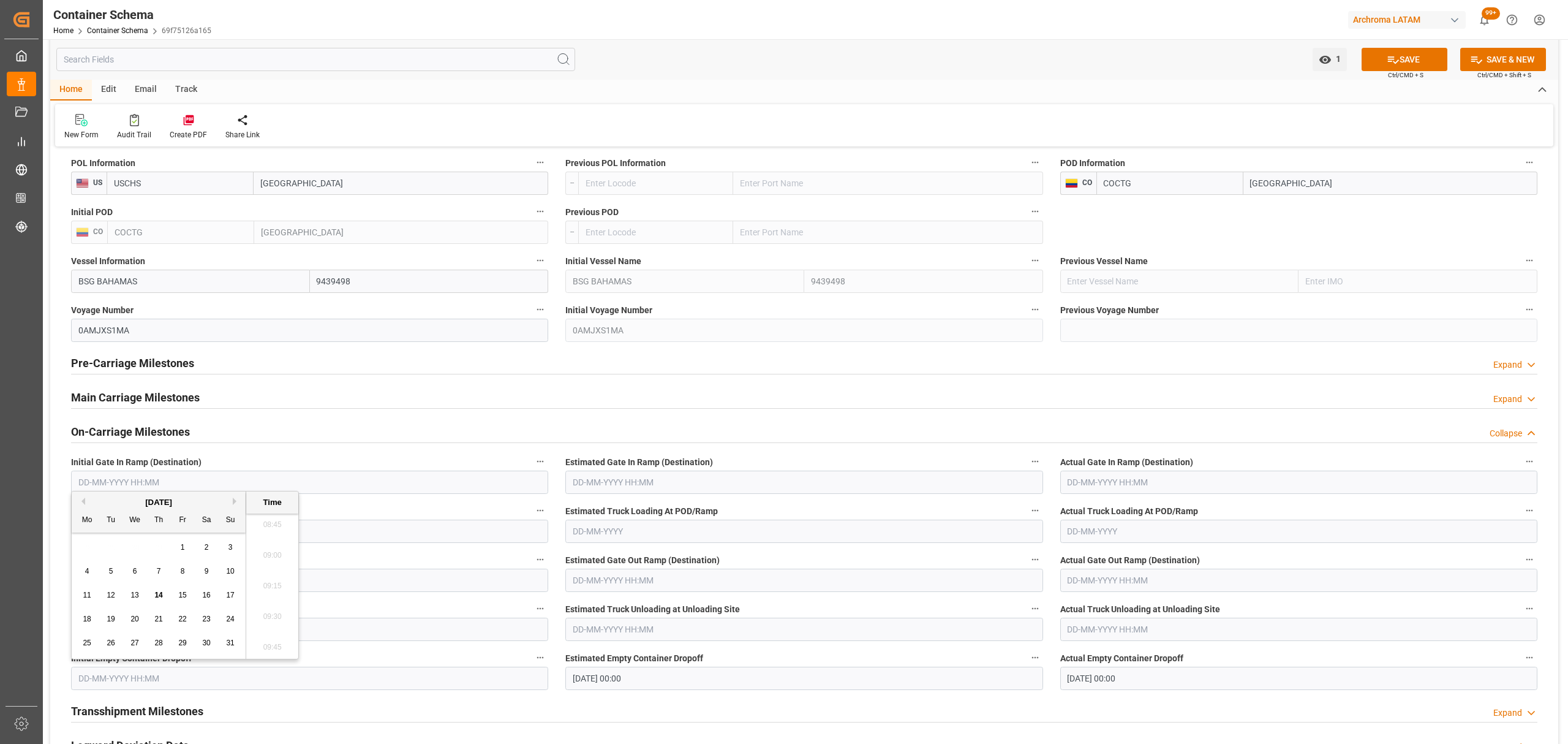
click at [78, 498] on button "Previous Month" at bounding box center [81, 501] width 8 height 8
click at [160, 642] on span "31" at bounding box center [158, 643] width 8 height 8
type input "31-07-2025 00:00"
click at [1142, 633] on input "text" at bounding box center [1298, 630] width 477 height 24
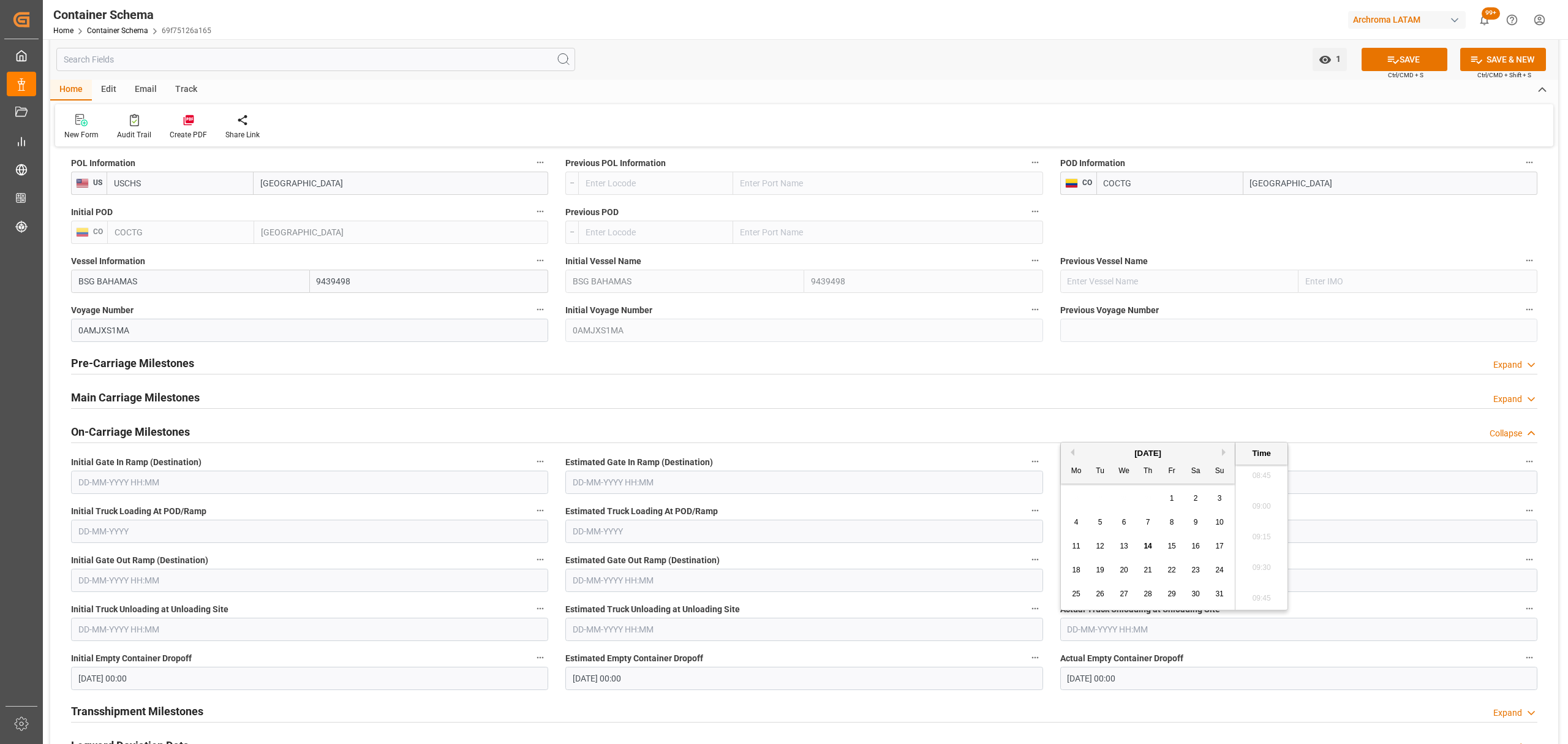
click at [1060, 446] on div "Previous Month Next Month August 2025 Mo Tu We Th Fr Sa Su 28 29 30 31 1 2 3 4 …" at bounding box center [1174, 526] width 228 height 168
click at [1070, 452] on button "Previous Month" at bounding box center [1070, 452] width 8 height 8
click at [1140, 596] on div "31" at bounding box center [1148, 594] width 15 height 15
type input "31-07-2025 00:00"
click at [1402, 60] on button "SAVE" at bounding box center [1404, 60] width 86 height 24
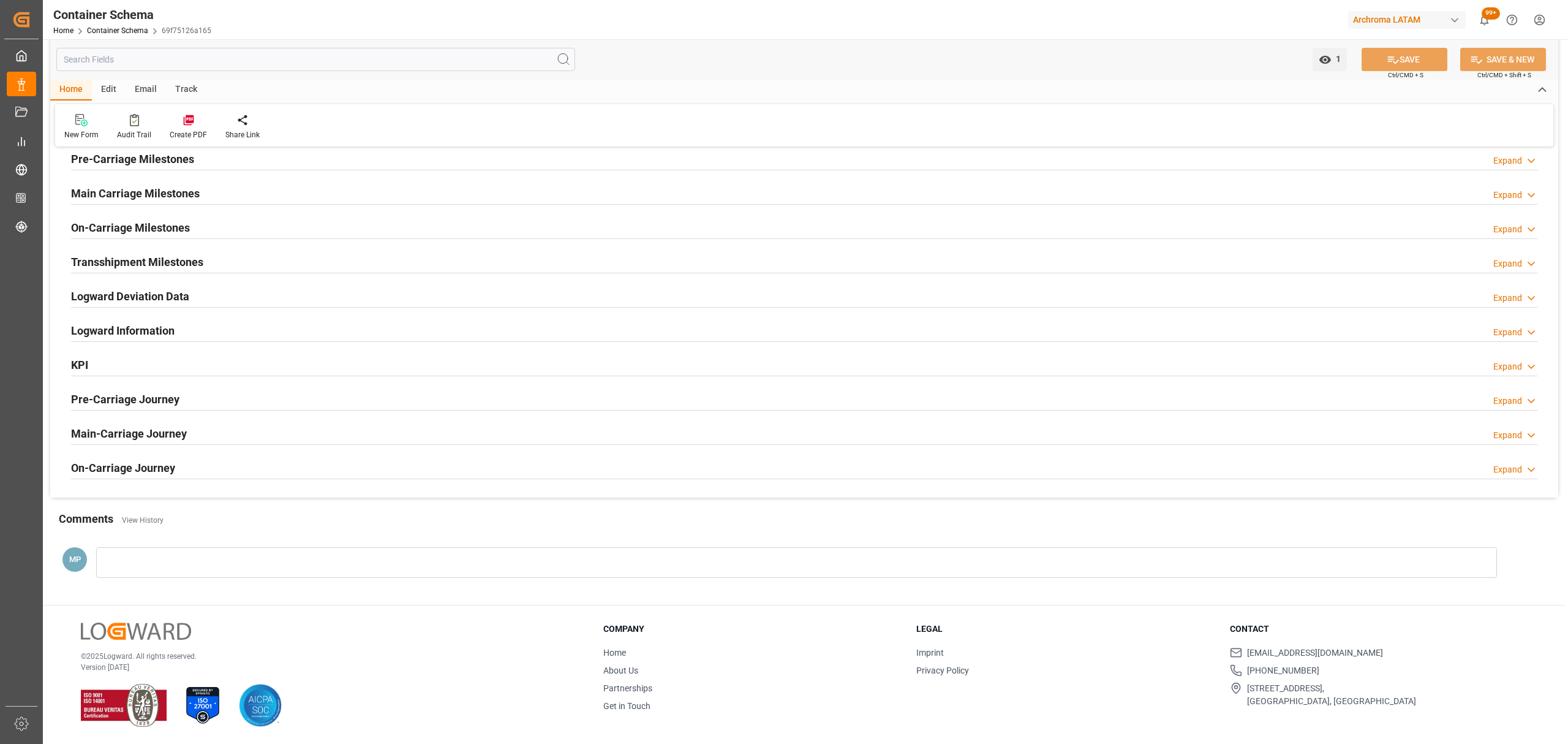
scroll to position [1502, 0]
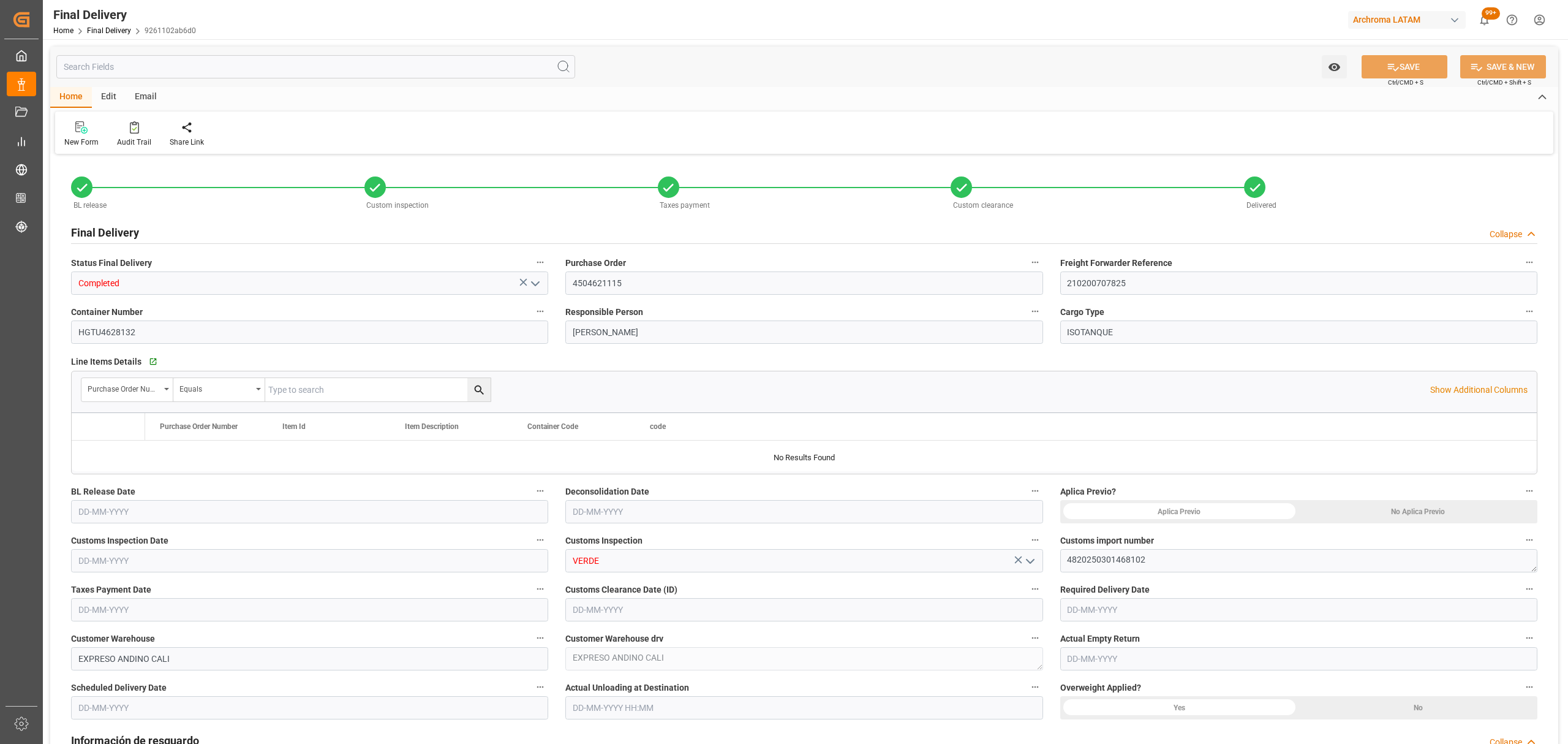
type input "3"
type input "[DATE]"
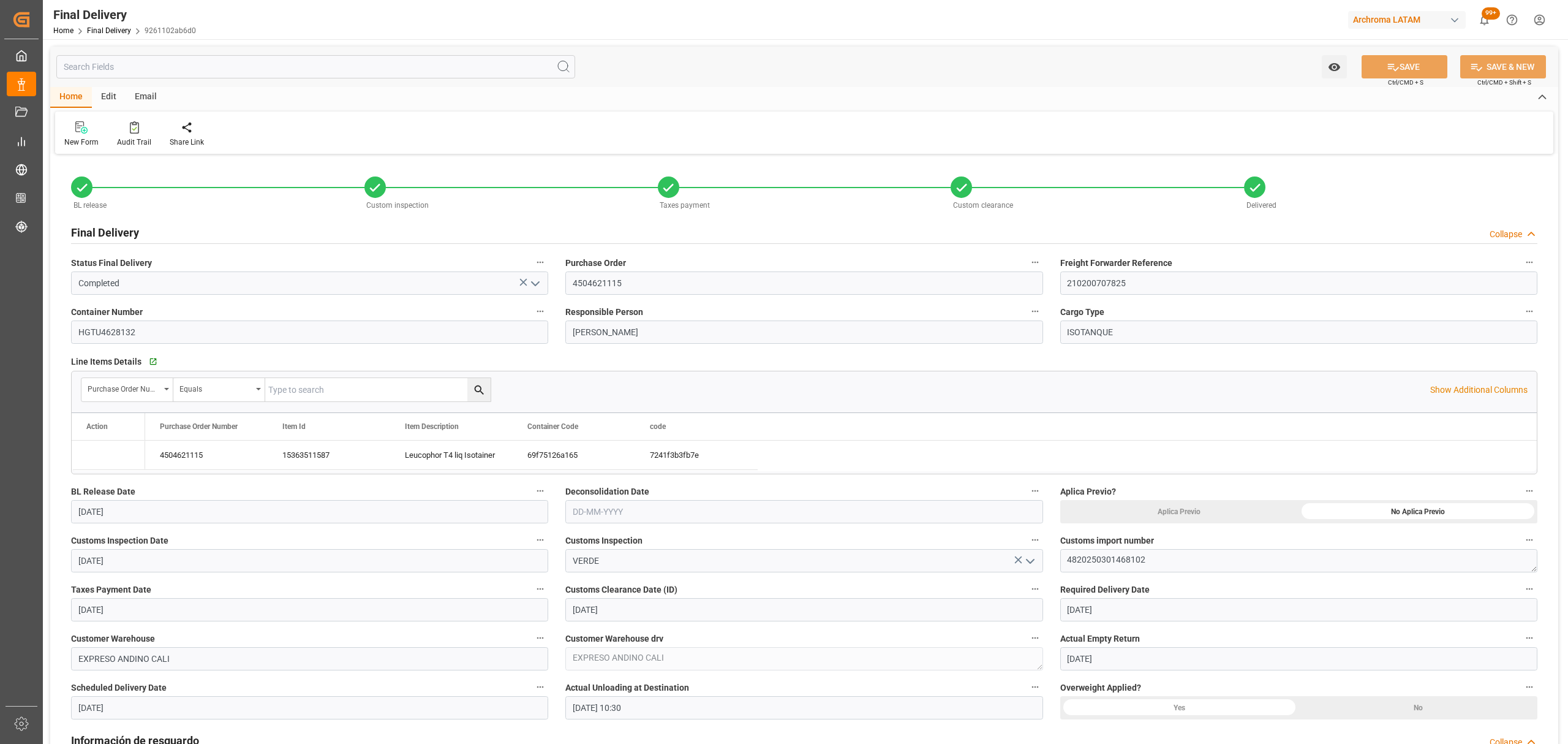
type input "[DATE]"
type input "[DATE] 10:30"
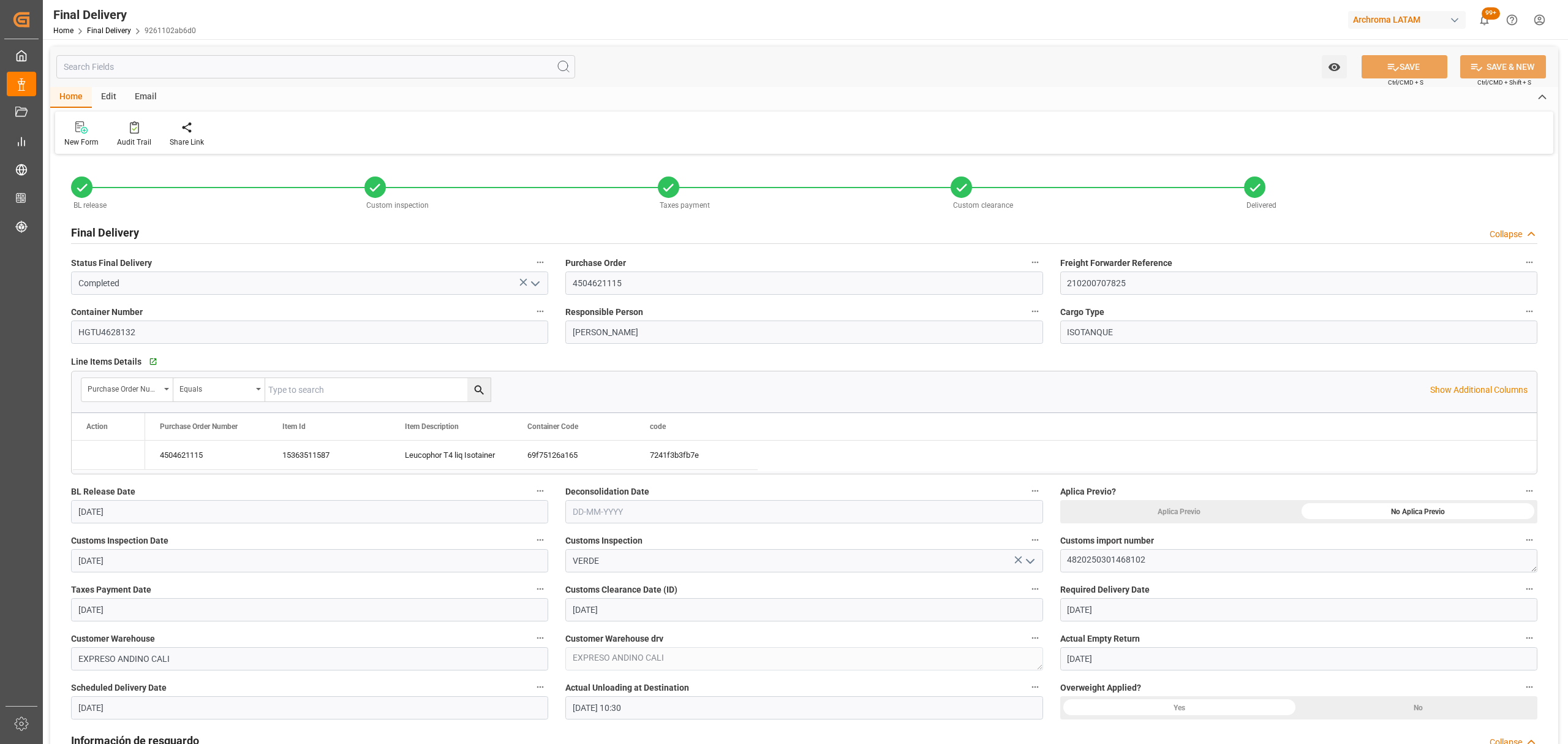
type input "[DATE] 10:30"
type input "[DATE]"
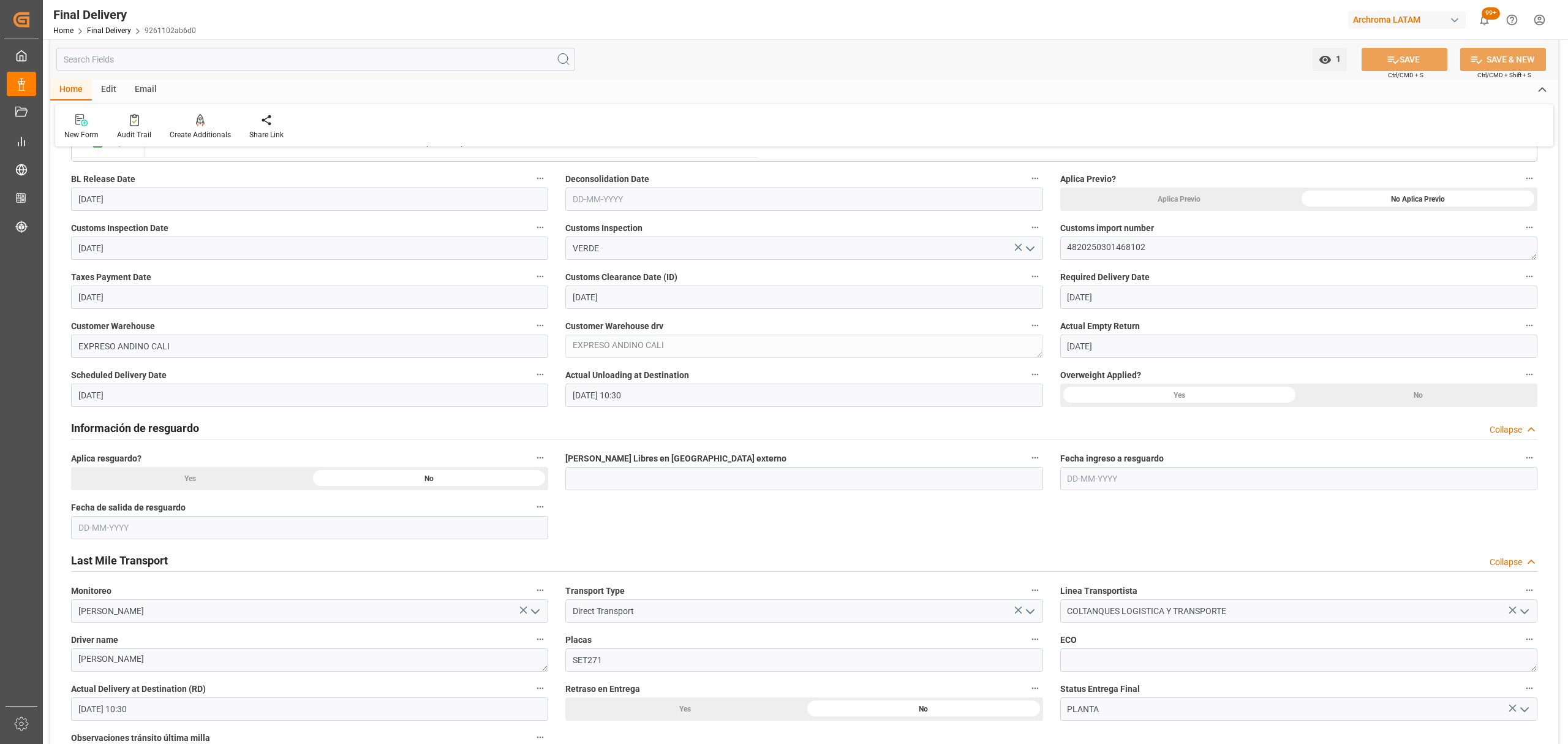
scroll to position [327, 0]
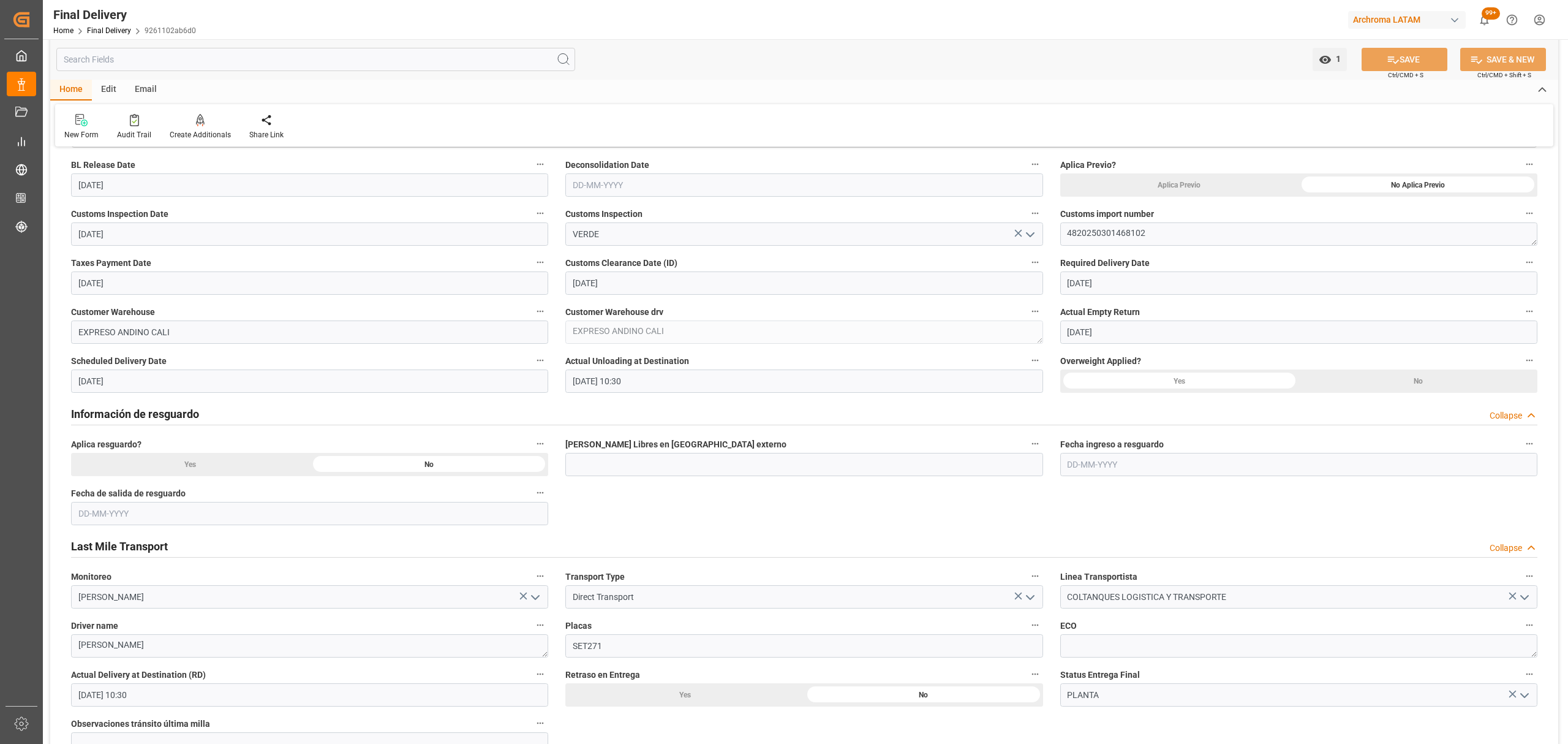
click at [1375, 197] on div "No" at bounding box center [1418, 185] width 239 height 24
click at [1414, 67] on button "SAVE" at bounding box center [1404, 60] width 86 height 24
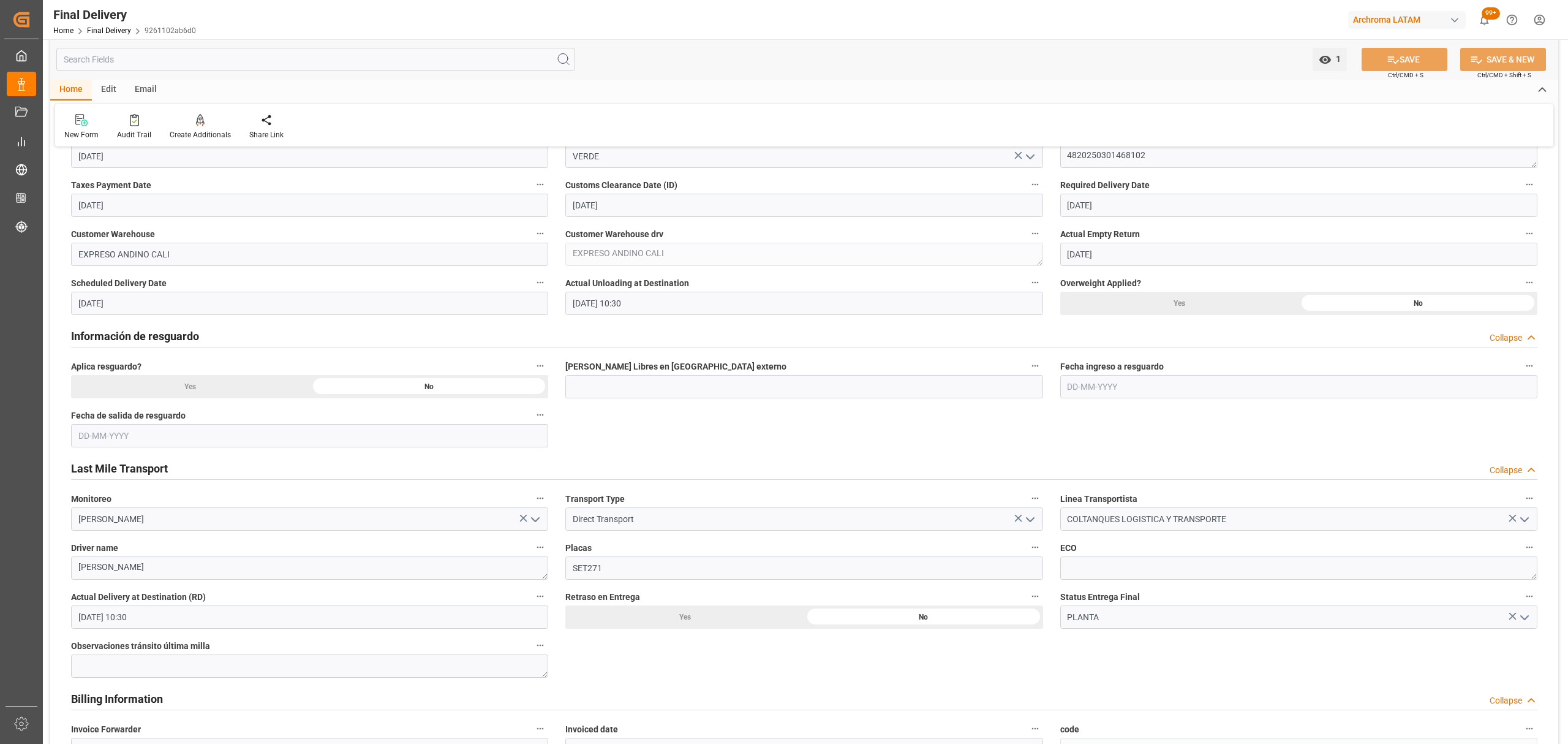
scroll to position [490, 0]
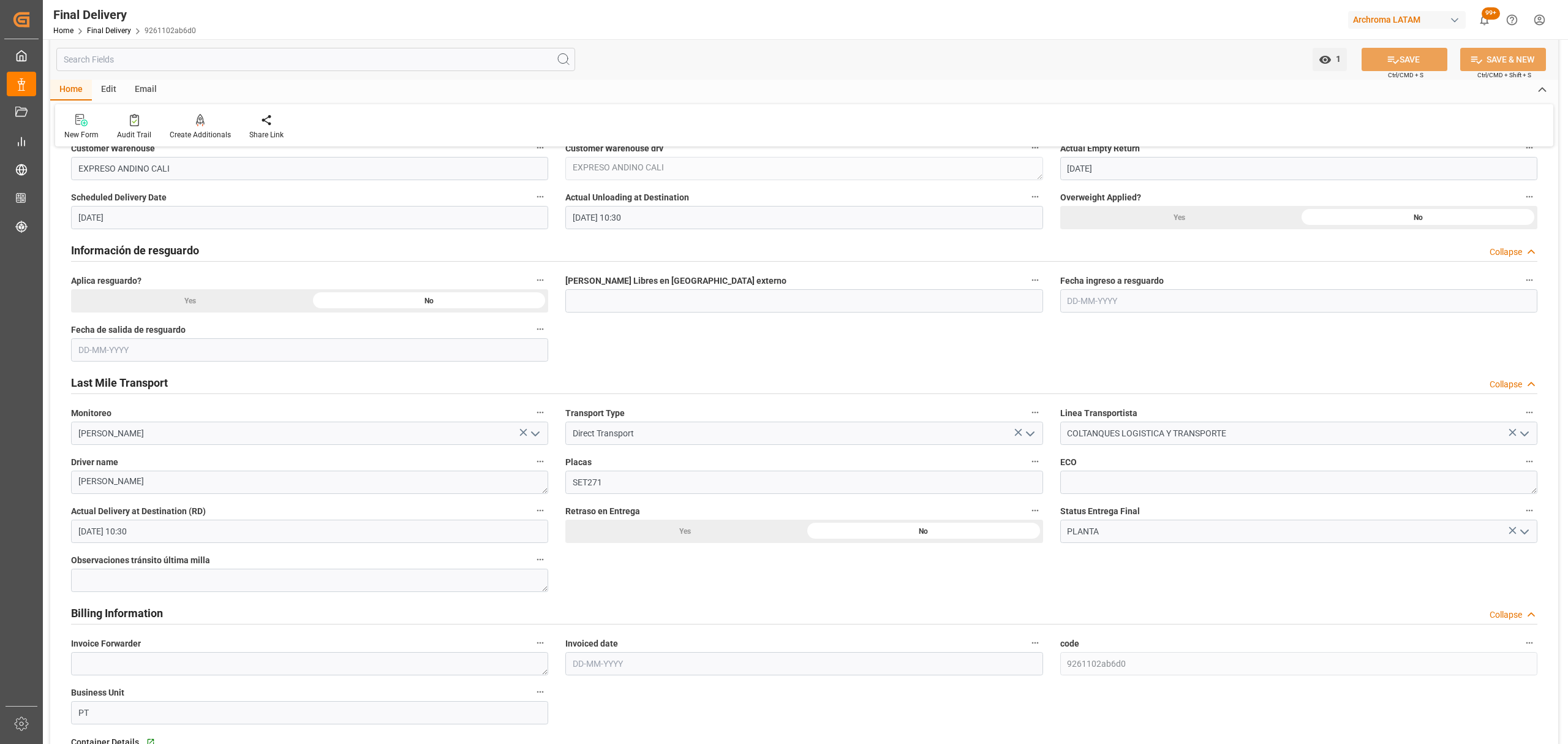
click at [190, 250] on h2 "Información de resguardo" at bounding box center [134, 250] width 128 height 17
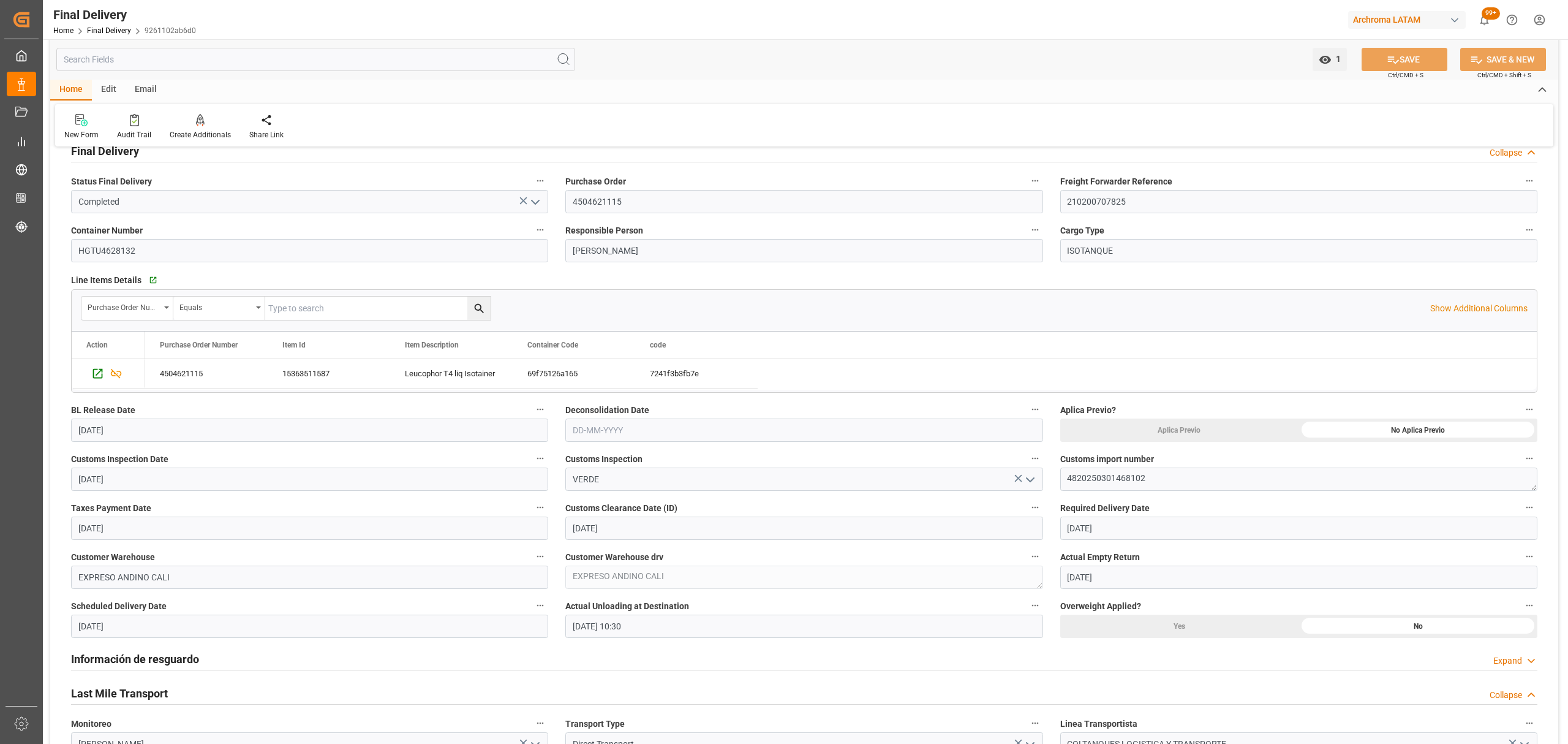
scroll to position [0, 0]
